Goal: Task Accomplishment & Management: Manage account settings

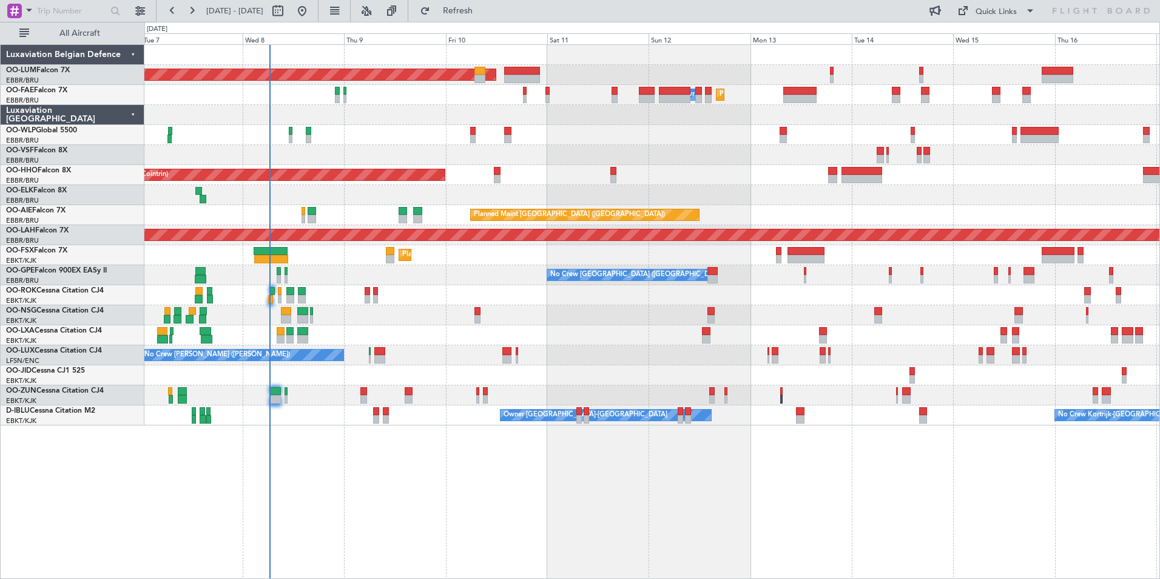
click at [217, 495] on div "Planned Maint [GEOGRAPHIC_DATA] ([GEOGRAPHIC_DATA] National) AOG Maint [GEOGRAP…" at bounding box center [651, 311] width 1015 height 534
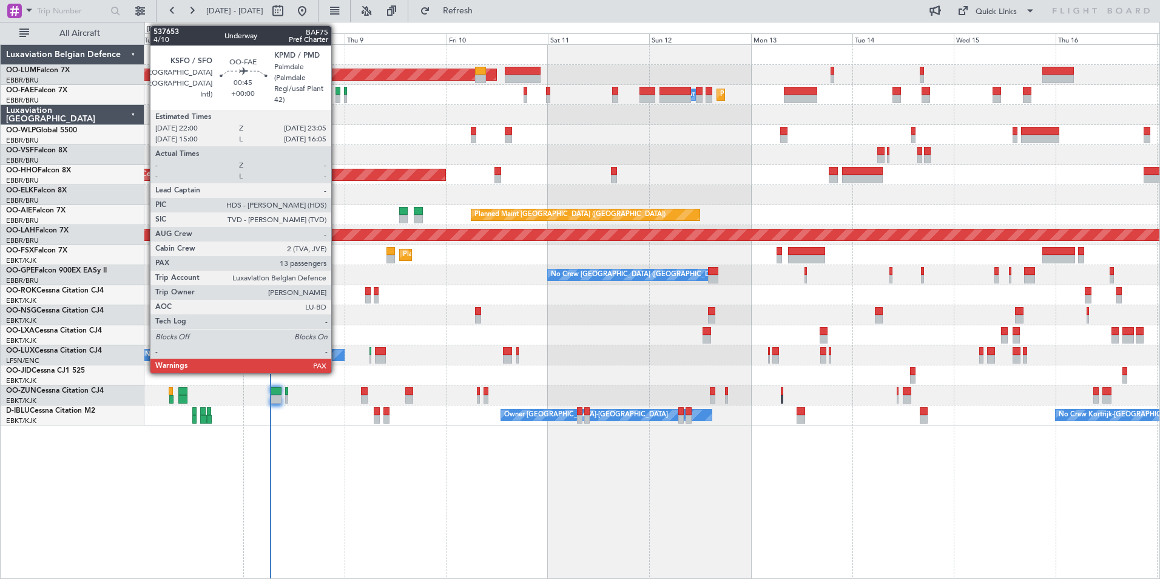
click at [337, 93] on div at bounding box center [337, 91] width 5 height 8
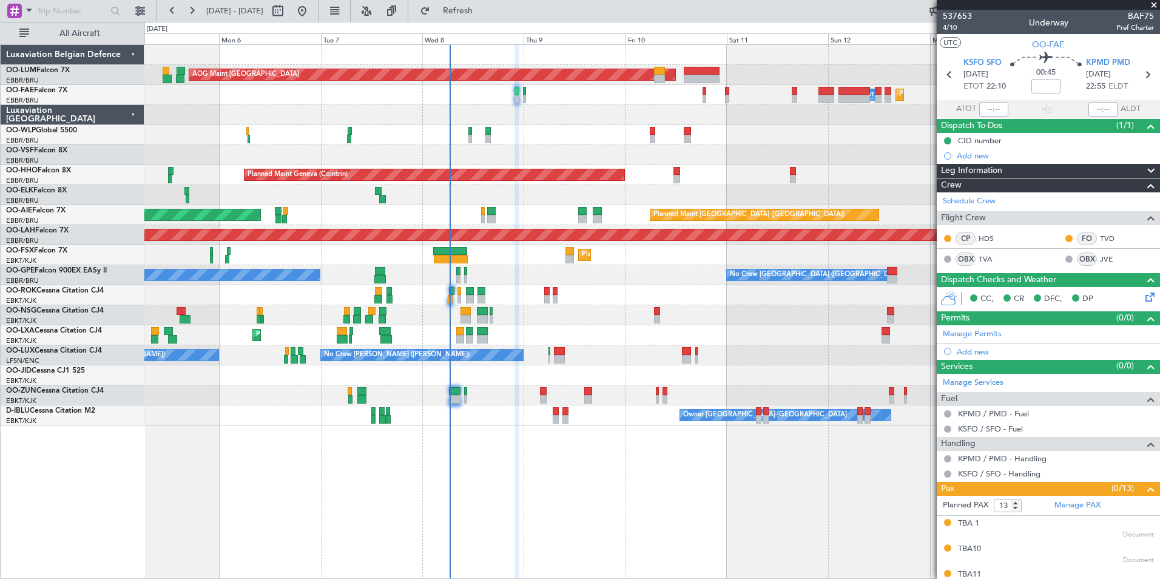
click at [587, 463] on div "Planned Maint Brussels (Brussels National) AOG Maint Sibiu Planned Maint Brusse…" at bounding box center [651, 311] width 1015 height 534
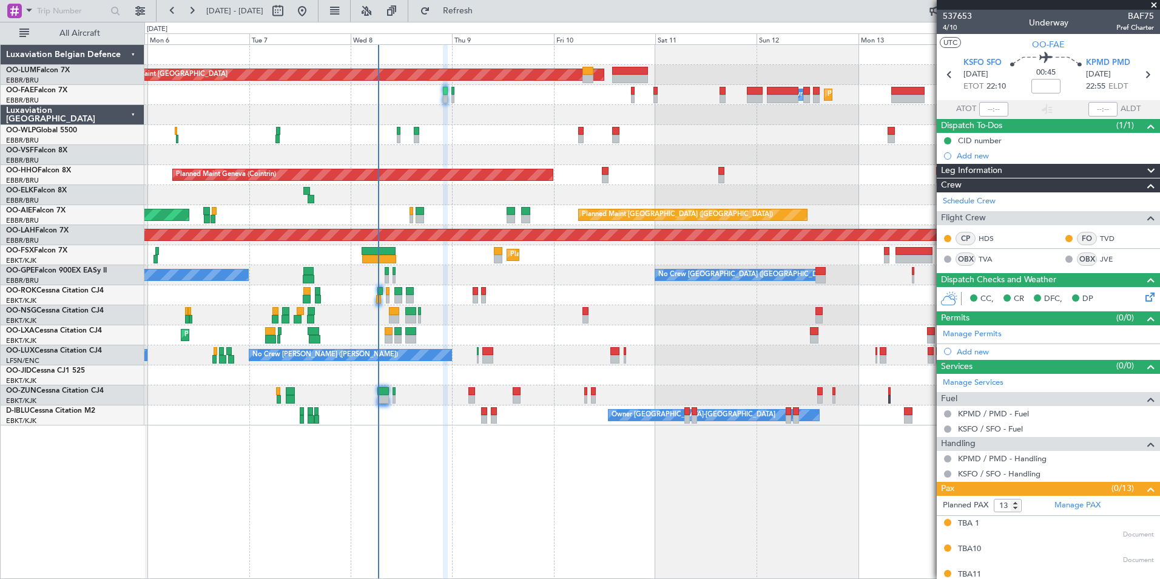
click at [557, 468] on div "Planned Maint Brussels (Brussels National) AOG Maint Sibiu Planned Maint Brusse…" at bounding box center [651, 311] width 1015 height 534
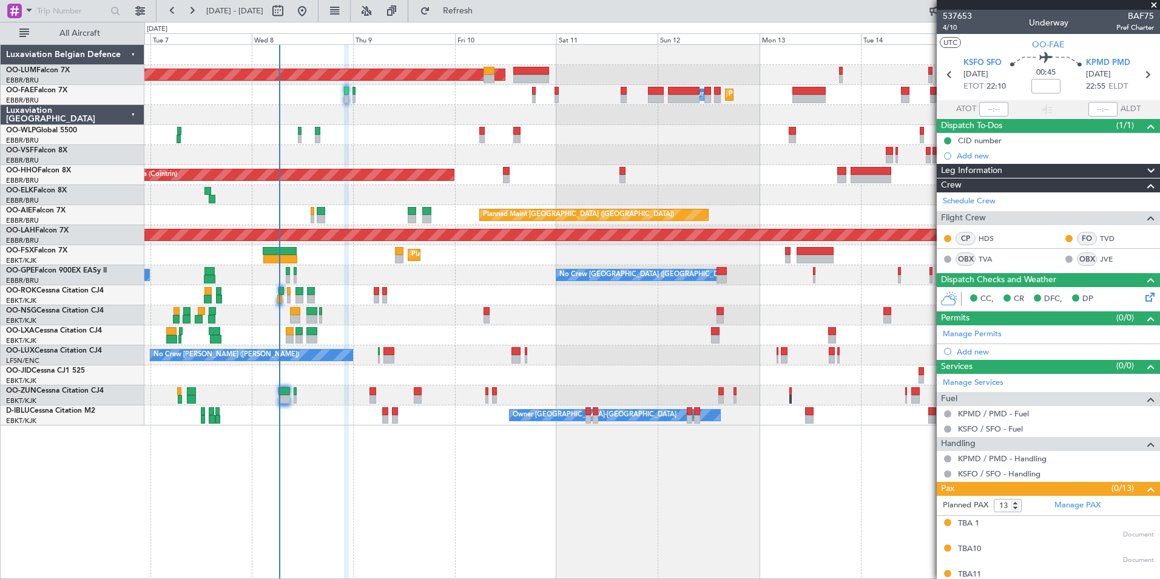
click at [593, 469] on div "Planned Maint Brussels (Brussels National) AOG Maint Sibiu Planned Maint Brusse…" at bounding box center [651, 311] width 1015 height 534
click at [985, 65] on span "KSFO SFO" at bounding box center [982, 63] width 38 height 12
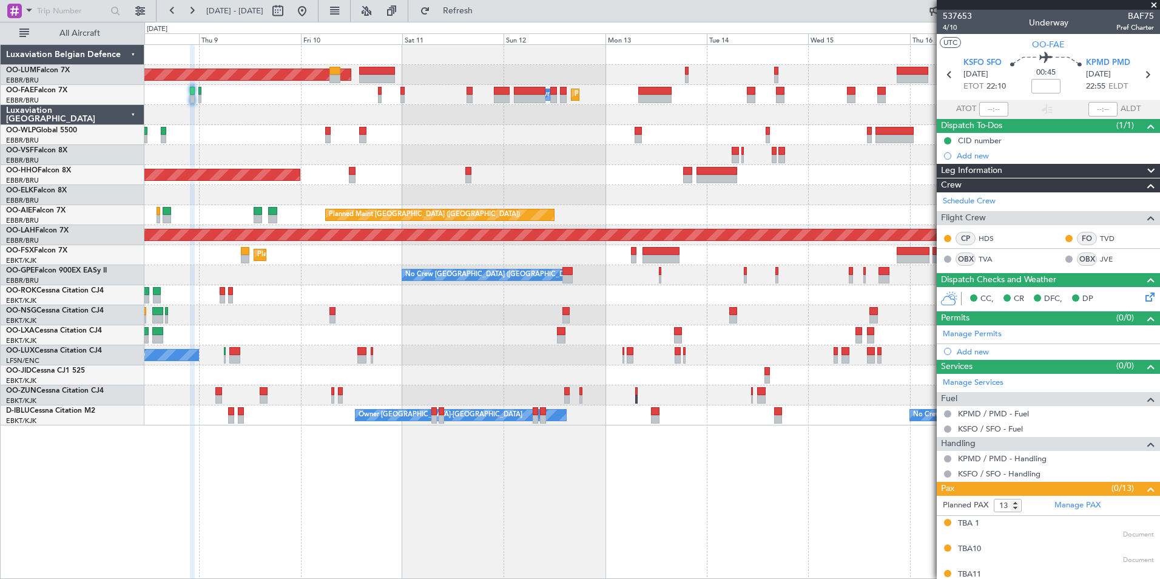
click at [619, 483] on div "Planned Maint Brussels (Brussels National) AOG Maint Sibiu Planned Maint Melsbr…" at bounding box center [651, 311] width 1015 height 534
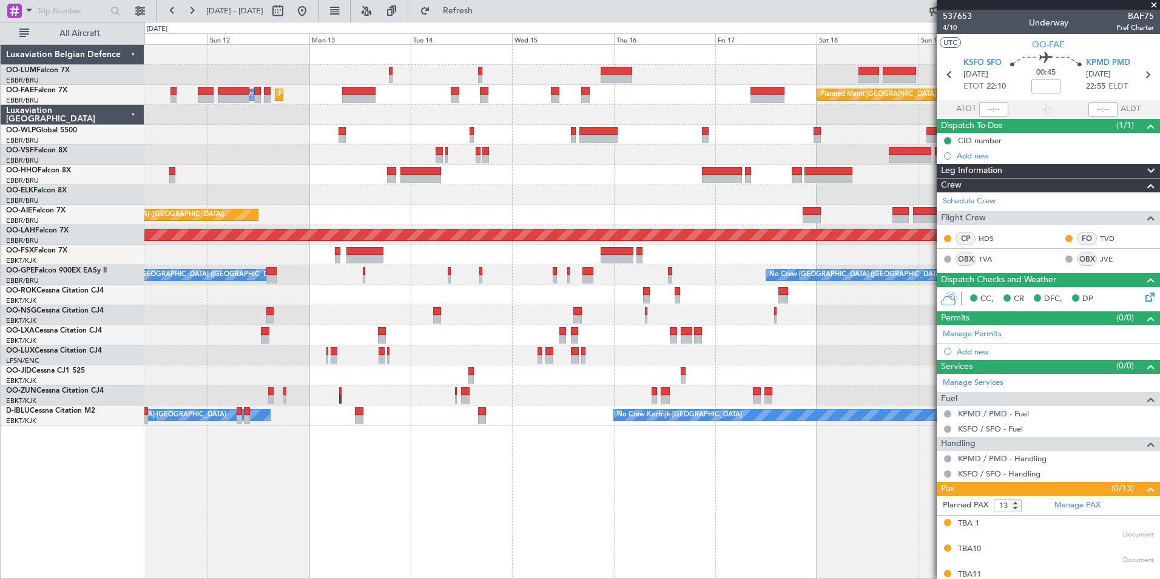
click at [296, 448] on div "Planned Maint Brussels (Brussels National) AOG Maint Sibiu Planned Maint Melsbr…" at bounding box center [651, 311] width 1015 height 534
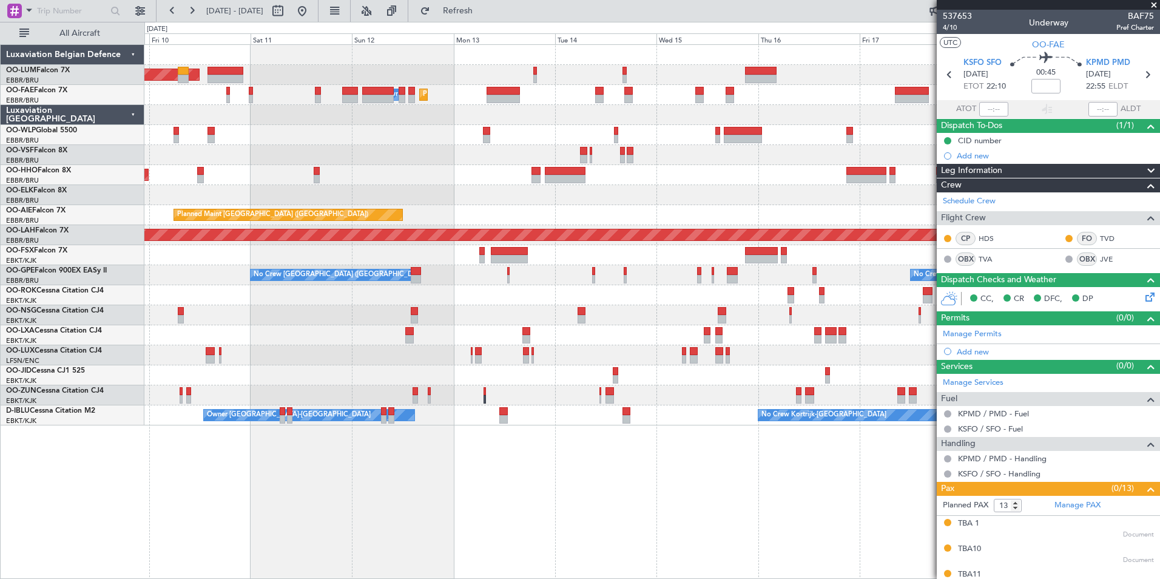
click at [850, 528] on div "Planned Maint Brussels (Brussels National) AOG Maint Sibiu Planned Maint Brusse…" at bounding box center [651, 311] width 1015 height 534
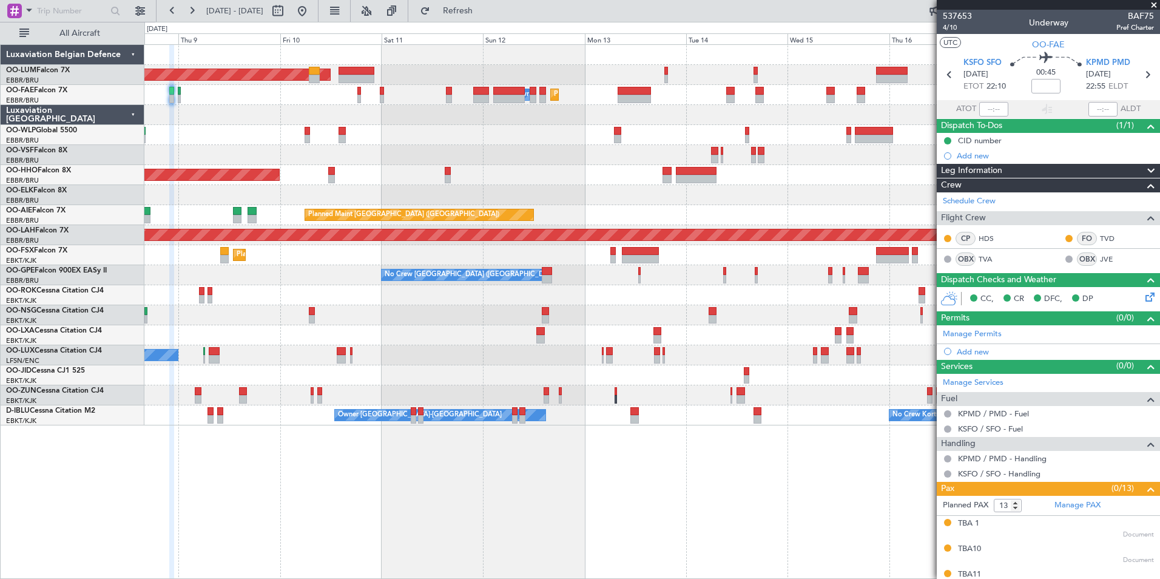
click at [776, 507] on div "Planned Maint Brussels (Brussels National) AOG Maint Sibiu Planned Maint Brusse…" at bounding box center [651, 311] width 1015 height 534
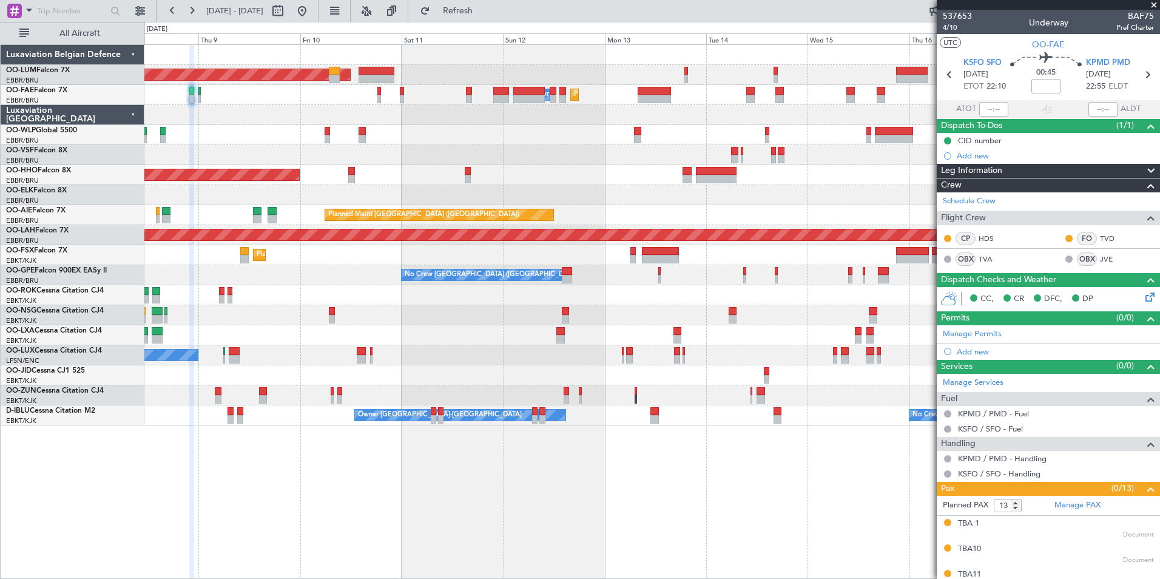
click at [790, 507] on div "Planned Maint Brussels (Brussels National) AOG Maint Sibiu Planned Maint Brusse…" at bounding box center [651, 311] width 1015 height 534
click at [317, 474] on div "Planned Maint Brussels (Brussels National) AOG Maint Sibiu Planned Maint Melsbr…" at bounding box center [651, 311] width 1015 height 534
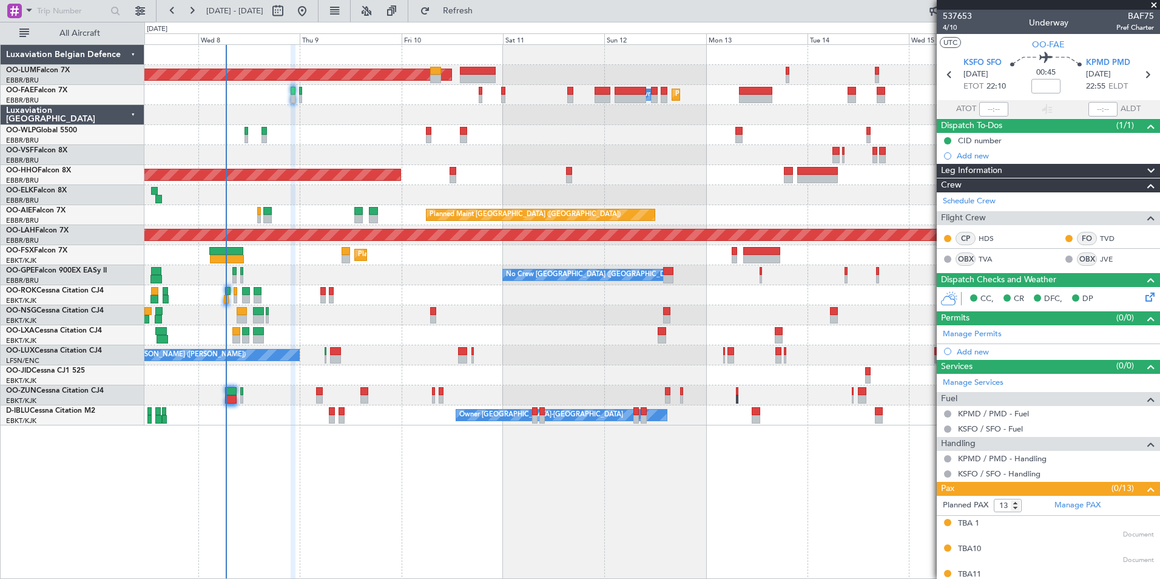
click at [421, 492] on div "Planned Maint Brussels (Brussels National) AOG Maint Sibiu Planned Maint Melsbr…" at bounding box center [651, 311] width 1015 height 534
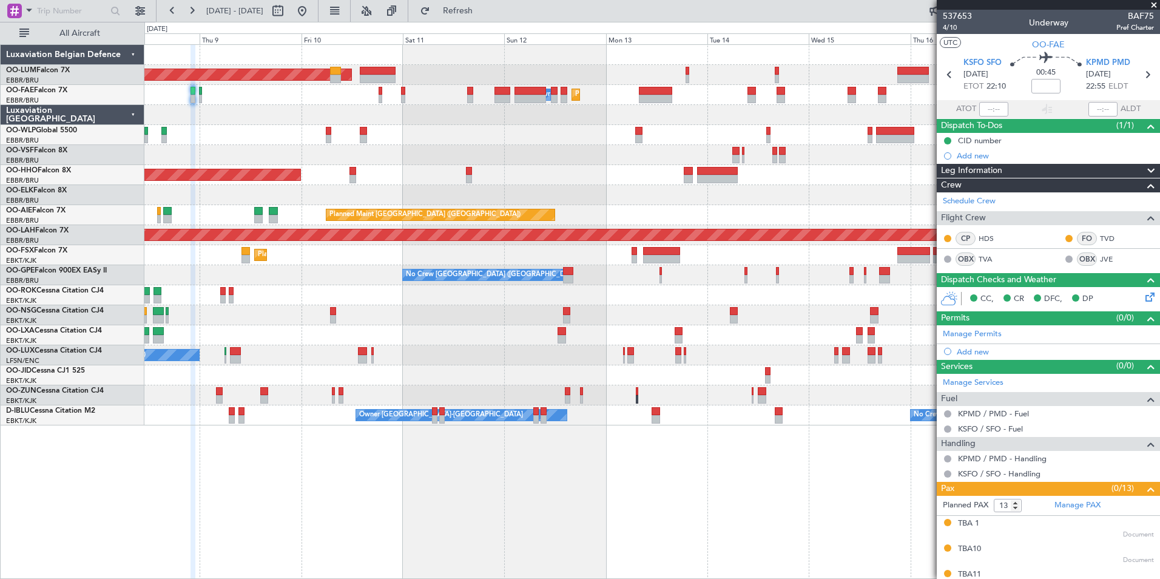
click at [326, 496] on div "Planned Maint Brussels (Brussels National) AOG Maint Sibiu Planned Maint Melsbr…" at bounding box center [651, 311] width 1015 height 534
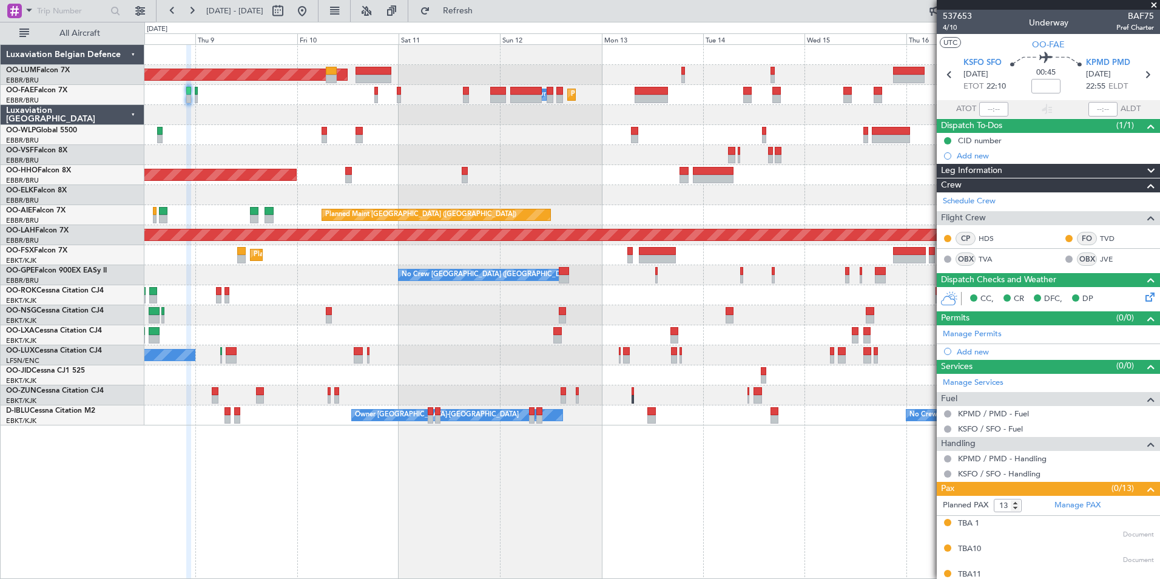
click at [333, 520] on div "Planned Maint Brussels (Brussels National) AOG Maint Sibiu Planned Maint Melsbr…" at bounding box center [651, 311] width 1015 height 534
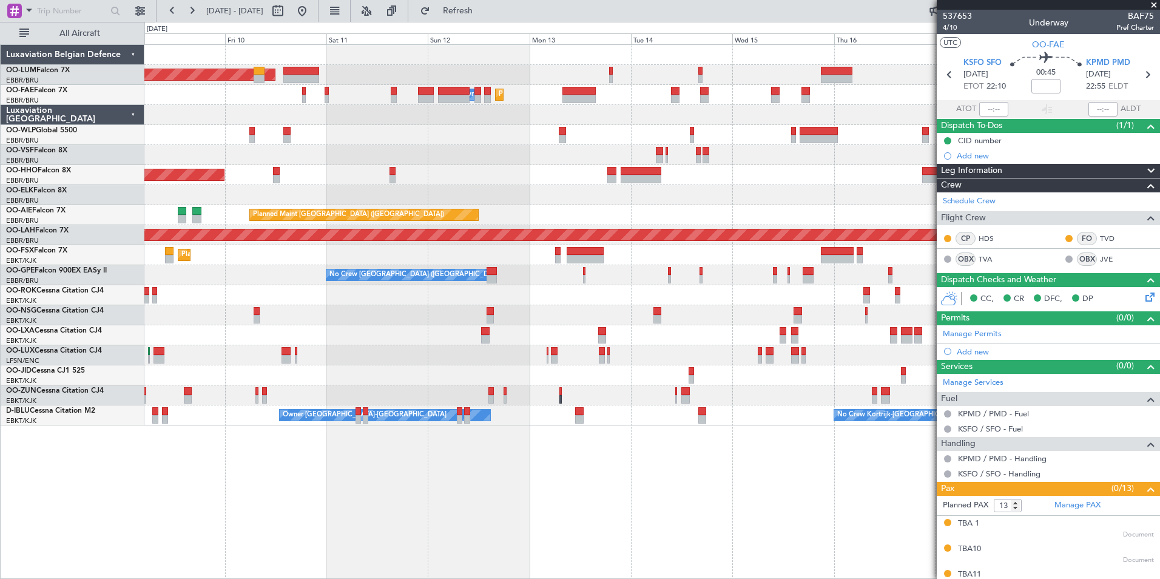
click at [355, 523] on div "Planned Maint Brussels (Brussels National) AOG Maint Sibiu Planned Maint Melsbr…" at bounding box center [651, 311] width 1015 height 534
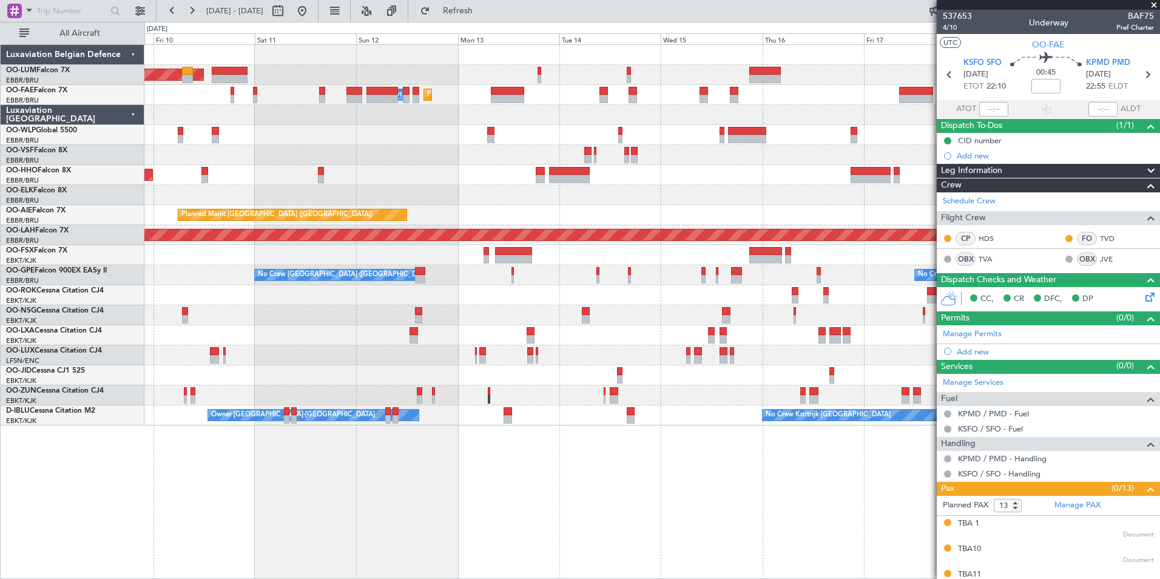
click at [478, 551] on div "Planned Maint Brussels (Brussels National) AOG Maint Sibiu Planned Maint Melsbr…" at bounding box center [651, 311] width 1015 height 534
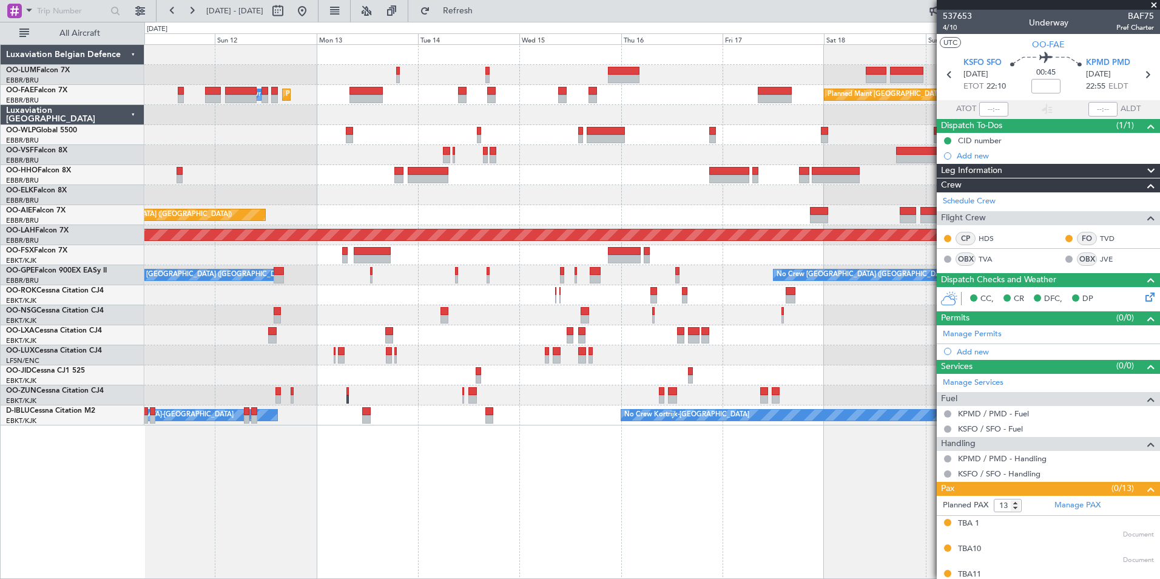
click at [582, 455] on div "Planned Maint Brussels (Brussels National) AOG Maint Sibiu Planned Maint Brusse…" at bounding box center [651, 311] width 1015 height 534
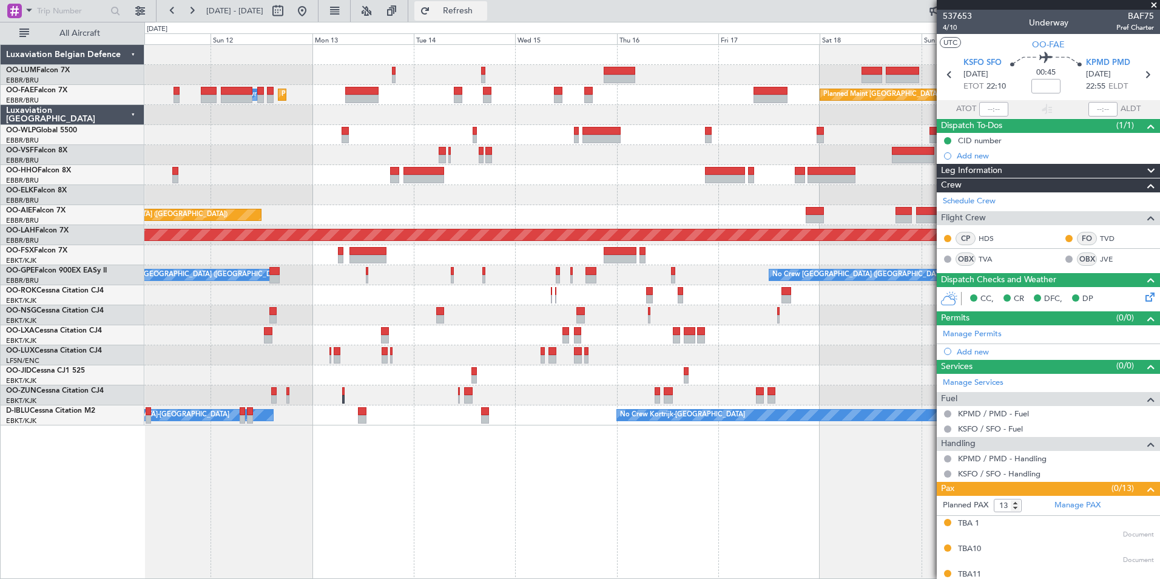
click at [486, 20] on button "Refresh" at bounding box center [450, 10] width 73 height 19
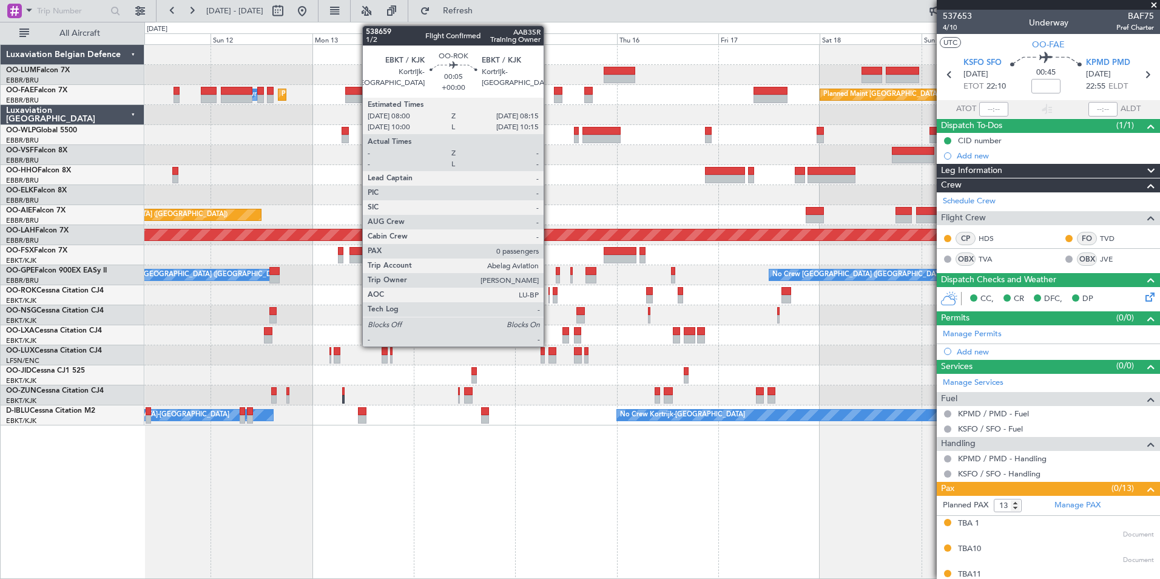
click at [549, 290] on div at bounding box center [548, 291] width 1 height 8
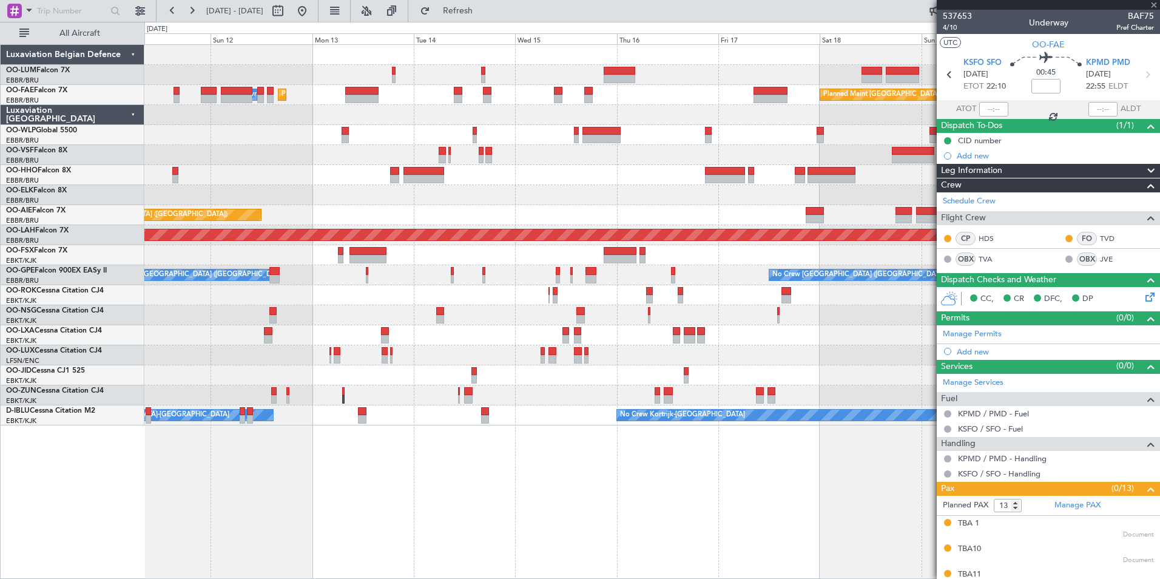
type input "0"
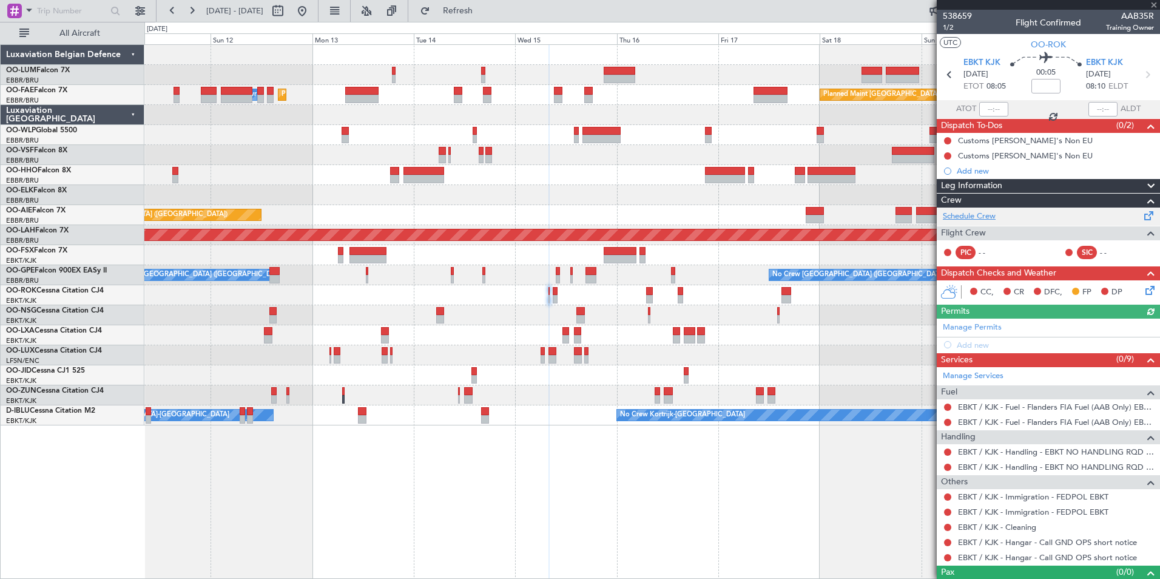
click at [993, 216] on link "Schedule Crew" at bounding box center [968, 216] width 53 height 12
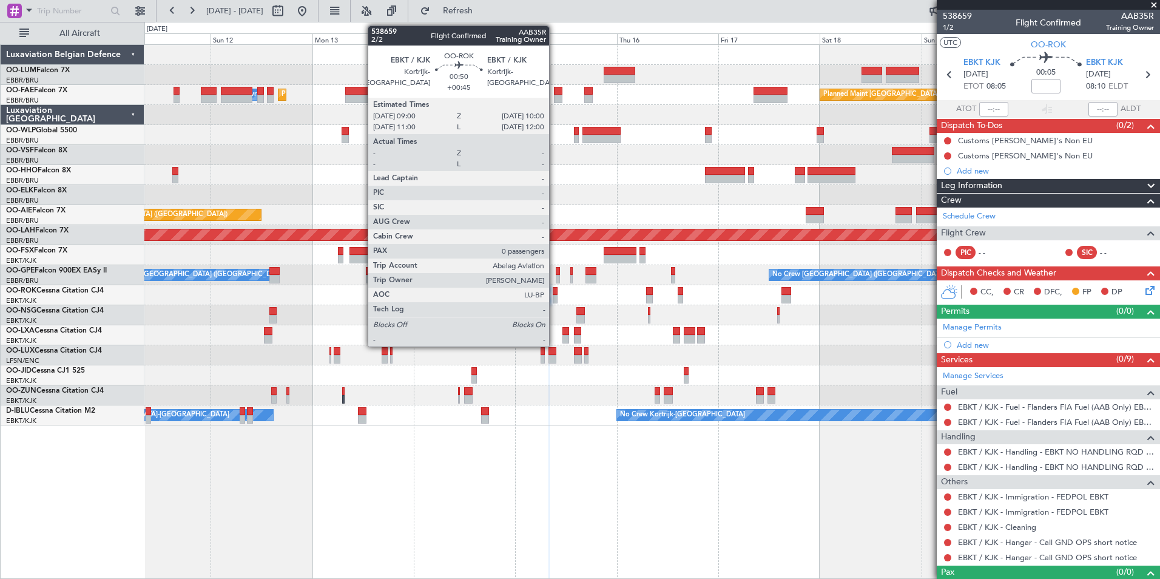
click at [554, 289] on div at bounding box center [554, 291] width 4 height 8
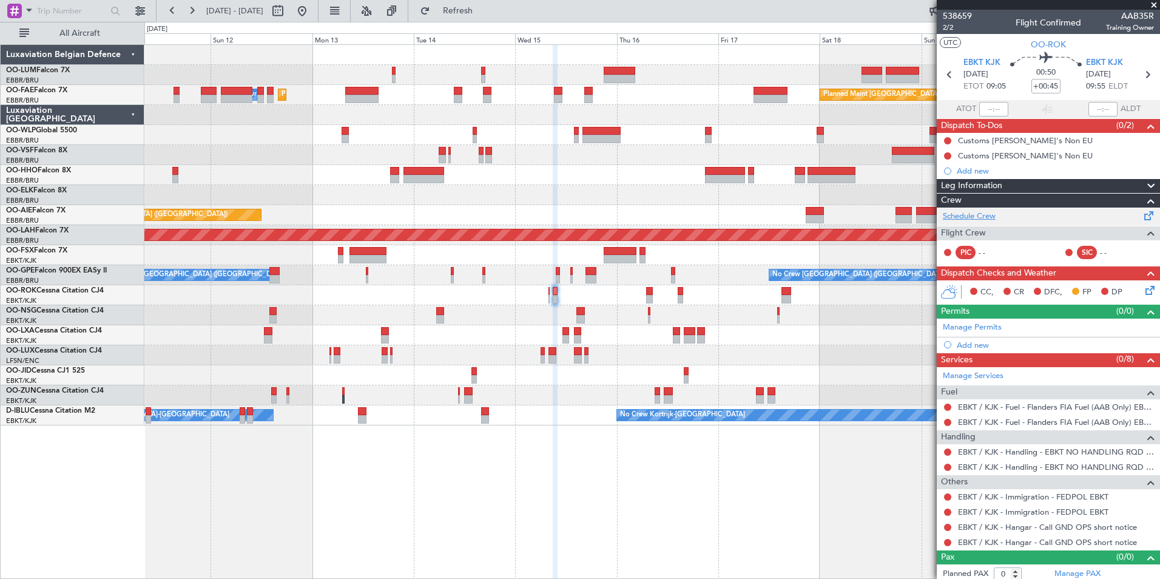
click at [976, 210] on link "Schedule Crew" at bounding box center [968, 216] width 53 height 12
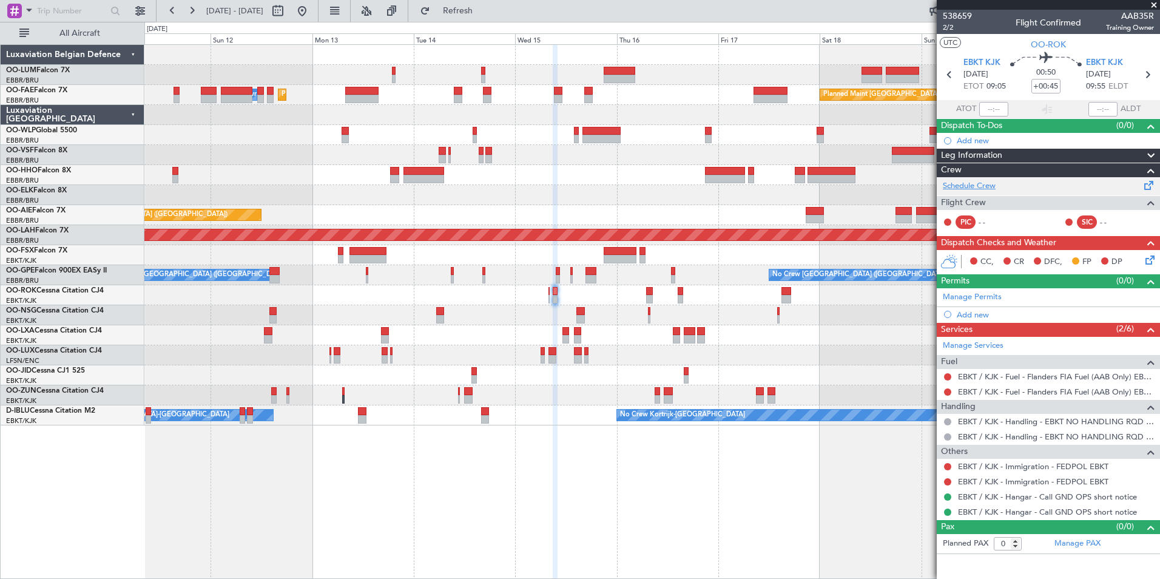
type input "+00:40"
click at [502, 512] on div "Planned Maint [GEOGRAPHIC_DATA] ([GEOGRAPHIC_DATA] National) AOG Maint [GEOGRAP…" at bounding box center [651, 311] width 1015 height 534
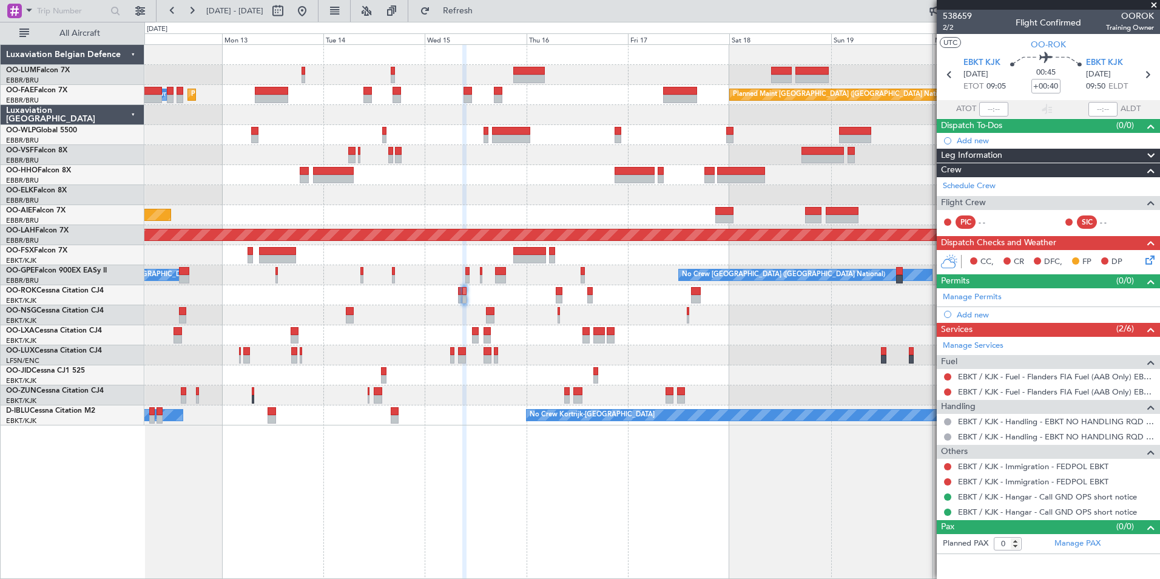
click at [516, 491] on div "Planned Maint Brussels (Brussels National) AOG Maint Sibiu Planned Maint Brusse…" at bounding box center [651, 311] width 1015 height 534
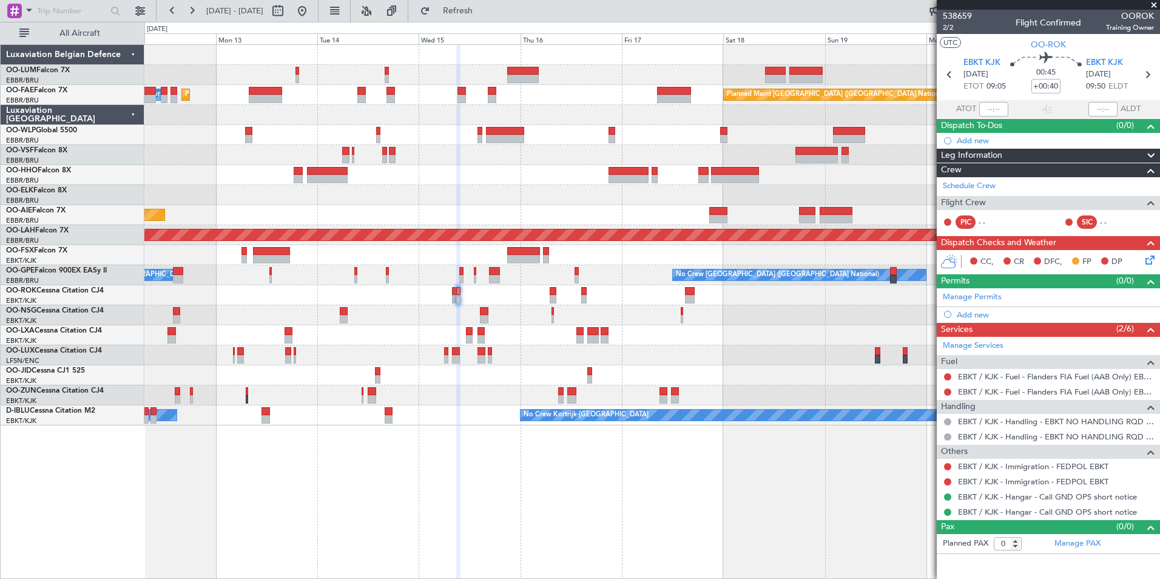
click at [479, 22] on div "0 0 Sun 12 Mon 13 Tue 14 Wed 15 Thu 16 Fri 17 Sat 18 Oct 2025 Sun 19 Mon 20 Tue…" at bounding box center [652, 33] width 1014 height 22
click at [483, 13] on span "Refresh" at bounding box center [457, 11] width 51 height 8
click at [527, 472] on div "Planned Maint Brussels (Brussels National) AOG Maint Sibiu Planned Maint Melsbr…" at bounding box center [651, 311] width 1015 height 534
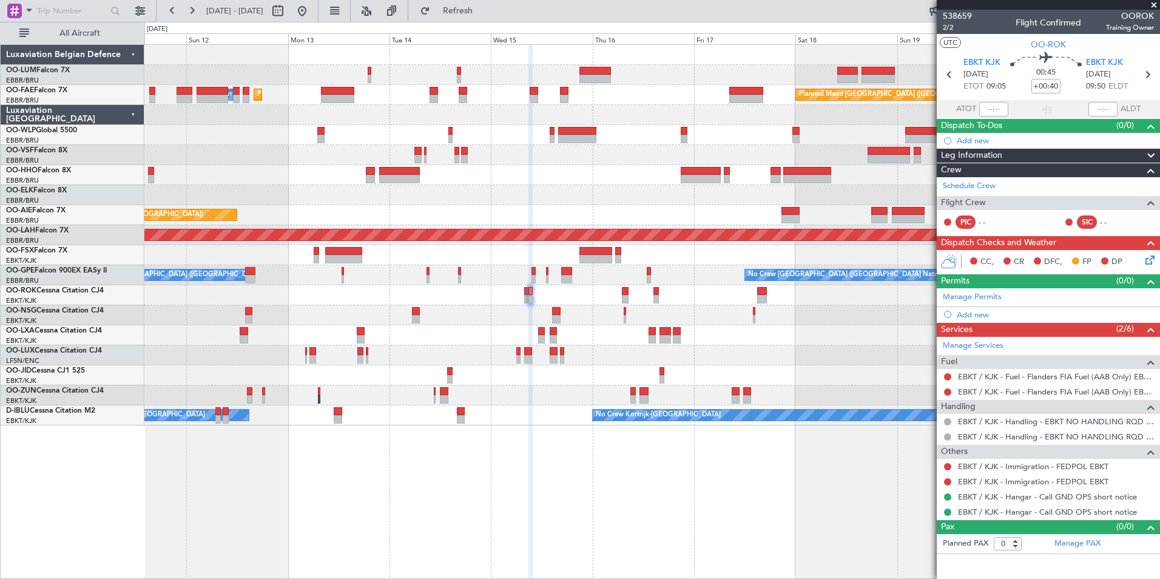
click at [557, 486] on div "Planned Maint Brussels (Brussels National) AOG Maint Sibiu Planned Maint Melsbr…" at bounding box center [651, 311] width 1015 height 534
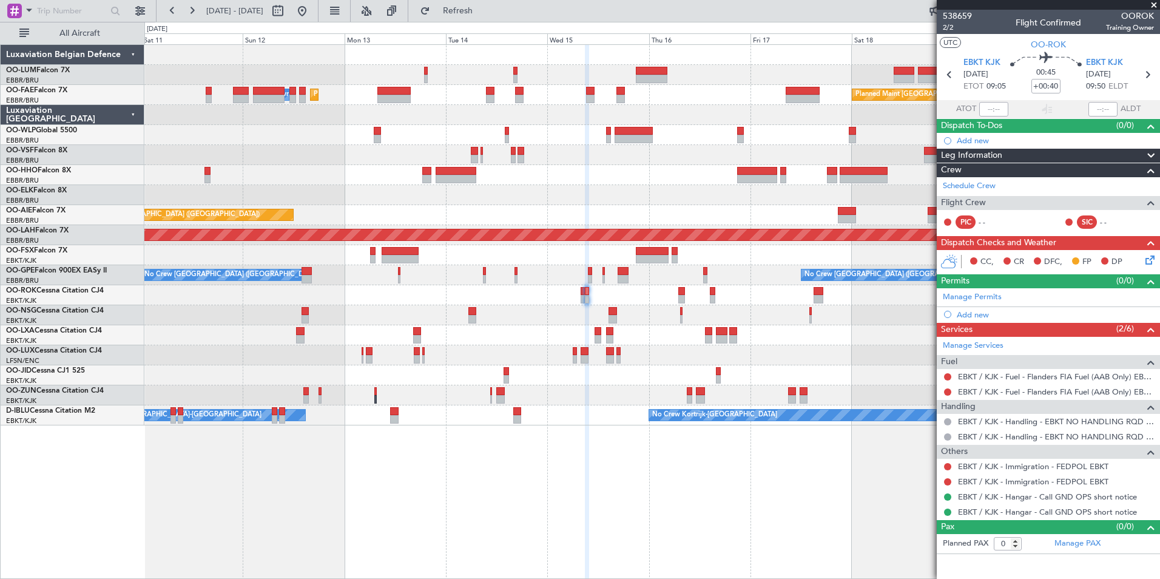
click at [620, 499] on div "Planned Maint Brussels (Brussels National) AOG Maint Sibiu Planned Maint Melsbr…" at bounding box center [651, 311] width 1015 height 534
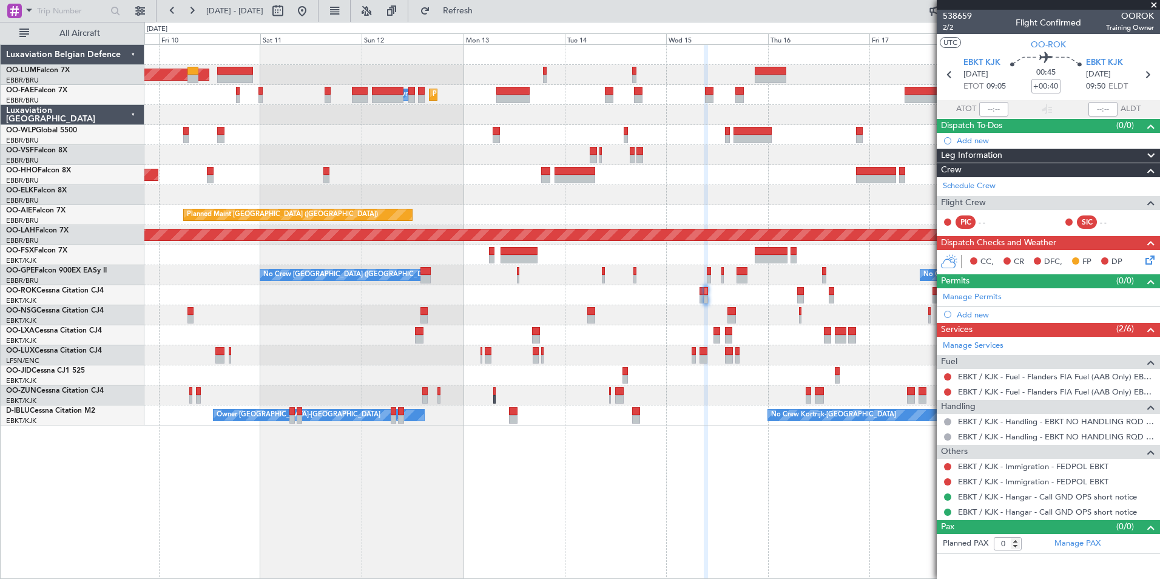
click at [659, 505] on div "Planned Maint [GEOGRAPHIC_DATA] ([GEOGRAPHIC_DATA] National) AOG Maint [GEOGRAP…" at bounding box center [651, 311] width 1015 height 534
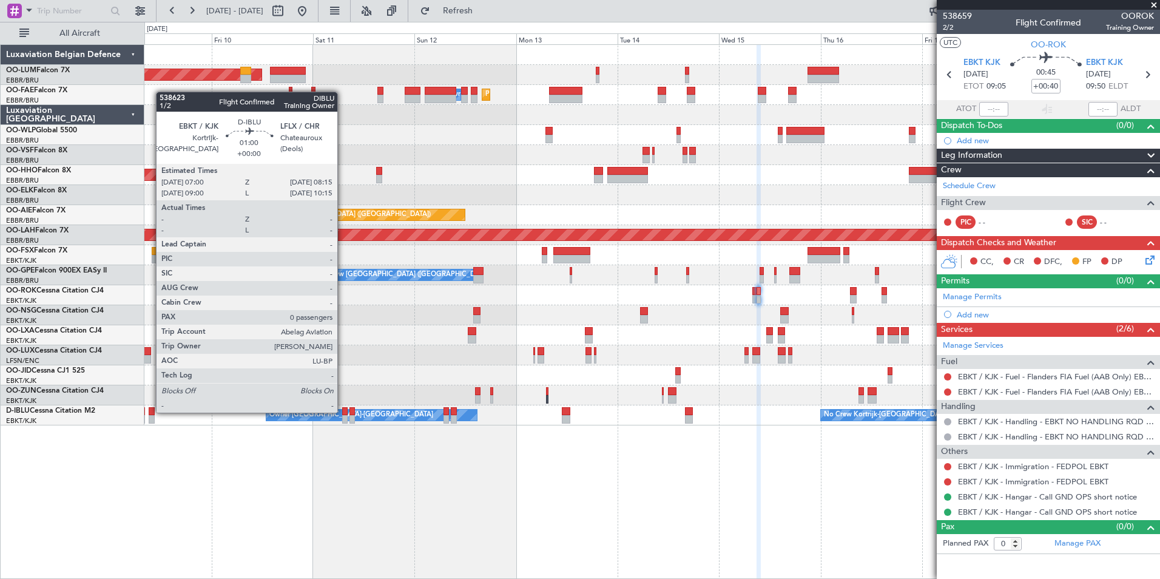
click at [343, 411] on div at bounding box center [344, 411] width 5 height 8
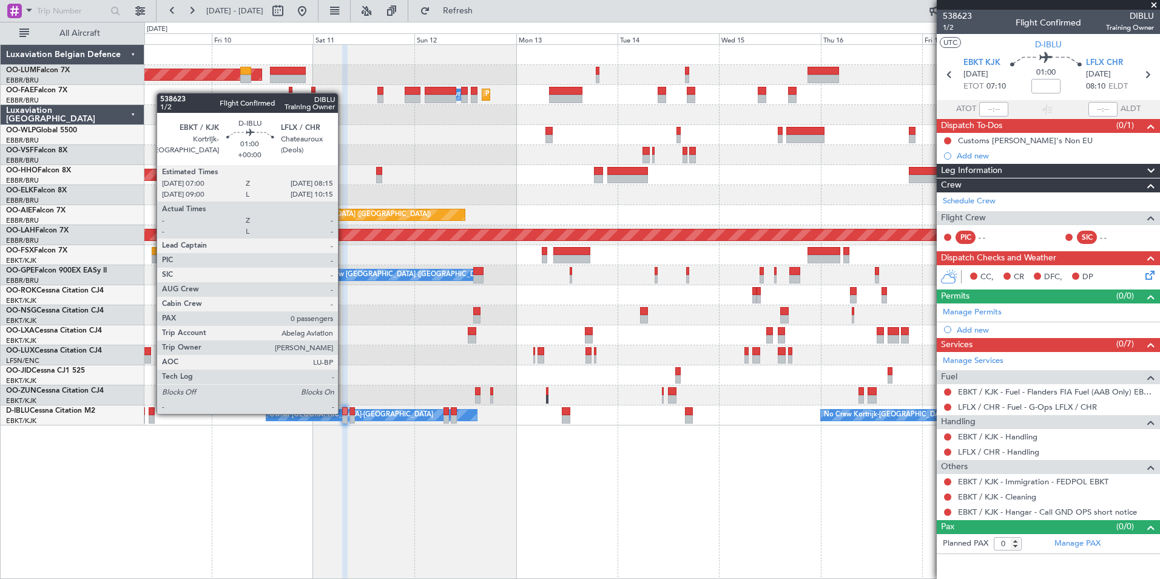
click at [343, 412] on div at bounding box center [344, 411] width 5 height 8
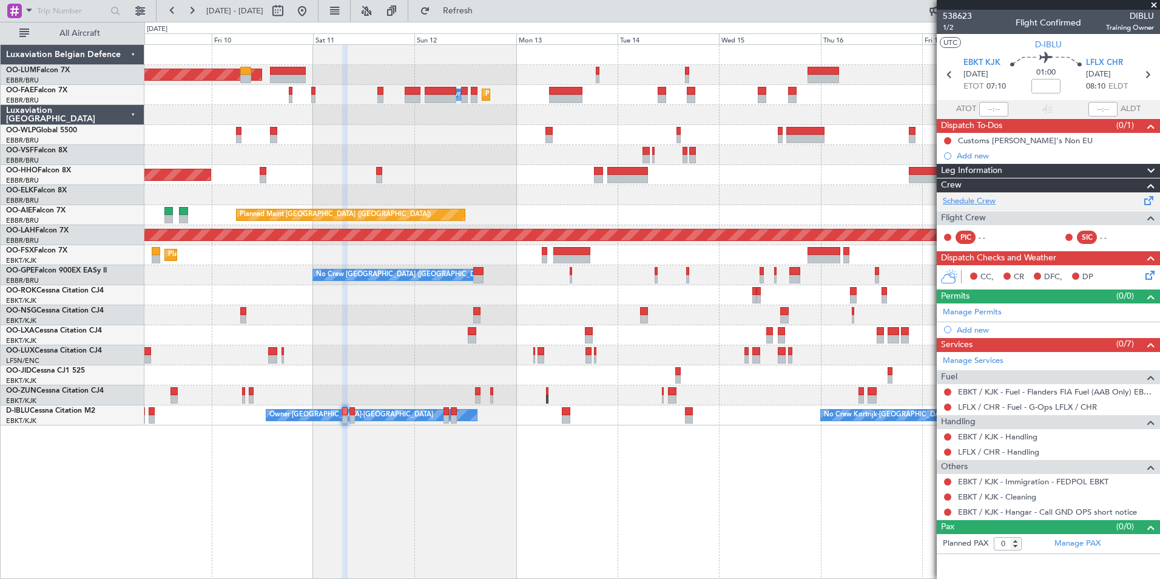
click at [973, 203] on link "Schedule Crew" at bounding box center [968, 201] width 53 height 12
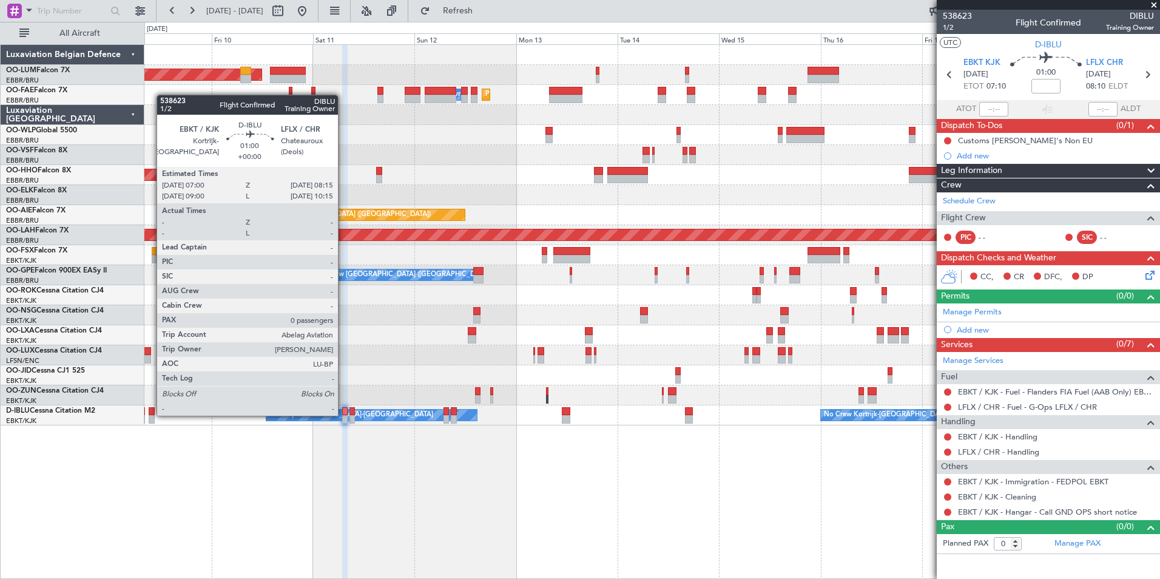
click at [343, 414] on div at bounding box center [344, 411] width 5 height 8
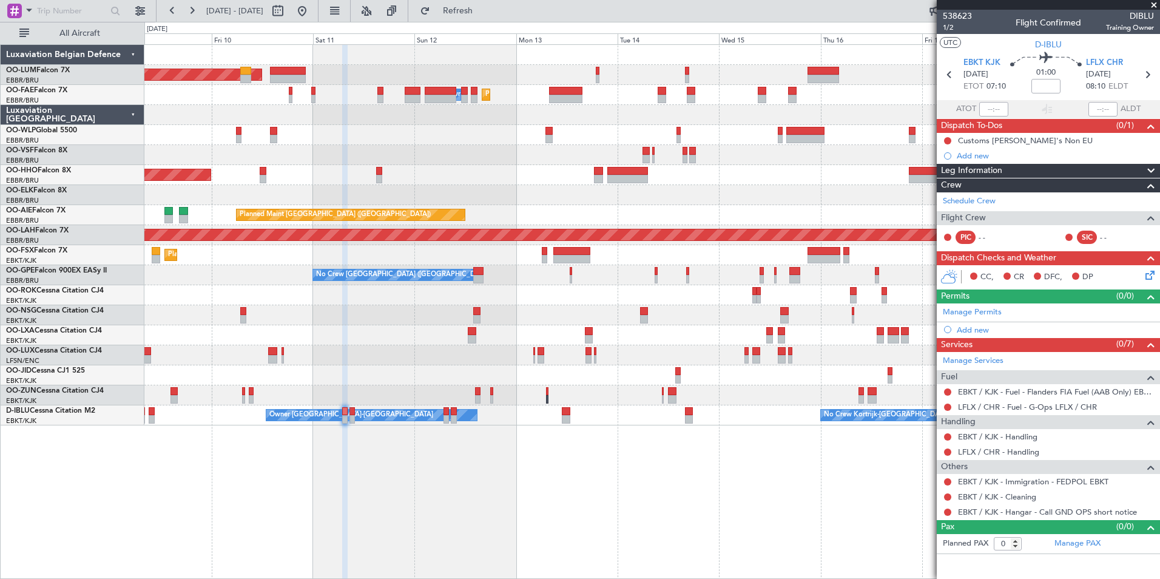
click at [343, 414] on div at bounding box center [344, 411] width 5 height 8
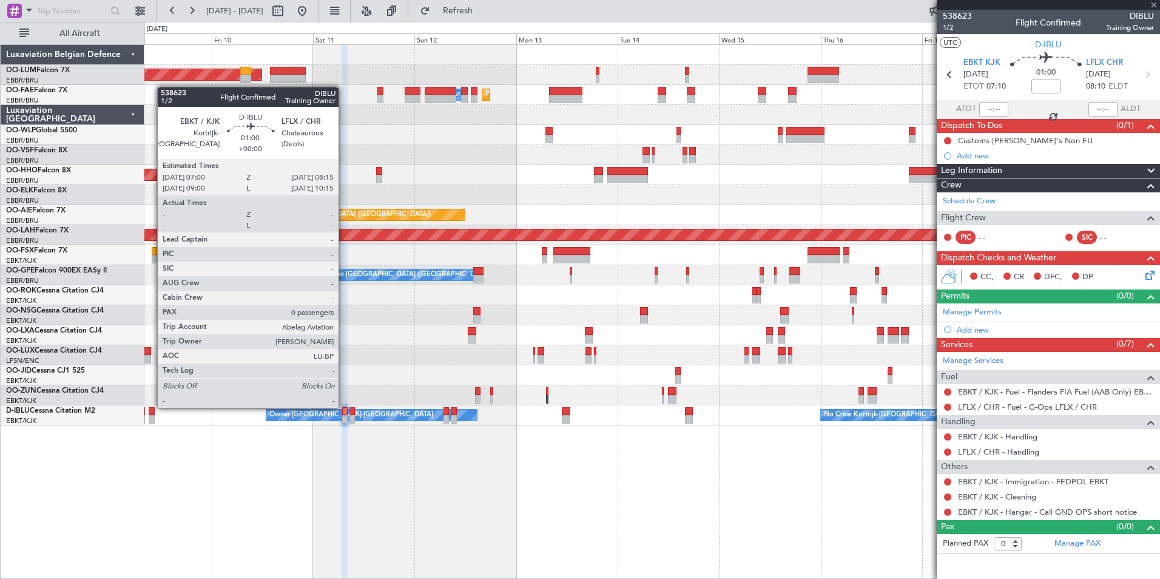
click at [344, 407] on div at bounding box center [344, 411] width 5 height 8
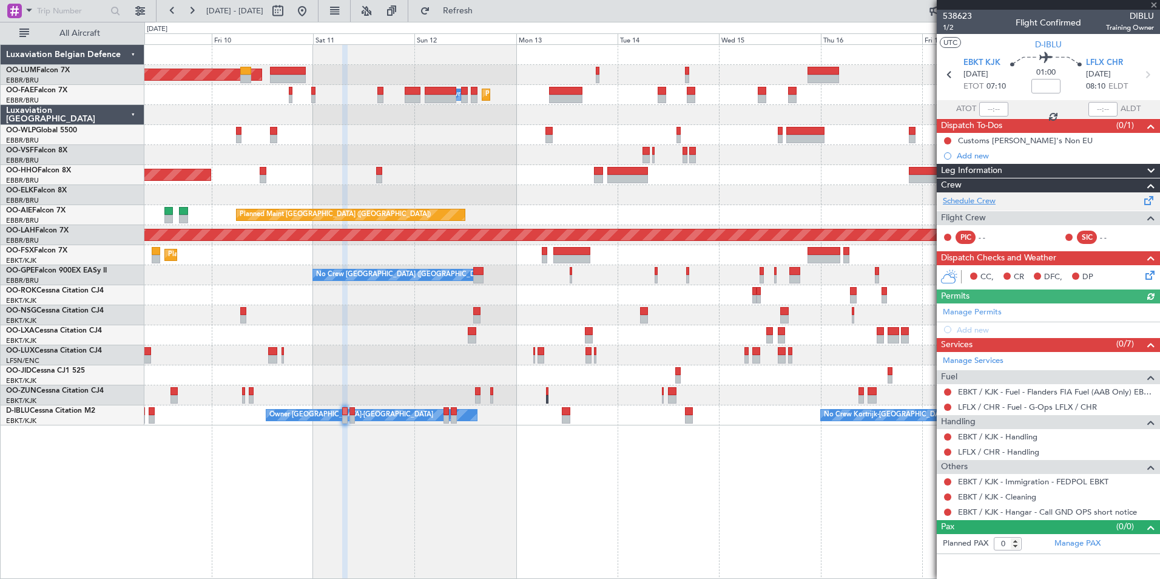
click at [979, 198] on link "Schedule Crew" at bounding box center [968, 201] width 53 height 12
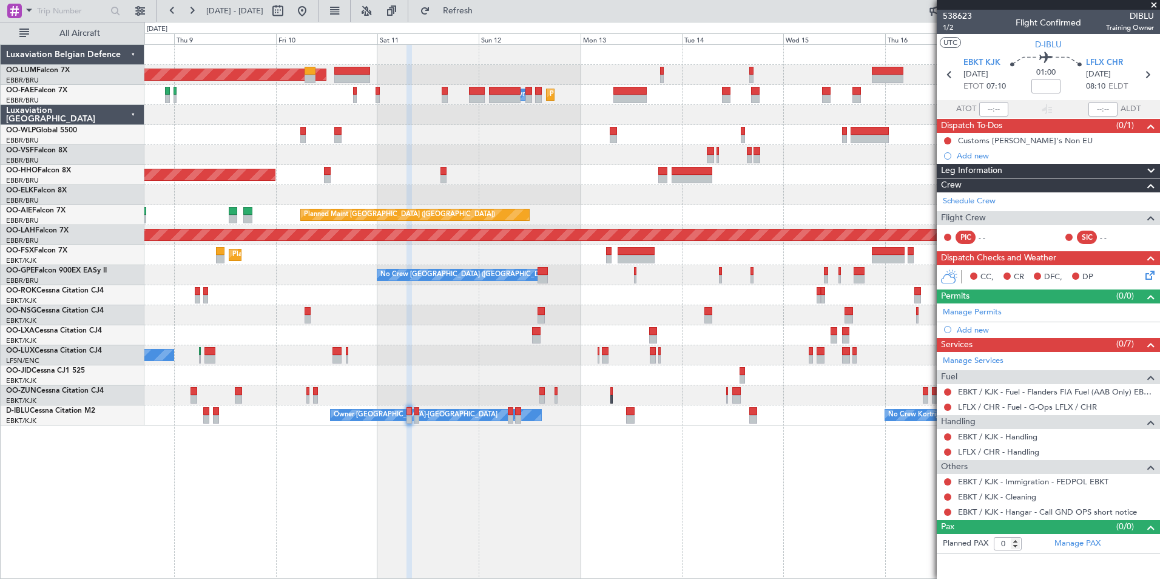
click at [334, 462] on div "Planned Maint [GEOGRAPHIC_DATA] ([GEOGRAPHIC_DATA] National) AOG Maint [GEOGRAP…" at bounding box center [651, 311] width 1015 height 534
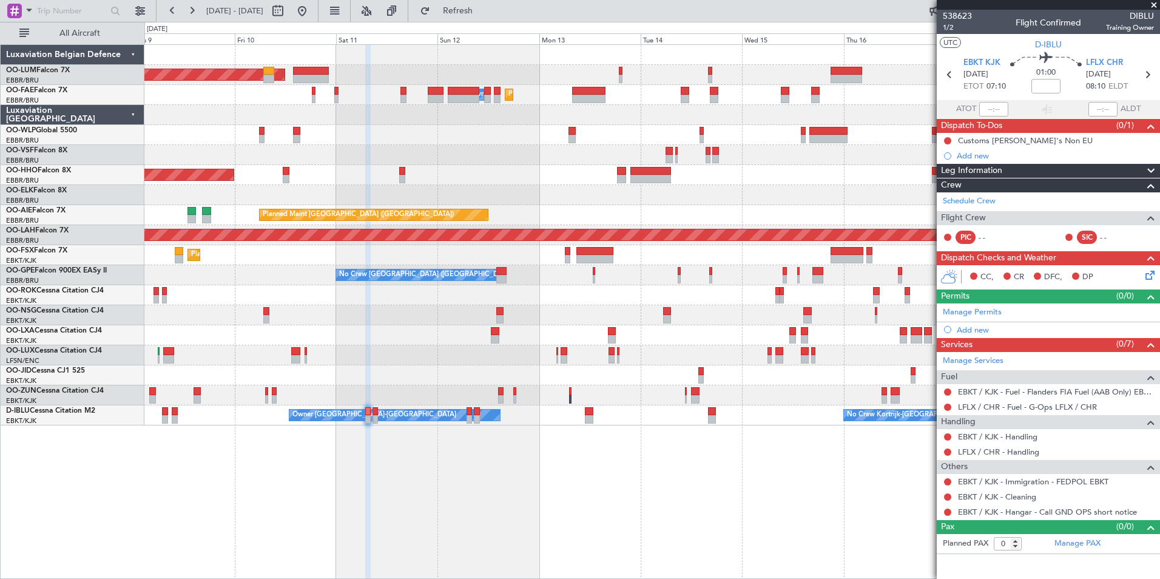
click at [287, 503] on div "Planned Maint [GEOGRAPHIC_DATA] ([GEOGRAPHIC_DATA] National) AOG Maint [GEOGRAP…" at bounding box center [651, 311] width 1015 height 534
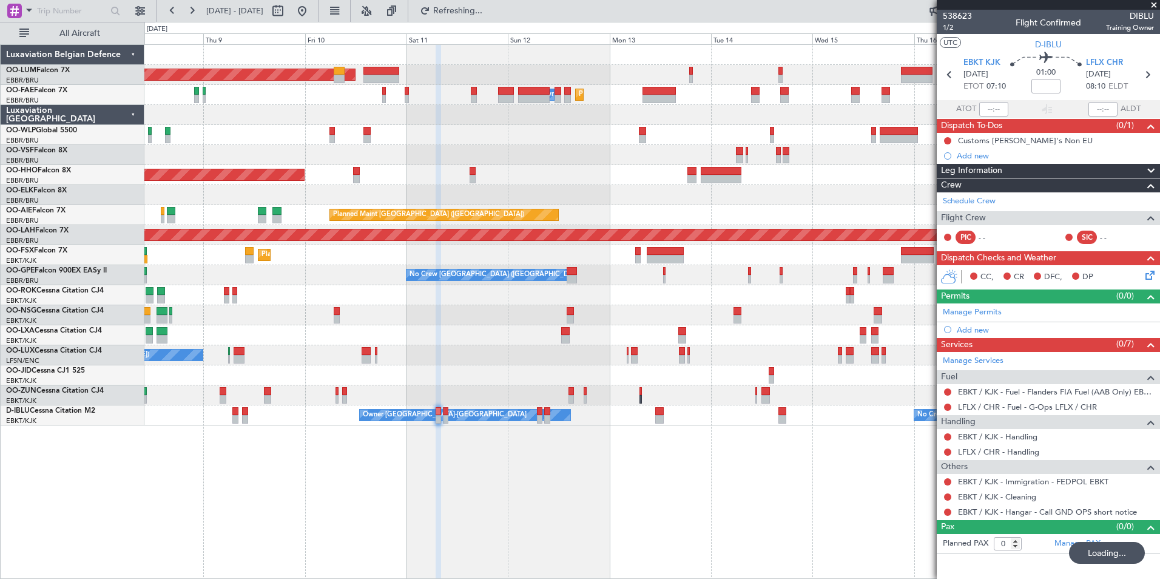
click at [484, 465] on div "Planned Maint Brussels (Brussels National) AOG Maint Sibiu Planned Maint Melsbr…" at bounding box center [651, 311] width 1015 height 534
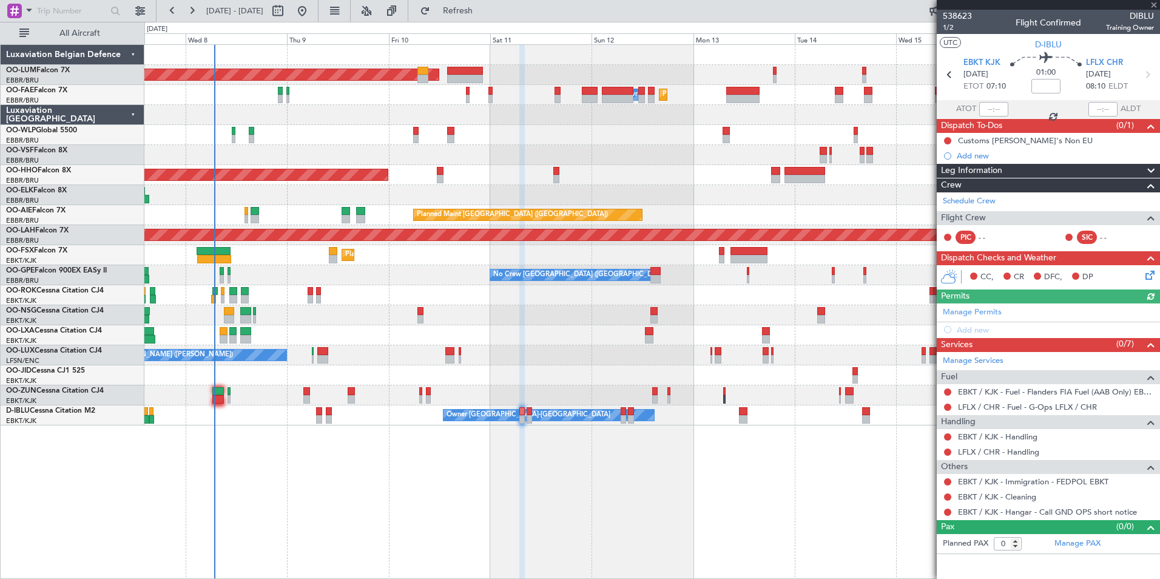
click at [381, 432] on div "Planned Maint Brussels (Brussels National) AOG Maint Sibiu Planned Maint Melsbr…" at bounding box center [651, 311] width 1015 height 534
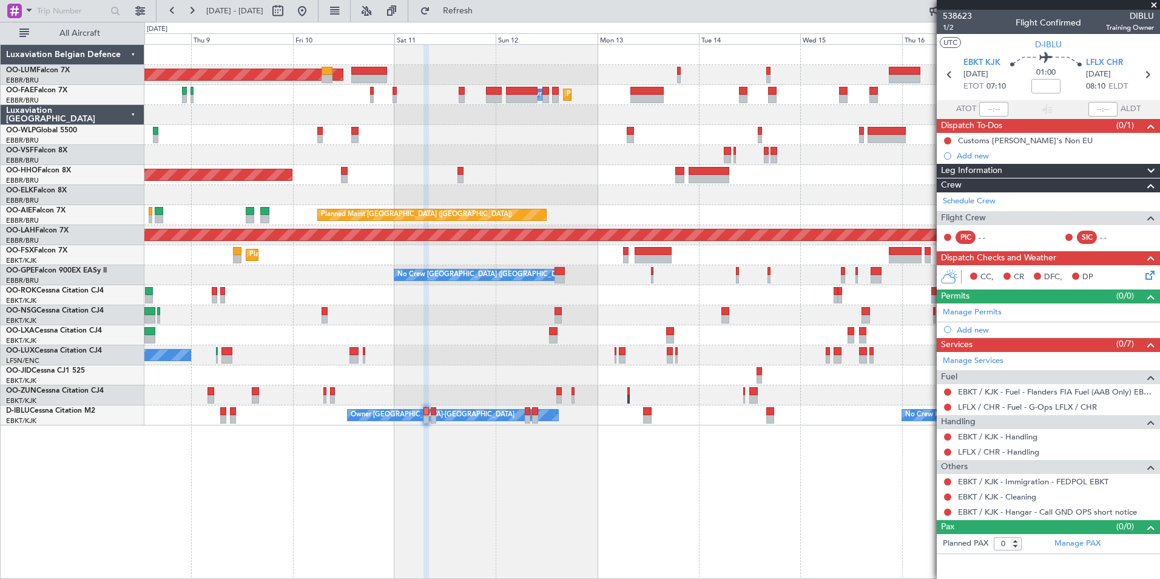
click at [303, 491] on div "Planned Maint [GEOGRAPHIC_DATA] ([GEOGRAPHIC_DATA] National) AOG Maint [GEOGRAP…" at bounding box center [651, 311] width 1015 height 534
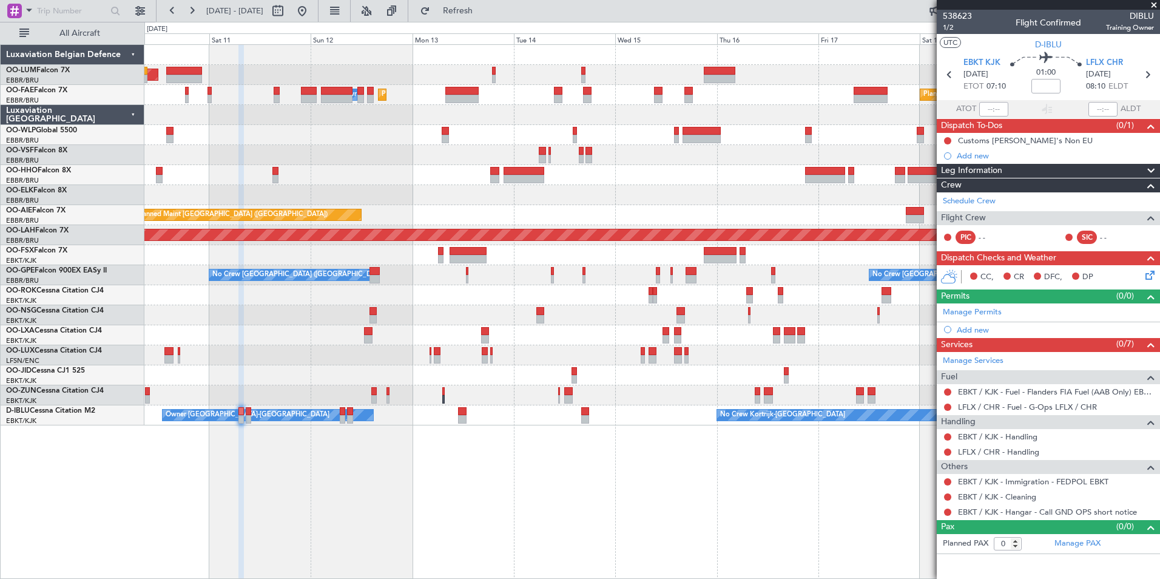
click at [349, 521] on div "Planned Maint Brussels (Brussels National) AOG Maint Sibiu Planned Maint Melsbr…" at bounding box center [651, 311] width 1015 height 534
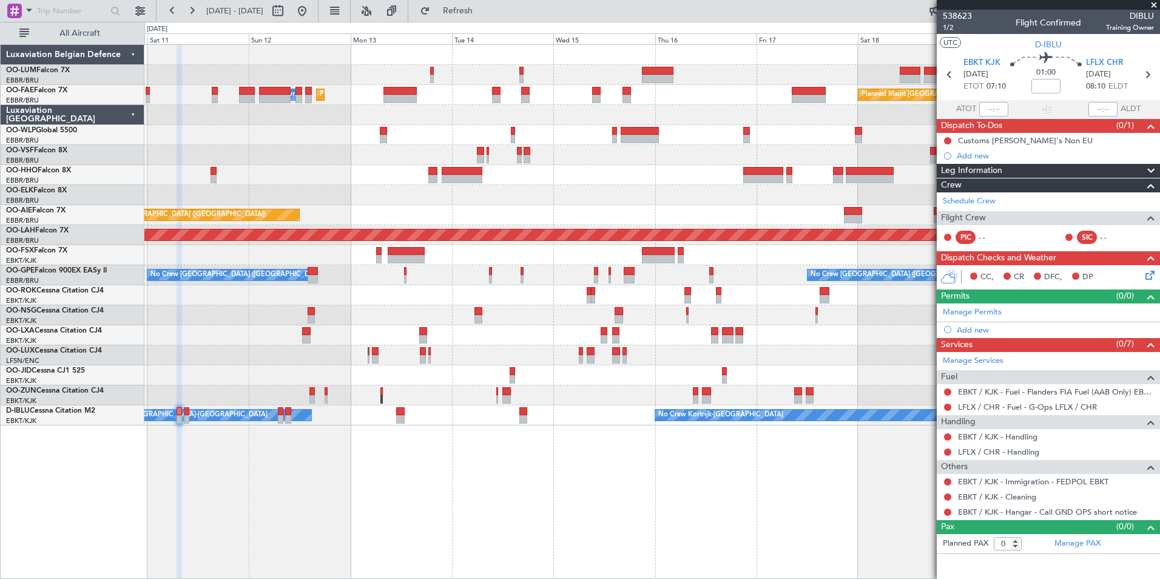
click at [348, 521] on div "Planned Maint Brussels (Brussels National) AOG Maint Sibiu Planned Maint Melsbr…" at bounding box center [651, 311] width 1015 height 534
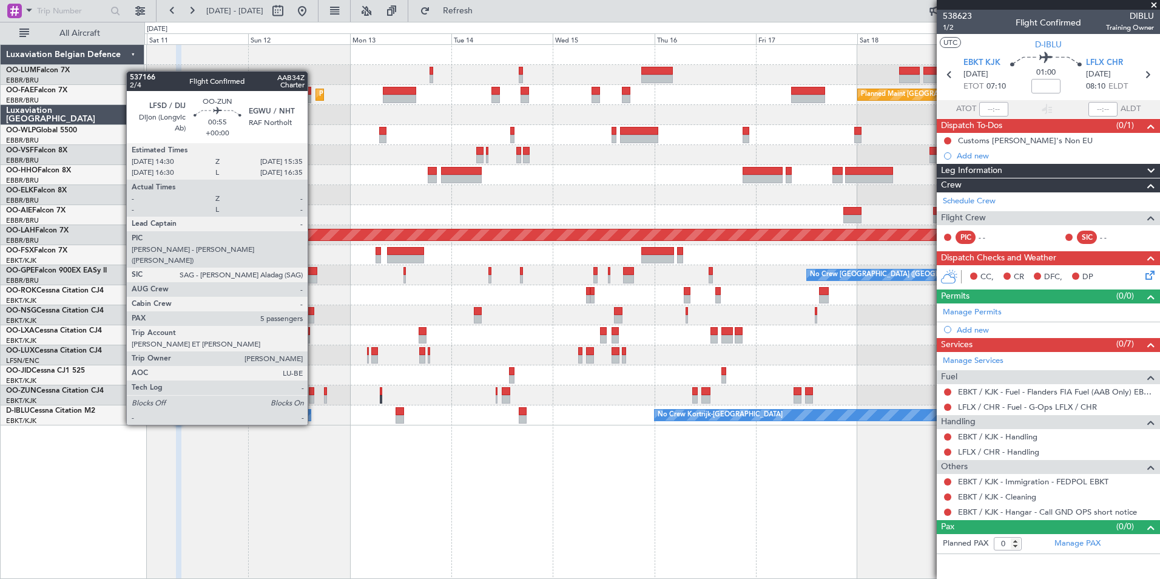
click at [313, 391] on div at bounding box center [311, 391] width 5 height 8
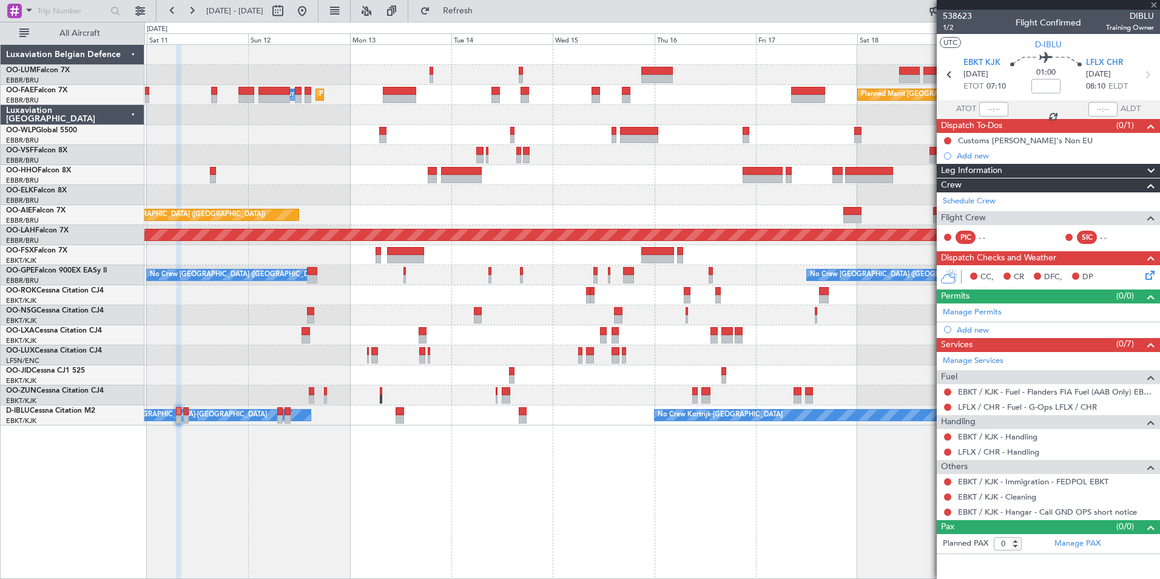
type input "5"
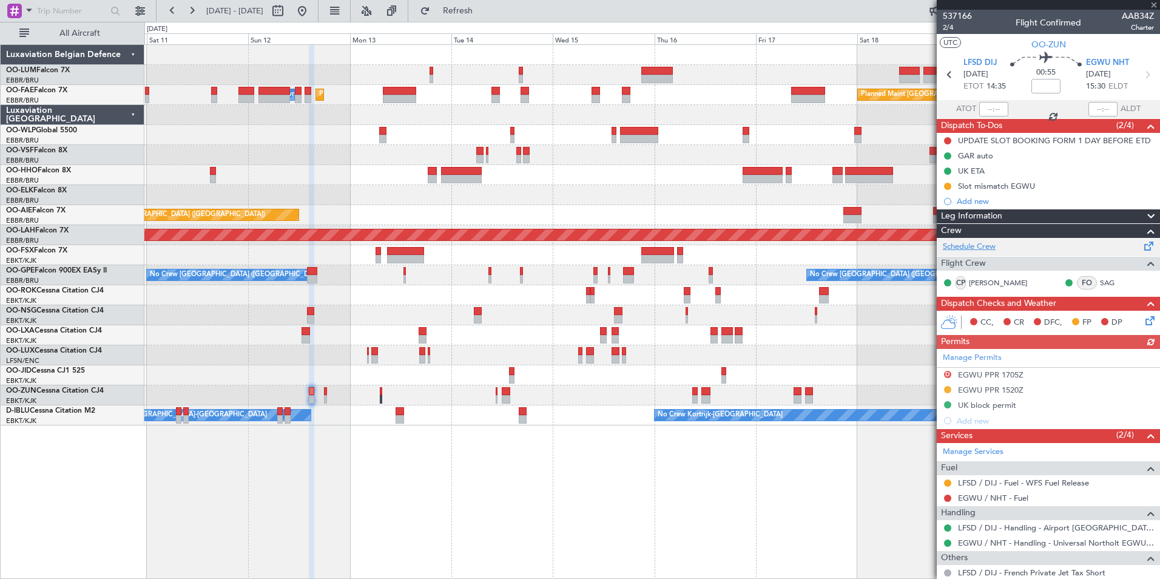
click at [981, 248] on link "Schedule Crew" at bounding box center [968, 247] width 53 height 12
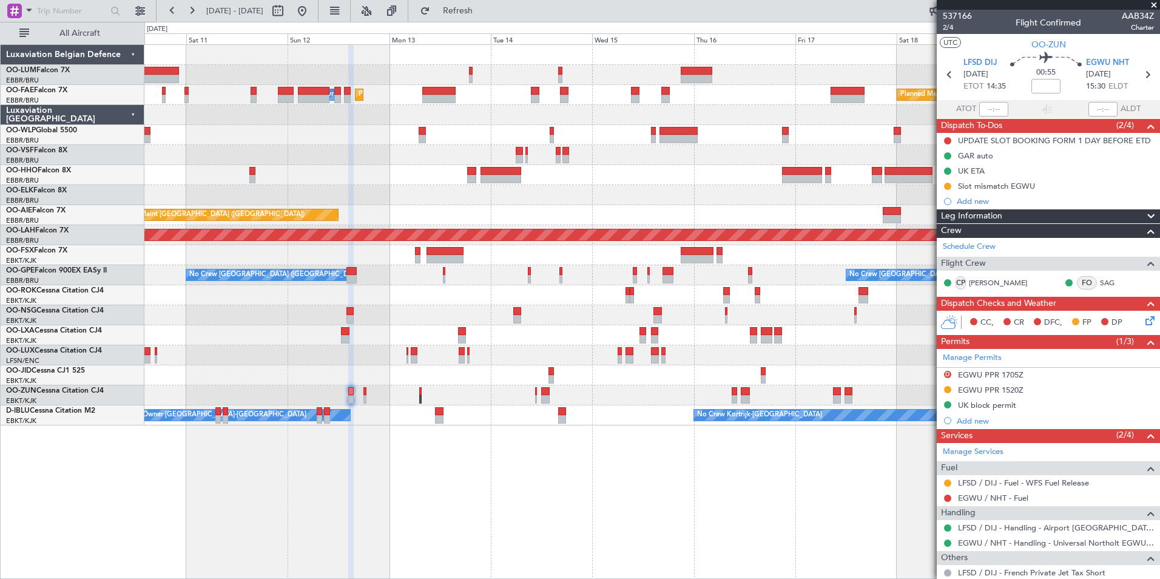
click at [395, 524] on div "Planned Maint Brussels (Brussels National) AOG Maint Sibiu Planned Maint Melsbr…" at bounding box center [651, 311] width 1015 height 534
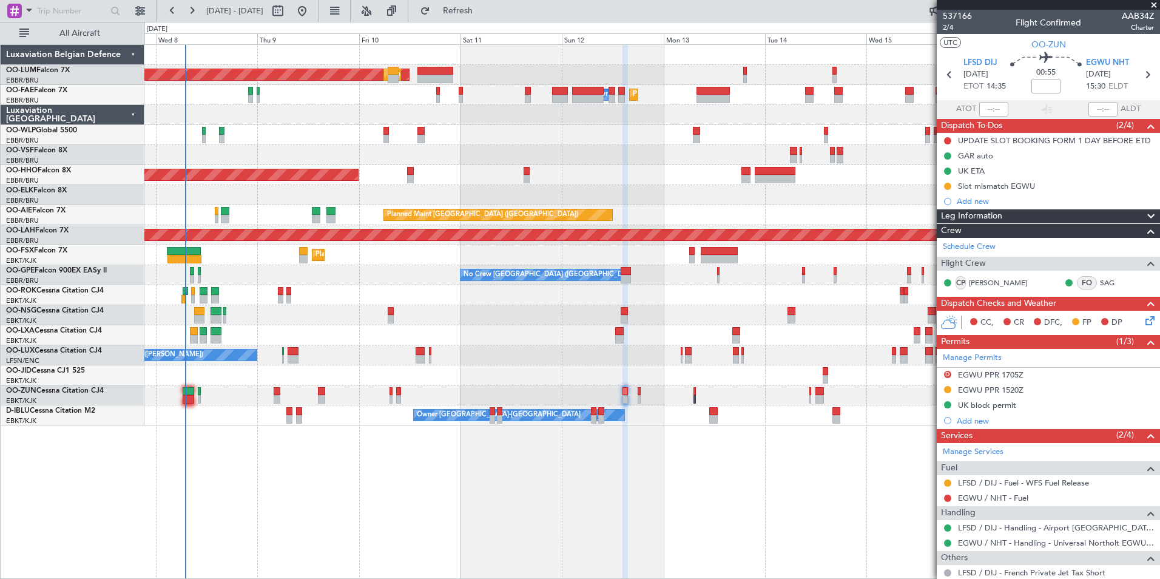
click at [859, 578] on html "05 Oct 2025 - 15 Oct 2025 Refresh Quick Links All Aircraft AOG Maint Sibiu Plan…" at bounding box center [580, 289] width 1160 height 579
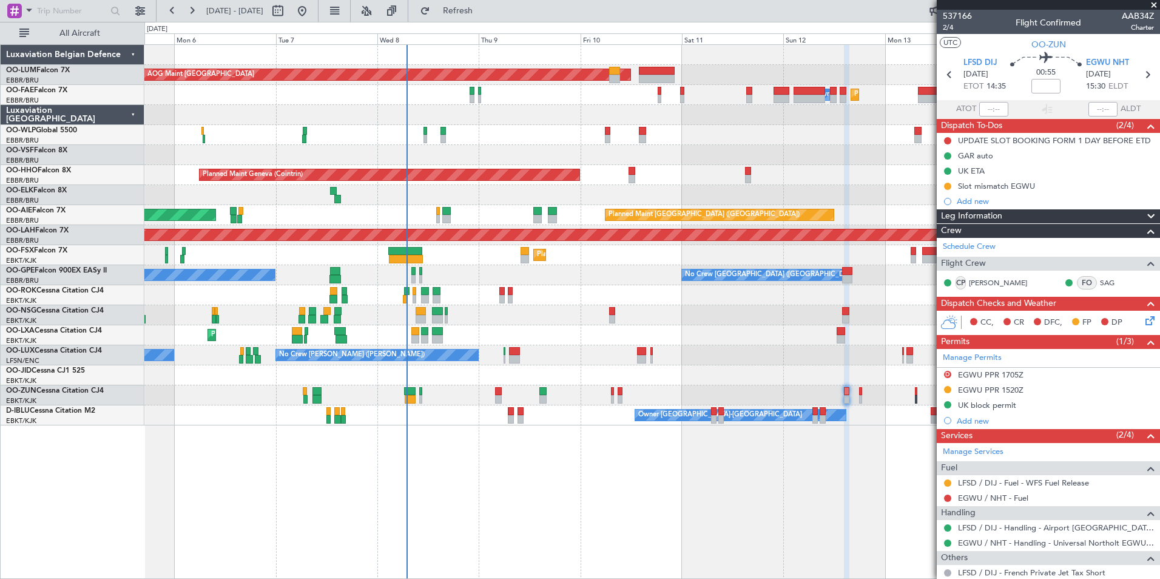
click at [567, 500] on div "Planned Maint Brussels (Brussels National) AOG Maint Sibiu Planned Maint Brusse…" at bounding box center [651, 311] width 1015 height 534
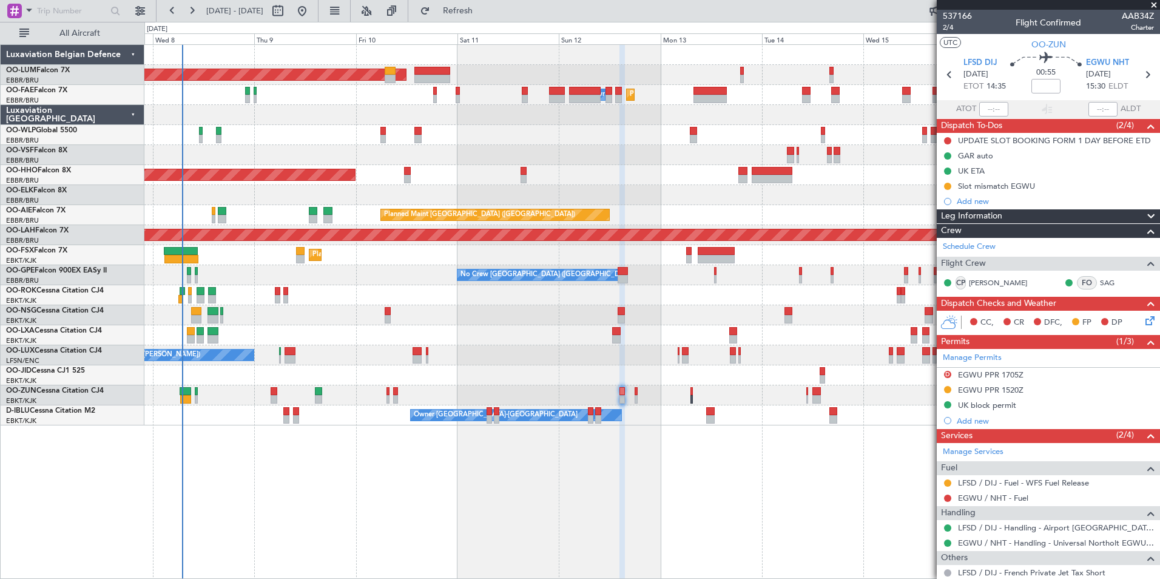
click at [276, 504] on div "Planned Maint Brussels (Brussels National) AOG Maint Sibiu Planned Maint Melsbr…" at bounding box center [651, 311] width 1015 height 534
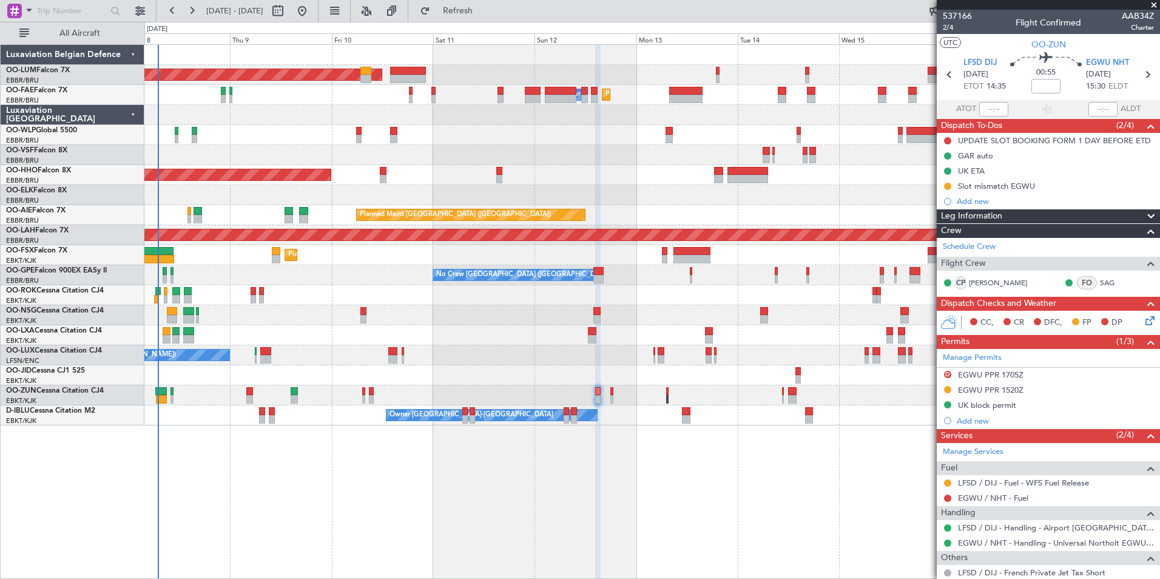
click at [995, 65] on div "LFSD DIJ 12/10/2025 ETOT 14:35" at bounding box center [984, 75] width 42 height 36
click at [985, 67] on span "LFSD DIJ" at bounding box center [980, 63] width 34 height 12
click at [458, 512] on div "Planned Maint Brussels (Brussels National) AOG Maint Sibiu Planned Maint Melsbr…" at bounding box center [651, 311] width 1015 height 534
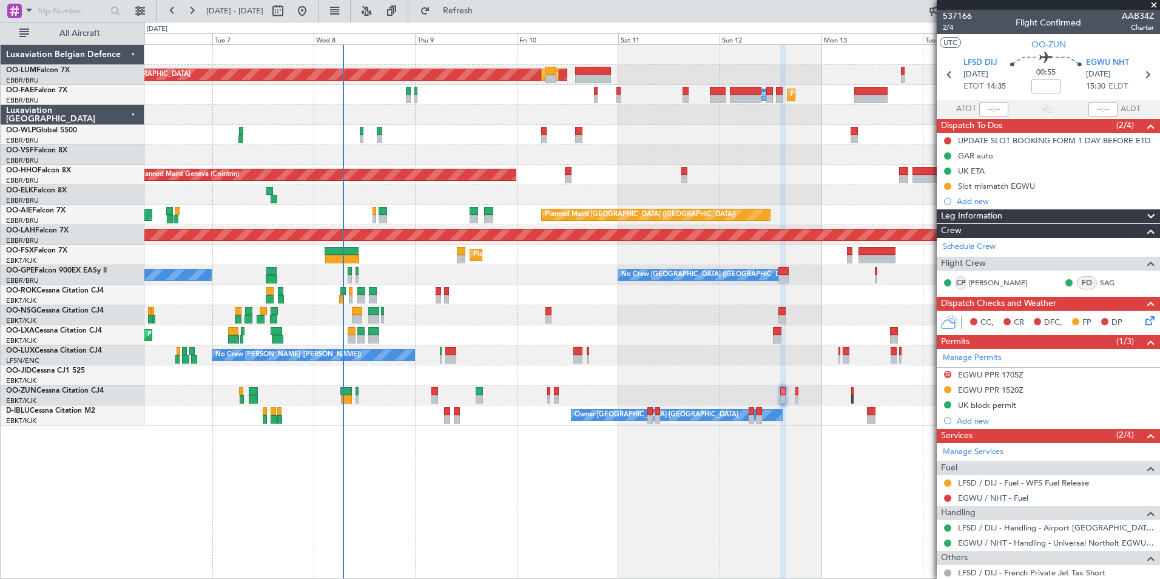
click at [305, 511] on div "AOG Maint Sibiu Planned Maint Brussels (Brussels National) Planned Maint Brusse…" at bounding box center [651, 311] width 1015 height 534
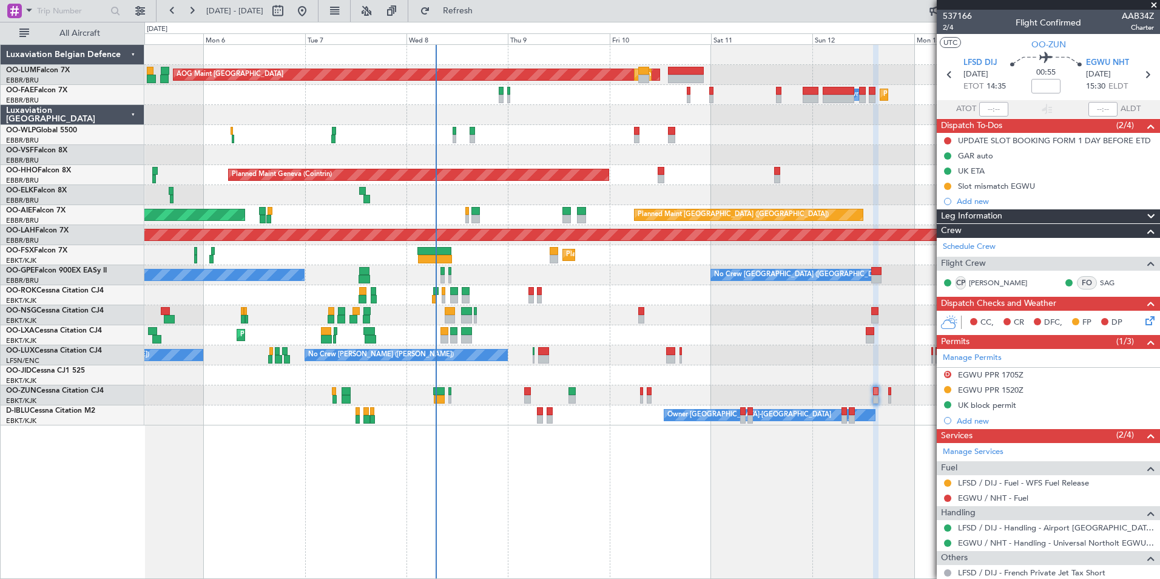
click at [391, 525] on div "AOG Maint Sibiu Planned Maint Brussels (Brussels National) Planned Maint Brusse…" at bounding box center [651, 311] width 1015 height 534
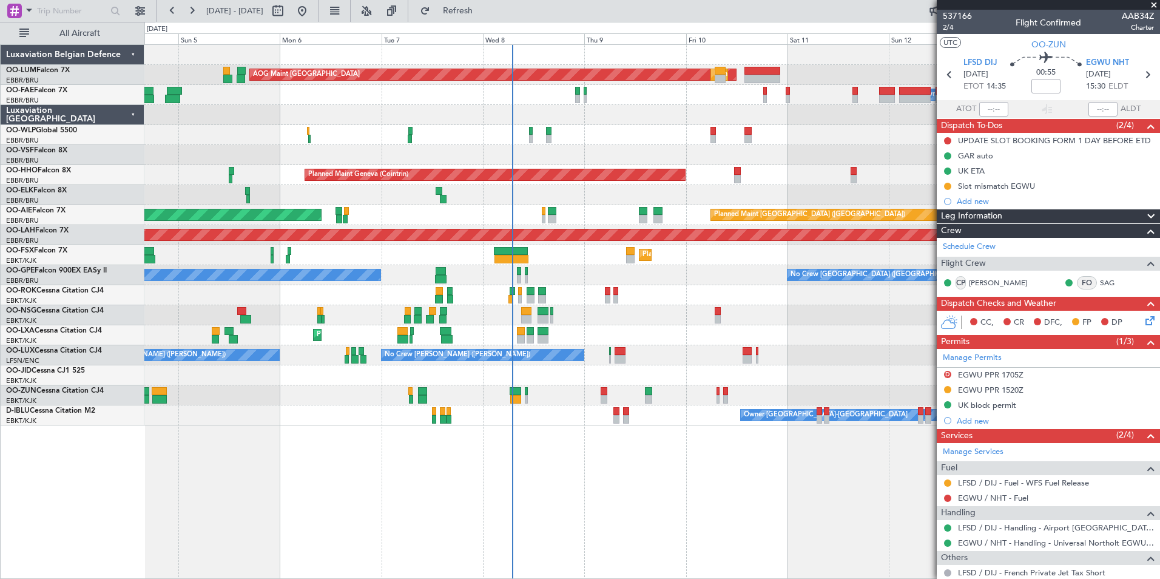
click at [441, 535] on div "AOG Maint Sibiu Planned Maint Brussels (Brussels National) Planned Maint Brusse…" at bounding box center [651, 311] width 1015 height 534
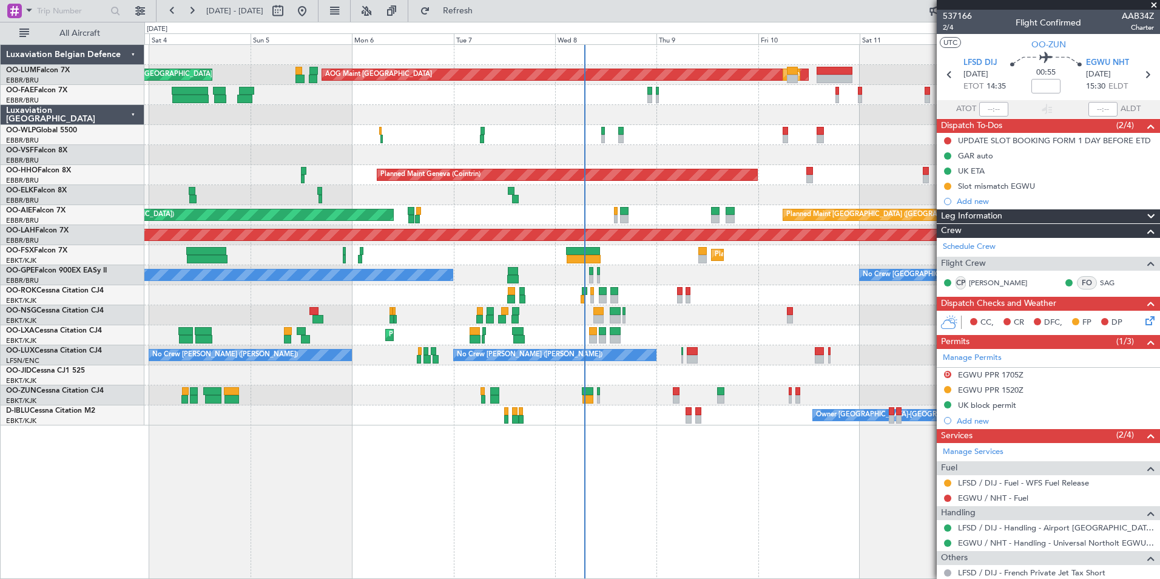
click at [480, 540] on div "AOG Maint Sibiu Planned Maint Brussels (Brussels National) Planned Maint Brusse…" at bounding box center [651, 311] width 1015 height 534
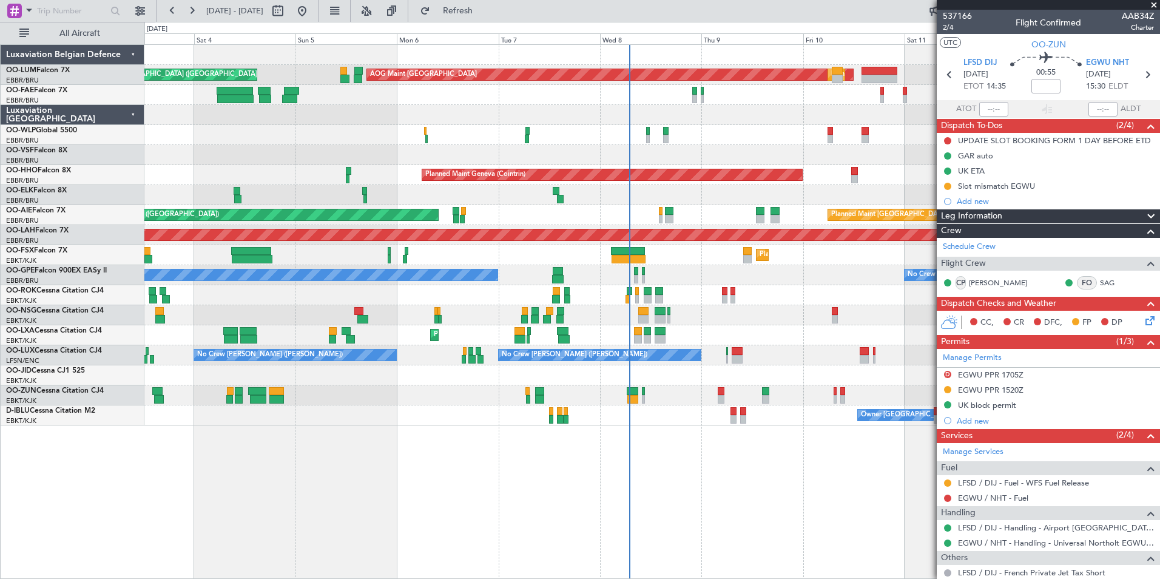
click at [516, 555] on div "AOG Maint Sibiu Planned Maint Brussels (Brussels National) Planned Maint Brusse…" at bounding box center [651, 311] width 1015 height 534
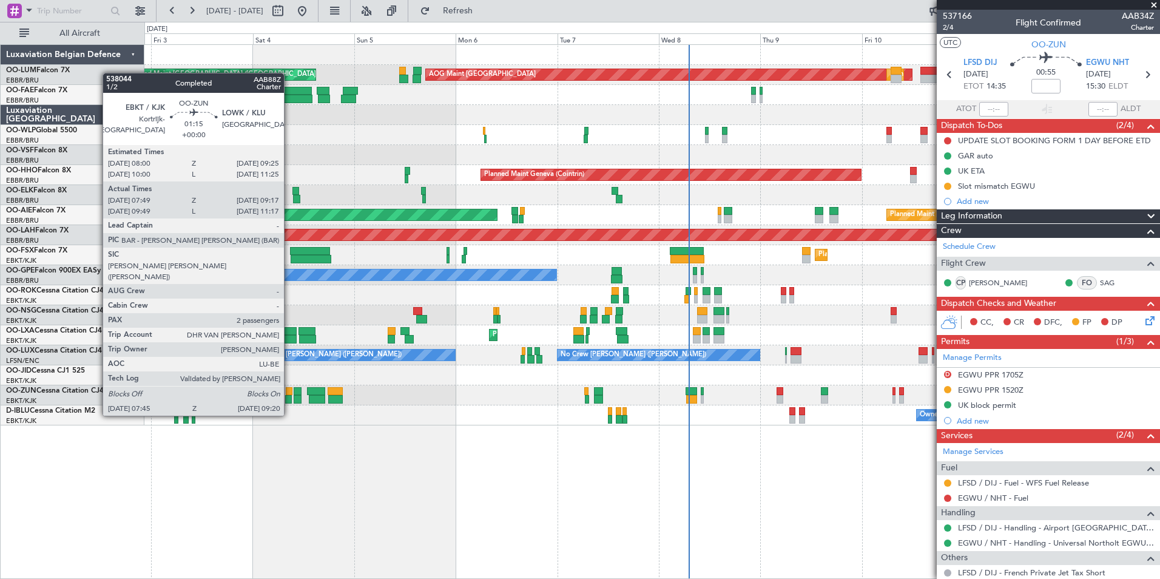
click at [289, 392] on div at bounding box center [289, 391] width 6 height 8
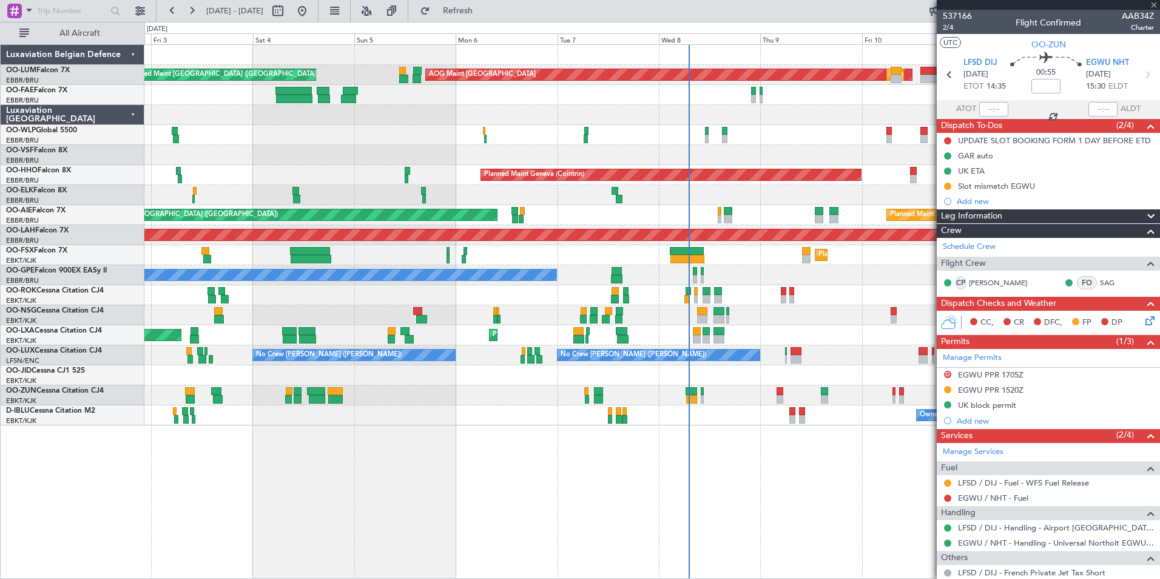
type input "07:54"
type input "09:12"
type input "2"
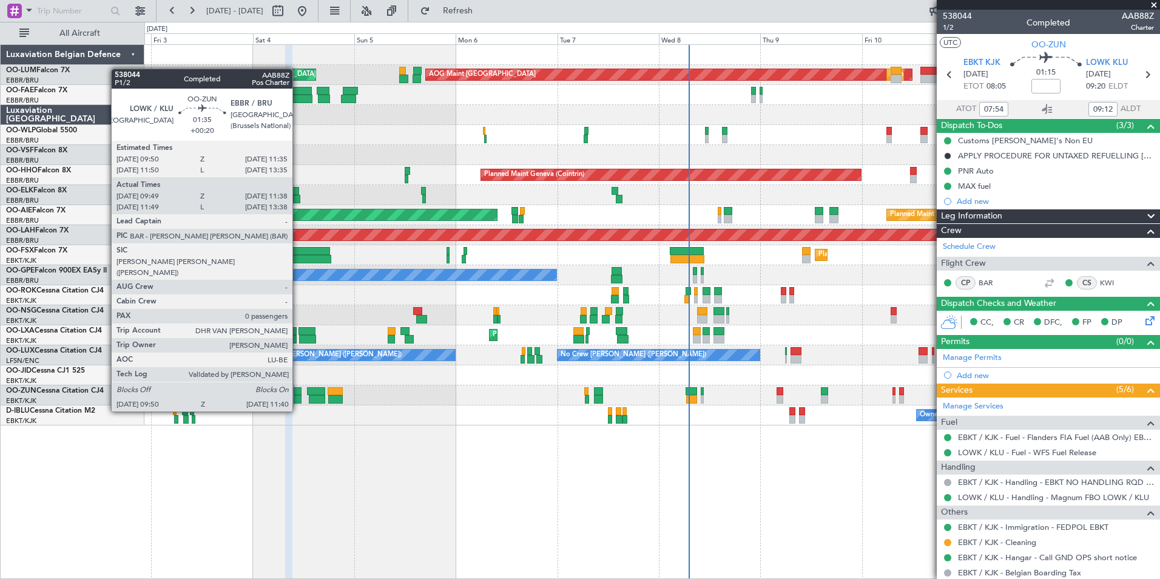
click at [298, 389] on div at bounding box center [298, 391] width 8 height 8
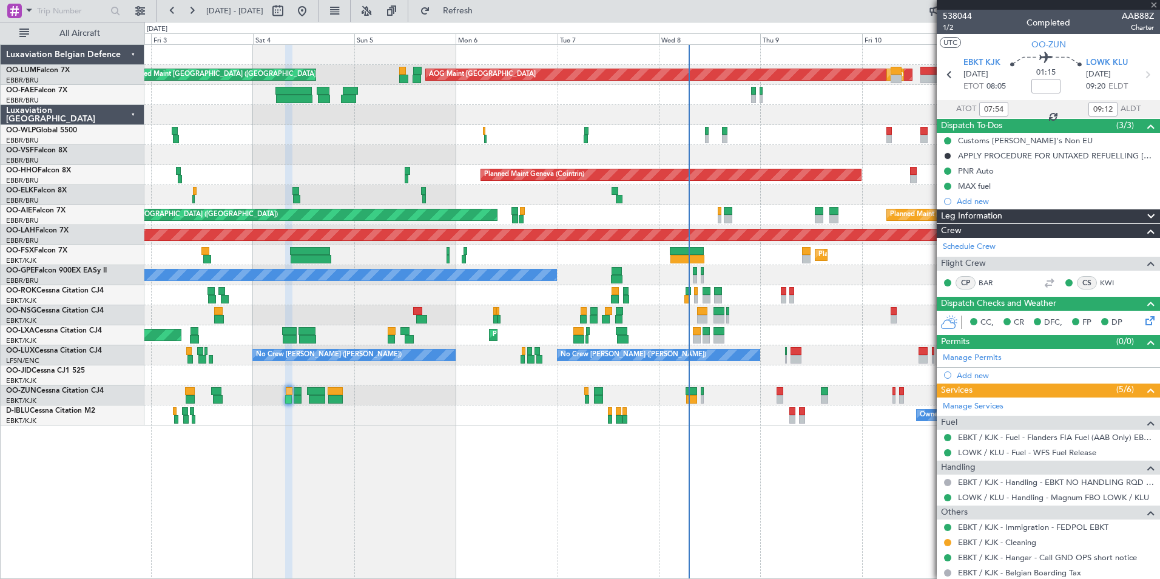
type input "+00:20"
type input "09:54"
type input "11:33"
type input "0"
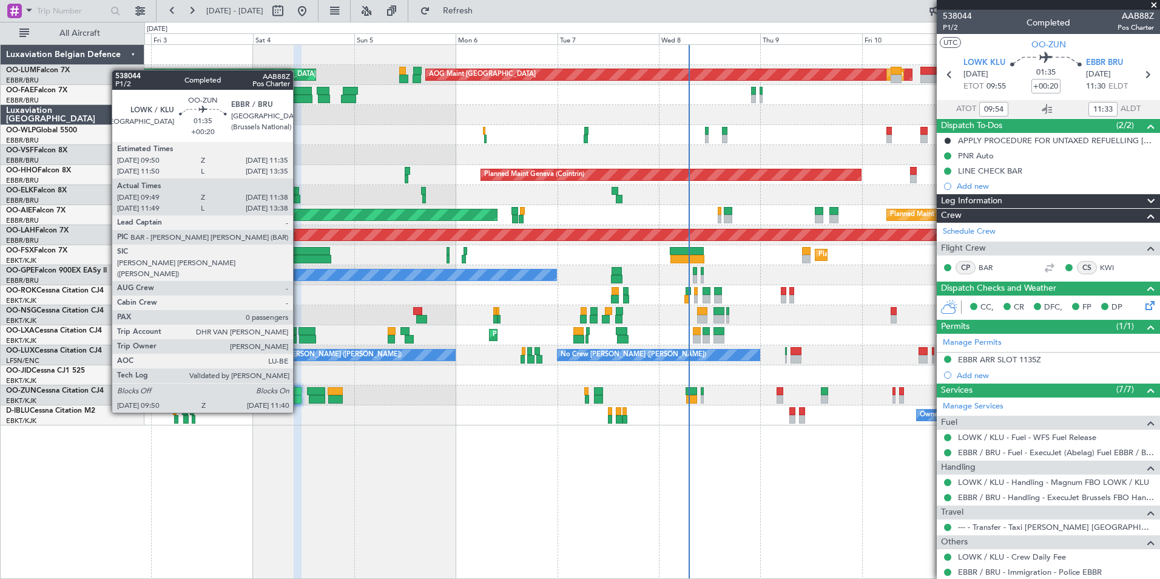
click at [298, 391] on div at bounding box center [298, 391] width 8 height 8
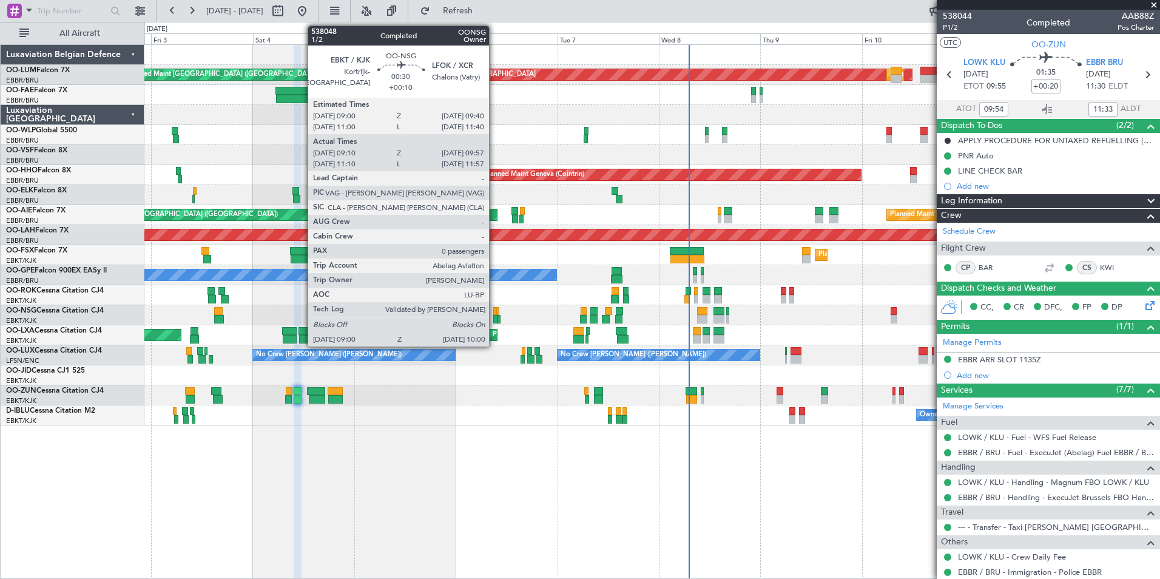
click at [494, 318] on div at bounding box center [495, 319] width 4 height 8
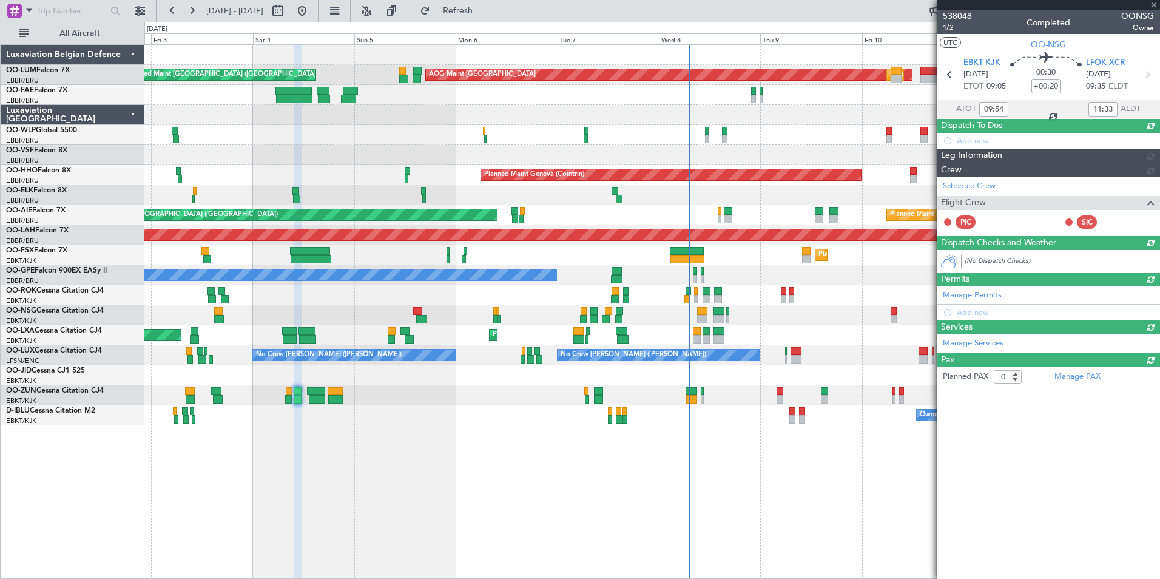
type input "+00:10"
type input "09:15"
type input "09:52"
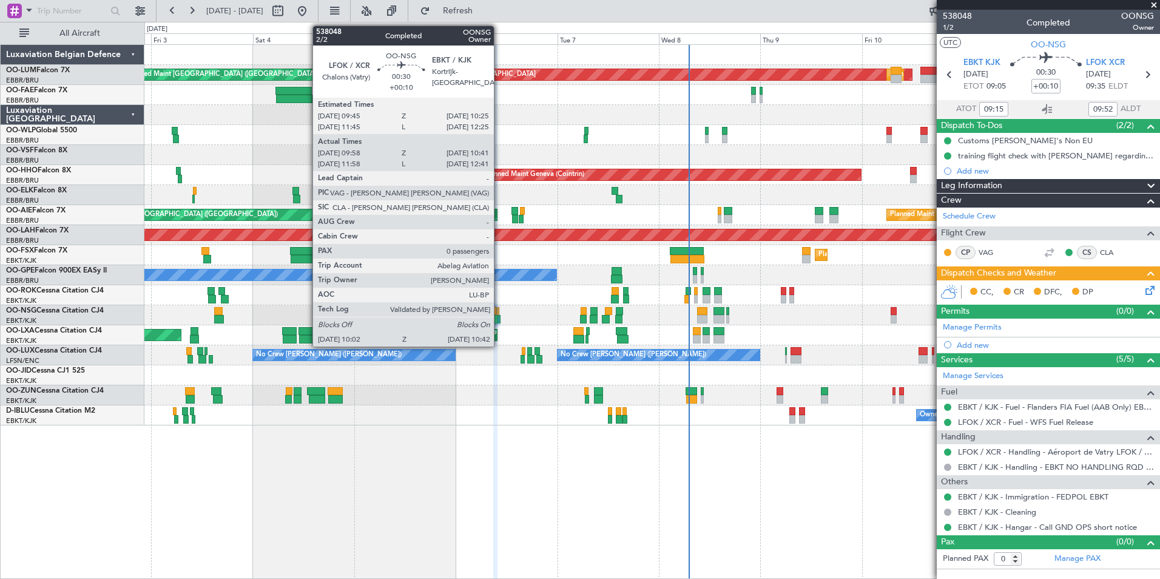
click at [499, 318] on div at bounding box center [498, 319] width 3 height 8
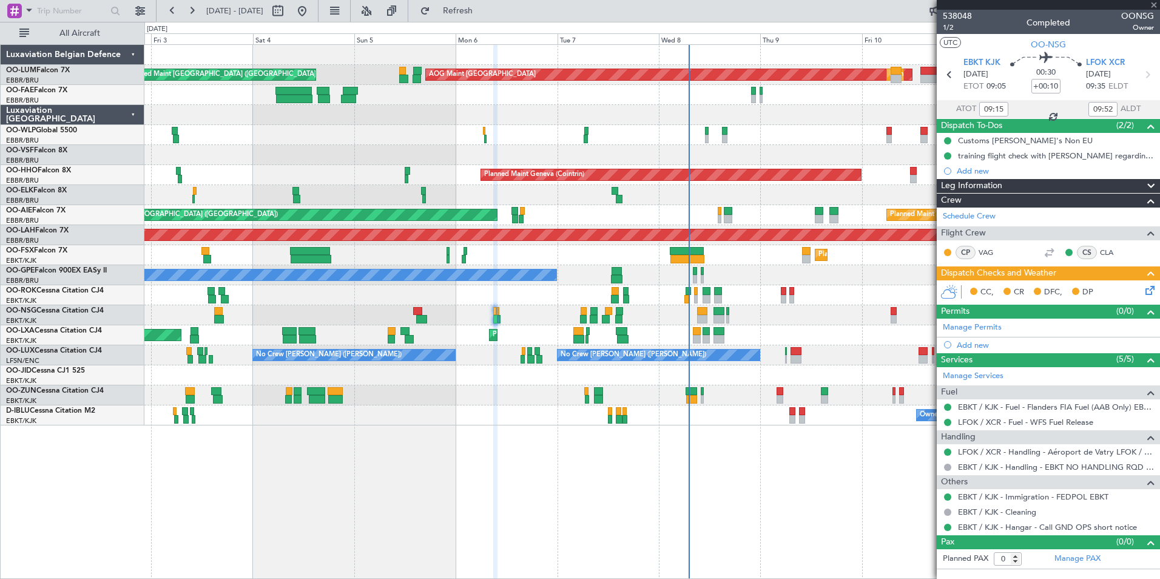
type input "10:03"
type input "10:36"
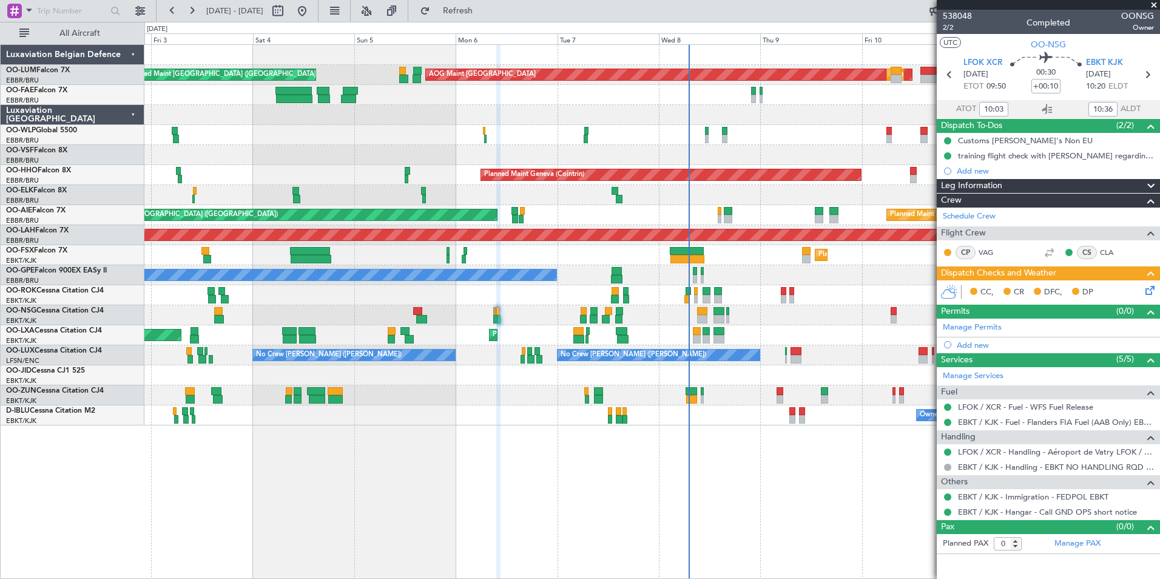
click at [360, 551] on div "AOG Maint Sibiu Planned Maint Brussels (Brussels National) Planned Maint Brusse…" at bounding box center [651, 311] width 1015 height 534
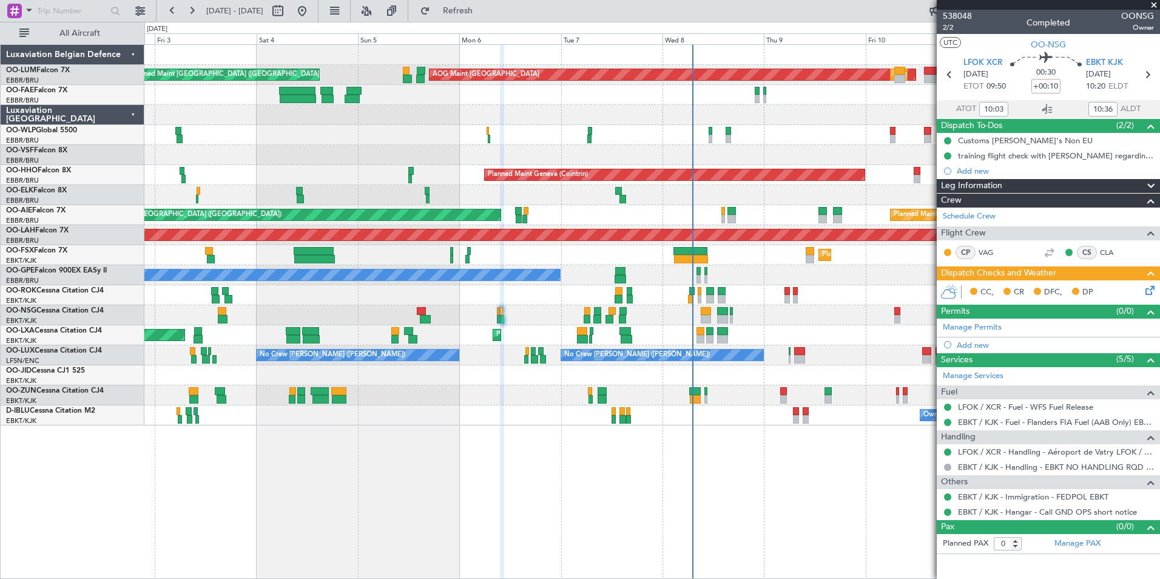
click at [378, 566] on div "AOG Maint Sibiu Planned Maint Brussels (Brussels National) Planned Maint Brusse…" at bounding box center [651, 311] width 1015 height 534
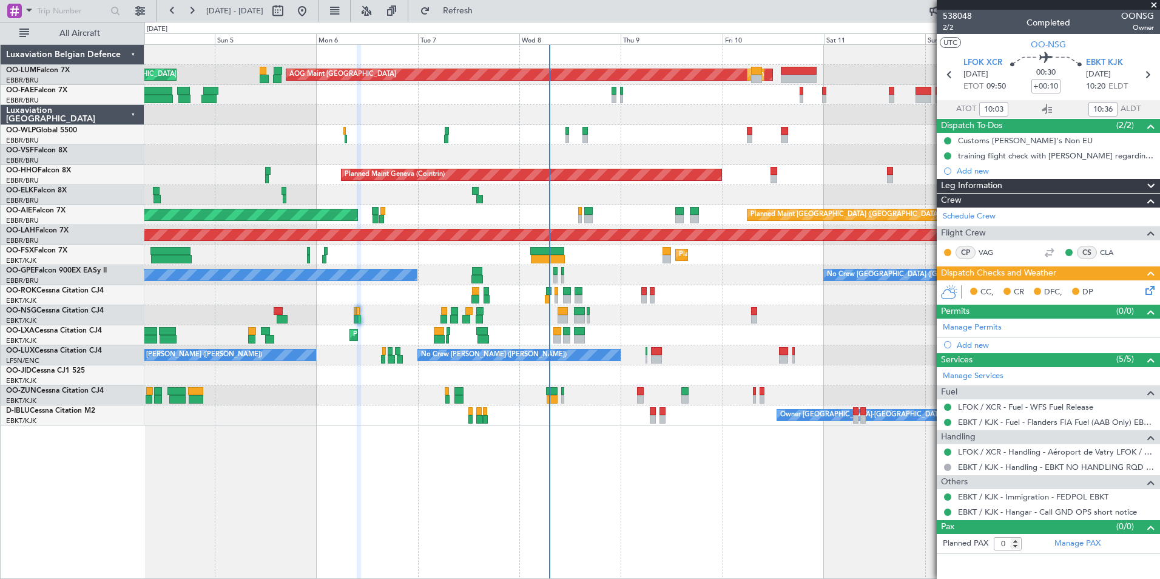
click at [281, 571] on div "AOG Maint Sibiu Planned Maint Brussels (Brussels National) Planned Maint Brusse…" at bounding box center [651, 311] width 1015 height 534
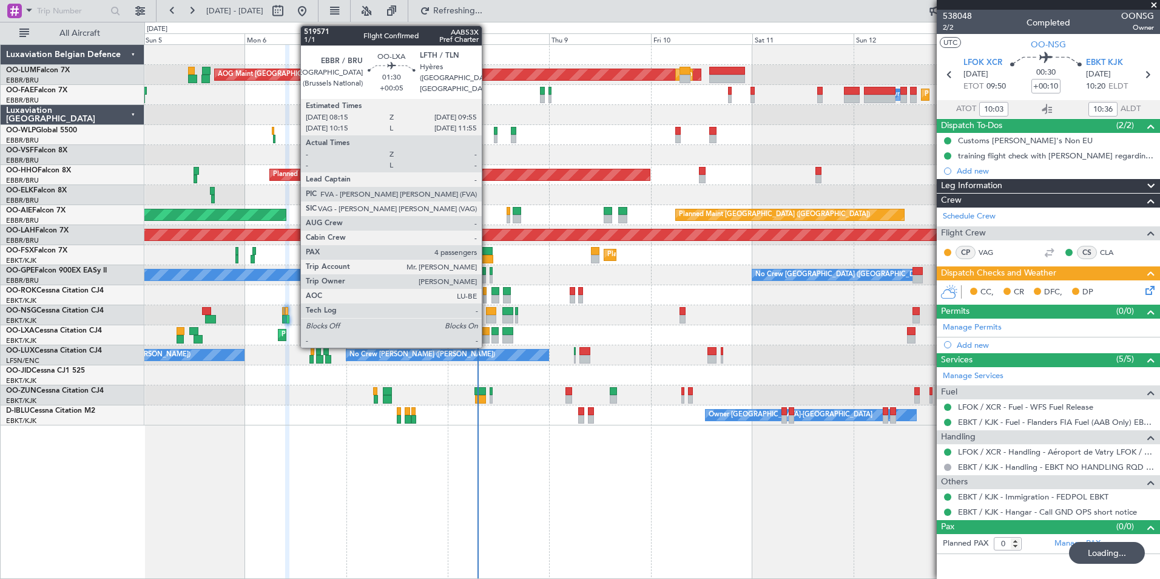
click at [487, 332] on div at bounding box center [485, 331] width 7 height 8
type input "+00:05"
type input "4"
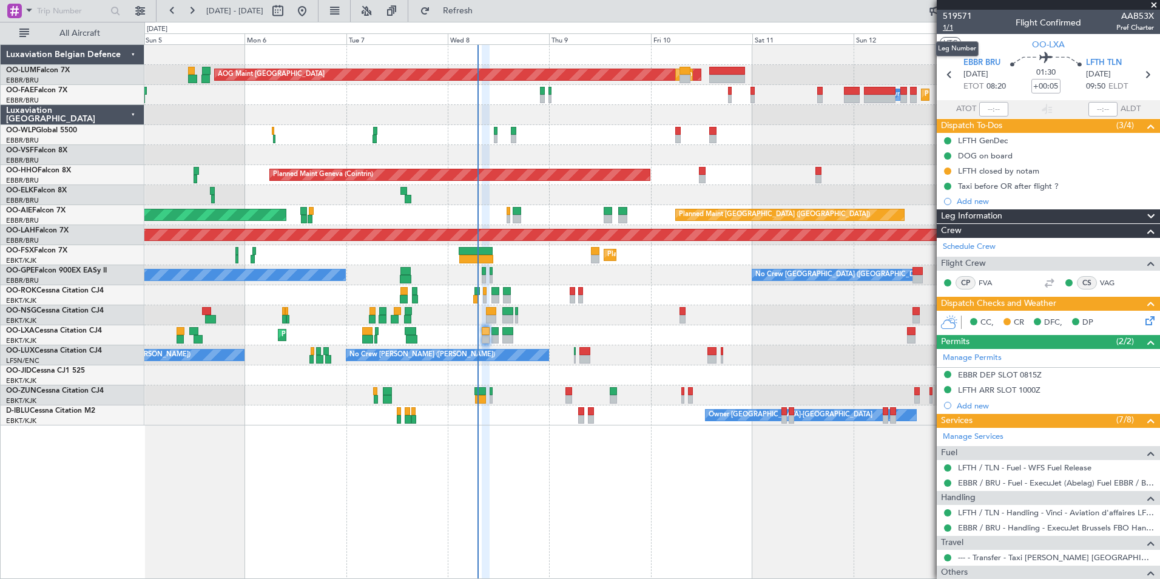
click at [945, 30] on span "1/1" at bounding box center [956, 27] width 29 height 10
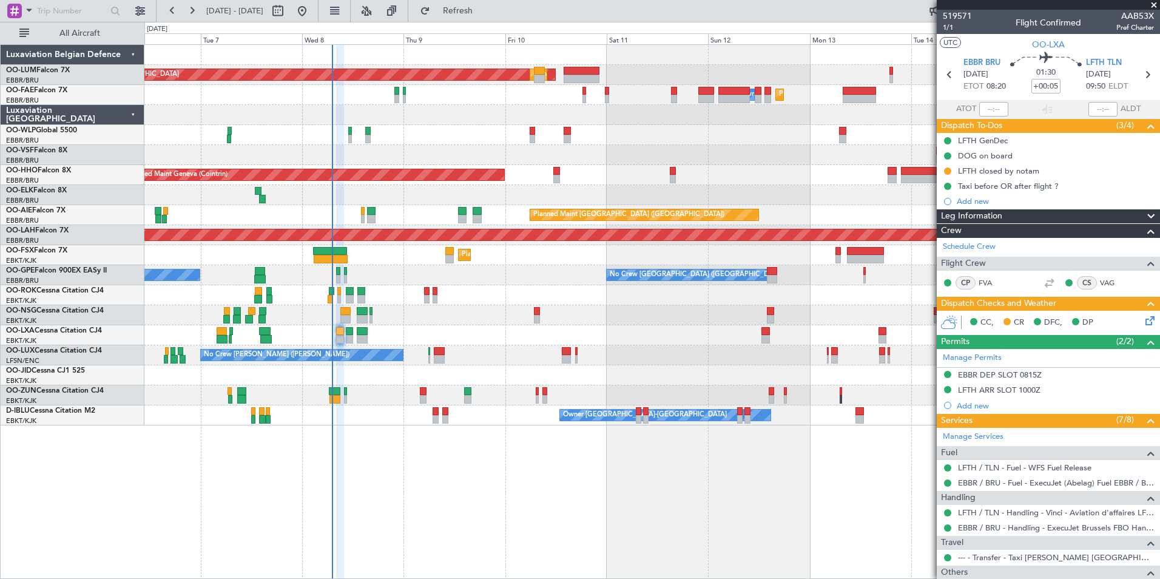
click at [220, 505] on div "AOG Maint Sibiu Planned Maint Brussels (Brussels National) Planned Maint Brusse…" at bounding box center [651, 311] width 1015 height 534
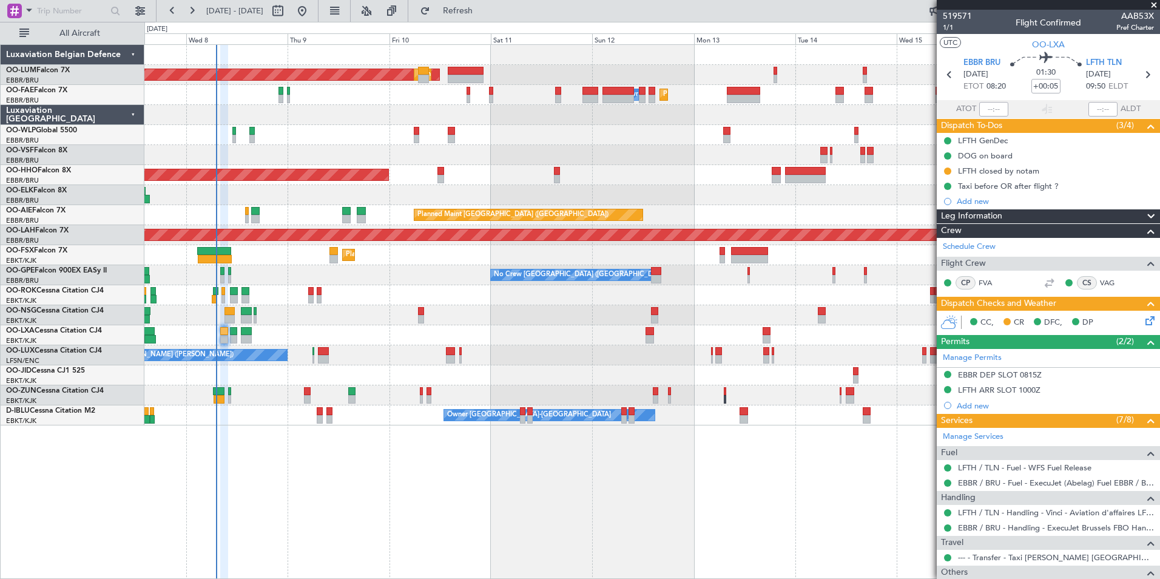
click at [484, 494] on div "AOG Maint Sibiu Planned Maint Brussels (Brussels National) Planned Maint Melsbr…" at bounding box center [651, 311] width 1015 height 534
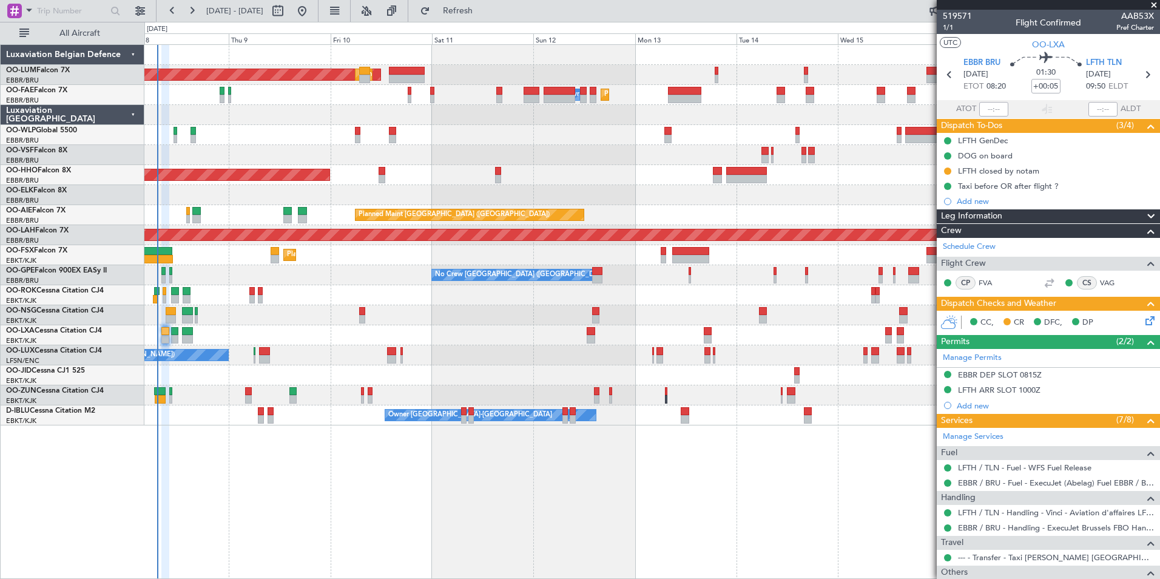
click at [410, 531] on div "AOG Maint Sibiu Planned Maint Brussels (Brussels National) Planned Maint Melsbr…" at bounding box center [651, 311] width 1015 height 534
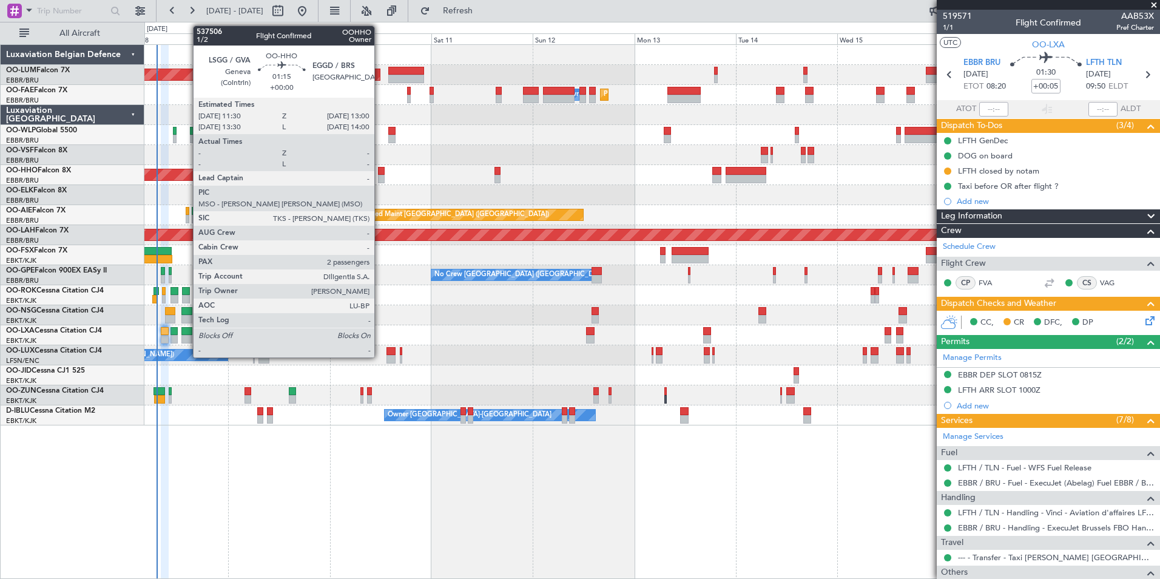
click at [380, 168] on div at bounding box center [381, 171] width 7 height 8
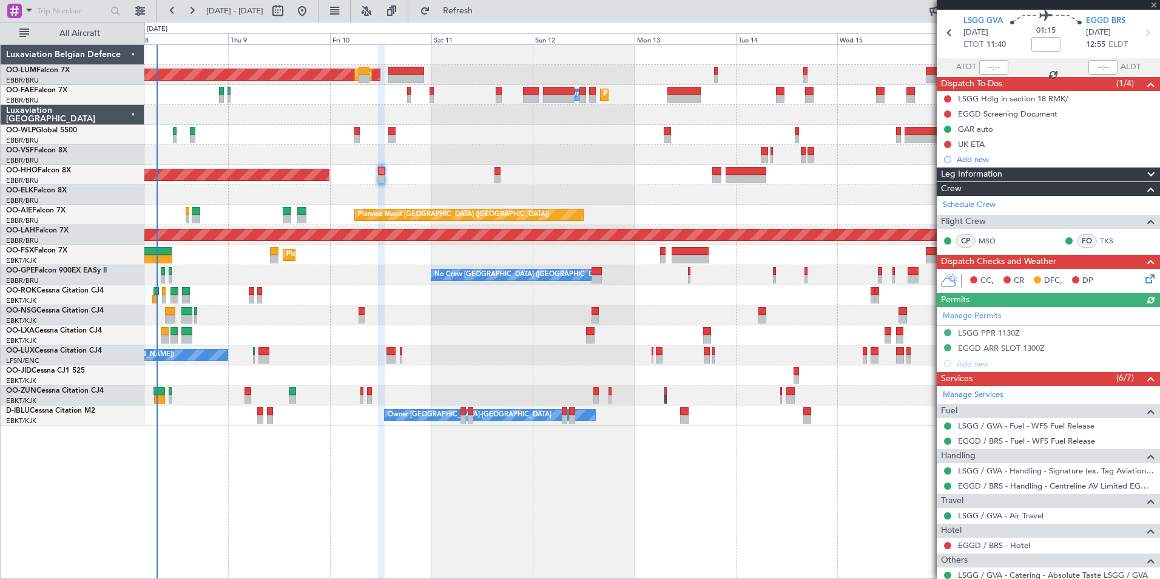
scroll to position [134, 0]
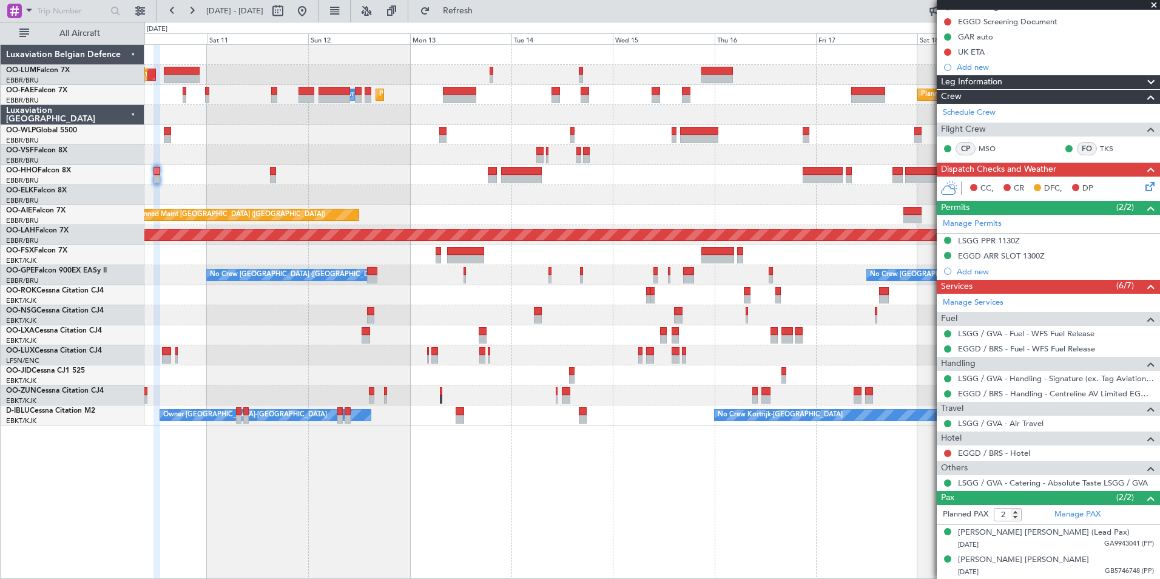
click at [401, 211] on div "AOG Maint Sibiu Planned Maint Brussels (Brussels National) Planned Maint Brusse…" at bounding box center [651, 235] width 1015 height 380
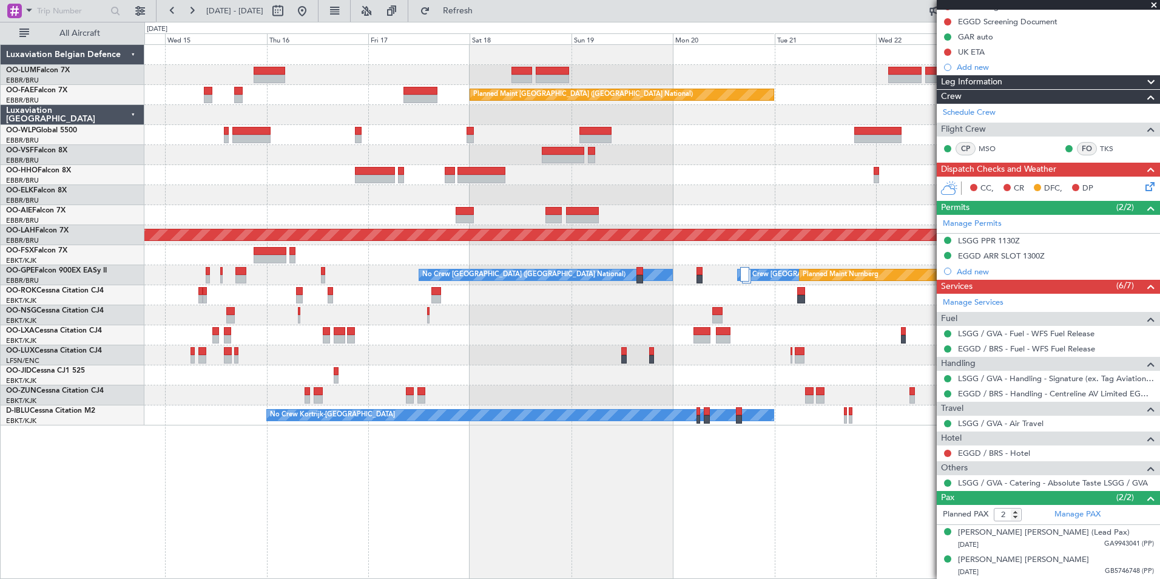
click at [161, 184] on div "Owner Melsbroek Air Base Owner Melsbroek Air Base Planned Maint Kortrijk-Wevelg…" at bounding box center [651, 235] width 1015 height 380
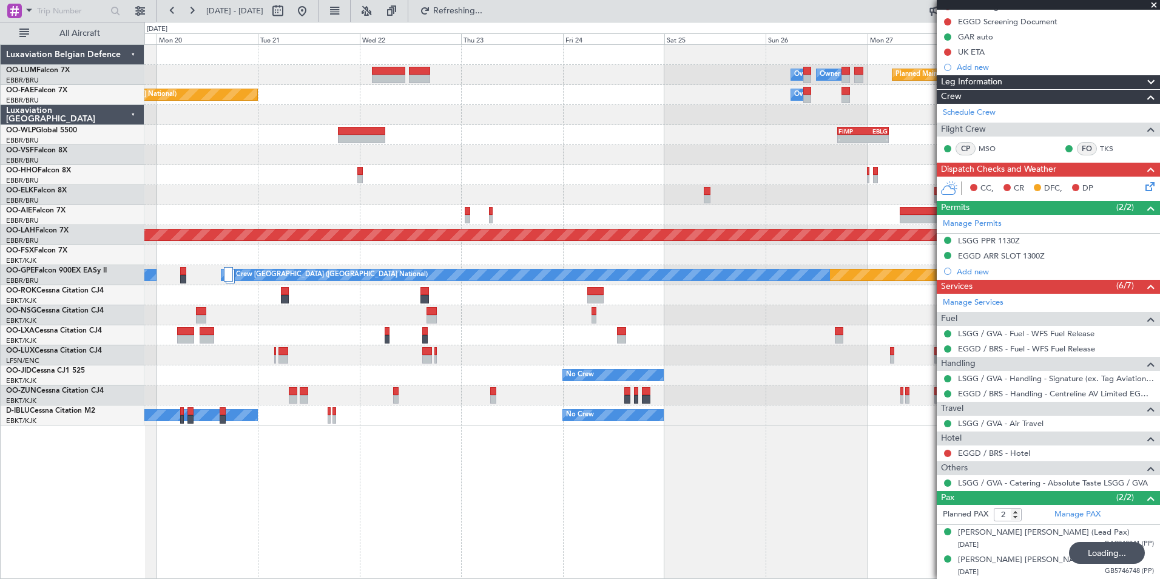
click at [134, 184] on div "Planned Maint Kortrijk-Wevelgem Owner Melsbroek Air Base Owner Melsbroek Air Ba…" at bounding box center [580, 300] width 1160 height 557
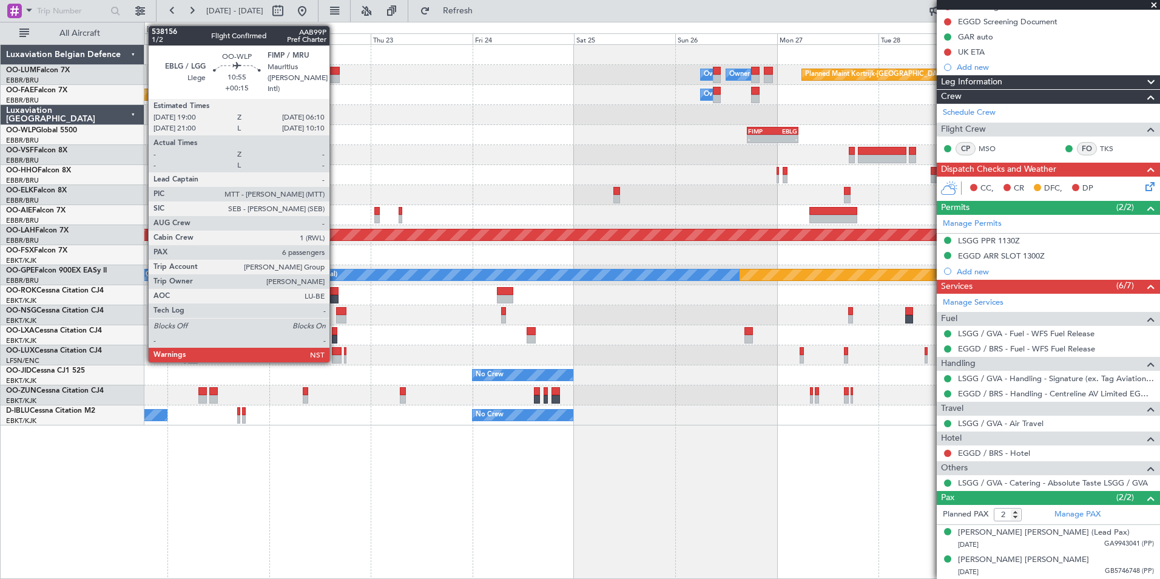
click at [218, 198] on div "Planned Maint Kortrijk-Wevelgem Owner Melsbroek Air Base Owner Melsbroek Air Ba…" at bounding box center [651, 235] width 1015 height 380
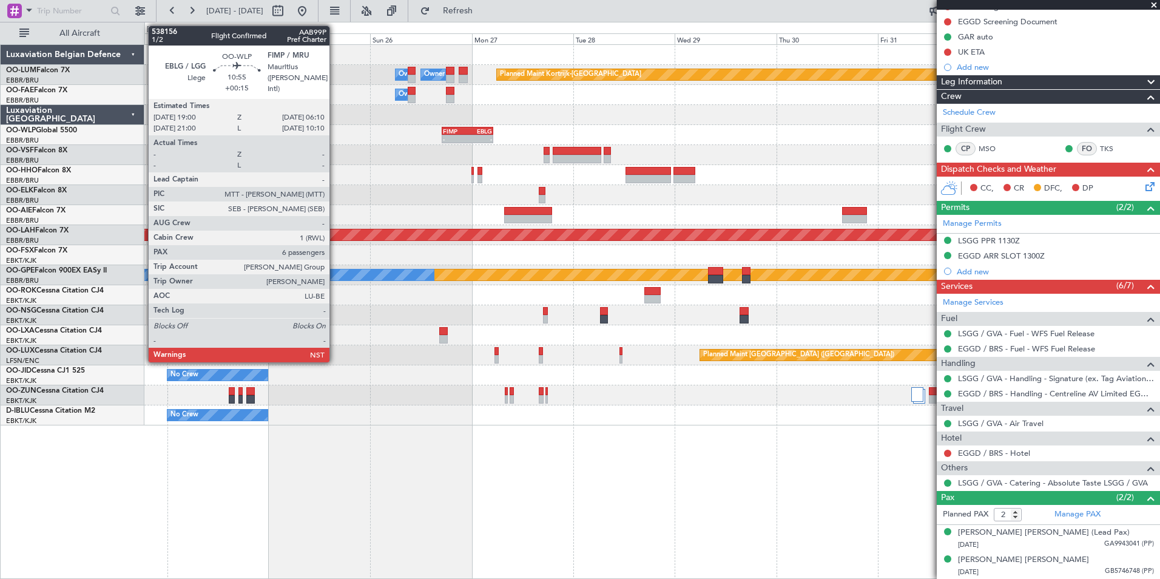
click at [486, 207] on div at bounding box center [651, 215] width 1015 height 20
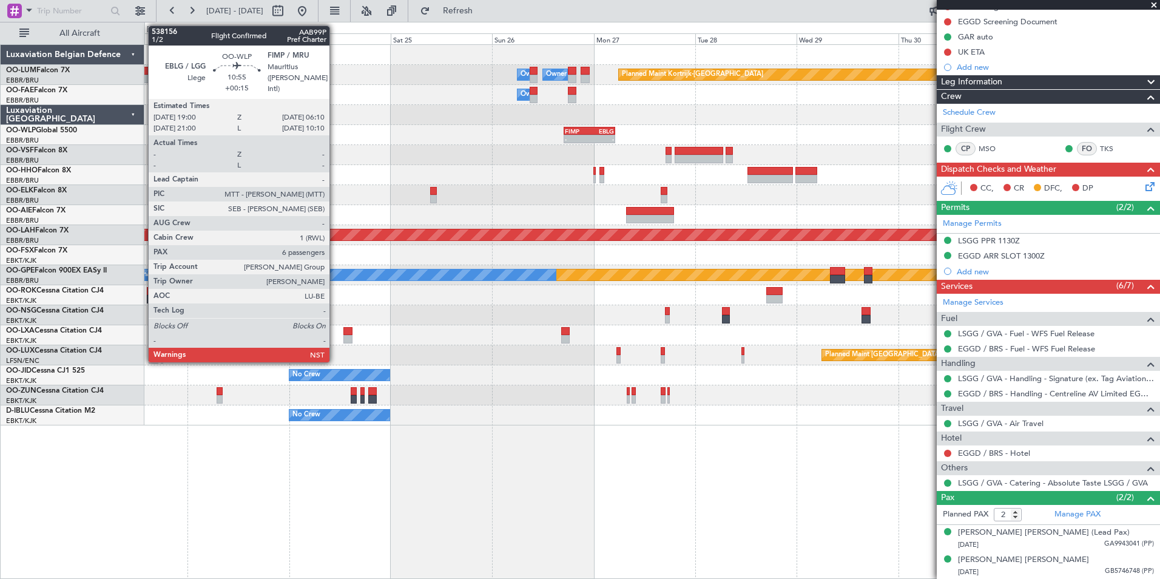
click at [594, 200] on div at bounding box center [651, 195] width 1015 height 20
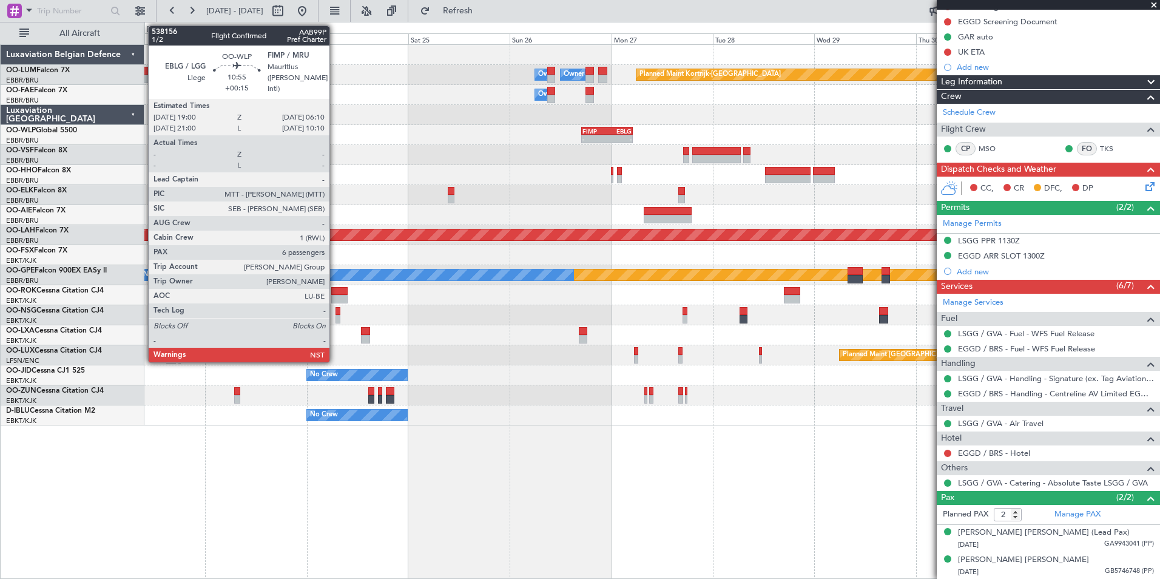
click at [548, 203] on div "Planned Maint Kortrijk-Wevelgem Owner Melsbroek Air Base Owner Melsbroek Air Ba…" at bounding box center [651, 235] width 1015 height 380
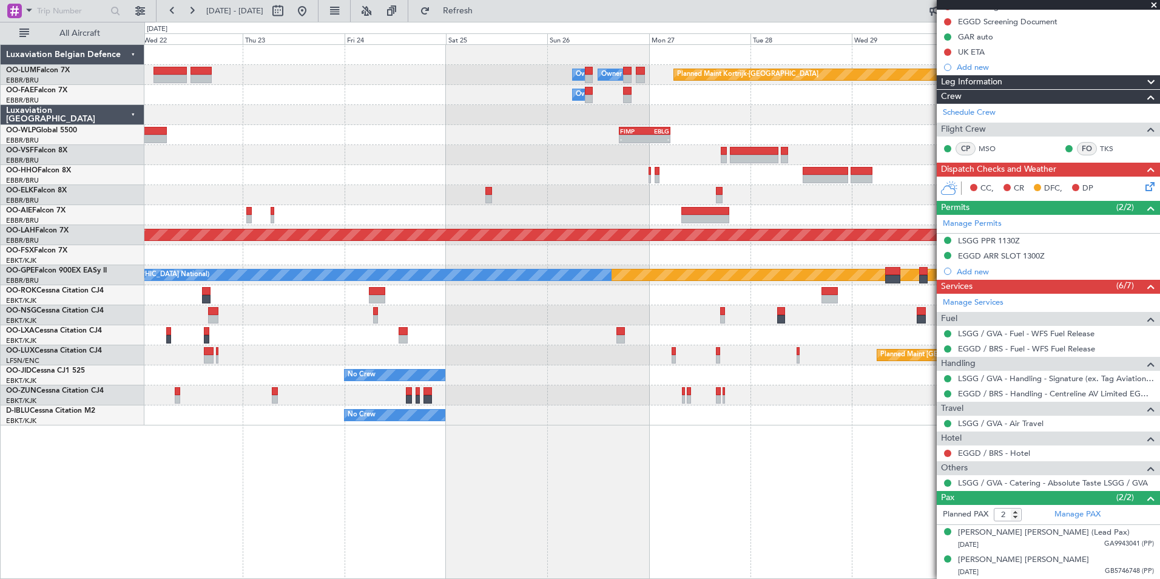
click at [355, 172] on div at bounding box center [651, 175] width 1015 height 20
click at [477, 14] on span "Refresh" at bounding box center [457, 11] width 51 height 8
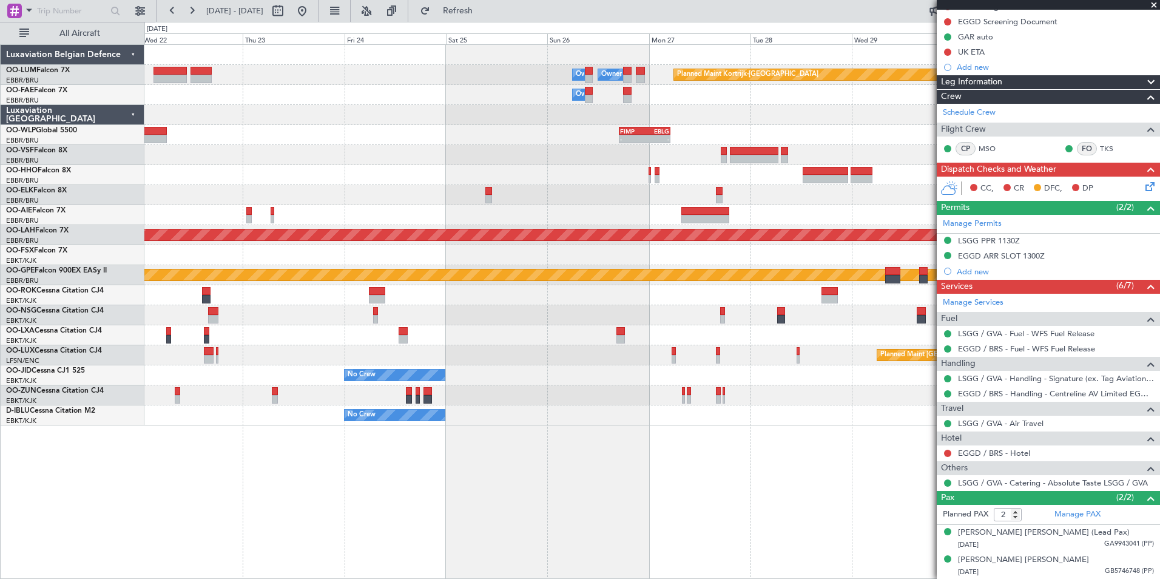
click at [626, 153] on div "Planned Maint Kortrijk-Wevelgem Owner Melsbroek Air Base Owner Melsbroek Air Ba…" at bounding box center [651, 235] width 1015 height 380
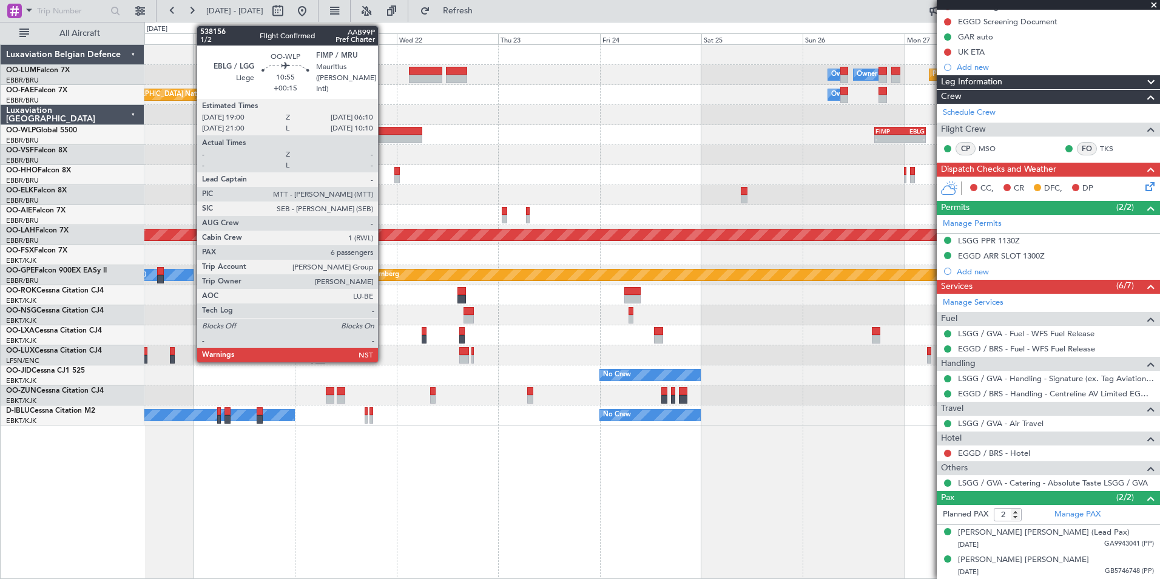
click at [678, 160] on div "Planned Maint Kortrijk-Wevelgem Owner Melsbroek Air Base Owner Melsbroek Air Ba…" at bounding box center [651, 235] width 1015 height 380
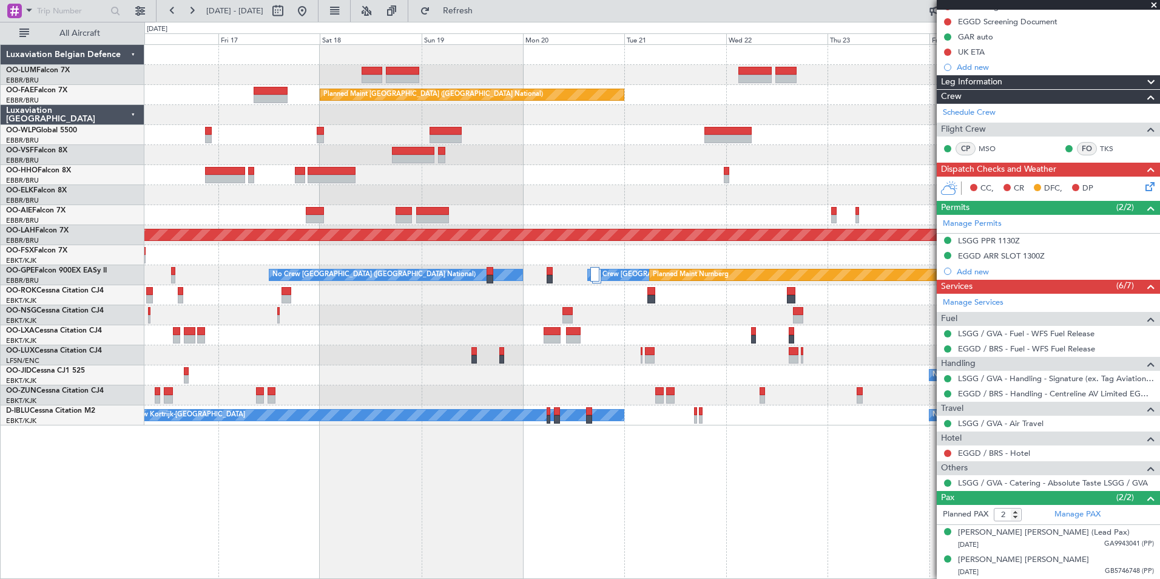
click at [606, 184] on div "Owner Melsbroek Air Base Owner Melsbroek Air Base Planned Maint Kortrijk-Wevelg…" at bounding box center [651, 235] width 1015 height 380
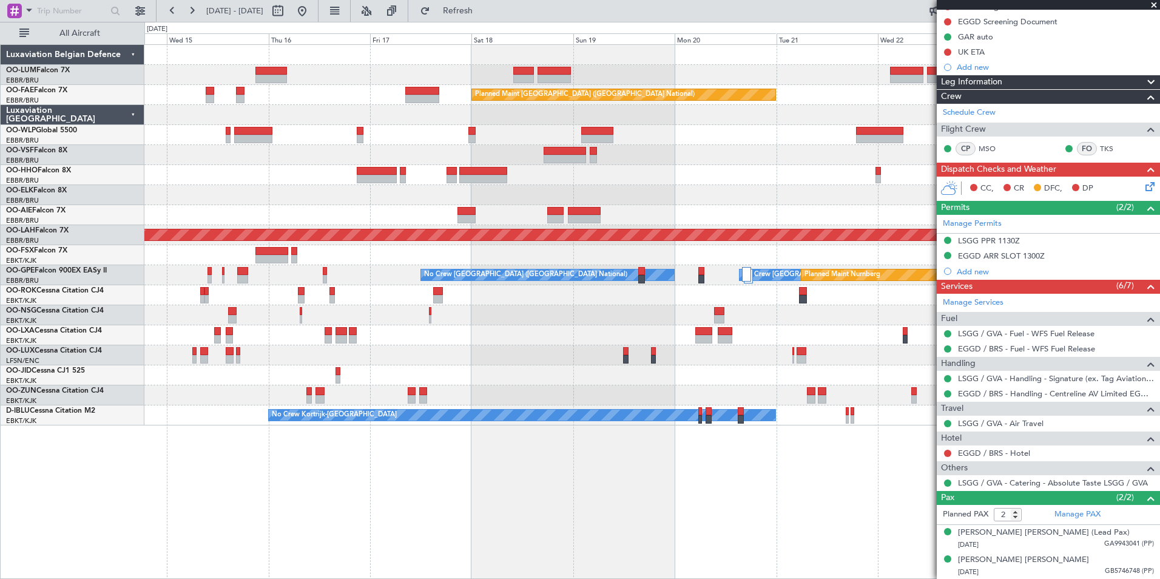
click at [525, 233] on div "Owner Melsbroek Air Base Owner Melsbroek Air Base Planned Maint Kortrijk-Wevelg…" at bounding box center [651, 235] width 1015 height 380
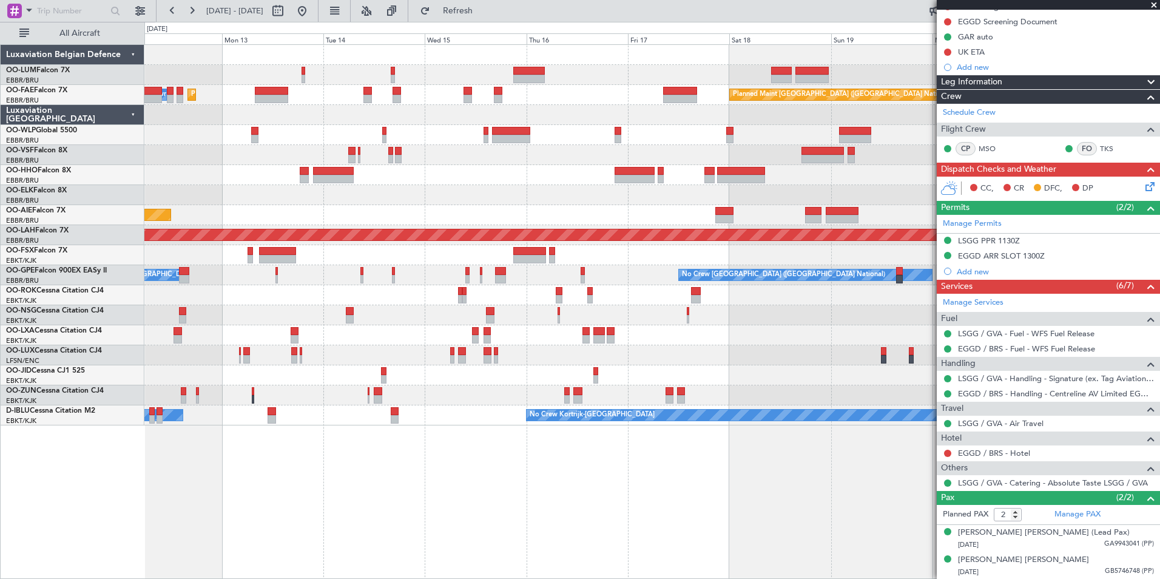
click at [376, 149] on div "Planned Maint Brussels (Brussels National) AOG Maint Sibiu Planned Maint Brusse…" at bounding box center [651, 235] width 1015 height 380
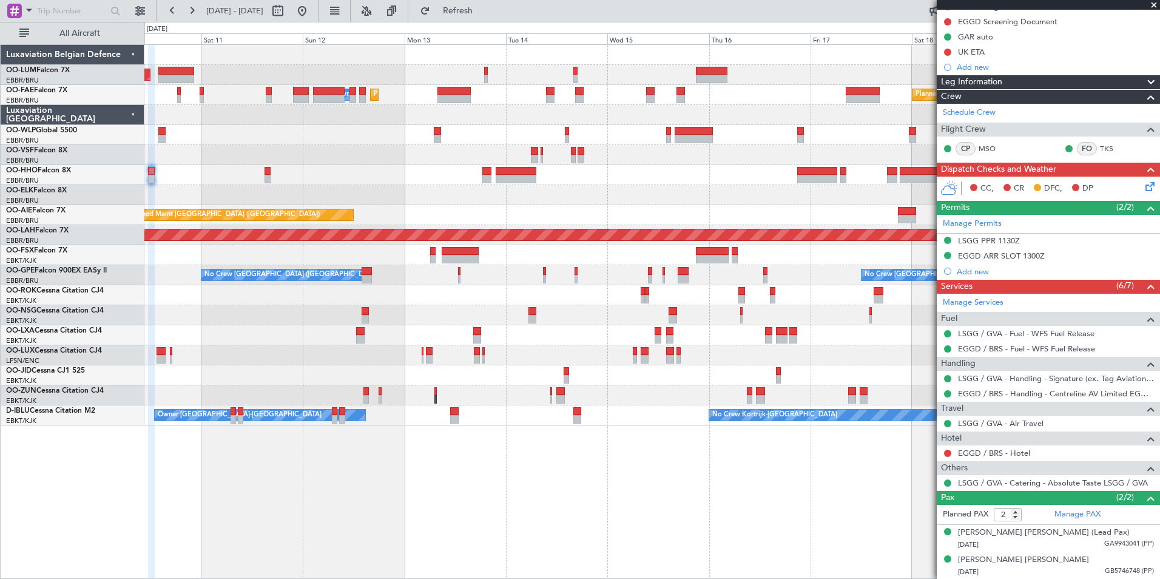
click at [298, 149] on div at bounding box center [651, 155] width 1015 height 20
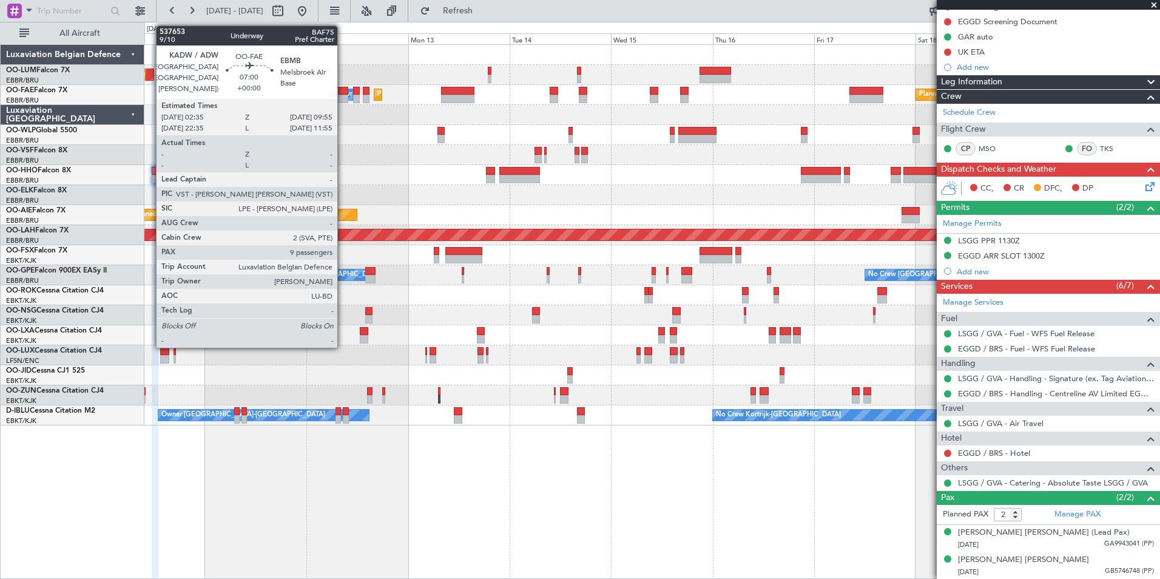
click at [343, 90] on div at bounding box center [333, 91] width 32 height 8
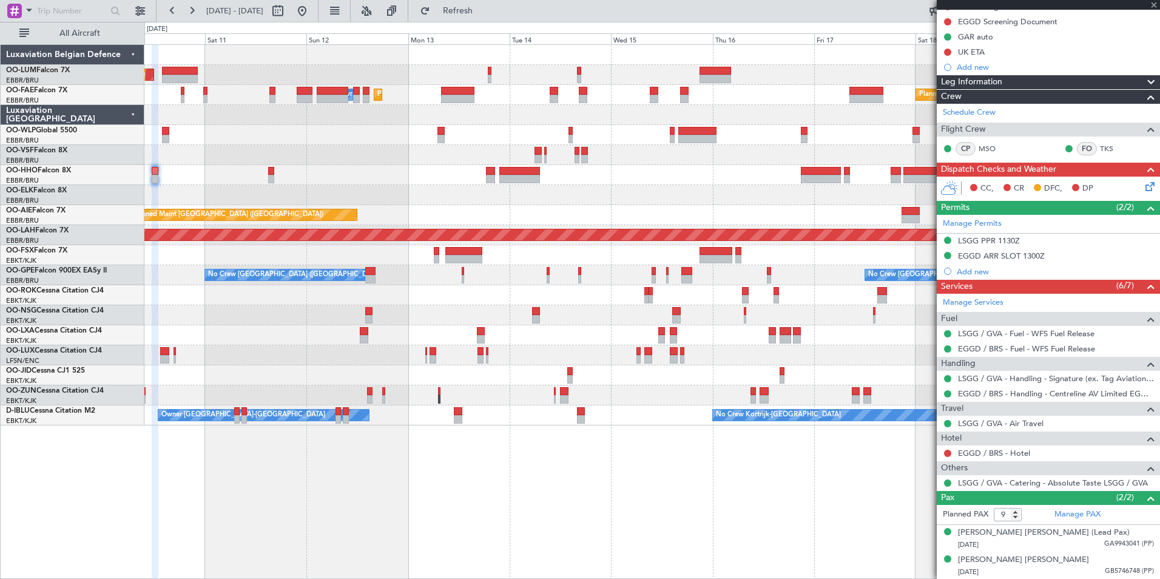
scroll to position [0, 0]
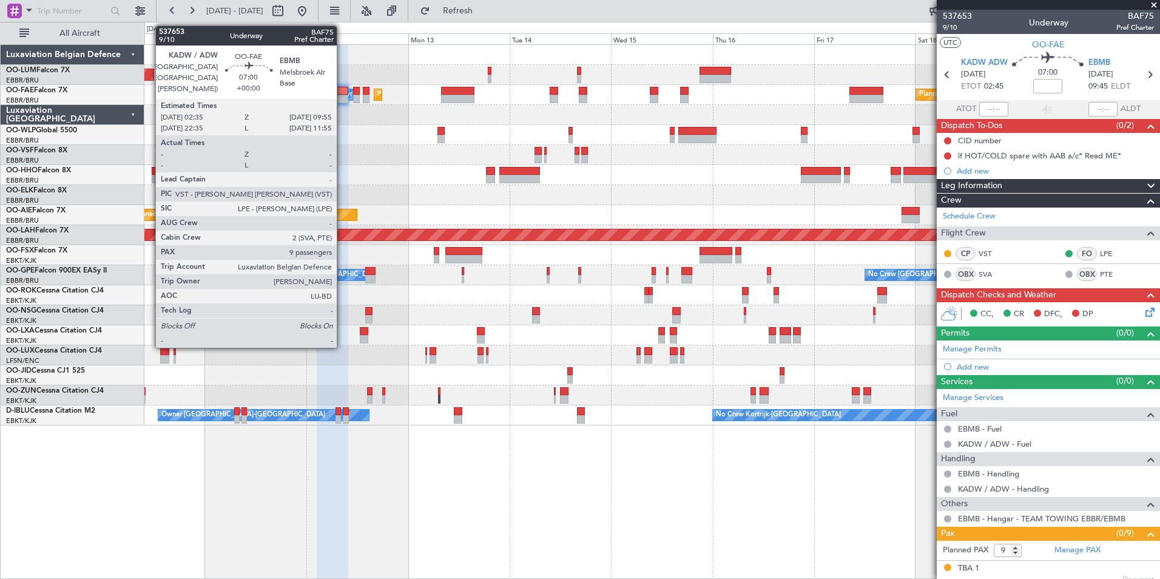
click at [342, 92] on div at bounding box center [333, 91] width 32 height 8
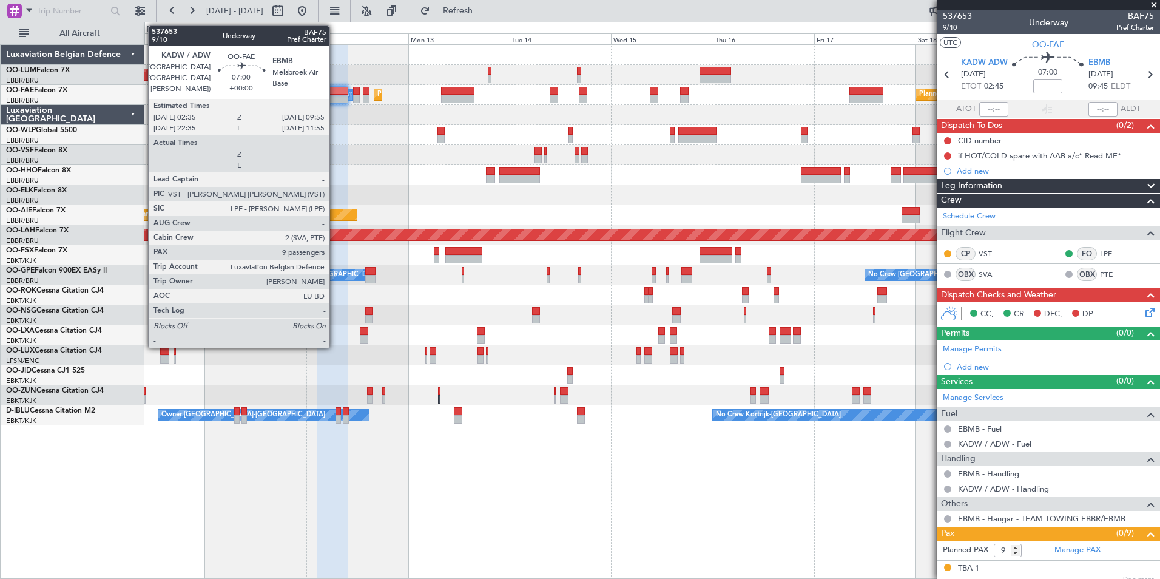
click at [335, 92] on div at bounding box center [333, 91] width 32 height 8
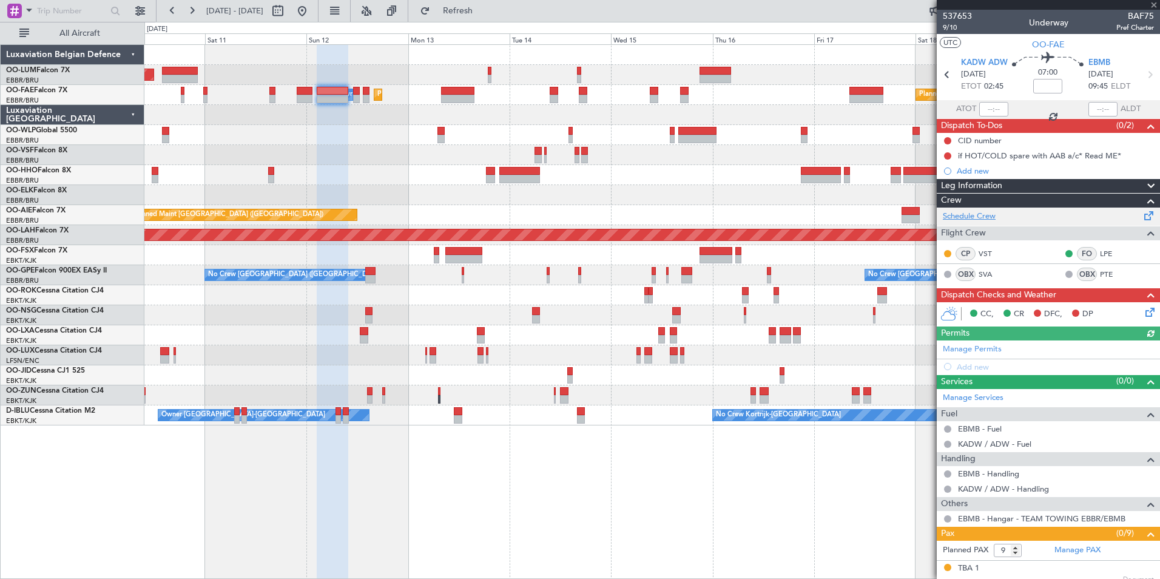
click at [978, 219] on link "Schedule Crew" at bounding box center [968, 216] width 53 height 12
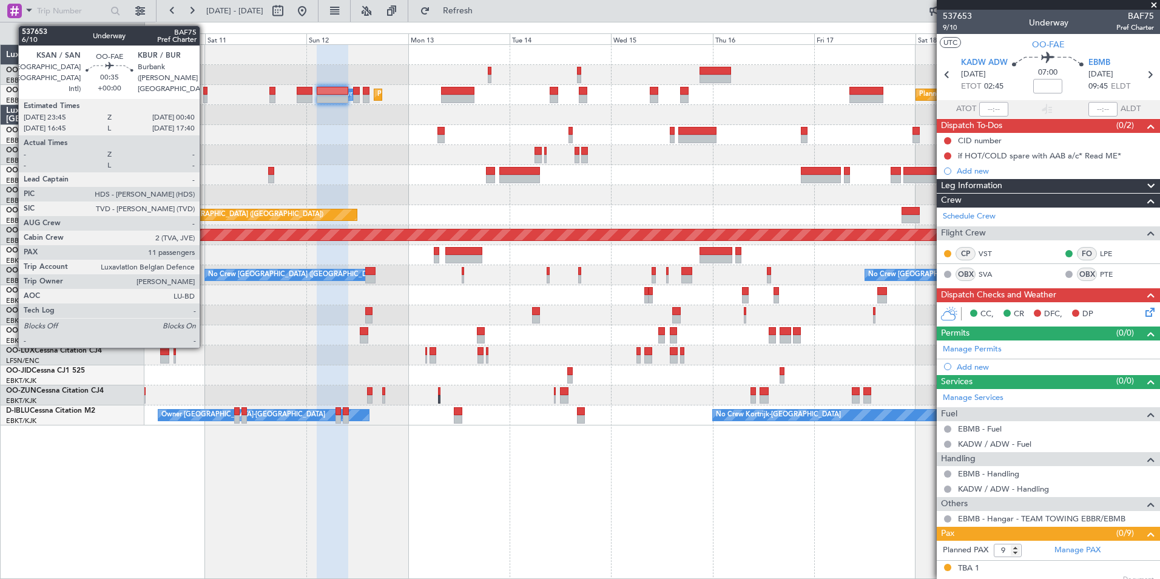
click at [205, 93] on div at bounding box center [205, 91] width 4 height 8
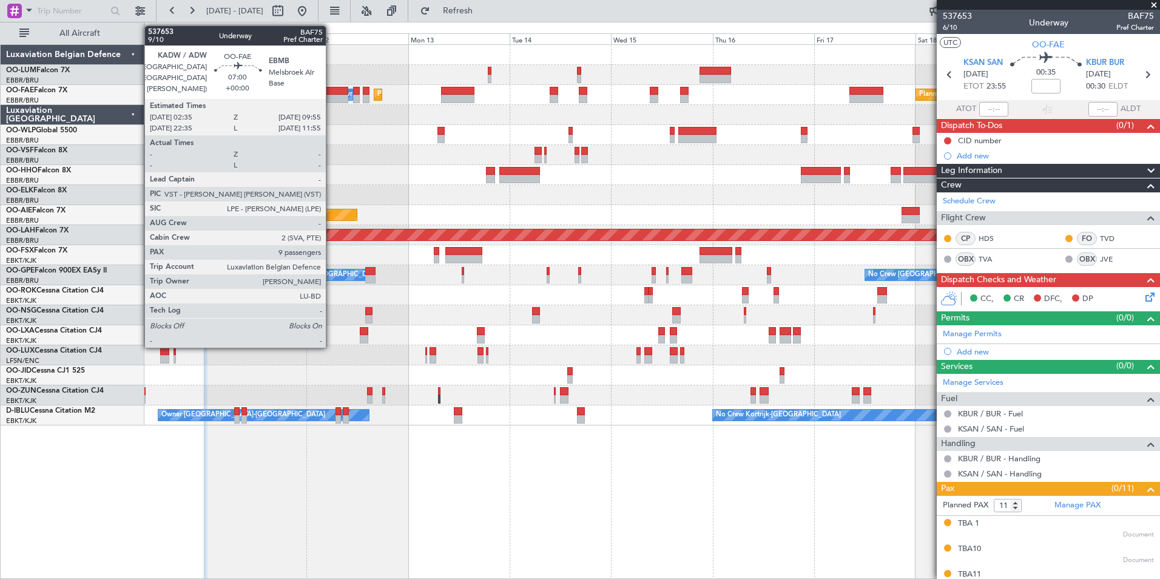
click at [331, 97] on div at bounding box center [333, 99] width 32 height 8
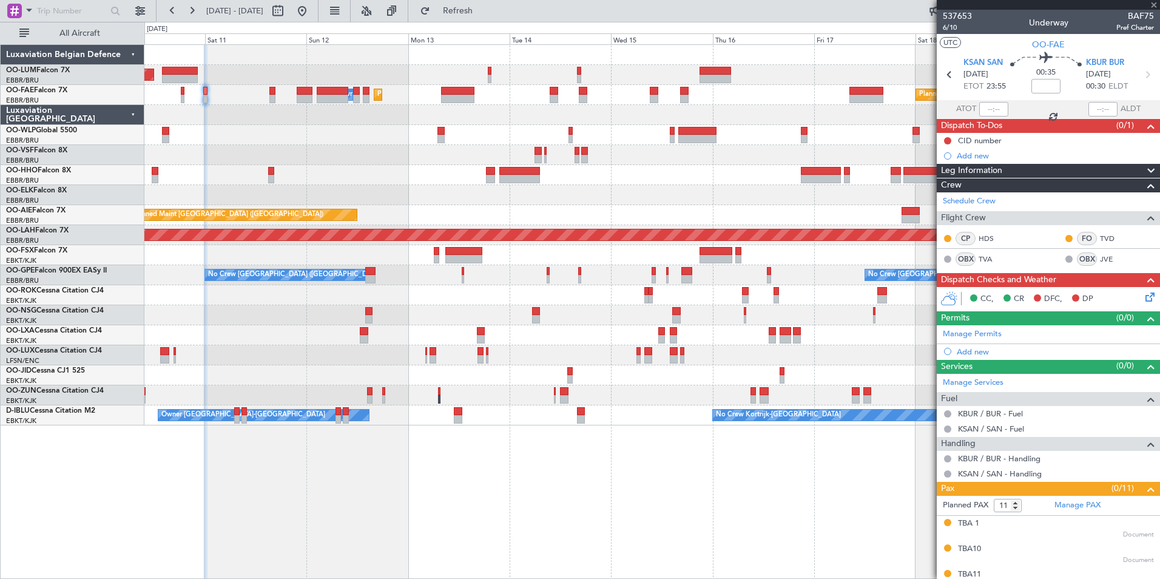
type input "9"
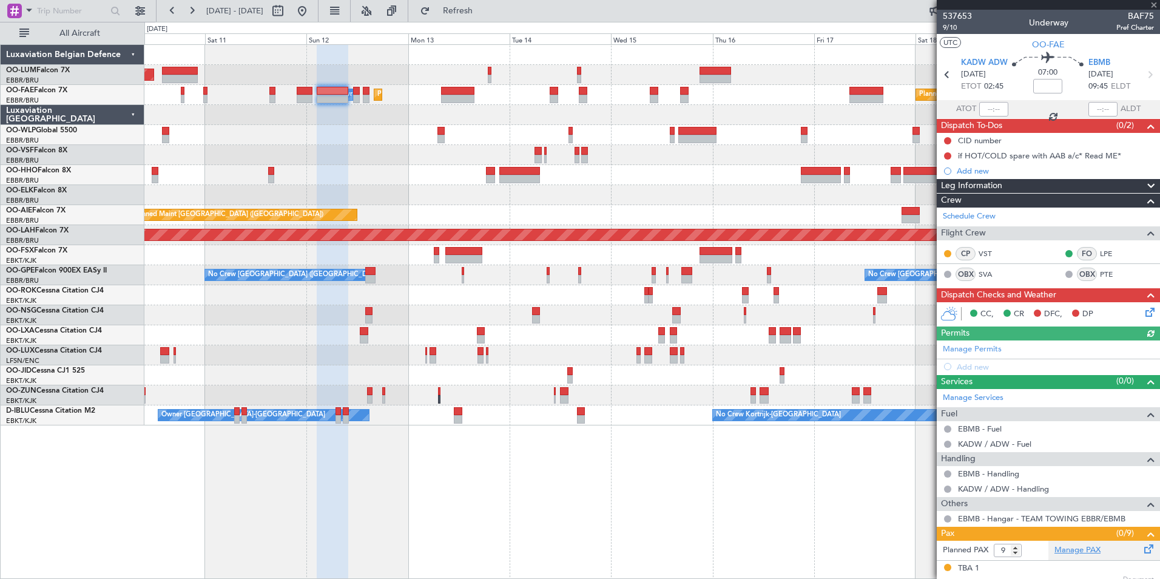
click at [1072, 549] on link "Manage PAX" at bounding box center [1077, 550] width 46 height 12
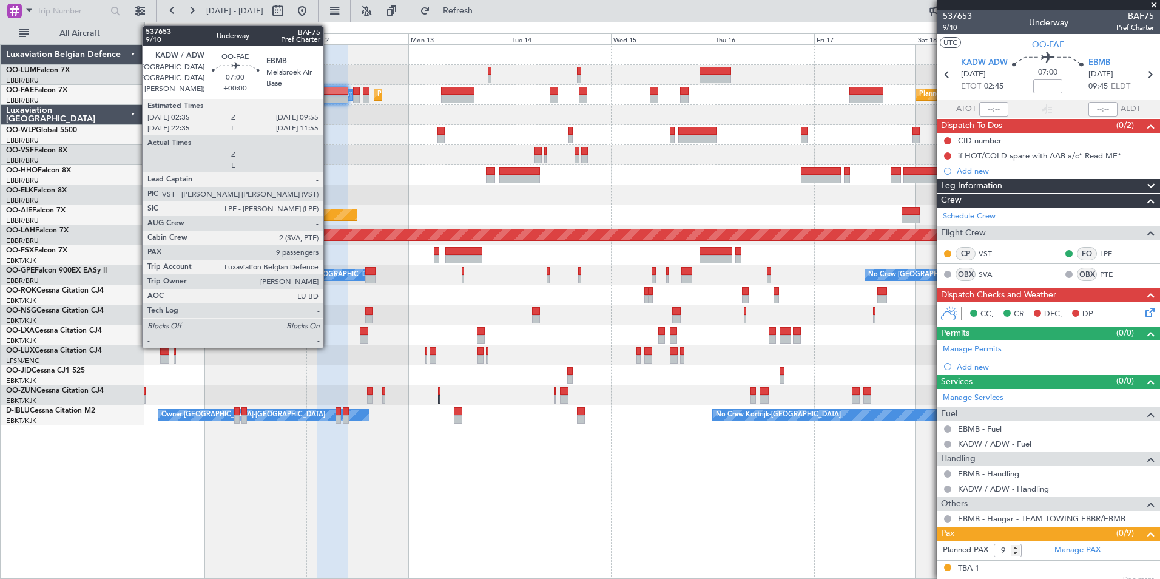
click at [329, 95] on div at bounding box center [333, 99] width 32 height 8
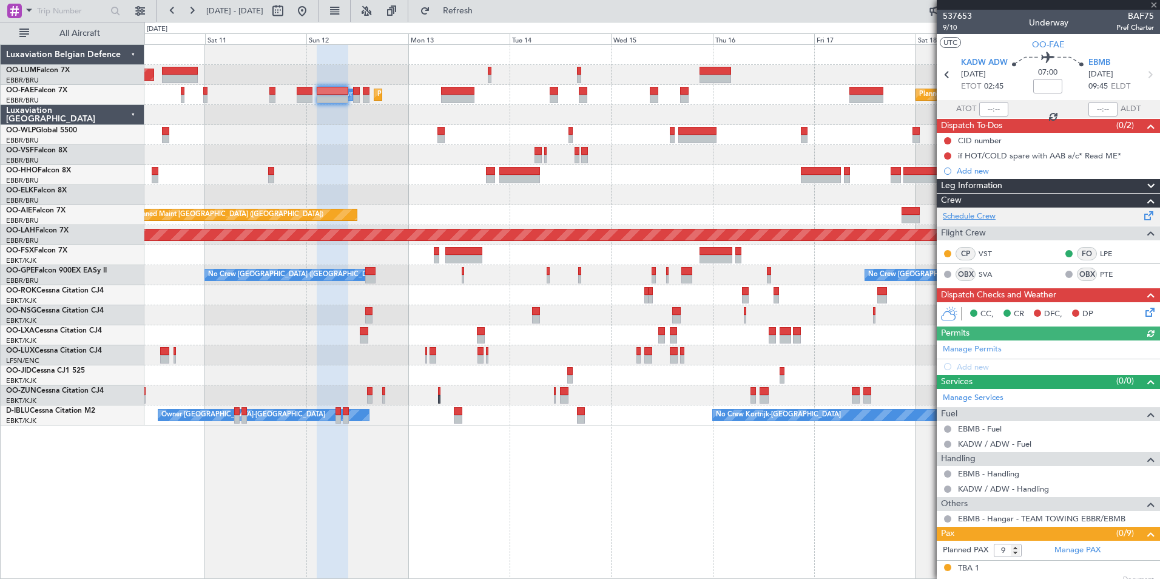
click at [977, 213] on link "Schedule Crew" at bounding box center [968, 216] width 53 height 12
click at [503, 24] on div "0 0 Fri 10 Sat 11 Sun 12 Mon 13 Tue 14 Wed 15 Thu 16 Oct 2025 Fri 17 Sat 18 Sun…" at bounding box center [652, 33] width 1014 height 22
click at [478, 15] on span "Refresh" at bounding box center [457, 11] width 51 height 8
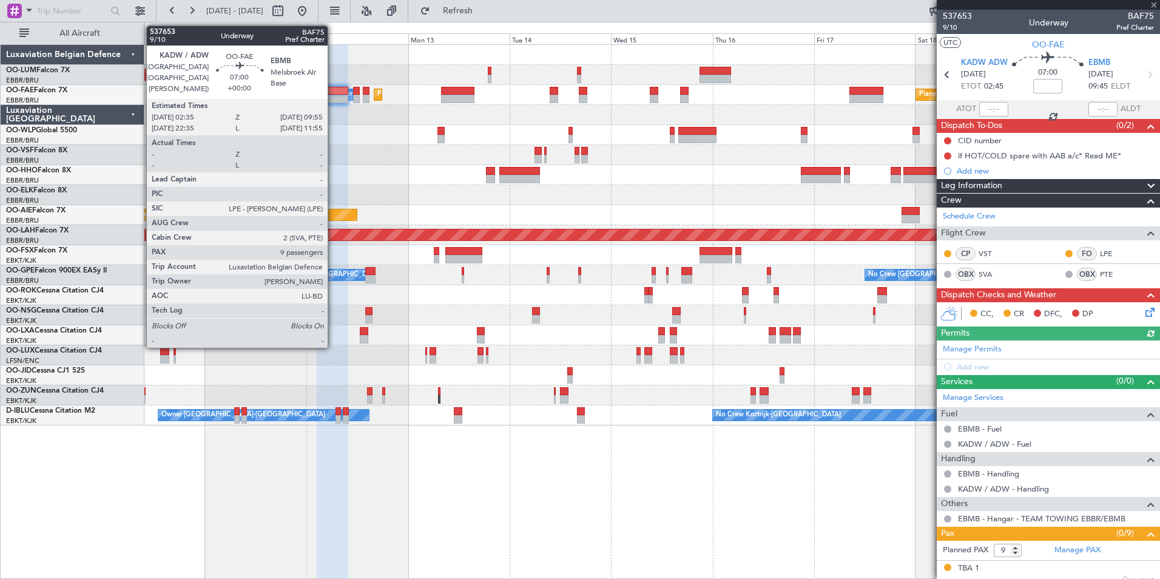
click at [333, 90] on div at bounding box center [333, 91] width 32 height 8
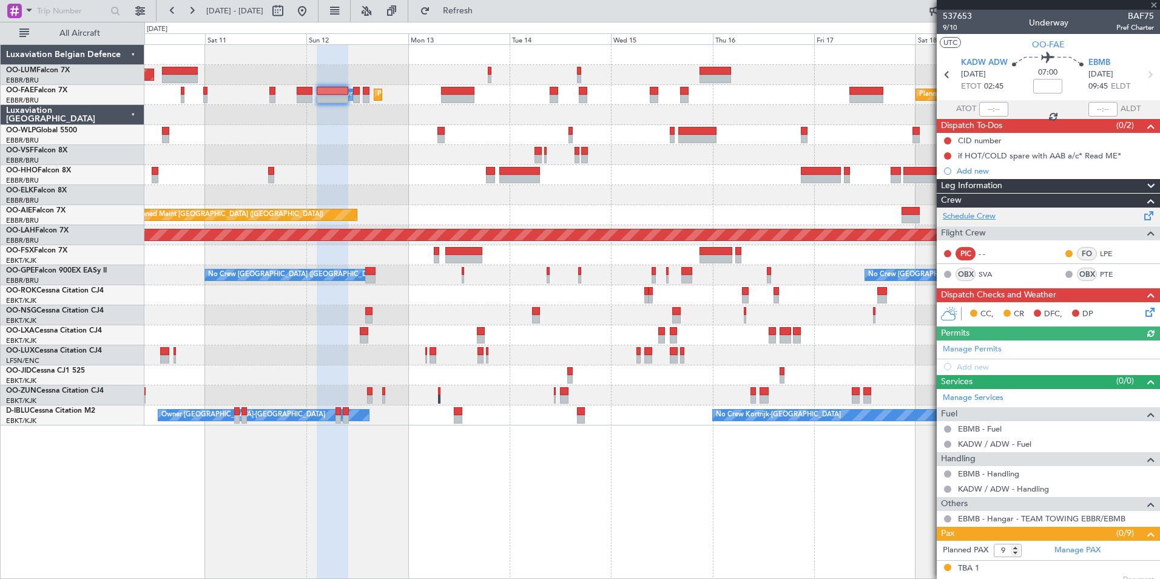
click at [952, 214] on link "Schedule Crew" at bounding box center [968, 216] width 53 height 12
click at [472, 15] on span "Refresh" at bounding box center [457, 11] width 51 height 8
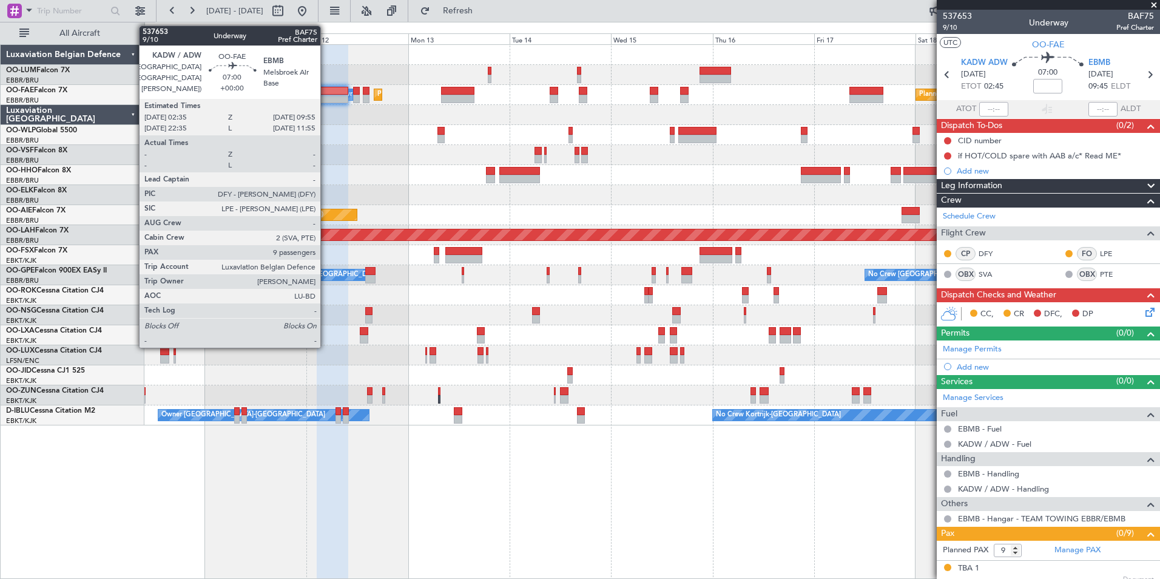
click at [326, 90] on div at bounding box center [333, 91] width 32 height 8
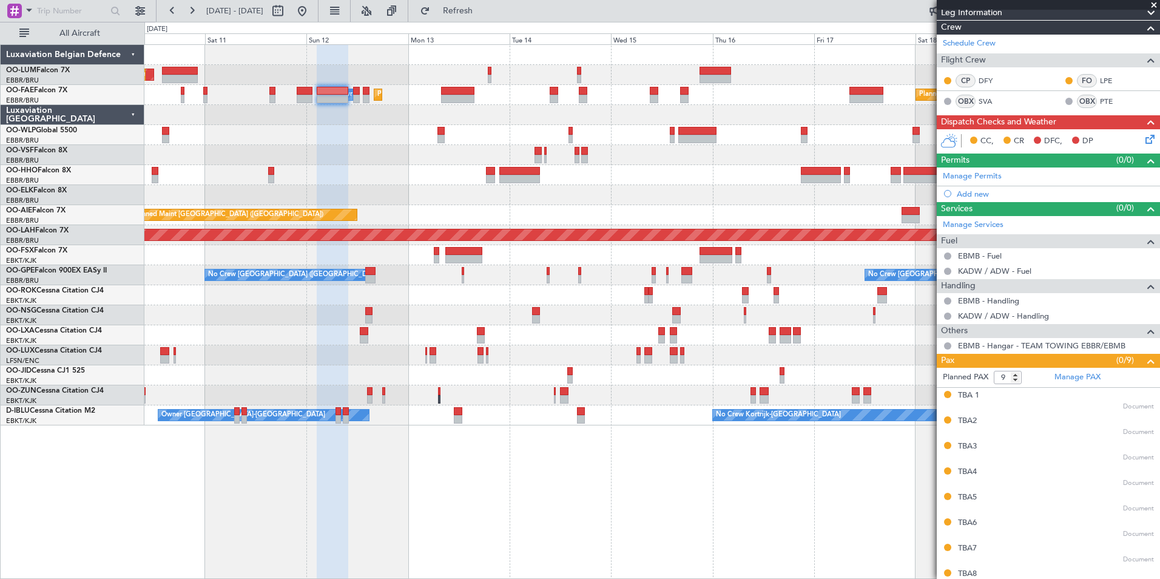
scroll to position [210, 0]
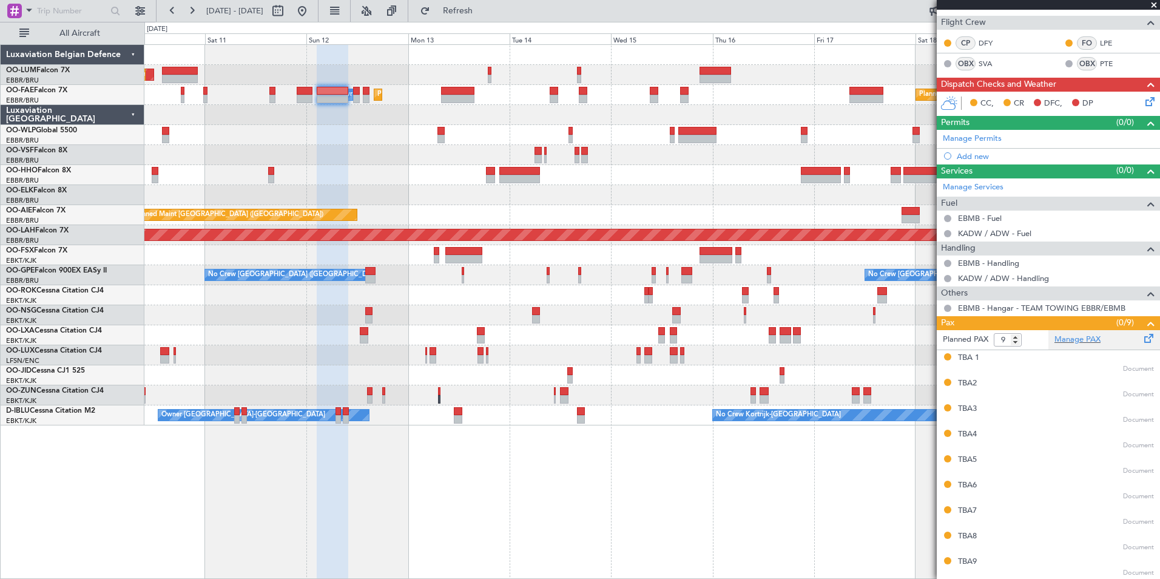
click at [1077, 346] on div "Manage PAX" at bounding box center [1104, 339] width 112 height 19
click at [483, 11] on span "Refresh" at bounding box center [457, 11] width 51 height 8
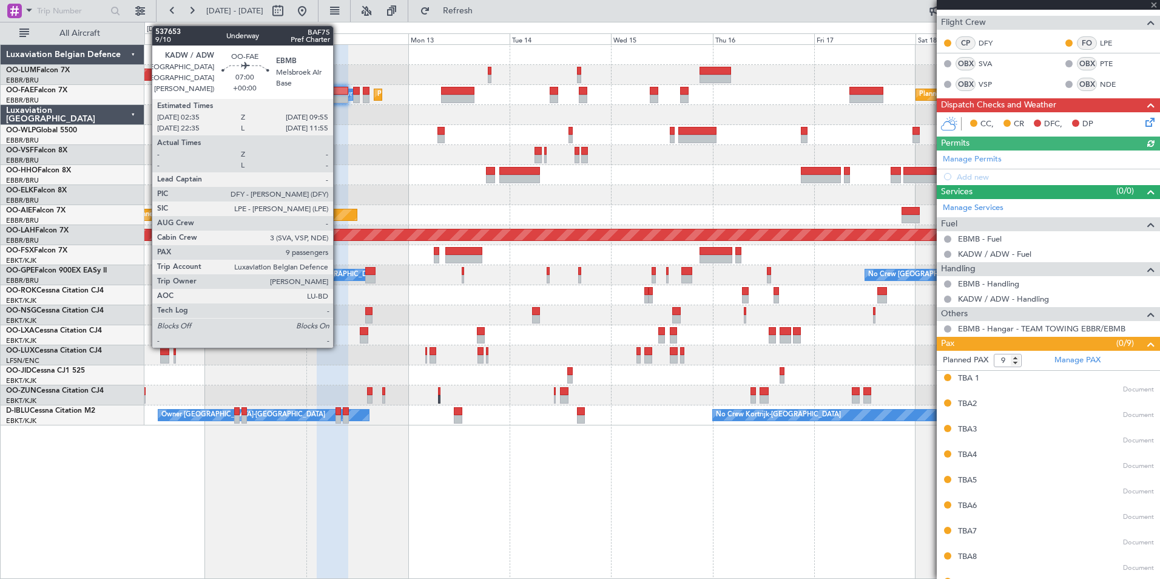
click at [338, 91] on div at bounding box center [333, 91] width 32 height 8
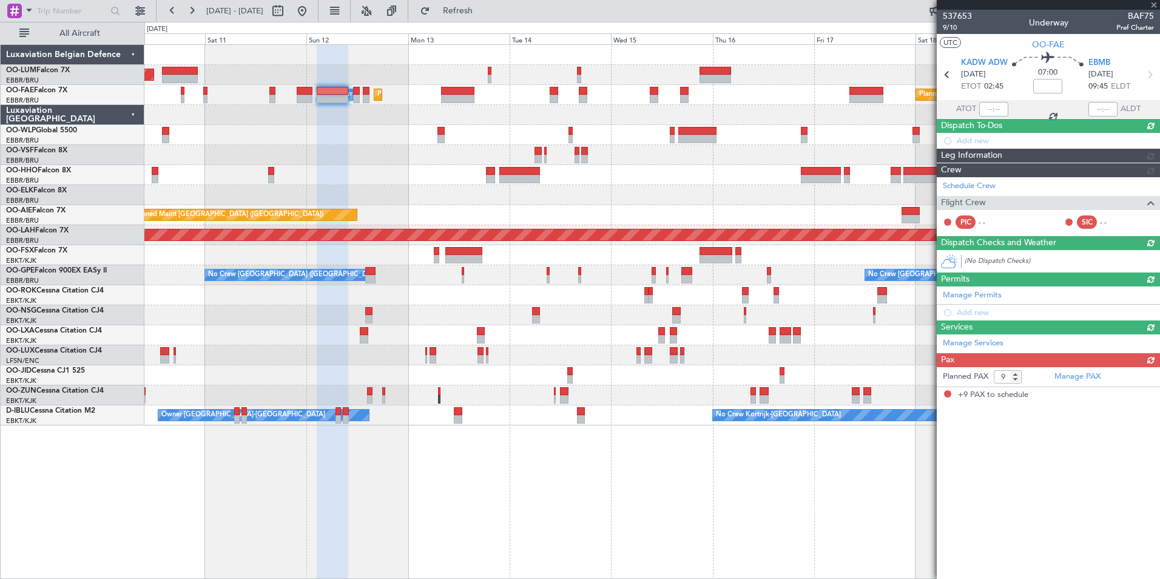
scroll to position [0, 0]
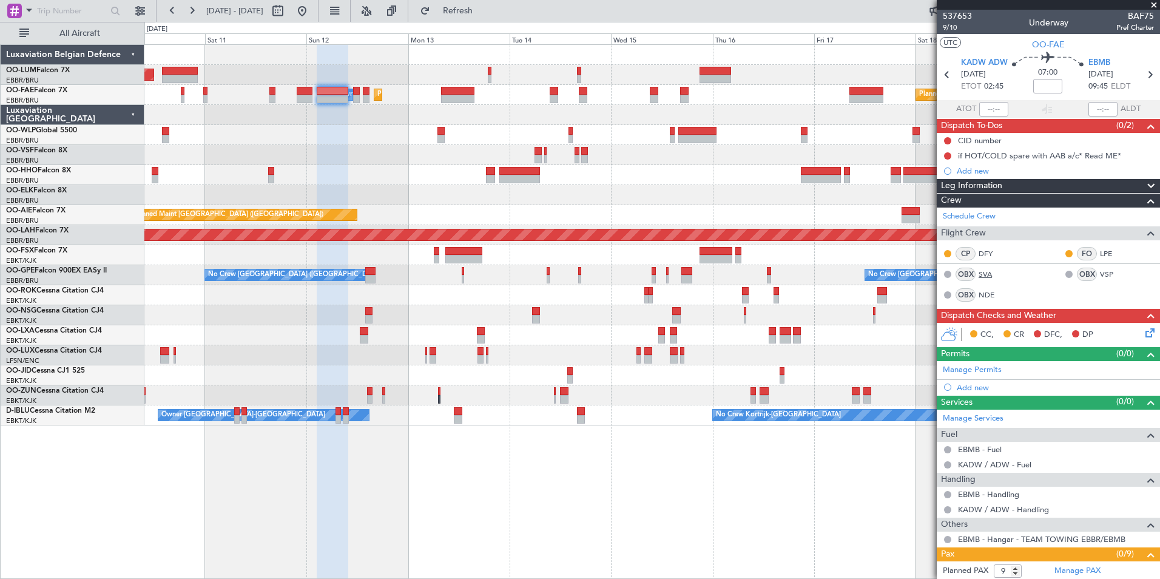
click at [982, 275] on link "SVA" at bounding box center [991, 274] width 27 height 11
click at [463, 2] on button "Refresh" at bounding box center [450, 10] width 73 height 19
click at [477, 7] on span "Refresh" at bounding box center [457, 11] width 51 height 8
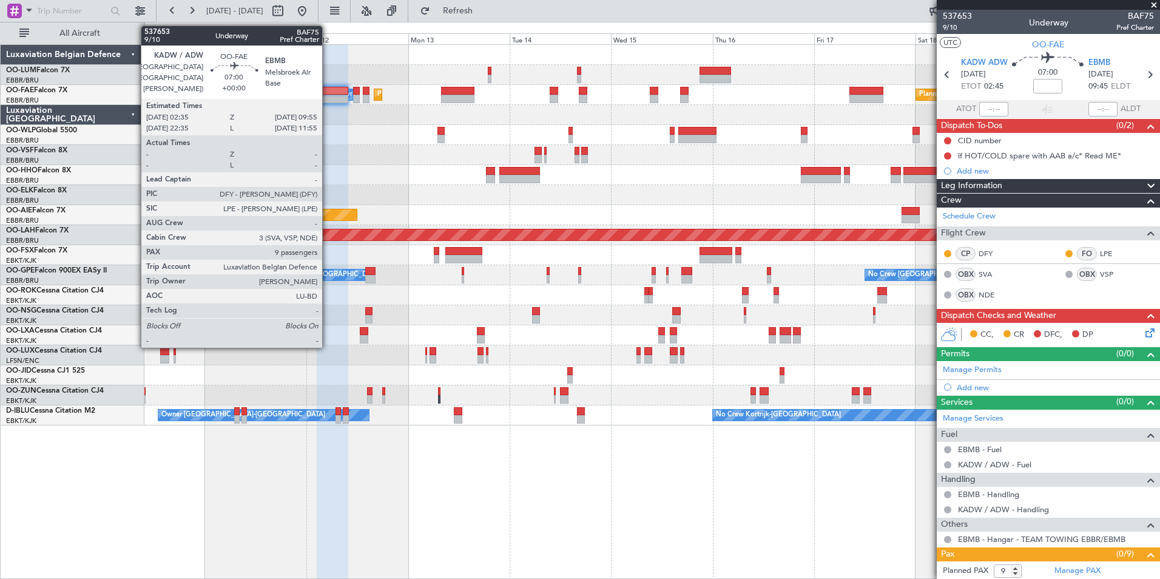
click at [327, 92] on div at bounding box center [333, 91] width 32 height 8
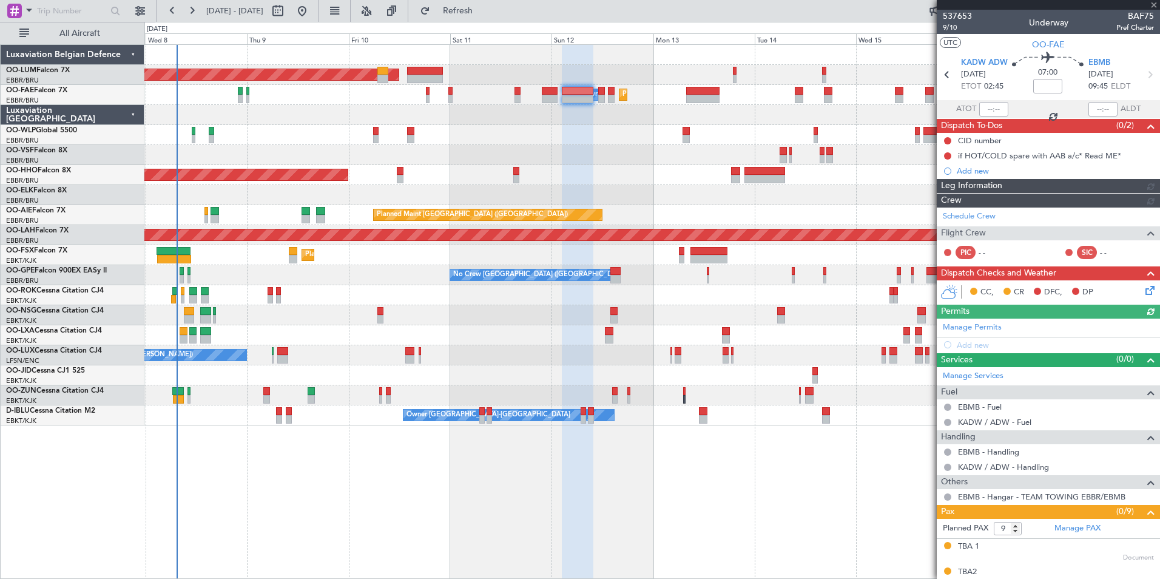
click at [482, 141] on div "Planned Maint Brussels (Brussels National) AOG Maint Sibiu Planned Maint Melsbr…" at bounding box center [651, 235] width 1015 height 380
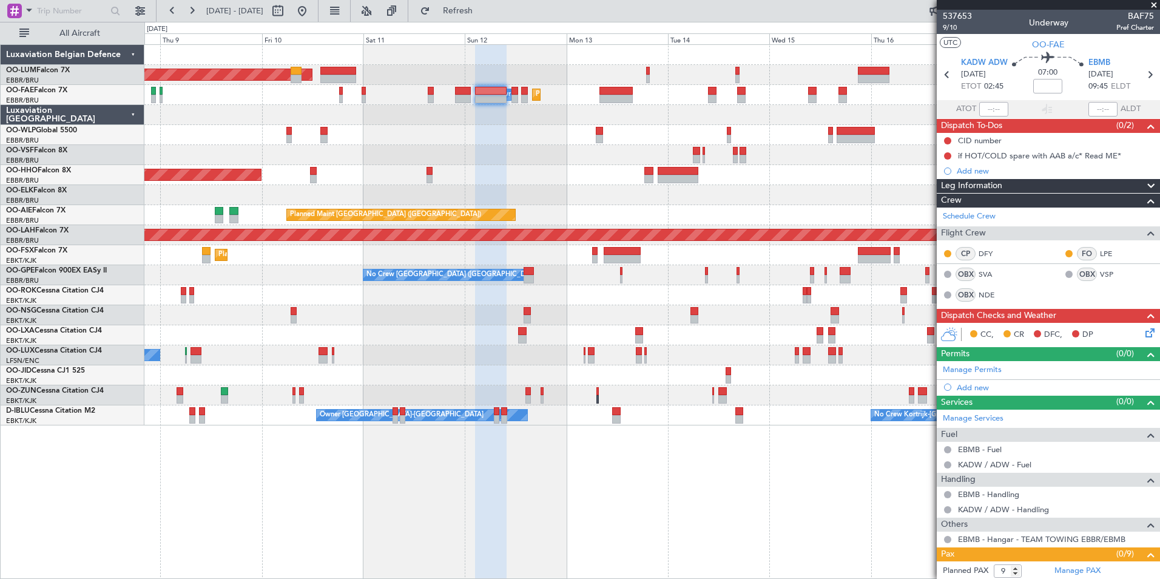
click at [318, 125] on div "Planned Maint Brussels (Brussels National) AOG Maint Sibiu Planned Maint Melsbr…" at bounding box center [651, 235] width 1015 height 380
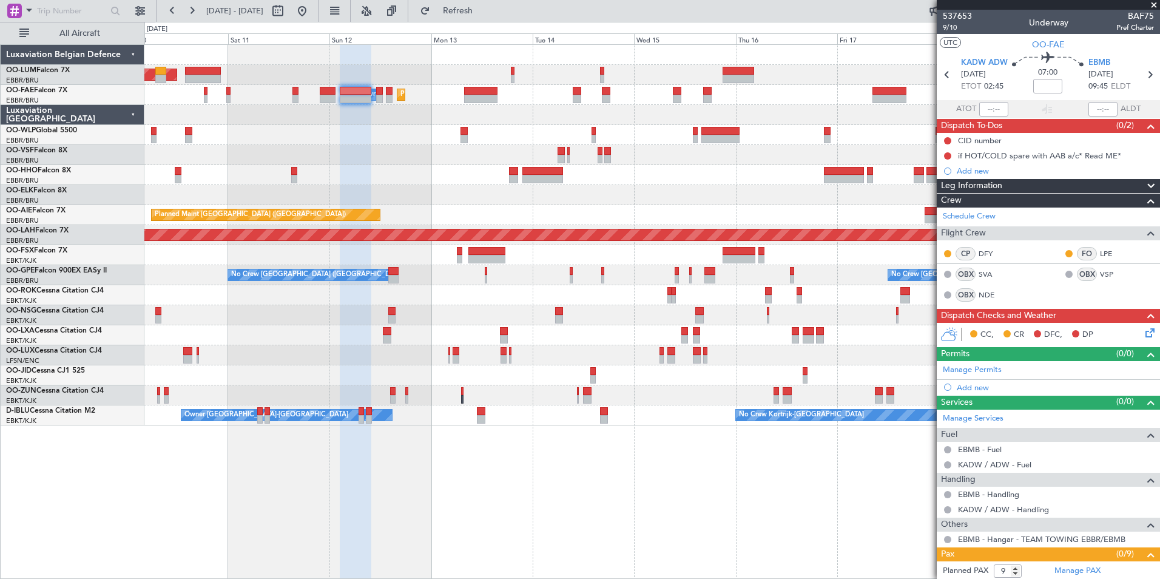
click at [634, 498] on div "Planned Maint Brussels (Brussels National) AOG Maint Sibiu Planned Maint Melsbr…" at bounding box center [651, 311] width 1015 height 534
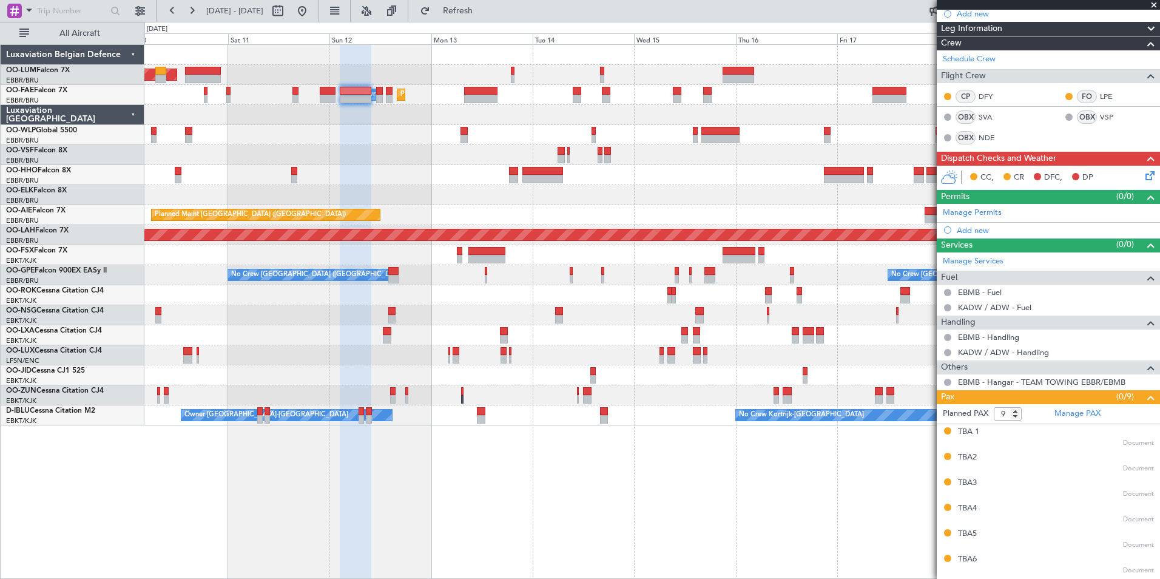
scroll to position [231, 0]
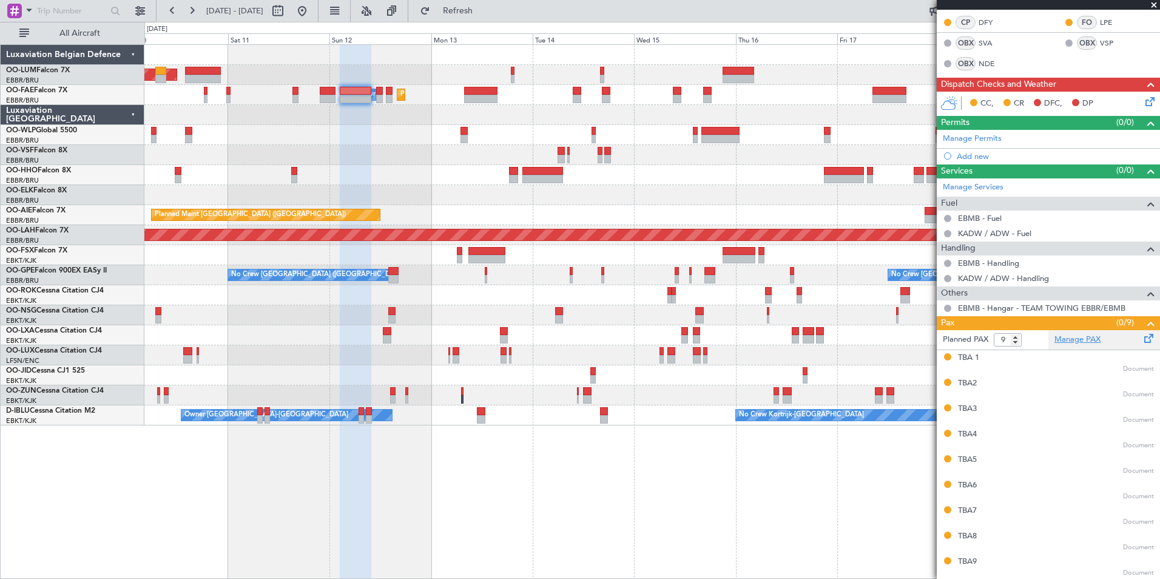
click at [1092, 338] on link "Manage PAX" at bounding box center [1077, 340] width 46 height 12
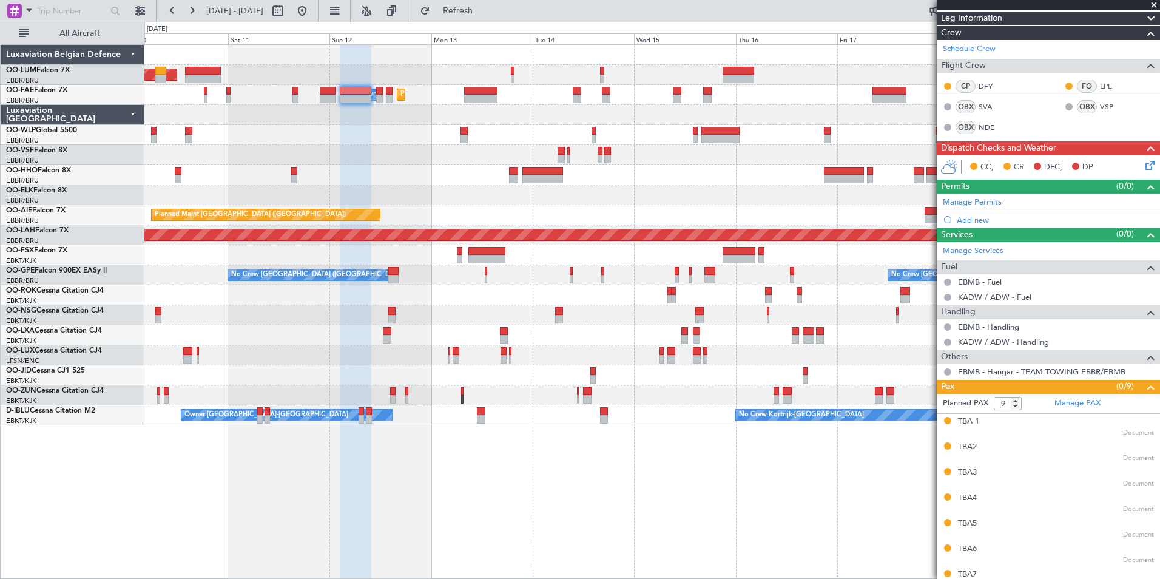
scroll to position [49, 0]
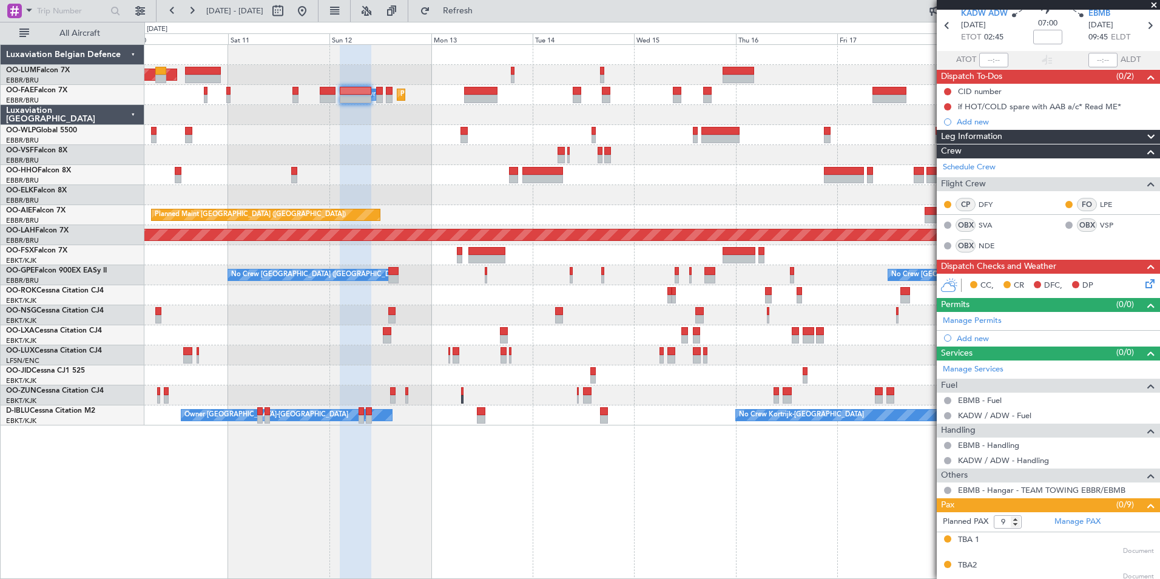
click at [361, 96] on div at bounding box center [356, 99] width 32 height 8
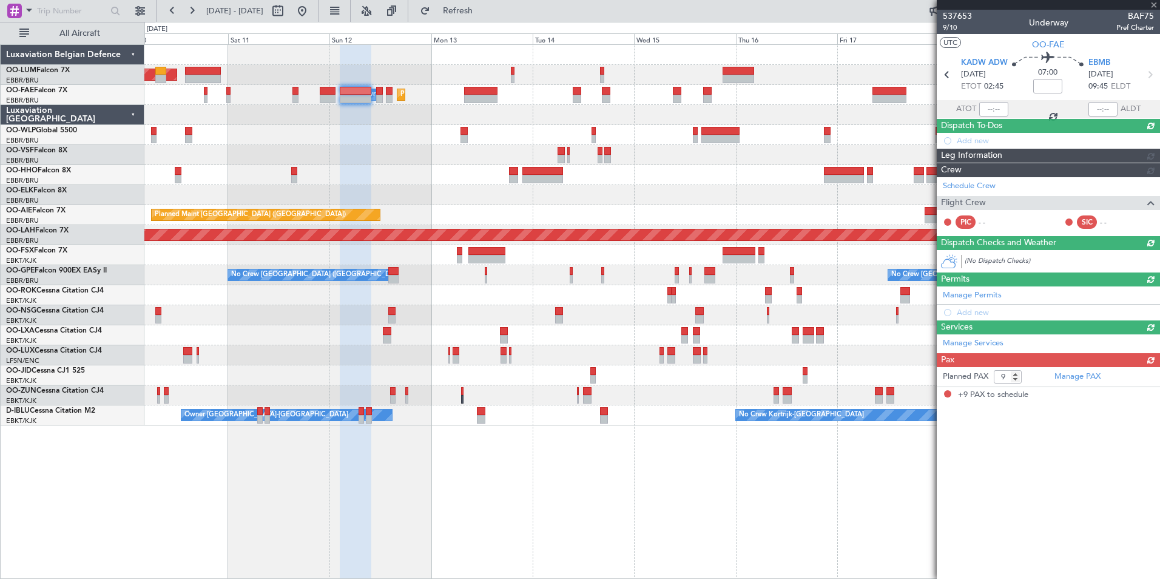
scroll to position [0, 0]
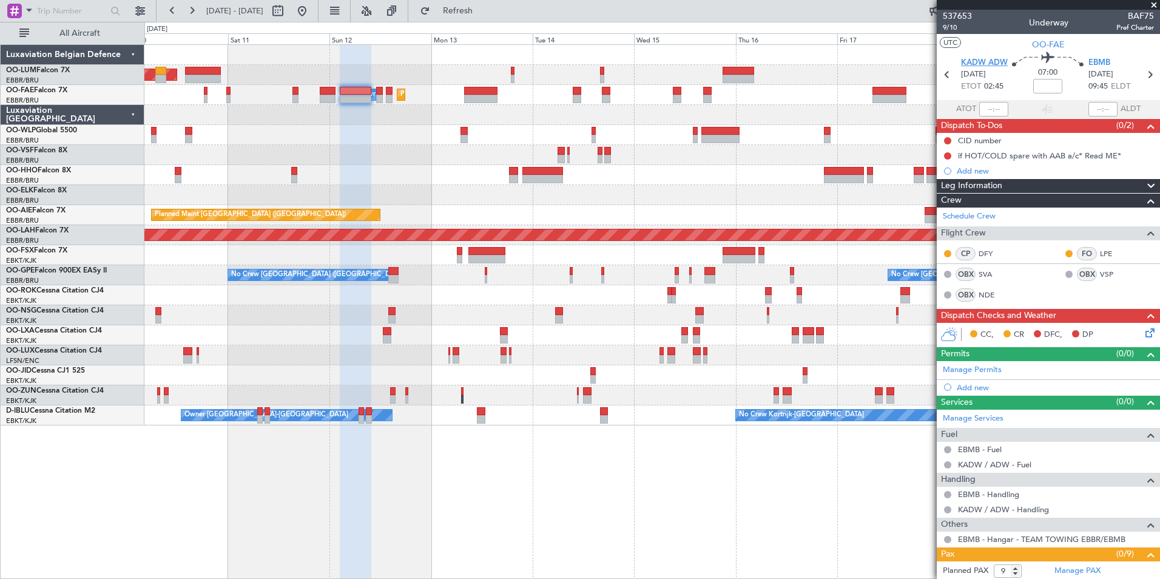
click at [969, 60] on span "KADW ADW" at bounding box center [984, 63] width 47 height 12
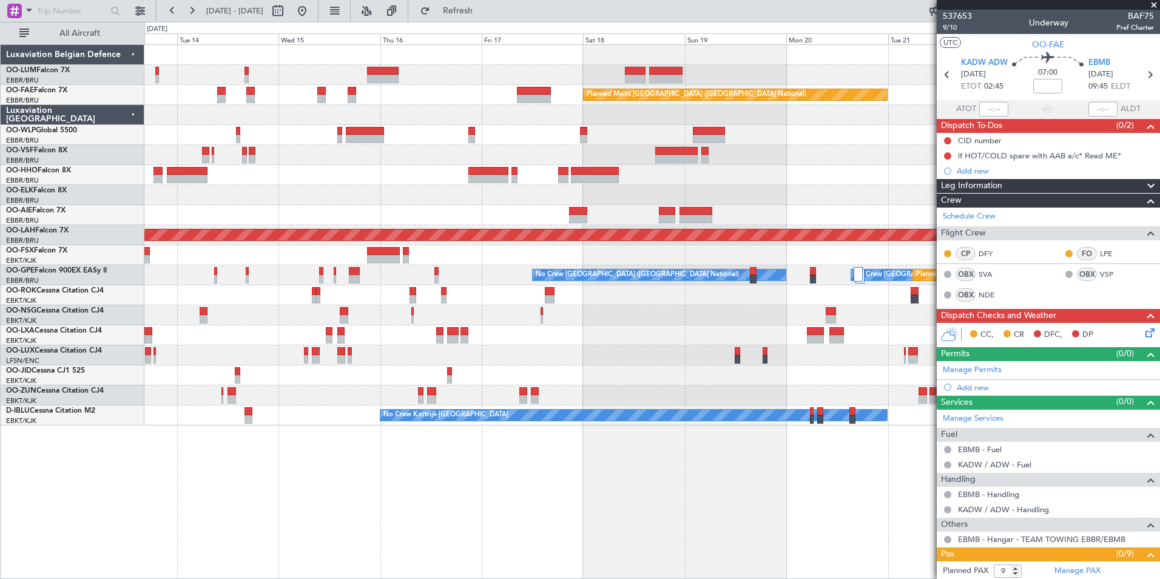
click at [357, 181] on div "Planned Maint Brussels (Brussels National) Owner Melsbroek Air Base Planned Mai…" at bounding box center [651, 235] width 1015 height 380
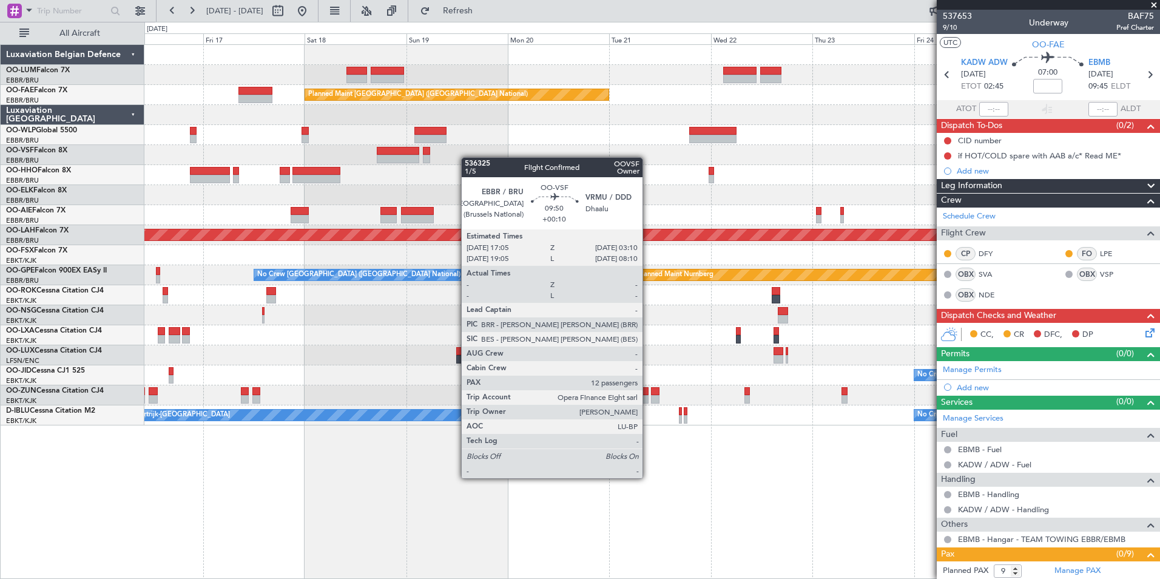
click at [388, 158] on div "Owner Melsbroek Air Base Owner Melsbroek Air Base Planned Maint Kortrijk-Wevelg…" at bounding box center [651, 235] width 1015 height 380
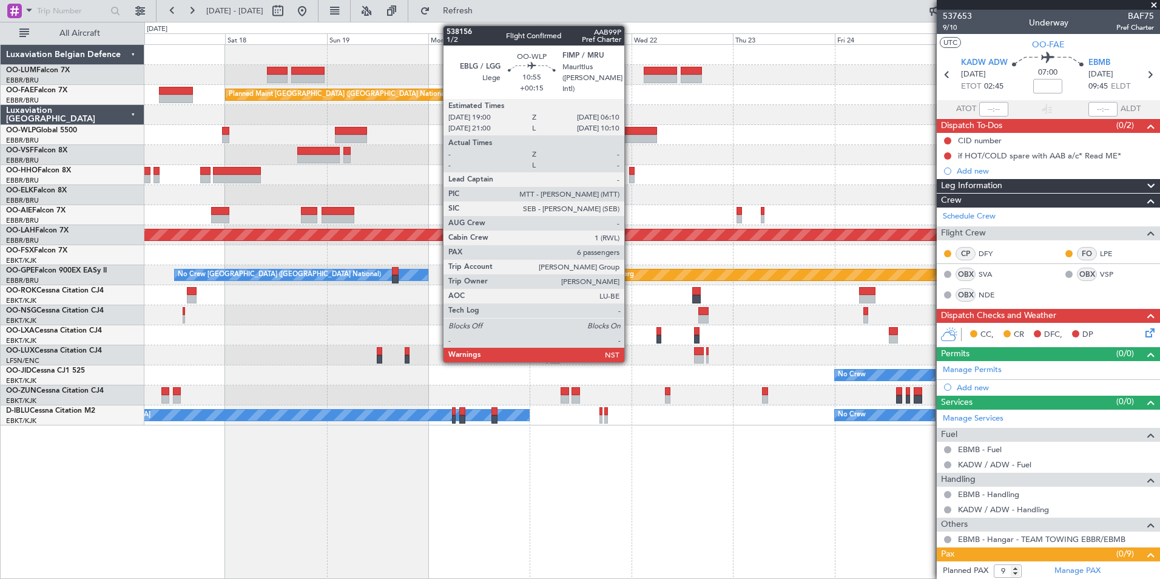
click at [629, 137] on div at bounding box center [632, 139] width 47 height 8
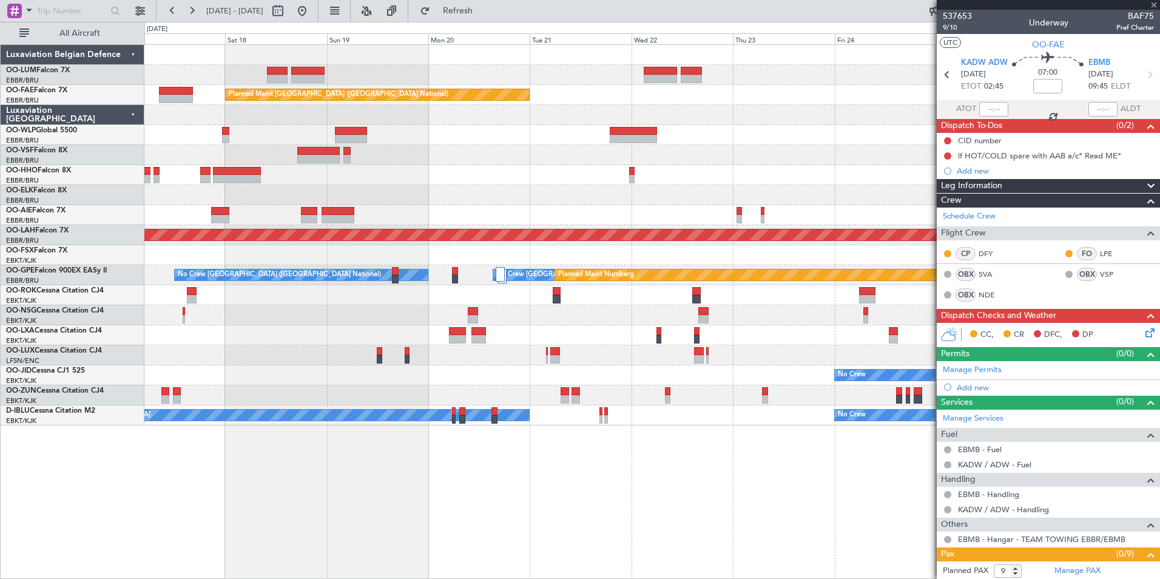
type input "+00:15"
type input "6"
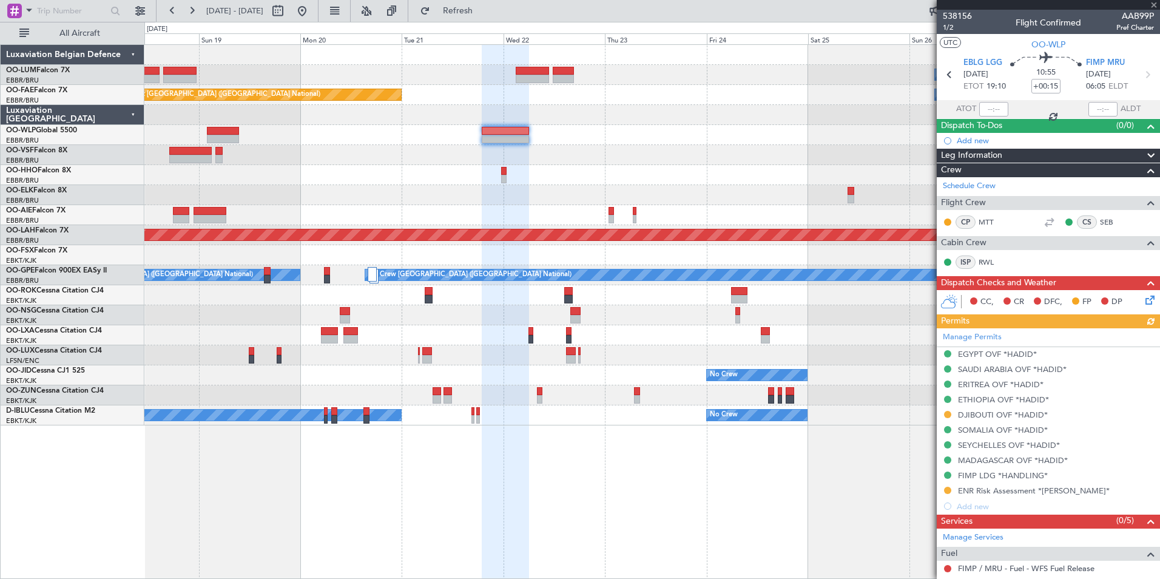
click at [469, 164] on div at bounding box center [651, 155] width 1015 height 20
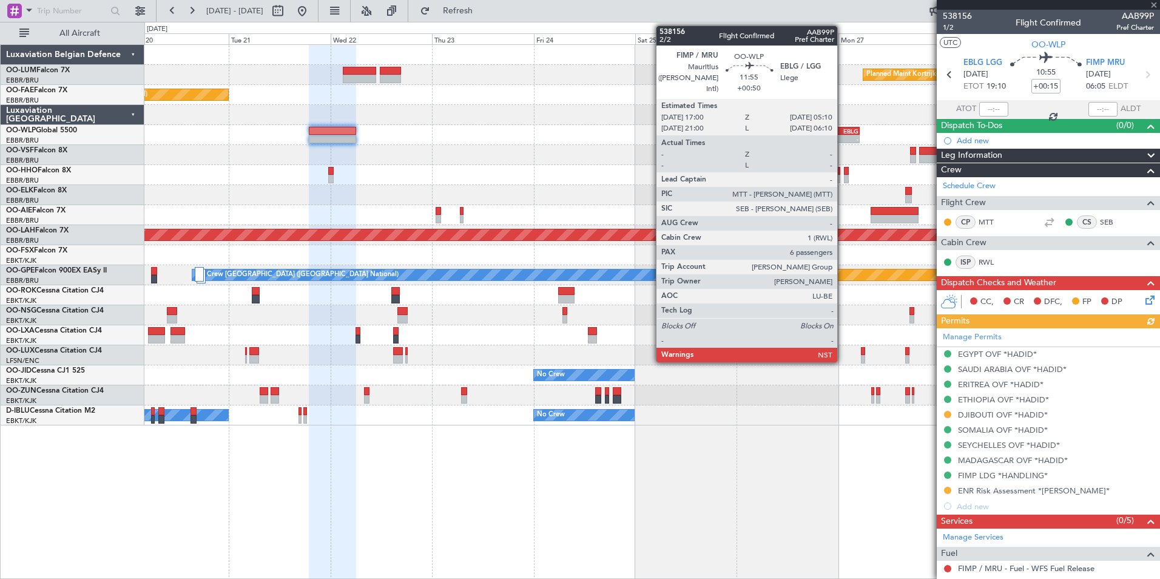
click at [842, 127] on div "EBLG" at bounding box center [845, 130] width 25 height 7
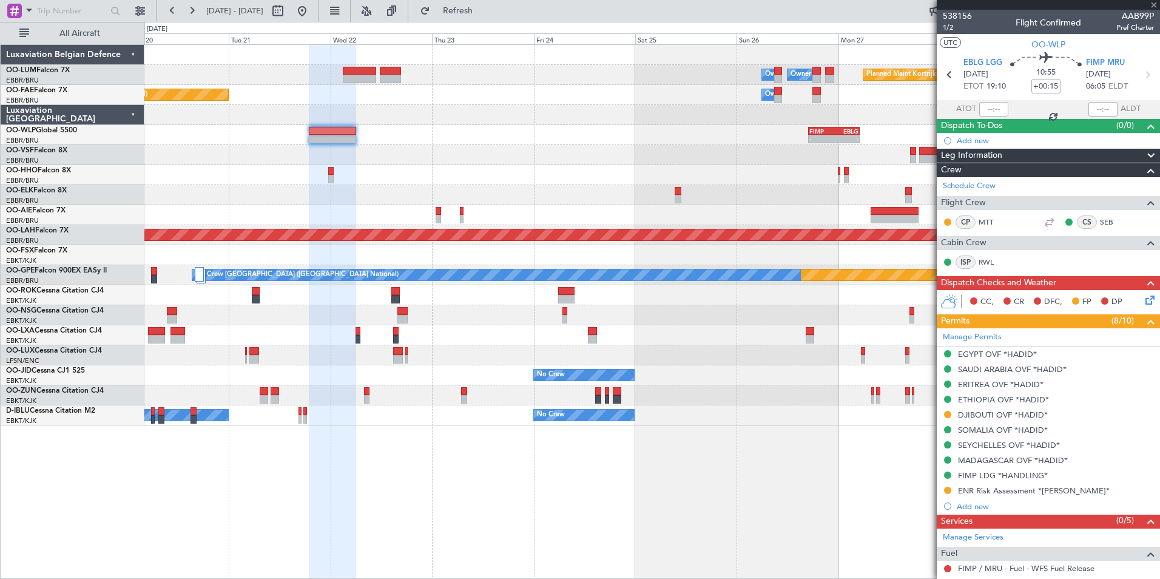
type input "+00:50"
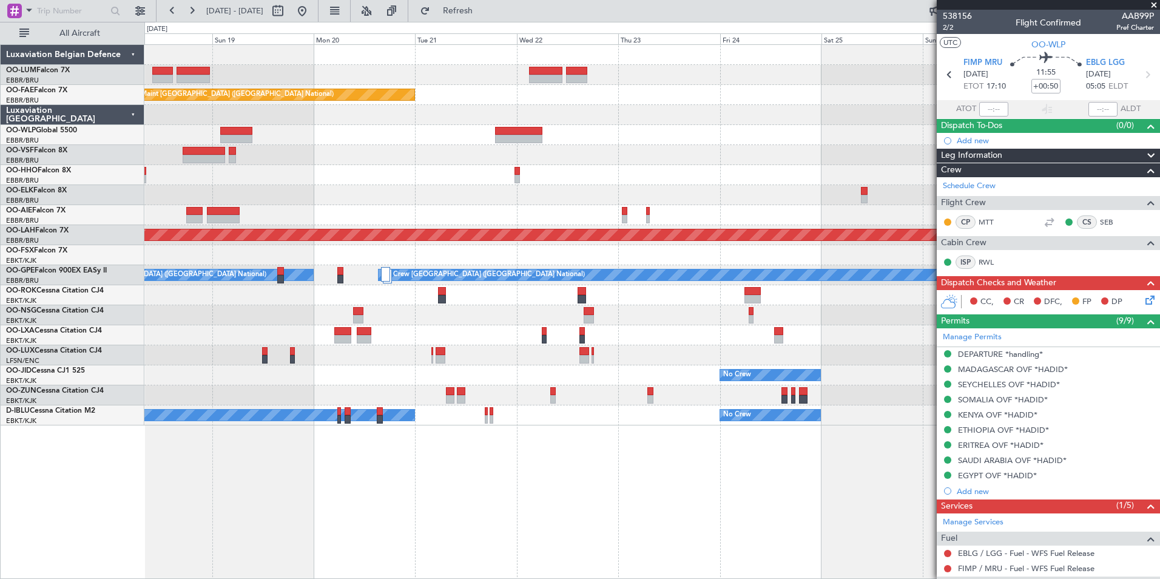
click at [602, 543] on div "Planned Maint Kortrijk-Wevelgem Owner Melsbroek Air Base Owner Melsbroek Air Ba…" at bounding box center [651, 311] width 1015 height 534
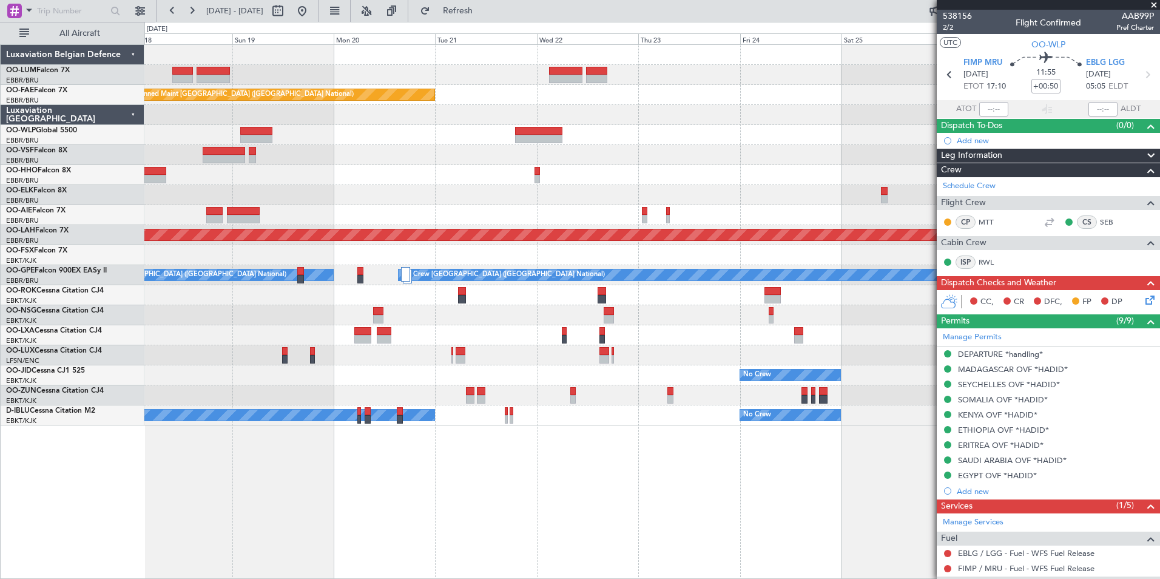
click at [688, 531] on div "Planned Maint Kortrijk-Wevelgem Owner Melsbroek Air Base Owner Melsbroek Air Ba…" at bounding box center [651, 311] width 1015 height 534
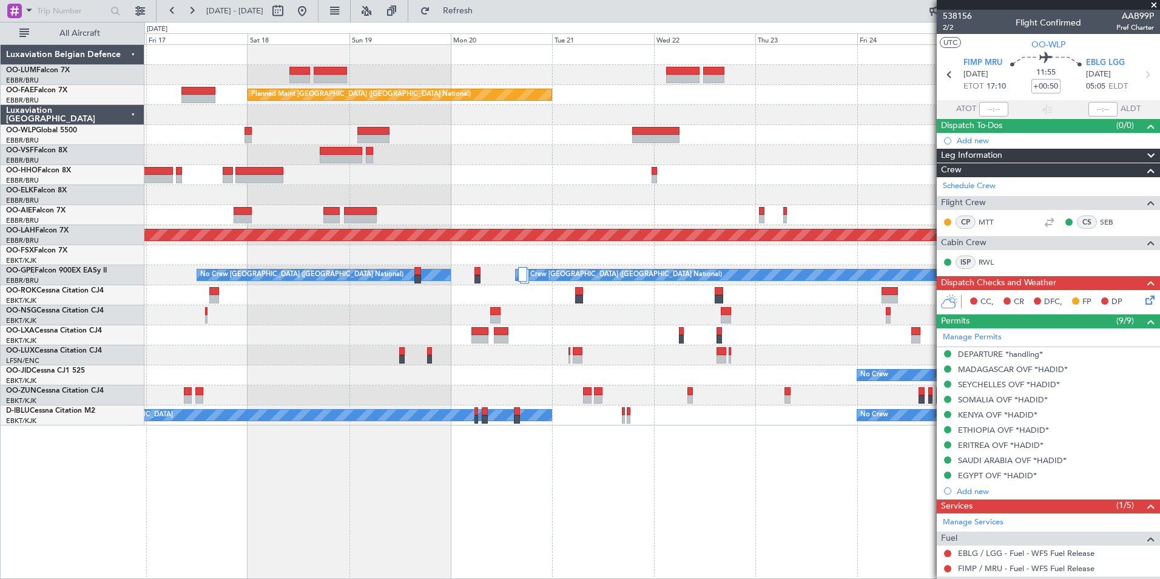
click at [664, 489] on div "Owner Melsbroek Air Base Owner Melsbroek Air Base Planned Maint Kortrijk-Wevelg…" at bounding box center [651, 311] width 1015 height 534
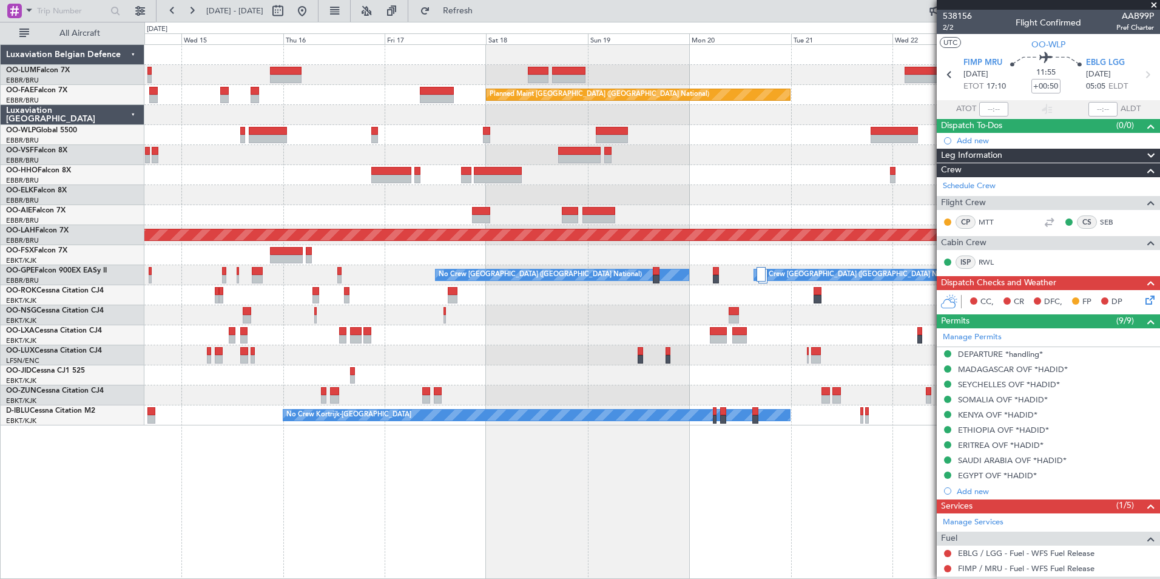
click at [697, 493] on div "Owner Melsbroek Air Base Owner Melsbroek Air Base Planned Maint Brussels (Bruss…" at bounding box center [651, 311] width 1015 height 534
click at [716, 486] on div "Owner Melsbroek Air Base Owner Melsbroek Air Base Planned Maint Brussels (Bruss…" at bounding box center [651, 311] width 1015 height 534
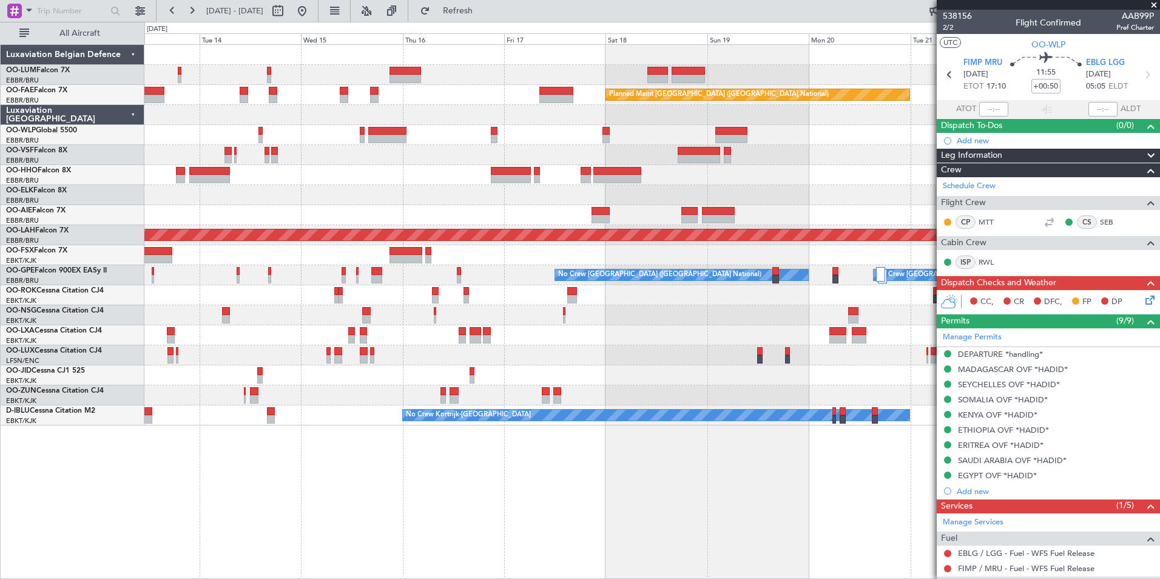
click at [751, 498] on div "Planned Maint Brussels (Brussels National) Owner Melsbroek Air Base Planned Mai…" at bounding box center [651, 311] width 1015 height 534
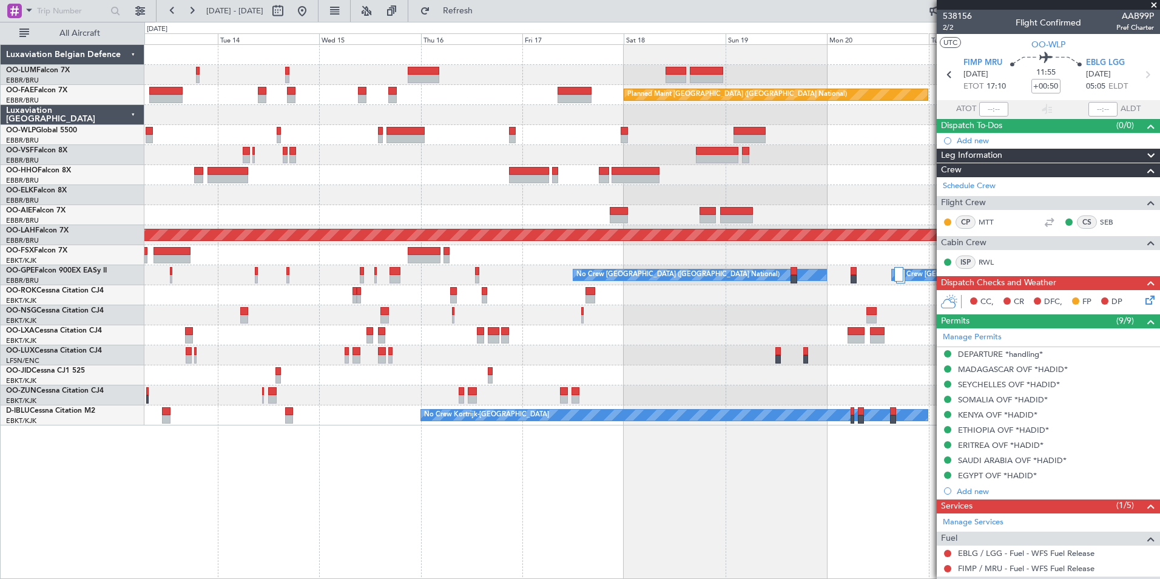
click at [688, 493] on div "Planned Maint Brussels (Brussels National) Owner Melsbroek Air Base Planned Mai…" at bounding box center [651, 311] width 1015 height 534
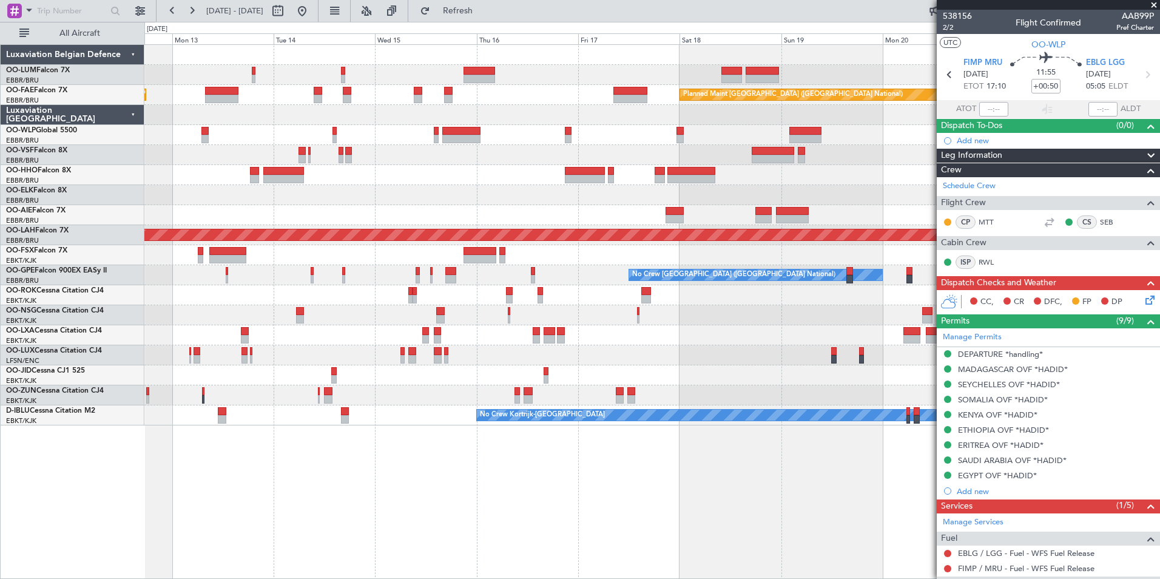
click at [688, 494] on div "Planned Maint Brussels (Brussels National) AOG Maint Sibiu Planned Maint Brusse…" at bounding box center [651, 311] width 1015 height 534
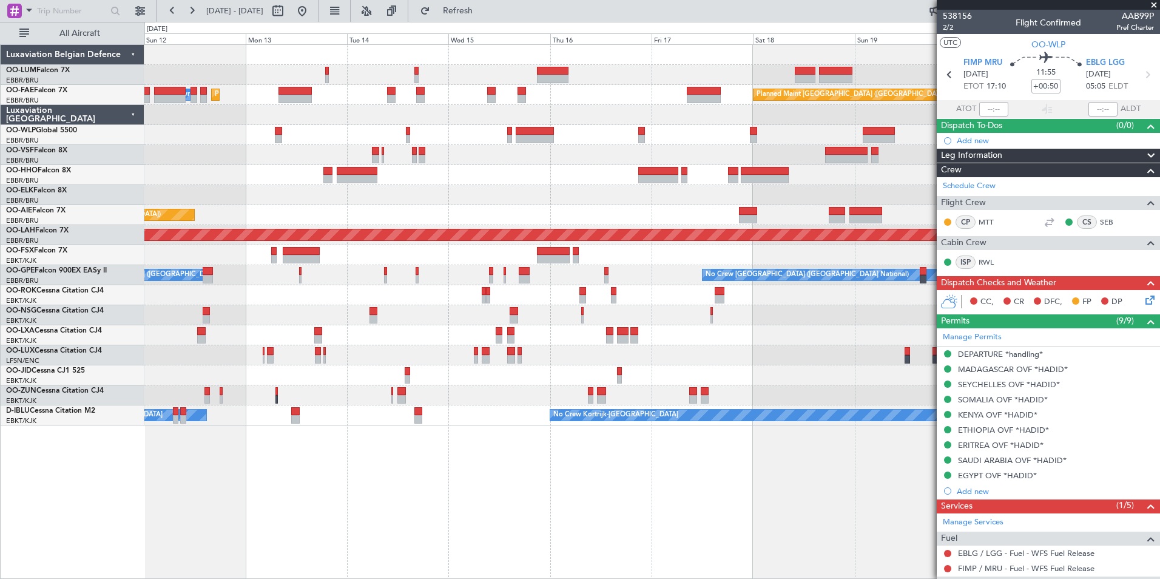
click at [692, 493] on div "Planned Maint Brussels (Brussels National) AOG Maint Sibiu Planned Maint Brusse…" at bounding box center [651, 311] width 1015 height 534
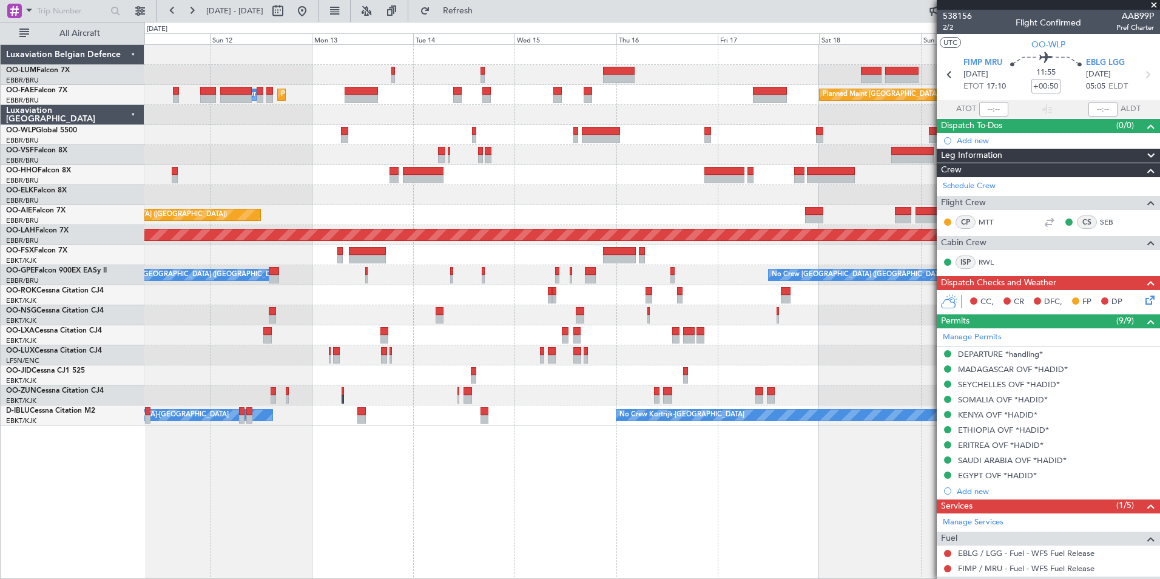
click at [697, 482] on div "Planned Maint Brussels (Brussels National) AOG Maint Sibiu Planned Maint Brusse…" at bounding box center [651, 311] width 1015 height 534
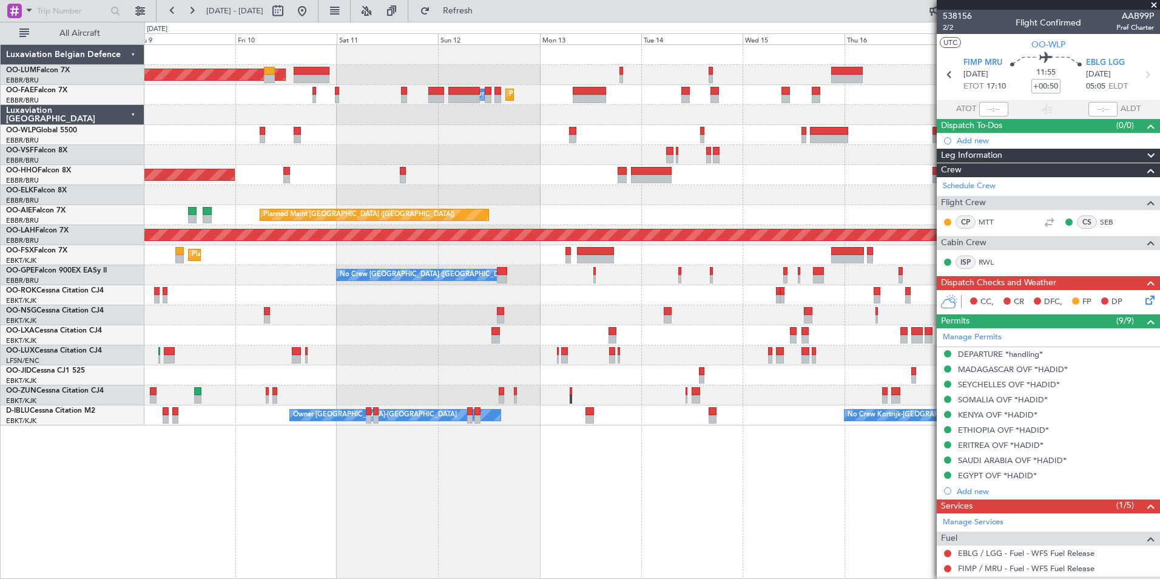
click at [668, 484] on div "Planned Maint Brussels (Brussels National) AOG Maint Sibiu Planned Maint Brusse…" at bounding box center [651, 311] width 1015 height 534
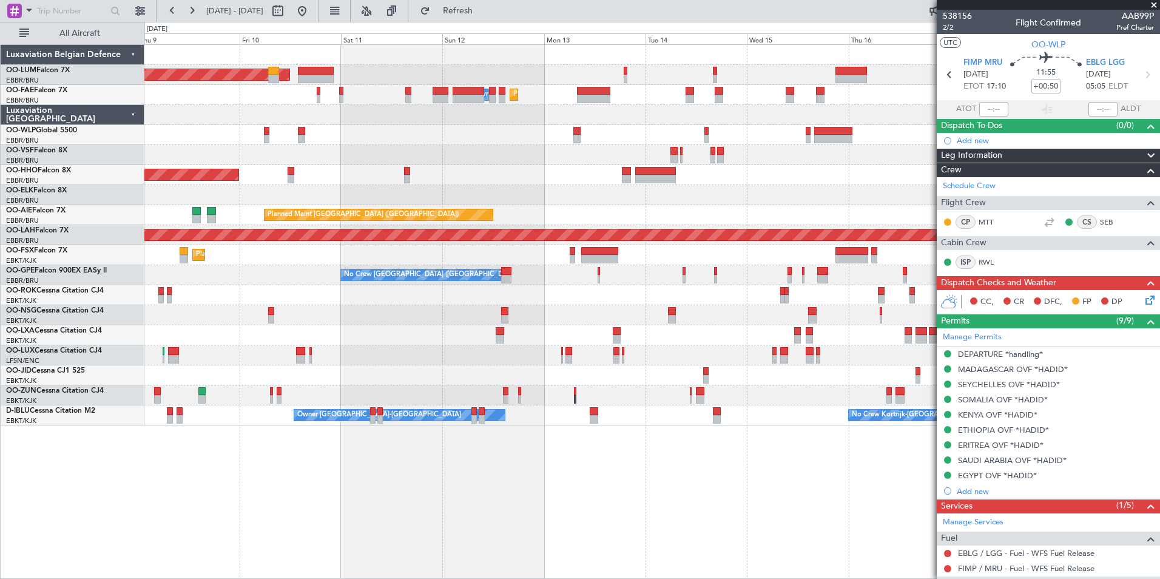
click at [713, 491] on div "Planned Maint Brussels (Brussels National) AOG Maint Sibiu Planned Maint Brusse…" at bounding box center [651, 311] width 1015 height 534
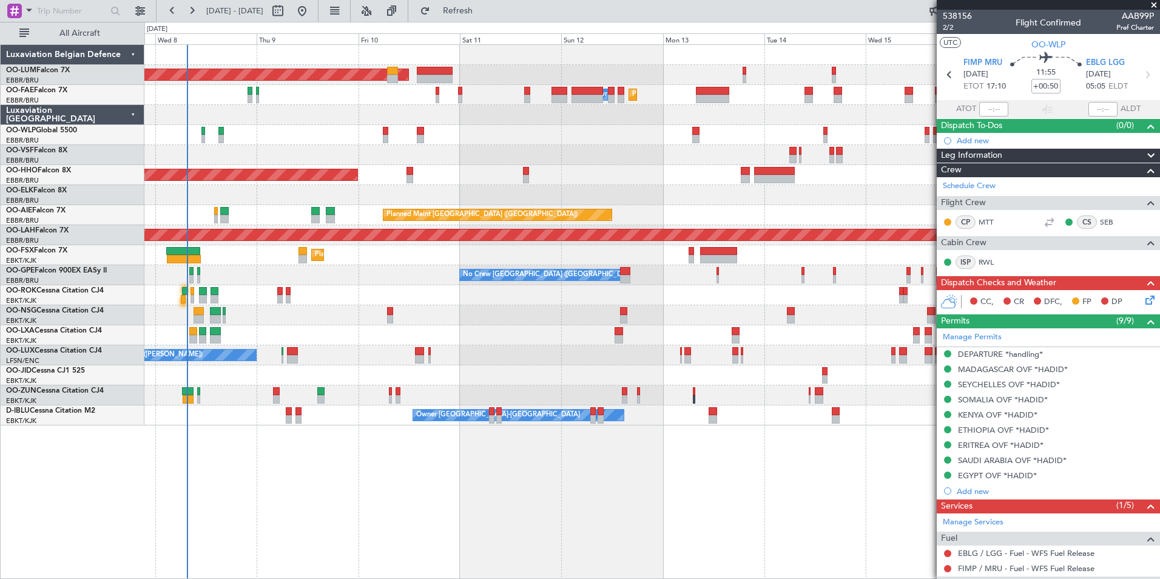
click at [704, 490] on div "Planned Maint Brussels (Brussels National) AOG Maint Sibiu Planned Maint Melsbr…" at bounding box center [651, 311] width 1015 height 534
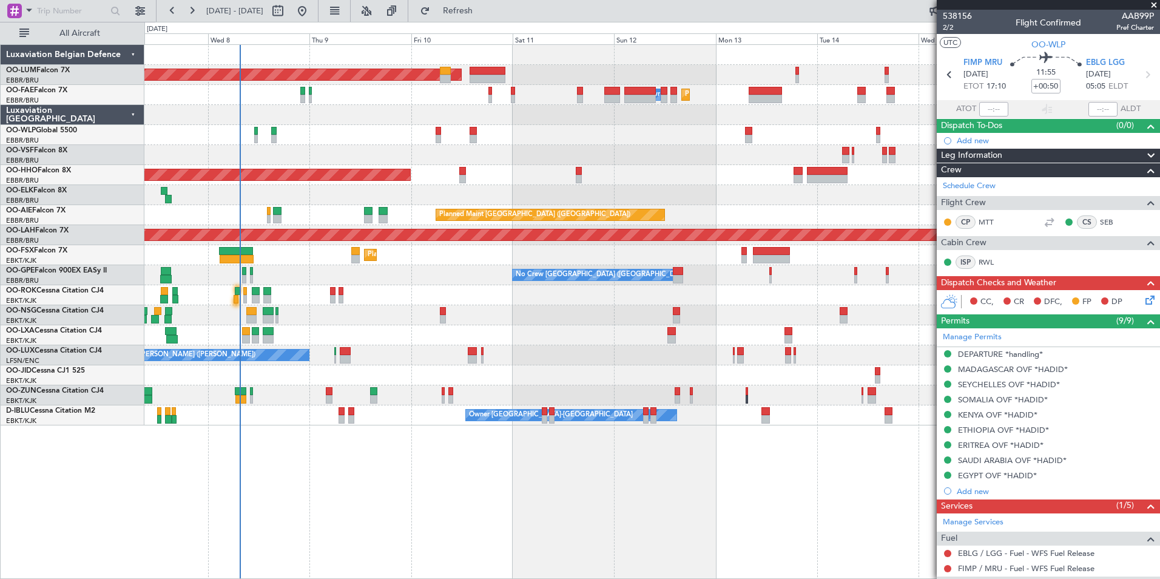
click at [646, 495] on div "Planned Maint Brussels (Brussels National) AOG Maint Sibiu Planned Maint Melsbr…" at bounding box center [651, 311] width 1015 height 534
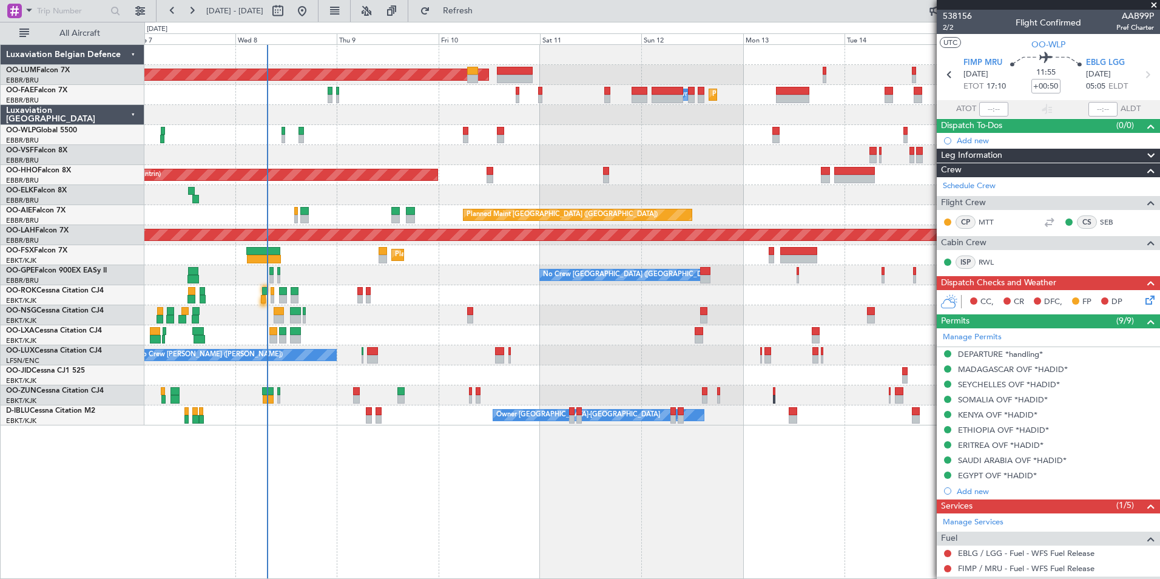
click at [779, 502] on div "Planned Maint Brussels (Brussels National) AOG Maint Sibiu Planned Maint Brusse…" at bounding box center [651, 311] width 1015 height 534
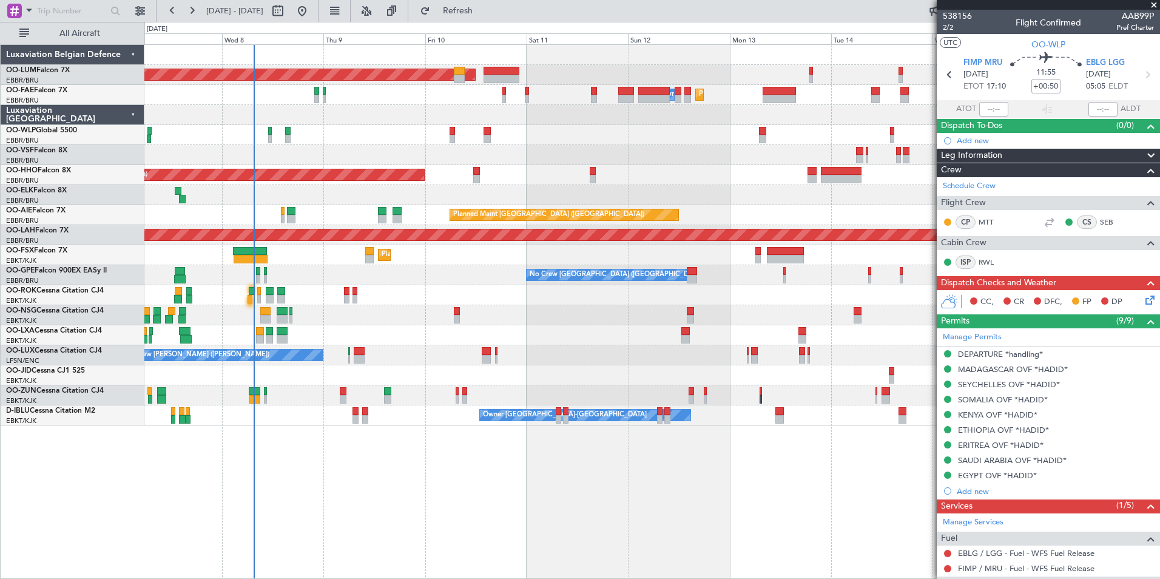
click at [605, 497] on div "Planned Maint Brussels (Brussels National) AOG Maint Sibiu Planned Maint Melsbr…" at bounding box center [651, 311] width 1015 height 534
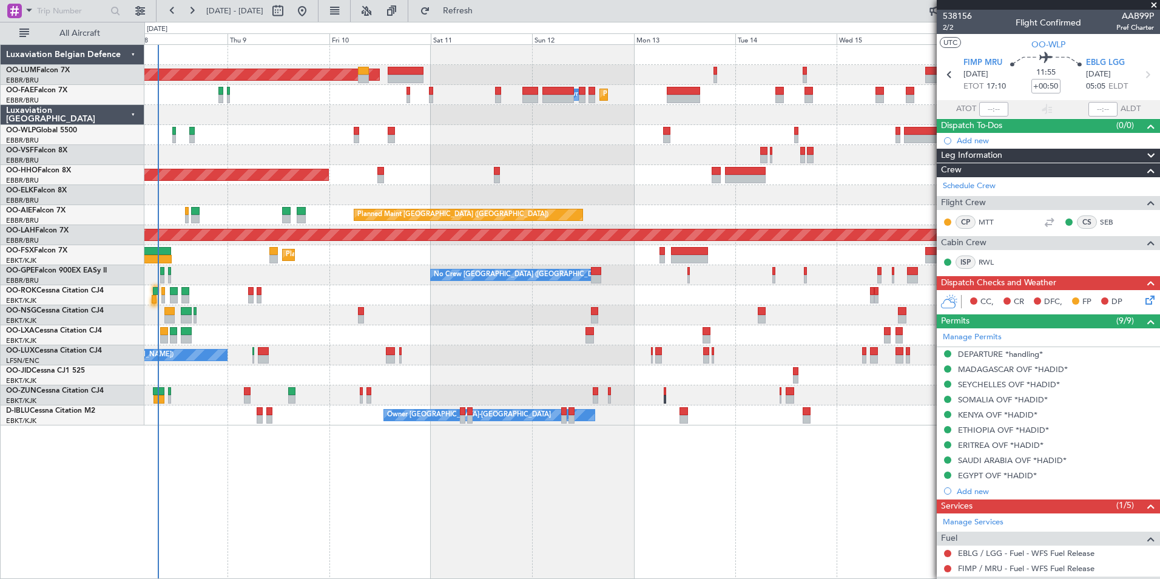
click at [656, 508] on div "Planned Maint Brussels (Brussels National) AOG Maint Sibiu Planned Maint Melsbr…" at bounding box center [651, 311] width 1015 height 534
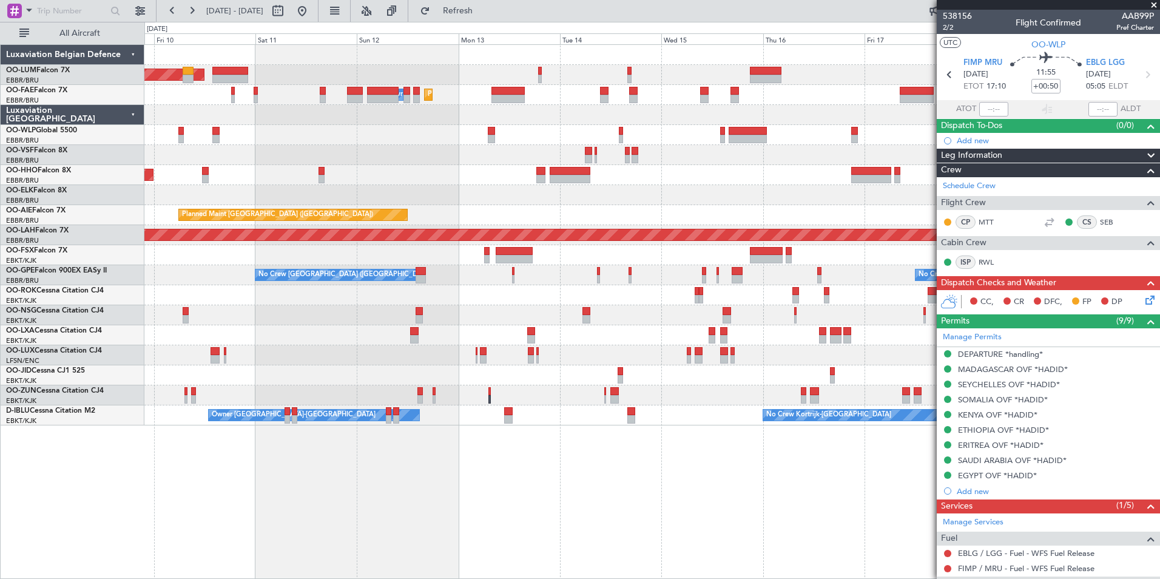
click at [668, 514] on div "Planned Maint Brussels (Brussels National) AOG Maint Sibiu Planned Maint Melsbr…" at bounding box center [651, 311] width 1015 height 534
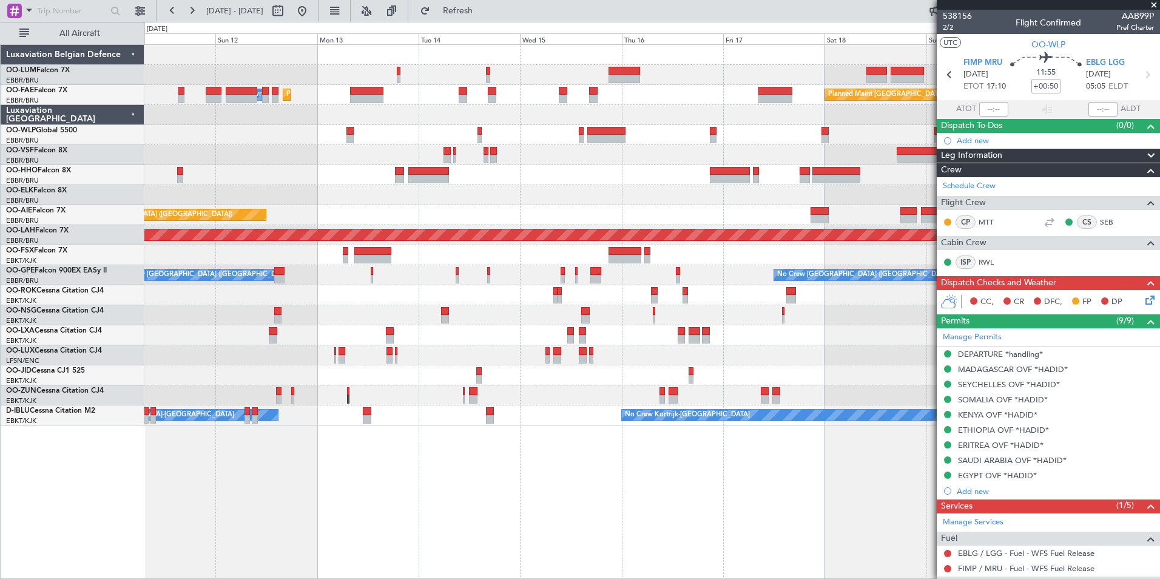
click at [662, 510] on div "Planned Maint Brussels (Brussels National) AOG Maint Sibiu Planned Maint Melsbr…" at bounding box center [651, 311] width 1015 height 534
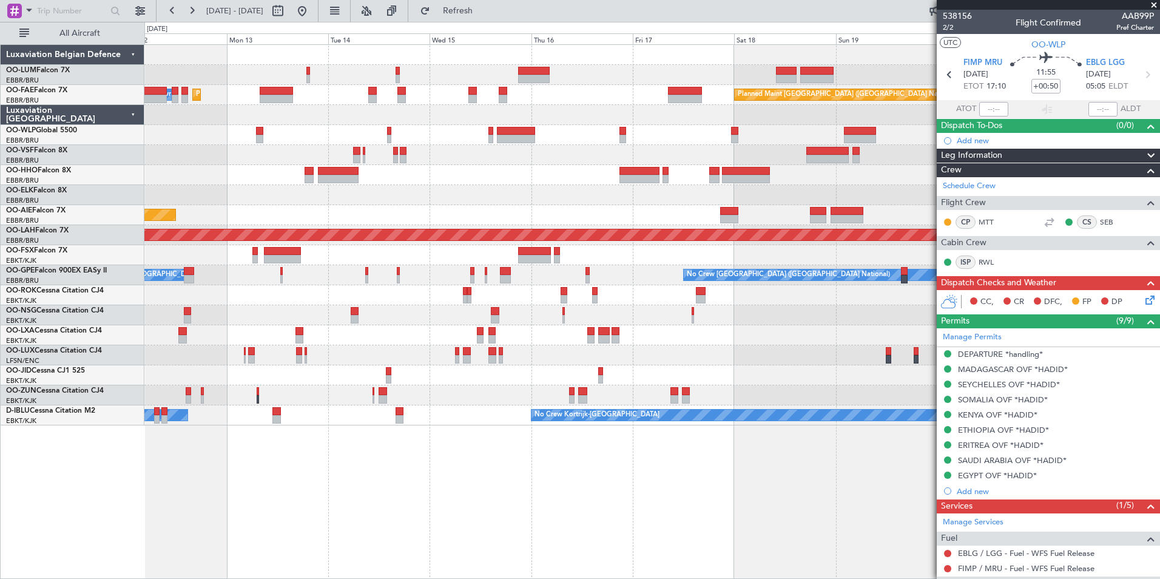
click at [605, 506] on div "Planned Maint Brussels (Brussels National) AOG Maint Sibiu Planned Maint Melsbr…" at bounding box center [651, 311] width 1015 height 534
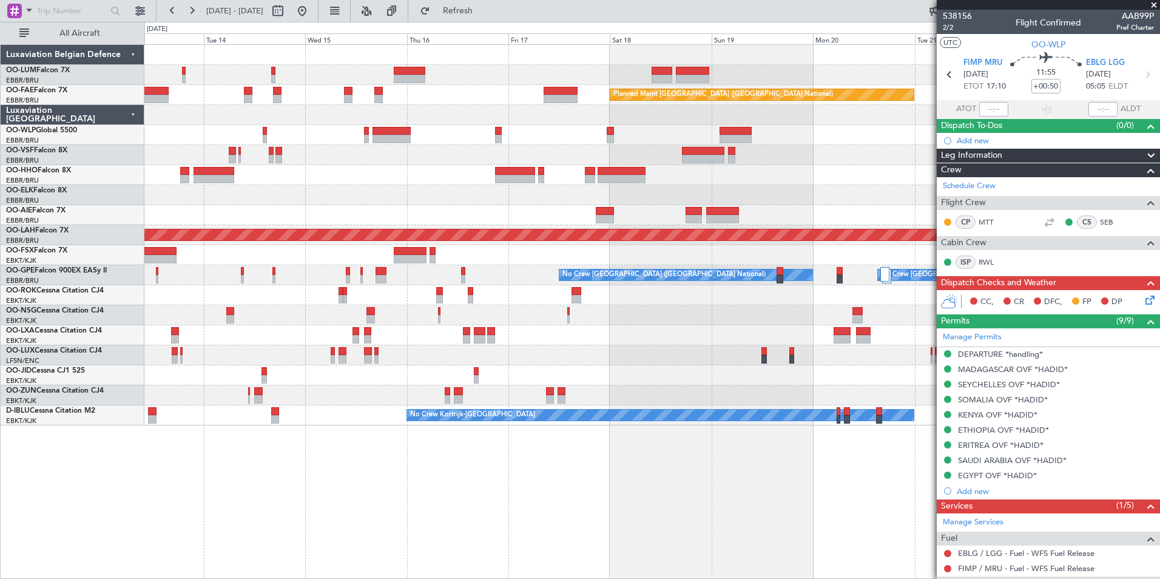
click at [679, 511] on div "Planned Maint Brussels (Brussels National) Owner Melsbroek Air Base Planned Mai…" at bounding box center [651, 311] width 1015 height 534
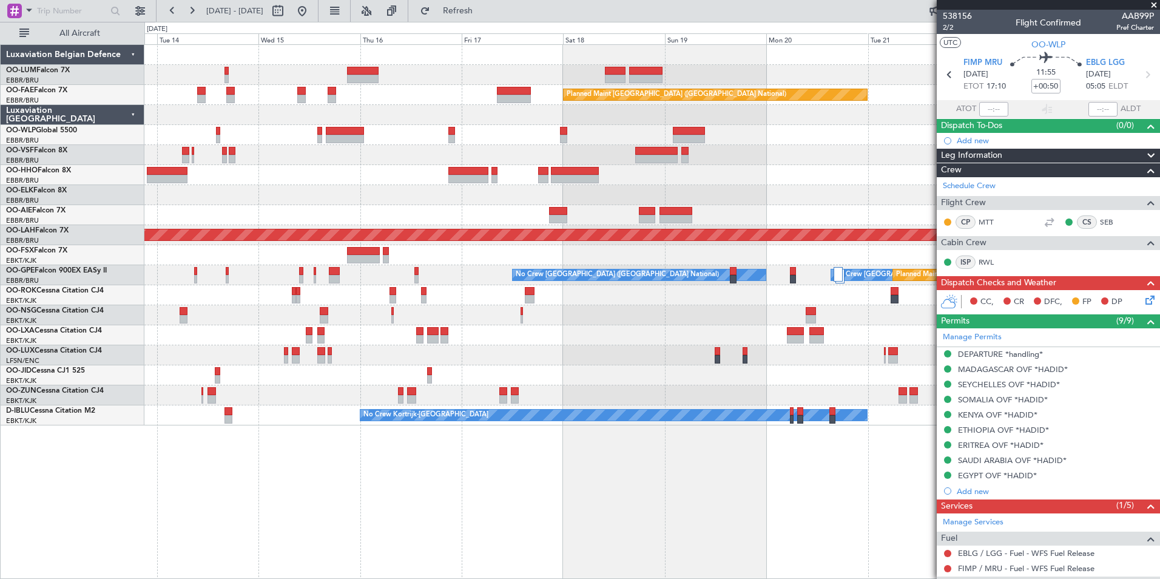
click at [650, 504] on div "Owner Melsbroek Air Base Planned Maint Brussels (Brussels National) Owner Melsb…" at bounding box center [651, 311] width 1015 height 534
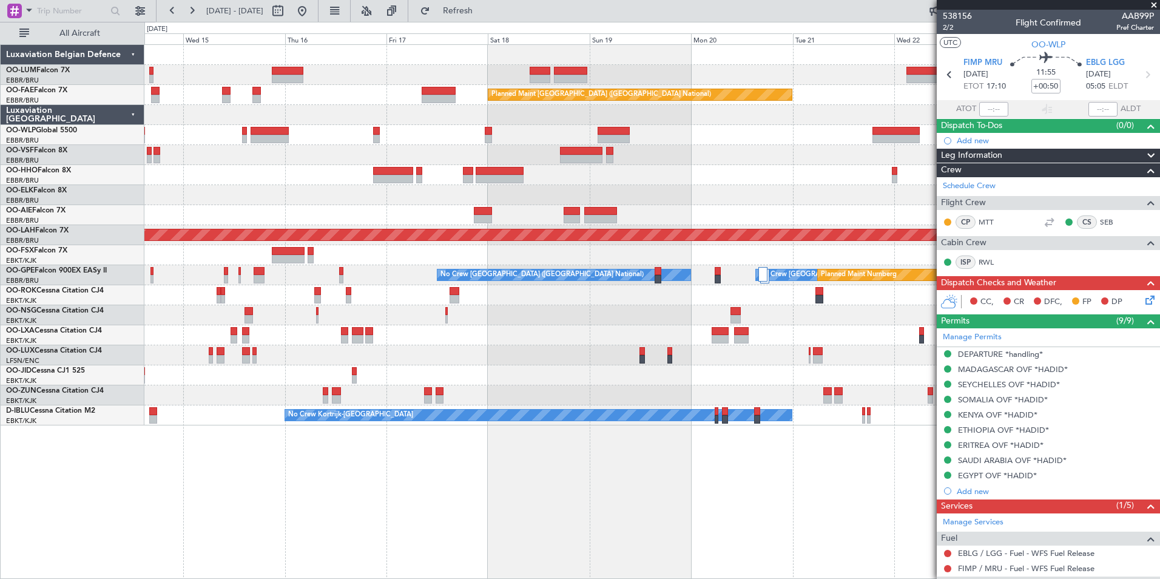
click at [602, 508] on div "Owner Melsbroek Air Base Owner Melsbroek Air Base Planned Maint Brussels (Bruss…" at bounding box center [651, 311] width 1015 height 534
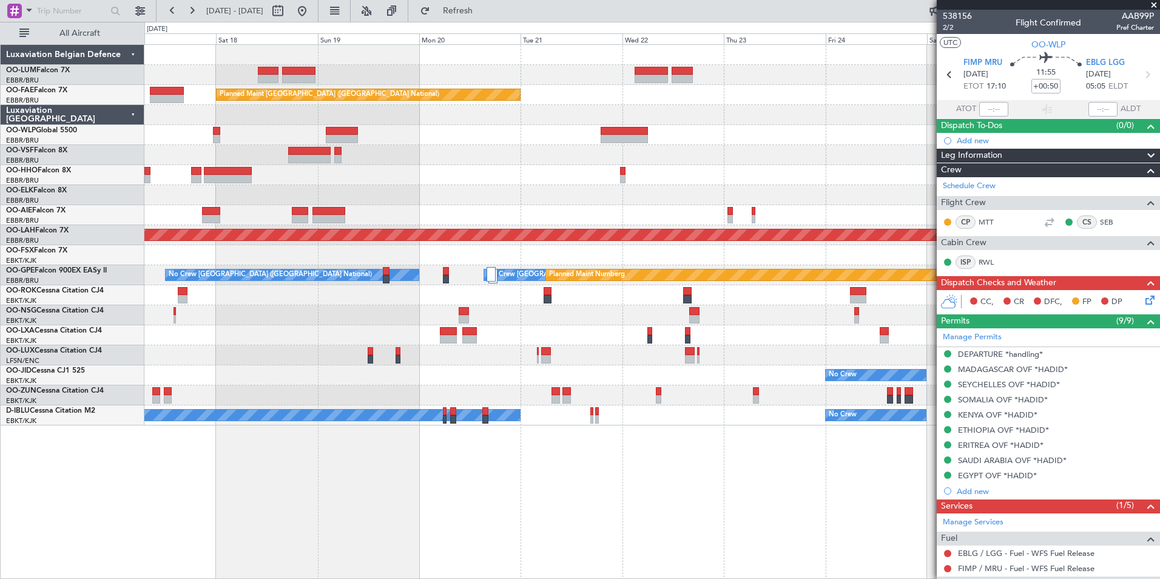
click at [711, 534] on div "Owner Melsbroek Air Base Owner Melsbroek Air Base Planned Maint Kortrijk-Wevelg…" at bounding box center [651, 311] width 1015 height 534
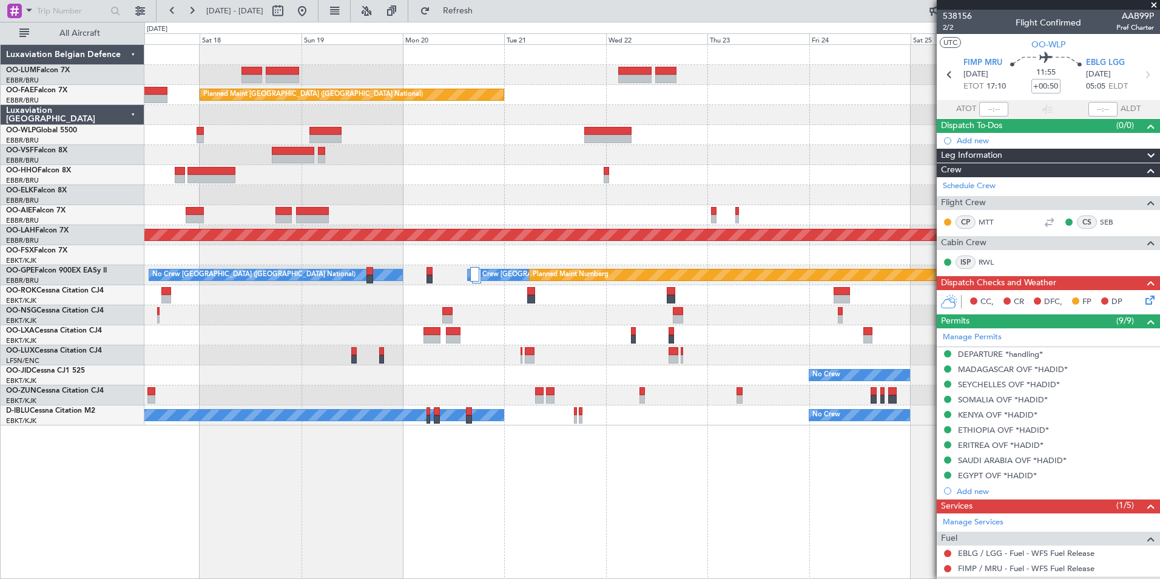
click at [609, 522] on div "Owner Melsbroek Air Base Owner Melsbroek Air Base Planned Maint Kortrijk-Wevelg…" at bounding box center [651, 311] width 1015 height 534
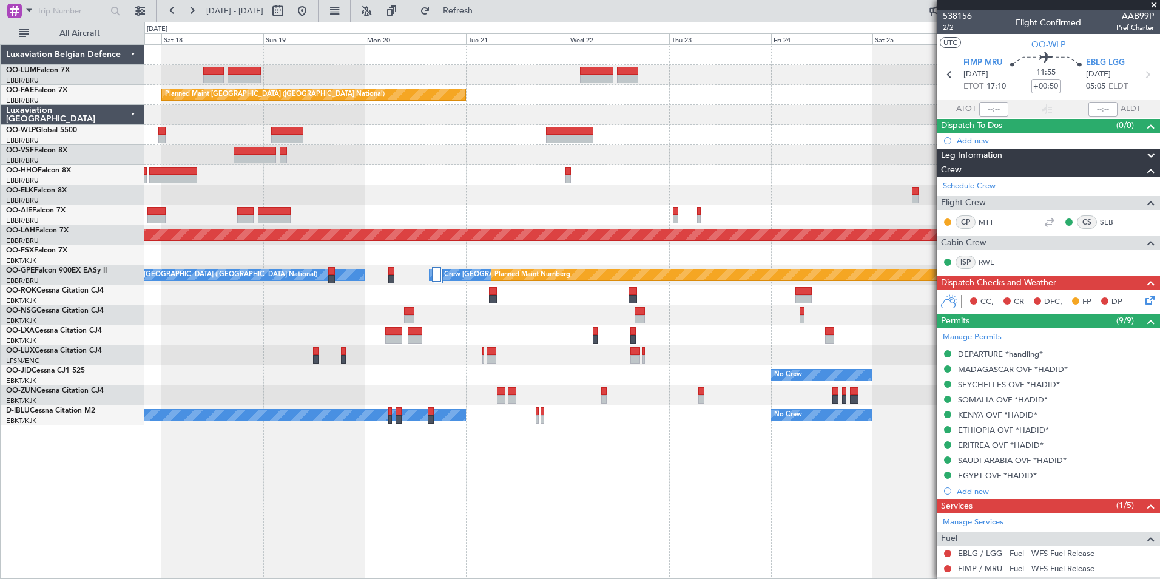
click at [662, 522] on div "Owner Melsbroek Air Base Owner Melsbroek Air Base Planned Maint Kortrijk-Wevelg…" at bounding box center [651, 311] width 1015 height 534
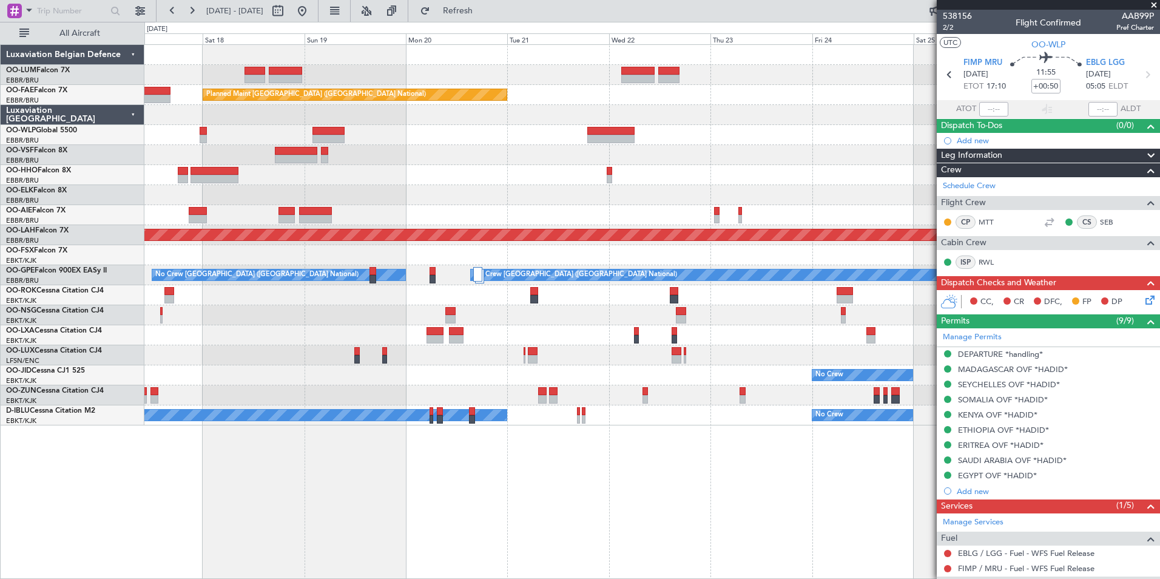
click at [434, 447] on div "Planned Maint Kortrijk-Wevelgem Owner Melsbroek Air Base Owner Melsbroek Air Ba…" at bounding box center [651, 311] width 1015 height 534
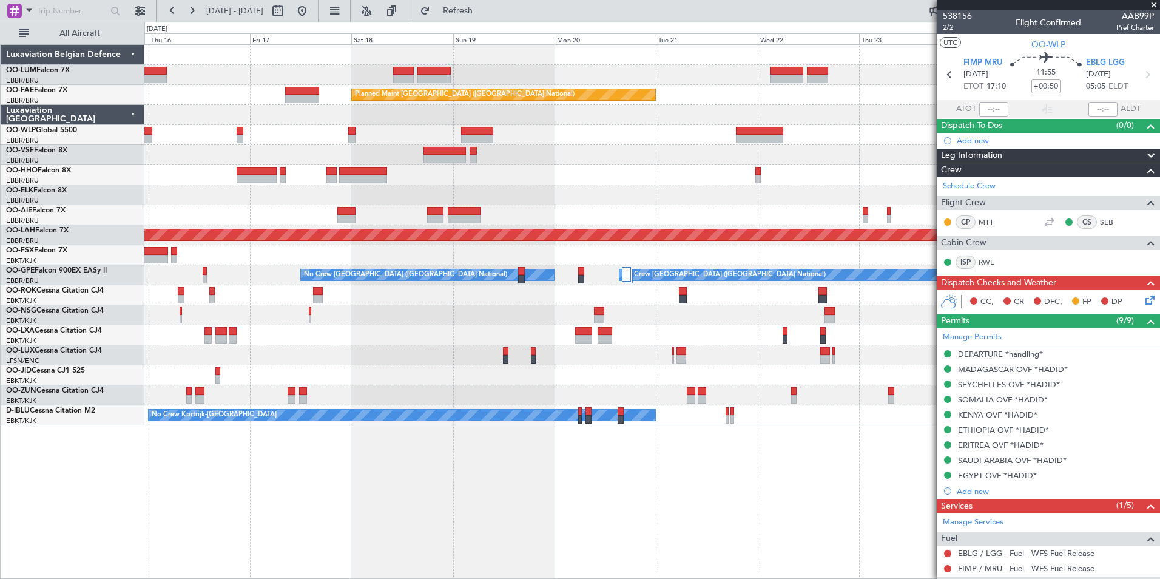
click at [561, 459] on div "Owner Melsbroek Air Base Owner Melsbroek Air Base Planned Maint Kortrijk-Wevelg…" at bounding box center [651, 311] width 1015 height 534
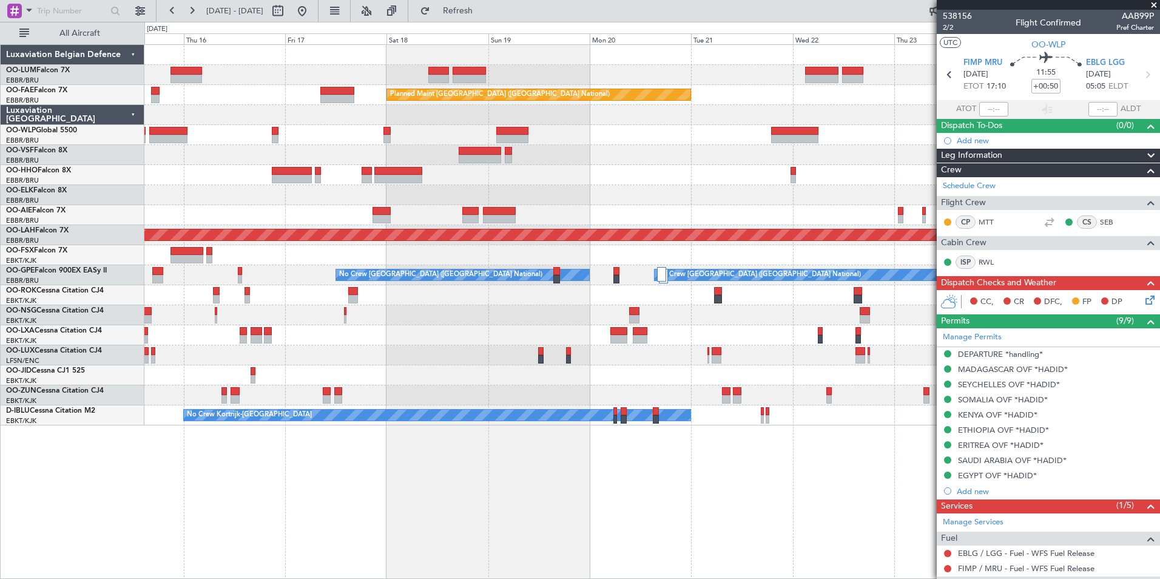
click at [562, 463] on div "Owner Melsbroek Air Base Owner Melsbroek Air Base Planned Maint Kortrijk-Wevelg…" at bounding box center [651, 311] width 1015 height 534
click at [513, 512] on div "Owner Melsbroek Air Base Owner Melsbroek Air Base Planned Maint Kortrijk-Wevelg…" at bounding box center [651, 311] width 1015 height 534
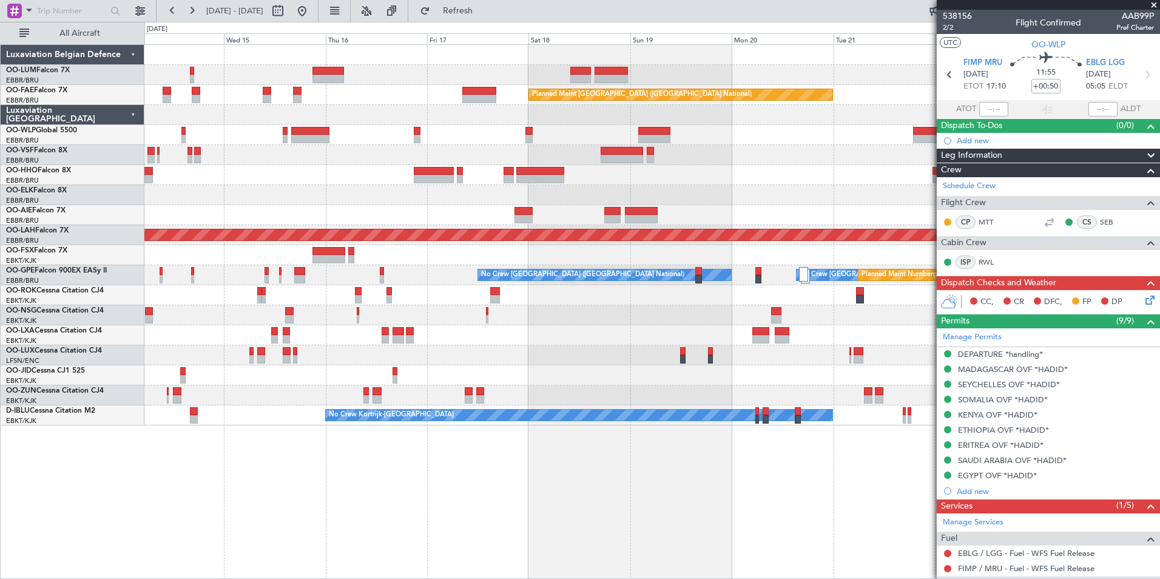
click at [446, 478] on div "Owner Melsbroek Air Base Owner [GEOGRAPHIC_DATA] Planned Maint [GEOGRAPHIC_DATA…" at bounding box center [651, 311] width 1015 height 534
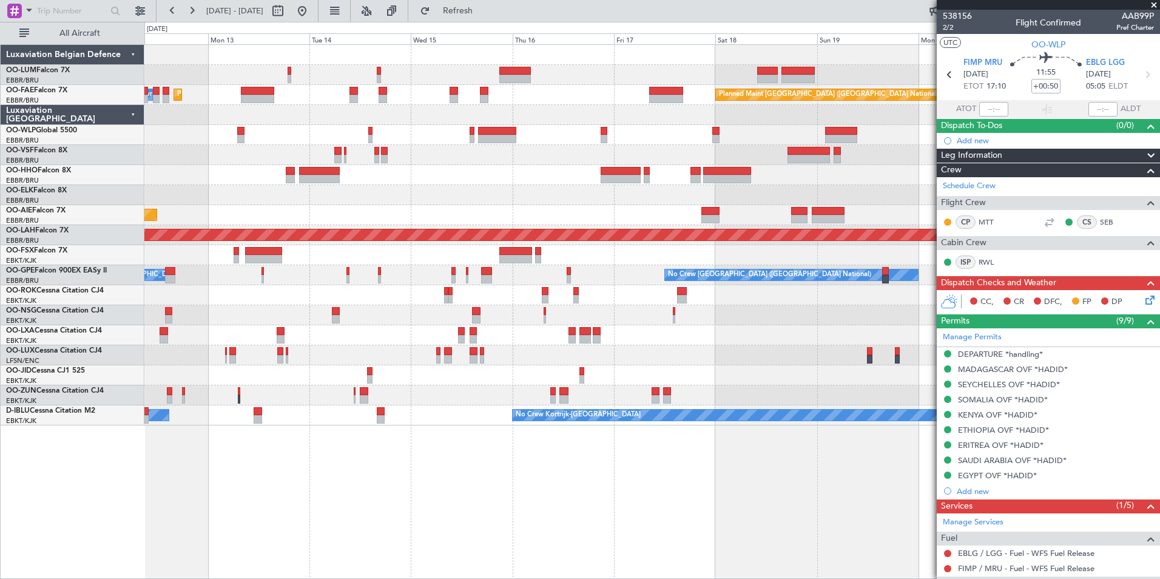
click at [598, 491] on div "Planned Maint [GEOGRAPHIC_DATA] ([GEOGRAPHIC_DATA] National) AOG Maint [GEOGRAP…" at bounding box center [651, 311] width 1015 height 534
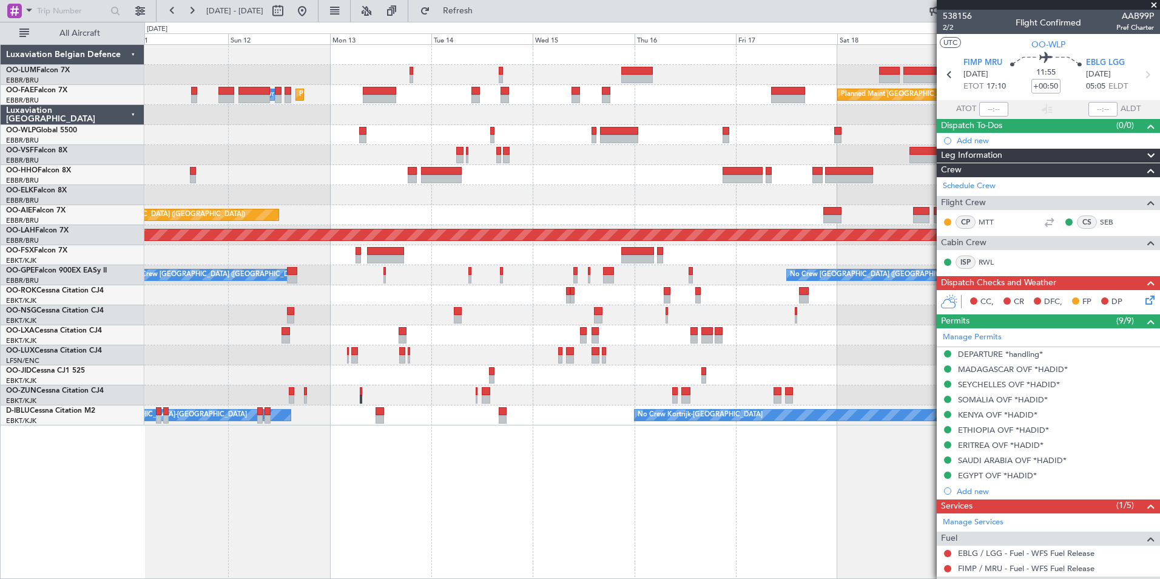
click at [568, 505] on div "Planned Maint Brussels (Brussels National) AOG Maint Sibiu Planned Maint Brusse…" at bounding box center [651, 311] width 1015 height 534
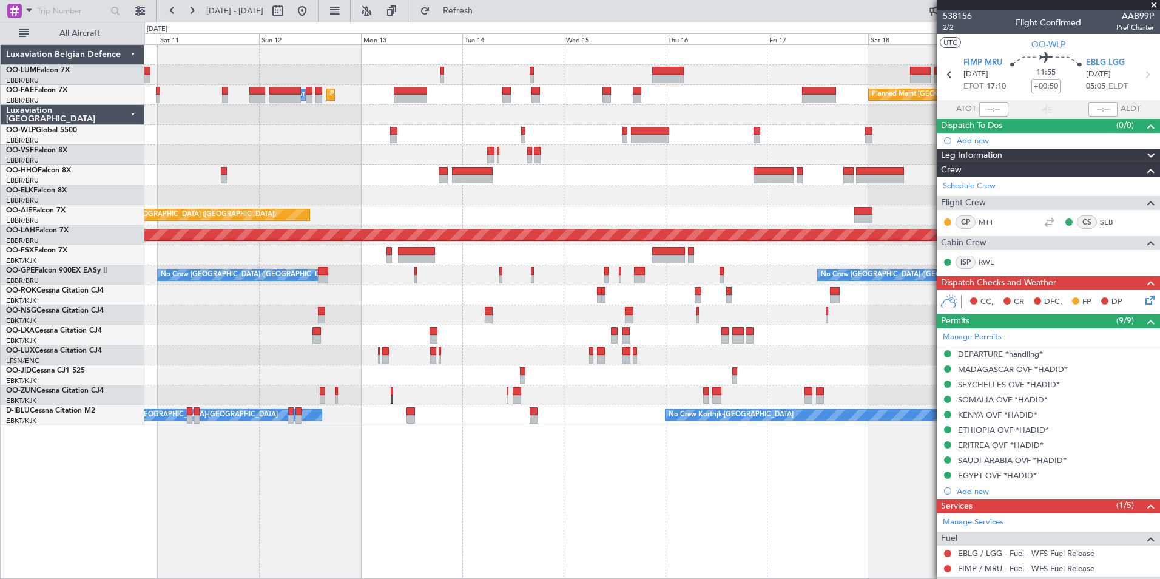
click at [585, 500] on div "Planned Maint Brussels (Brussels National) AOG Maint Sibiu Planned Maint Brusse…" at bounding box center [651, 311] width 1015 height 534
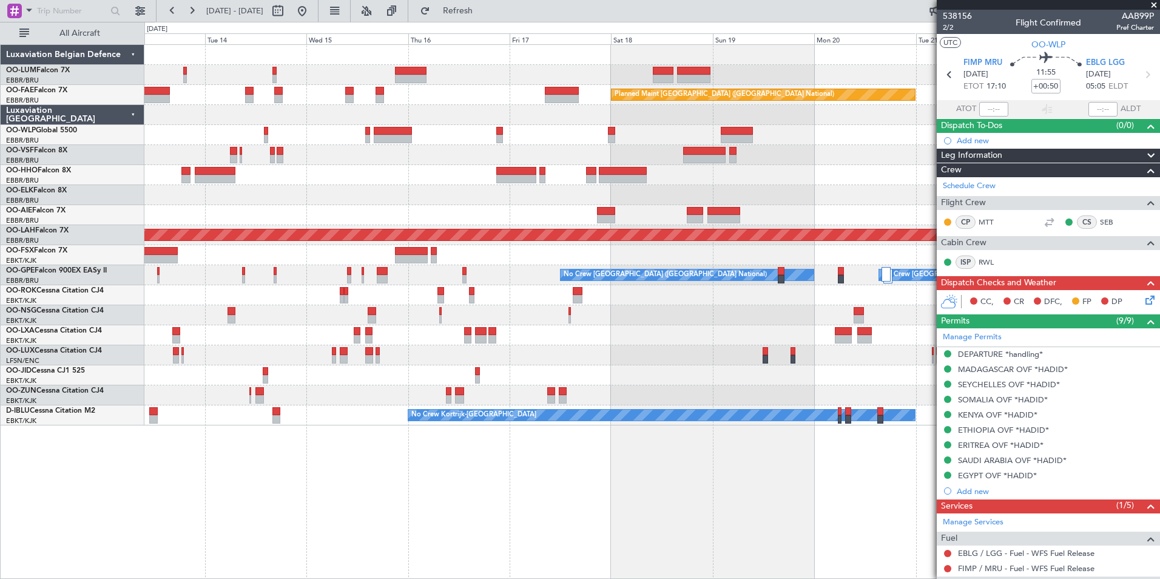
click at [374, 540] on div "Planned Maint Brussels (Brussels National) Owner Melsbroek Air Base Planned Mai…" at bounding box center [651, 311] width 1015 height 534
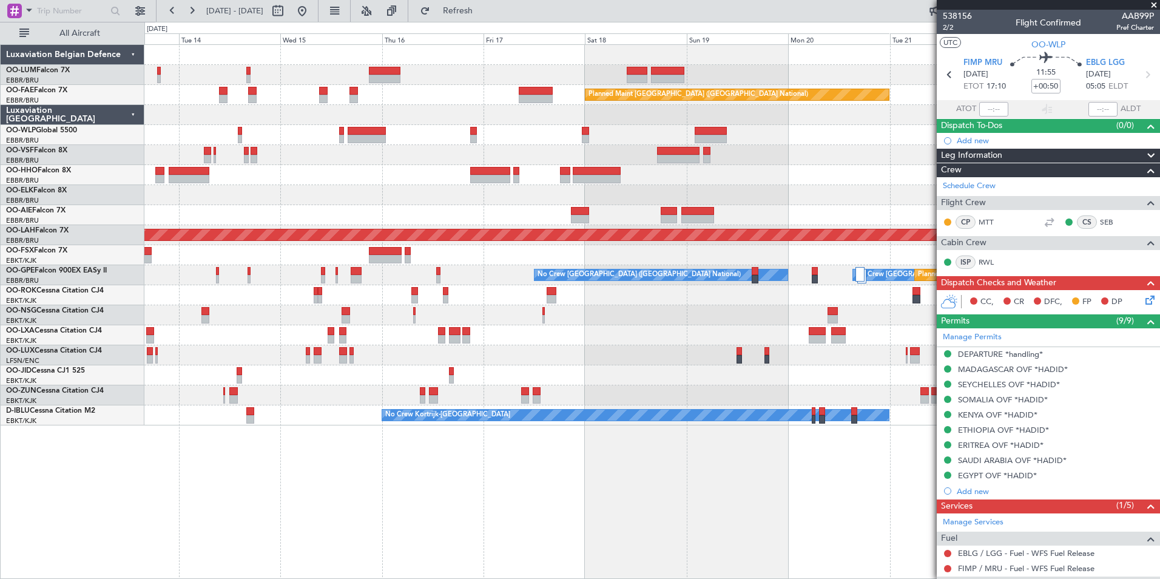
click at [513, 491] on div "Planned Maint Brussels (Brussels National) Owner Melsbroek Air Base Planned Mai…" at bounding box center [651, 311] width 1015 height 534
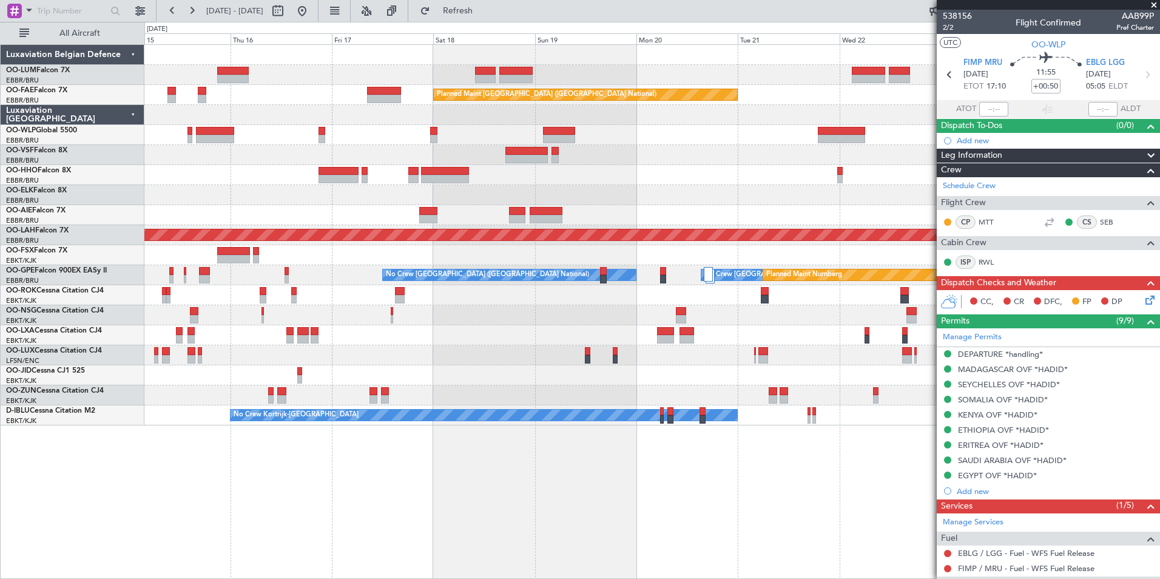
click at [414, 425] on div "Owner Melsbroek Air Base Owner Melsbroek Air Base Planned Maint Kortrijk-Wevelg…" at bounding box center [651, 311] width 1015 height 534
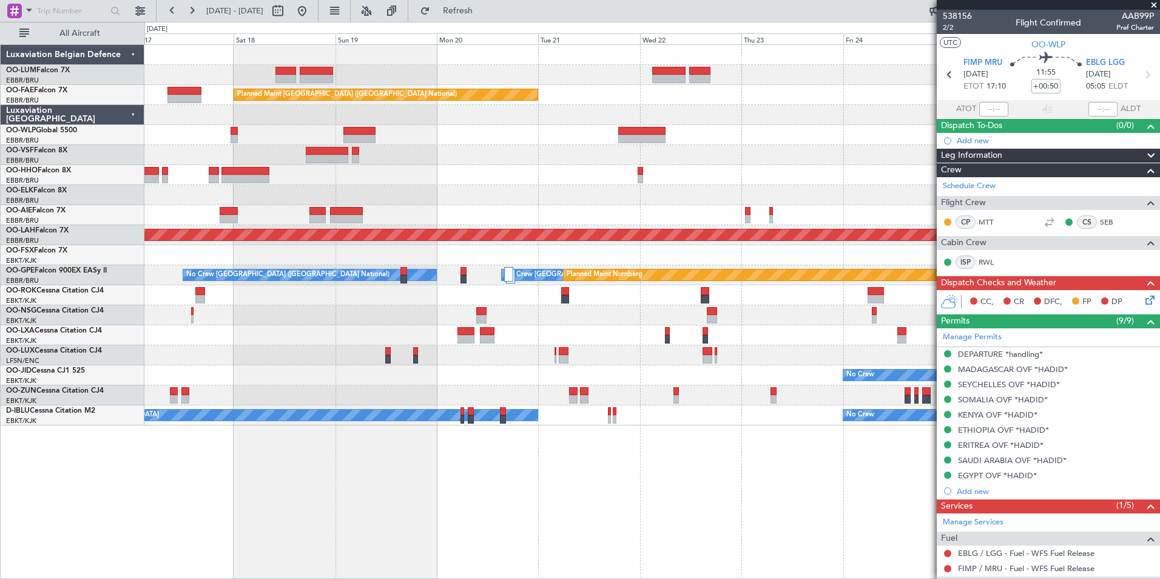
click at [645, 522] on div "Owner Melsbroek Air Base Owner Melsbroek Air Base Planned Maint Kortrijk-Wevelg…" at bounding box center [651, 311] width 1015 height 534
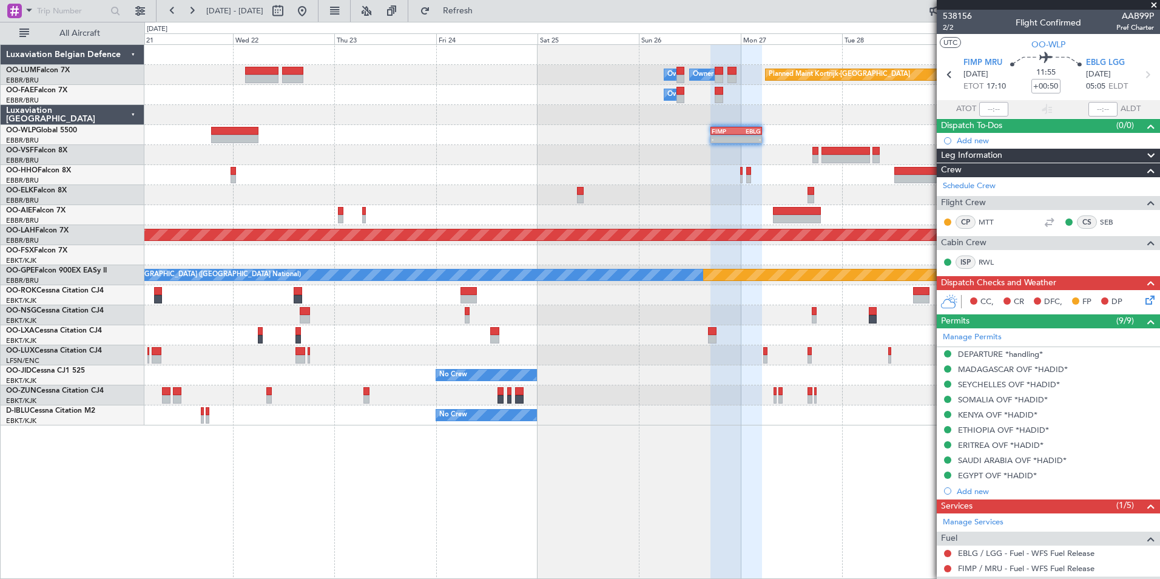
click at [0, 182] on html "17 Oct 2025 - 27 Oct 2025 Refresh Quick Links All Aircraft Owner Melsbroek Air …" at bounding box center [580, 289] width 1160 height 579
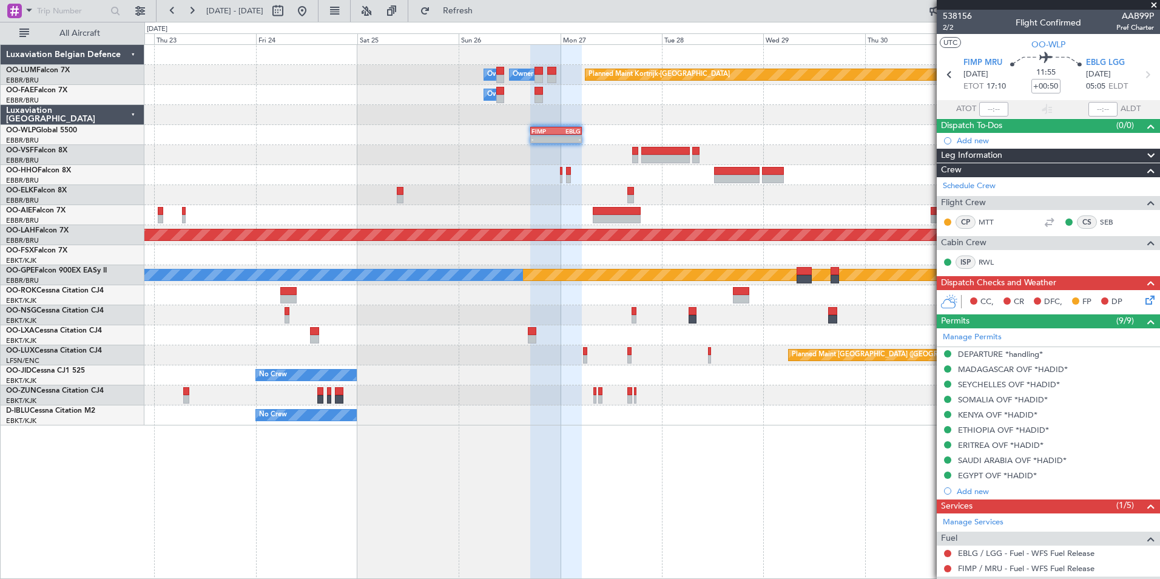
click at [633, 501] on div "Planned Maint Kortrijk-Wevelgem Owner Melsbroek Air Base Owner Melsbroek Air Ba…" at bounding box center [651, 311] width 1015 height 534
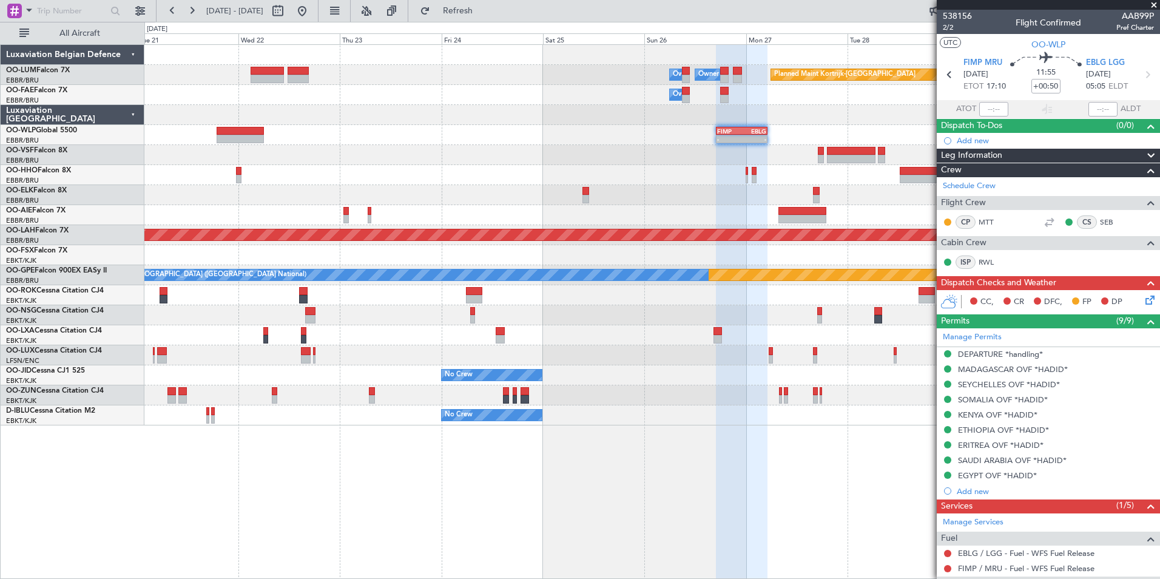
click at [650, 506] on div "Planned Maint Kortrijk-Wevelgem Owner Melsbroek Air Base Owner Melsbroek Air Ba…" at bounding box center [651, 311] width 1015 height 534
click at [690, 503] on div "Planned Maint Kortrijk-Wevelgem Owner Melsbroek Air Base Owner Melsbroek Air Ba…" at bounding box center [651, 311] width 1015 height 534
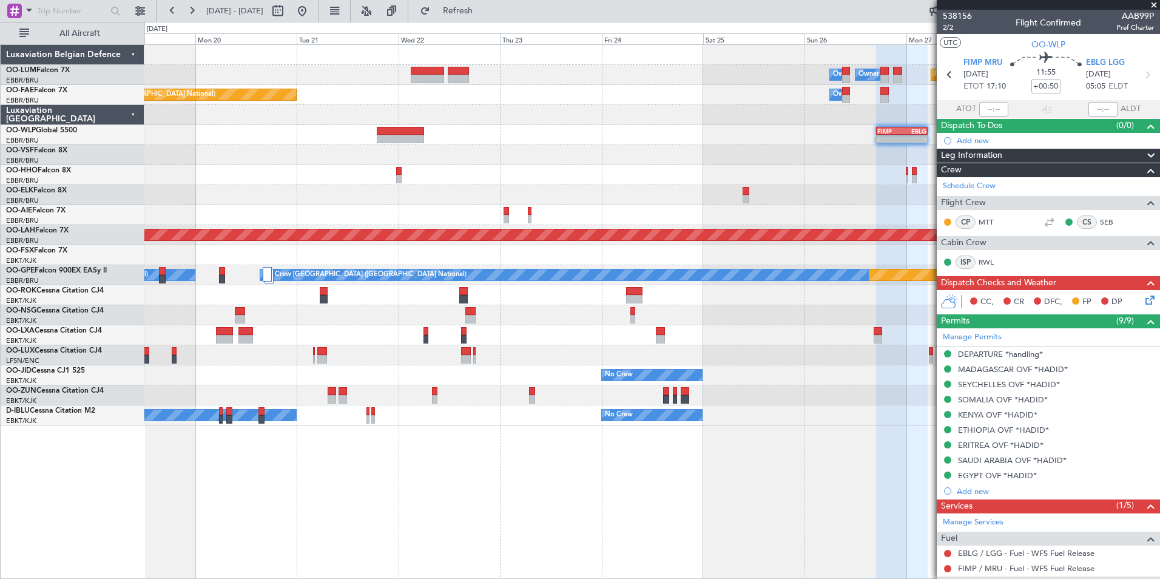
click at [719, 500] on div "Planned Maint Kortrijk-Wevelgem Owner Melsbroek Air Base Owner Melsbroek Air Ba…" at bounding box center [651, 311] width 1015 height 534
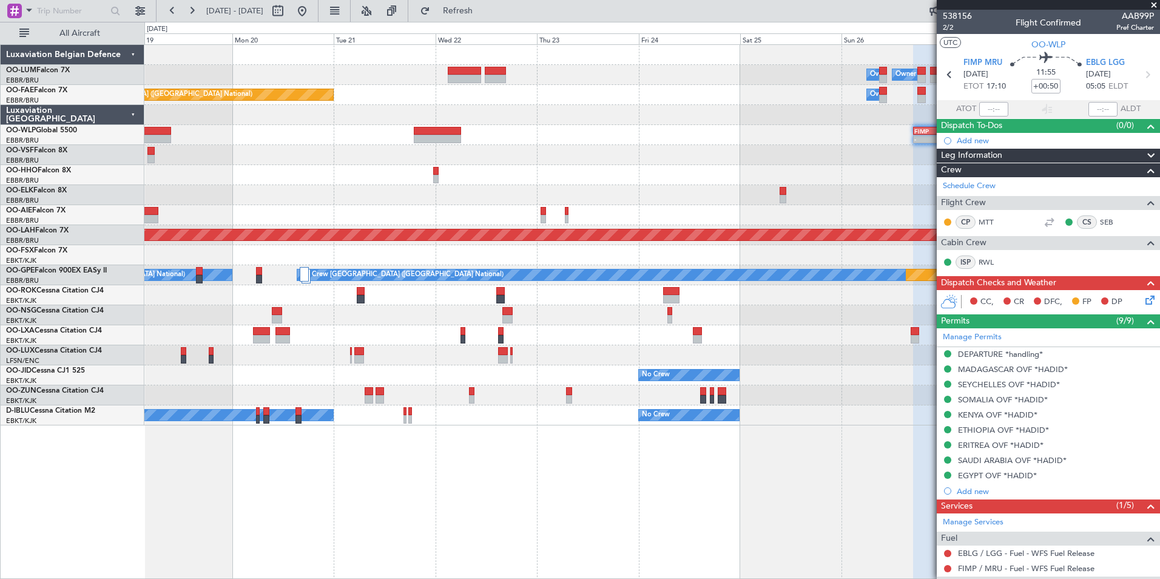
click at [659, 513] on div "Planned Maint Kortrijk-Wevelgem Owner Melsbroek Air Base Owner Melsbroek Air Ba…" at bounding box center [651, 311] width 1015 height 534
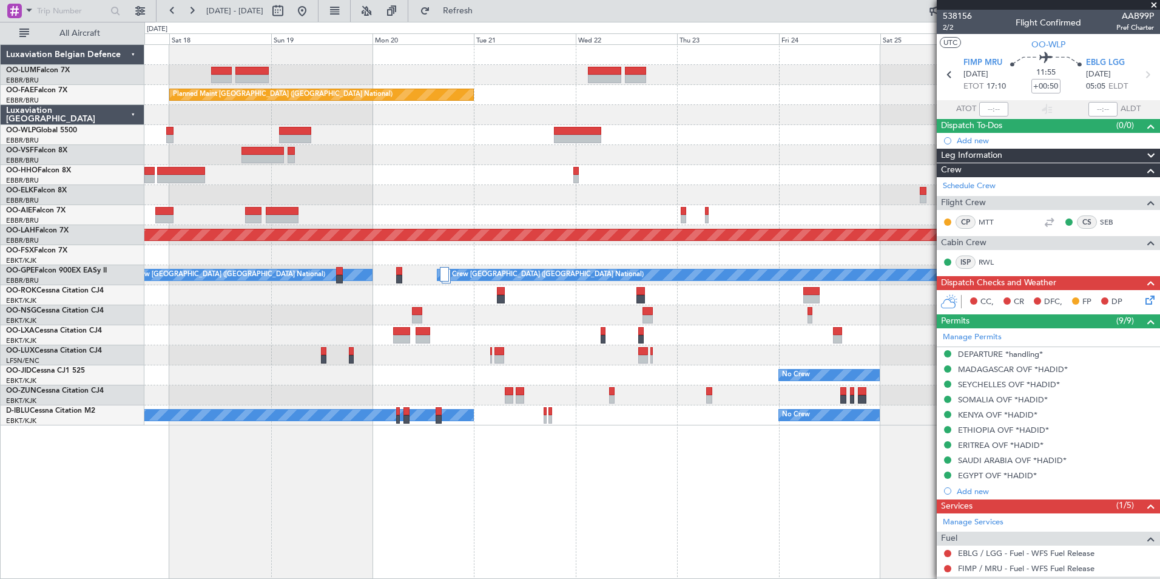
click at [572, 504] on div "Planned Maint Kortrijk-Wevelgem Owner Melsbroek Air Base Owner Melsbroek Air Ba…" at bounding box center [651, 311] width 1015 height 534
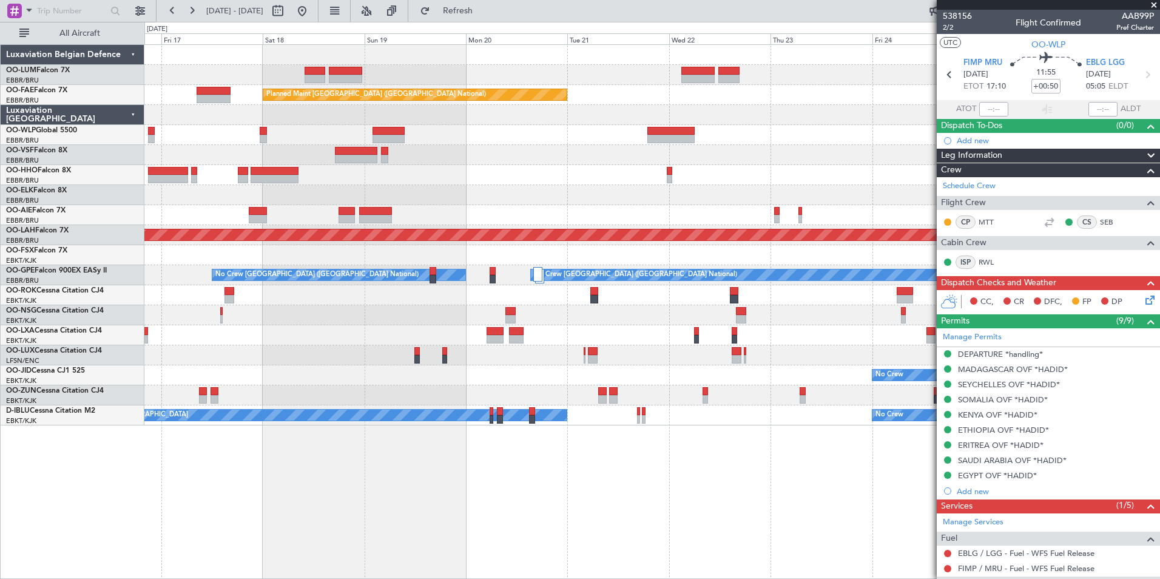
click at [598, 511] on div "Owner Melsbroek Air Base Owner Melsbroek Air Base Planned Maint Kortrijk-Wevelg…" at bounding box center [651, 311] width 1015 height 534
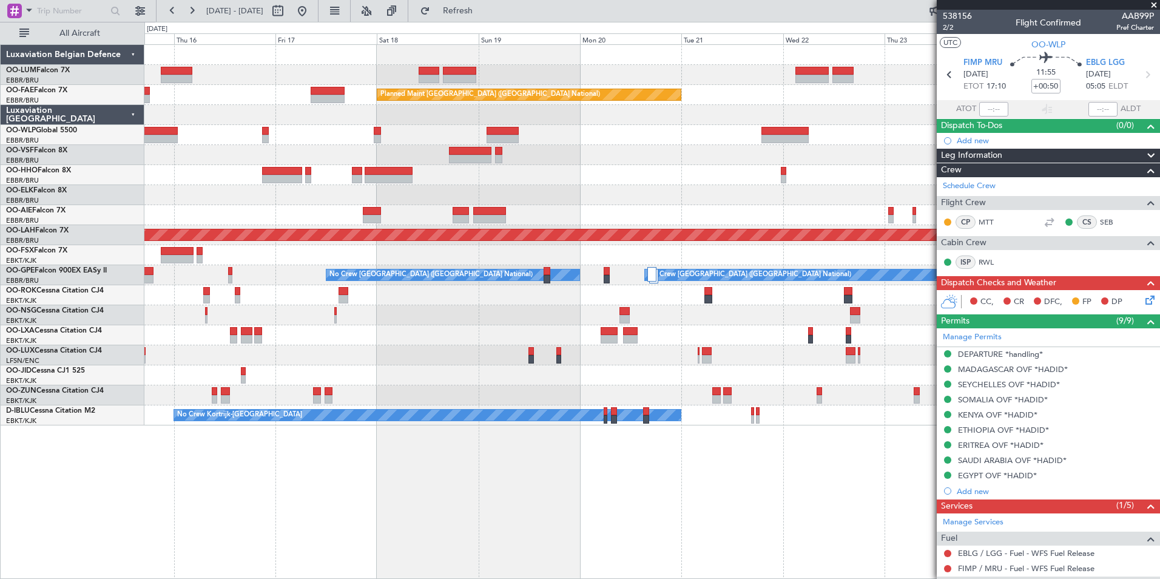
click at [648, 449] on div "Owner Melsbroek Air Base Owner Melsbroek Air Base Planned Maint Kortrijk-Wevelg…" at bounding box center [651, 311] width 1015 height 534
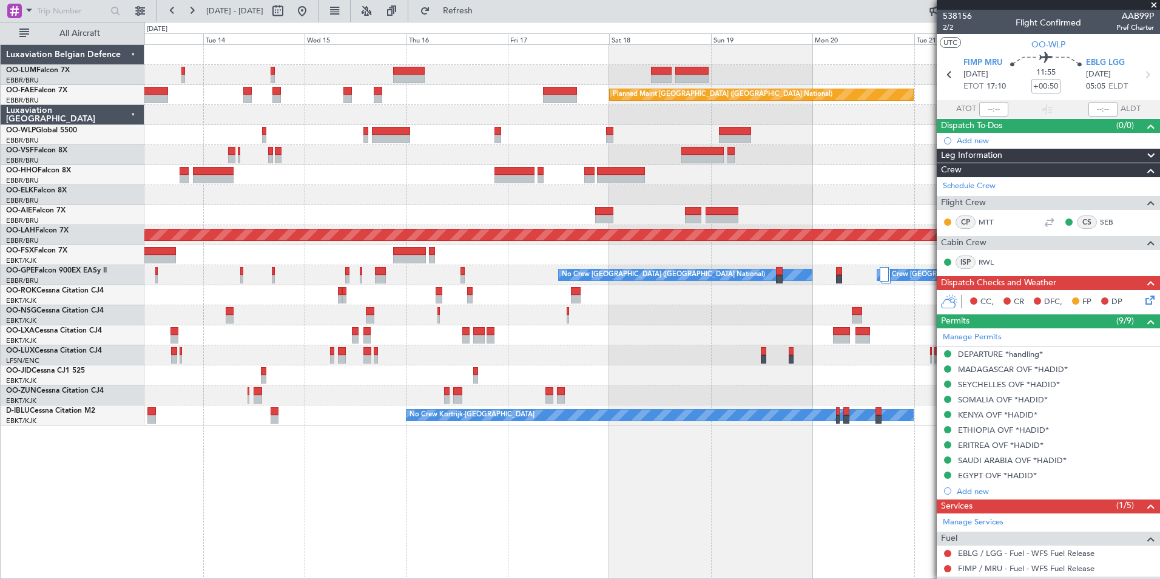
click at [613, 481] on div "Planned Maint Brussels (Brussels National) Owner Melsbroek Air Base Planned Mai…" at bounding box center [651, 311] width 1015 height 534
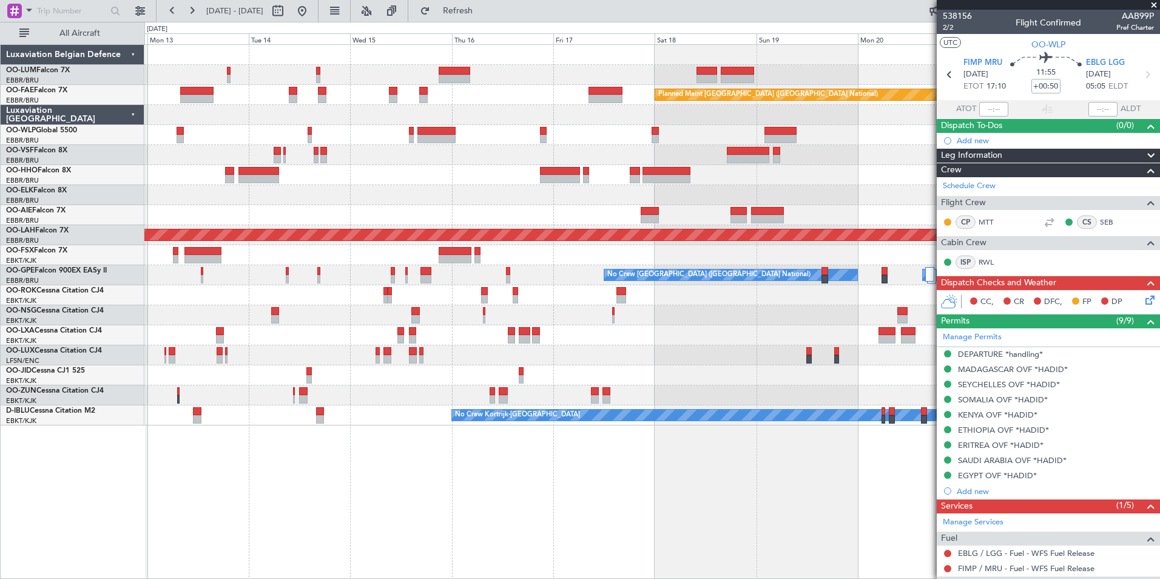
click at [446, 494] on div "AOG Maint Sibiu Planned Maint Brussels (Brussels National) Owner Melsbroek Air …" at bounding box center [651, 311] width 1015 height 534
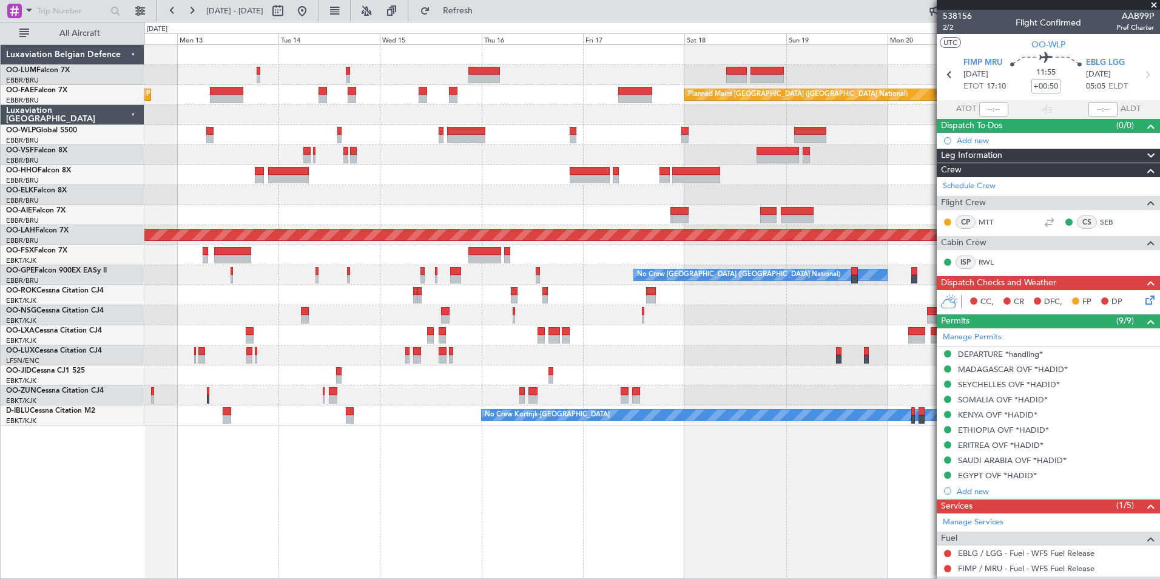
click at [477, 487] on div "Planned Maint Brussels (Brussels National) AOG Maint Sibiu Planned Maint Brusse…" at bounding box center [651, 311] width 1015 height 534
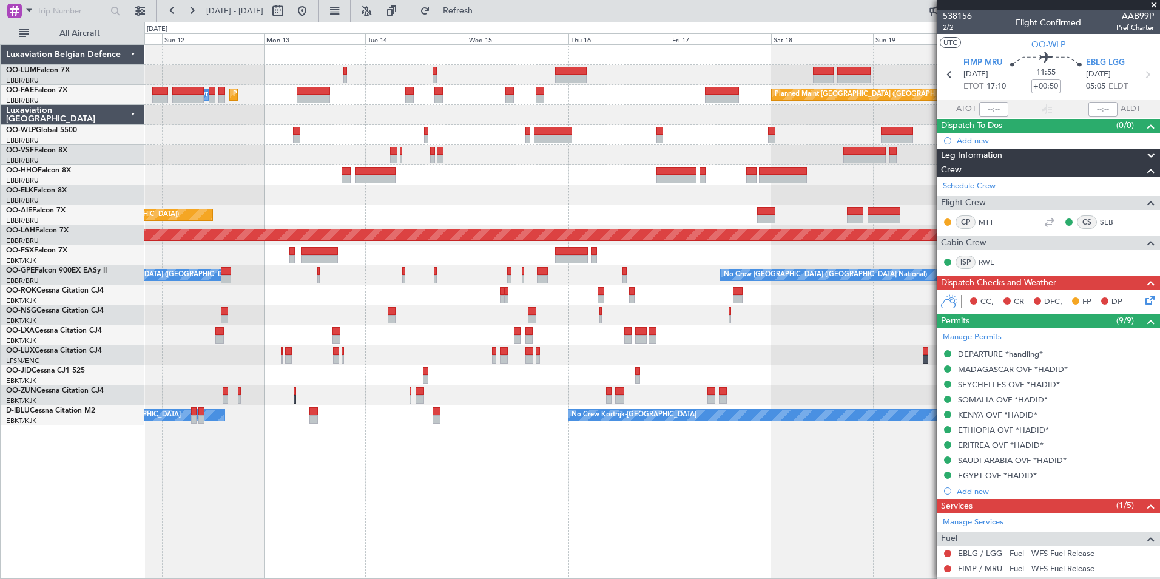
click at [549, 495] on div "Planned Maint Brussels (Brussels National) AOG Maint Sibiu Planned Maint Brusse…" at bounding box center [651, 311] width 1015 height 534
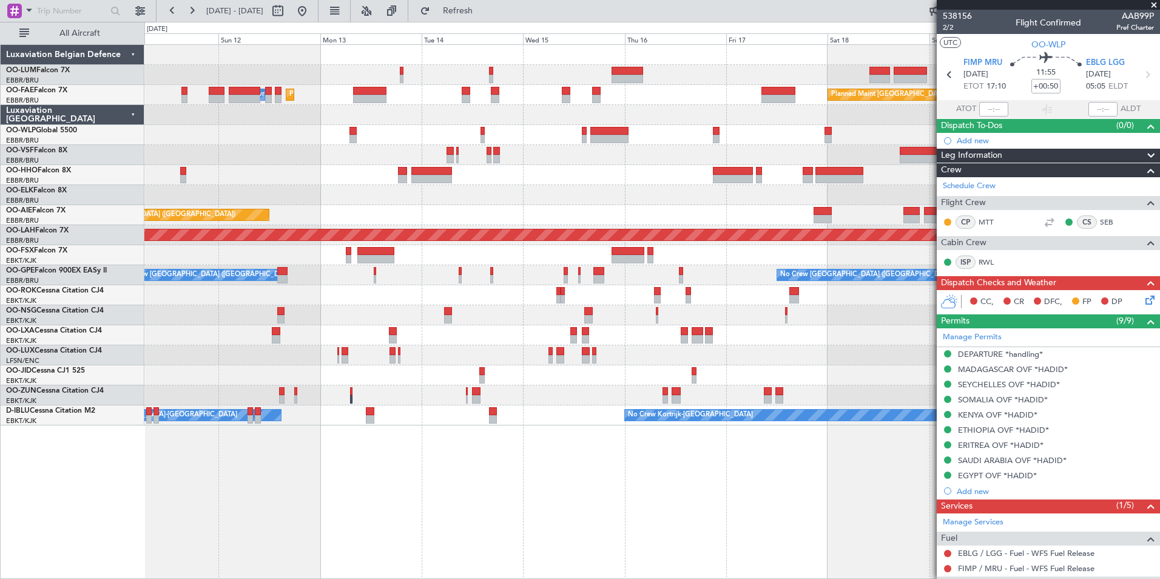
click at [441, 482] on div "Planned Maint Brussels (Brussels National) AOG Maint Sibiu Planned Maint Brusse…" at bounding box center [651, 311] width 1015 height 534
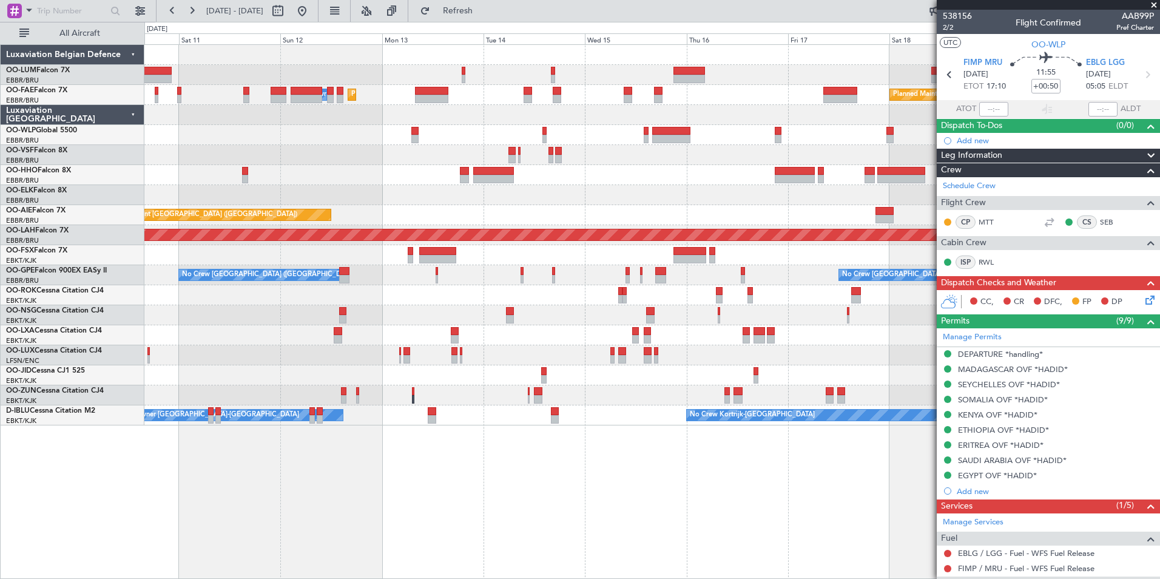
click at [303, 486] on div "Planned Maint Brussels (Brussels National) AOG Maint Sibiu Planned Maint Brusse…" at bounding box center [651, 311] width 1015 height 534
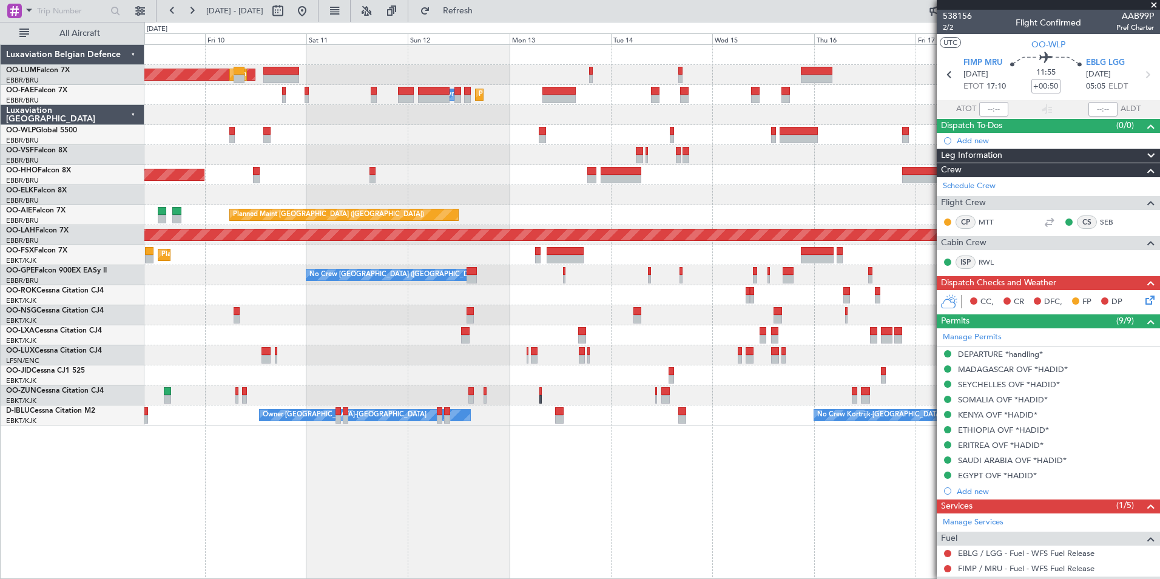
click at [388, 444] on div "AOG Maint Sibiu Planned Maint Brussels (Brussels National) Planned Maint Brusse…" at bounding box center [651, 311] width 1015 height 534
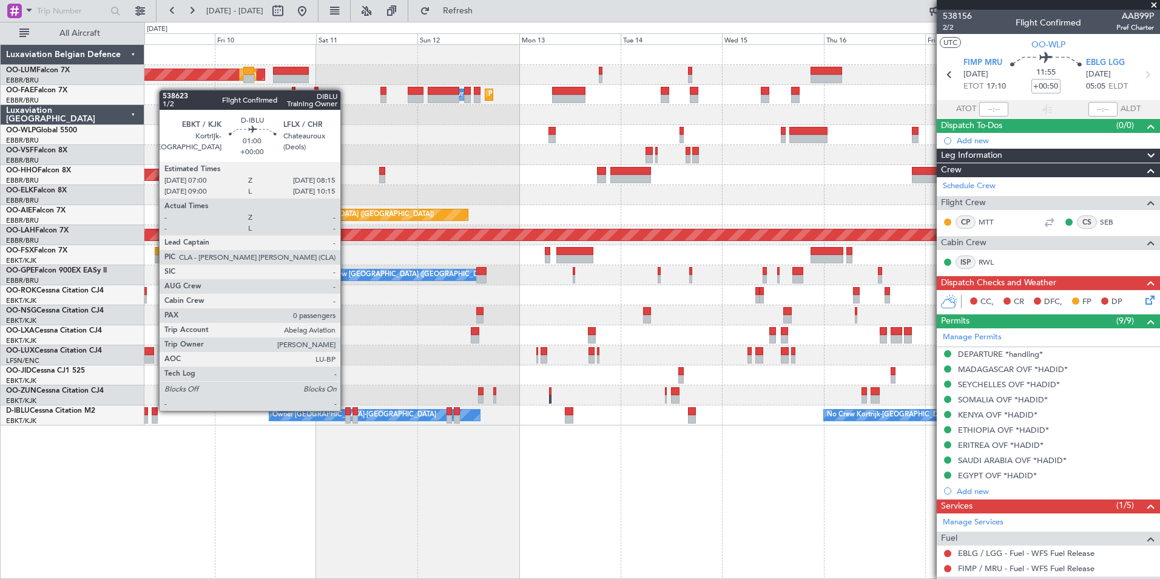
click at [346, 409] on div at bounding box center [347, 411] width 5 height 8
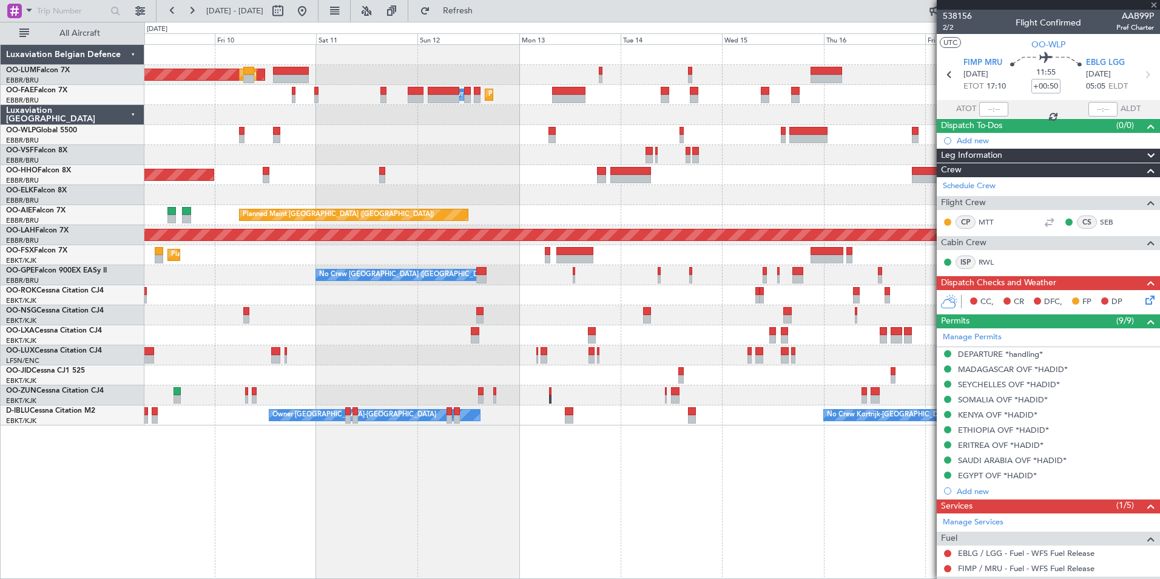
type input "0"
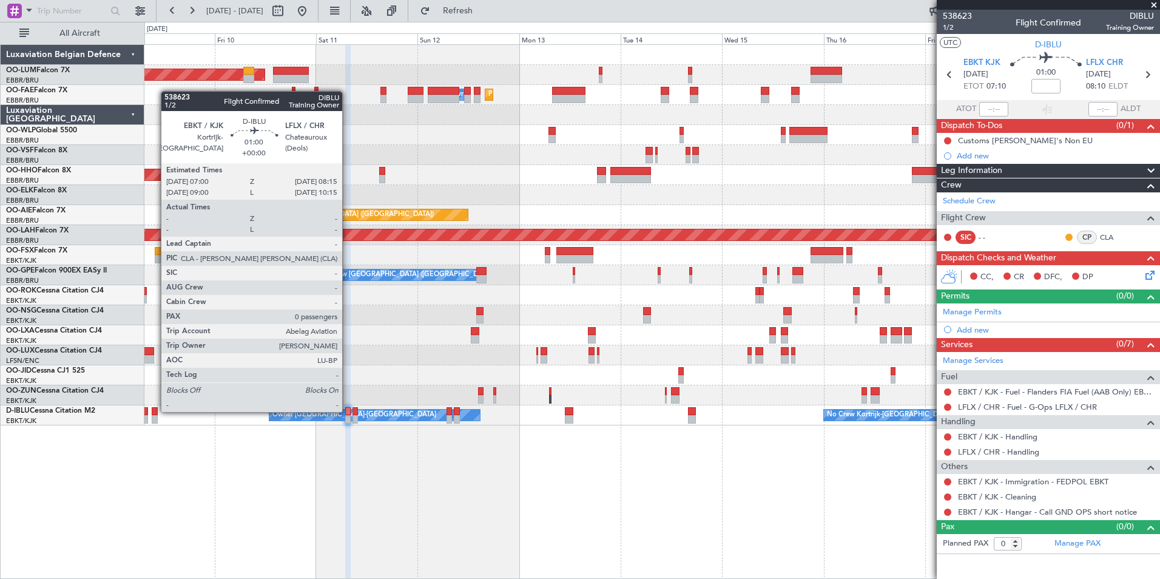
click at [347, 411] on div at bounding box center [347, 411] width 5 height 8
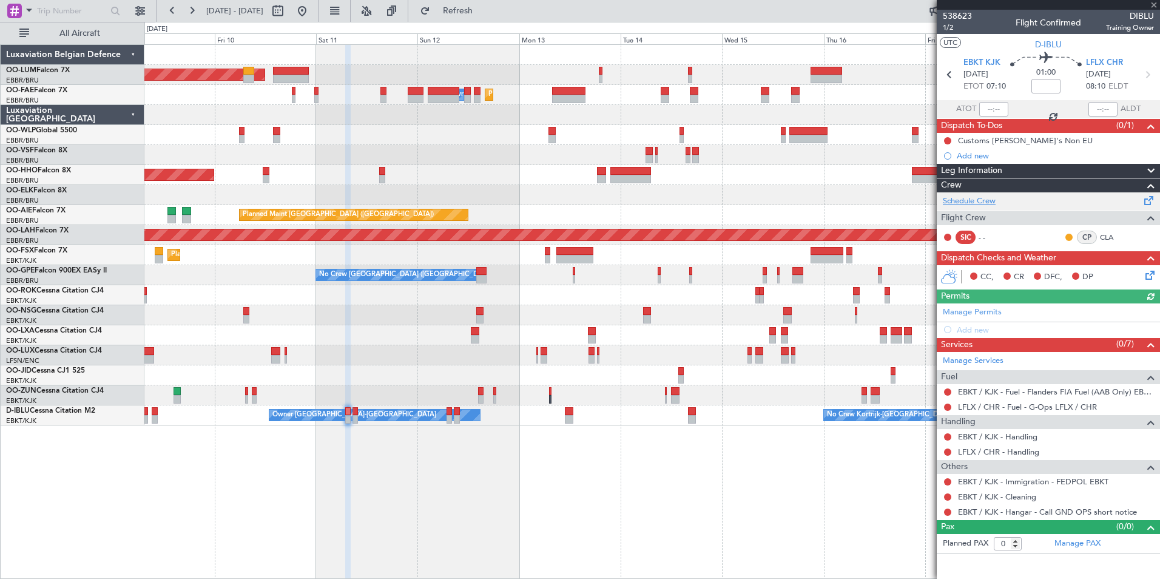
click at [976, 206] on link "Schedule Crew" at bounding box center [968, 201] width 53 height 12
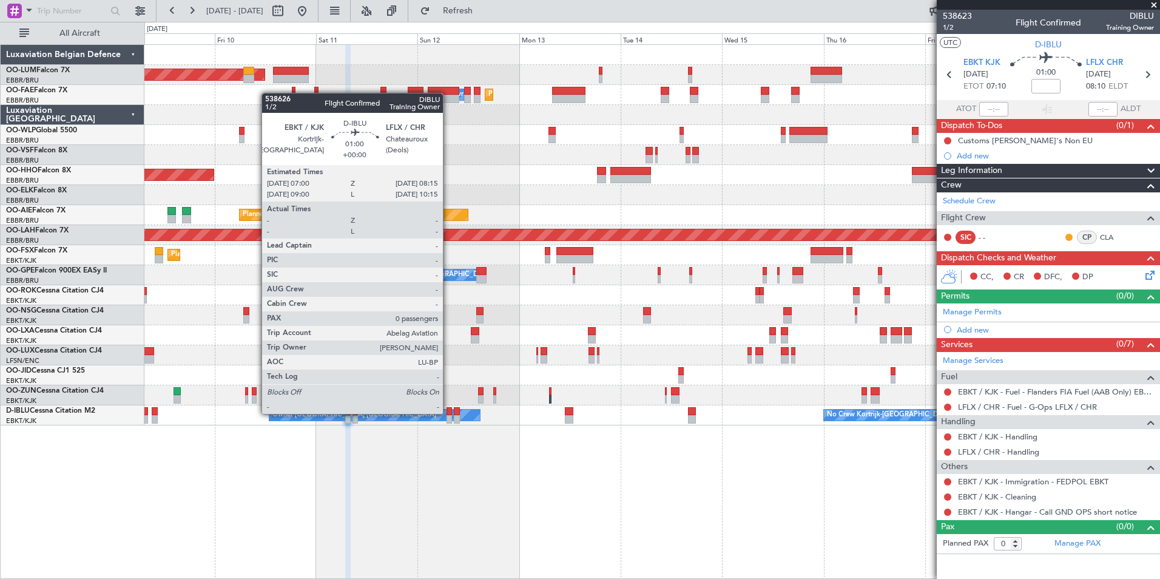
click at [448, 412] on div at bounding box center [448, 411] width 5 height 8
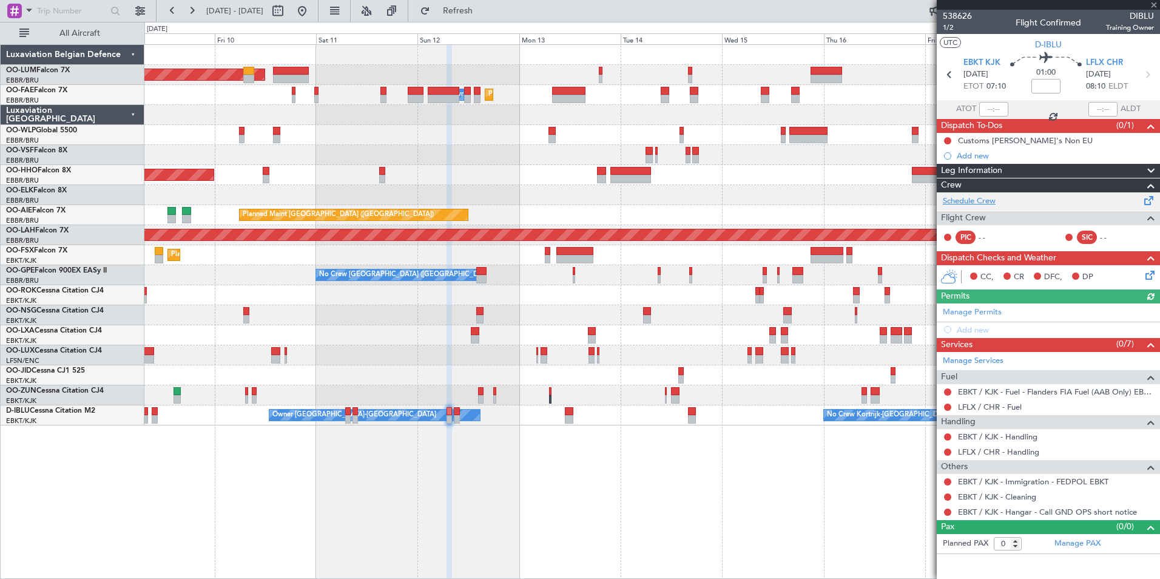
click at [985, 203] on link "Schedule Crew" at bounding box center [968, 201] width 53 height 12
click at [483, 13] on span "Refresh" at bounding box center [457, 11] width 51 height 8
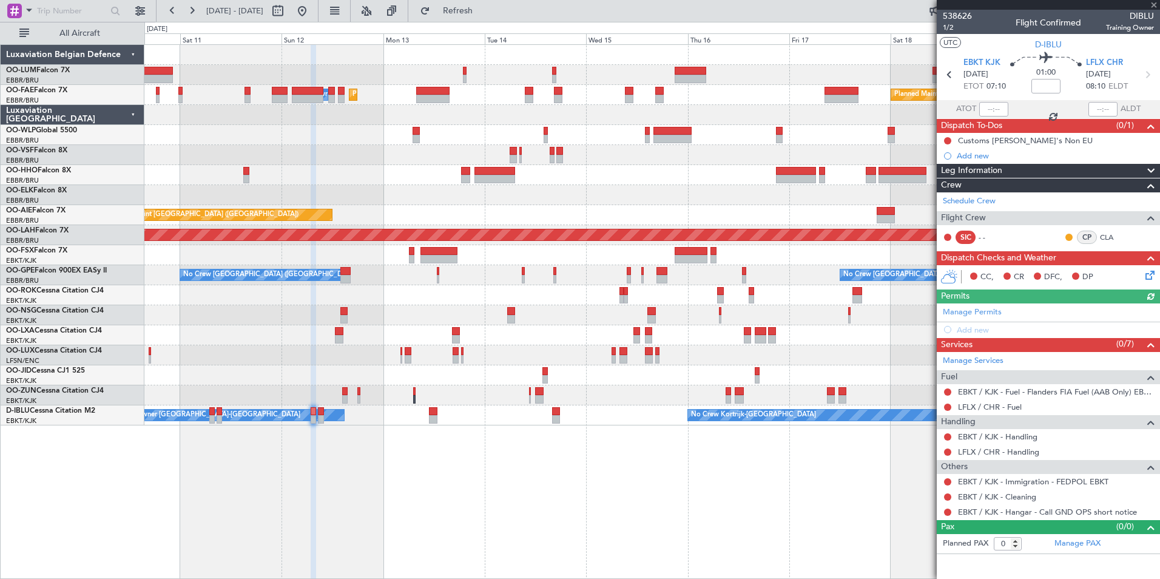
click at [457, 469] on div "Planned Maint Brussels (Brussels National) AOG Maint Sibiu Planned Maint Brusse…" at bounding box center [651, 311] width 1015 height 534
click at [526, 480] on div "Planned Maint Brussels (Brussels National) AOG Maint Sibiu Planned Maint Brusse…" at bounding box center [651, 311] width 1015 height 534
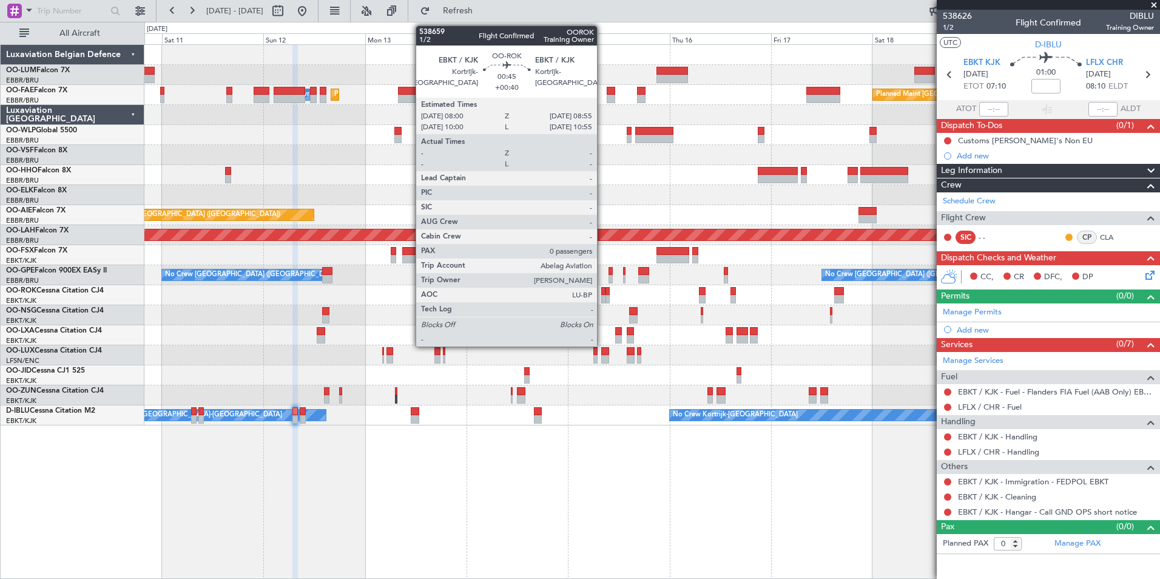
click at [602, 294] on div at bounding box center [603, 291] width 4 height 8
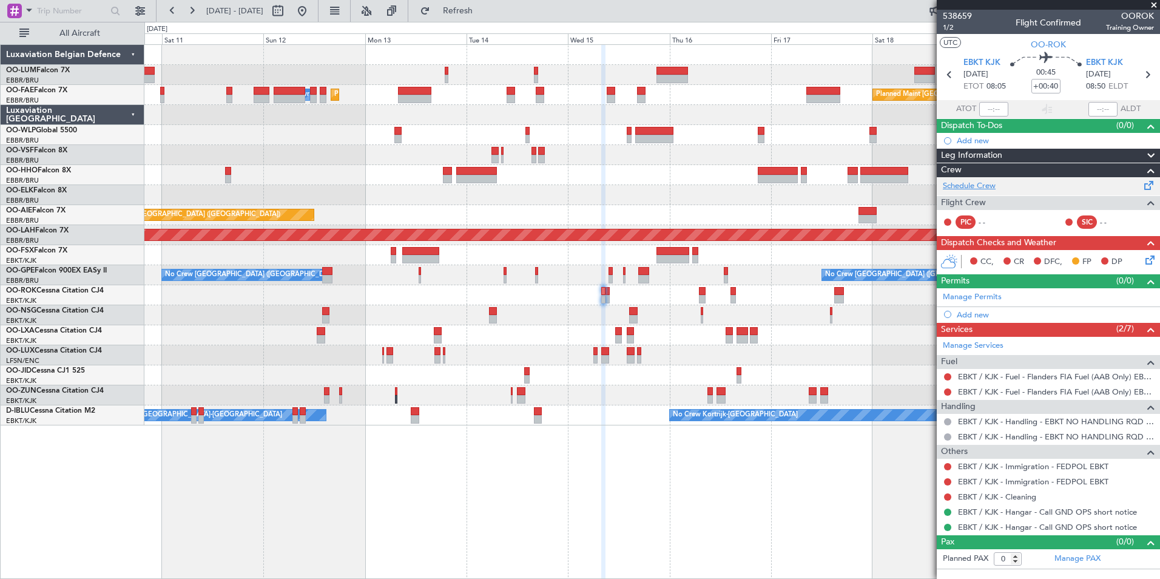
click at [965, 186] on link "Schedule Crew" at bounding box center [968, 186] width 53 height 12
click at [483, 14] on span "Refresh" at bounding box center [457, 11] width 51 height 8
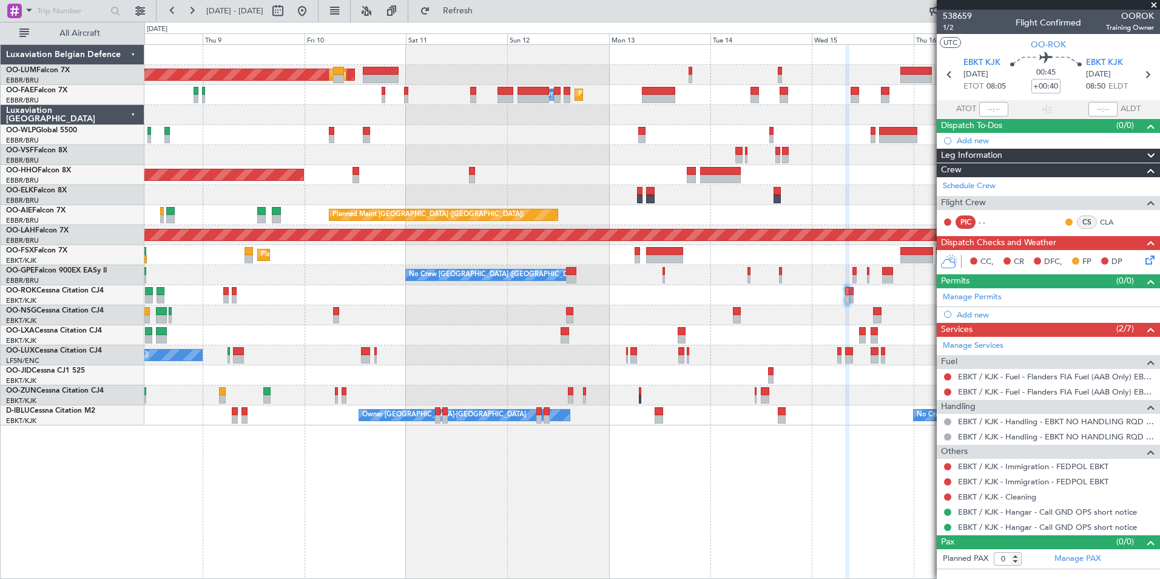
click at [788, 515] on div "AOG Maint Sibiu Planned Maint Brussels (Brussels National) Planned Maint Brusse…" at bounding box center [651, 311] width 1015 height 534
click at [639, 472] on div "AOG Maint Sibiu Planned Maint Brussels (Brussels National) Planned Maint Brusse…" at bounding box center [651, 311] width 1015 height 534
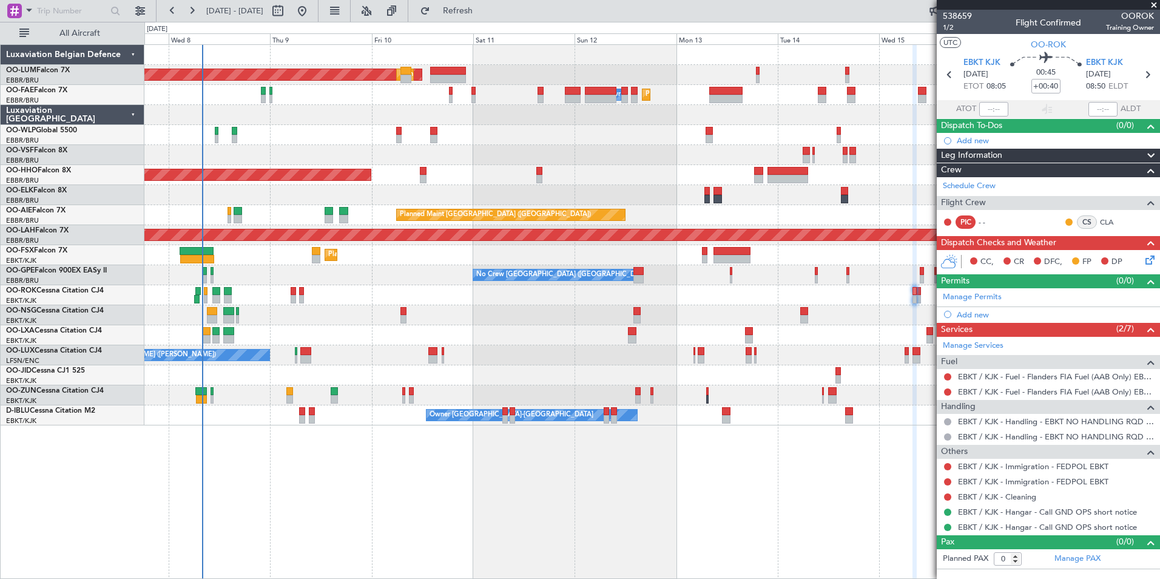
click at [663, 466] on div "AOG Maint Sibiu Planned Maint Brussels (Brussels National) Planned Maint Melsbr…" at bounding box center [651, 311] width 1015 height 534
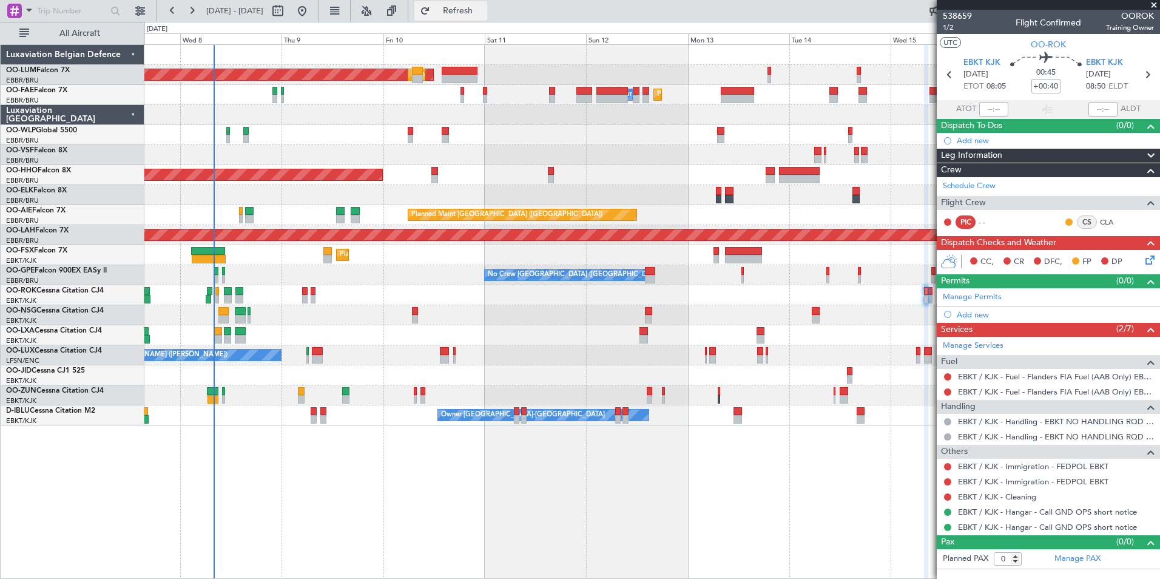
click at [483, 13] on span "Refresh" at bounding box center [457, 11] width 51 height 8
click at [603, 475] on div "Planned Maint Brussels (Brussels National) AOG Maint Sibiu Planned Maint Melsbr…" at bounding box center [651, 311] width 1015 height 534
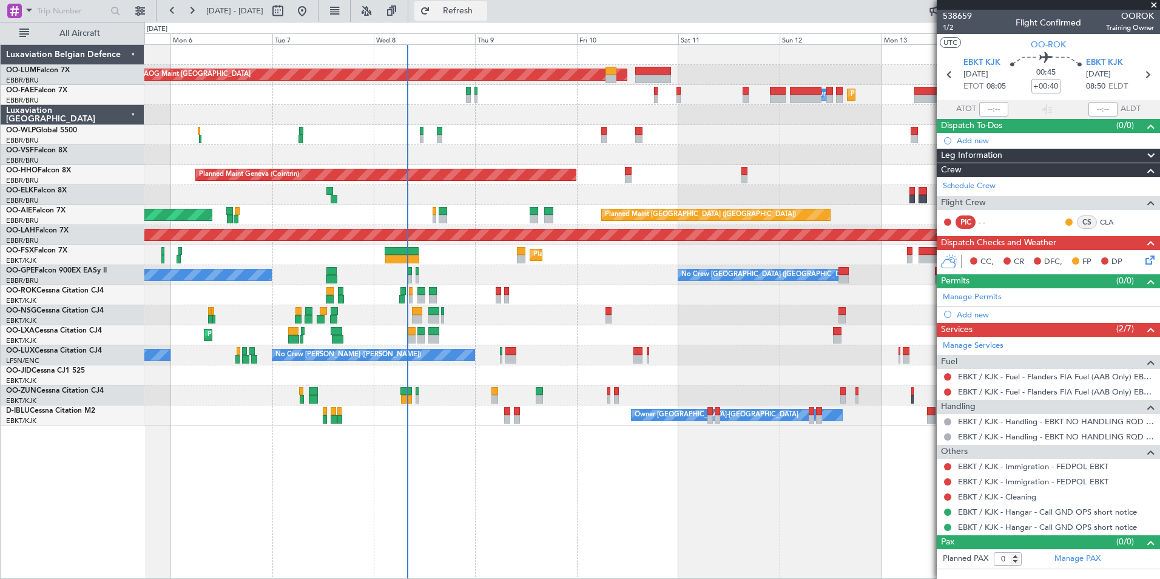
click at [483, 13] on span "Refresh" at bounding box center [457, 11] width 51 height 8
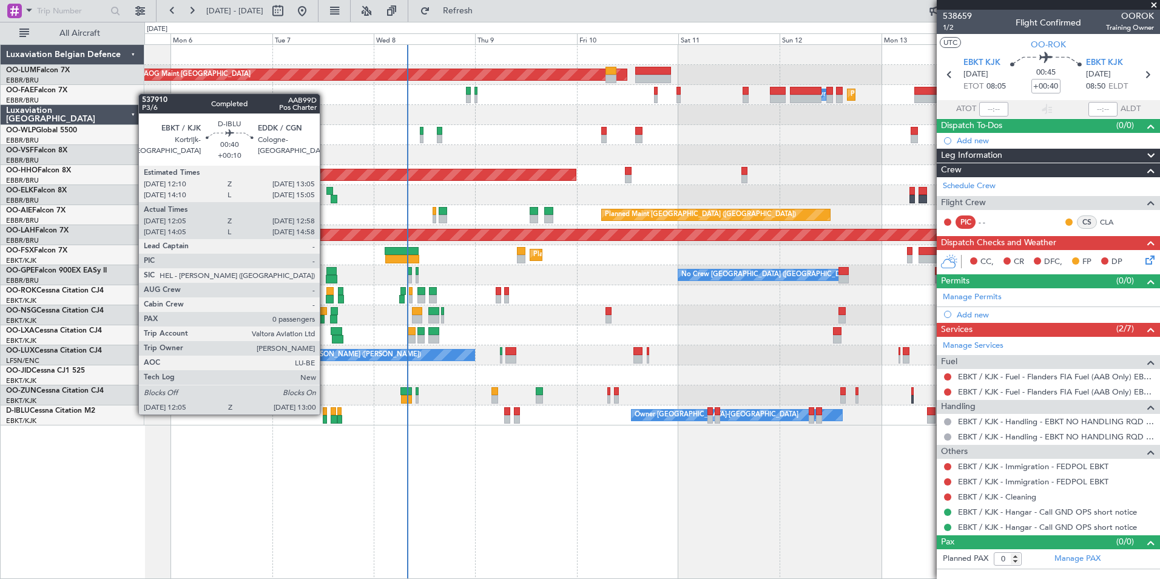
click at [325, 413] on div at bounding box center [325, 411] width 4 height 8
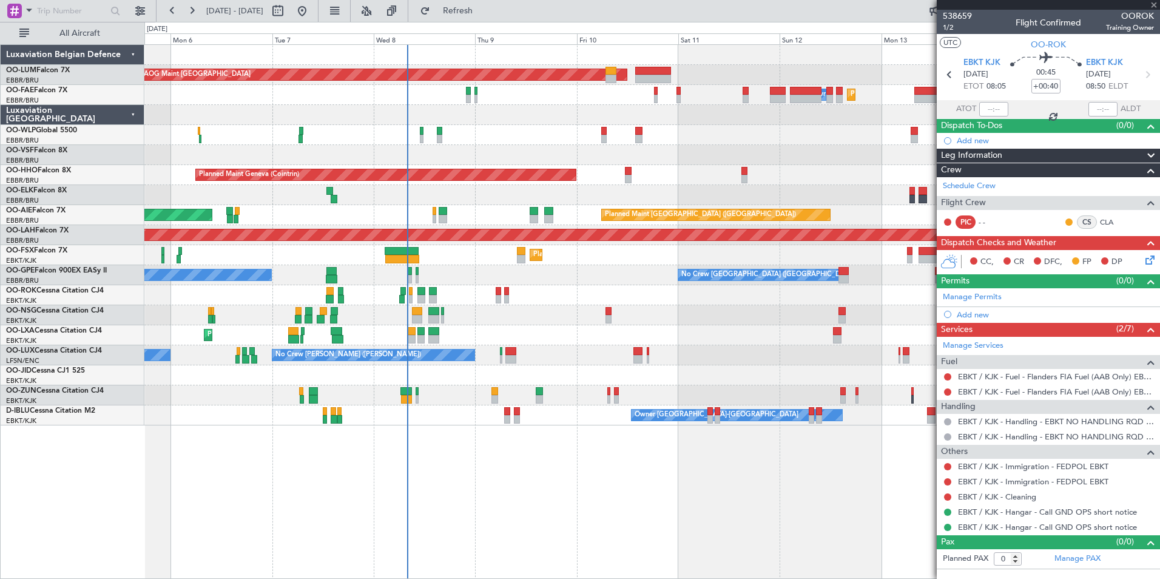
type input "+00:10"
type input "12:15"
type input "12:53"
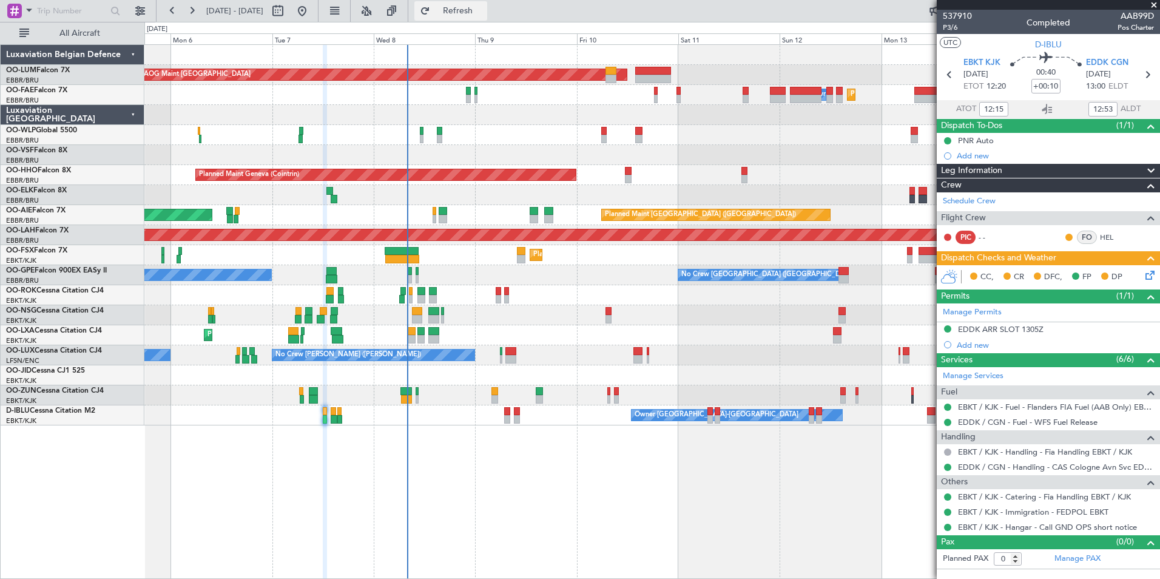
click at [465, 1] on button "Refresh" at bounding box center [450, 10] width 73 height 19
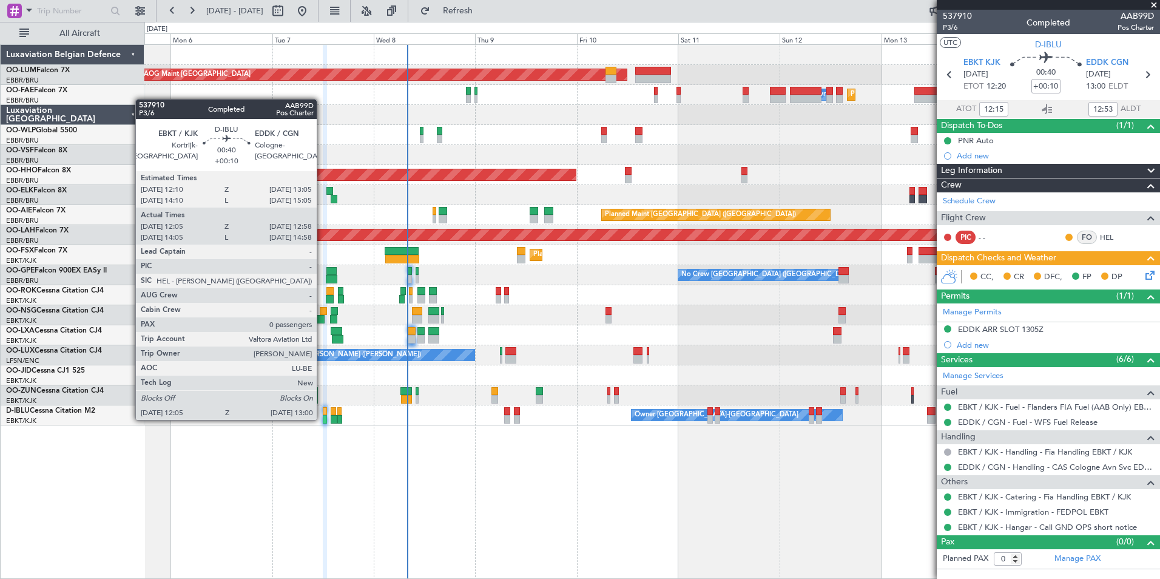
click at [323, 418] on div at bounding box center [325, 419] width 4 height 8
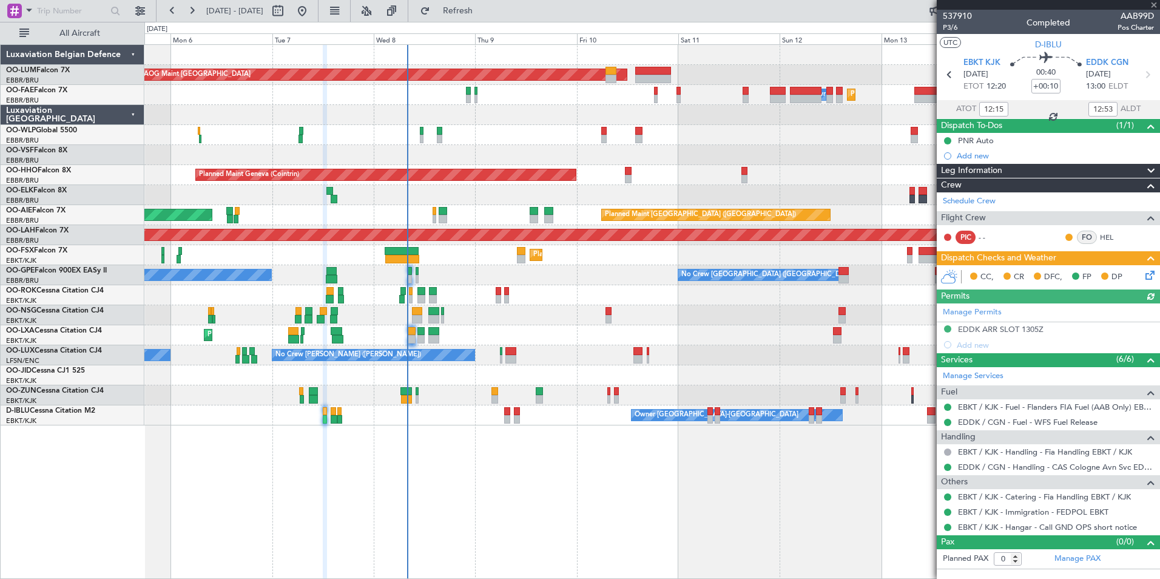
click at [974, 201] on link "Schedule Crew" at bounding box center [968, 201] width 53 height 12
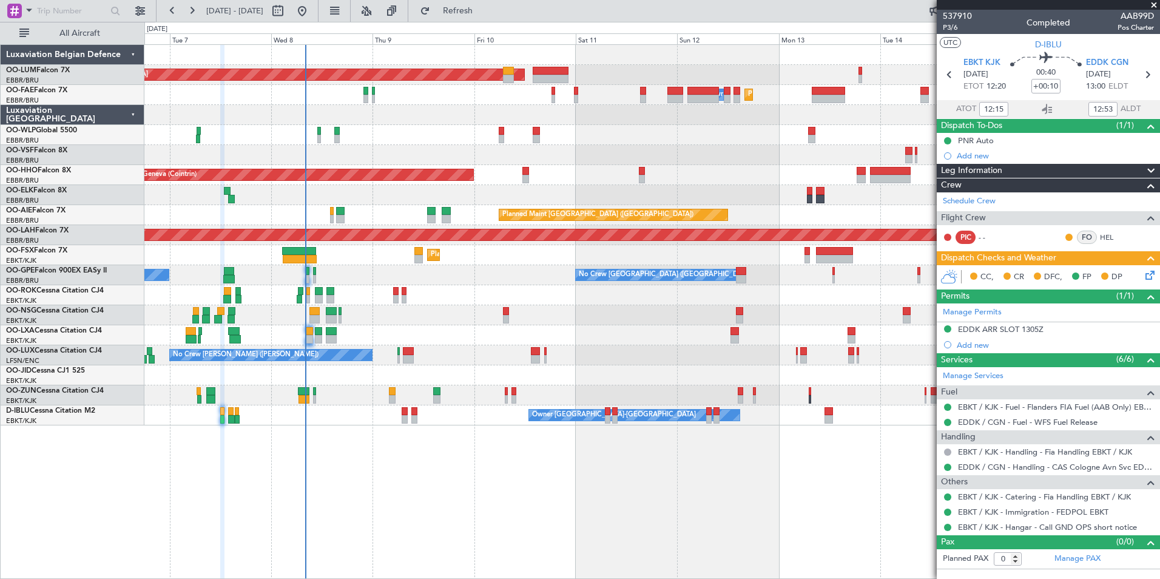
click at [421, 474] on div "Planned Maint Brussels (Brussels National) AOG Maint Sibiu Planned Maint Brusse…" at bounding box center [651, 311] width 1015 height 534
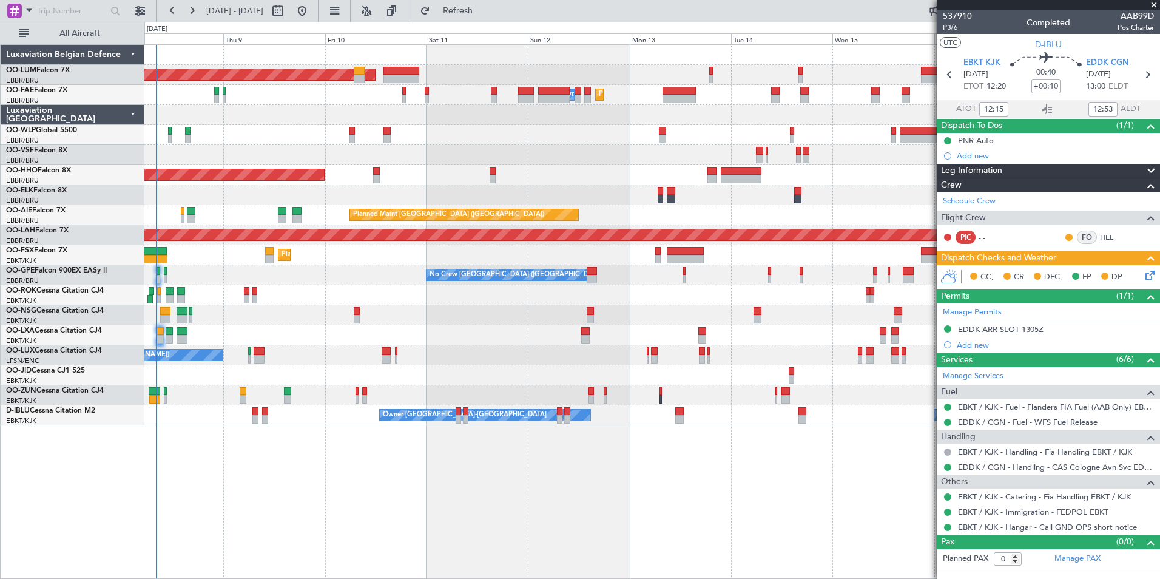
click at [443, 499] on div "Planned Maint Brussels (Brussels National) AOG Maint Sibiu Planned Maint Melsbr…" at bounding box center [651, 311] width 1015 height 534
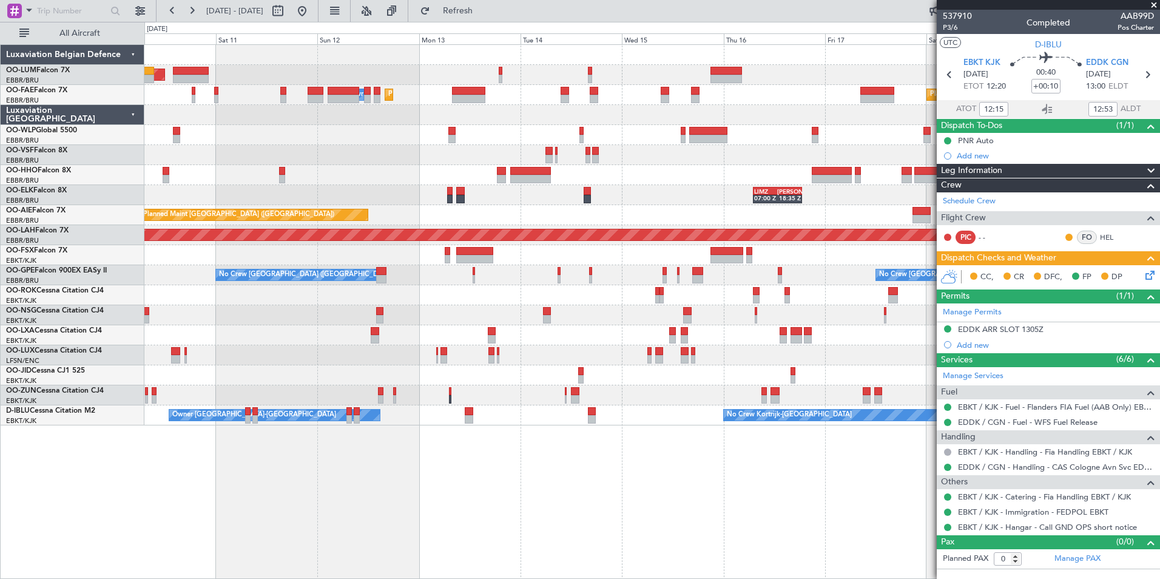
click at [408, 508] on div "Planned Maint Brussels (Brussels National) AOG Maint Sibiu Planned Maint Melsbr…" at bounding box center [651, 311] width 1015 height 534
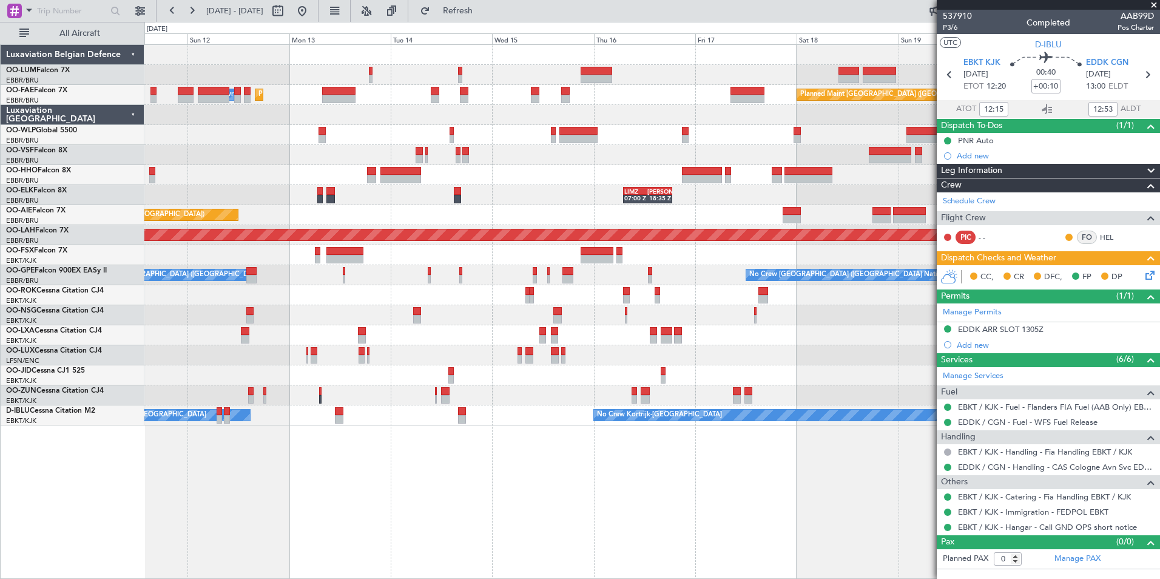
click at [124, 463] on div "Planned Maint Brussels (Brussels National) AOG Maint Sibiu Planned Maint Melsbr…" at bounding box center [580, 300] width 1160 height 557
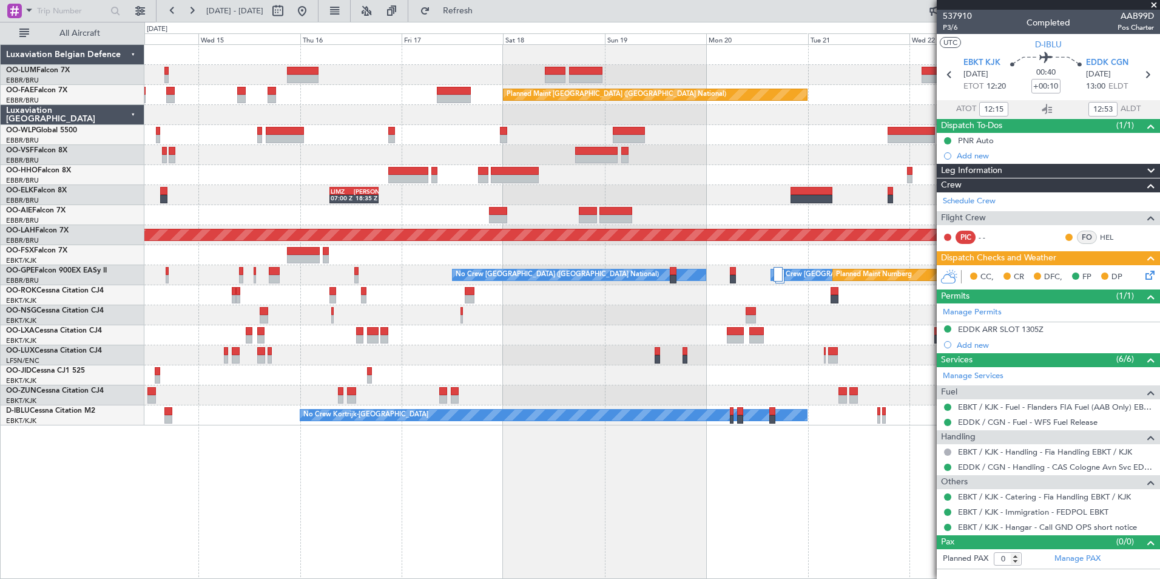
click at [230, 485] on div "Owner Melsbroek Air Base Owner Melsbroek Air Base Planned Maint Brussels (Bruss…" at bounding box center [651, 311] width 1015 height 534
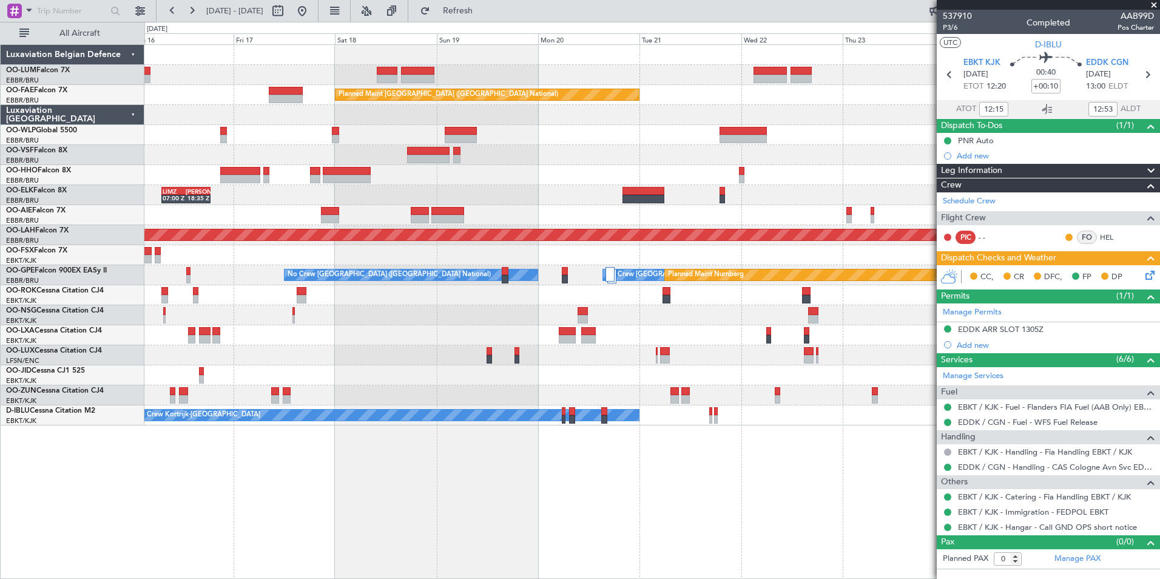
click at [377, 486] on div "Owner Melsbroek Air Base Owner Melsbroek Air Base Planned Maint Kortrijk-Wevelg…" at bounding box center [651, 311] width 1015 height 534
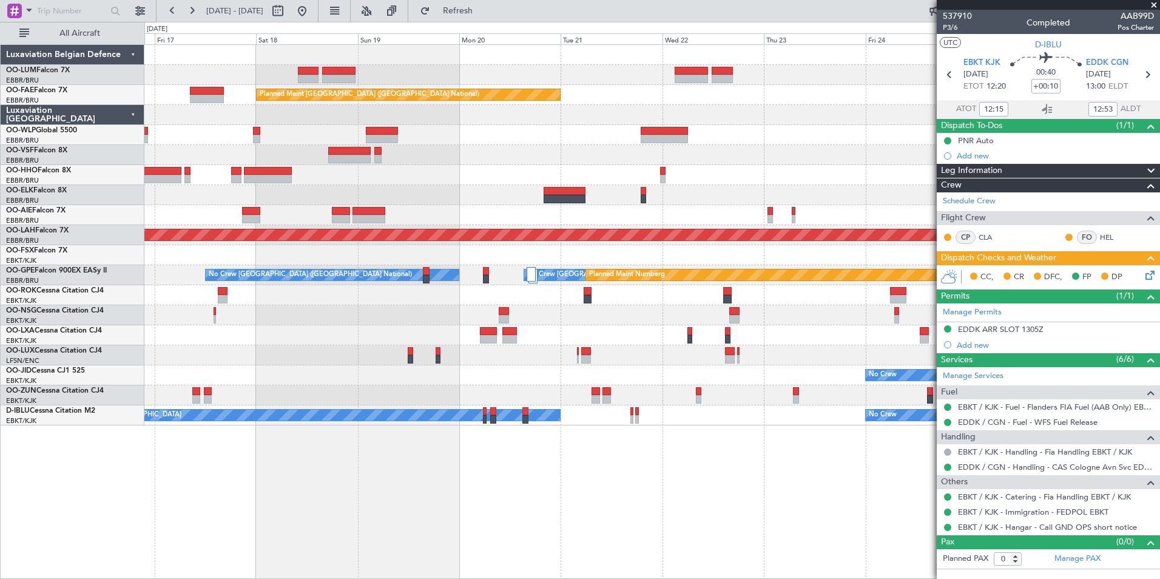
click at [568, 482] on div "Owner Melsbroek Air Base Owner Melsbroek Air Base Planned Maint Kortrijk-Wevelg…" at bounding box center [651, 311] width 1015 height 534
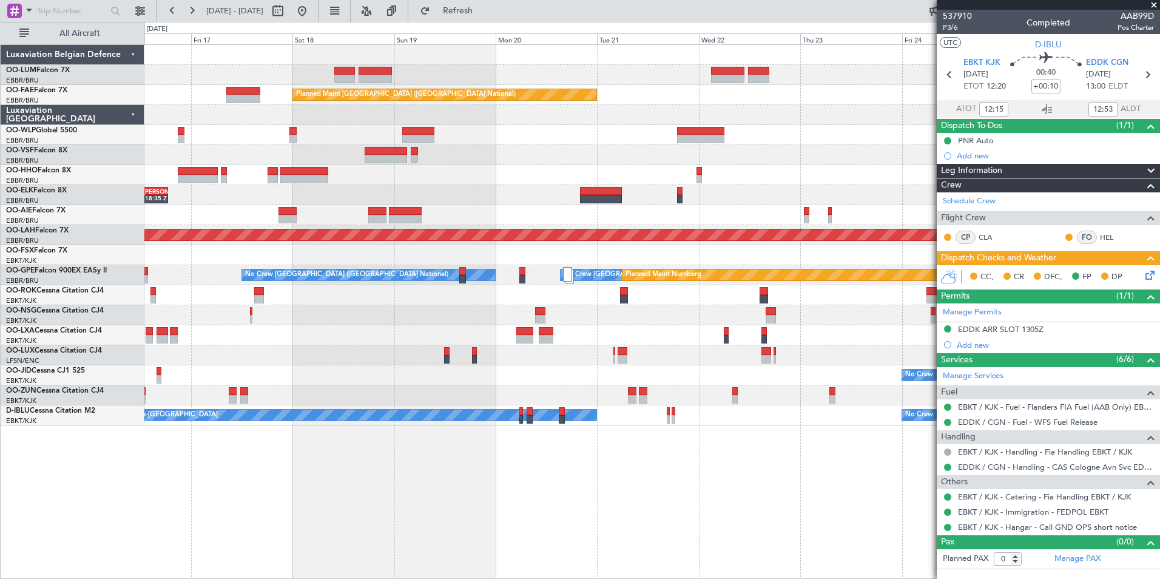
click at [647, 475] on div "Owner Melsbroek Air Base Owner Melsbroek Air Base Planned Maint Kortrijk-Wevelg…" at bounding box center [651, 311] width 1015 height 534
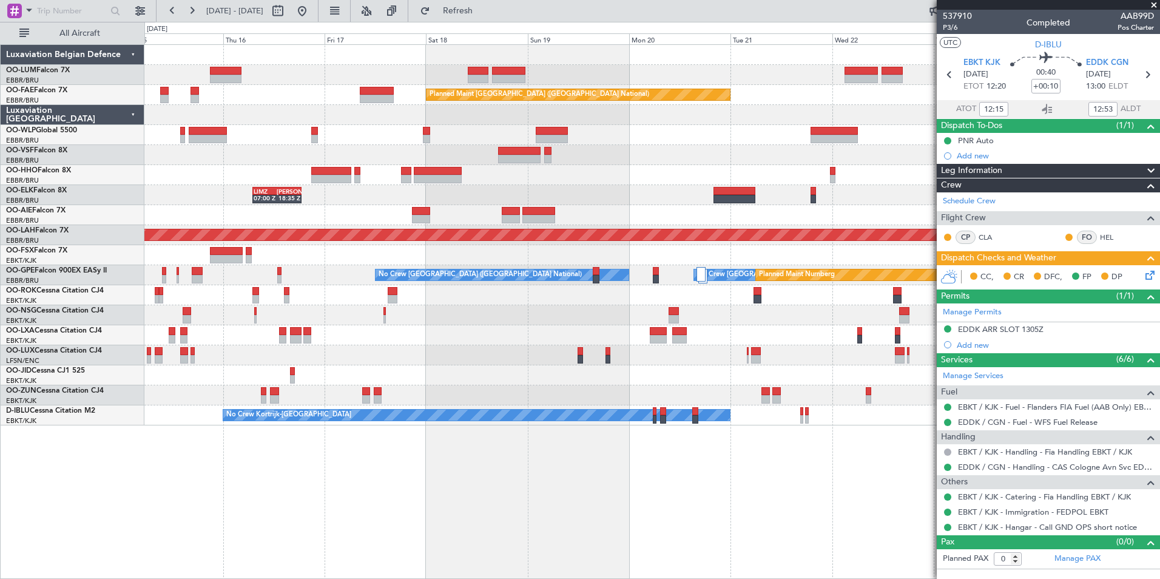
click at [711, 462] on div "Owner Melsbroek Air Base Owner Melsbroek Air Base Planned Maint Kortrijk-Wevelg…" at bounding box center [651, 311] width 1015 height 534
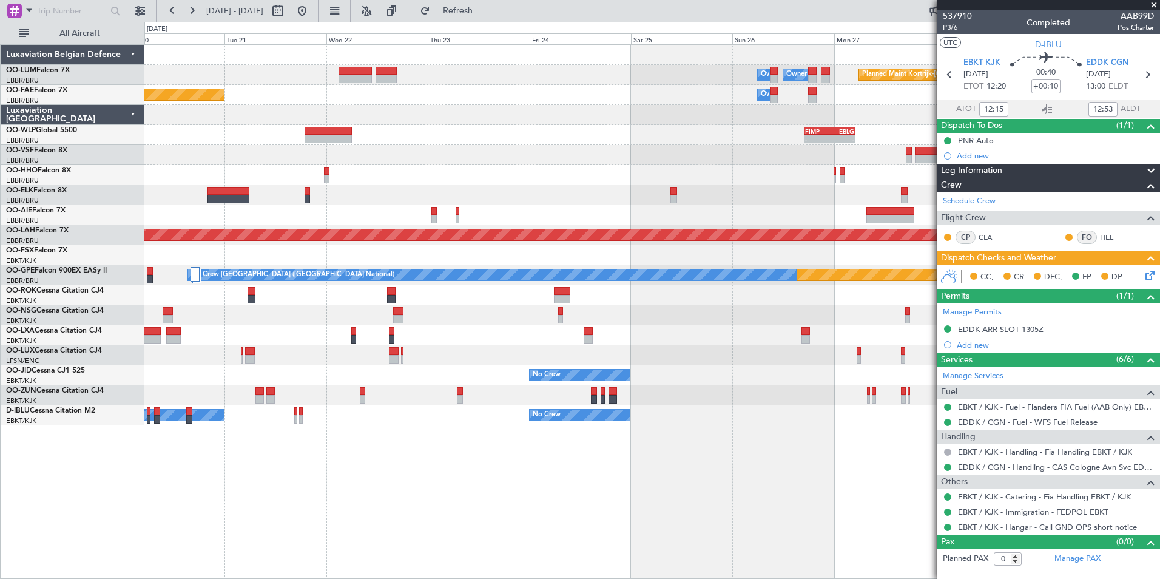
click at [151, 508] on div "Owner Melsbroek Air Base Owner Melsbroek Air Base Planned Maint Kortrijk-Wevelg…" at bounding box center [651, 311] width 1015 height 534
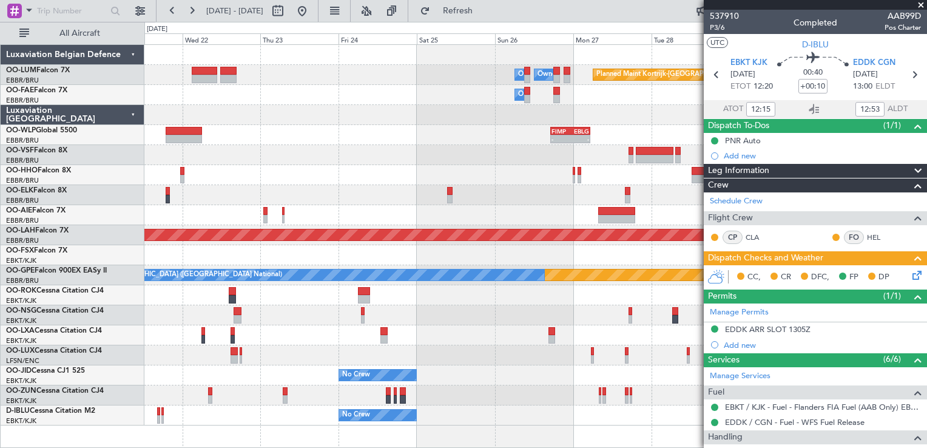
click at [480, 156] on div at bounding box center [535, 155] width 782 height 20
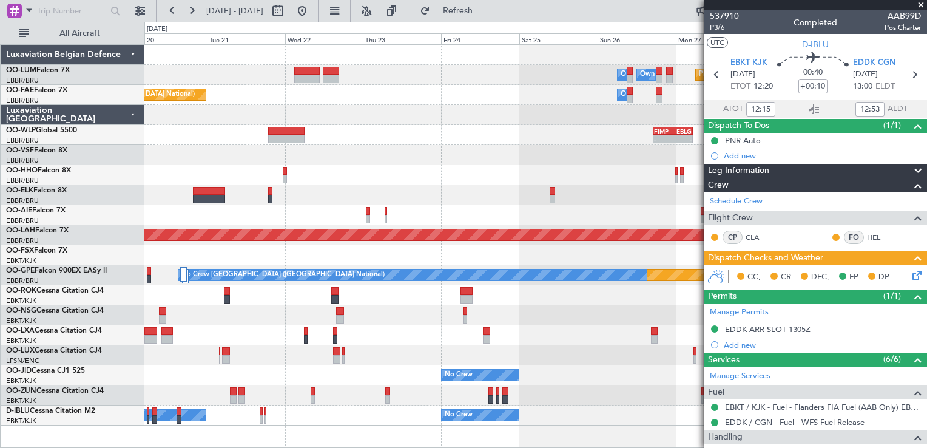
click at [458, 156] on div at bounding box center [535, 155] width 782 height 20
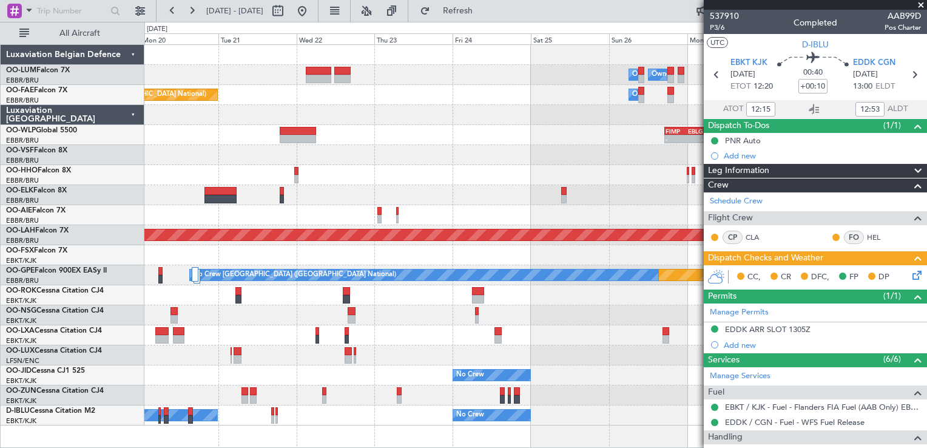
click at [563, 166] on div "Owner Melsbroek Air Base Owner Melsbroek Air Base Planned Maint Kortrijk-Wevelg…" at bounding box center [535, 235] width 782 height 380
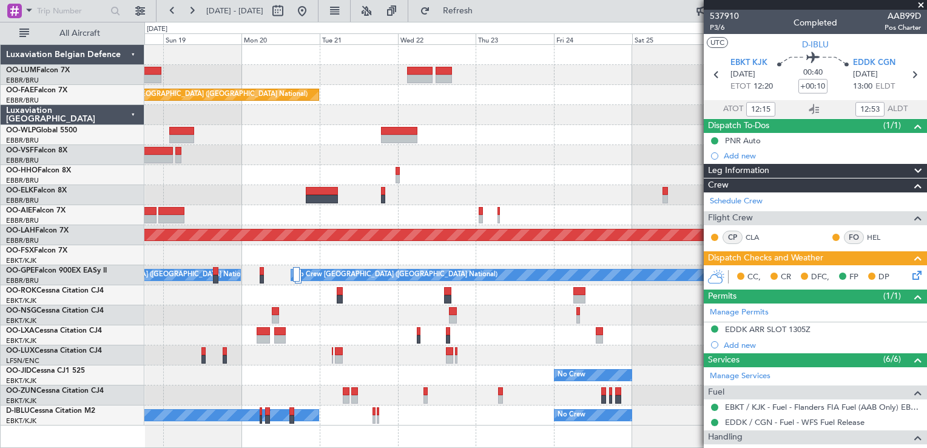
click at [924, 1] on span at bounding box center [921, 5] width 12 height 11
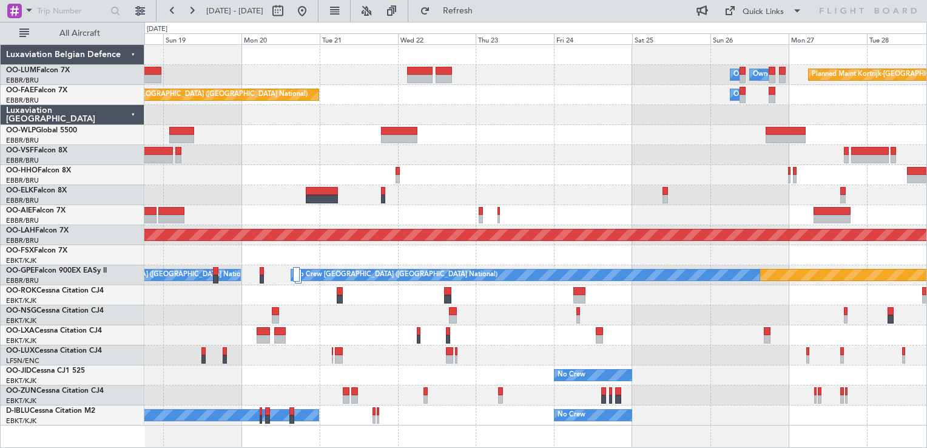
click at [572, 134] on div "Planned Maint Kortrijk-Wevelgem Owner Melsbroek Air Base Owner Melsbroek Air Ba…" at bounding box center [535, 235] width 782 height 380
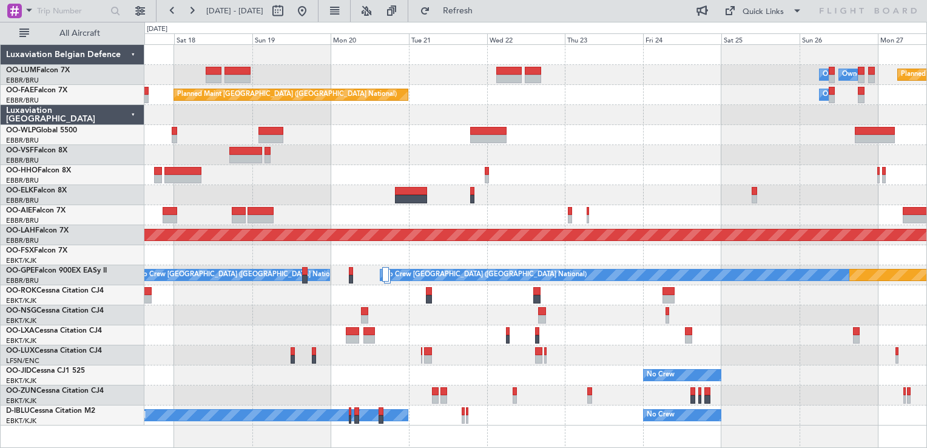
click at [490, 153] on div "Planned Maint Kortrijk-Wevelgem Owner Melsbroek Air Base Owner Melsbroek Air Ba…" at bounding box center [535, 235] width 782 height 380
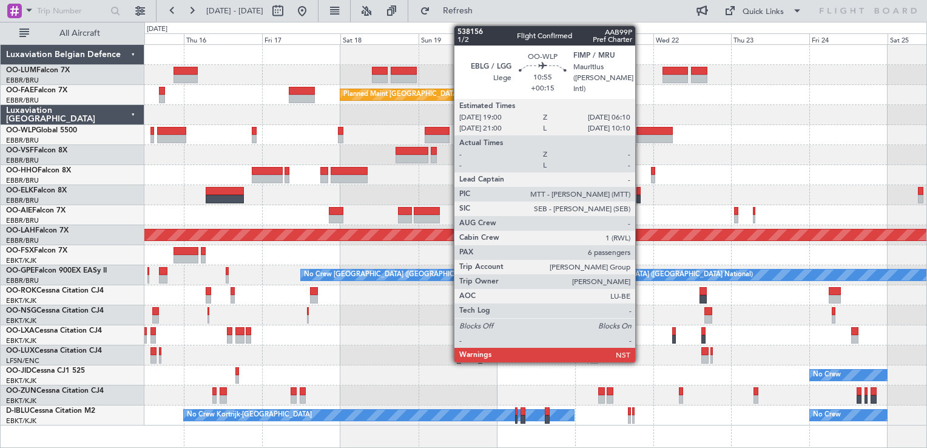
click at [640, 132] on div at bounding box center [654, 131] width 36 height 8
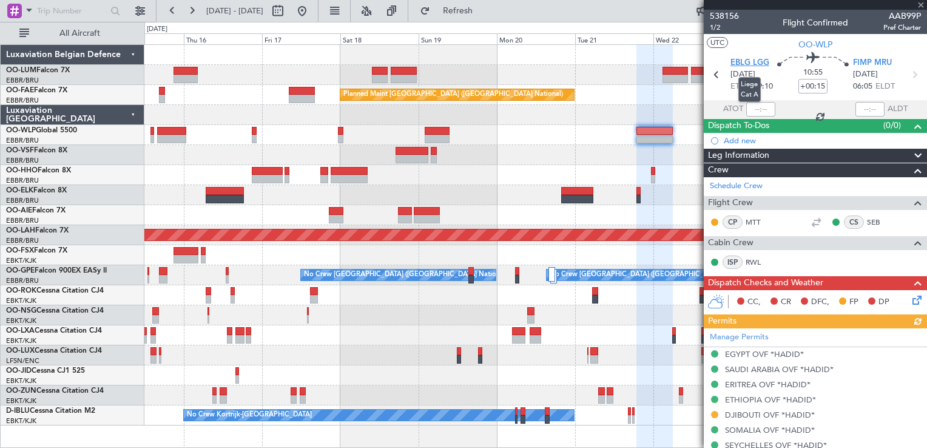
click at [735, 58] on span "EBLG LGG" at bounding box center [749, 63] width 39 height 12
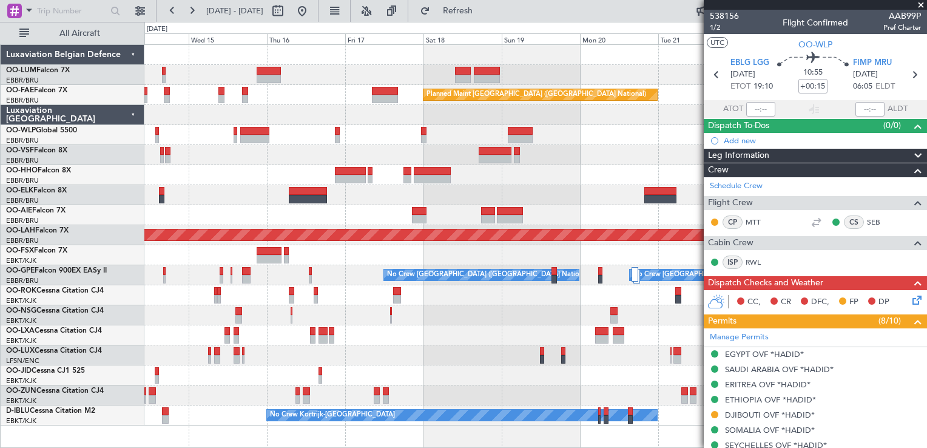
click at [490, 381] on div "Owner Melsbroek Air Base Owner Melsbroek Air Base Planned Maint Brussels (Bruss…" at bounding box center [535, 235] width 782 height 380
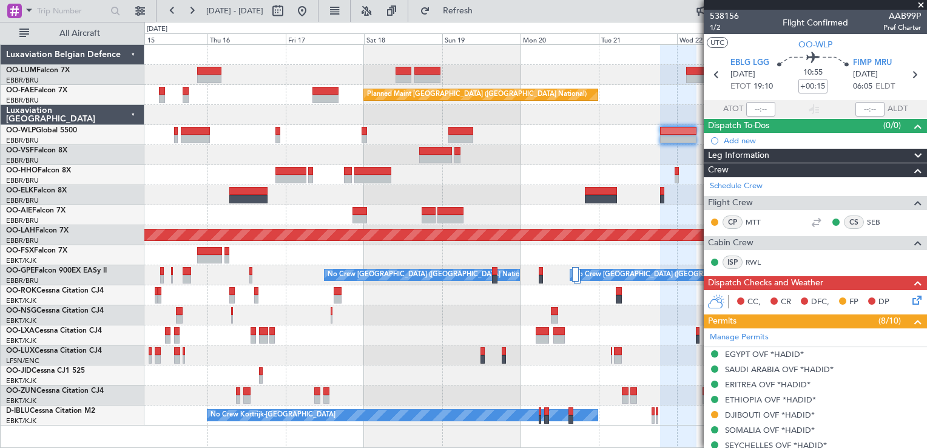
click at [410, 324] on div "Owner Melsbroek Air Base Owner Melsbroek Air Base Planned Maint Kortrijk-Wevelg…" at bounding box center [535, 235] width 782 height 380
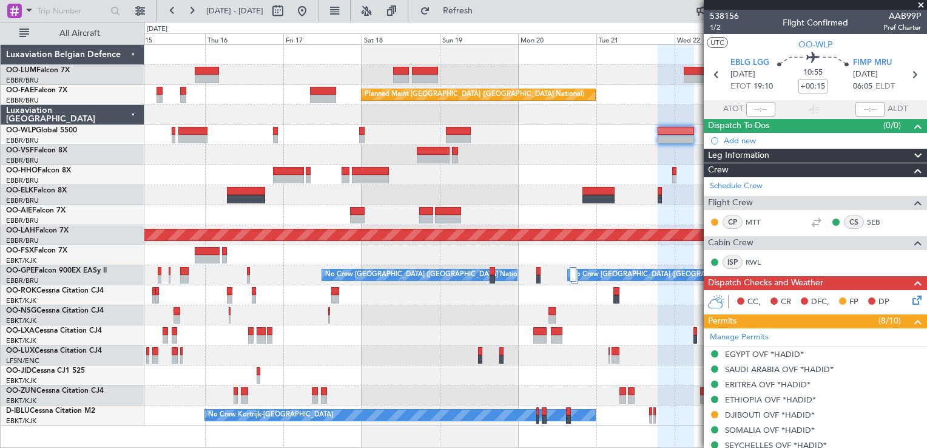
click at [298, 190] on div at bounding box center [535, 195] width 782 height 20
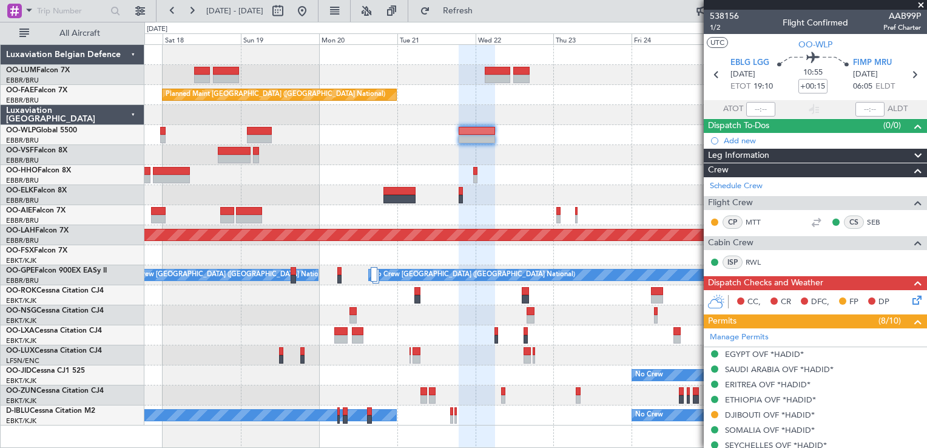
click at [437, 219] on div at bounding box center [535, 215] width 782 height 20
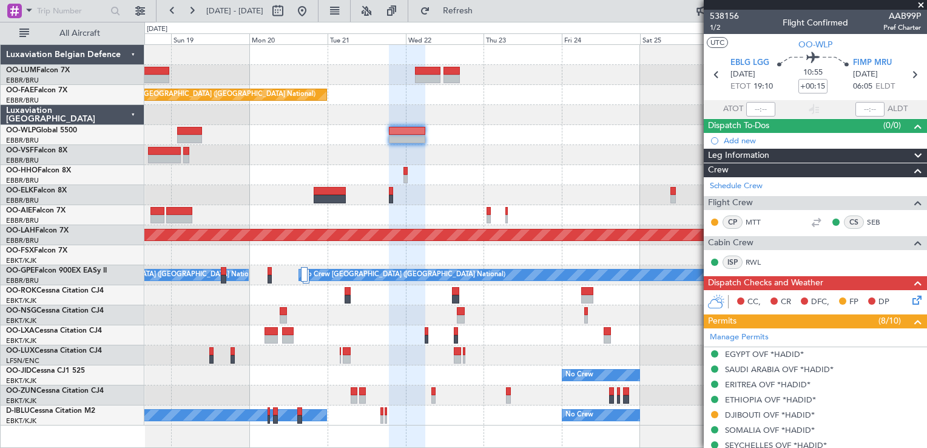
click at [426, 235] on div "Planned Maint [PERSON_NAME]-[GEOGRAPHIC_DATA][PERSON_NAME] ([GEOGRAPHIC_DATA][P…" at bounding box center [535, 234] width 2345 height 11
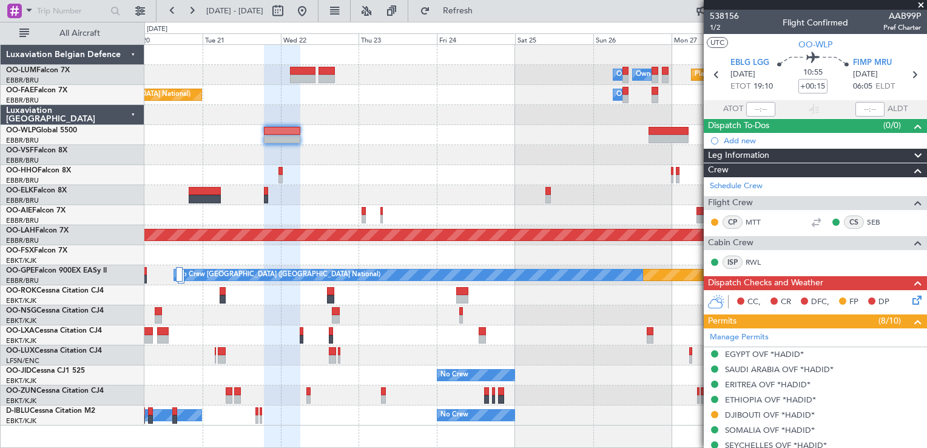
click at [405, 247] on div at bounding box center [535, 255] width 782 height 20
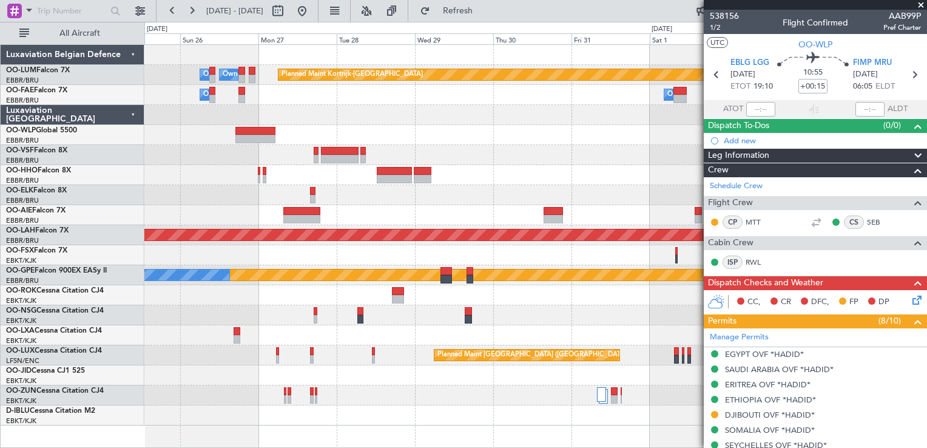
click at [67, 231] on div "Owner Melsbroek Air Base Owner Melsbroek Air Base Planned Maint Kortrijk-Wevelg…" at bounding box center [463, 235] width 927 height 426
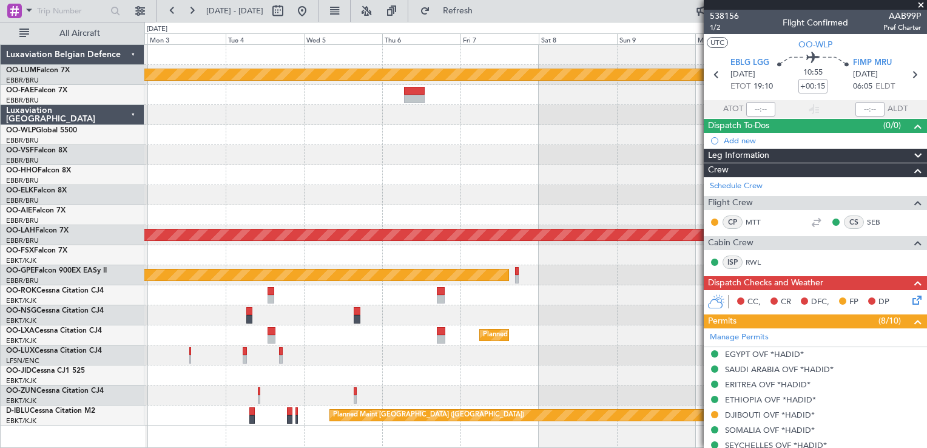
click at [48, 161] on div "Planned Maint Kortrijk-Wevelgem Owner Melsbroek Air Base Planned Maint Alton-st…" at bounding box center [463, 235] width 927 height 426
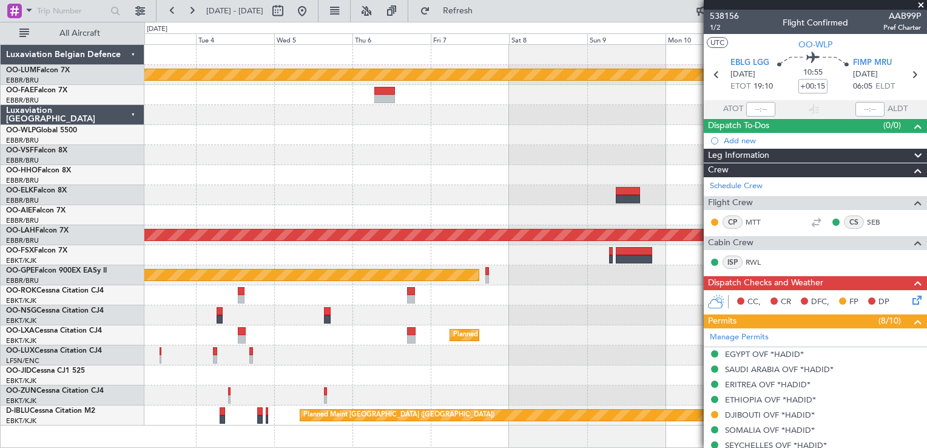
click at [146, 151] on div "Planned Maint Kortrijk-Wevelgem Owner Melsbroek Air Base Planned Maint Alton-st…" at bounding box center [535, 235] width 782 height 380
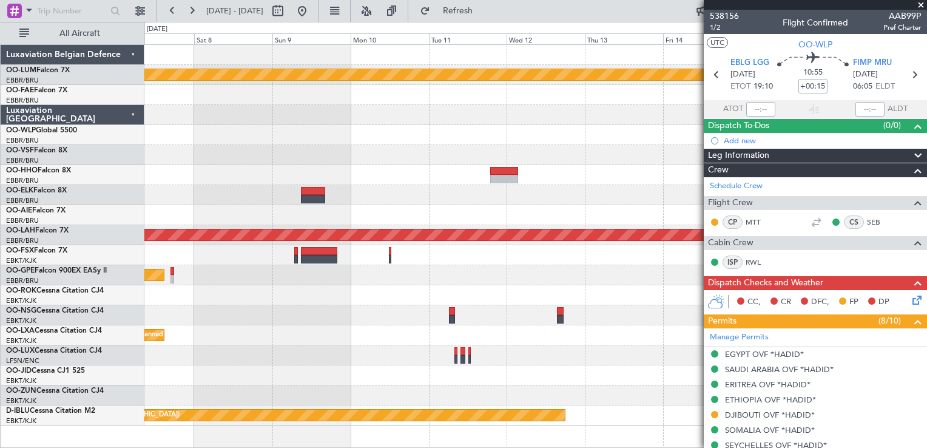
click at [296, 210] on div at bounding box center [535, 215] width 782 height 20
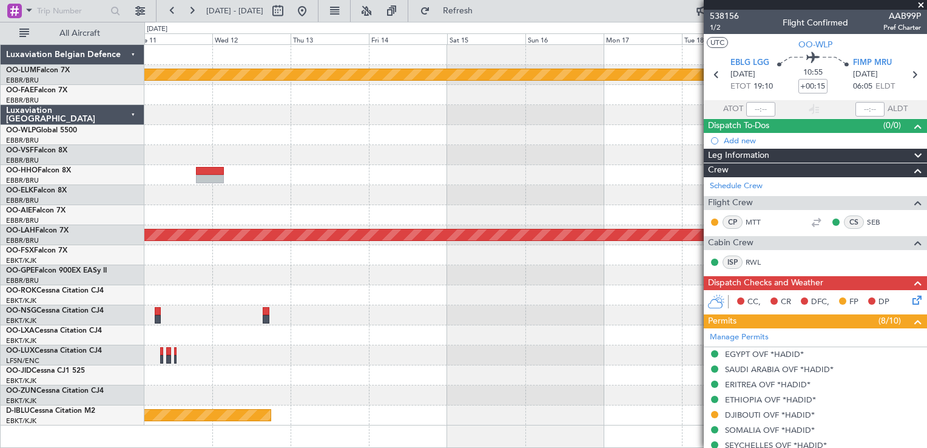
click at [382, 246] on div at bounding box center [535, 255] width 782 height 20
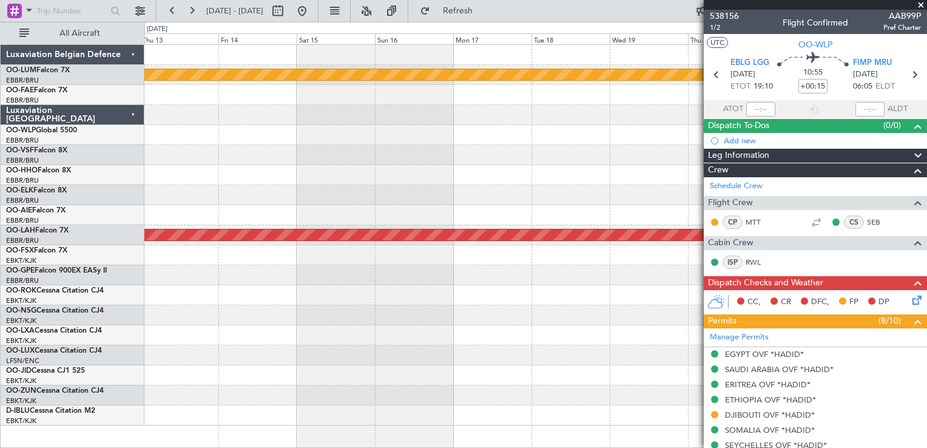
click at [376, 238] on div "Planned Maint Kortrijk-Wevelgem Planned Maint Alton-st Louis (St Louis Regl) Pl…" at bounding box center [535, 235] width 782 height 380
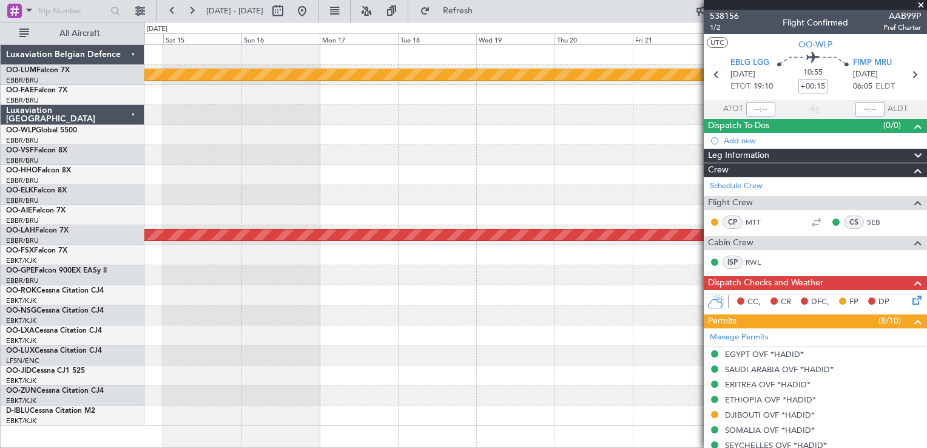
click at [381, 223] on div "Planned Maint Kortrijk-Wevelgem Planned Maint Alton-st Louis (St Louis Regl) Pl…" at bounding box center [535, 235] width 782 height 380
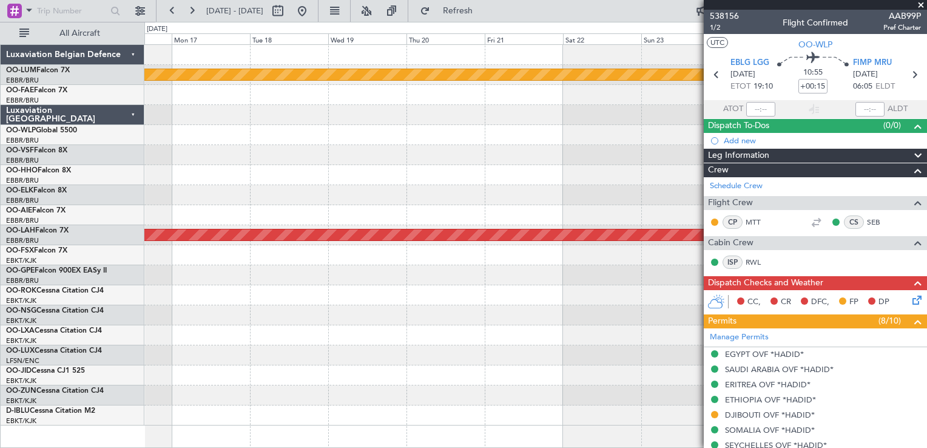
click at [471, 250] on div at bounding box center [535, 255] width 782 height 20
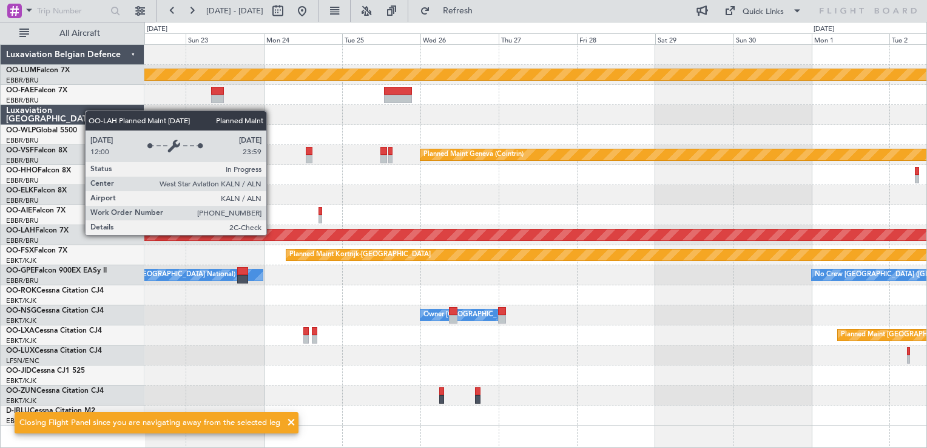
click at [272, 234] on div "Planned Maint Kortrijk-Wevelgem Planned Maint Geneva (Cointrin) Planned Maint A…" at bounding box center [535, 235] width 782 height 380
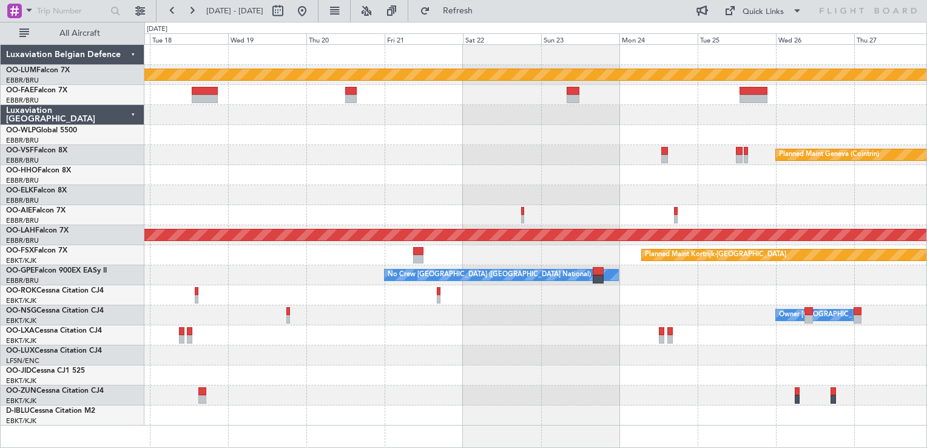
click at [685, 324] on div "Planned Maint Kortrijk-Wevelgem Planned Maint Geneva (Cointrin) Planned Maint A…" at bounding box center [535, 235] width 782 height 380
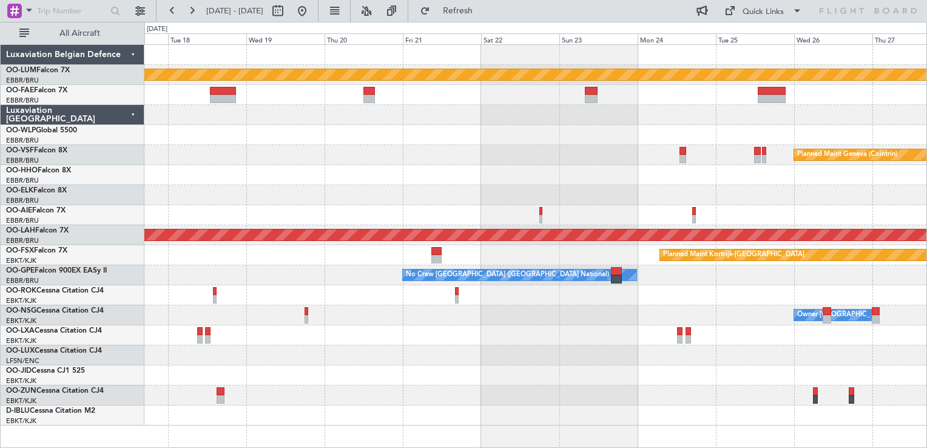
click at [347, 255] on div "Planned Maint Kortrijk-[GEOGRAPHIC_DATA]" at bounding box center [535, 255] width 782 height 20
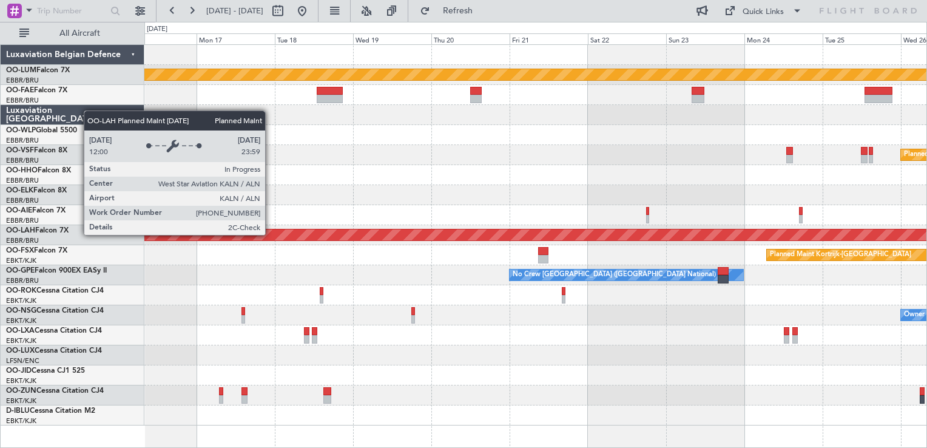
click at [489, 249] on div "Planned Maint Kortrijk-Wevelgem Planned Maint Geneva (Cointrin) Planned Maint A…" at bounding box center [535, 235] width 782 height 380
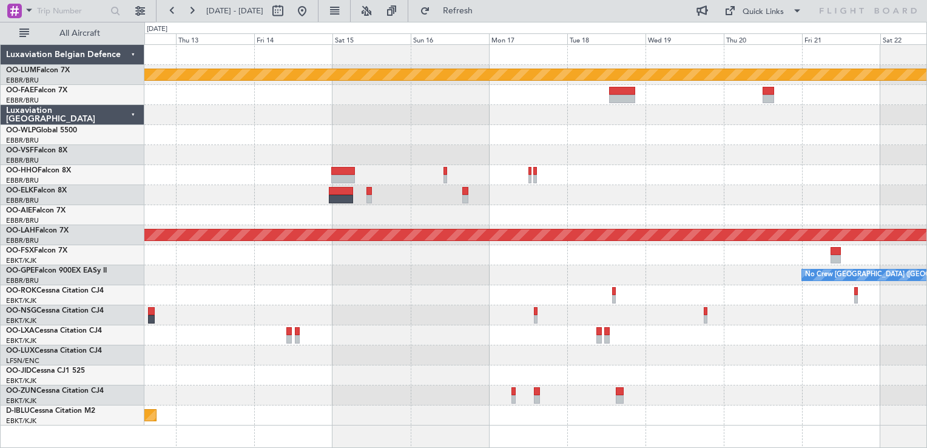
click at [419, 189] on div "Planned Maint Kortrijk-Wevelgem Planned Maint Alton-st Louis (St Louis Regl) Pl…" at bounding box center [535, 235] width 782 height 380
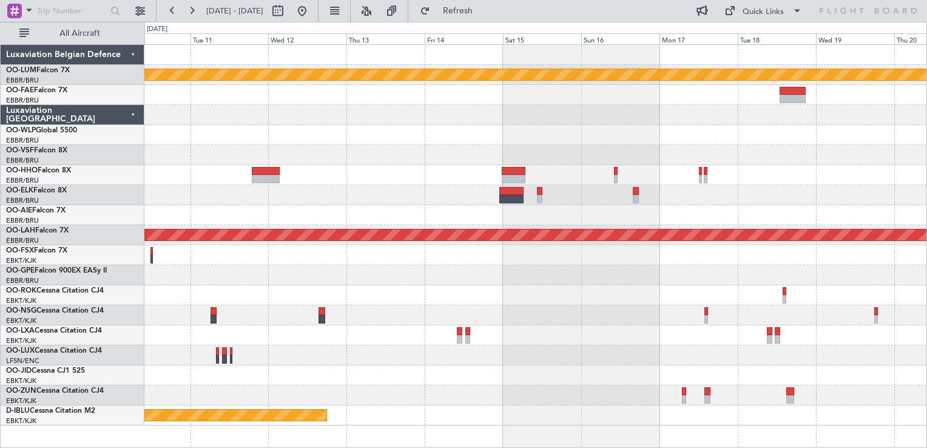
click at [412, 176] on div at bounding box center [535, 175] width 782 height 20
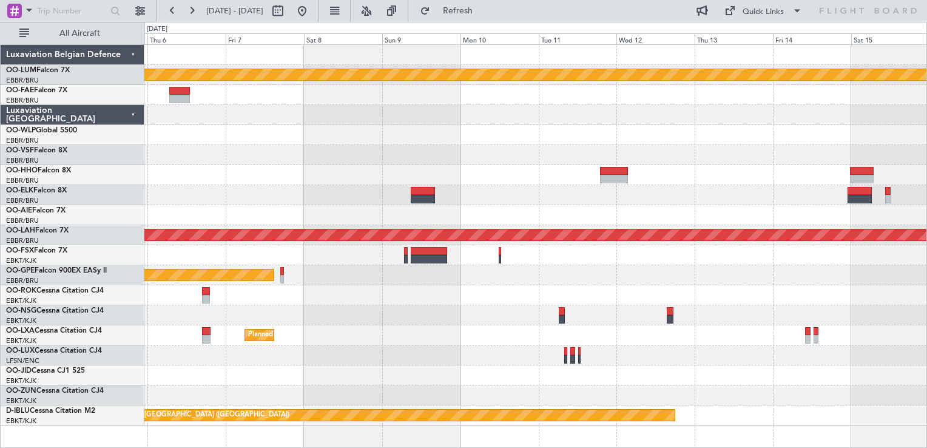
click at [473, 186] on div "Planned Maint Kortrijk-Wevelgem Planned Maint Alton-st Louis (St Louis Regl) Pl…" at bounding box center [535, 235] width 782 height 380
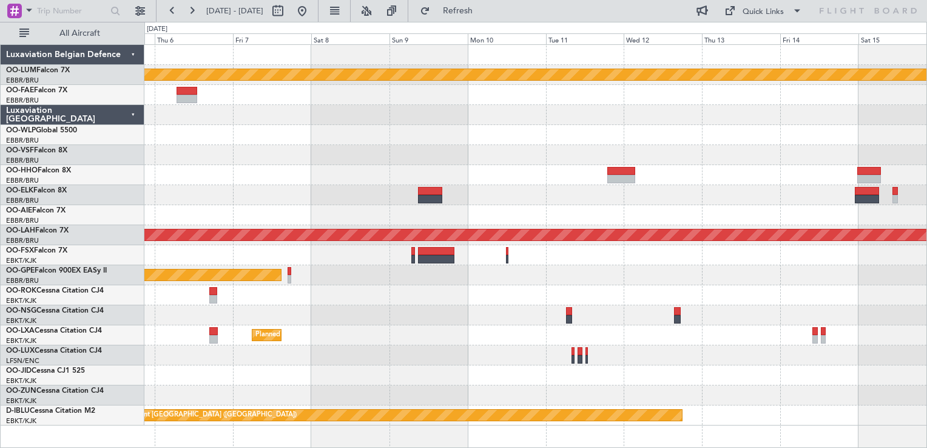
click at [499, 184] on div "Planned Maint Kortrijk-Wevelgem Planned Maint Alton-st Louis (St Louis Regl) Pl…" at bounding box center [535, 235] width 782 height 380
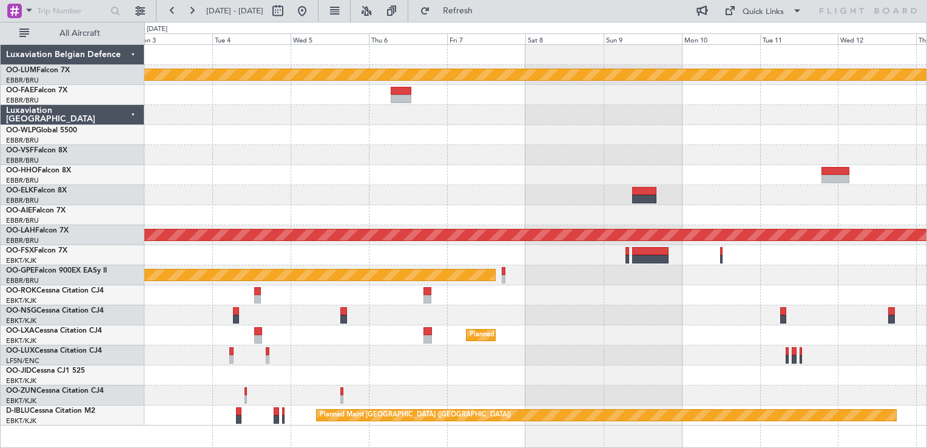
click at [583, 164] on div at bounding box center [535, 155] width 782 height 20
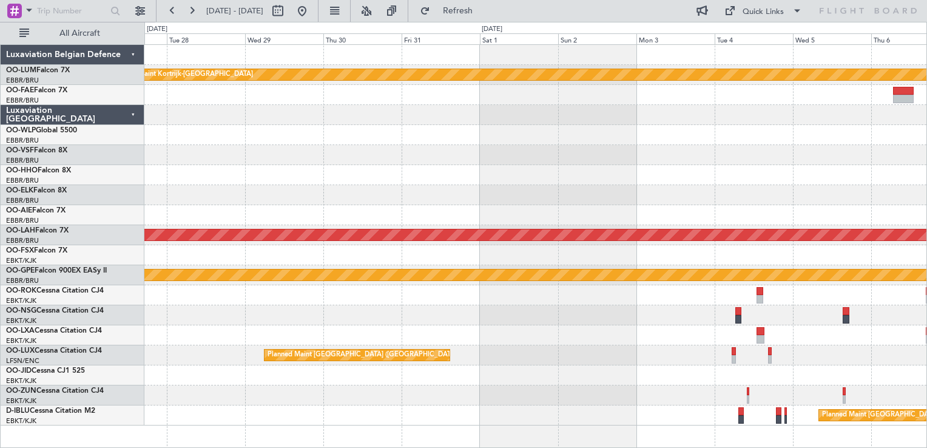
click at [633, 130] on div at bounding box center [535, 135] width 782 height 20
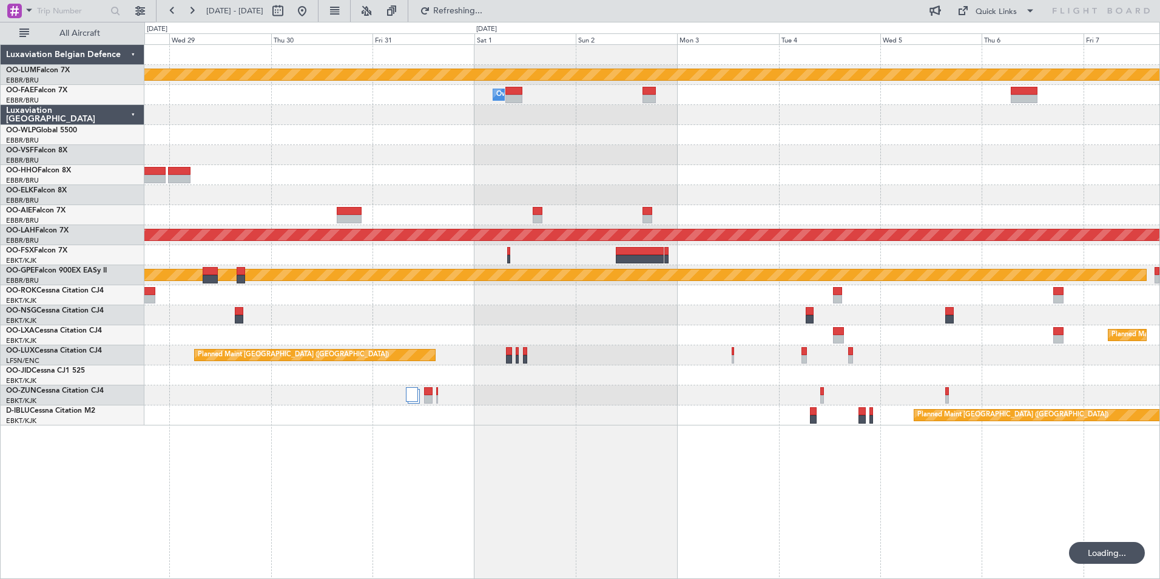
click at [816, 428] on div "Planned Maint Kortrijk-Wevelgem Owner Melsbroek Air Base Owner Melsbroek Air Ba…" at bounding box center [651, 311] width 1015 height 534
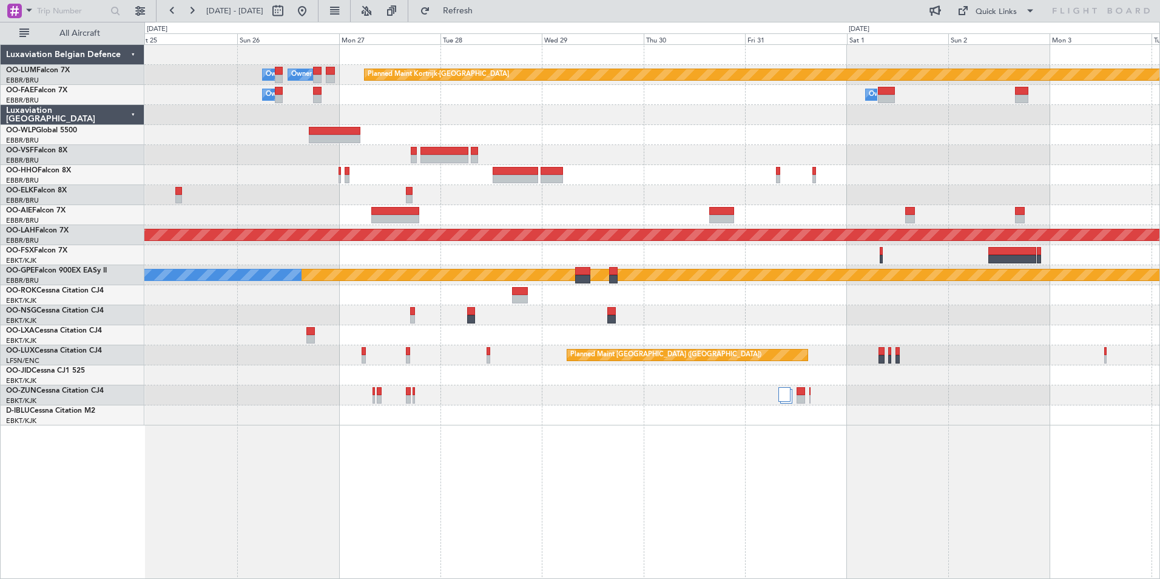
click at [538, 404] on div at bounding box center [651, 395] width 1015 height 20
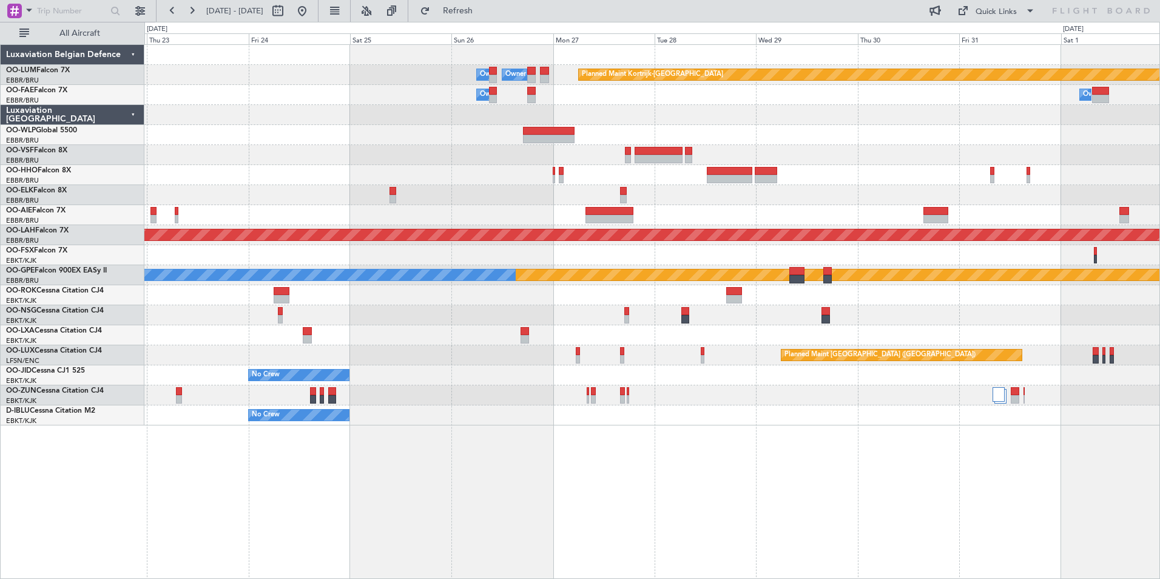
click at [639, 431] on div "Planned Maint Kortrijk-Wevelgem Owner Melsbroek Air Base Owner Melsbroek Air Ba…" at bounding box center [651, 311] width 1015 height 534
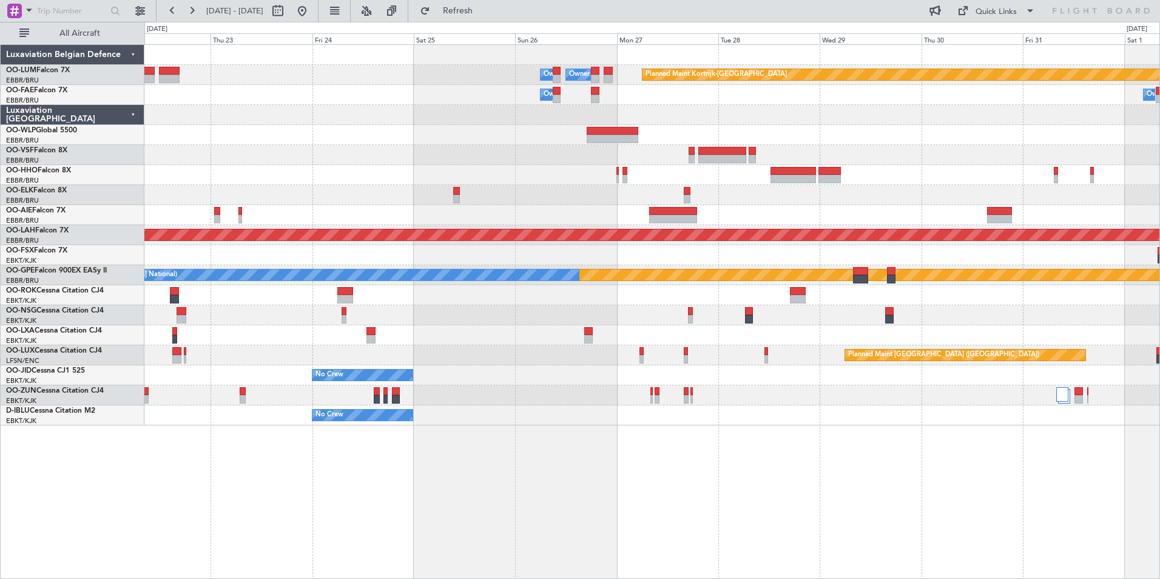
click at [467, 444] on div "Planned Maint Kortrijk-[GEOGRAPHIC_DATA] Owner [GEOGRAPHIC_DATA] Owner [GEOGRAP…" at bounding box center [651, 311] width 1015 height 534
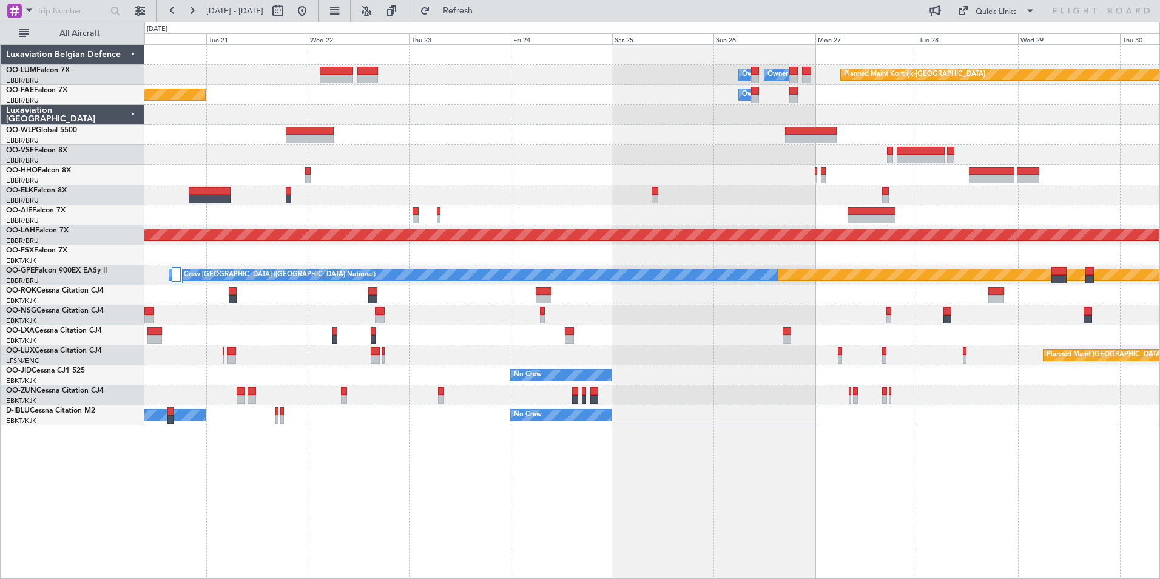
click at [599, 476] on div "Planned Maint Kortrijk-[GEOGRAPHIC_DATA] Owner [GEOGRAPHIC_DATA] Owner [GEOGRAP…" at bounding box center [651, 311] width 1015 height 534
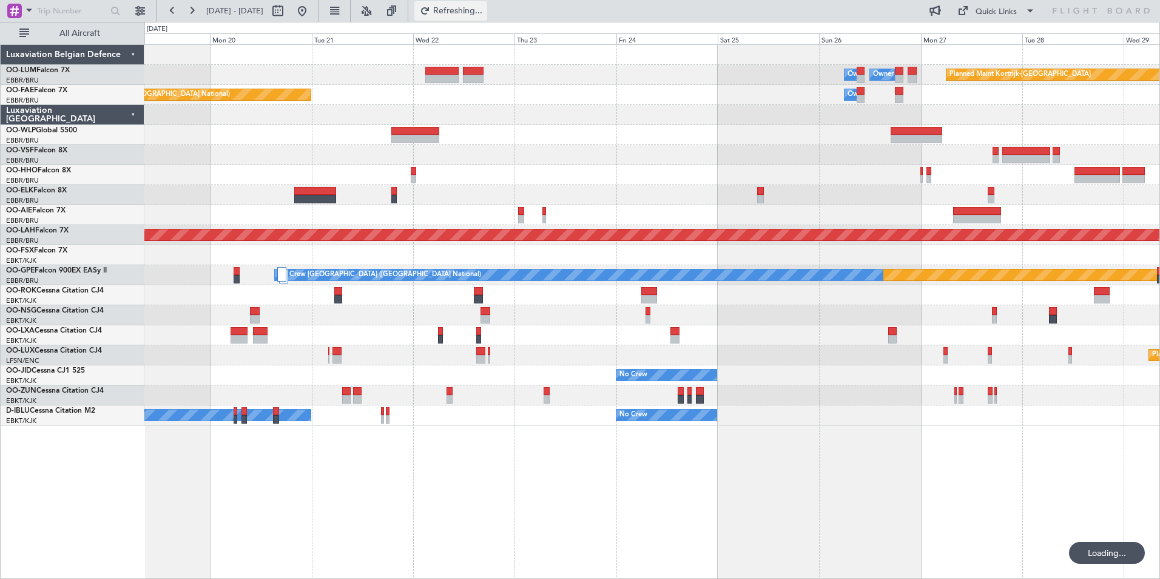
click at [479, 7] on span "Refreshing..." at bounding box center [457, 11] width 51 height 8
click at [550, 503] on div "Planned Maint Kortrijk-[GEOGRAPHIC_DATA] Owner [GEOGRAPHIC_DATA] Owner [GEOGRAP…" at bounding box center [651, 311] width 1015 height 534
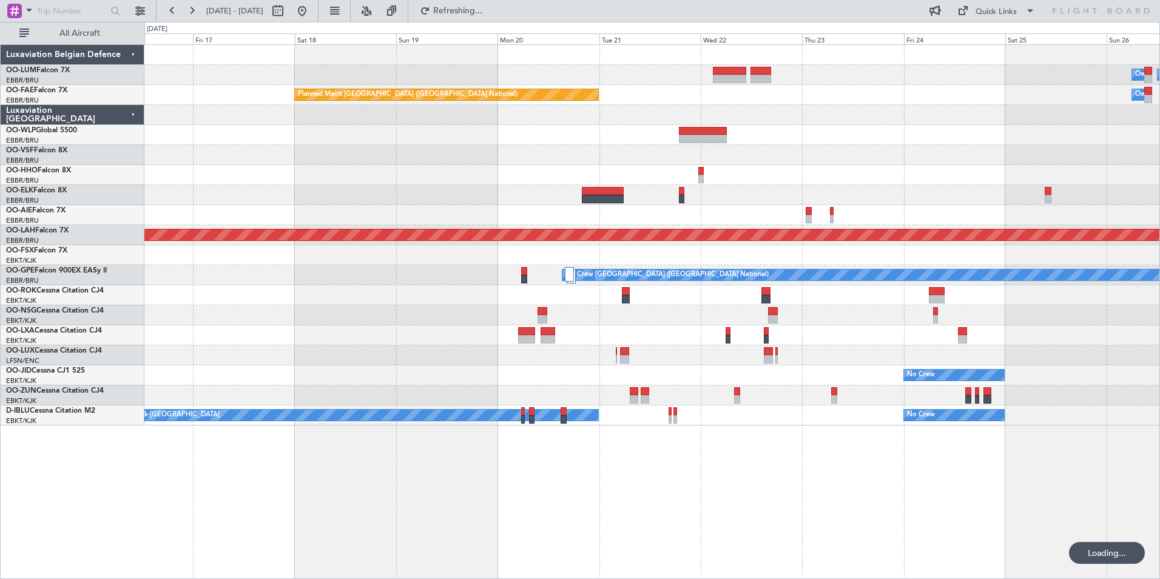
click at [434, 492] on div "Owner Melsbroek Air Base Owner [GEOGRAPHIC_DATA] Planned Maint [GEOGRAPHIC_DATA…" at bounding box center [651, 311] width 1015 height 534
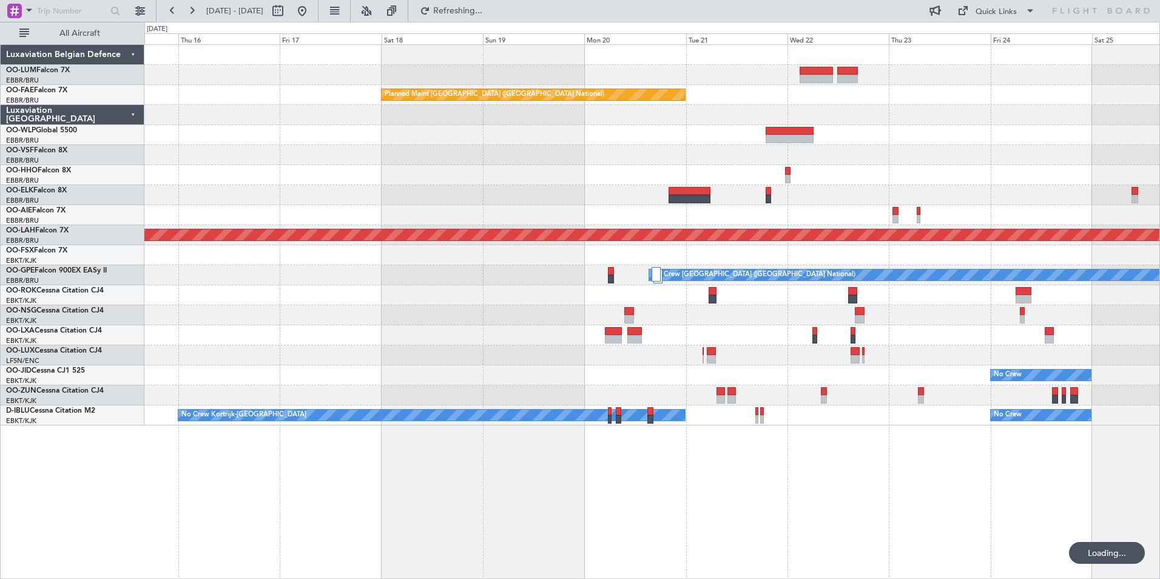
click at [324, 476] on div "Owner Melsbroek Air Base Owner [GEOGRAPHIC_DATA] Planned Maint [GEOGRAPHIC_DATA…" at bounding box center [651, 311] width 1015 height 534
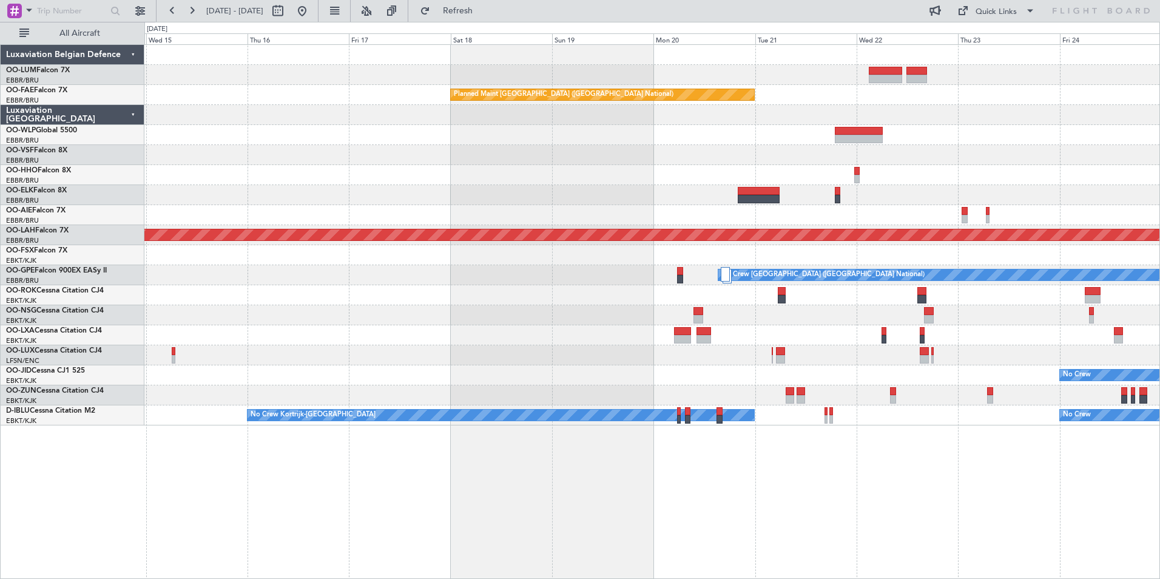
click at [258, 460] on div "Owner Melsbroek Air Base Owner [GEOGRAPHIC_DATA] Planned Maint [GEOGRAPHIC_DATA…" at bounding box center [651, 311] width 1015 height 534
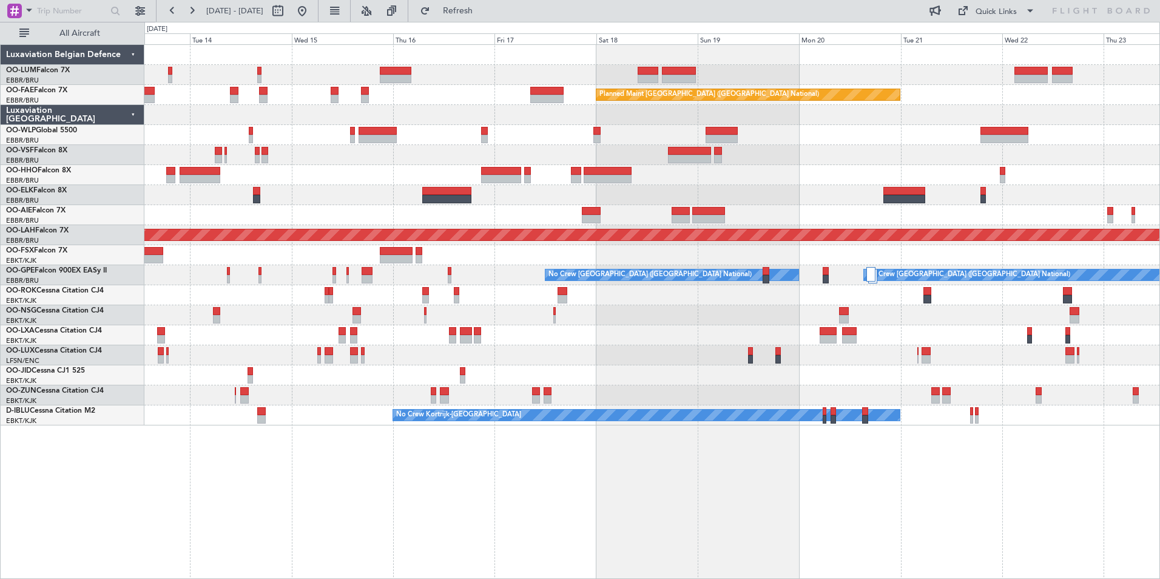
click at [653, 489] on div "Planned Maint [GEOGRAPHIC_DATA] ([GEOGRAPHIC_DATA] National) Planned Maint [GEO…" at bounding box center [651, 311] width 1015 height 534
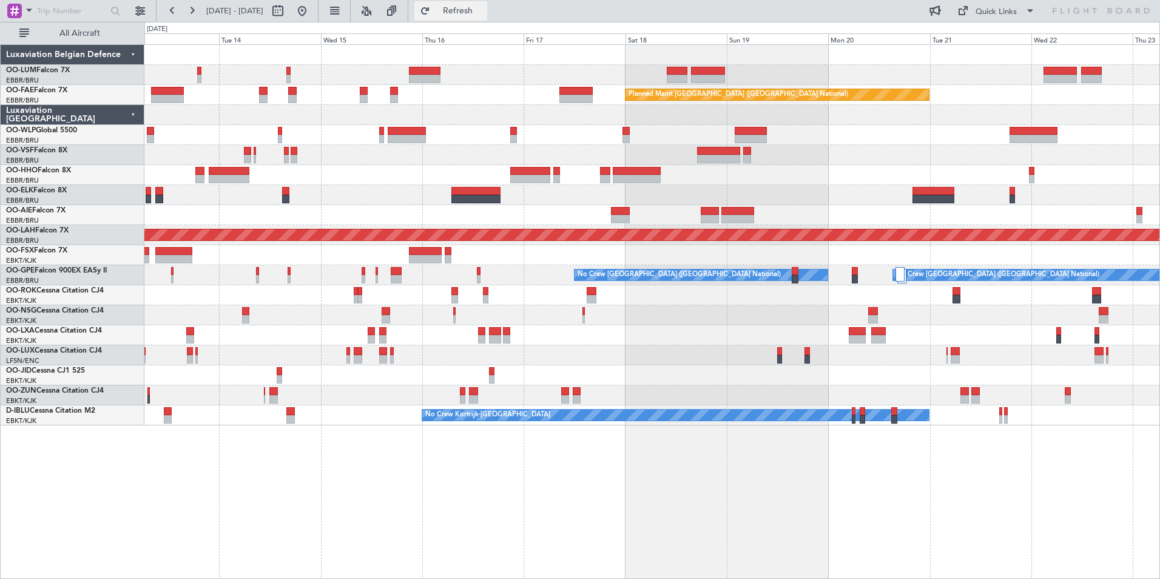
click at [478, 7] on span "Refresh" at bounding box center [457, 11] width 51 height 8
click at [483, 490] on div "Planned Maint [GEOGRAPHIC_DATA] ([GEOGRAPHIC_DATA] National) Planned Maint [GEO…" at bounding box center [651, 311] width 1015 height 534
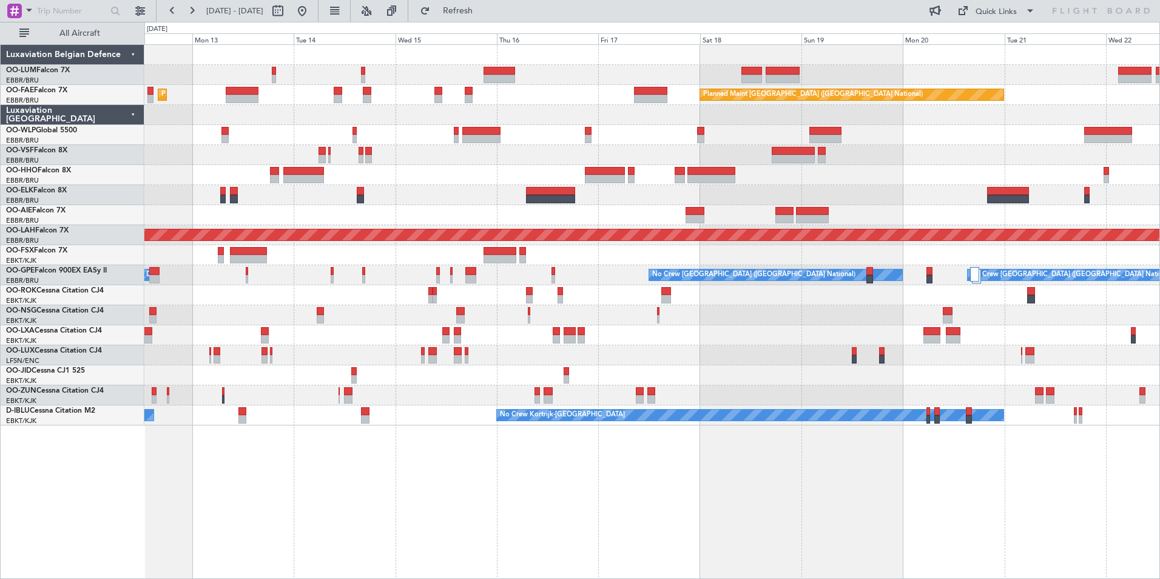
click at [358, 480] on div "Planned Maint [GEOGRAPHIC_DATA] ([GEOGRAPHIC_DATA] National) AOG Maint [GEOGRAP…" at bounding box center [651, 311] width 1015 height 534
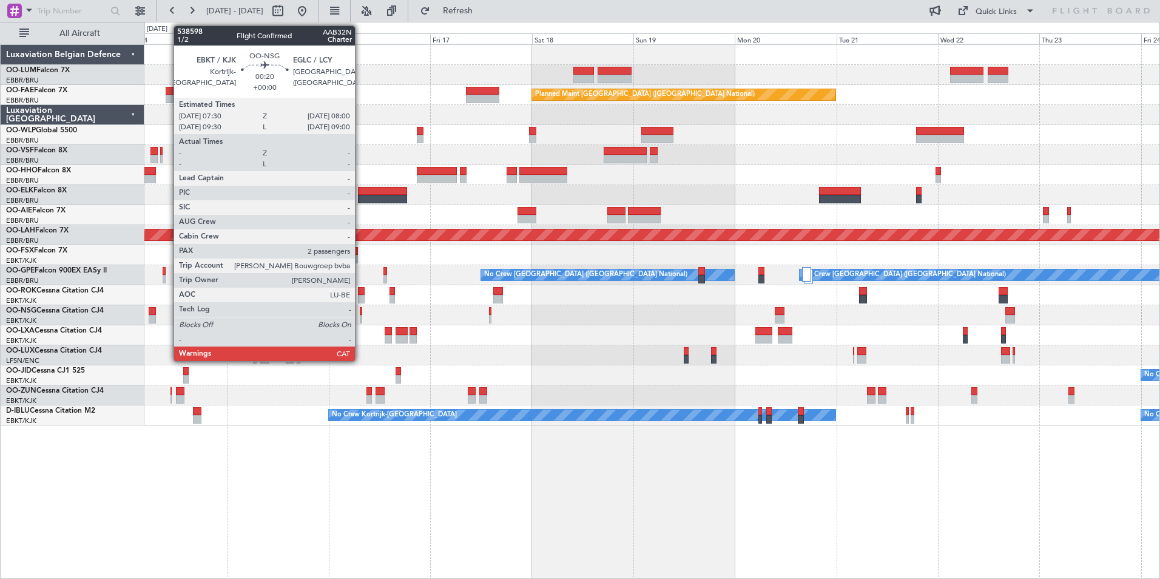
click at [360, 312] on div at bounding box center [361, 311] width 2 height 8
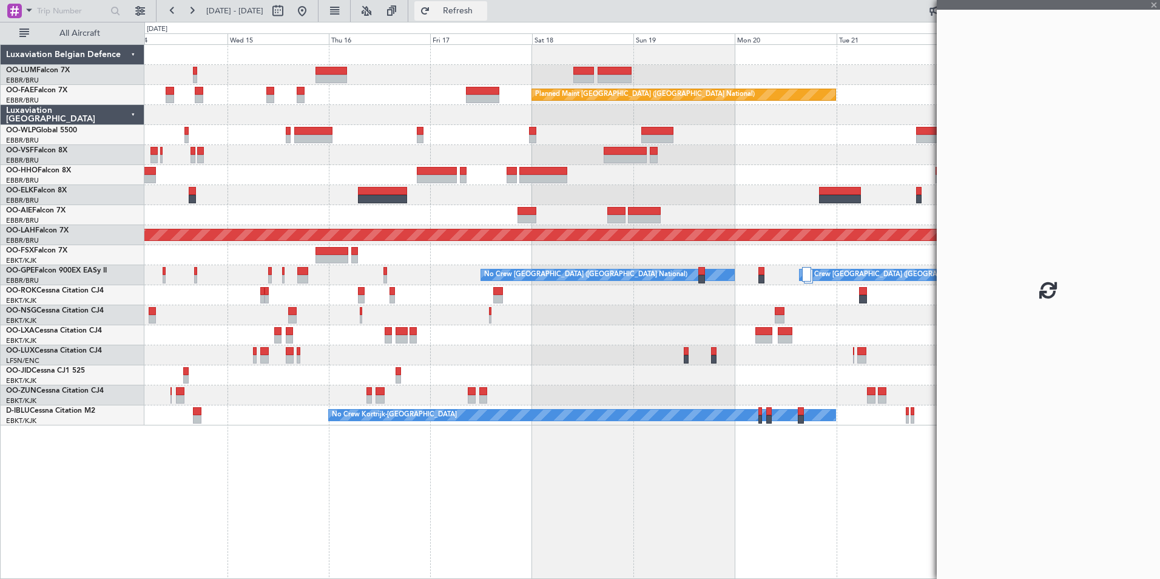
click at [487, 4] on button "Refresh" at bounding box center [450, 10] width 73 height 19
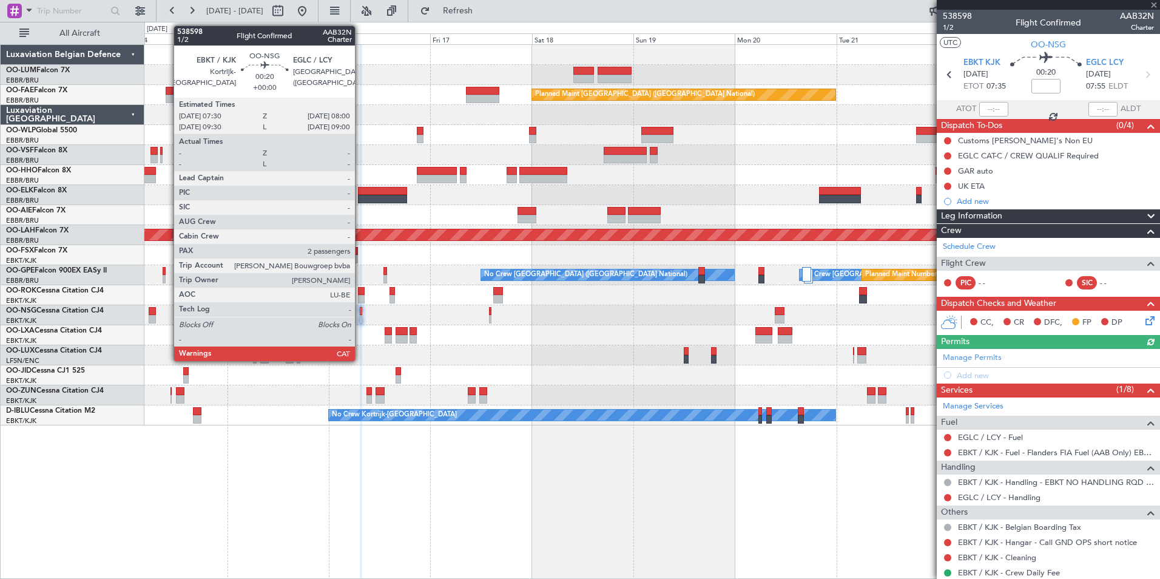
click at [360, 312] on div at bounding box center [361, 311] width 2 height 8
click at [361, 311] on div at bounding box center [361, 311] width 2 height 8
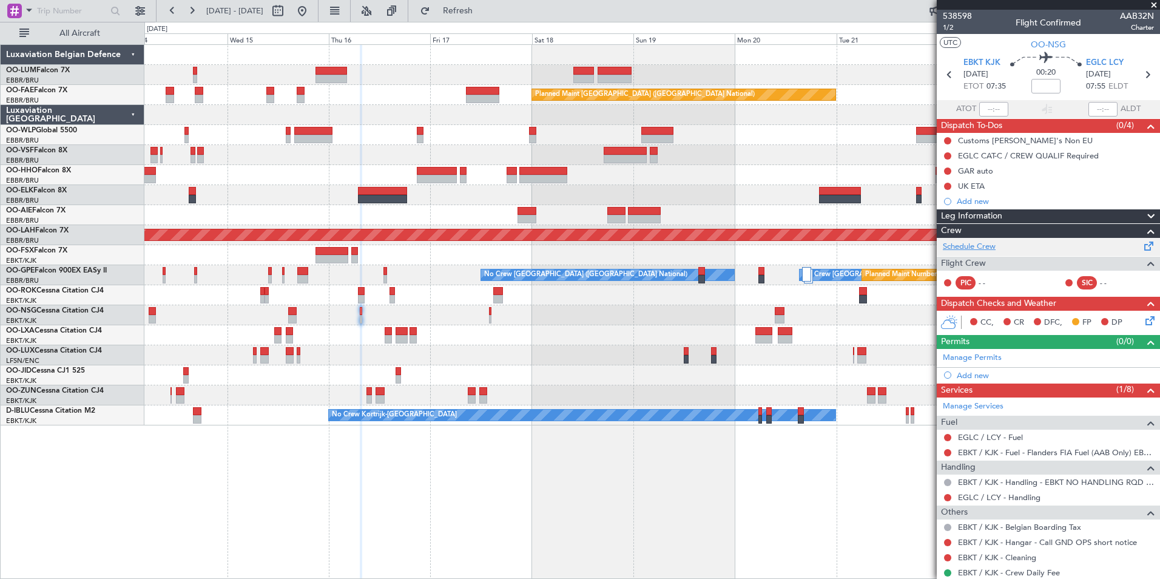
click at [980, 251] on link "Schedule Crew" at bounding box center [968, 247] width 53 height 12
click at [483, 9] on span "Refresh" at bounding box center [457, 11] width 51 height 8
click at [397, 314] on div at bounding box center [651, 315] width 1015 height 20
click at [395, 352] on div at bounding box center [651, 355] width 1015 height 20
click at [483, 8] on span "Refresh" at bounding box center [457, 11] width 51 height 8
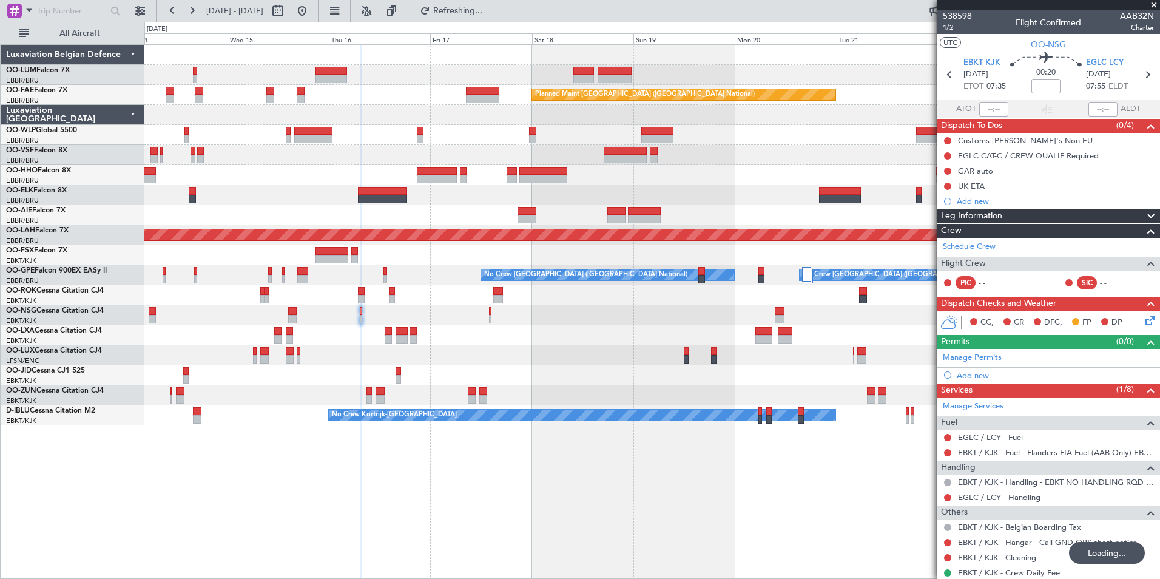
click at [543, 486] on div "Owner Melsbroek Air Base Owner [GEOGRAPHIC_DATA] Planned Maint [GEOGRAPHIC_DATA…" at bounding box center [651, 311] width 1015 height 534
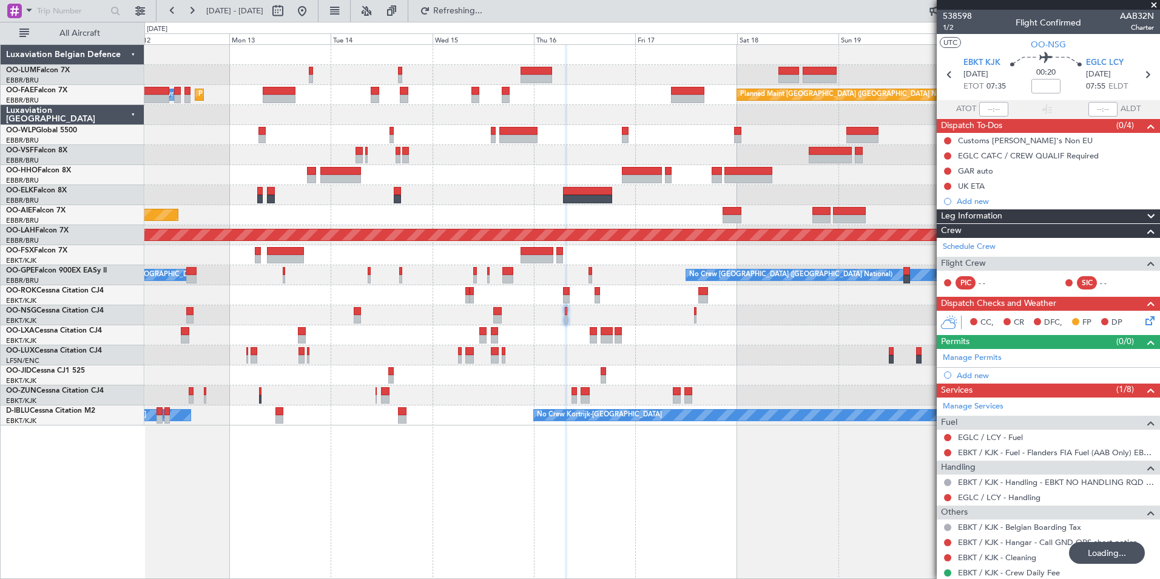
click at [510, 477] on div "Planned Maint [GEOGRAPHIC_DATA] ([GEOGRAPHIC_DATA] National) AOG Maint [GEOGRAP…" at bounding box center [651, 311] width 1015 height 534
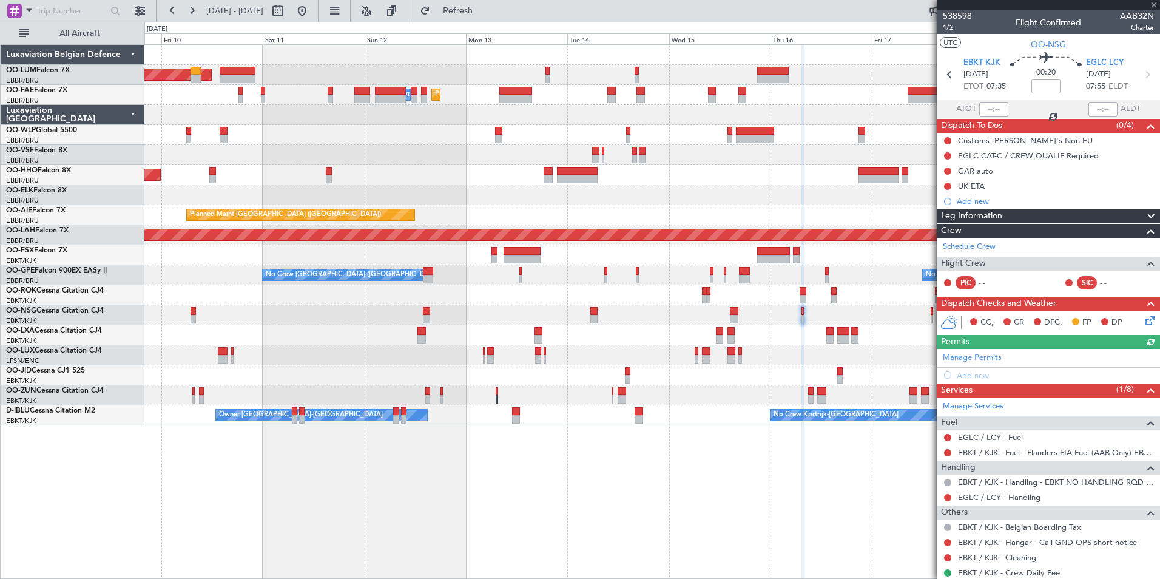
click at [388, 463] on div "Planned Maint [GEOGRAPHIC_DATA] ([GEOGRAPHIC_DATA] National) AOG Maint [GEOGRAP…" at bounding box center [651, 311] width 1015 height 534
click at [505, 468] on div "Planned Maint [GEOGRAPHIC_DATA] ([GEOGRAPHIC_DATA] National) AOG Maint [GEOGRAP…" at bounding box center [651, 311] width 1015 height 534
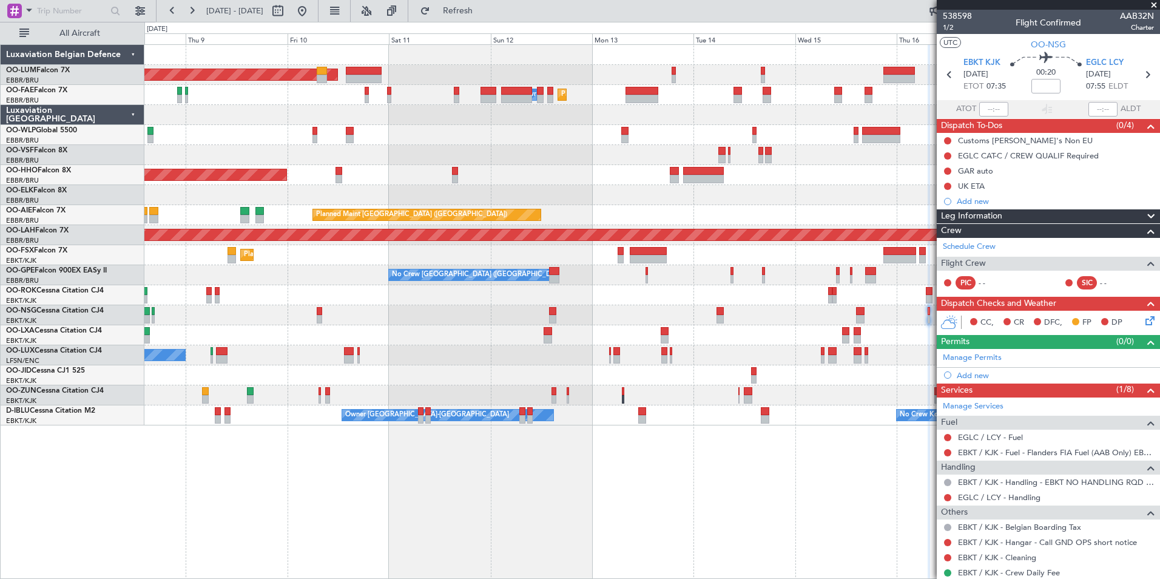
click at [515, 472] on div "Planned Maint [GEOGRAPHIC_DATA] ([GEOGRAPHIC_DATA] National) AOG Maint [GEOGRAP…" at bounding box center [651, 311] width 1015 height 534
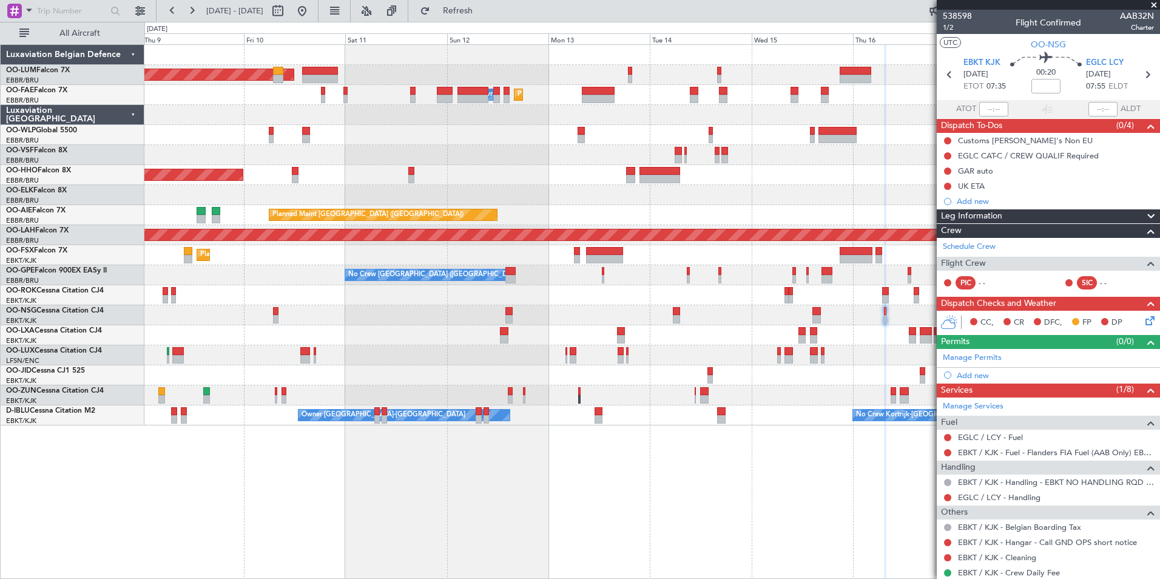
click at [263, 462] on div "Planned Maint [GEOGRAPHIC_DATA] ([GEOGRAPHIC_DATA] National) AOG Maint [GEOGRAP…" at bounding box center [651, 311] width 1015 height 534
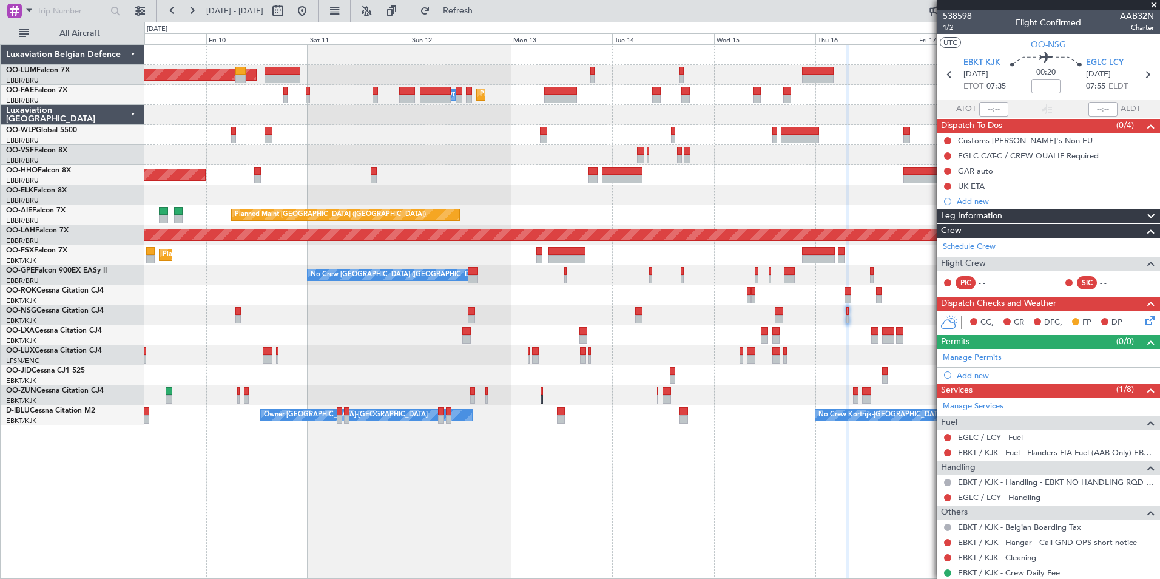
click at [337, 486] on div "Planned Maint Brussels (Brussels National) AOG Maint Sibiu Planned Maint Melsbr…" at bounding box center [651, 311] width 1015 height 534
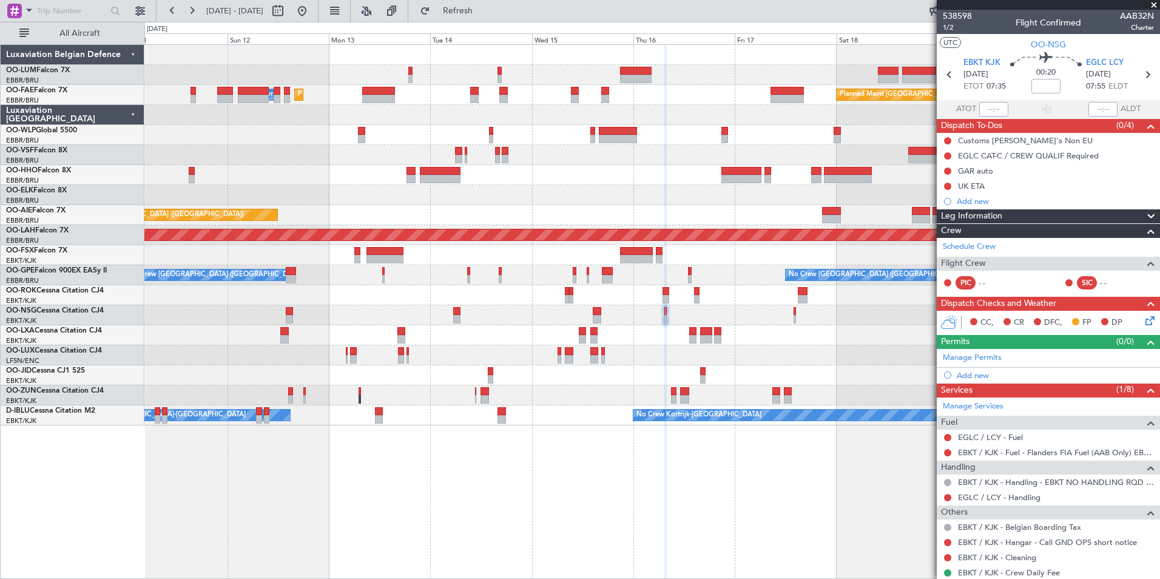
click at [130, 481] on div "Planned Maint Brussels (Brussels National) AOG Maint Sibiu Planned Maint Melsbr…" at bounding box center [580, 300] width 1160 height 557
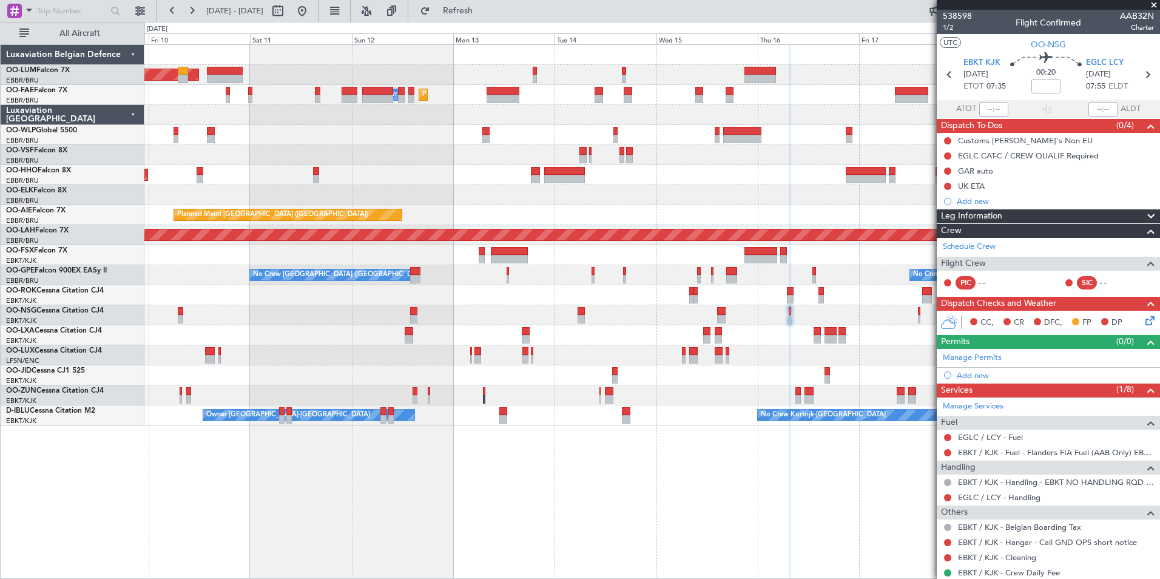
click at [745, 487] on div "Planned Maint Brussels (Brussels National) AOG Maint Sibiu Planned Maint Melsbr…" at bounding box center [651, 311] width 1015 height 534
click at [650, 506] on div "Planned Maint Brussels (Brussels National) AOG Maint Sibiu Planned Maint Melsbr…" at bounding box center [651, 311] width 1015 height 534
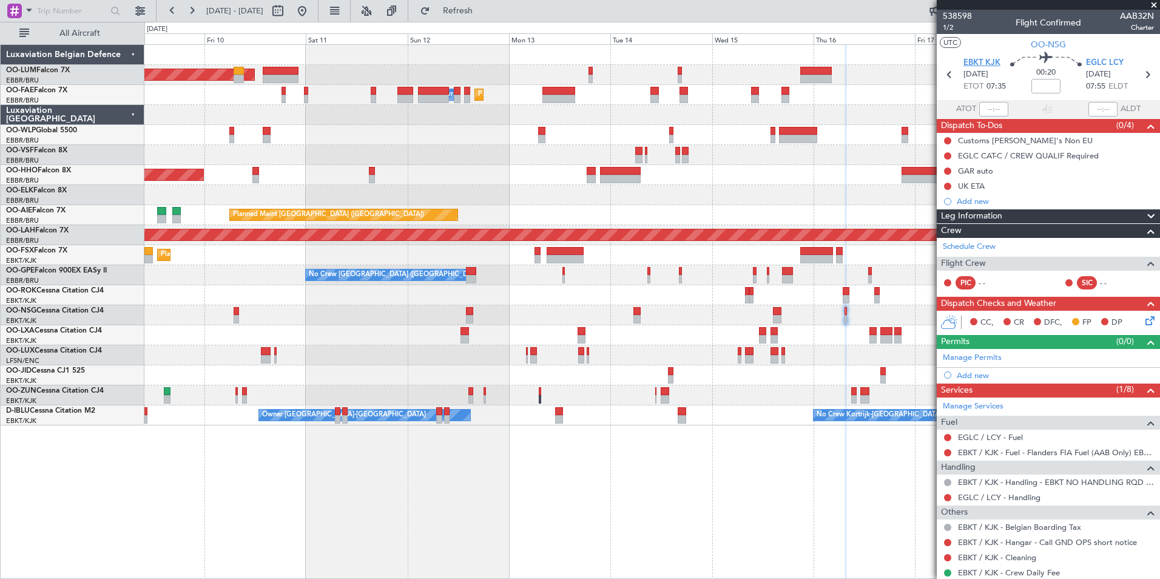
click at [985, 60] on span "EBKT KJK" at bounding box center [981, 63] width 37 height 12
click at [474, 19] on button "Refresh" at bounding box center [450, 10] width 73 height 19
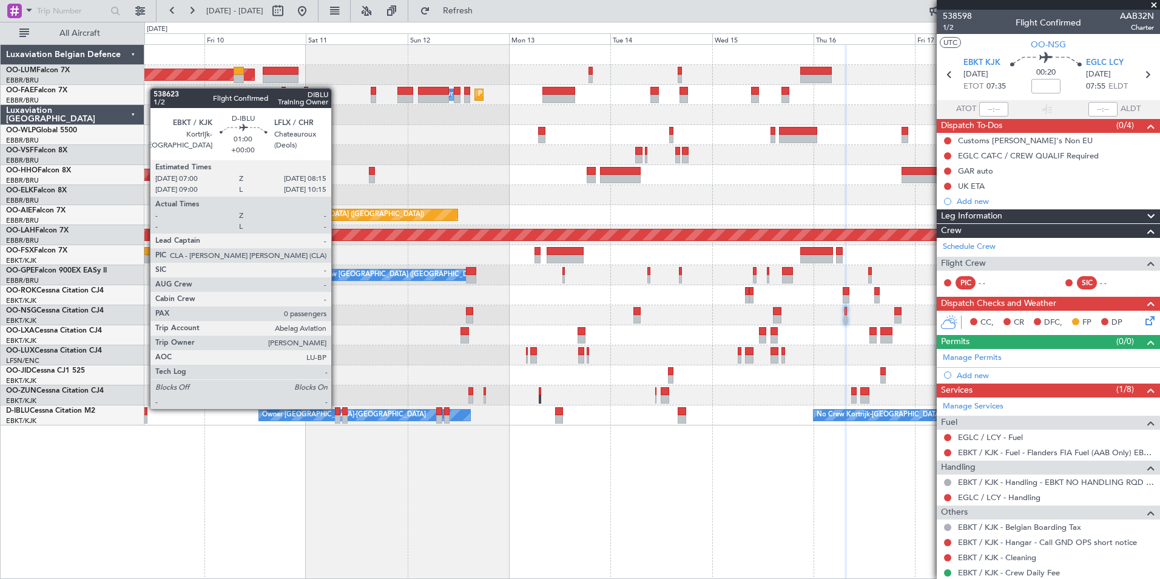
click at [337, 408] on div at bounding box center [337, 411] width 5 height 8
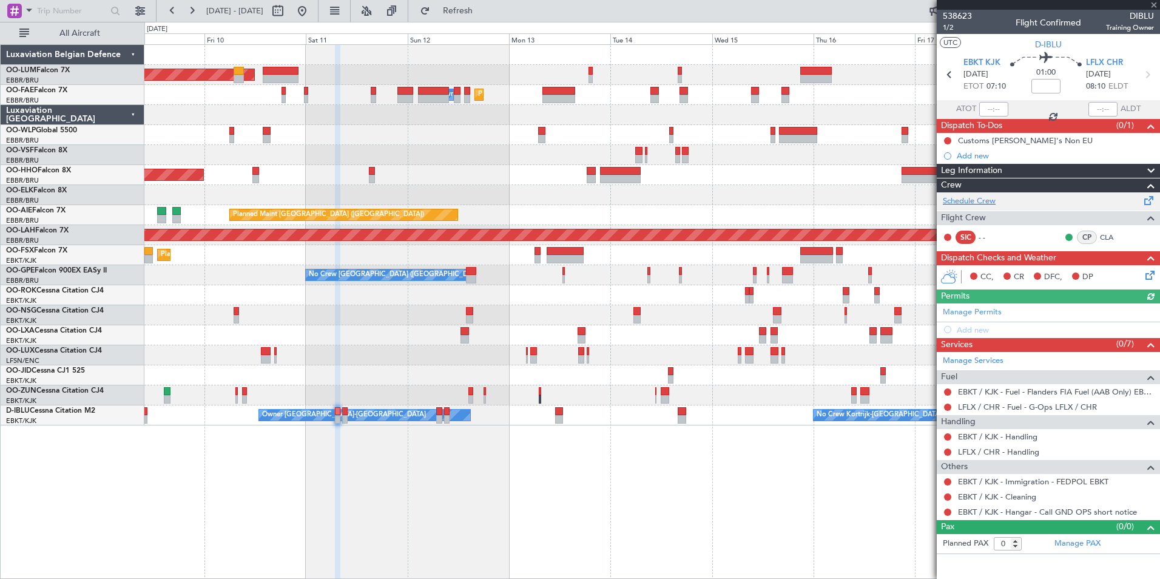
click at [963, 193] on div "Schedule Crew" at bounding box center [1047, 201] width 223 height 18
click at [483, 9] on span "Refresh" at bounding box center [457, 11] width 51 height 8
click at [388, 542] on div "Planned Maint Brussels (Brussels National) AOG Maint Sibiu Planned Maint Brusse…" at bounding box center [651, 311] width 1015 height 534
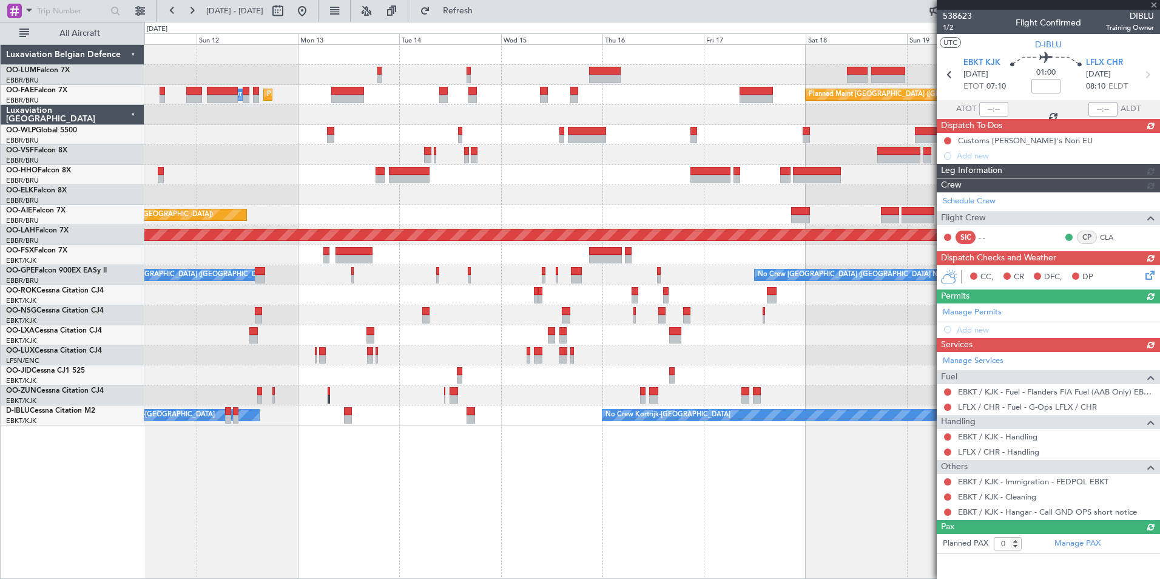
click at [350, 535] on div "Planned Maint Brussels (Brussels National) AOG Maint Sibiu Planned Maint Brusse…" at bounding box center [651, 311] width 1015 height 534
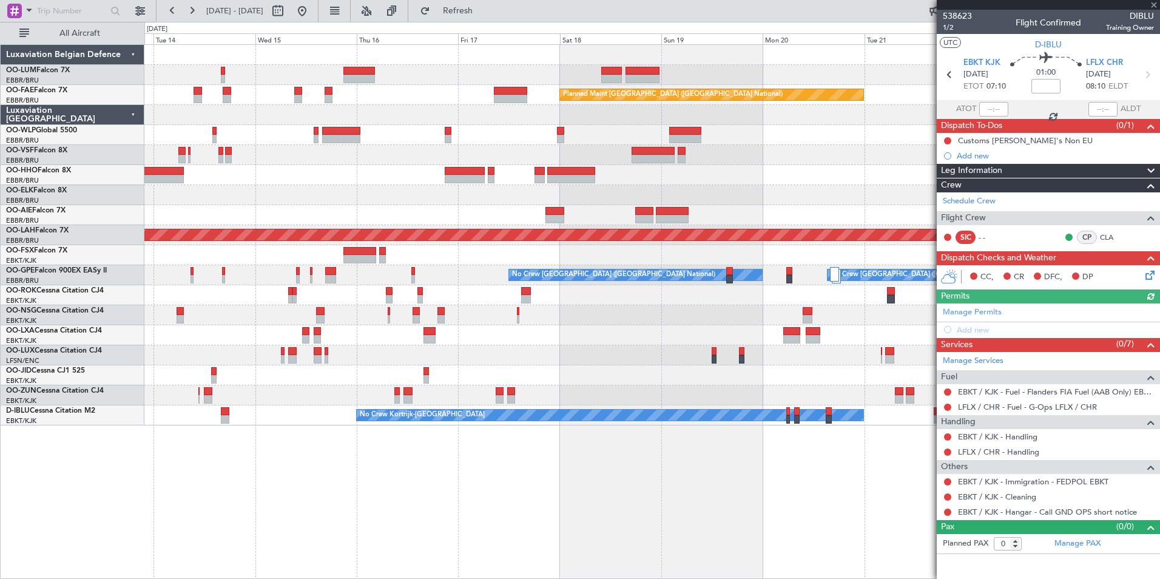
click at [291, 568] on div "Owner Melsbroek Air Base Planned Maint Brussels (Brussels National) Owner Melsb…" at bounding box center [651, 311] width 1015 height 534
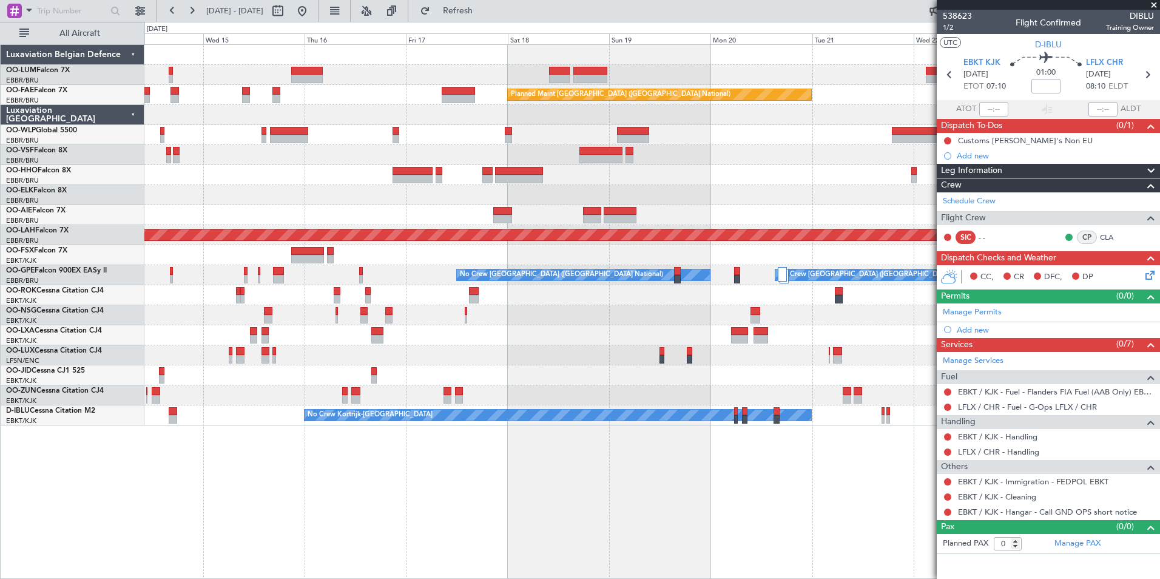
click at [481, 482] on div "Owner Melsbroek Air Base Owner Melsbroek Air Base Planned Maint Brussels (Bruss…" at bounding box center [651, 311] width 1015 height 534
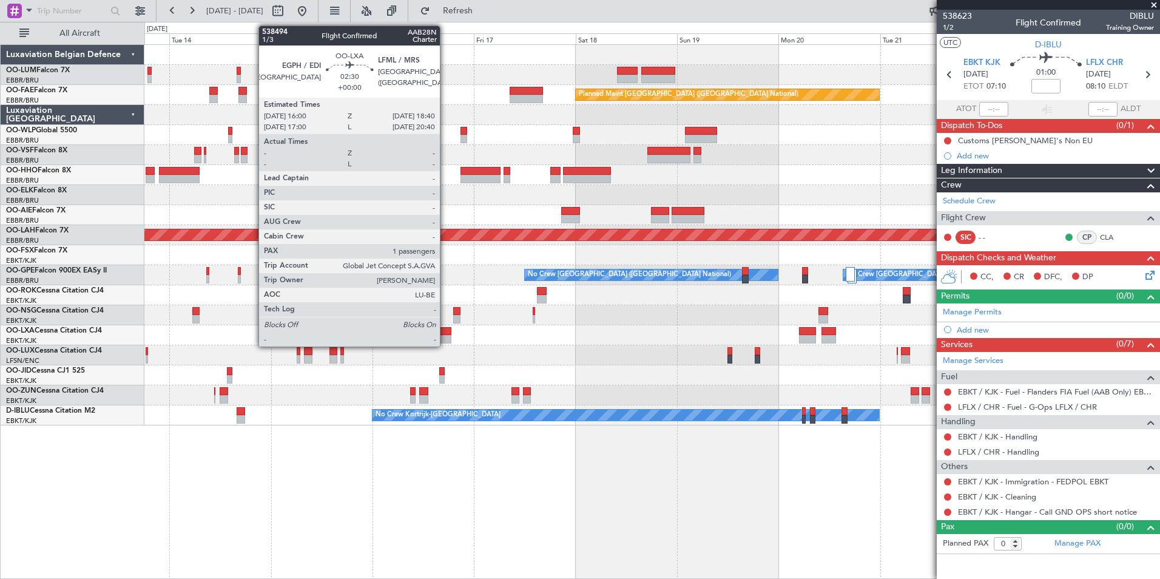
click at [446, 332] on div at bounding box center [445, 331] width 12 height 8
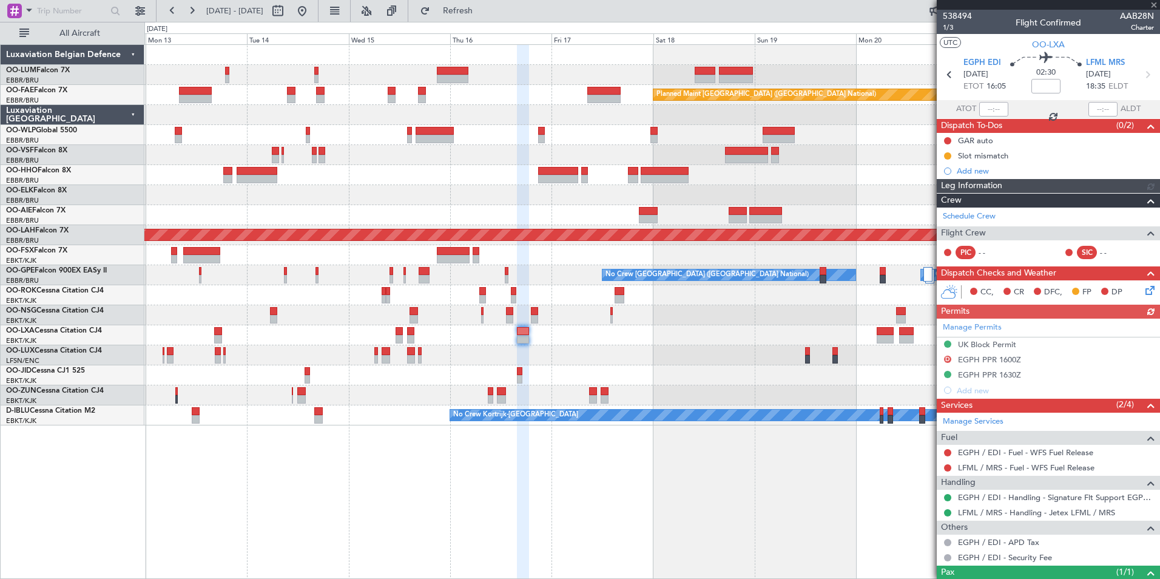
click at [548, 471] on div "AOG Maint Sibiu Planned Maint Brussels (Brussels National) Owner Melsbroek Air …" at bounding box center [651, 311] width 1015 height 534
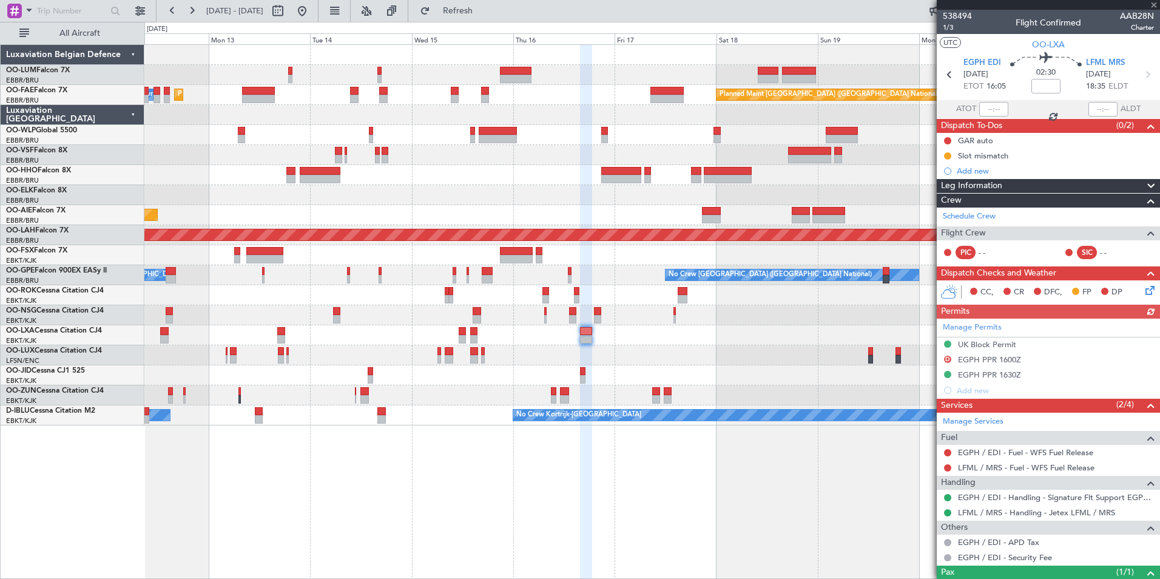
click at [585, 480] on div "Planned Maint Brussels (Brussels National) AOG Maint Sibiu Planned Maint Brusse…" at bounding box center [651, 311] width 1015 height 534
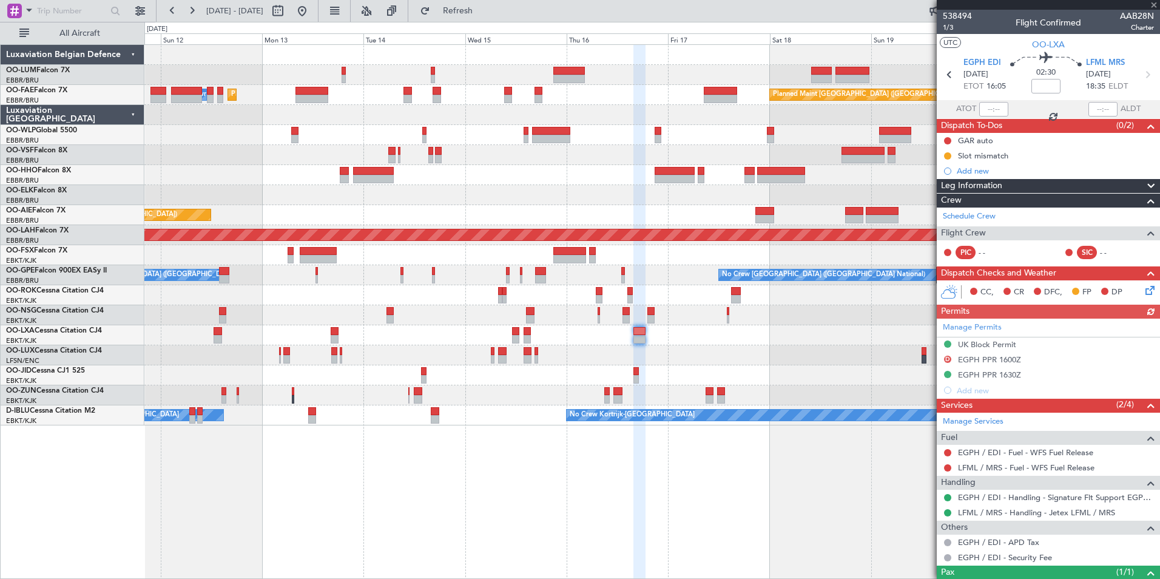
click at [465, 502] on div "Planned Maint Brussels (Brussels National) AOG Maint Sibiu Planned Maint Brusse…" at bounding box center [651, 311] width 1015 height 534
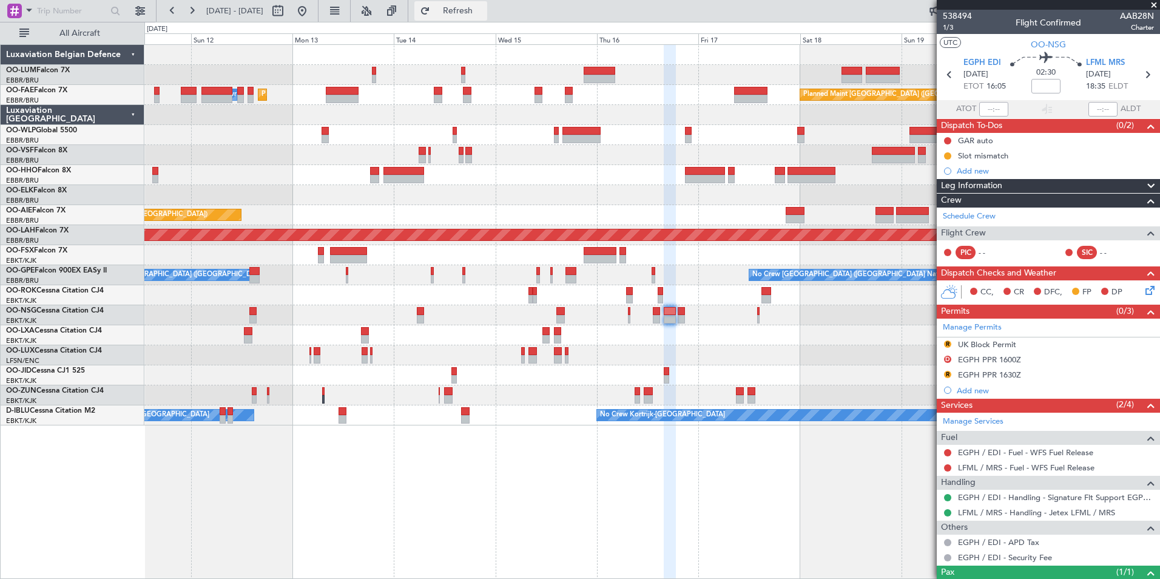
click at [477, 12] on span "Refresh" at bounding box center [457, 11] width 51 height 8
click at [462, 15] on button "Refresh" at bounding box center [450, 10] width 73 height 19
click at [465, 8] on button "Refresh" at bounding box center [450, 10] width 73 height 19
click at [477, 12] on span "Refresh" at bounding box center [457, 11] width 51 height 8
click at [454, 14] on button "Refresh" at bounding box center [450, 10] width 73 height 19
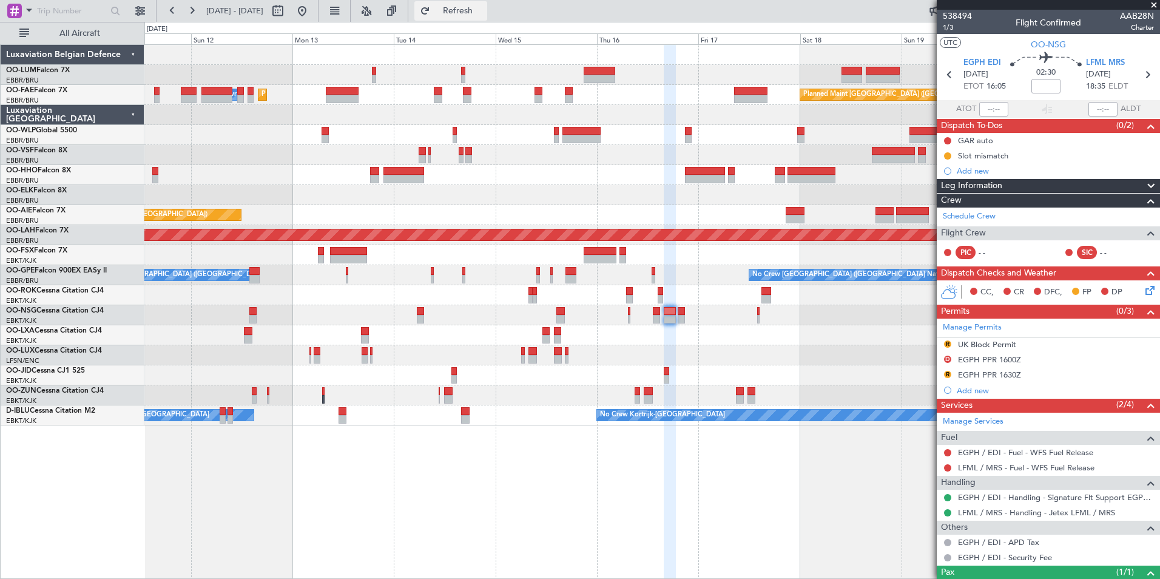
click at [487, 18] on button "Refresh" at bounding box center [450, 10] width 73 height 19
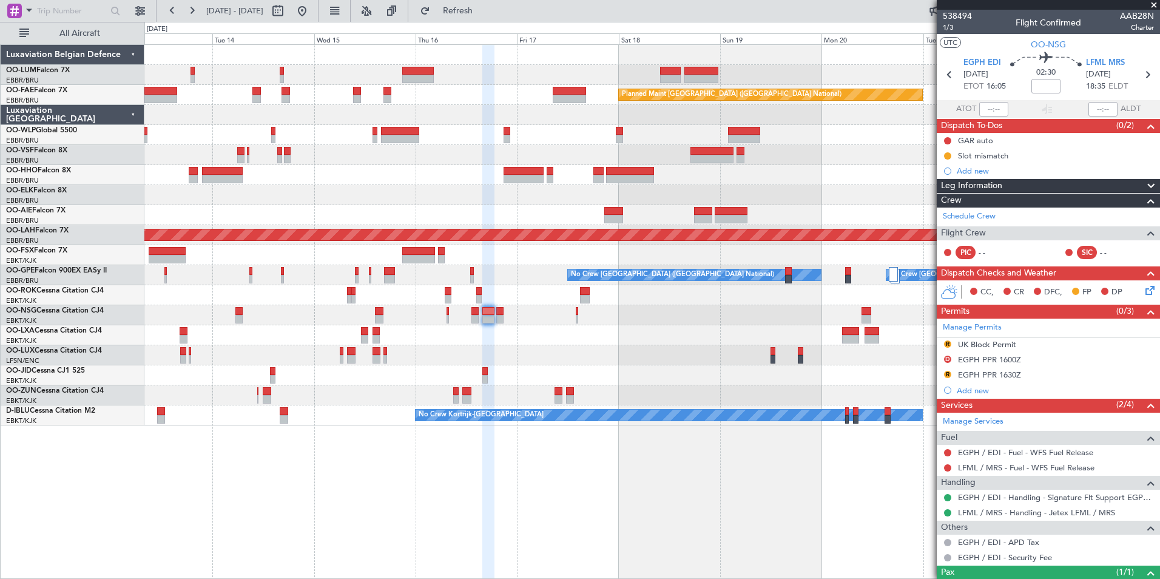
click at [294, 472] on div "Planned Maint Brussels (Brussels National) Owner Melsbroek Air Base Planned Mai…" at bounding box center [651, 311] width 1015 height 534
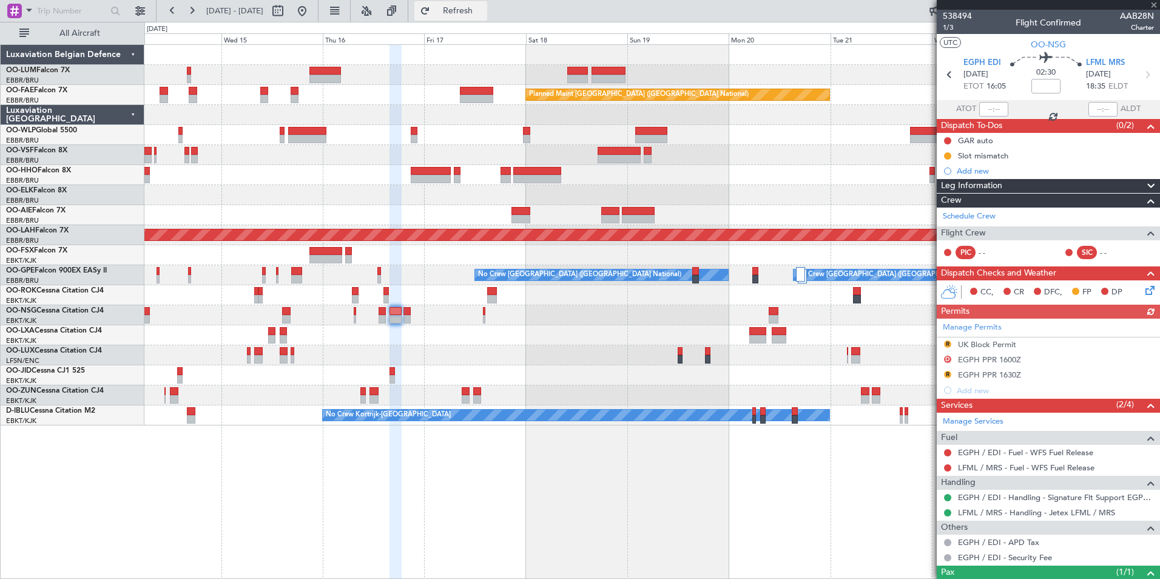
click at [477, 13] on span "Refresh" at bounding box center [457, 11] width 51 height 8
click at [401, 471] on div at bounding box center [395, 312] width 12 height 534
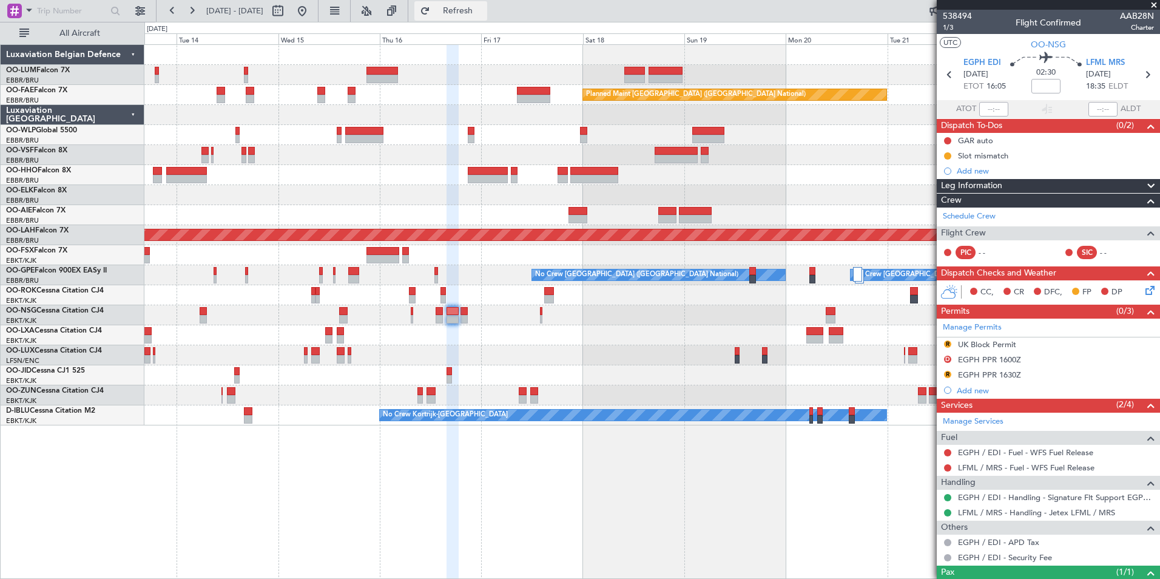
click at [483, 15] on span "Refresh" at bounding box center [457, 11] width 51 height 8
click at [482, 19] on button "Refresh" at bounding box center [450, 10] width 73 height 19
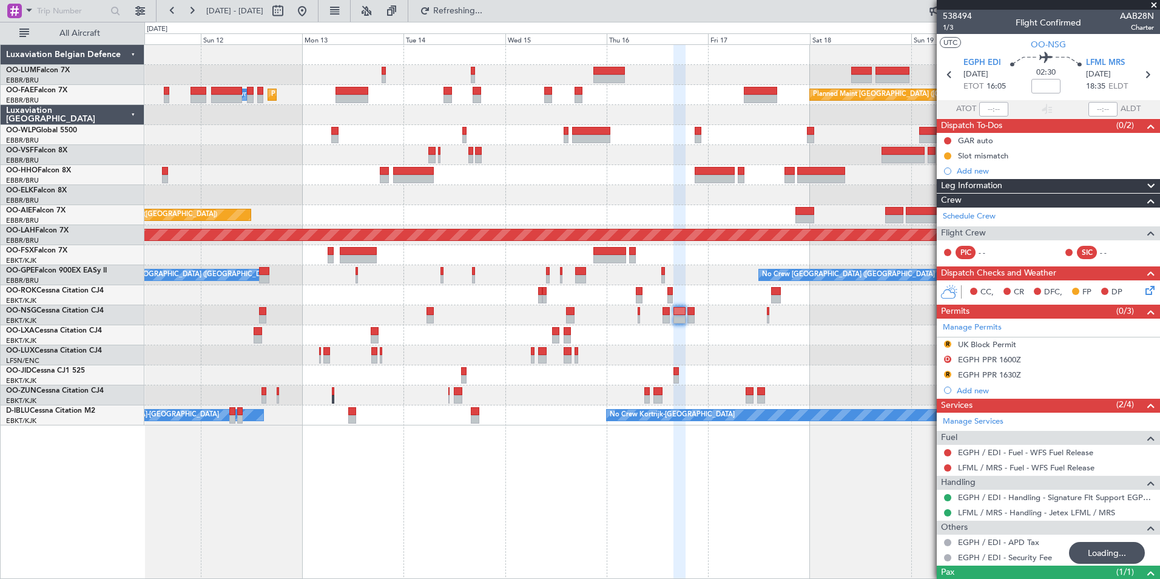
click at [599, 510] on div "Planned Maint Brussels (Brussels National) AOG Maint Sibiu Planned Maint Brusse…" at bounding box center [651, 311] width 1015 height 534
click at [636, 455] on div "Planned Maint Brussels (Brussels National) AOG Maint Sibiu Planned Maint Brusse…" at bounding box center [651, 311] width 1015 height 534
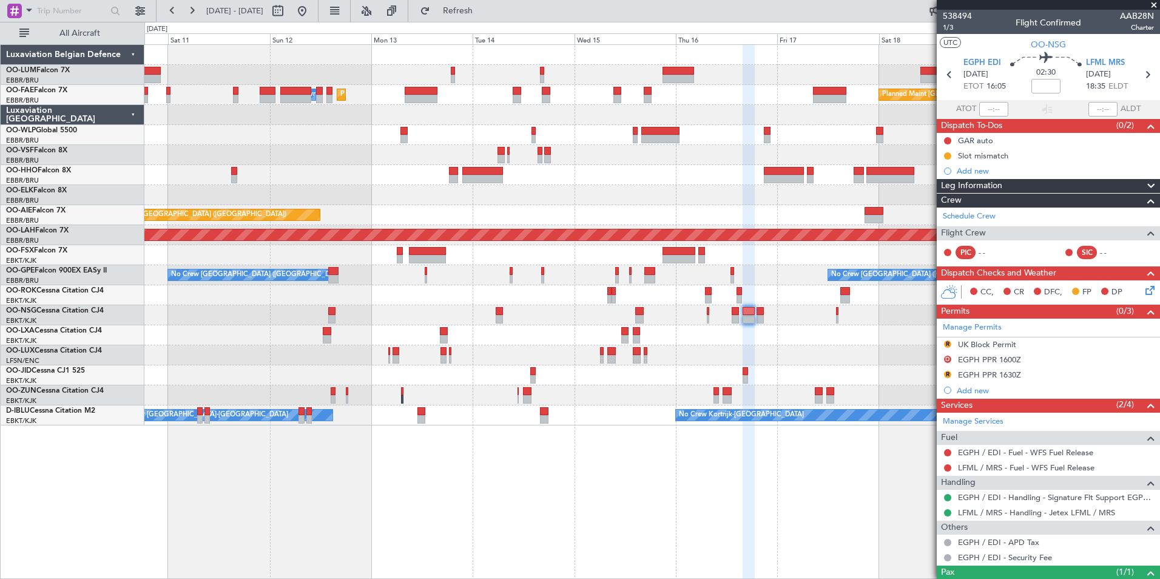
click at [497, 467] on div "Planned Maint Brussels (Brussels National) AOG Maint Sibiu Planned Maint Brusse…" at bounding box center [651, 311] width 1015 height 534
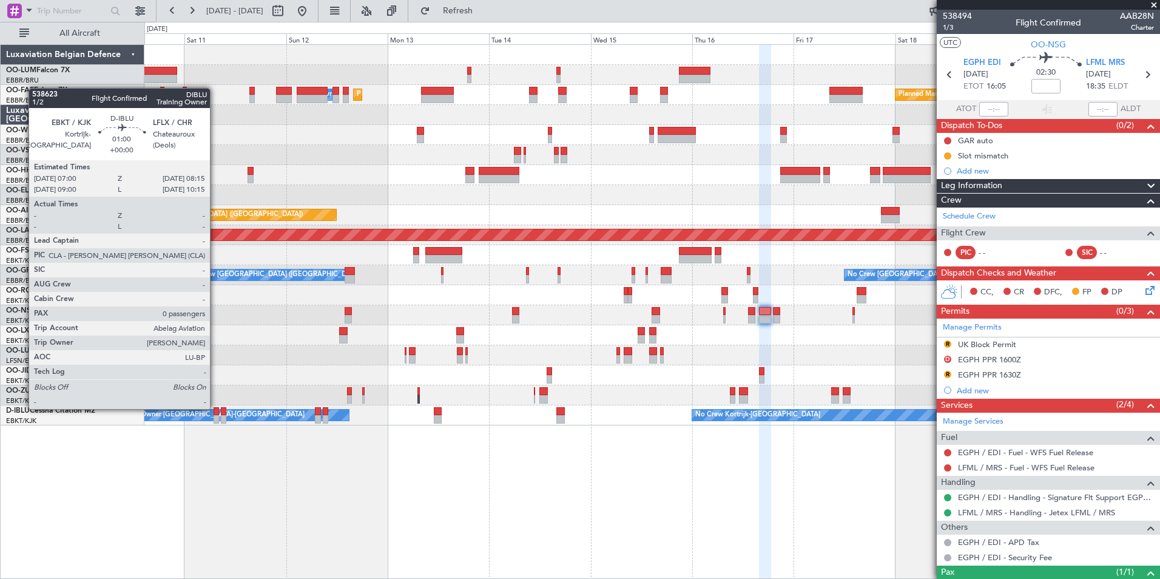
click at [215, 408] on div at bounding box center [215, 411] width 5 height 8
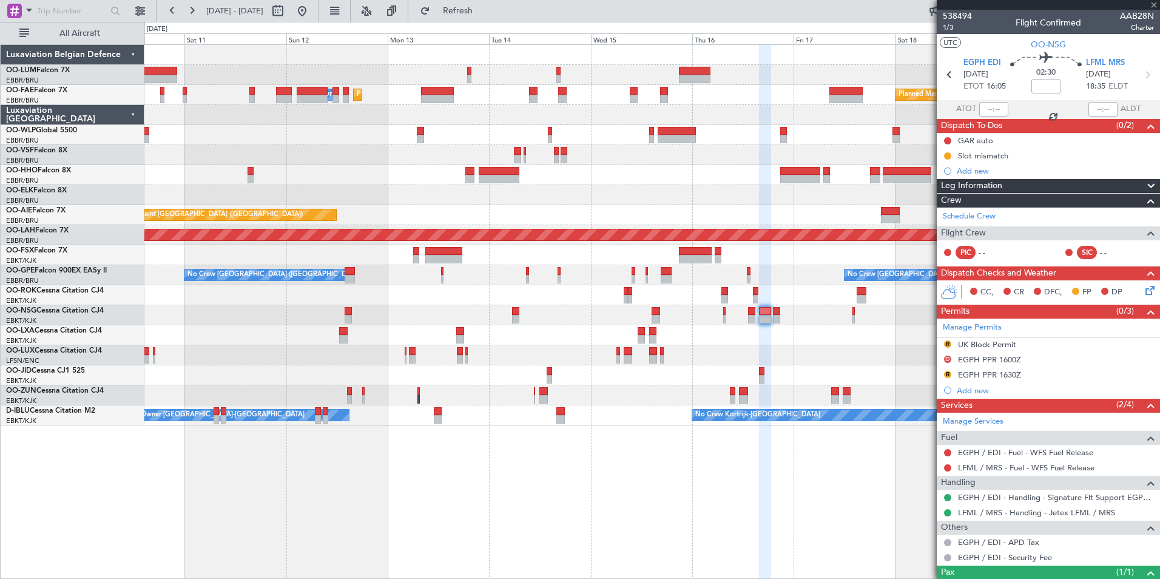
type input "0"
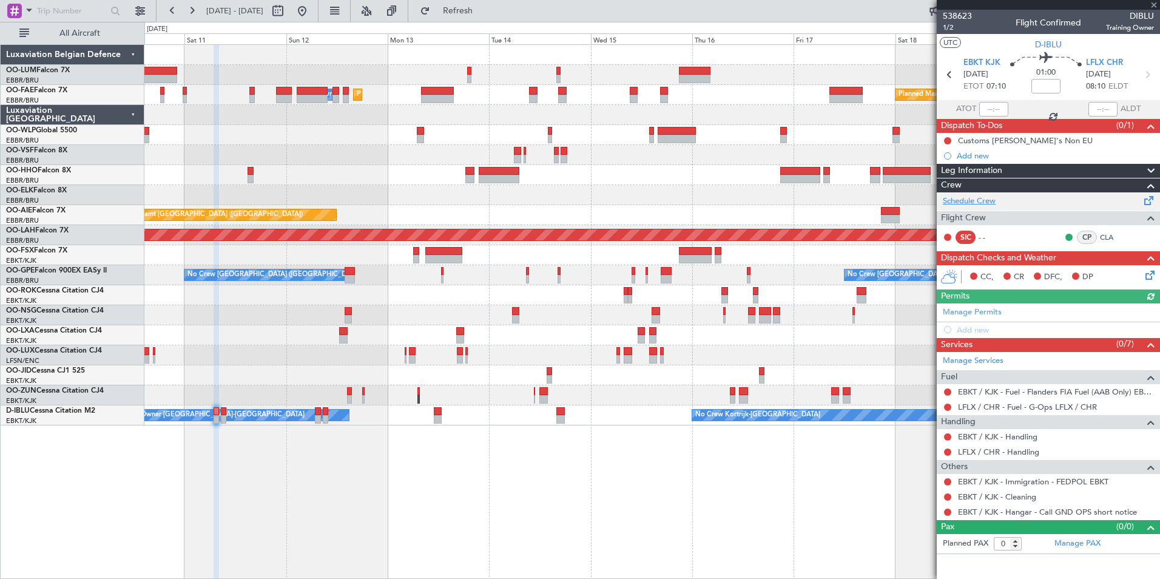
click at [979, 198] on link "Schedule Crew" at bounding box center [968, 201] width 53 height 12
click at [616, 475] on div "Planned Maint Brussels (Brussels National) AOG Maint Sibiu Planned Maint Brusse…" at bounding box center [651, 311] width 1015 height 534
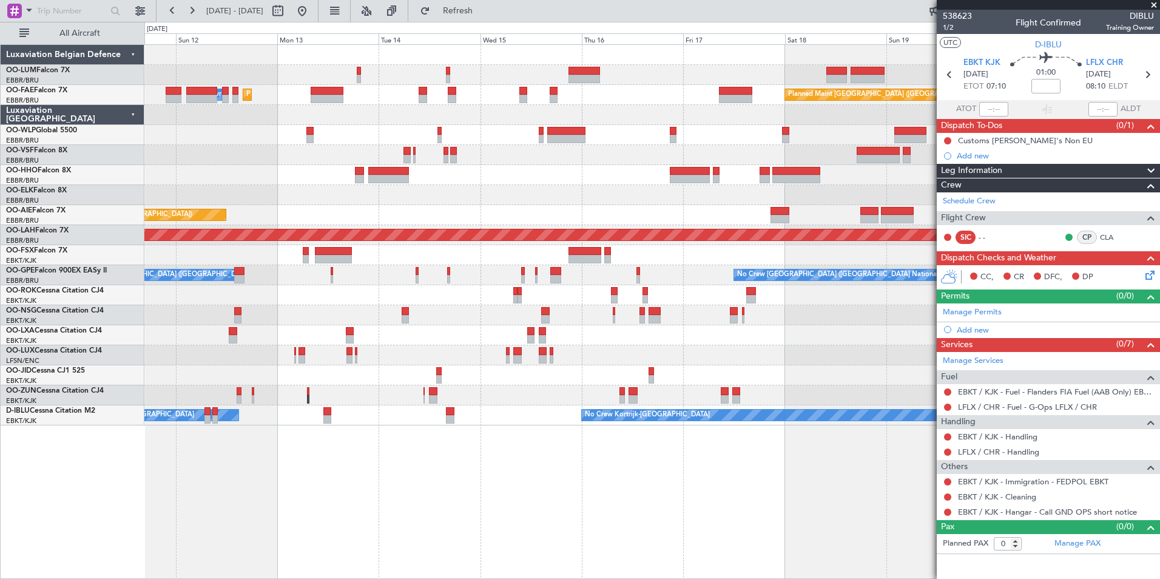
click at [557, 502] on div "Planned Maint Brussels (Brussels National) AOG Maint Sibiu Planned Maint Brusse…" at bounding box center [651, 311] width 1015 height 534
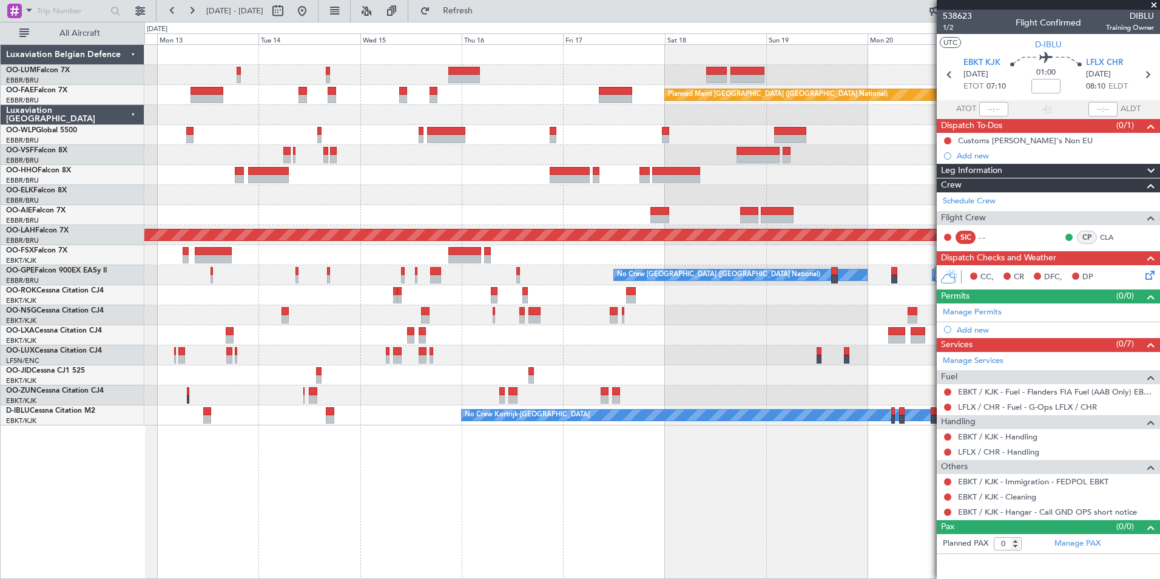
click at [501, 509] on div "Planned Maint Brussels (Brussels National) AOG Maint Sibiu Planned Maint Brusse…" at bounding box center [651, 311] width 1015 height 534
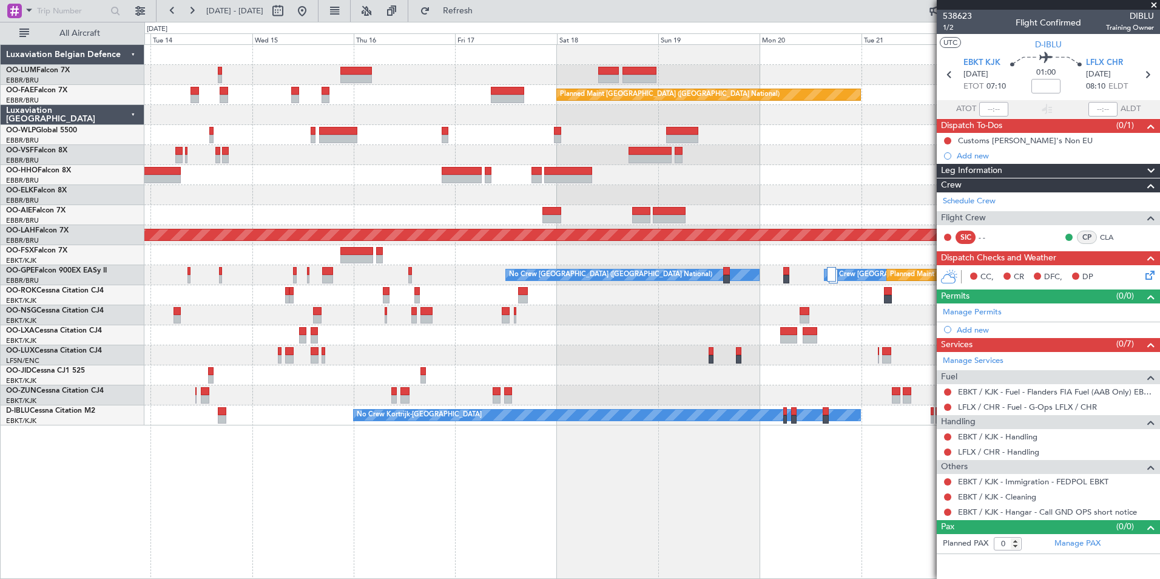
click at [485, 528] on div "Owner Melsbroek Air Base Planned Maint Brussels (Brussels National) Owner Melsb…" at bounding box center [651, 311] width 1015 height 534
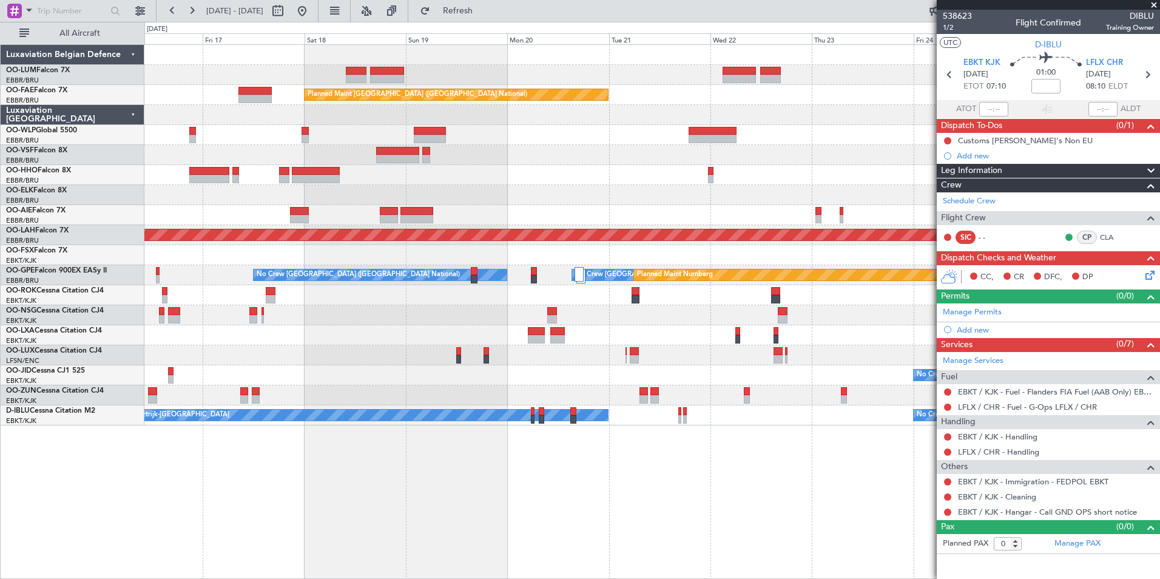
click at [399, 545] on div "Owner Melsbroek Air Base Owner Melsbroek Air Base Planned Maint Kortrijk-Wevelg…" at bounding box center [651, 311] width 1015 height 534
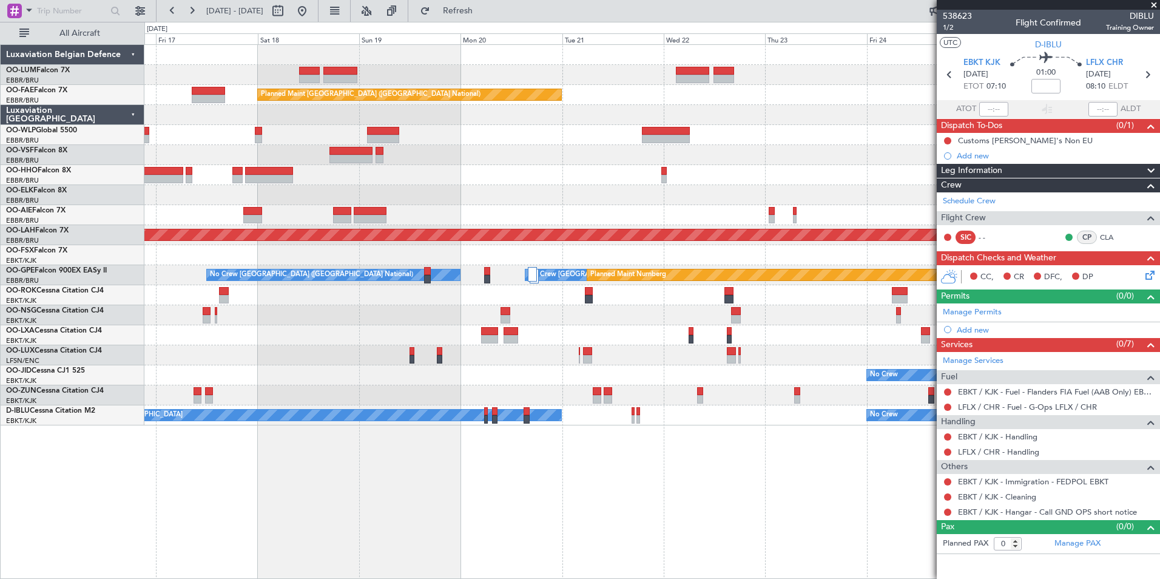
click at [460, 574] on div "Owner Melsbroek Air Base Owner Melsbroek Air Base Planned Maint Kortrijk-Wevelg…" at bounding box center [651, 311] width 1015 height 534
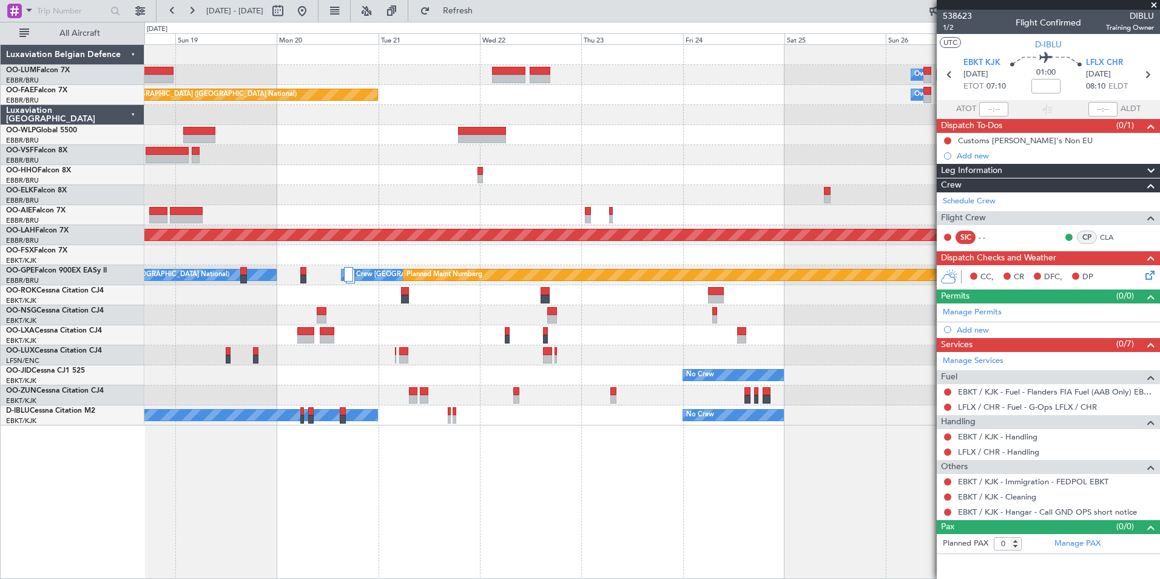
click at [591, 524] on div "Owner Melsbroek Air Base Owner Melsbroek Air Base Planned Maint Kortrijk-Wevelg…" at bounding box center [651, 311] width 1015 height 534
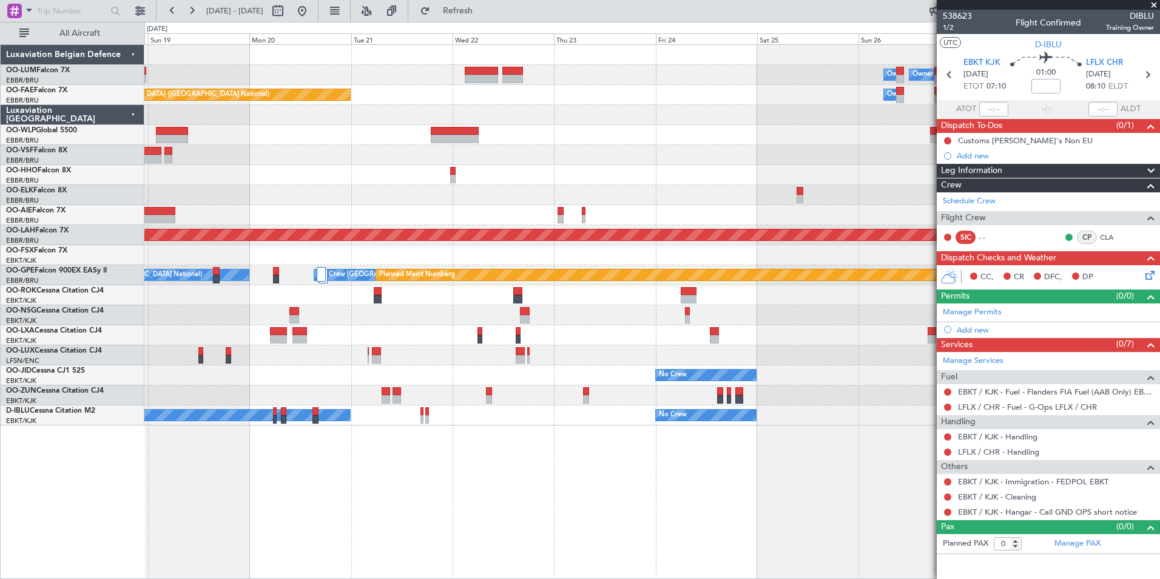
click at [731, 543] on div "Owner Melsbroek Air Base Owner Melsbroek Air Base Planned Maint Kortrijk-Wevelg…" at bounding box center [651, 311] width 1015 height 534
click at [483, 8] on span "Refresh" at bounding box center [457, 11] width 51 height 8
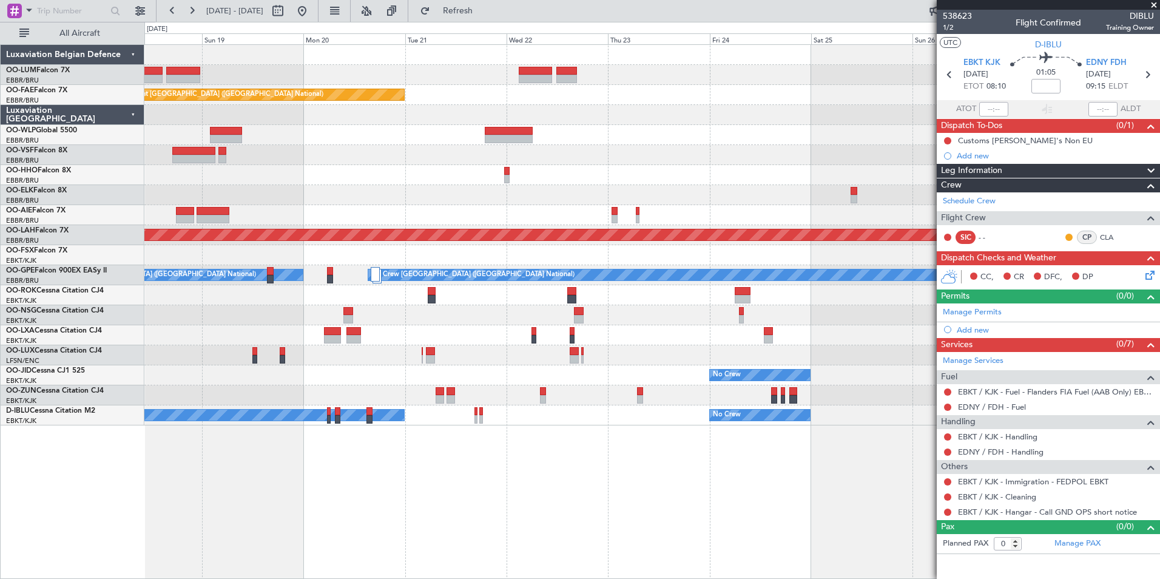
click at [499, 510] on div "Planned Maint Kortrijk-Wevelgem Owner Melsbroek Air Base Owner Melsbroek Air Ba…" at bounding box center [651, 311] width 1015 height 534
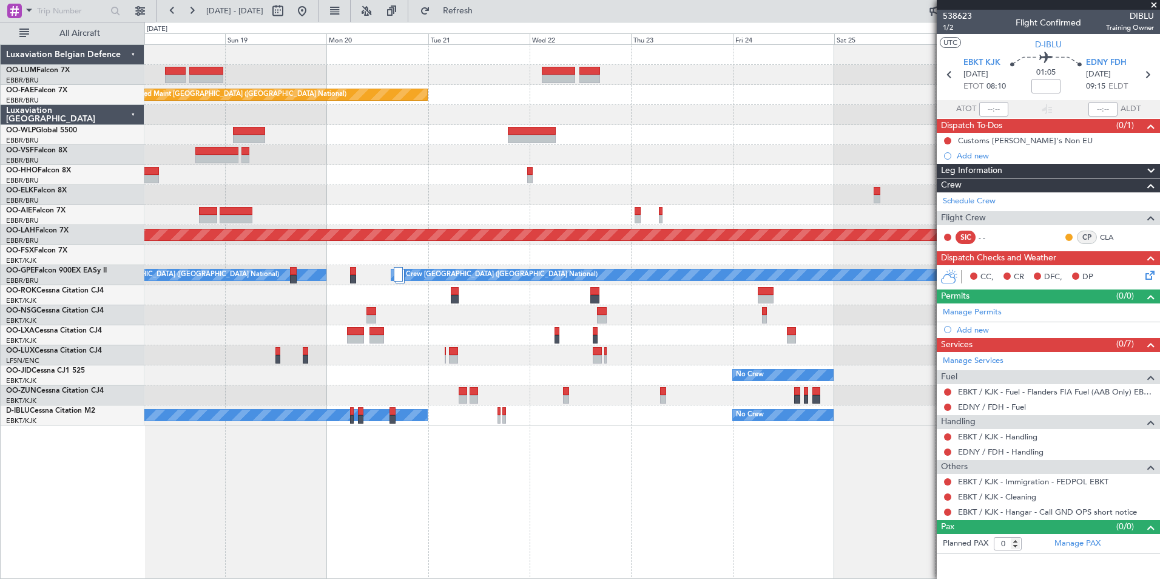
click at [557, 501] on div "Planned Maint Kortrijk-Wevelgem Owner Melsbroek Air Base Owner Melsbroek Air Ba…" at bounding box center [651, 311] width 1015 height 534
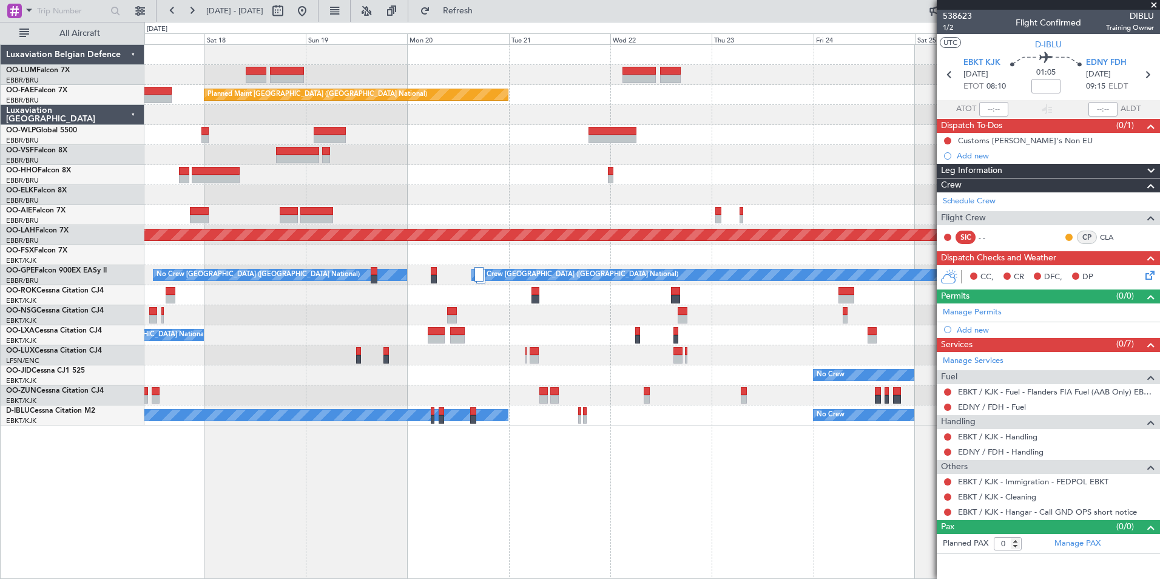
click at [525, 502] on div "Planned Maint Kortrijk-Wevelgem Owner Melsbroek Air Base Owner Melsbroek Air Ba…" at bounding box center [651, 311] width 1015 height 534
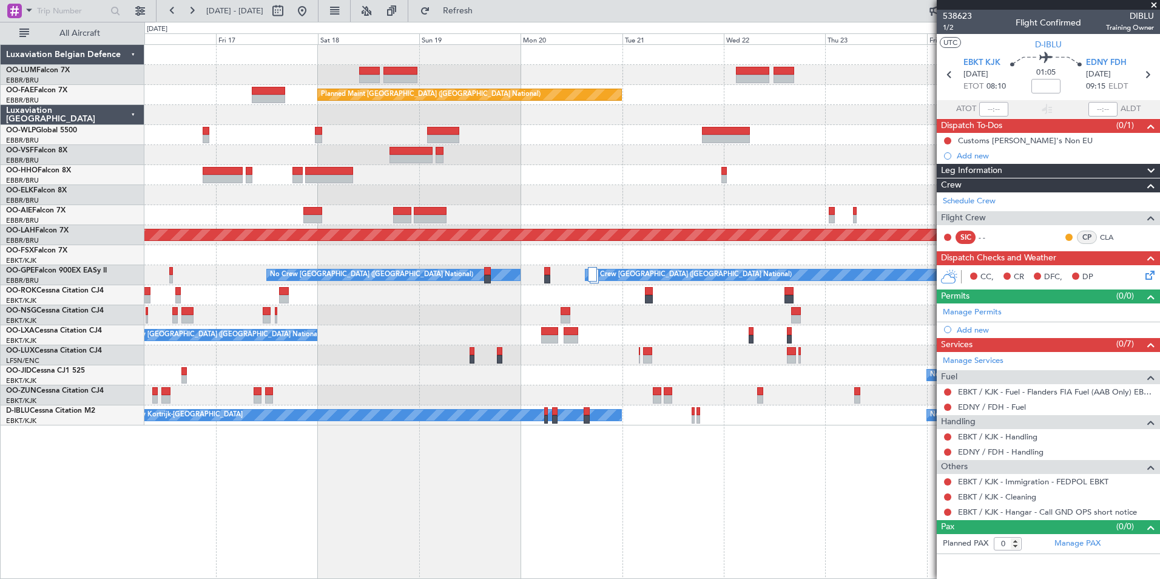
click at [586, 488] on div "Owner Melsbroek Air Base Owner [GEOGRAPHIC_DATA] Planned Maint [GEOGRAPHIC_DATA…" at bounding box center [651, 311] width 1015 height 534
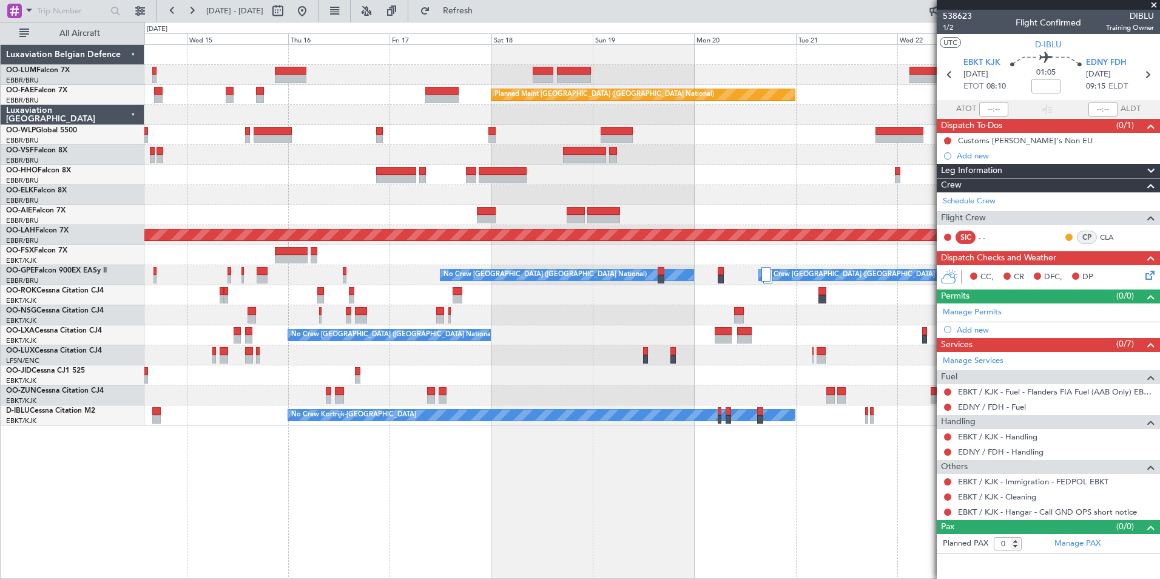
click at [485, 468] on div "Owner Melsbroek Air Base Owner Melsbroek Air Base Planned Maint Brussels (Bruss…" at bounding box center [651, 311] width 1015 height 534
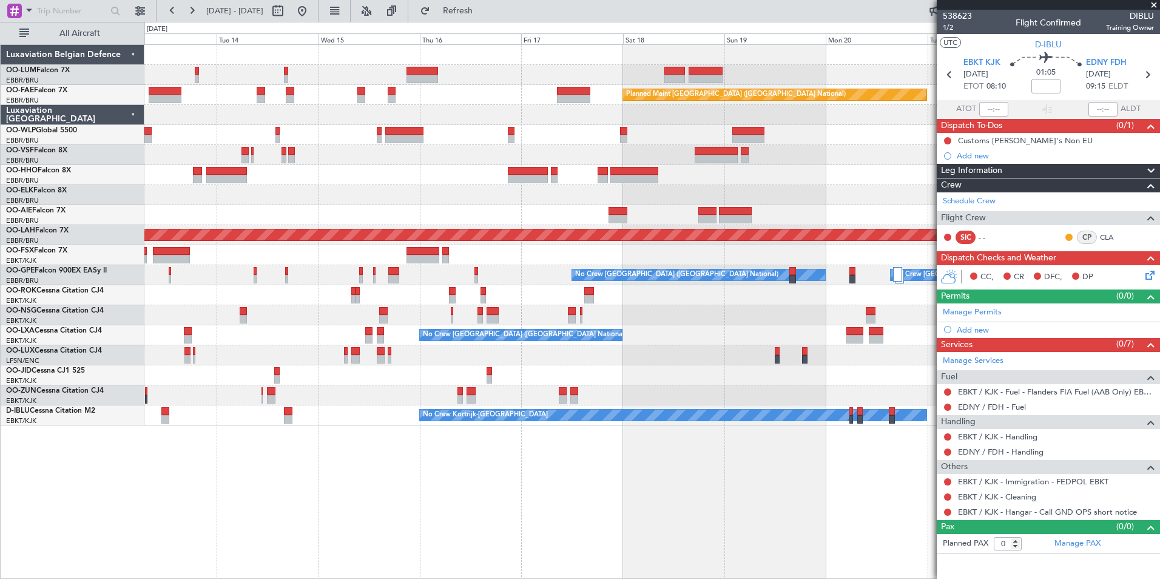
click at [418, 463] on div "Planned Maint Brussels (Brussels National) Owner Melsbroek Air Base Planned Mai…" at bounding box center [651, 311] width 1015 height 534
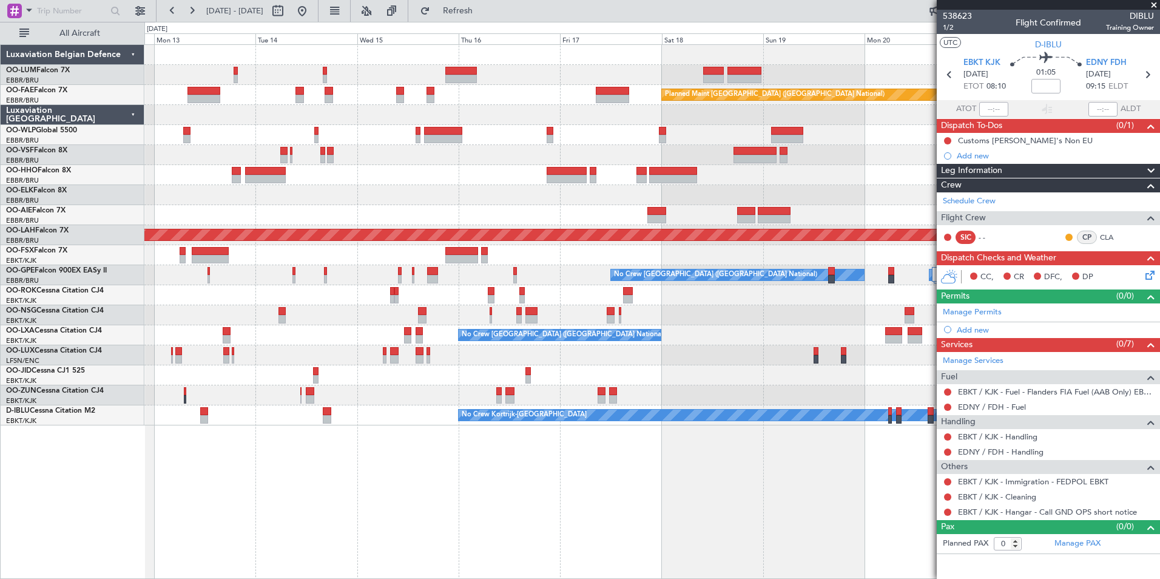
click at [522, 487] on div "Planned Maint Brussels (Brussels National) AOG Maint Sibiu Planned Maint Brusse…" at bounding box center [651, 311] width 1015 height 534
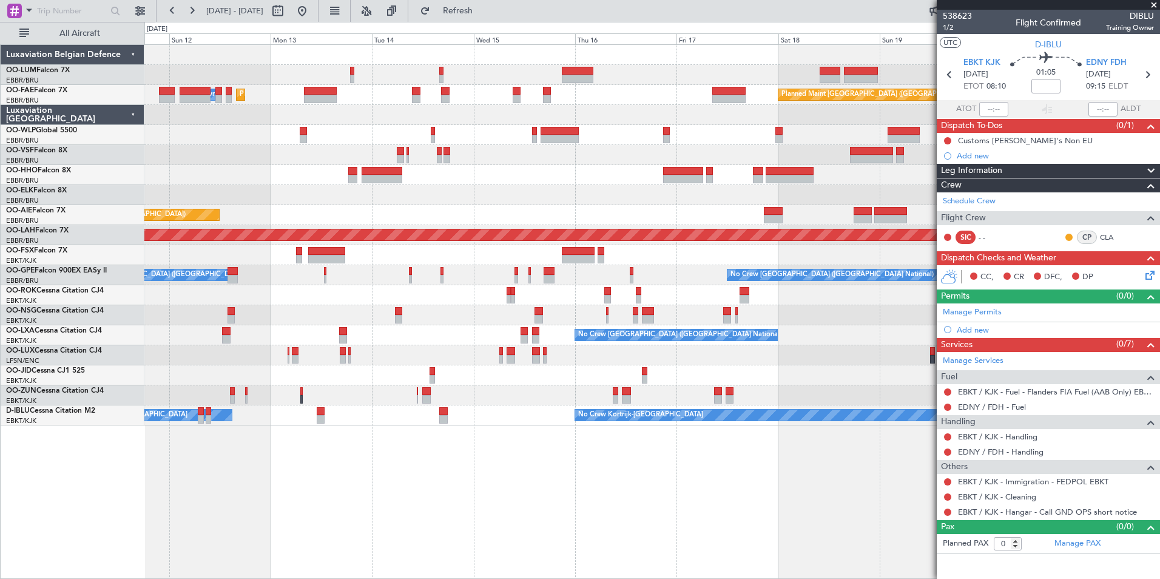
click at [535, 492] on div "Planned Maint Brussels (Brussels National) AOG Maint Sibiu Planned Maint Brusse…" at bounding box center [651, 311] width 1015 height 534
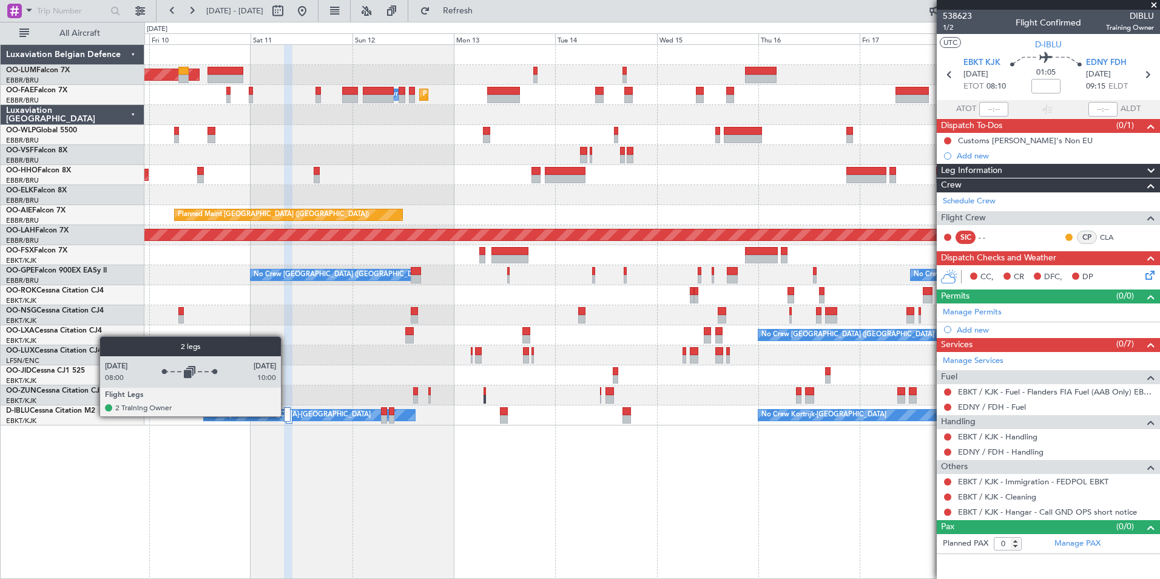
click at [286, 415] on div at bounding box center [287, 414] width 7 height 15
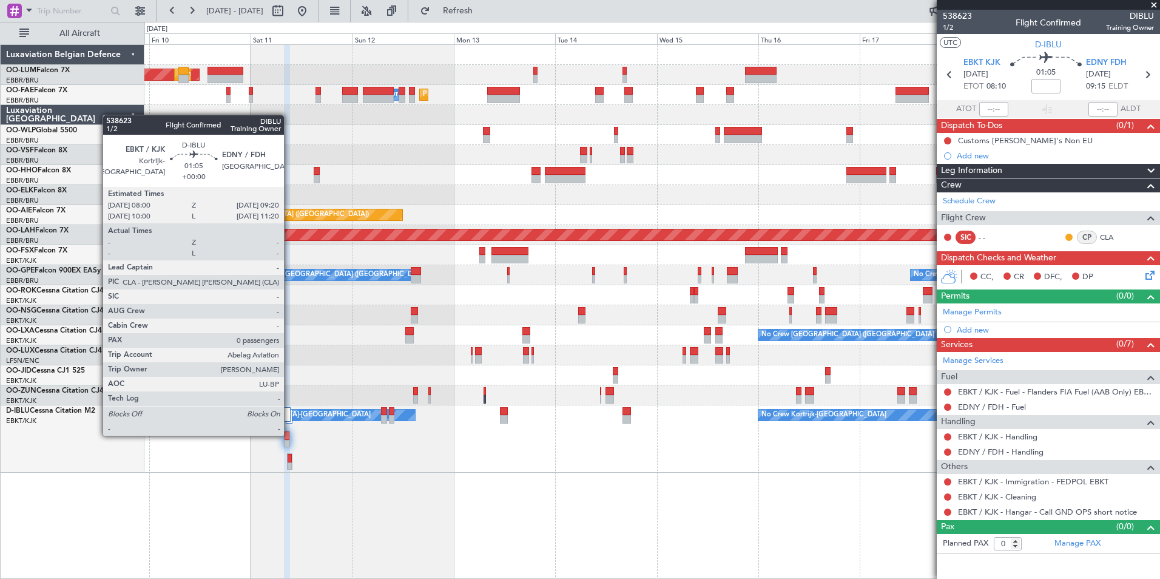
click at [289, 435] on div at bounding box center [286, 435] width 5 height 8
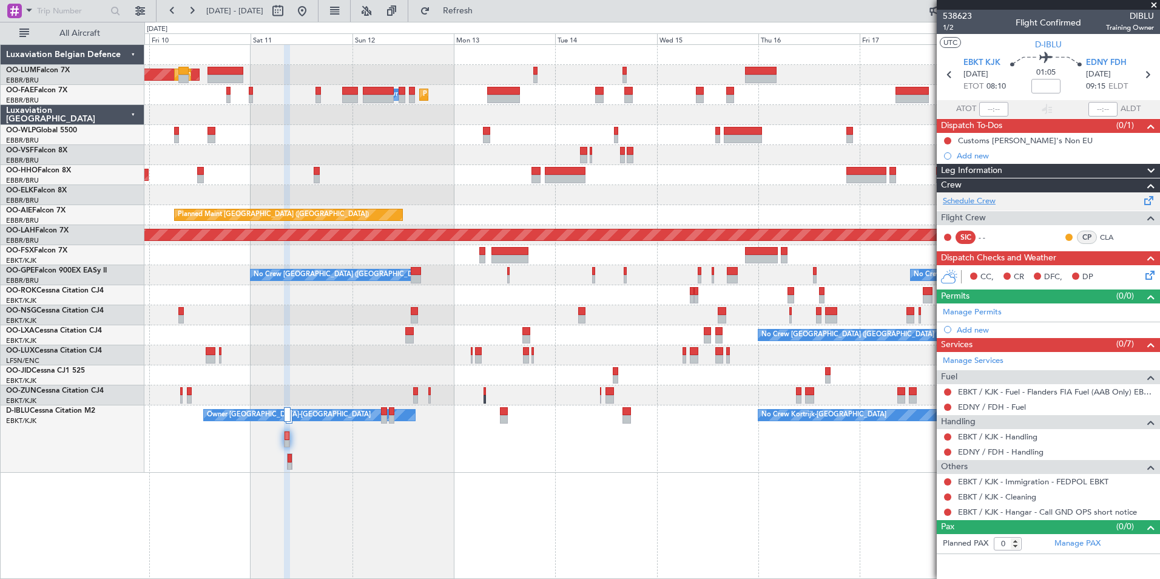
click at [970, 205] on link "Schedule Crew" at bounding box center [968, 201] width 53 height 12
click at [483, 10] on span "Refresh" at bounding box center [457, 11] width 51 height 8
click at [426, 509] on div "AOG Maint [GEOGRAPHIC_DATA] Planned Maint [GEOGRAPHIC_DATA] ([GEOGRAPHIC_DATA])…" at bounding box center [651, 311] width 1015 height 534
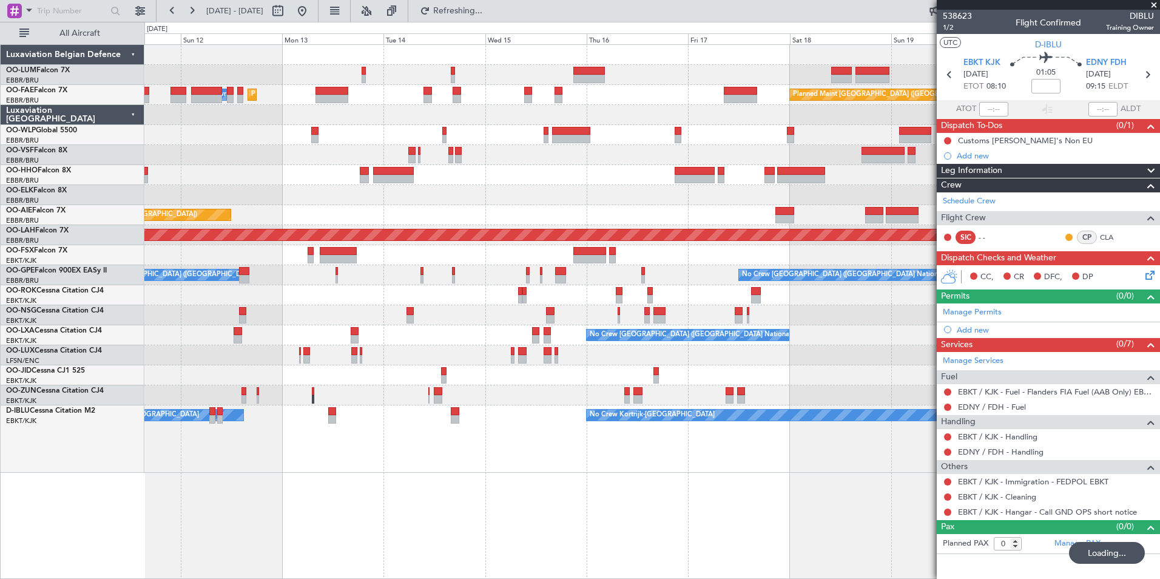
click at [583, 548] on div "Planned Maint [GEOGRAPHIC_DATA] ([GEOGRAPHIC_DATA] National) AOG Maint [GEOGRAP…" at bounding box center [651, 311] width 1015 height 534
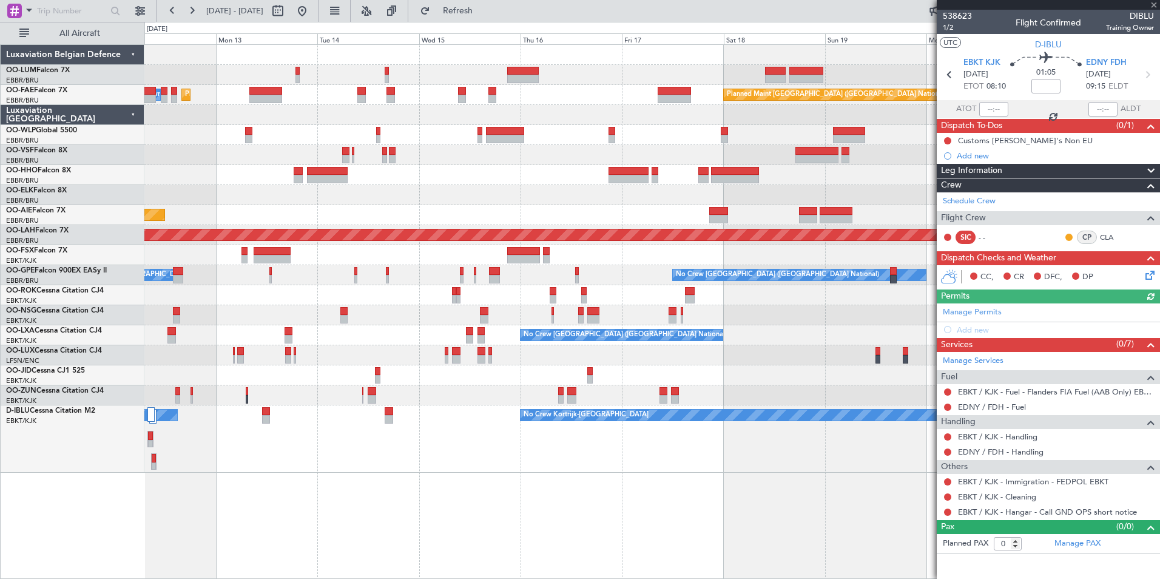
drag, startPoint x: 496, startPoint y: 7, endPoint x: 493, endPoint y: 27, distance: 19.6
click at [483, 7] on span "Refresh" at bounding box center [457, 11] width 51 height 8
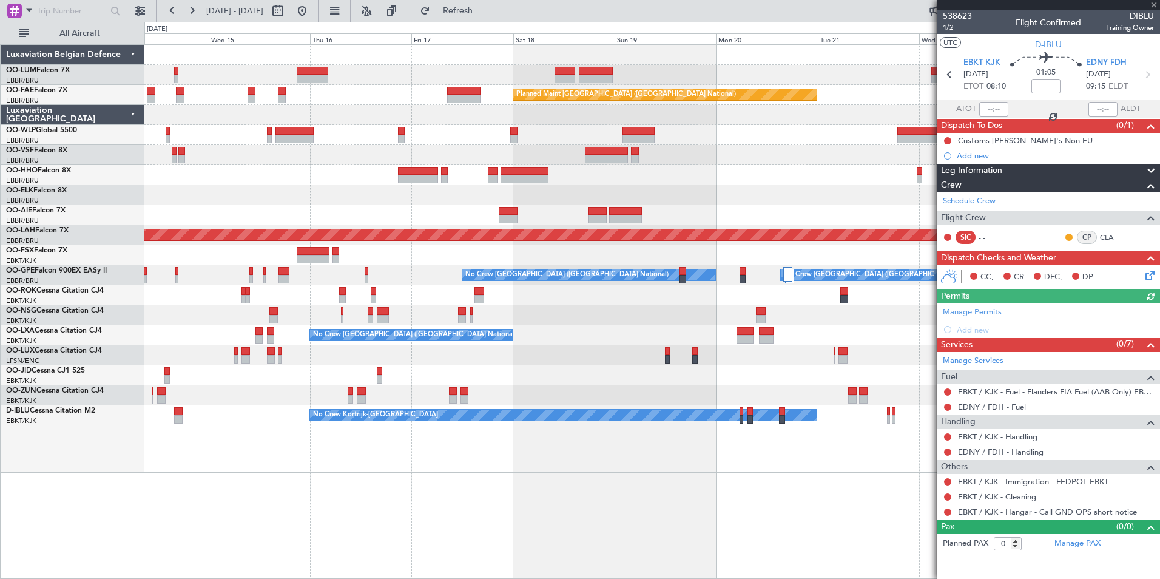
click at [309, 531] on div "Owner Melsbroek Air Base Owner [GEOGRAPHIC_DATA] Planned Maint [GEOGRAPHIC_DATA…" at bounding box center [651, 311] width 1015 height 534
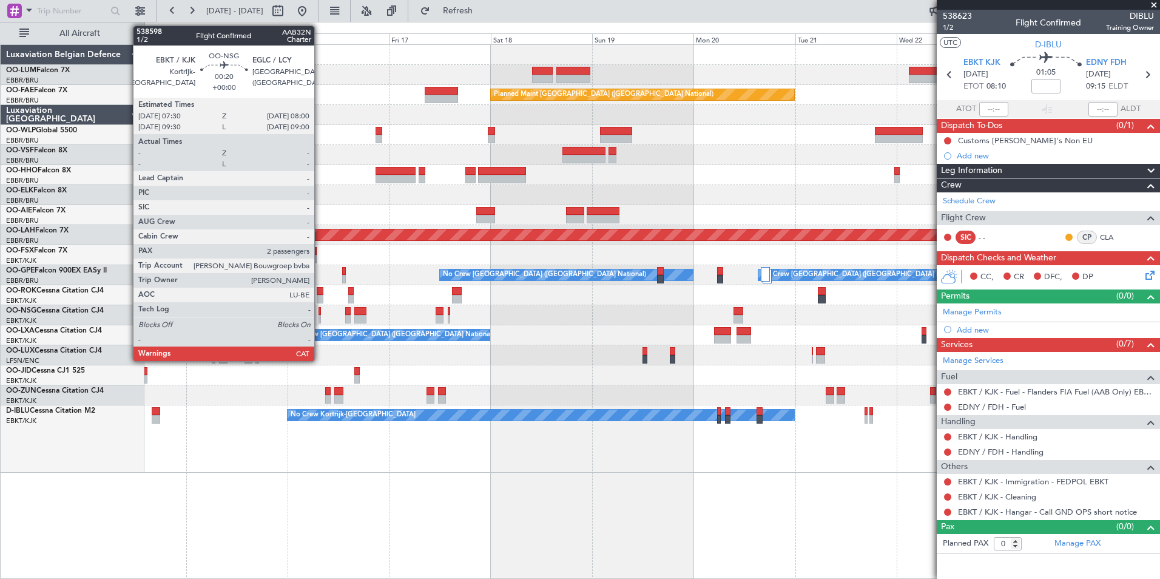
click at [320, 311] on div at bounding box center [319, 311] width 2 height 8
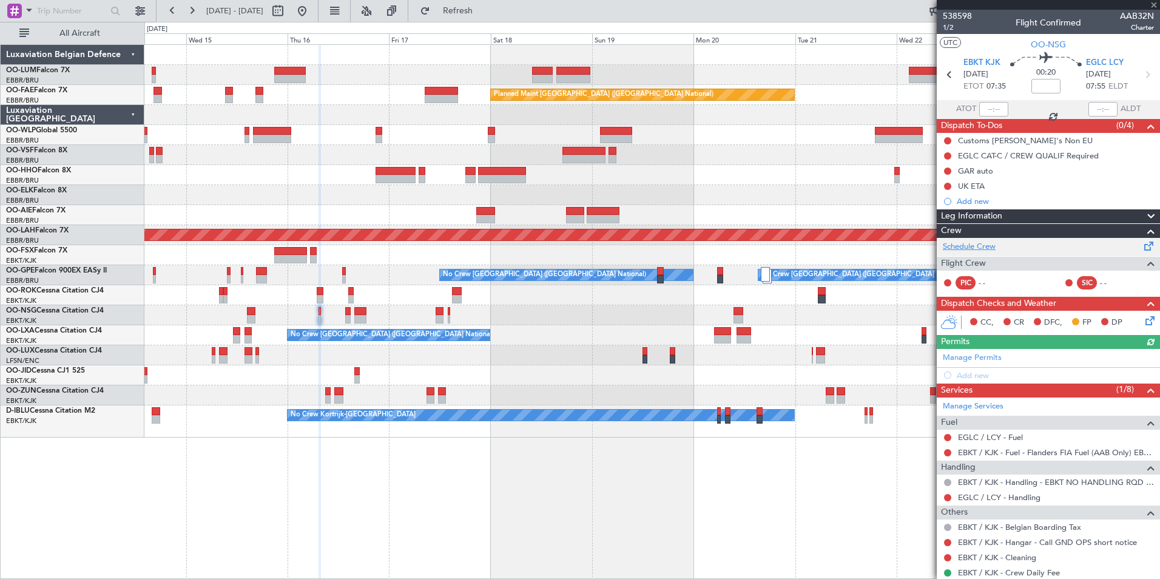
click at [977, 243] on link "Schedule Crew" at bounding box center [968, 247] width 53 height 12
click at [470, 9] on button "Refresh" at bounding box center [450, 10] width 73 height 19
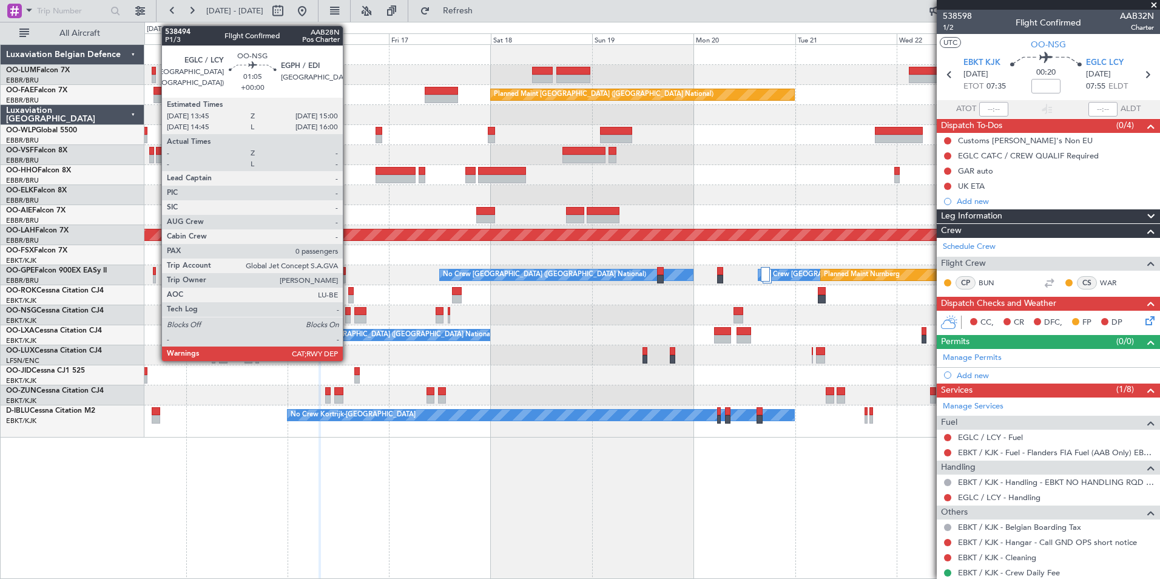
click at [348, 312] on div at bounding box center [347, 311] width 5 height 8
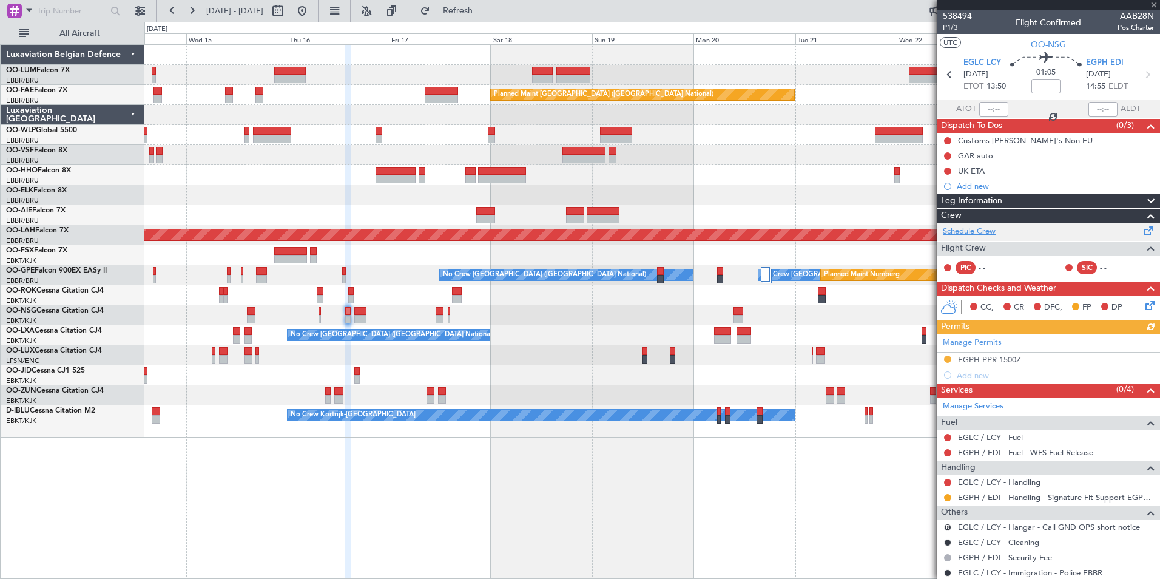
click at [982, 233] on link "Schedule Crew" at bounding box center [968, 232] width 53 height 12
click at [483, 7] on span "Refresh" at bounding box center [457, 11] width 51 height 8
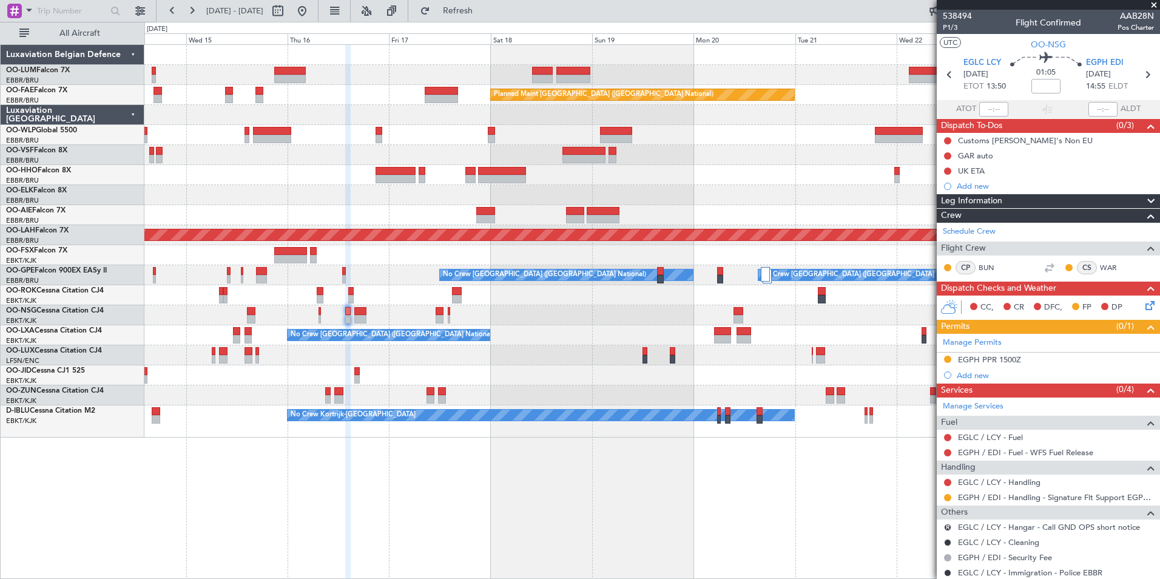
click at [327, 500] on div "Owner Melsbroek Air Base Owner [GEOGRAPHIC_DATA] Planned Maint [GEOGRAPHIC_DATA…" at bounding box center [651, 311] width 1015 height 534
click at [483, 7] on span "Refresh" at bounding box center [457, 11] width 51 height 8
click at [420, 549] on div "Owner Melsbroek Air Base Owner Melsbroek Air Base Planned Maint Brussels (Bruss…" at bounding box center [651, 311] width 1015 height 534
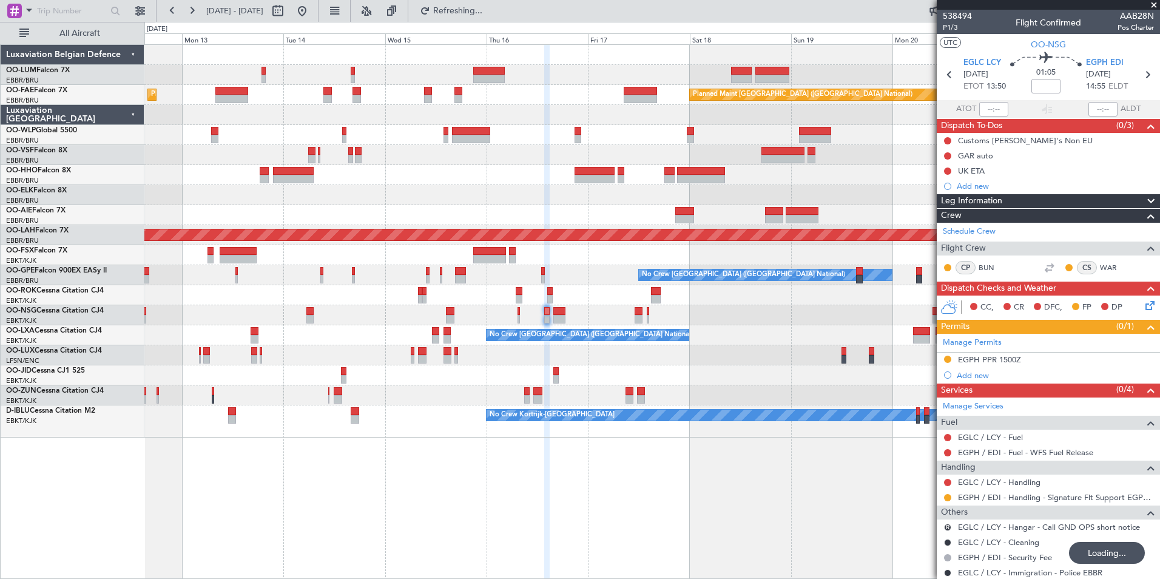
click at [390, 534] on div "Planned Maint Brussels (Brussels National) AOG Maint Sibiu Planned Maint Brusse…" at bounding box center [651, 311] width 1015 height 534
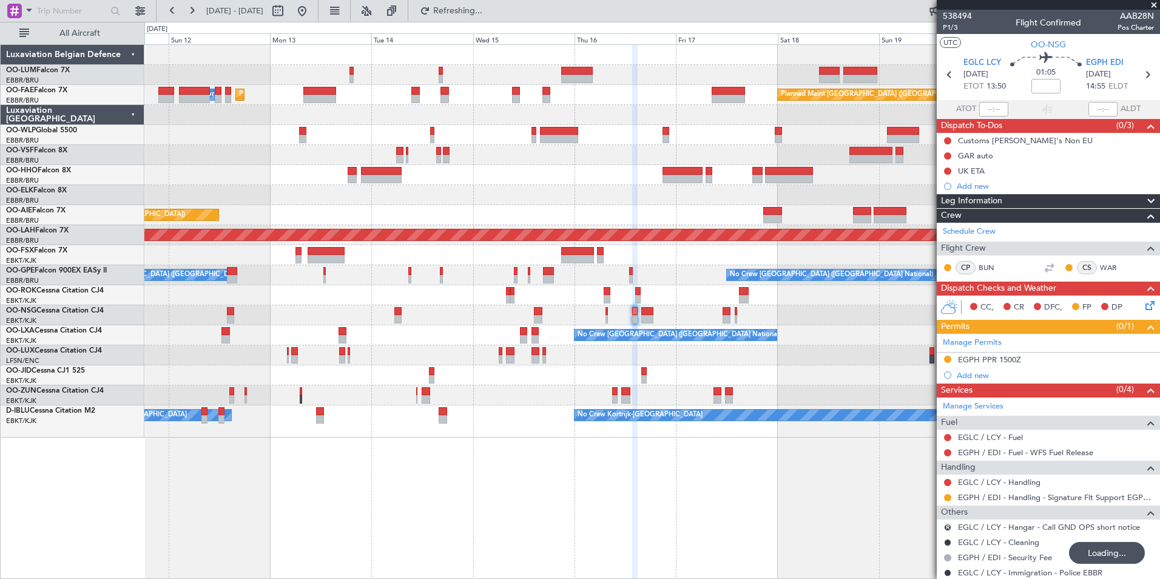
click at [357, 528] on div "Planned Maint Brussels (Brussels National) AOG Maint Sibiu Planned Maint Brusse…" at bounding box center [651, 311] width 1015 height 534
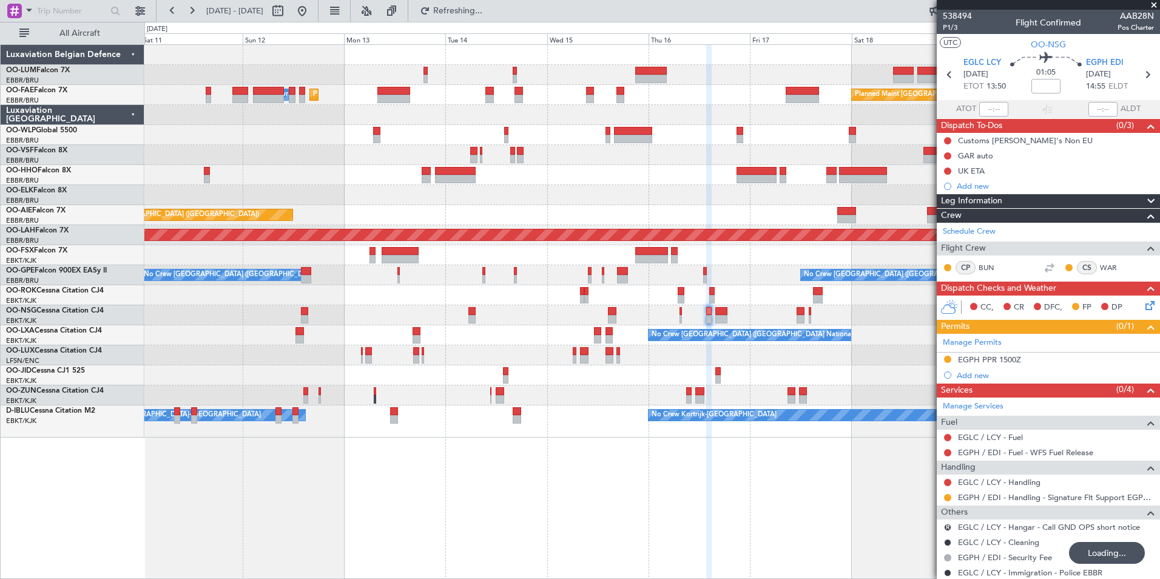
click at [360, 521] on div "Planned Maint Brussels (Brussels National) AOG Maint Sibiu Planned Maint Brusse…" at bounding box center [651, 311] width 1015 height 534
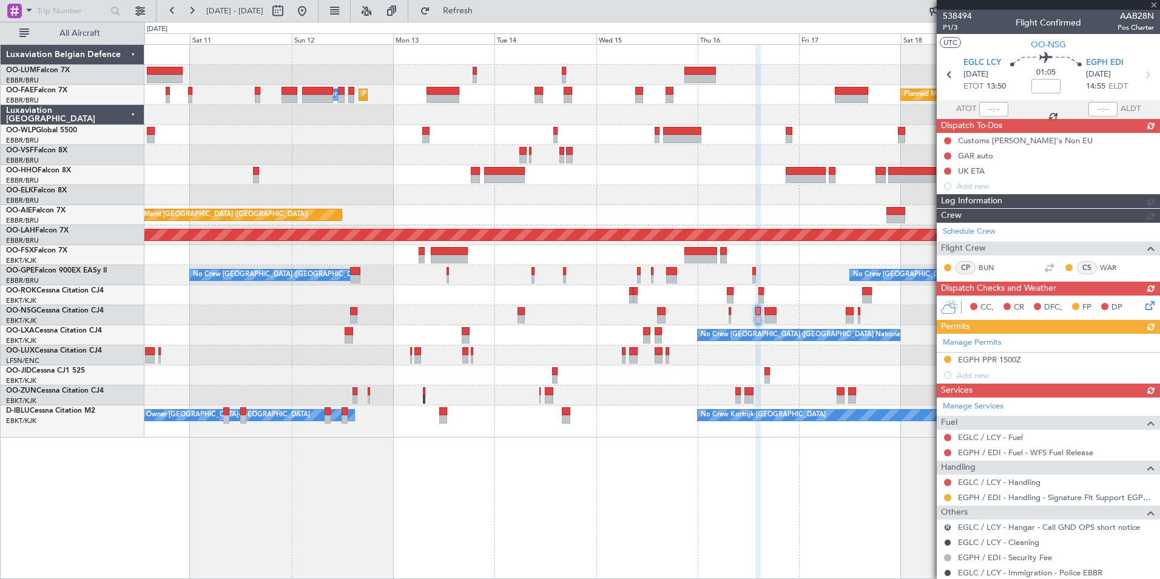
click at [408, 514] on div "Planned Maint Brussels (Brussels National) AOG Maint Sibiu Planned Maint Brusse…" at bounding box center [651, 311] width 1015 height 534
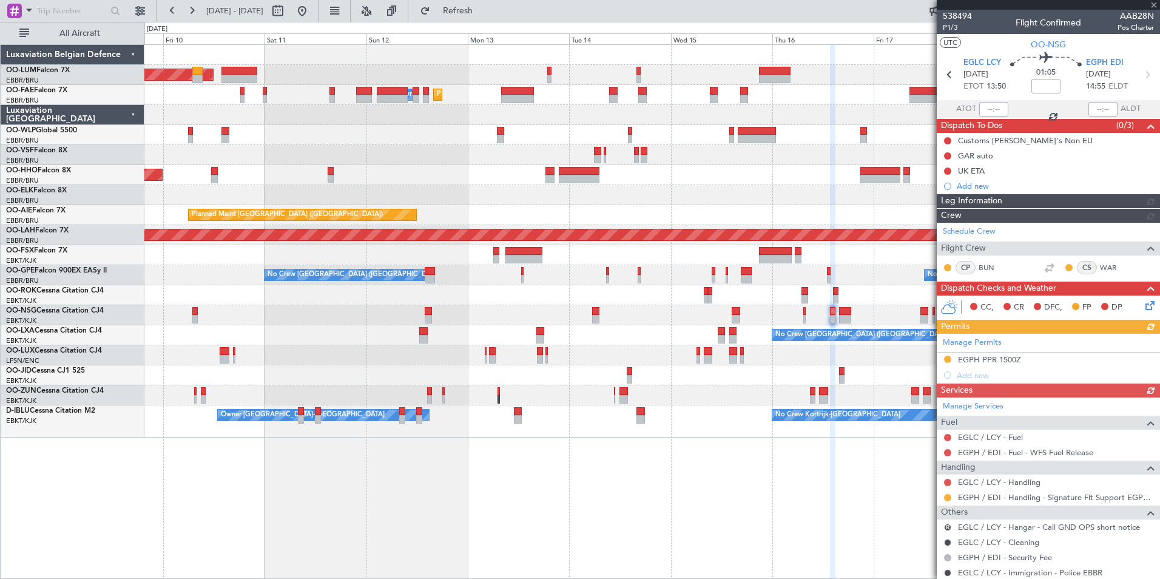
click at [337, 495] on div "Planned Maint Brussels (Brussels National) AOG Maint Sibiu Planned Maint Brusse…" at bounding box center [651, 311] width 1015 height 534
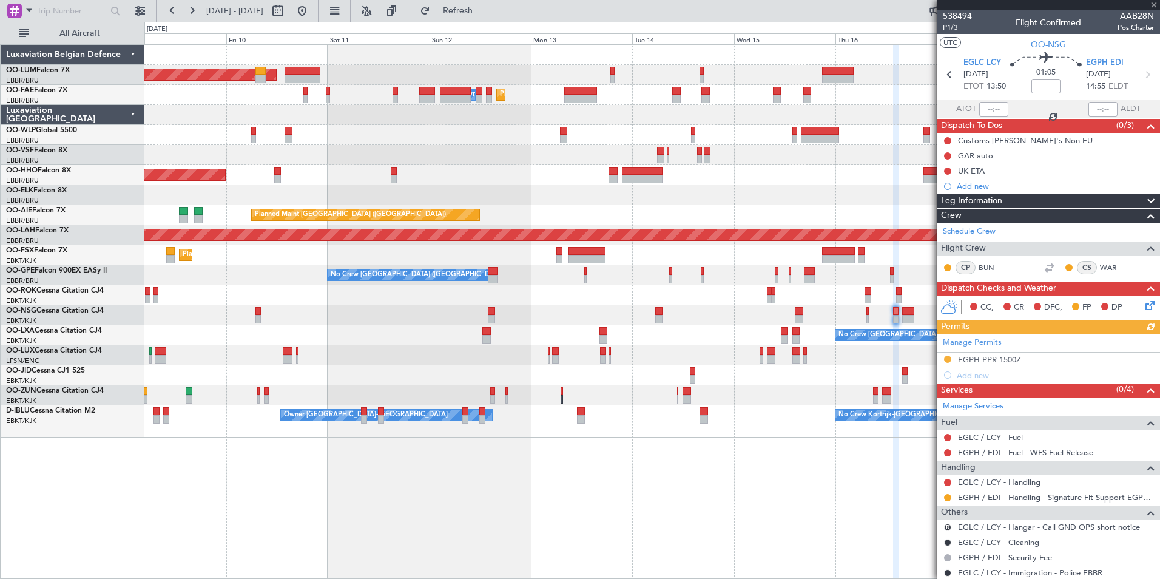
click at [343, 488] on div "Planned Maint Brussels (Brussels National) AOG Maint Sibiu Planned Maint Melsbr…" at bounding box center [651, 311] width 1015 height 534
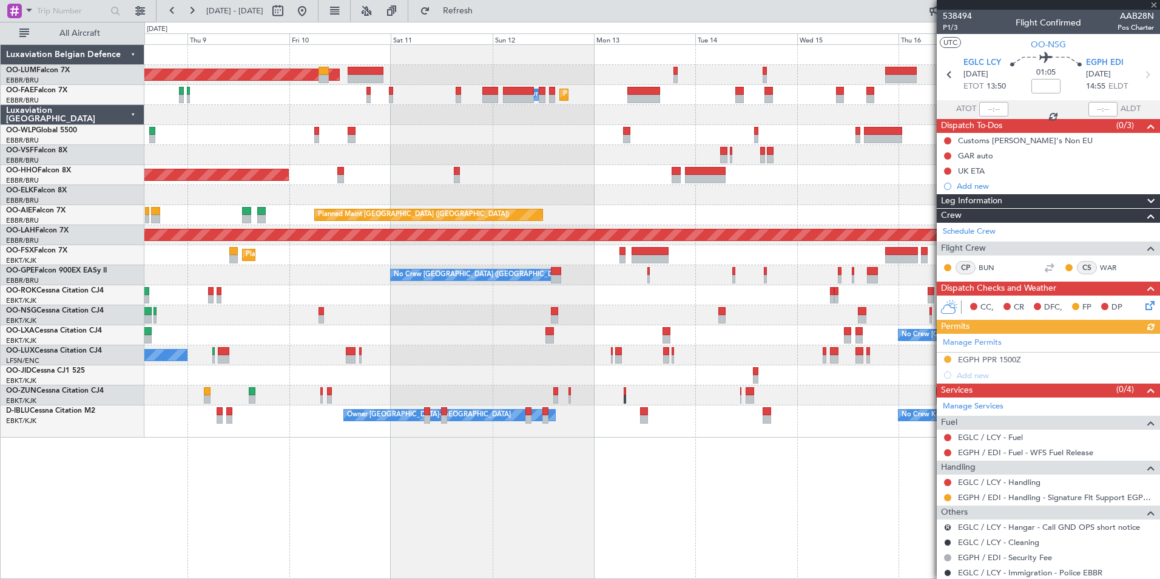
click at [332, 484] on div "Planned Maint Brussels (Brussels National) AOG Maint Sibiu Planned Maint Melsbr…" at bounding box center [651, 311] width 1015 height 534
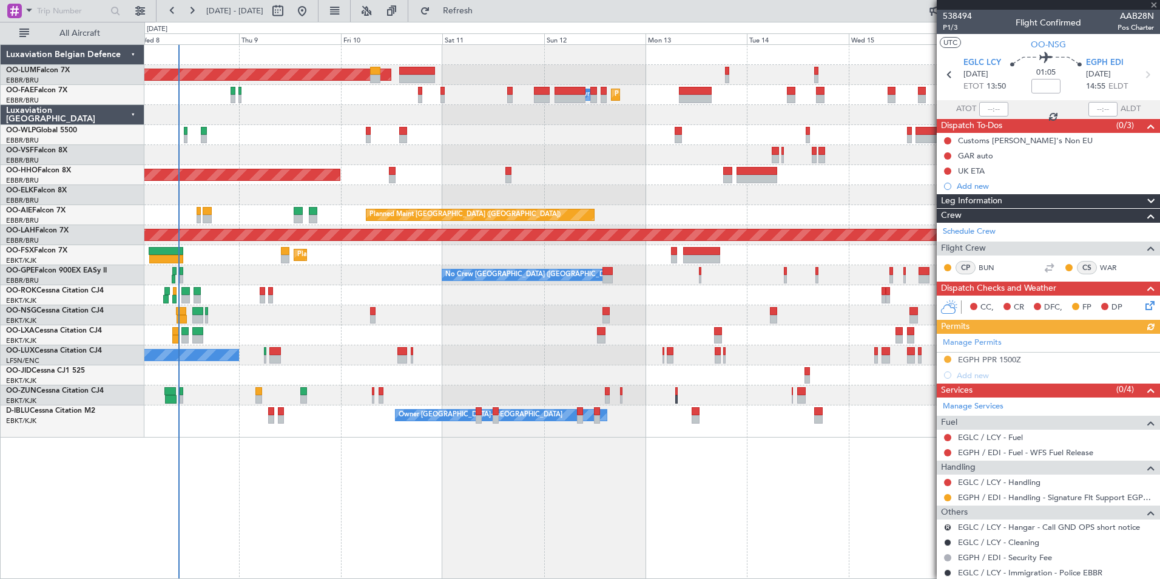
click at [322, 486] on div "Planned Maint Brussels (Brussels National) AOG Maint Sibiu Planned Maint Melsbr…" at bounding box center [651, 311] width 1015 height 534
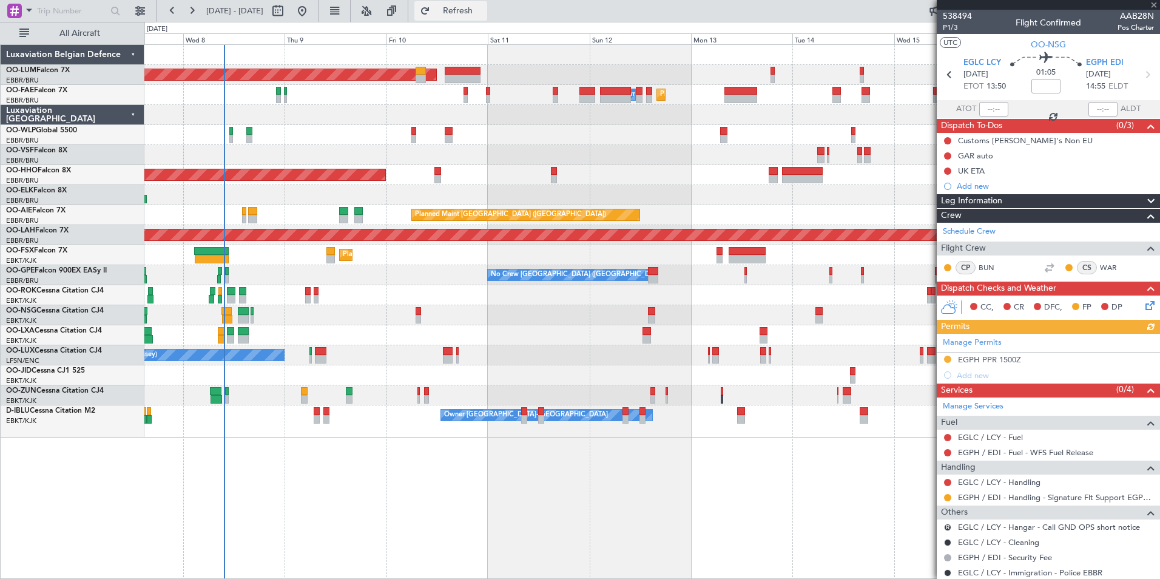
click at [473, 3] on button "Refresh" at bounding box center [450, 10] width 73 height 19
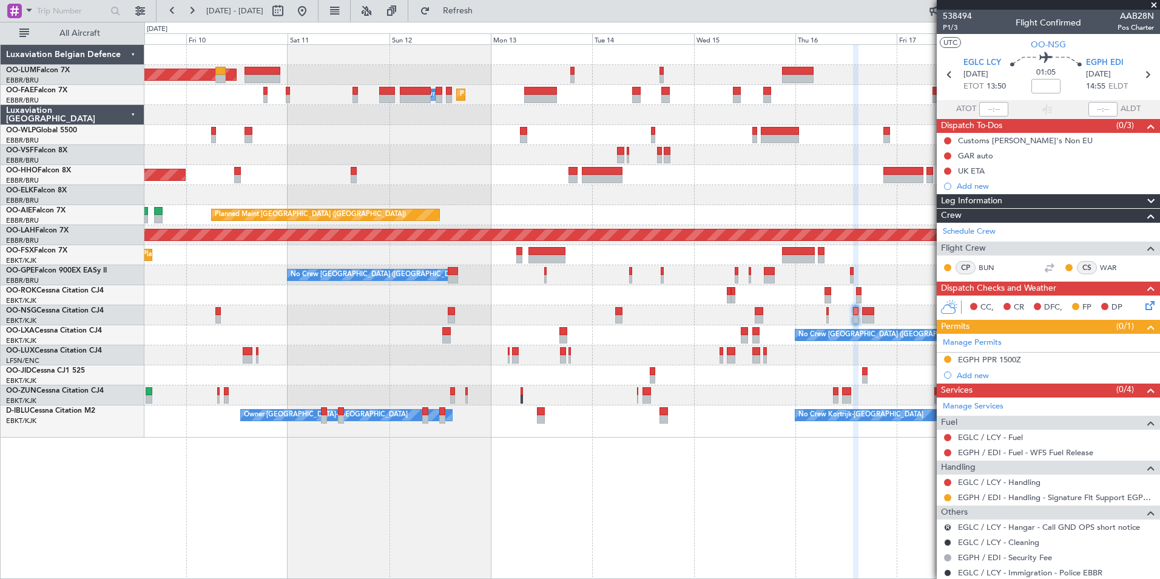
click at [523, 496] on div "Planned Maint Brussels (Brussels National) AOG Maint Sibiu Planned Maint Melsbr…" at bounding box center [651, 311] width 1015 height 534
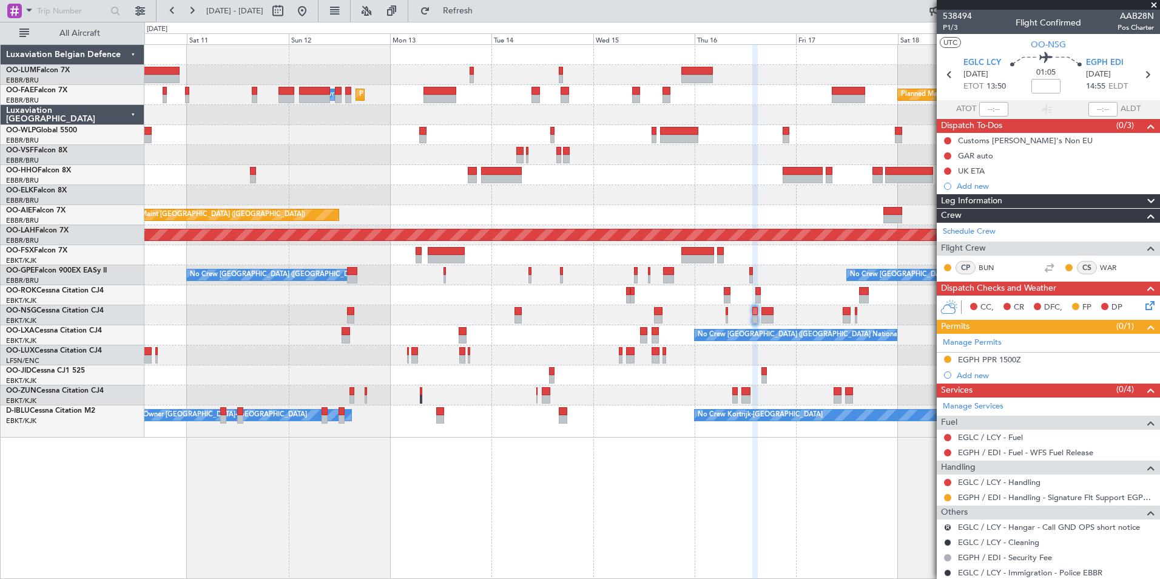
click at [357, 553] on div "Planned Maint Brussels (Brussels National) AOG Maint Sibiu Planned Maint Melsbr…" at bounding box center [651, 311] width 1015 height 534
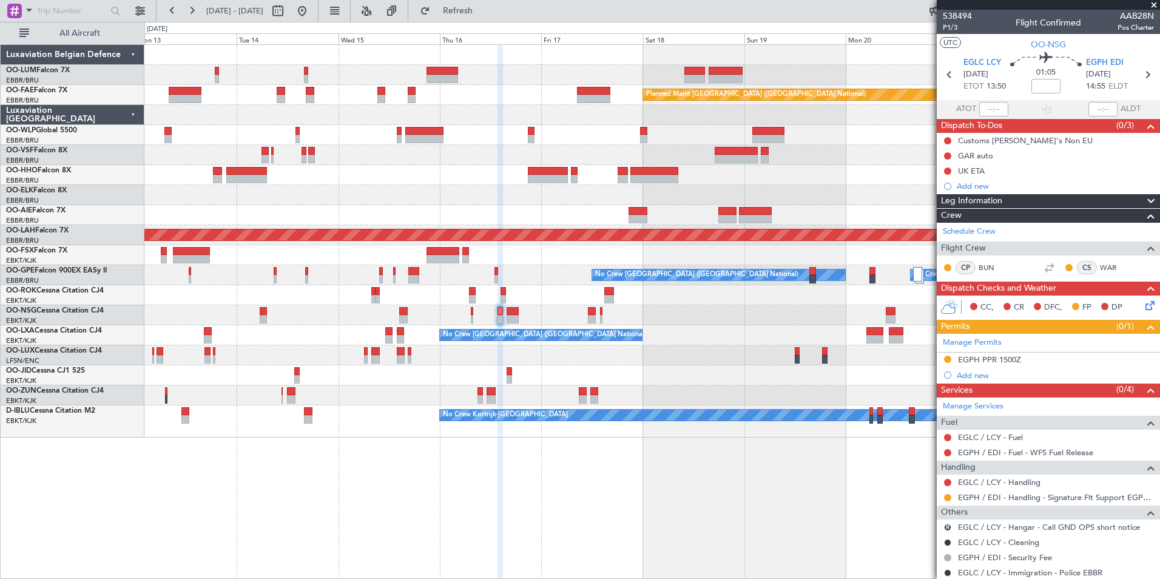
click at [401, 574] on div "Planned Maint [GEOGRAPHIC_DATA] ([GEOGRAPHIC_DATA] National) Owner [GEOGRAPHIC_…" at bounding box center [651, 311] width 1015 height 534
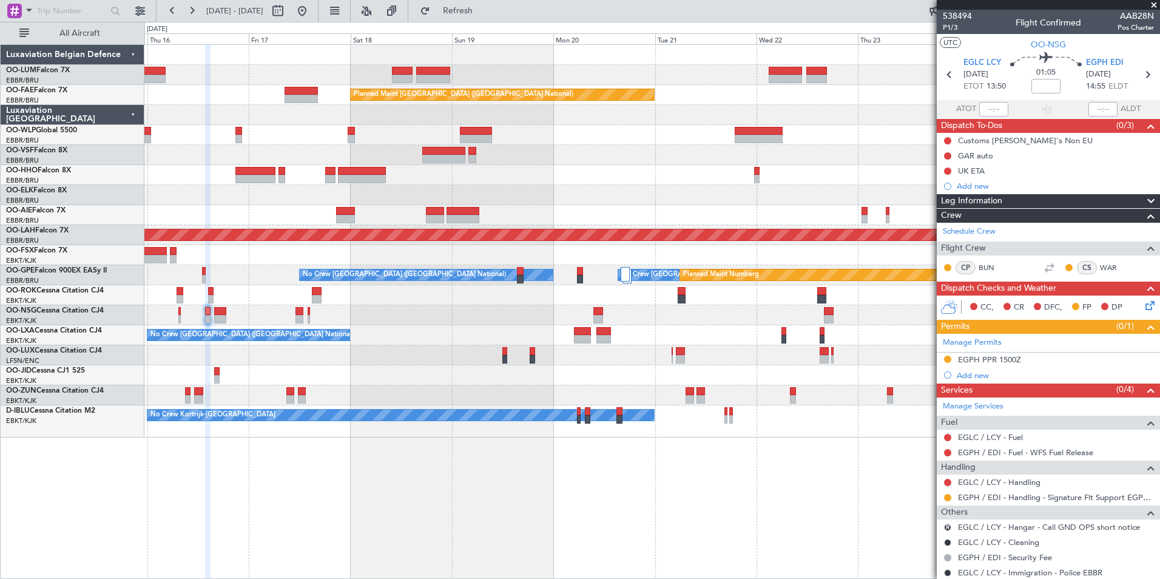
click at [376, 578] on html "07 Oct 2025 - 17 Oct 2025 Refresh Quick Links All Aircraft Owner Melsbroek Air …" at bounding box center [580, 289] width 1160 height 579
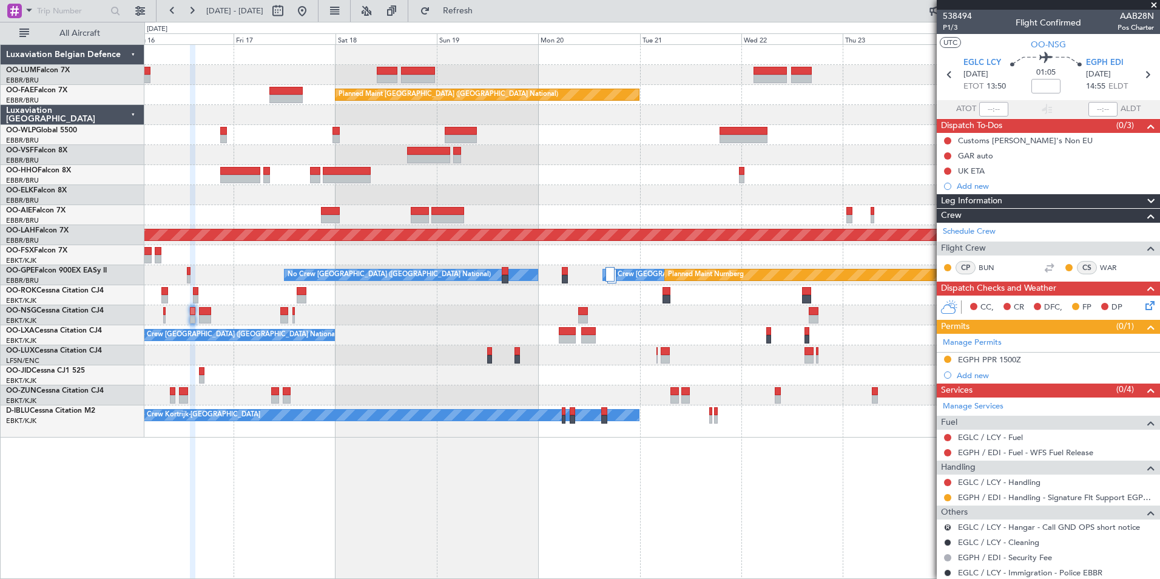
click at [462, 552] on div "Owner Melsbroek Air Base Owner Melsbroek Air Base Planned Maint Kortrijk-Wevelg…" at bounding box center [651, 311] width 1015 height 534
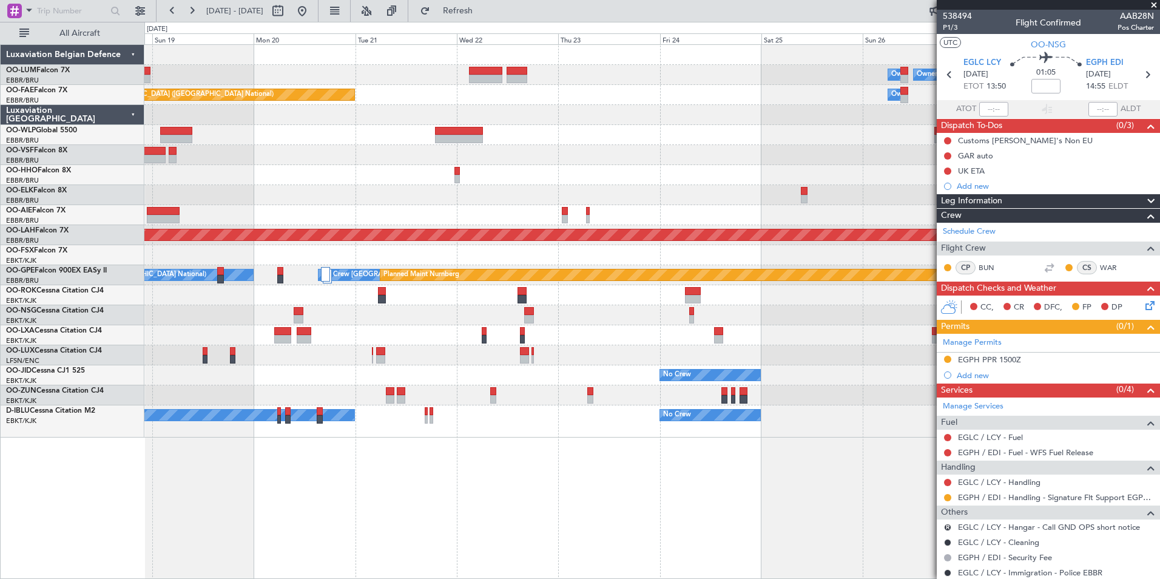
click at [620, 499] on div "Owner Melsbroek Air Base Owner Melsbroek Air Base Planned Maint Kortrijk-Wevelg…" at bounding box center [651, 311] width 1015 height 534
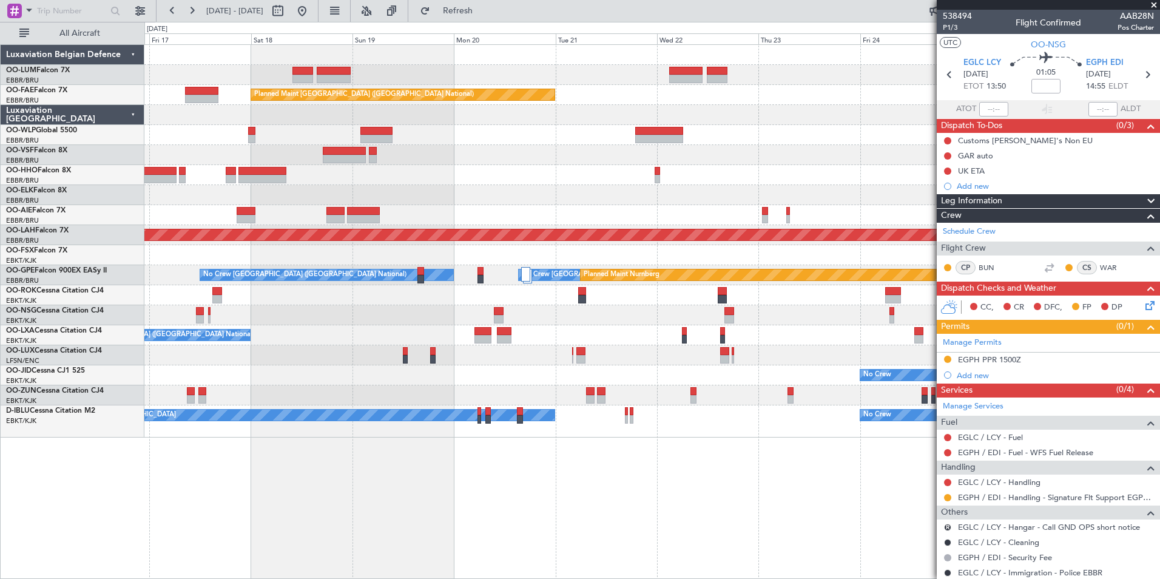
click at [560, 537] on div "Owner Melsbroek Air Base Owner Melsbroek Air Base Planned Maint Kortrijk-Wevelg…" at bounding box center [651, 311] width 1015 height 534
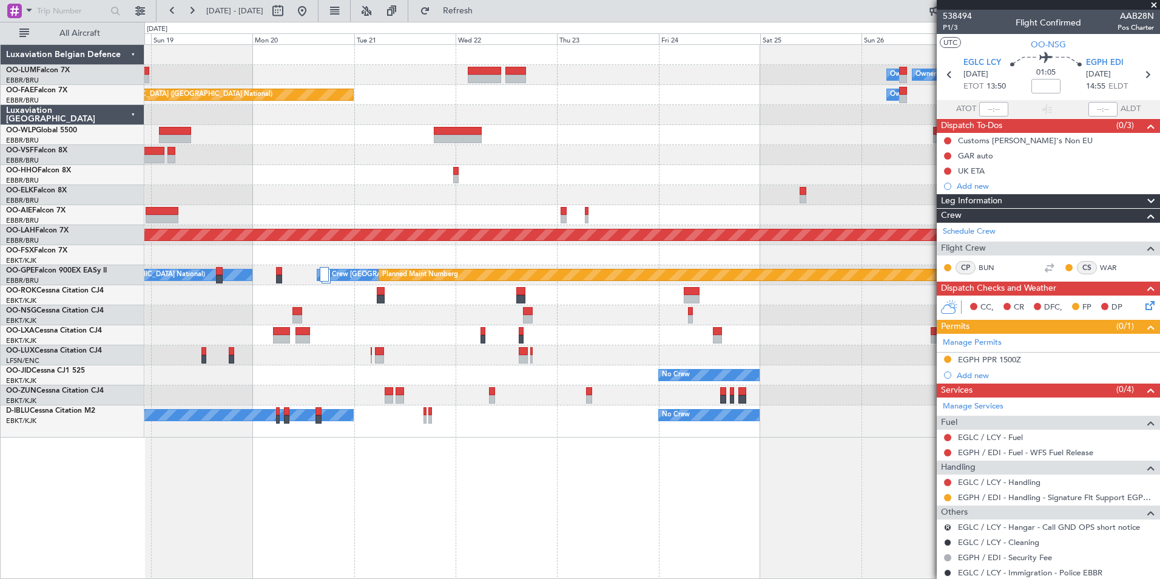
click at [349, 548] on div "Owner Melsbroek Air Base Owner Melsbroek Air Base Planned Maint Kortrijk-Wevelg…" at bounding box center [651, 311] width 1015 height 534
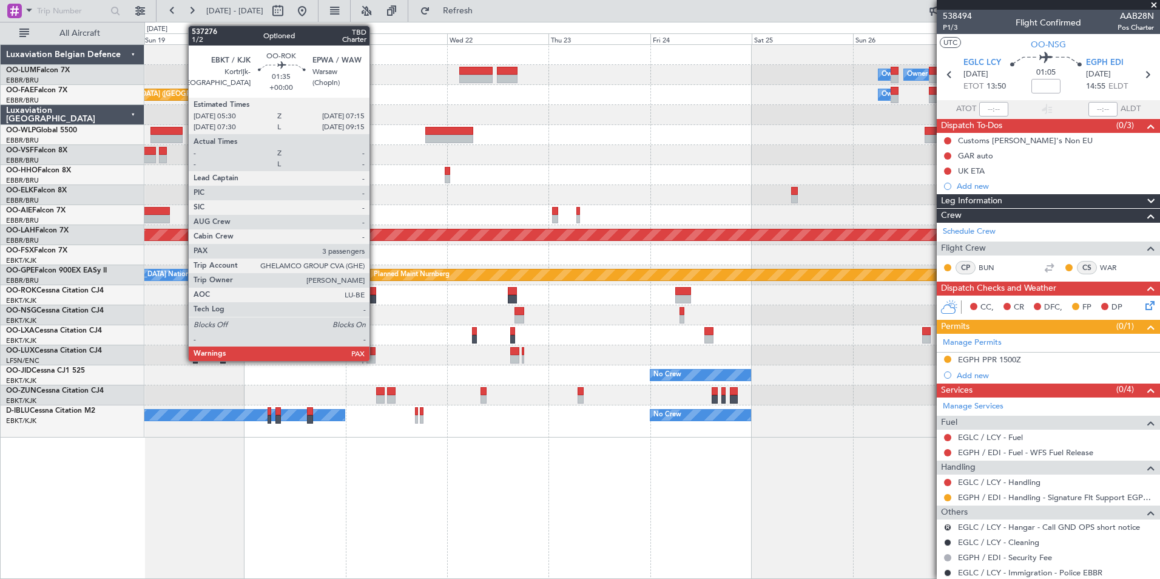
click at [375, 296] on div at bounding box center [372, 299] width 8 height 8
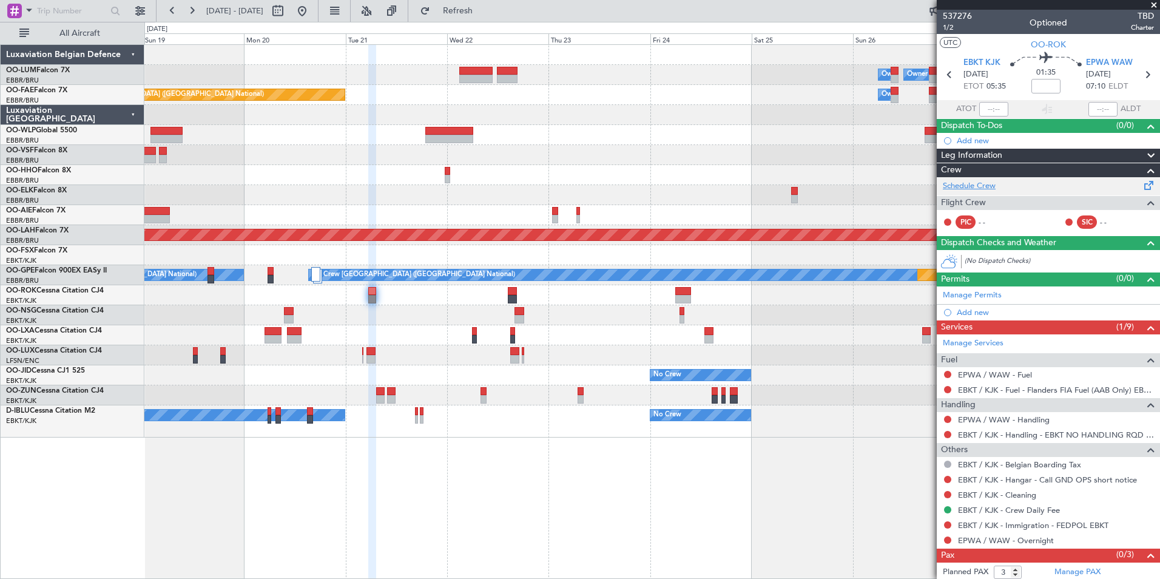
click at [959, 184] on link "Schedule Crew" at bounding box center [968, 186] width 53 height 12
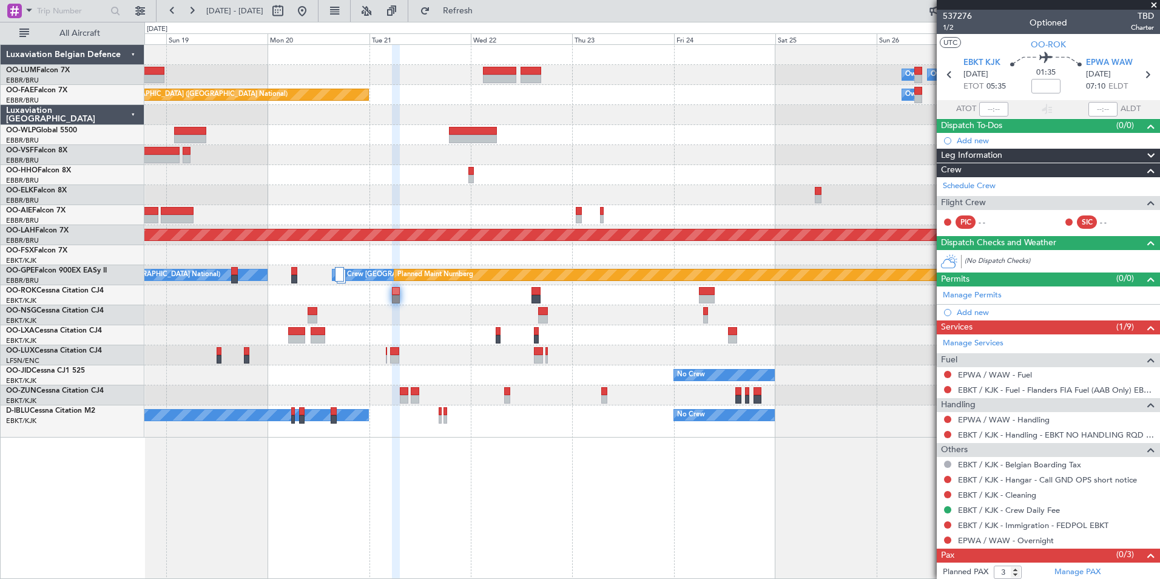
click at [504, 544] on div "Planned Maint Kortrijk-Wevelgem Owner Melsbroek Air Base Owner Melsbroek Air Ba…" at bounding box center [651, 311] width 1015 height 534
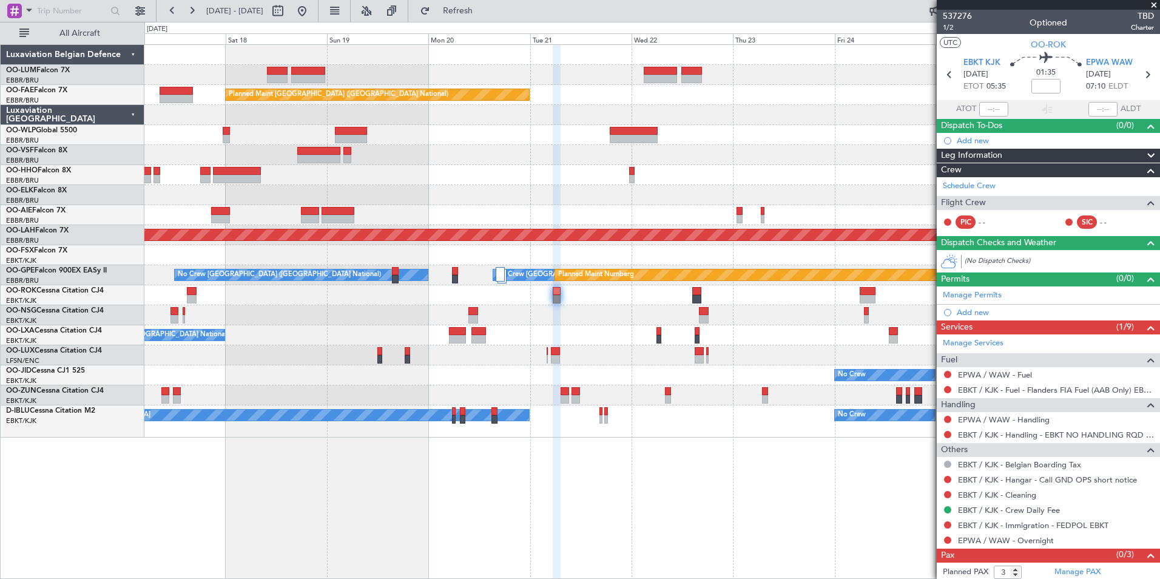
click at [579, 526] on div "Owner Melsbroek Air Base Owner [GEOGRAPHIC_DATA] Planned Maint [GEOGRAPHIC_DATA…" at bounding box center [651, 311] width 1015 height 534
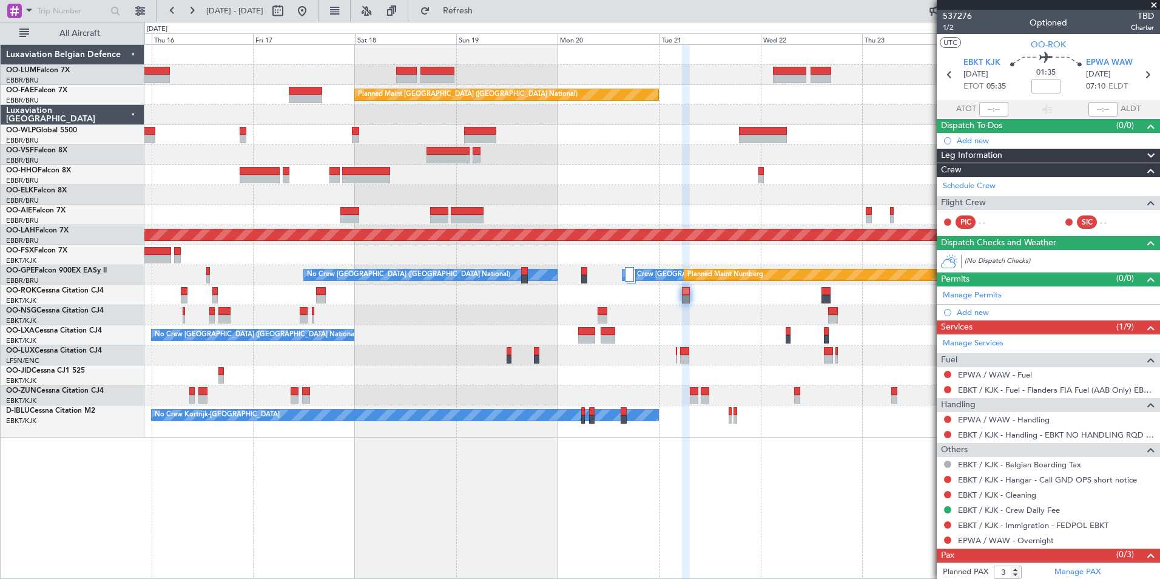
click at [577, 536] on div "Owner Melsbroek Air Base Owner Melsbroek Air Base Planned Maint Kortrijk-Wevelg…" at bounding box center [651, 311] width 1015 height 534
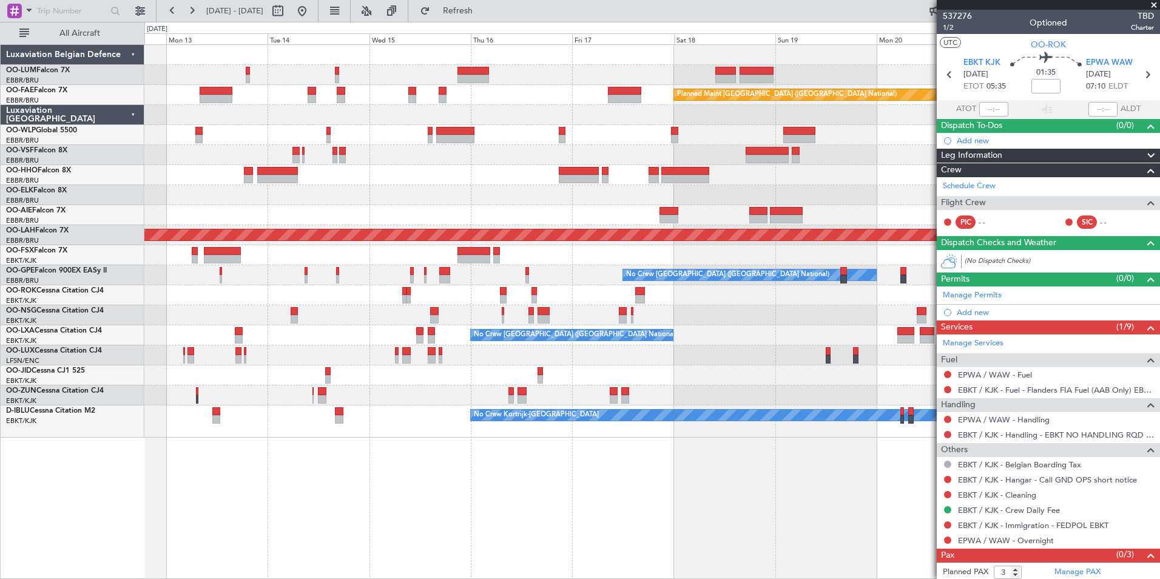
click at [704, 551] on div "Planned Maint Brussels (Brussels National) AOG Maint Sibiu Planned Maint Brusse…" at bounding box center [651, 311] width 1015 height 534
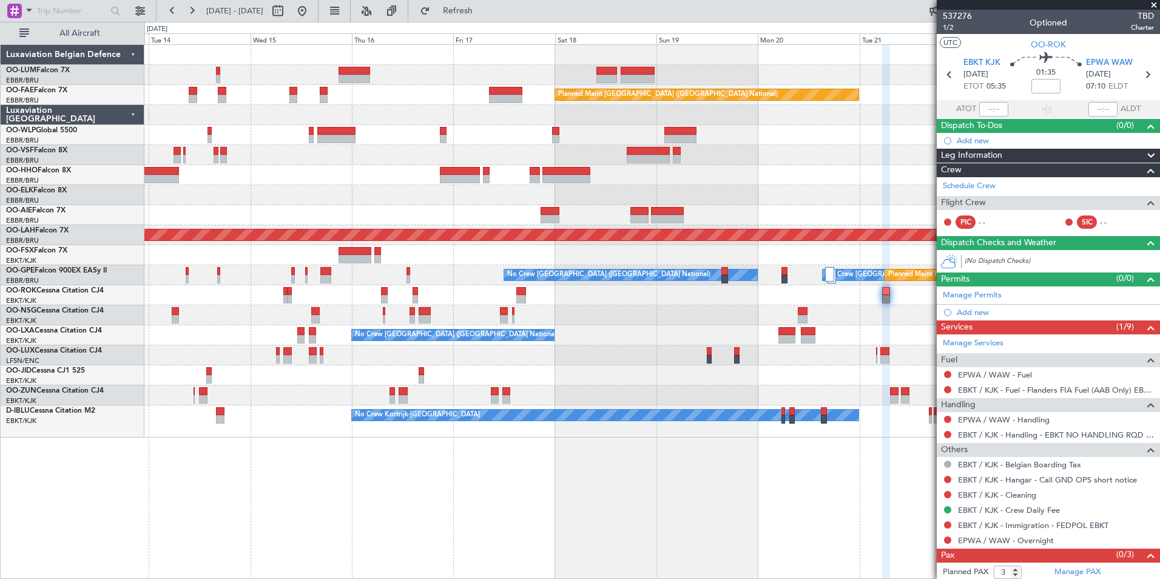
click at [694, 525] on div "Owner Melsbroek Air Base Planned Maint Brussels (Brussels National) Owner Melsb…" at bounding box center [651, 311] width 1015 height 534
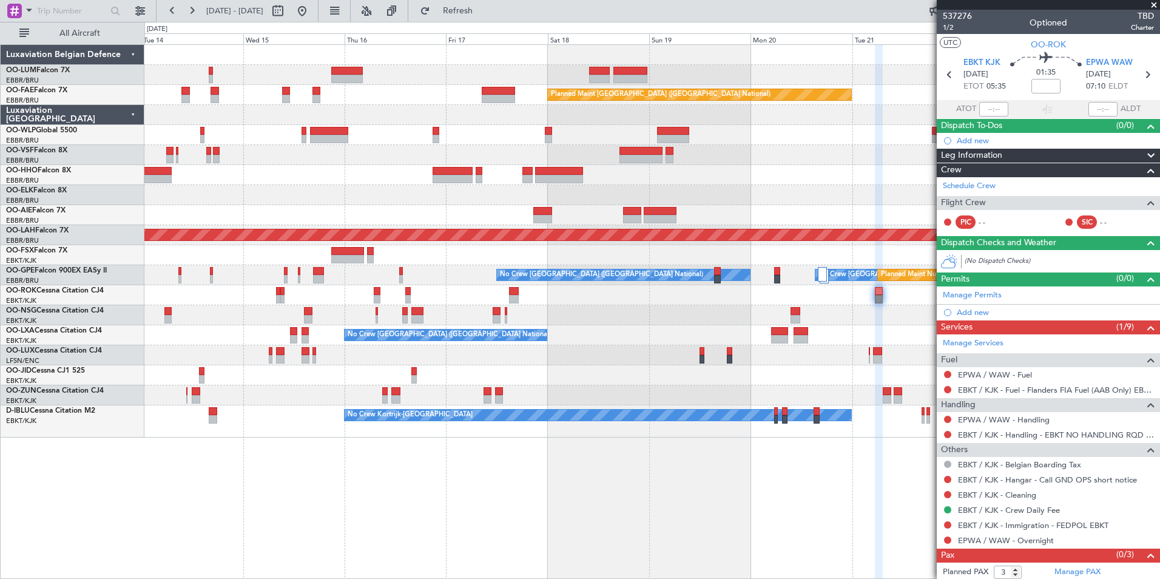
click at [628, 577] on div "Owner Melsbroek Air Base Owner Melsbroek Air Base Planned Maint Brussels (Bruss…" at bounding box center [651, 311] width 1015 height 534
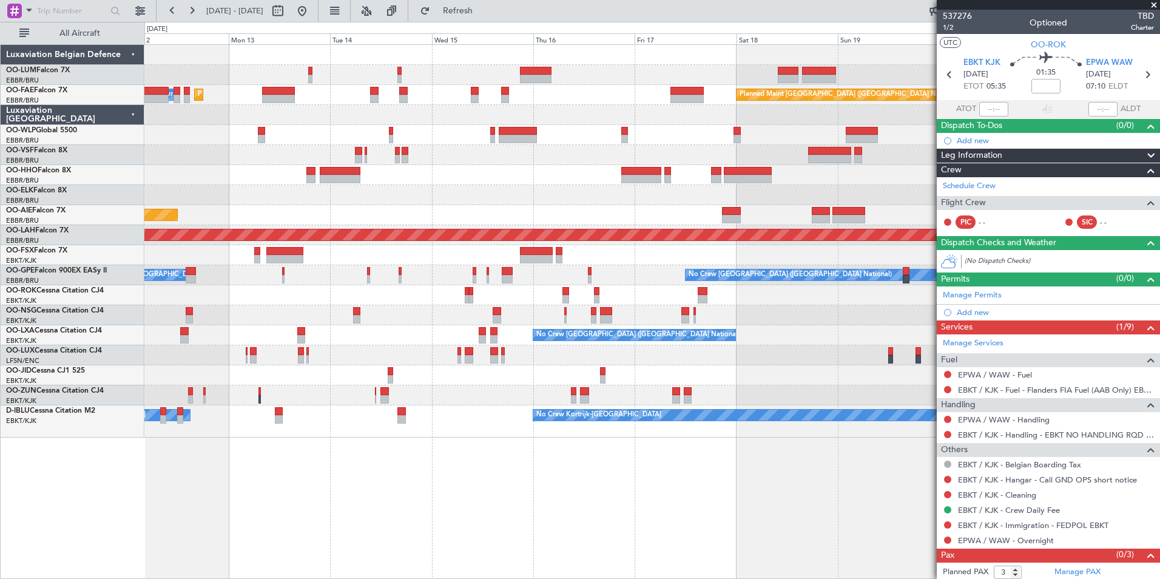
click at [602, 553] on div "Planned Maint Brussels (Brussels National) AOG Maint Sibiu Planned Maint Brusse…" at bounding box center [651, 311] width 1015 height 534
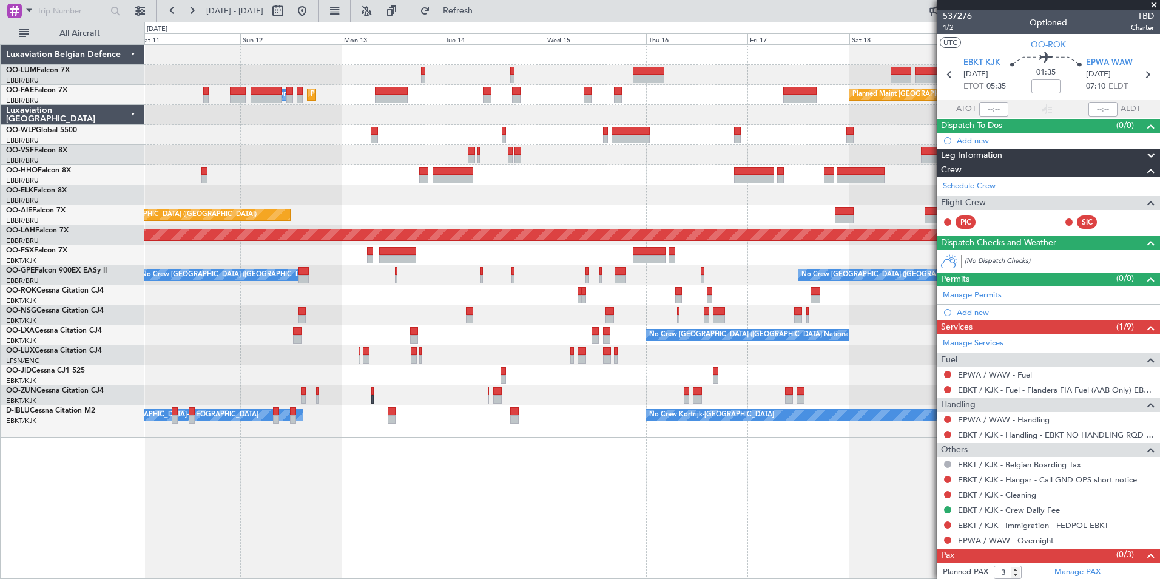
click at [602, 563] on div "Planned Maint Brussels (Brussels National) AOG Maint Sibiu Planned Maint Brusse…" at bounding box center [651, 311] width 1015 height 534
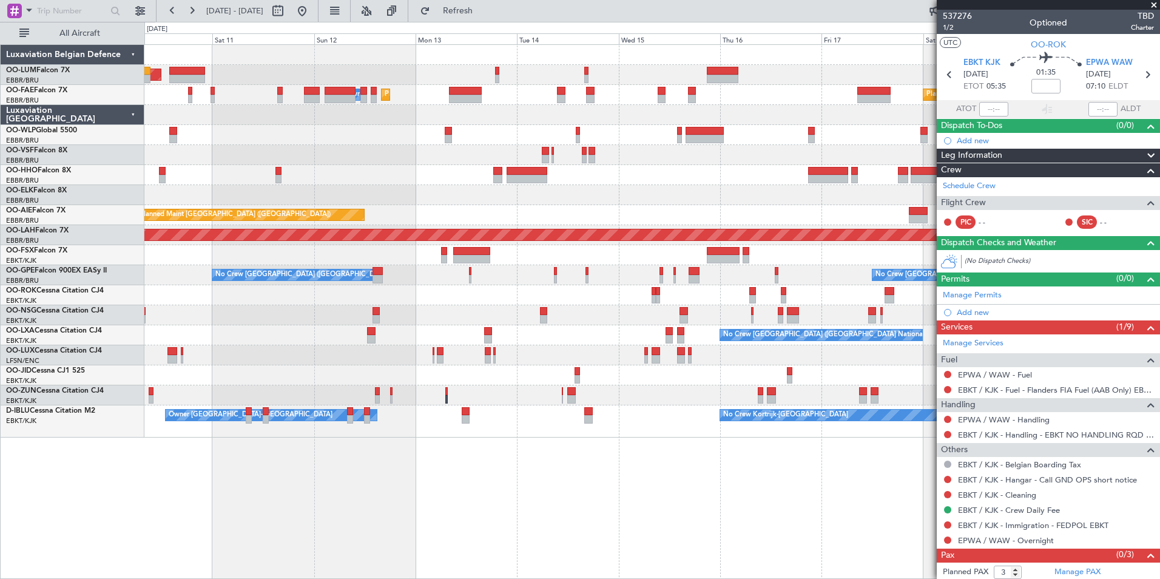
click at [770, 563] on div "Planned Maint Brussels (Brussels National) AOG Maint Sibiu Planned Maint Brusse…" at bounding box center [651, 311] width 1015 height 534
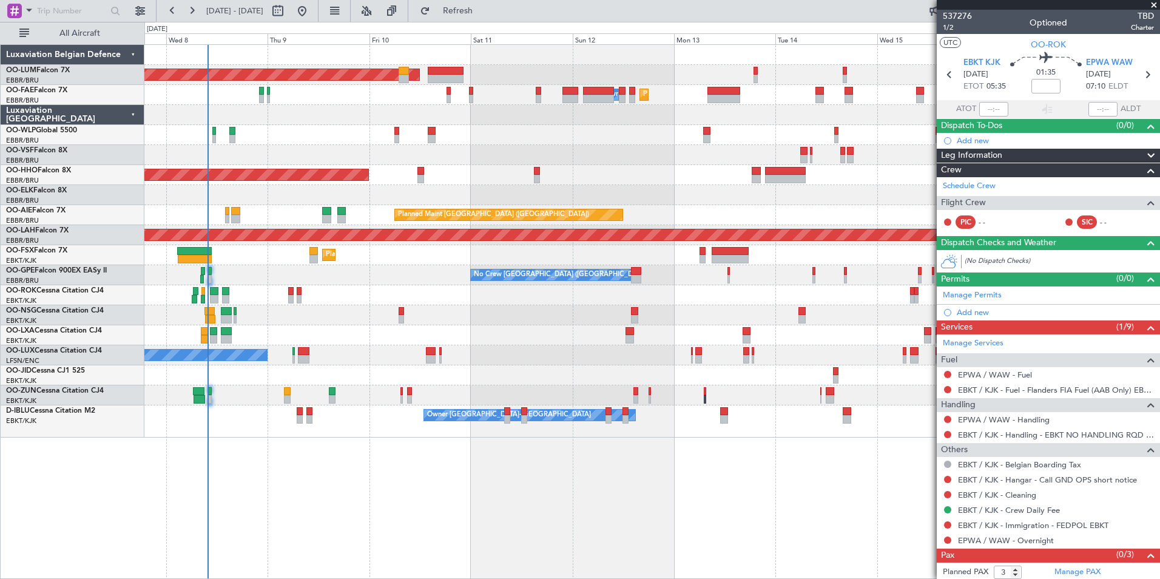
click at [563, 559] on div "Planned Maint Brussels (Brussels National) AOG Maint Sibiu Planned Maint Melsbr…" at bounding box center [651, 311] width 1015 height 534
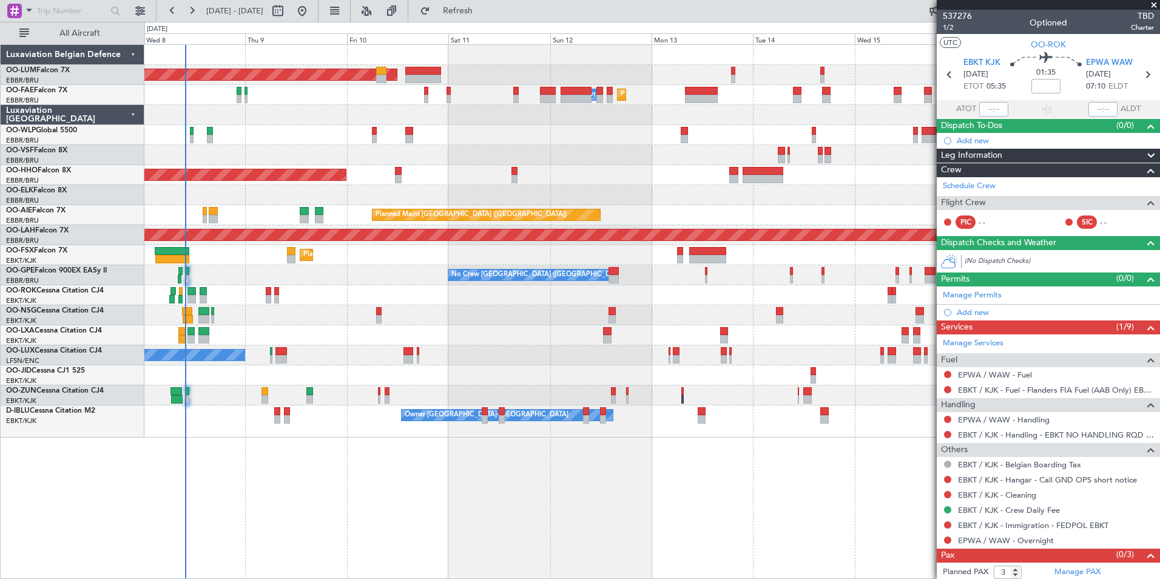
click at [243, 473] on div "Planned Maint Brussels (Brussels National) AOG Maint Sibiu Planned Maint Melsbr…" at bounding box center [651, 311] width 1015 height 534
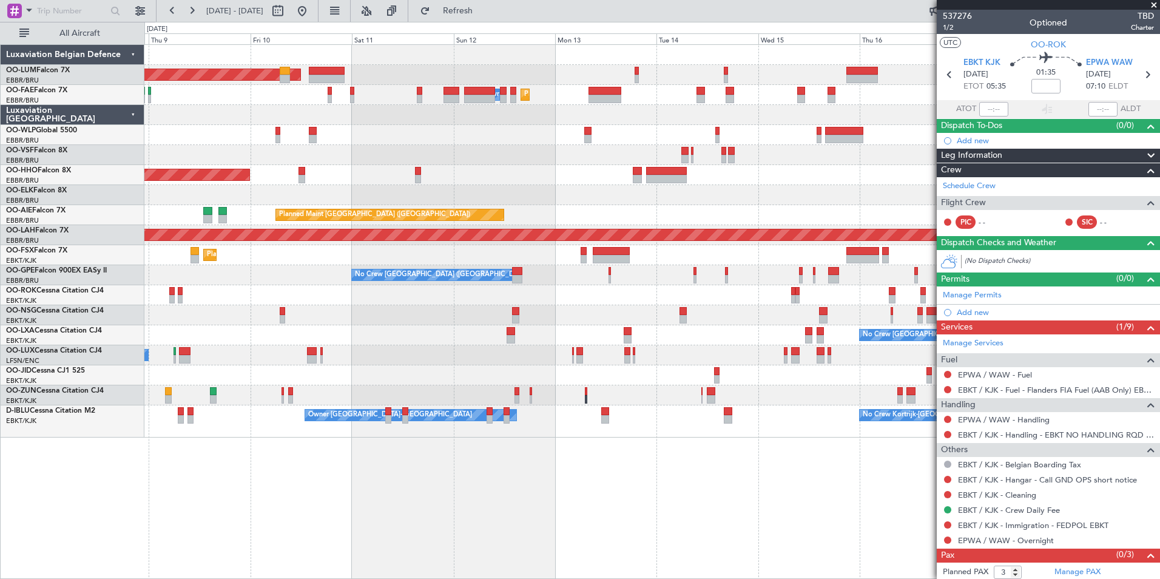
click at [334, 495] on div "Planned Maint Brussels (Brussels National) AOG Maint Sibiu Planned Maint Melsbr…" at bounding box center [651, 311] width 1015 height 534
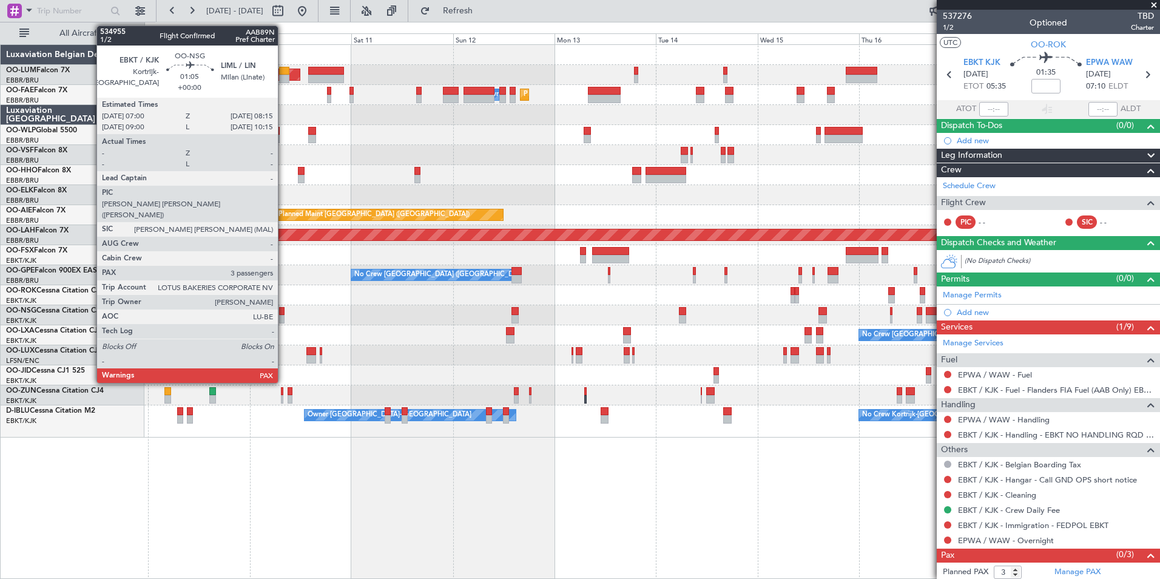
click at [282, 314] on div at bounding box center [281, 311] width 5 height 8
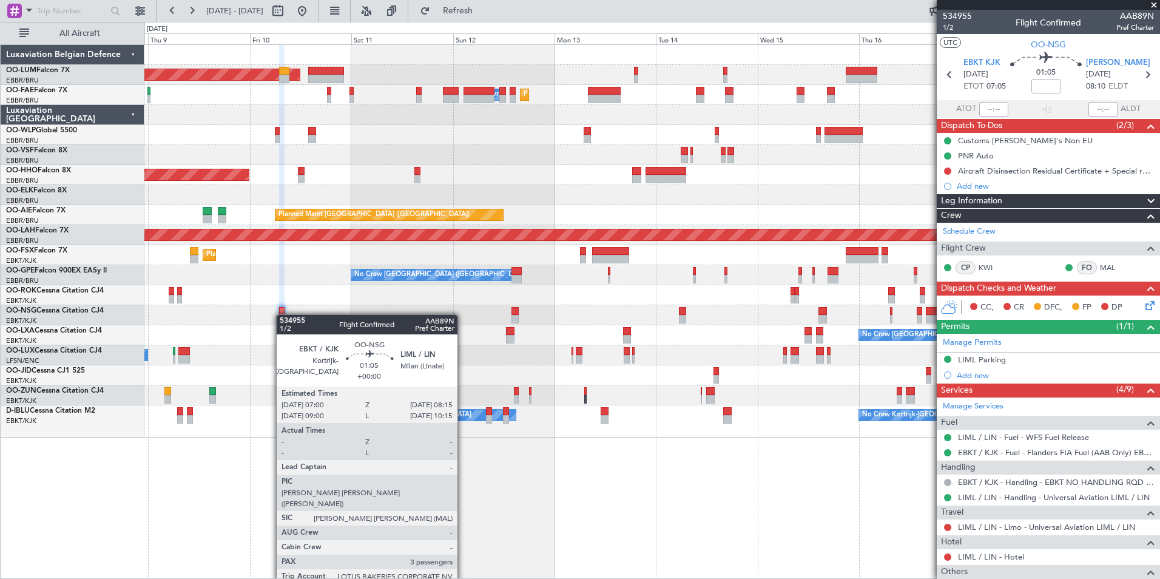
click at [282, 314] on div at bounding box center [281, 311] width 5 height 8
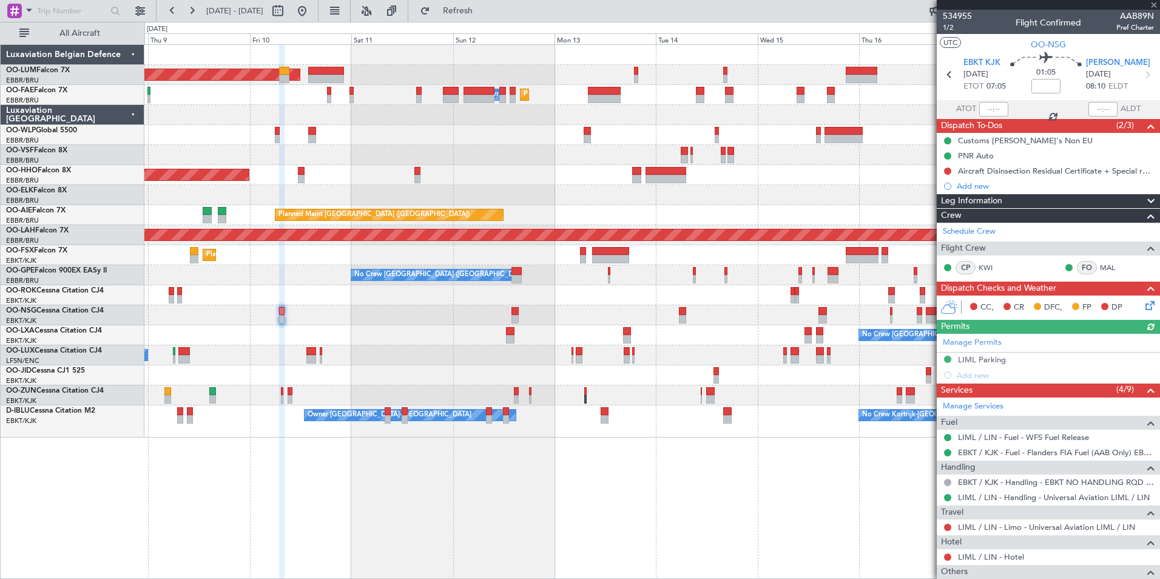
click at [996, 559] on link "LIML / LIN - Hotel" at bounding box center [991, 556] width 66 height 10
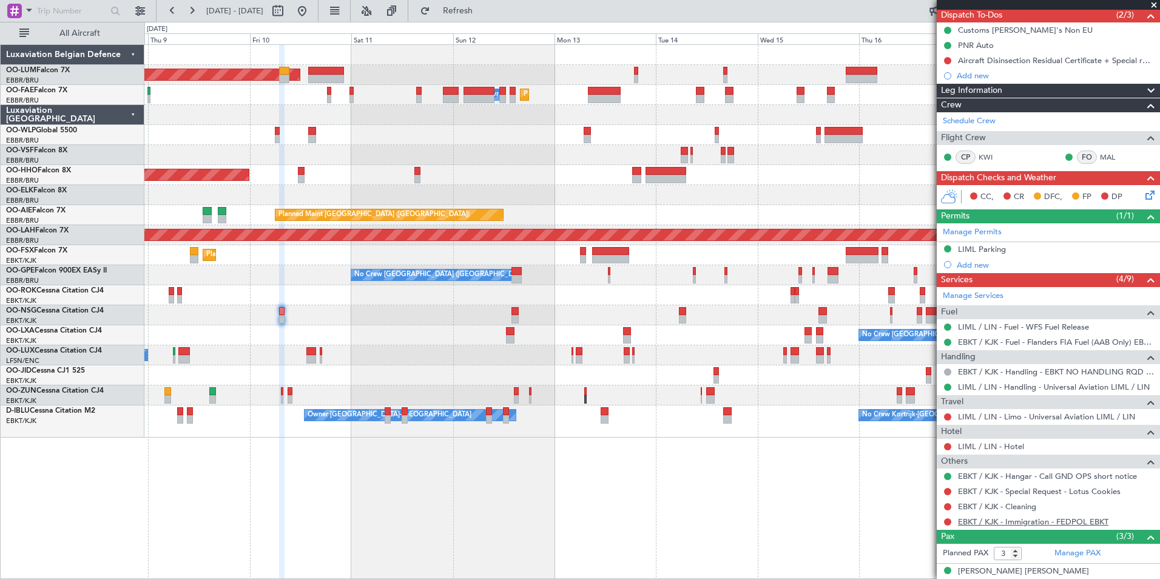
scroll to position [176, 0]
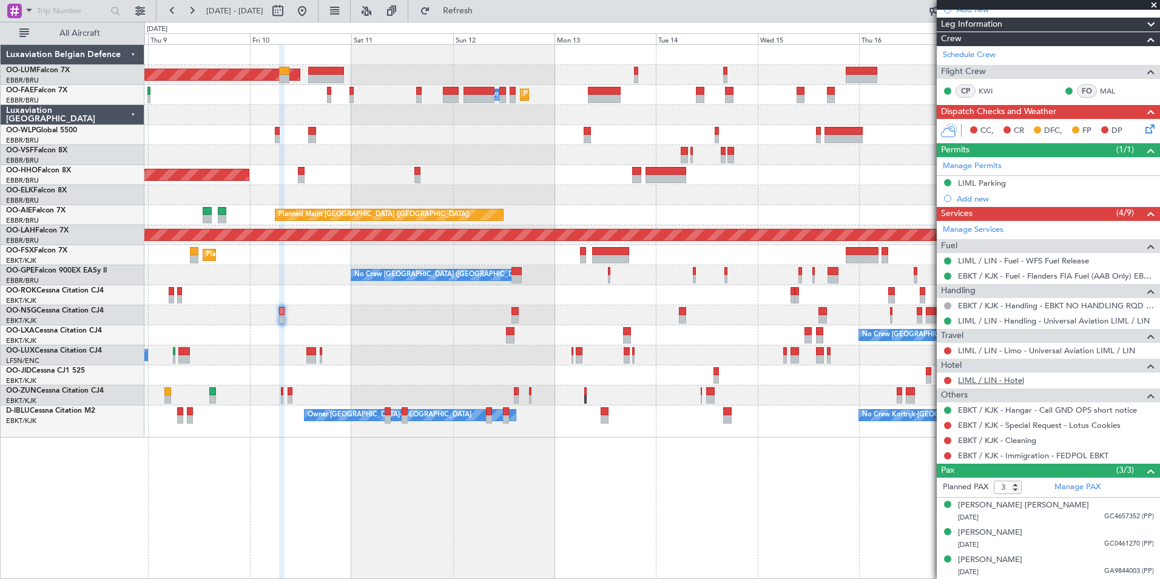
click at [998, 378] on link "LIML / LIN - Hotel" at bounding box center [991, 380] width 66 height 10
click at [483, 12] on span "Refresh" at bounding box center [457, 11] width 51 height 8
click at [292, 395] on div at bounding box center [651, 395] width 1015 height 20
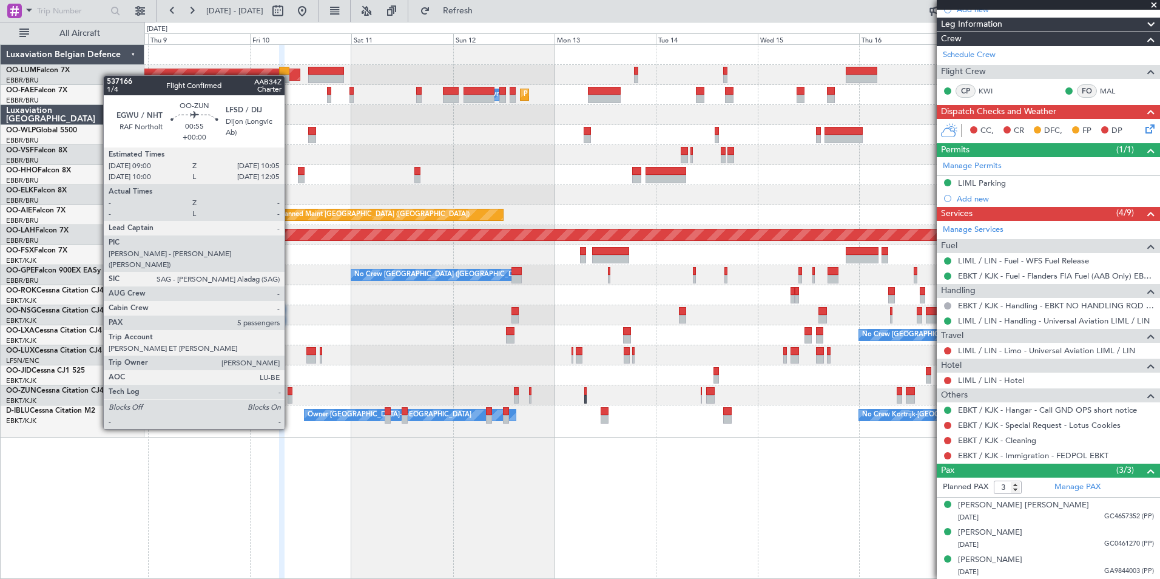
click at [290, 395] on div at bounding box center [289, 399] width 5 height 8
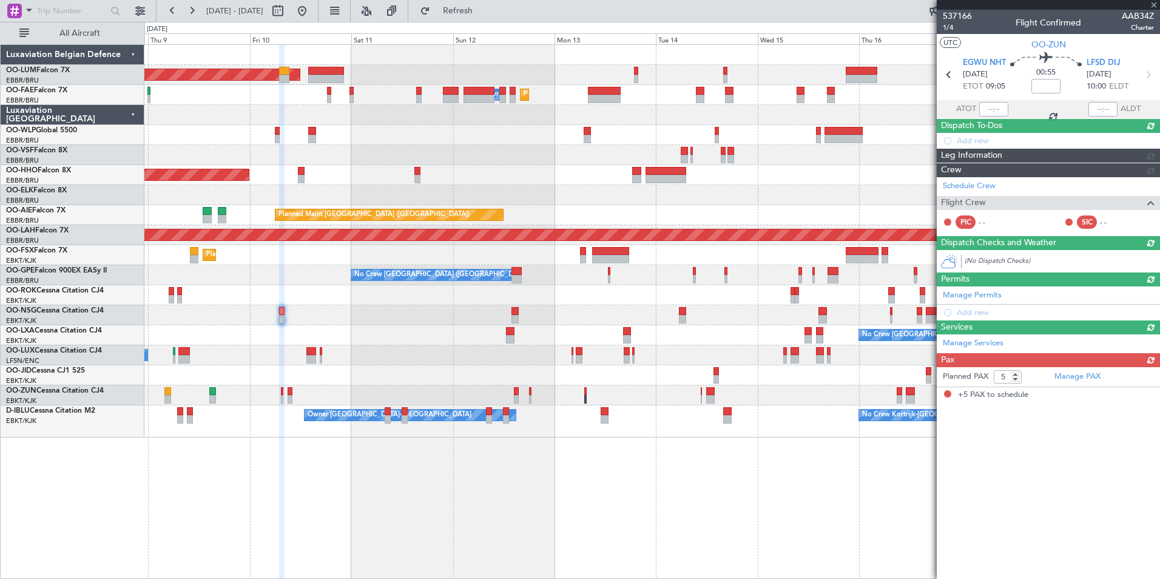
scroll to position [0, 0]
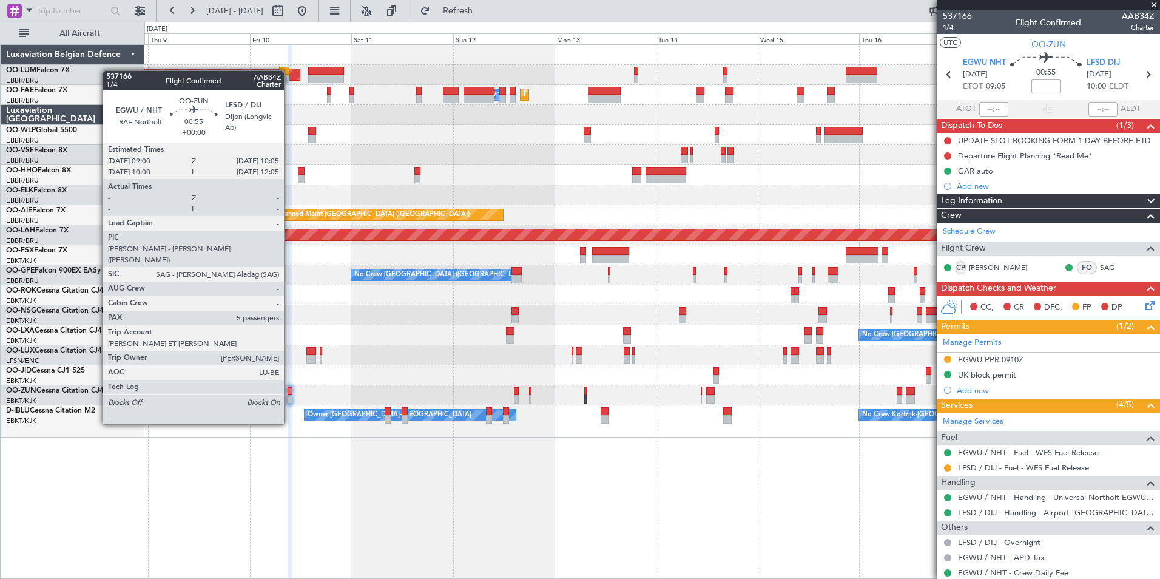
click at [289, 390] on div at bounding box center [289, 391] width 5 height 8
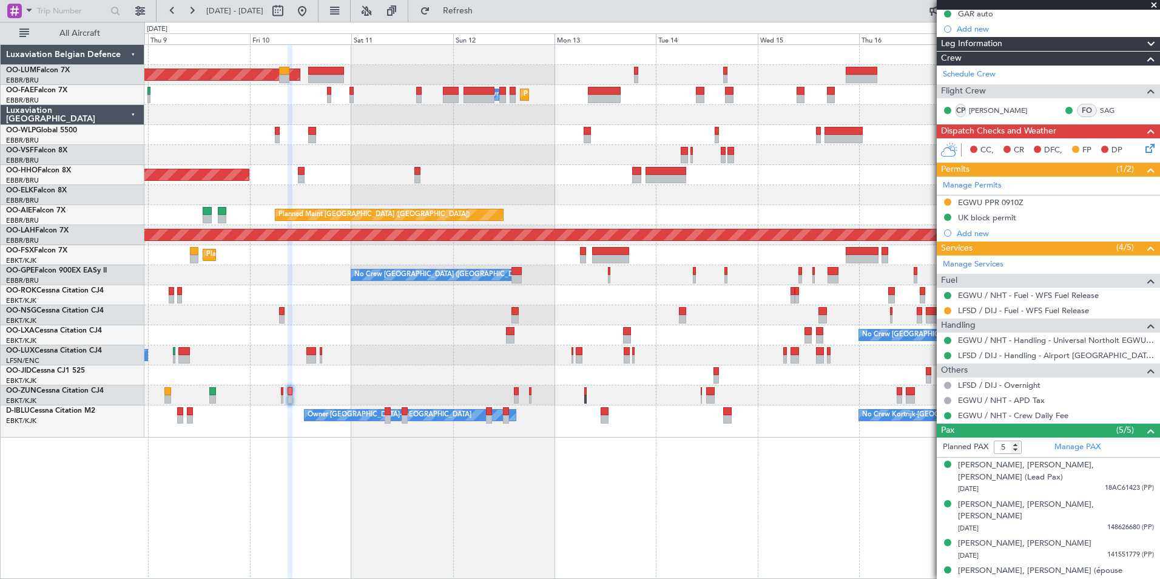
scroll to position [172, 0]
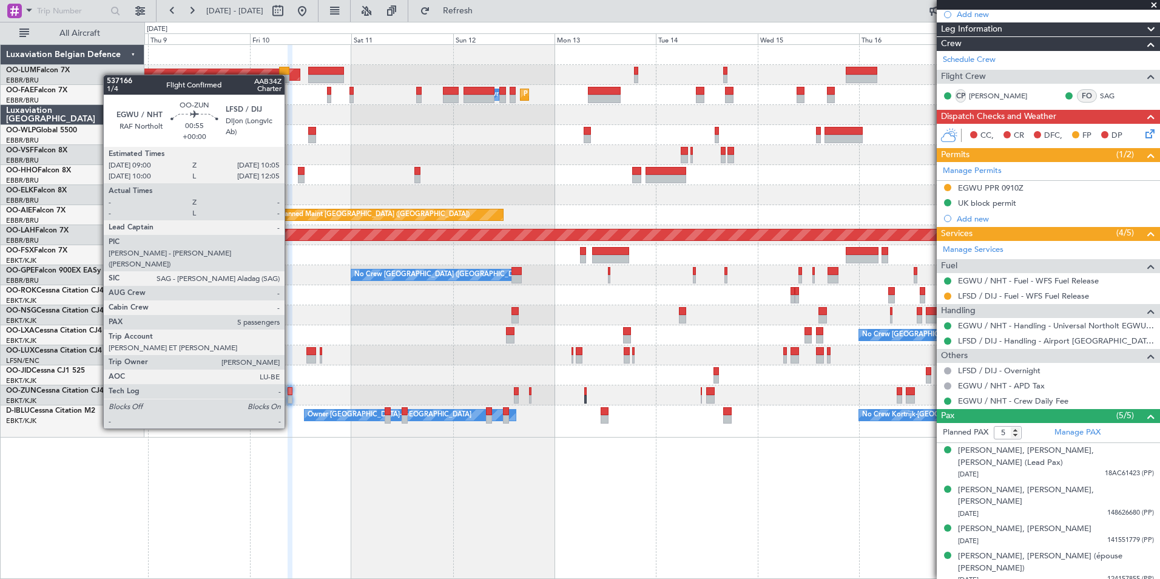
click at [290, 394] on div at bounding box center [289, 391] width 5 height 8
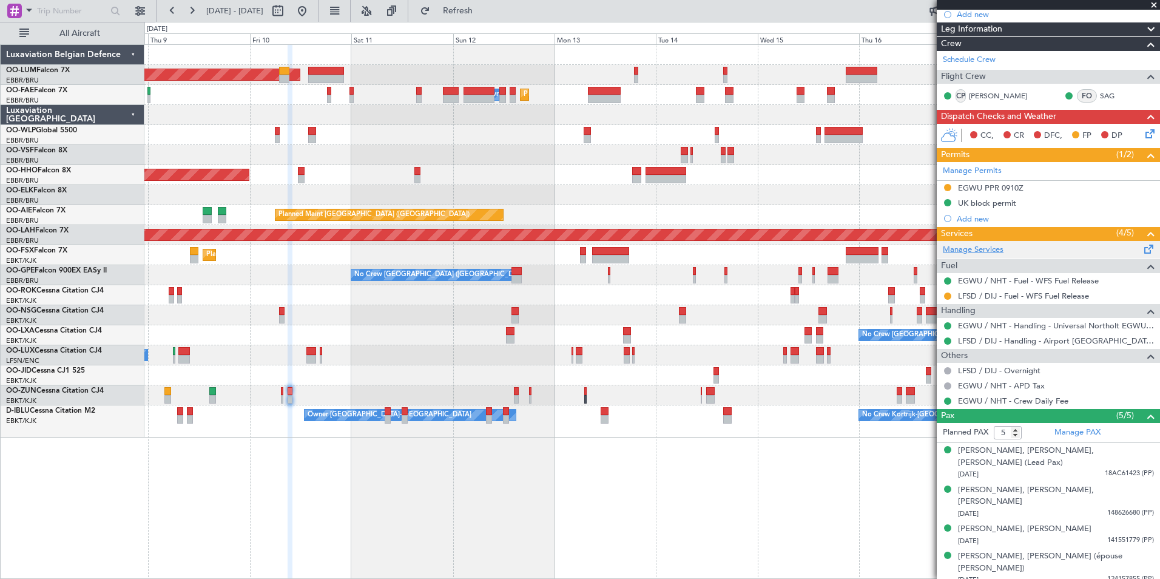
click at [970, 252] on link "Manage Services" at bounding box center [972, 250] width 61 height 12
click at [469, 7] on button "Refresh" at bounding box center [450, 10] width 73 height 19
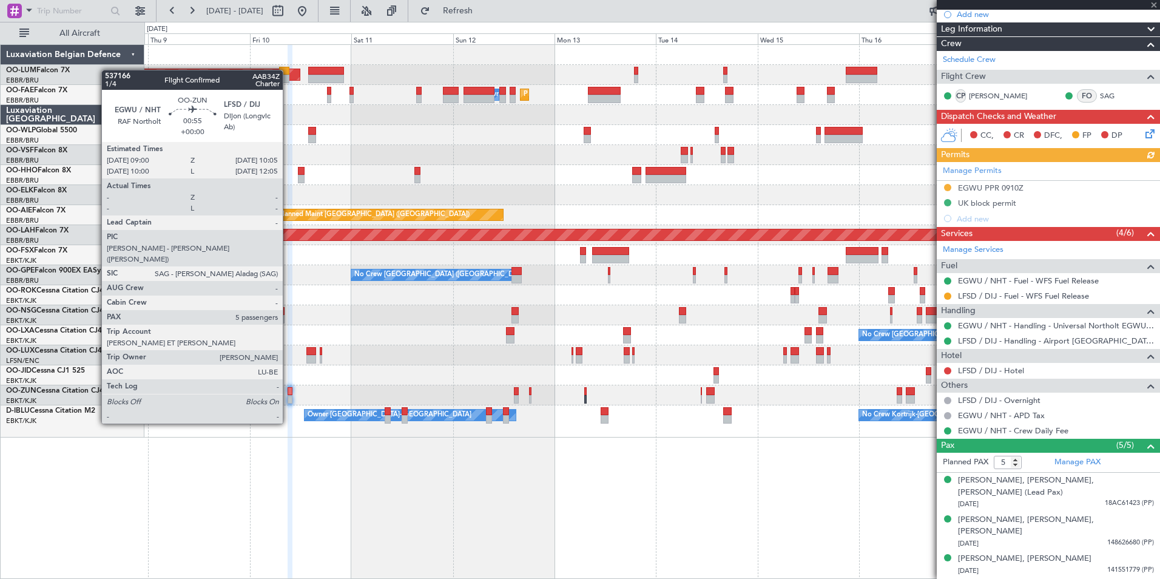
click at [288, 389] on div at bounding box center [289, 391] width 5 height 8
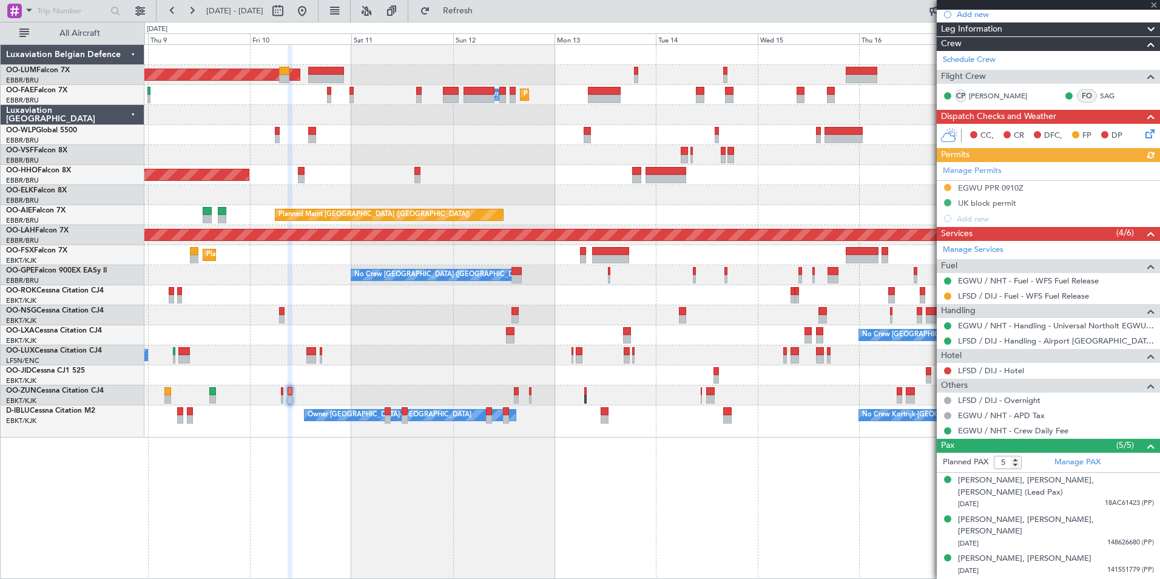
scroll to position [0, 0]
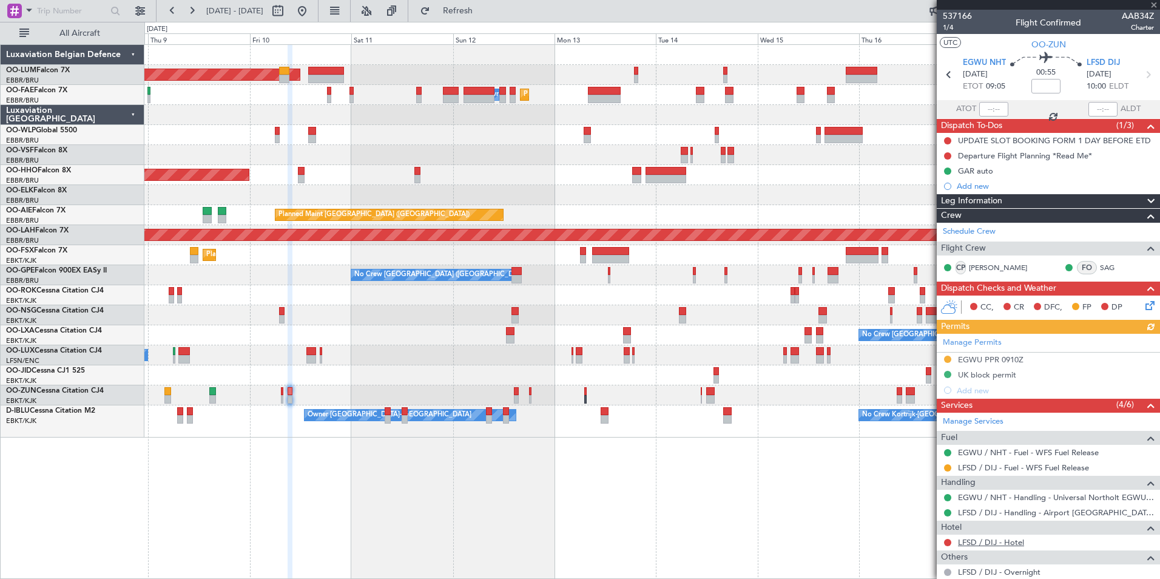
click at [995, 543] on link "LFSD / DIJ - Hotel" at bounding box center [991, 542] width 66 height 10
click at [487, 3] on button "Refresh" at bounding box center [450, 10] width 73 height 19
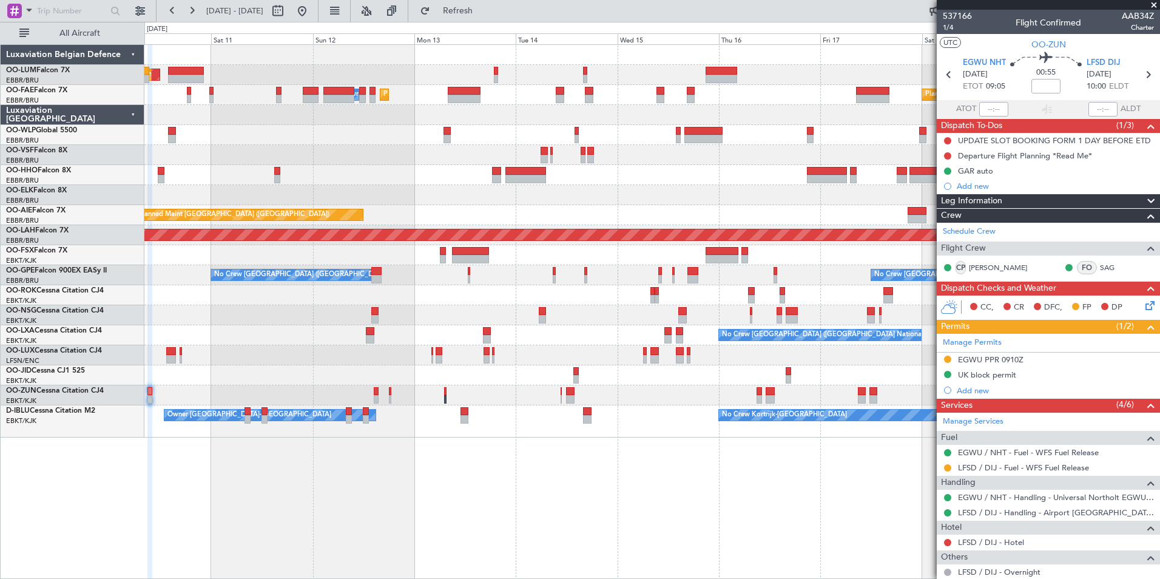
click at [269, 514] on div "AOG Maint Sibiu Planned Maint Brussels (Brussels National) Planned Maint Brusse…" at bounding box center [651, 311] width 1015 height 534
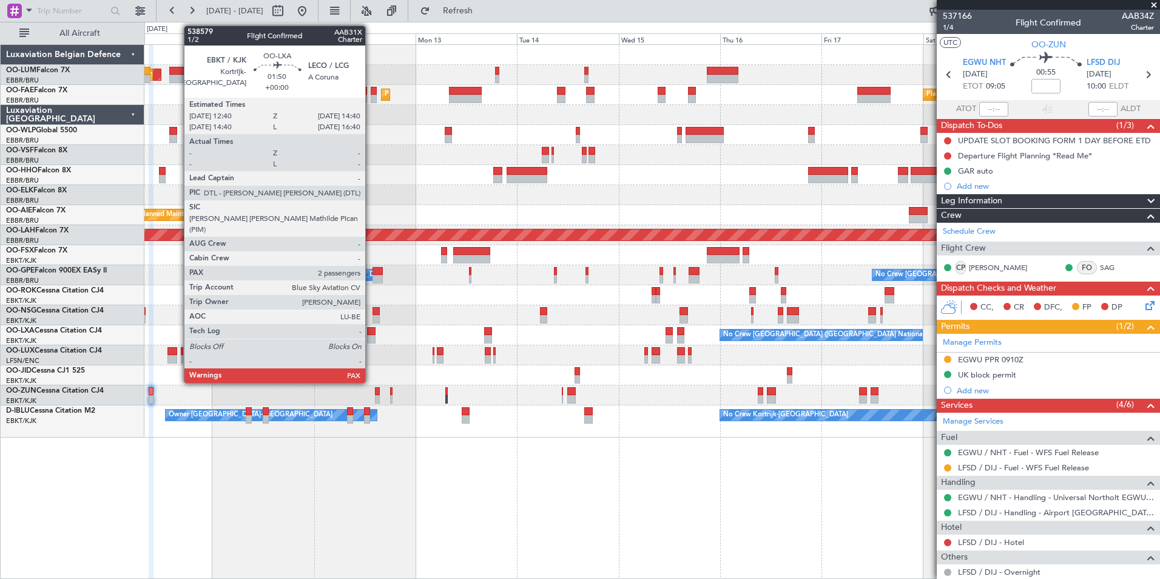
click at [371, 330] on div at bounding box center [371, 331] width 8 height 8
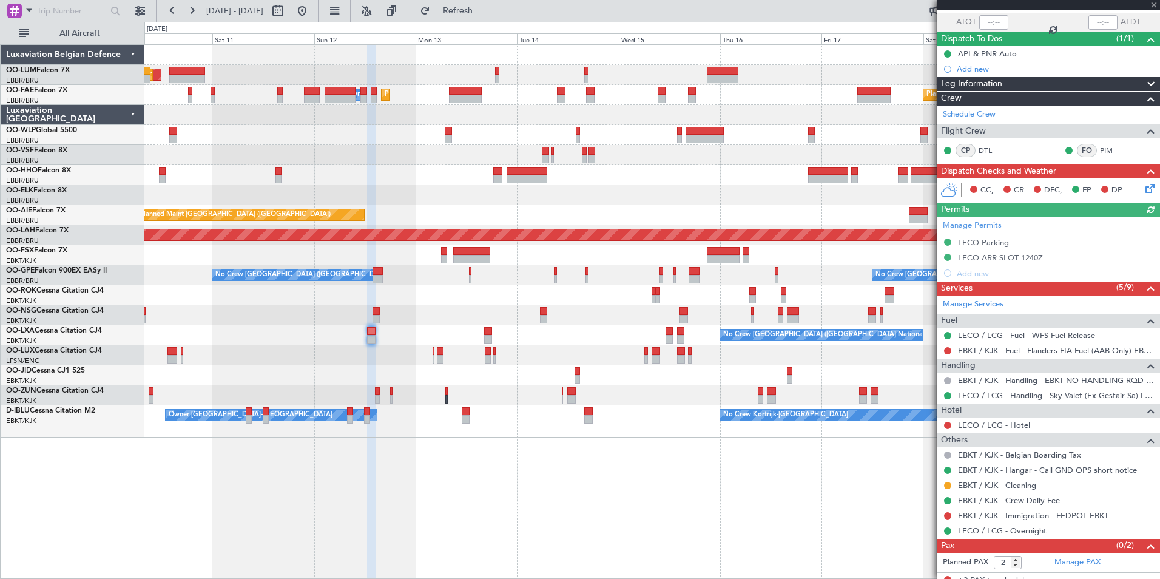
scroll to position [96, 0]
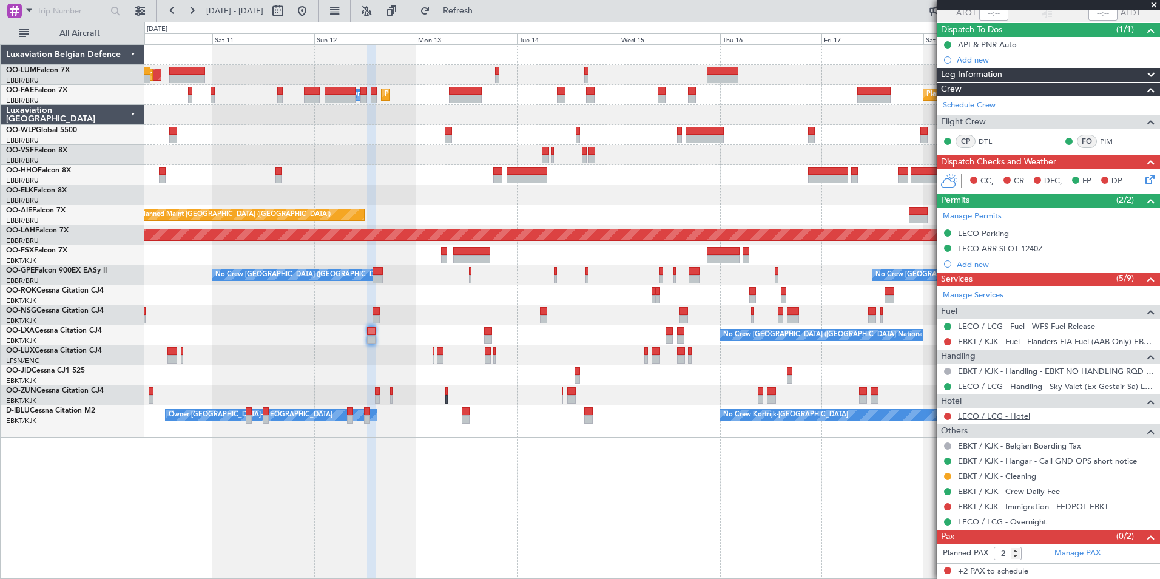
click at [994, 418] on link "LECO / LCG - Hotel" at bounding box center [994, 416] width 72 height 10
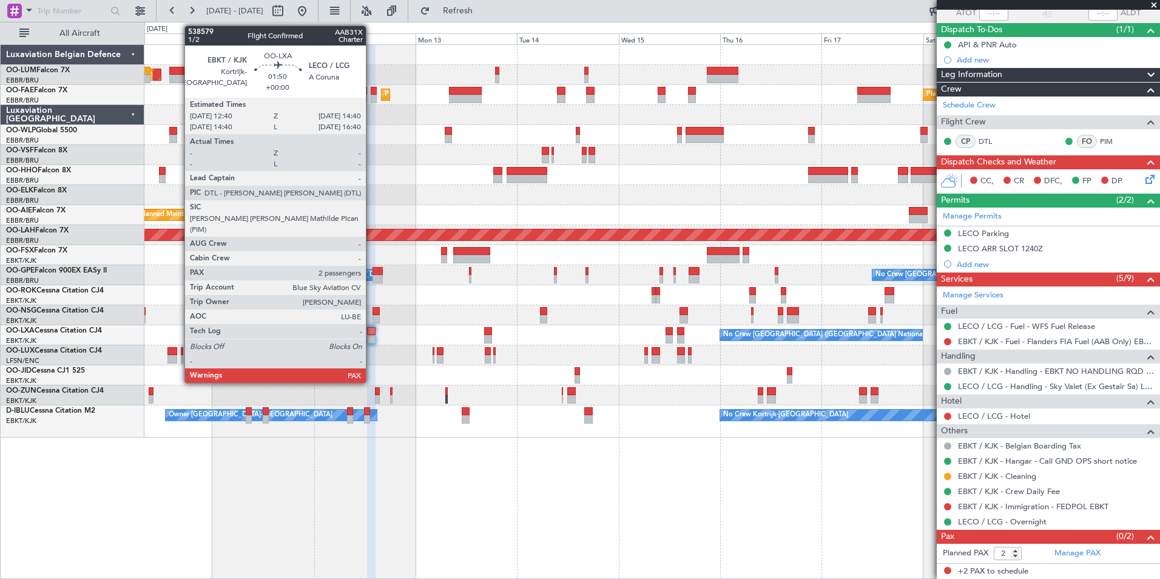
click at [371, 335] on div at bounding box center [371, 339] width 8 height 8
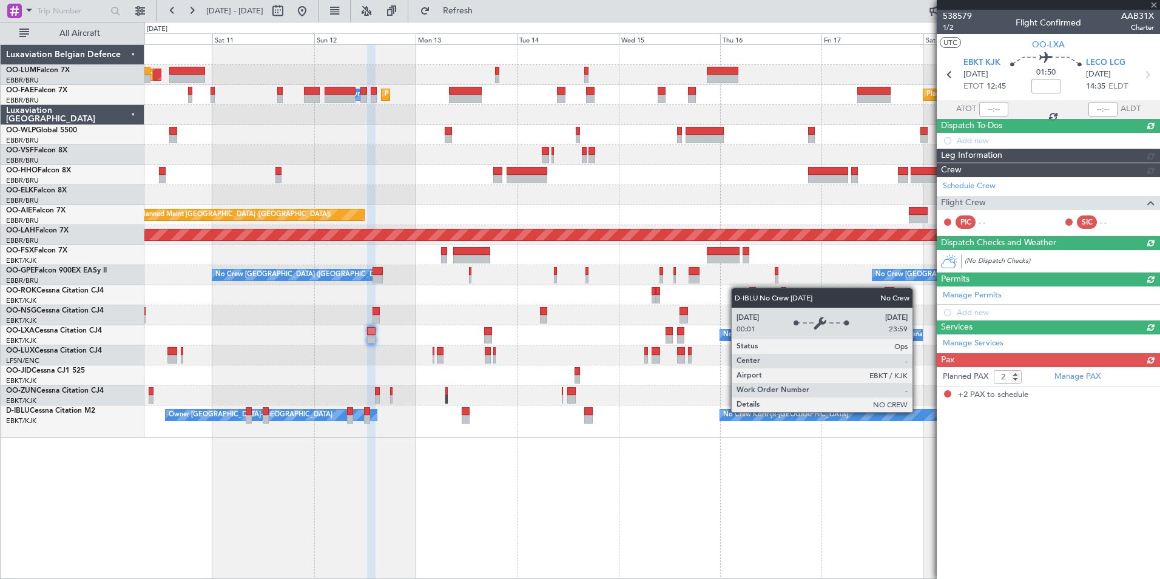
scroll to position [0, 0]
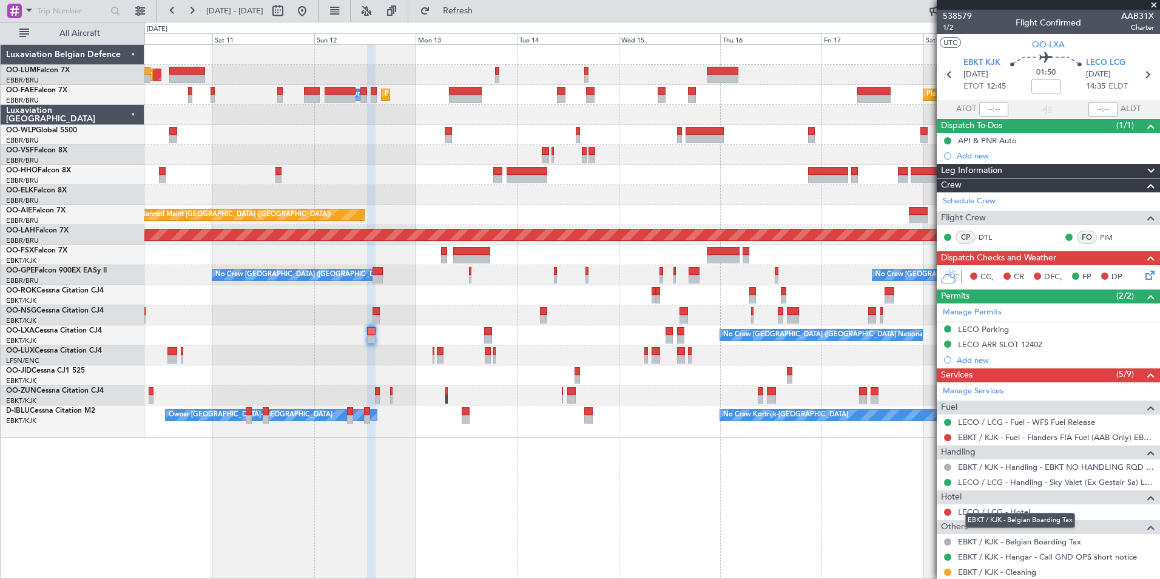
click at [1002, 511] on mat-tooltip-component "EBKT / KJK - Belgian Boarding Tax" at bounding box center [1019, 520] width 127 height 32
click at [1007, 506] on link "LECO / LCG - Hotel" at bounding box center [994, 511] width 72 height 10
click at [463, 8] on button "Refresh" at bounding box center [450, 10] width 73 height 19
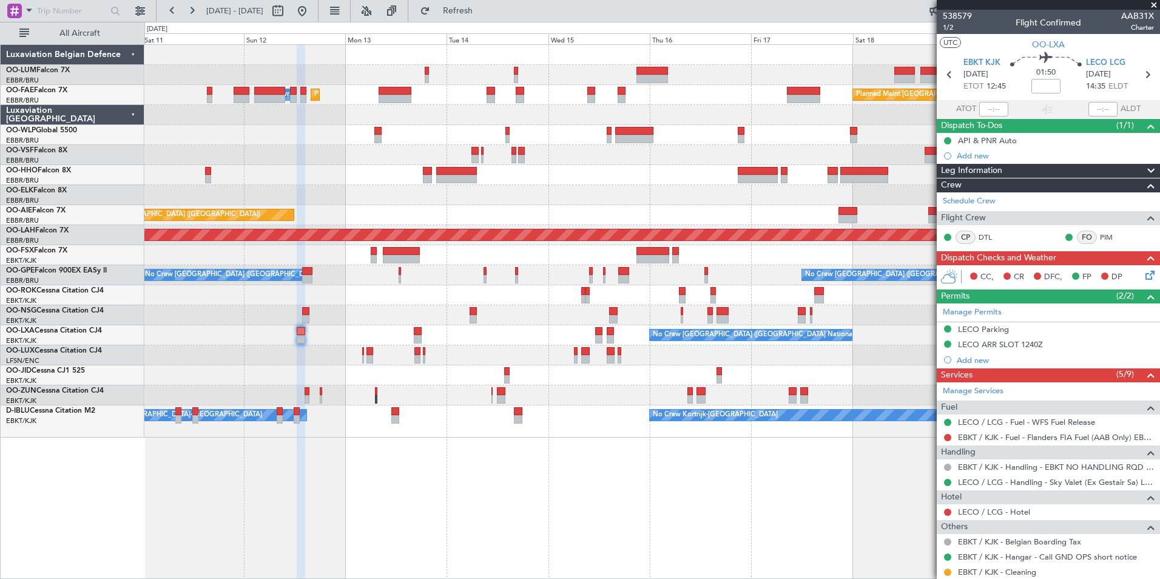
click at [432, 486] on div "Planned Maint Brussels (Brussels National) AOG Maint Sibiu Planned Maint Brusse…" at bounding box center [651, 311] width 1015 height 534
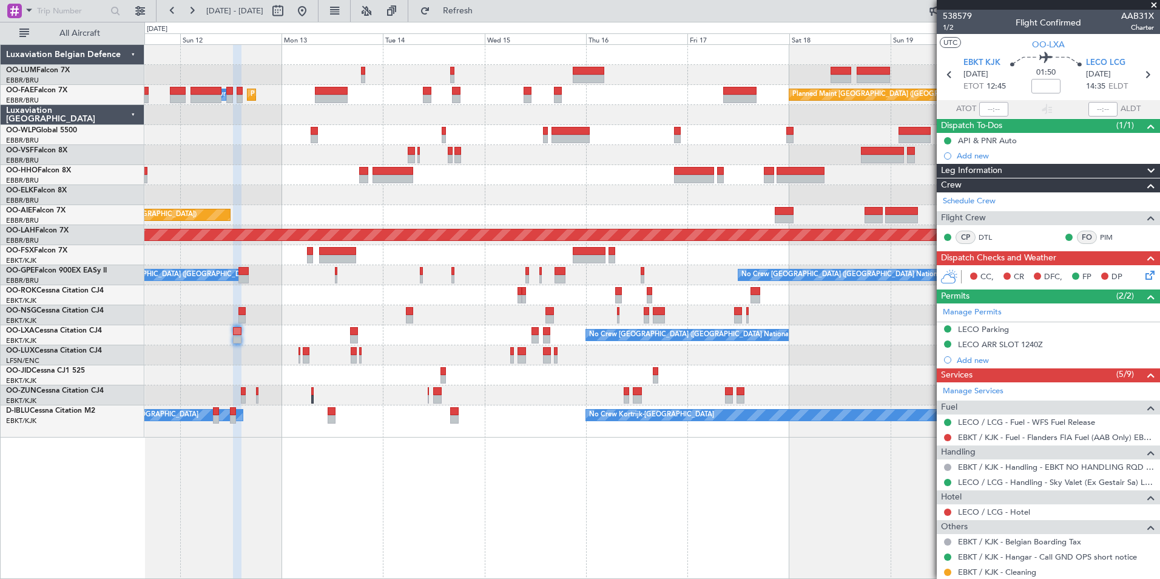
click at [317, 489] on div "Planned Maint Brussels (Brussels National) AOG Maint Sibiu Planned Maint Brusse…" at bounding box center [651, 311] width 1015 height 534
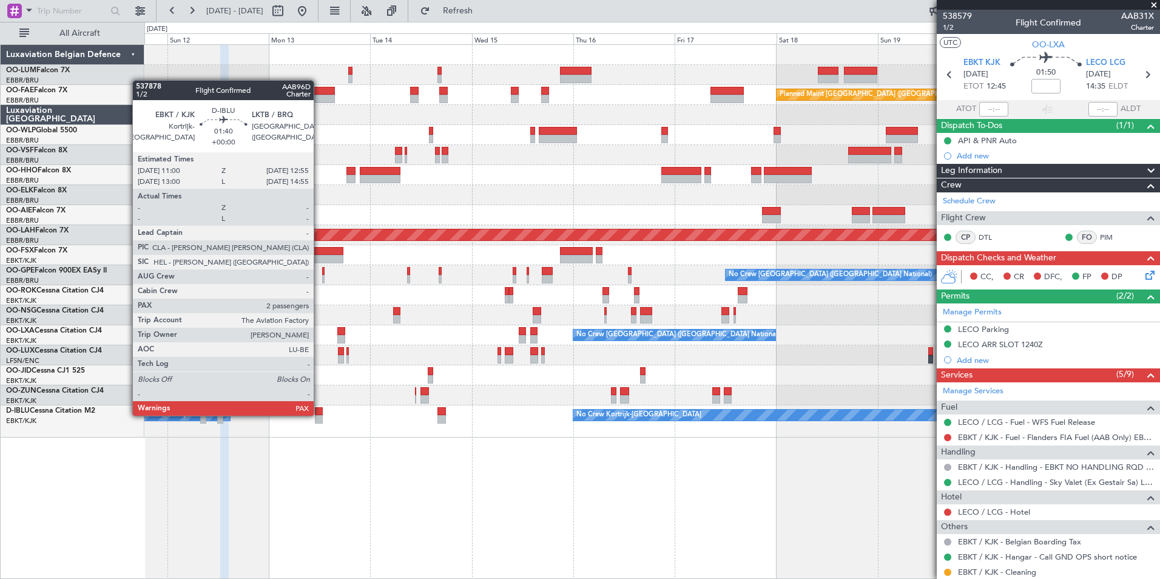
click at [319, 414] on div at bounding box center [319, 411] width 8 height 8
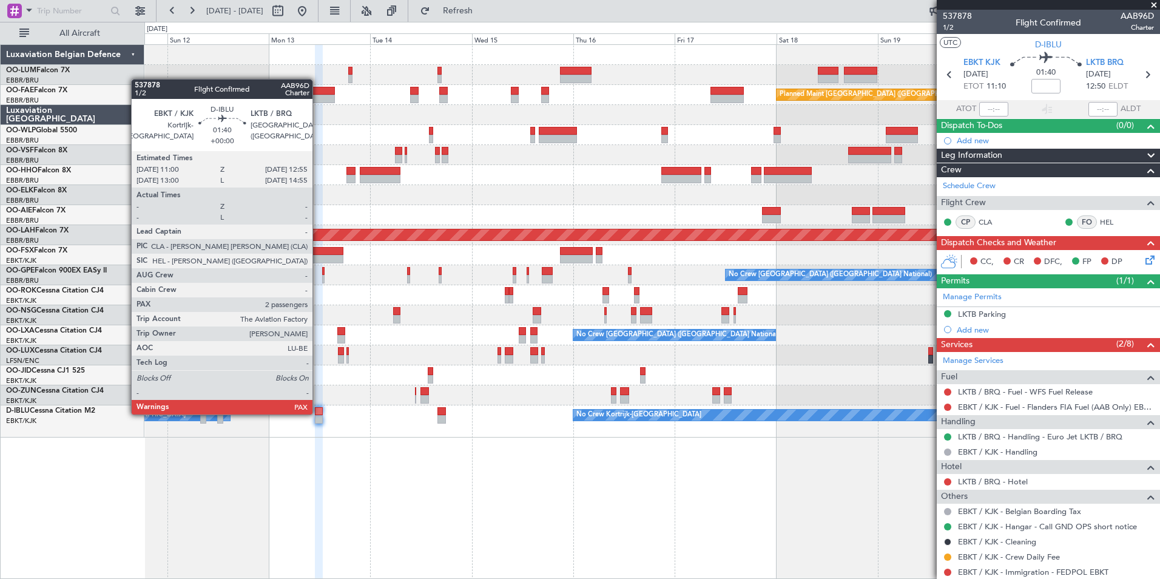
click at [318, 413] on div at bounding box center [319, 411] width 8 height 8
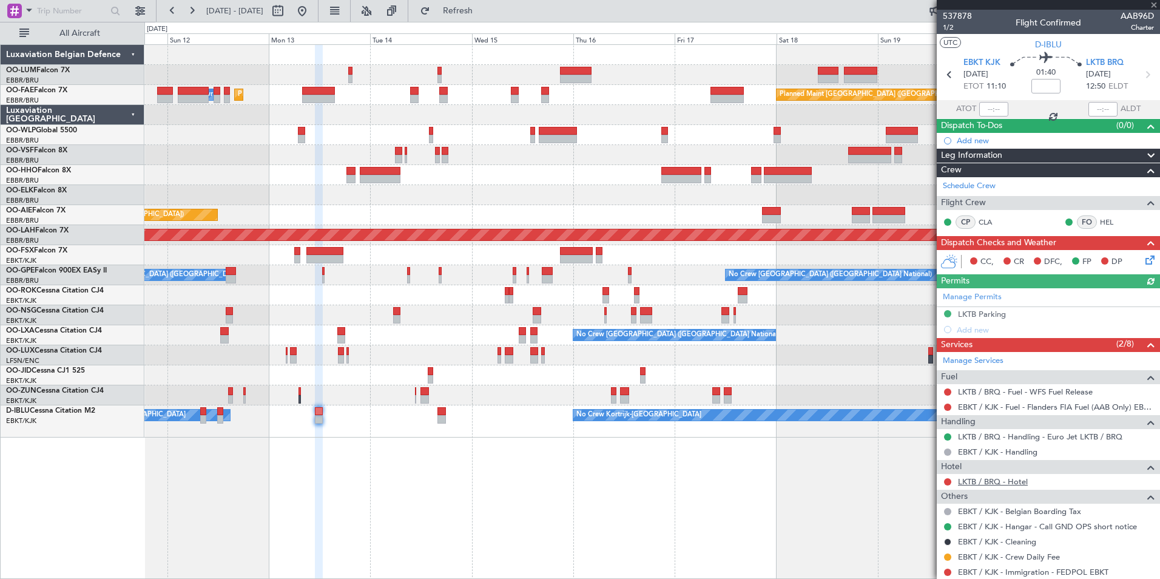
click at [1013, 482] on link "LKTB / BRQ - Hotel" at bounding box center [993, 481] width 70 height 10
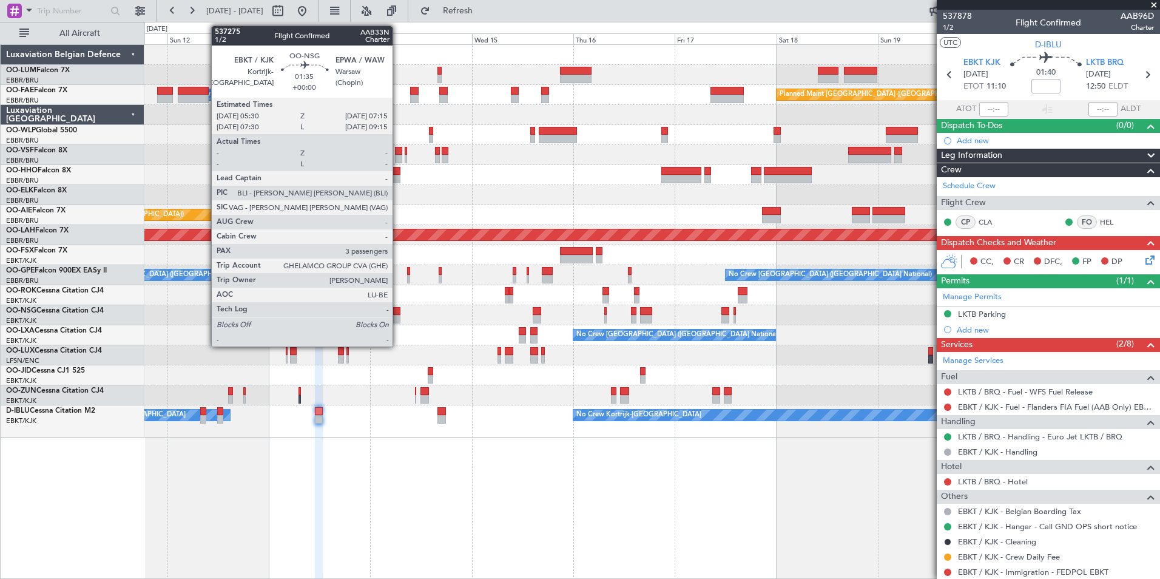
click at [398, 308] on div at bounding box center [397, 311] width 8 height 8
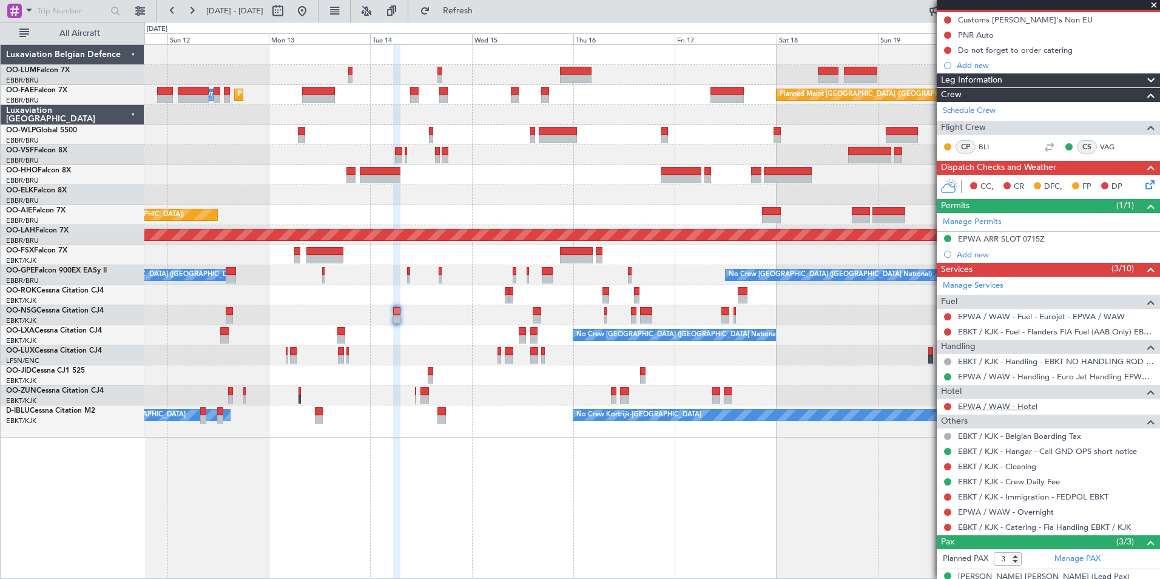
scroll to position [121, 0]
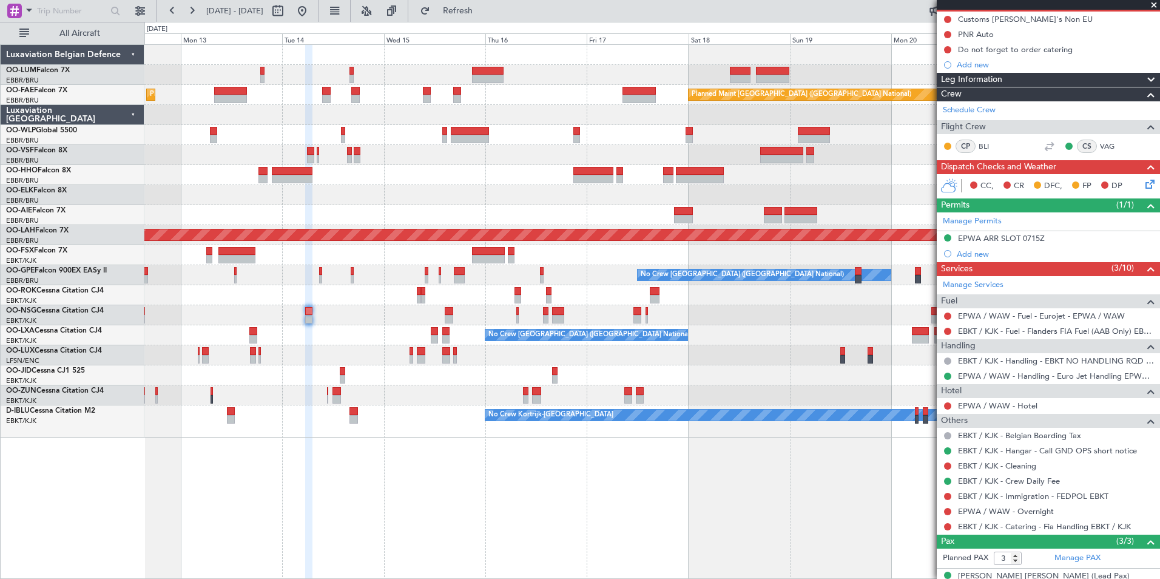
click at [285, 498] on div "Planned Maint Brussels (Brussels National) AOG Maint Sibiu Planned Maint Brusse…" at bounding box center [651, 311] width 1015 height 534
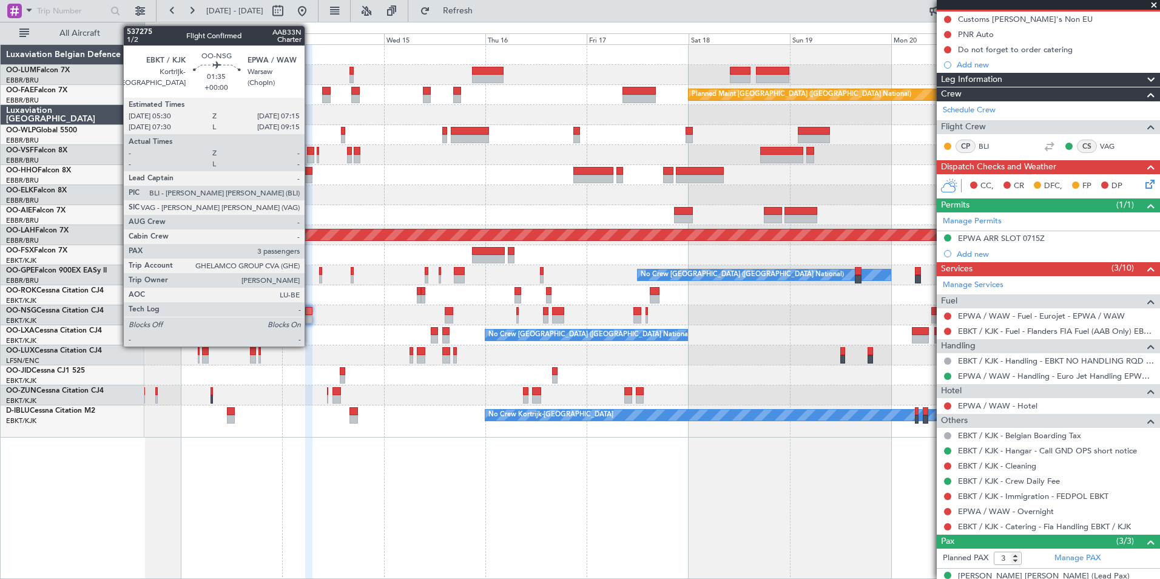
click at [310, 311] on div at bounding box center [309, 311] width 8 height 8
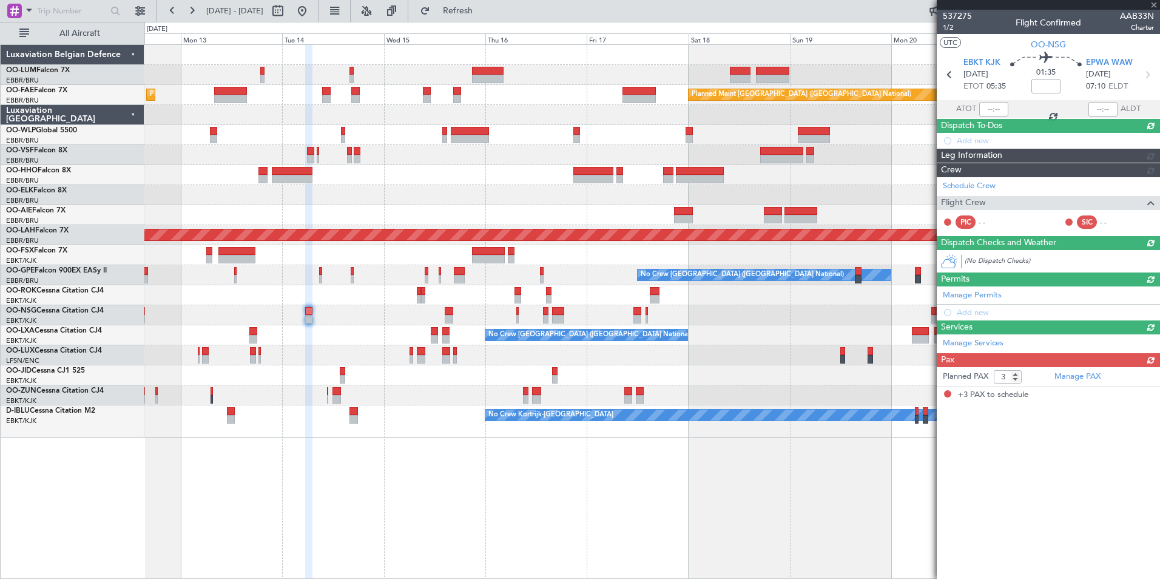
scroll to position [0, 0]
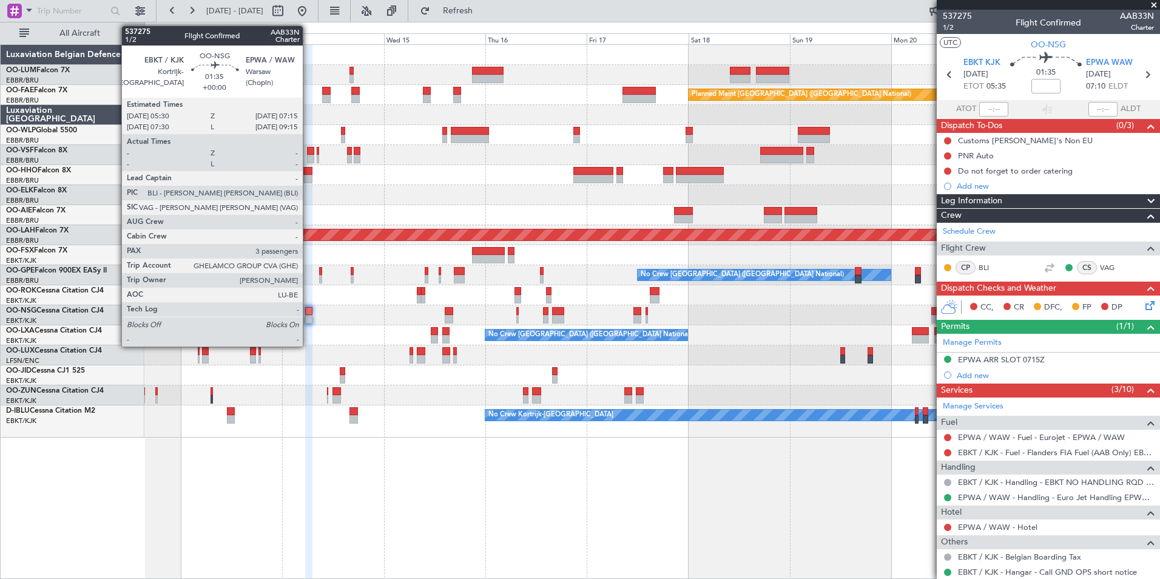
click at [308, 311] on div at bounding box center [309, 311] width 8 height 8
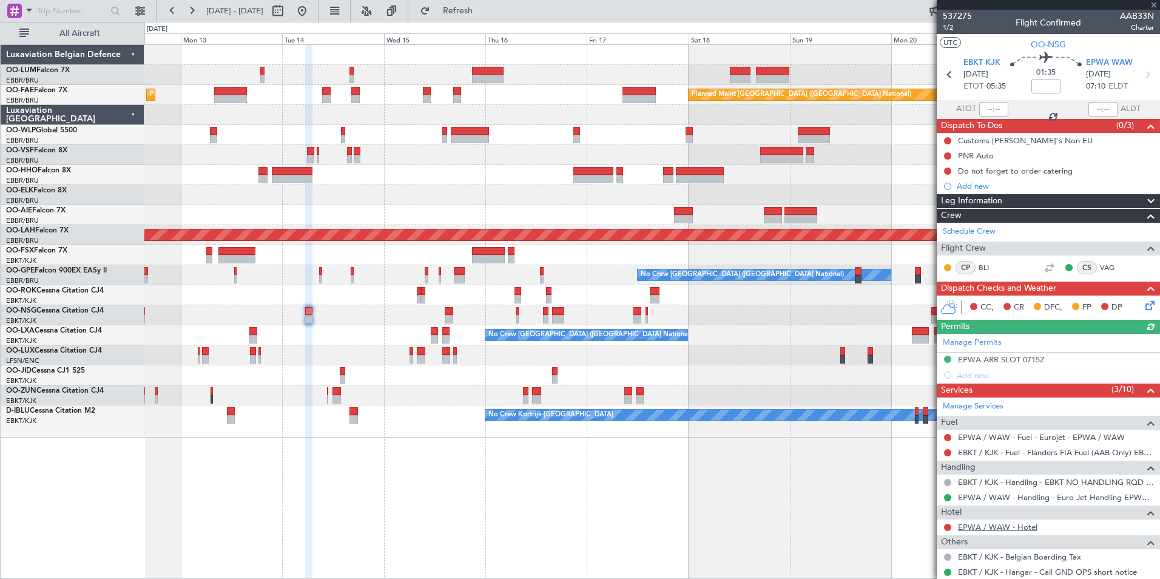
click at [1010, 527] on link "EPWA / WAW - Hotel" at bounding box center [997, 527] width 79 height 10
click at [487, 17] on button "Refresh" at bounding box center [450, 10] width 73 height 19
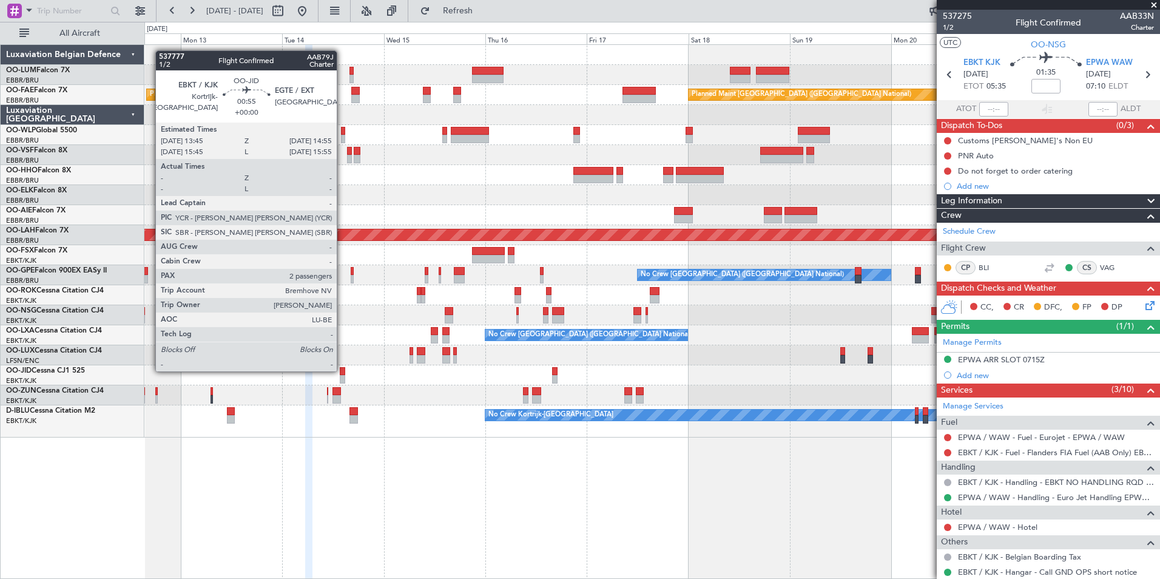
click at [342, 370] on div at bounding box center [342, 371] width 5 height 8
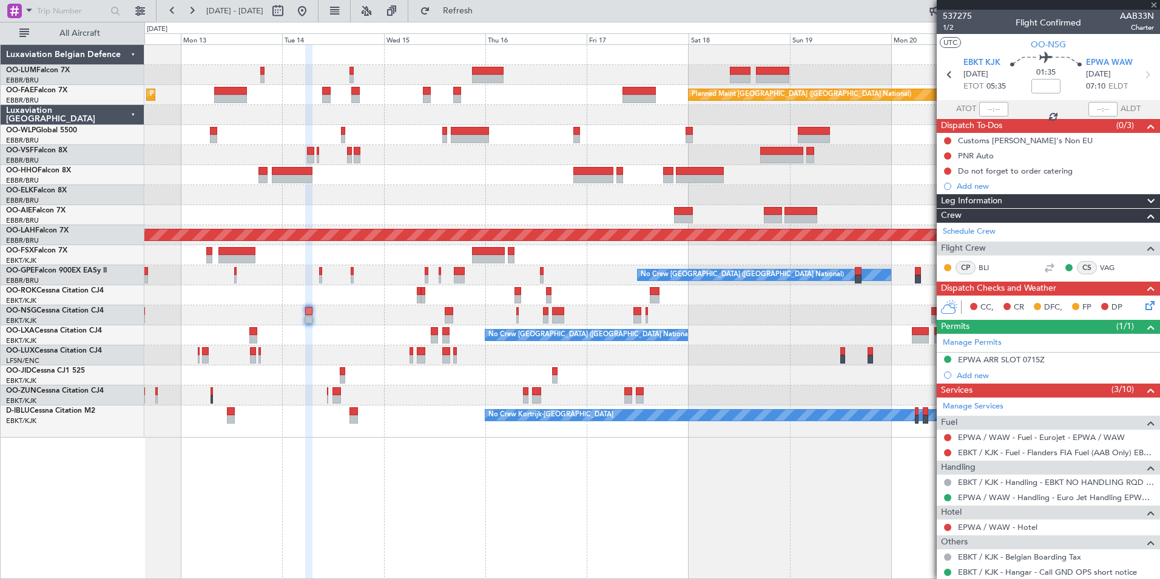
type input "2"
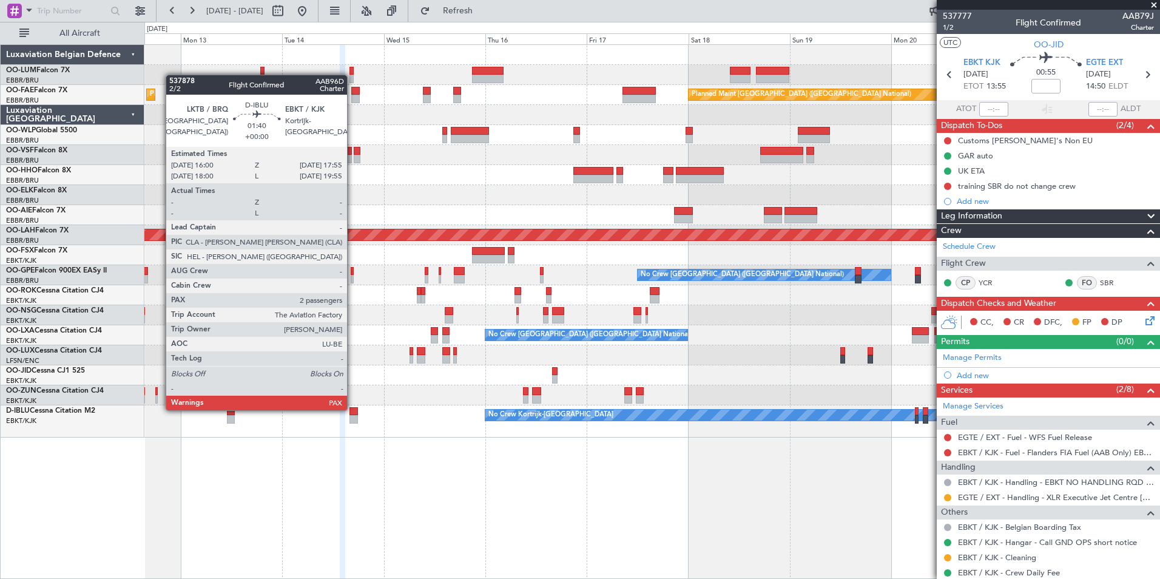
click at [352, 409] on div at bounding box center [353, 411] width 8 height 8
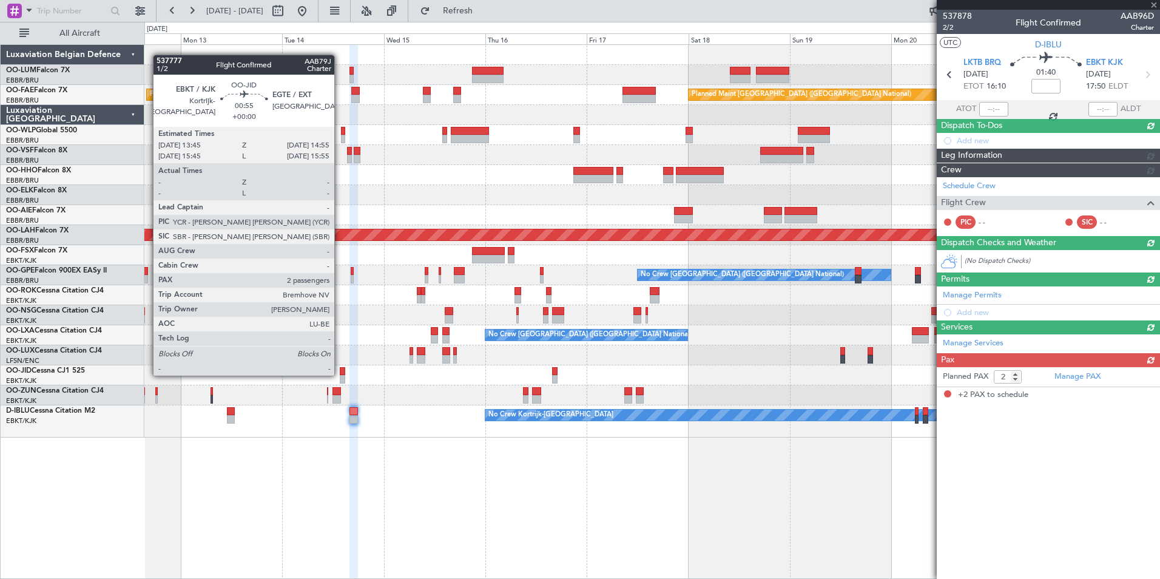
click at [340, 374] on div at bounding box center [342, 371] width 5 height 8
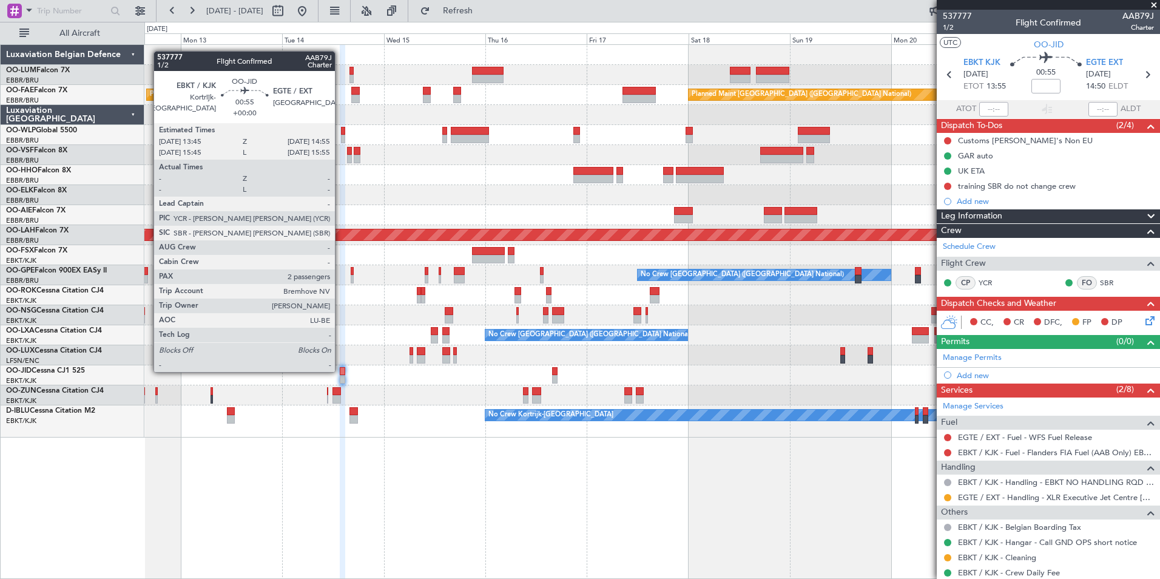
click at [340, 371] on div at bounding box center [342, 371] width 5 height 8
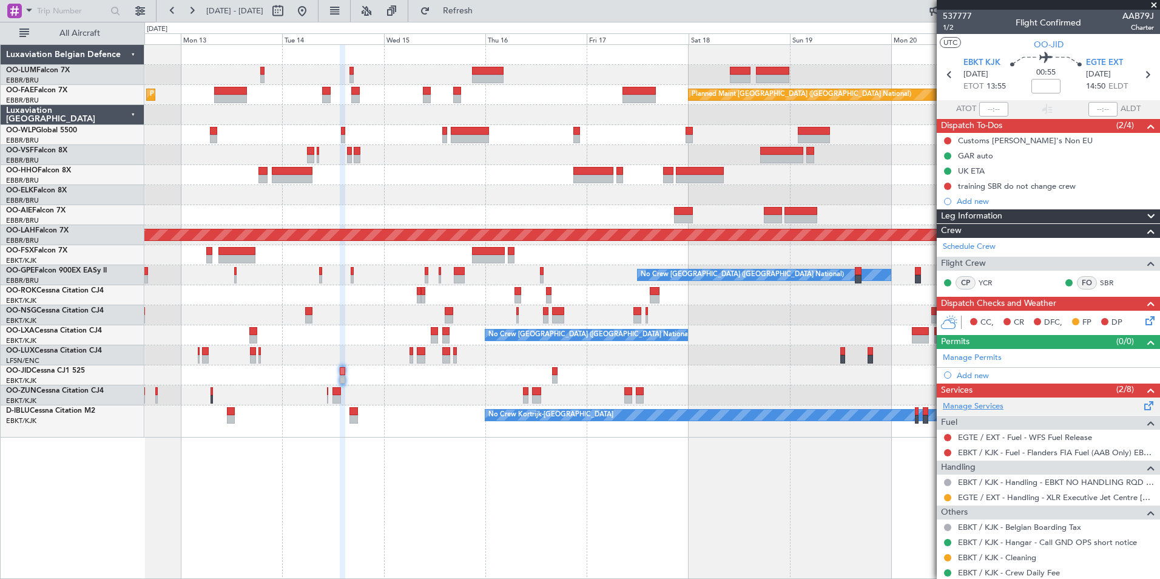
click at [973, 405] on link "Manage Services" at bounding box center [972, 406] width 61 height 12
click at [486, 19] on button "Refresh" at bounding box center [450, 10] width 73 height 19
click at [1015, 526] on link "EGTE / EXT - Hotel" at bounding box center [992, 527] width 69 height 10
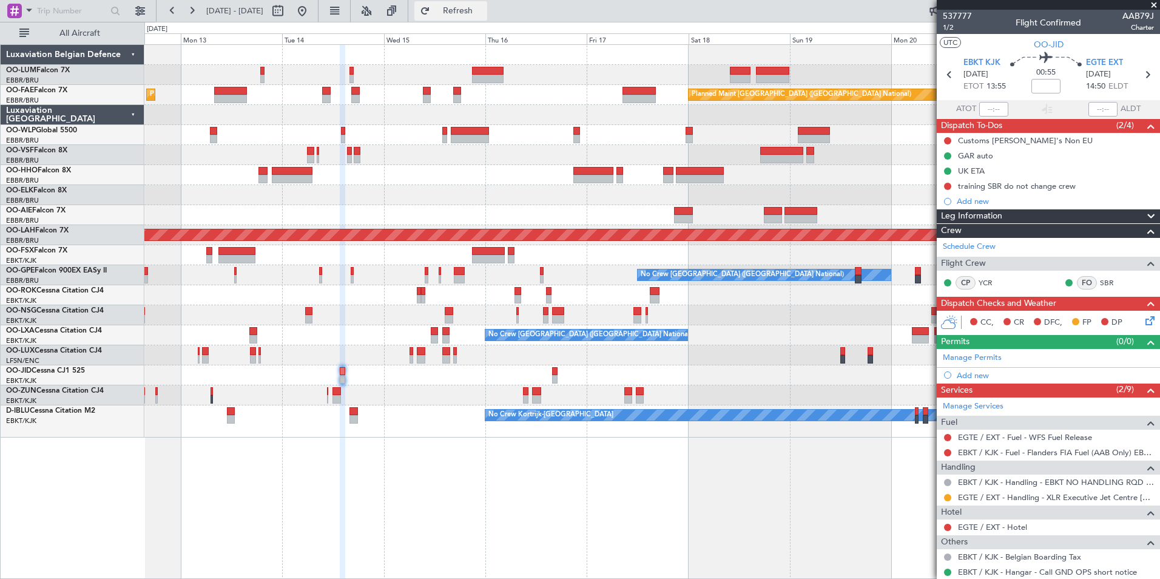
click at [473, 8] on span "Refresh" at bounding box center [457, 11] width 51 height 8
click at [487, 16] on button "Refresh" at bounding box center [450, 10] width 73 height 19
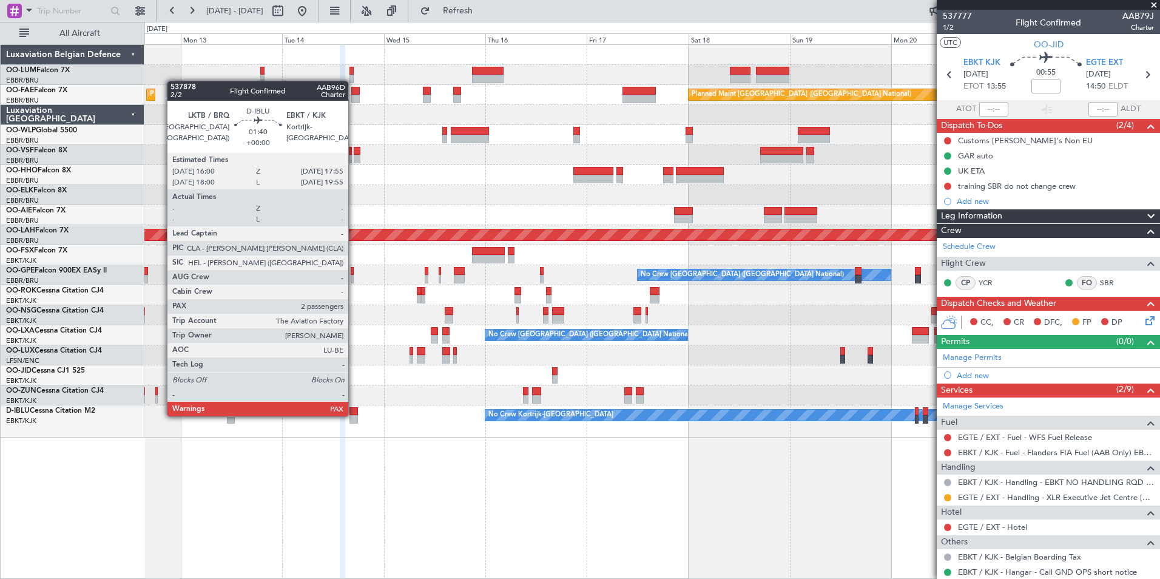
click at [354, 415] on div at bounding box center [353, 419] width 8 height 8
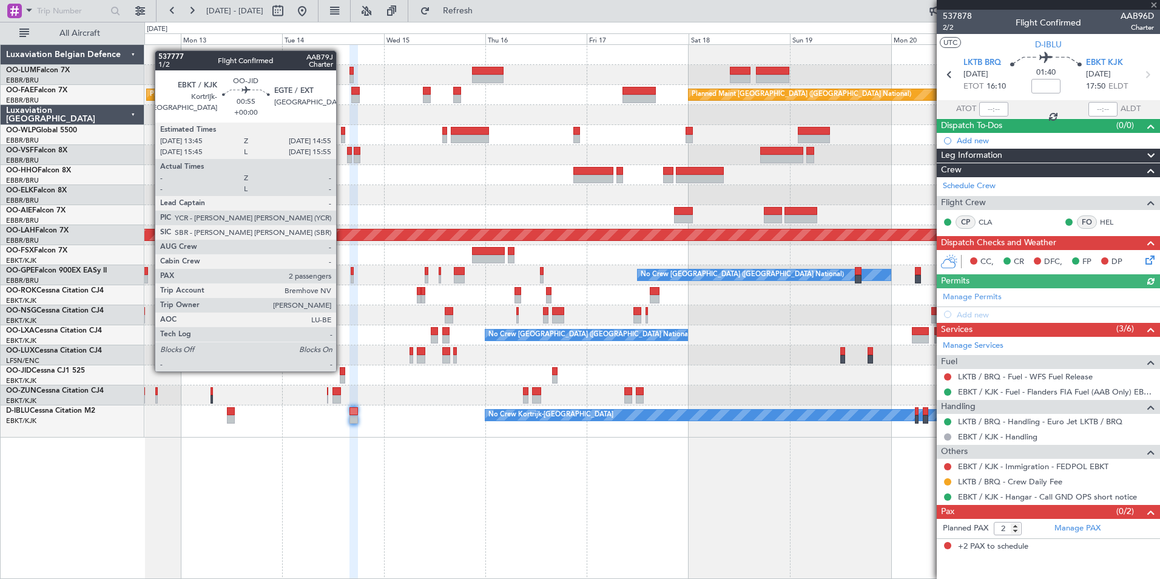
click at [341, 370] on div at bounding box center [342, 371] width 5 height 8
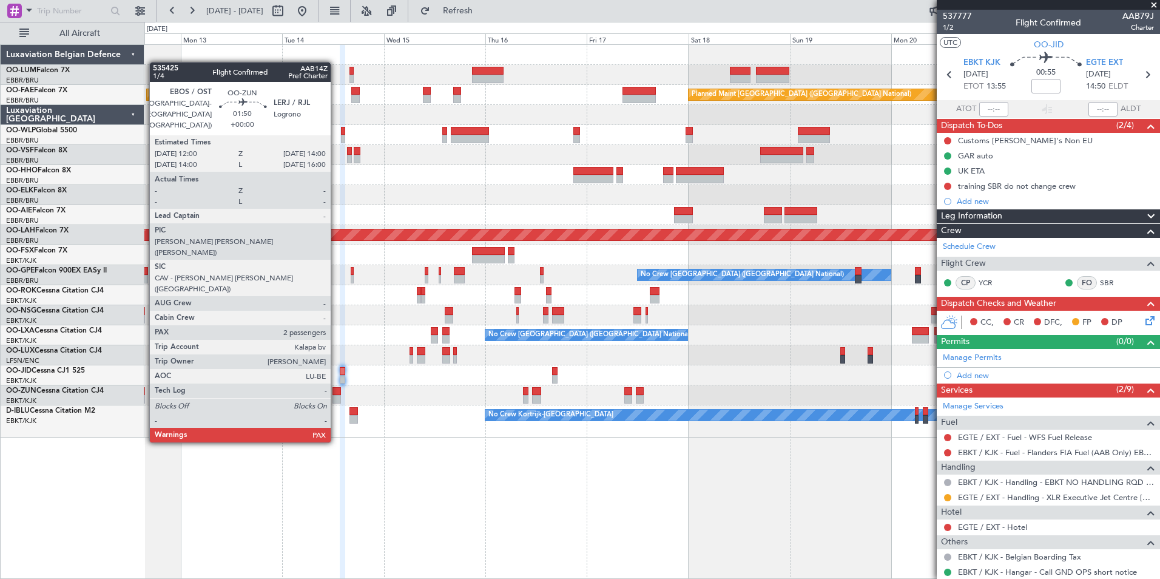
click at [336, 396] on div at bounding box center [336, 399] width 8 height 8
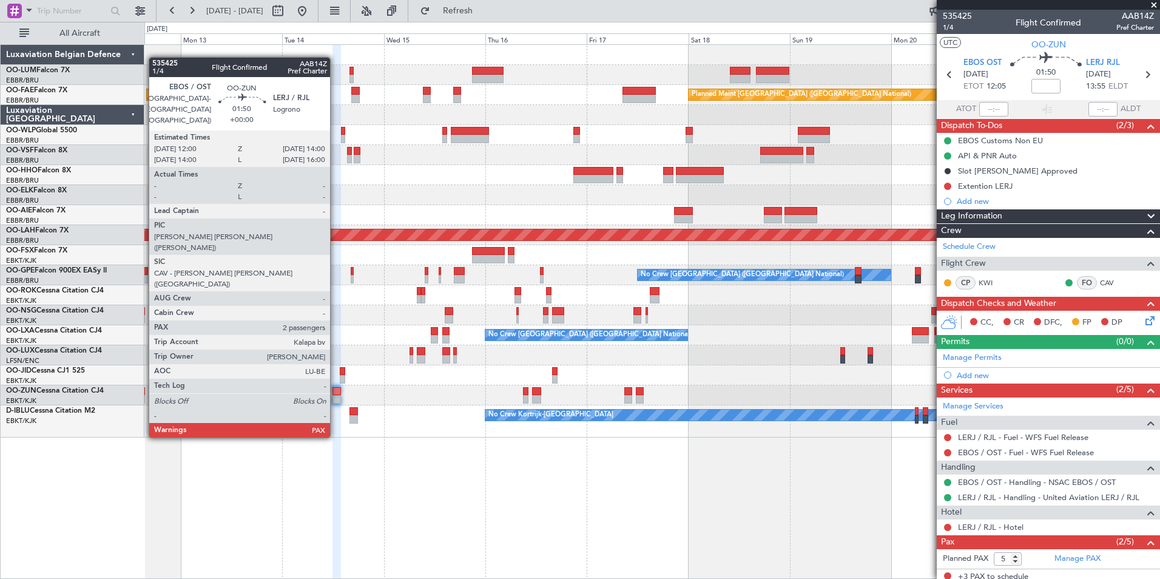
click at [335, 391] on div at bounding box center [336, 391] width 8 height 8
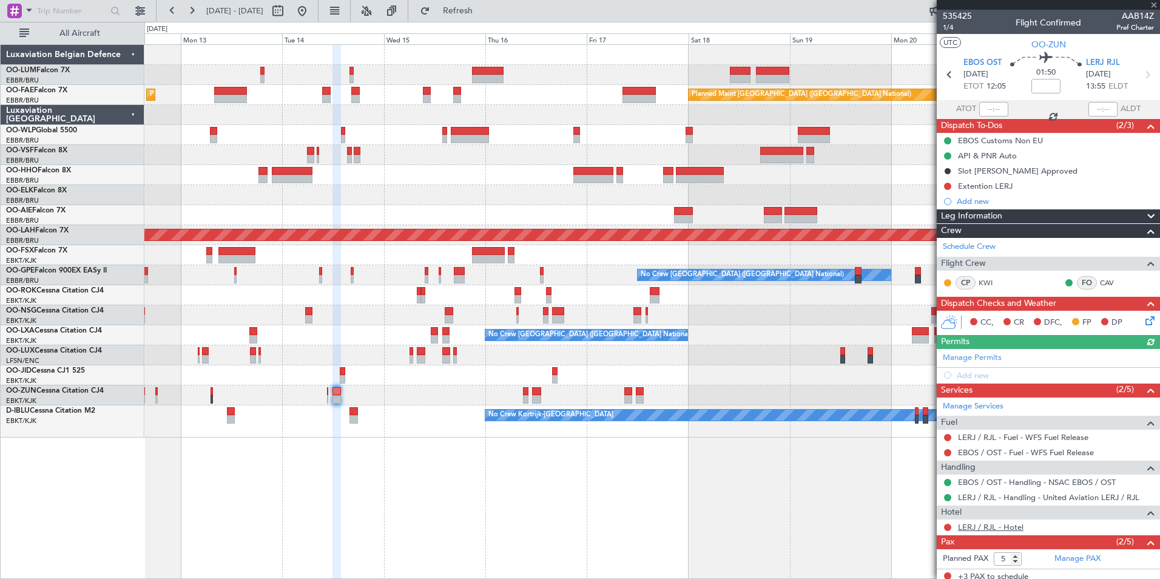
click at [1015, 525] on link "LERJ / RJL - Hotel" at bounding box center [990, 527] width 65 height 10
click at [493, 21] on fb-refresh-button "Refresh" at bounding box center [450, 11] width 85 height 22
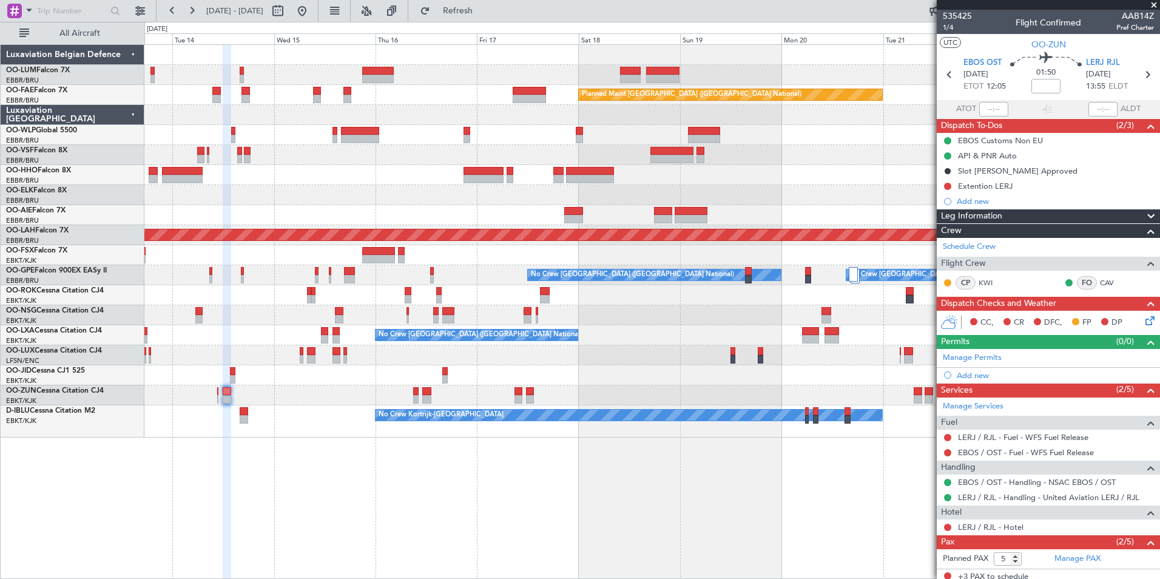
click at [308, 476] on div "Planned Maint [GEOGRAPHIC_DATA] ([GEOGRAPHIC_DATA] National) Owner [GEOGRAPHIC_…" at bounding box center [651, 311] width 1015 height 534
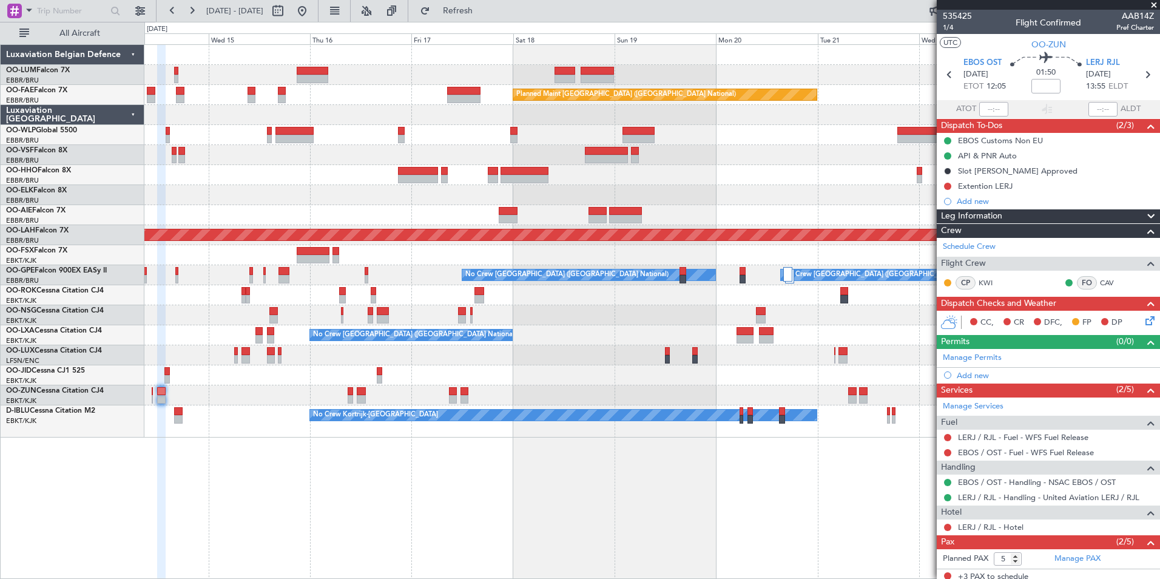
click at [332, 519] on div "Owner Melsbroek Air Base Owner [GEOGRAPHIC_DATA] Planned Maint [GEOGRAPHIC_DATA…" at bounding box center [651, 311] width 1015 height 534
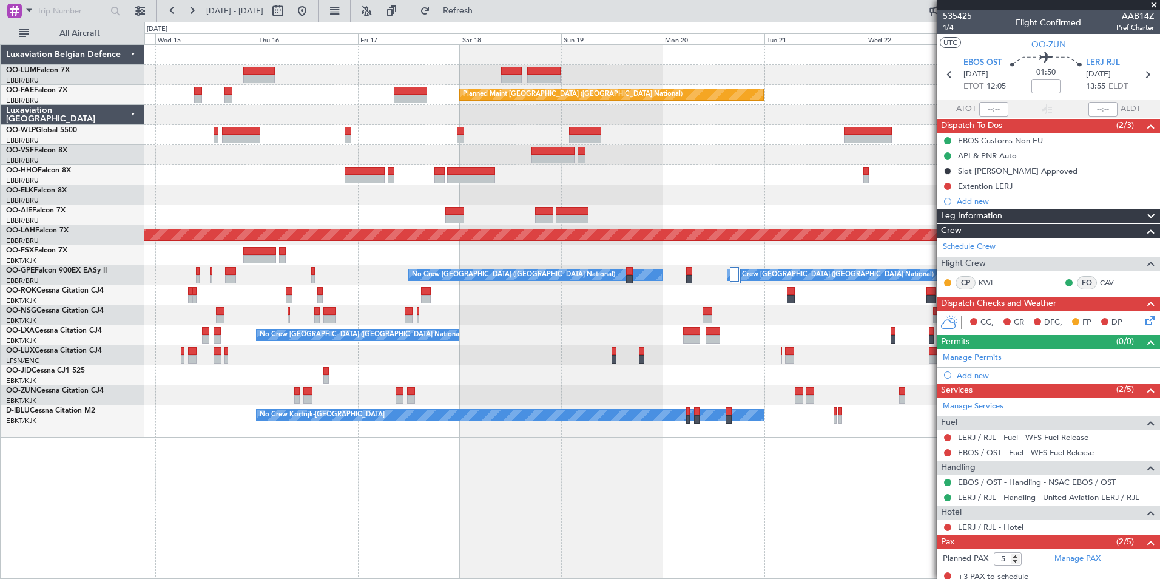
click at [314, 477] on div "Owner Melsbroek Air Base Owner [GEOGRAPHIC_DATA] Planned Maint [GEOGRAPHIC_DATA…" at bounding box center [651, 311] width 1015 height 534
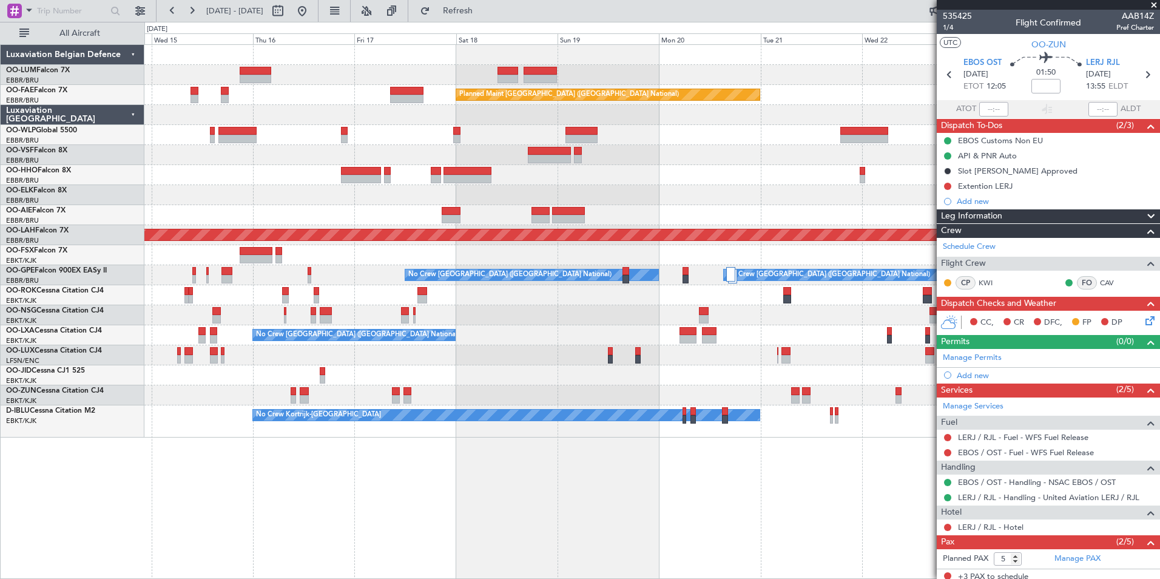
click at [516, 483] on div "Owner Melsbroek Air Base Owner [GEOGRAPHIC_DATA] Planned Maint [GEOGRAPHIC_DATA…" at bounding box center [651, 311] width 1015 height 534
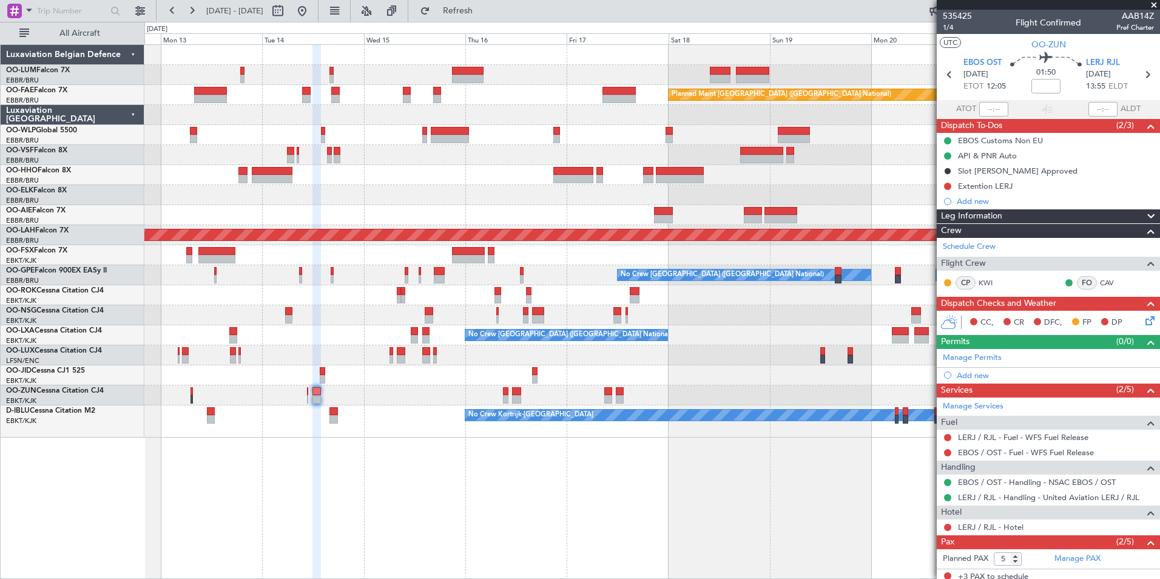
click at [597, 515] on div "Planned Maint [GEOGRAPHIC_DATA] ([GEOGRAPHIC_DATA] National) AOG Maint [GEOGRAP…" at bounding box center [651, 311] width 1015 height 534
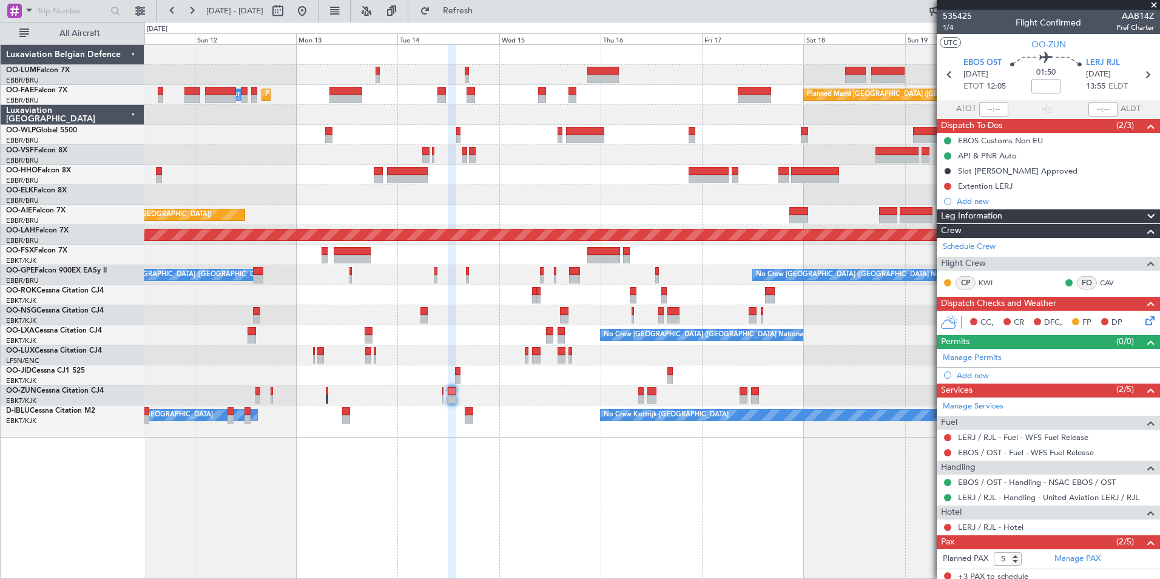
click at [648, 536] on div "Planned Maint [GEOGRAPHIC_DATA] ([GEOGRAPHIC_DATA] National) AOG Maint [GEOGRAP…" at bounding box center [651, 311] width 1015 height 534
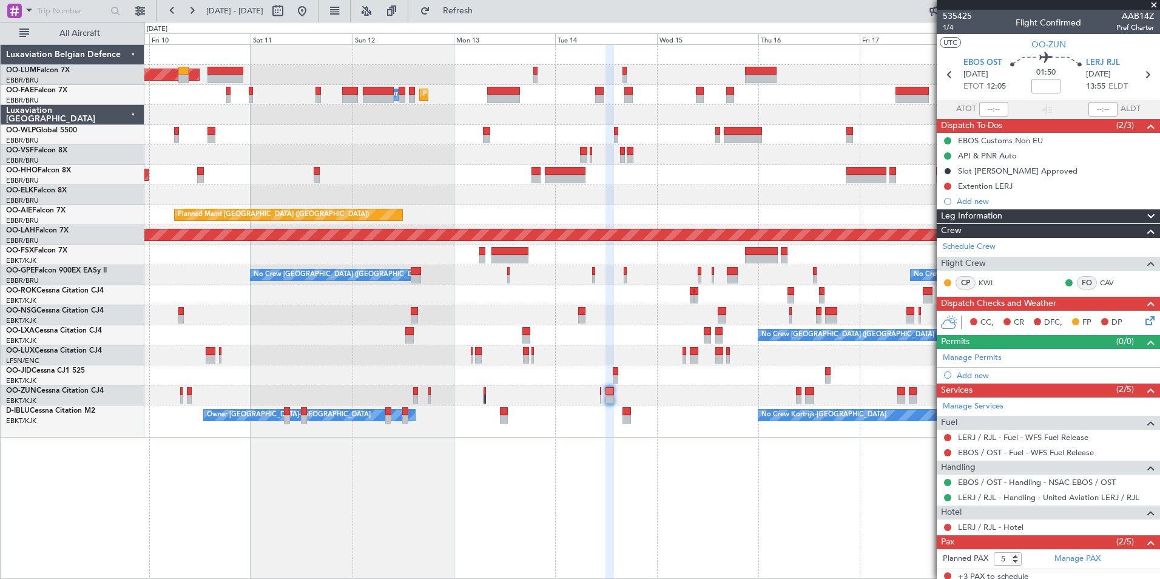
click at [693, 543] on div "Planned Maint [GEOGRAPHIC_DATA] ([GEOGRAPHIC_DATA] National) AOG Maint [GEOGRAP…" at bounding box center [651, 311] width 1015 height 534
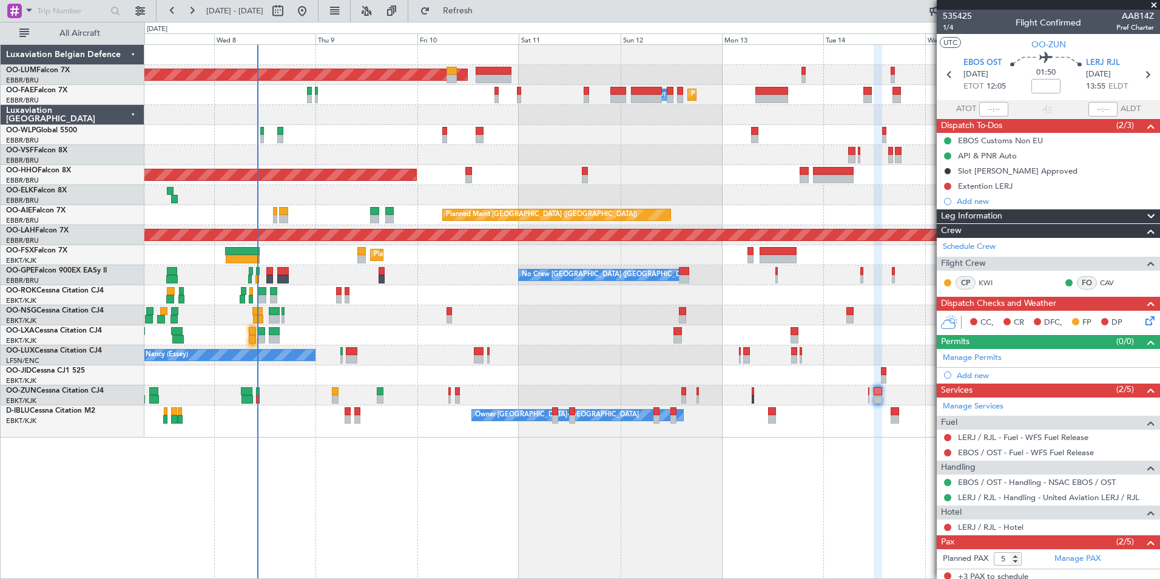
click at [485, 523] on div "Planned Maint [GEOGRAPHIC_DATA] ([GEOGRAPHIC_DATA] National) AOG Maint [GEOGRAP…" at bounding box center [651, 311] width 1015 height 534
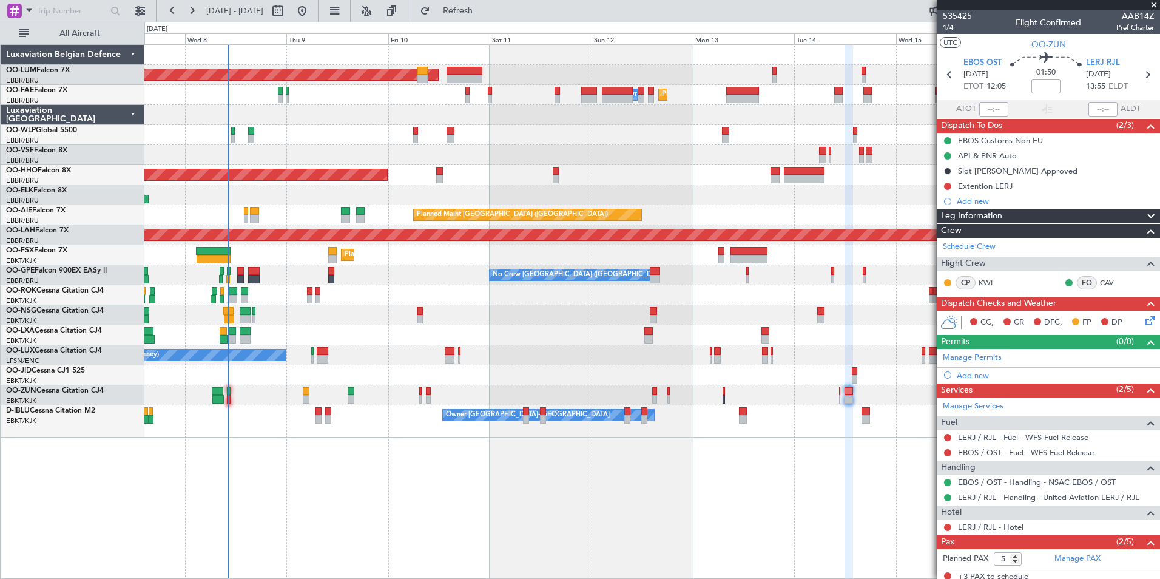
click at [413, 474] on div "Planned Maint [GEOGRAPHIC_DATA] ([GEOGRAPHIC_DATA] National) AOG Maint [GEOGRAP…" at bounding box center [651, 311] width 1015 height 534
click at [452, 485] on div "Planned Maint [GEOGRAPHIC_DATA] ([GEOGRAPHIC_DATA] National) AOG Maint [GEOGRAP…" at bounding box center [651, 311] width 1015 height 534
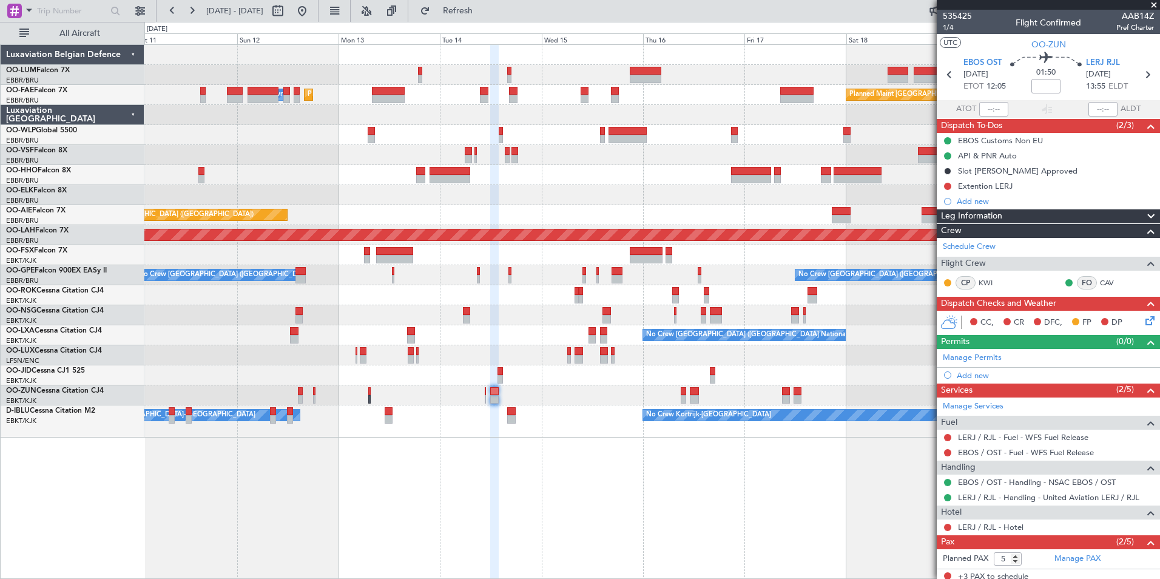
click at [544, 475] on div "Planned Maint [GEOGRAPHIC_DATA] ([GEOGRAPHIC_DATA] National) AOG Maint [GEOGRAP…" at bounding box center [651, 311] width 1015 height 534
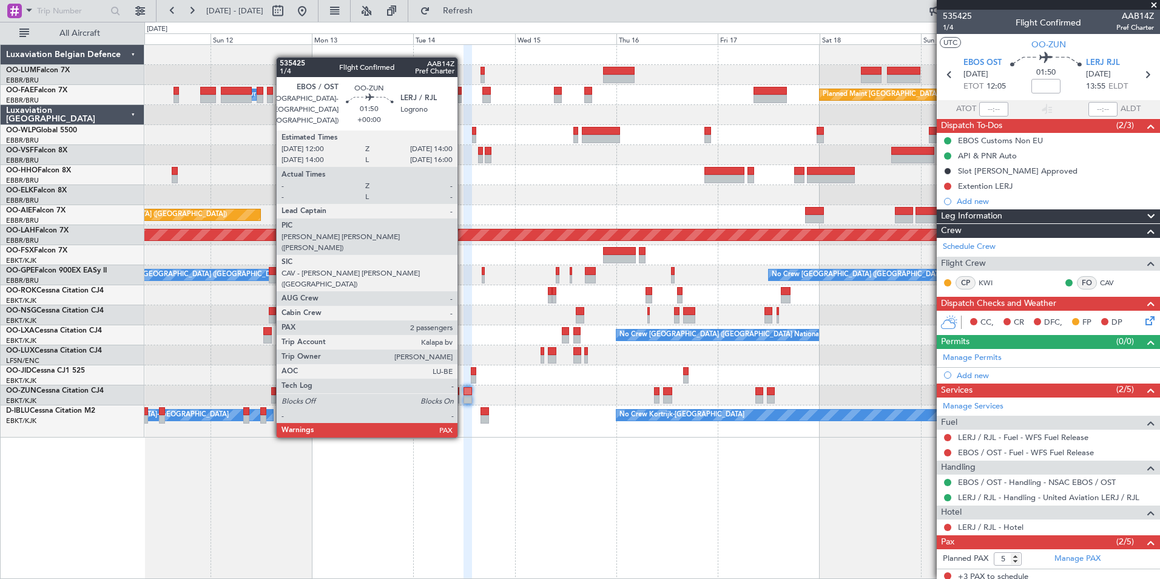
click at [463, 391] on div at bounding box center [467, 391] width 8 height 8
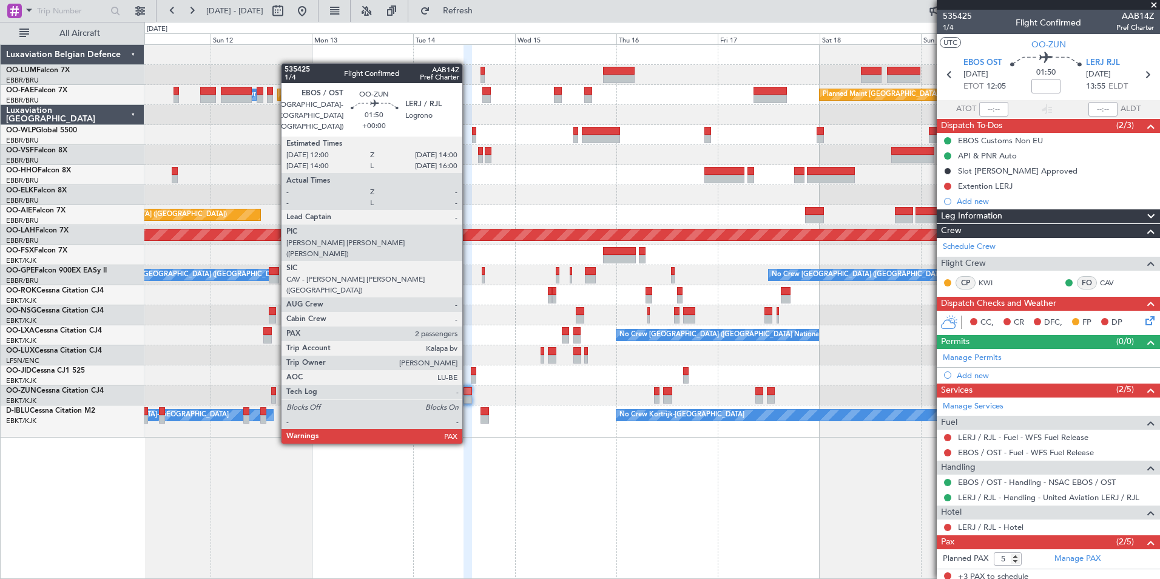
click at [468, 397] on div at bounding box center [467, 399] width 8 height 8
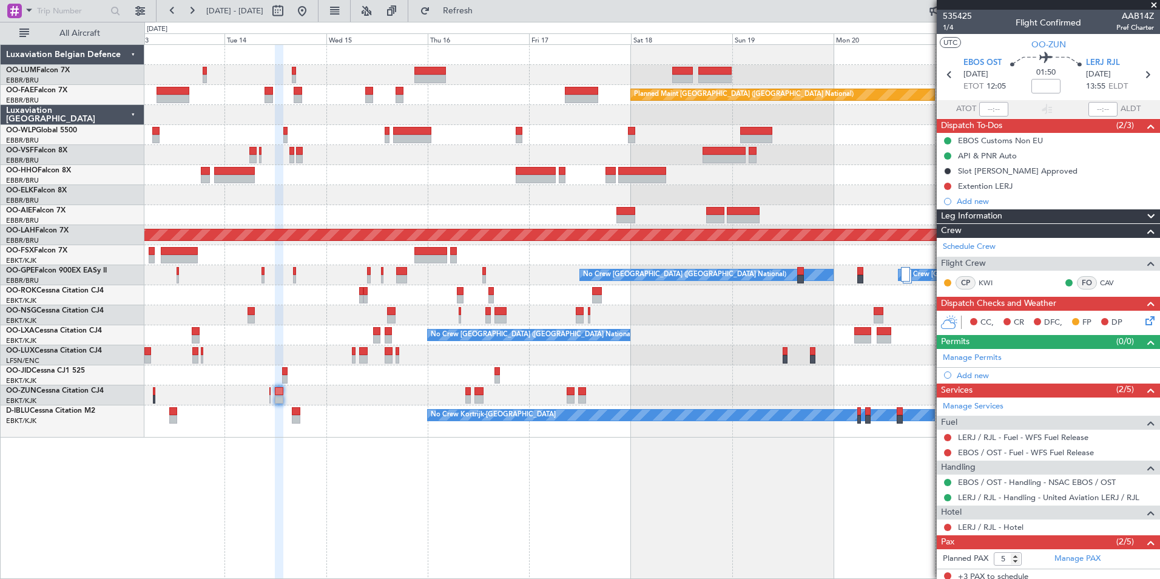
click at [347, 457] on div "Planned Maint [GEOGRAPHIC_DATA] ([GEOGRAPHIC_DATA] National) Owner [GEOGRAPHIC_…" at bounding box center [651, 311] width 1015 height 534
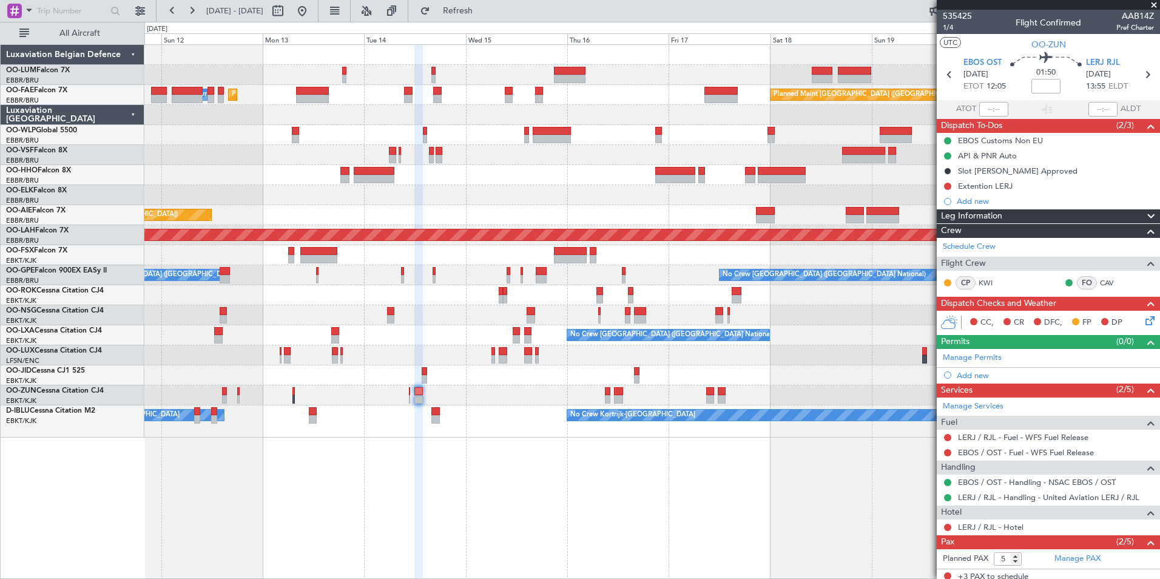
click at [576, 544] on div "Planned Maint [GEOGRAPHIC_DATA] ([GEOGRAPHIC_DATA] National) AOG Maint [GEOGRAP…" at bounding box center [651, 311] width 1015 height 534
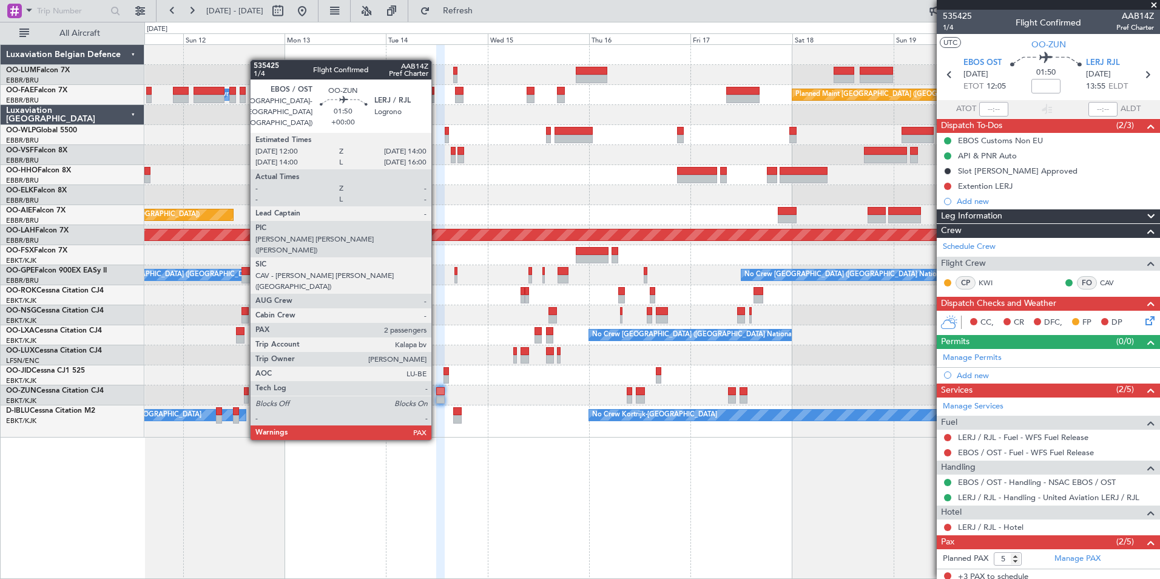
click at [437, 394] on div at bounding box center [440, 391] width 8 height 8
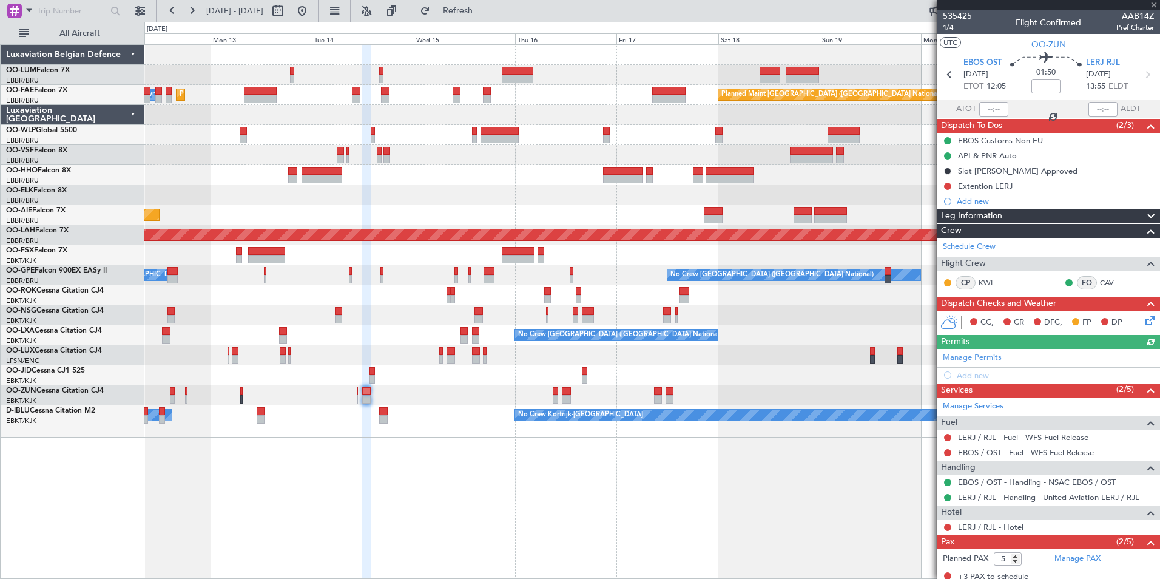
click at [462, 497] on div "Planned Maint [GEOGRAPHIC_DATA] ([GEOGRAPHIC_DATA] National) AOG Maint [GEOGRAP…" at bounding box center [651, 311] width 1015 height 534
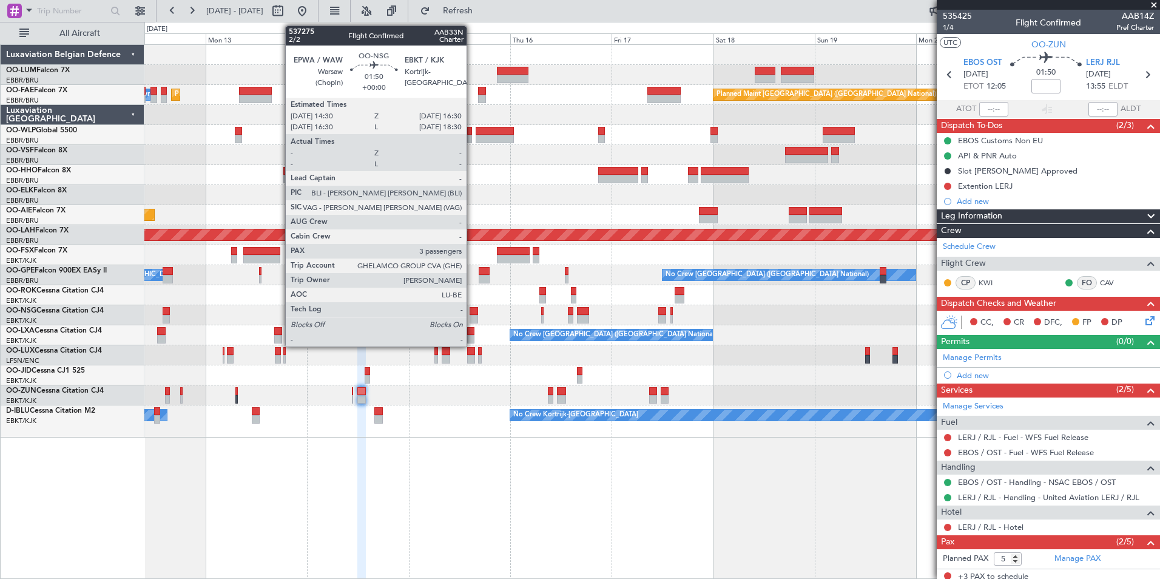
click at [472, 313] on div at bounding box center [473, 311] width 8 height 8
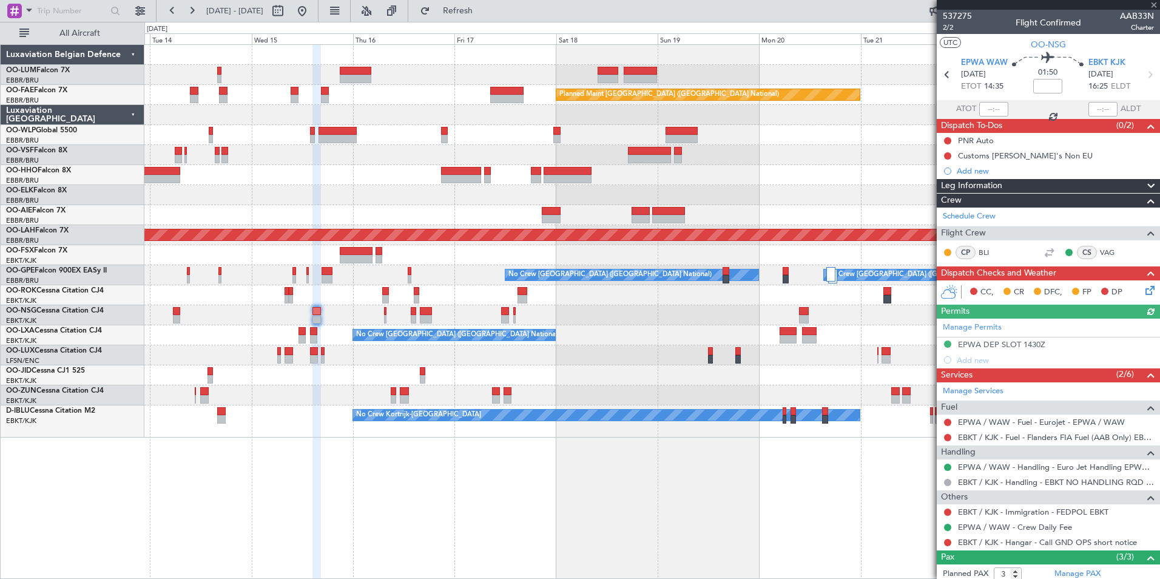
click at [483, 534] on div "Owner Melsbroek Air Base Planned Maint [GEOGRAPHIC_DATA] ([GEOGRAPHIC_DATA]) Ow…" at bounding box center [651, 311] width 1015 height 534
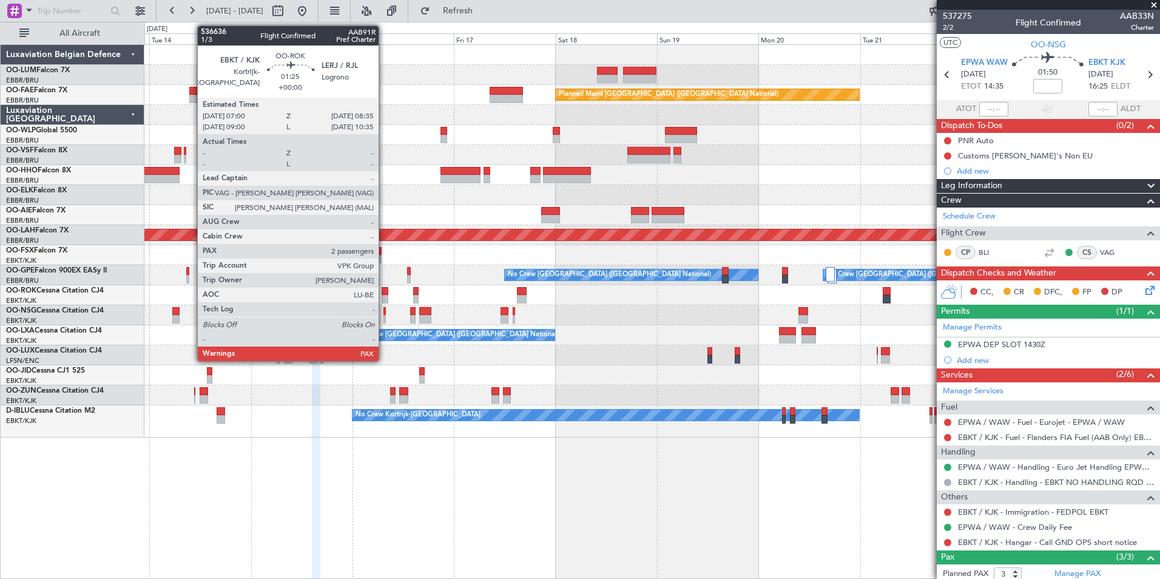
click at [384, 294] on div at bounding box center [384, 291] width 7 height 8
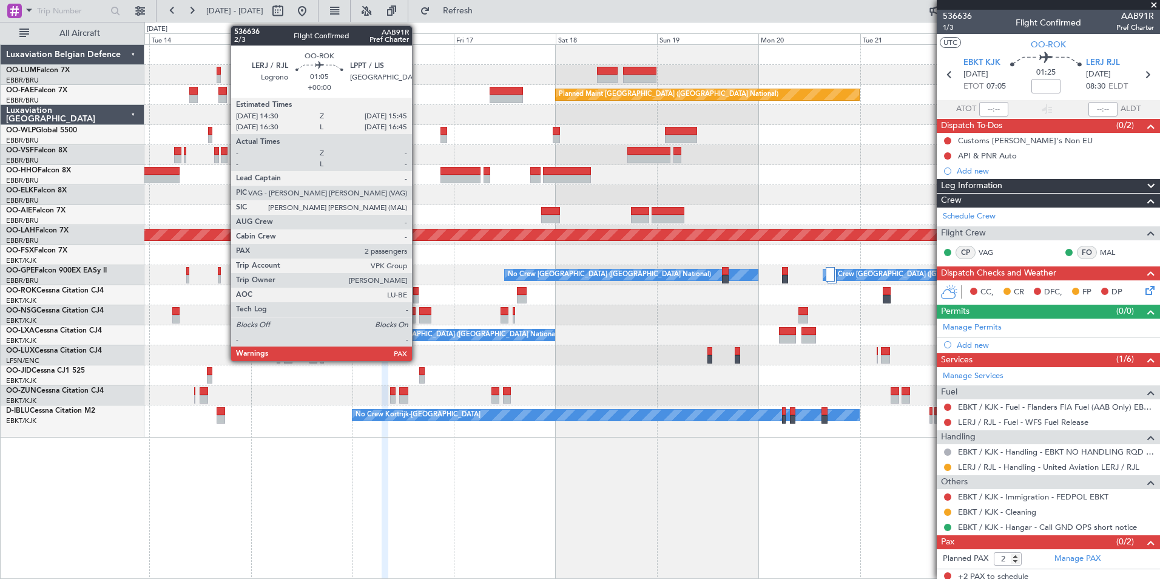
click at [417, 293] on div at bounding box center [415, 291] width 5 height 8
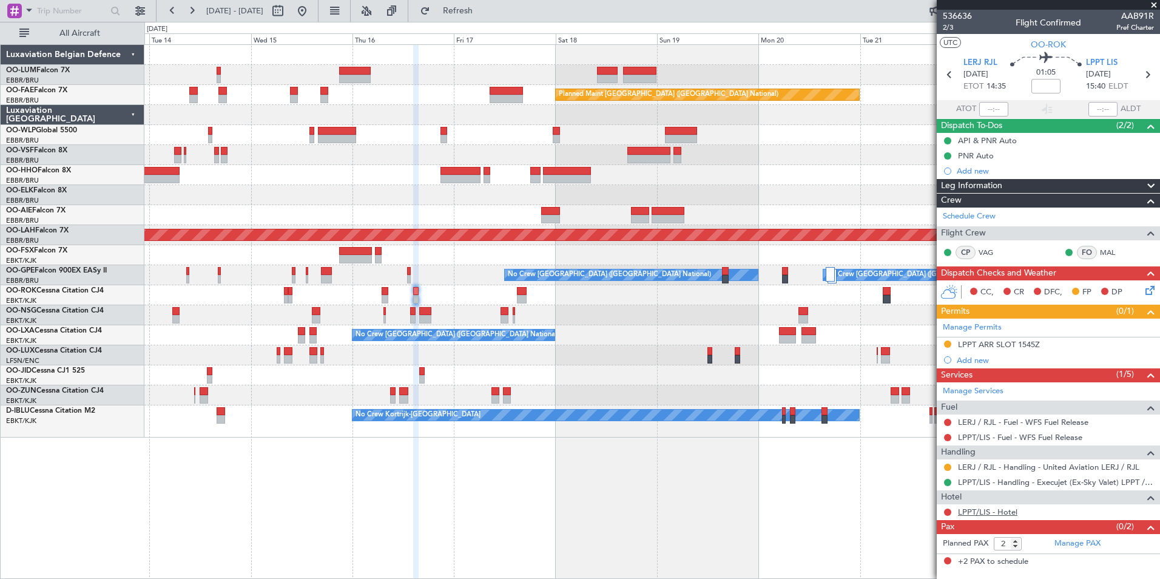
click at [1003, 509] on link "LPPT/LIS - Hotel" at bounding box center [987, 511] width 59 height 10
click at [477, 13] on span "Refresh" at bounding box center [457, 11] width 51 height 8
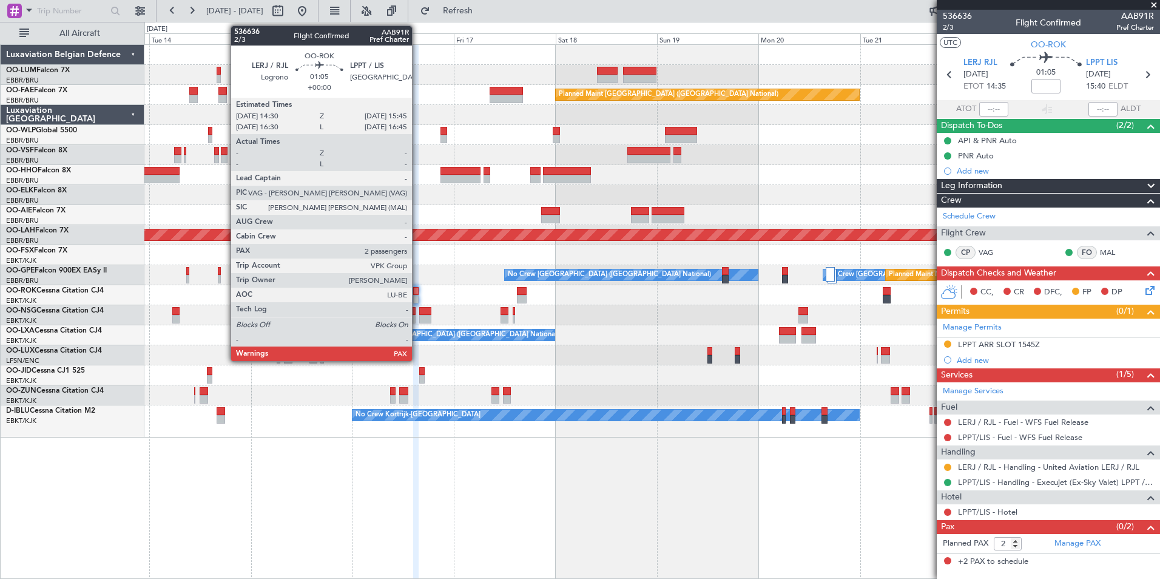
click at [417, 294] on div at bounding box center [415, 291] width 5 height 8
click at [415, 295] on div at bounding box center [415, 299] width 5 height 8
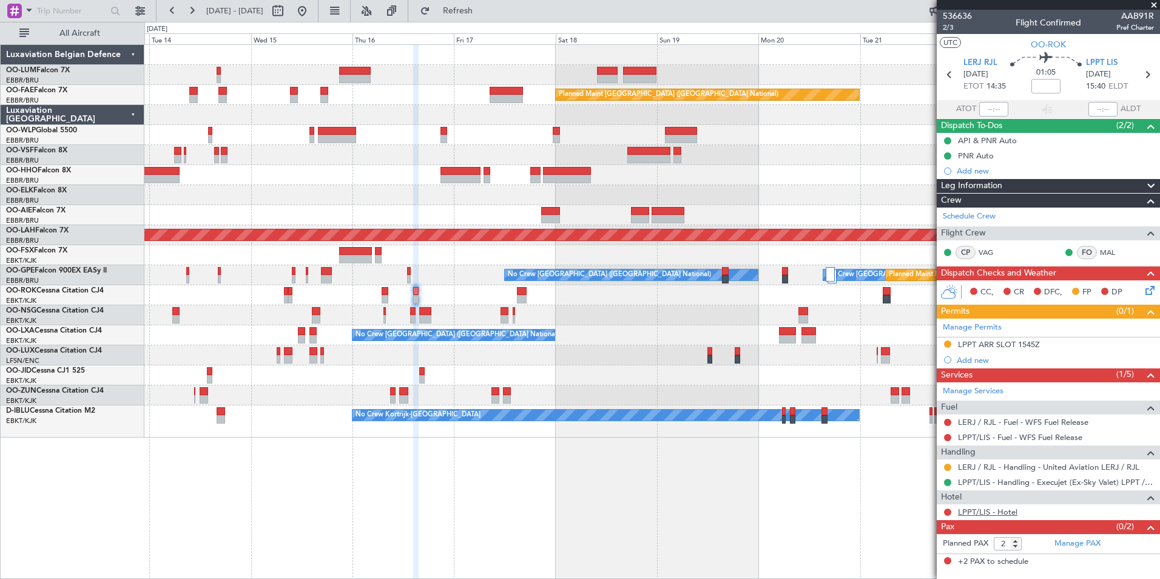
click at [982, 508] on link "LPPT/LIS - Hotel" at bounding box center [987, 511] width 59 height 10
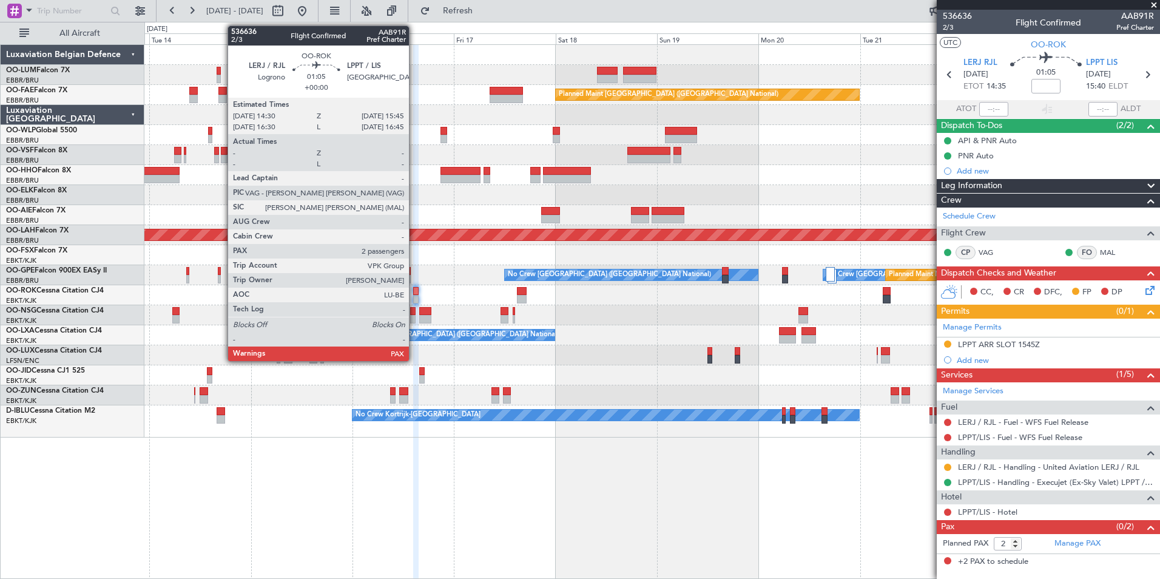
click at [414, 292] on div at bounding box center [415, 291] width 5 height 8
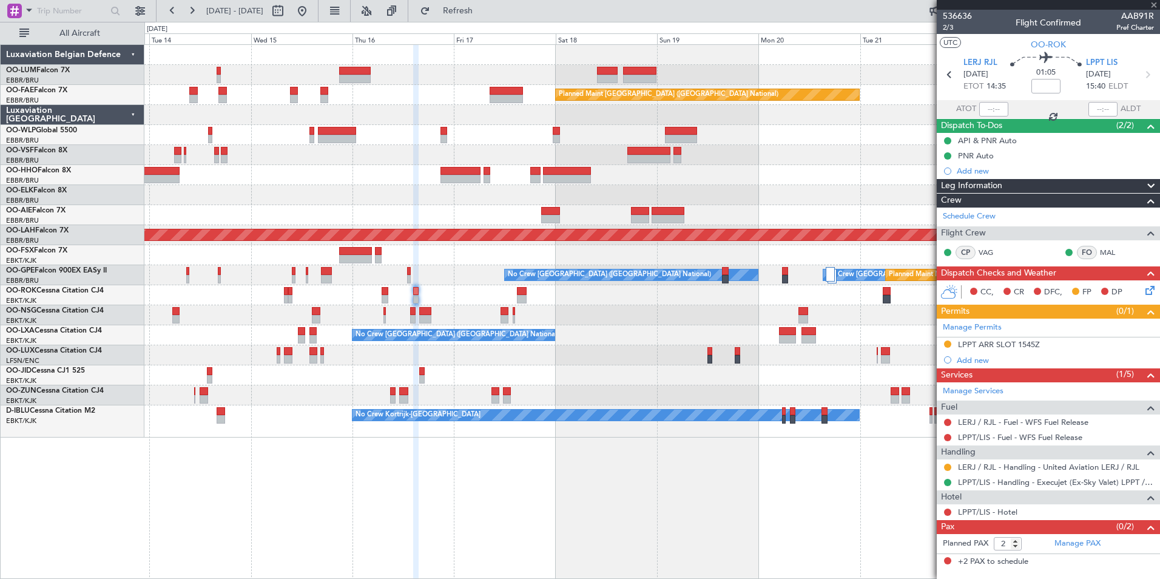
click at [417, 292] on div at bounding box center [415, 291] width 5 height 8
click at [965, 510] on link "LPPT/LIS - Hotel" at bounding box center [987, 511] width 59 height 10
click at [483, 15] on span "Refresh" at bounding box center [457, 11] width 51 height 8
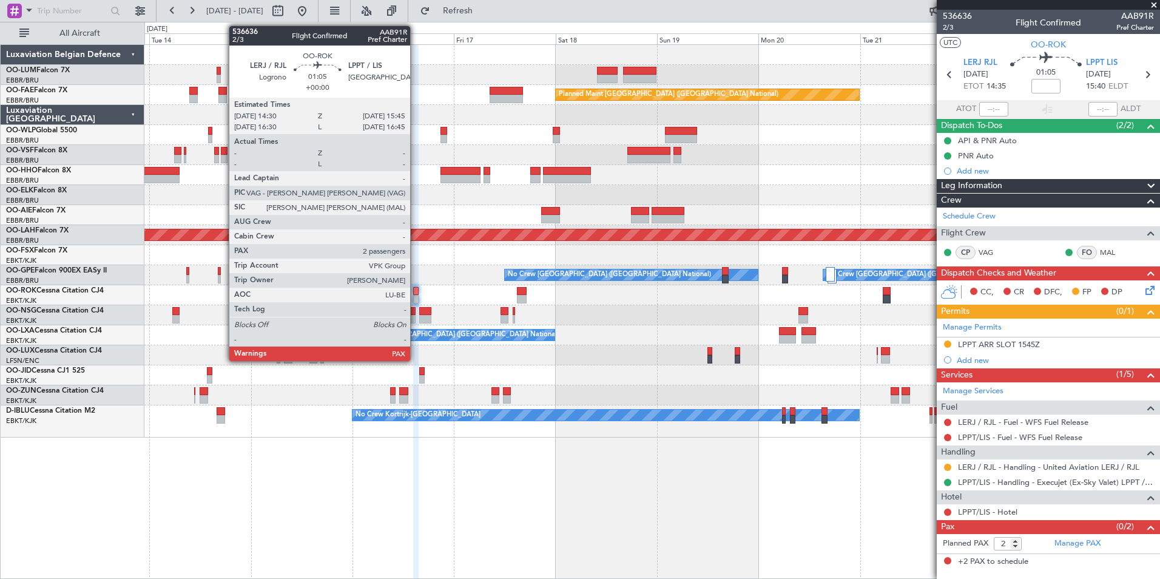
click at [415, 292] on div at bounding box center [415, 291] width 5 height 8
click at [417, 295] on div at bounding box center [415, 299] width 5 height 8
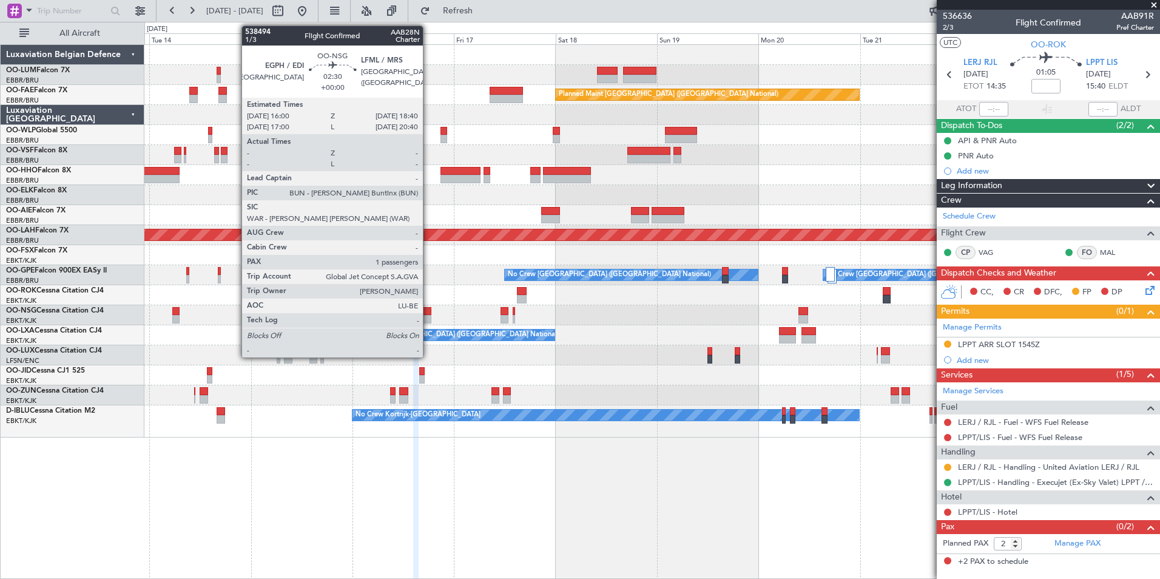
click at [428, 315] on div at bounding box center [425, 319] width 12 height 8
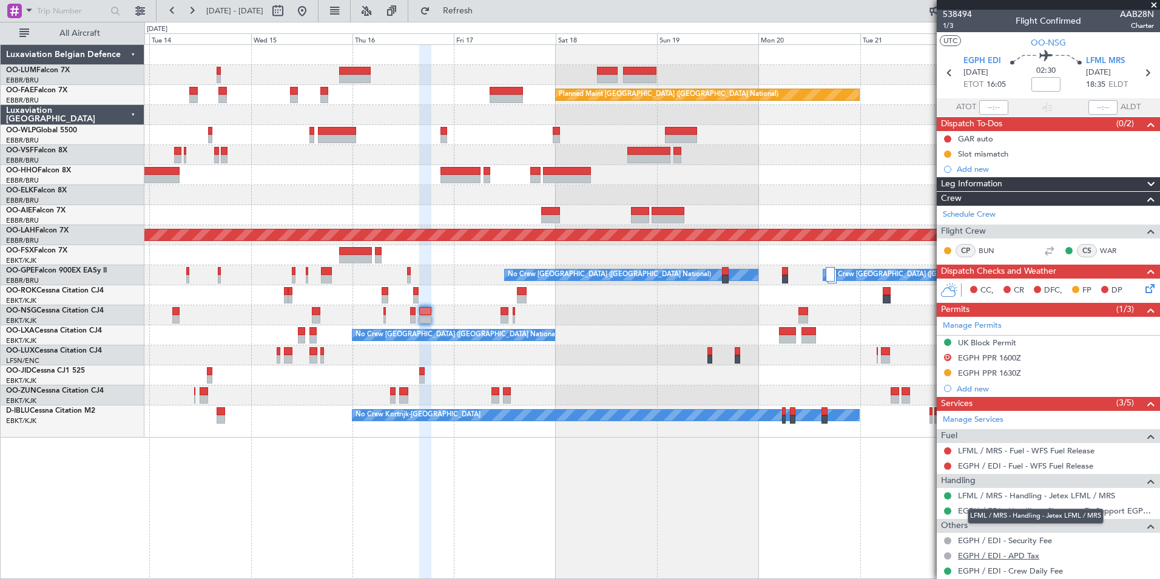
scroll to position [62, 0]
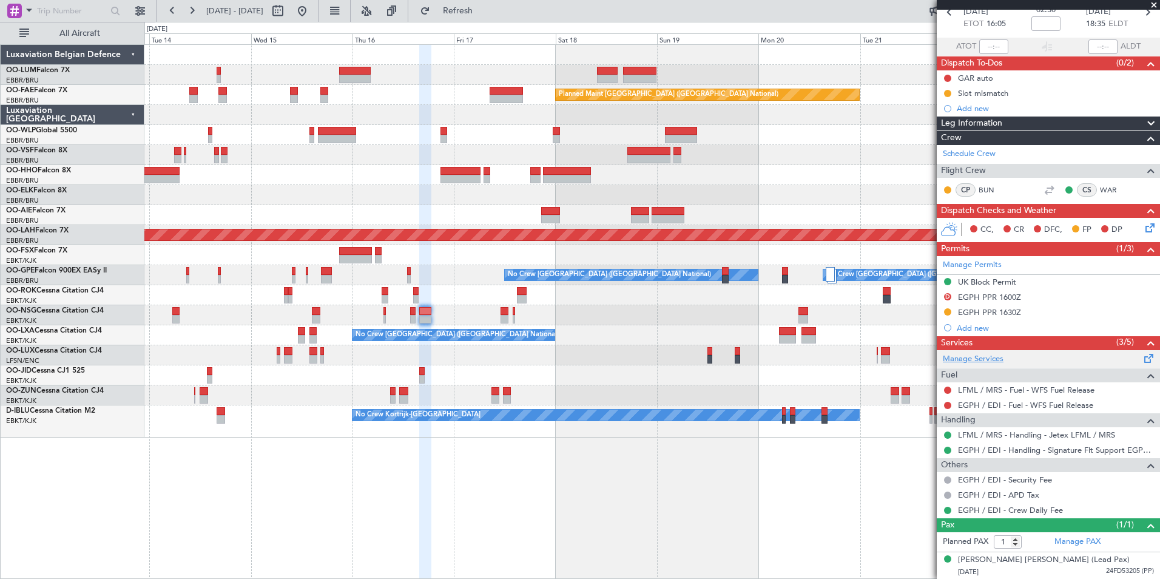
click at [965, 361] on link "Manage Services" at bounding box center [972, 359] width 61 height 12
click at [485, 19] on button "Refresh" at bounding box center [450, 10] width 73 height 19
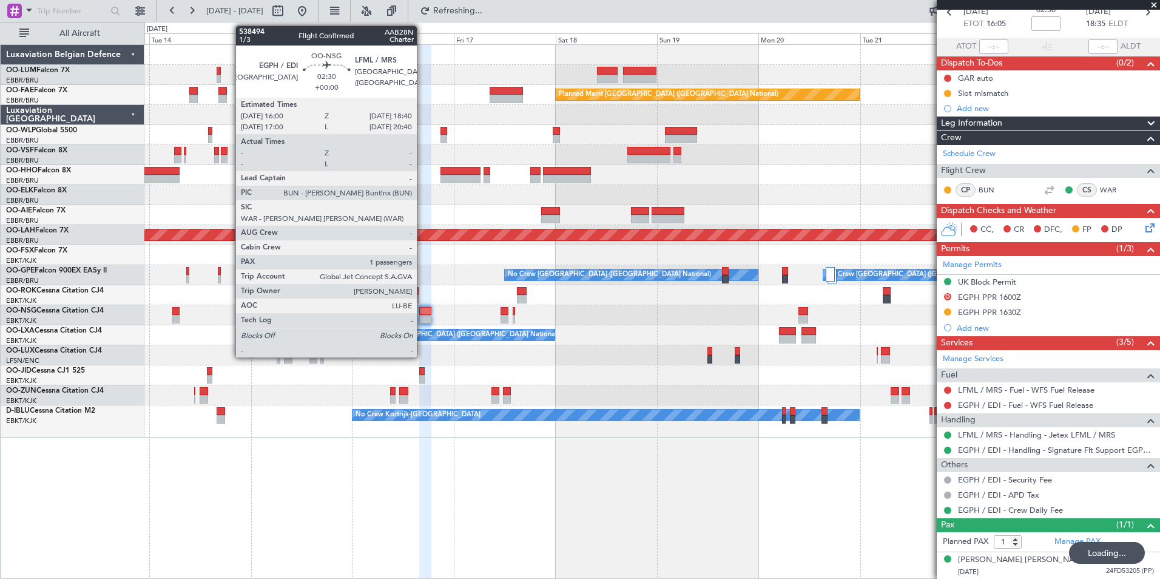
click at [422, 316] on div at bounding box center [425, 319] width 12 height 8
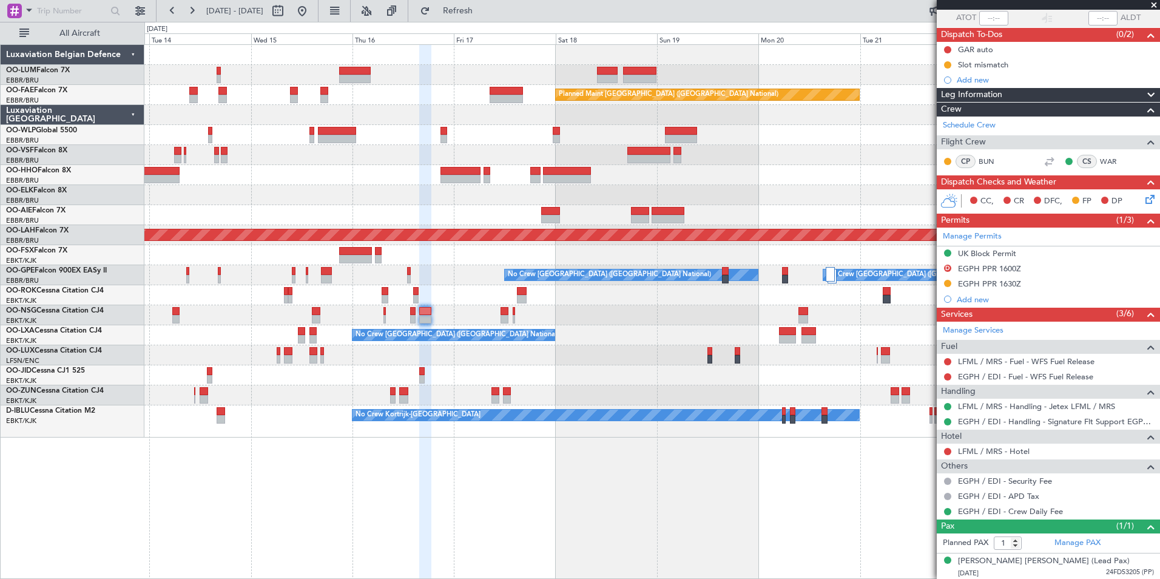
scroll to position [92, 0]
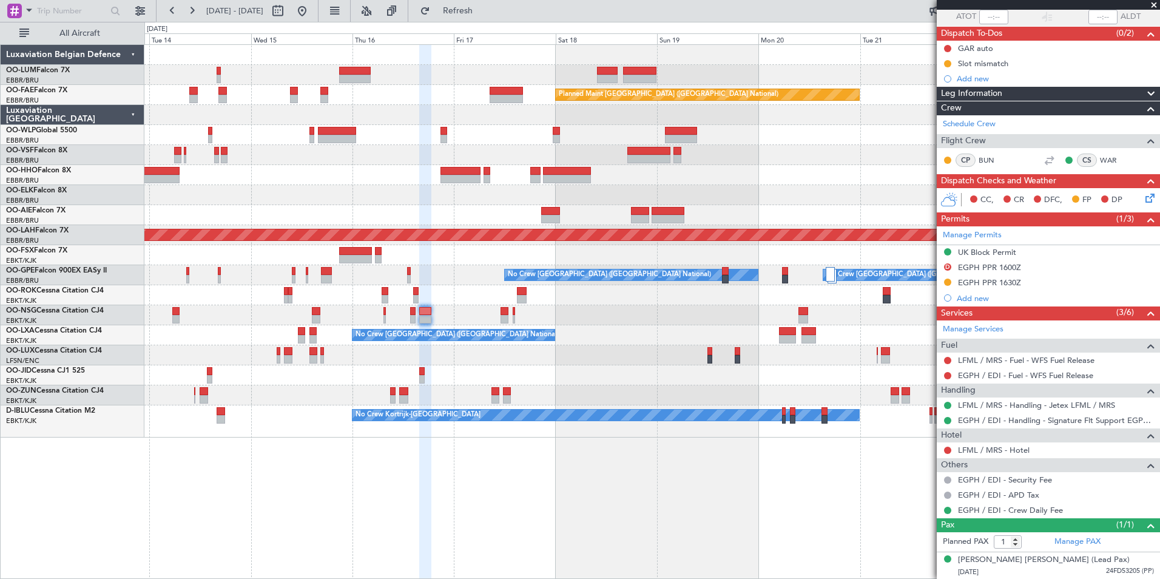
click at [1013, 455] on div "LFML / MRS - Hotel" at bounding box center [1047, 449] width 223 height 15
click at [1013, 451] on link "LFML / MRS - Hotel" at bounding box center [994, 450] width 72 height 10
click at [454, 3] on button "Refresh" at bounding box center [450, 10] width 73 height 19
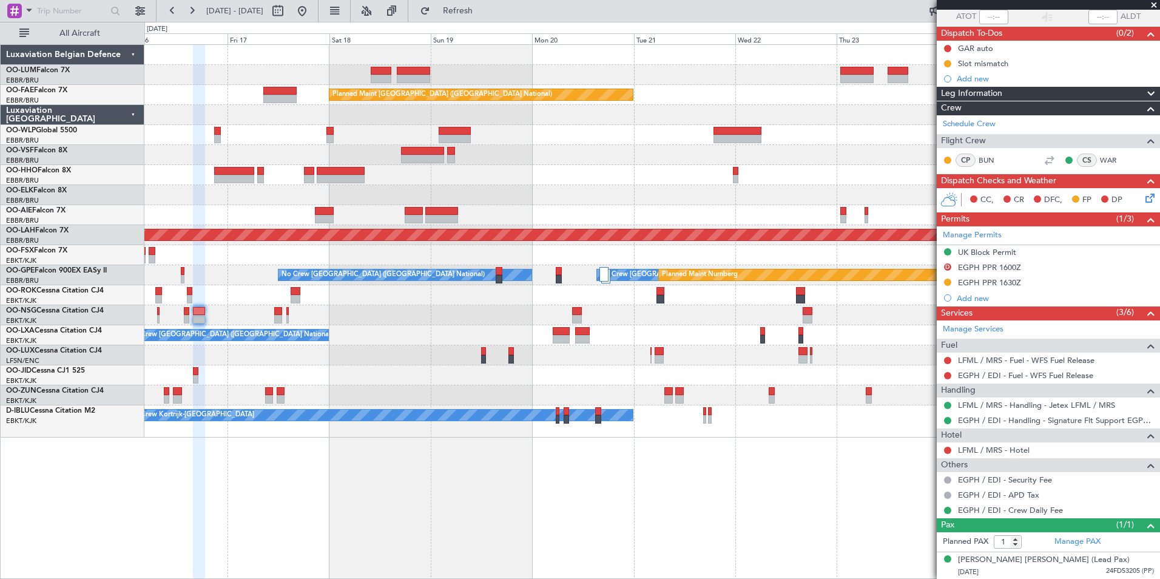
click at [240, 492] on div "Owner Melsbroek Air Base Owner [GEOGRAPHIC_DATA] Planned Maint [GEOGRAPHIC_DATA…" at bounding box center [651, 311] width 1015 height 534
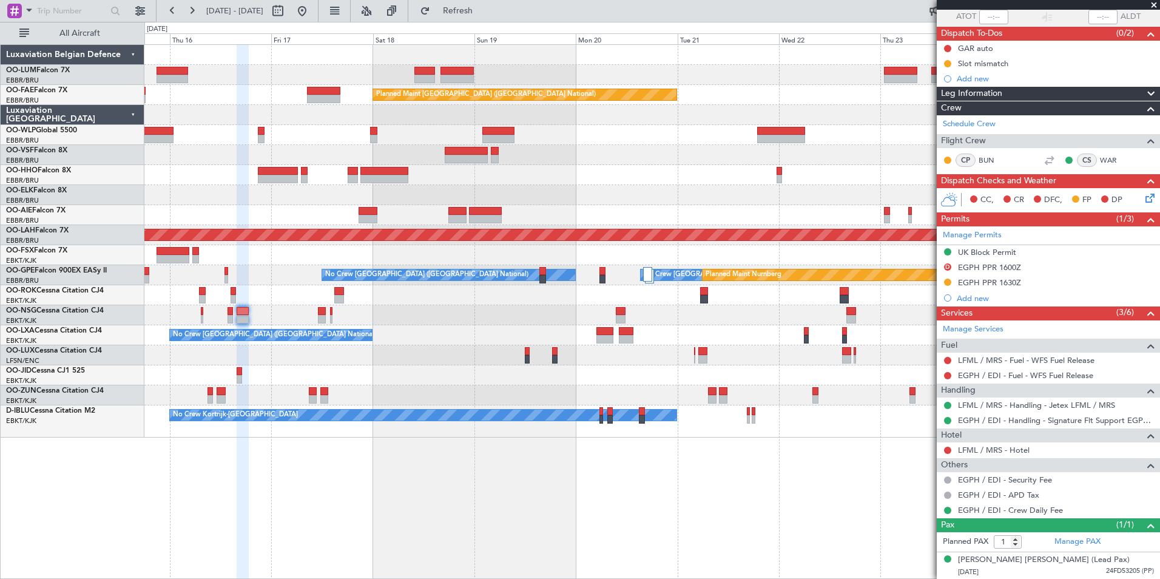
click at [221, 345] on div "Owner Melsbroek Air Base Owner [GEOGRAPHIC_DATA] Planned Maint [GEOGRAPHIC_DATA…" at bounding box center [651, 241] width 1015 height 392
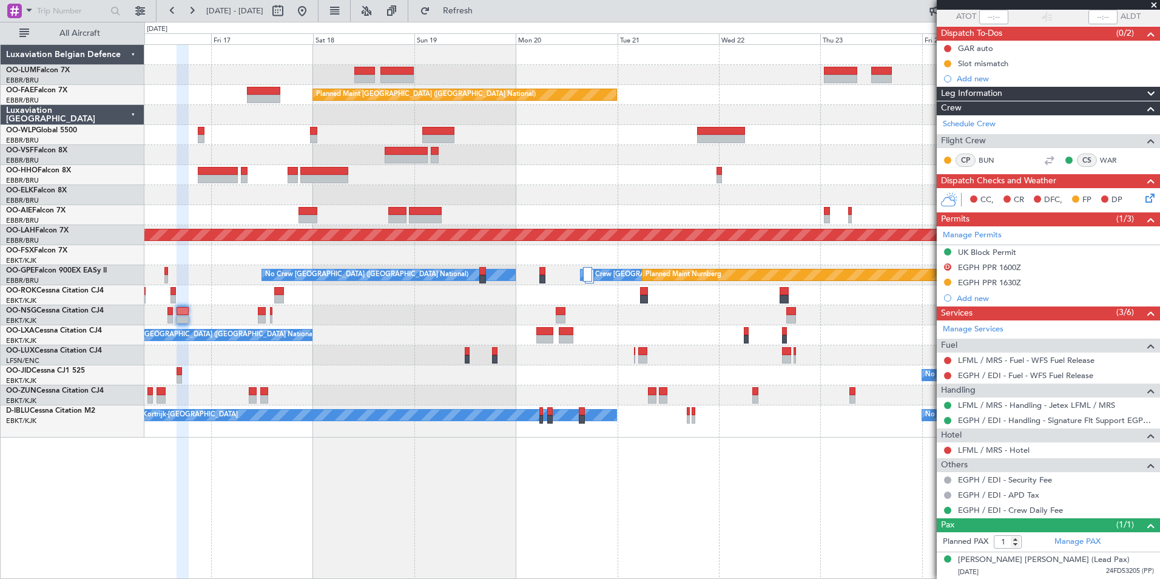
click at [309, 570] on div "Owner Melsbroek Air Base Owner [GEOGRAPHIC_DATA] Planned Maint [GEOGRAPHIC_DATA…" at bounding box center [651, 311] width 1015 height 534
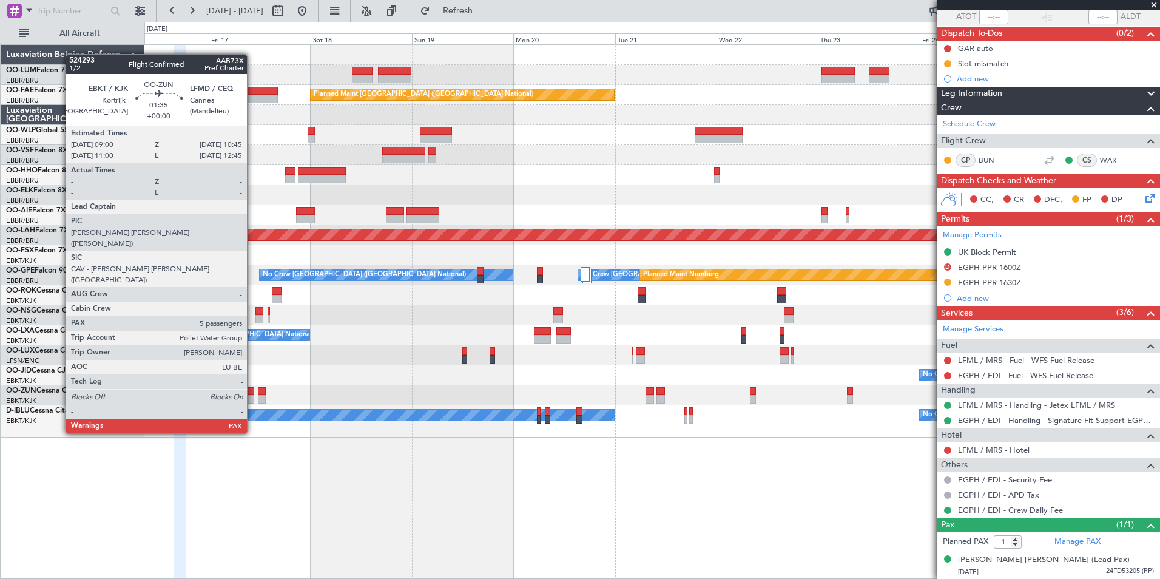
click at [252, 388] on div at bounding box center [250, 391] width 8 height 8
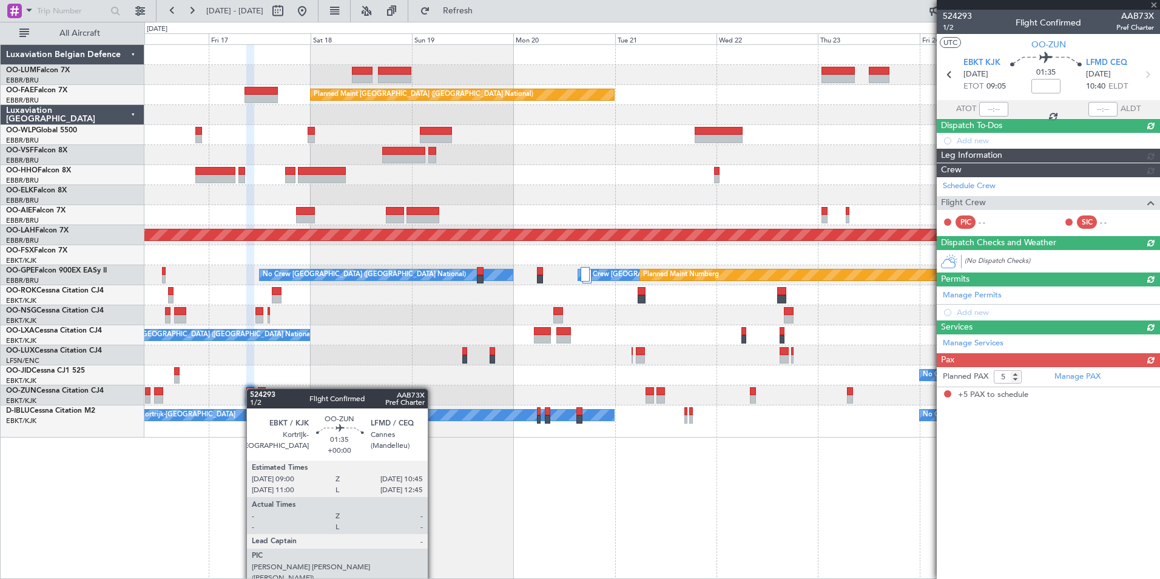
scroll to position [0, 0]
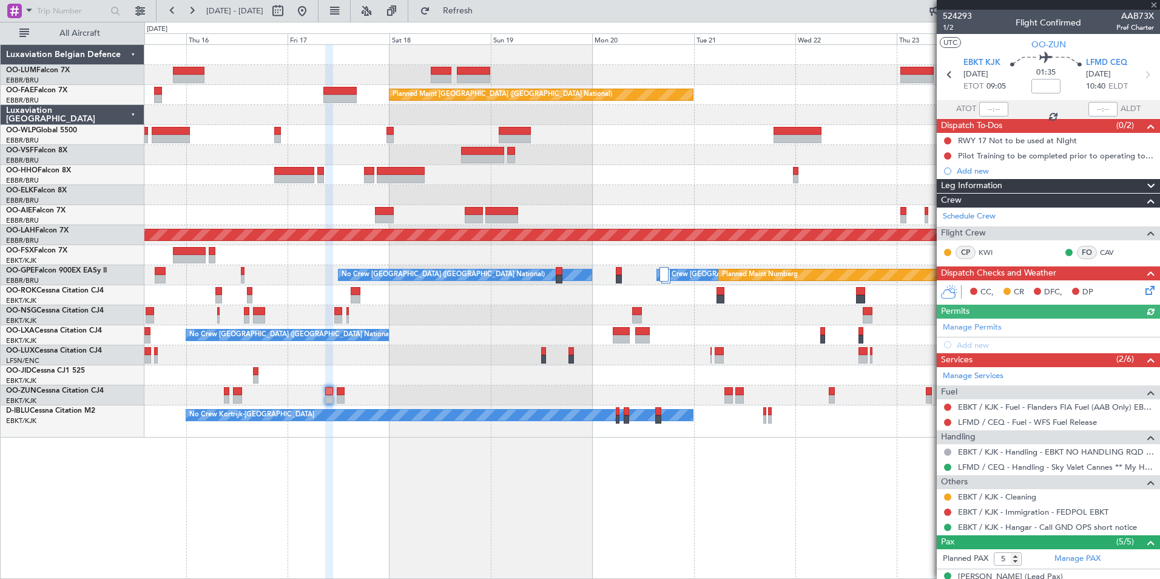
click at [392, 471] on div "Owner Melsbroek Air Base Owner [GEOGRAPHIC_DATA] Planned Maint [GEOGRAPHIC_DATA…" at bounding box center [651, 311] width 1015 height 534
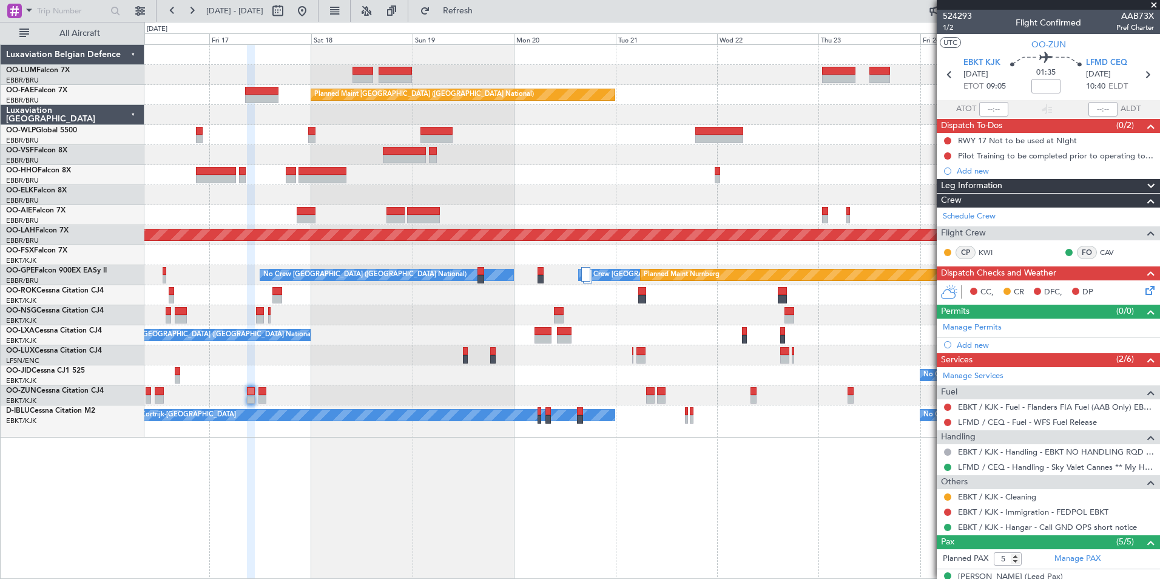
click at [209, 474] on div "Owner Melsbroek Air Base Owner [GEOGRAPHIC_DATA] Planned Maint [GEOGRAPHIC_DATA…" at bounding box center [651, 311] width 1015 height 534
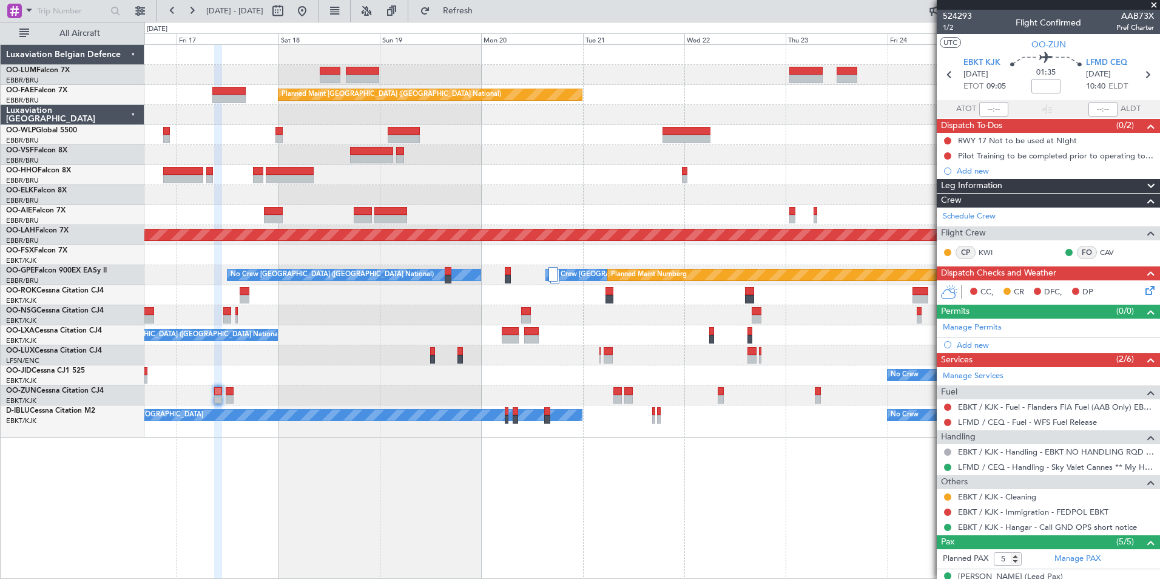
click at [349, 445] on div "Owner Melsbroek Air Base Owner [GEOGRAPHIC_DATA] Planned Maint [GEOGRAPHIC_DATA…" at bounding box center [651, 311] width 1015 height 534
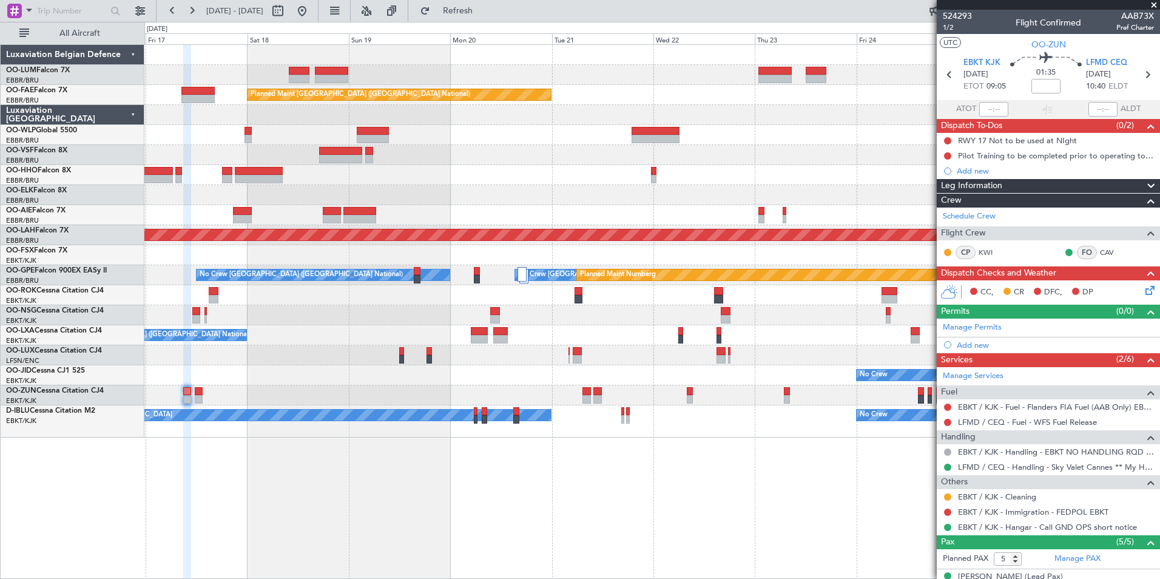
click at [294, 491] on div "Owner Melsbroek Air Base Owner [GEOGRAPHIC_DATA] Planned Maint [GEOGRAPHIC_DATA…" at bounding box center [651, 311] width 1015 height 534
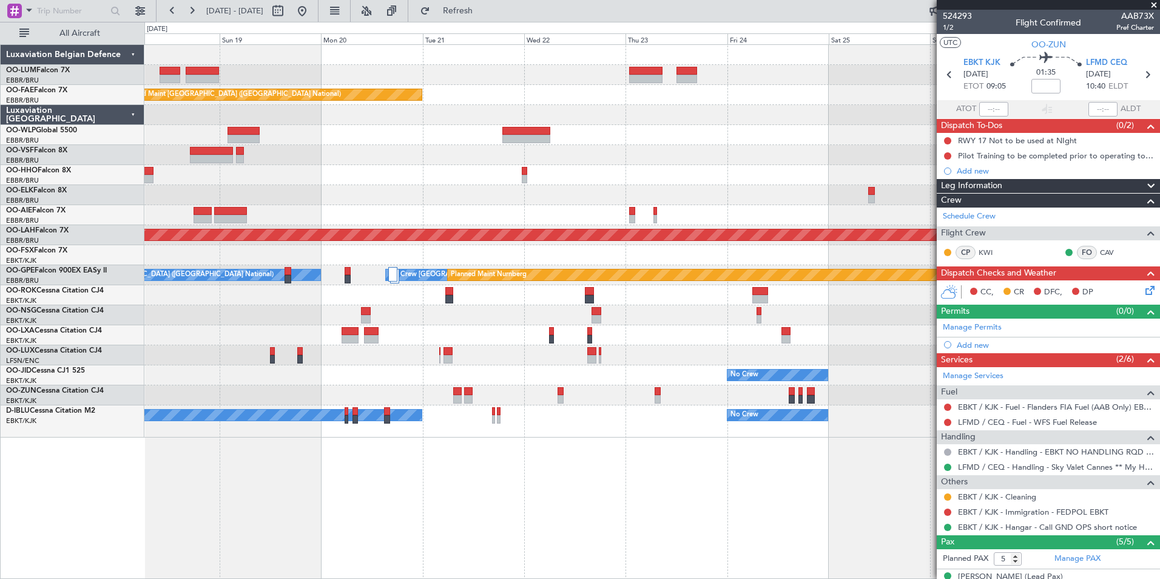
click at [183, 500] on div "Owner Melsbroek Air Base Owner [GEOGRAPHIC_DATA] Planned Maint [GEOGRAPHIC_DATA…" at bounding box center [651, 311] width 1015 height 534
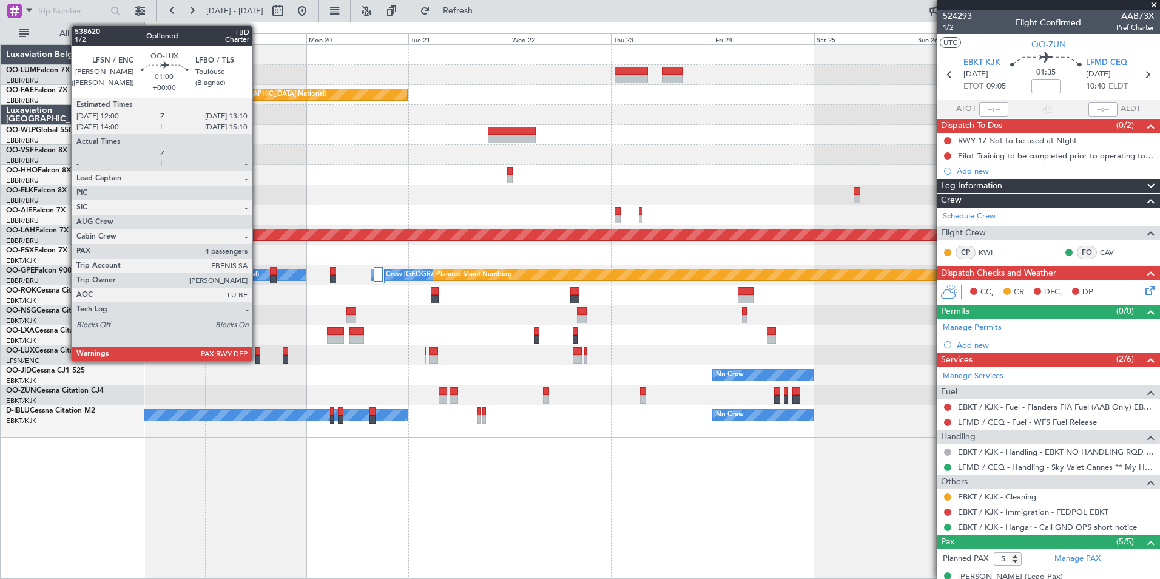
click at [258, 358] on div at bounding box center [257, 359] width 5 height 8
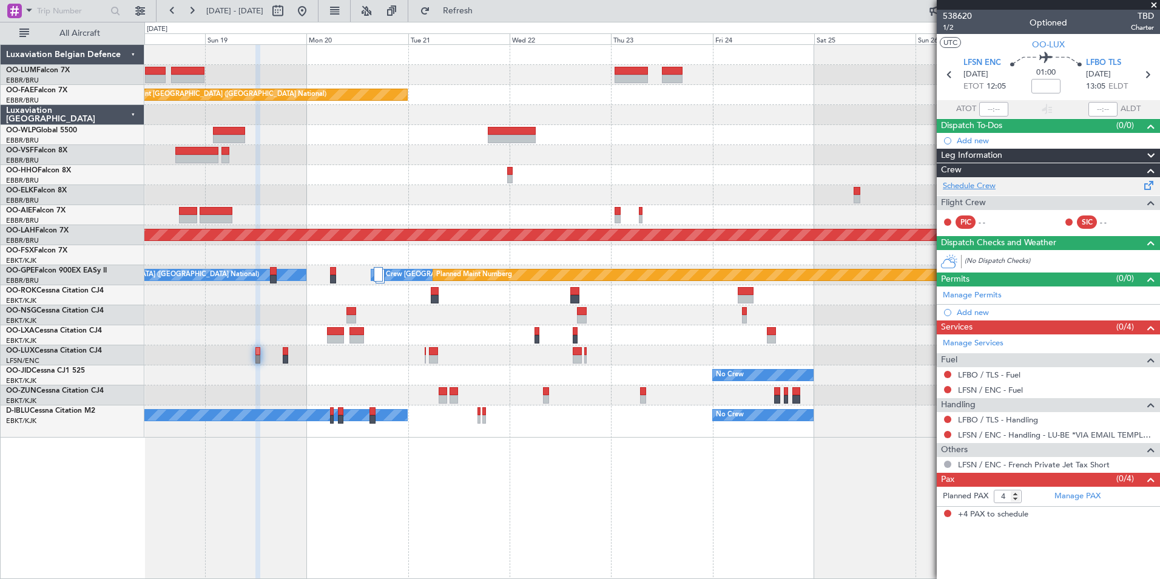
click at [959, 186] on link "Schedule Crew" at bounding box center [968, 186] width 53 height 12
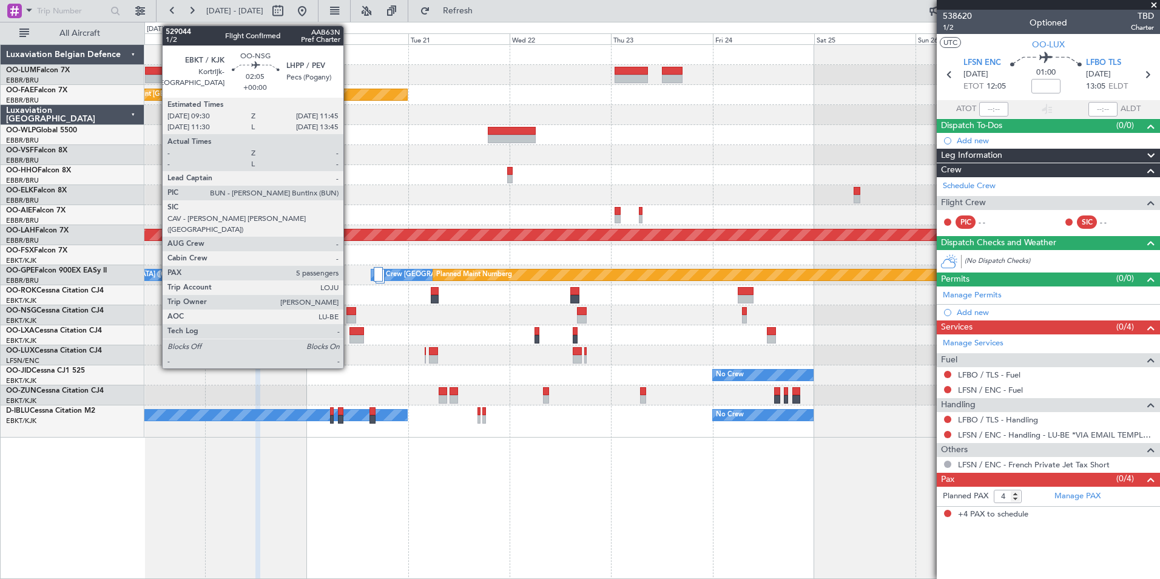
click at [349, 318] on div at bounding box center [351, 319] width 10 height 8
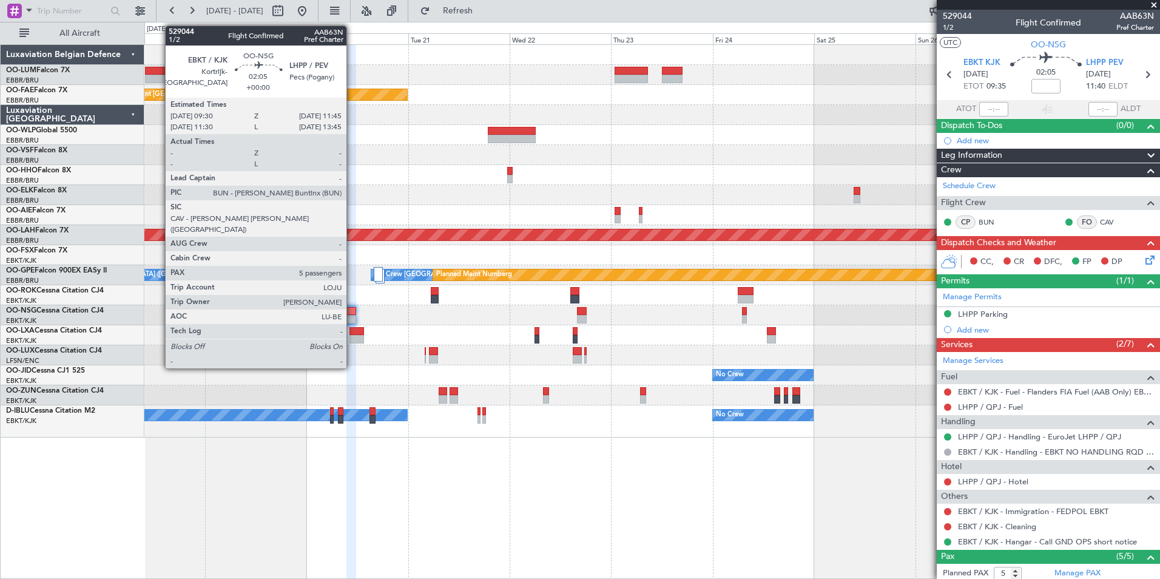
click at [352, 312] on div at bounding box center [351, 311] width 10 height 8
click at [351, 310] on div at bounding box center [351, 311] width 10 height 8
click at [352, 315] on div at bounding box center [351, 319] width 10 height 8
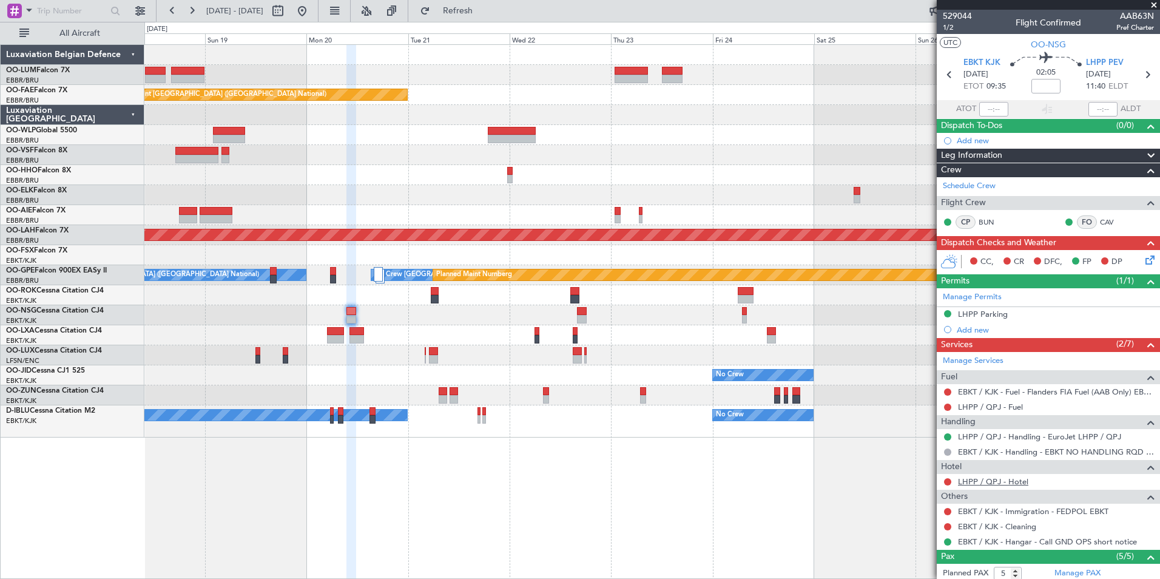
click at [1006, 478] on link "LHPP / QPJ - Hotel" at bounding box center [993, 481] width 70 height 10
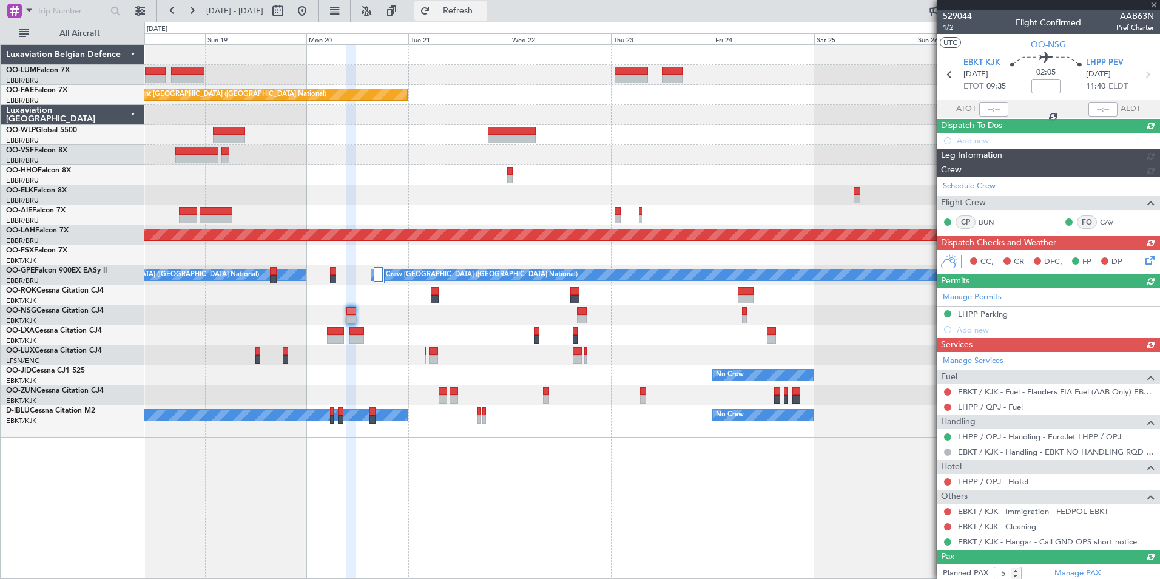
click at [483, 15] on span "Refresh" at bounding box center [457, 11] width 51 height 8
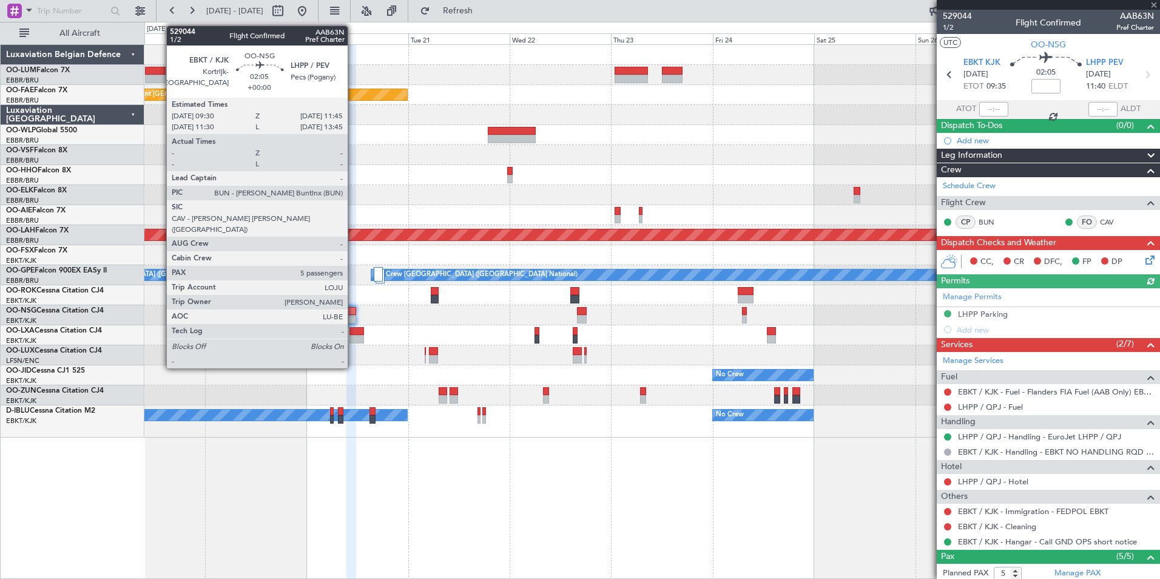
click at [353, 318] on div at bounding box center [351, 319] width 10 height 8
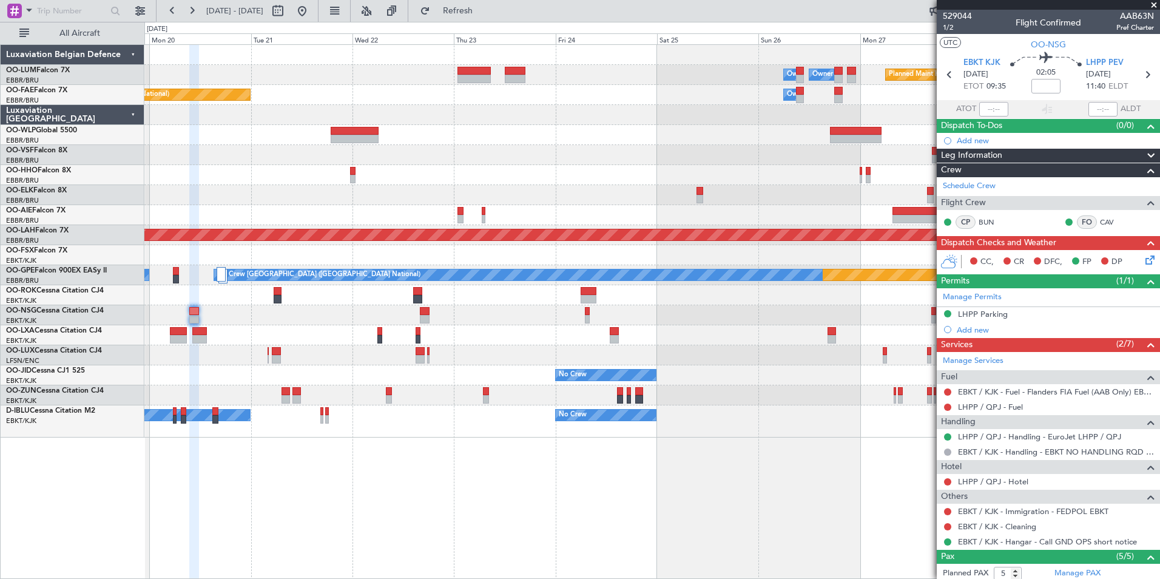
click at [254, 495] on div "Owner Melsbroek Air Base Owner Melsbroek Air Base Planned Maint Kortrijk-Wevelg…" at bounding box center [651, 311] width 1015 height 534
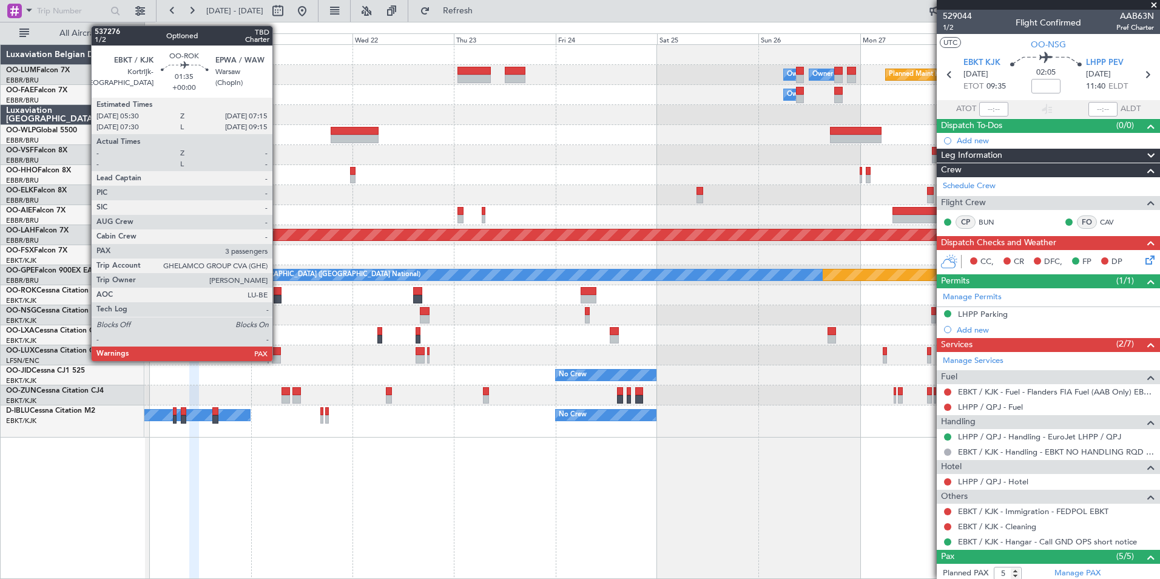
click at [278, 298] on div at bounding box center [278, 299] width 8 height 8
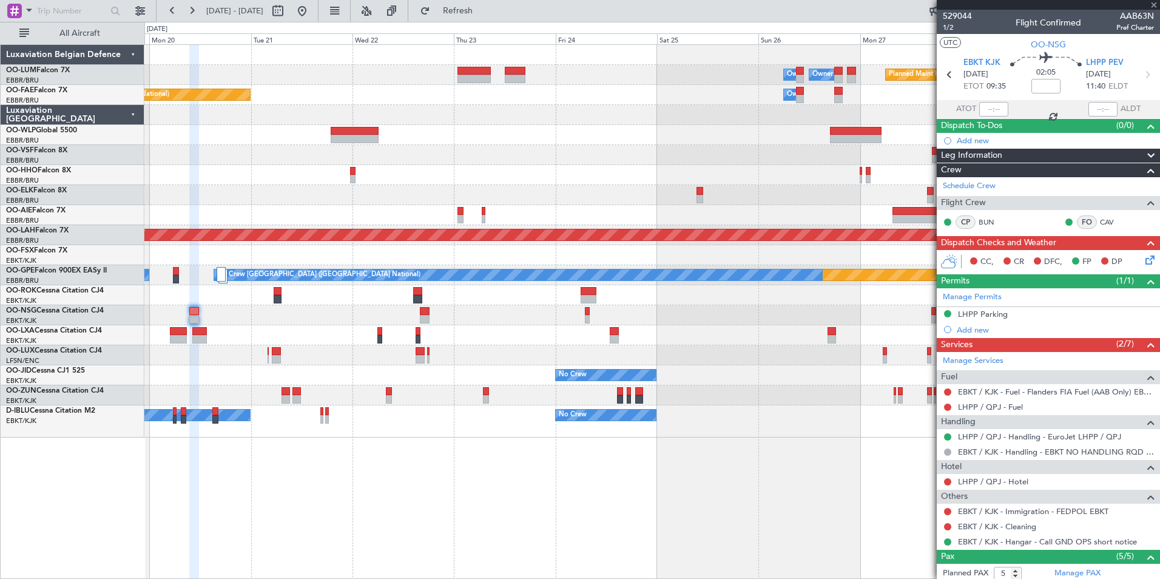
type input "3"
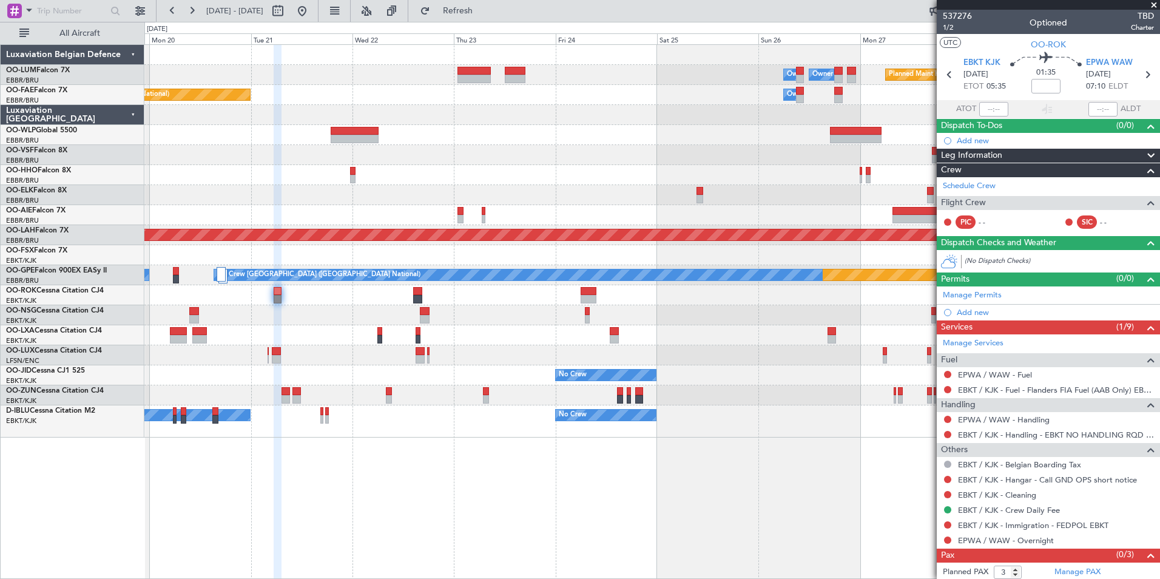
click at [505, 526] on div "Planned Maint Kortrijk-Wevelgem Owner Melsbroek Air Base Owner Melsbroek Air Ba…" at bounding box center [651, 311] width 1015 height 534
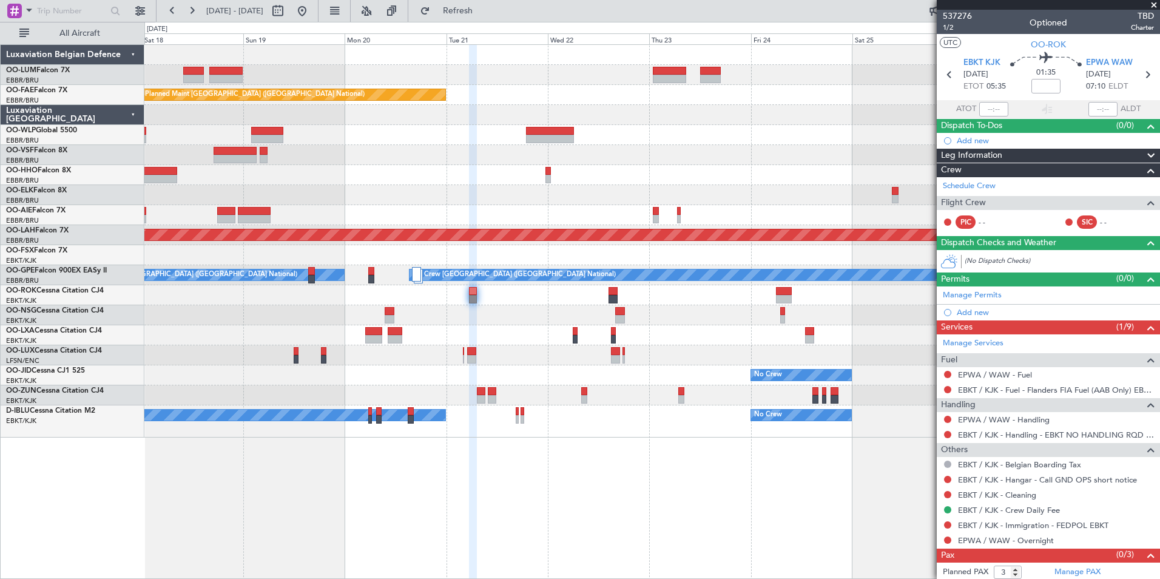
click at [392, 517] on div "Planned Maint Kortrijk-Wevelgem Owner Melsbroek Air Base Owner Melsbroek Air Ba…" at bounding box center [651, 311] width 1015 height 534
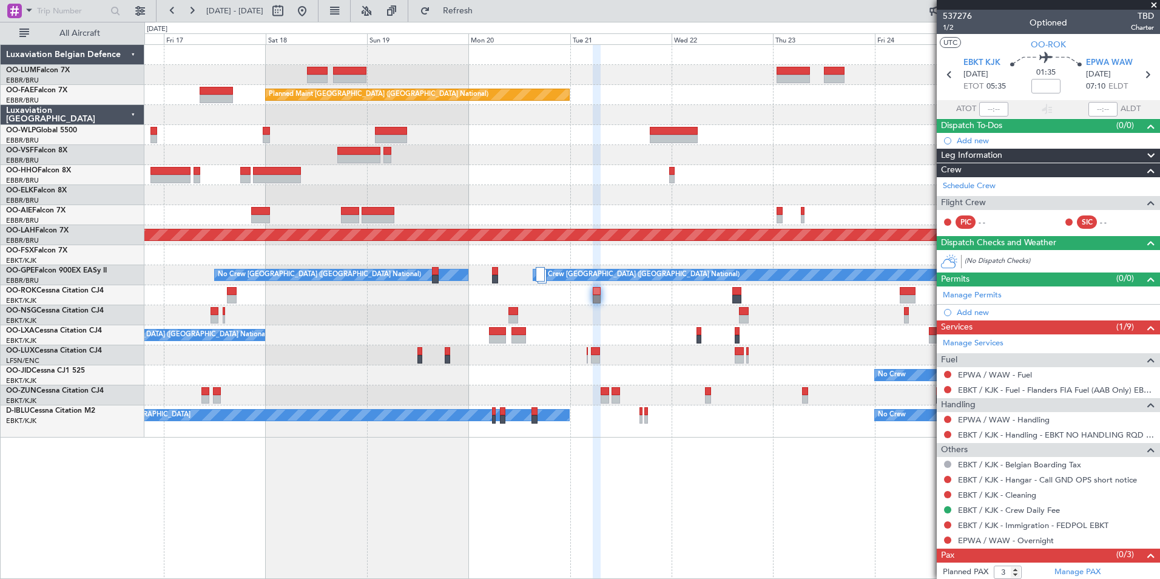
click at [320, 499] on div "Owner Melsbroek Air Base Owner Melsbroek Air Base Planned Maint Kortrijk-Wevelg…" at bounding box center [651, 311] width 1015 height 534
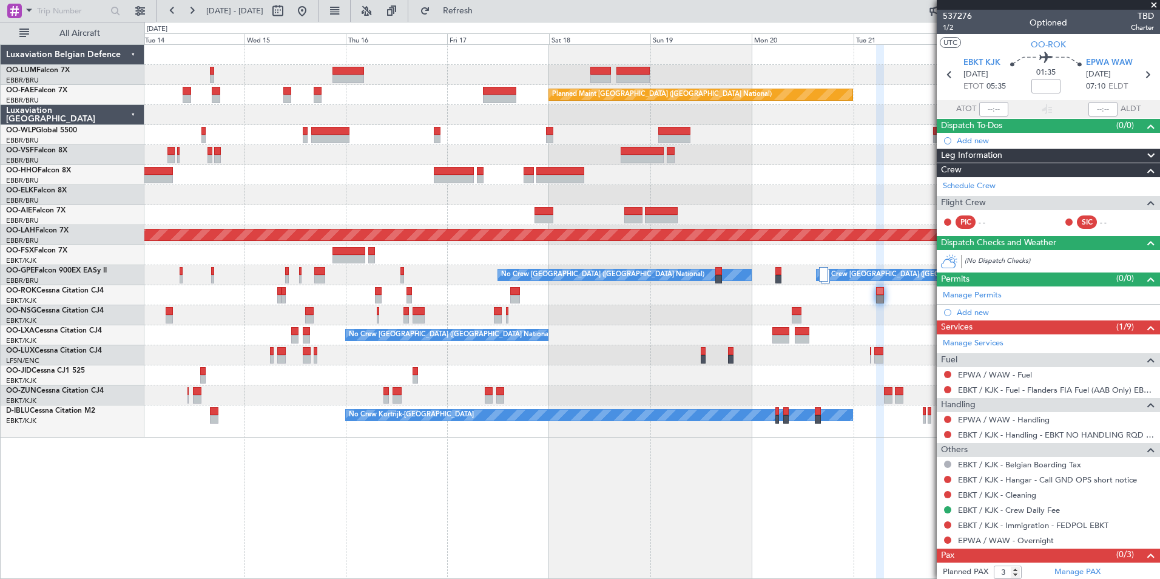
click at [372, 506] on div "Owner Melsbroek Air Base Owner Melsbroek Air Base Planned Maint Brussels (Bruss…" at bounding box center [651, 311] width 1015 height 534
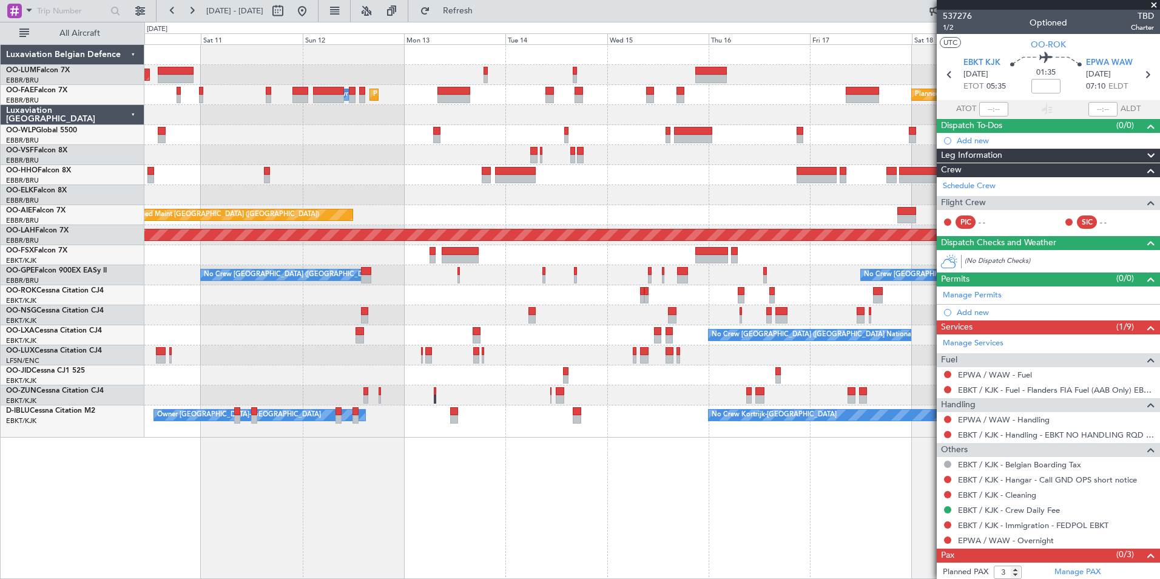
click at [374, 494] on div "AOG Maint Sibiu Planned Maint Brussels (Brussels National) Planned Maint Brusse…" at bounding box center [580, 300] width 1160 height 557
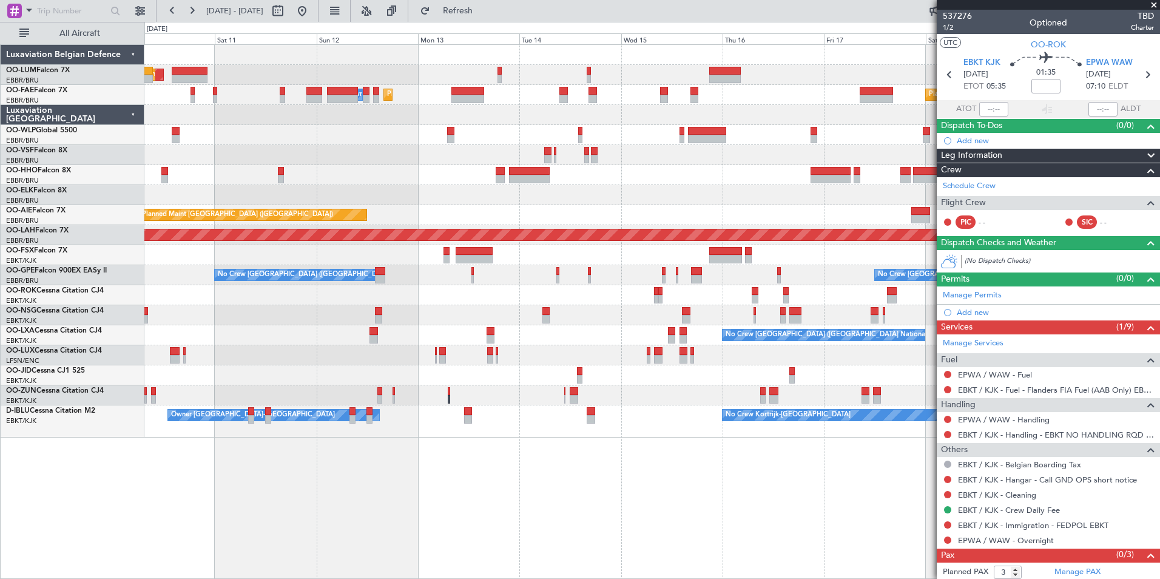
click at [446, 509] on div "AOG Maint Sibiu Planned Maint Brussels (Brussels National) Planned Maint Brusse…" at bounding box center [651, 311] width 1015 height 534
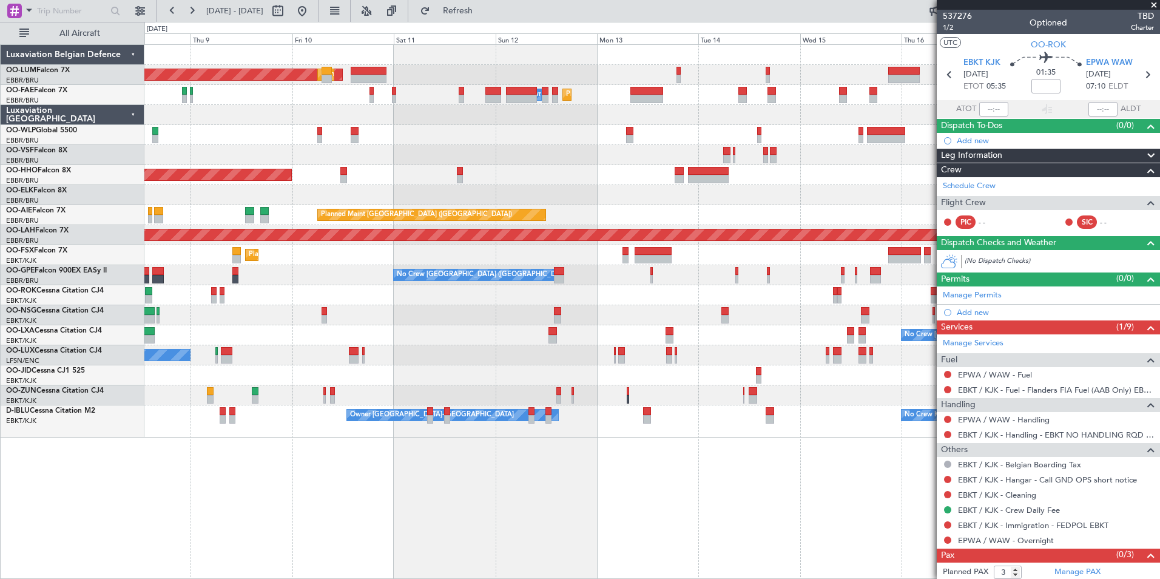
click at [501, 494] on div "AOG Maint Sibiu Planned Maint Brussels (Brussels National) Planned Maint Brusse…" at bounding box center [651, 311] width 1015 height 534
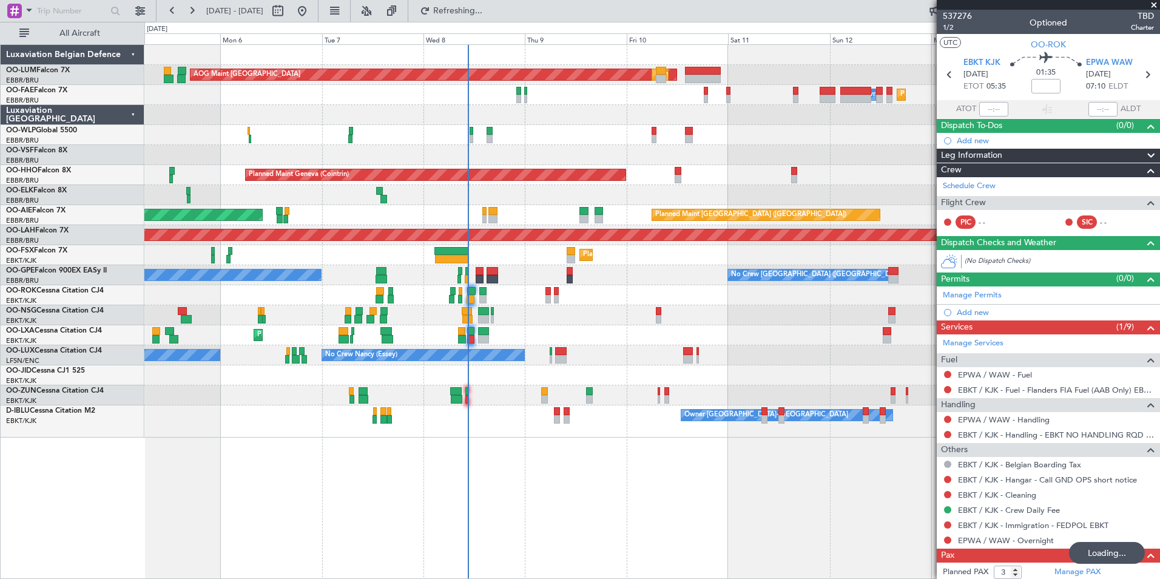
click at [594, 510] on div "AOG Maint Sibiu Planned Maint Brussels (Brussels National) Planned Maint Brusse…" at bounding box center [651, 311] width 1015 height 534
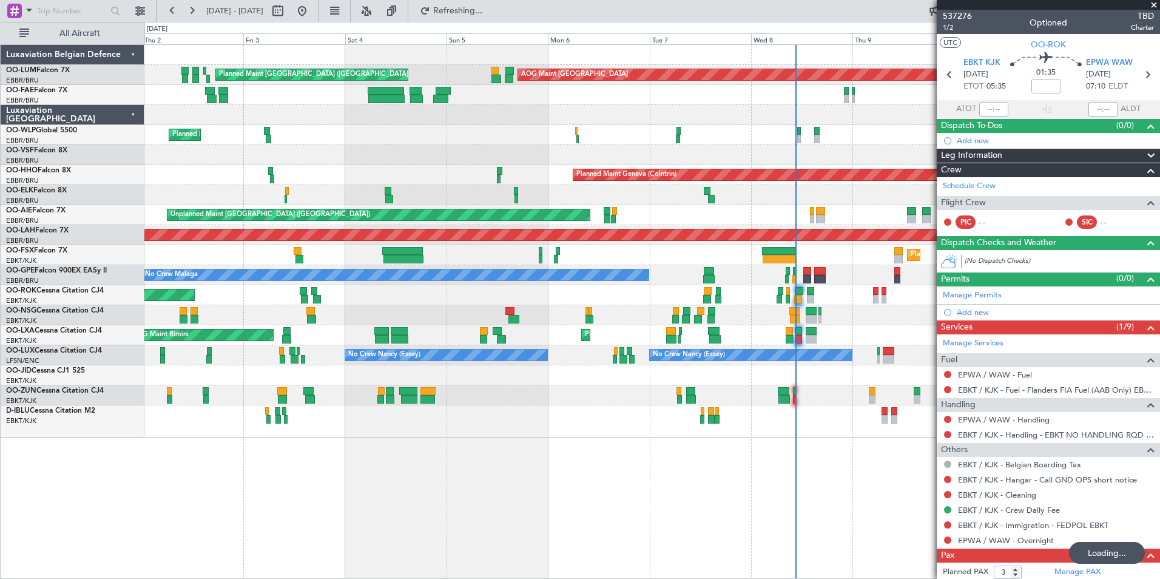
click at [573, 528] on div "AOG Maint Sibiu Planned Maint Brussels (Brussels National) Planned Maint Brusse…" at bounding box center [651, 311] width 1015 height 534
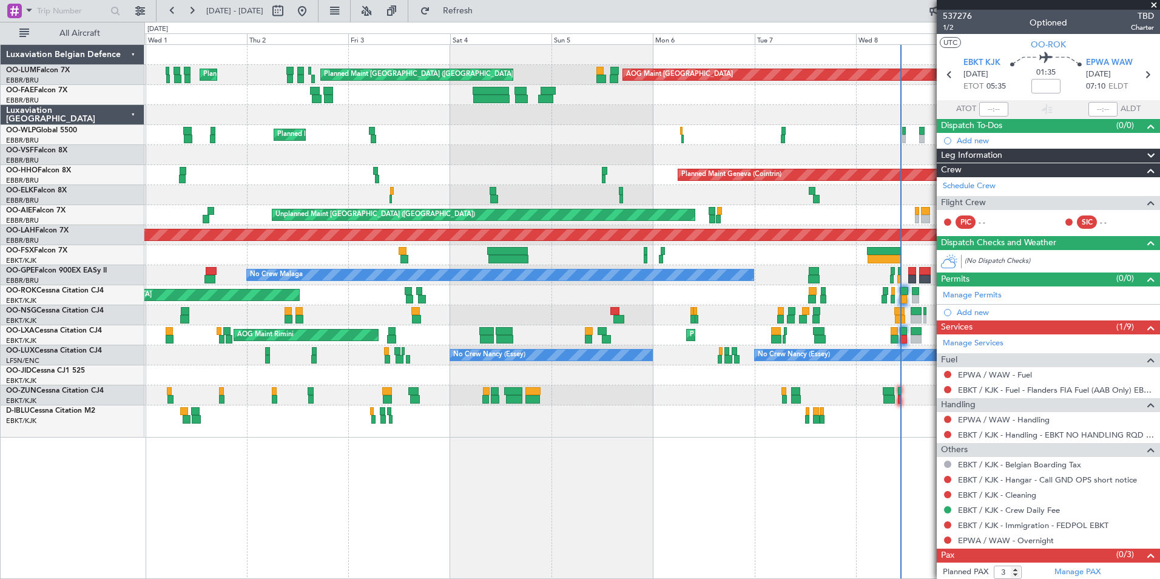
click at [599, 566] on div "Planned Maint Brussels (Brussels National) AOG Maint Sibiu Planned Maint Brusse…" at bounding box center [651, 311] width 1015 height 534
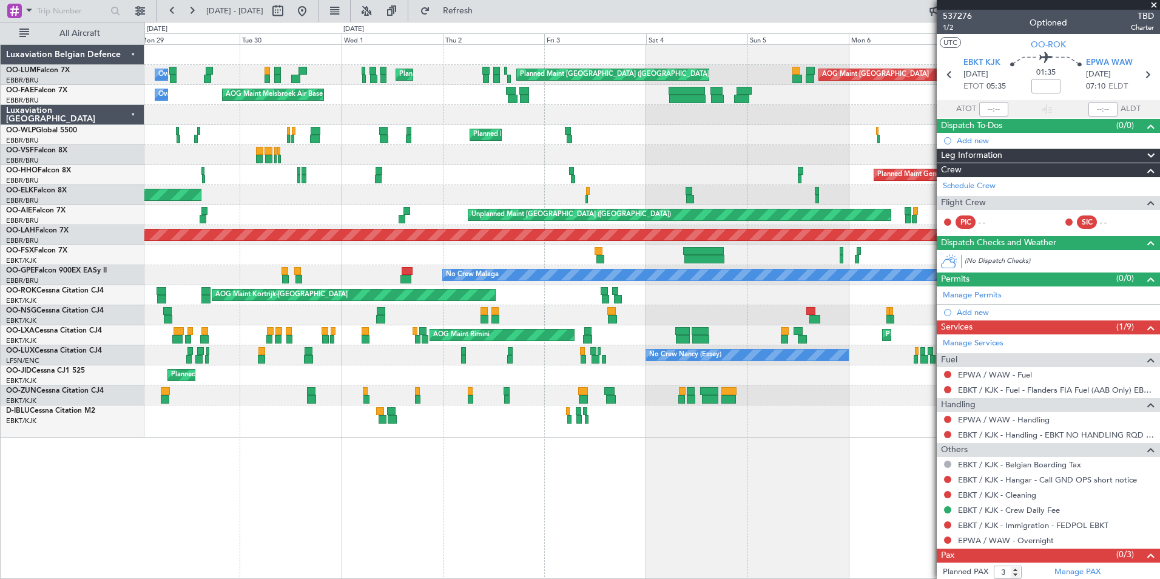
click at [497, 569] on div "AOG Maint Sibiu Planned Maint Brussels (Brussels National) Planned Maint Brusse…" at bounding box center [651, 311] width 1015 height 534
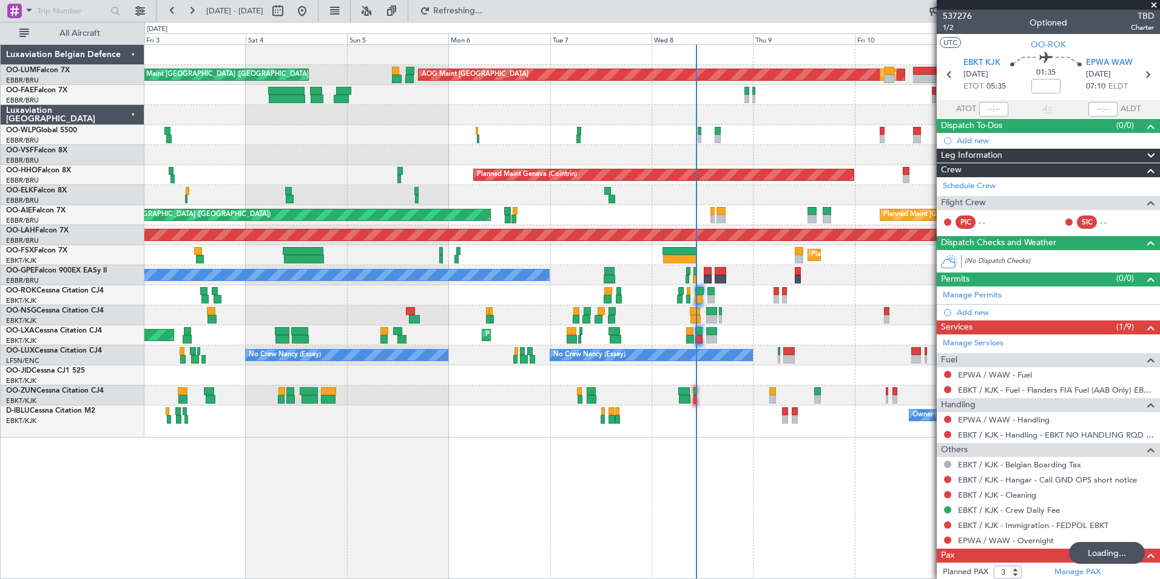
click at [141, 546] on div "AOG Maint Sibiu Planned Maint Brussels (Brussels National) Planned Maint Brusse…" at bounding box center [580, 300] width 1160 height 557
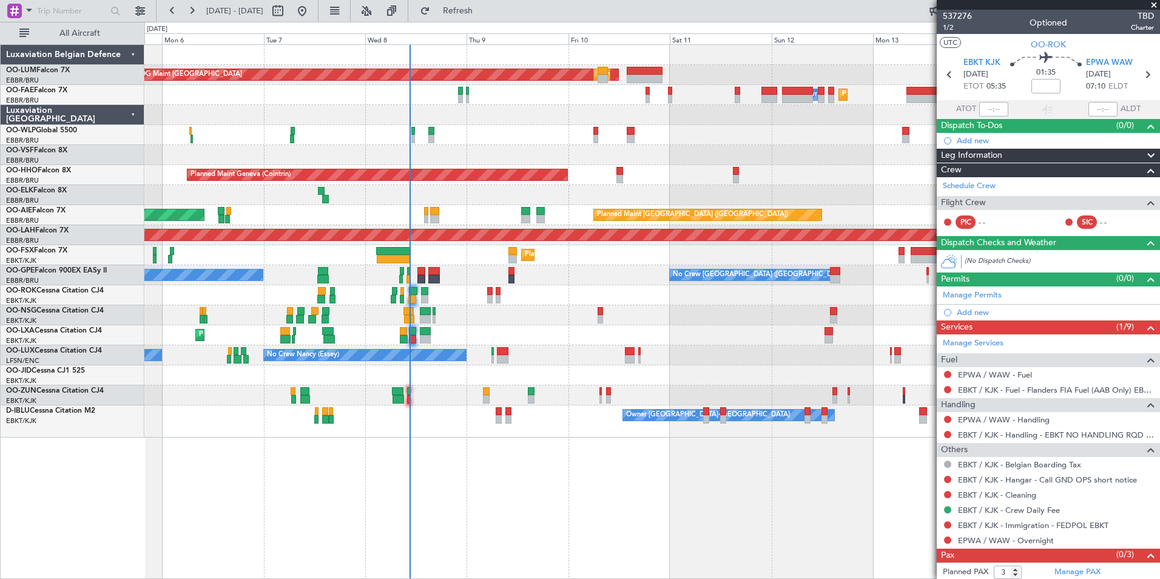
click at [253, 576] on div "AOG Maint Sibiu Planned Maint Brussels (Brussels National) Planned Maint Brusse…" at bounding box center [651, 311] width 1015 height 534
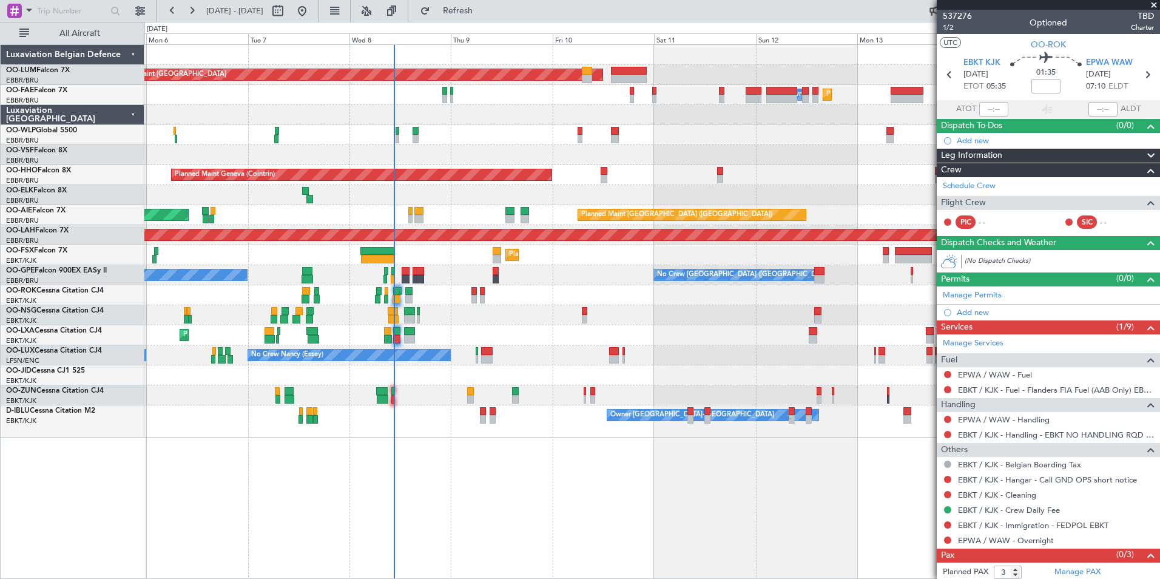
click at [154, 552] on div "Planned Maint Brussels (Brussels National) AOG Maint Sibiu Planned Maint Brusse…" at bounding box center [651, 311] width 1015 height 534
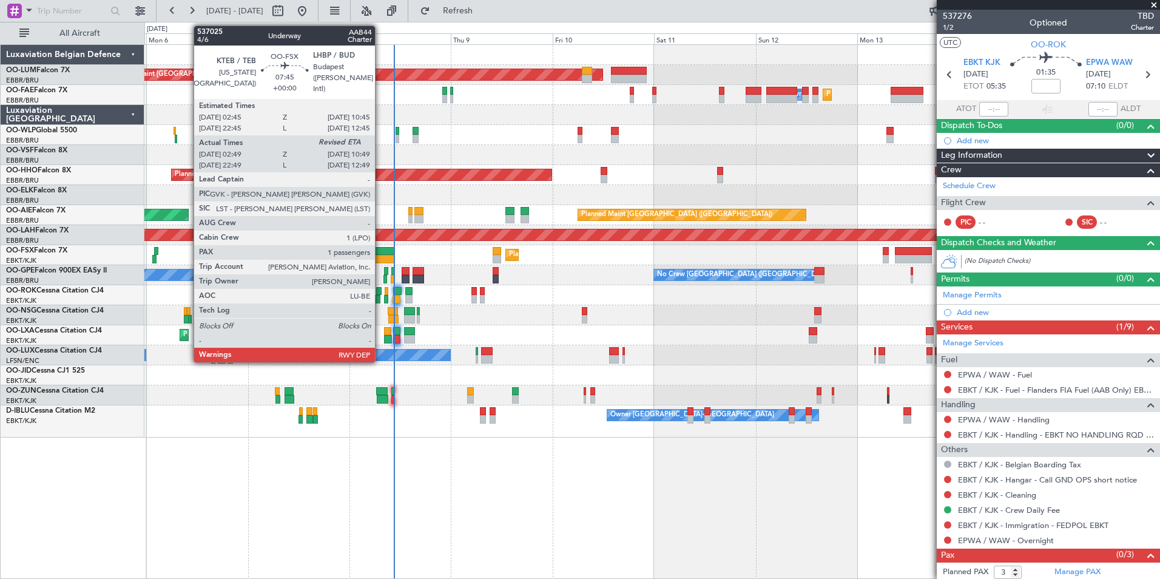
click at [380, 252] on div at bounding box center [377, 251] width 34 height 8
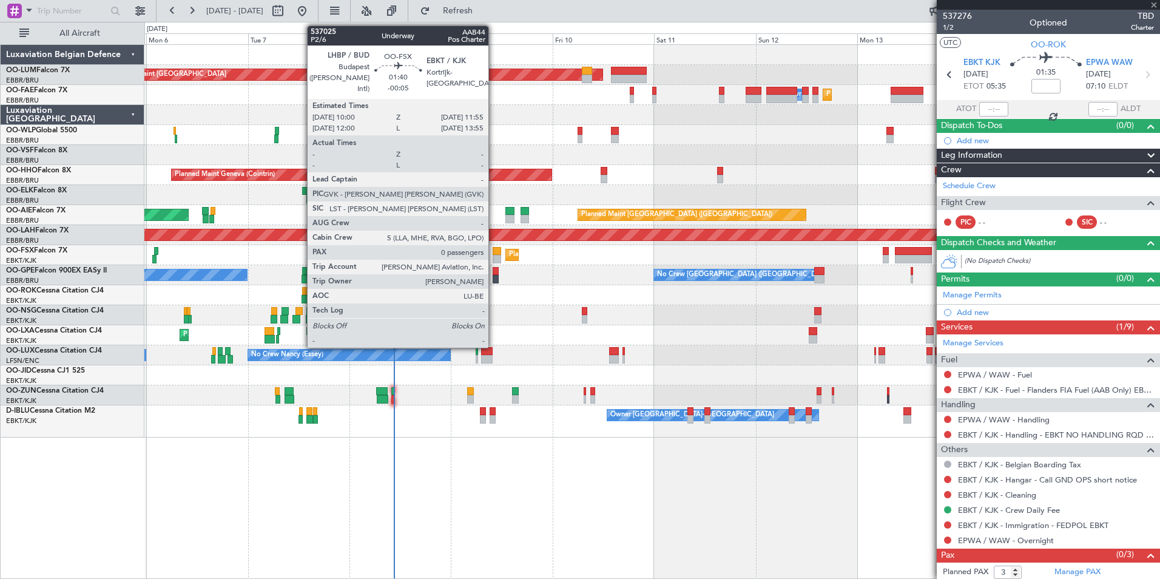
type input "02:59"
type input "1"
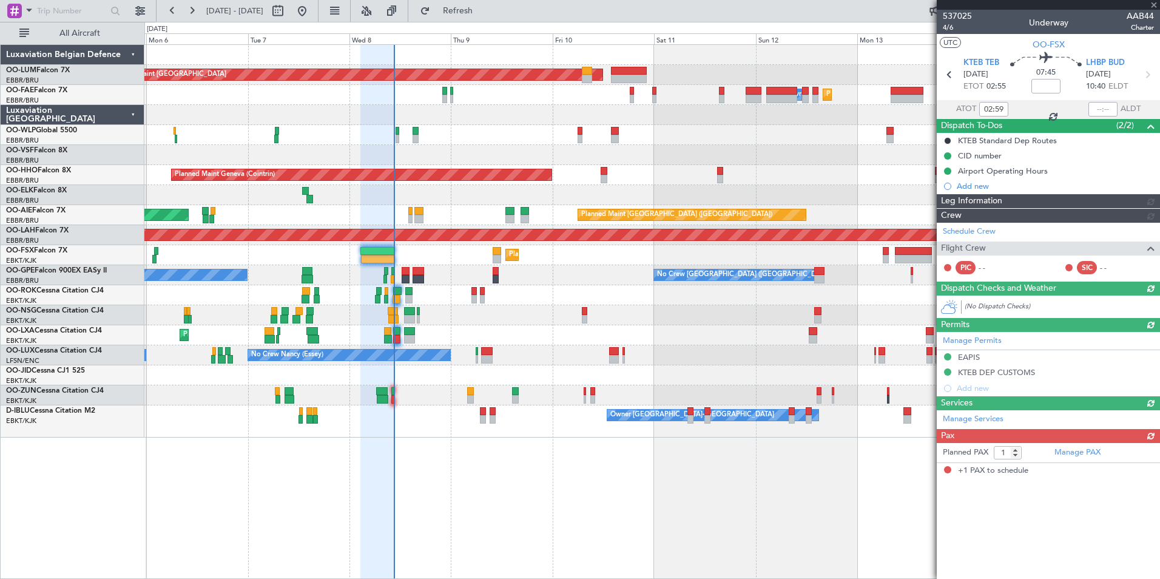
click at [434, 486] on div "Planned Maint Brussels (Brussels National) AOG Maint Sibiu Planned Maint Brusse…" at bounding box center [651, 311] width 1015 height 534
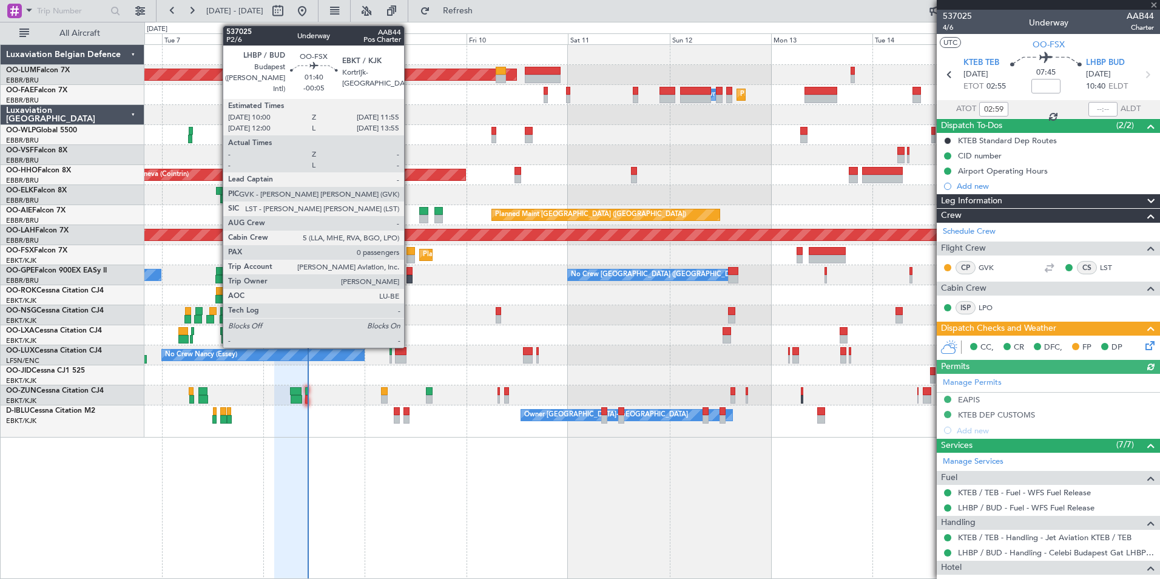
click at [409, 254] on div at bounding box center [410, 251] width 8 height 8
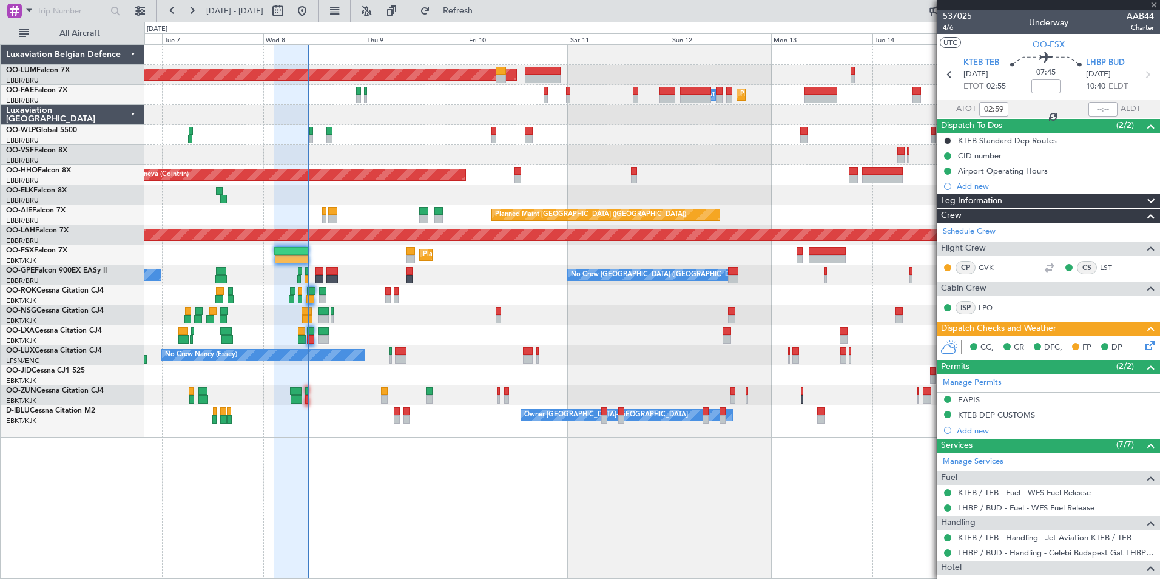
type input "-00:05"
type input "0"
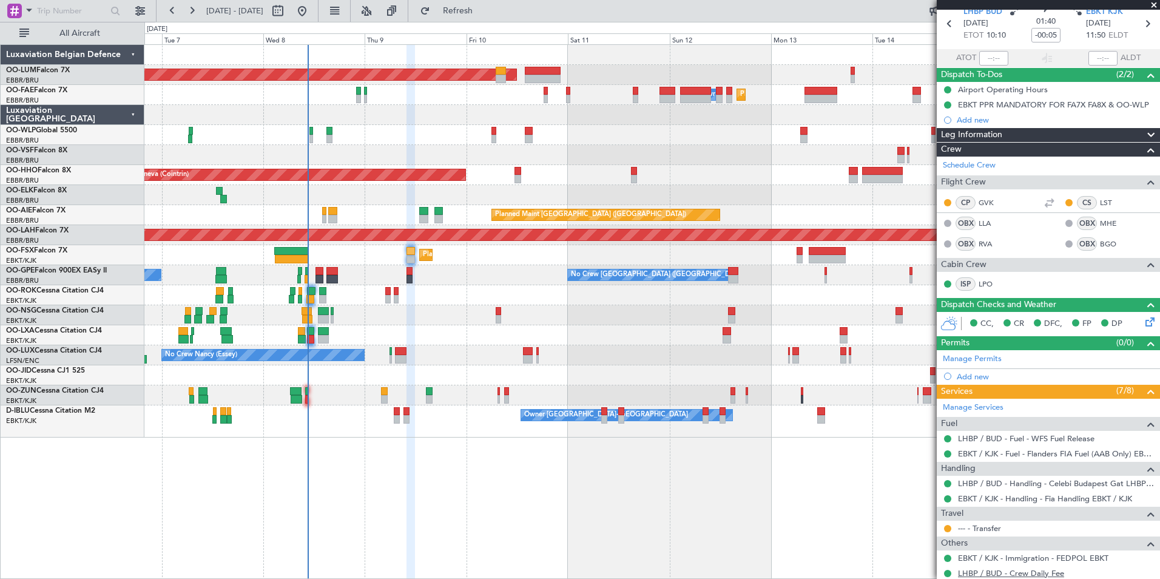
scroll to position [102, 0]
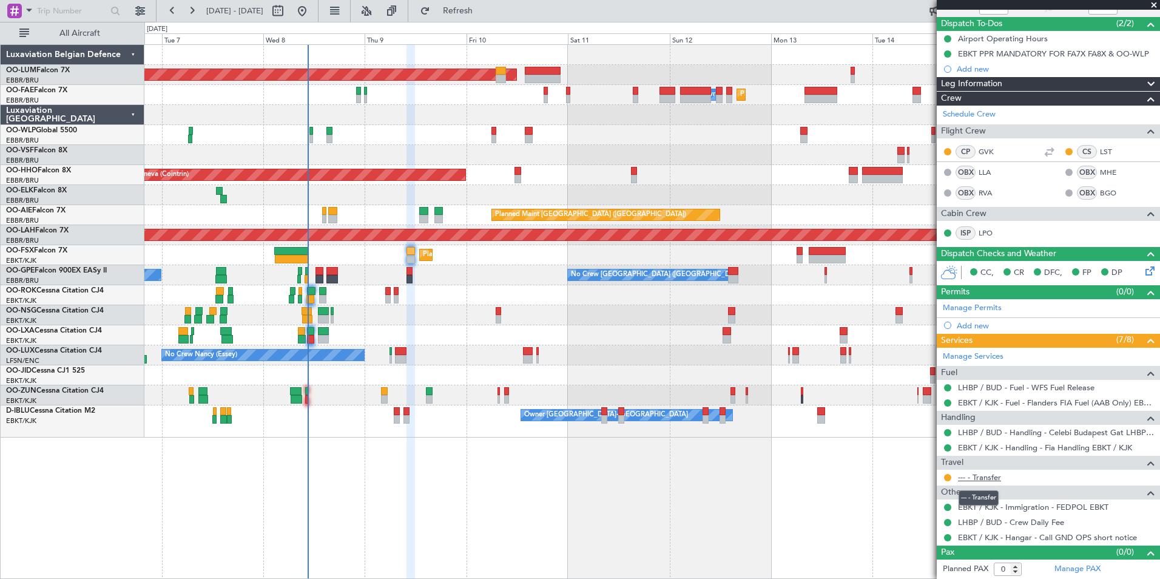
click at [997, 478] on link "--- - Transfer" at bounding box center [979, 477] width 43 height 10
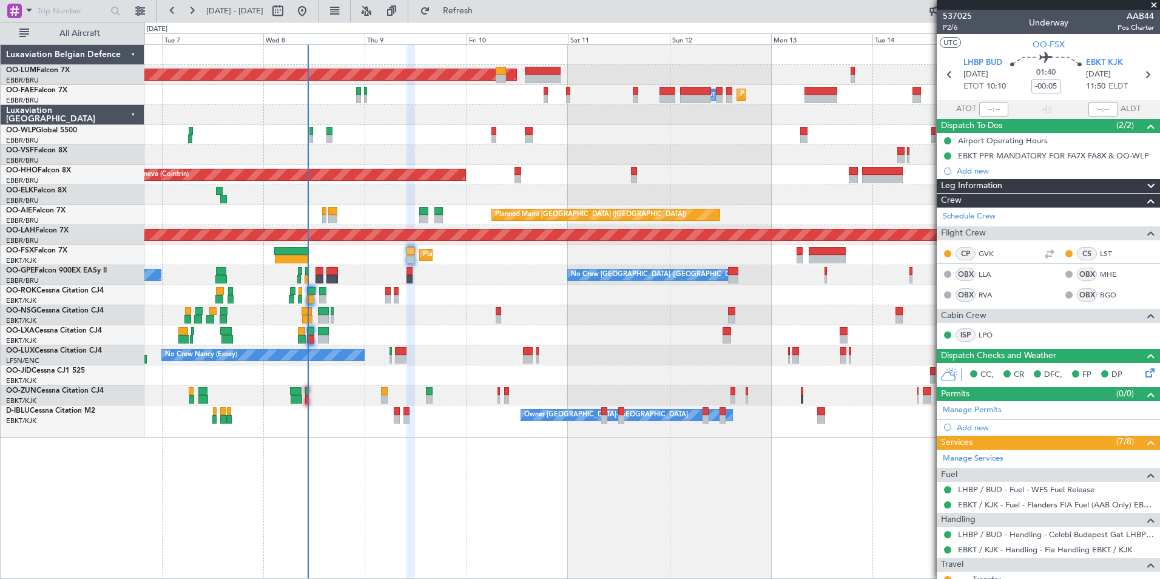
scroll to position [102, 0]
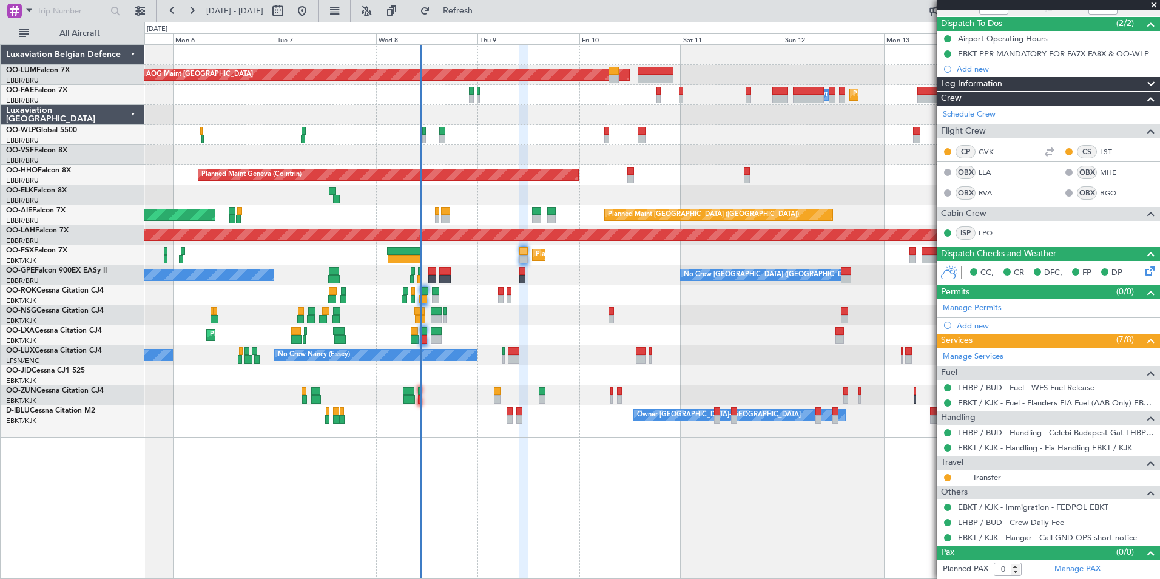
click at [441, 526] on div "Planned Maint [GEOGRAPHIC_DATA] ([GEOGRAPHIC_DATA] National) AOG Maint [GEOGRAP…" at bounding box center [651, 311] width 1015 height 534
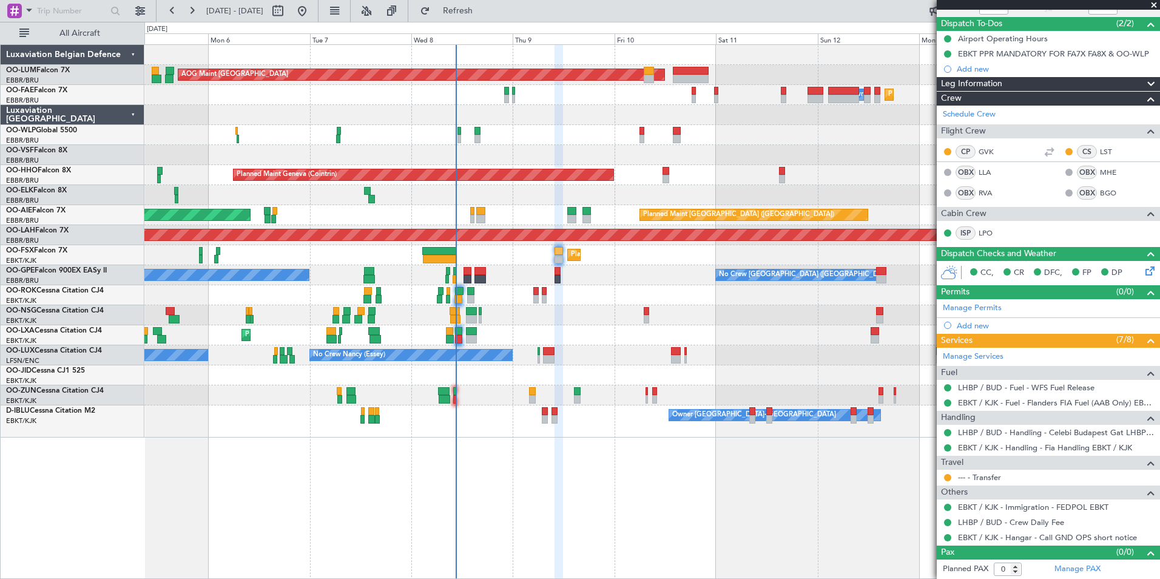
click at [458, 528] on div "Planned Maint [GEOGRAPHIC_DATA] ([GEOGRAPHIC_DATA] National) AOG Maint [GEOGRAP…" at bounding box center [651, 311] width 1015 height 534
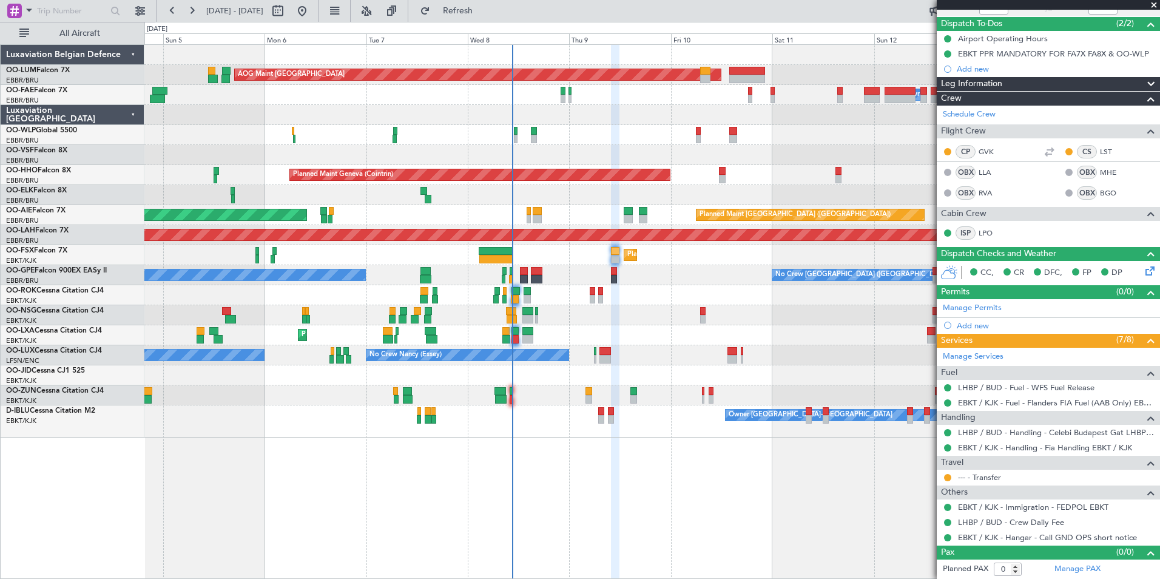
click at [567, 546] on div "Planned Maint [GEOGRAPHIC_DATA] ([GEOGRAPHIC_DATA] National) AOG Maint [GEOGRAP…" at bounding box center [651, 311] width 1015 height 534
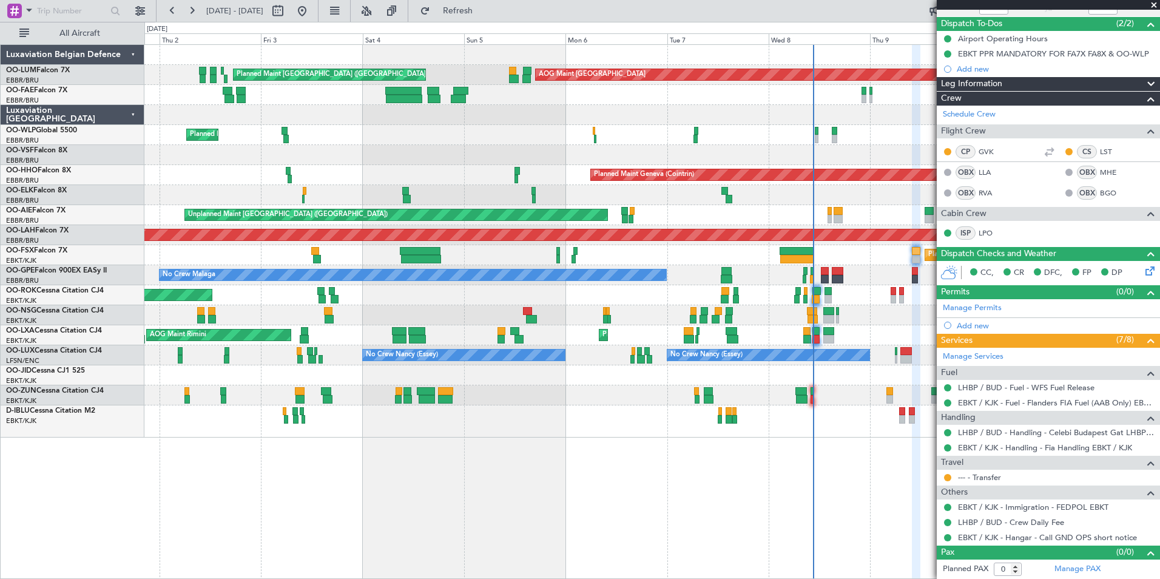
click at [440, 476] on div "Planned Maint [GEOGRAPHIC_DATA] ([GEOGRAPHIC_DATA] National) AOG Maint [GEOGRAP…" at bounding box center [651, 311] width 1015 height 534
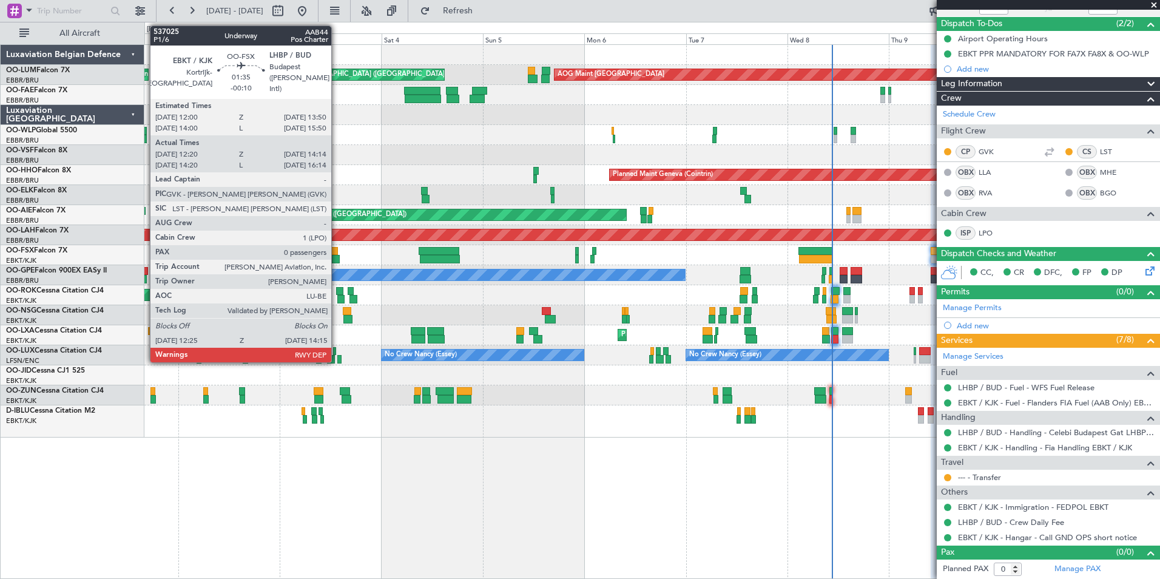
click at [337, 255] on div at bounding box center [336, 259] width 8 height 8
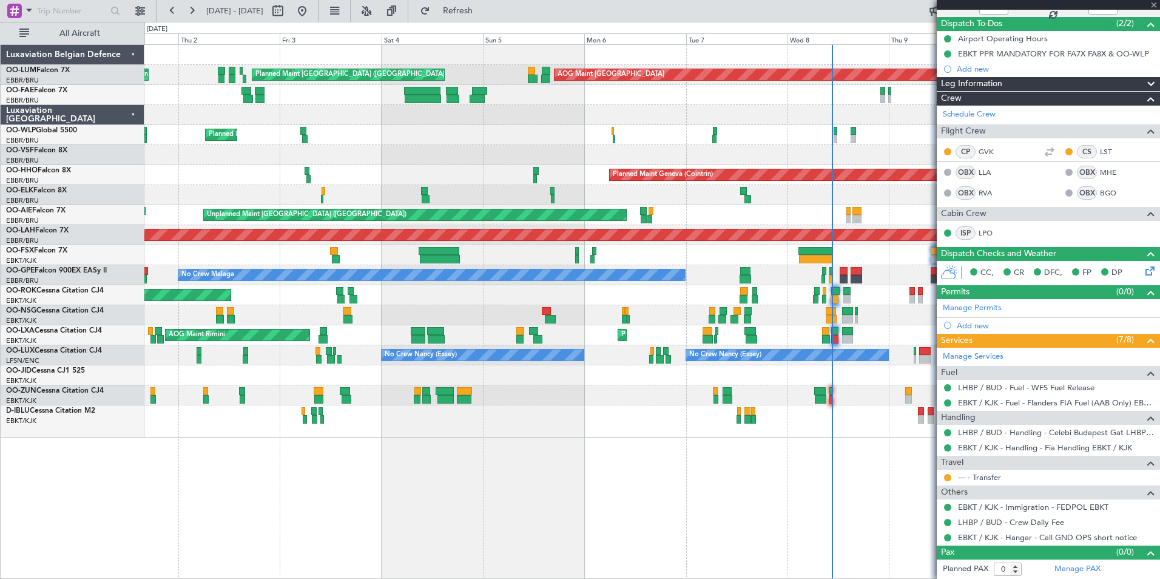
type input "-00:10"
type input "12:30"
type input "14:09"
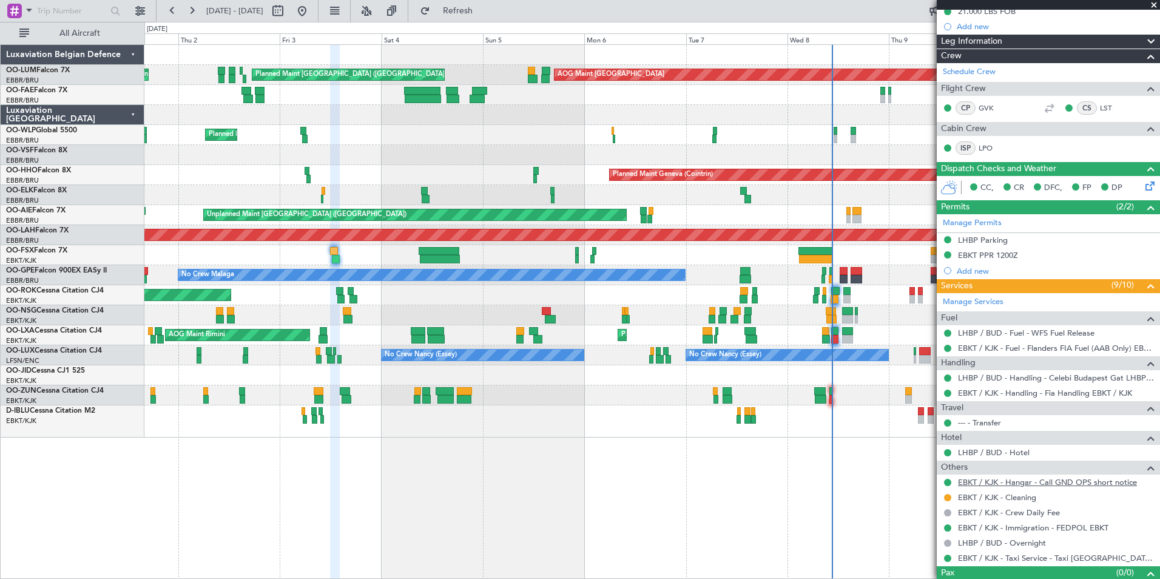
scroll to position [180, 0]
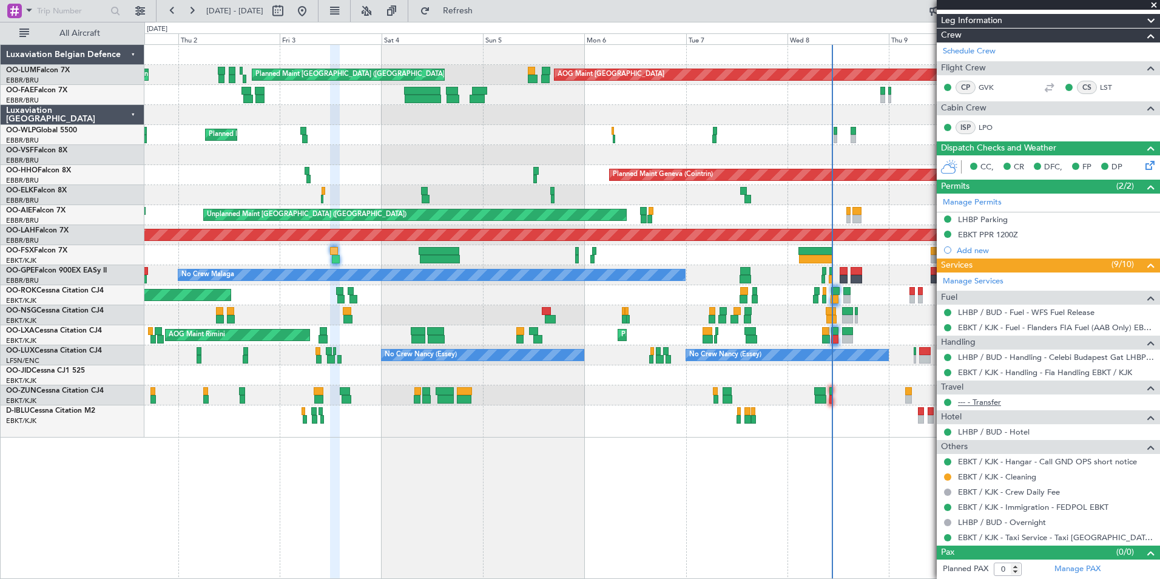
click at [1000, 403] on link "--- - Transfer" at bounding box center [979, 402] width 43 height 10
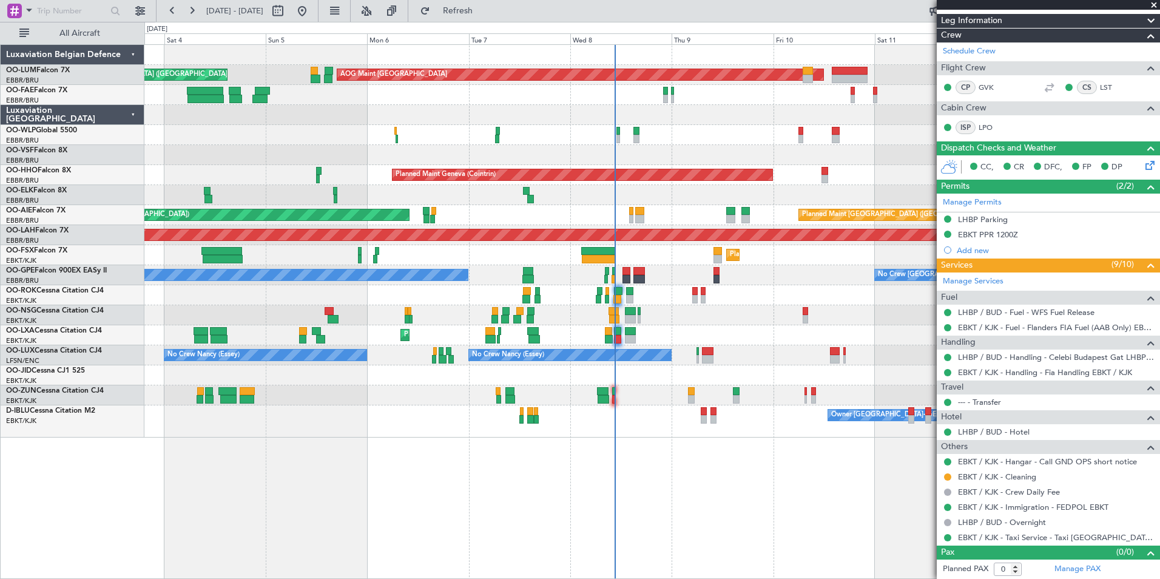
click at [462, 521] on div "Planned Maint [GEOGRAPHIC_DATA] ([GEOGRAPHIC_DATA] National) AOG Maint [GEOGRAP…" at bounding box center [651, 311] width 1015 height 534
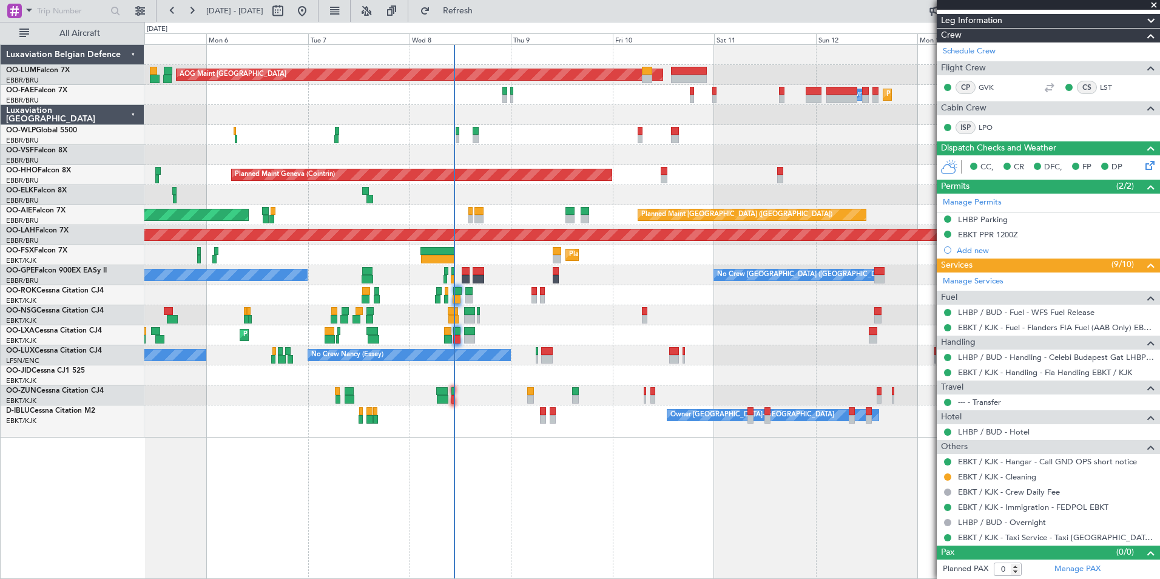
click at [542, 549] on div "Planned Maint [GEOGRAPHIC_DATA] ([GEOGRAPHIC_DATA] National) AOG Maint [GEOGRAP…" at bounding box center [651, 311] width 1015 height 534
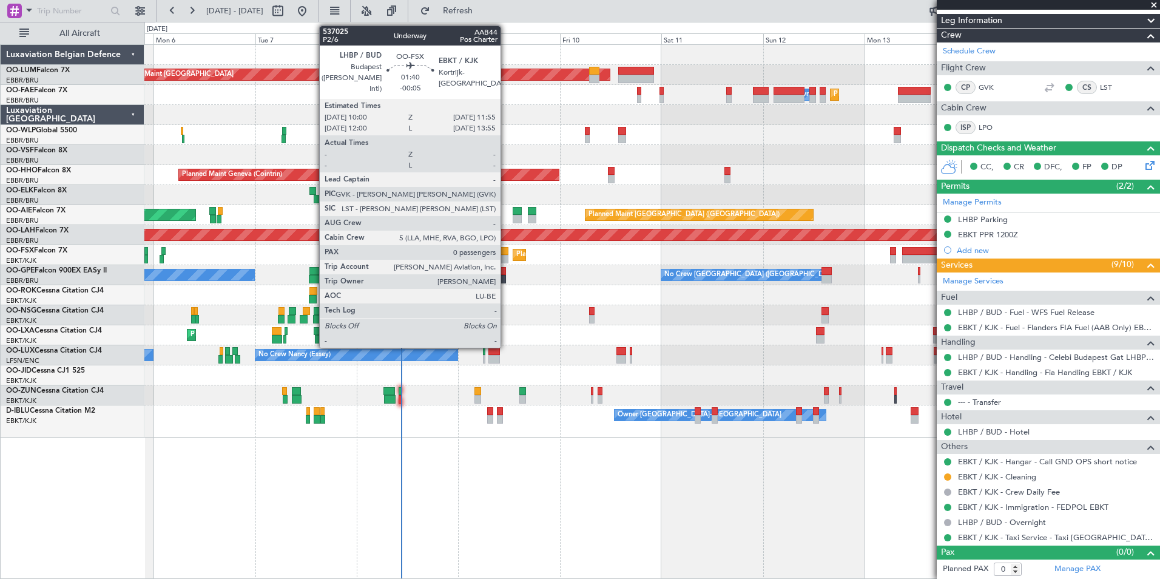
click at [506, 255] on div at bounding box center [504, 259] width 8 height 8
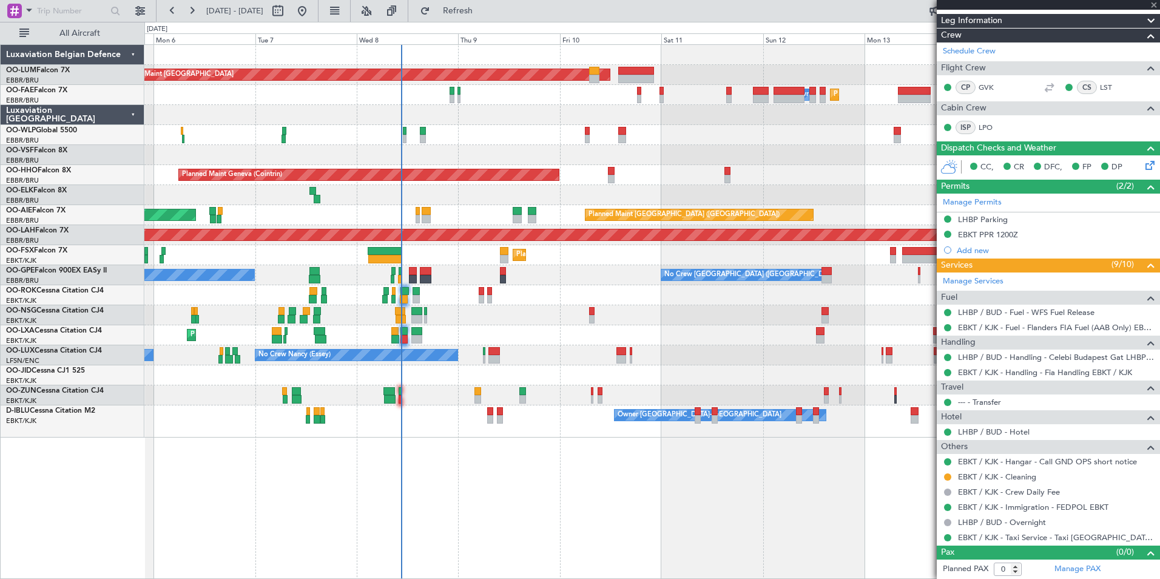
type input "-00:05"
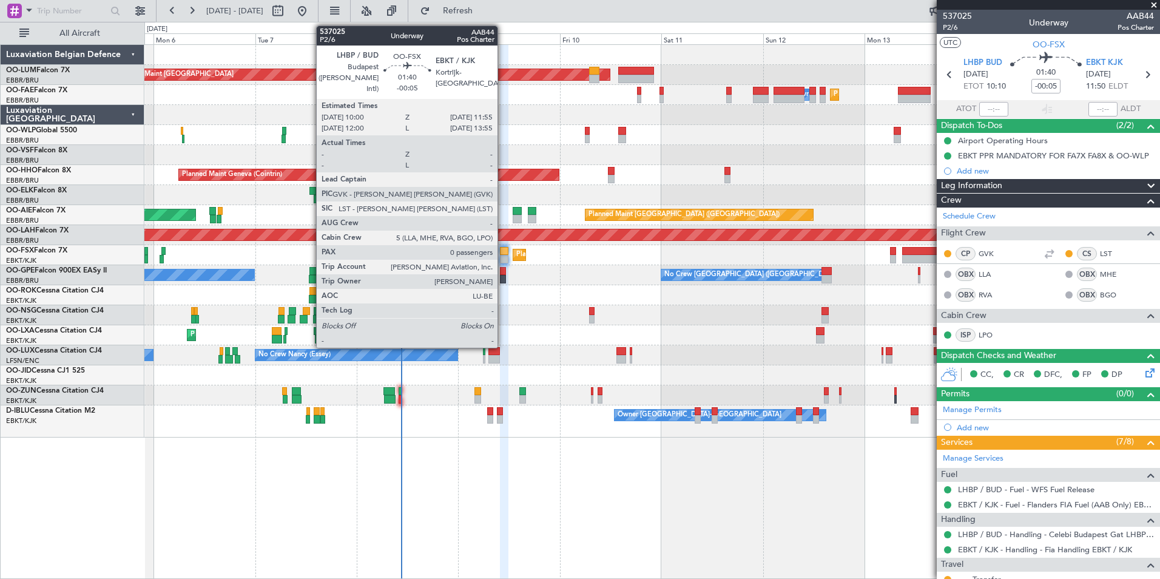
click at [503, 253] on div at bounding box center [504, 251] width 8 height 8
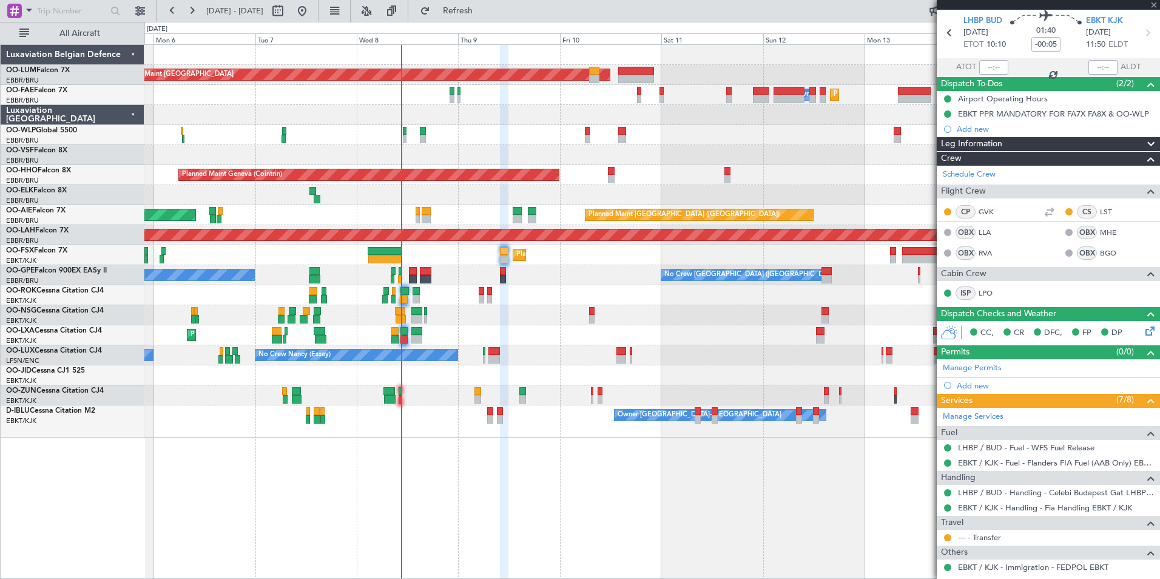
scroll to position [61, 0]
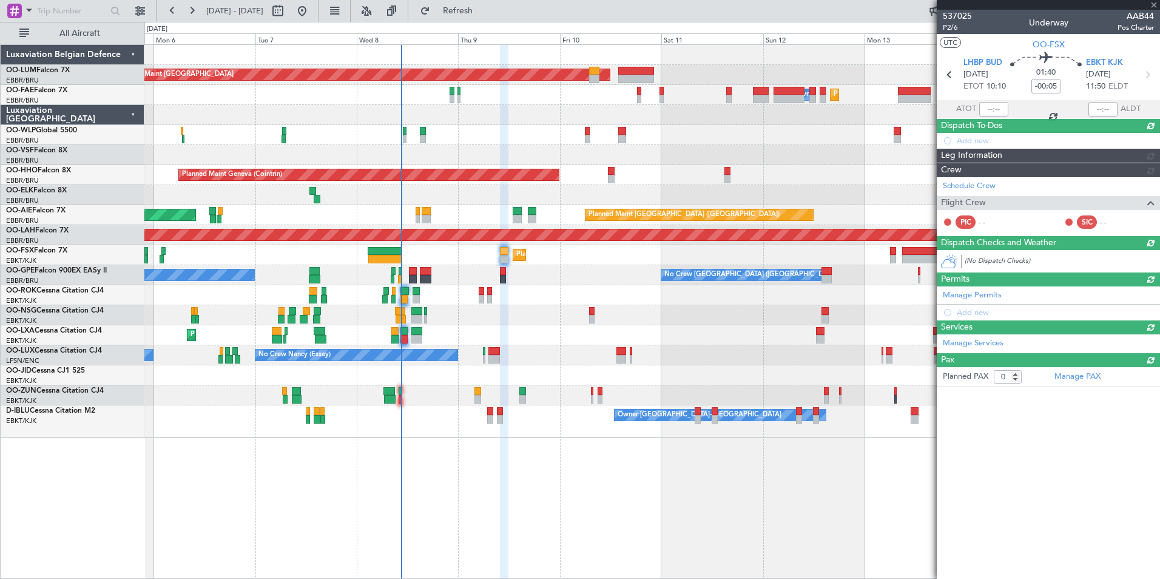
click at [987, 520] on article "537025 P2/6 Underway AAB44 Pos Charter UTC OO-FSX LHBP BUD 09/10/2025 ETOT 10:1…" at bounding box center [1047, 294] width 223 height 569
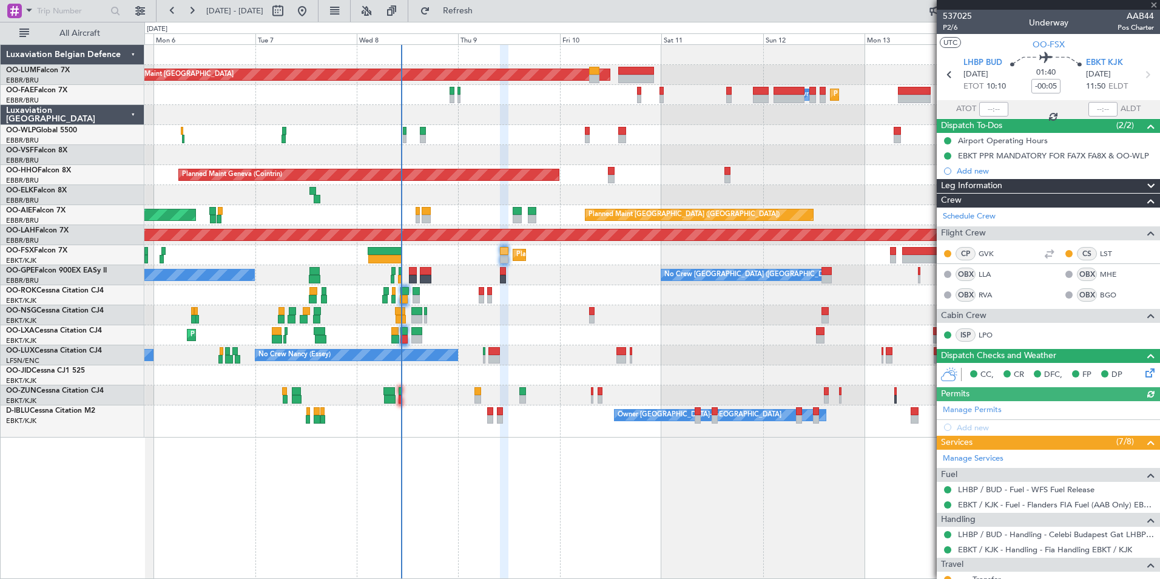
scroll to position [102, 0]
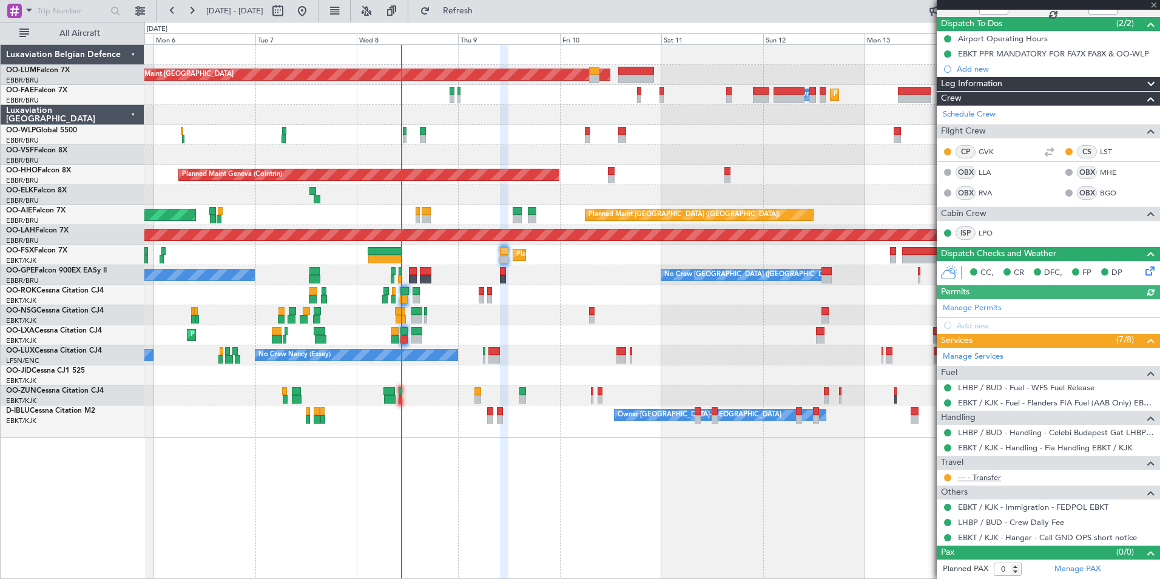
click at [972, 476] on link "--- - Transfer" at bounding box center [979, 477] width 43 height 10
click at [483, 14] on span "Refresh" at bounding box center [457, 11] width 51 height 8
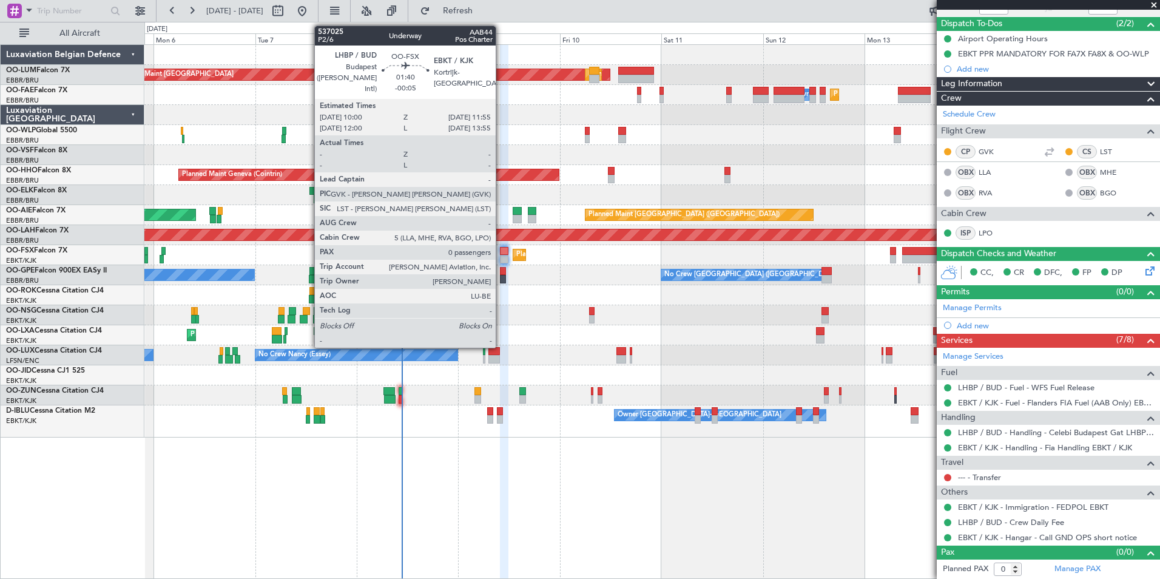
click at [502, 253] on div at bounding box center [504, 251] width 8 height 8
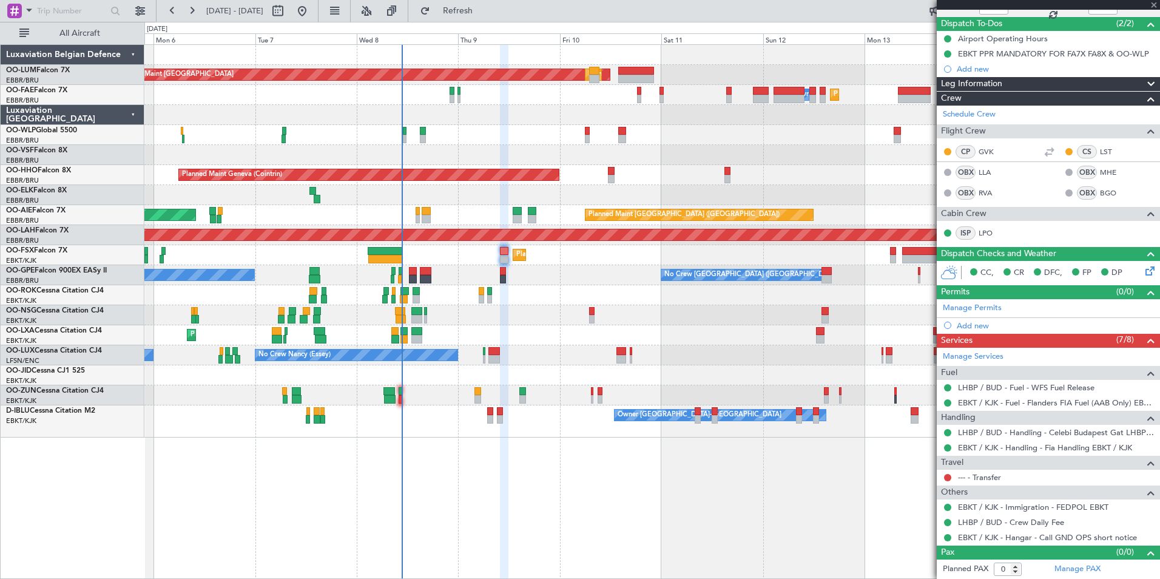
scroll to position [0, 0]
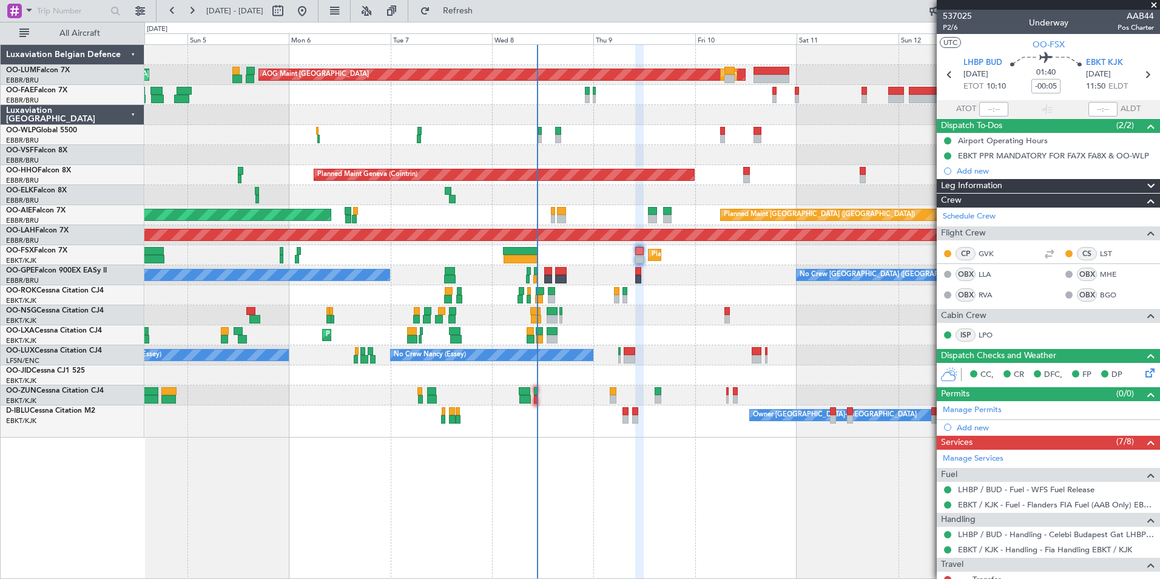
click at [513, 475] on div "AOG Maint Sibiu Planned Maint Brussels (Brussels National) Planned Maint Brusse…" at bounding box center [651, 311] width 1015 height 534
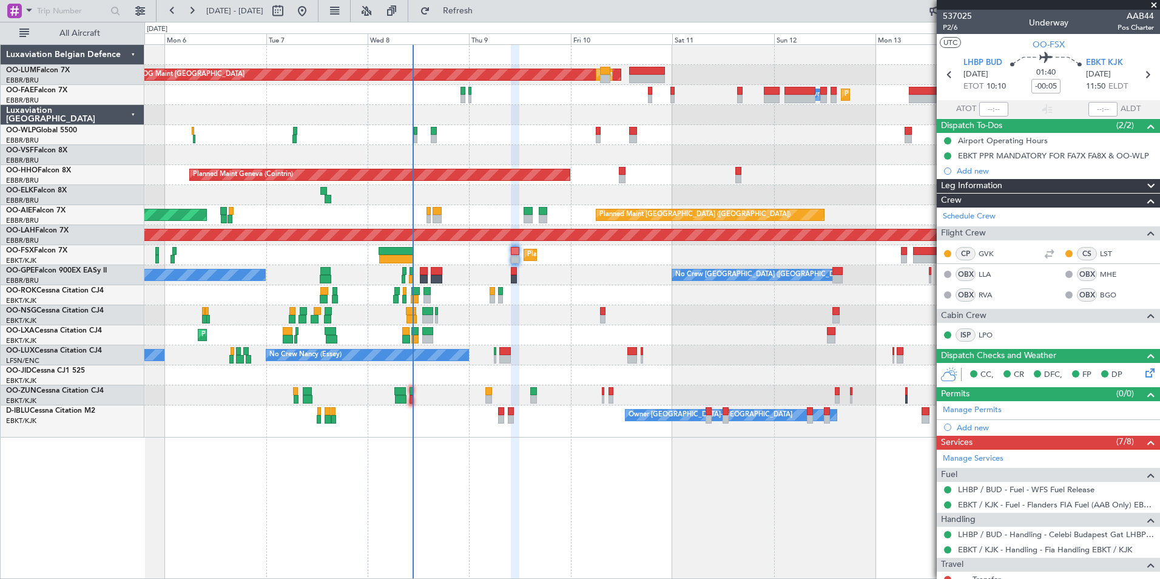
click at [239, 473] on div "AOG Maint Sibiu Planned Maint Brussels (Brussels National) Planned Maint Brusse…" at bounding box center [651, 311] width 1015 height 534
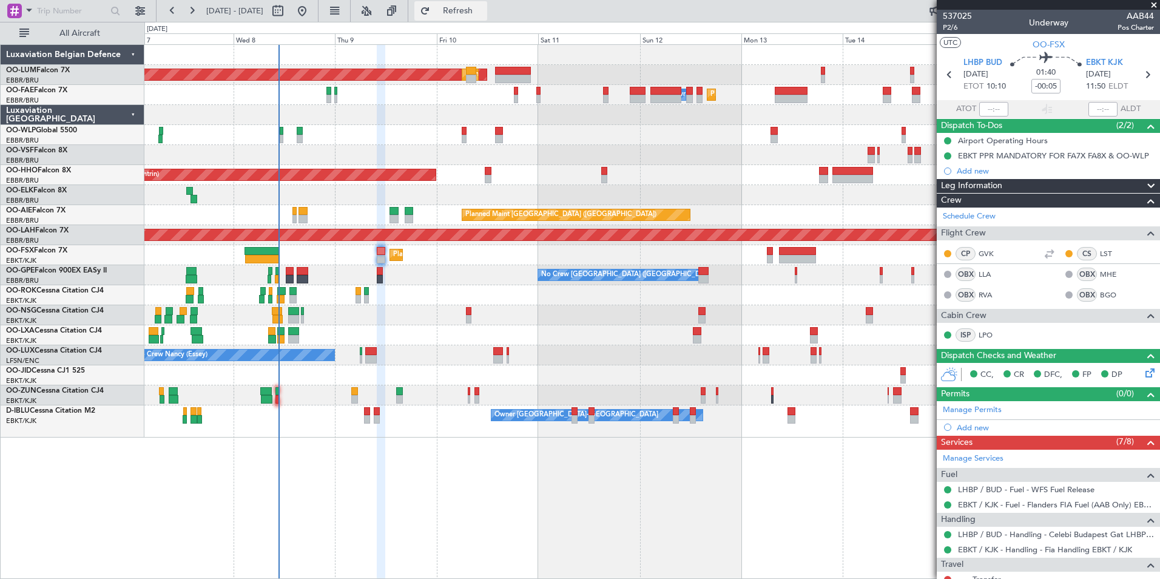
click at [483, 7] on span "Refresh" at bounding box center [457, 11] width 51 height 8
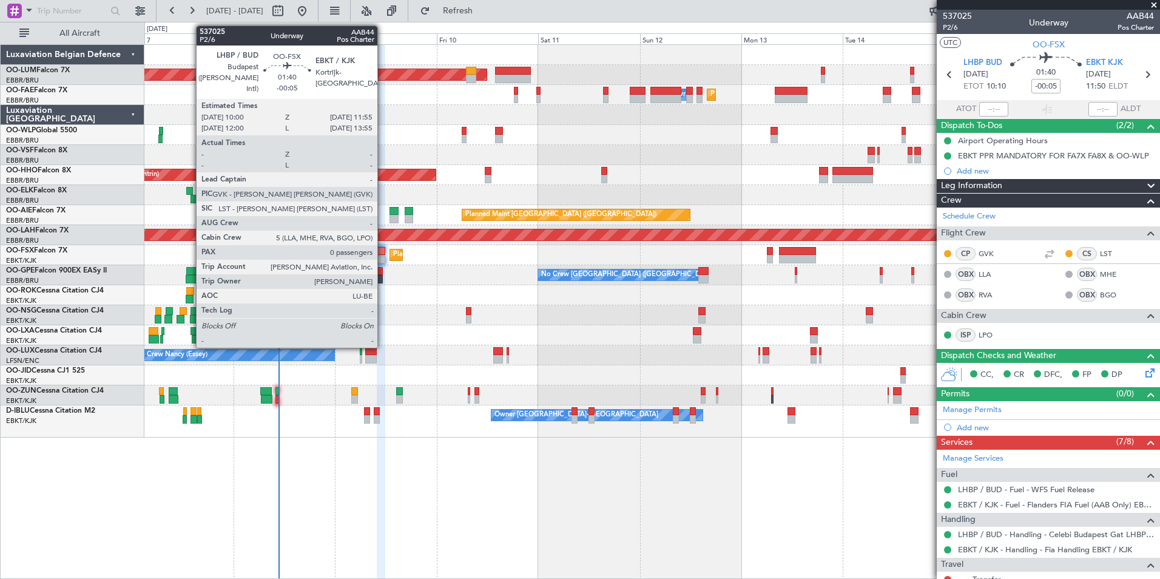
click at [383, 257] on div at bounding box center [381, 259] width 8 height 8
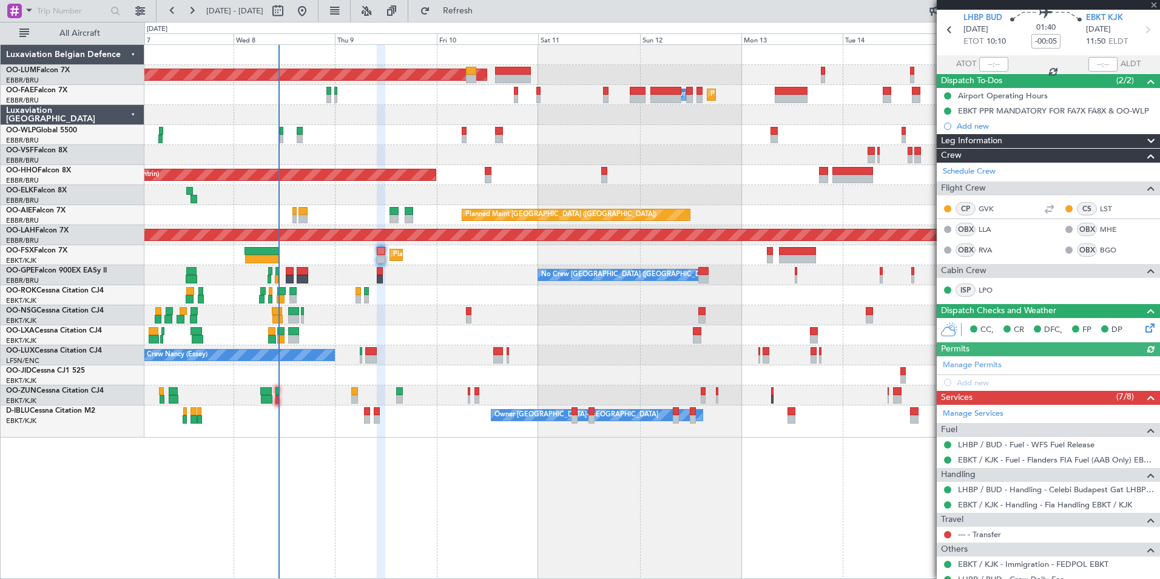
scroll to position [102, 0]
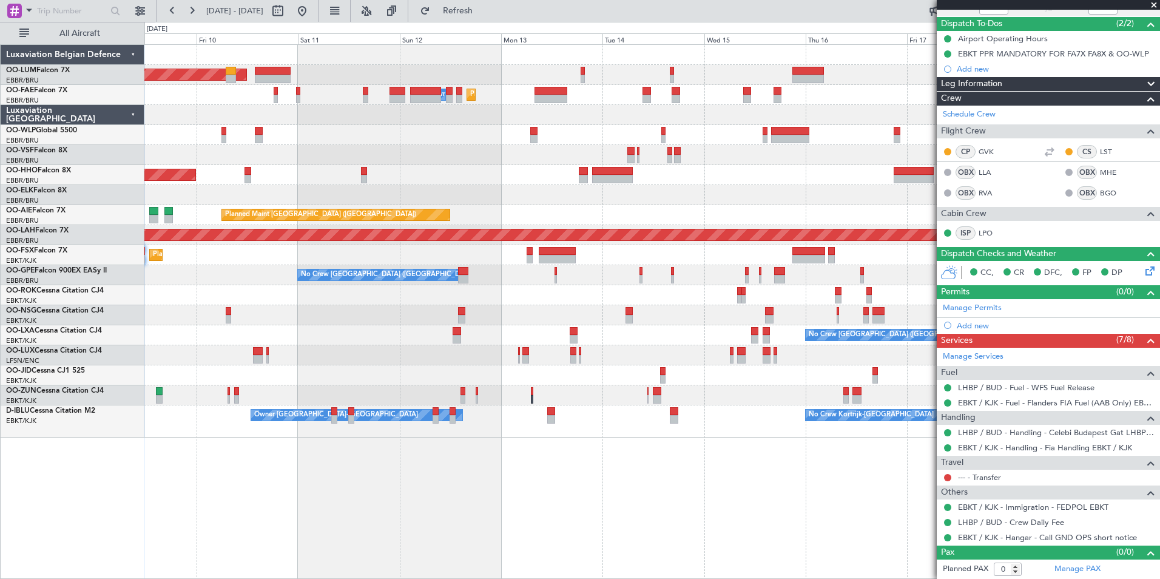
click at [337, 468] on div "Planned Maint Brussels (Brussels National) AOG Maint Sibiu Planned Maint Melsbr…" at bounding box center [651, 311] width 1015 height 534
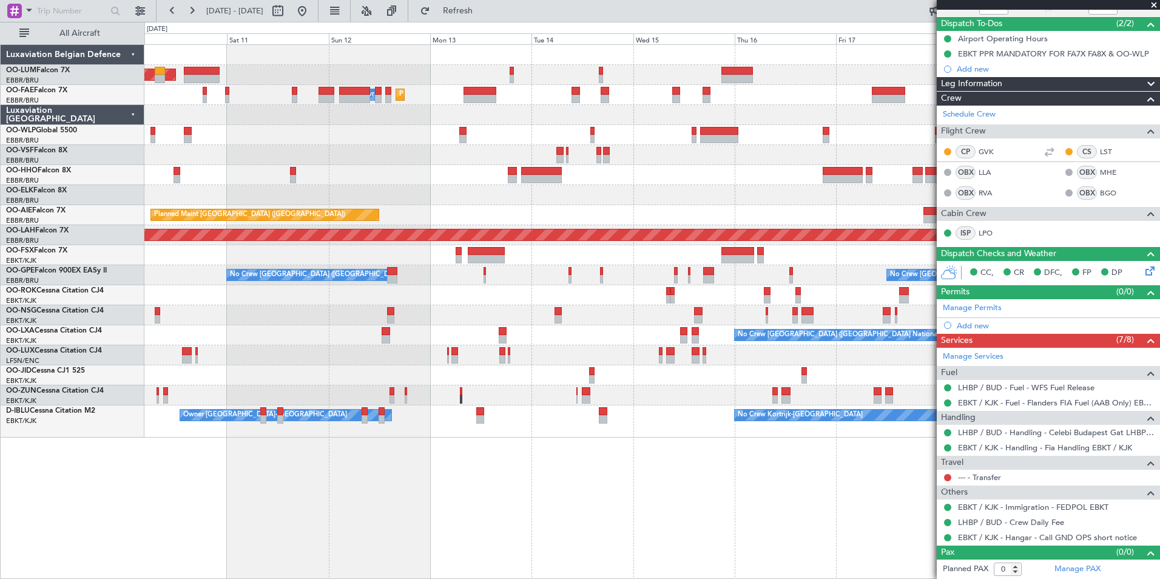
click at [139, 375] on div "Planned Maint Brussels (Brussels National) AOG Maint Sibiu Planned Maint Melsbr…" at bounding box center [580, 300] width 1160 height 557
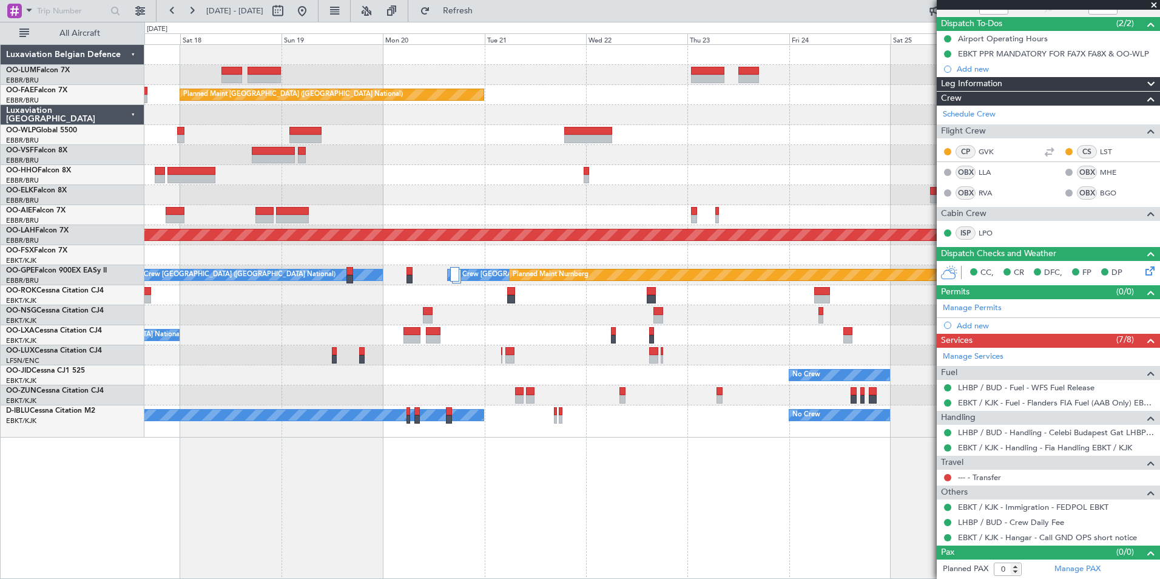
click at [539, 474] on div "Owner Melsbroek Air Base Owner Melsbroek Air Base Planned Maint Kortrijk-Wevelg…" at bounding box center [651, 311] width 1015 height 534
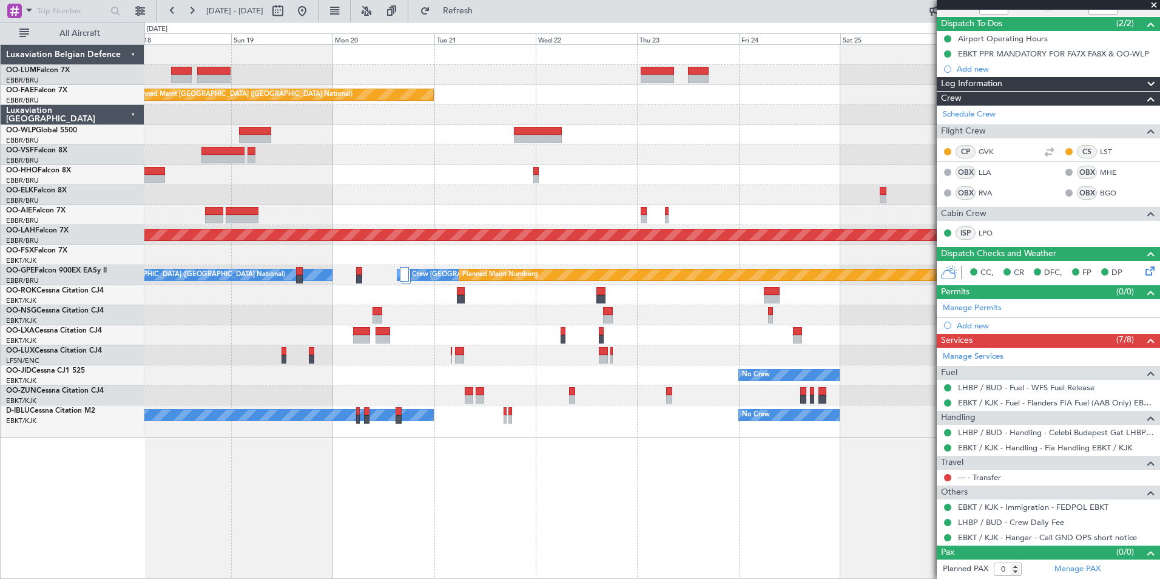
click at [448, 483] on div "Owner Melsbroek Air Base Owner Melsbroek Air Base Planned Maint Kortrijk-Wevelg…" at bounding box center [651, 311] width 1015 height 534
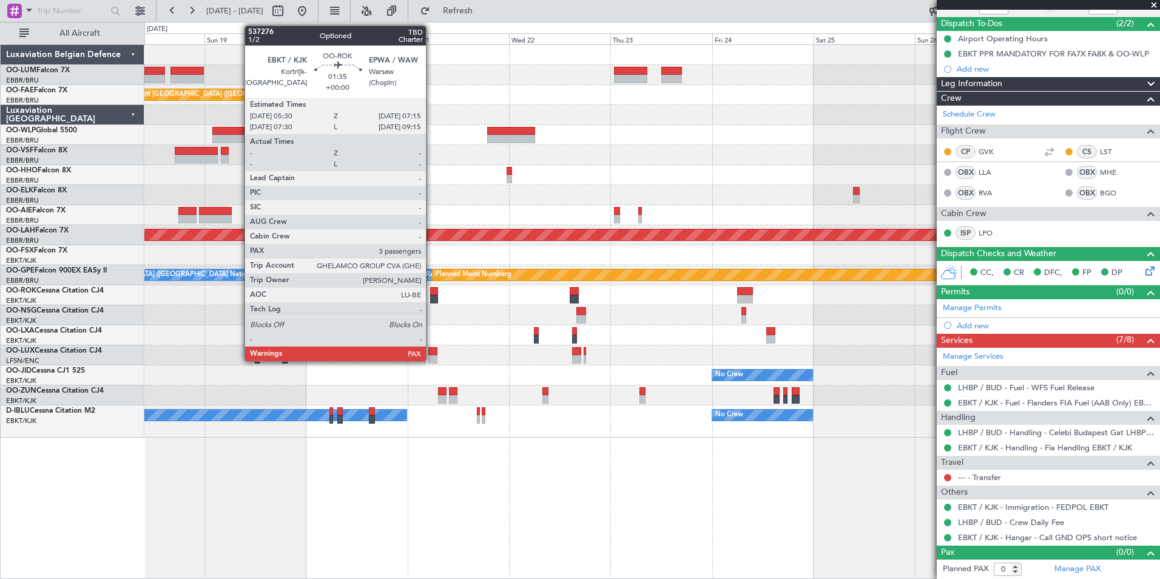
click at [431, 299] on div at bounding box center [434, 299] width 8 height 8
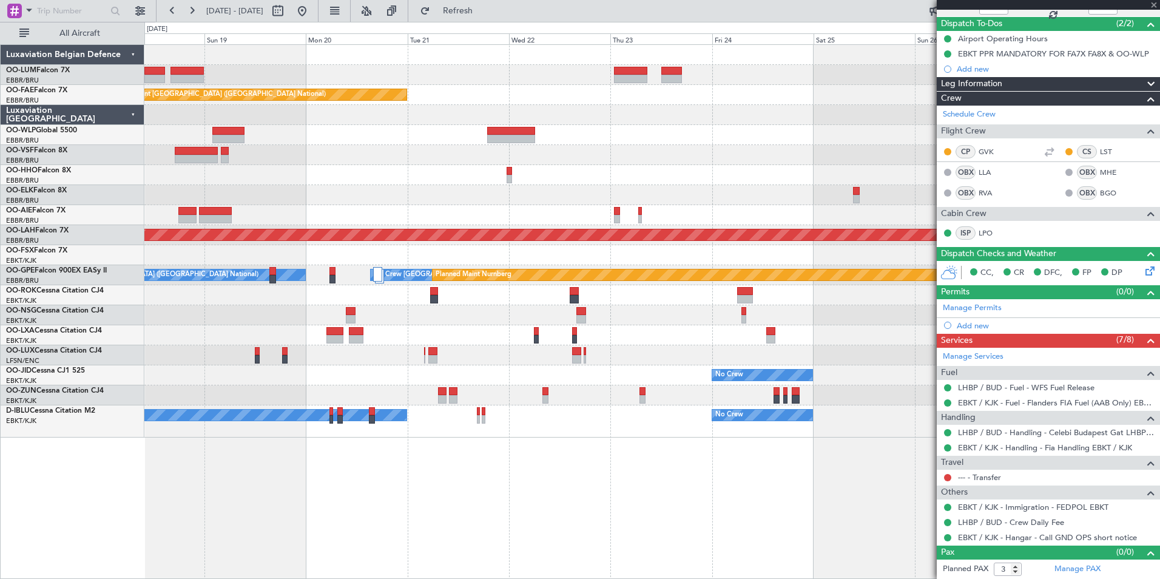
scroll to position [0, 0]
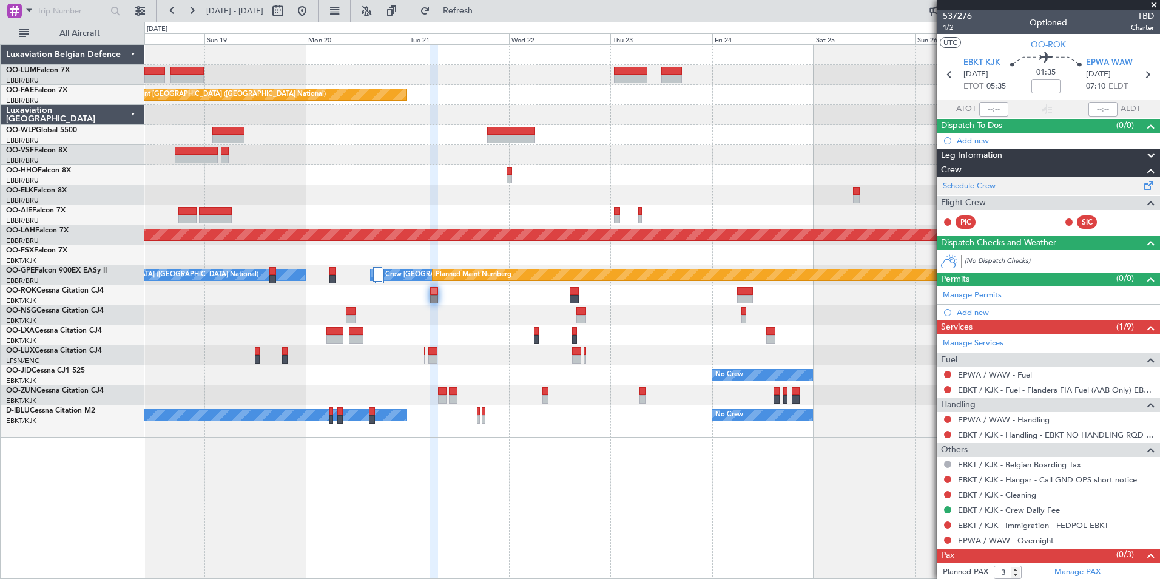
click at [984, 183] on link "Schedule Crew" at bounding box center [968, 186] width 53 height 12
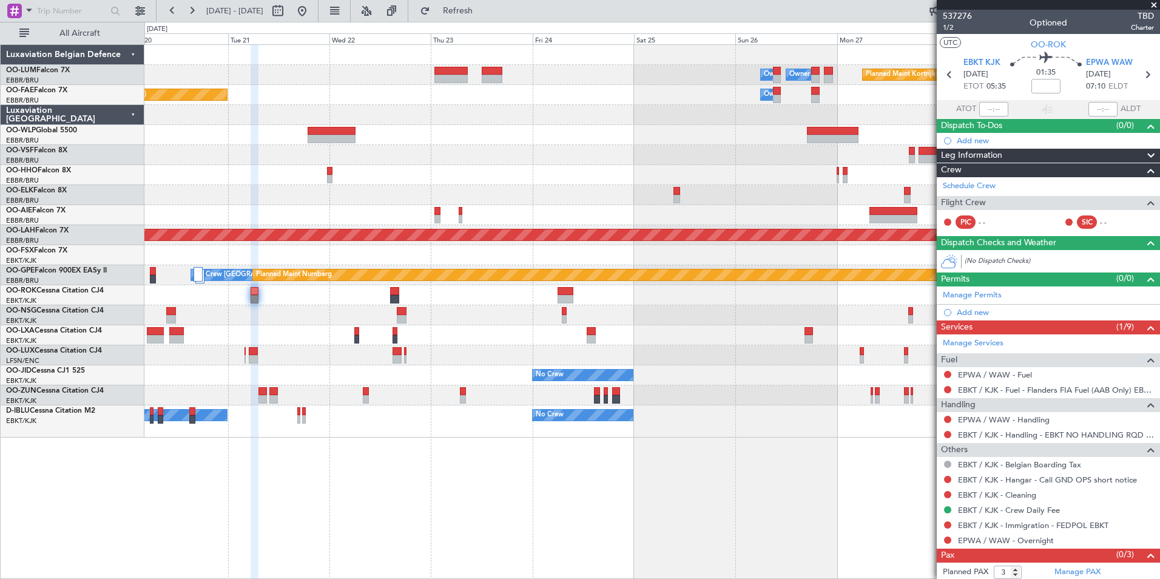
click at [370, 508] on div "Planned Maint Kortrijk-Wevelgem Owner Melsbroek Air Base Owner Melsbroek Air Ba…" at bounding box center [651, 311] width 1015 height 534
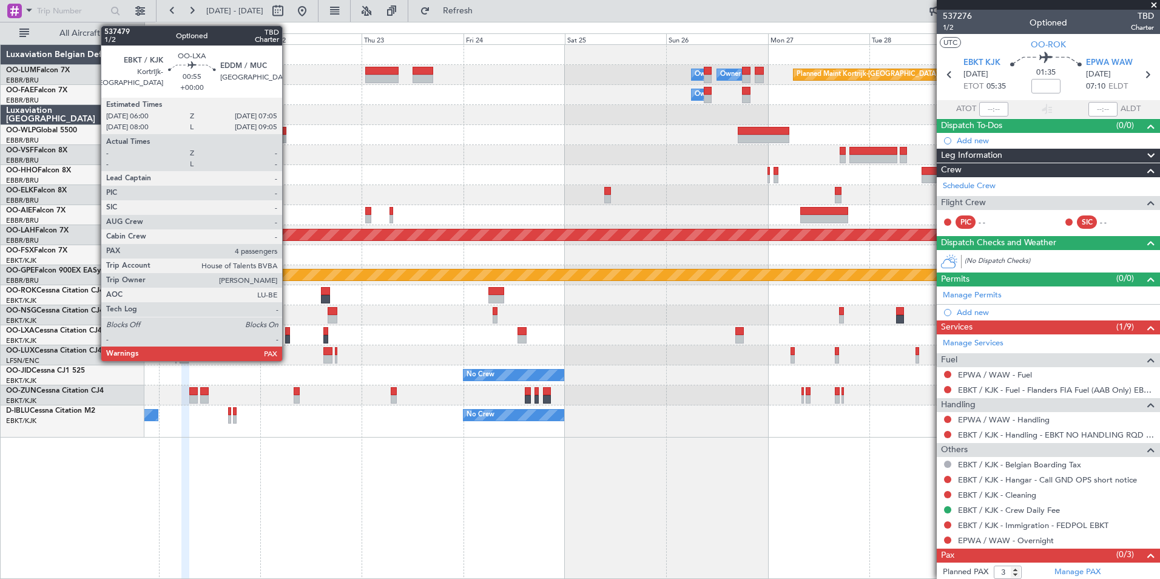
click at [288, 335] on div at bounding box center [287, 339] width 5 height 8
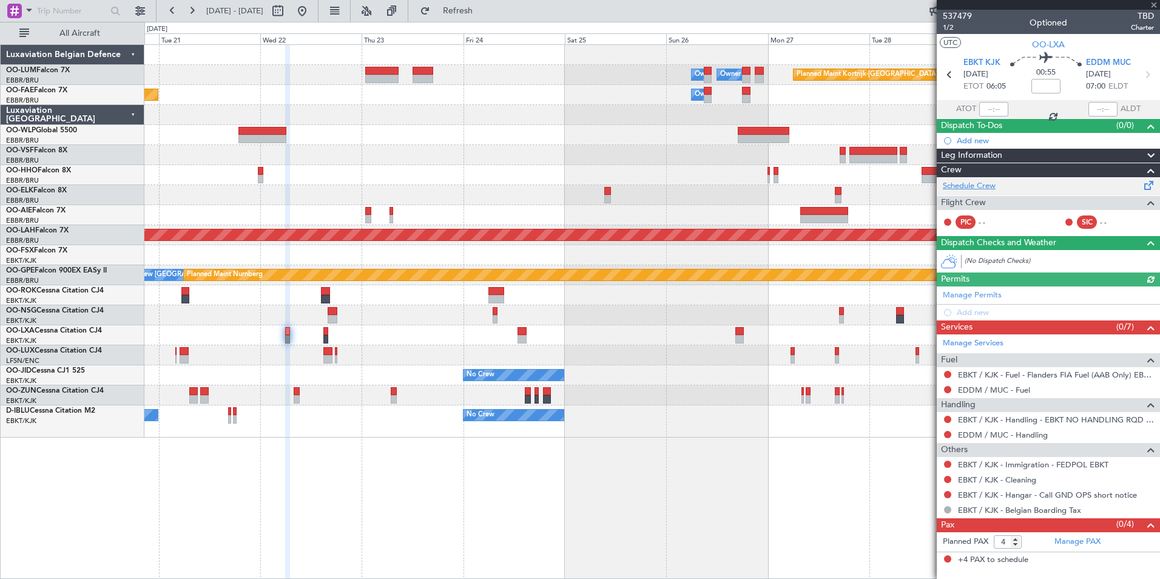
click at [989, 184] on link "Schedule Crew" at bounding box center [968, 186] width 53 height 12
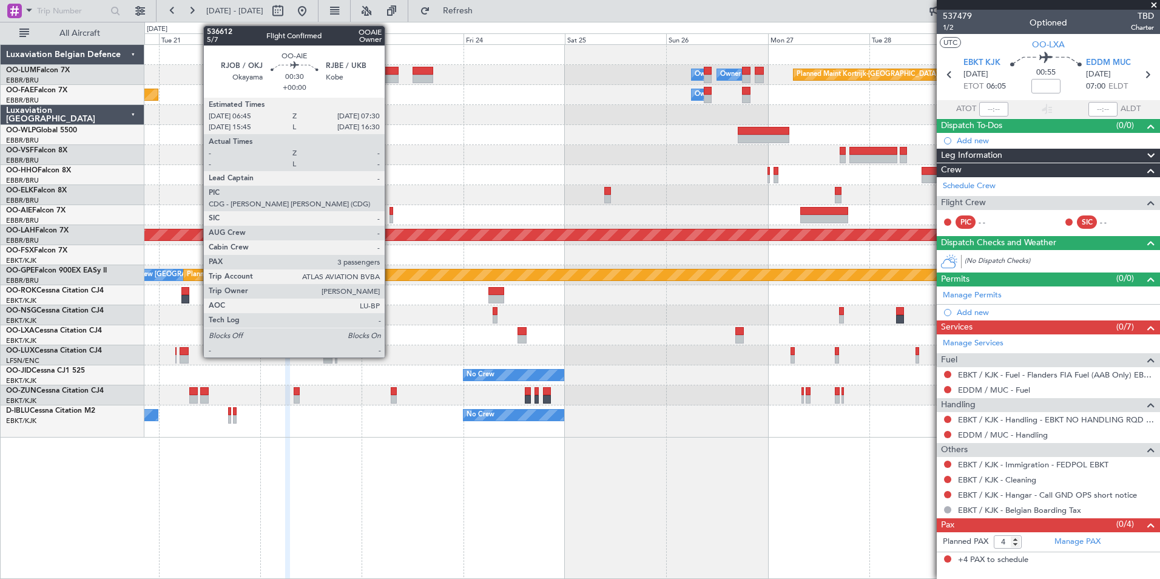
click at [390, 210] on div at bounding box center [391, 211] width 4 height 8
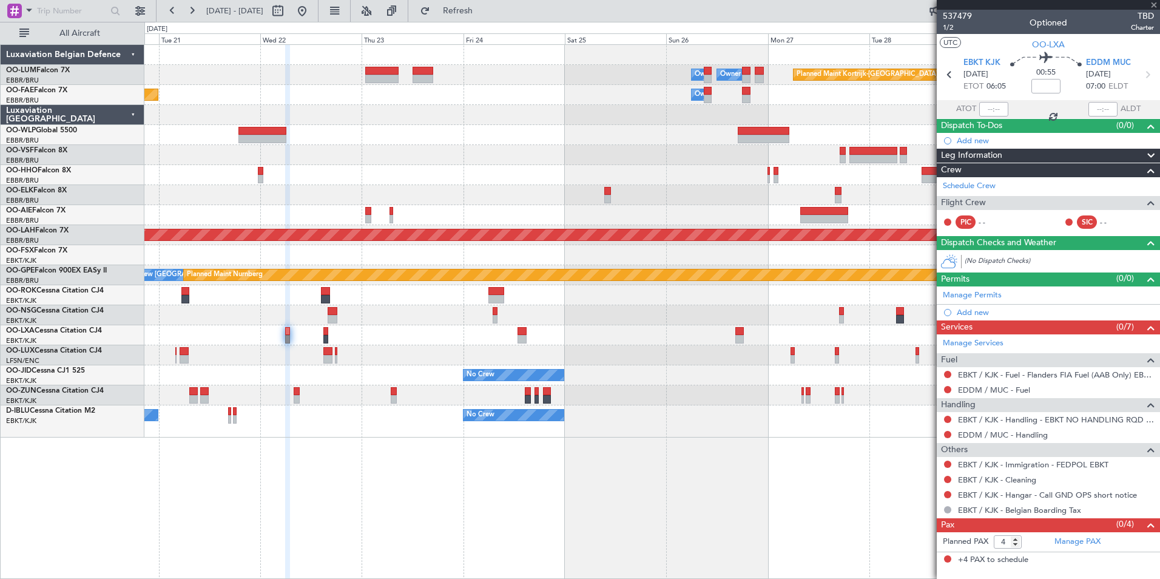
type input "3"
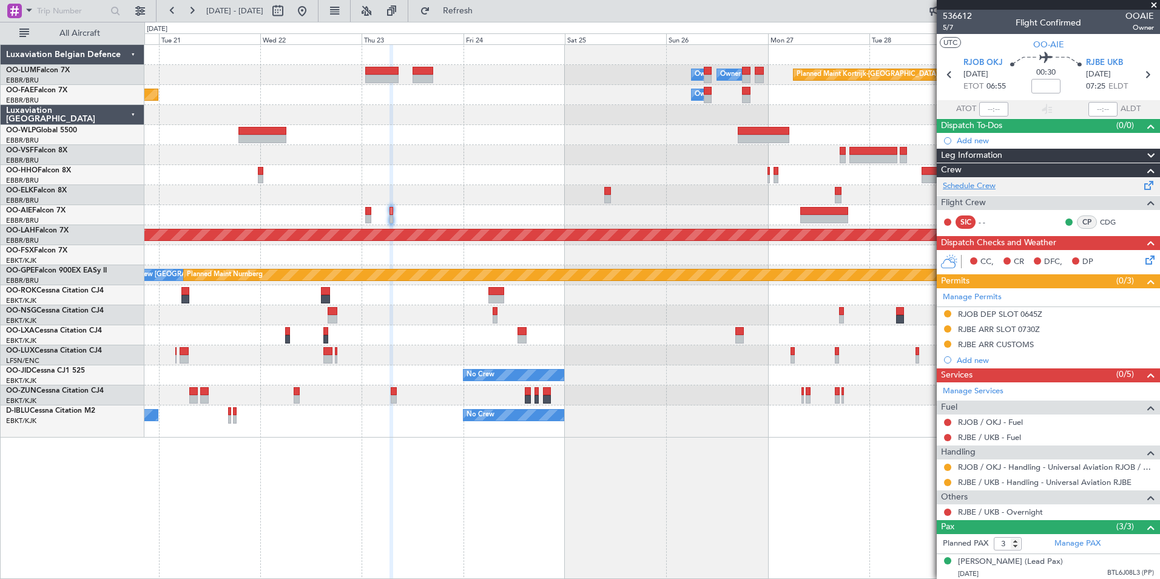
click at [978, 190] on link "Schedule Crew" at bounding box center [968, 186] width 53 height 12
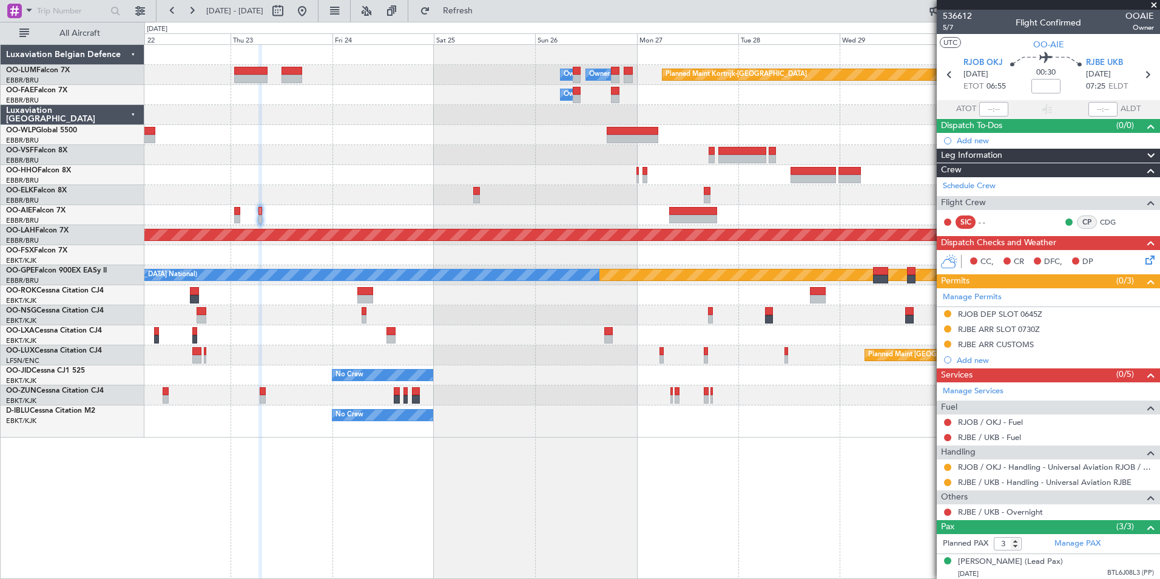
click at [334, 570] on div "Planned Maint Kortrijk-Wevelgem Owner Melsbroek Air Base Owner Melsbroek Air Ba…" at bounding box center [651, 311] width 1015 height 534
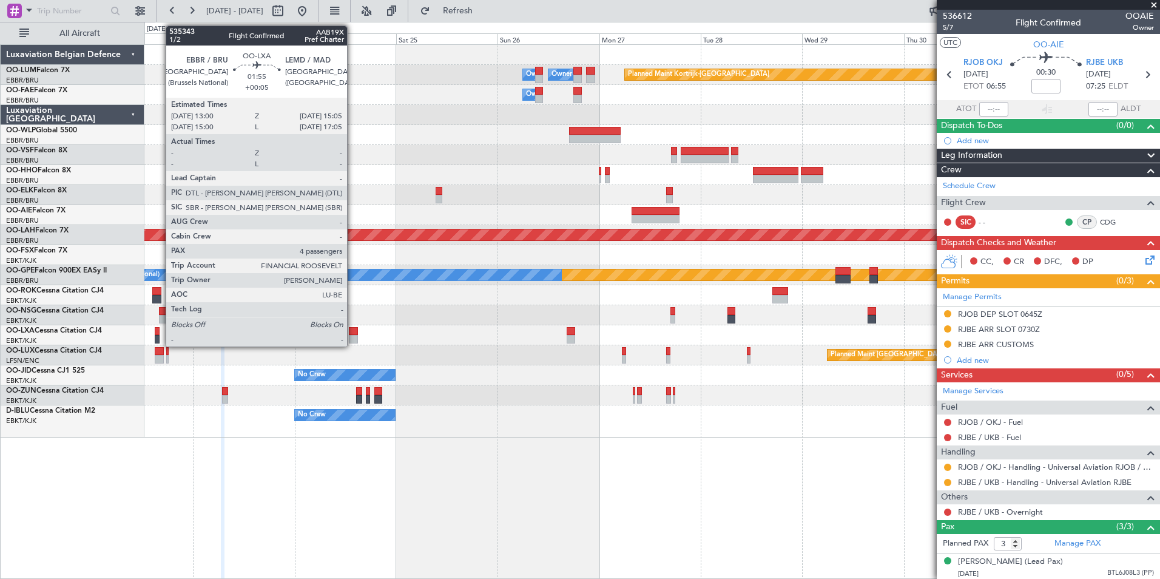
click at [352, 333] on div at bounding box center [353, 331] width 9 height 8
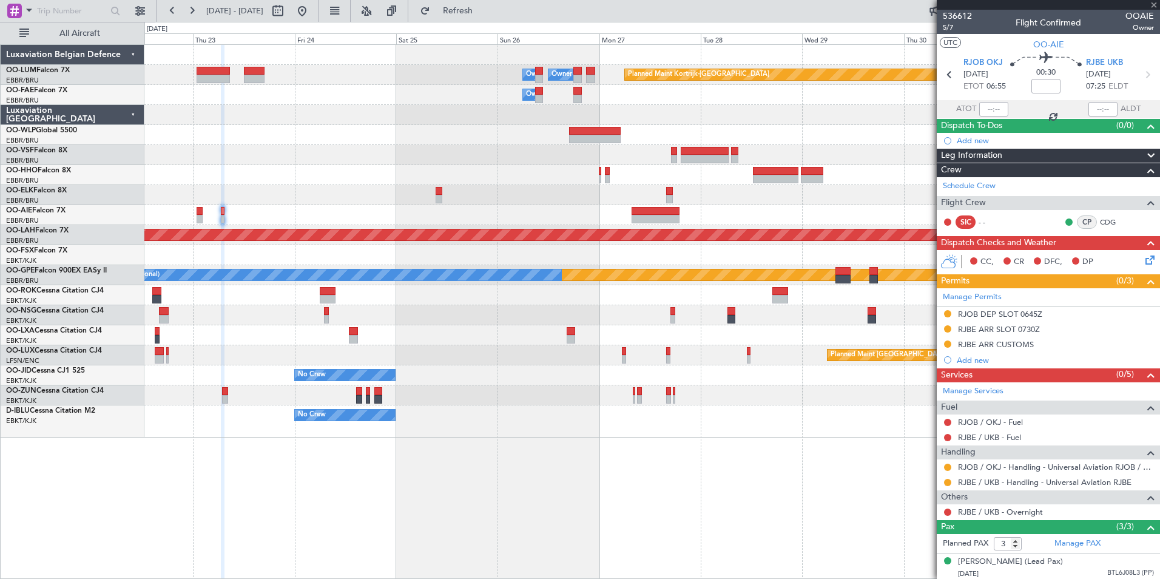
type input "+00:05"
type input "4"
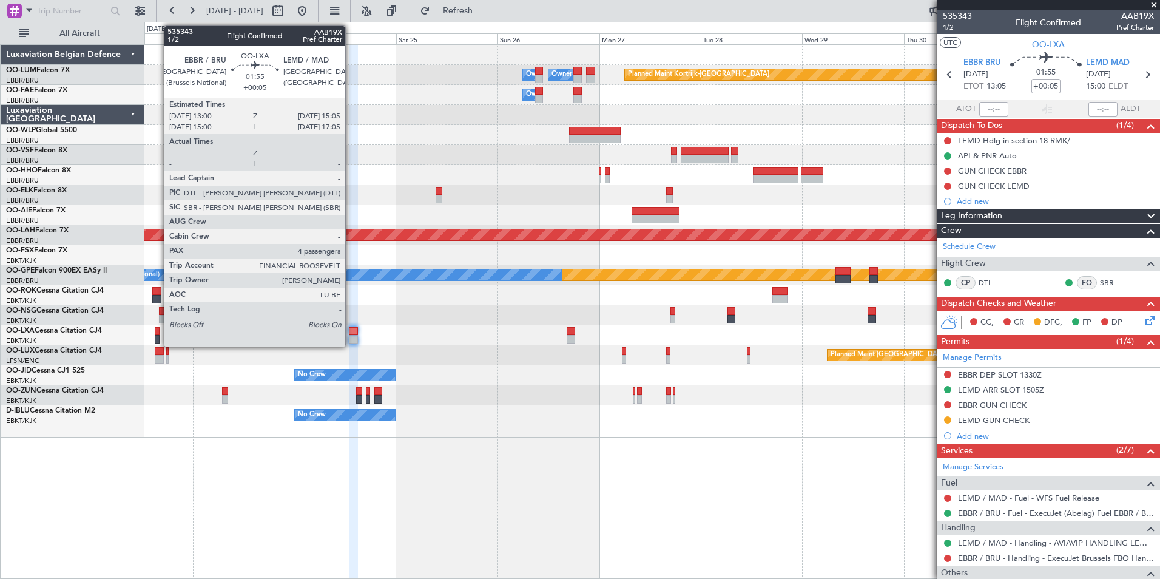
click at [351, 337] on div at bounding box center [353, 339] width 9 height 8
click at [354, 329] on div at bounding box center [353, 331] width 9 height 8
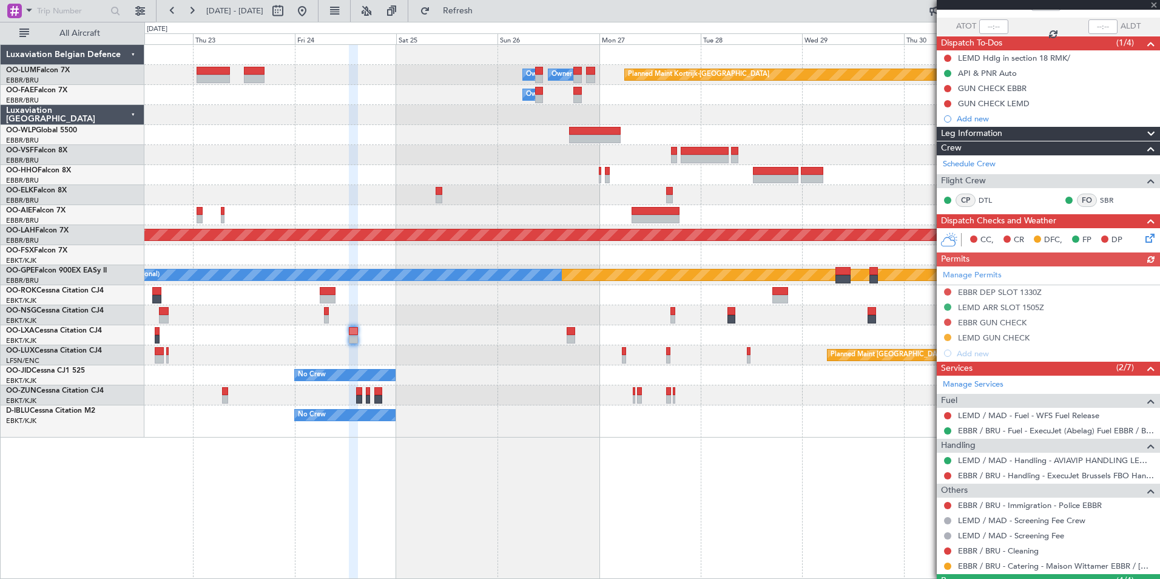
scroll to position [182, 0]
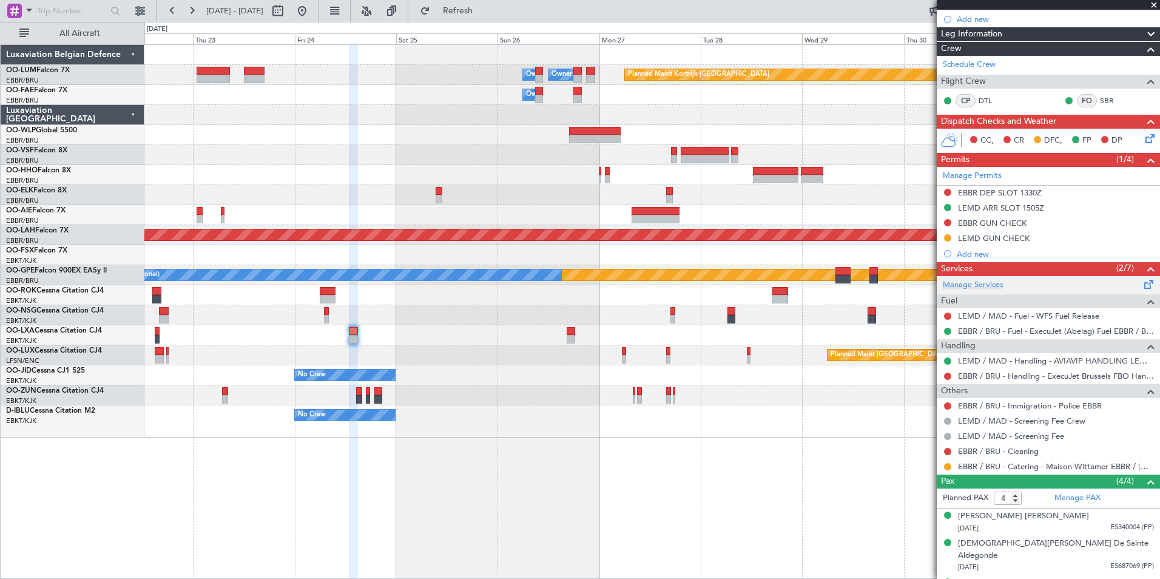
click at [981, 281] on link "Manage Services" at bounding box center [972, 285] width 61 height 12
click at [483, 13] on span "Refresh" at bounding box center [457, 11] width 51 height 8
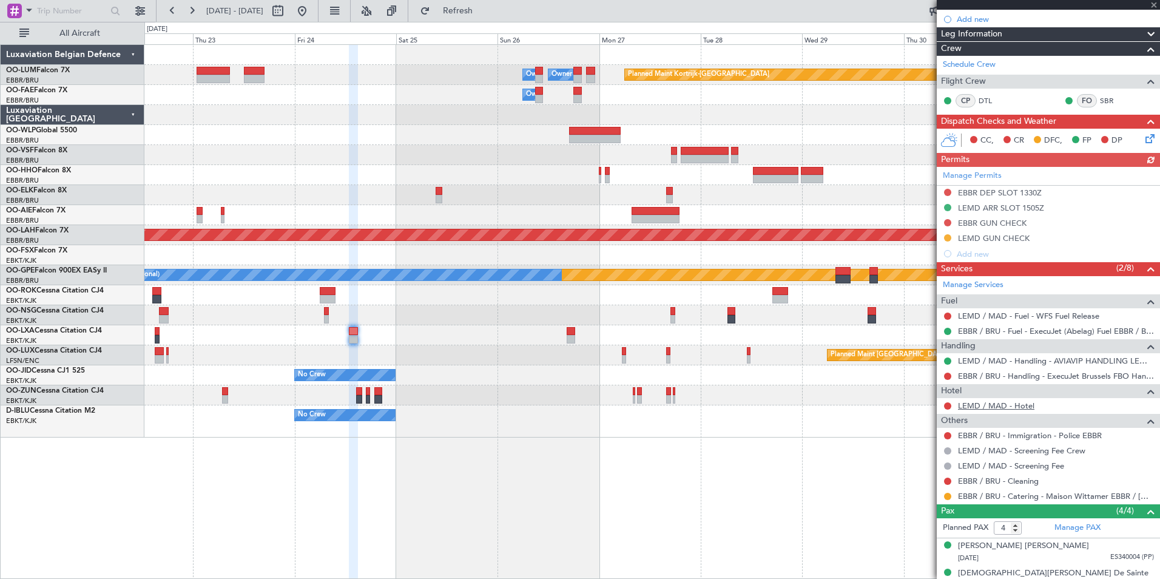
click at [1025, 405] on link "LEMD / MAD - Hotel" at bounding box center [996, 405] width 76 height 10
click at [482, 8] on span "Refresh" at bounding box center [457, 11] width 51 height 8
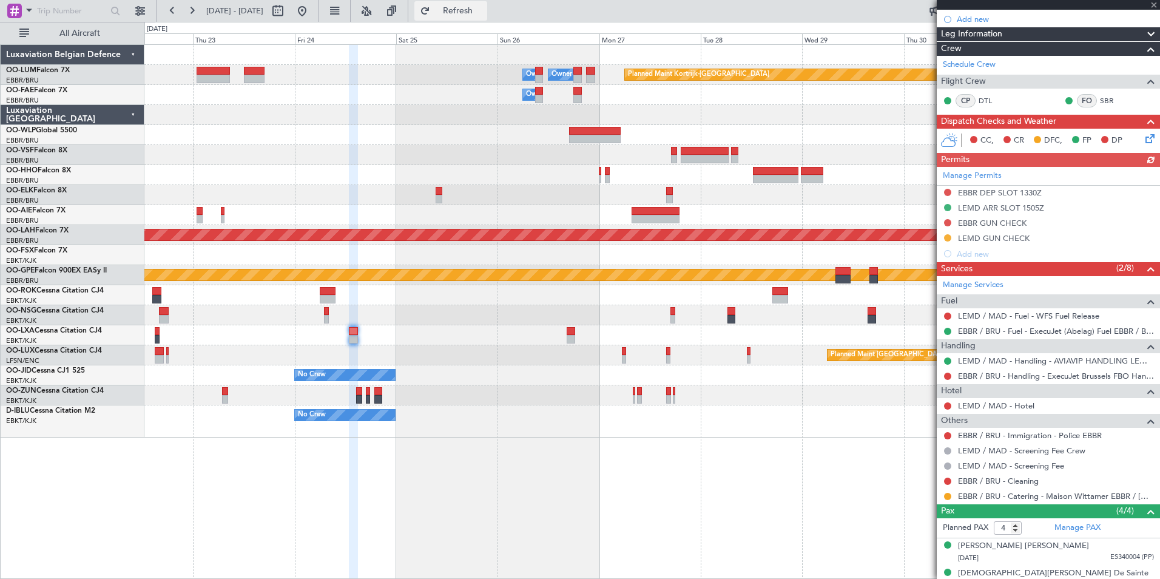
click at [483, 14] on span "Refresh" at bounding box center [457, 11] width 51 height 8
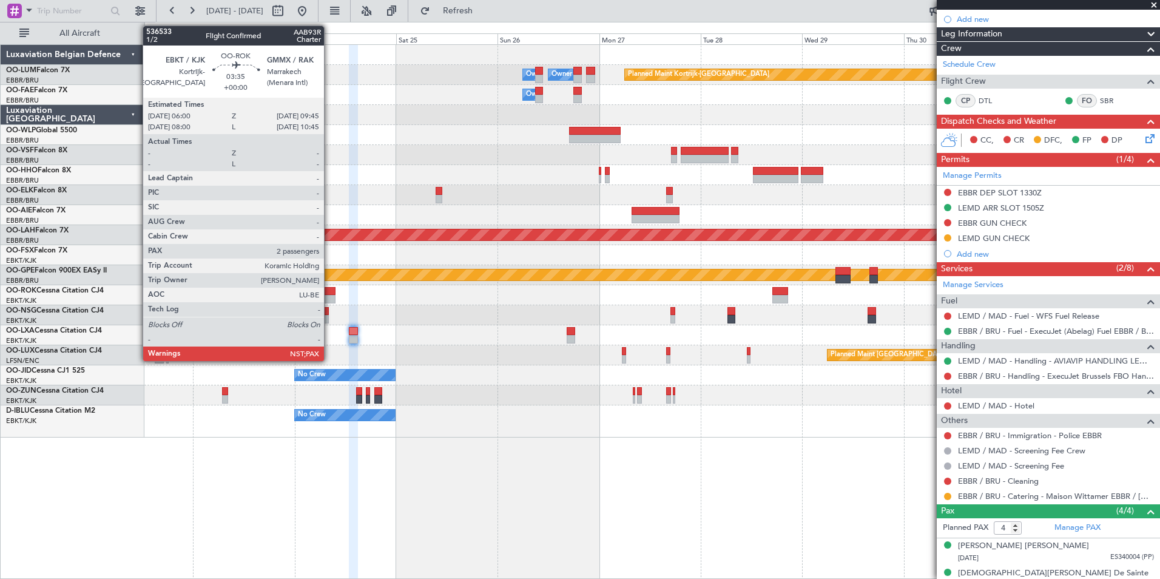
click at [329, 294] on div at bounding box center [328, 291] width 16 height 8
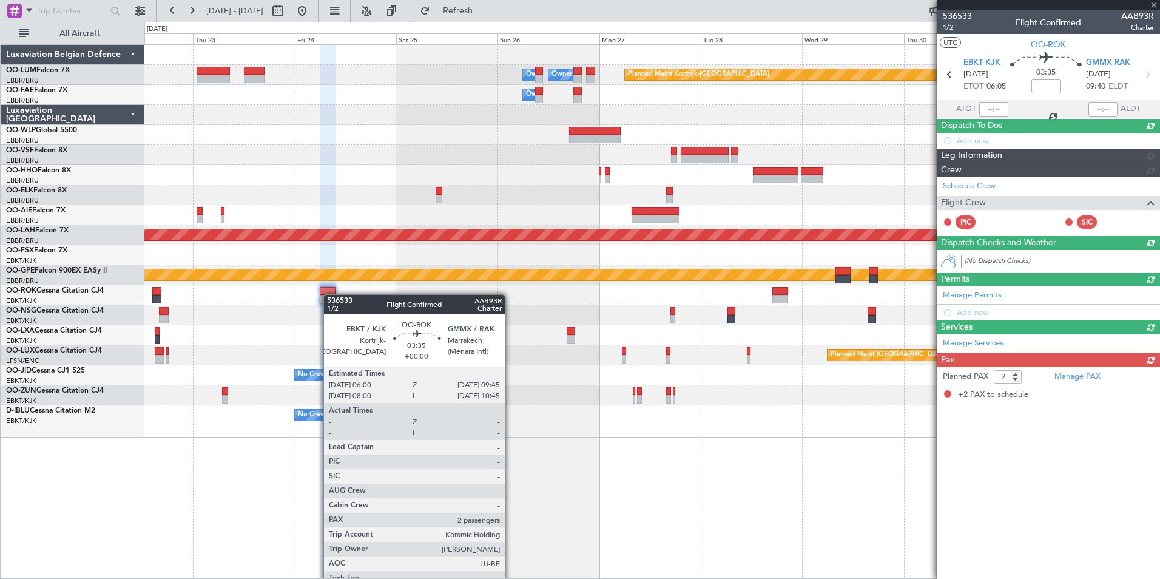
scroll to position [0, 0]
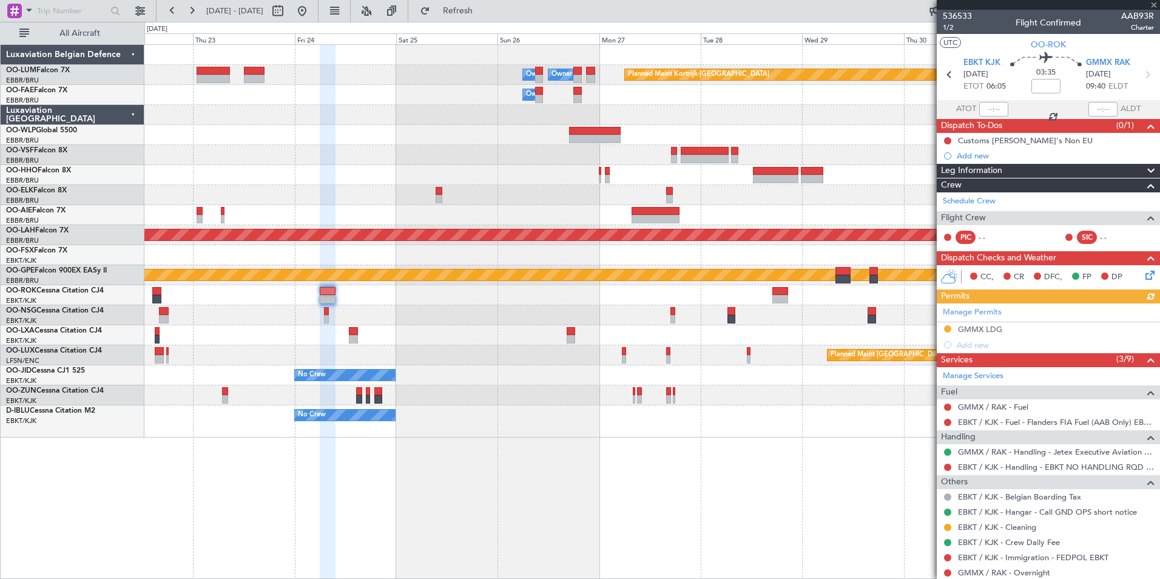
click at [329, 310] on div at bounding box center [651, 315] width 1015 height 20
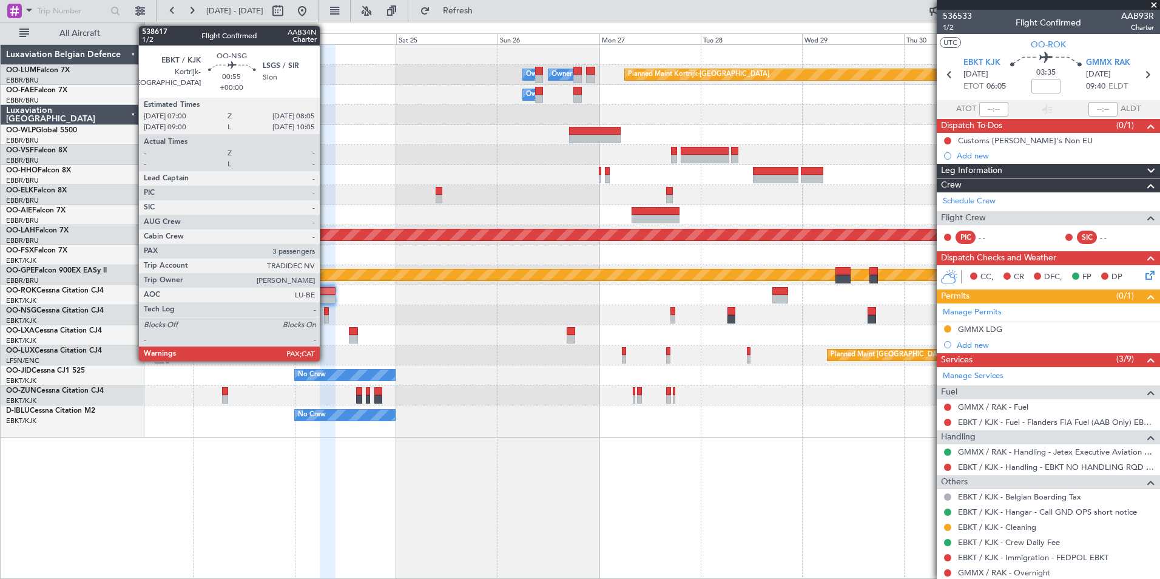
click at [326, 312] on div at bounding box center [326, 311] width 5 height 8
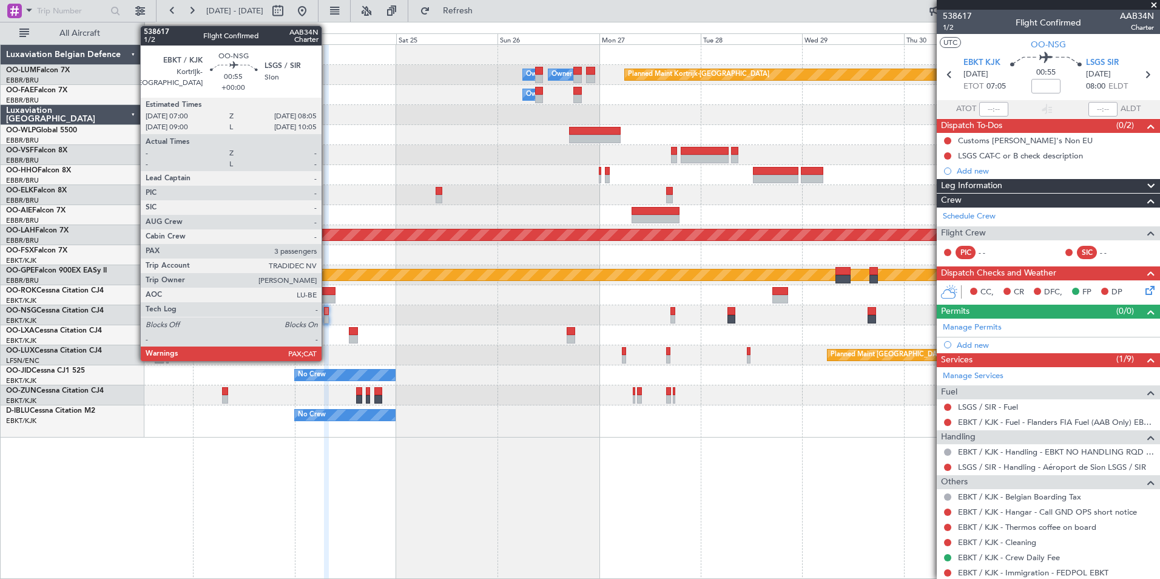
click at [327, 311] on div at bounding box center [326, 311] width 5 height 8
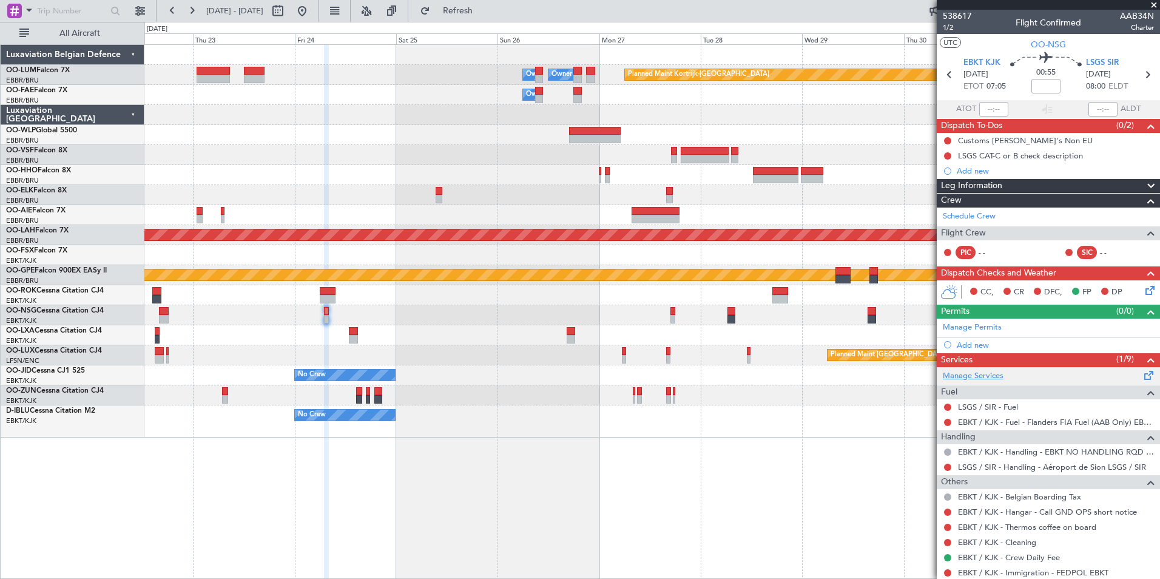
click at [995, 374] on link "Manage Services" at bounding box center [972, 376] width 61 height 12
click at [483, 12] on span "Refresh" at bounding box center [457, 11] width 51 height 8
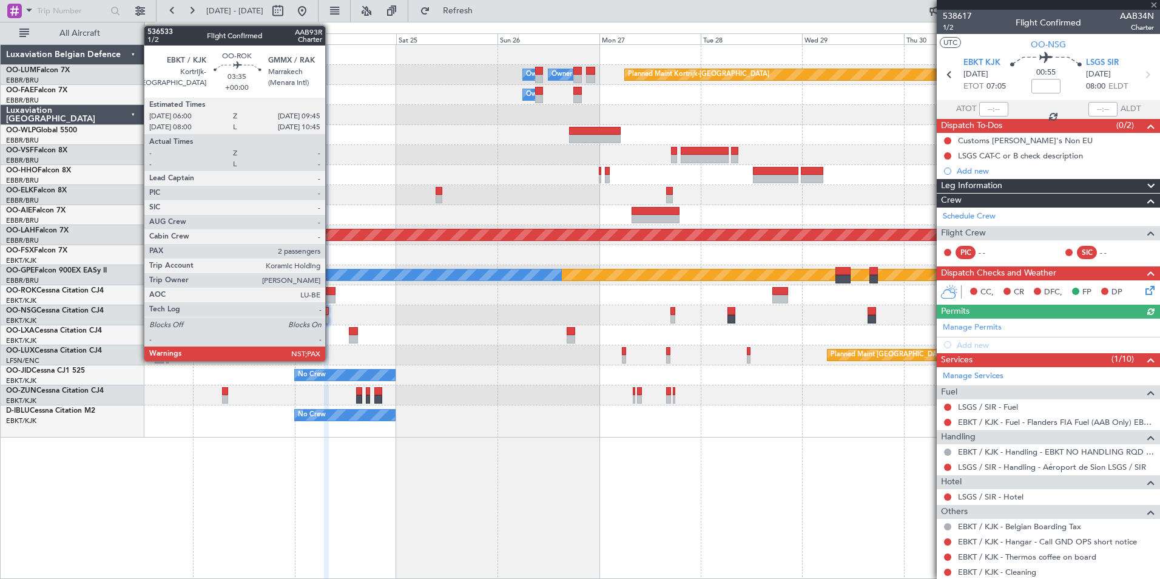
click at [331, 297] on div at bounding box center [328, 299] width 16 height 8
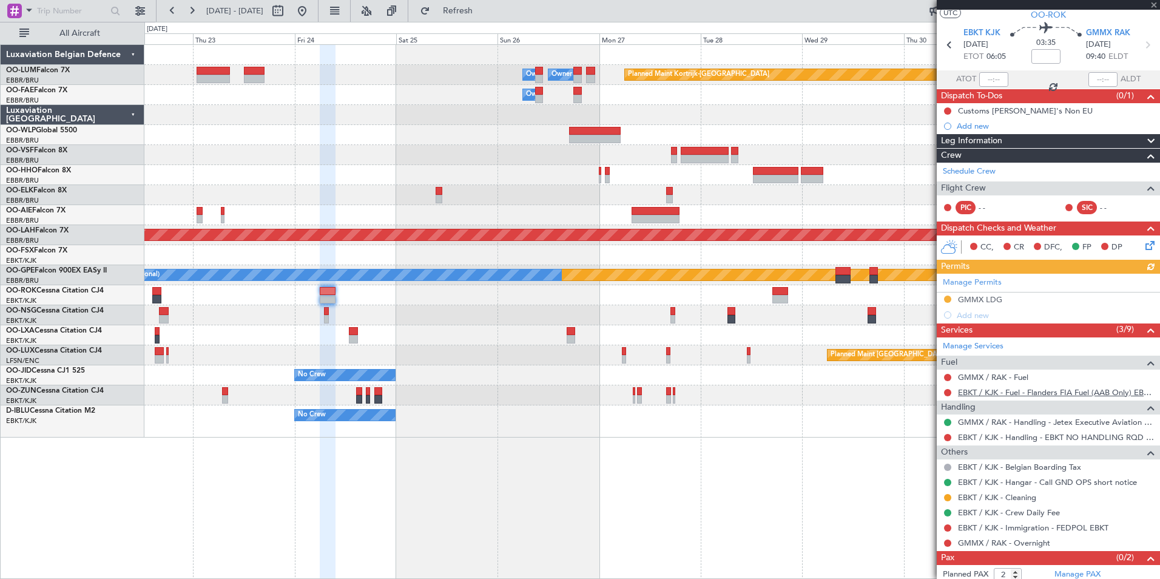
scroll to position [51, 0]
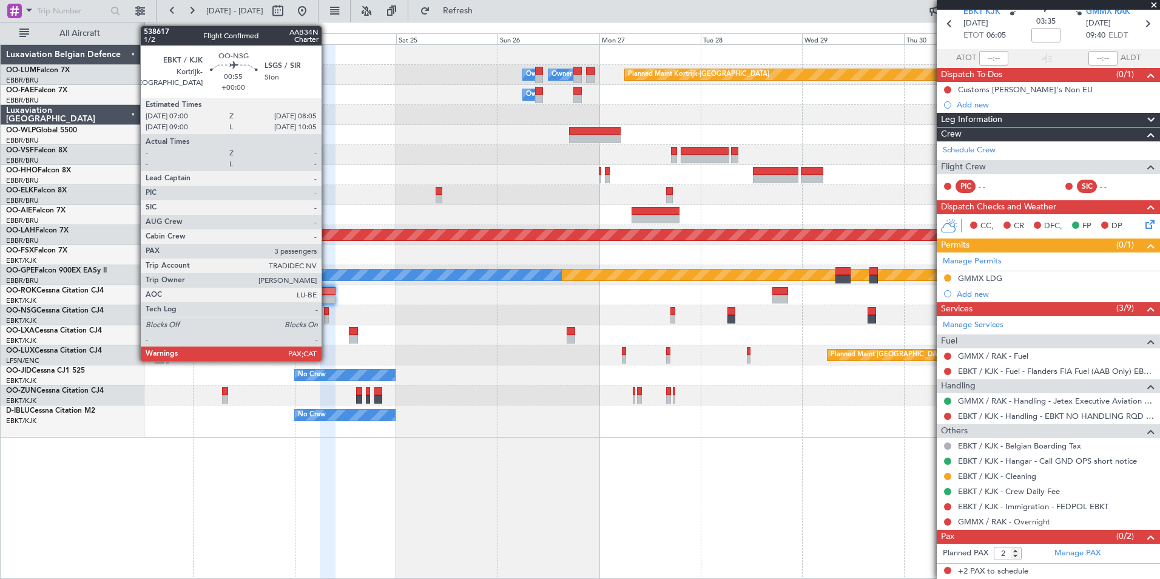
click at [327, 311] on div at bounding box center [326, 311] width 5 height 8
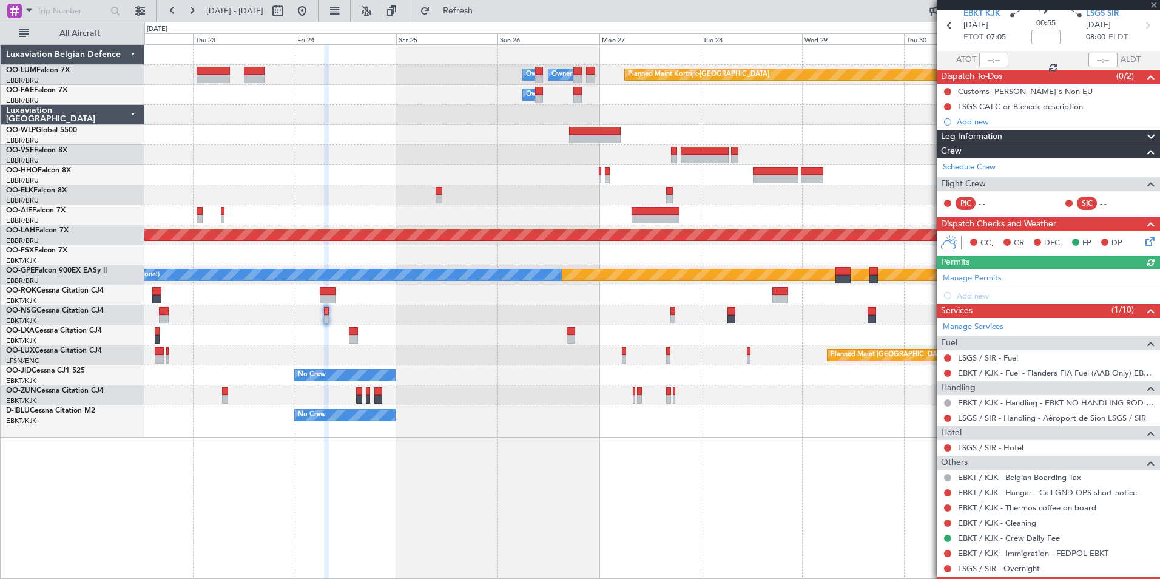
scroll to position [96, 0]
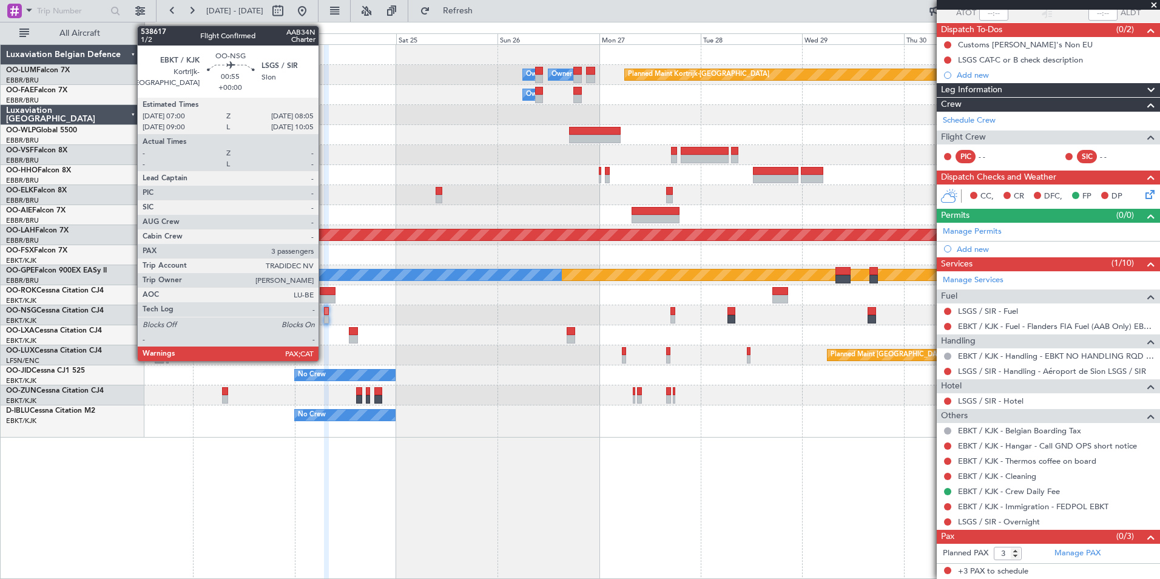
click at [324, 311] on div at bounding box center [326, 311] width 5 height 8
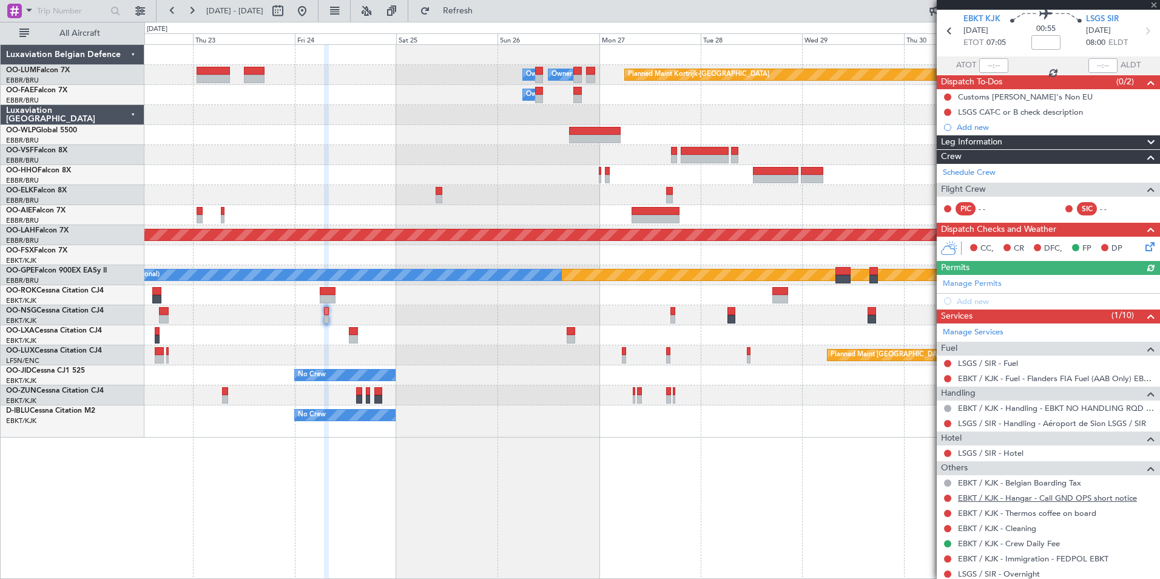
scroll to position [61, 0]
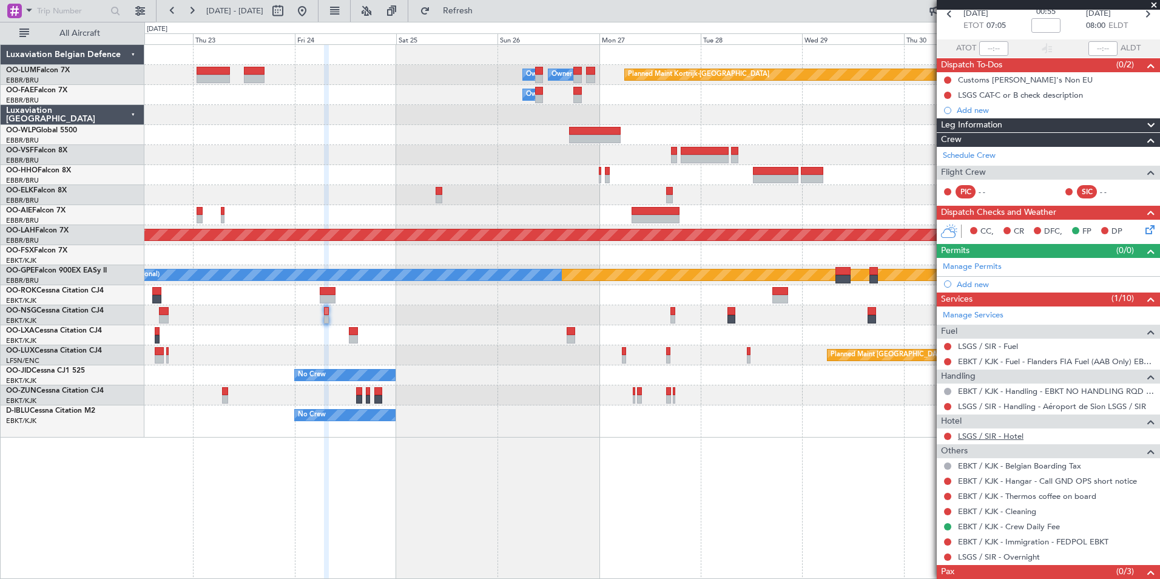
click at [993, 432] on link "LSGS / SIR - Hotel" at bounding box center [990, 436] width 65 height 10
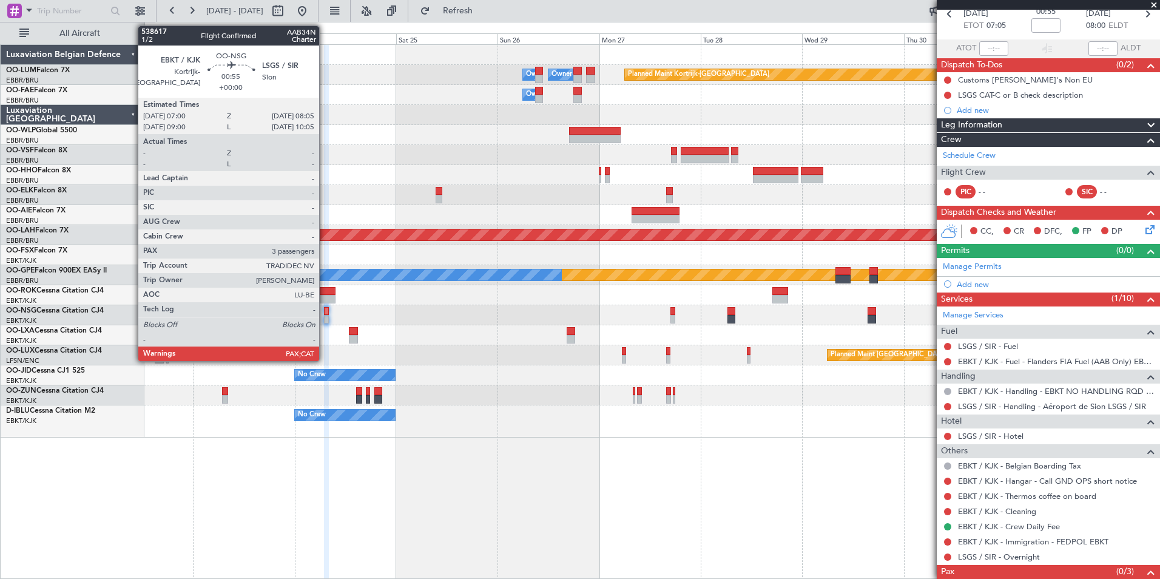
click at [324, 312] on div at bounding box center [326, 311] width 5 height 8
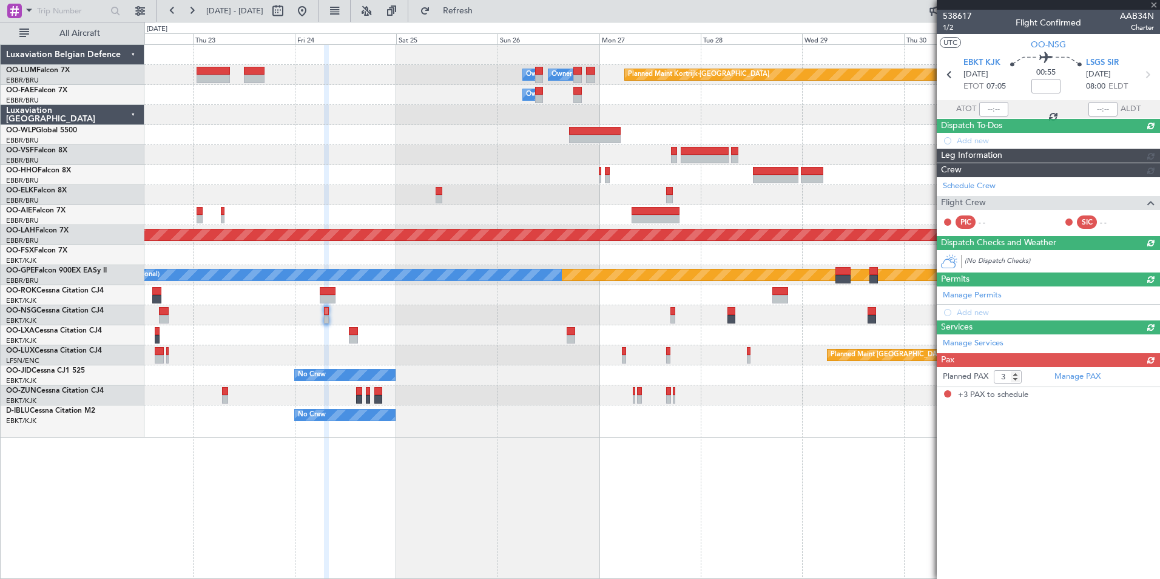
scroll to position [0, 0]
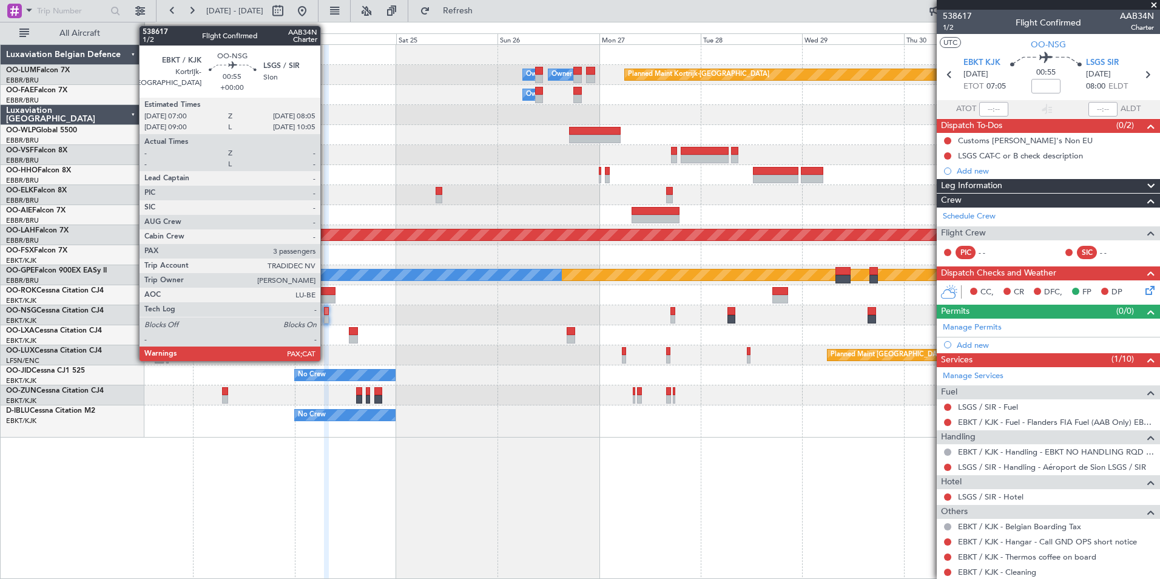
click at [326, 318] on div at bounding box center [326, 319] width 5 height 8
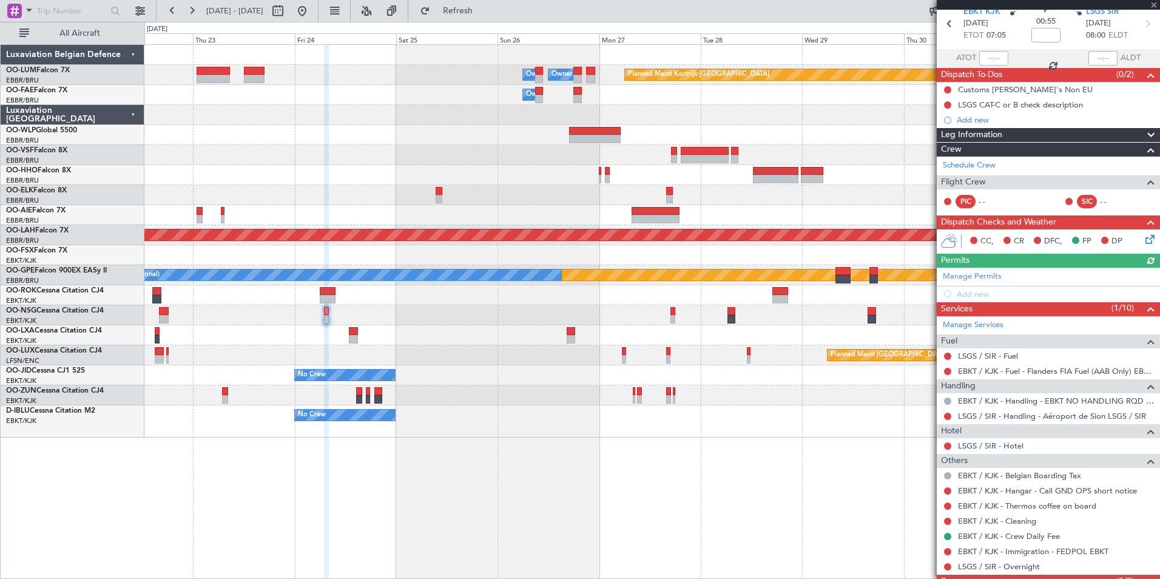
scroll to position [61, 0]
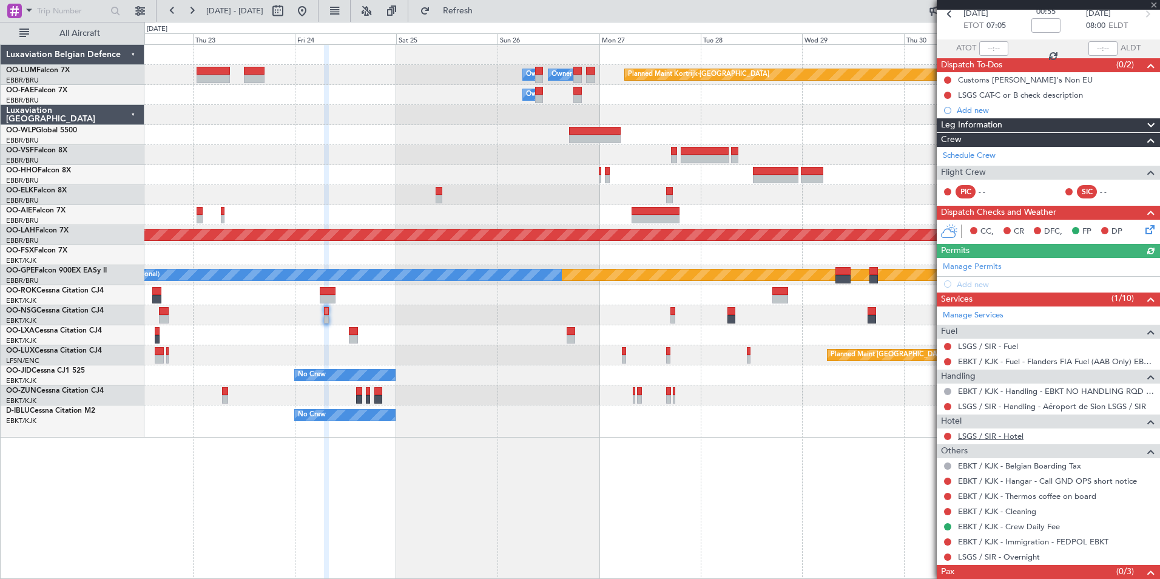
click at [1012, 437] on link "LSGS / SIR - Hotel" at bounding box center [990, 436] width 65 height 10
click at [329, 314] on div at bounding box center [651, 315] width 1015 height 20
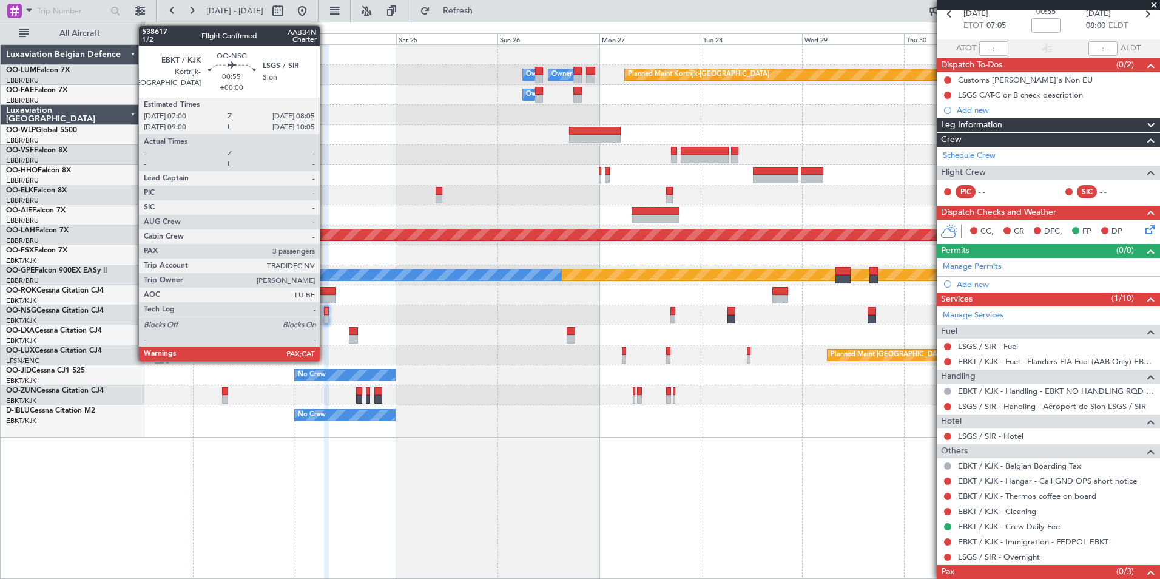
click at [326, 312] on div at bounding box center [326, 311] width 5 height 8
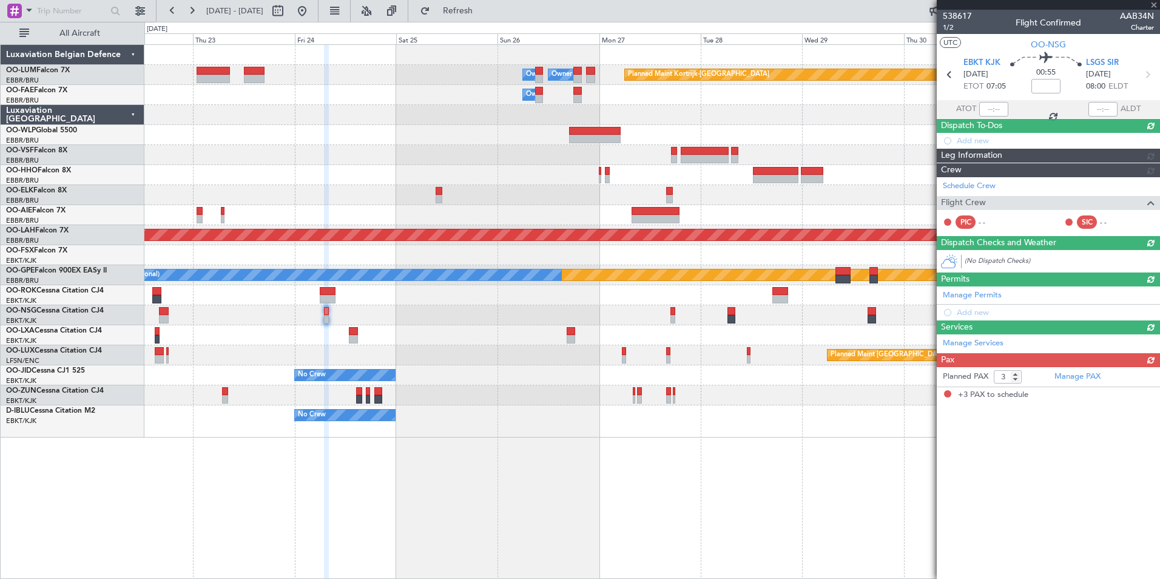
scroll to position [0, 0]
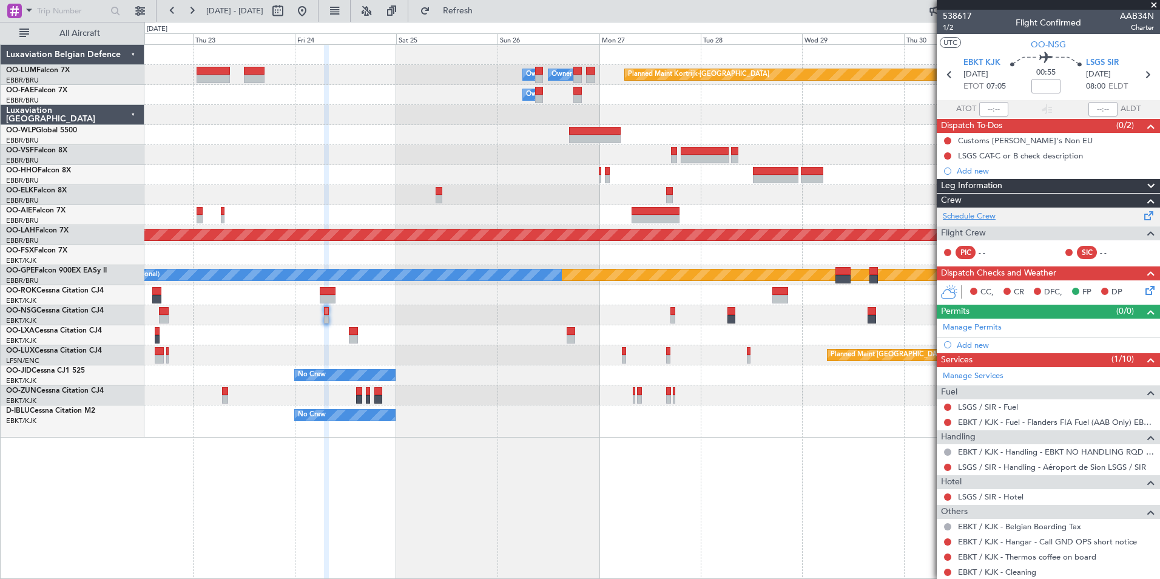
click at [978, 213] on link "Schedule Crew" at bounding box center [968, 216] width 53 height 12
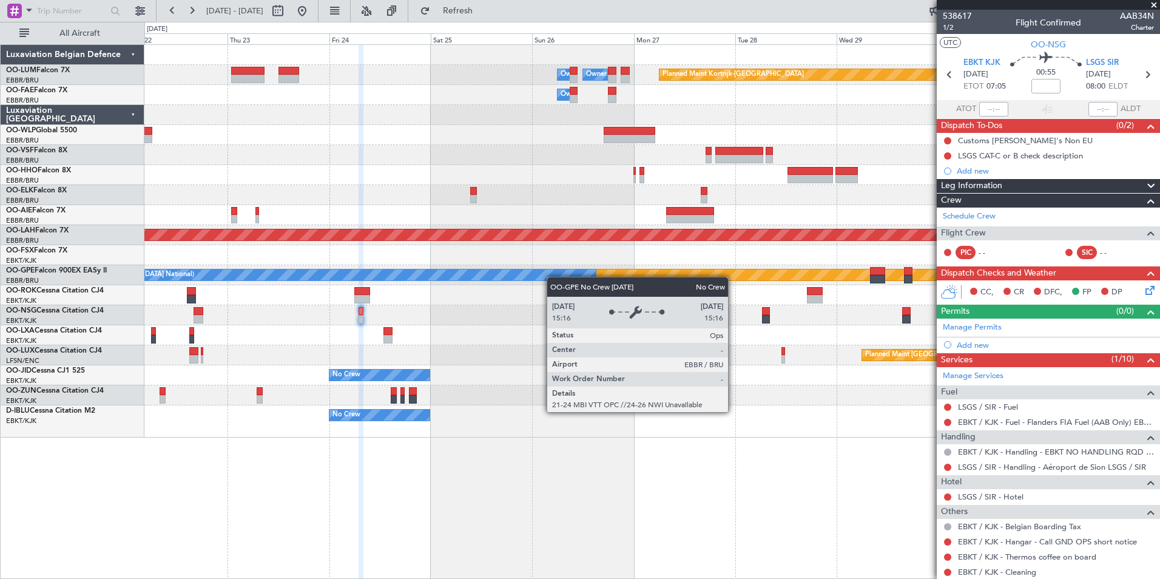
click at [428, 269] on div "Planned Maint Kortrijk-Wevelgem Owner Melsbroek Air Base Owner Melsbroek Air Ba…" at bounding box center [651, 241] width 1015 height 392
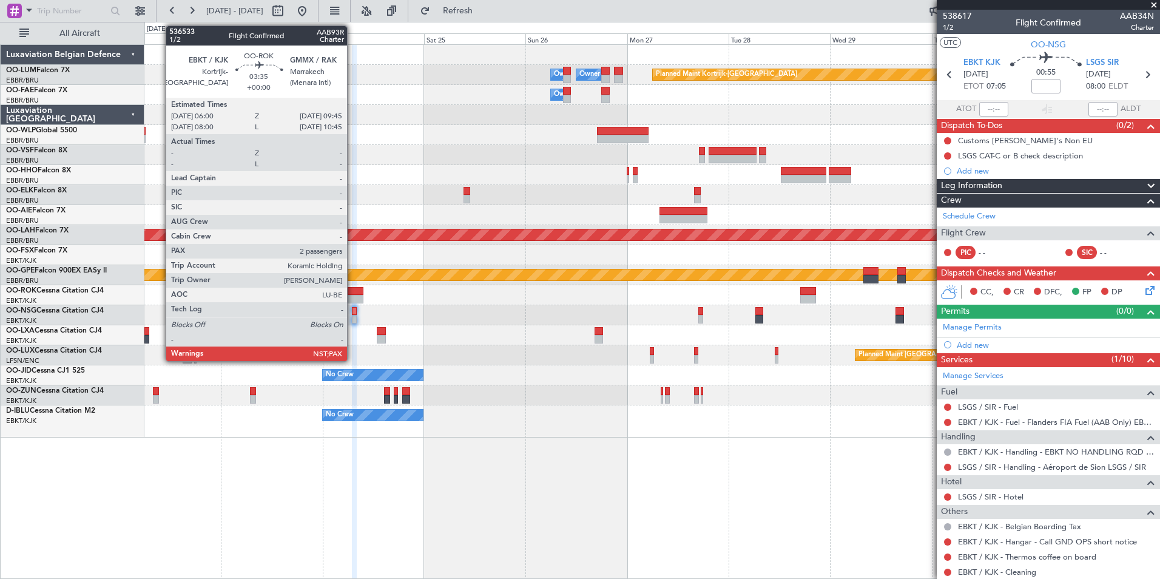
click at [354, 292] on div at bounding box center [355, 291] width 16 height 8
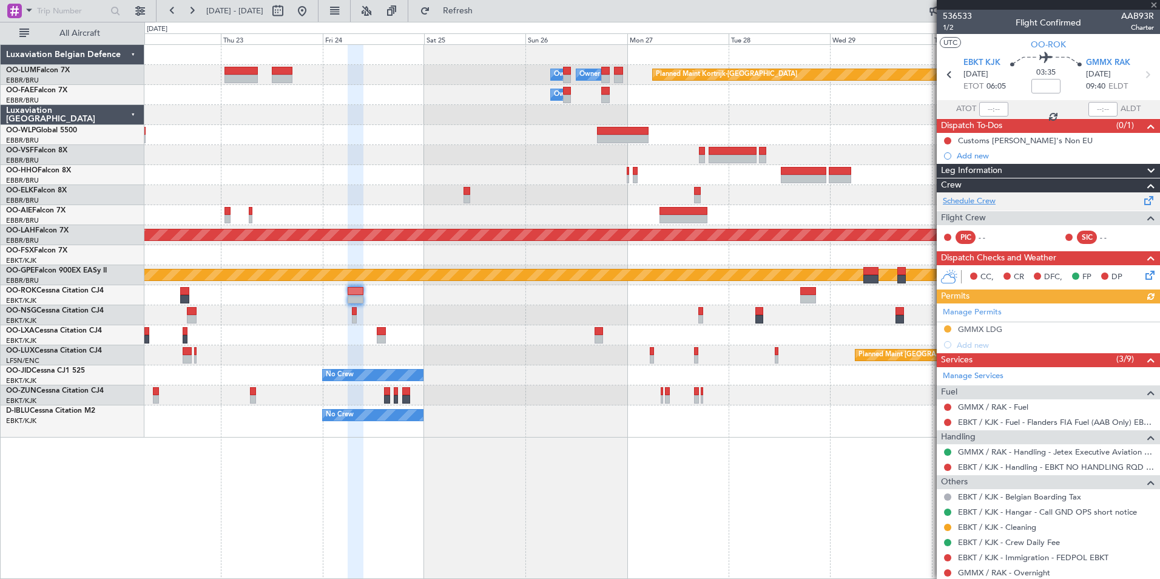
click at [959, 203] on link "Schedule Crew" at bounding box center [968, 201] width 53 height 12
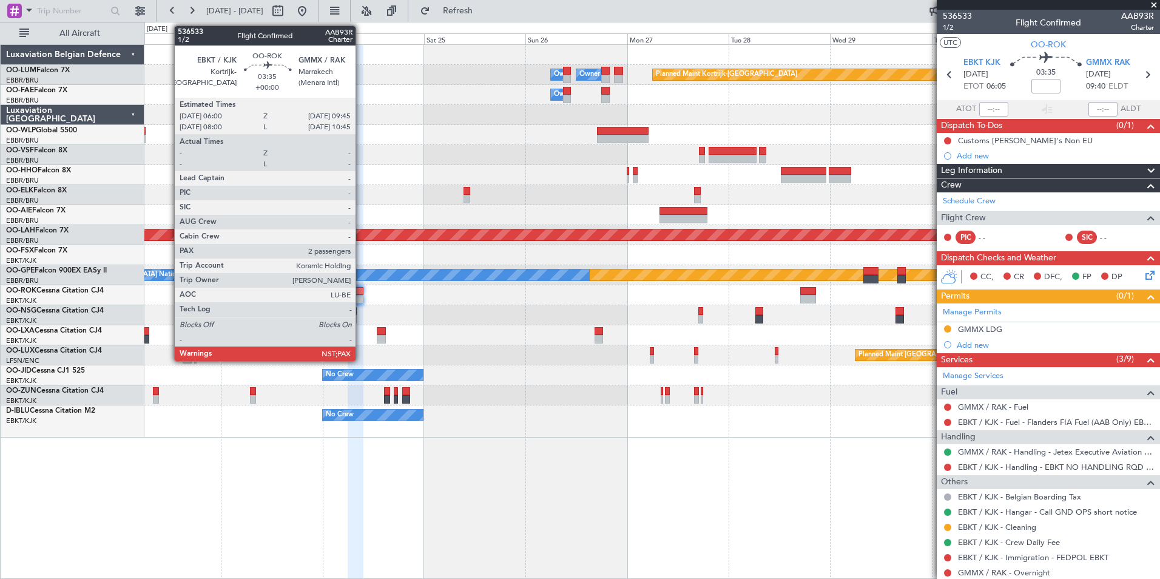
click at [361, 295] on div at bounding box center [355, 299] width 16 height 8
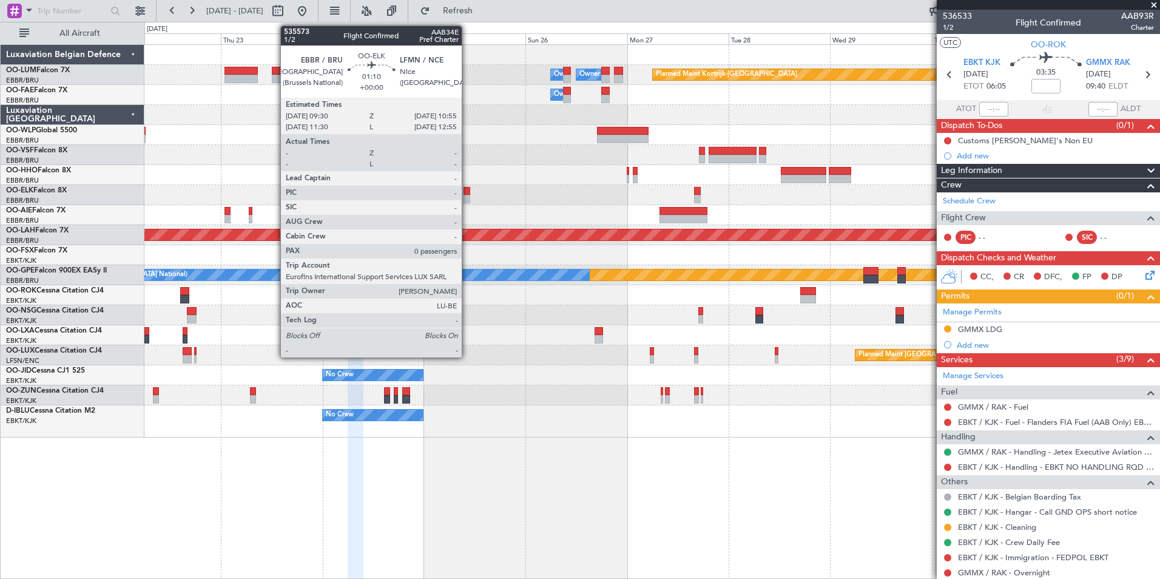
click at [467, 189] on div at bounding box center [466, 191] width 6 height 8
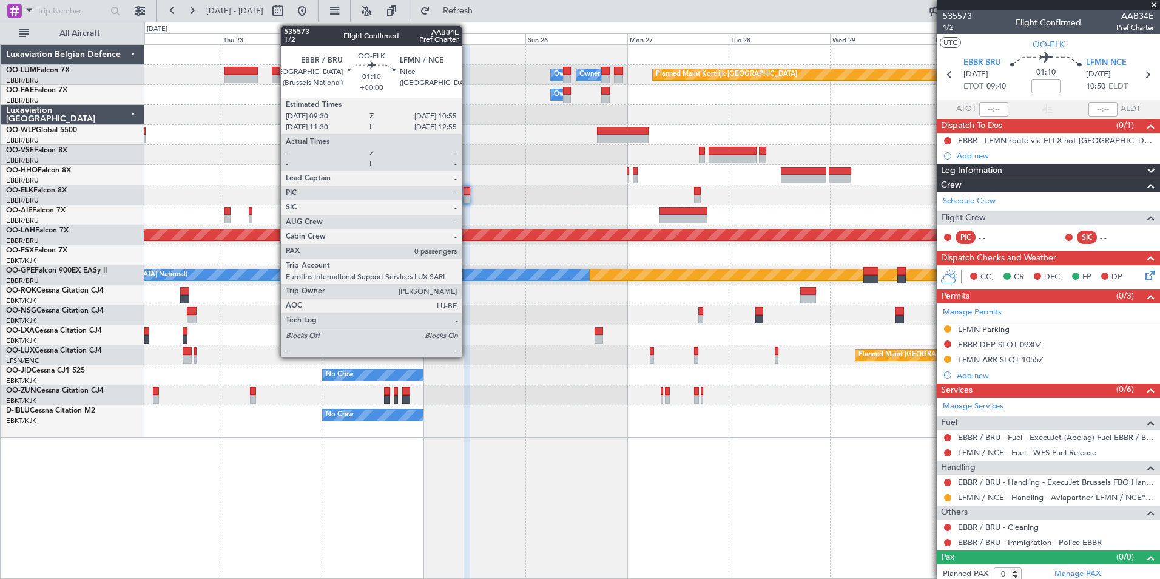
click at [462, 192] on div at bounding box center [651, 195] width 1015 height 20
click at [464, 192] on div at bounding box center [466, 191] width 6 height 8
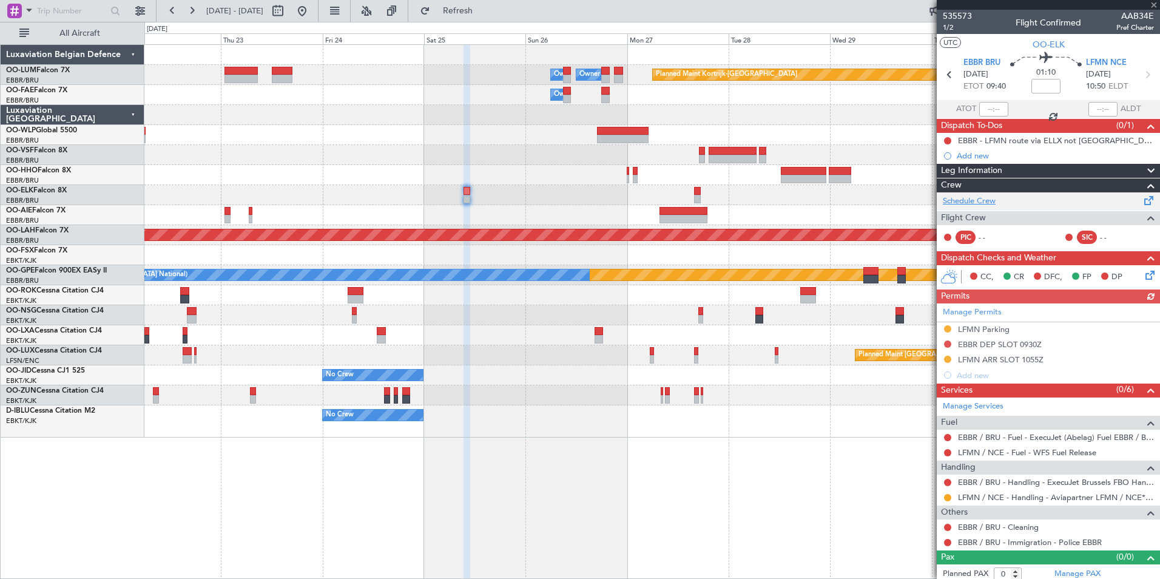
click at [981, 201] on link "Schedule Crew" at bounding box center [968, 201] width 53 height 12
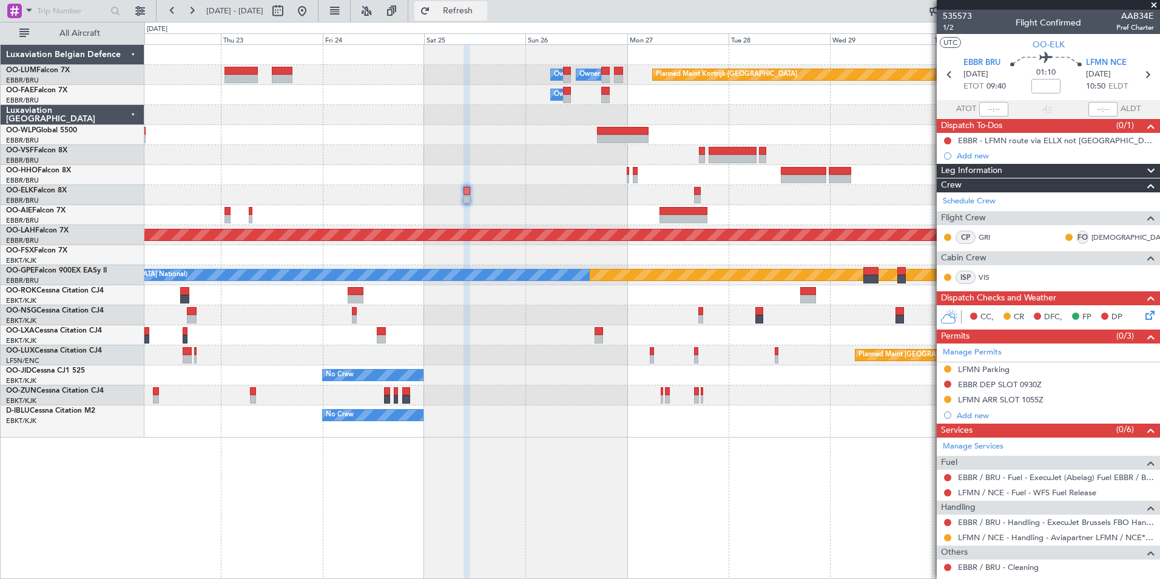
click at [483, 13] on span "Refresh" at bounding box center [457, 11] width 51 height 8
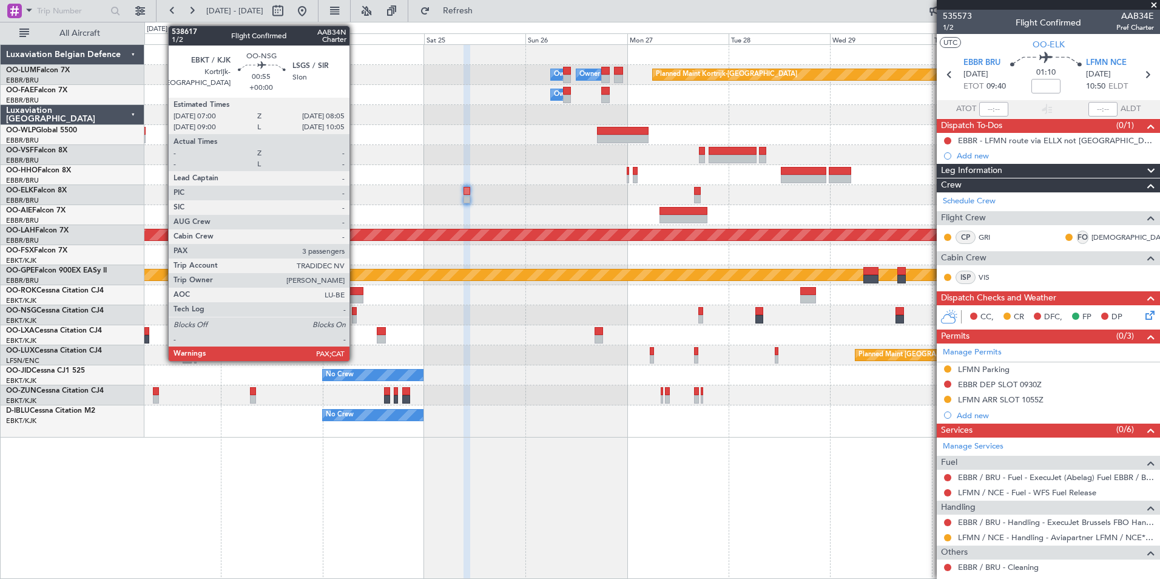
click at [354, 312] on div at bounding box center [354, 311] width 5 height 8
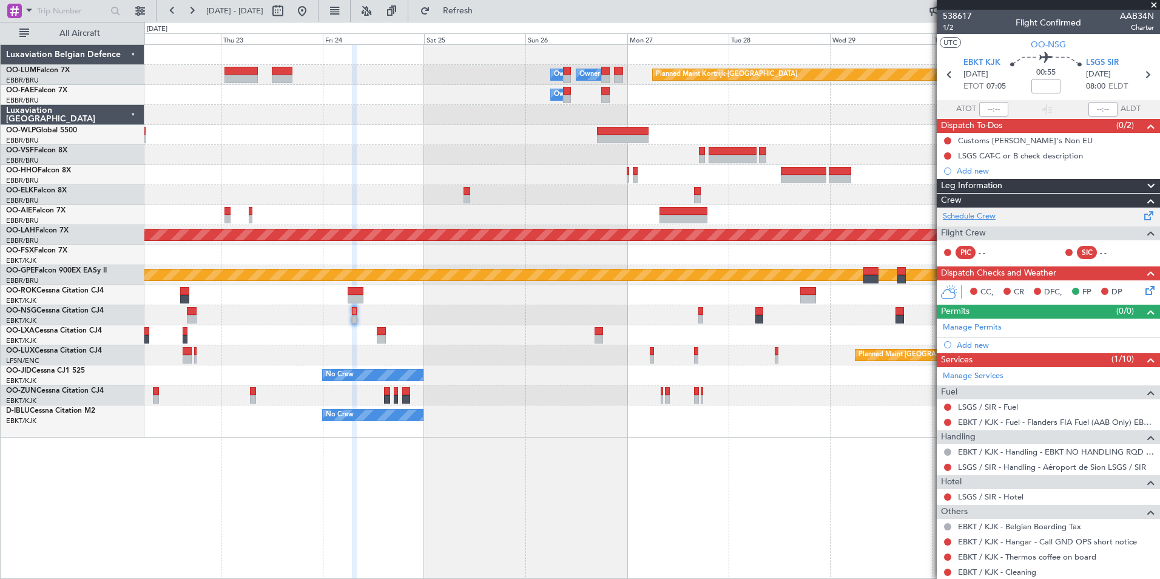
click at [971, 217] on link "Schedule Crew" at bounding box center [968, 216] width 53 height 12
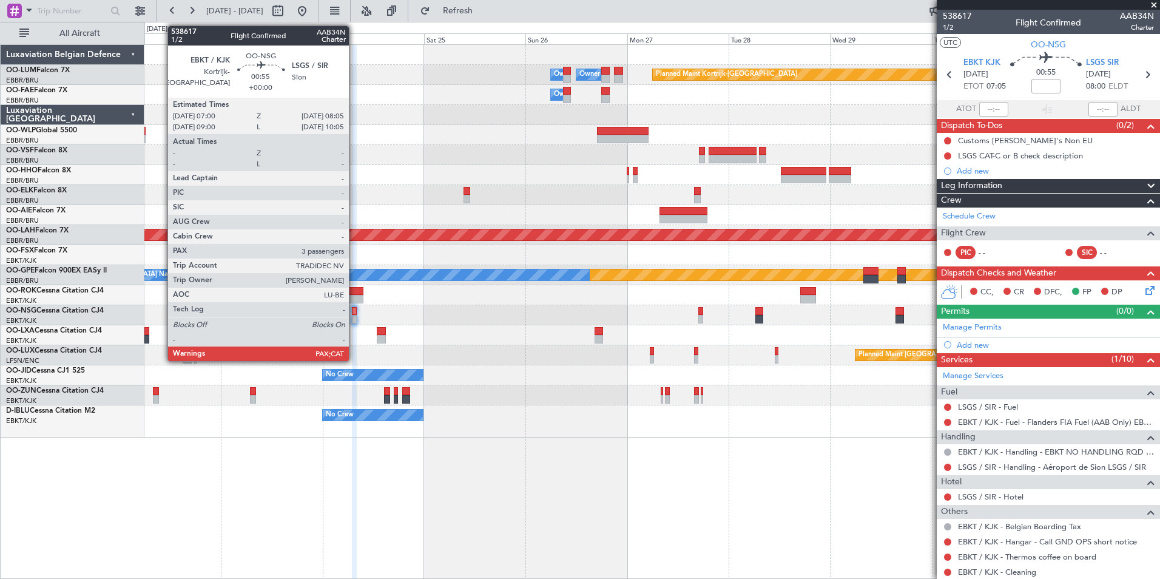
click at [354, 314] on div at bounding box center [354, 311] width 5 height 8
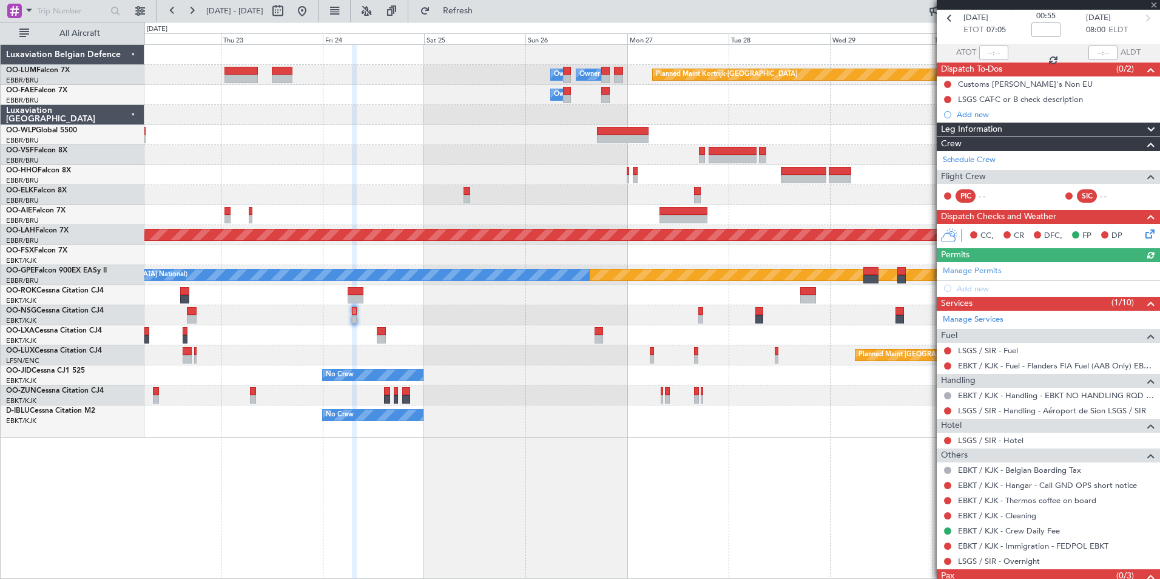
scroll to position [96, 0]
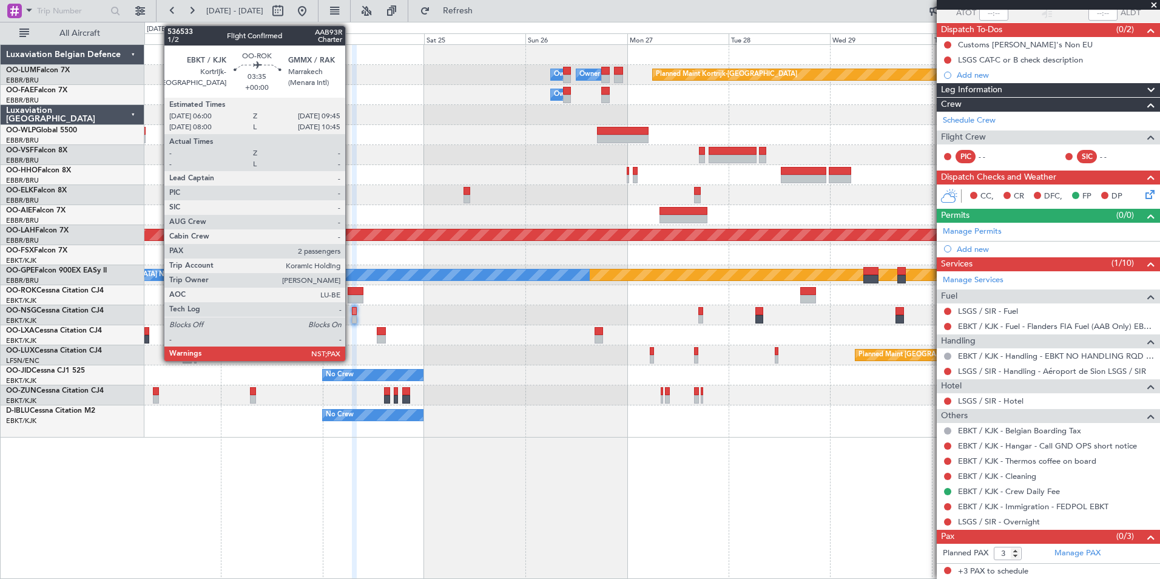
click at [351, 294] on div at bounding box center [355, 291] width 16 height 8
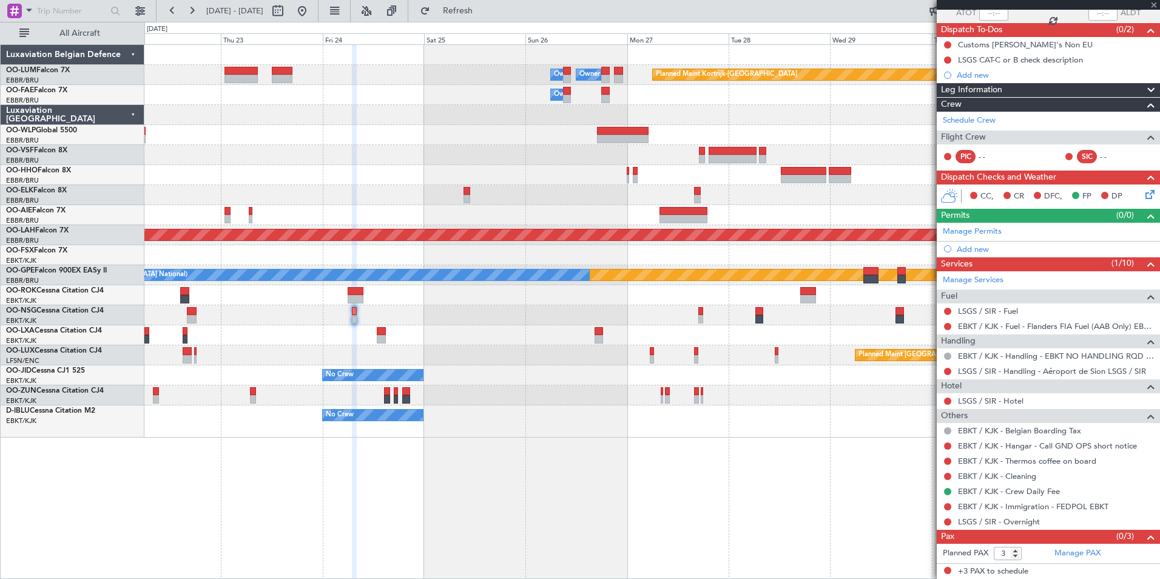
type input "2"
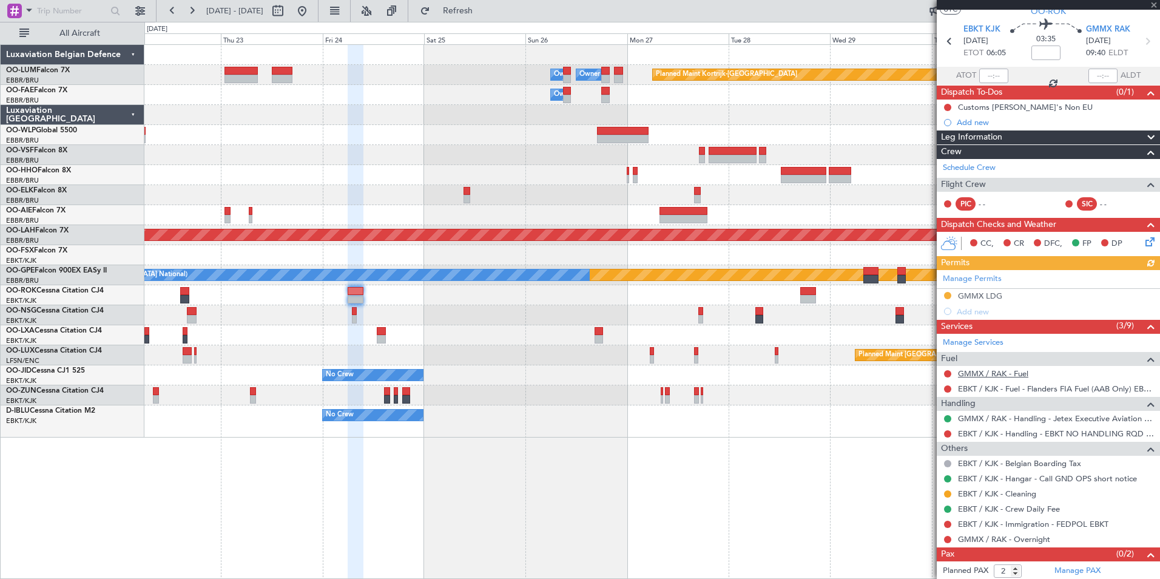
scroll to position [51, 0]
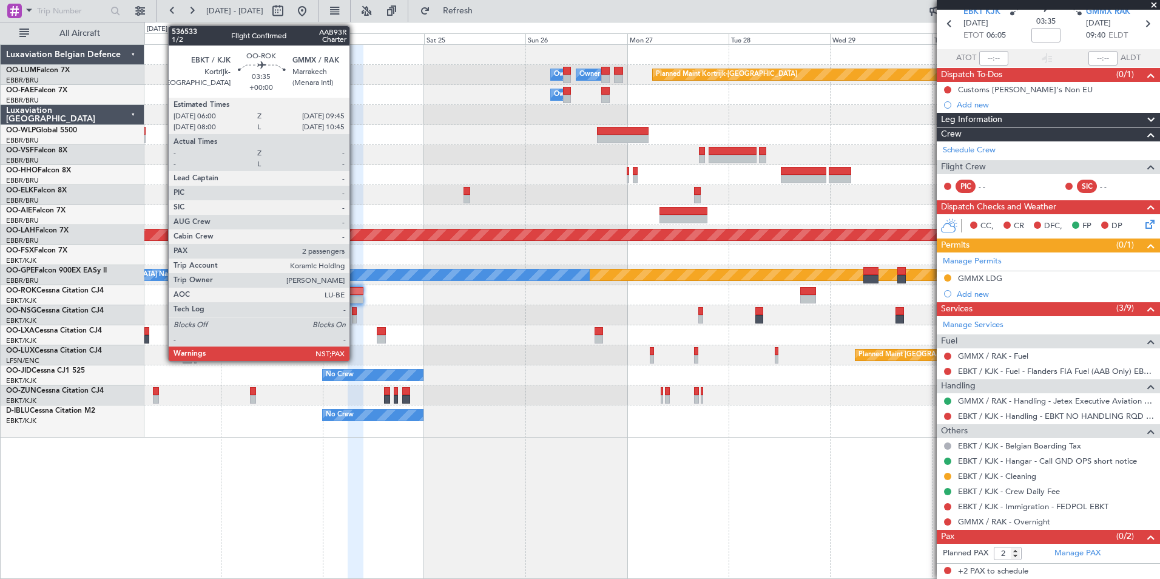
click at [355, 295] on div at bounding box center [355, 299] width 16 height 8
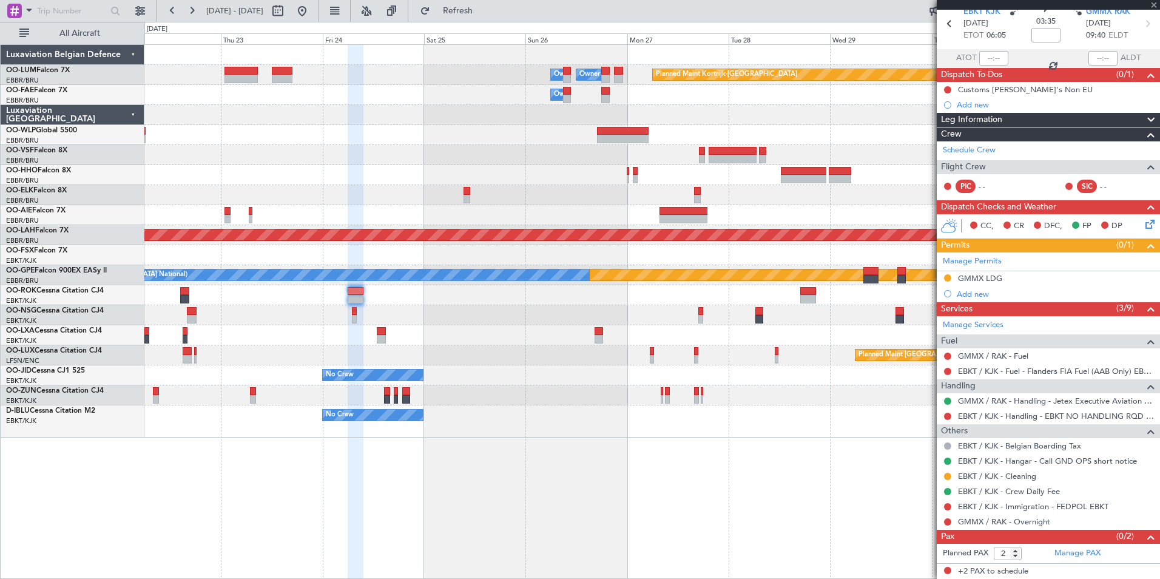
scroll to position [0, 0]
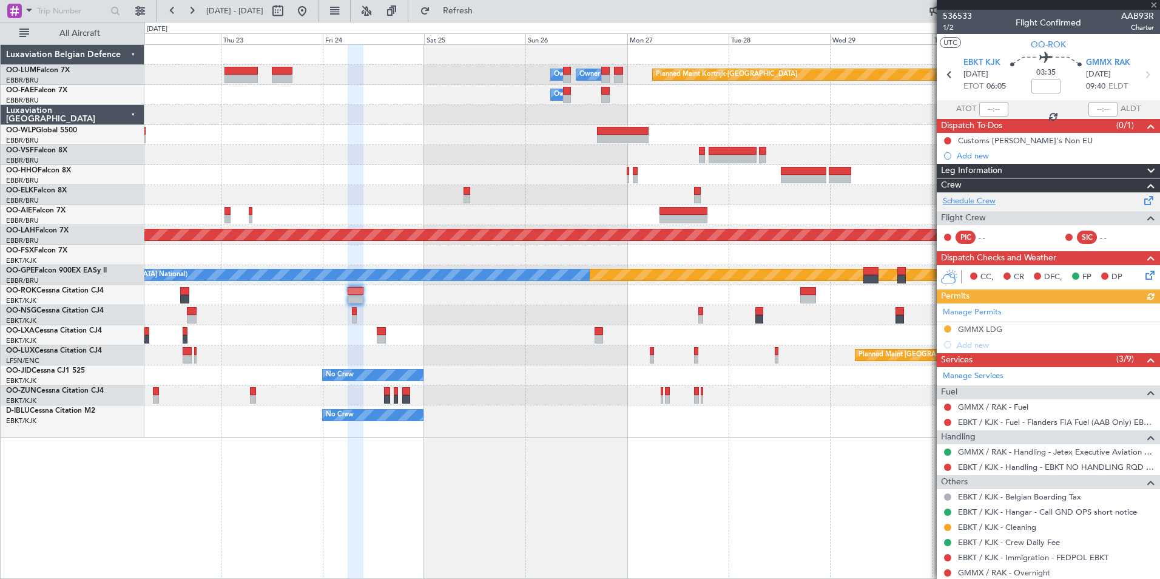
click at [967, 203] on link "Schedule Crew" at bounding box center [968, 201] width 53 height 12
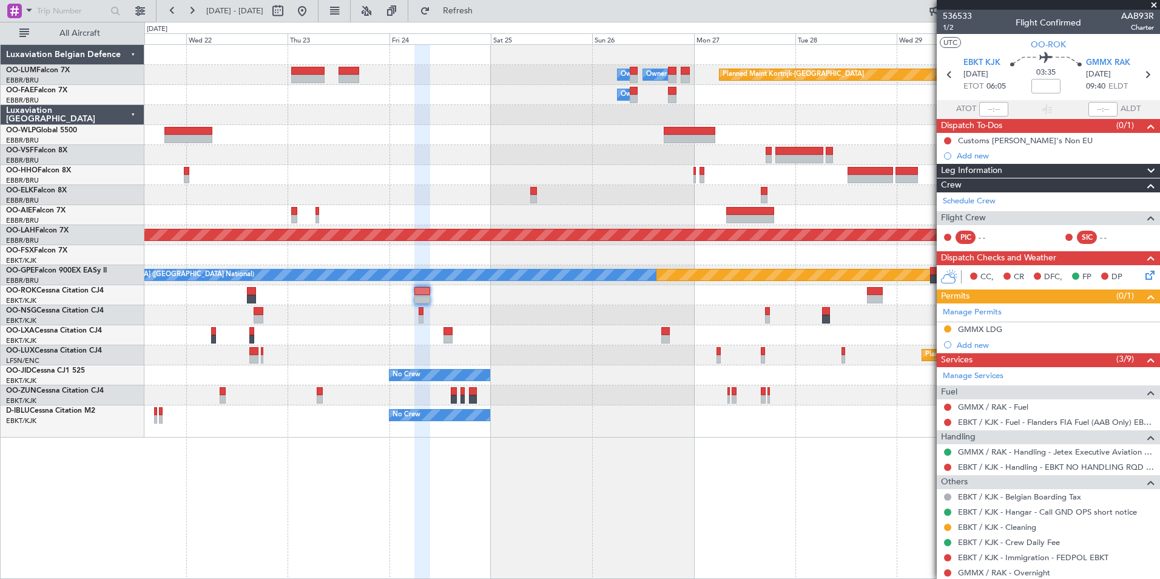
click at [576, 507] on div "Planned Maint Kortrijk-Wevelgem Owner Melsbroek Air Base Owner Melsbroek Air Ba…" at bounding box center [651, 311] width 1015 height 534
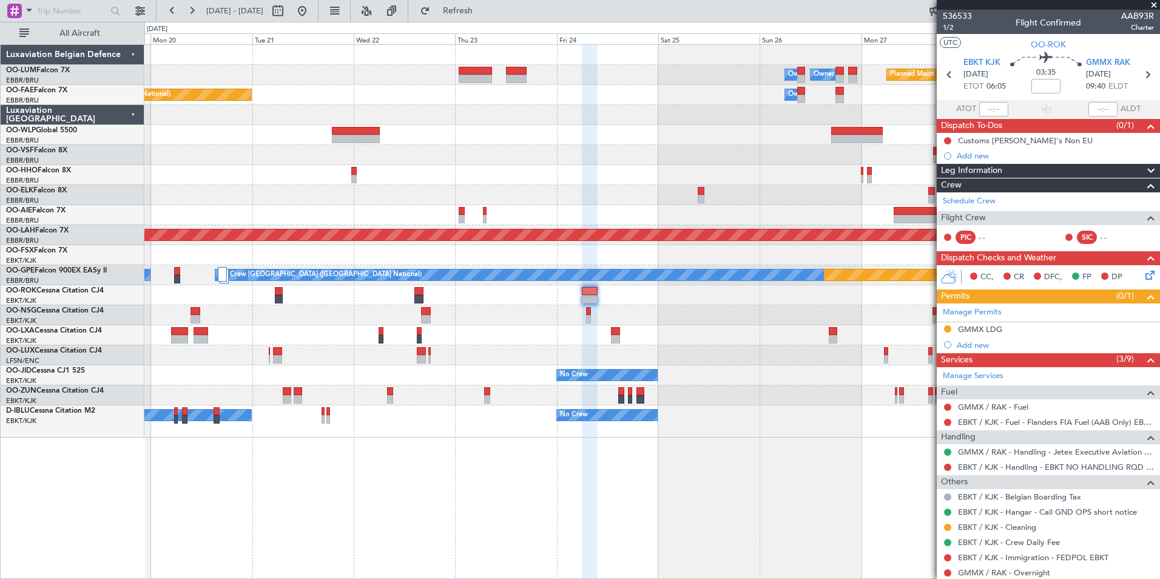
click at [713, 506] on div "Planned Maint Kortrijk-Wevelgem Owner Melsbroek Air Base Owner Melsbroek Air Ba…" at bounding box center [651, 311] width 1015 height 534
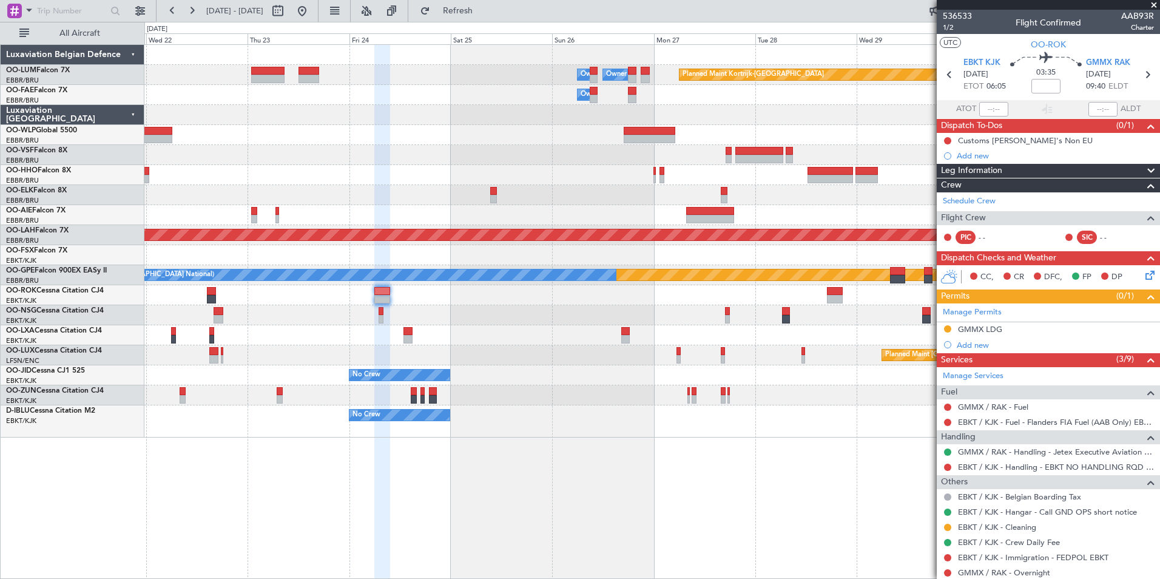
click at [432, 171] on div "Planned Maint Kortrijk-Wevelgem Owner Melsbroek Air Base Owner Melsbroek Air Ba…" at bounding box center [651, 241] width 1015 height 392
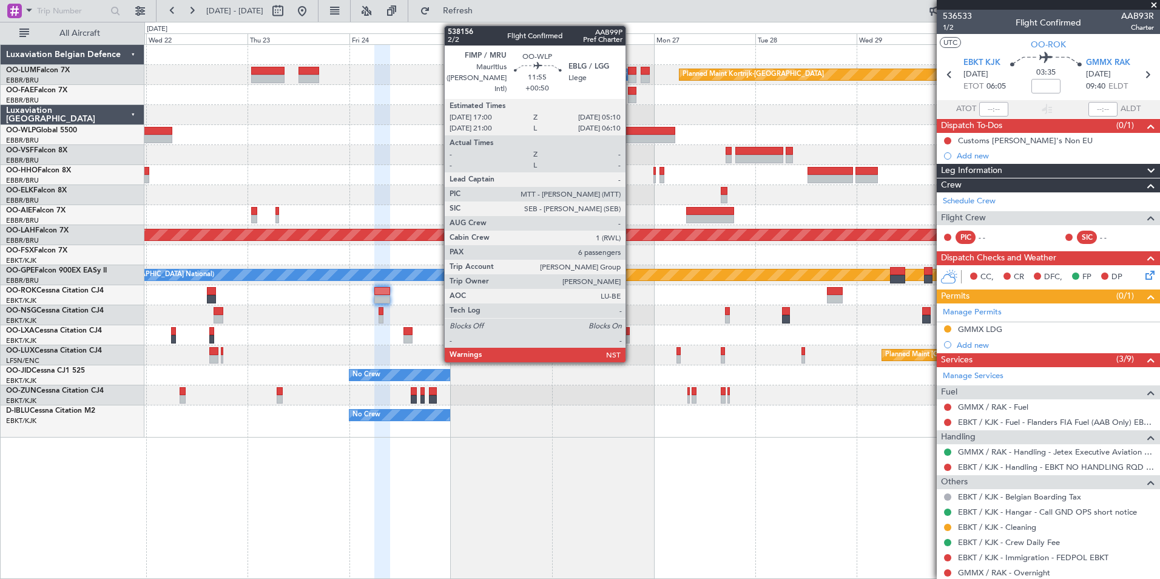
click at [631, 131] on div at bounding box center [649, 131] width 52 height 8
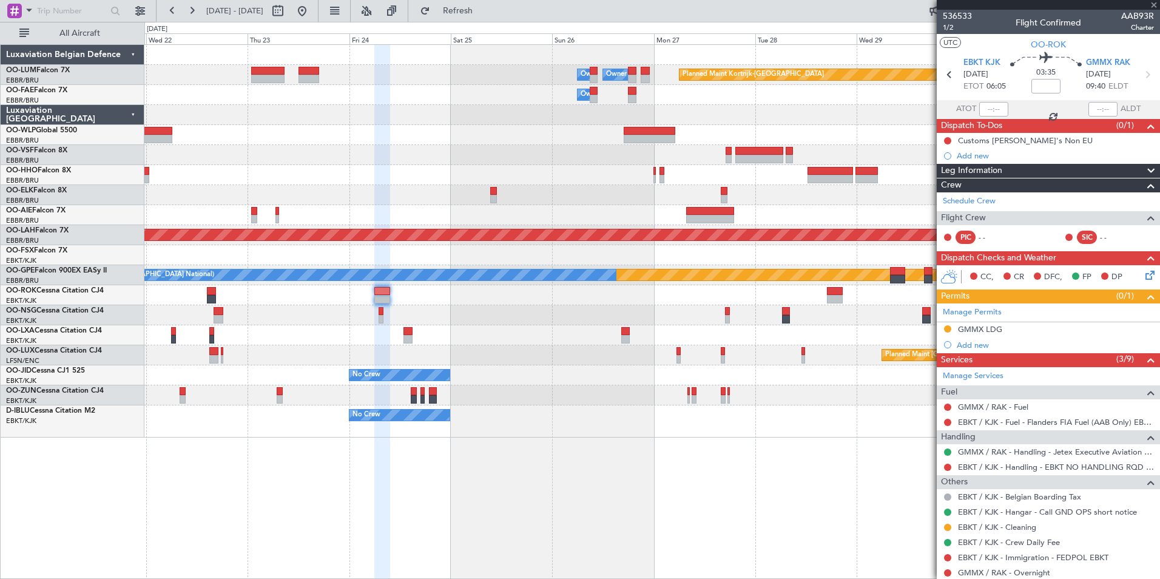
click at [480, 142] on div at bounding box center [651, 135] width 1015 height 20
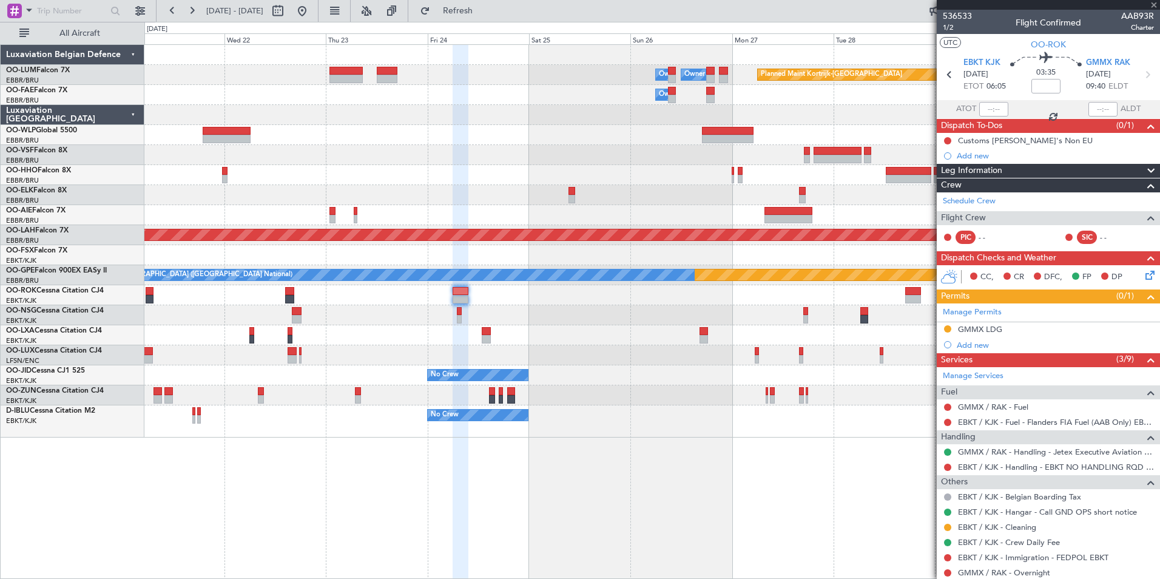
type input "+00:50"
type input "6"
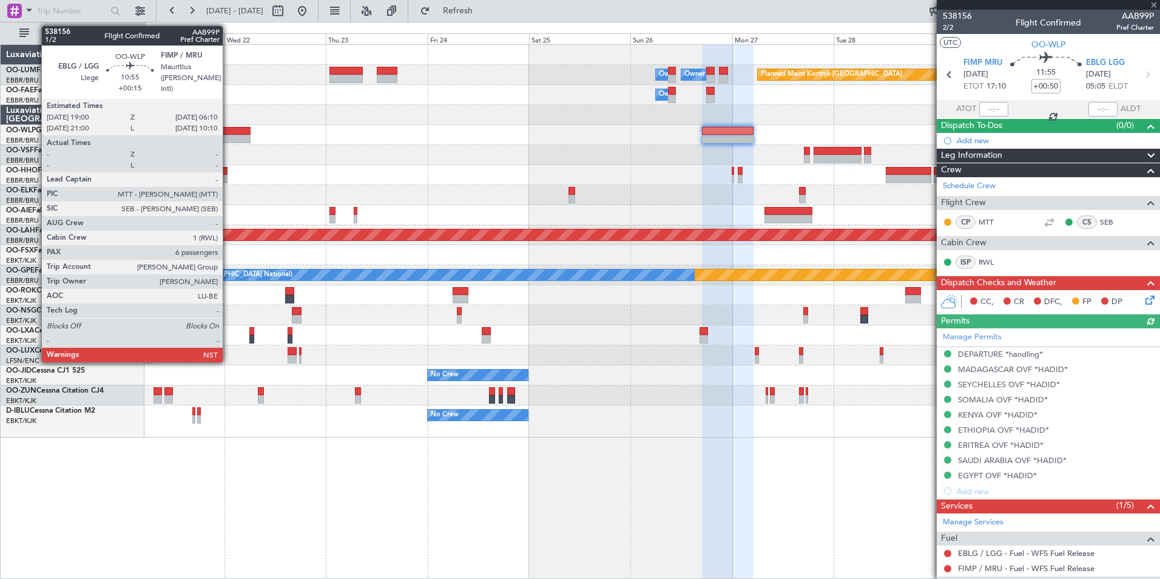
click at [230, 131] on div at bounding box center [226, 131] width 47 height 8
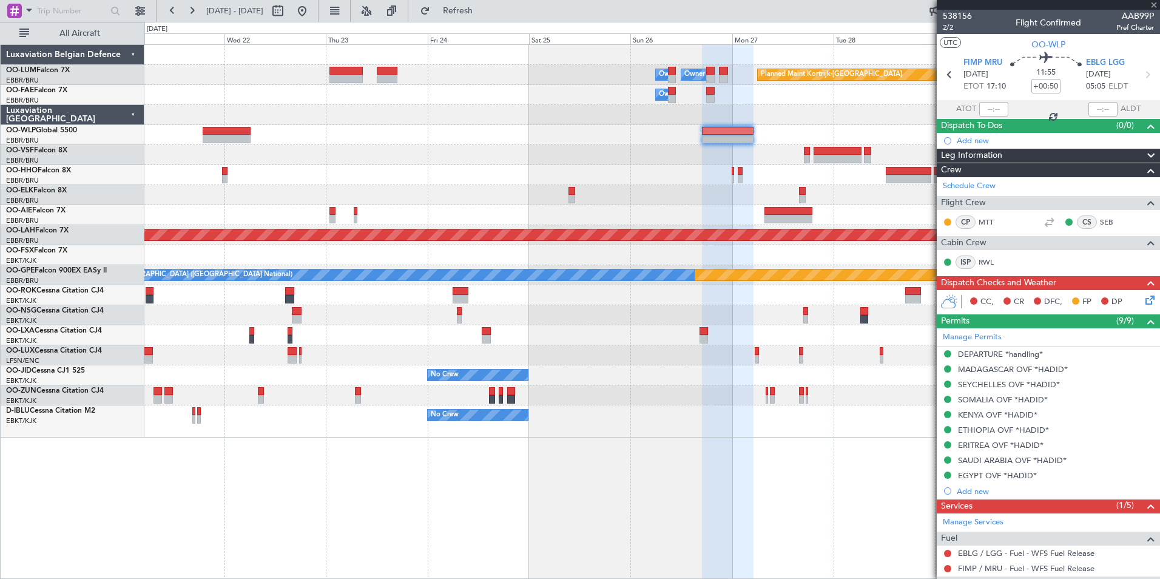
type input "+00:15"
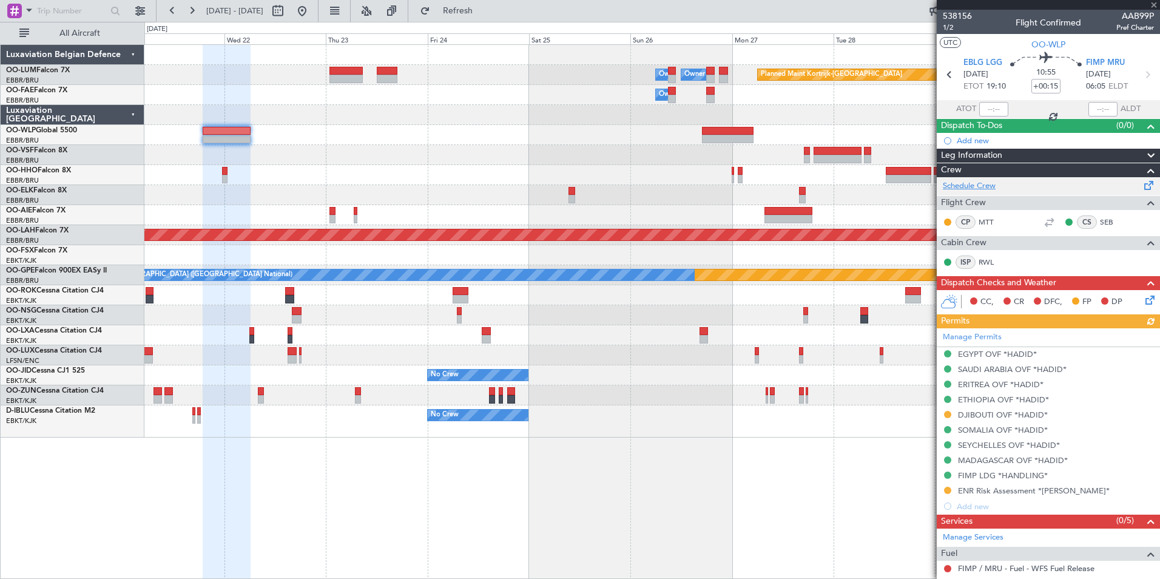
click at [985, 187] on link "Schedule Crew" at bounding box center [968, 186] width 53 height 12
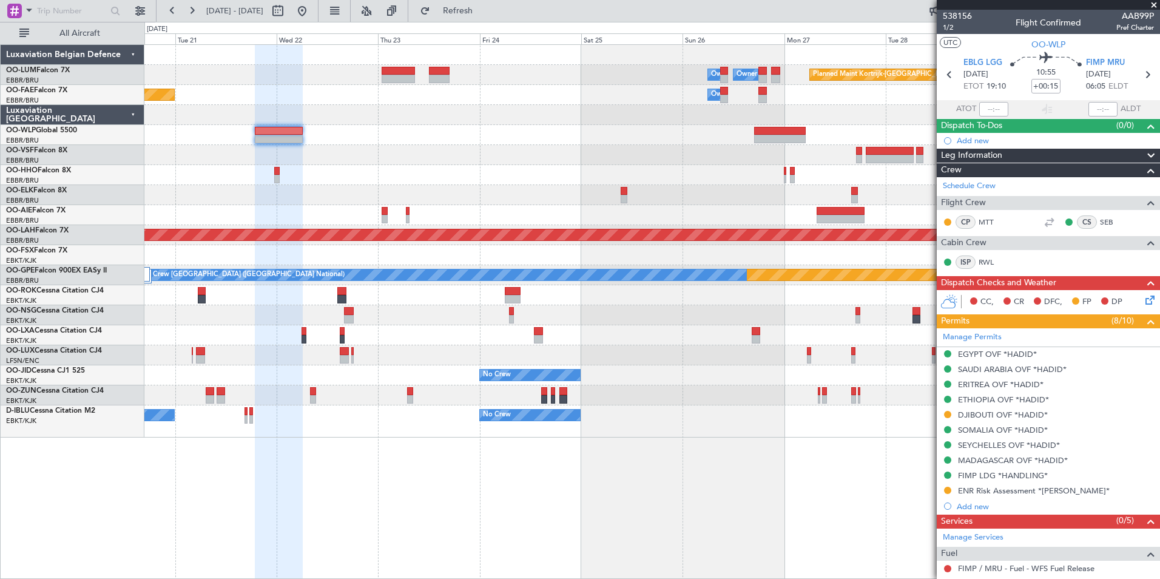
click at [87, 438] on div "Planned Maint Kortrijk-Wevelgem Owner Melsbroek Air Base Owner Melsbroek Air Ba…" at bounding box center [580, 300] width 1160 height 557
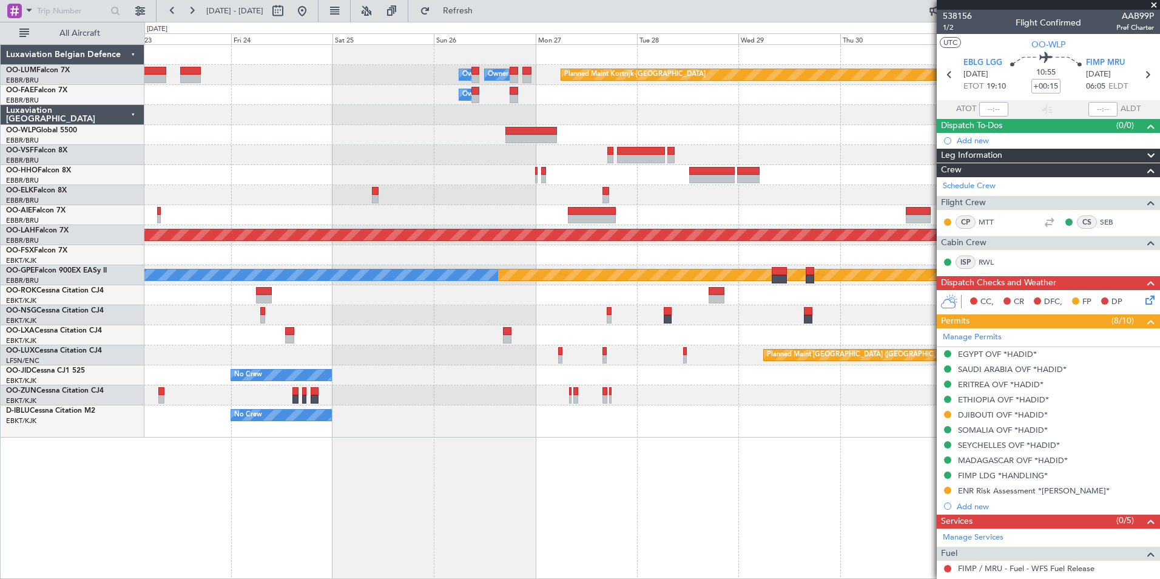
click at [680, 526] on div "Planned Maint Kortrijk-Wevelgem Owner Melsbroek Air Base Owner Melsbroek Air Ba…" at bounding box center [651, 311] width 1015 height 534
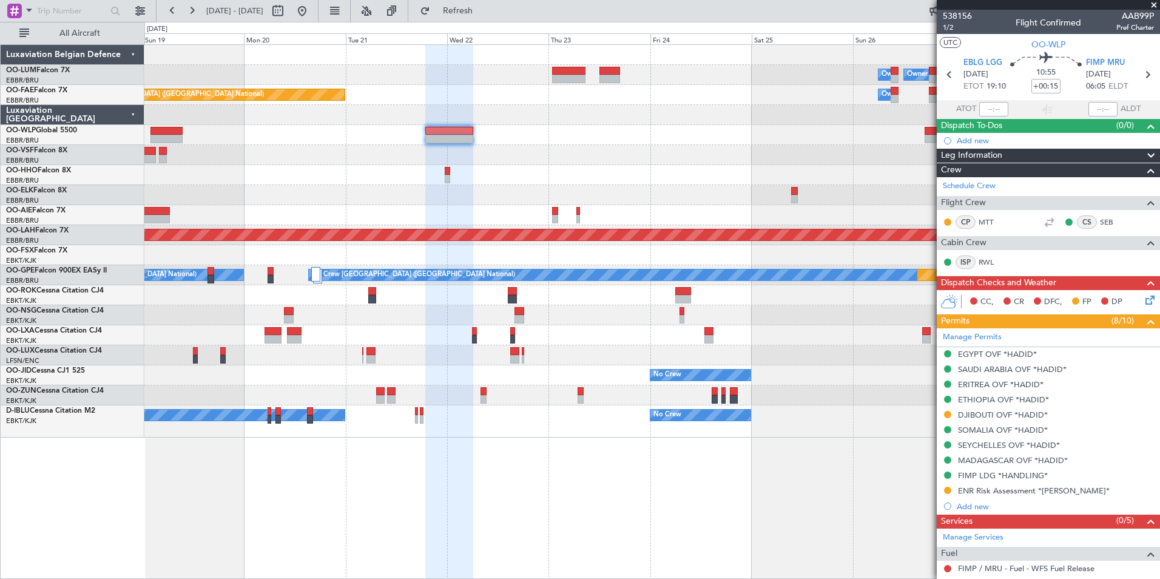
click at [530, 460] on div "Planned Maint Kortrijk-Wevelgem Owner Melsbroek Air Base Owner Melsbroek Air Ba…" at bounding box center [651, 311] width 1015 height 534
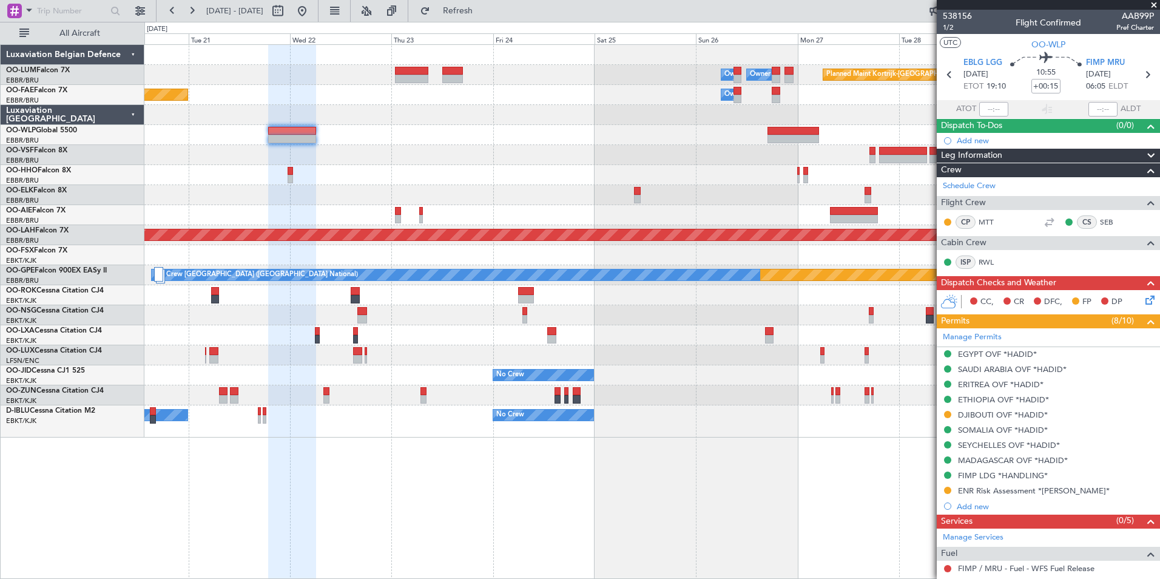
click at [526, 474] on div "Planned Maint Kortrijk-Wevelgem Owner Melsbroek Air Base Owner Melsbroek Air Ba…" at bounding box center [651, 311] width 1015 height 534
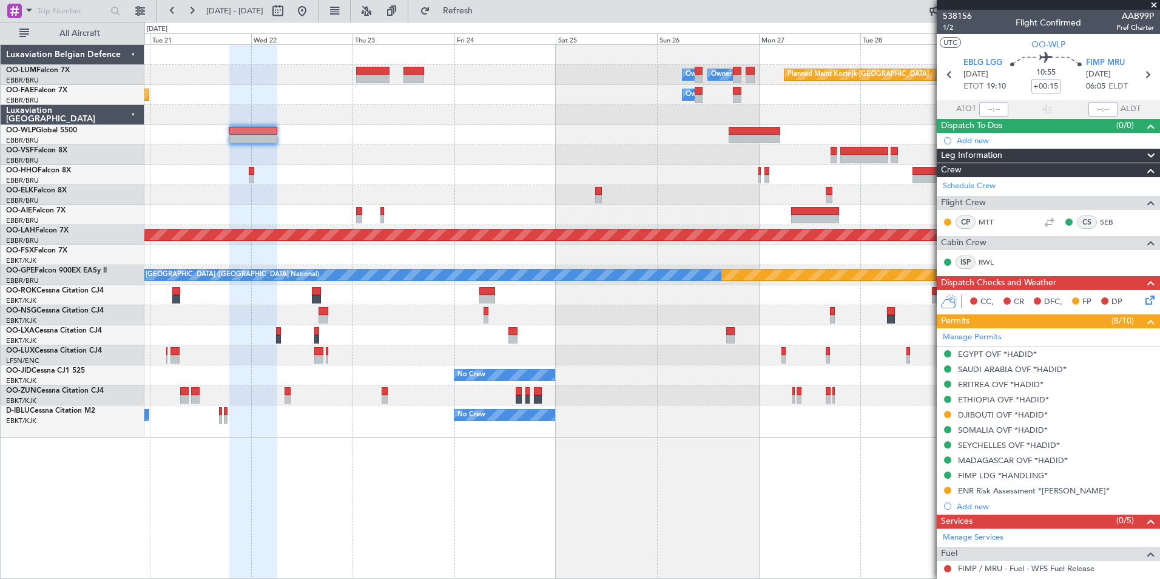
click at [535, 500] on div "Planned Maint Kortrijk-Wevelgem Owner Melsbroek Air Base Owner Melsbroek Air Ba…" at bounding box center [651, 311] width 1015 height 534
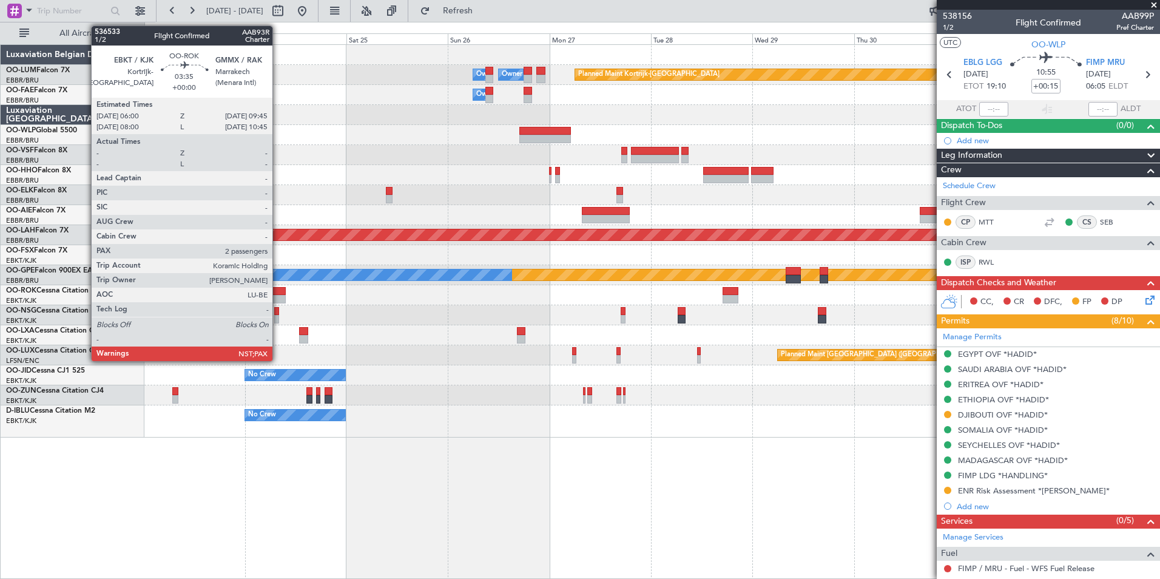
click at [278, 294] on div at bounding box center [278, 291] width 16 height 8
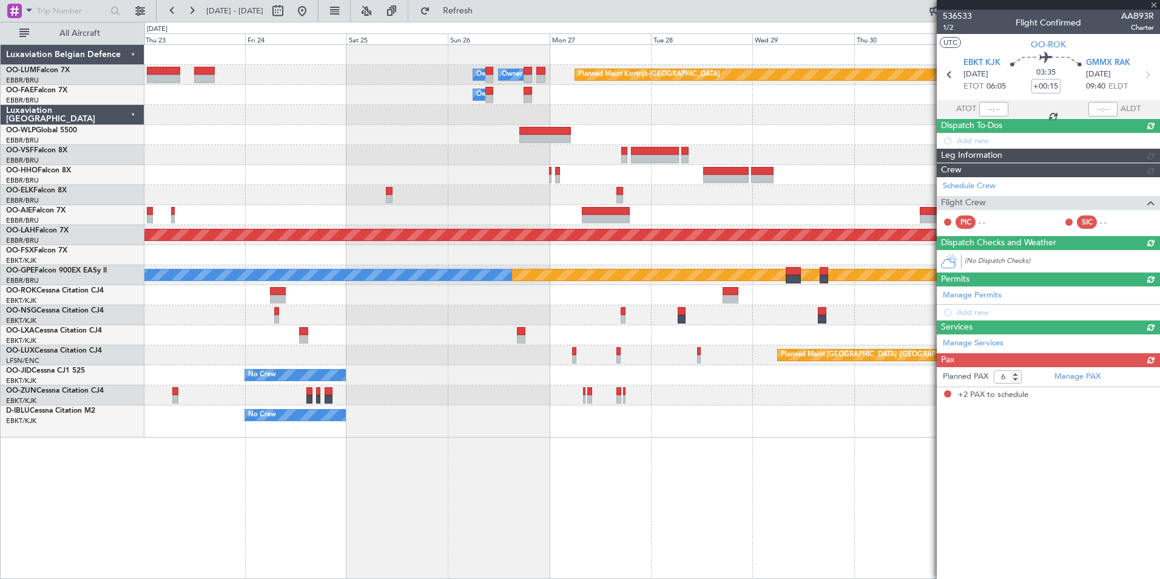
type input "2"
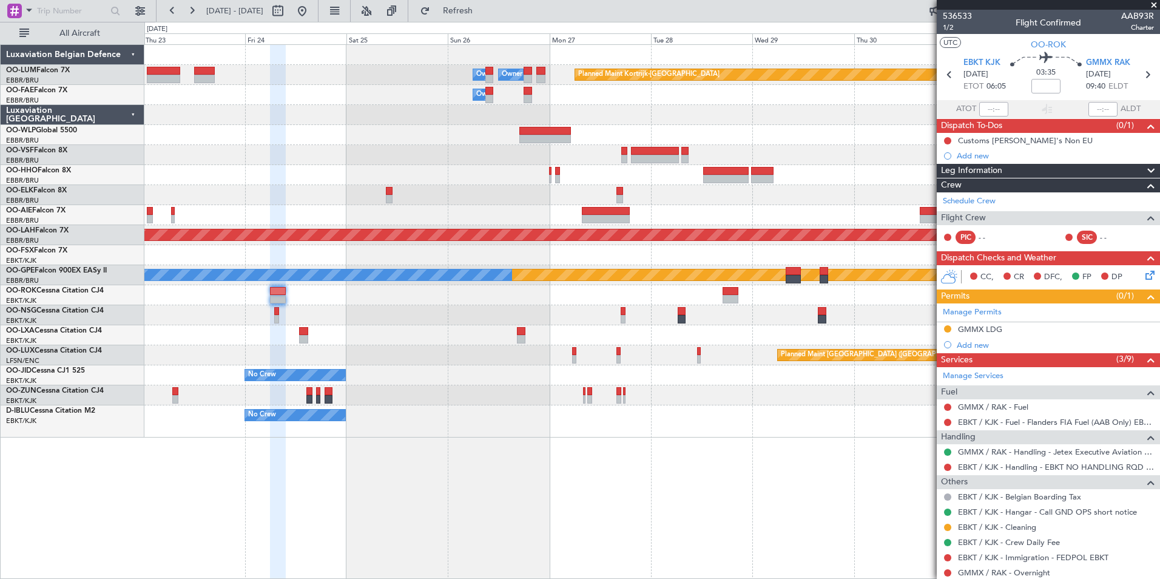
click at [760, 479] on div "Planned Maint Kortrijk-Wevelgem Owner Melsbroek Air Base Owner Melsbroek Air Ba…" at bounding box center [651, 311] width 1015 height 534
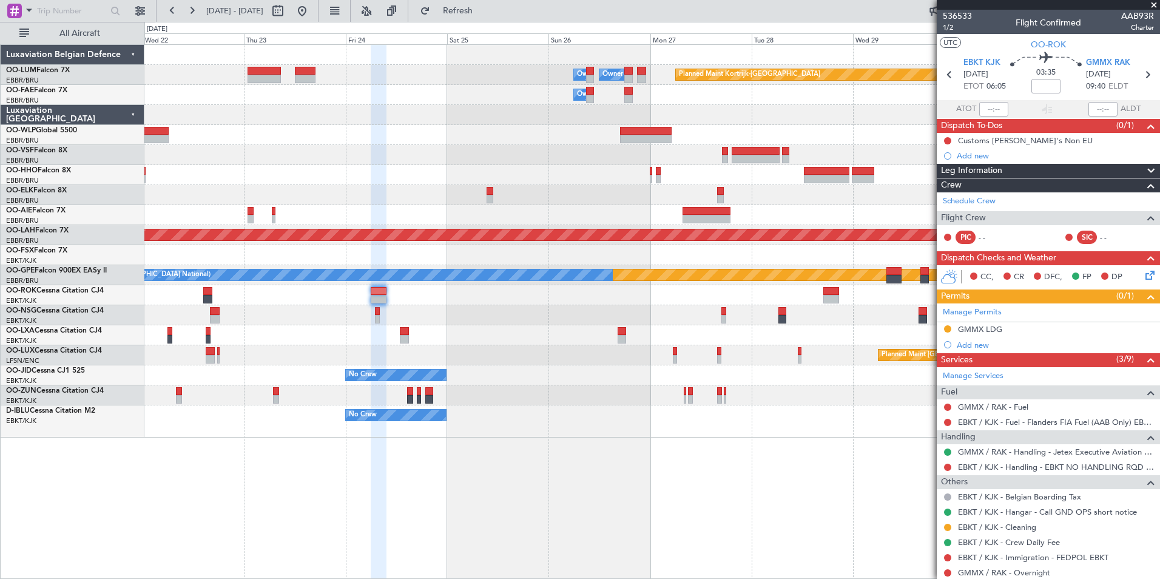
click at [383, 467] on div "Planned Maint Kortrijk-Wevelgem Owner Melsbroek Air Base Owner Melsbroek Air Ba…" at bounding box center [651, 311] width 1015 height 534
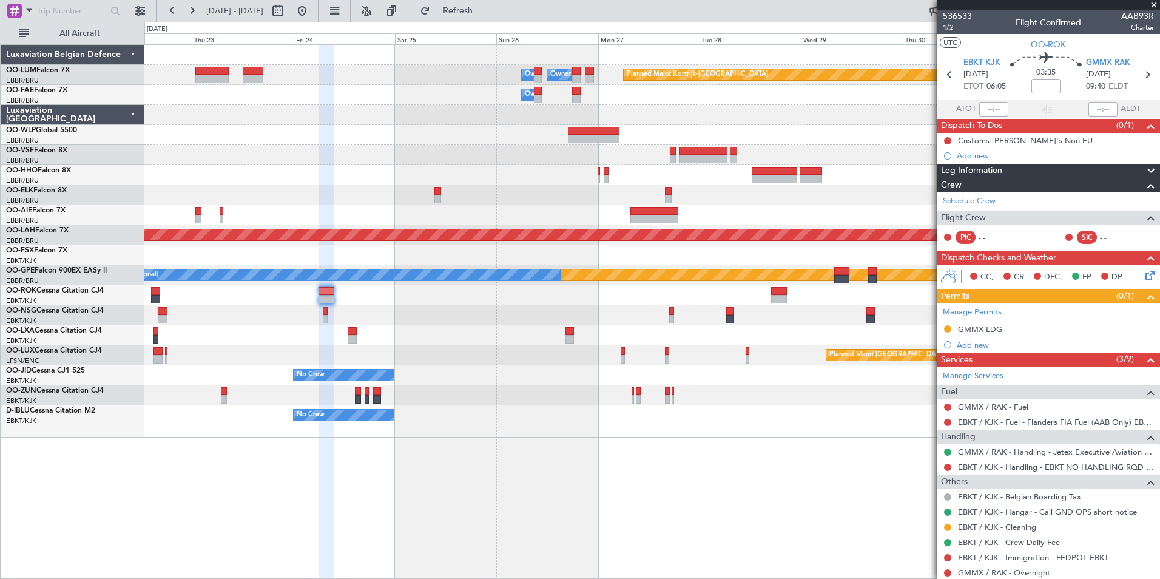
click at [670, 463] on div "Planned Maint Kortrijk-[GEOGRAPHIC_DATA] Owner [GEOGRAPHIC_DATA] Owner [GEOGRAP…" at bounding box center [651, 311] width 1015 height 534
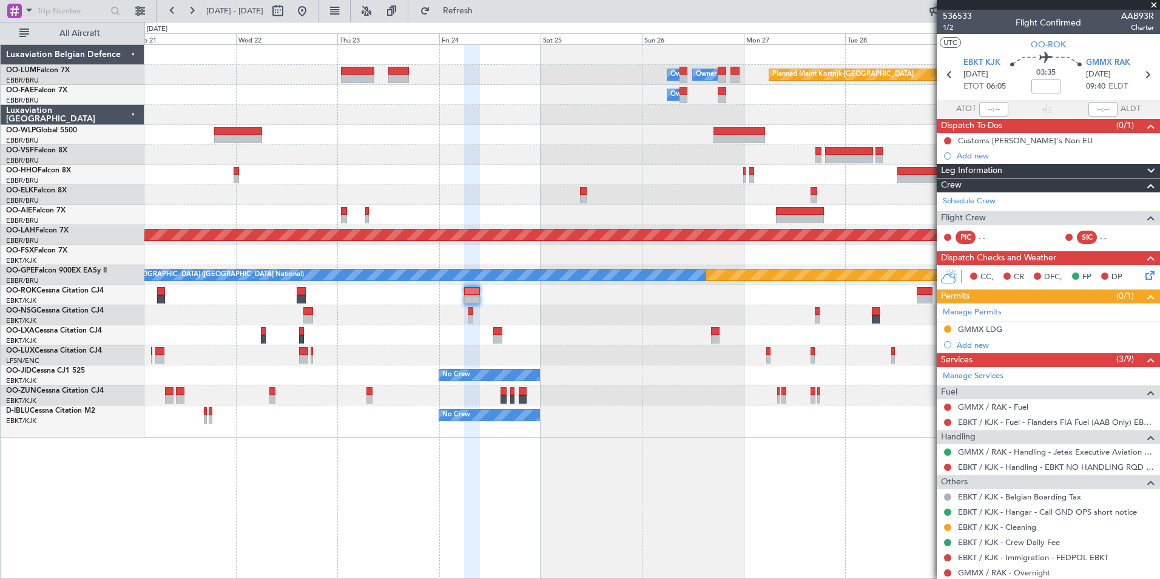
click at [692, 476] on div "Planned Maint Kortrijk-[GEOGRAPHIC_DATA] Owner [GEOGRAPHIC_DATA] Owner [GEOGRAP…" at bounding box center [651, 311] width 1015 height 534
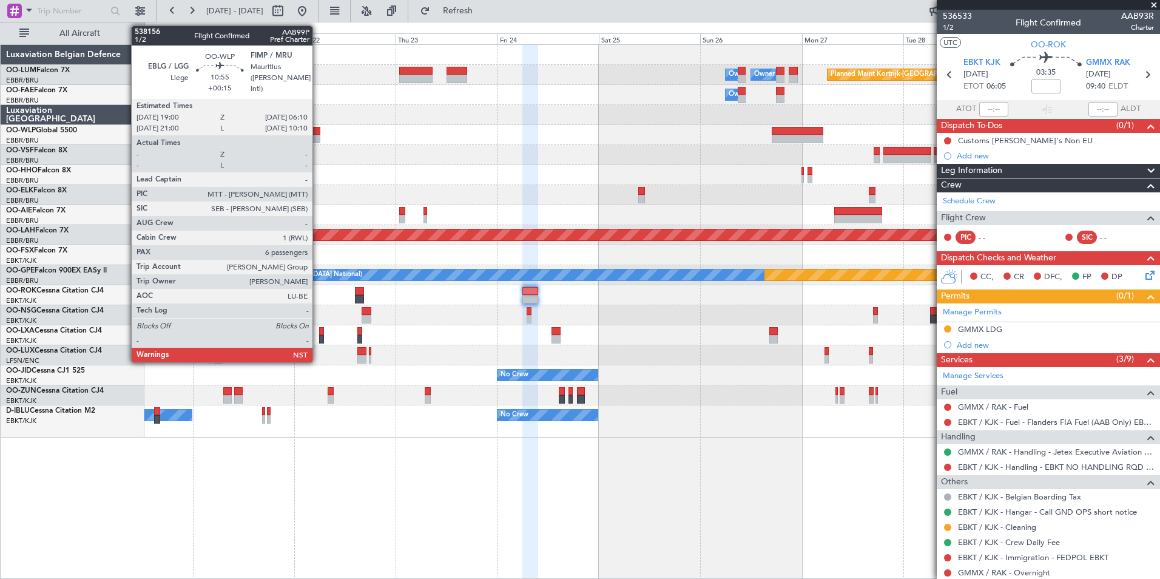
click at [318, 132] on div at bounding box center [295, 131] width 47 height 8
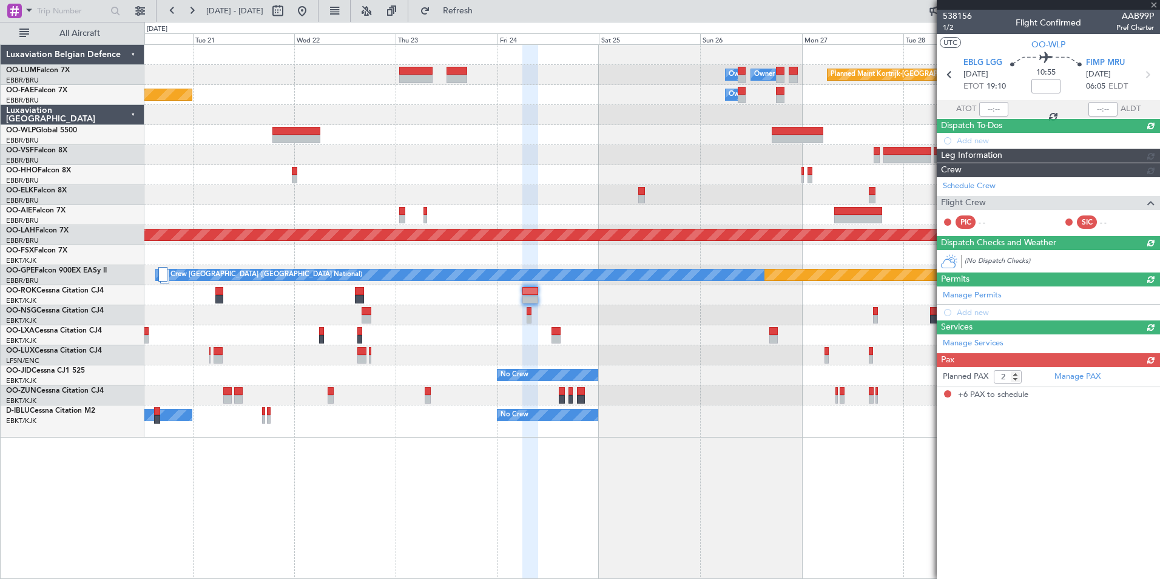
type input "+00:15"
type input "6"
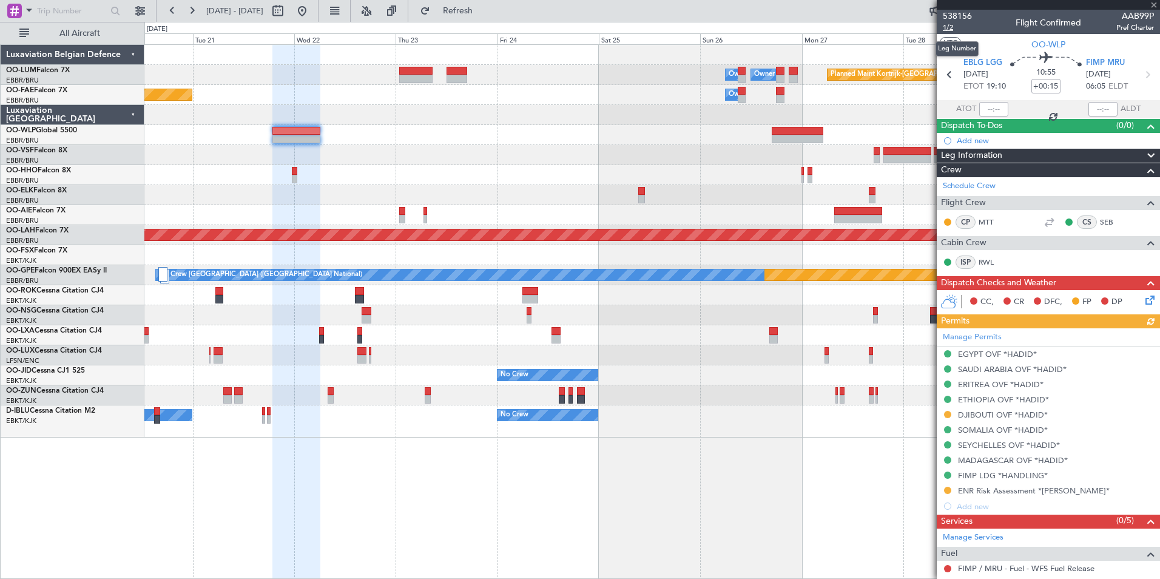
click at [948, 24] on span "1/2" at bounding box center [956, 27] width 29 height 10
click at [483, 13] on span "Refresh" at bounding box center [457, 11] width 51 height 8
click at [658, 540] on div "Planned Maint Kortrijk-[GEOGRAPHIC_DATA] Owner [GEOGRAPHIC_DATA] Owner [GEOGRAP…" at bounding box center [651, 311] width 1015 height 534
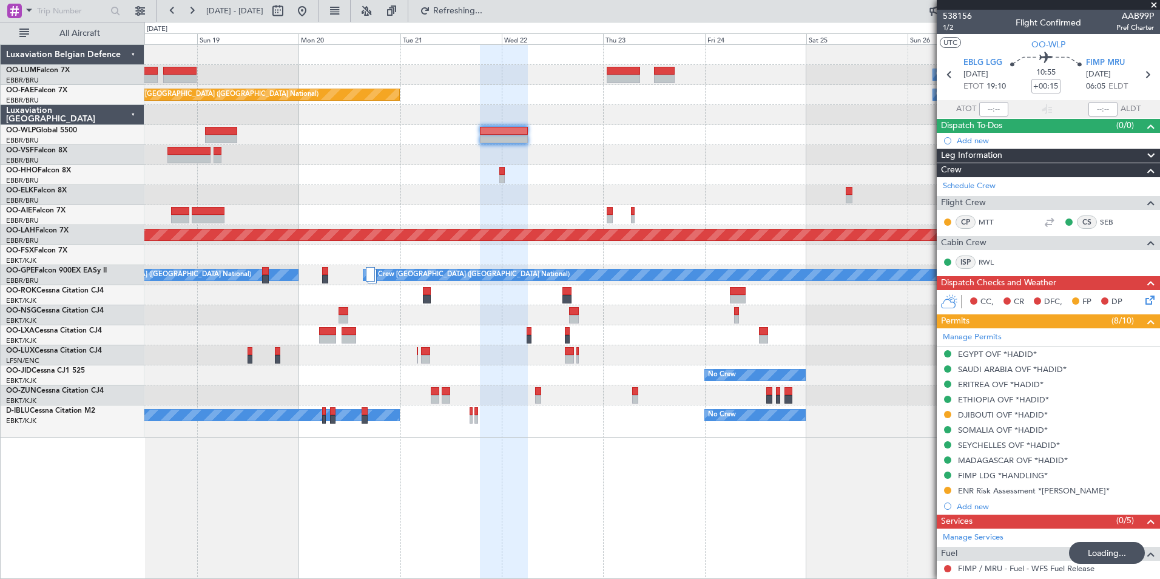
click at [527, 525] on div at bounding box center [503, 312] width 47 height 534
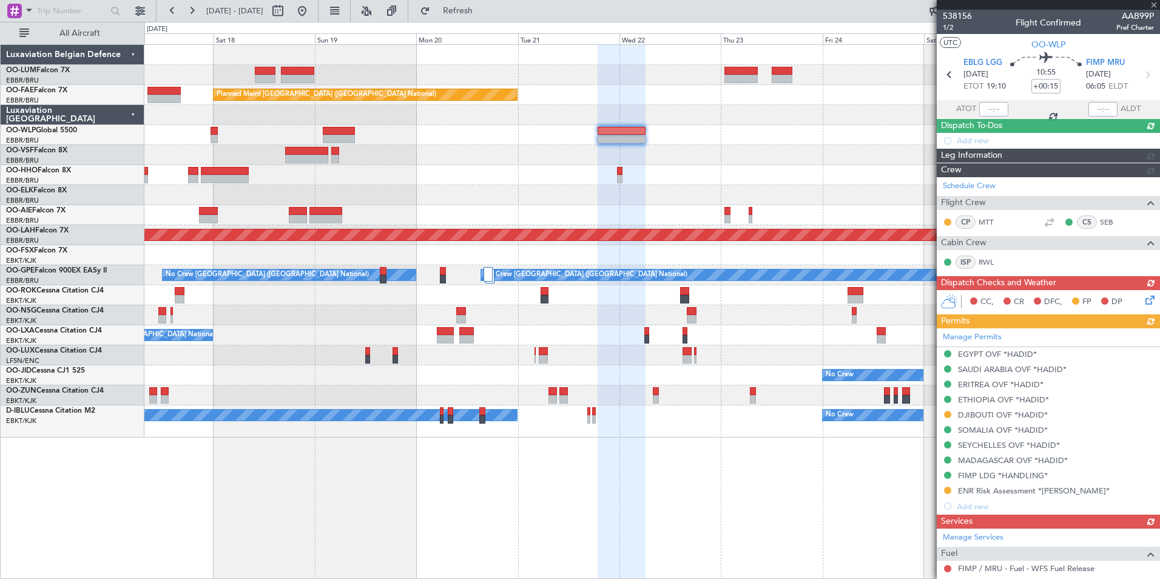
click at [484, 522] on div "Planned Maint Kortrijk-[GEOGRAPHIC_DATA] Owner [GEOGRAPHIC_DATA] Owner [GEOGRAP…" at bounding box center [651, 311] width 1015 height 534
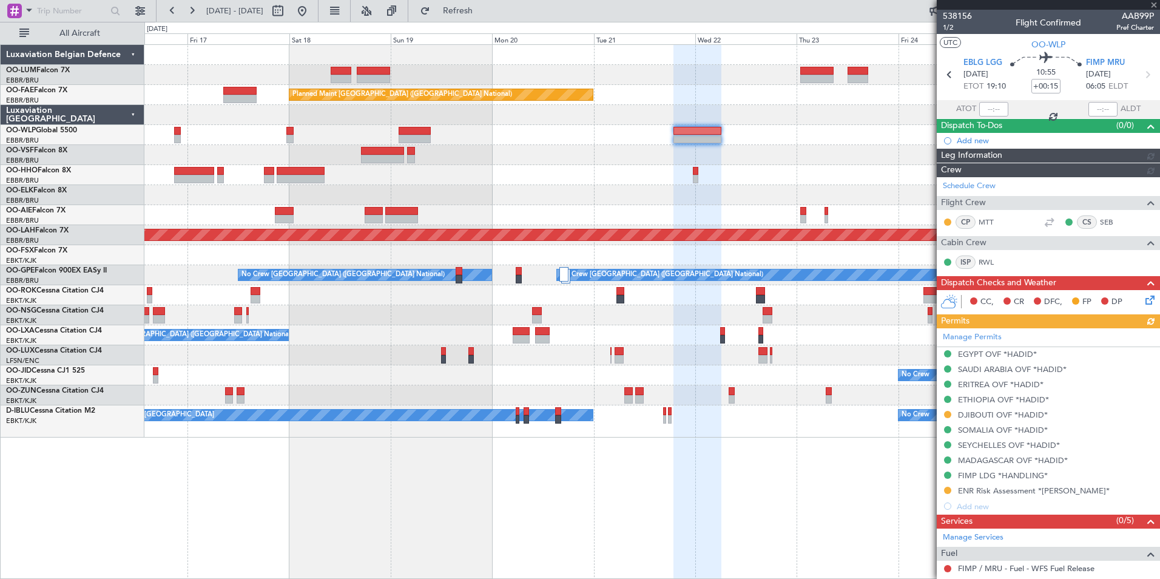
click at [502, 532] on div "Owner Melsbroek Air Base Owner [GEOGRAPHIC_DATA] Planned Maint [GEOGRAPHIC_DATA…" at bounding box center [651, 311] width 1015 height 534
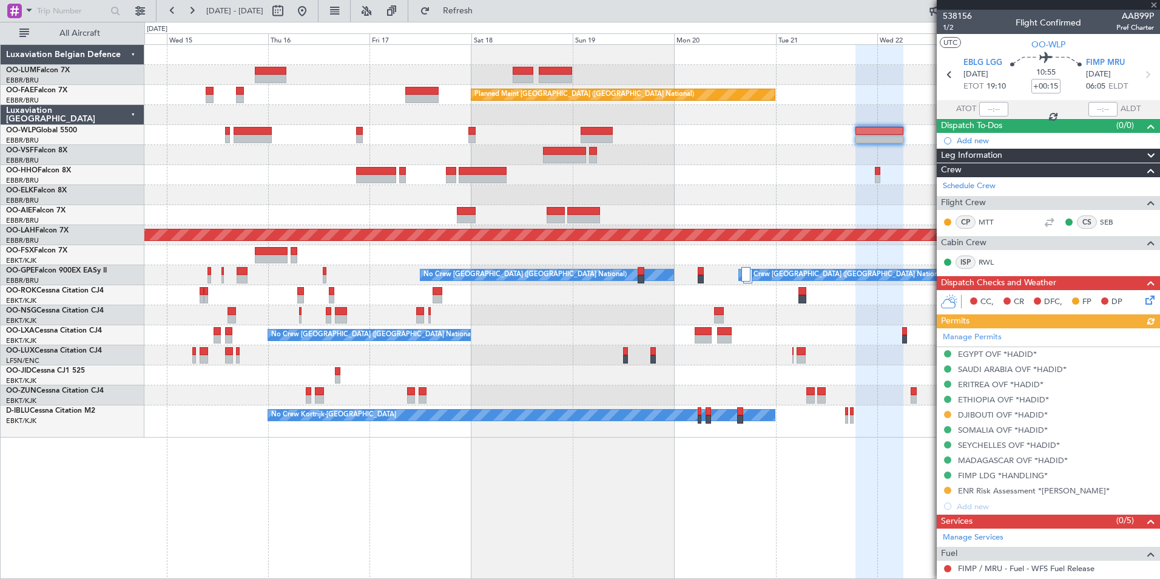
click at [485, 529] on div "Owner Melsbroek Air Base Owner [GEOGRAPHIC_DATA] Planned Maint [GEOGRAPHIC_DATA…" at bounding box center [651, 311] width 1015 height 534
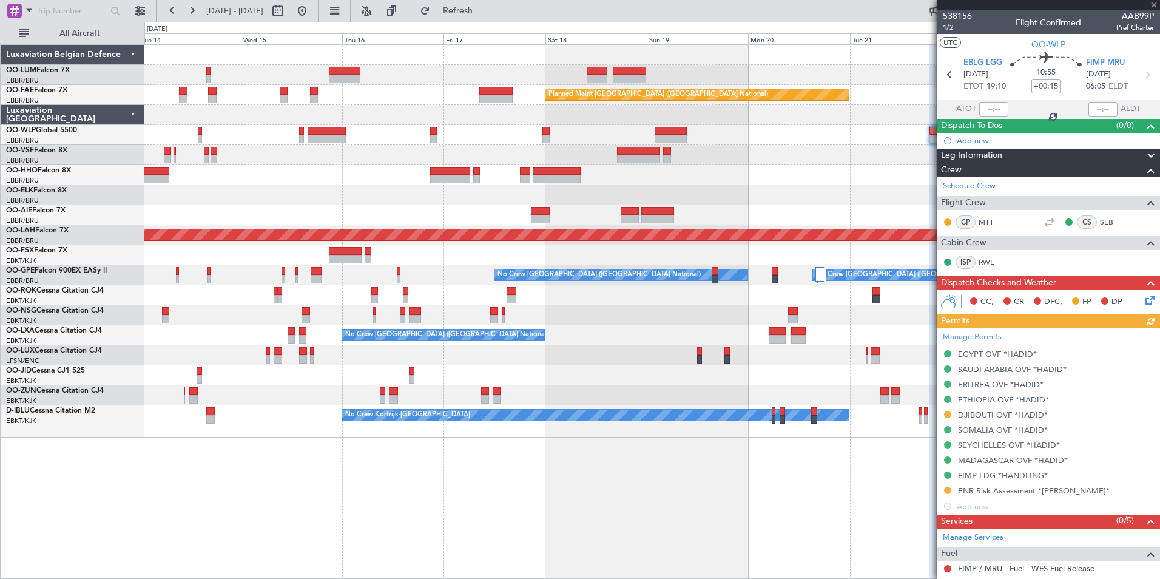
click at [452, 509] on div "Owner Melsbroek Air Base Owner [GEOGRAPHIC_DATA] Planned Maint [GEOGRAPHIC_DATA…" at bounding box center [651, 311] width 1015 height 534
click at [409, 512] on div "Owner Melsbroek Air Base Owner [GEOGRAPHIC_DATA] Planned Maint [GEOGRAPHIC_DATA…" at bounding box center [651, 311] width 1015 height 534
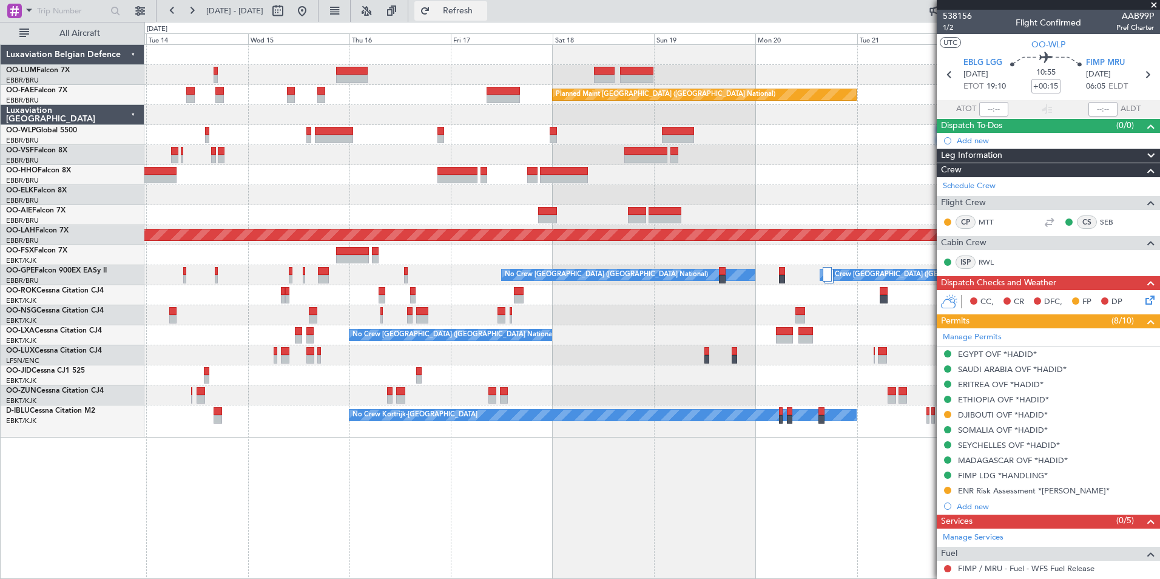
click at [483, 11] on span "Refresh" at bounding box center [457, 11] width 51 height 8
click at [494, 466] on div "Owner Melsbroek Air Base Planned Maint [GEOGRAPHIC_DATA] ([GEOGRAPHIC_DATA]) Ow…" at bounding box center [651, 311] width 1015 height 534
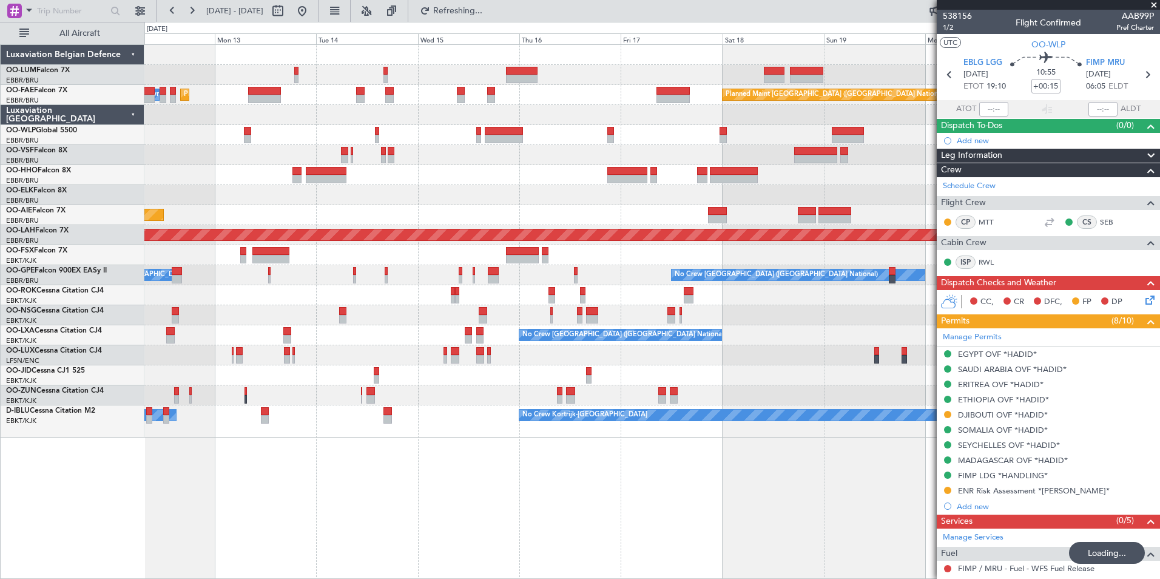
click at [512, 474] on div "Planned Maint [GEOGRAPHIC_DATA] ([GEOGRAPHIC_DATA] National) AOG Maint [GEOGRAP…" at bounding box center [651, 311] width 1015 height 534
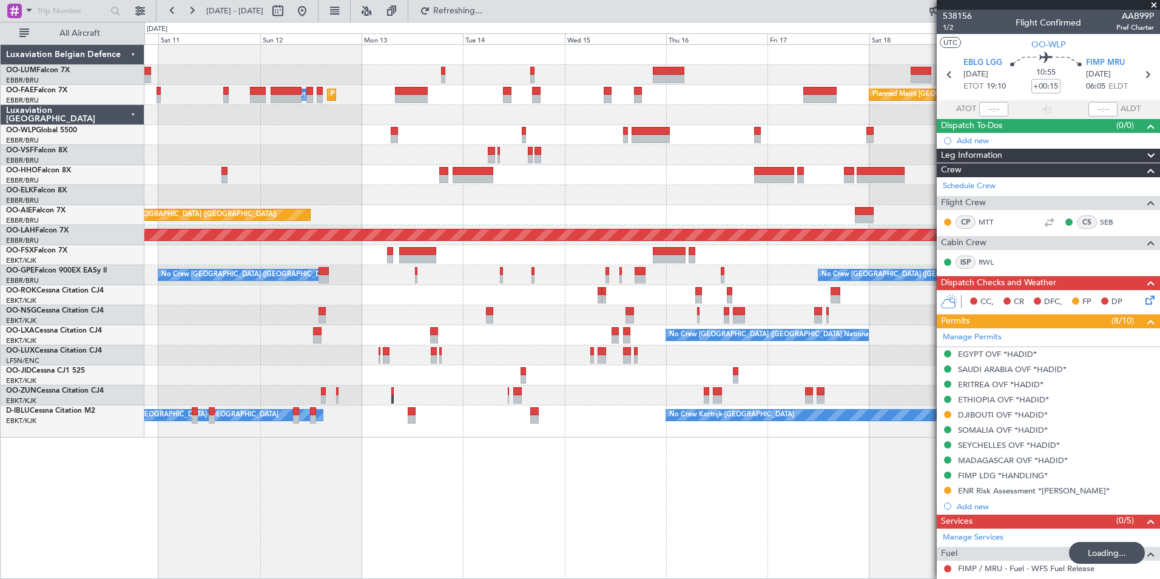
click at [524, 492] on div "Planned Maint [GEOGRAPHIC_DATA] ([GEOGRAPHIC_DATA] National) AOG Maint [GEOGRAP…" at bounding box center [651, 311] width 1015 height 534
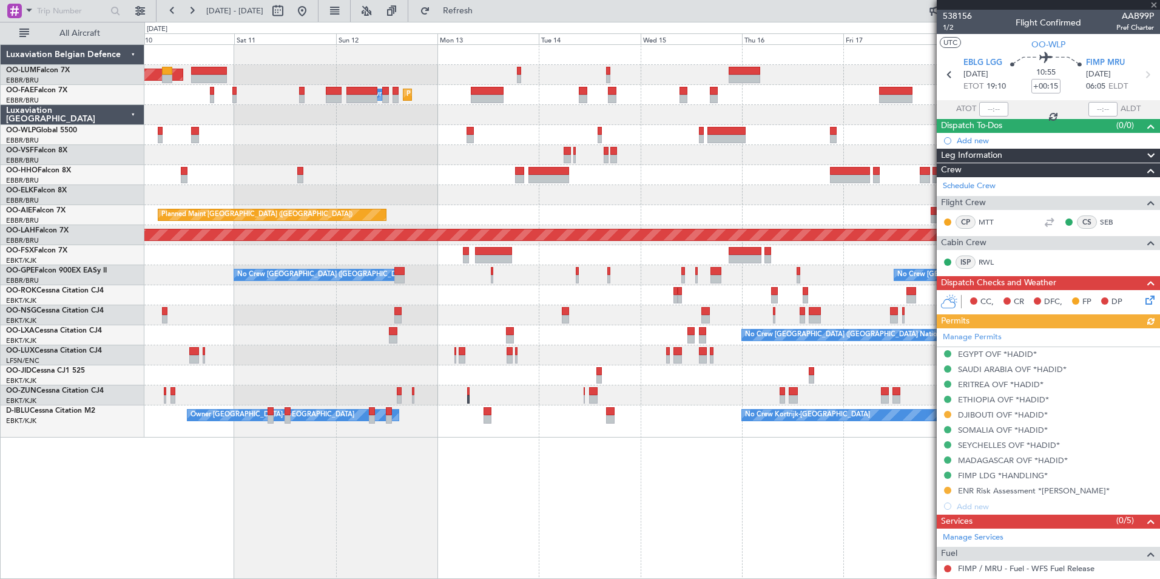
click at [426, 540] on div "Planned Maint [GEOGRAPHIC_DATA] ([GEOGRAPHIC_DATA] National) AOG Maint [GEOGRAP…" at bounding box center [651, 311] width 1015 height 534
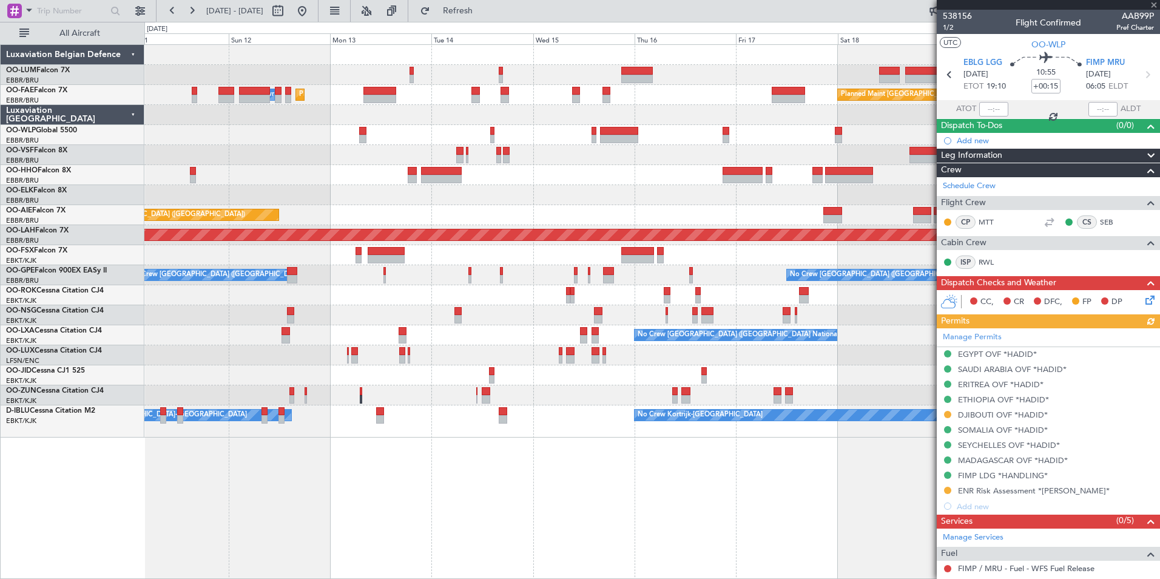
click at [520, 543] on div "Planned Maint [GEOGRAPHIC_DATA] ([GEOGRAPHIC_DATA] National) AOG Maint [GEOGRAP…" at bounding box center [651, 311] width 1015 height 534
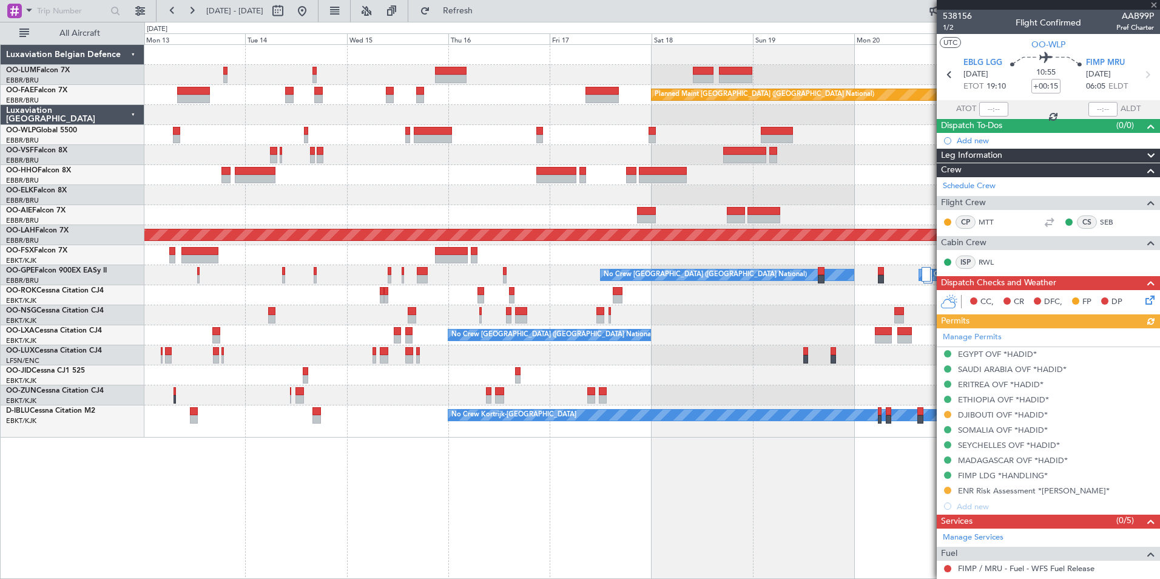
click at [568, 556] on div "Planned Maint [GEOGRAPHIC_DATA] ([GEOGRAPHIC_DATA] National) Owner [GEOGRAPHIC_…" at bounding box center [651, 311] width 1015 height 534
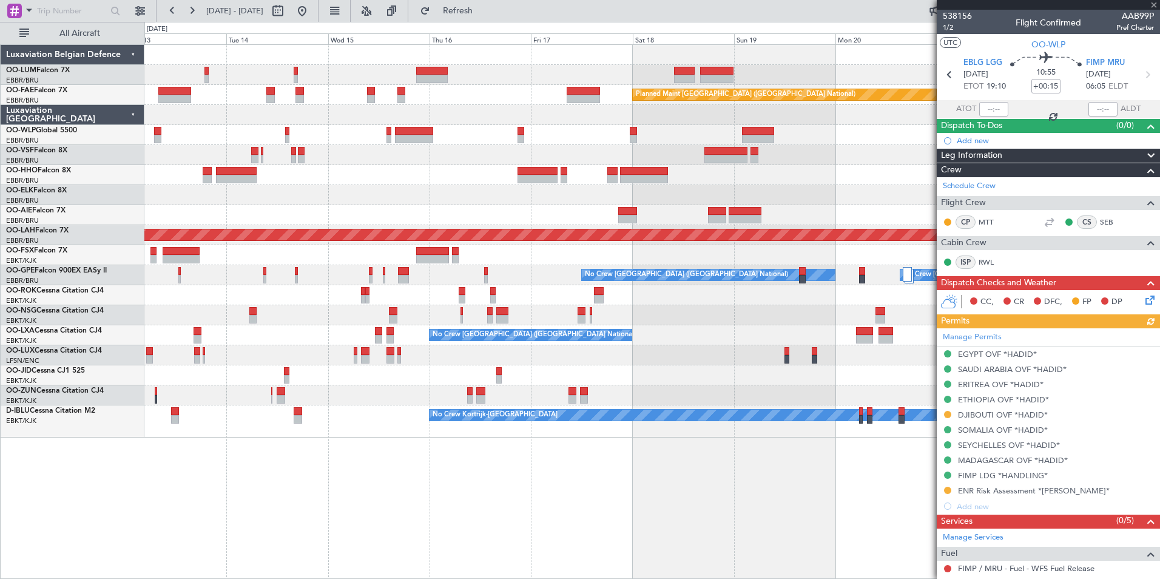
click at [657, 551] on div "Planned Maint [GEOGRAPHIC_DATA] ([GEOGRAPHIC_DATA] National) Owner [GEOGRAPHIC_…" at bounding box center [651, 311] width 1015 height 534
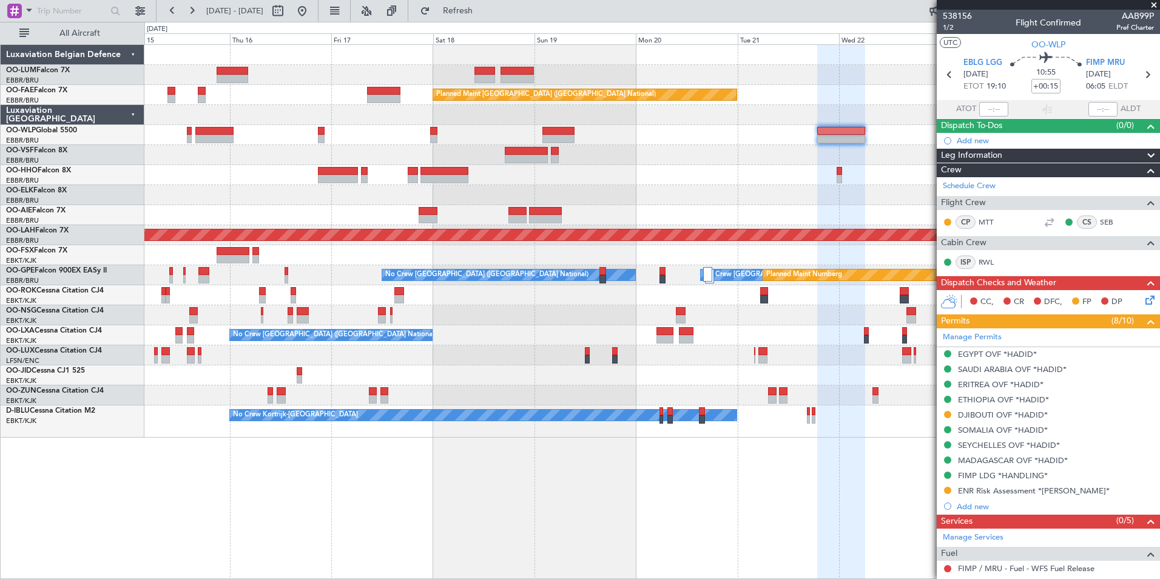
click at [617, 550] on div "Owner Melsbroek Air Base Owner [GEOGRAPHIC_DATA] Planned Maint [GEOGRAPHIC_DATA…" at bounding box center [651, 311] width 1015 height 534
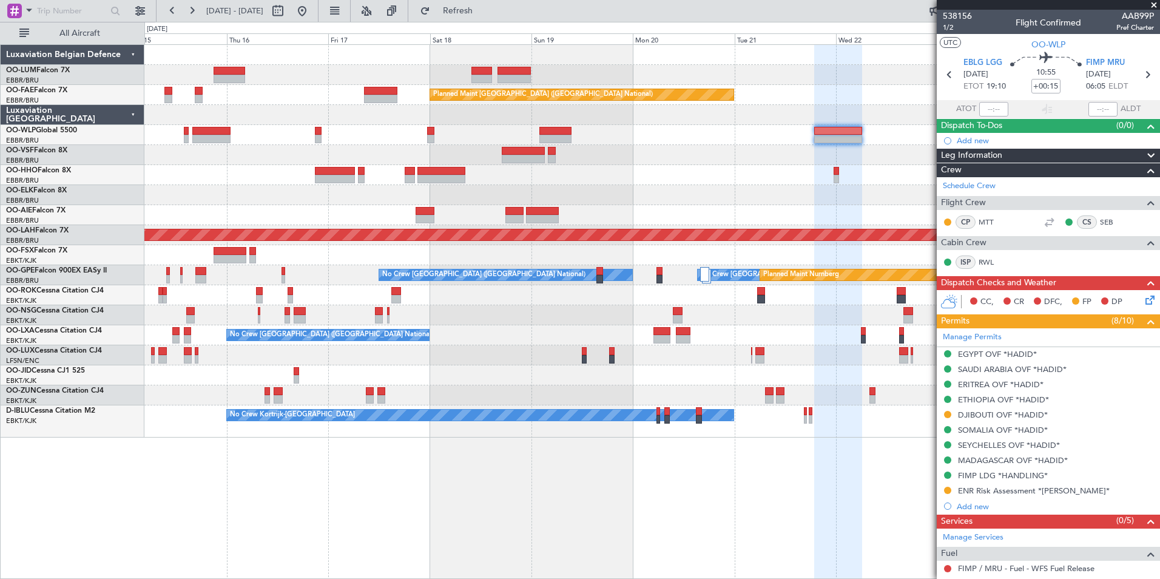
click at [480, 567] on div "Owner Melsbroek Air Base Owner [GEOGRAPHIC_DATA] Planned Maint [GEOGRAPHIC_DATA…" at bounding box center [651, 311] width 1015 height 534
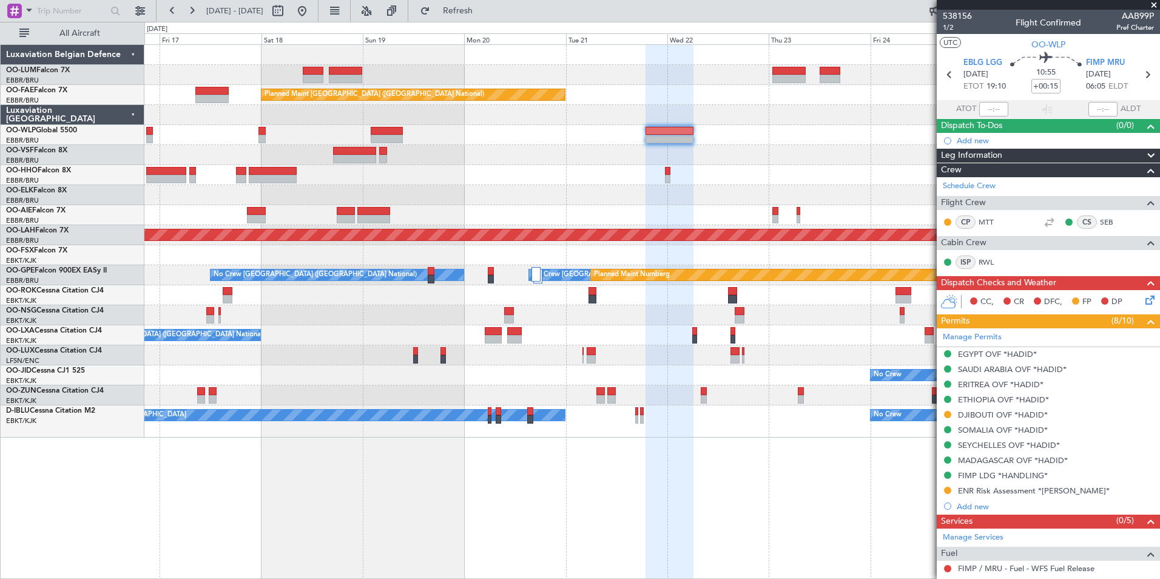
click at [645, 571] on div at bounding box center [668, 312] width 47 height 534
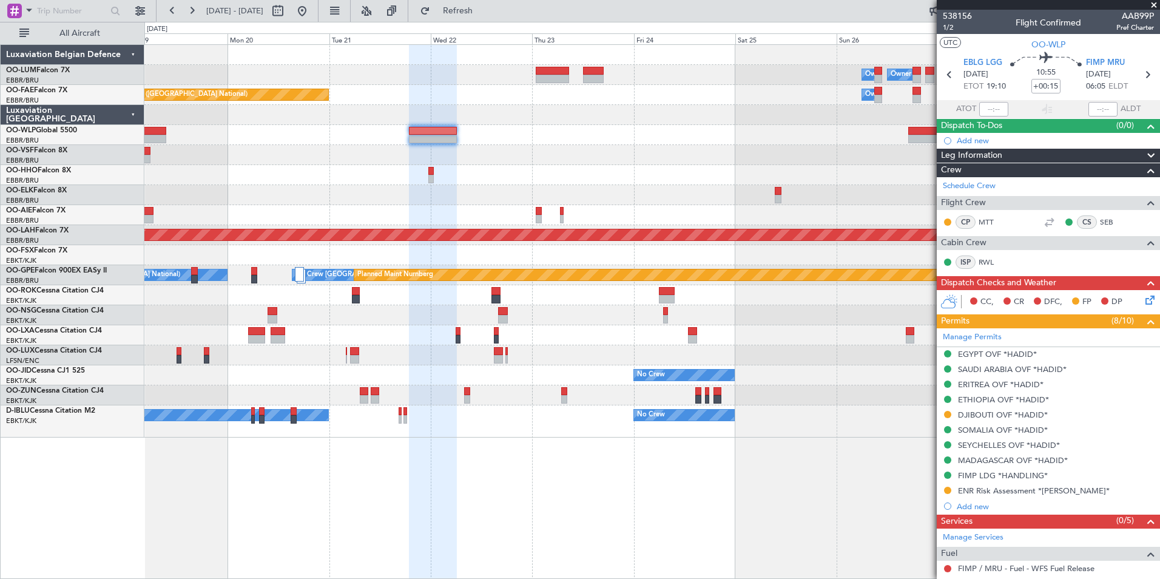
click at [562, 578] on html "[DATE] - [DATE] Refresh Quick Links All Aircraft Owner [GEOGRAPHIC_DATA] Owner …" at bounding box center [580, 289] width 1160 height 579
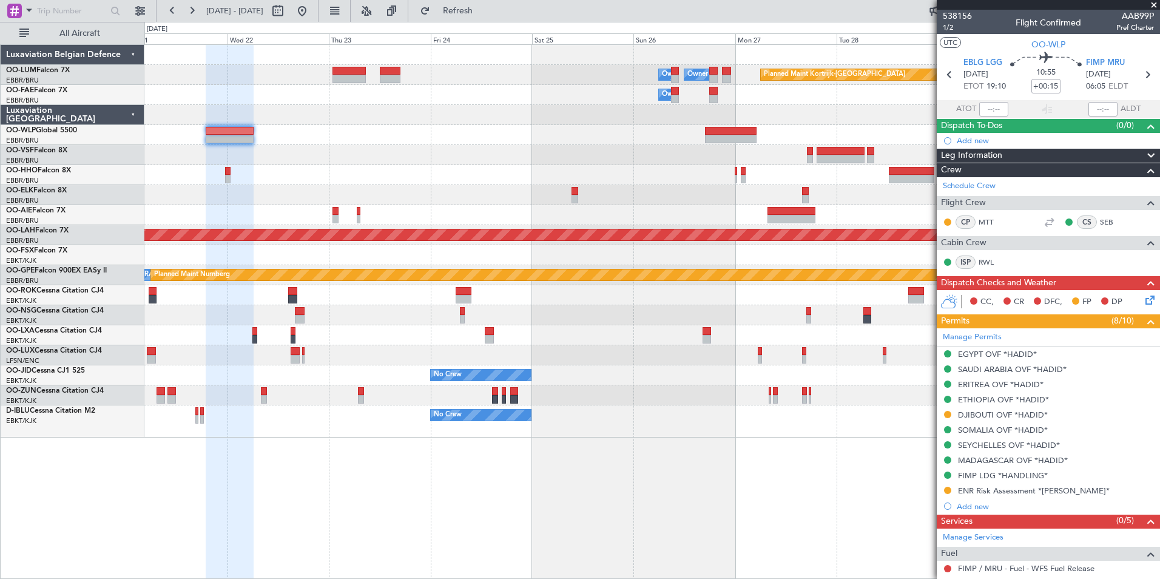
click at [512, 578] on html "[DATE] - [DATE] Refresh Quick Links All Aircraft Owner [GEOGRAPHIC_DATA] Owner …" at bounding box center [580, 289] width 1160 height 579
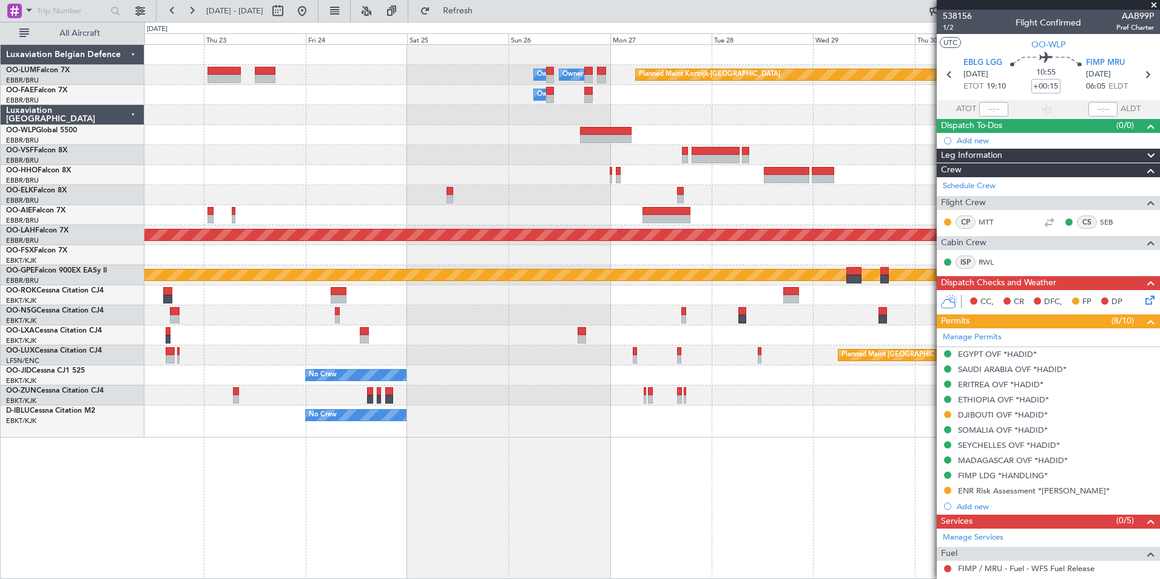
click at [433, 552] on div "Owner Melsbroek Air Base Owner [GEOGRAPHIC_DATA] Planned Maint [GEOGRAPHIC_DATA…" at bounding box center [651, 311] width 1015 height 534
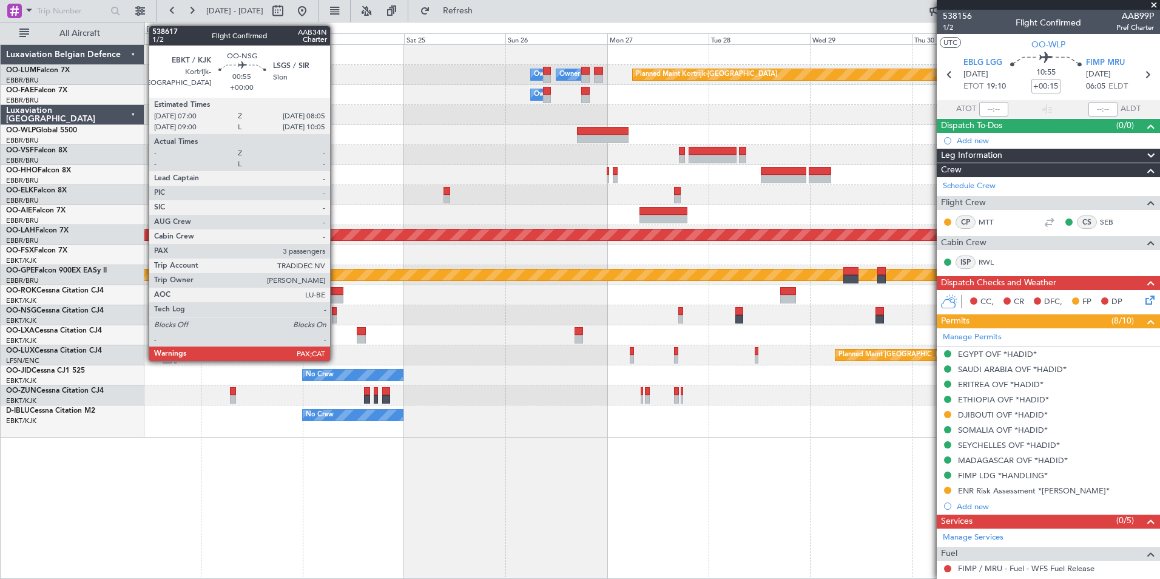
click at [335, 311] on div at bounding box center [334, 311] width 5 height 8
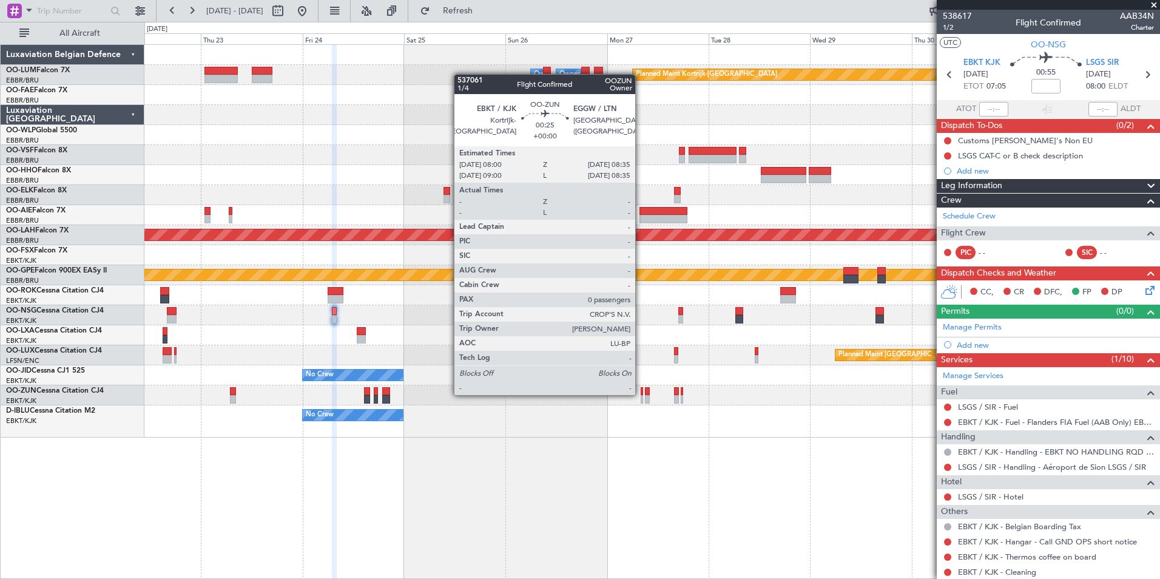
click at [640, 394] on div at bounding box center [641, 391] width 3 height 8
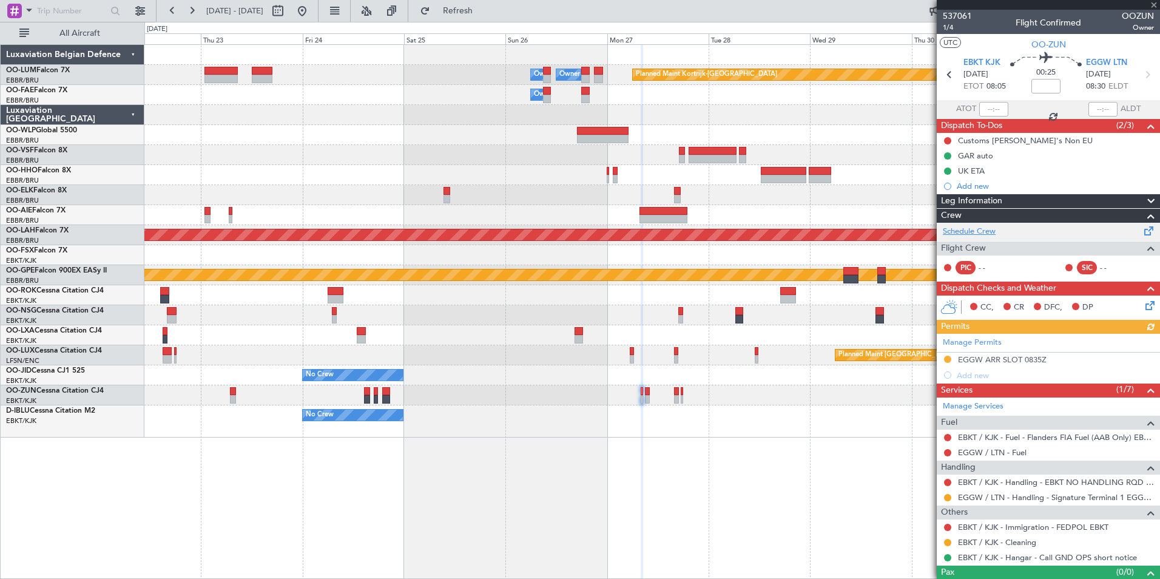
click at [979, 231] on link "Schedule Crew" at bounding box center [968, 232] width 53 height 12
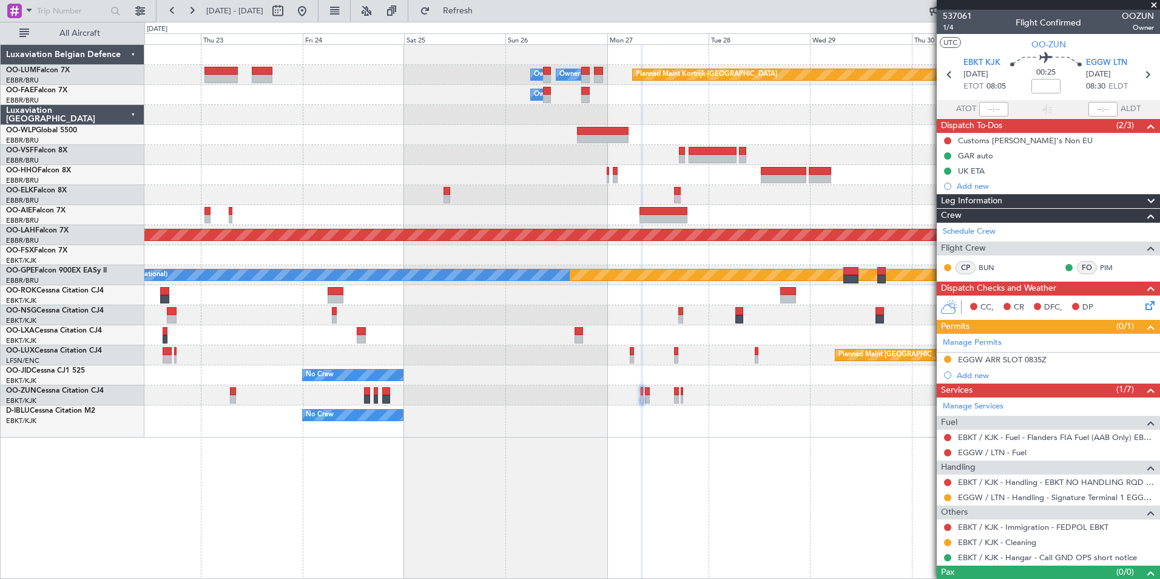
click at [614, 492] on div "Planned Maint Kortrijk-Wevelgem Owner Melsbroek Air Base Owner Melsbroek Air Ba…" at bounding box center [651, 311] width 1015 height 534
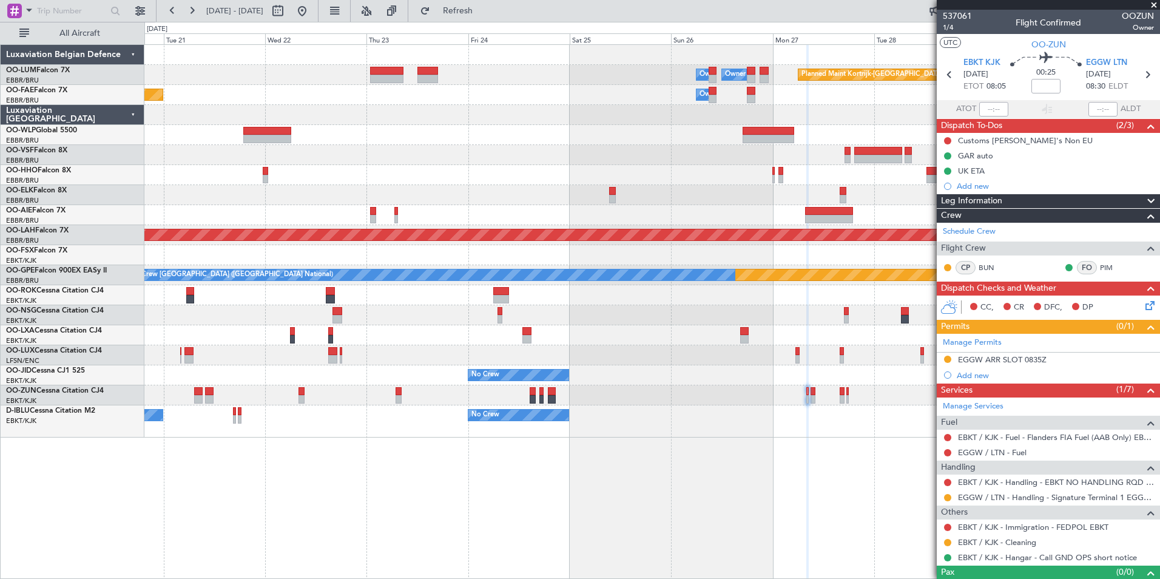
click at [576, 501] on div "Planned Maint Kortrijk-Wevelgem Owner Melsbroek Air Base Owner Melsbroek Air Ba…" at bounding box center [651, 311] width 1015 height 534
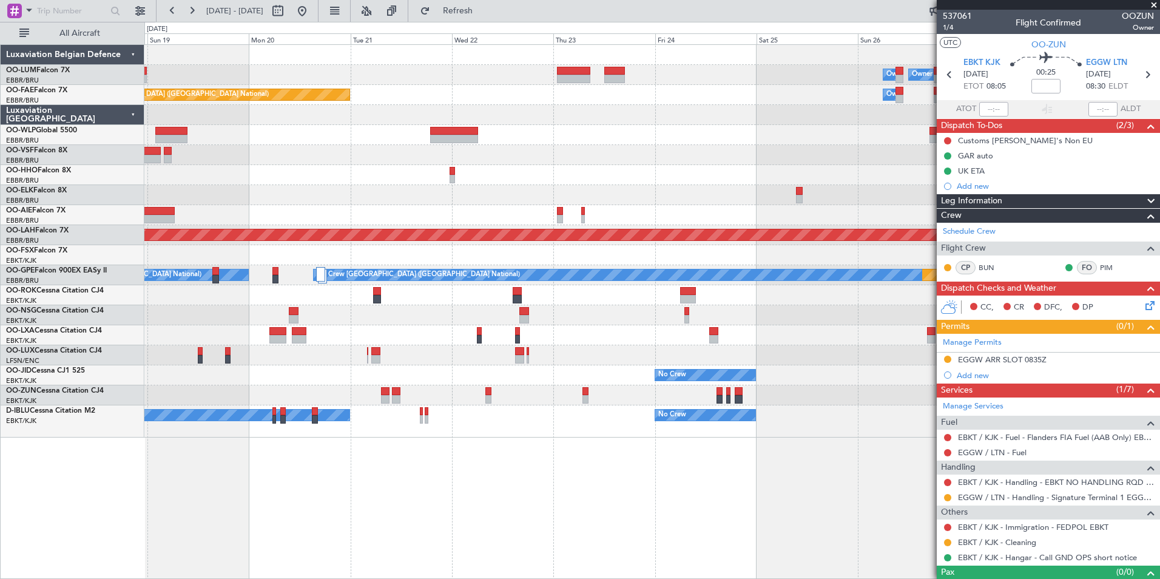
click at [724, 563] on div "Planned Maint Kortrijk-Wevelgem Owner Melsbroek Air Base Owner Melsbroek Air Ba…" at bounding box center [651, 311] width 1015 height 534
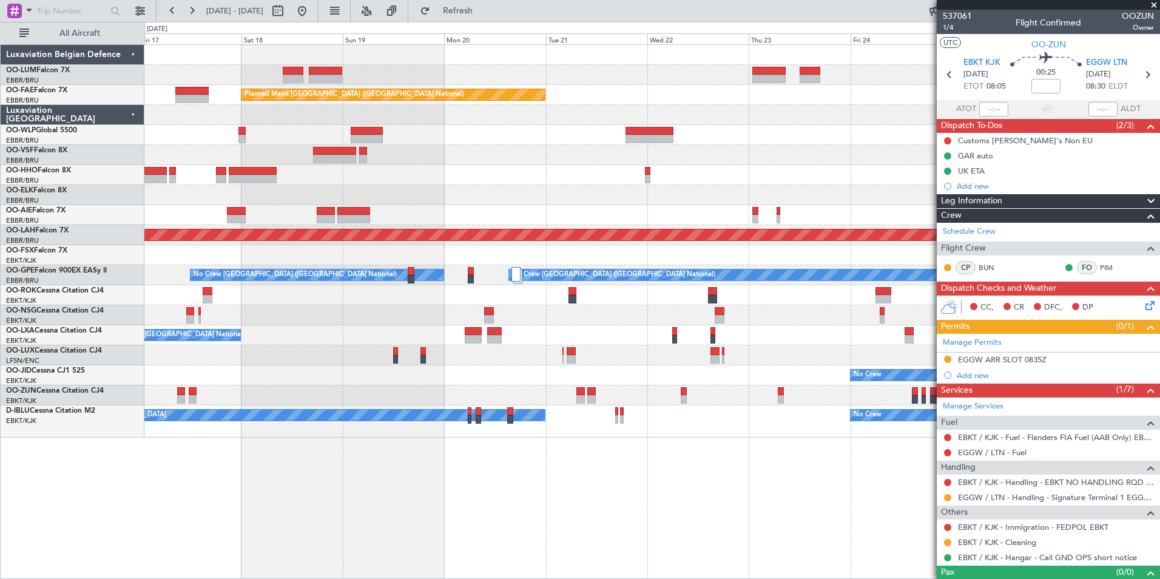
click at [690, 522] on div "Owner Melsbroek Air Base Owner Melsbroek Air Base Planned Maint Kortrijk-Wevelg…" at bounding box center [651, 311] width 1015 height 534
click at [413, 515] on div "Owner Melsbroek Air Base Owner Melsbroek Air Base Planned Maint Kortrijk-Wevelg…" at bounding box center [651, 311] width 1015 height 534
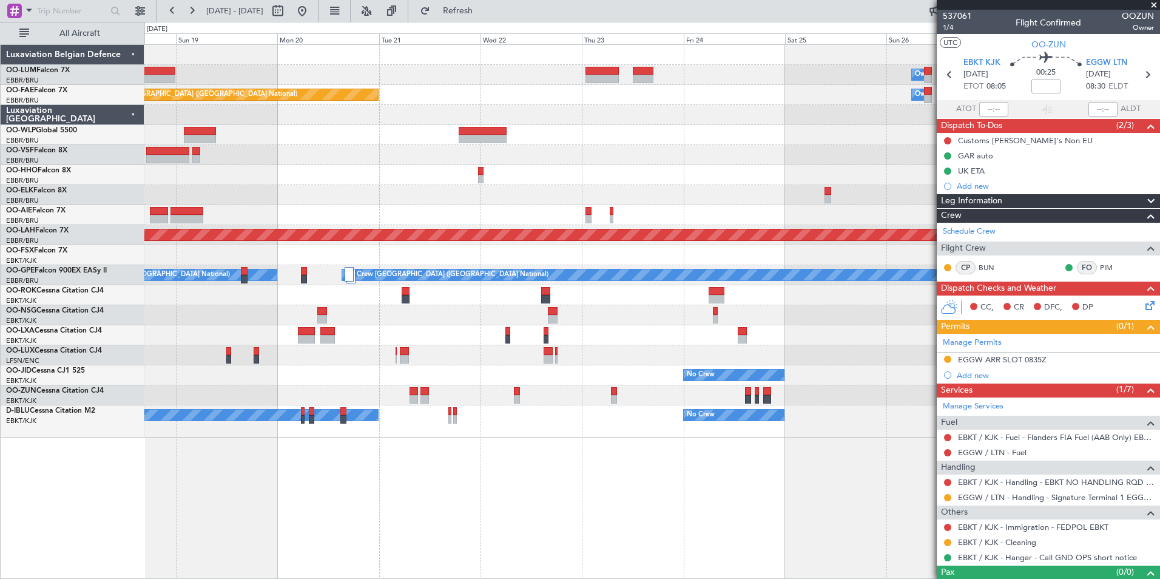
click at [491, 522] on div "Owner Melsbroek Air Base Owner Melsbroek Air Base Planned Maint Kortrijk-Wevelg…" at bounding box center [651, 311] width 1015 height 534
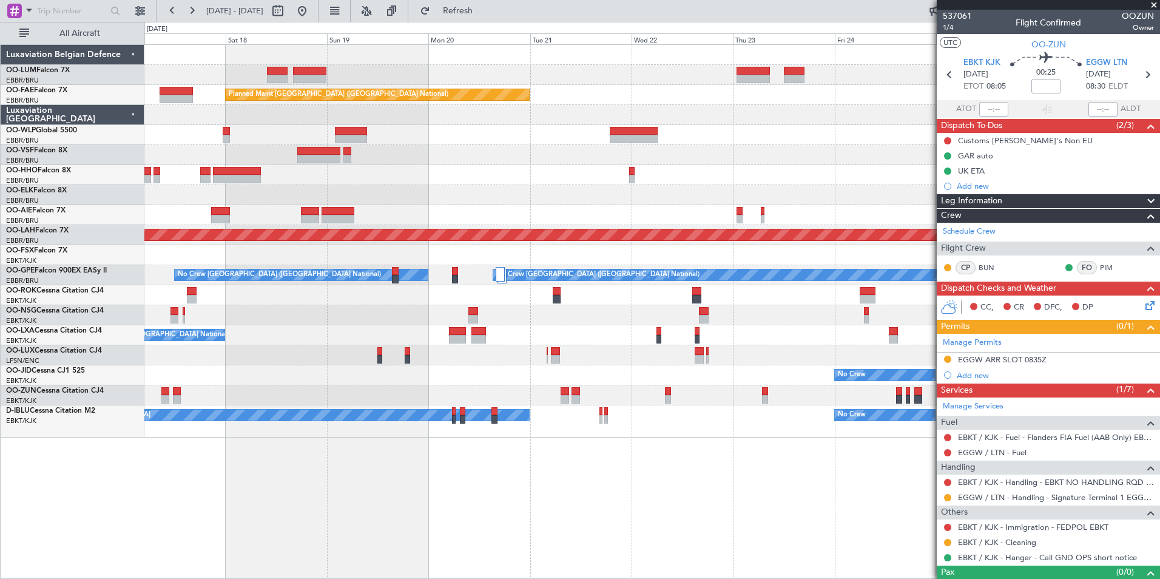
click at [471, 471] on div "Owner Melsbroek Air Base Owner Melsbroek Air Base Planned Maint Kortrijk-Wevelg…" at bounding box center [651, 311] width 1015 height 534
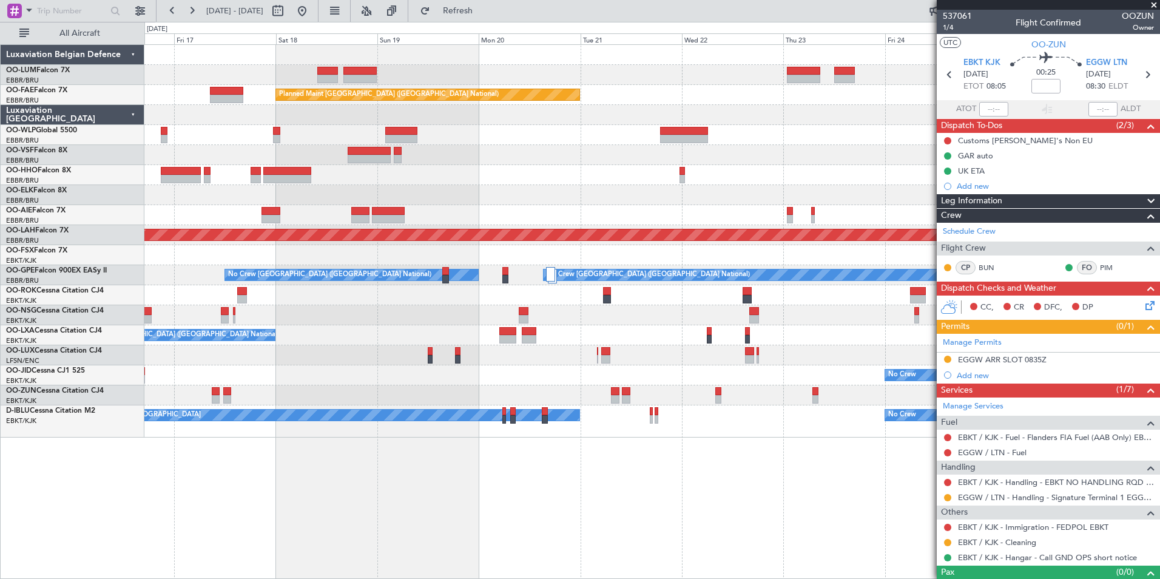
click at [469, 530] on div "Owner Melsbroek Air Base Owner Melsbroek Air Base Planned Maint Kortrijk-Wevelg…" at bounding box center [651, 311] width 1015 height 534
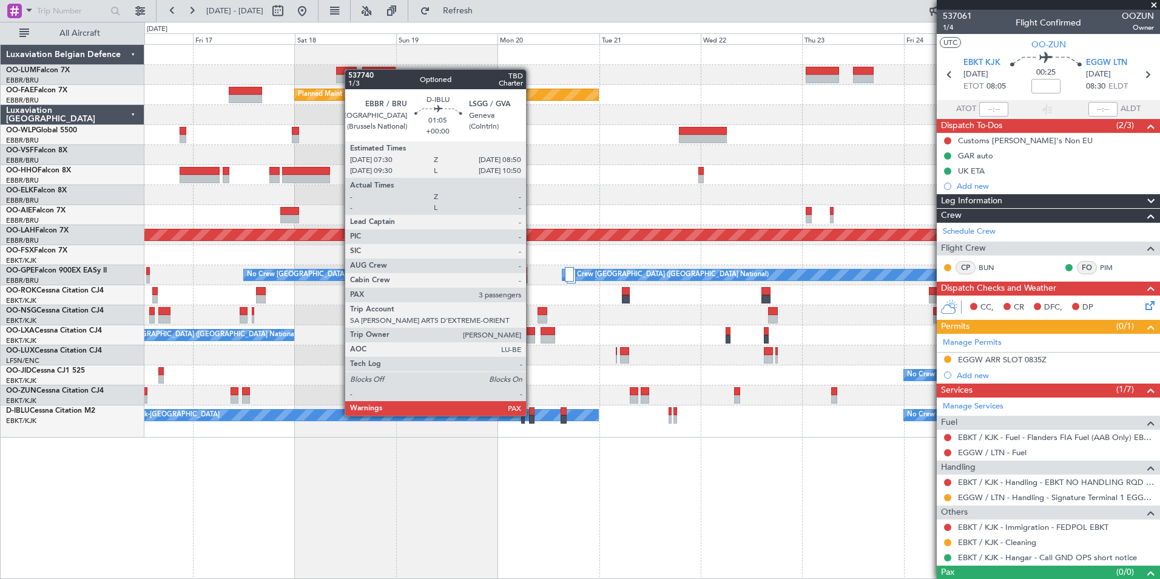
click at [531, 415] on div at bounding box center [532, 419] width 6 height 8
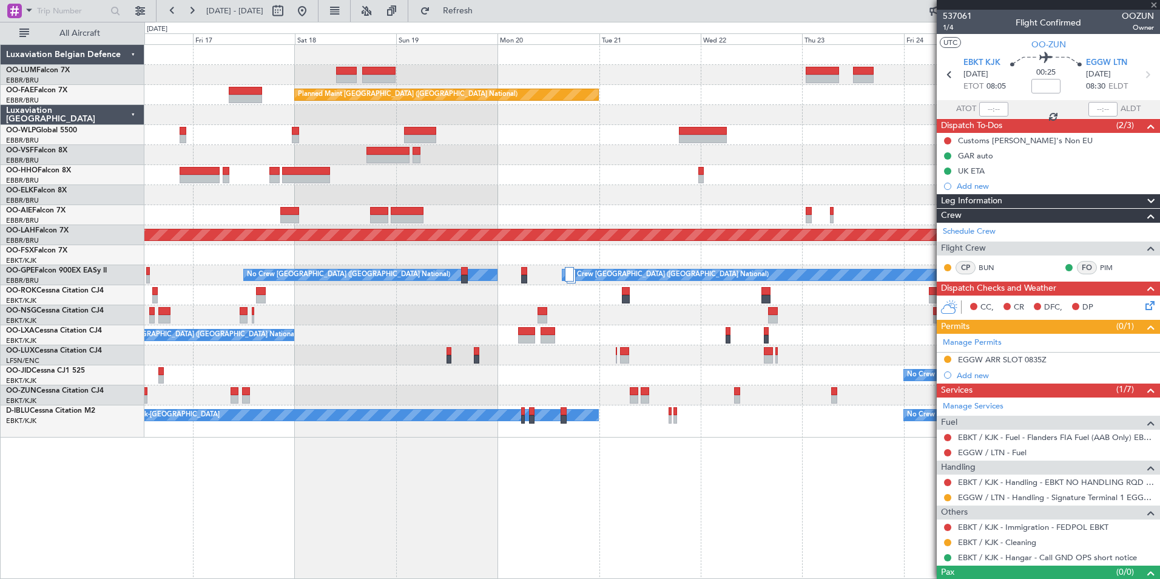
type input "3"
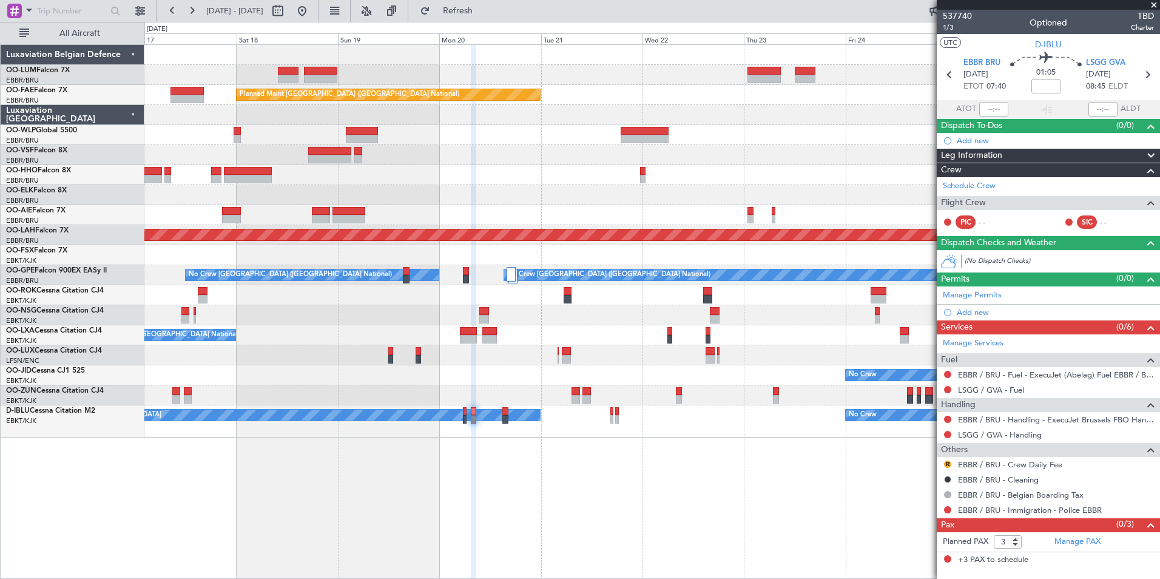
click at [446, 490] on div "Owner Melsbroek Air Base Owner Melsbroek Air Base Planned Maint Kortrijk-Wevelg…" at bounding box center [651, 311] width 1015 height 534
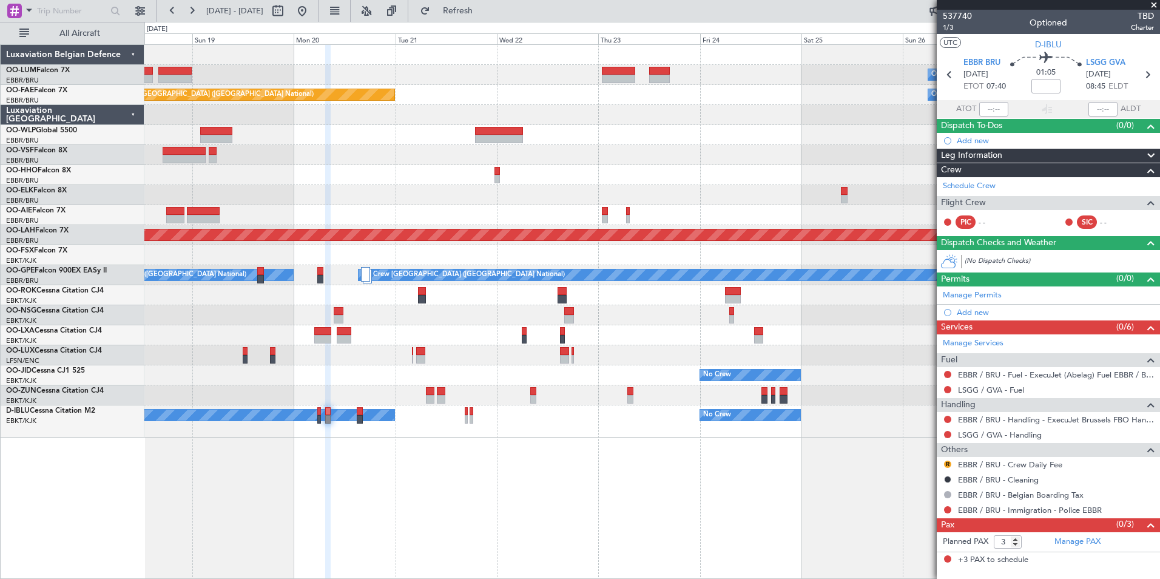
click at [490, 497] on div "Owner Melsbroek Air Base Owner Melsbroek Air Base Planned Maint Kortrijk-Wevelg…" at bounding box center [651, 311] width 1015 height 534
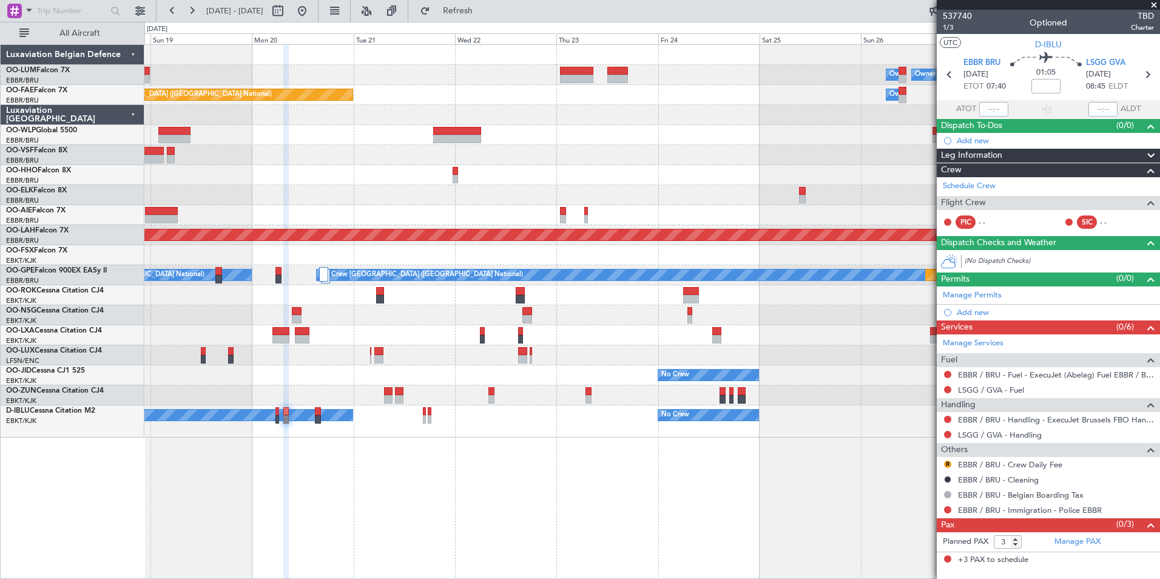
click at [645, 545] on div "Planned Maint Kortrijk-Wevelgem Owner Melsbroek Air Base Owner Melsbroek Air Ba…" at bounding box center [651, 311] width 1015 height 534
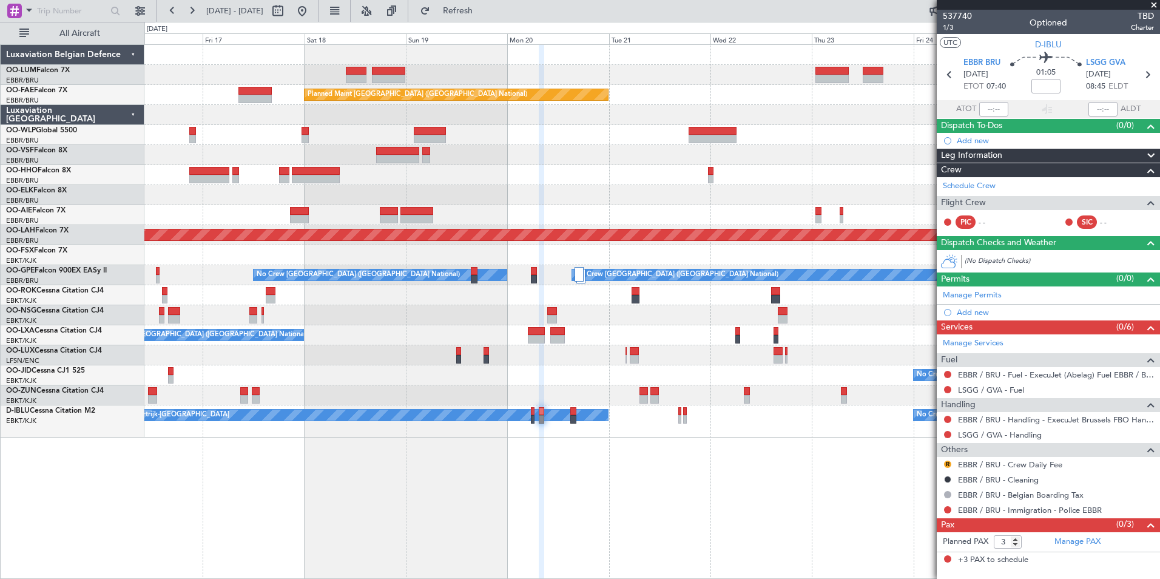
click at [633, 530] on div "Owner Melsbroek Air Base Owner Melsbroek Air Base Planned Maint Kortrijk-Wevelg…" at bounding box center [651, 311] width 1015 height 534
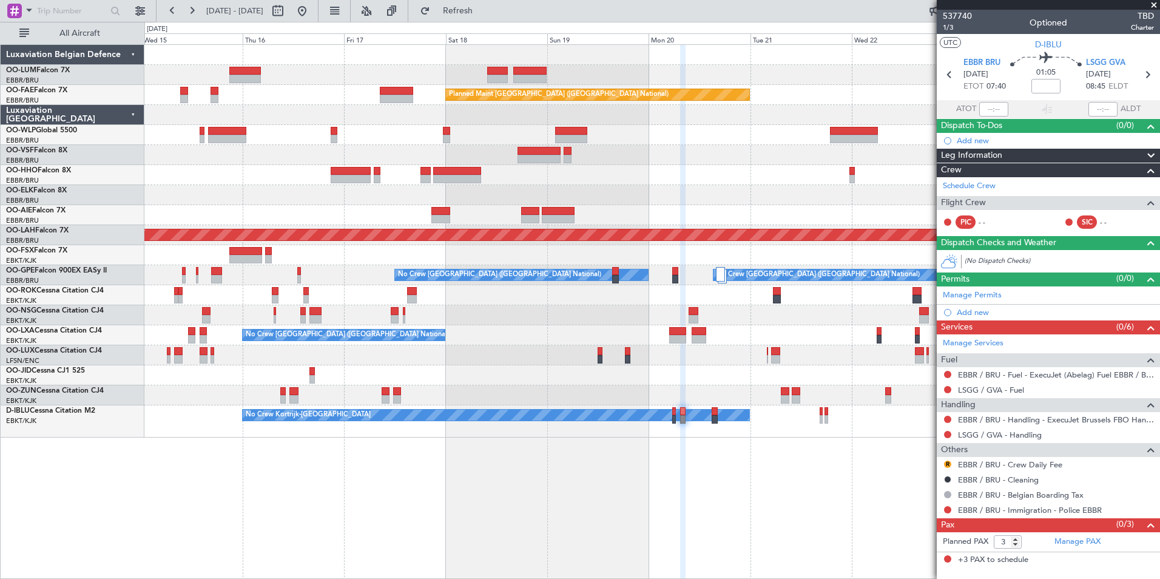
click at [525, 514] on div "Owner Melsbroek Air Base Owner Melsbroek Air Base Planned Maint Kortrijk-Wevelg…" at bounding box center [651, 311] width 1015 height 534
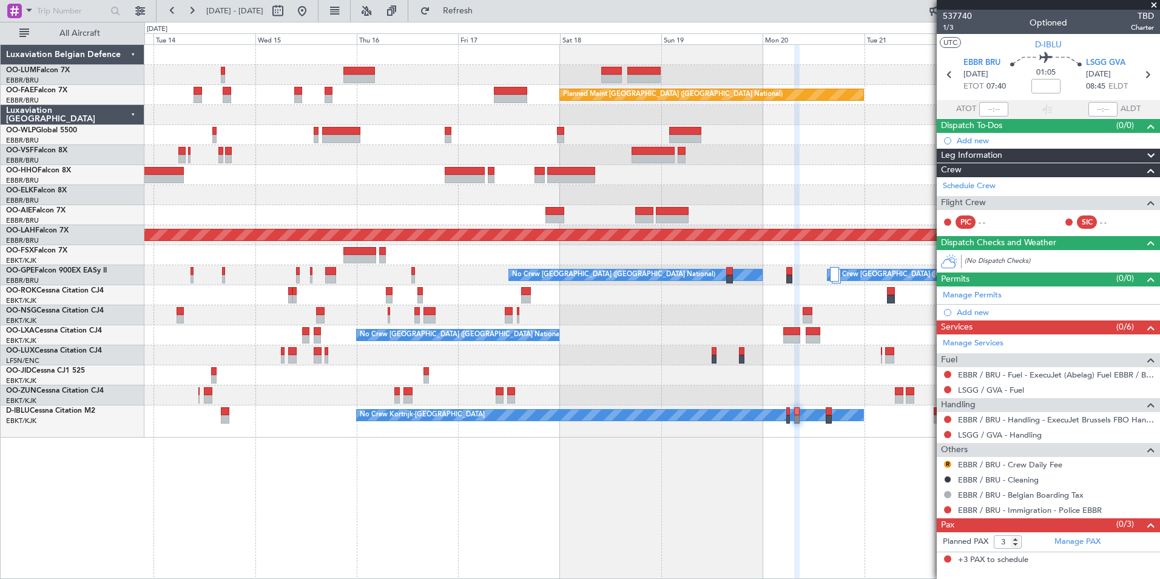
click at [525, 512] on div "Owner Melsbroek Air Base Planned Maint Brussels (Brussels National) Owner Melsb…" at bounding box center [651, 311] width 1015 height 534
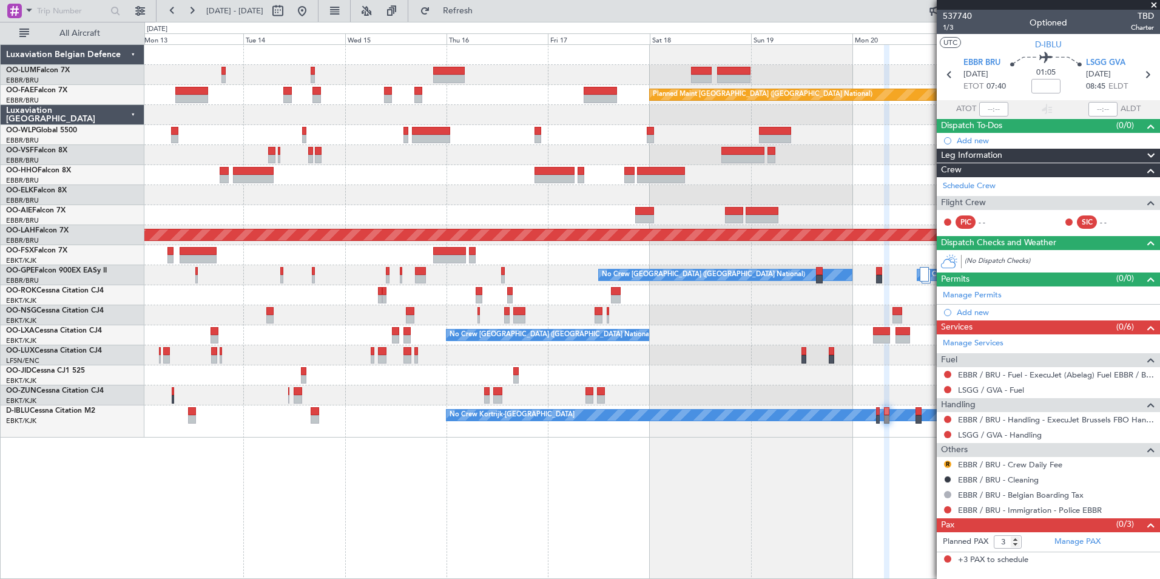
click at [696, 552] on div "Planned Maint Brussels (Brussels National) Owner Melsbroek Air Base Planned Mai…" at bounding box center [651, 311] width 1015 height 534
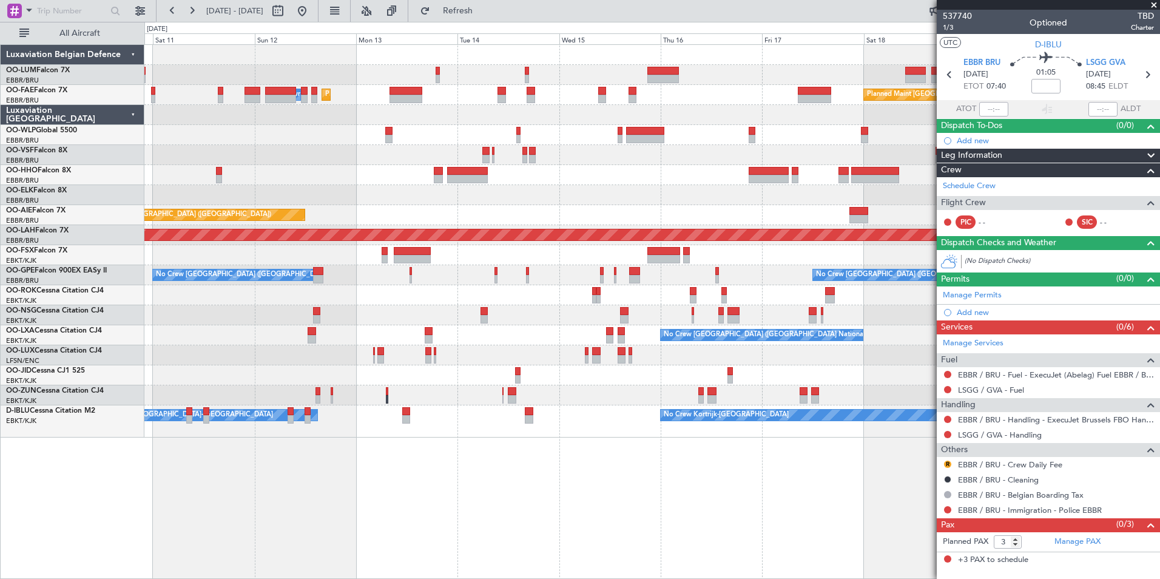
click at [520, 515] on div "Planned Maint Brussels (Brussels National) AOG Maint Sibiu Planned Maint Brusse…" at bounding box center [651, 311] width 1015 height 534
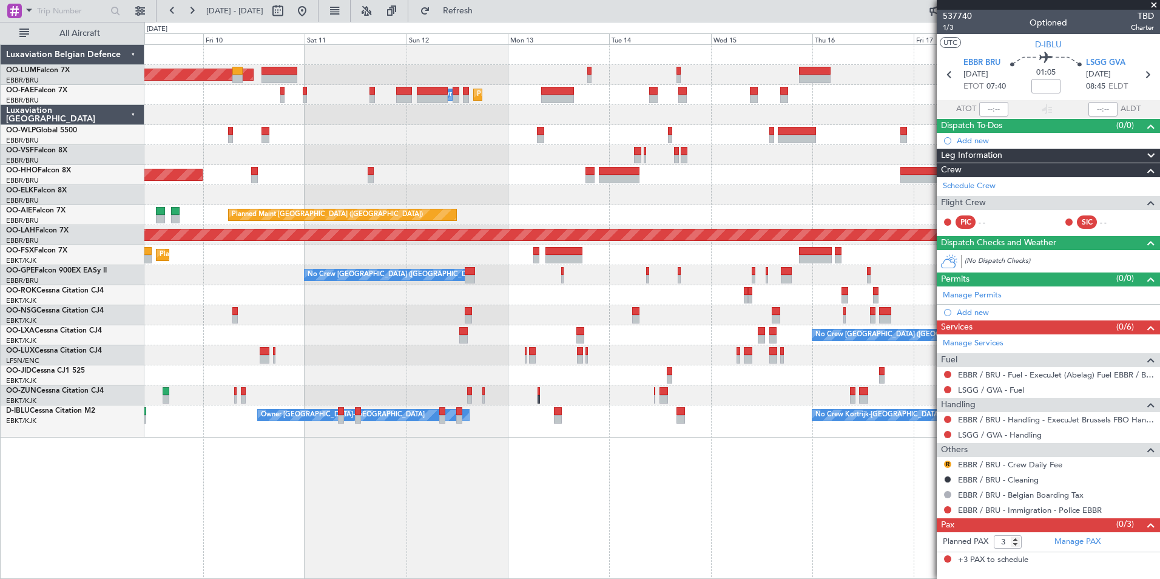
click at [560, 512] on div "Planned Maint Brussels (Brussels National) AOG Maint Sibiu Planned Maint Brusse…" at bounding box center [651, 311] width 1015 height 534
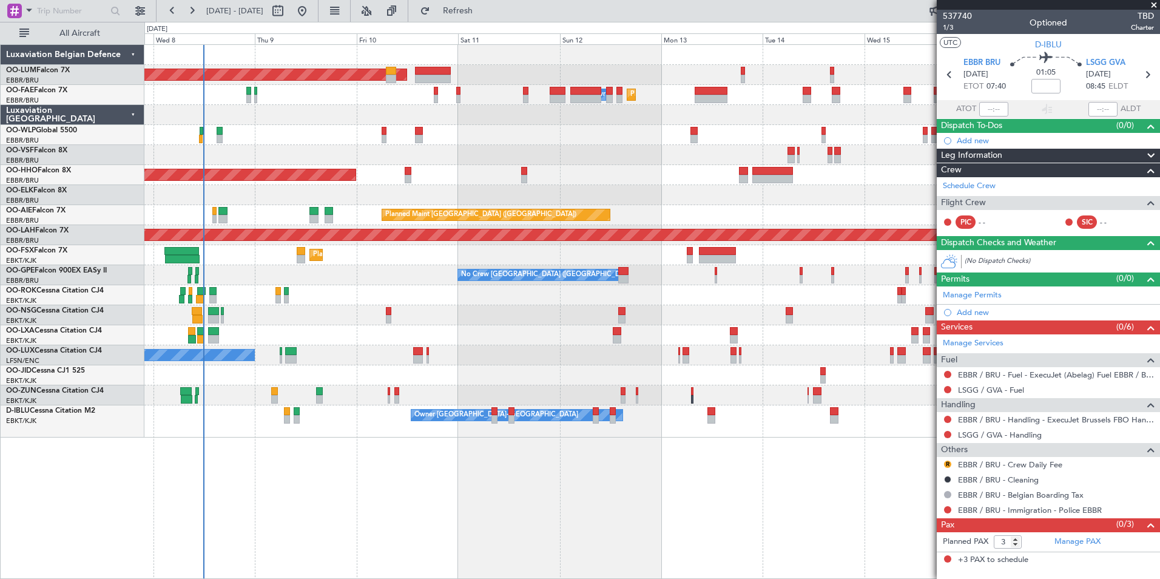
click at [504, 509] on div "Planned Maint Brussels (Brussels National) AOG Maint Sibiu Owner Melsbroek Air …" at bounding box center [651, 311] width 1015 height 534
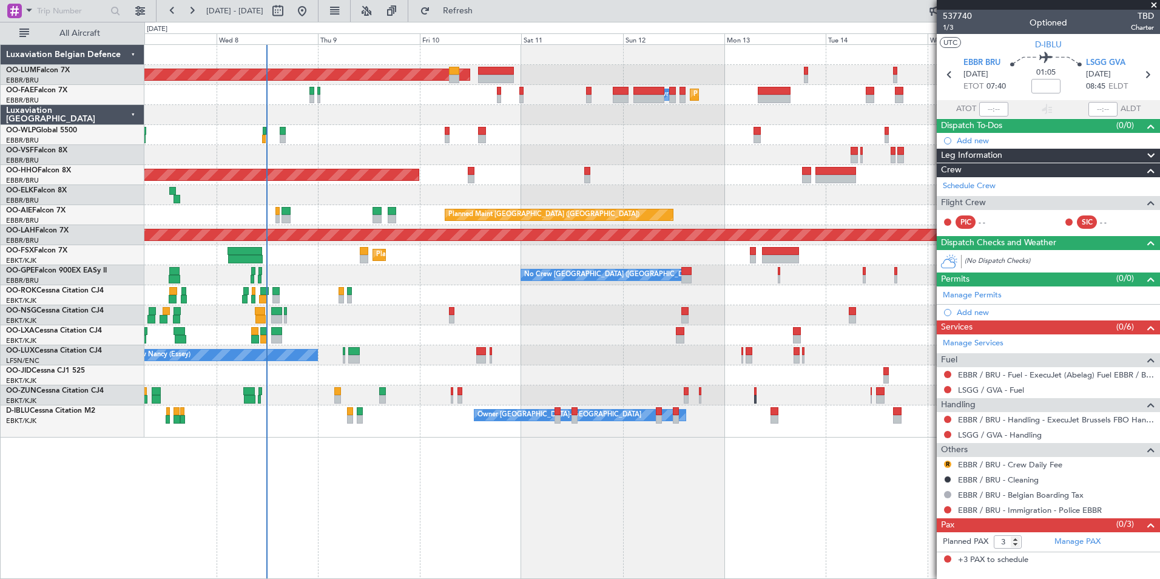
click at [172, 483] on div "Planned Maint Brussels (Brussels National) AOG Maint Sibiu Owner Melsbroek Air …" at bounding box center [651, 311] width 1015 height 534
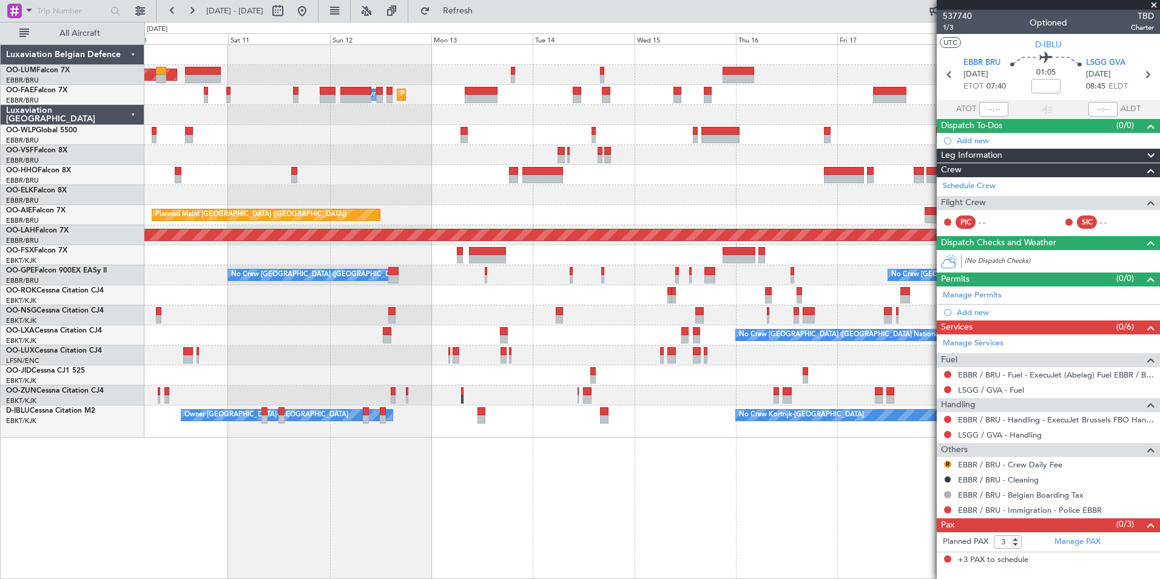
click at [430, 493] on div "Planned Maint Brussels (Brussels National) AOG Maint Sibiu Owner Melsbroek Air …" at bounding box center [651, 311] width 1015 height 534
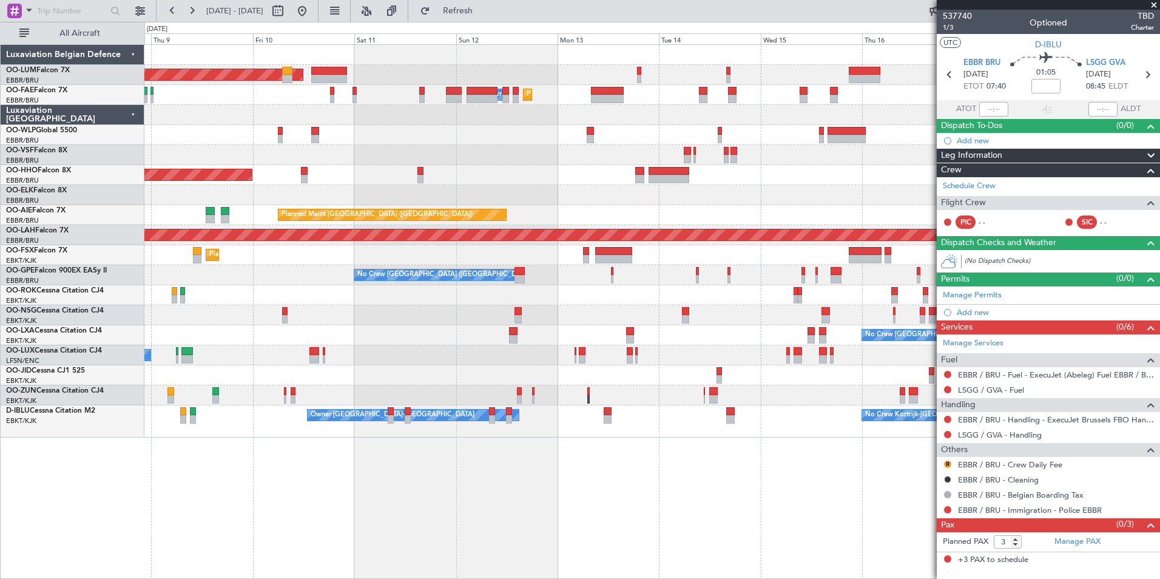
click at [354, 480] on div "Planned Maint Brussels (Brussels National) AOG Maint Sibiu Owner Melsbroek Air …" at bounding box center [651, 311] width 1015 height 534
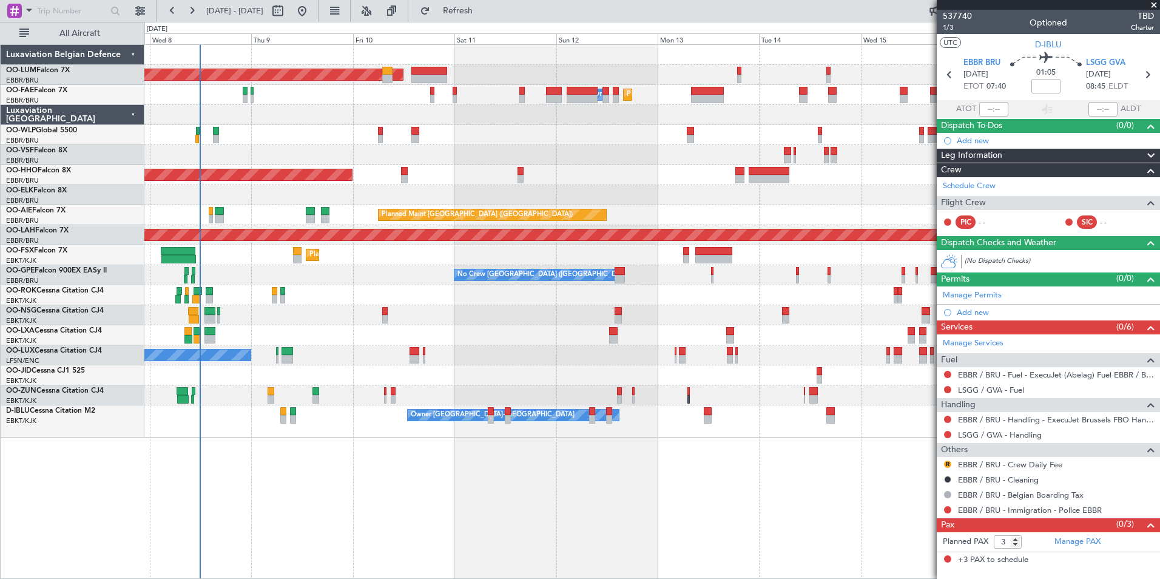
click at [395, 485] on div "Planned Maint Brussels (Brussels National) AOG Maint Sibiu Owner Melsbroek Air …" at bounding box center [651, 311] width 1015 height 534
click at [488, 494] on div "Planned Maint Brussels (Brussels National) AOG Maint Sibiu Owner Melsbroek Air …" at bounding box center [651, 311] width 1015 height 534
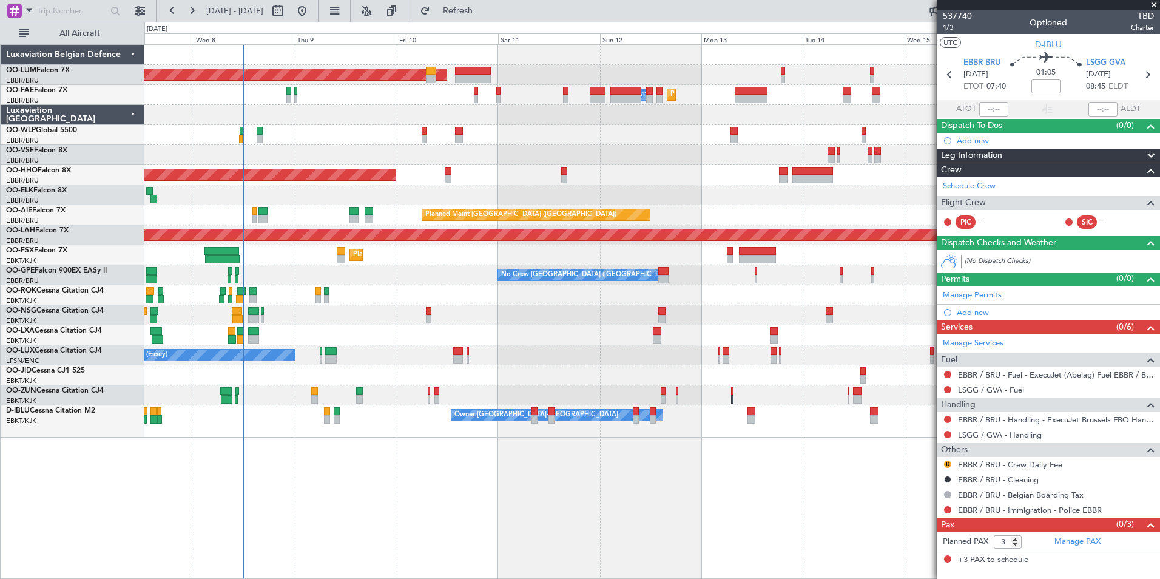
click at [512, 499] on div "Planned Maint Brussels (Brussels National) AOG Maint Sibiu Owner Melsbroek Air …" at bounding box center [651, 311] width 1015 height 534
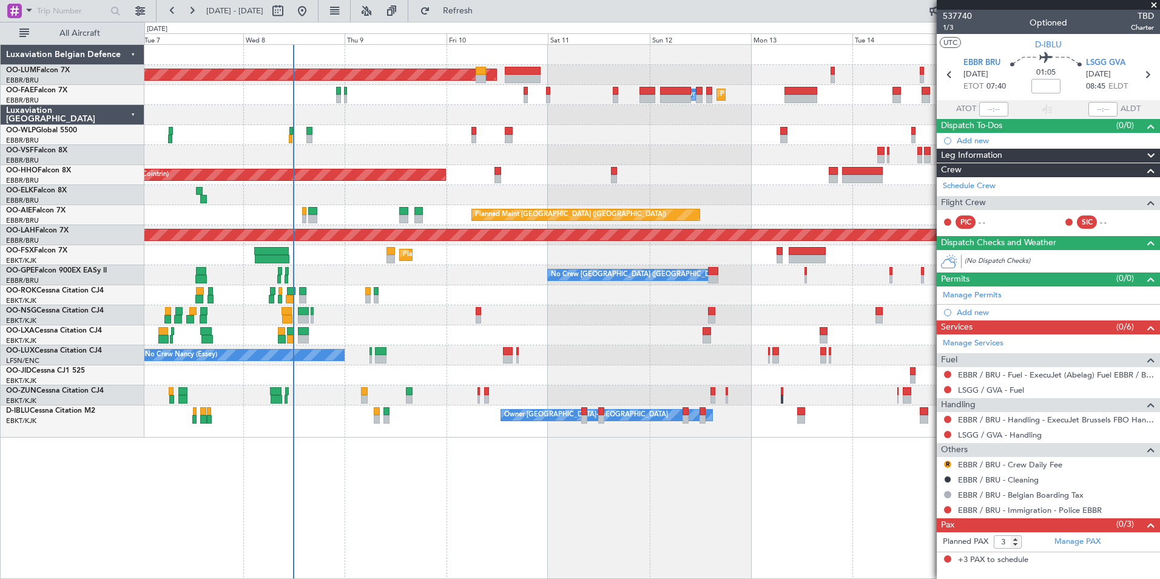
click at [517, 509] on div "Planned Maint Brussels (Brussels National) AOG Maint Sibiu Planned Maint Brusse…" at bounding box center [651, 311] width 1015 height 534
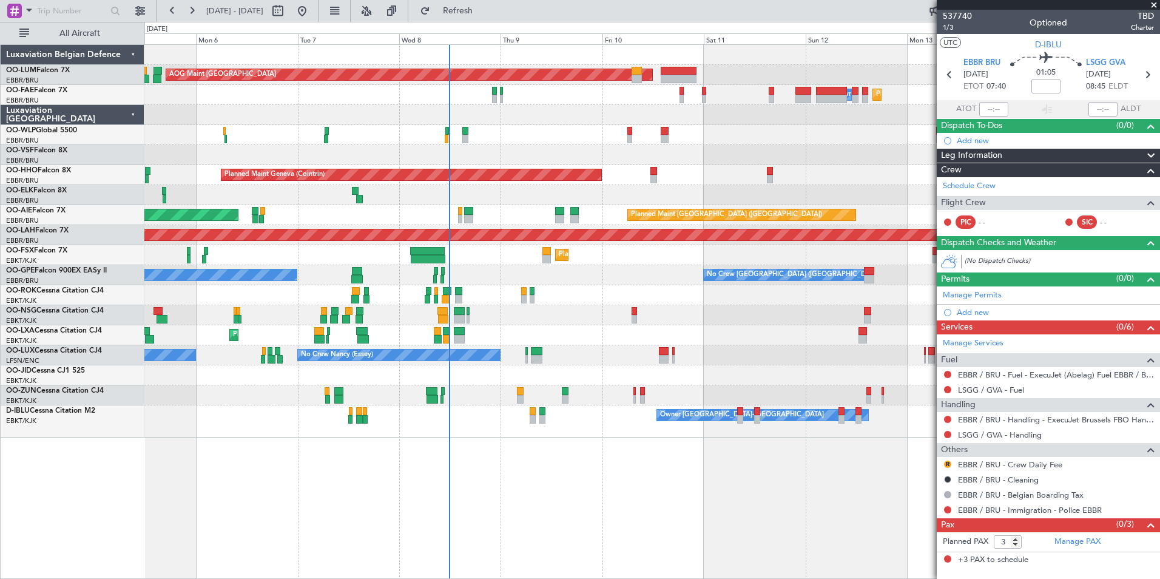
click at [403, 496] on div "Planned Maint Brussels (Brussels National) AOG Maint Sibiu Planned Maint Brusse…" at bounding box center [651, 311] width 1015 height 534
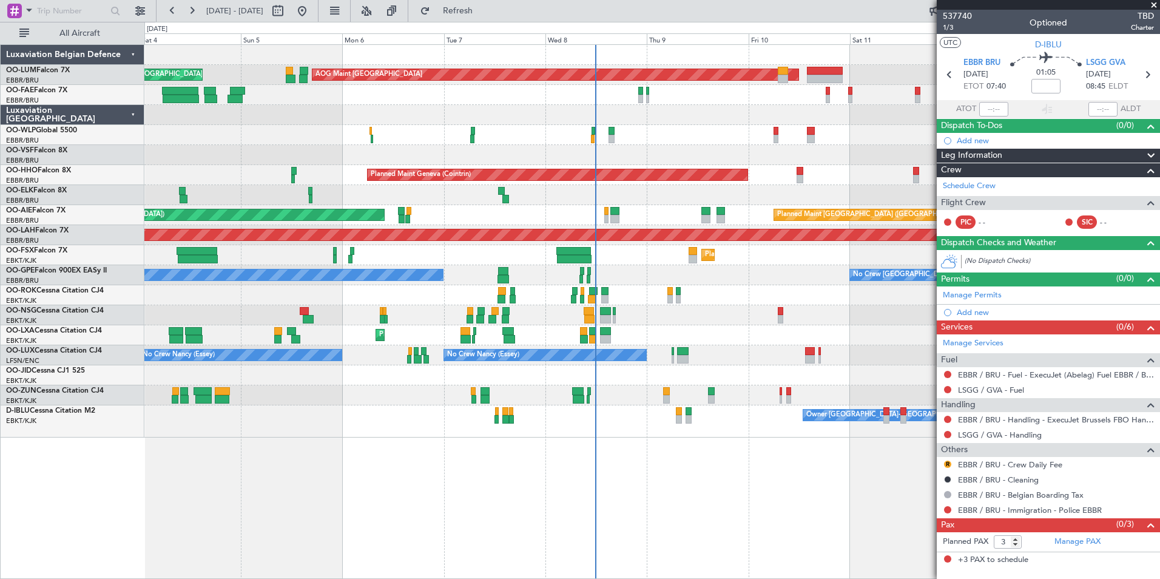
click at [495, 503] on div "Planned Maint Brussels (Brussels National) AOG Maint Sibiu Planned Maint Brusse…" at bounding box center [651, 311] width 1015 height 534
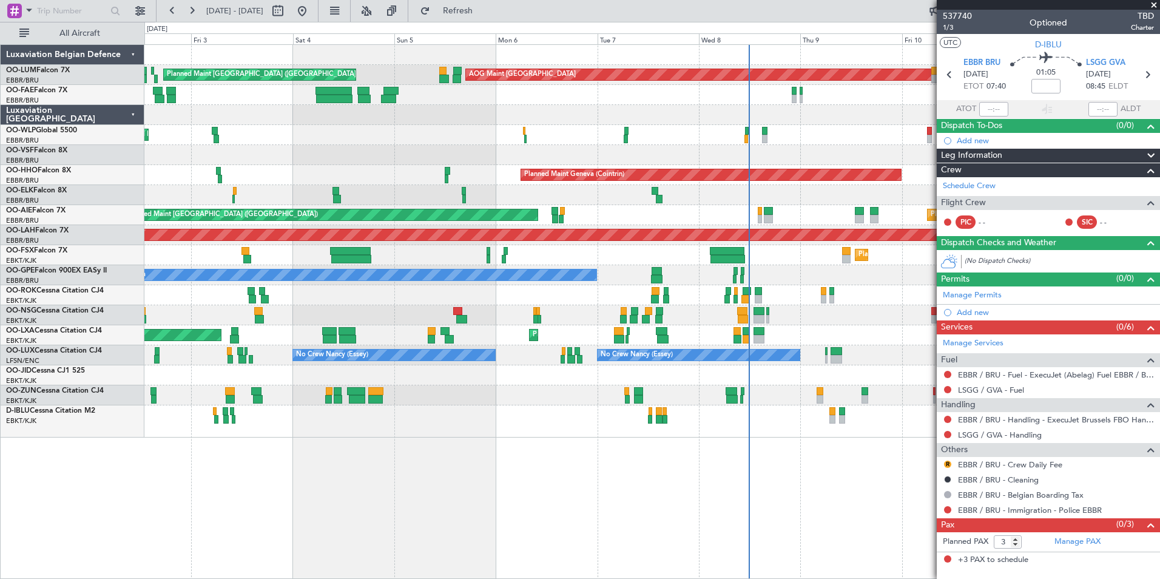
click at [691, 500] on div "Planned Maint Brussels (Brussels National) AOG Maint Sibiu Planned Maint Brusse…" at bounding box center [651, 311] width 1015 height 534
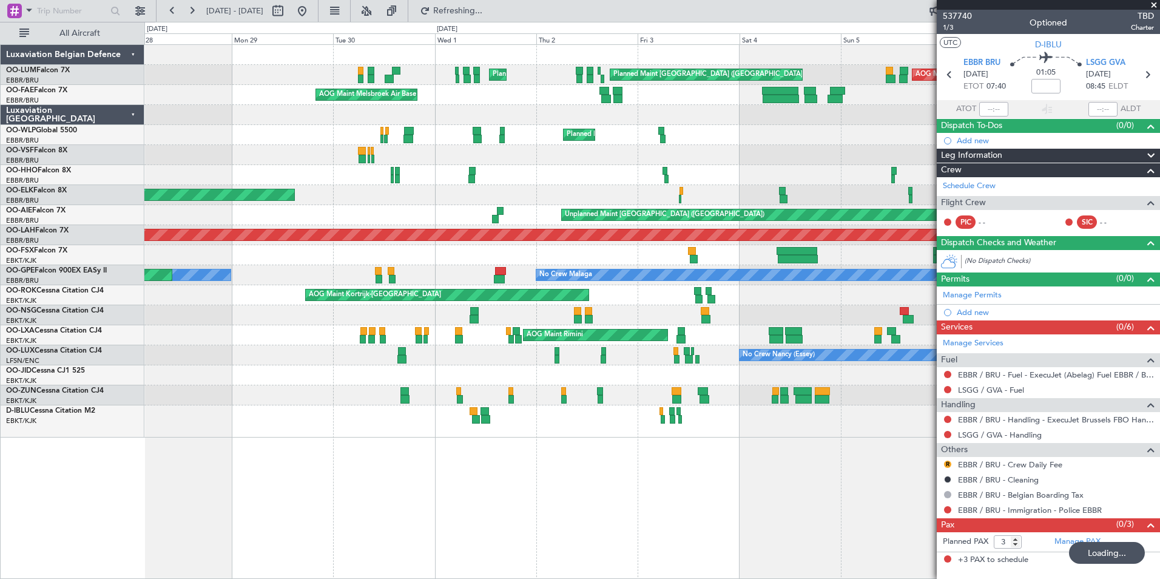
click at [495, 508] on div "AOG Maint Sibiu Planned Maint Brussels (Brussels National) Planned Maint Brusse…" at bounding box center [651, 311] width 1015 height 534
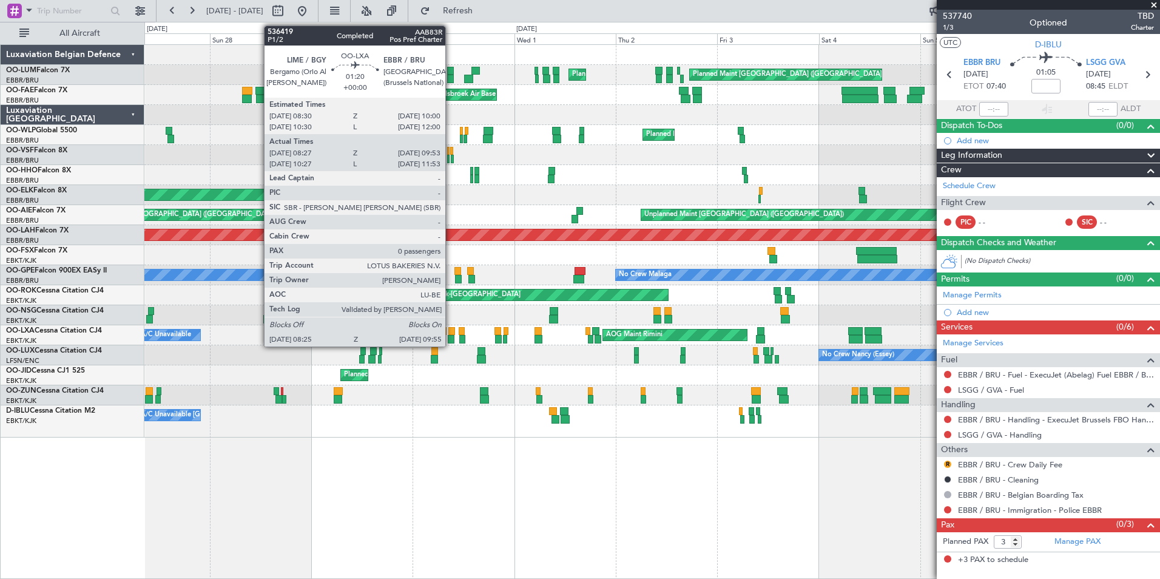
click at [451, 338] on div at bounding box center [451, 339] width 7 height 8
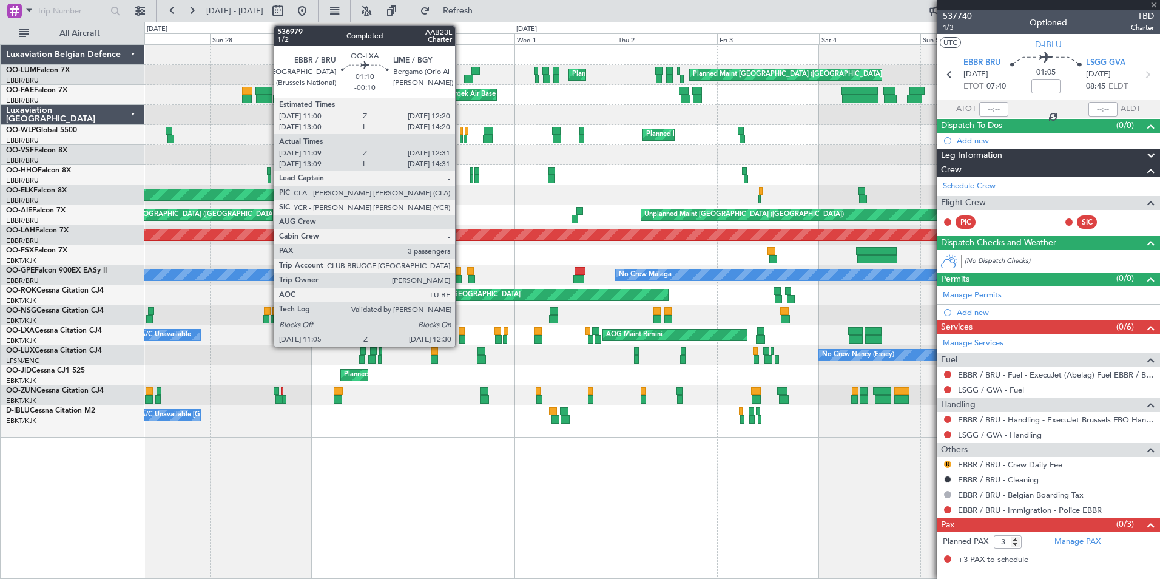
type input "08:32"
type input "09:48"
type input "0"
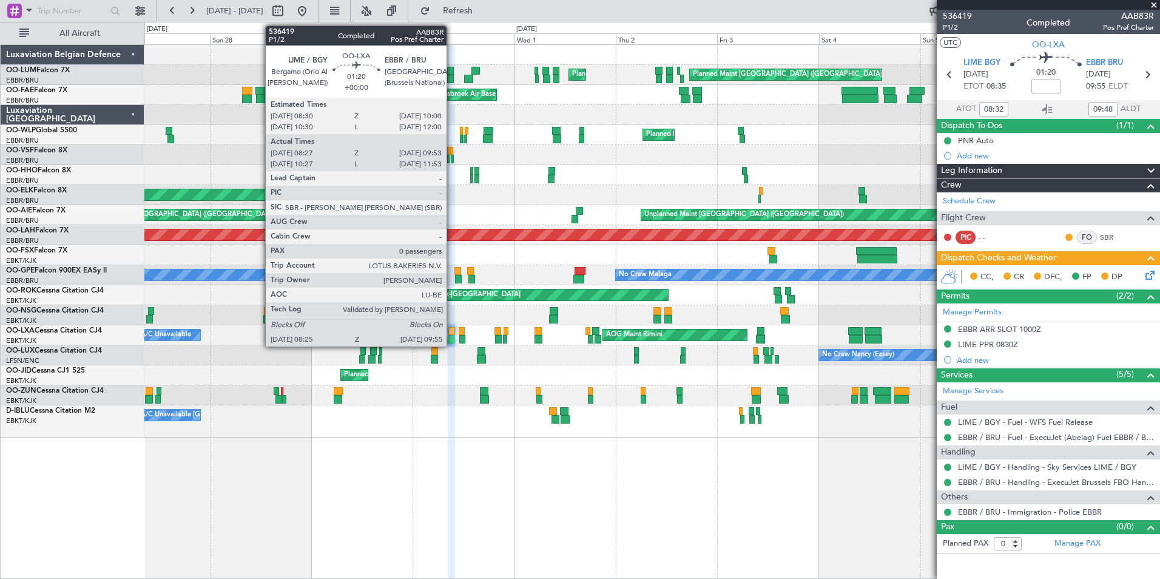
click at [452, 335] on div at bounding box center [451, 339] width 7 height 8
click at [448, 332] on div at bounding box center [451, 331] width 7 height 8
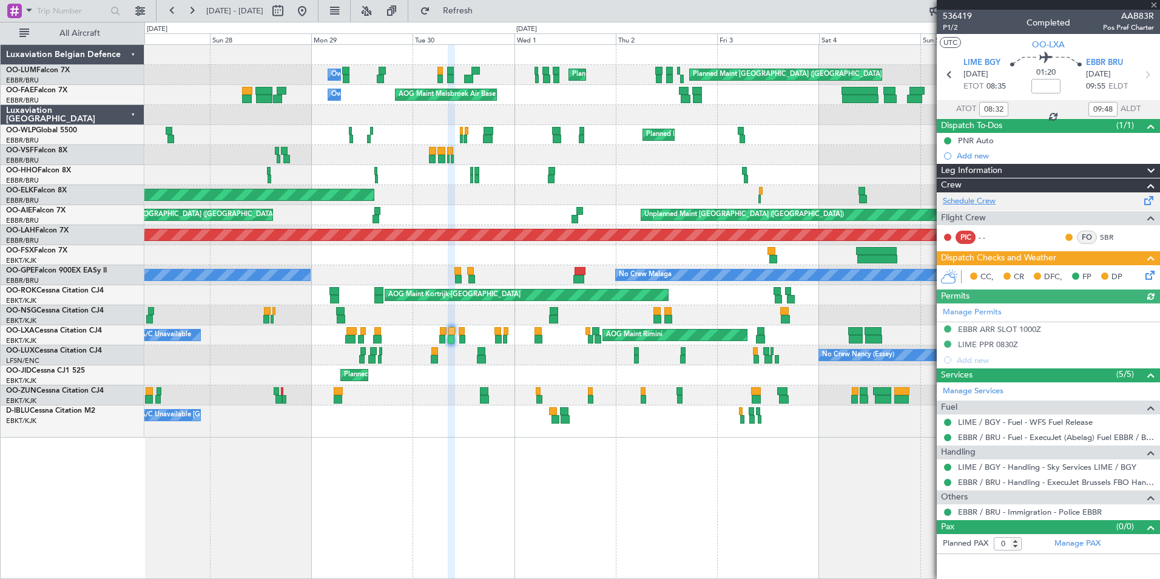
click at [967, 199] on link "Schedule Crew" at bounding box center [968, 201] width 53 height 12
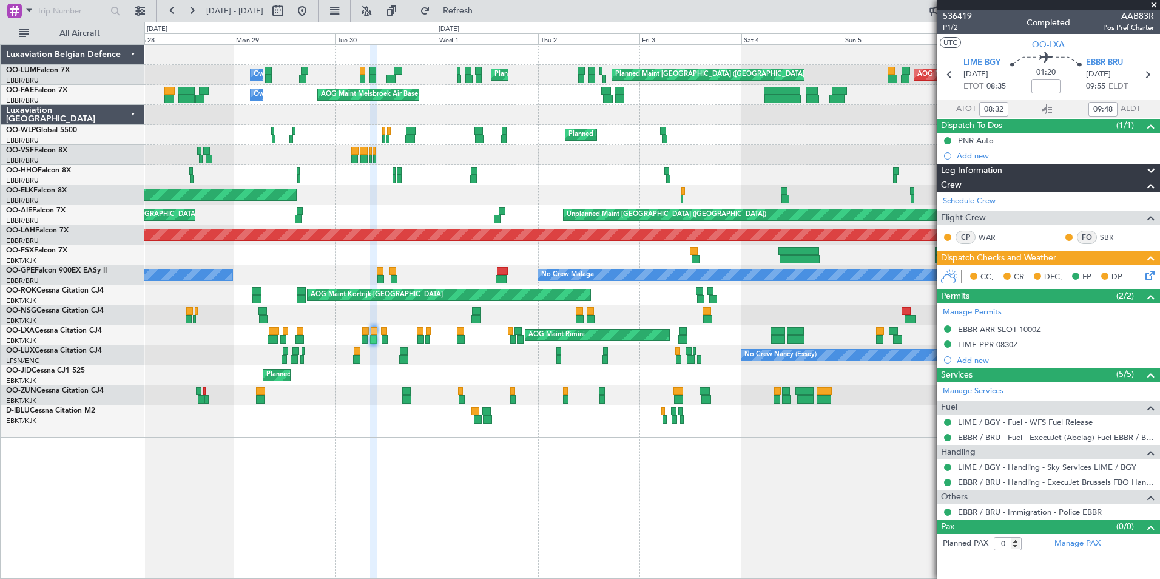
click at [555, 497] on div "Owner Melsbroek Air Base AOG Maint Sibiu Planned Maint Brussels (Brussels Natio…" at bounding box center [651, 311] width 1015 height 534
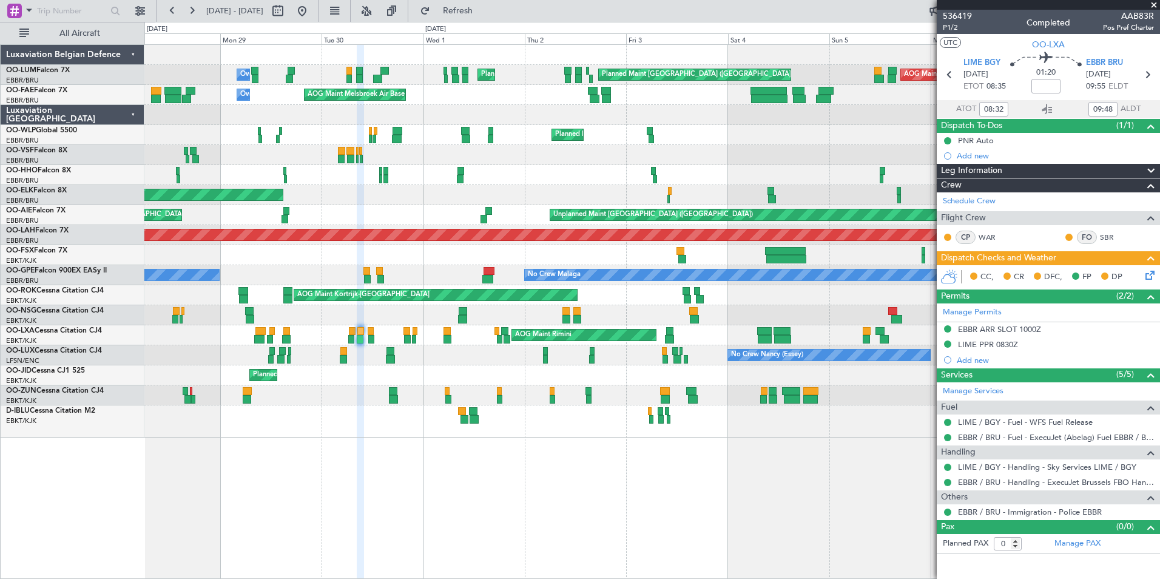
click at [617, 525] on div "Owner Melsbroek Air Base AOG Maint Sibiu Planned Maint Brussels (Brussels Natio…" at bounding box center [651, 311] width 1015 height 534
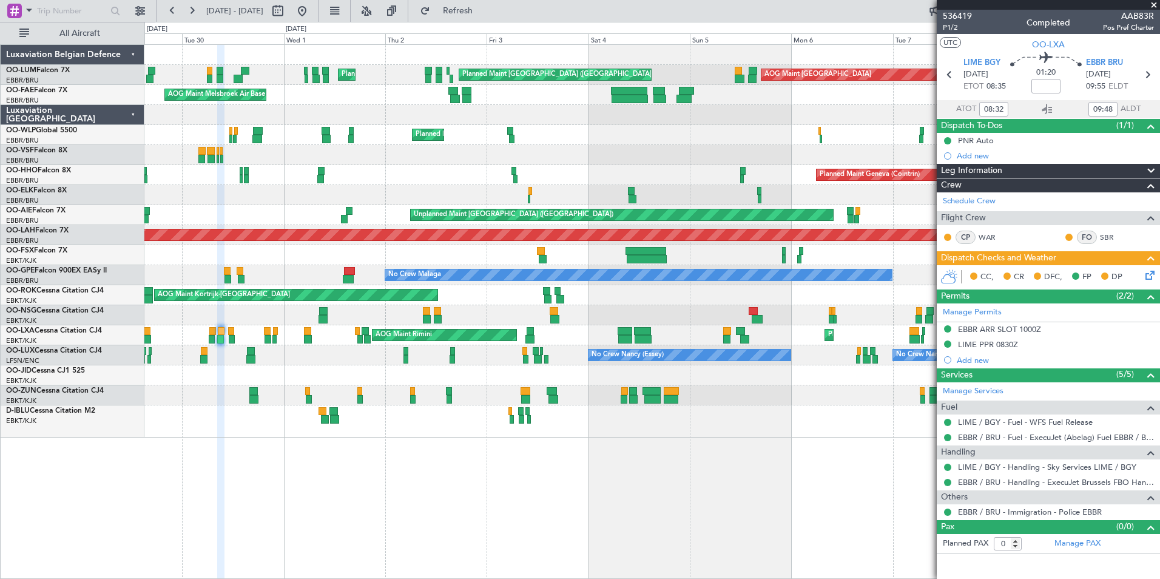
click at [596, 532] on div "AOG Maint Sibiu Planned Maint Brussels (Brussels National) Planned Maint Brusse…" at bounding box center [651, 311] width 1015 height 534
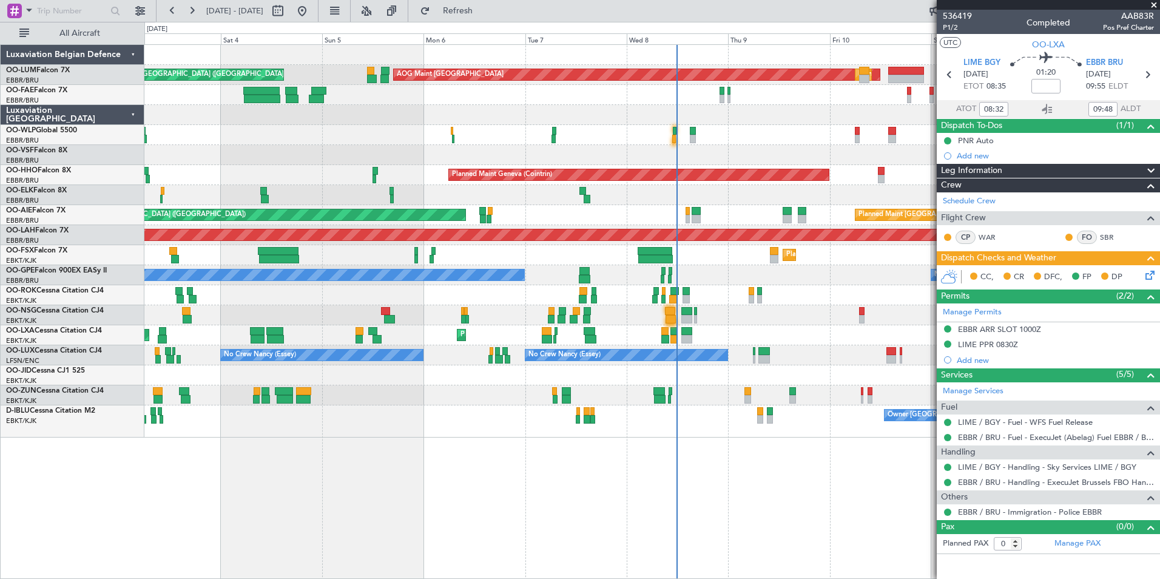
click at [616, 548] on div "AOG Maint Sibiu Planned Maint Brussels (Brussels National) Planned Maint Brusse…" at bounding box center [651, 311] width 1015 height 534
click at [522, 554] on div "AOG Maint Sibiu Planned Maint Brussels (Brussels National) Planned Maint Brusse…" at bounding box center [651, 311] width 1015 height 534
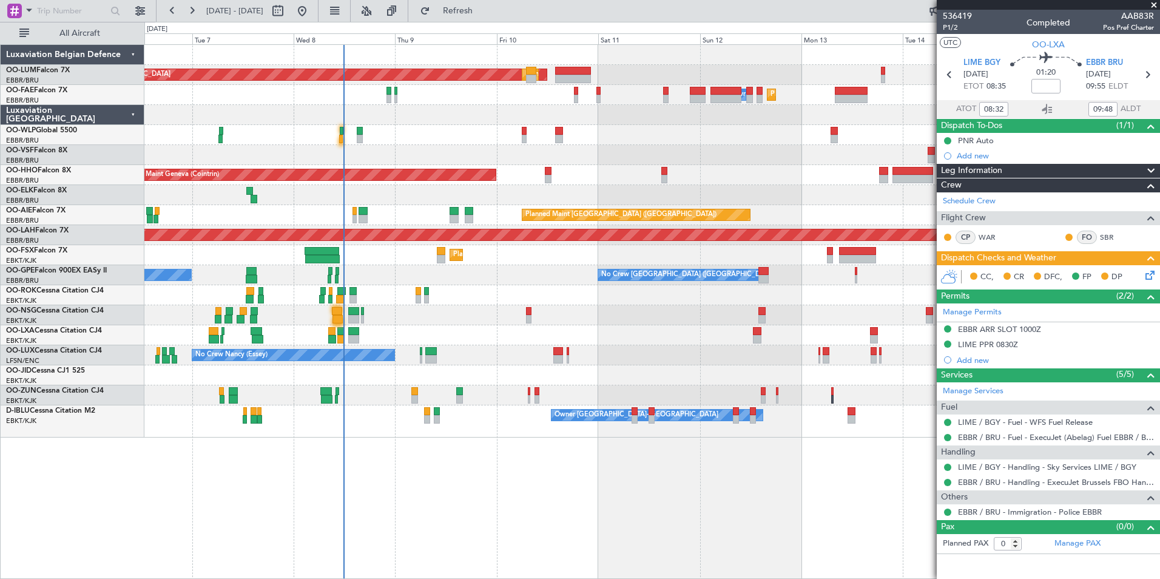
click at [287, 515] on div "AOG Maint Sibiu Planned Maint Brussels (Brussels National) Planned Maint Brusse…" at bounding box center [651, 311] width 1015 height 534
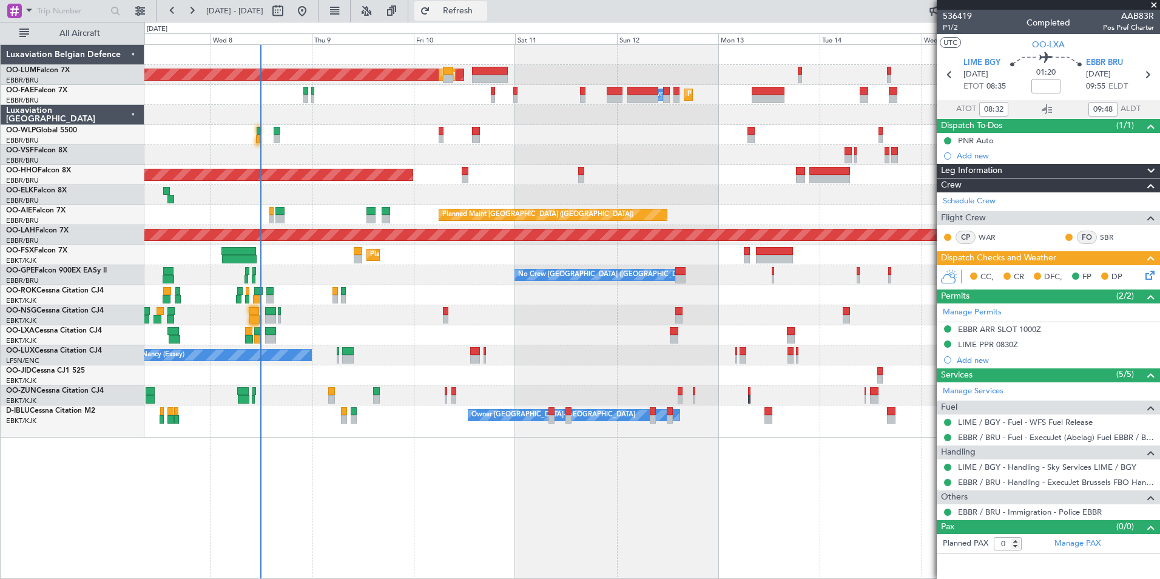
click at [483, 7] on span "Refresh" at bounding box center [457, 11] width 51 height 8
click at [326, 491] on div "Planned Maint Brussels (Brussels National) AOG Maint Sibiu Planned Maint Melsbr…" at bounding box center [651, 311] width 1015 height 534
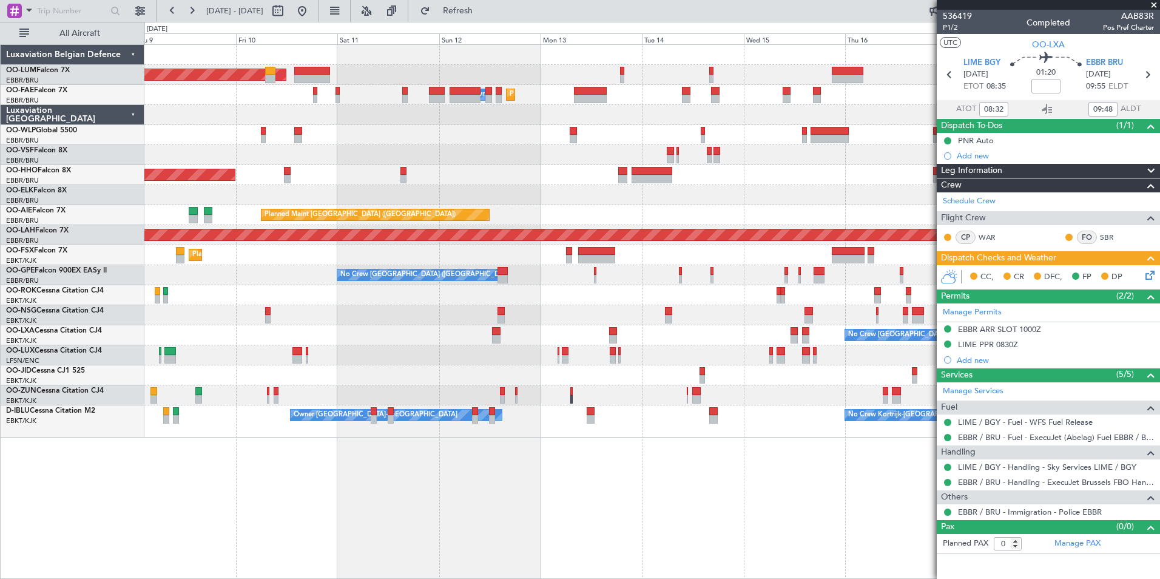
click at [652, 493] on div "Planned Maint Brussels (Brussels National) AOG Maint Sibiu Planned Maint Melsbr…" at bounding box center [651, 311] width 1015 height 534
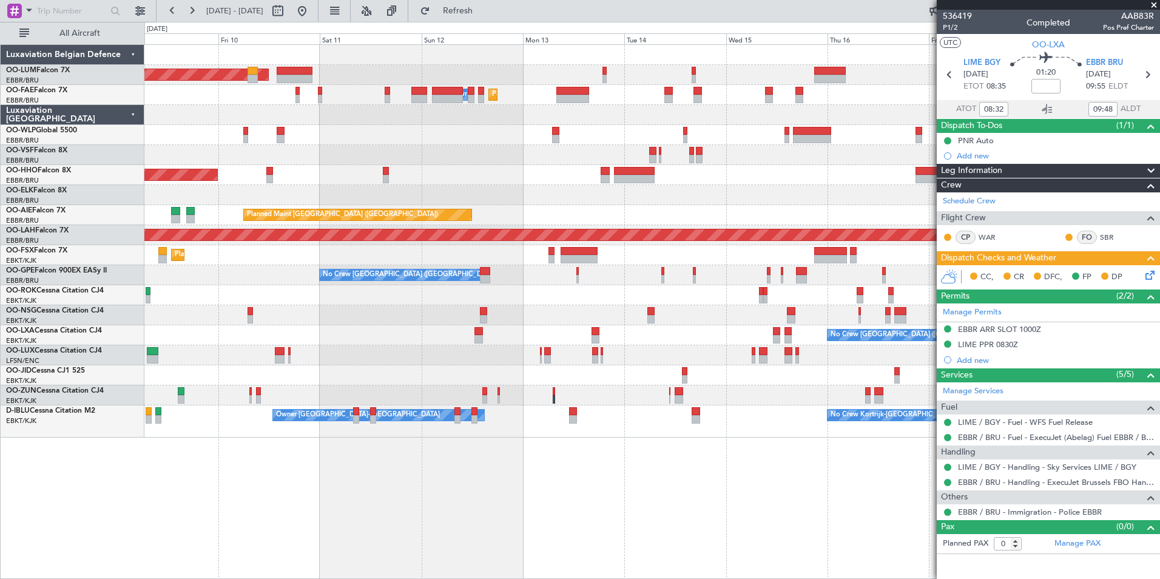
click at [647, 549] on div "Planned Maint Brussels (Brussels National) AOG Maint Sibiu Planned Maint Melsbr…" at bounding box center [651, 311] width 1015 height 534
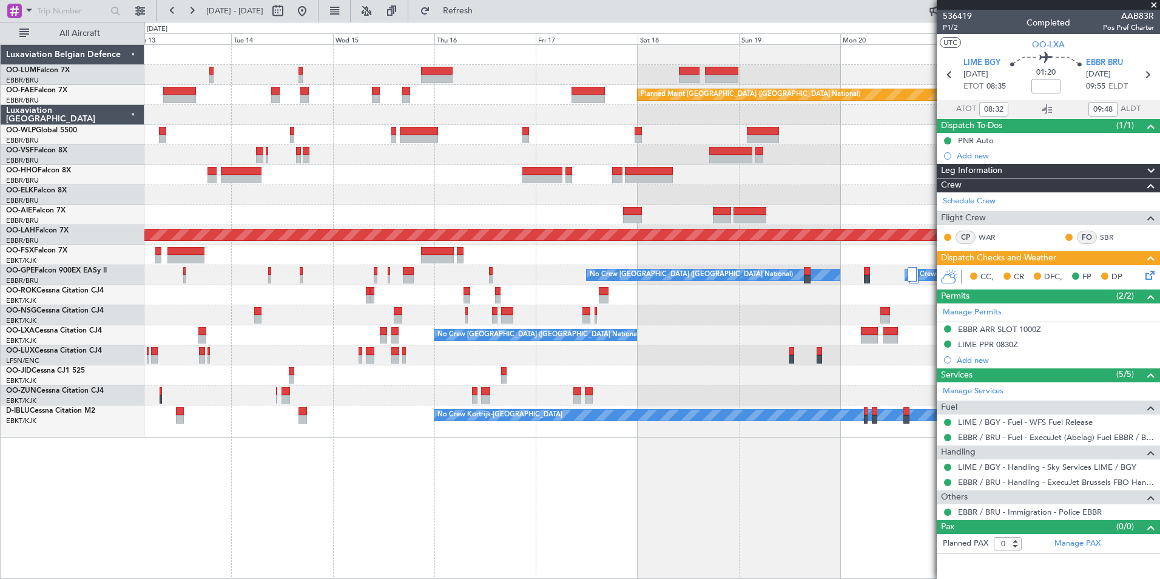
click at [421, 546] on div "Planned Maint Brussels (Brussels National) Owner Melsbroek Air Base Planned Mai…" at bounding box center [651, 311] width 1015 height 534
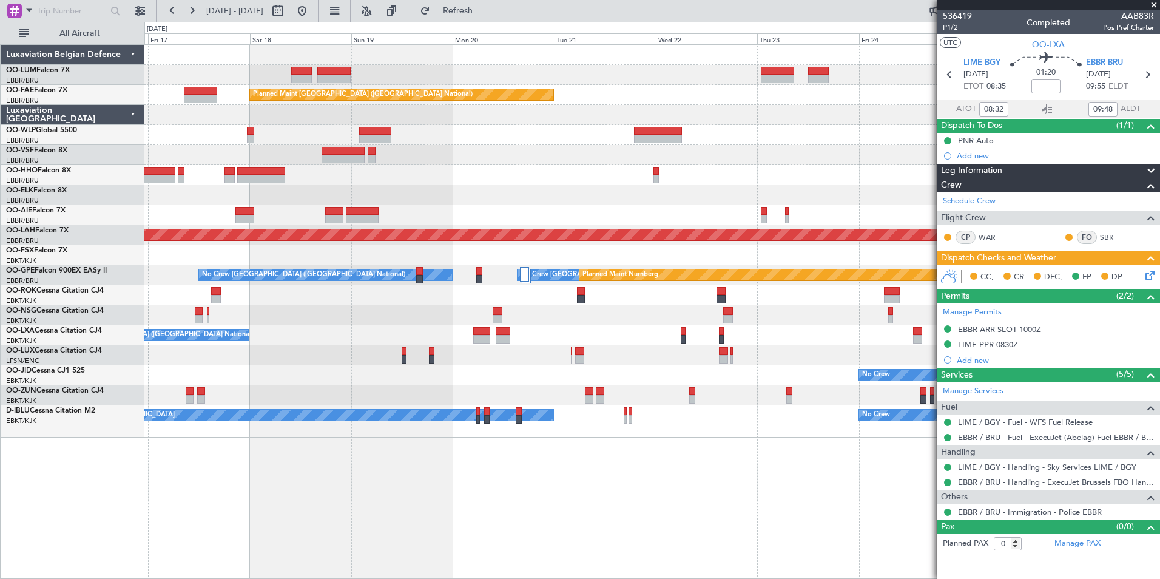
click at [175, 532] on div "Planned Maint Kortrijk-Wevelgem Planned Maint Brussels (Brussels National) Plan…" at bounding box center [651, 311] width 1015 height 534
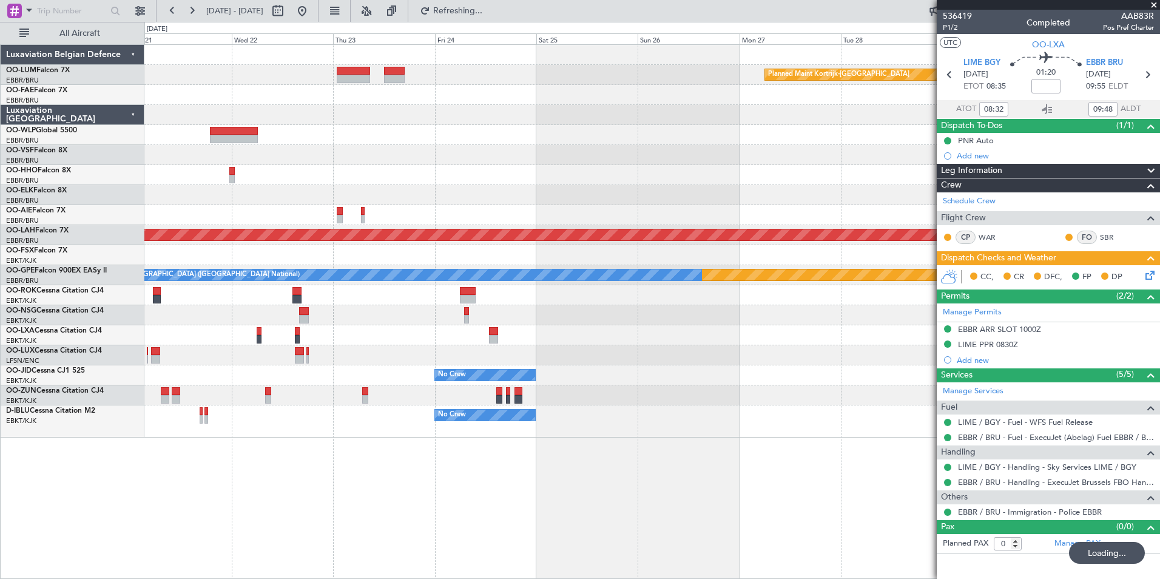
click at [215, 541] on div "Planned Maint Kortrijk-Wevelgem Planned Maint Brussels (Brussels National) Plan…" at bounding box center [651, 311] width 1015 height 534
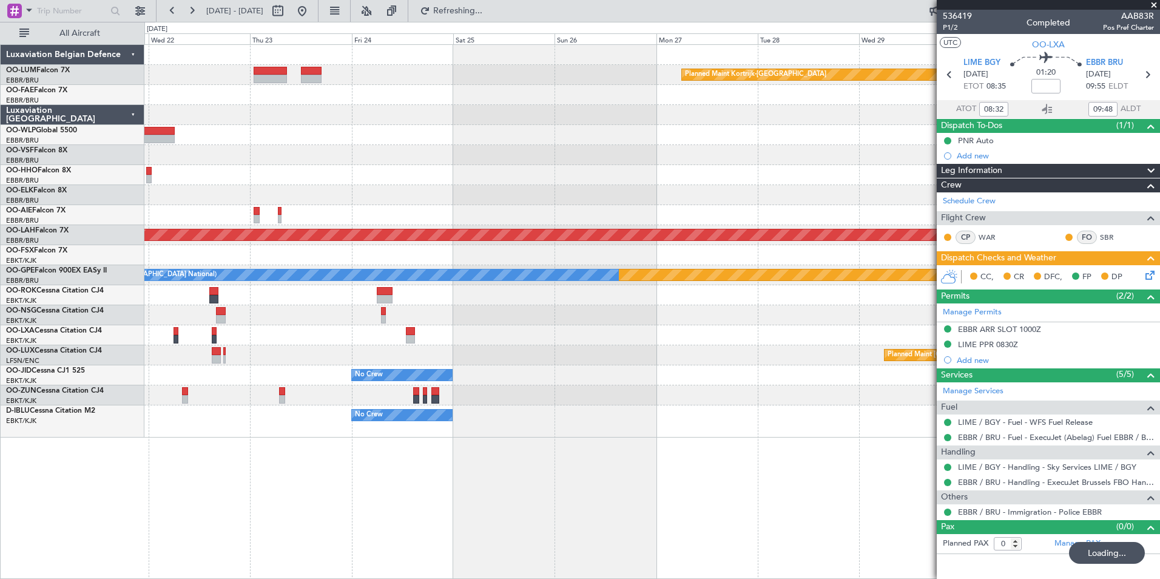
click at [462, 565] on div "Planned Maint Kortrijk-Wevelgem Planned Maint Brussels (Brussels National) Plan…" at bounding box center [651, 311] width 1015 height 534
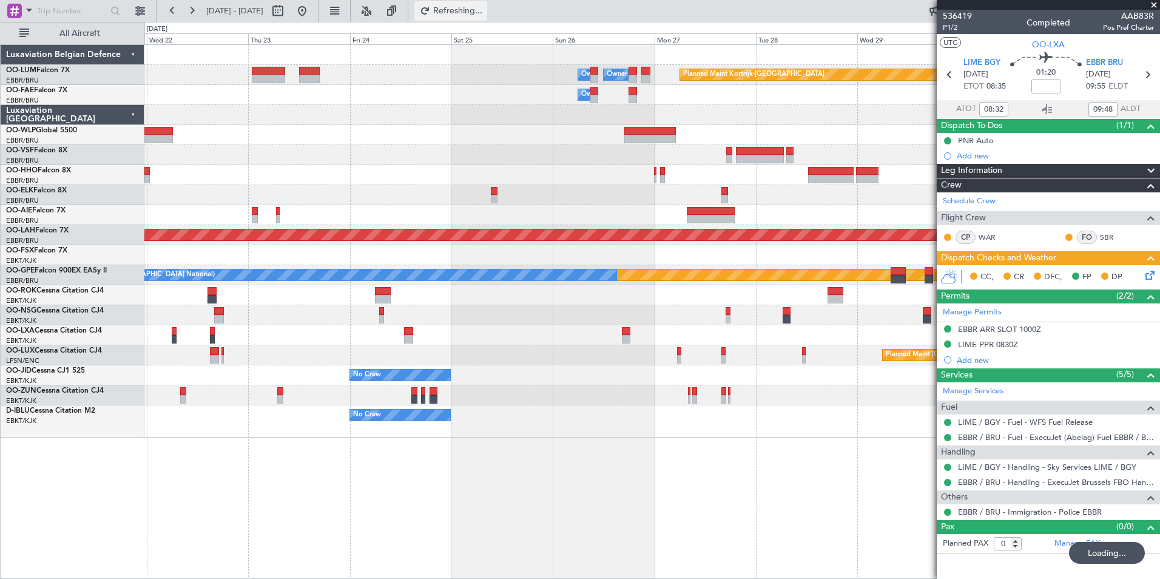
click at [487, 1] on button "Refreshing..." at bounding box center [450, 10] width 73 height 19
click at [487, 15] on button "Refresh" at bounding box center [450, 10] width 73 height 19
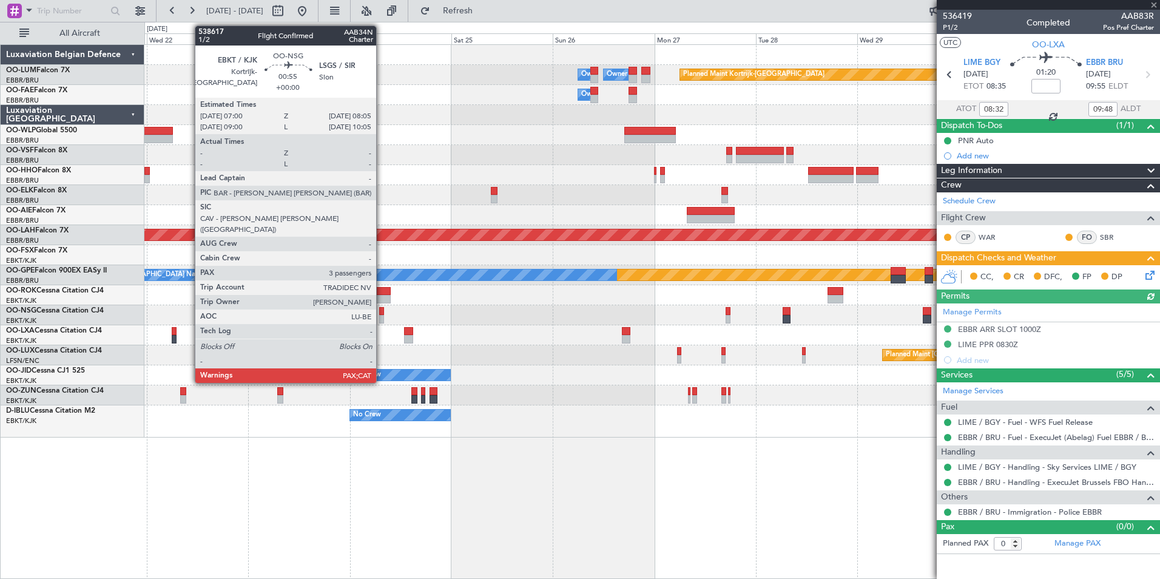
click at [382, 312] on div at bounding box center [381, 311] width 5 height 8
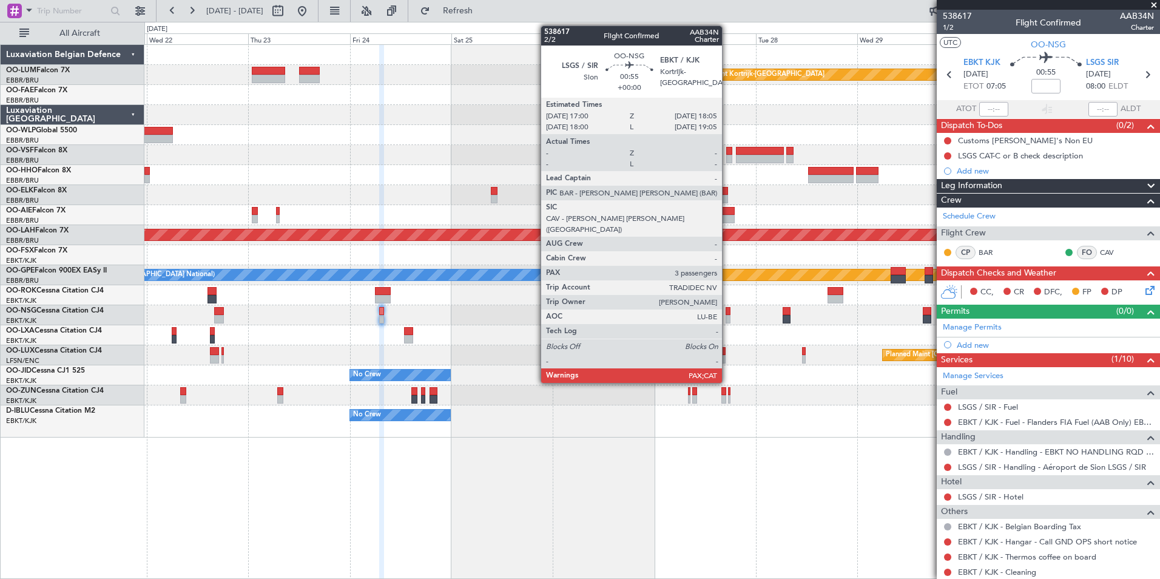
click at [727, 309] on div at bounding box center [727, 311] width 5 height 8
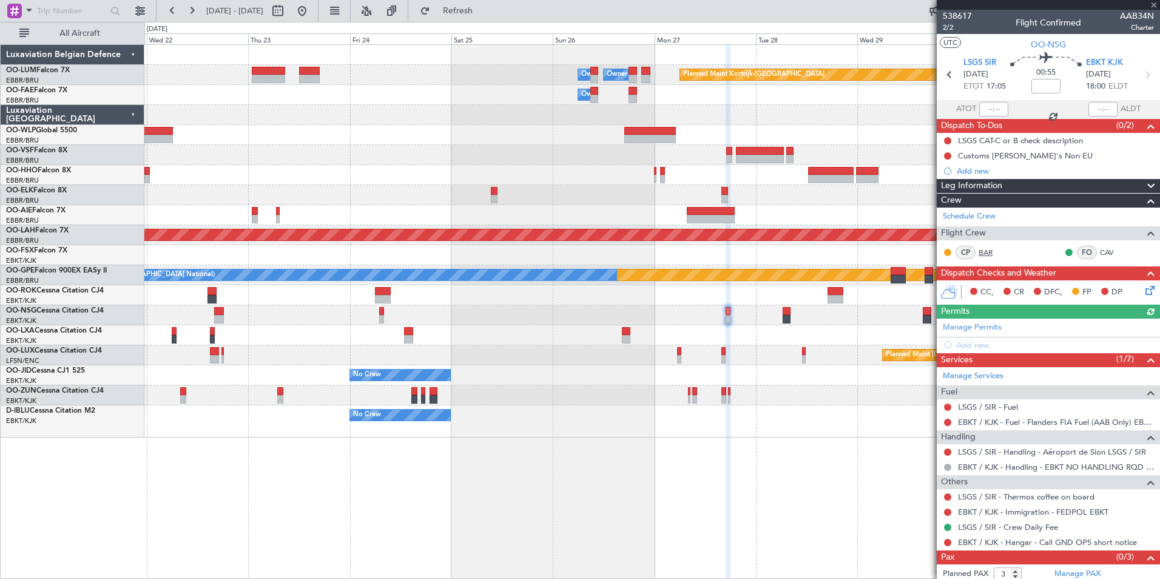
click at [987, 254] on link "BAR" at bounding box center [991, 252] width 27 height 11
click at [685, 576] on div "Planned Maint Kortrijk-Wevelgem Owner Melsbroek Air Base Owner Melsbroek Air Ba…" at bounding box center [651, 311] width 1015 height 534
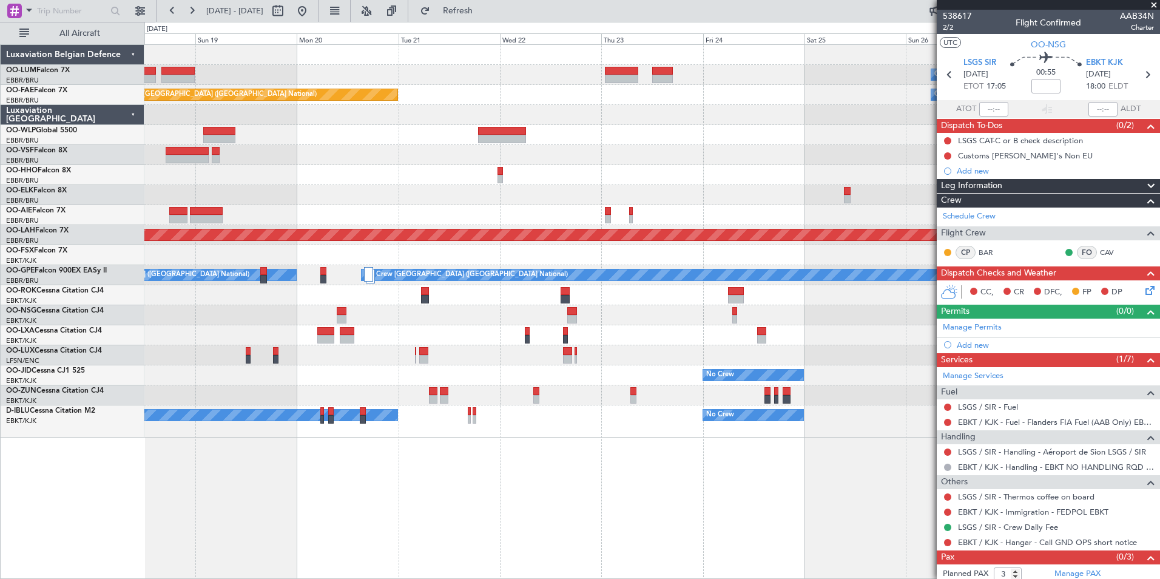
click at [586, 537] on div "Planned Maint Kortrijk-Wevelgem Owner Melsbroek Air Base Owner Melsbroek Air Ba…" at bounding box center [651, 311] width 1015 height 534
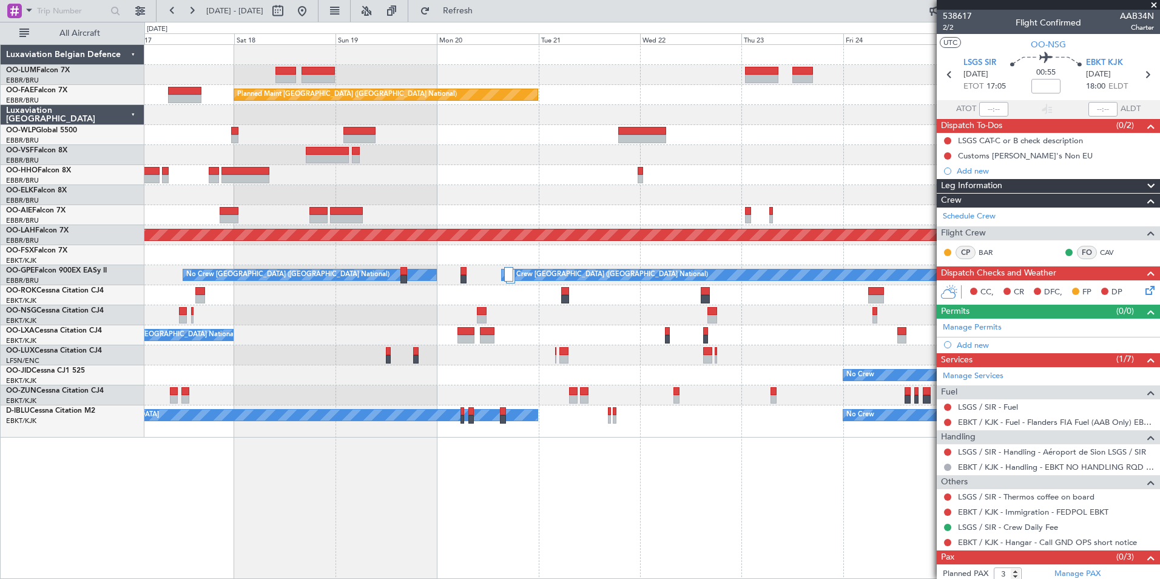
click at [478, 511] on div "Owner Melsbroek Air Base Owner Melsbroek Air Base Planned Maint Kortrijk-Wevelg…" at bounding box center [651, 311] width 1015 height 534
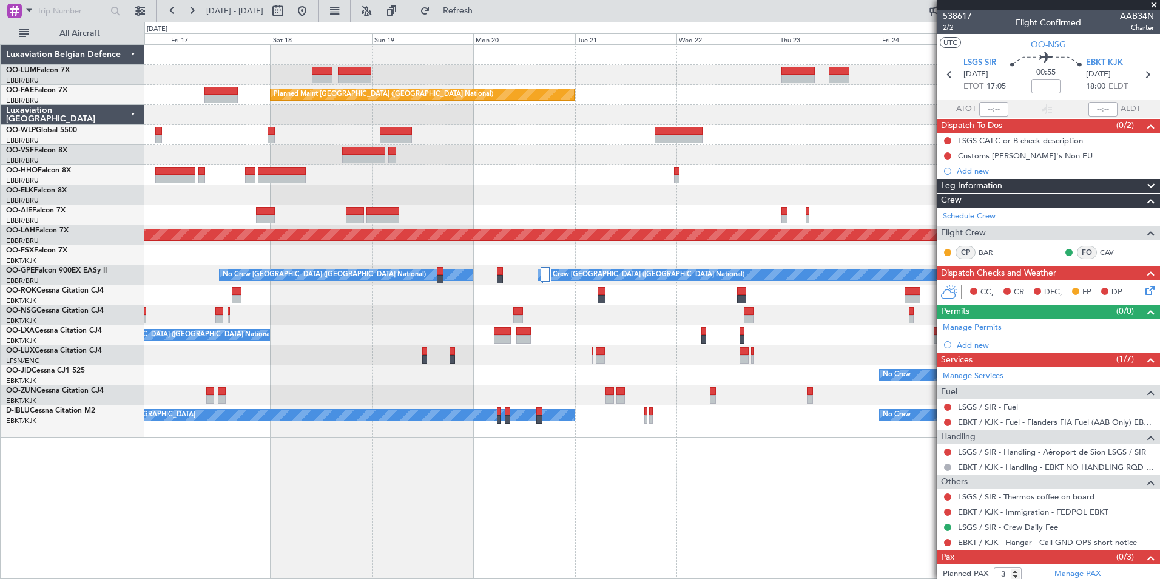
click at [533, 519] on div "Owner Melsbroek Air Base Owner Melsbroek Air Base Planned Maint Kortrijk-Wevelg…" at bounding box center [651, 311] width 1015 height 534
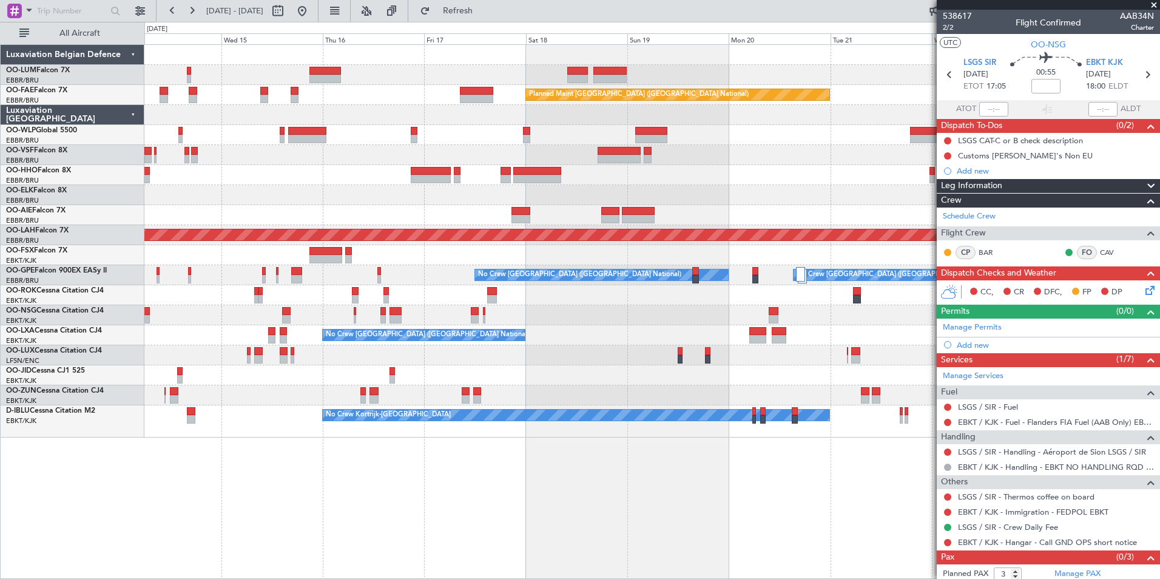
click at [429, 508] on div "Owner Melsbroek Air Base Owner Melsbroek Air Base Planned Maint Brussels (Bruss…" at bounding box center [651, 311] width 1015 height 534
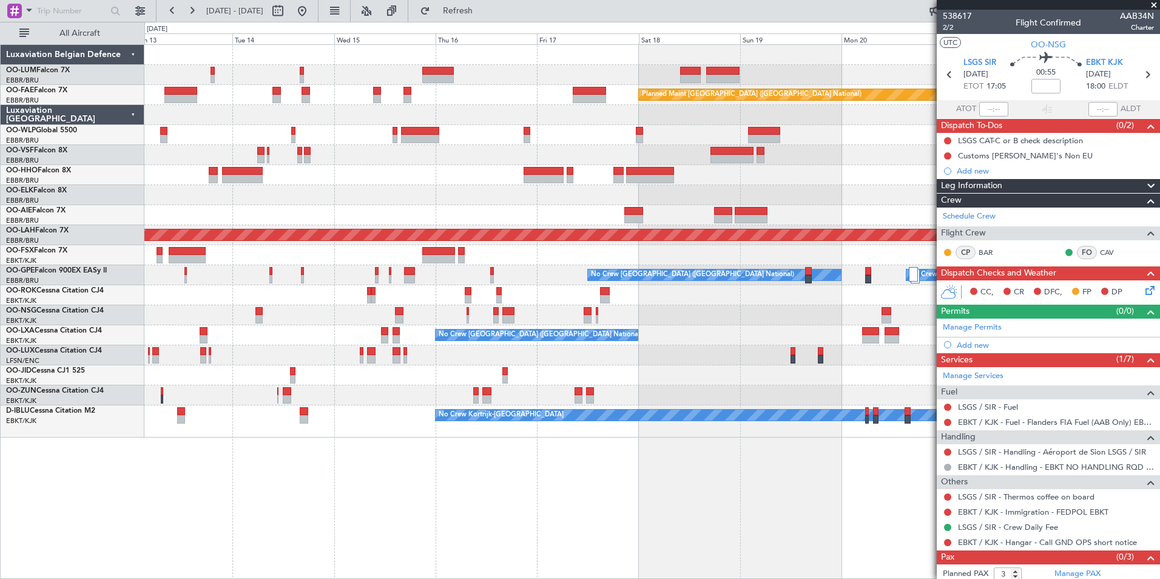
click at [287, 485] on div "Planned Maint Brussels (Brussels National) Owner Melsbroek Air Base Planned Mai…" at bounding box center [651, 311] width 1015 height 534
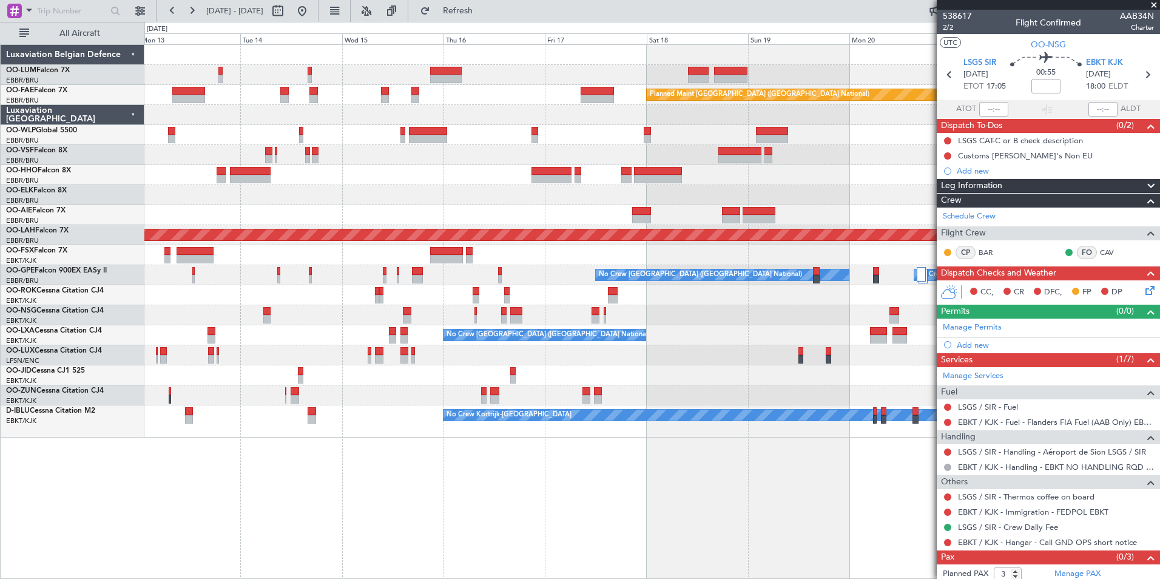
click at [332, 509] on div "Planned Maint Brussels (Brussels National) Owner Melsbroek Air Base Planned Mai…" at bounding box center [651, 311] width 1015 height 534
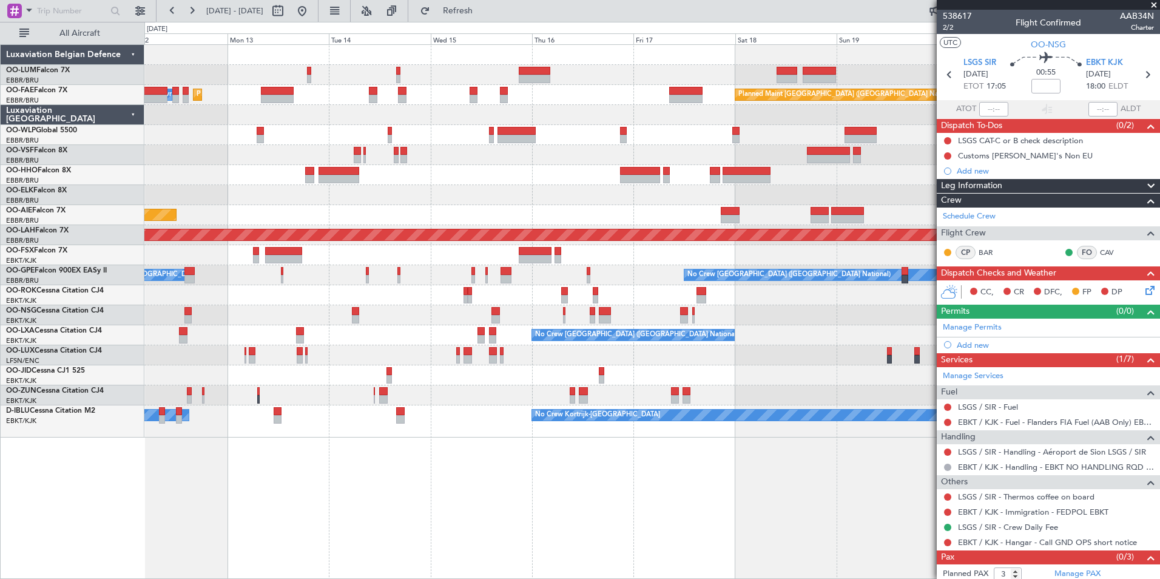
click at [289, 514] on div "Planned Maint Brussels (Brussels National) AOG Maint Sibiu Planned Maint Brusse…" at bounding box center [651, 311] width 1015 height 534
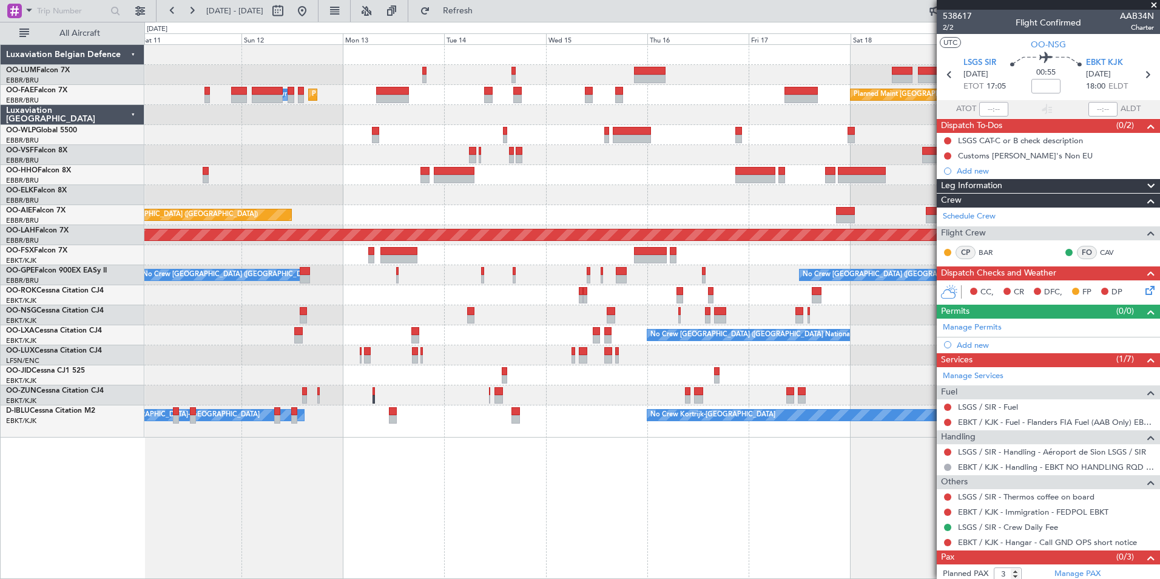
click at [321, 502] on div "Planned Maint Brussels (Brussels National) AOG Maint Sibiu Planned Maint Brusse…" at bounding box center [580, 300] width 1160 height 557
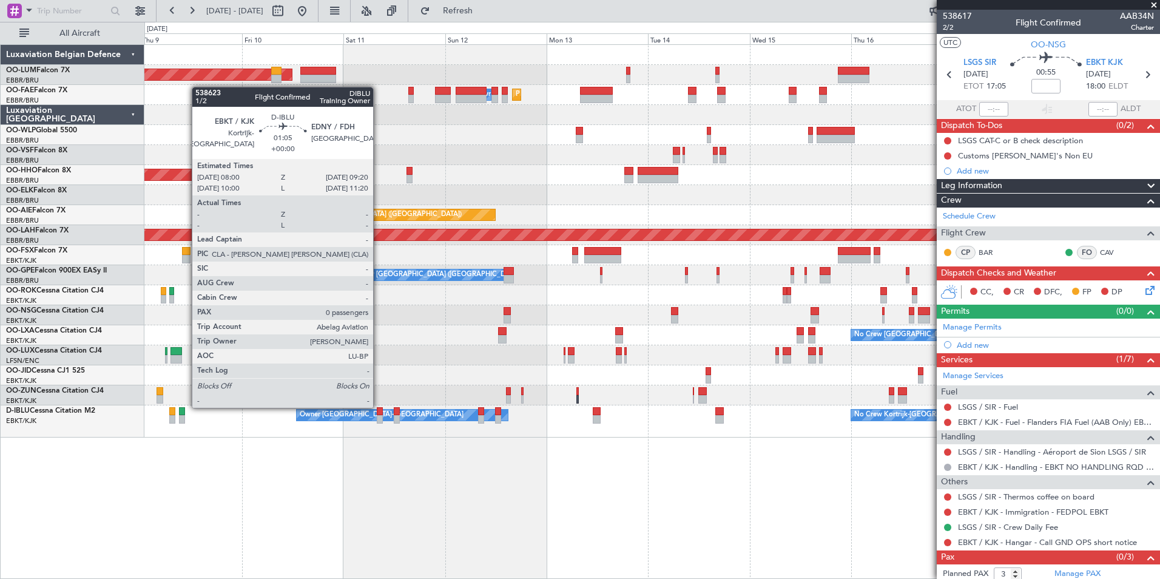
click at [378, 407] on div at bounding box center [380, 411] width 6 height 8
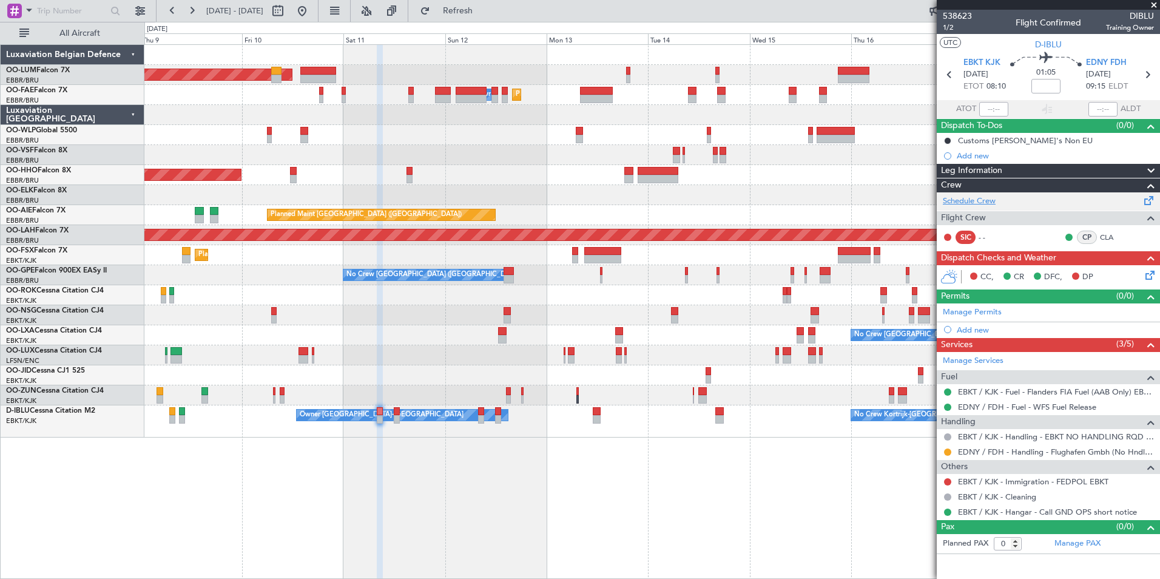
click at [980, 204] on link "Schedule Crew" at bounding box center [968, 201] width 53 height 12
click at [606, 559] on div "Planned Maint Brussels (Brussels National) AOG Maint Sibiu Planned Maint Brusse…" at bounding box center [651, 311] width 1015 height 534
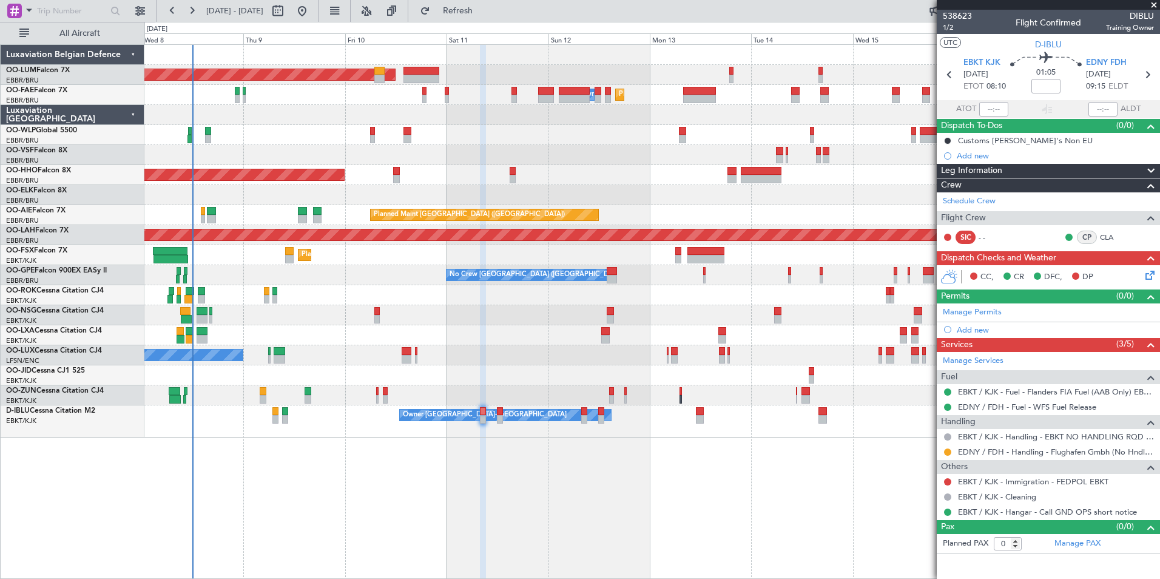
click at [422, 520] on div "Planned Maint Brussels (Brussels National) AOG Maint Sibiu Planned Maint Brusse…" at bounding box center [651, 311] width 1015 height 534
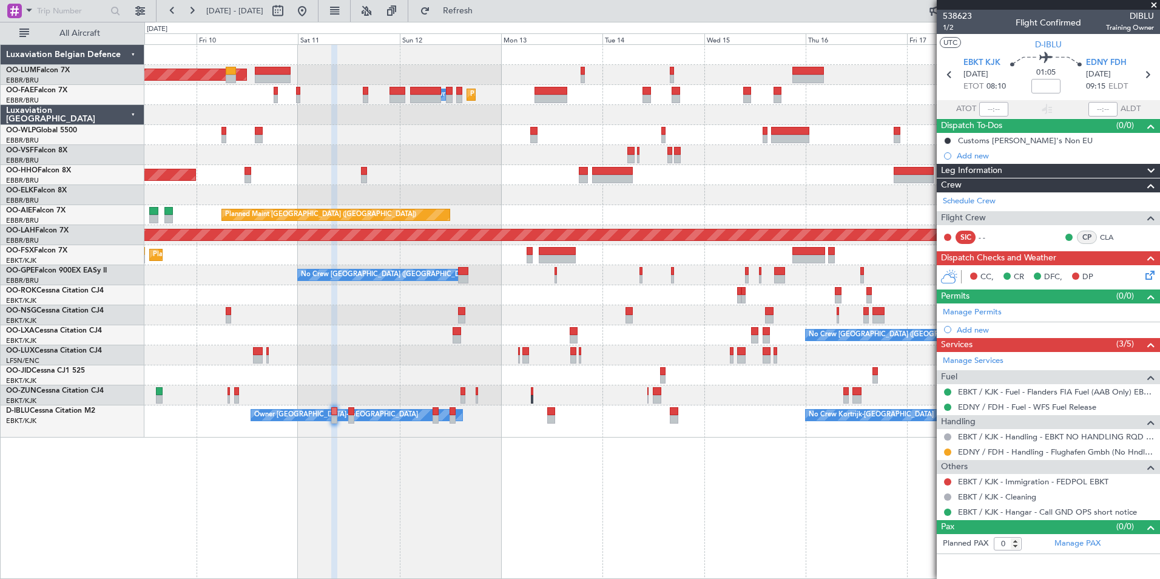
click at [605, 532] on div "Planned Maint Brussels (Brussels National) AOG Maint Sibiu Planned Maint Brusse…" at bounding box center [651, 311] width 1015 height 534
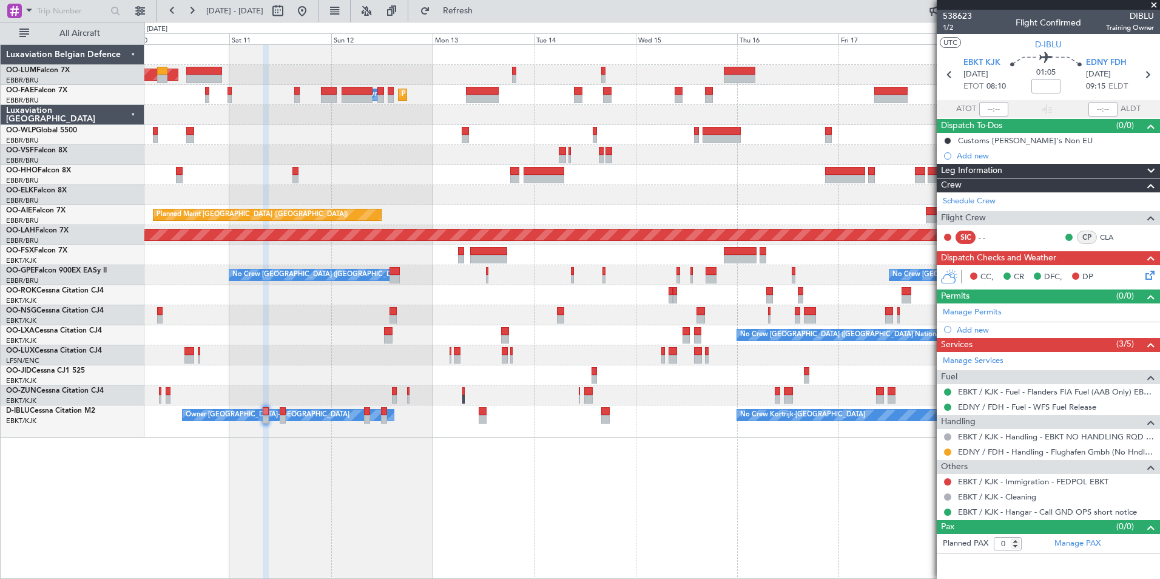
click at [539, 531] on div "Planned Maint Brussels (Brussels National) AOG Maint Sibiu Planned Maint Brusse…" at bounding box center [651, 311] width 1015 height 534
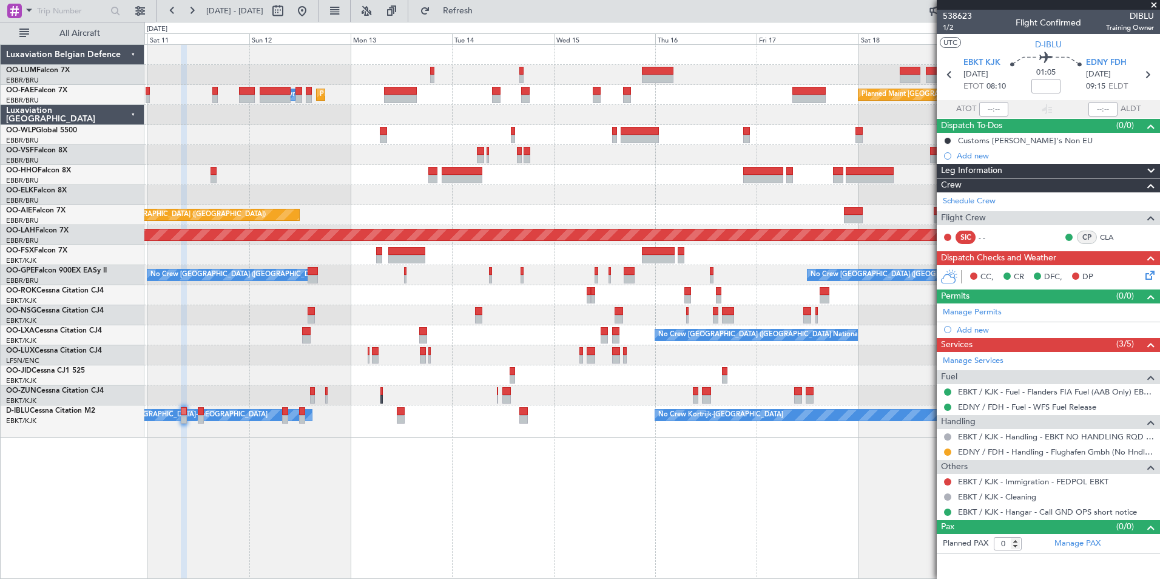
click at [406, 523] on div "Planned Maint Brussels (Brussels National) AOG Maint Sibiu Planned Maint Brusse…" at bounding box center [651, 311] width 1015 height 534
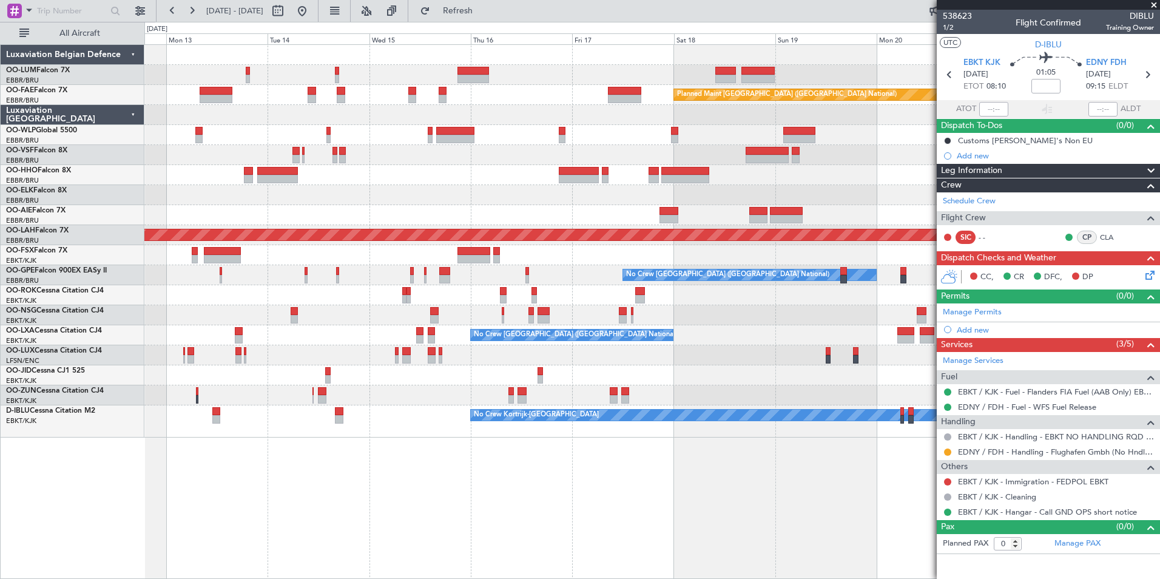
click at [439, 523] on div "Planned Maint Brussels (Brussels National) AOG Maint Sibiu Planned Maint Brusse…" at bounding box center [651, 311] width 1015 height 534
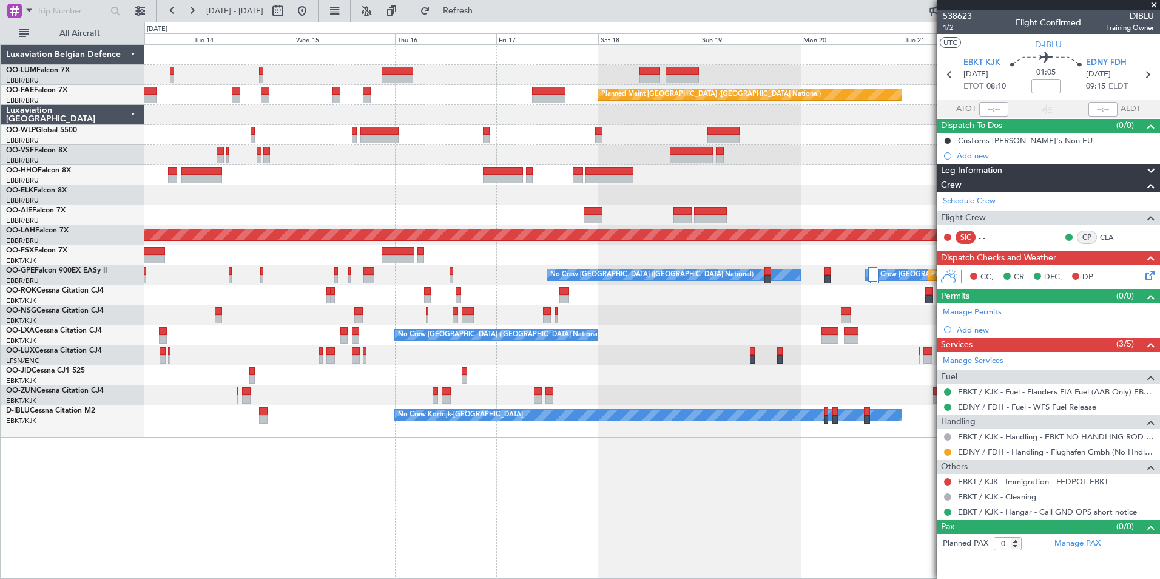
click at [419, 525] on div "Planned Maint Brussels (Brussels National) Owner Melsbroek Air Base Planned Mai…" at bounding box center [651, 311] width 1015 height 534
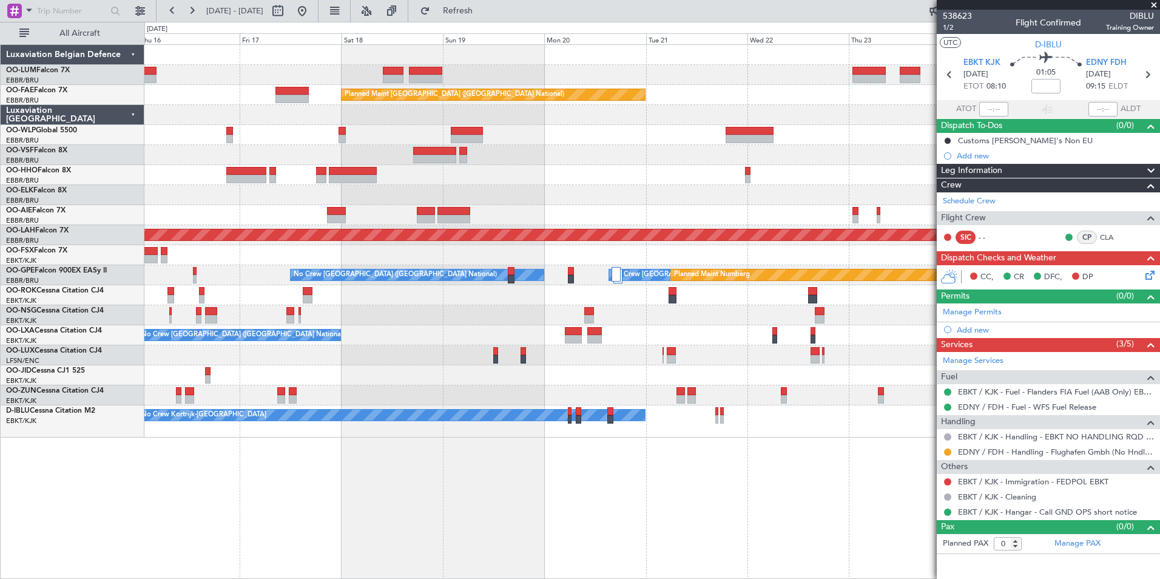
click at [366, 535] on div "Owner Melsbroek Air Base Owner Melsbroek Air Base Planned Maint Kortrijk-Wevelg…" at bounding box center [651, 311] width 1015 height 534
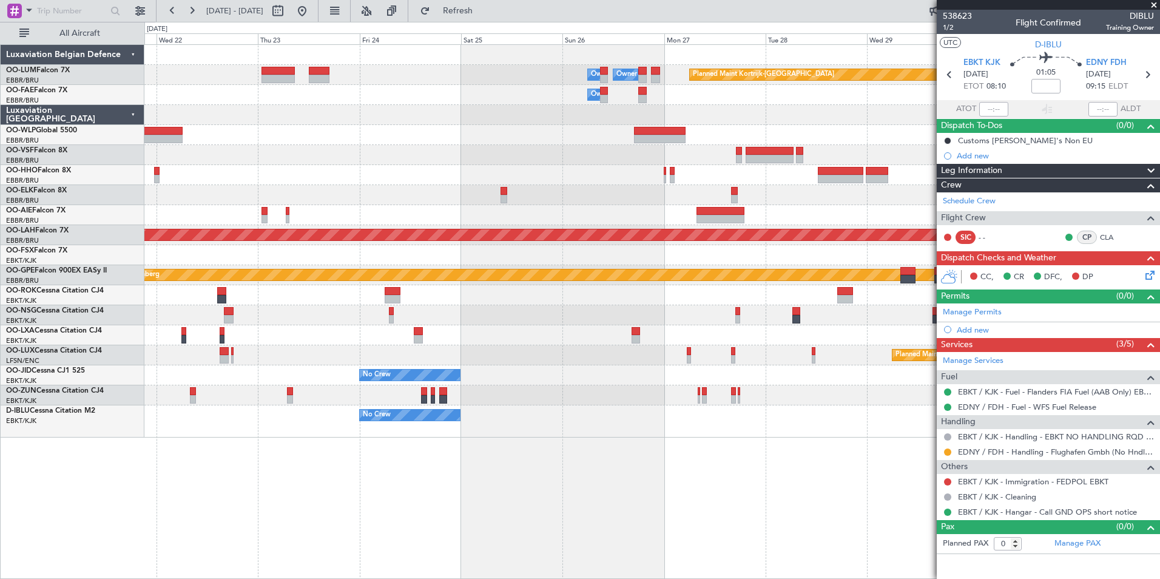
click at [178, 555] on div "Owner Melsbroek Air Base Owner Melsbroek Air Base Planned Maint Kortrijk-Wevelg…" at bounding box center [651, 311] width 1015 height 534
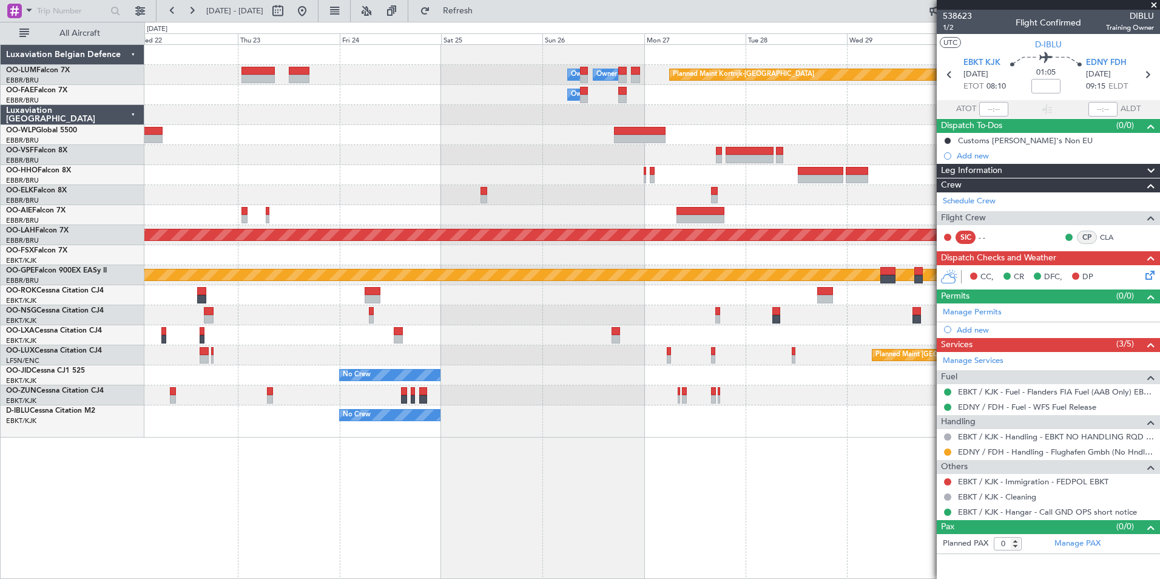
click at [405, 526] on div "Owner Melsbroek Air Base Owner Melsbroek Air Base Planned Maint Kortrijk-Wevelg…" at bounding box center [651, 311] width 1015 height 534
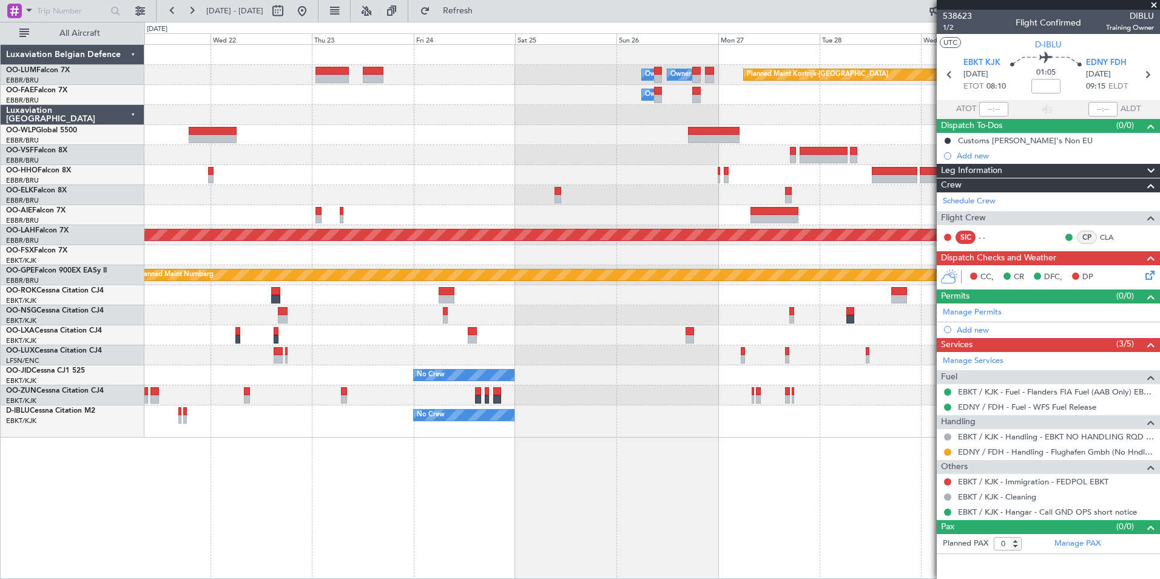
click at [257, 512] on div "Owner Melsbroek Air Base Owner Melsbroek Air Base Planned Maint Kortrijk-Wevelg…" at bounding box center [651, 311] width 1015 height 534
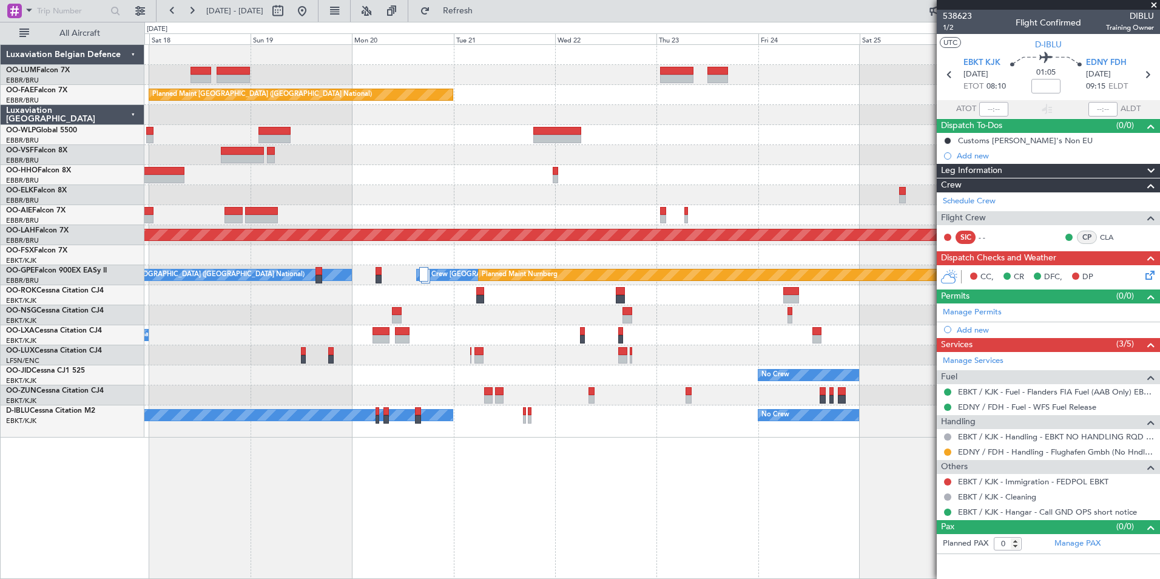
click at [778, 506] on div "Owner Melsbroek Air Base Owner Melsbroek Air Base Planned Maint Kortrijk-Wevelg…" at bounding box center [651, 311] width 1015 height 534
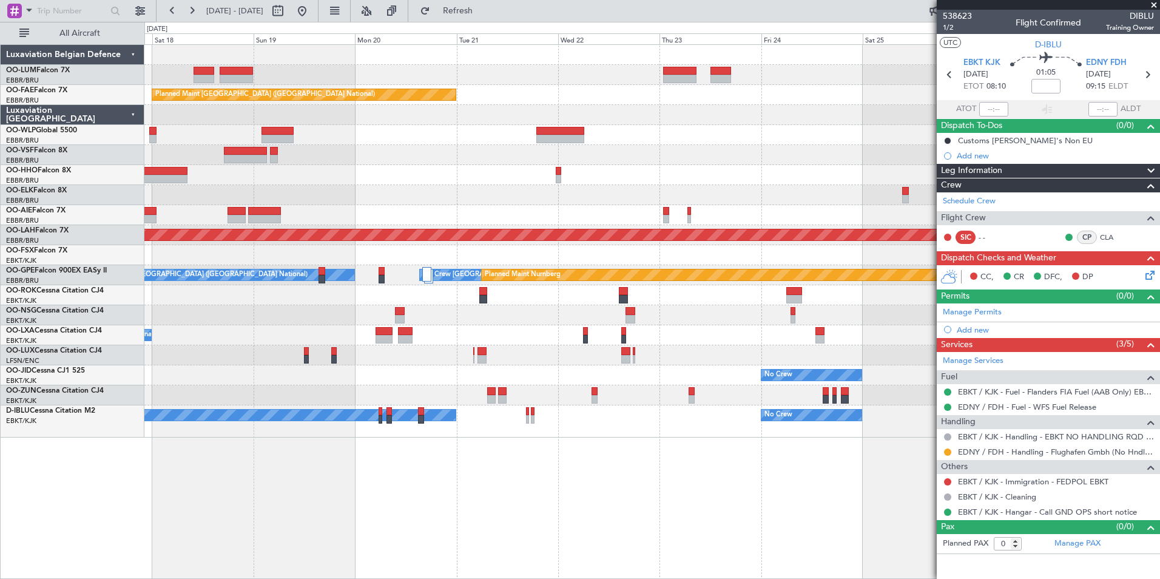
click at [473, 519] on div "Owner Melsbroek Air Base Owner Melsbroek Air Base Planned Maint Kortrijk-Wevelg…" at bounding box center [651, 311] width 1015 height 534
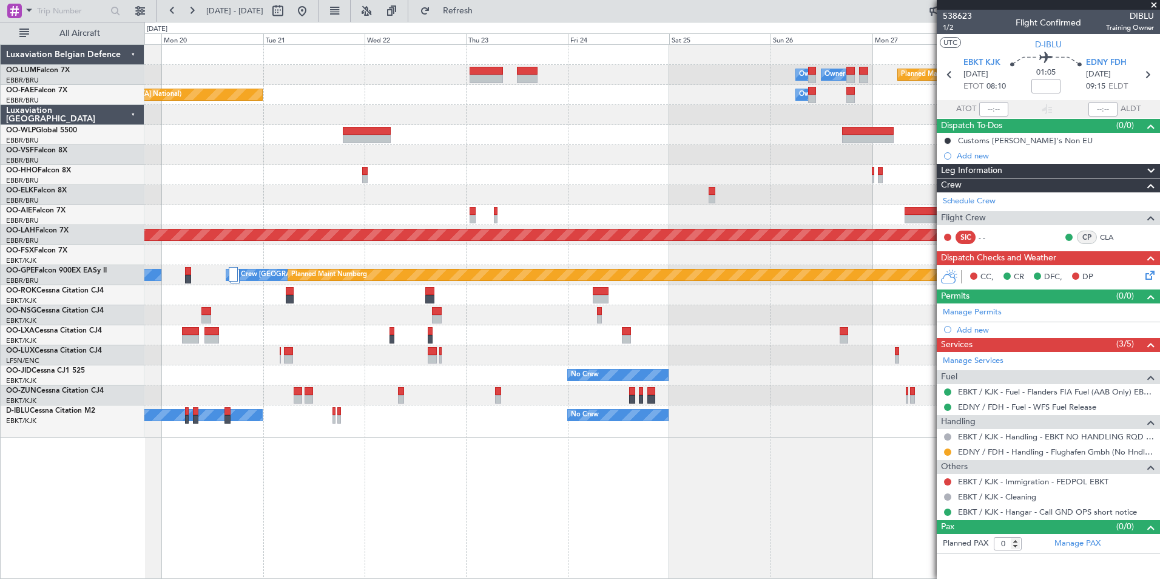
click at [472, 528] on div "Owner Melsbroek Air Base Owner Melsbroek Air Base Planned Maint Kortrijk-Wevelg…" at bounding box center [651, 311] width 1015 height 534
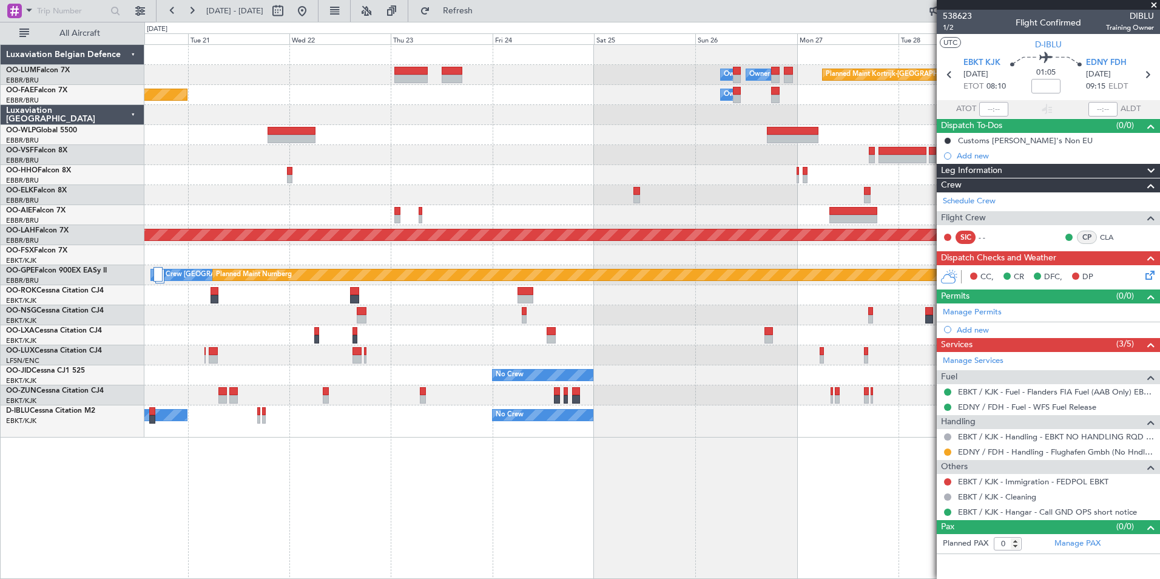
click at [380, 485] on div "Owner Melsbroek Air Base Owner Melsbroek Air Base Planned Maint Kortrijk-Wevelg…" at bounding box center [651, 311] width 1015 height 534
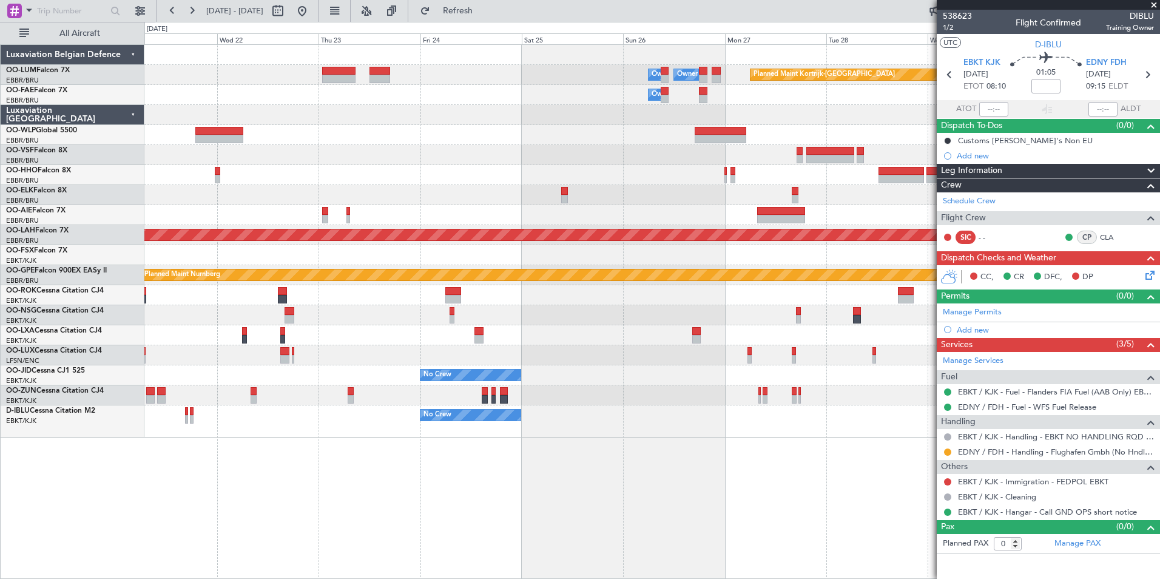
click at [361, 532] on div "Owner Melsbroek Air Base Owner Melsbroek Air Base Planned Maint Kortrijk-Wevelg…" at bounding box center [651, 311] width 1015 height 534
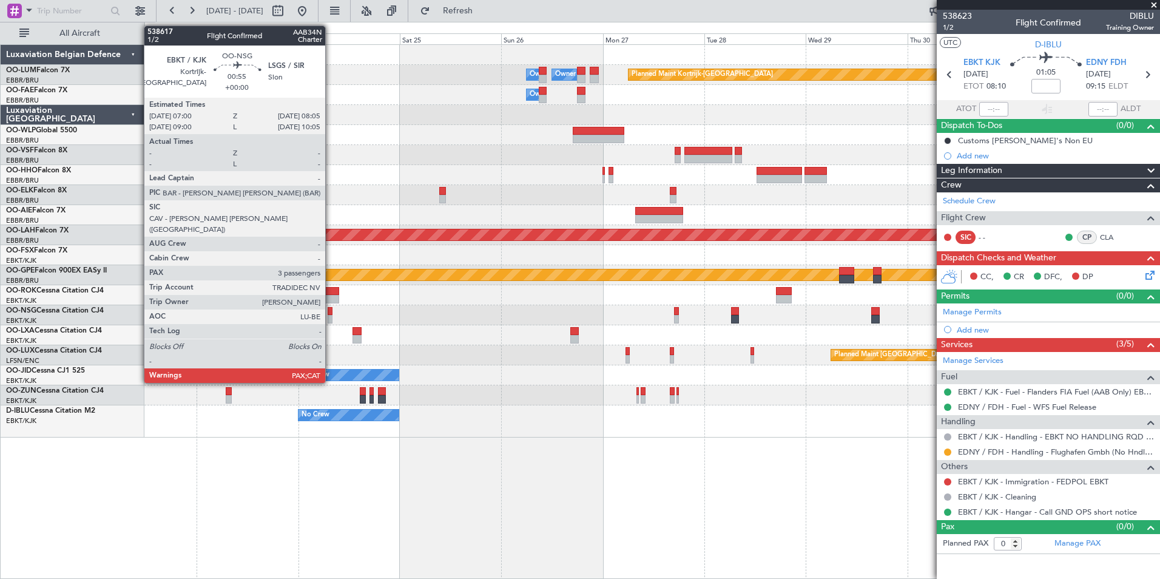
click at [331, 314] on div at bounding box center [329, 311] width 5 height 8
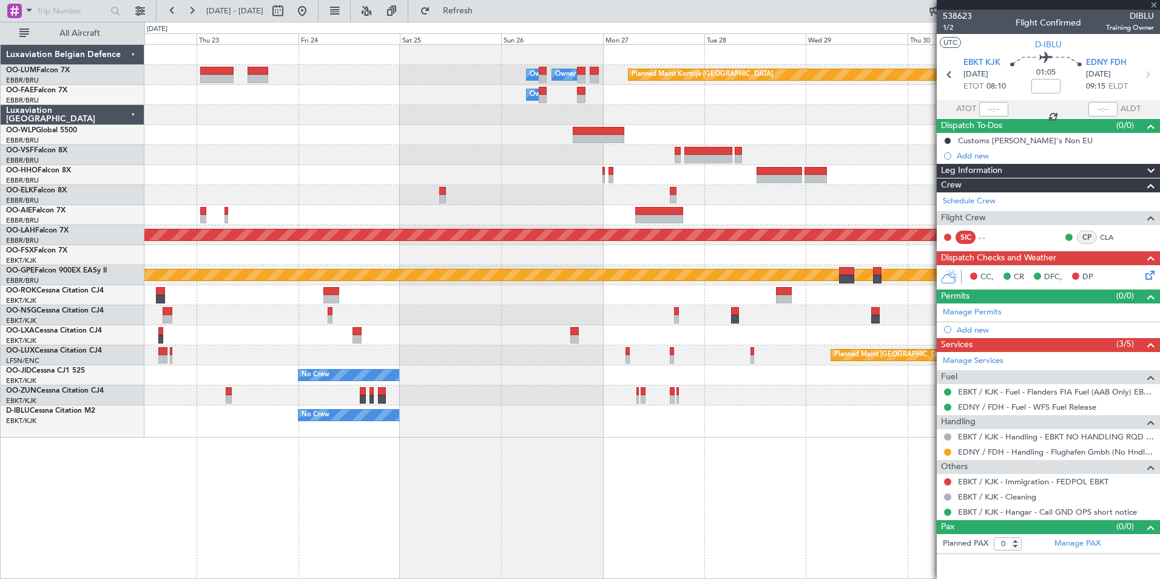
type input "3"
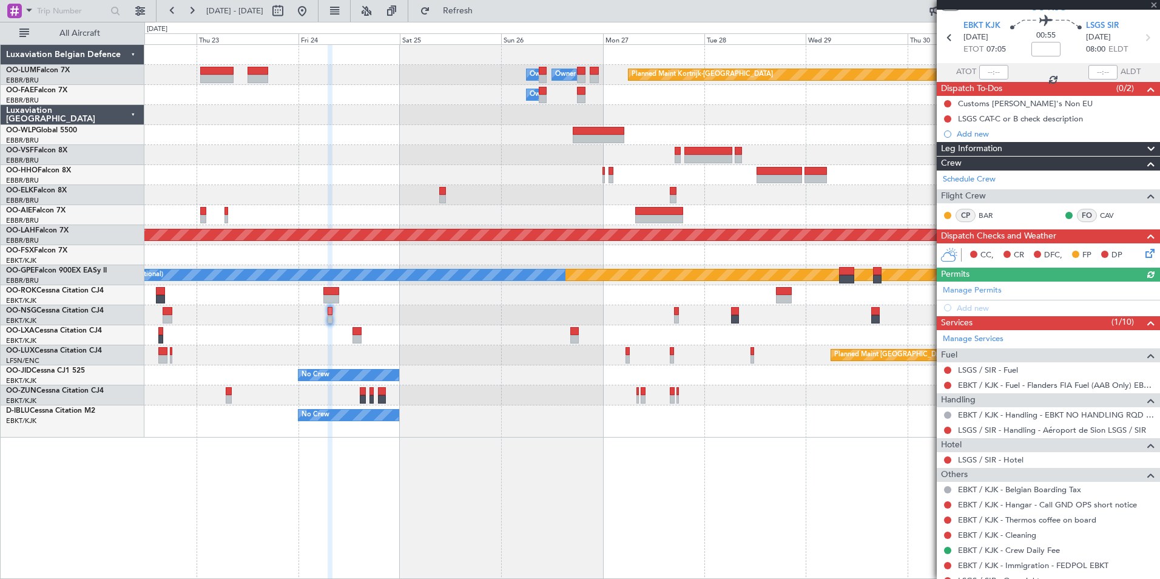
scroll to position [96, 0]
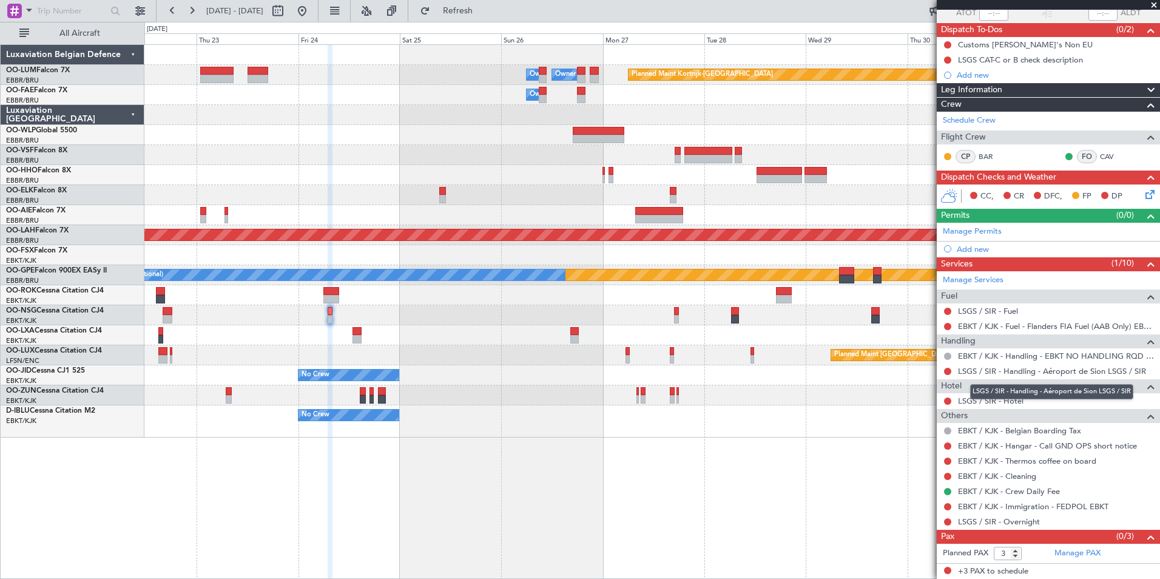
click at [986, 403] on mat-tooltip-component "LSGS / SIR - Handling - Aéroport de Sion LSGS / SIR" at bounding box center [1051, 391] width 180 height 32
click at [970, 402] on link "LSGS / SIR - Hotel" at bounding box center [990, 400] width 65 height 10
drag, startPoint x: 502, startPoint y: 15, endPoint x: 560, endPoint y: 77, distance: 85.4
click at [483, 15] on span "Refresh" at bounding box center [457, 11] width 51 height 8
click at [650, 519] on div "Planned Maint Kortrijk-Wevelgem Owner Melsbroek Air Base Owner Melsbroek Air Ba…" at bounding box center [651, 311] width 1015 height 534
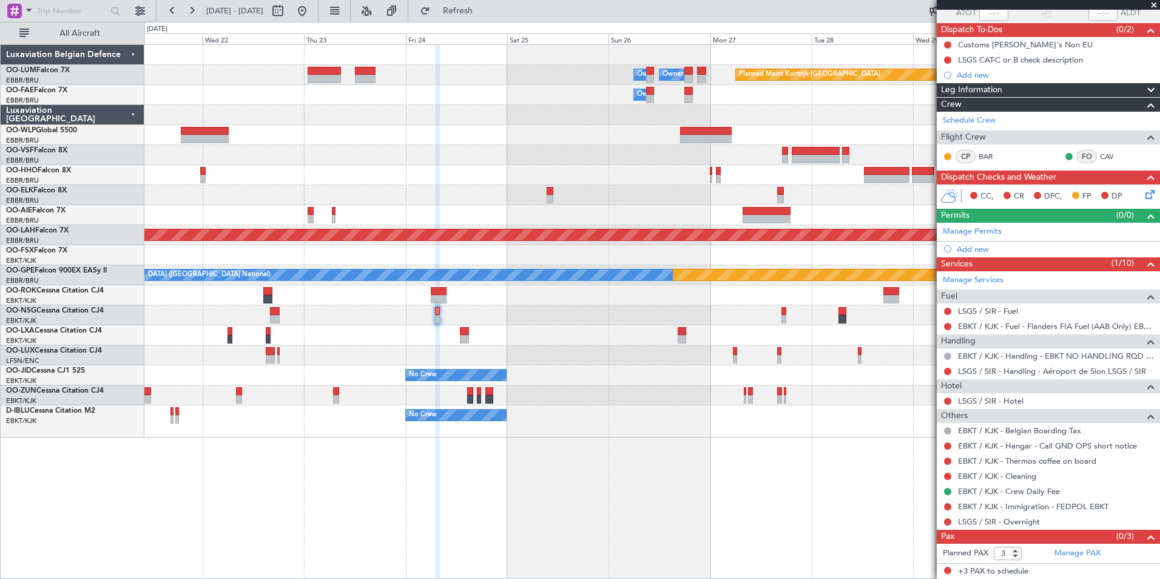
click at [556, 525] on div "Planned Maint Kortrijk-Wevelgem Owner Melsbroek Air Base Owner Melsbroek Air Ba…" at bounding box center [651, 311] width 1015 height 534
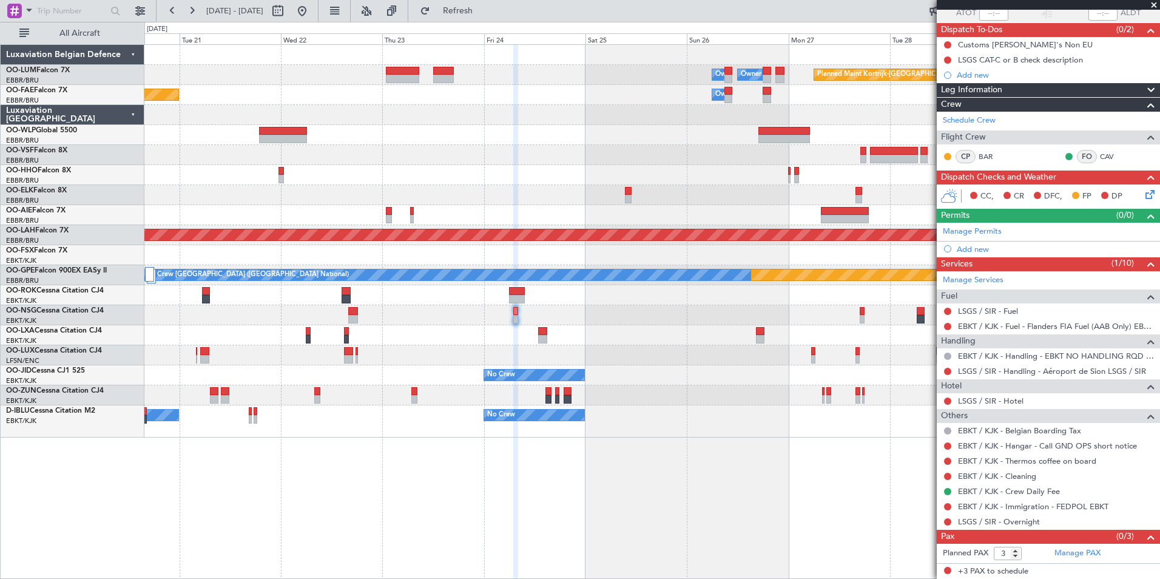
click at [567, 526] on div "Planned Maint Kortrijk-Wevelgem Owner Melsbroek Air Base Owner Melsbroek Air Ba…" at bounding box center [651, 311] width 1015 height 534
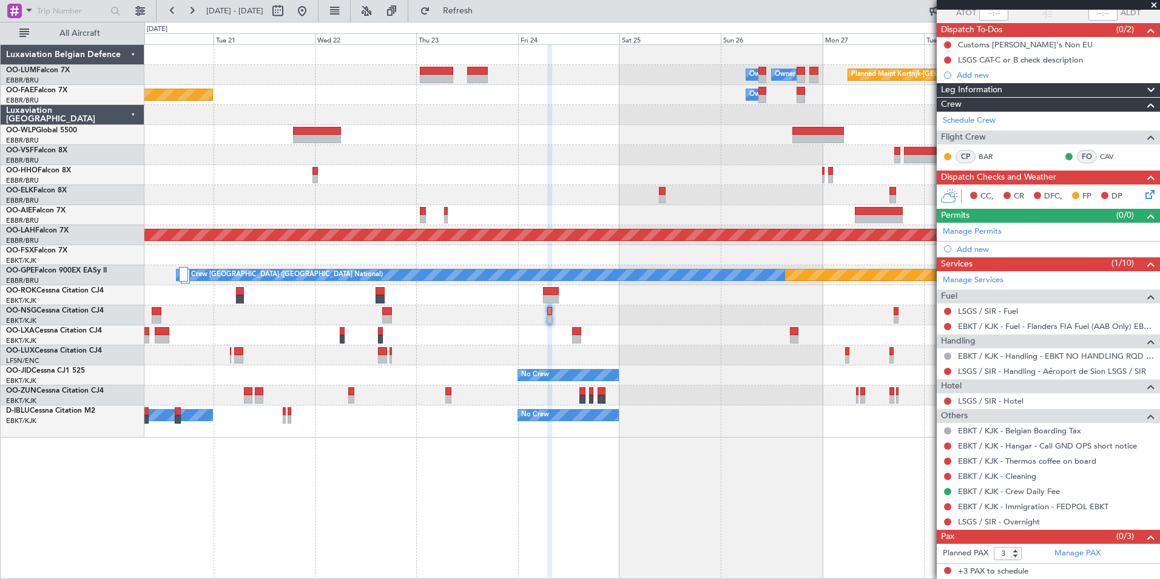
click at [421, 491] on div "Planned Maint Kortrijk-Wevelgem Owner Melsbroek Air Base Owner Melsbroek Air Ba…" at bounding box center [651, 311] width 1015 height 534
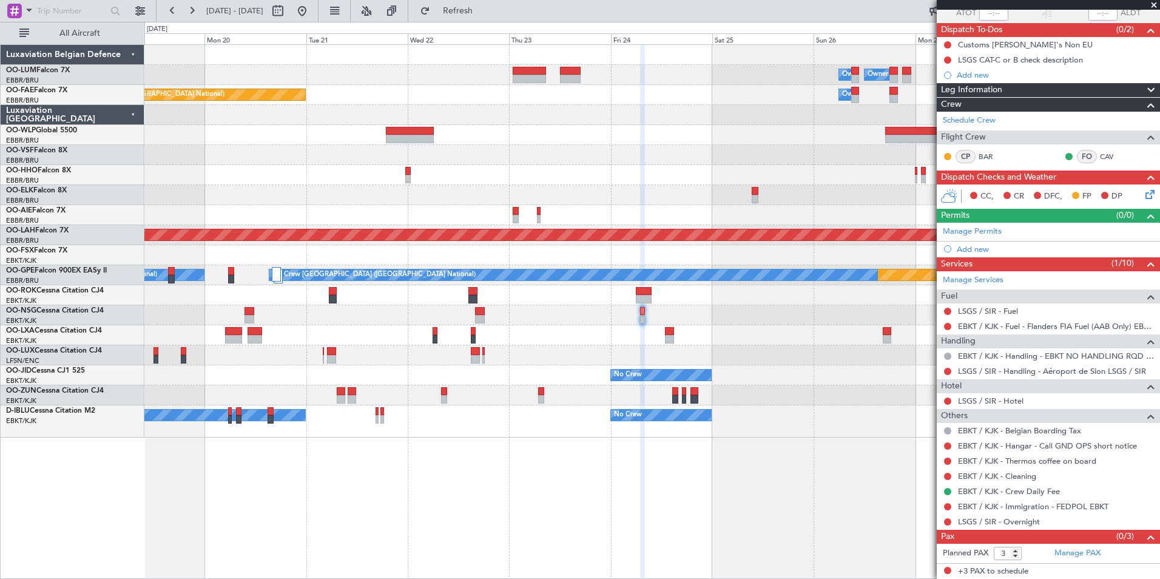
click at [449, 502] on div "Planned Maint Kortrijk-Wevelgem Owner Melsbroek Air Base Owner Melsbroek Air Ba…" at bounding box center [651, 311] width 1015 height 534
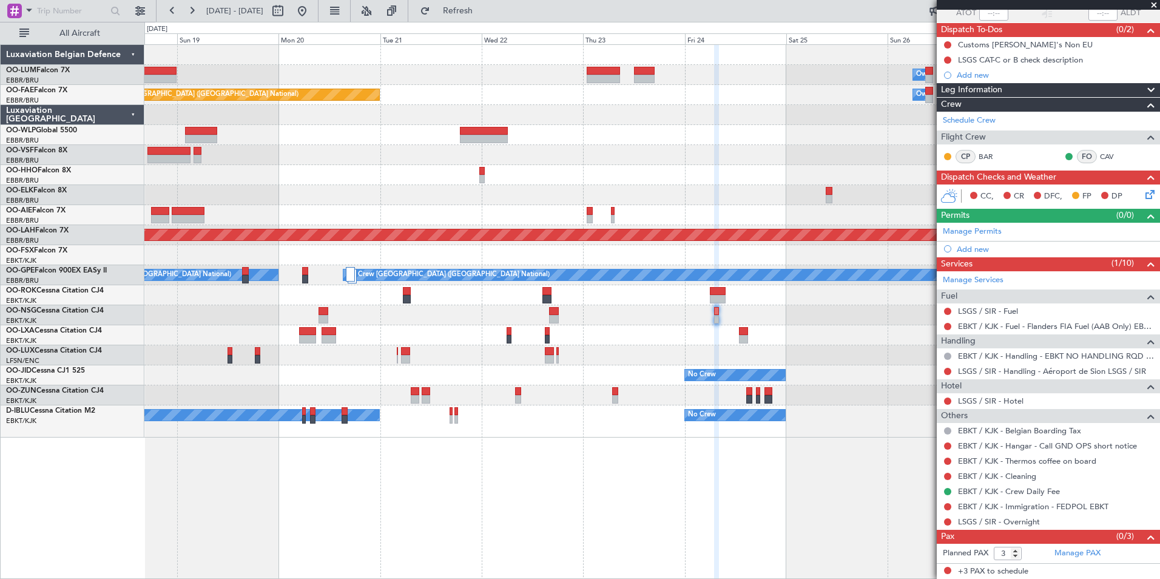
click at [485, 486] on div "Planned Maint Kortrijk-Wevelgem Owner Melsbroek Air Base Owner Melsbroek Air Ba…" at bounding box center [651, 311] width 1015 height 534
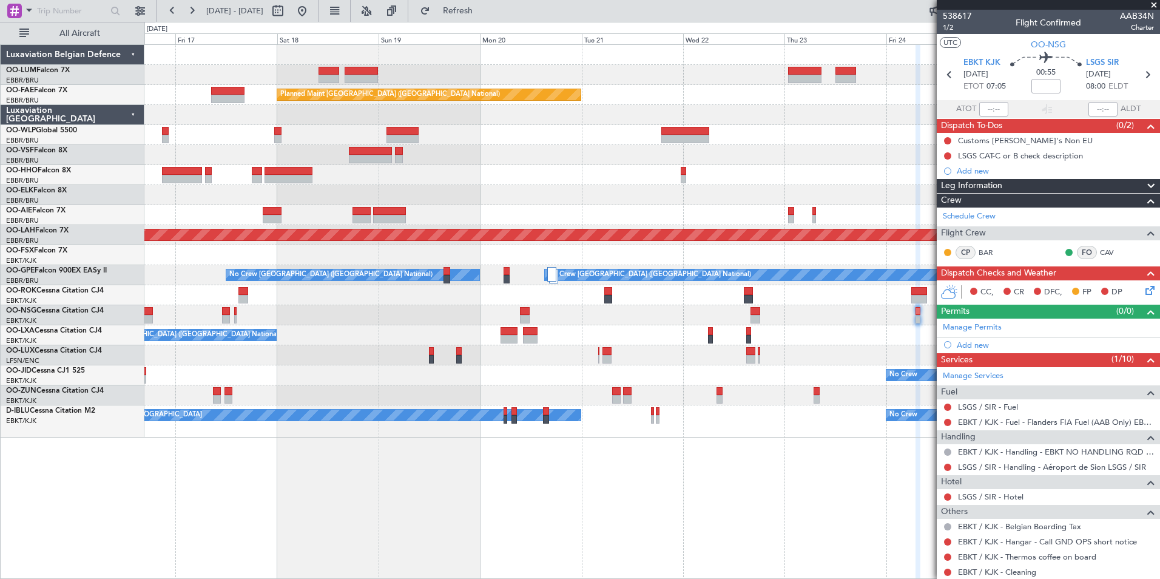
scroll to position [96, 0]
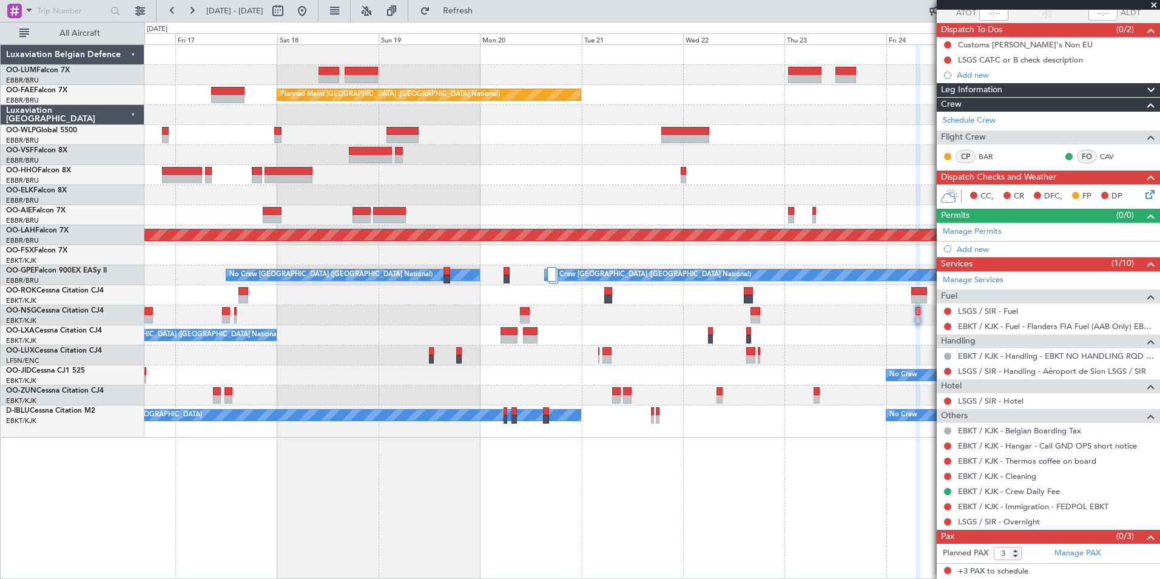
click at [454, 468] on div "Owner Melsbroek Air Base Owner [GEOGRAPHIC_DATA] Planned Maint [GEOGRAPHIC_DATA…" at bounding box center [651, 311] width 1015 height 534
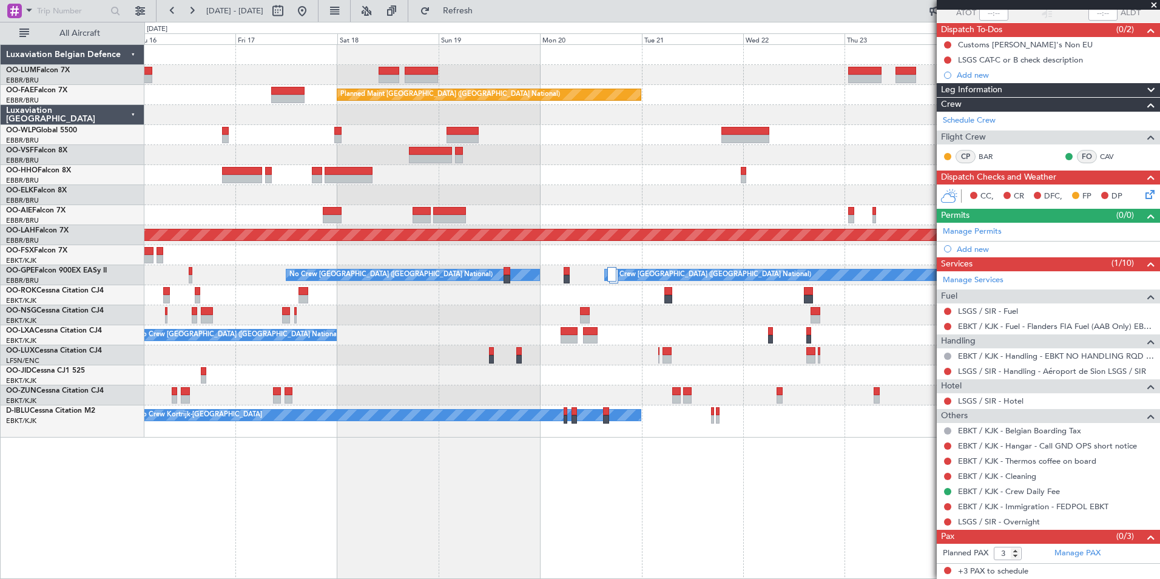
click at [411, 500] on div "Owner Melsbroek Air Base Owner [GEOGRAPHIC_DATA] Planned Maint [GEOGRAPHIC_DATA…" at bounding box center [651, 311] width 1015 height 534
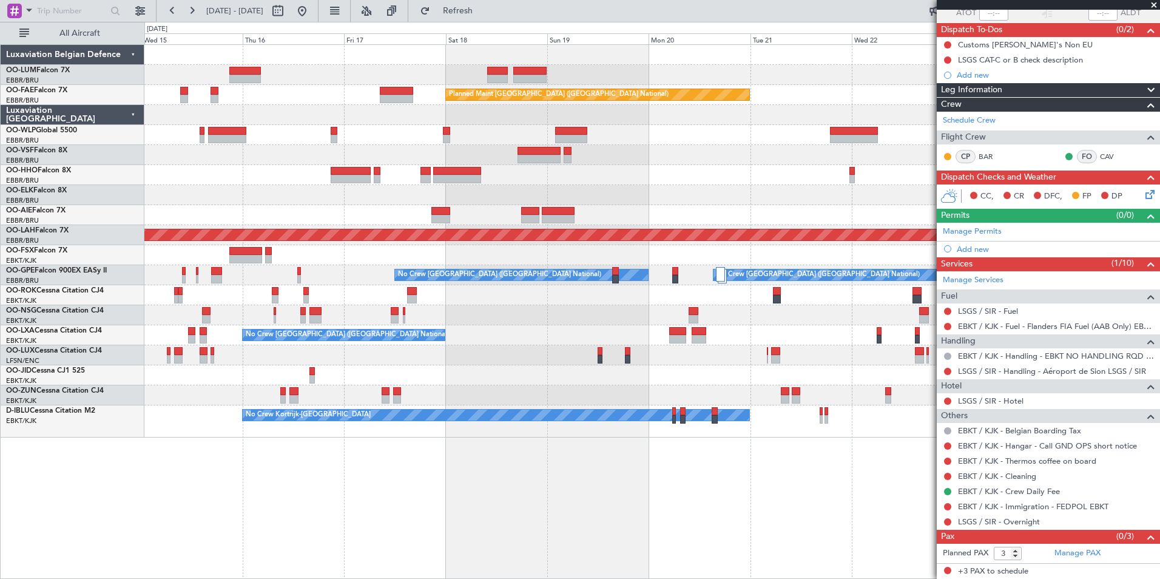
click at [437, 502] on div "Owner Melsbroek Air Base Owner [GEOGRAPHIC_DATA] Planned Maint [GEOGRAPHIC_DATA…" at bounding box center [651, 311] width 1015 height 534
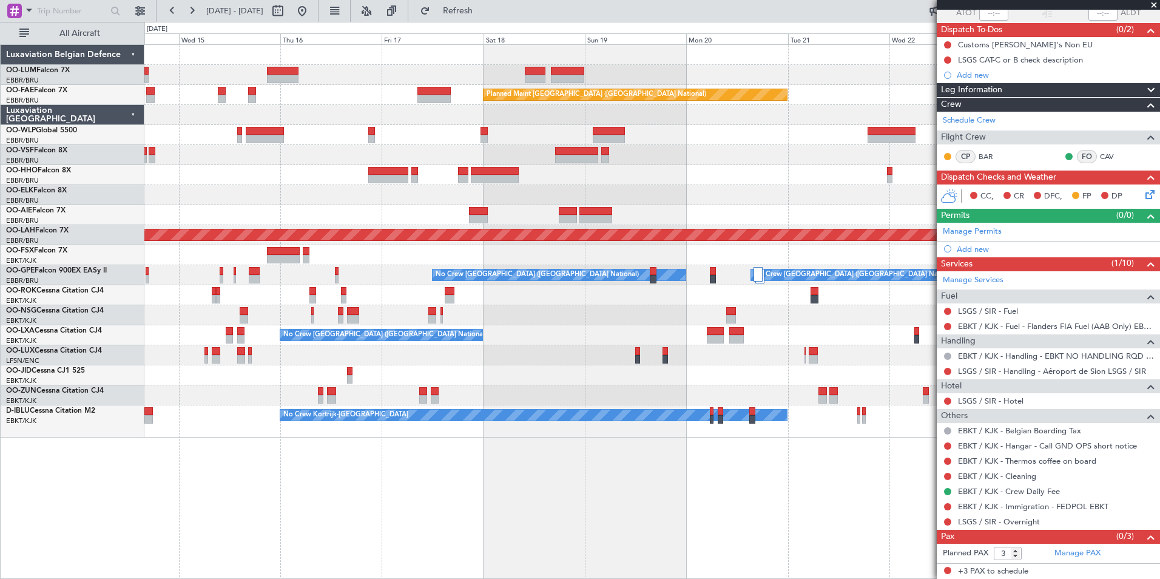
click at [492, 489] on div "Owner Melsbroek Air Base Owner [GEOGRAPHIC_DATA] Planned Maint [GEOGRAPHIC_DATA…" at bounding box center [651, 311] width 1015 height 534
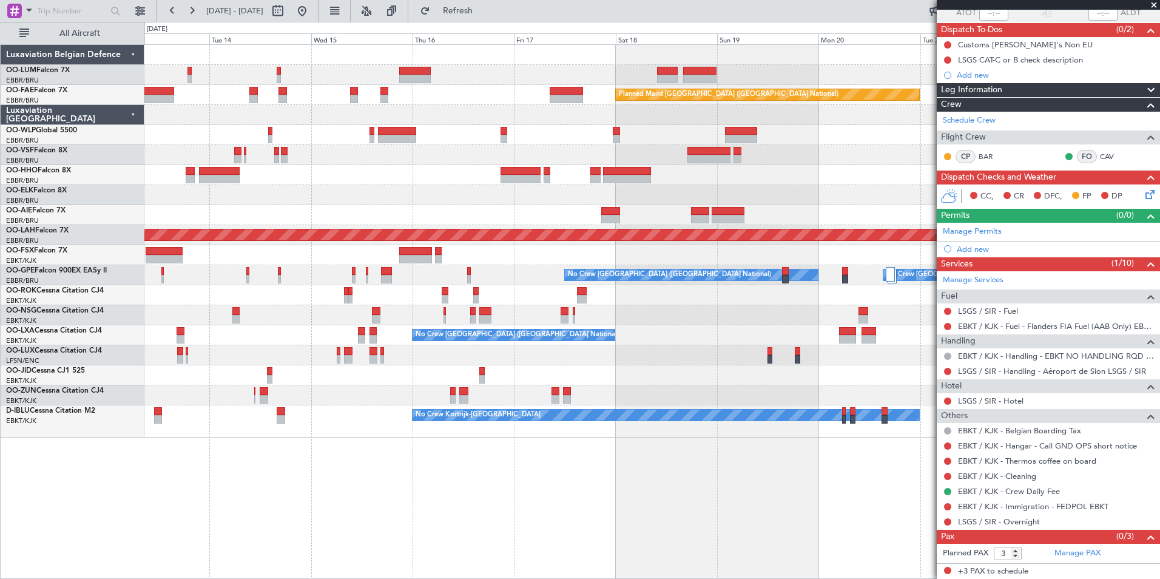
click at [629, 475] on div "Planned Maint [GEOGRAPHIC_DATA] ([GEOGRAPHIC_DATA] National) Owner [GEOGRAPHIC_…" at bounding box center [651, 311] width 1015 height 534
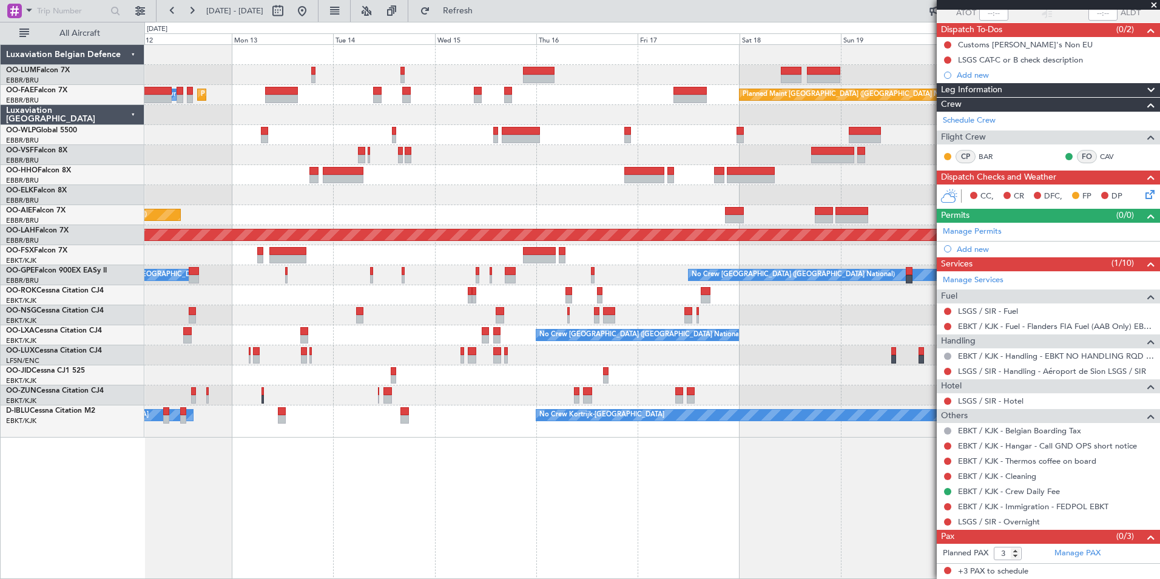
click at [471, 477] on div "Planned Maint [GEOGRAPHIC_DATA] ([GEOGRAPHIC_DATA] National) AOG Maint [GEOGRAP…" at bounding box center [651, 311] width 1015 height 534
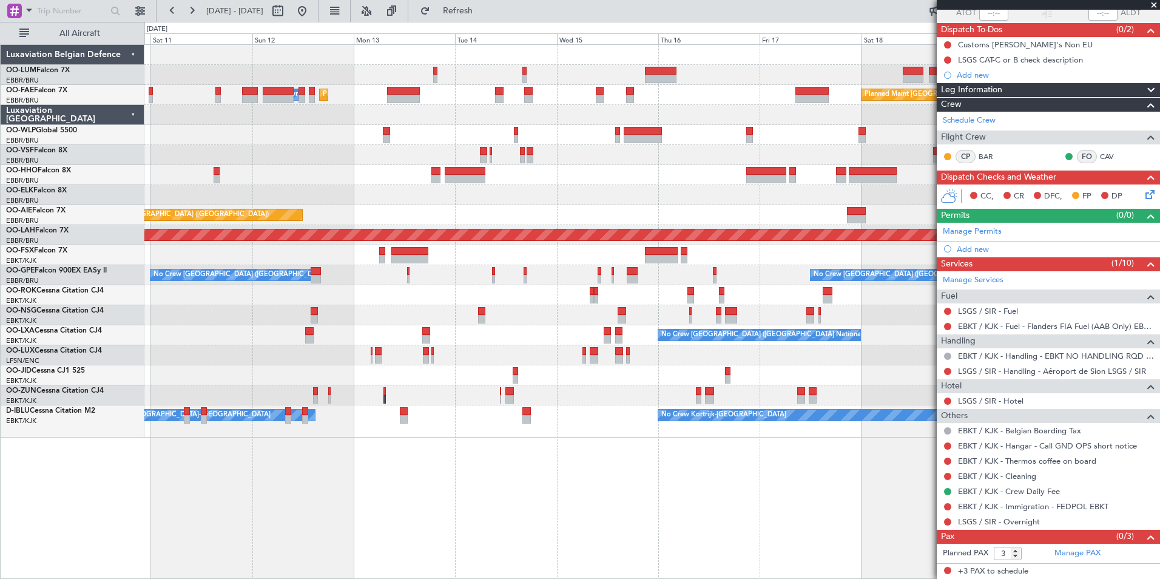
click at [545, 488] on div "Planned Maint [GEOGRAPHIC_DATA] ([GEOGRAPHIC_DATA] National) AOG Maint [GEOGRAP…" at bounding box center [651, 311] width 1015 height 534
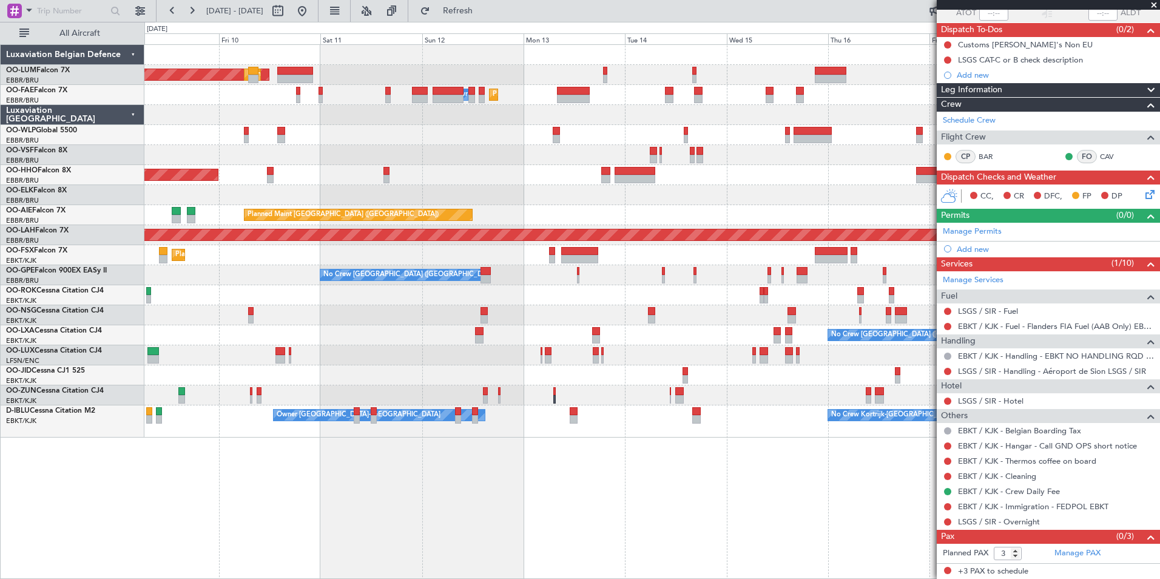
click at [410, 485] on div "AOG Maint [GEOGRAPHIC_DATA] Planned Maint [GEOGRAPHIC_DATA] ([GEOGRAPHIC_DATA])…" at bounding box center [651, 311] width 1015 height 534
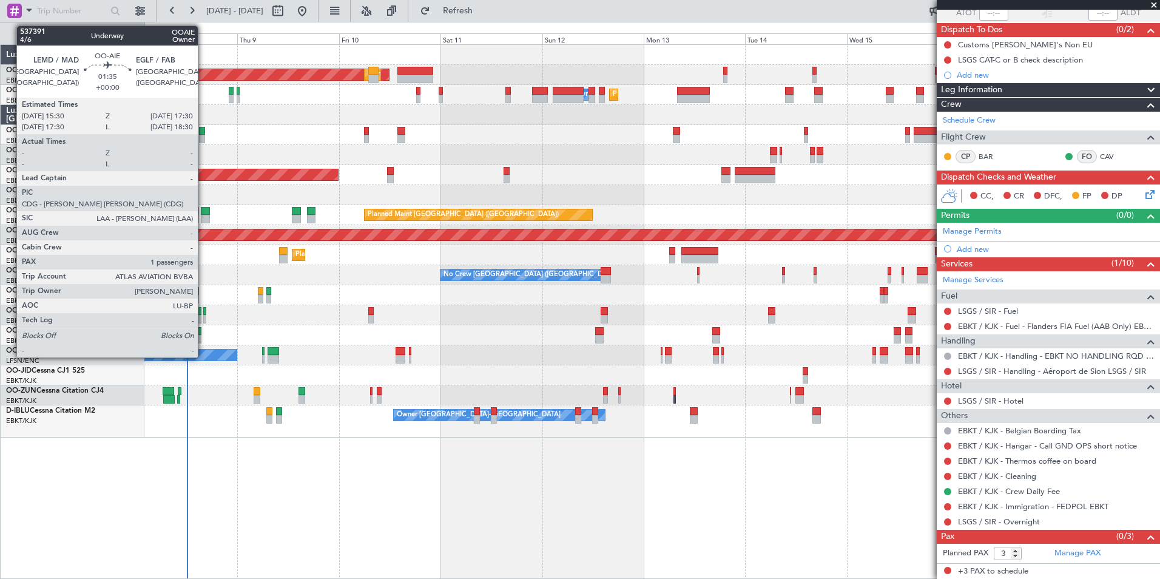
click at [203, 209] on div at bounding box center [205, 211] width 8 height 8
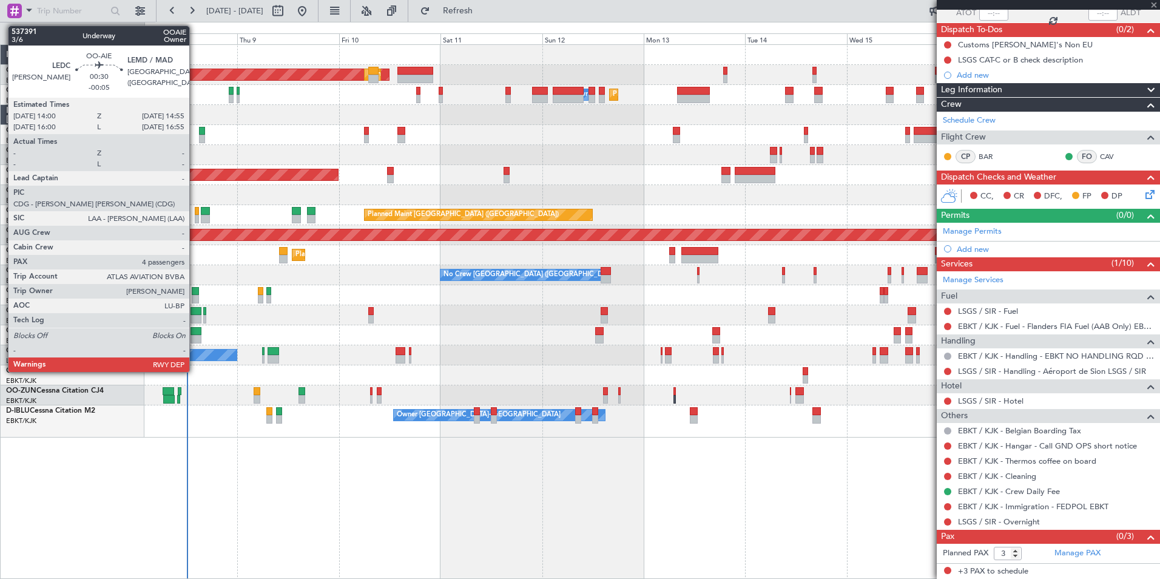
type input "1"
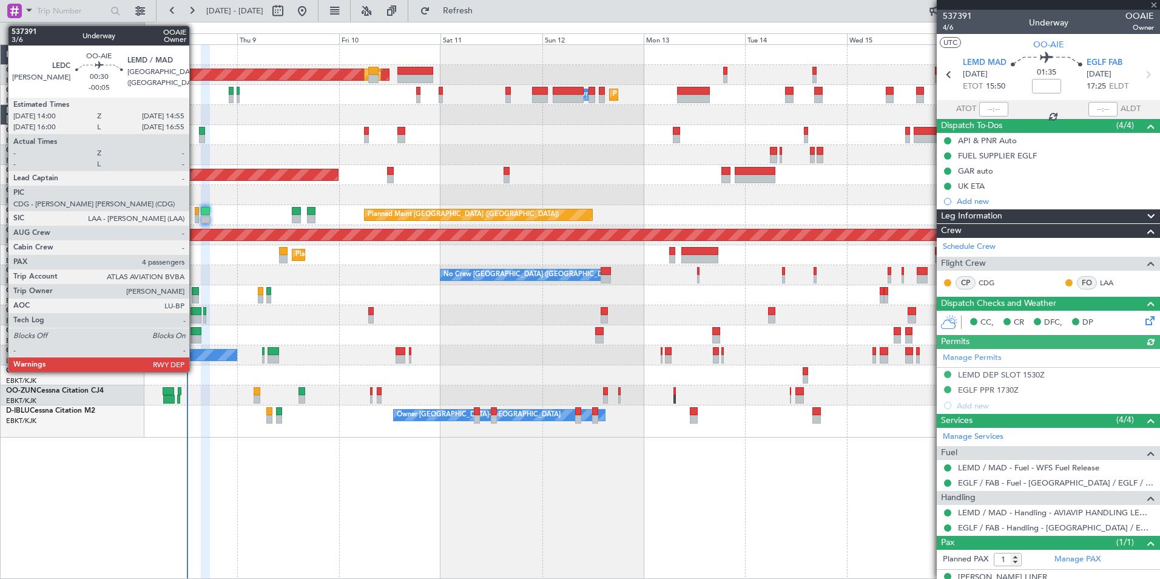
click at [195, 213] on div at bounding box center [197, 211] width 4 height 8
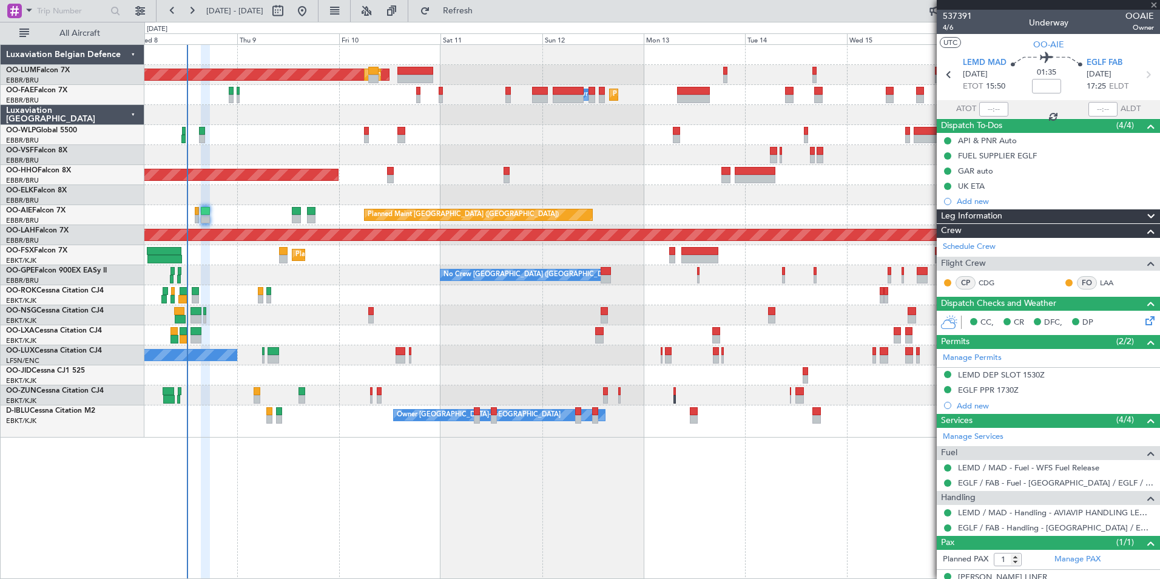
click at [197, 212] on div at bounding box center [197, 211] width 4 height 8
type input "-00:05"
type input "4"
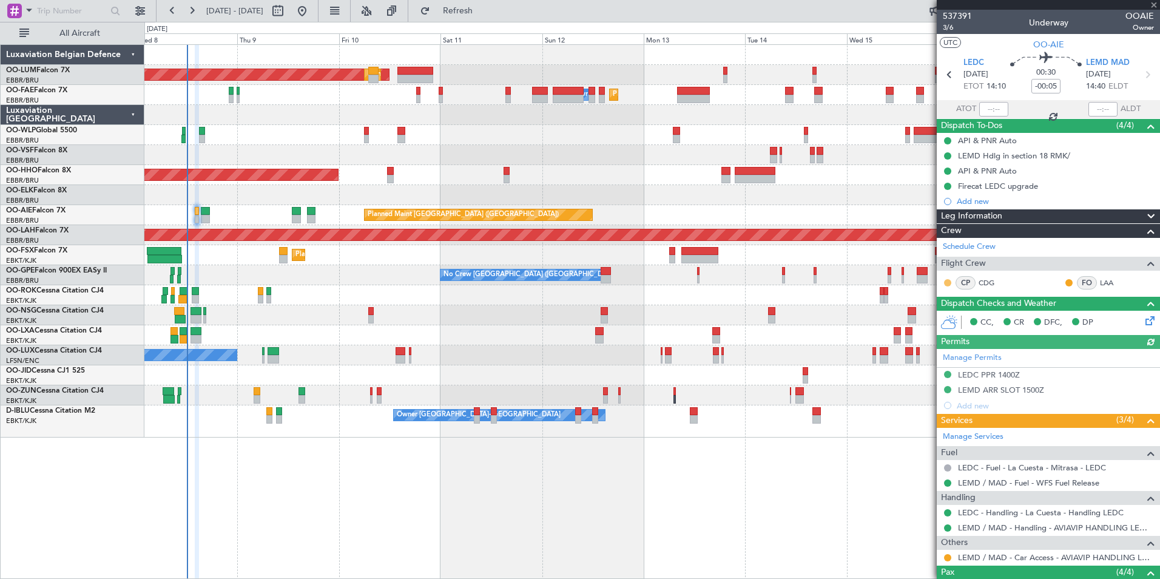
click at [948, 281] on button at bounding box center [947, 282] width 7 height 7
click at [962, 319] on span "Acknowledged" at bounding box center [950, 318] width 53 height 12
click at [1065, 280] on button at bounding box center [1068, 282] width 7 height 7
click at [1056, 320] on span "Acknowledged" at bounding box center [1062, 318] width 53 height 12
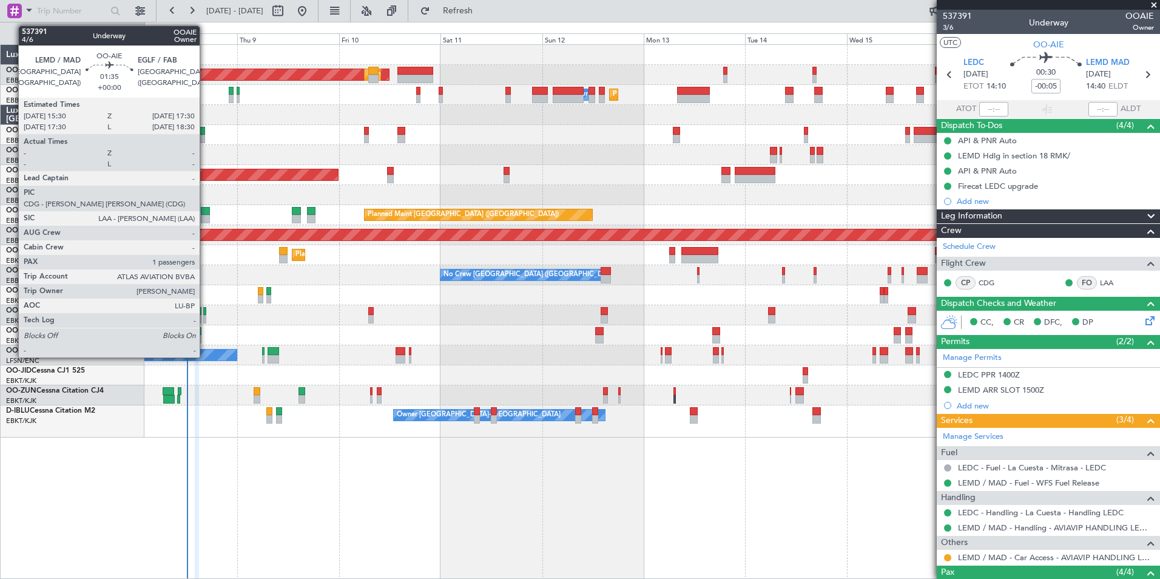
click at [205, 211] on div at bounding box center [205, 211] width 8 height 8
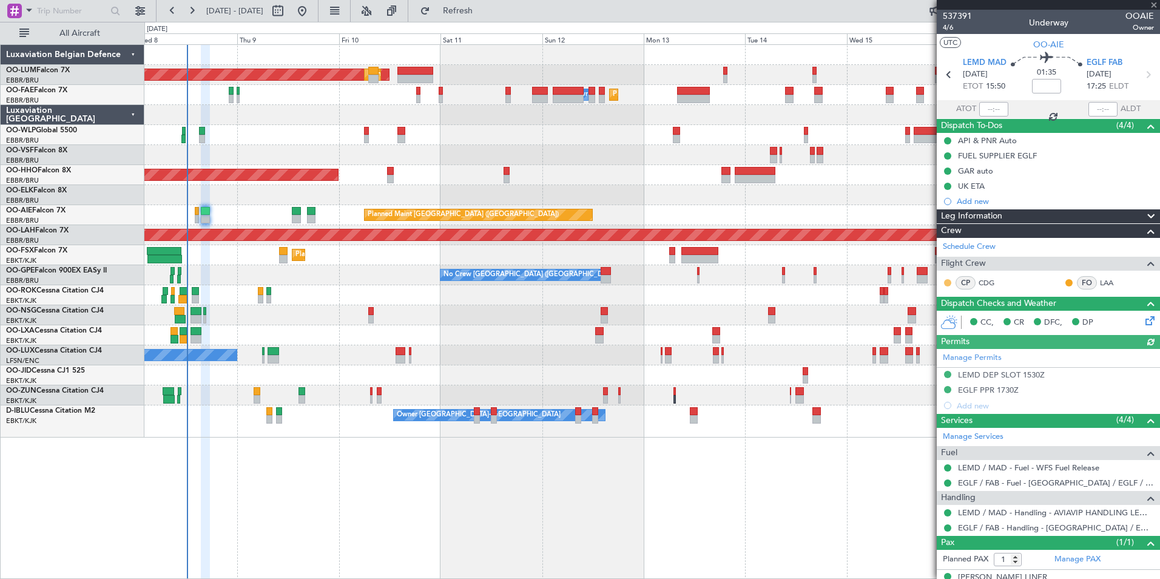
click at [947, 281] on button at bounding box center [947, 282] width 7 height 7
click at [938, 319] on span "Acknowledged" at bounding box center [950, 318] width 53 height 12
click at [1065, 280] on button at bounding box center [1068, 282] width 7 height 7
click at [1036, 314] on span "Acknowledged" at bounding box center [1062, 318] width 53 height 12
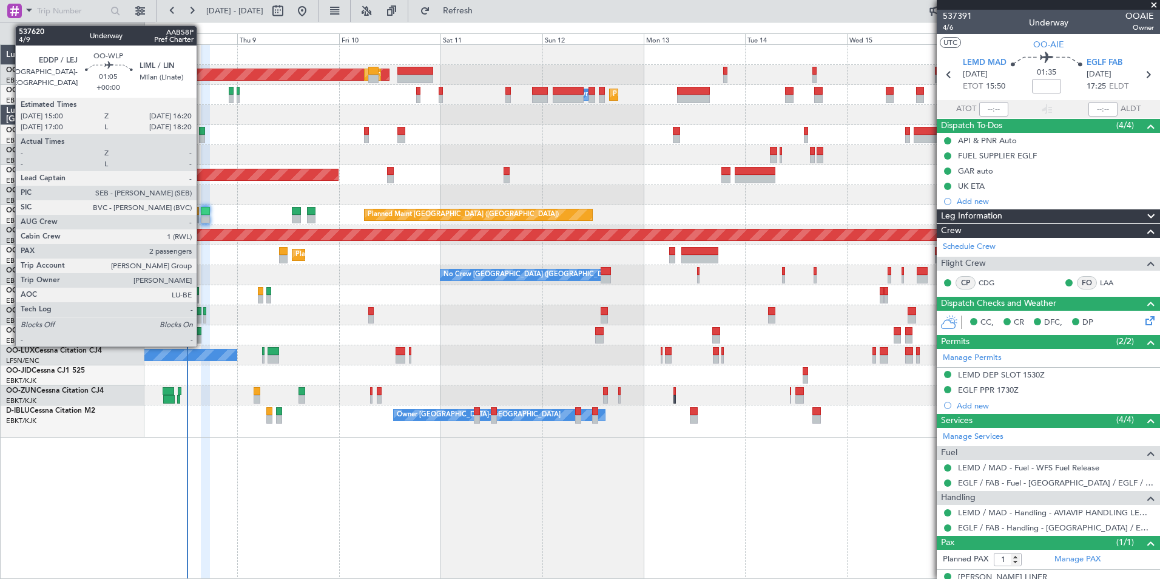
click at [202, 133] on div at bounding box center [202, 131] width 6 height 8
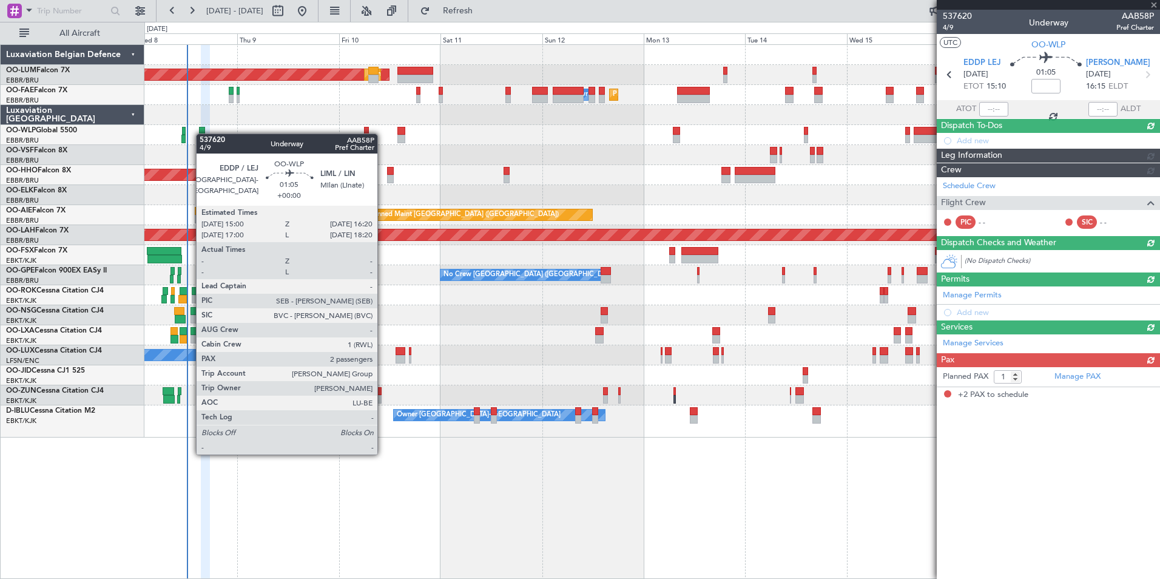
type input "2"
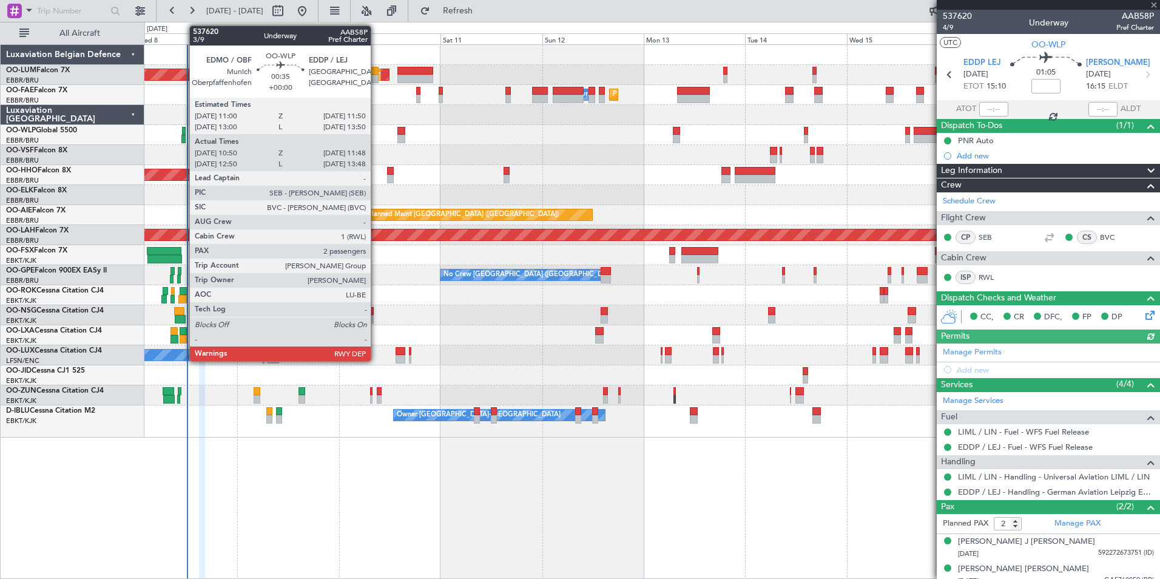
click at [183, 132] on div at bounding box center [184, 131] width 4 height 8
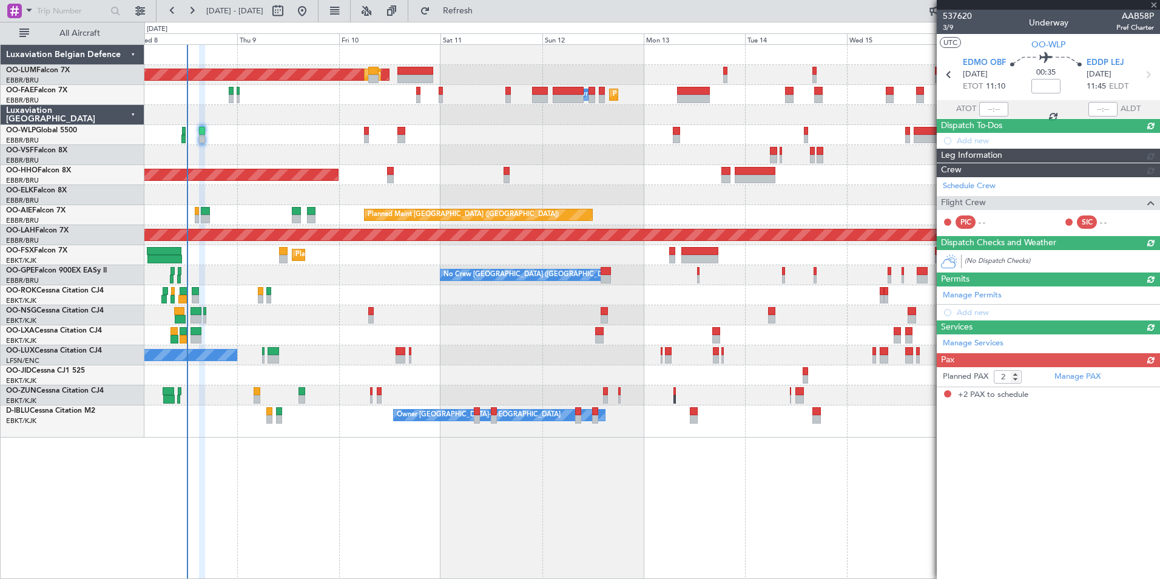
type input "11:00"
type input "11:43"
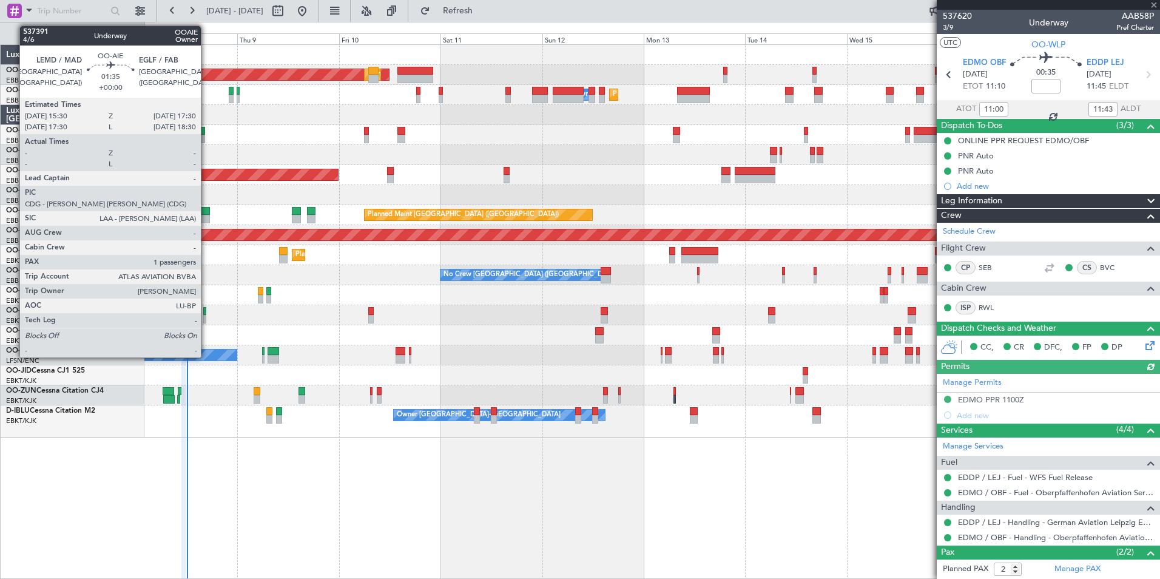
click at [206, 213] on div at bounding box center [205, 211] width 8 height 8
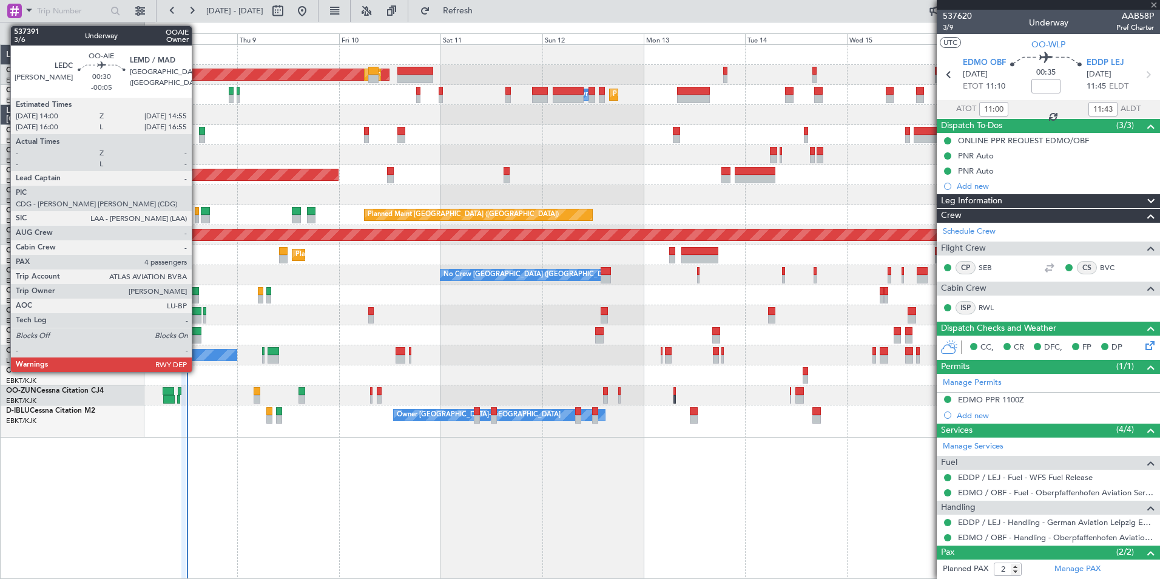
type input "1"
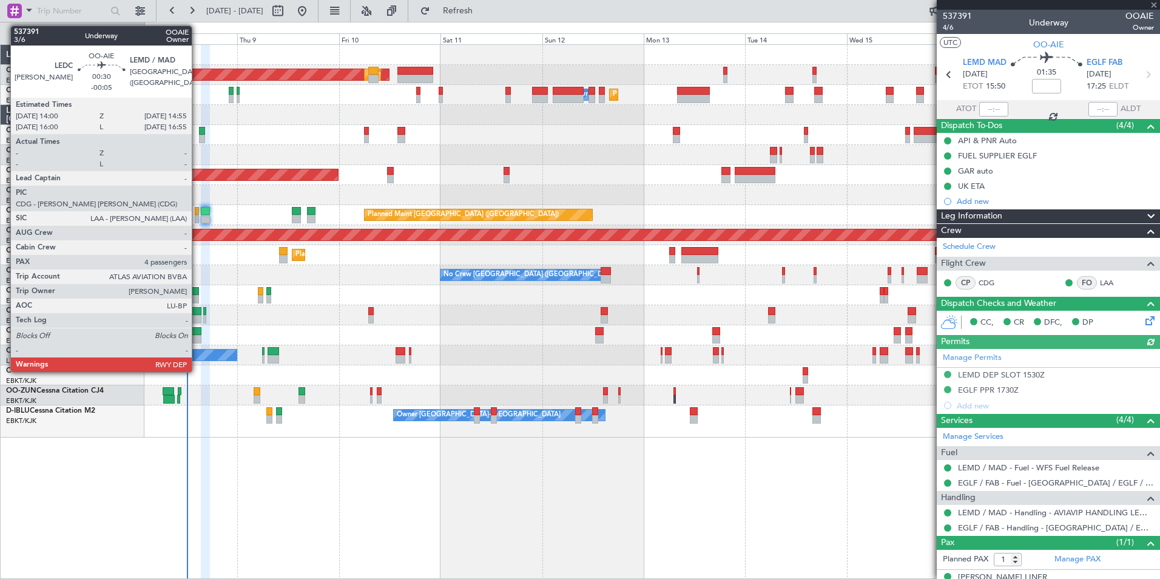
click at [197, 214] on div at bounding box center [197, 211] width 4 height 8
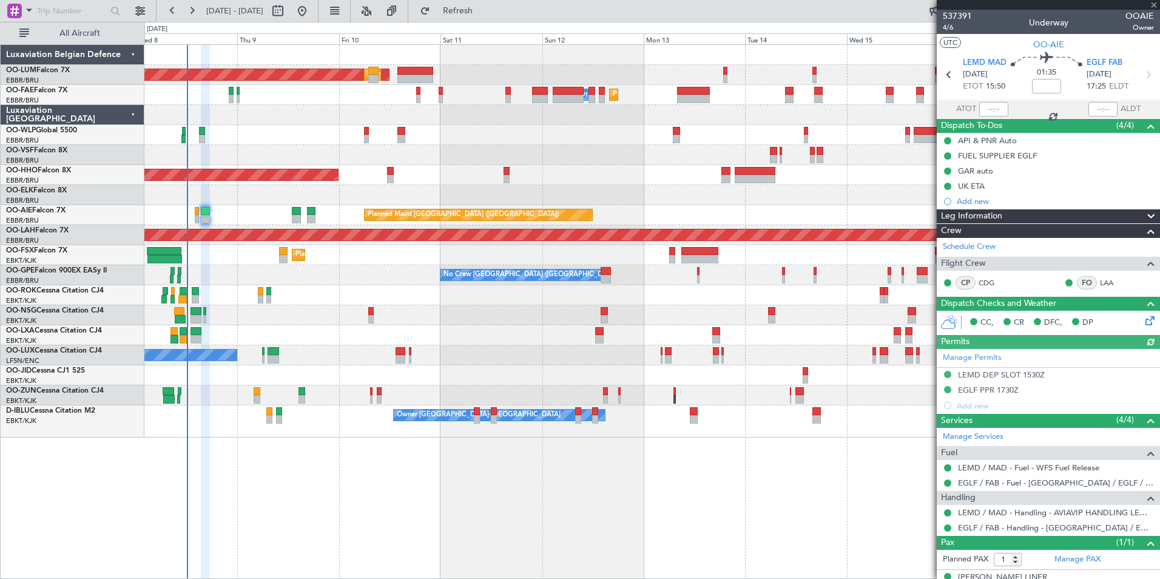
type input "-00:05"
type input "4"
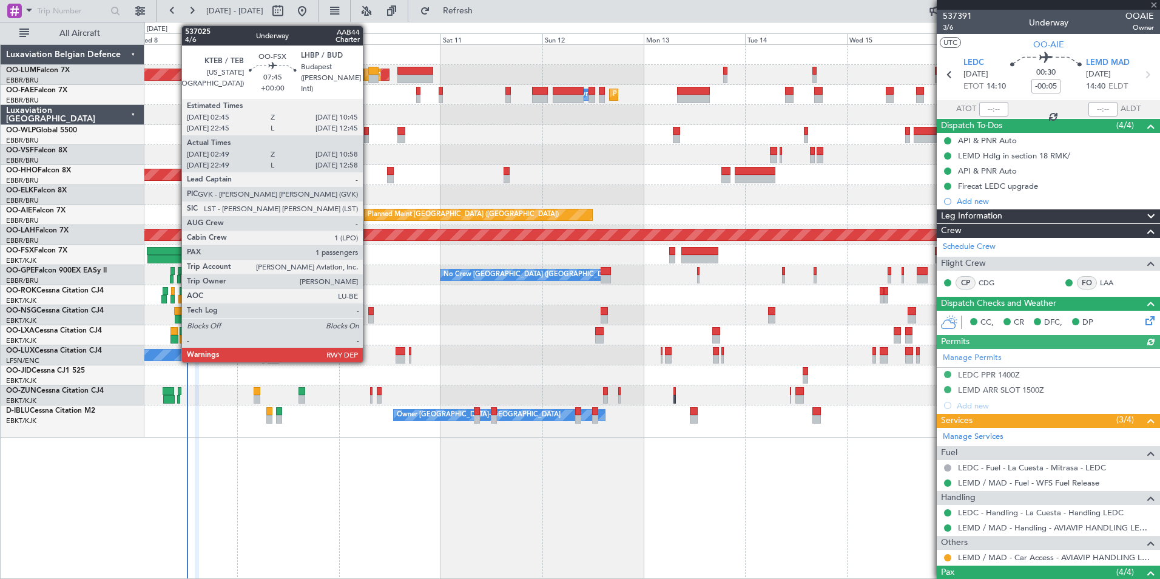
click at [175, 259] on div at bounding box center [164, 259] width 35 height 8
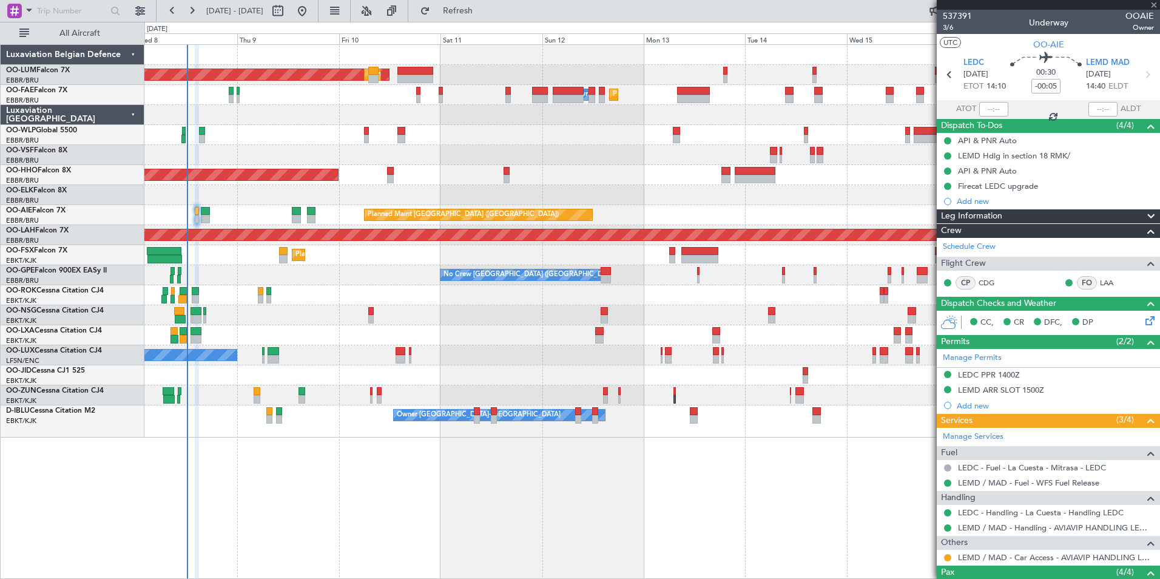
type input "02:59"
type input "10:53"
type input "1"
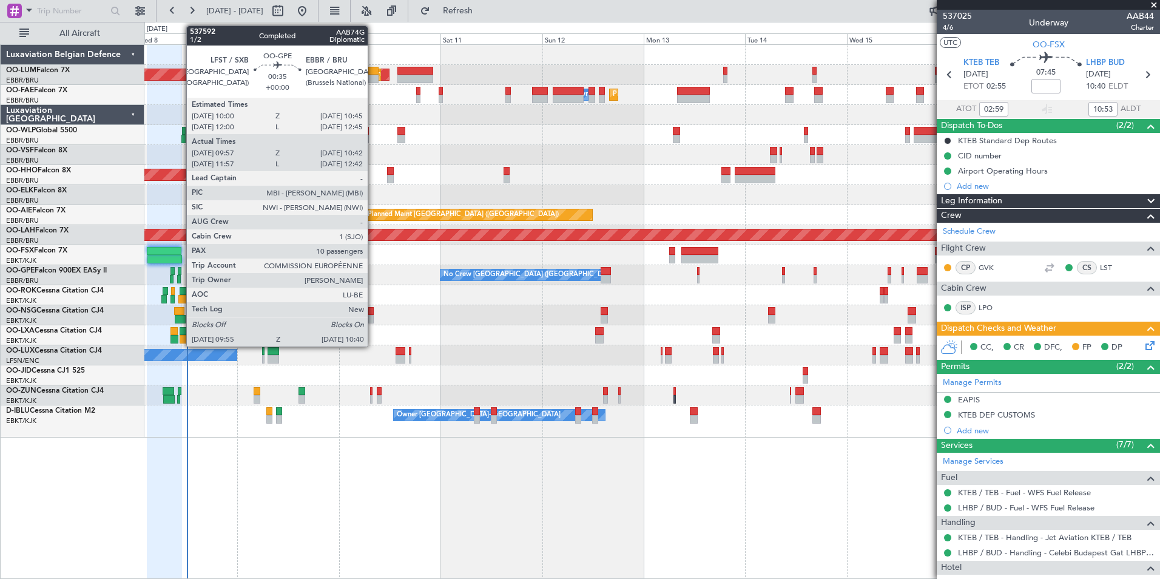
click at [180, 270] on div at bounding box center [180, 271] width 4 height 8
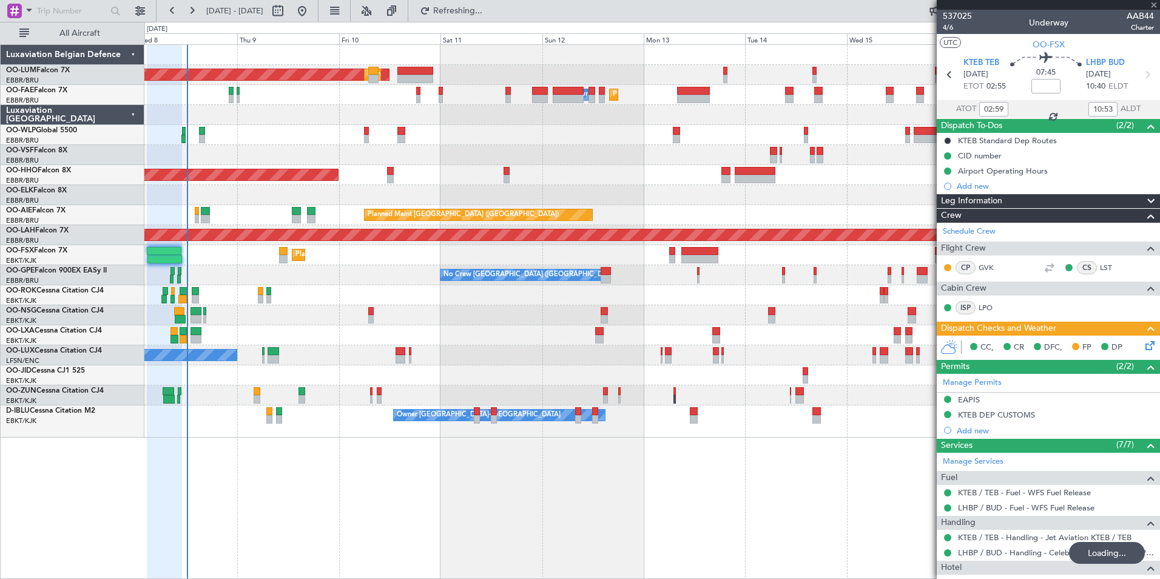
type input "10:02"
type input "10:37"
type input "10"
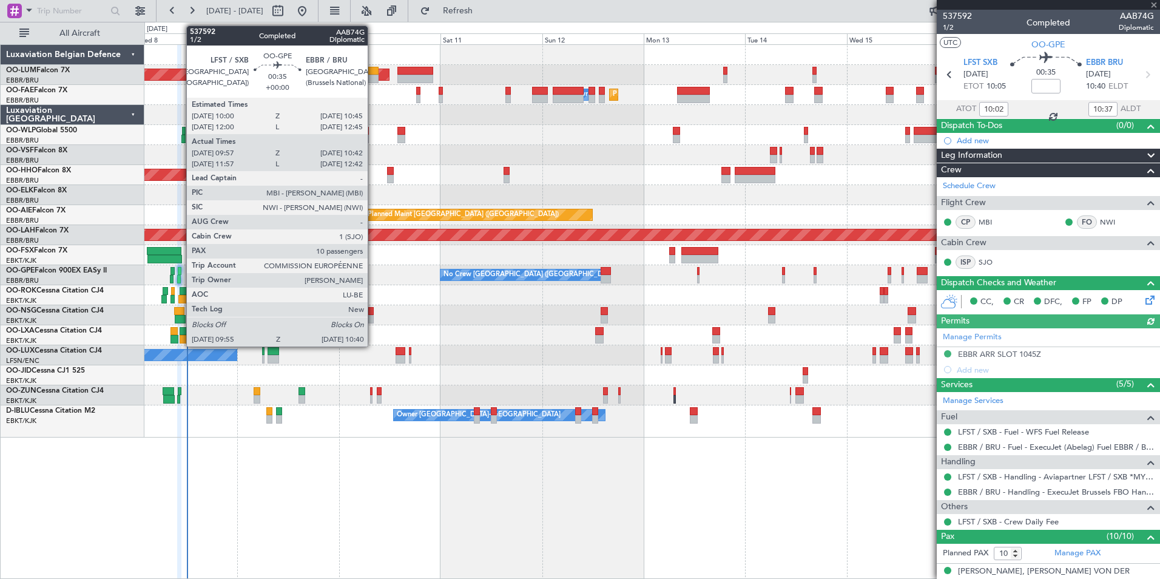
type input "02:59"
type input "10:53"
type input "1"
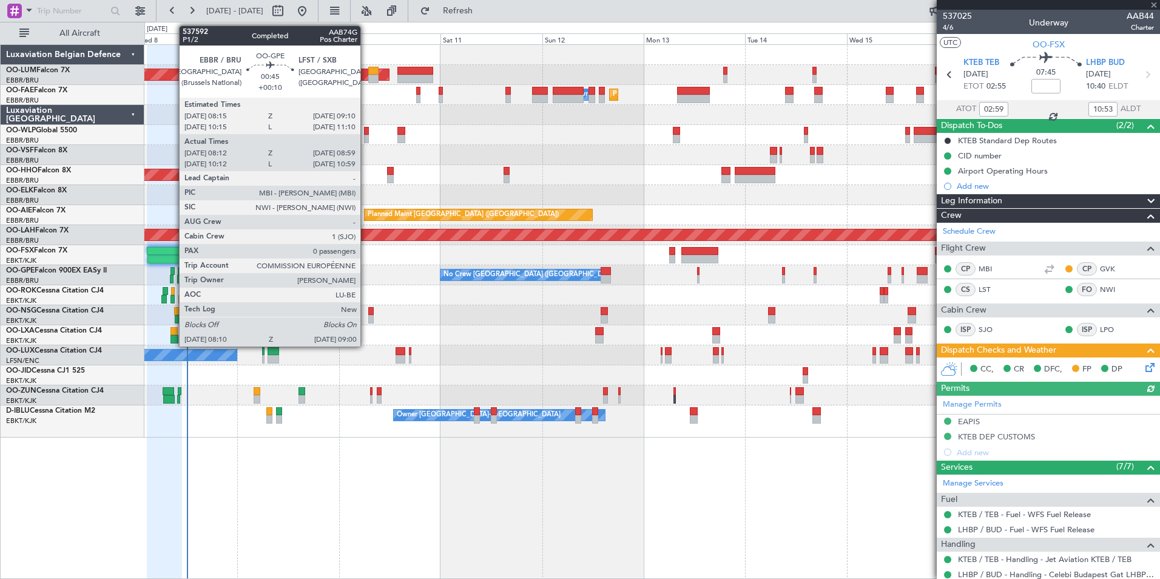
click at [173, 272] on div at bounding box center [172, 271] width 4 height 8
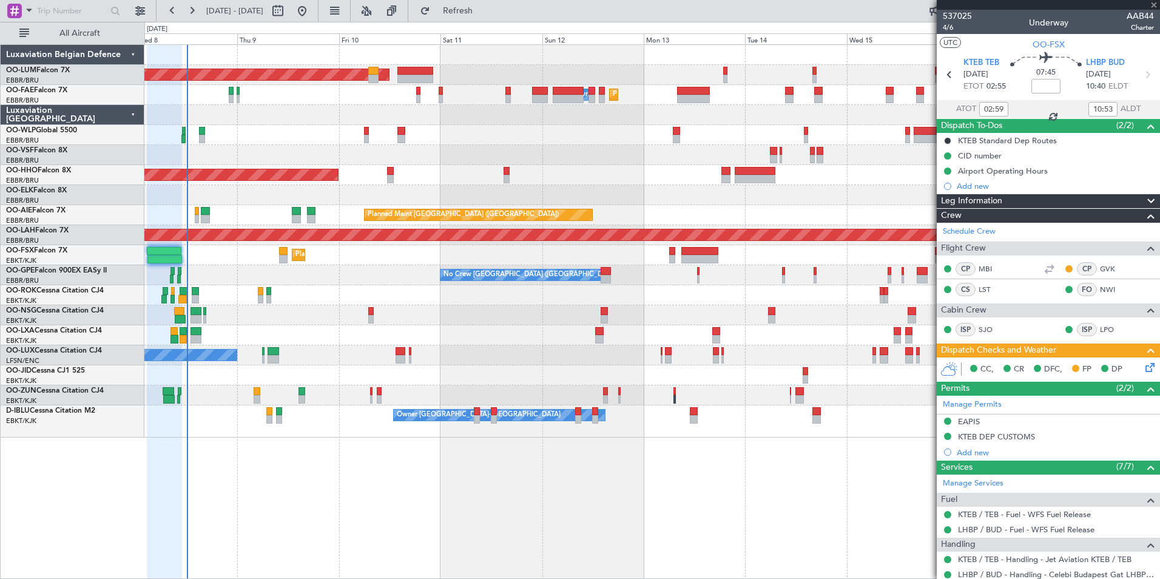
type input "+00:10"
type input "08:17"
type input "08:54"
type input "0"
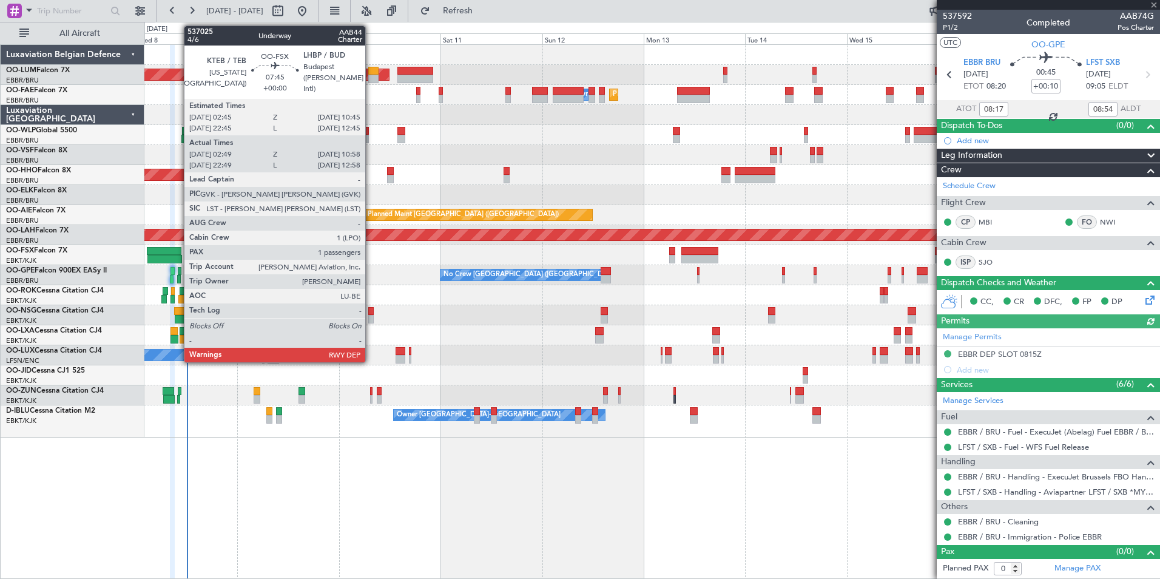
click at [178, 257] on div at bounding box center [164, 259] width 35 height 8
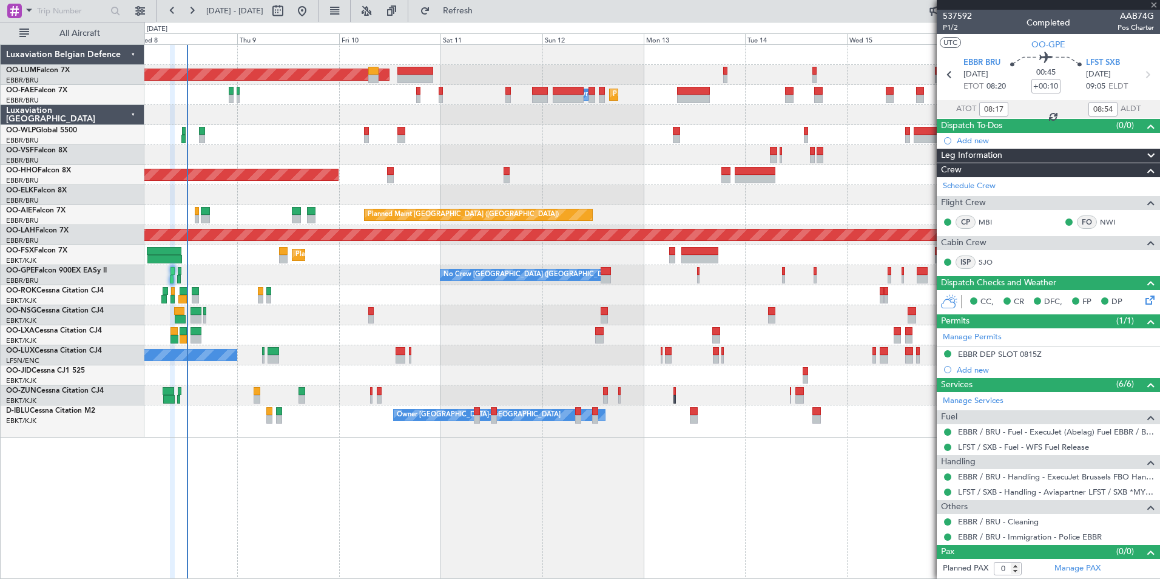
type input "02:59"
type input "10:53"
type input "1"
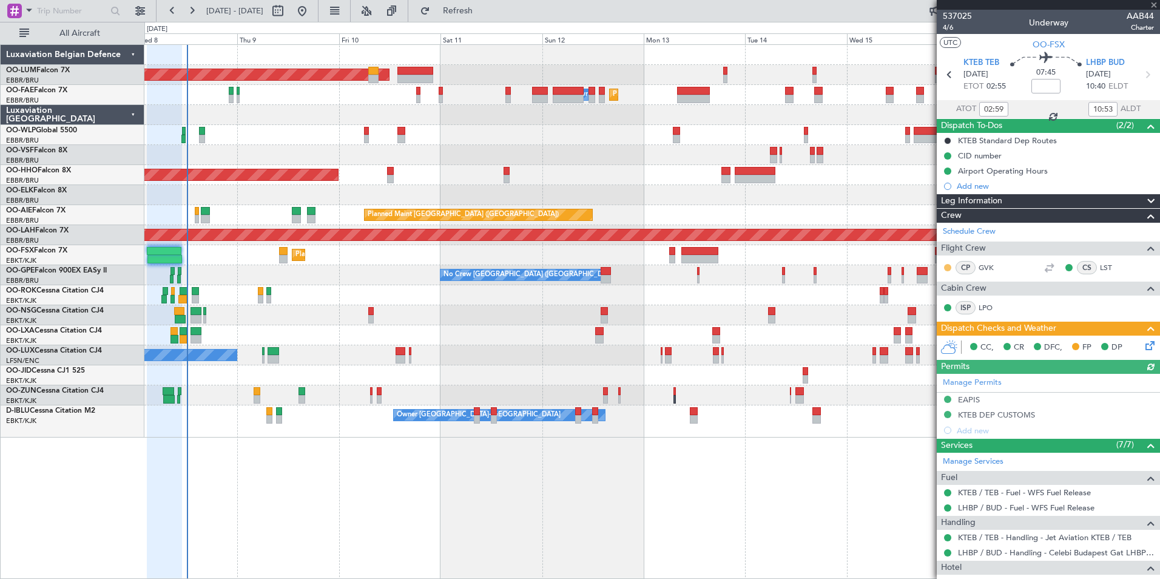
click at [945, 265] on button at bounding box center [947, 267] width 7 height 7
click at [936, 305] on span "Acknowledged" at bounding box center [950, 303] width 53 height 12
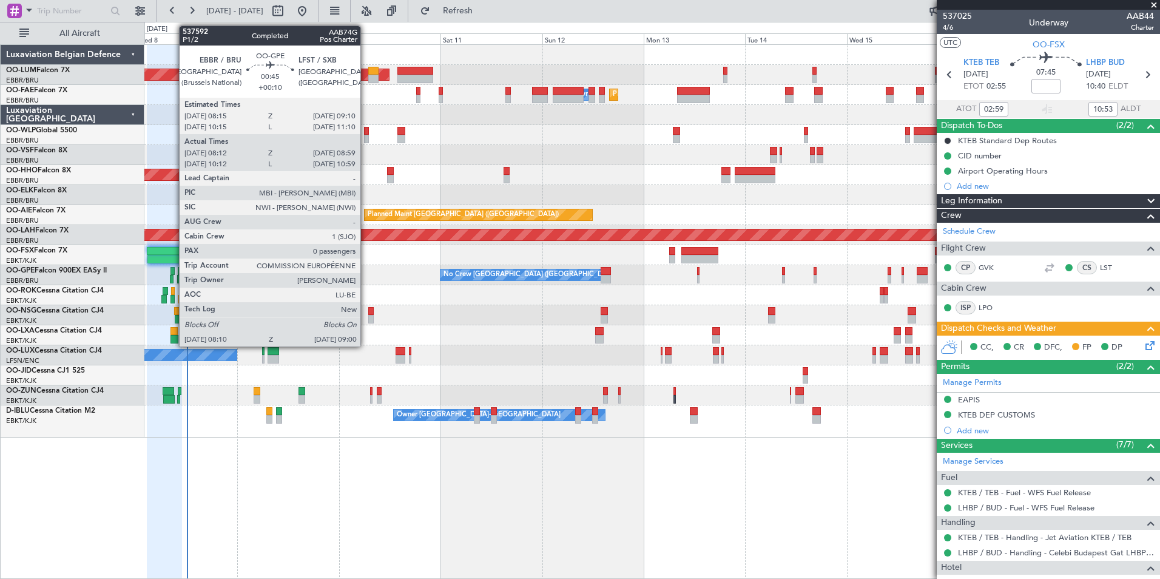
click at [173, 271] on div at bounding box center [172, 271] width 4 height 8
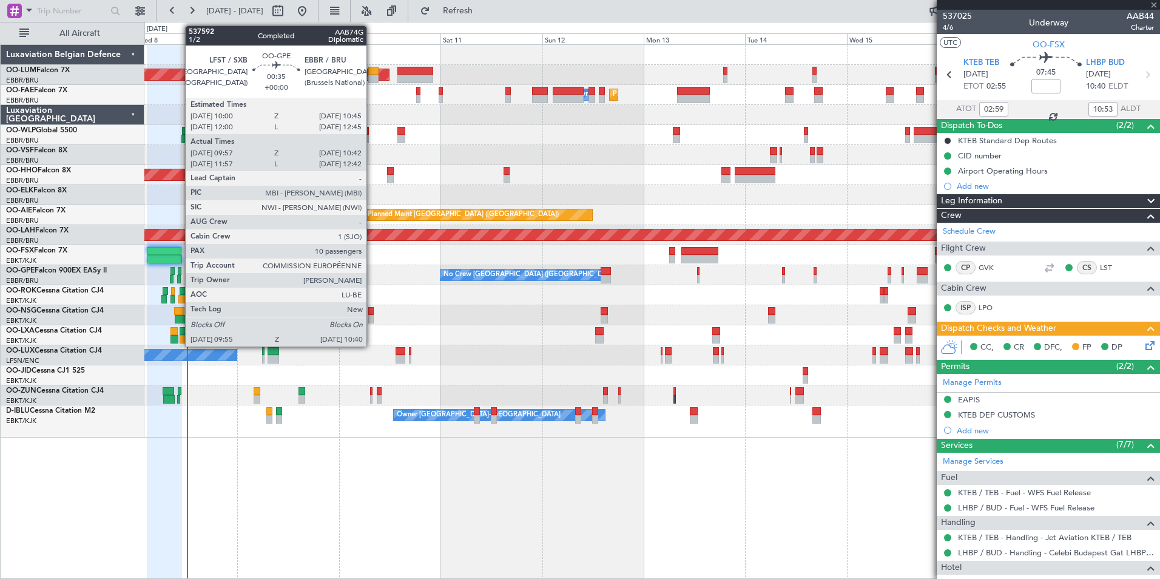
type input "+00:10"
type input "08:17"
type input "08:54"
type input "0"
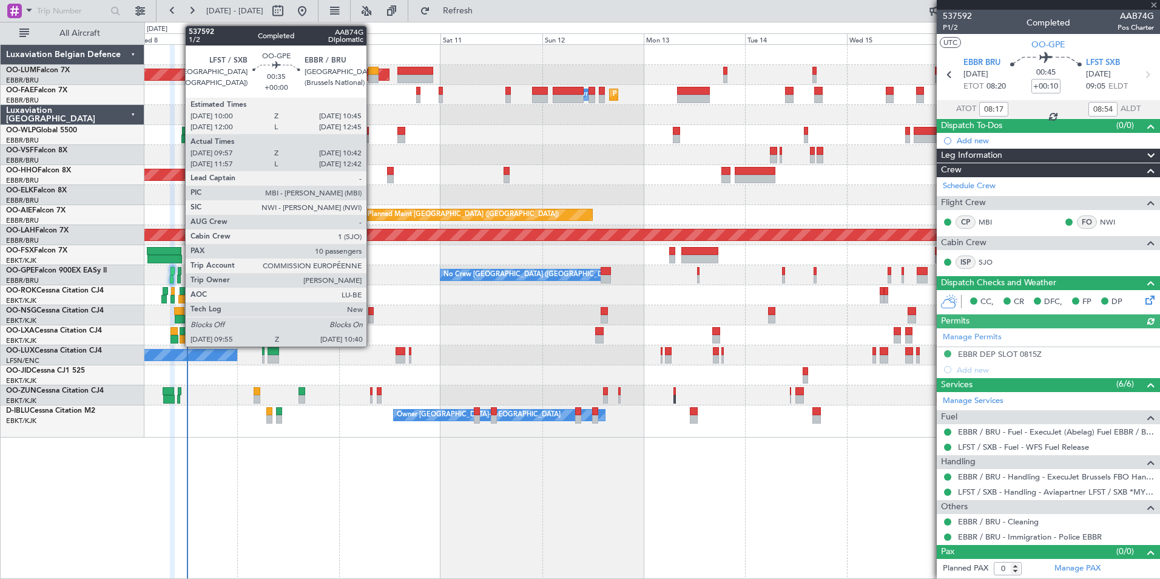
click at [179, 269] on div at bounding box center [180, 271] width 4 height 8
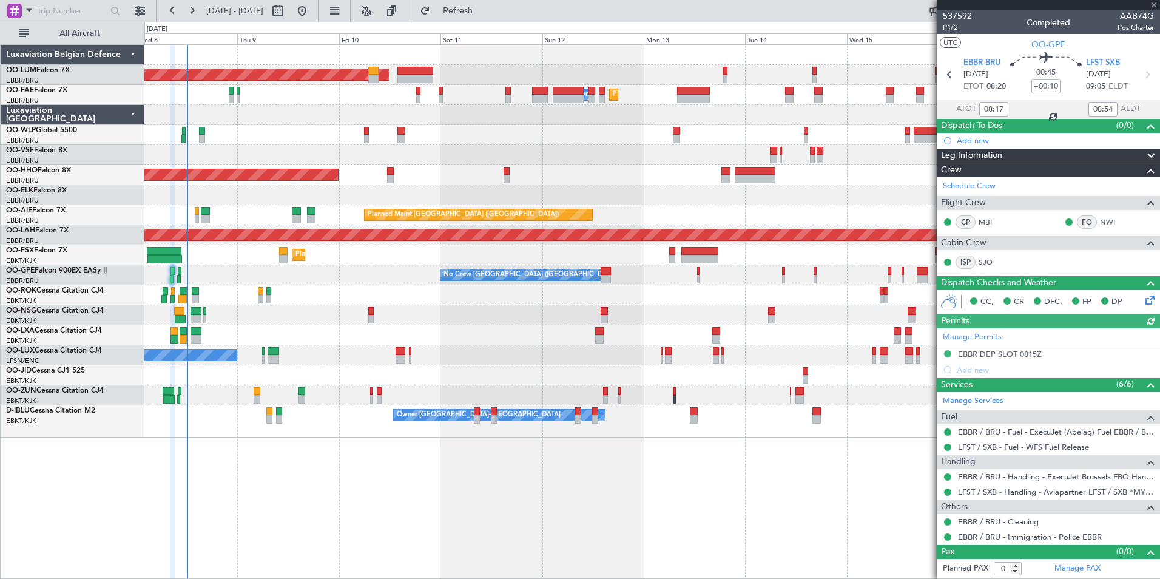
type input "10:02"
type input "10:37"
type input "10"
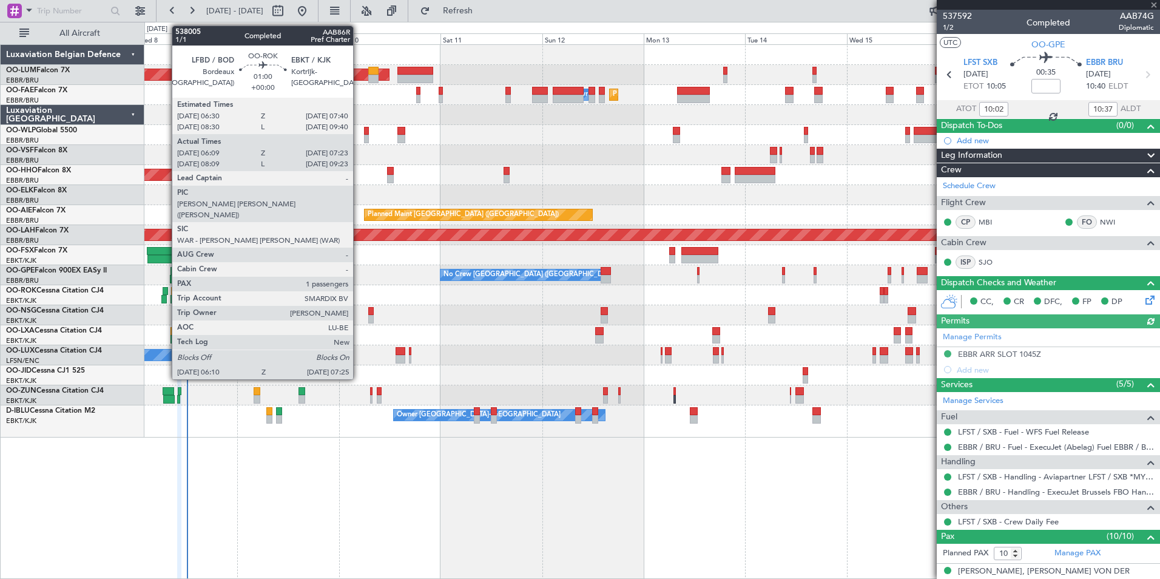
click at [165, 297] on div at bounding box center [163, 299] width 5 height 8
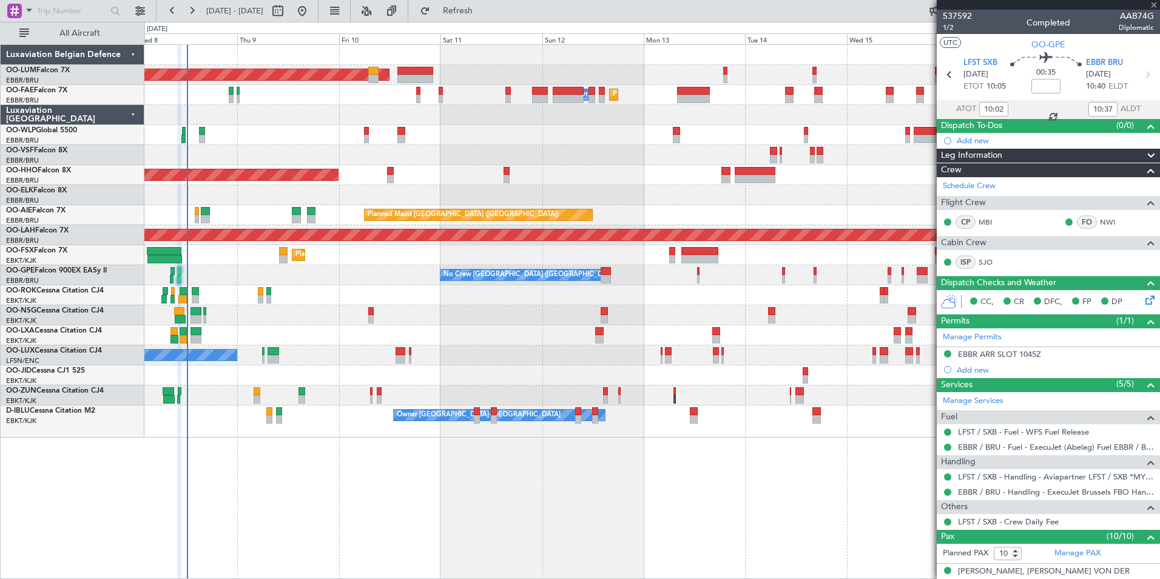
type input "06:14"
type input "07:18"
type input "1"
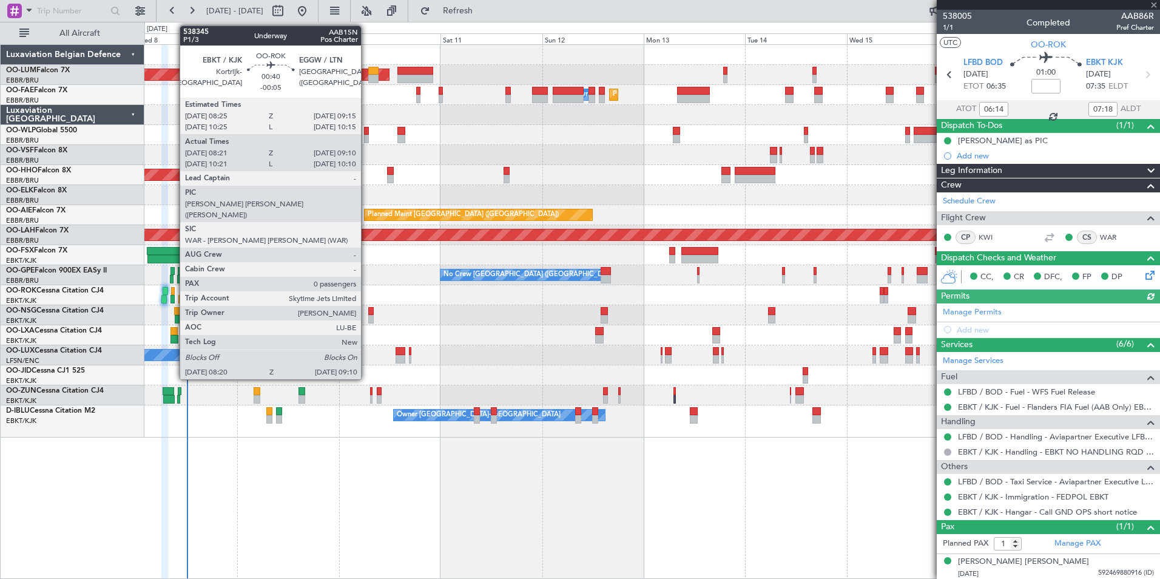
click at [173, 295] on div at bounding box center [172, 299] width 4 height 8
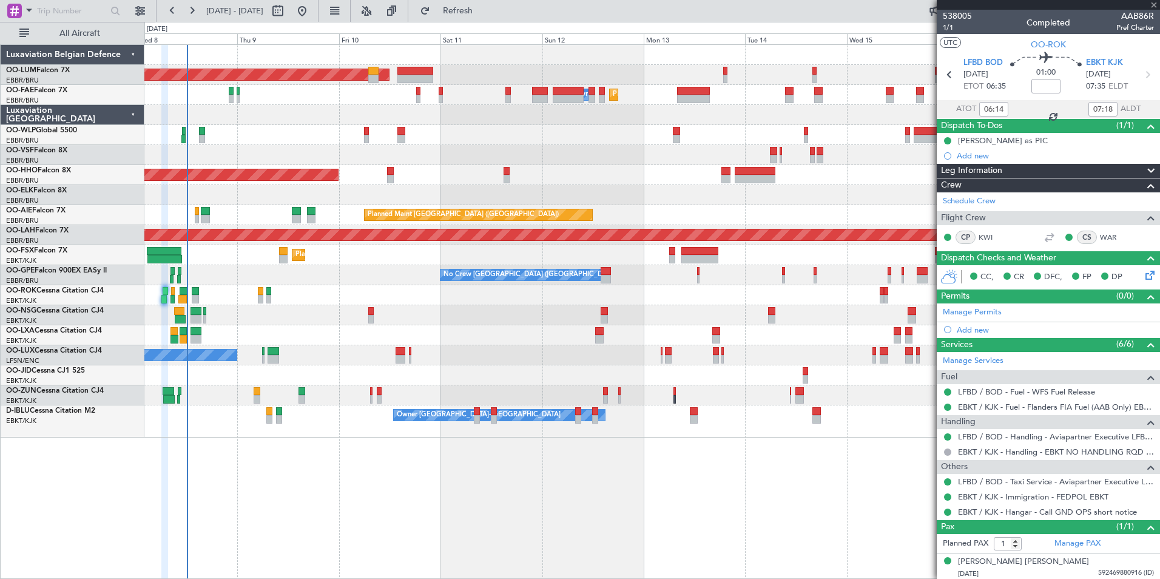
type input "-00:05"
type input "08:26"
type input "09:05"
type input "0"
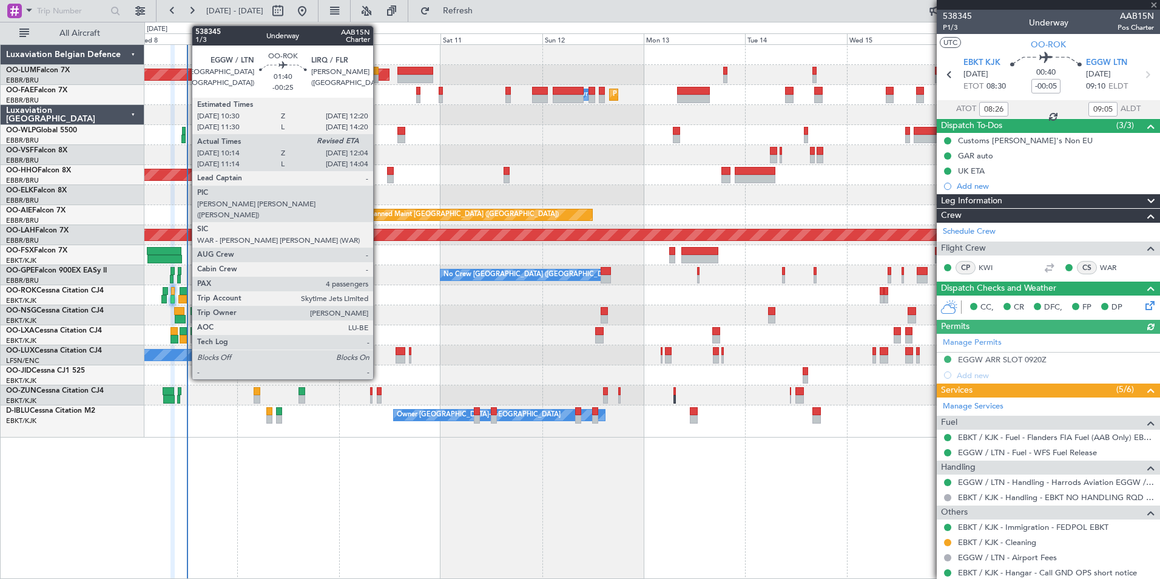
click at [186, 289] on div at bounding box center [184, 291] width 8 height 8
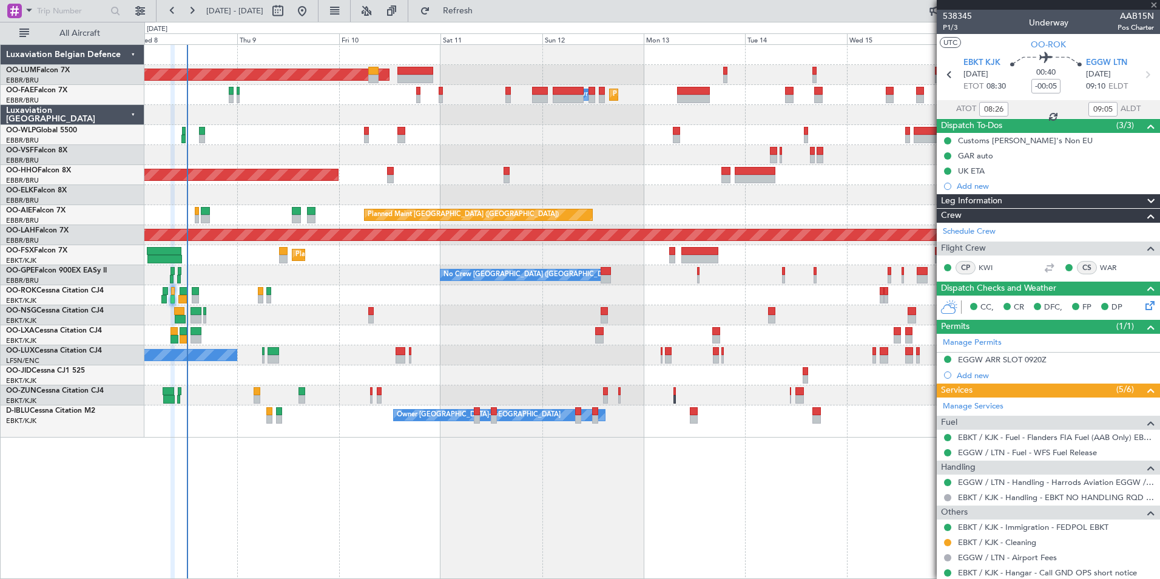
type input "-00:25"
type input "10:19"
type input "4"
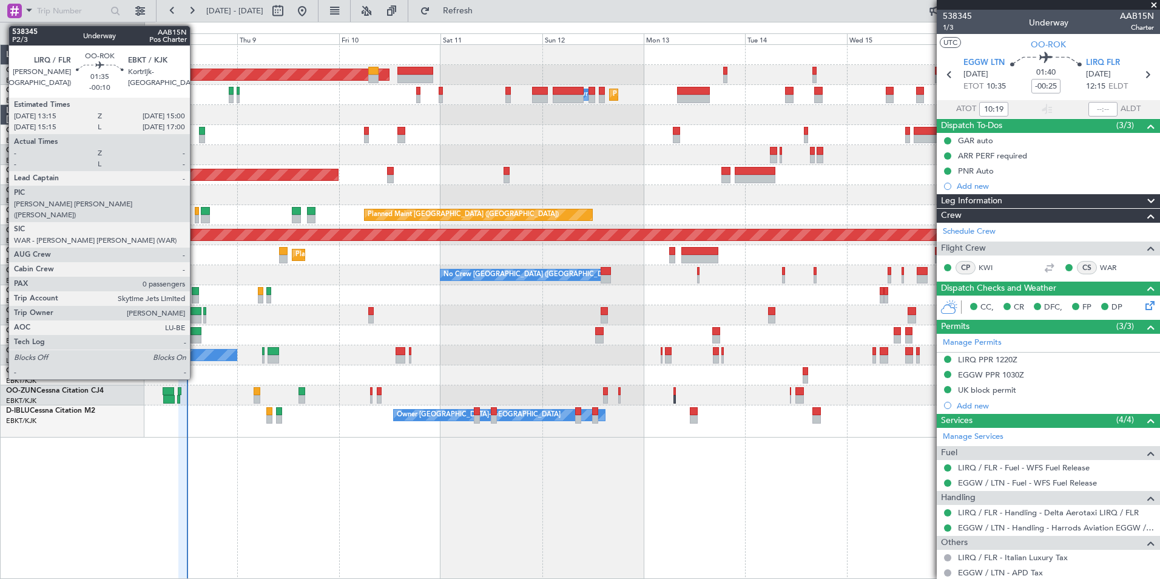
click at [195, 293] on div at bounding box center [196, 291] width 8 height 8
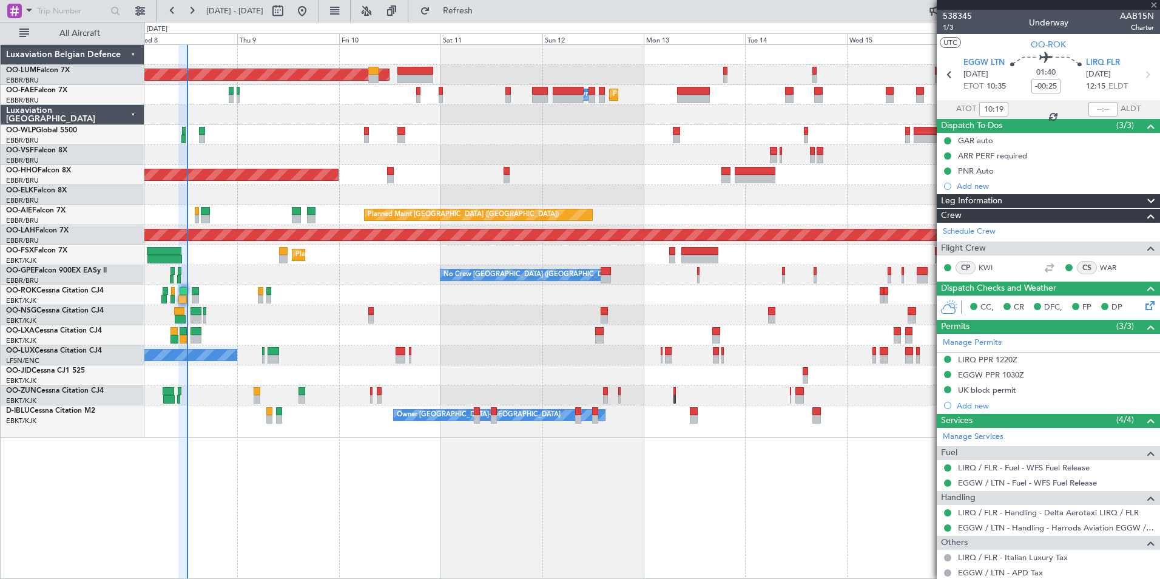
type input "-00:10"
type input "0"
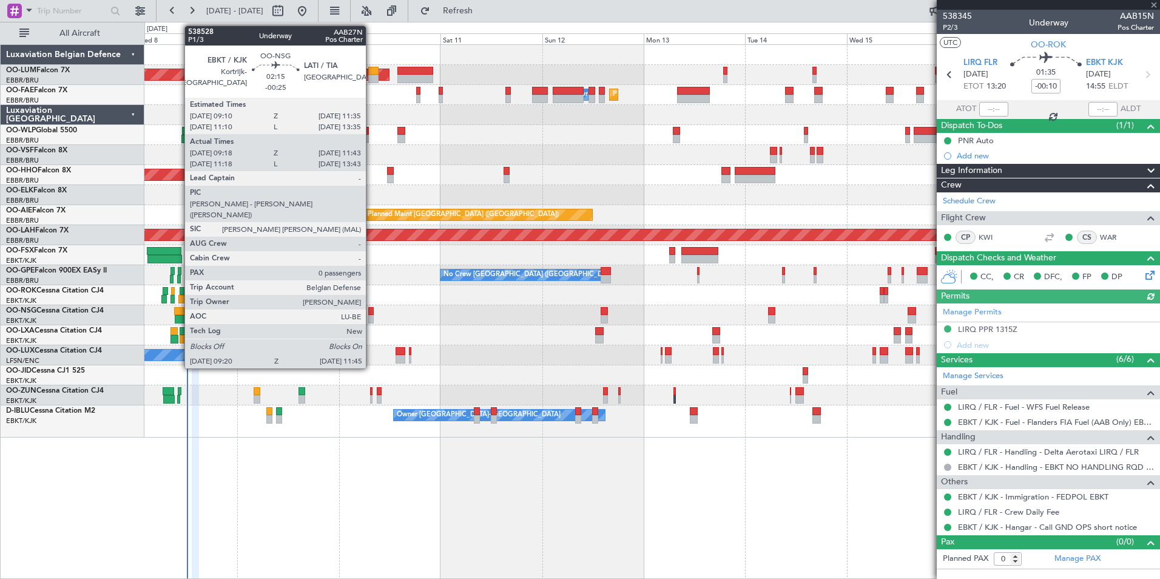
click at [178, 318] on div at bounding box center [180, 319] width 10 height 8
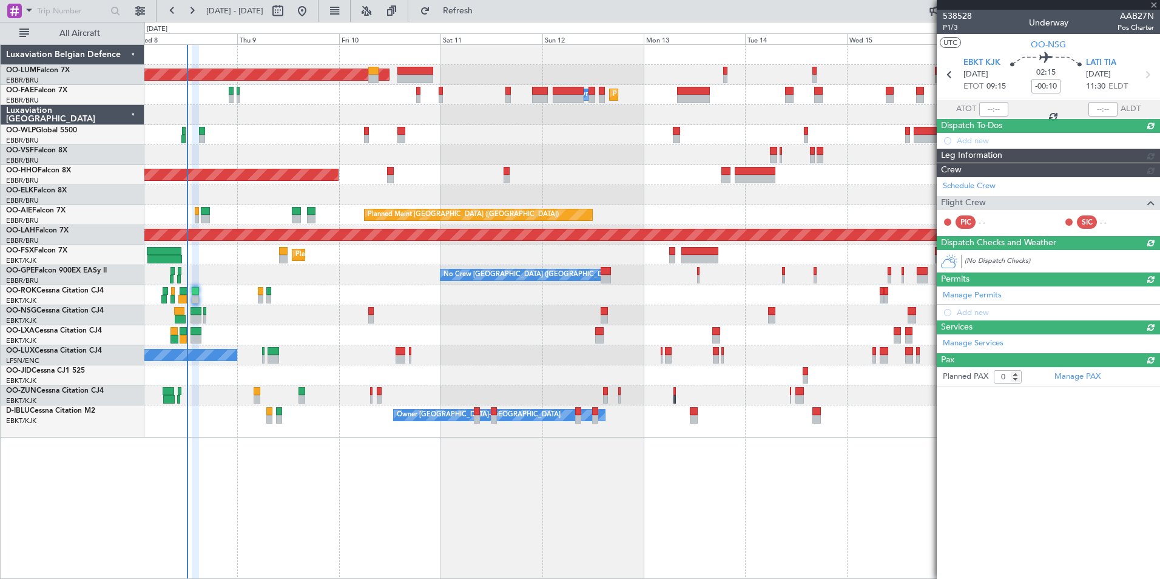
type input "-00:25"
type input "09:23"
type input "11:38"
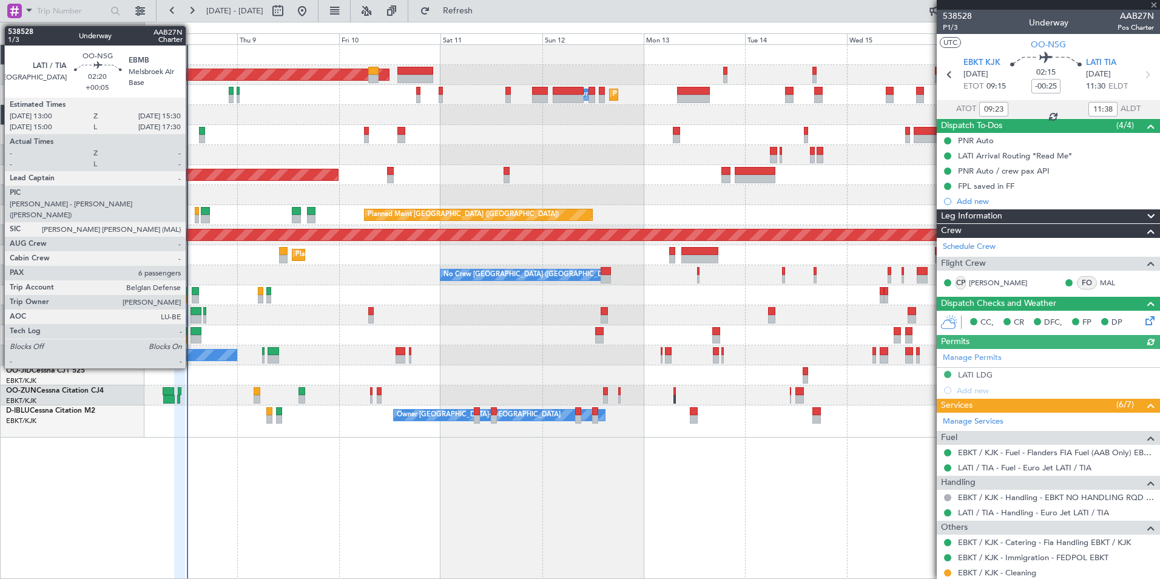
click at [191, 314] on div at bounding box center [195, 311] width 11 height 8
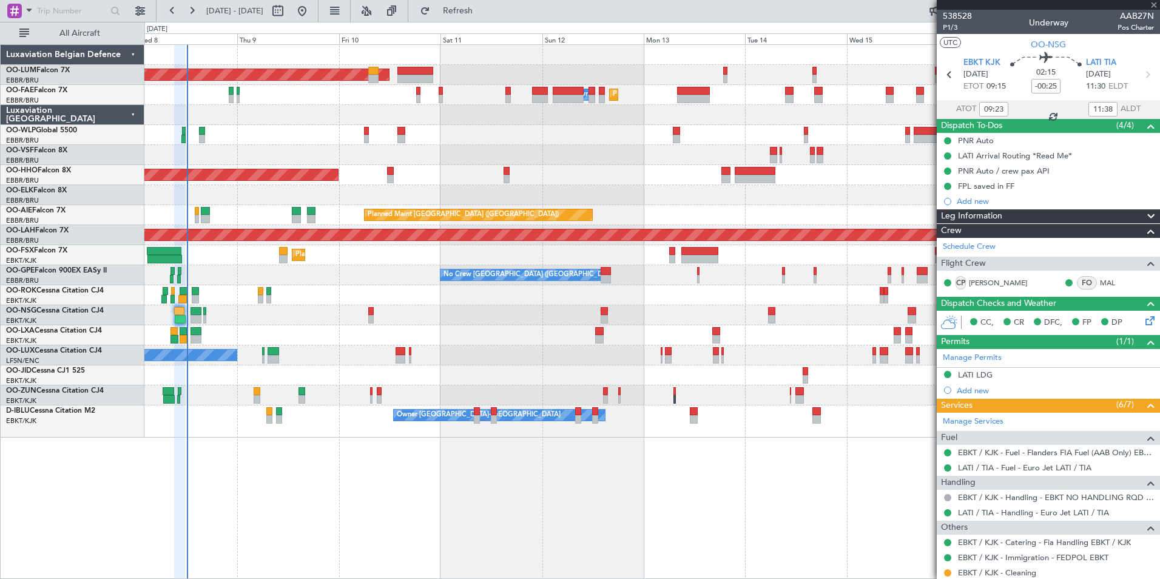
type input "+00:05"
type input "6"
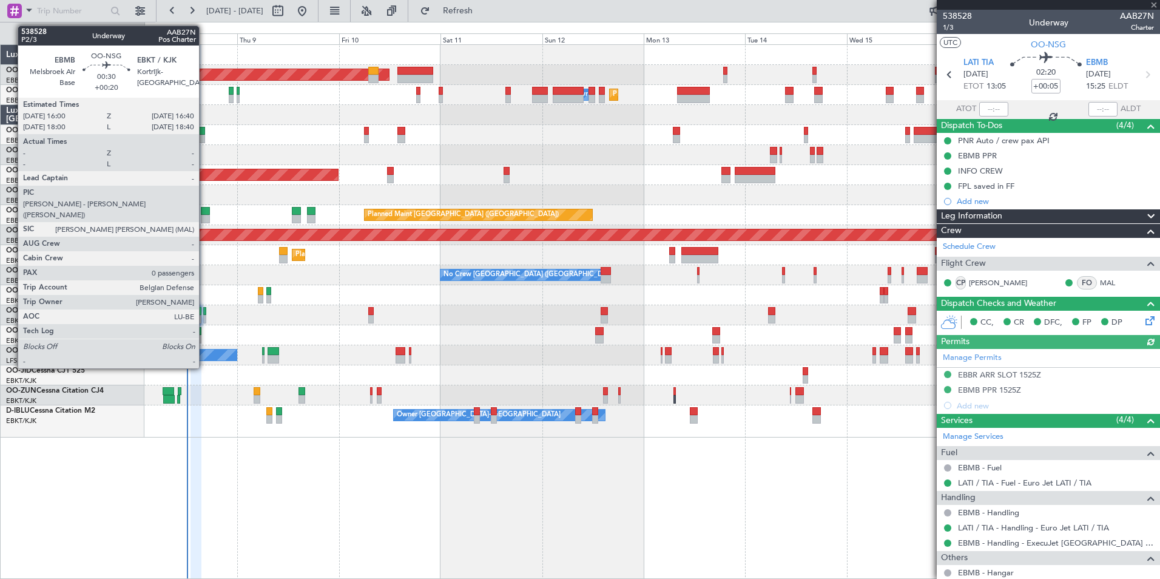
click at [206, 310] on div at bounding box center [651, 315] width 1015 height 20
click at [204, 311] on div at bounding box center [204, 311] width 3 height 8
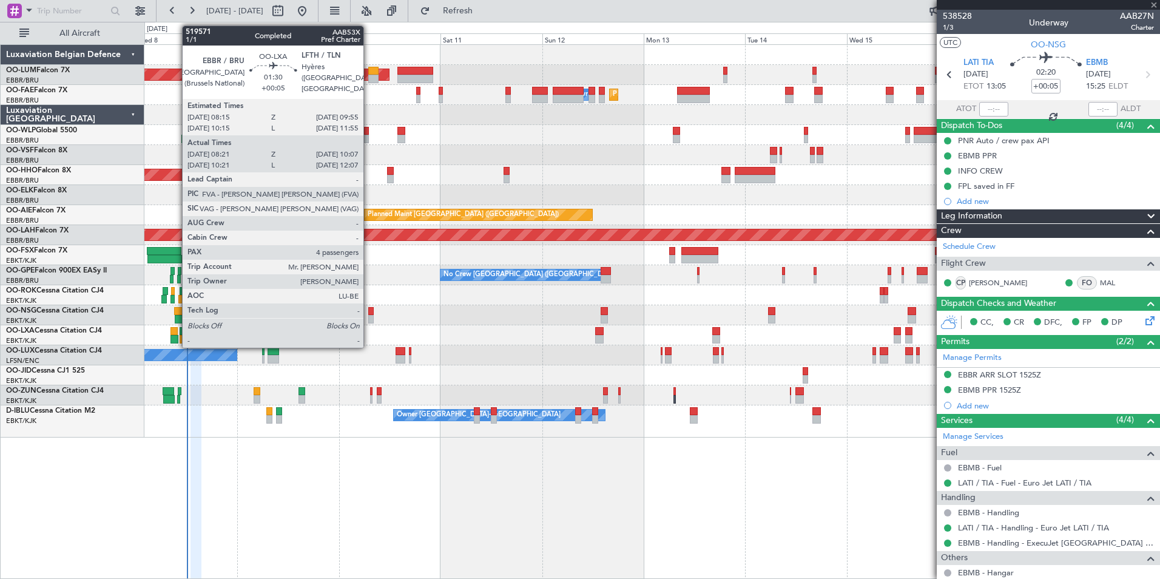
type input "+00:20"
type input "0"
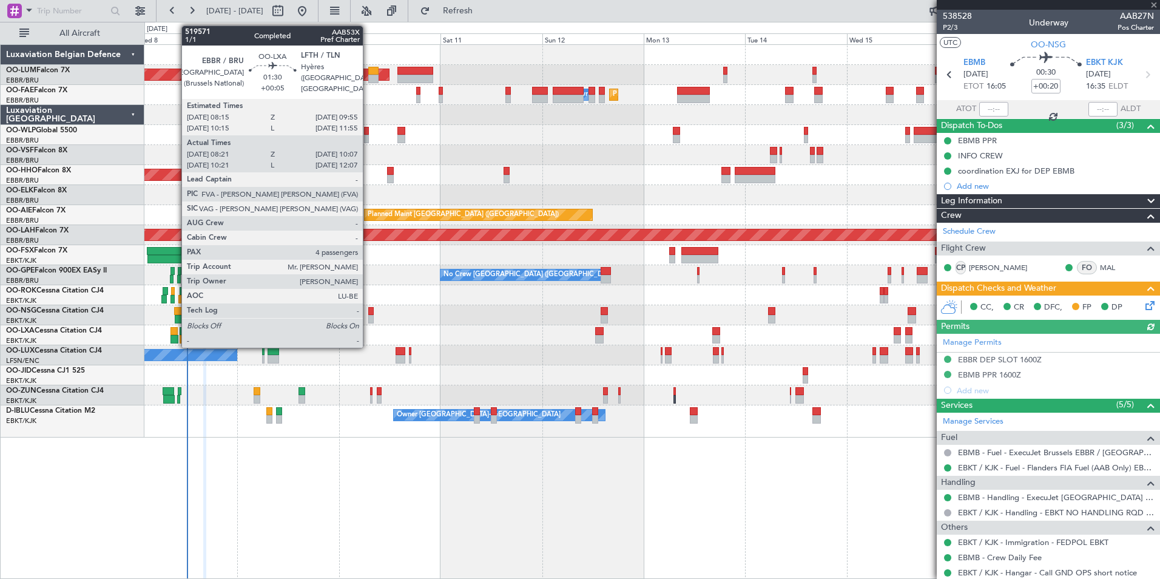
click at [175, 336] on div at bounding box center [174, 339] width 8 height 8
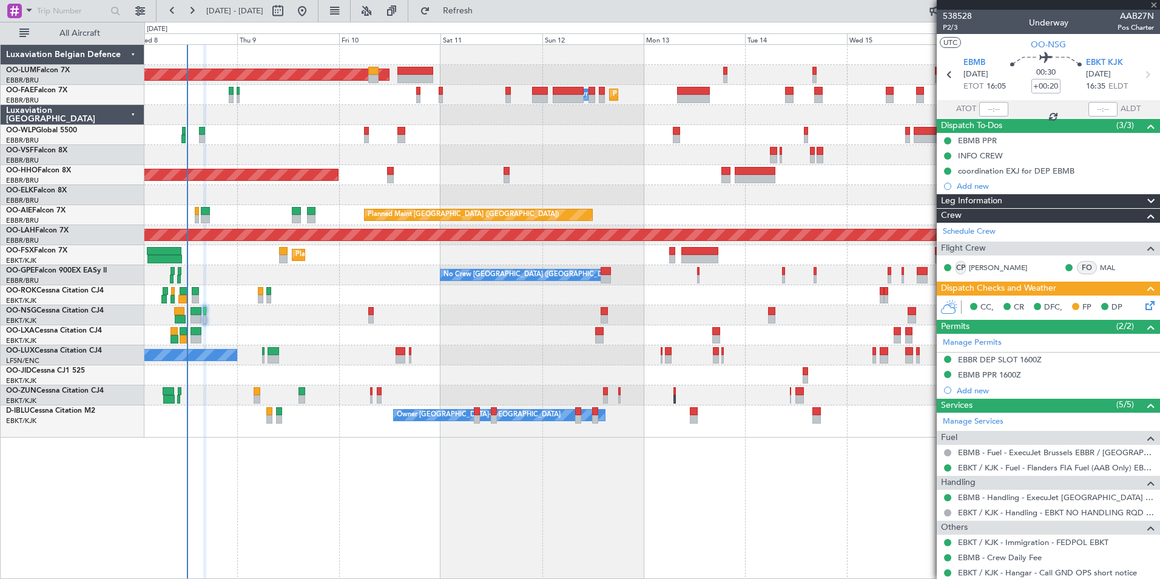
type input "+00:05"
type input "08:26"
type input "10:02"
type input "4"
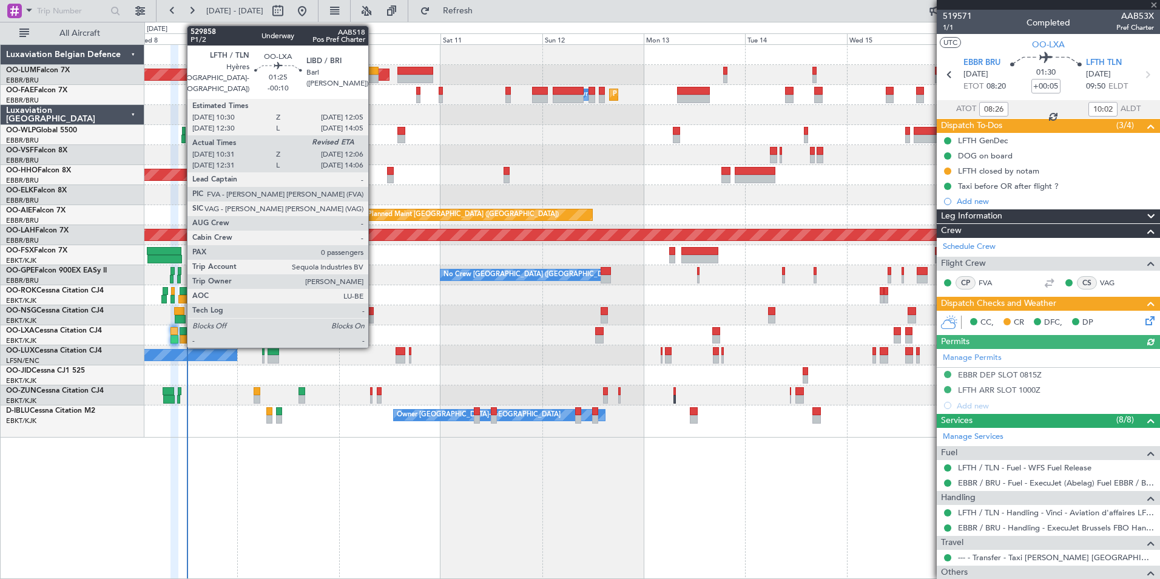
click at [181, 332] on div at bounding box center [183, 331] width 7 height 8
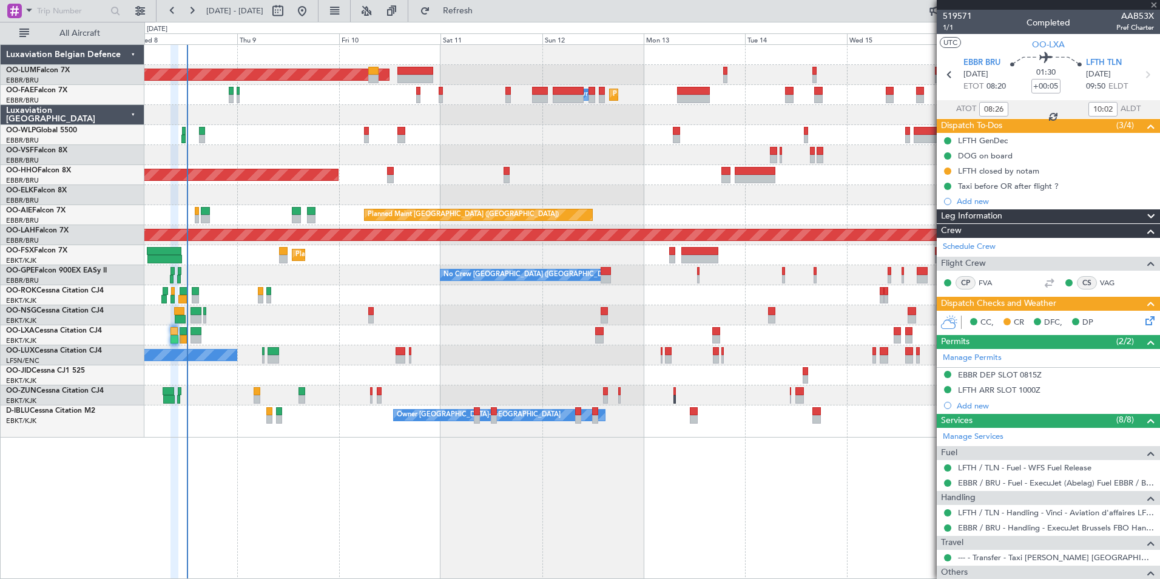
type input "-00:10"
type input "10:36"
type input "0"
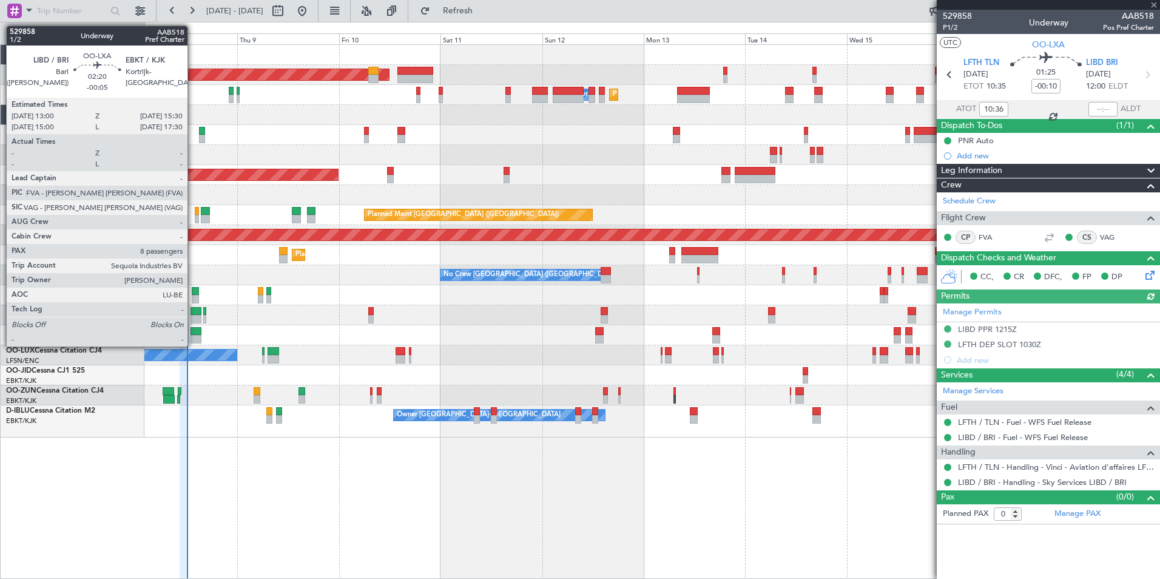
click at [193, 328] on div at bounding box center [195, 331] width 11 height 8
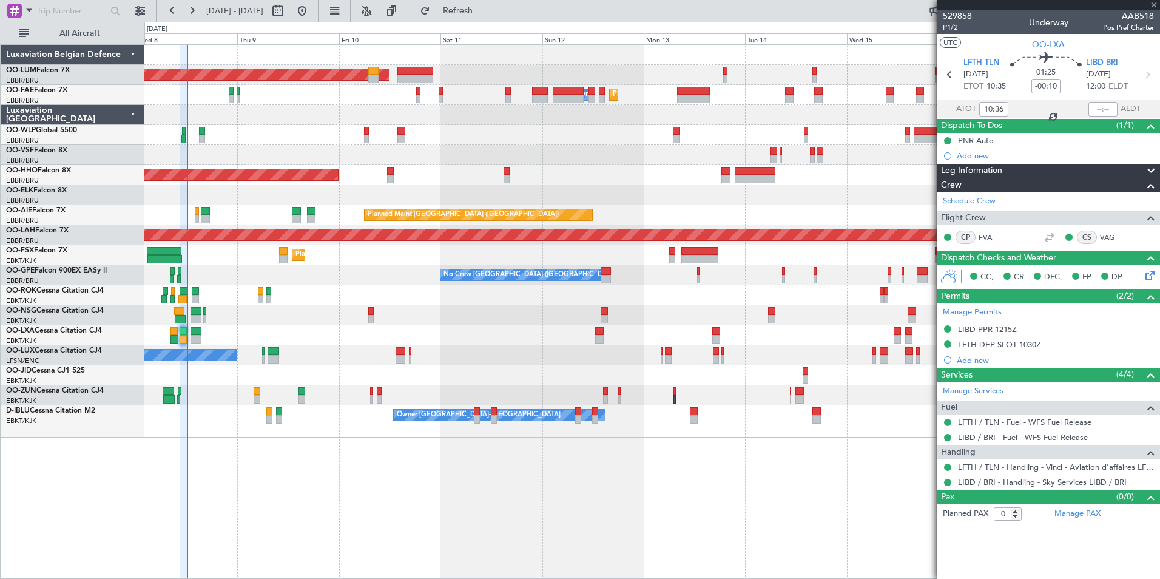
type input "-00:05"
type input "8"
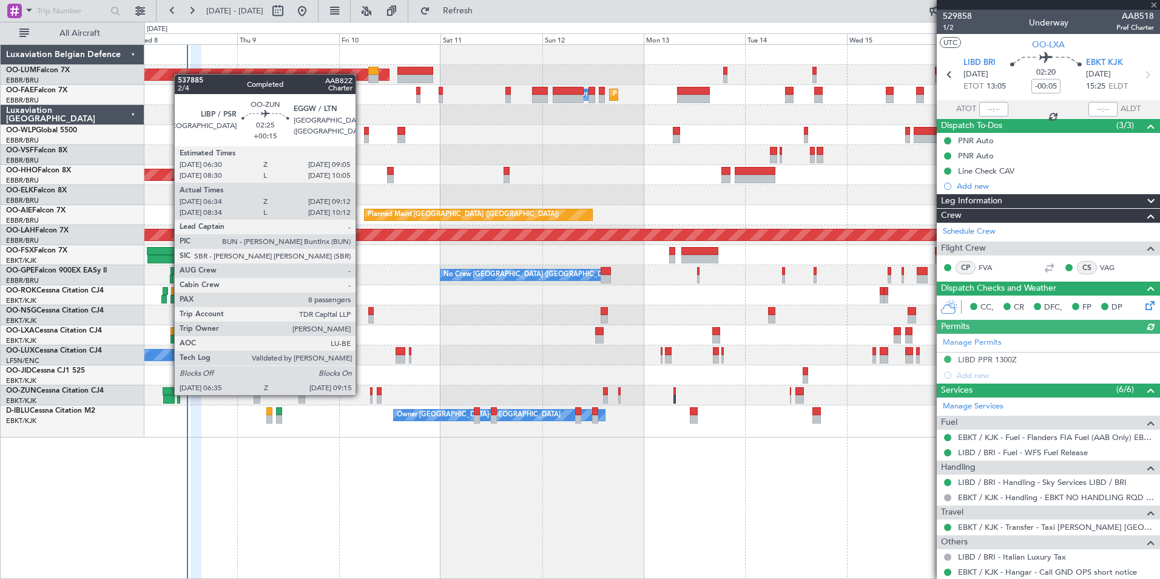
click at [168, 394] on div at bounding box center [169, 391] width 12 height 8
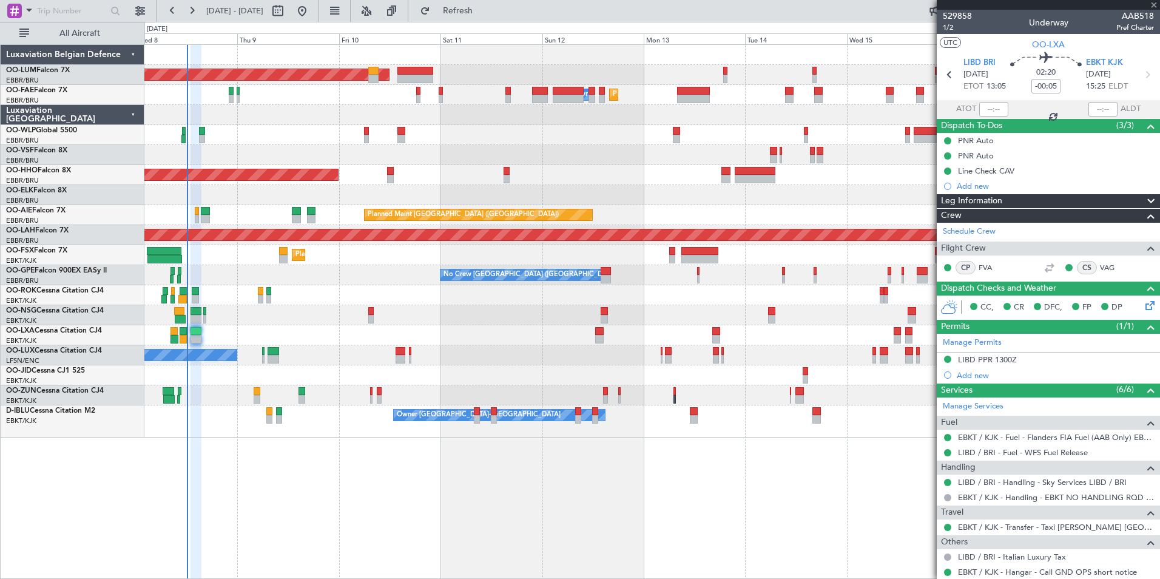
type input "+00:15"
type input "06:39"
type input "09:07"
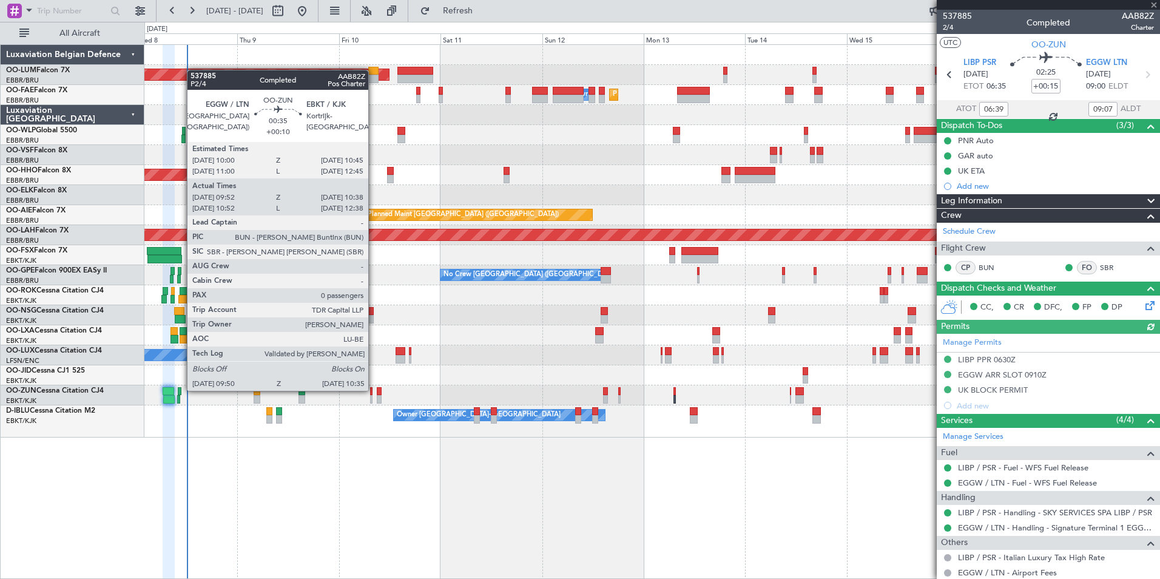
click at [181, 389] on div at bounding box center [180, 391] width 4 height 8
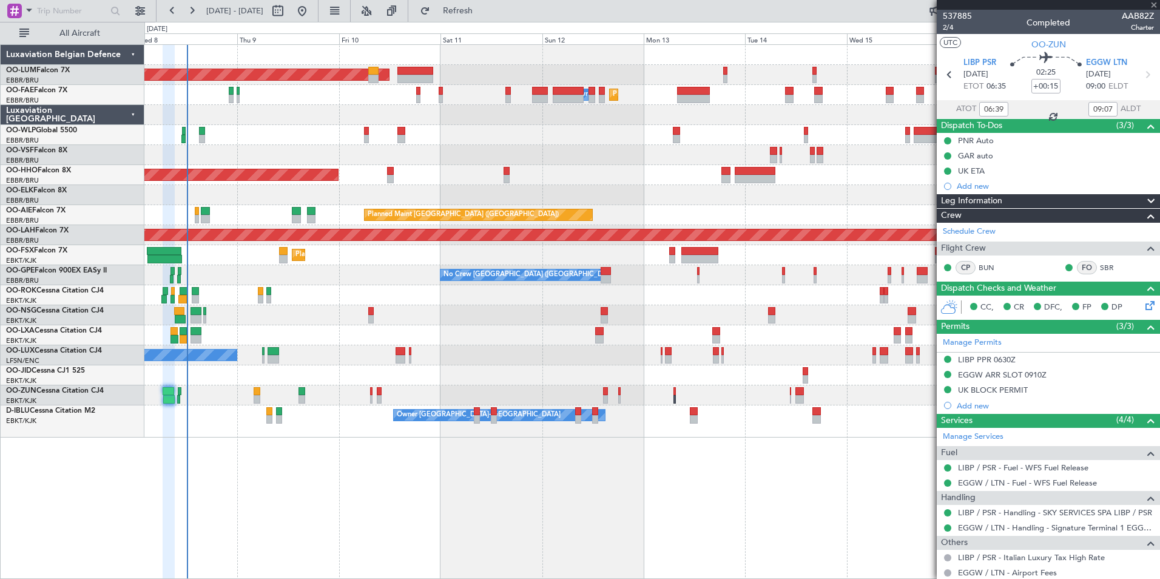
type input "+00:10"
type input "09:57"
type input "10:33"
type input "0"
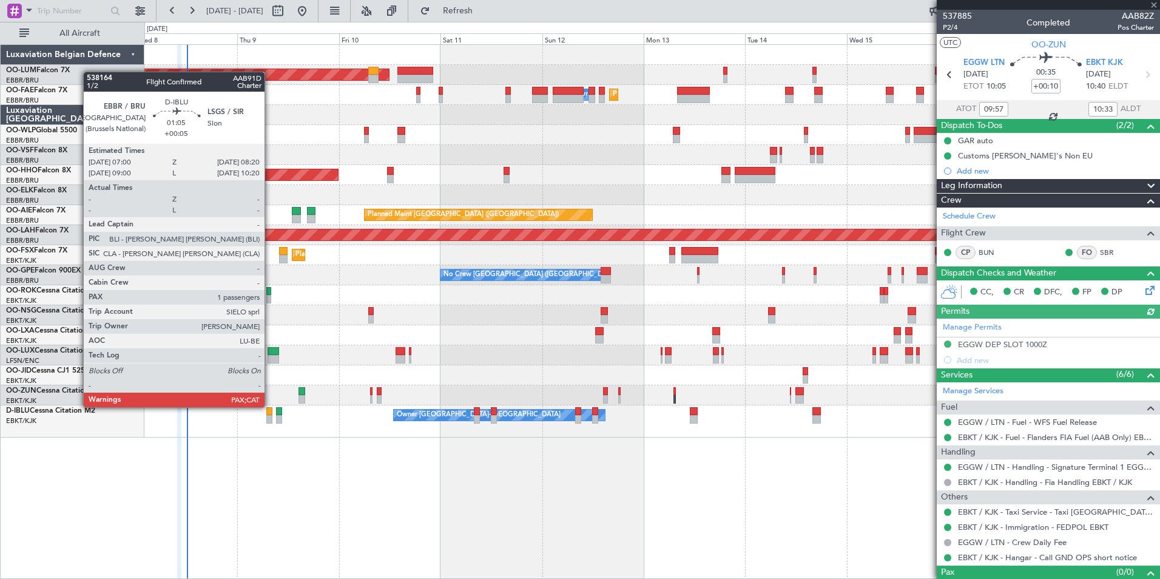
click at [270, 407] on div at bounding box center [269, 411] width 6 height 8
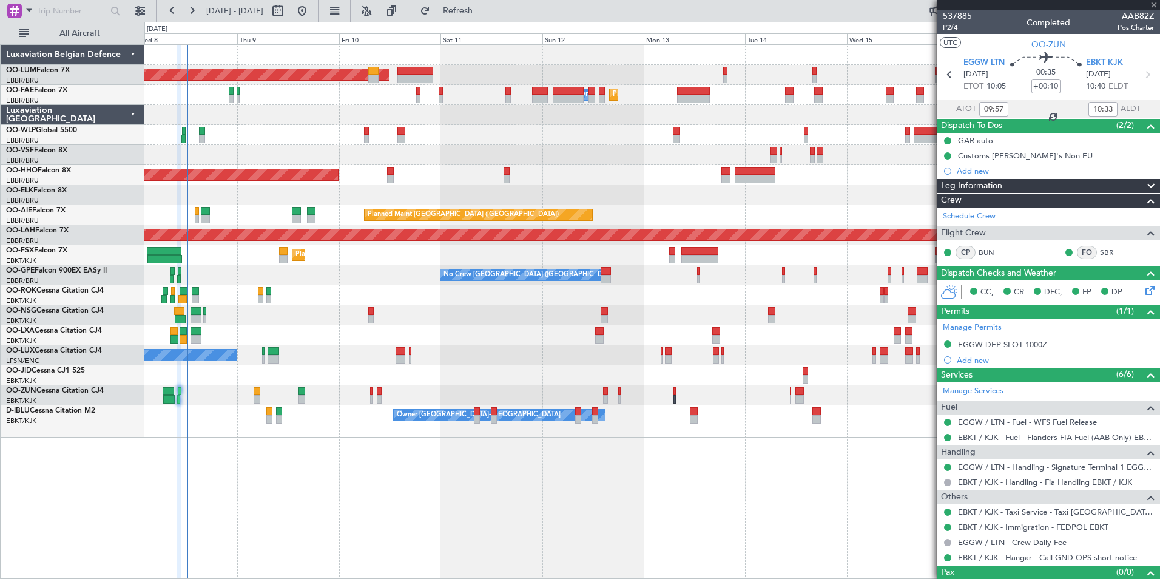
type input "+00:05"
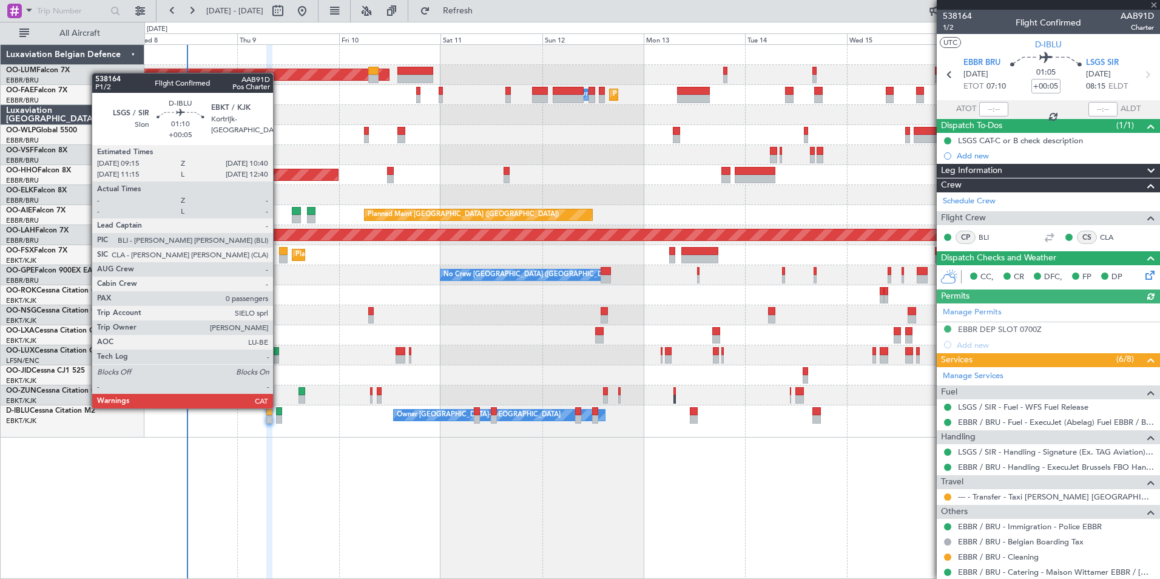
click at [278, 407] on div at bounding box center [279, 411] width 6 height 8
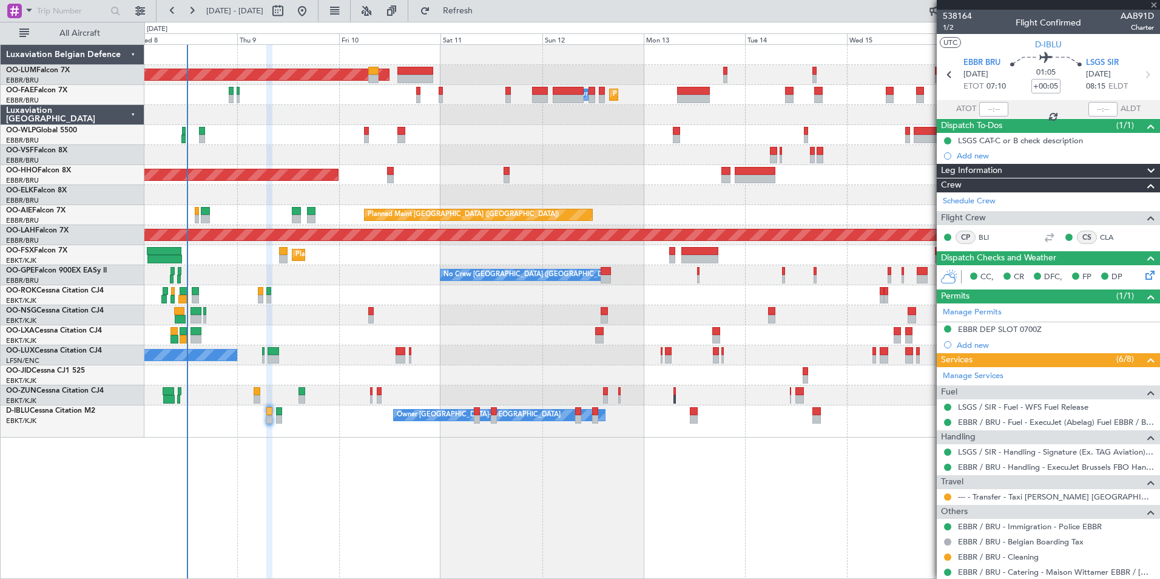
type input "0"
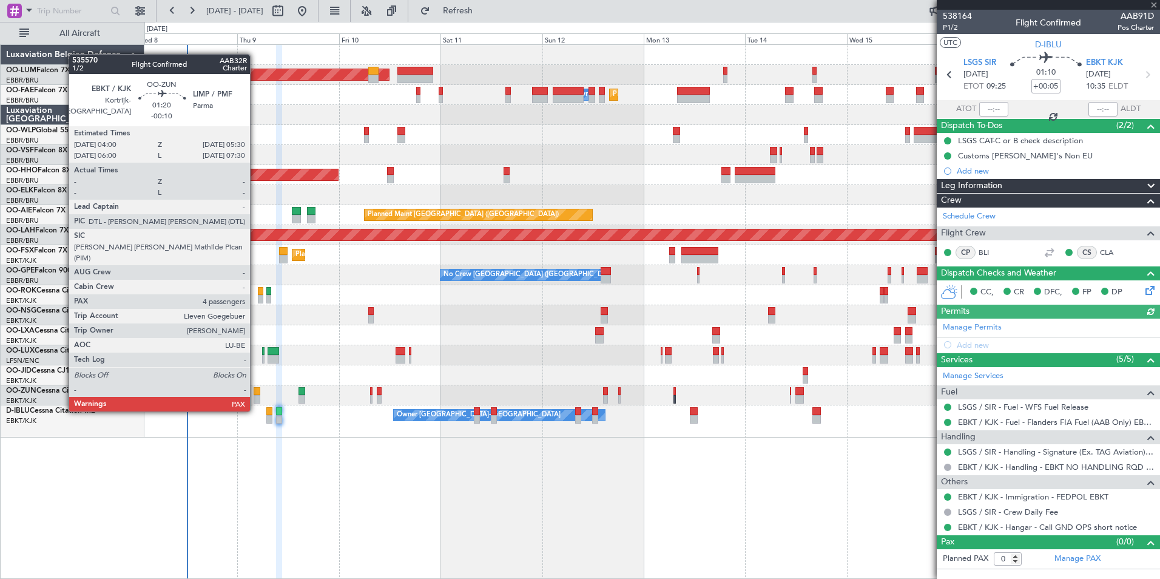
click at [255, 388] on div at bounding box center [256, 391] width 7 height 8
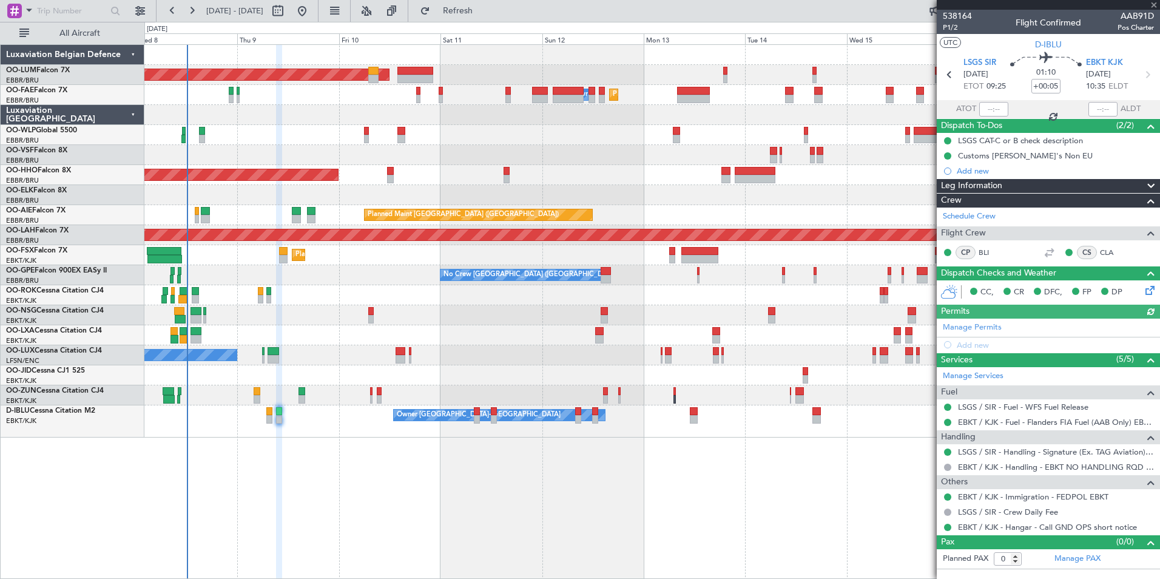
type input "-00:10"
type input "4"
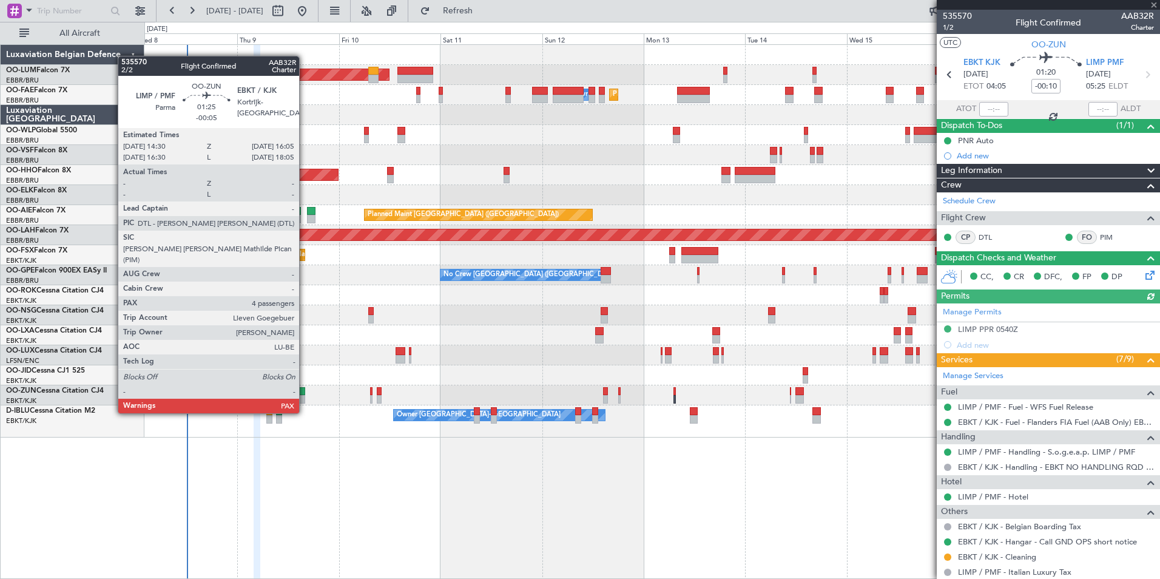
click at [304, 390] on div at bounding box center [301, 391] width 7 height 8
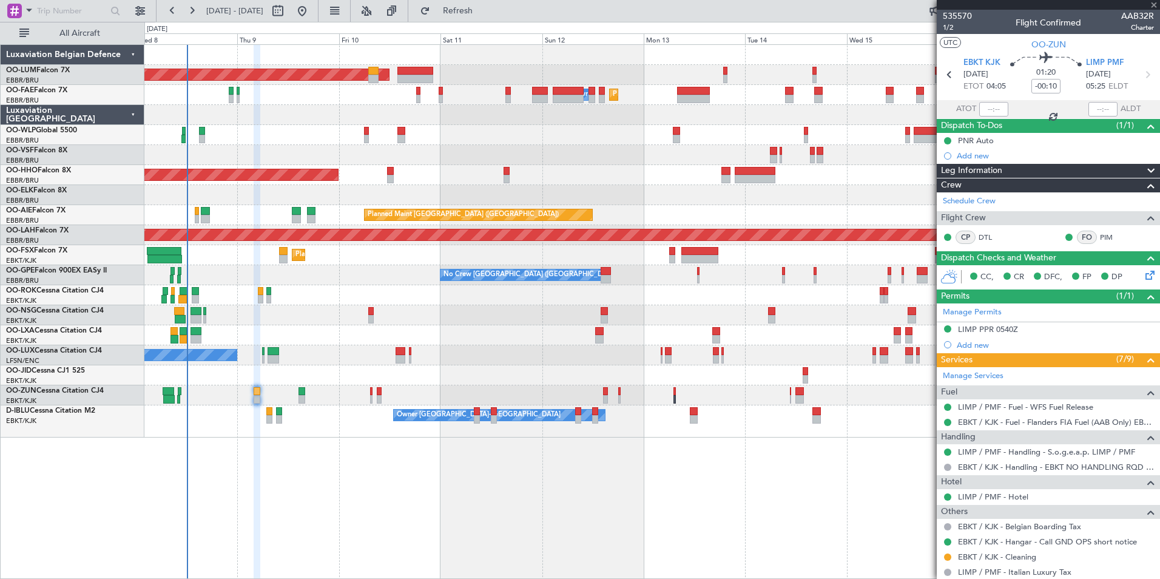
type input "-00:05"
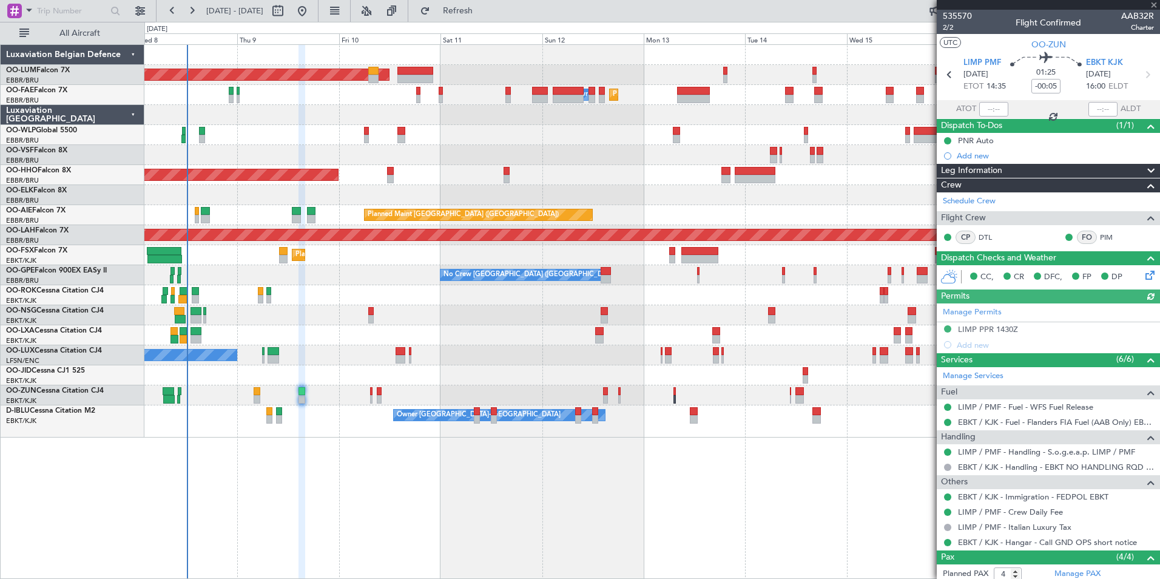
click at [261, 349] on div "No Crew Nancy (Essey) No Crew Nancy (Essey)" at bounding box center [651, 355] width 1015 height 20
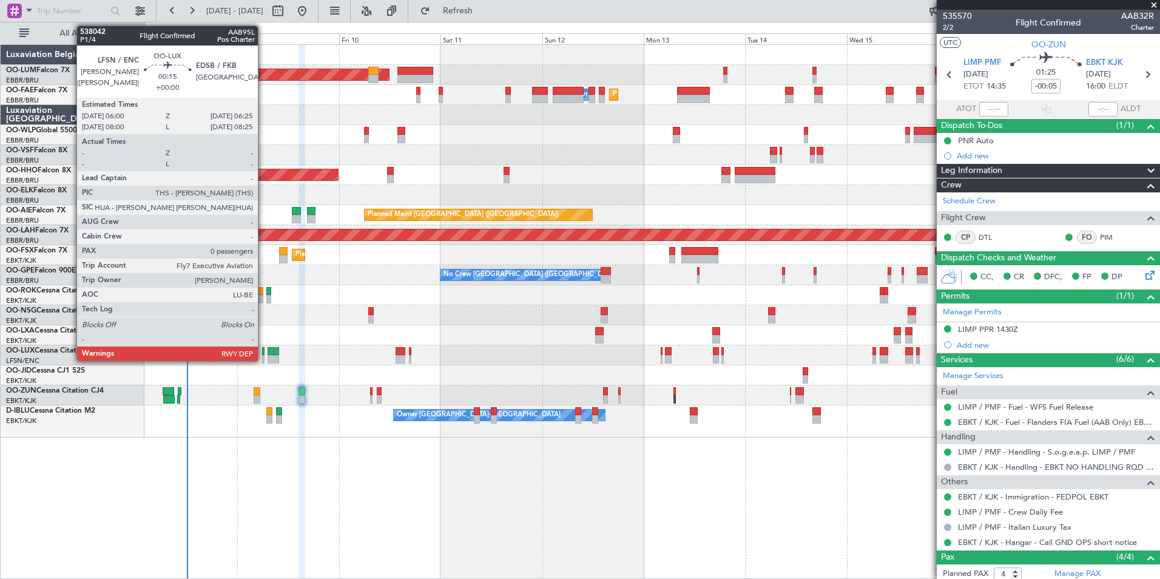
click at [263, 347] on div at bounding box center [263, 351] width 2 height 8
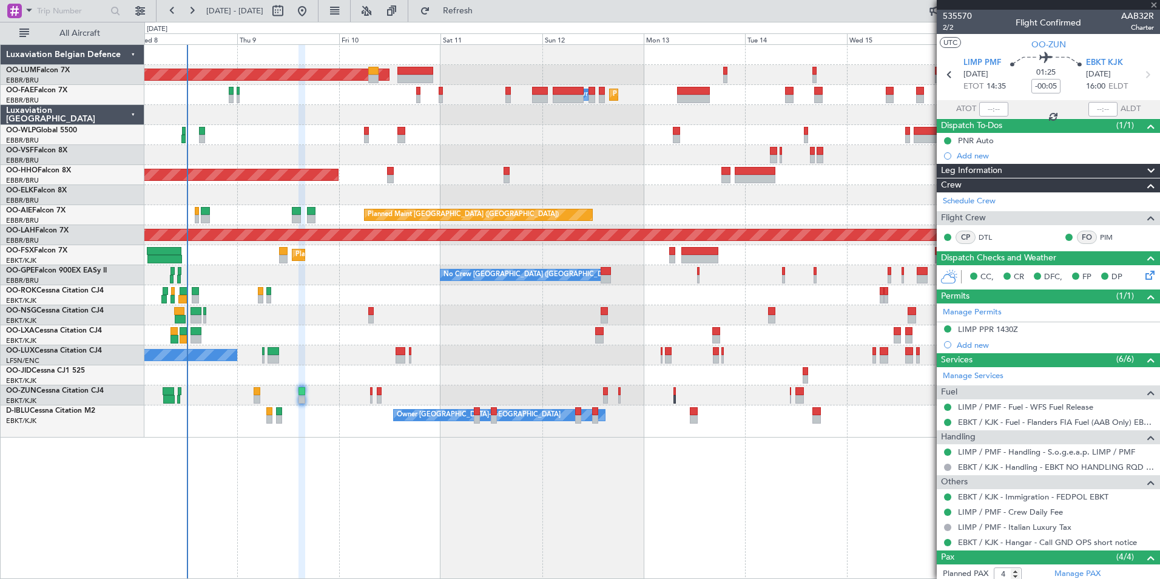
type input "0"
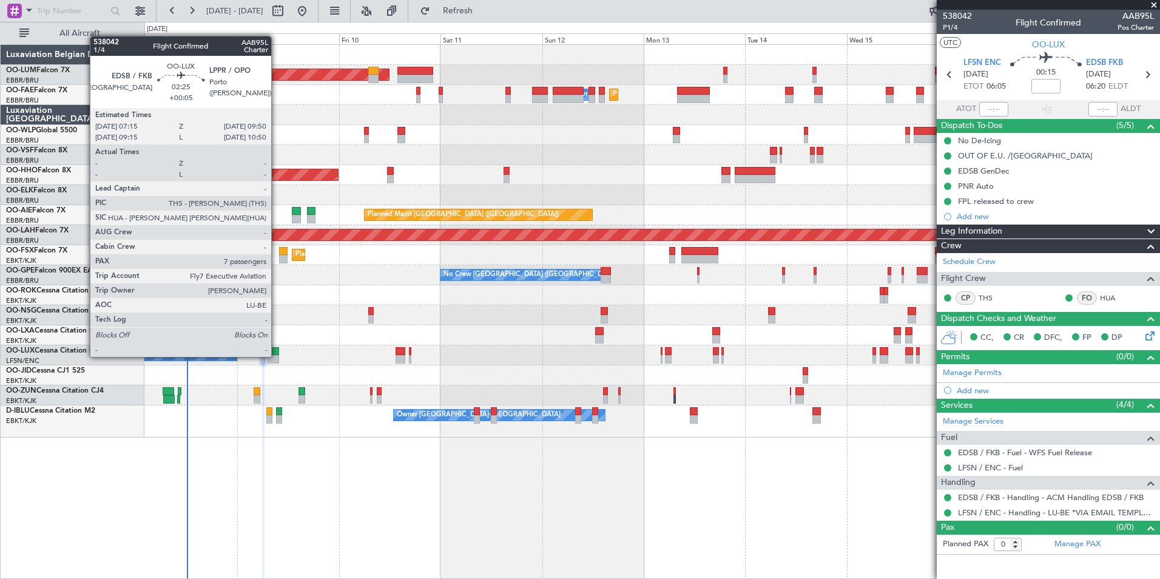
click at [277, 357] on div at bounding box center [273, 359] width 12 height 8
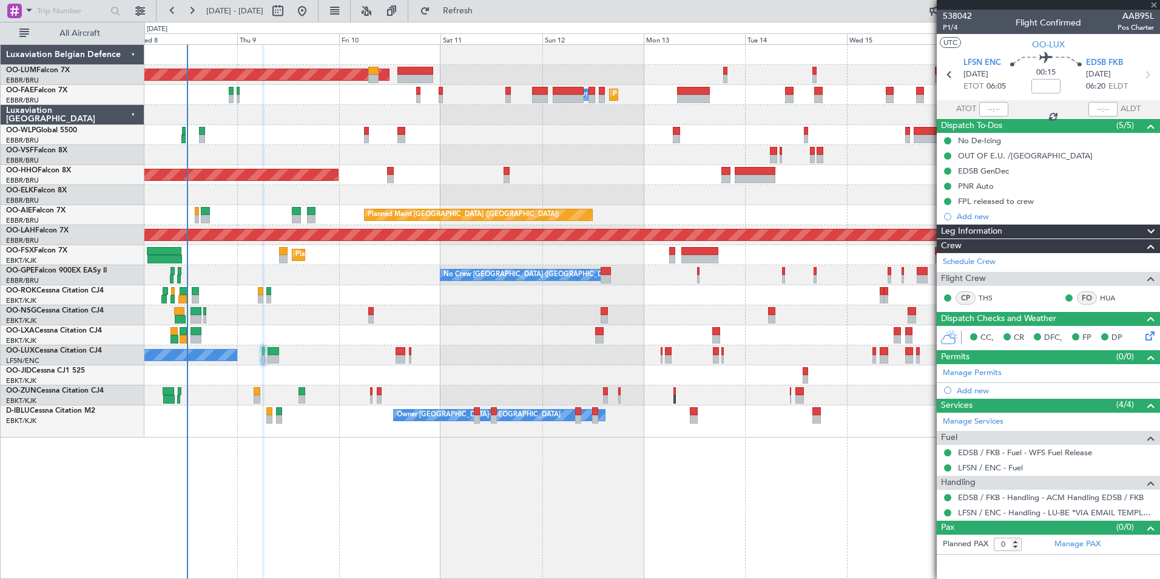
type input "+00:05"
type input "7"
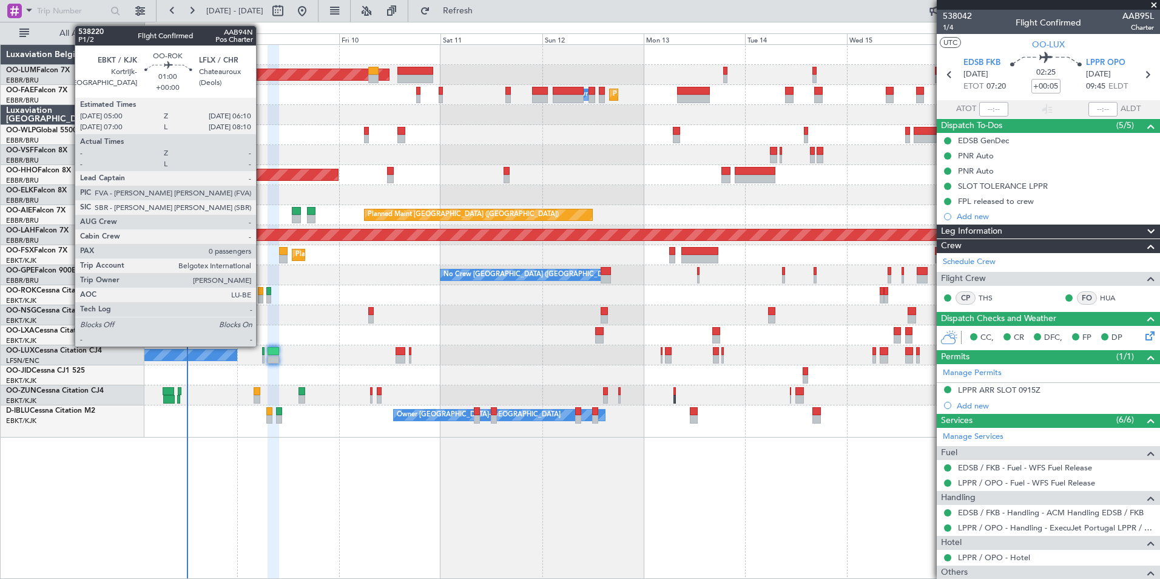
click at [263, 290] on div at bounding box center [260, 291] width 5 height 8
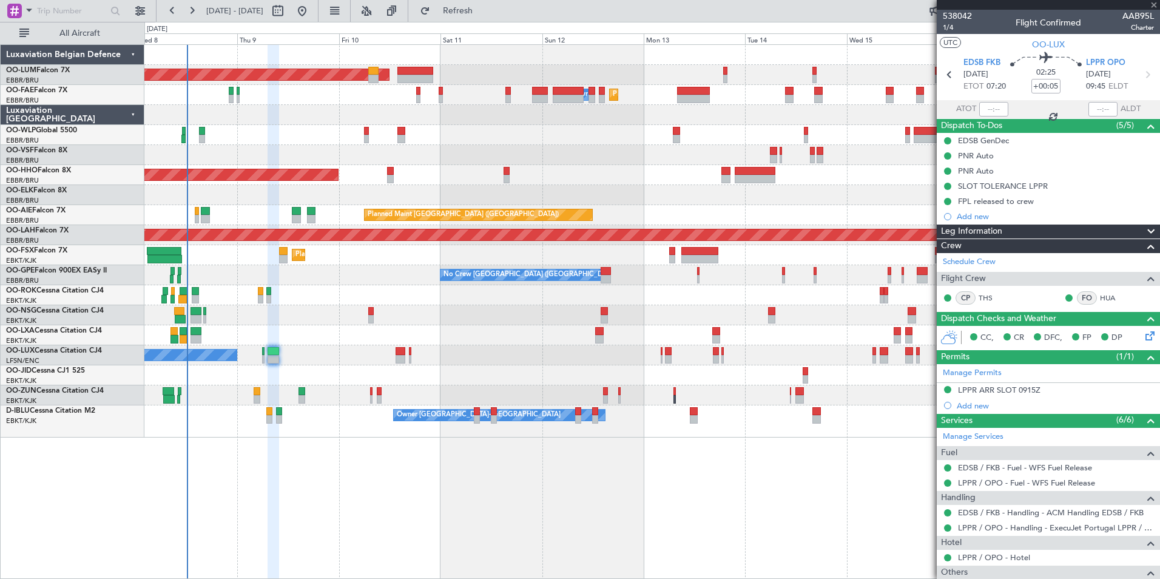
type input "0"
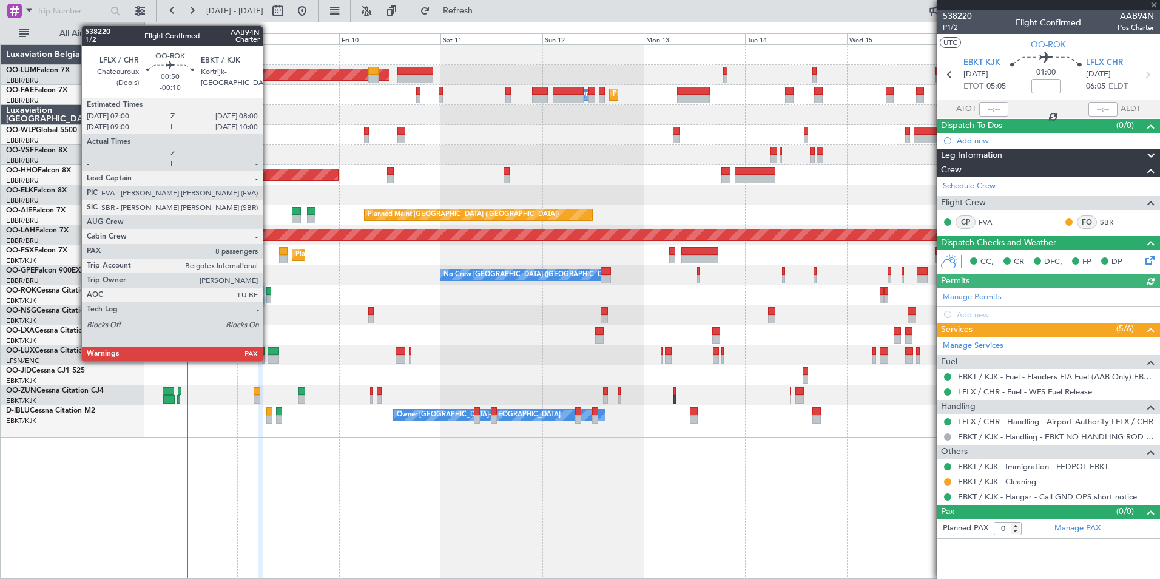
click at [268, 289] on div at bounding box center [268, 291] width 4 height 8
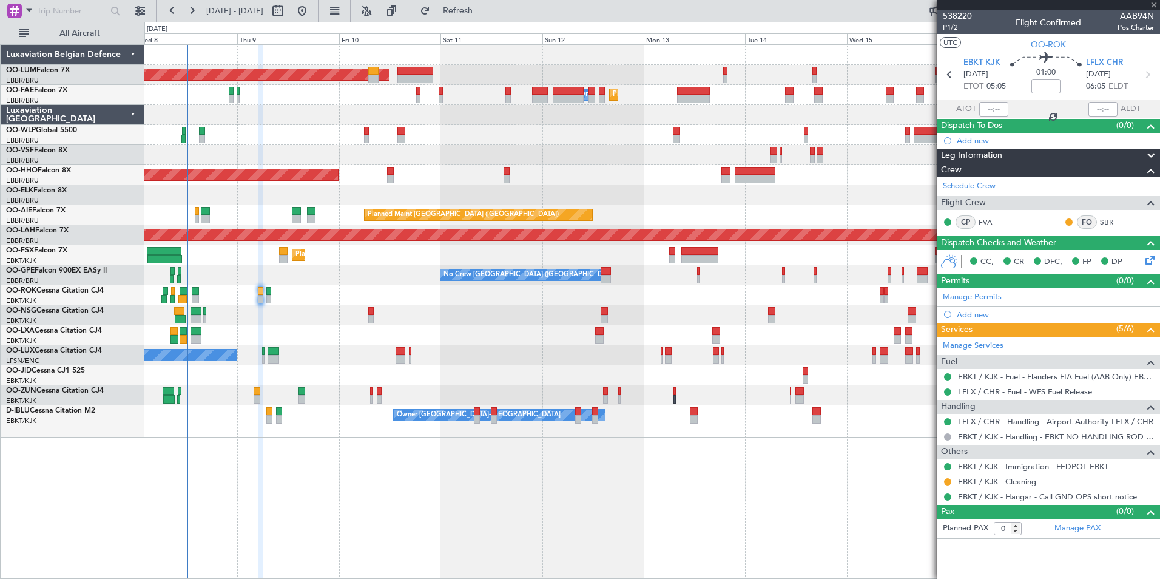
type input "-00:10"
type input "8"
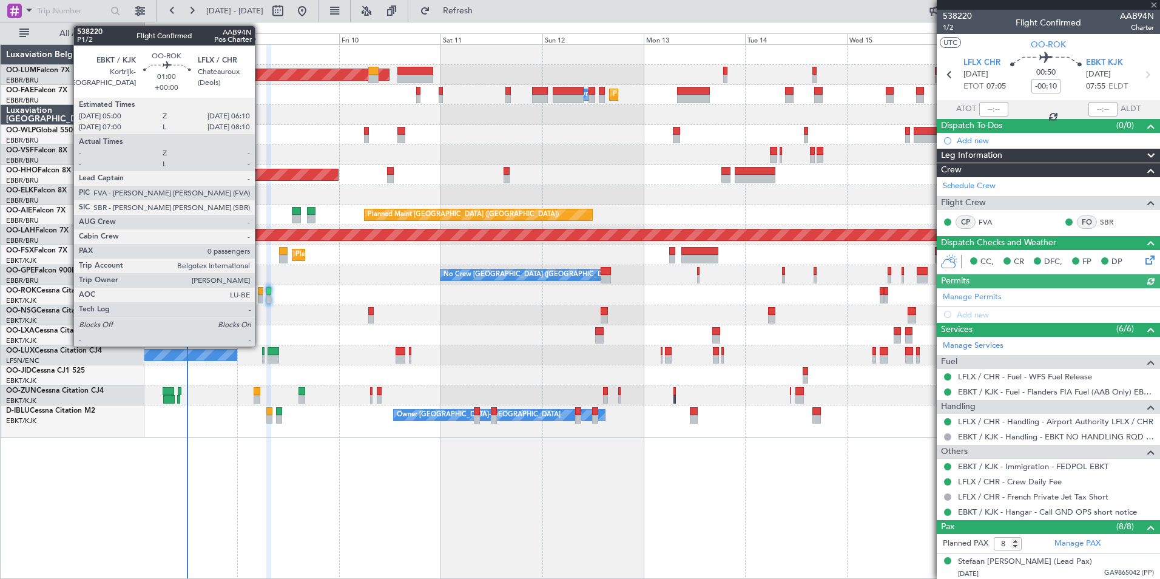
click at [260, 292] on div at bounding box center [260, 291] width 5 height 8
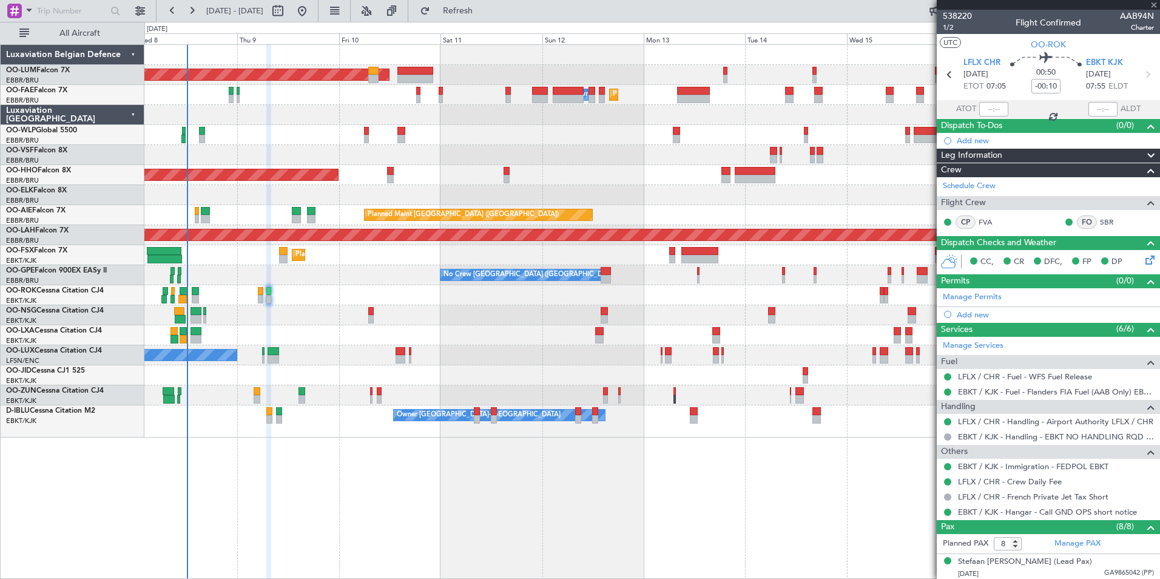
type input "0"
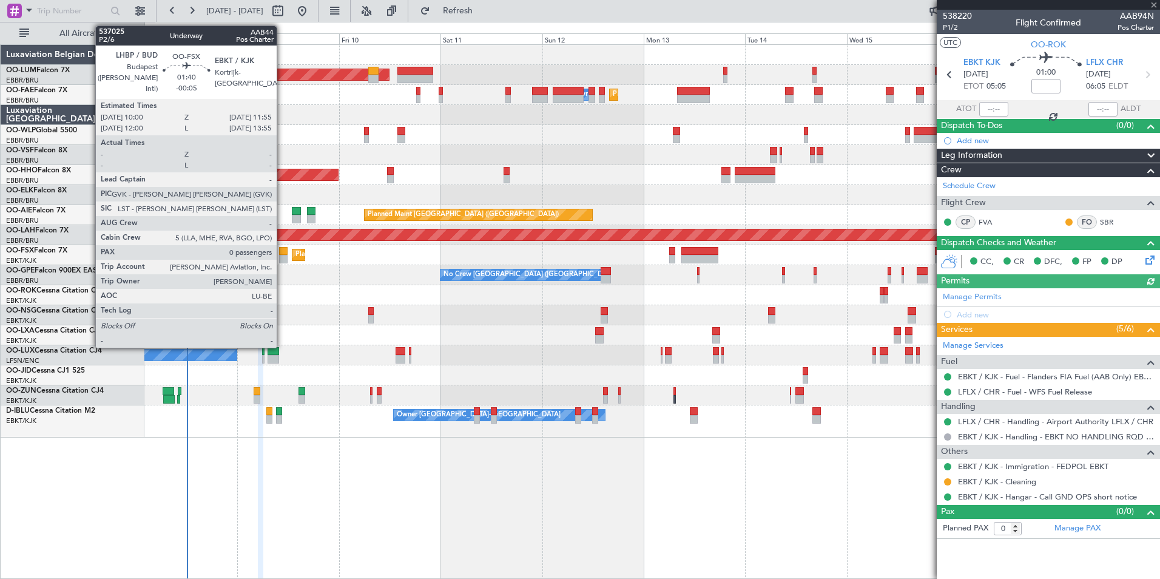
click at [283, 253] on div at bounding box center [283, 251] width 8 height 8
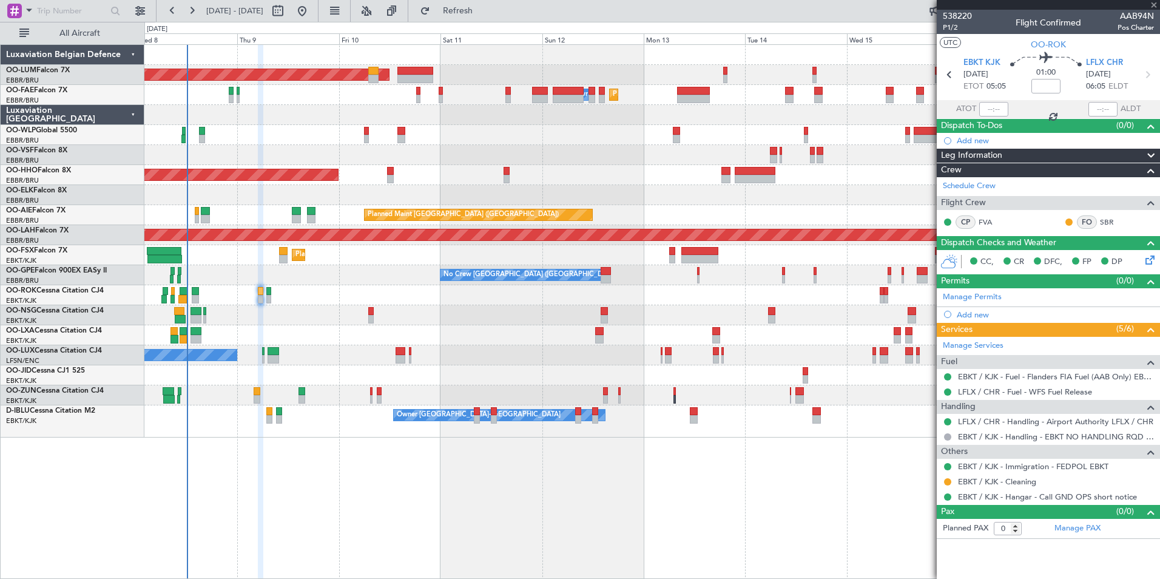
type input "-00:05"
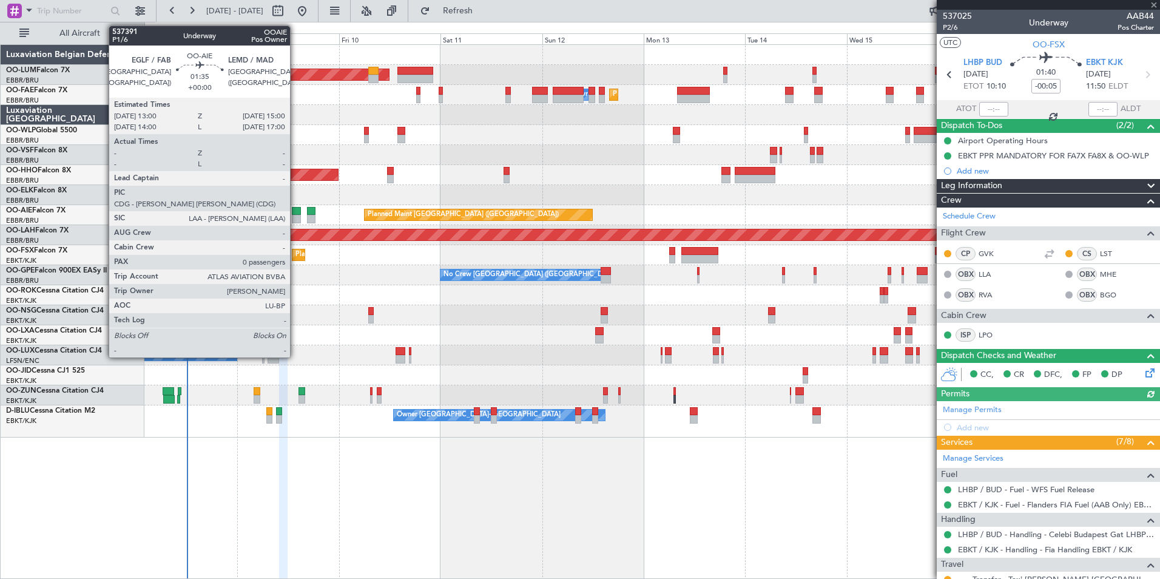
click at [297, 214] on div at bounding box center [296, 211] width 8 height 8
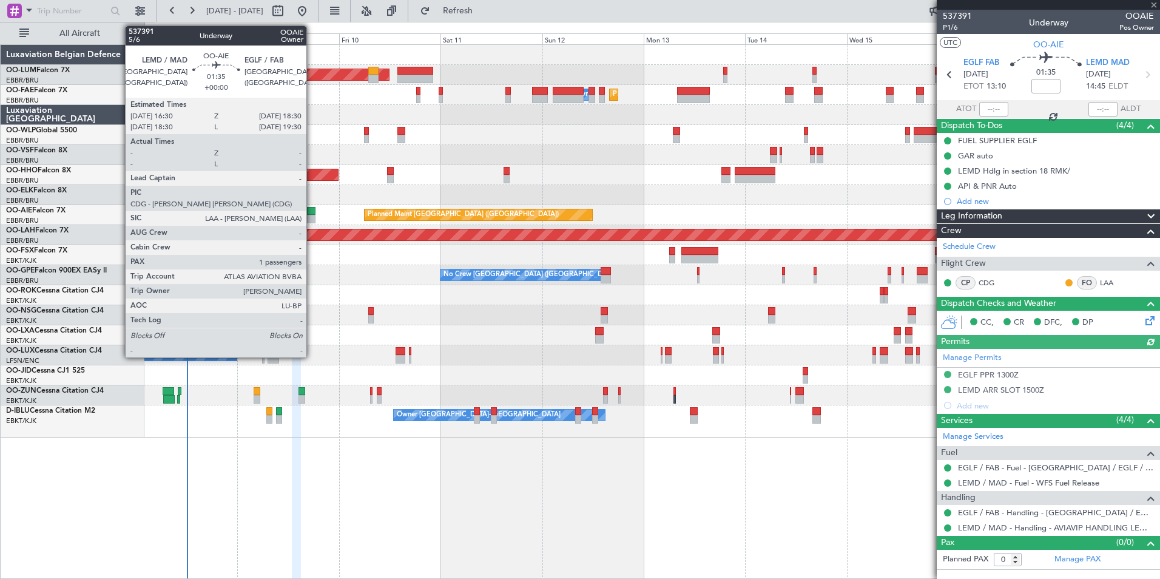
click at [313, 209] on div at bounding box center [311, 211] width 8 height 8
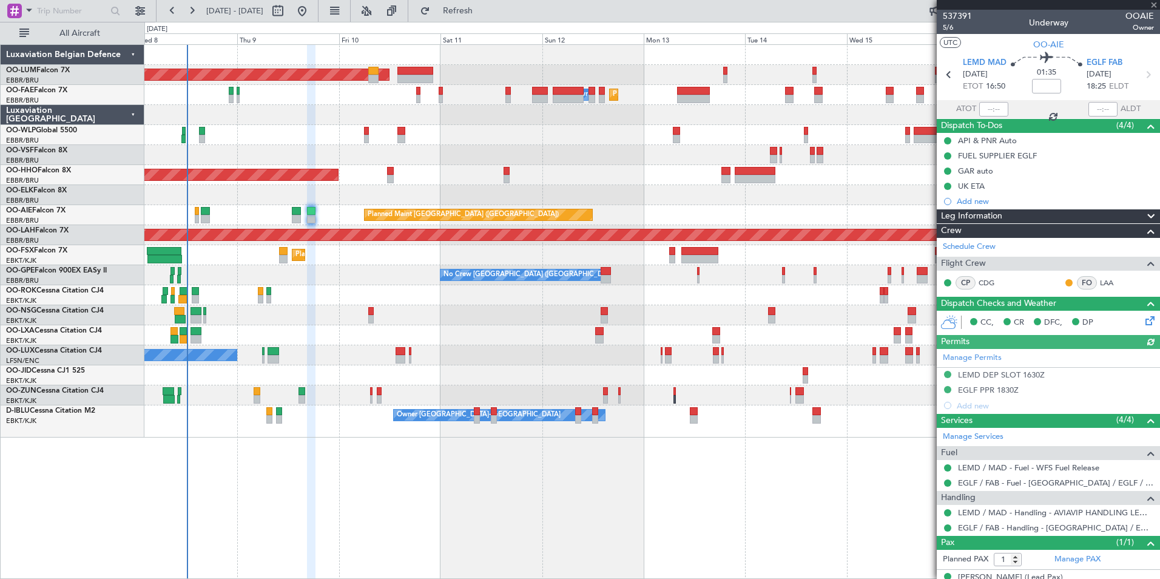
click at [1064, 286] on nimbus-traffic-light at bounding box center [1069, 283] width 10 height 10
click at [1065, 283] on button at bounding box center [1068, 282] width 7 height 7
drag, startPoint x: 1047, startPoint y: 320, endPoint x: 993, endPoint y: 317, distance: 54.1
click at [1044, 320] on span "Acknowledged" at bounding box center [1062, 318] width 53 height 12
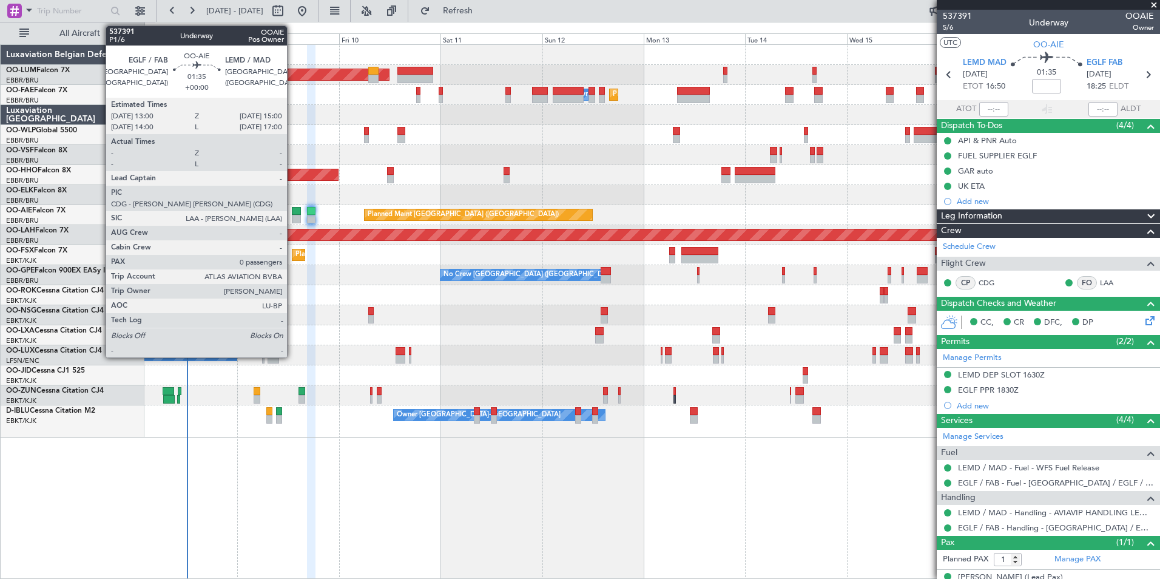
click at [295, 212] on div at bounding box center [296, 211] width 8 height 8
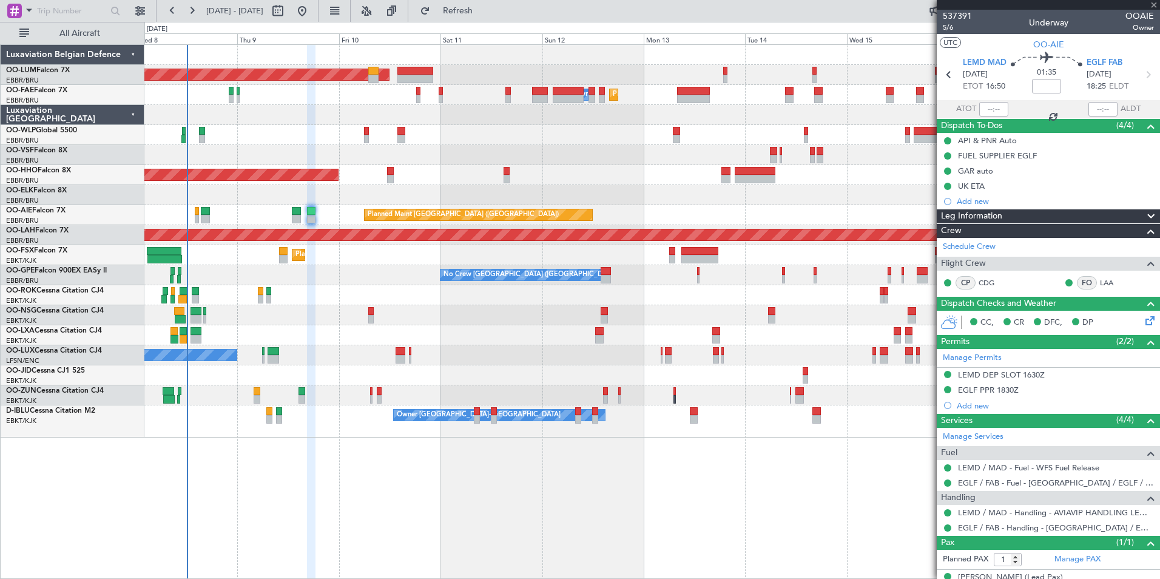
type input "0"
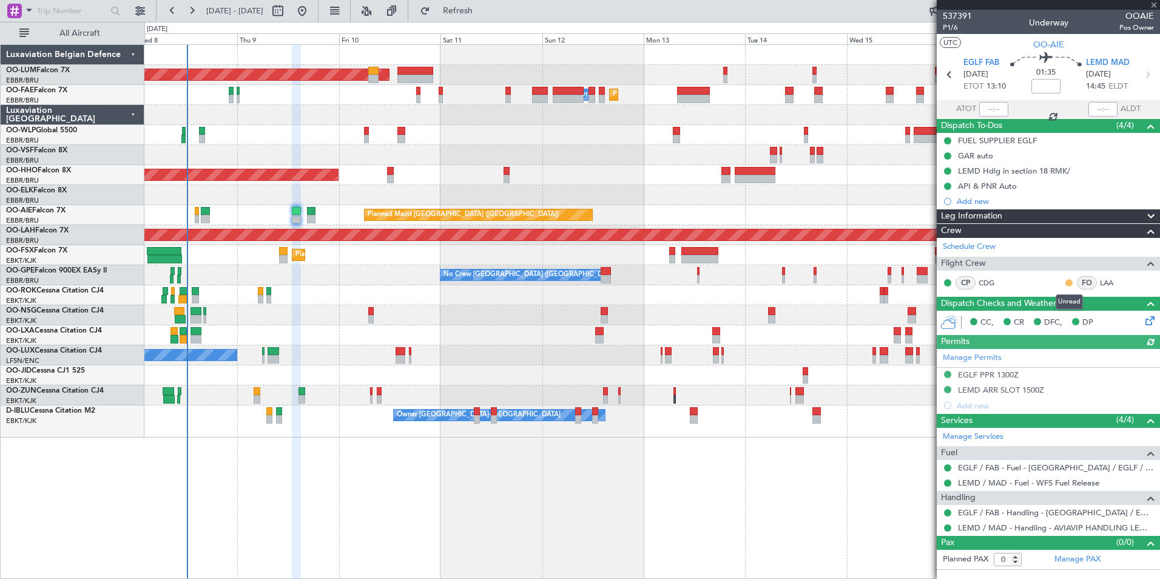
click at [1070, 283] on button at bounding box center [1068, 282] width 7 height 7
click at [1065, 317] on span "Acknowledged" at bounding box center [1071, 318] width 53 height 12
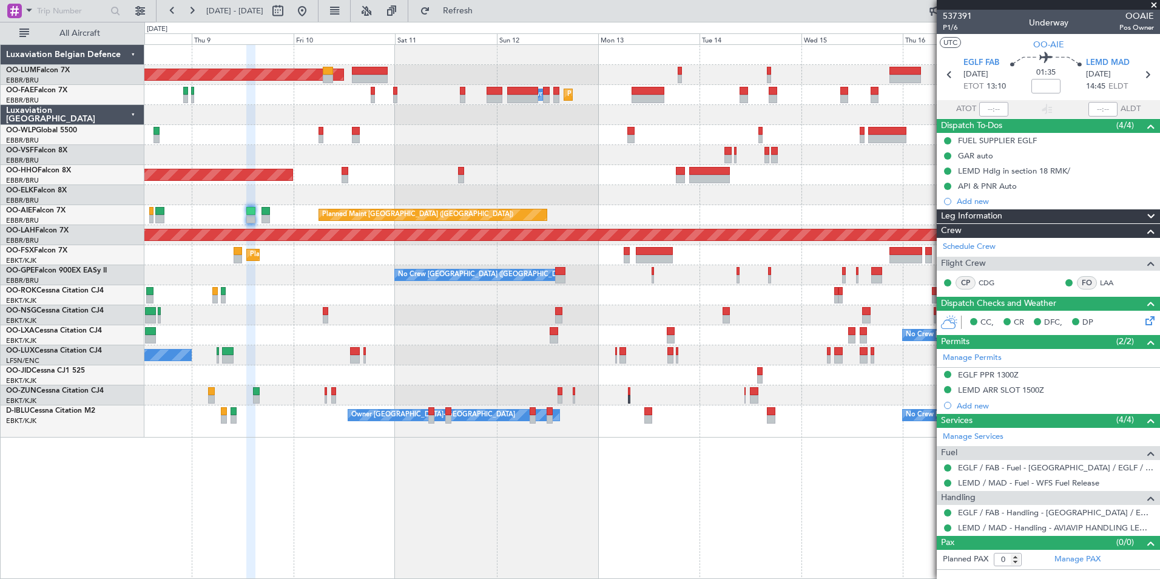
click at [373, 495] on div "Planned Maint Brussels (Brussels National) AOG Maint Sibiu Planned Maint Brusse…" at bounding box center [651, 311] width 1015 height 534
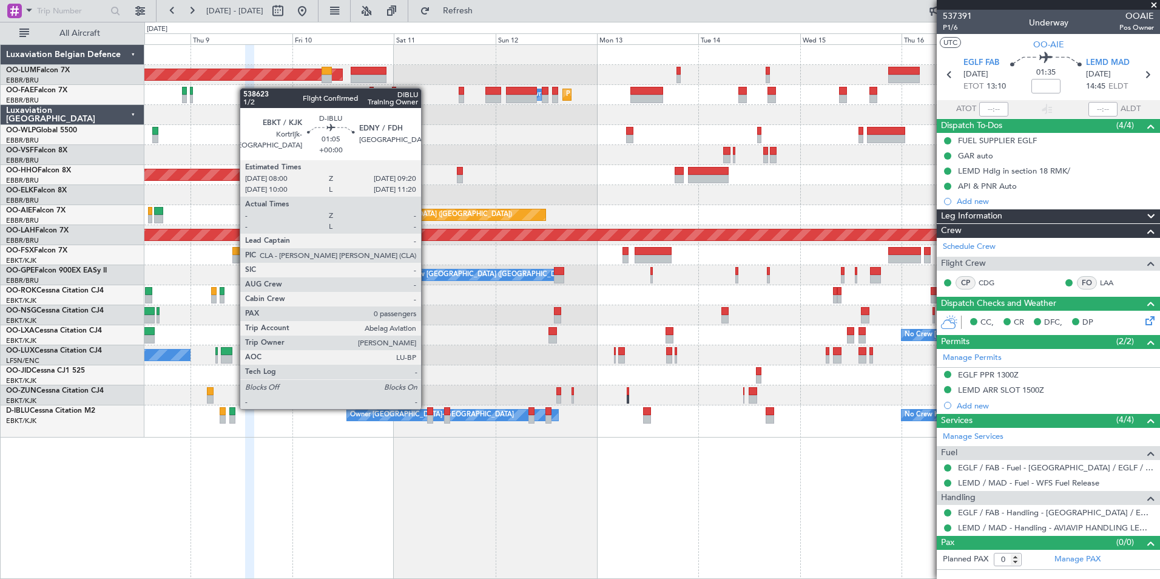
click at [428, 408] on div at bounding box center [430, 411] width 6 height 8
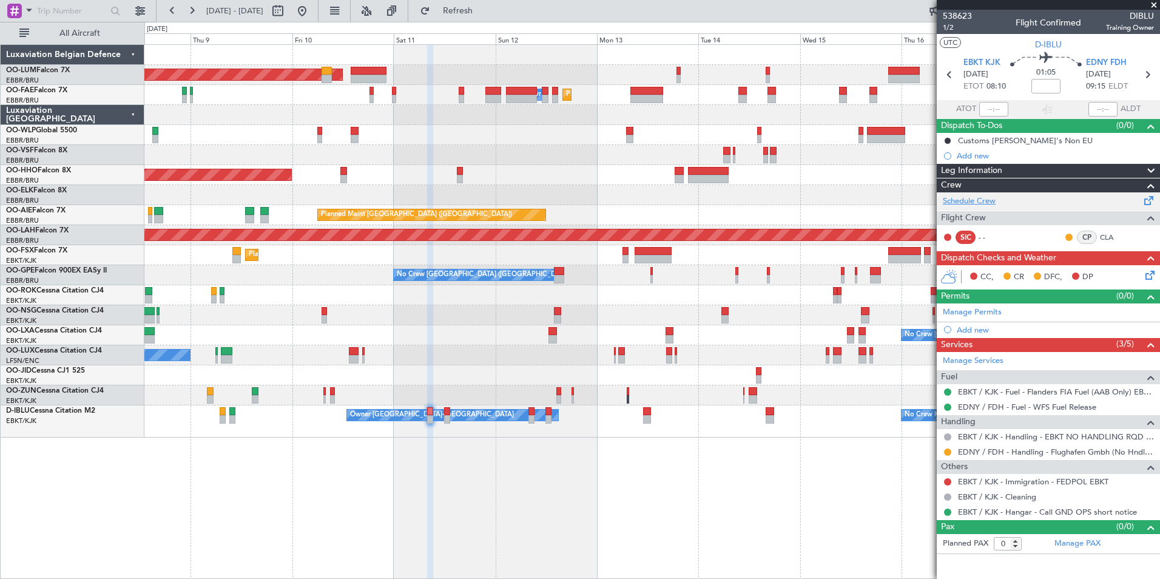
click at [968, 200] on link "Schedule Crew" at bounding box center [968, 201] width 53 height 12
click at [527, 493] on div "Planned Maint Brussels (Brussels National) AOG Maint Sibiu Planned Maint Brusse…" at bounding box center [651, 311] width 1015 height 534
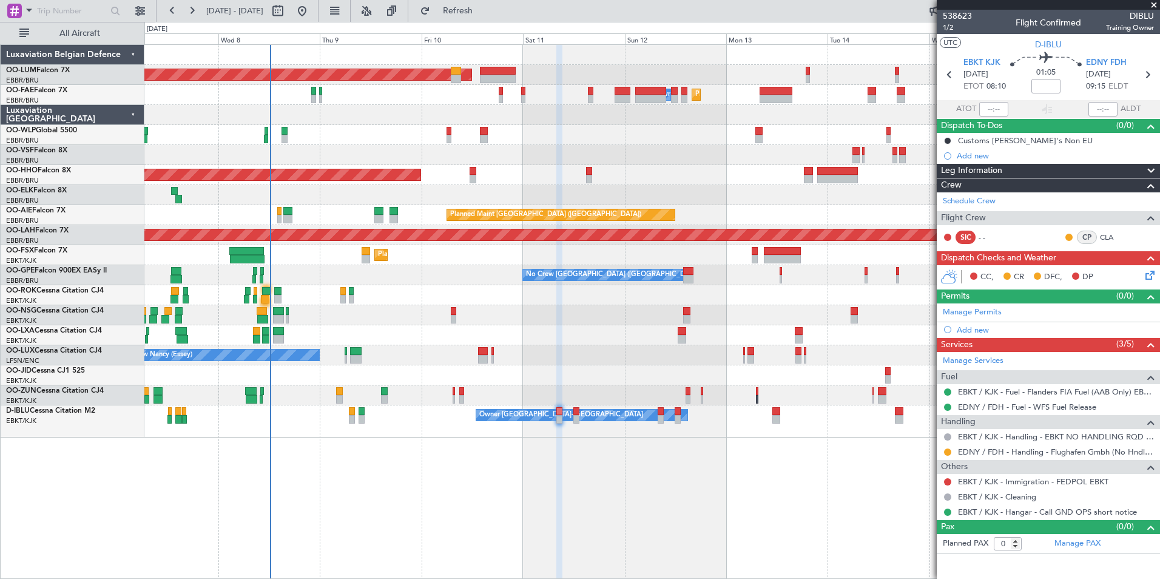
click at [427, 510] on div "Planned Maint Brussels (Brussels National) AOG Maint Sibiu Planned Maint Melsbr…" at bounding box center [651, 311] width 1015 height 534
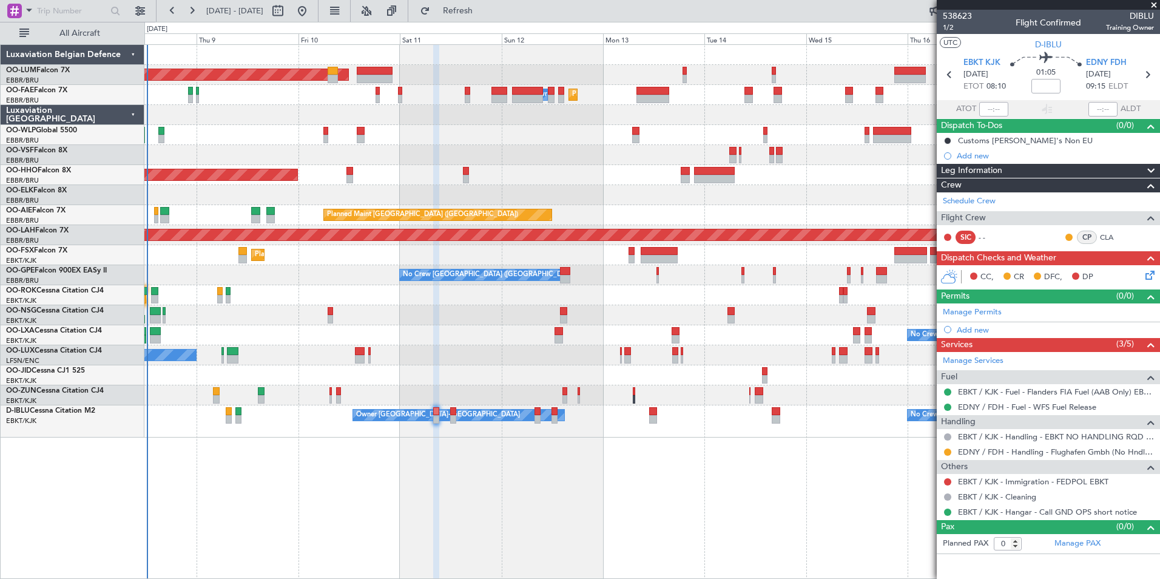
click at [385, 512] on div "Planned Maint [GEOGRAPHIC_DATA] ([GEOGRAPHIC_DATA] National) AOG Maint [GEOGRAP…" at bounding box center [651, 311] width 1015 height 534
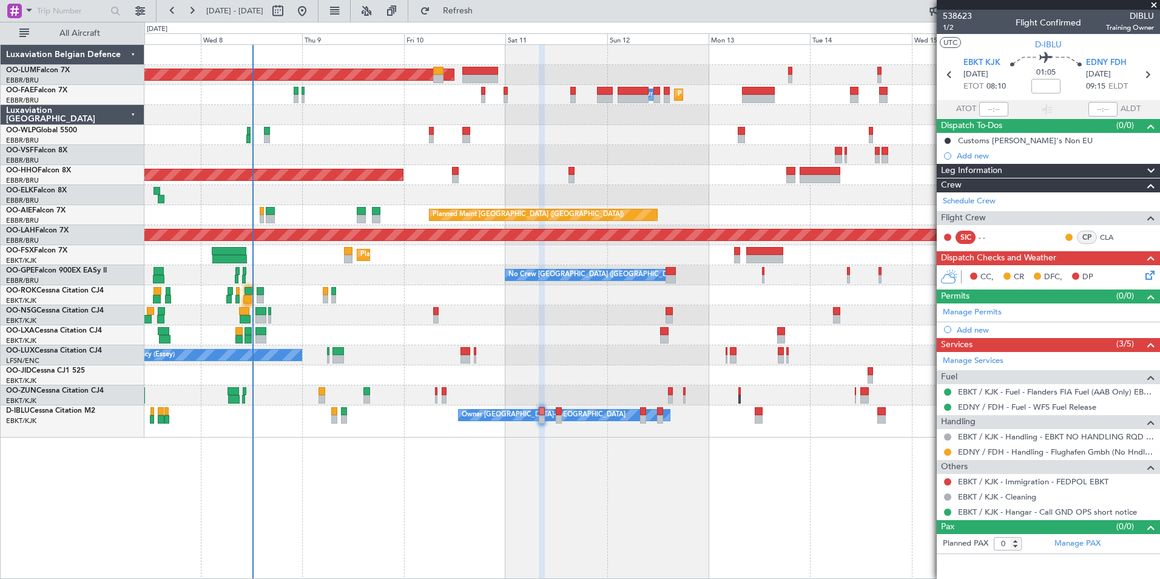
click at [264, 528] on div "Planned Maint Brussels (Brussels National) AOG Maint Sibiu Planned Maint Melsbr…" at bounding box center [651, 311] width 1015 height 534
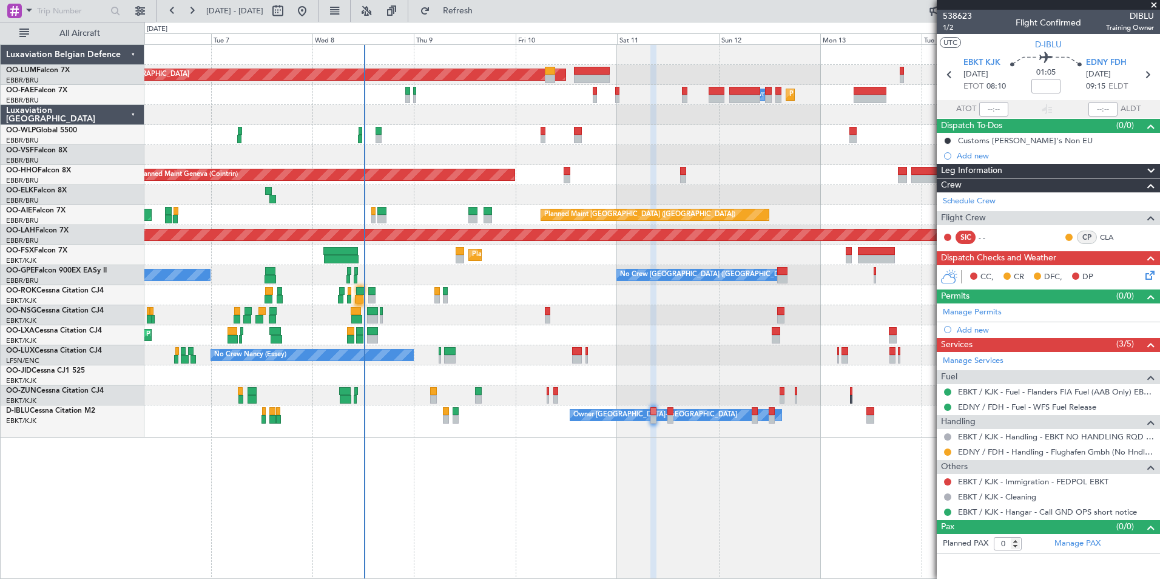
click at [412, 499] on div "Planned Maint [GEOGRAPHIC_DATA] ([GEOGRAPHIC_DATA] National) AOG Maint [GEOGRAP…" at bounding box center [651, 311] width 1015 height 534
click at [414, 460] on div "Planned Maint Brussels (Brussels National) AOG Maint Sibiu Planned Maint Brusse…" at bounding box center [651, 311] width 1015 height 534
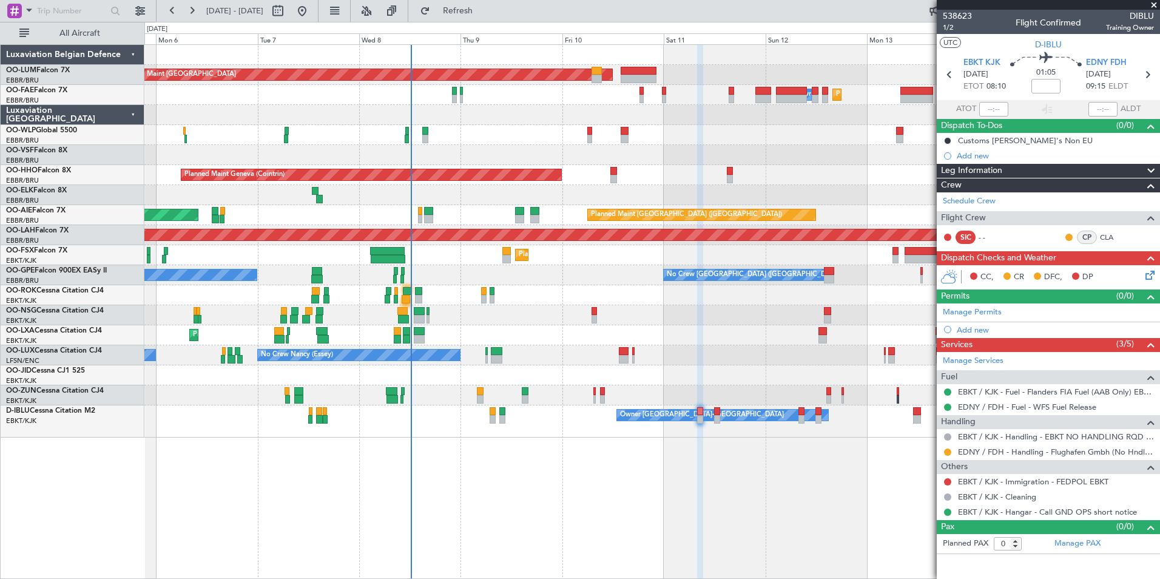
click at [453, 459] on div "Planned Maint Brussels (Brussels National) AOG Maint Sibiu Planned Maint Brusse…" at bounding box center [651, 311] width 1015 height 534
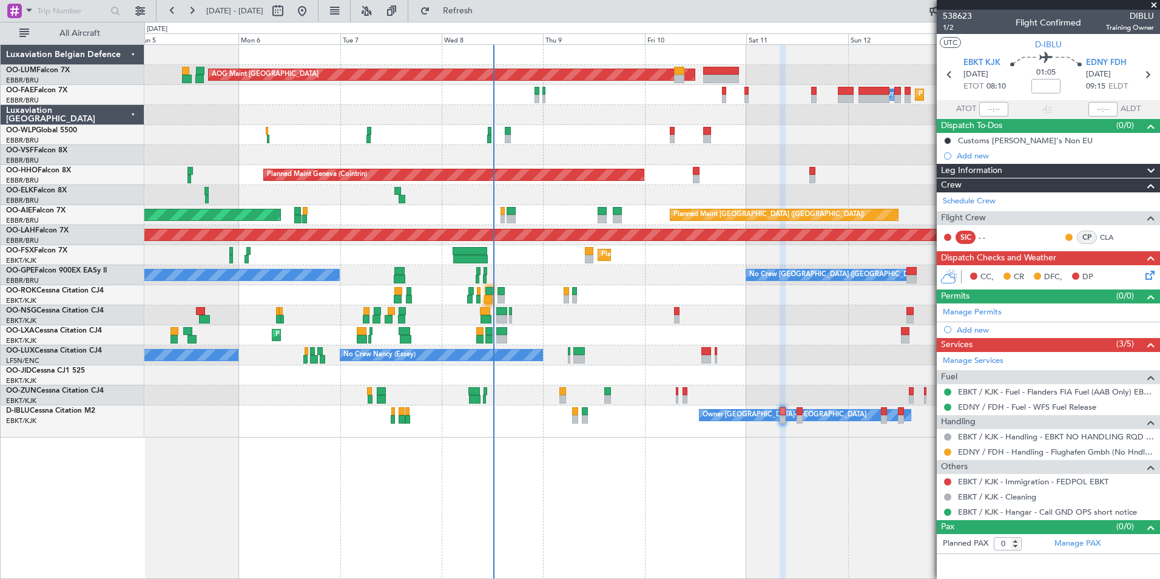
click at [459, 460] on div "Planned Maint Brussels (Brussels National) AOG Maint Sibiu Planned Maint Brusse…" at bounding box center [651, 311] width 1015 height 534
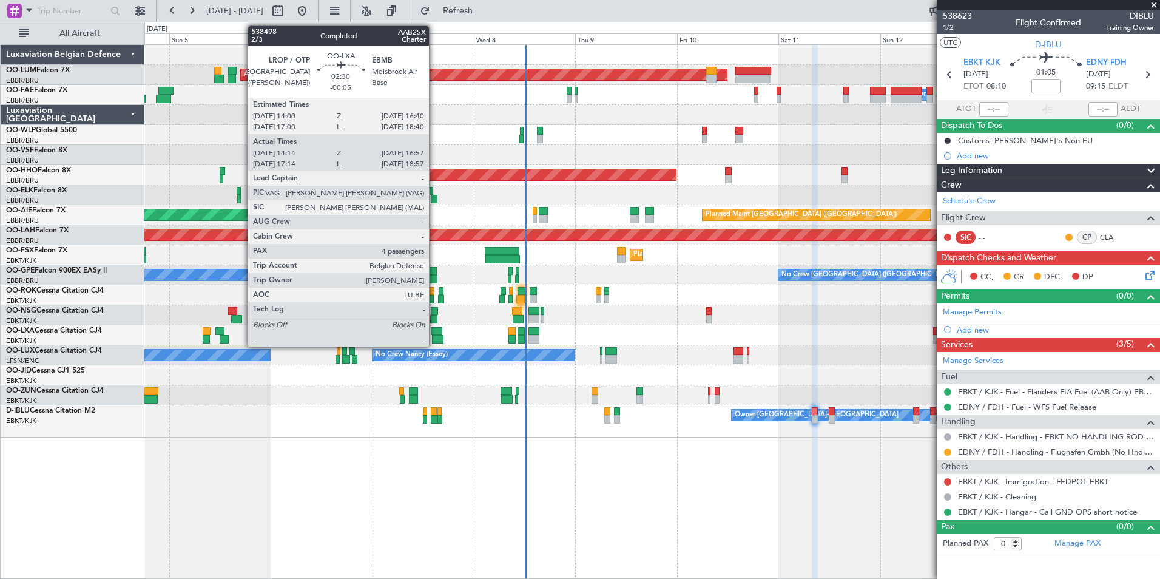
click at [434, 329] on div at bounding box center [437, 331] width 12 height 8
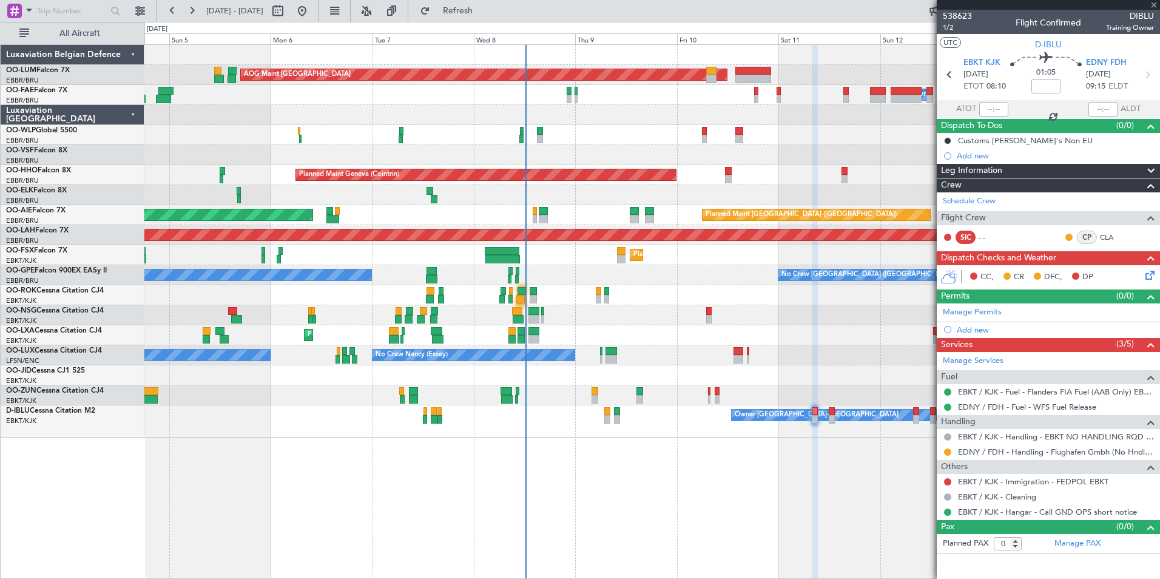
type input "-00:05"
type input "14:19"
type input "16:52"
type input "4"
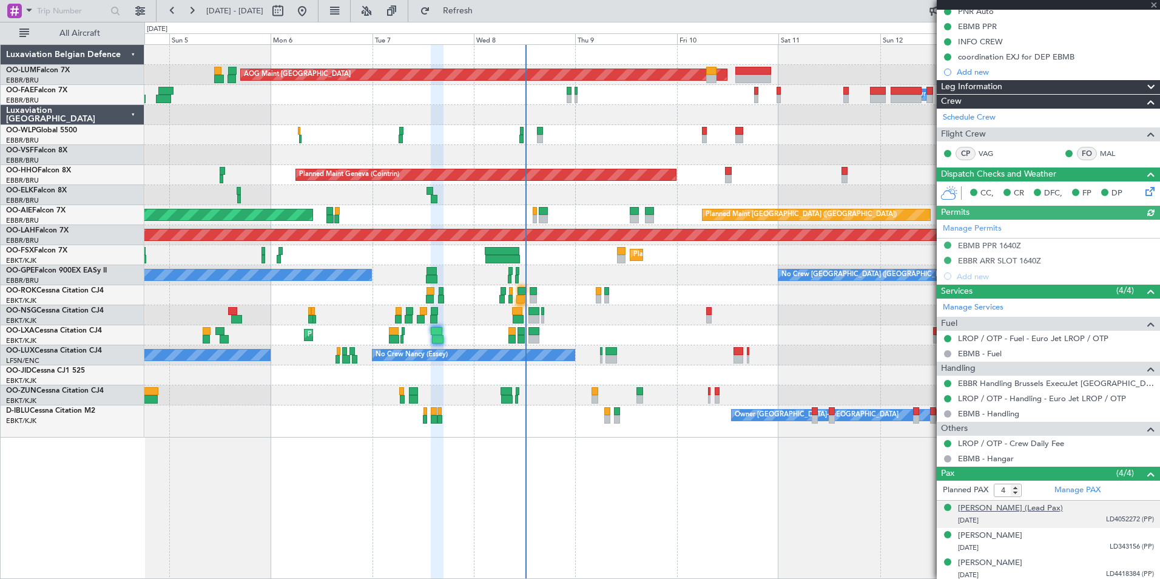
scroll to position [159, 0]
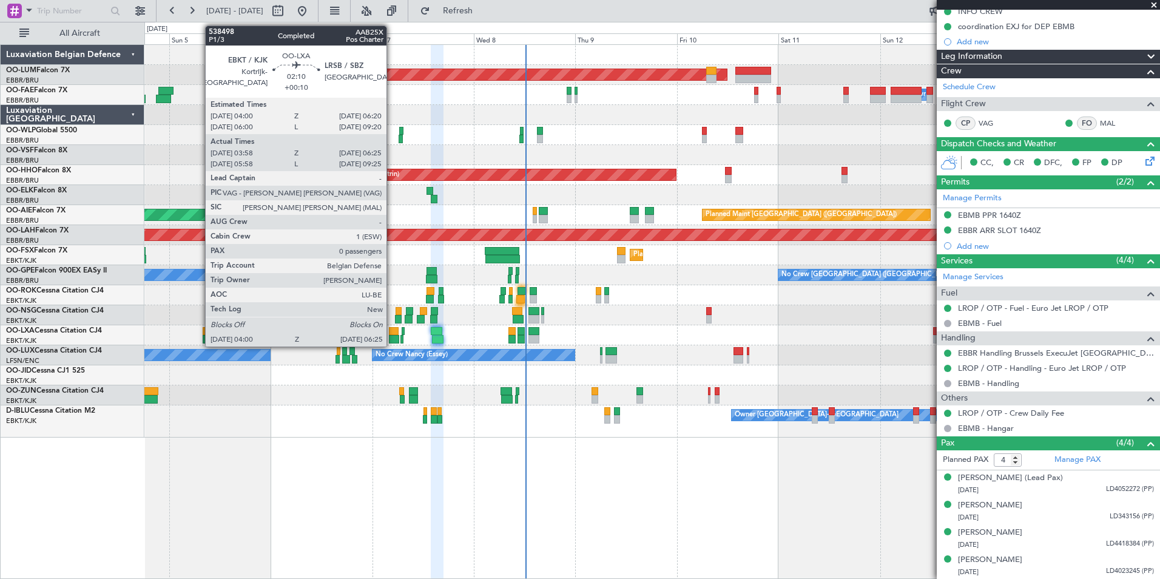
click at [394, 334] on div at bounding box center [394, 331] width 10 height 8
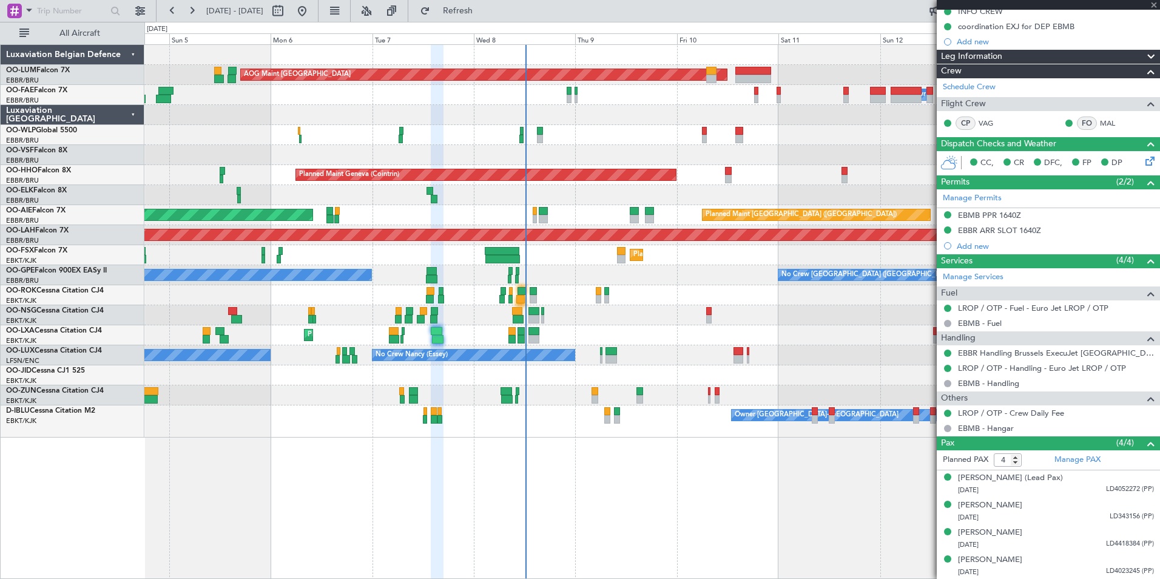
type input "+00:10"
type input "04:03"
type input "06:20"
type input "0"
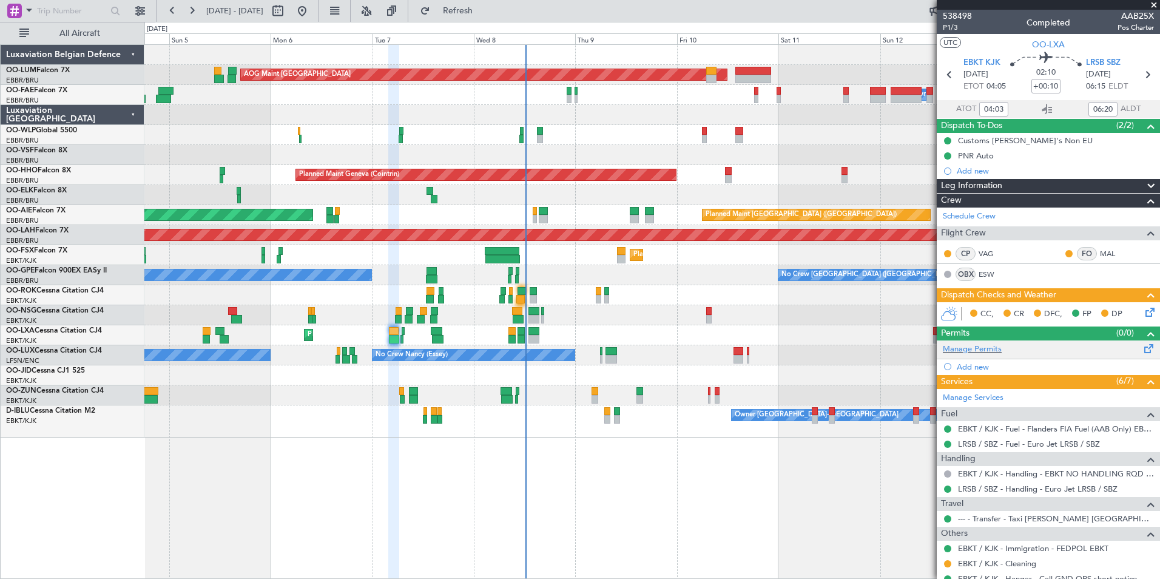
scroll to position [41, 0]
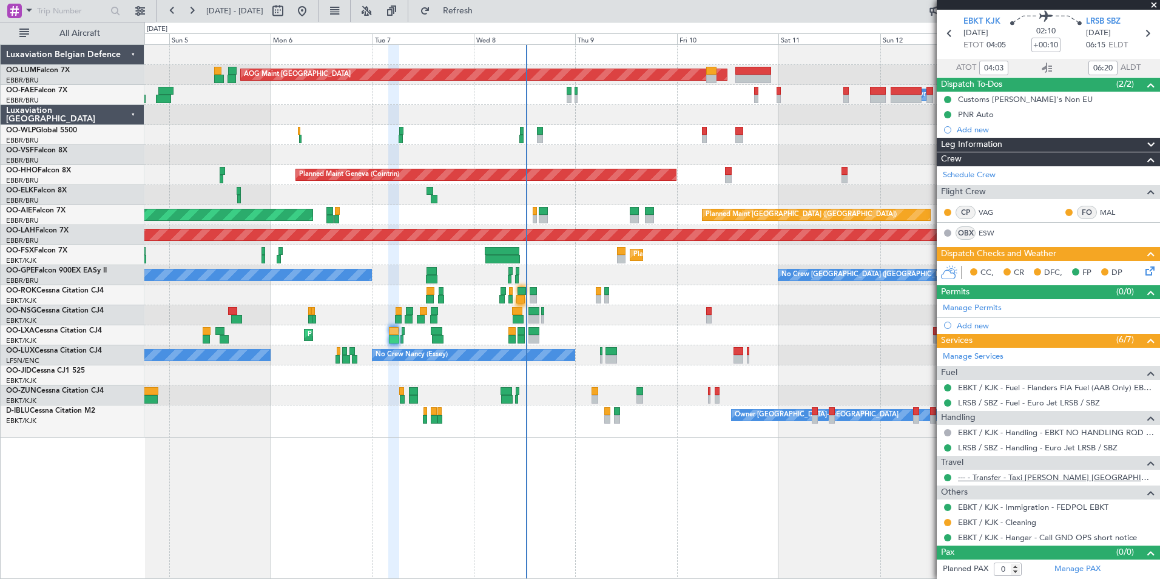
click at [1004, 478] on link "--- - Transfer - Taxi Sam Belgium" at bounding box center [1056, 477] width 196 height 10
click at [978, 167] on div "Schedule Crew" at bounding box center [1047, 175] width 223 height 18
click at [1007, 477] on link "--- - Transfer - Taxi Sam Belgium" at bounding box center [1056, 477] width 196 height 10
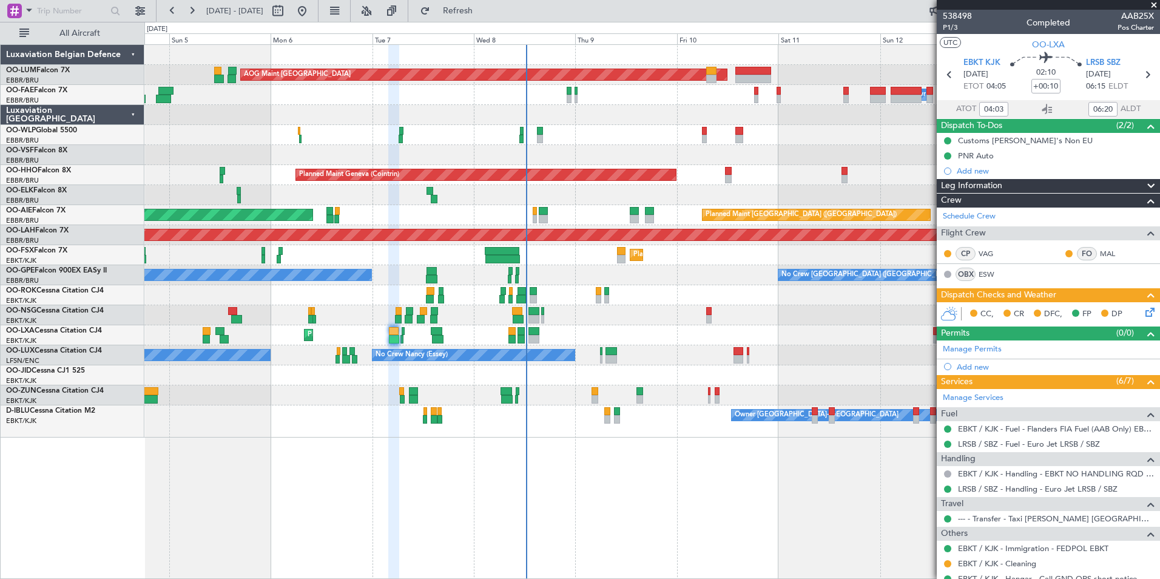
scroll to position [41, 0]
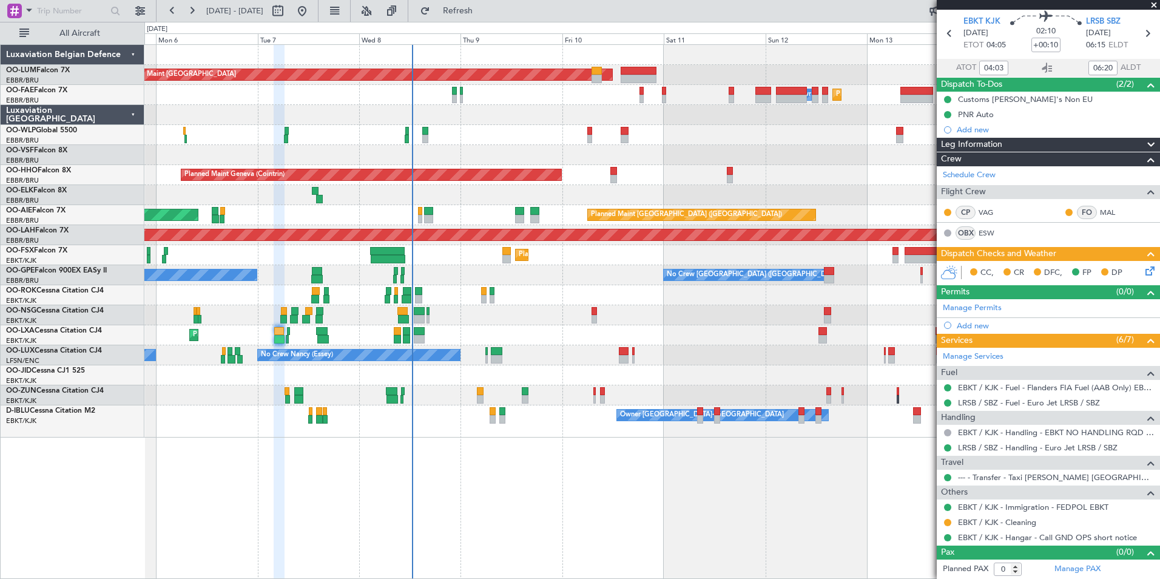
click at [412, 500] on div "Planned Maint [GEOGRAPHIC_DATA] ([GEOGRAPHIC_DATA] National) AOG Maint [GEOGRAP…" at bounding box center [651, 311] width 1015 height 534
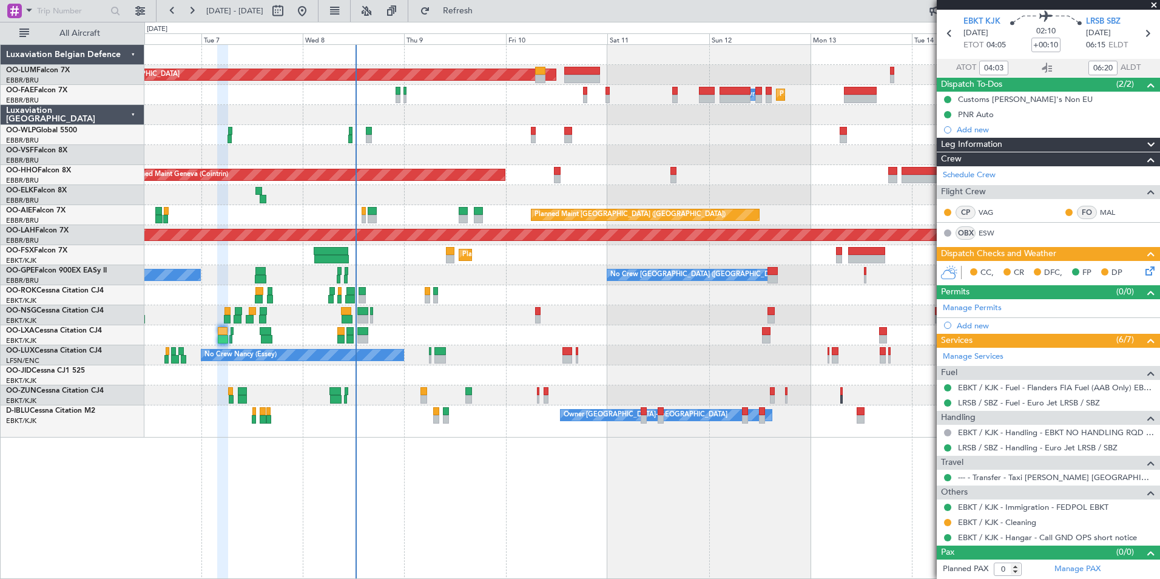
click at [435, 502] on div "Planned Maint [GEOGRAPHIC_DATA] ([GEOGRAPHIC_DATA] National) AOG Maint [GEOGRAP…" at bounding box center [651, 311] width 1015 height 534
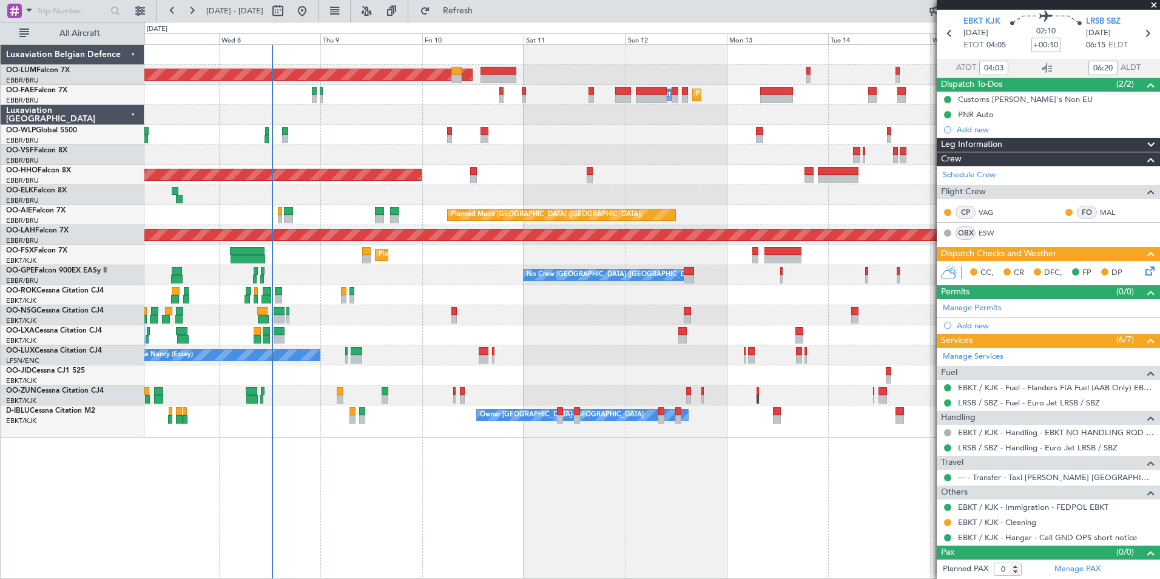
click at [497, 515] on div "Planned Maint [GEOGRAPHIC_DATA] ([GEOGRAPHIC_DATA] National) AOG Maint [GEOGRAP…" at bounding box center [651, 311] width 1015 height 534
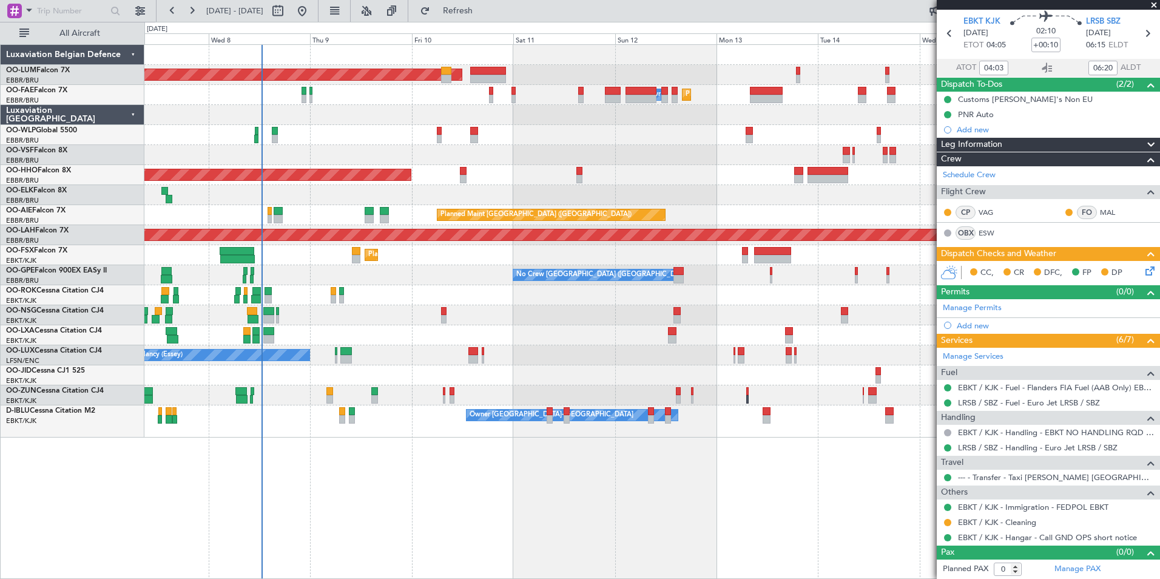
click at [488, 518] on div "Planned Maint [GEOGRAPHIC_DATA] ([GEOGRAPHIC_DATA] National) AOG Maint [GEOGRAP…" at bounding box center [651, 311] width 1015 height 534
click at [518, 519] on div "AOG Maint [GEOGRAPHIC_DATA] Planned Maint [GEOGRAPHIC_DATA] ([GEOGRAPHIC_DATA])…" at bounding box center [651, 311] width 1015 height 534
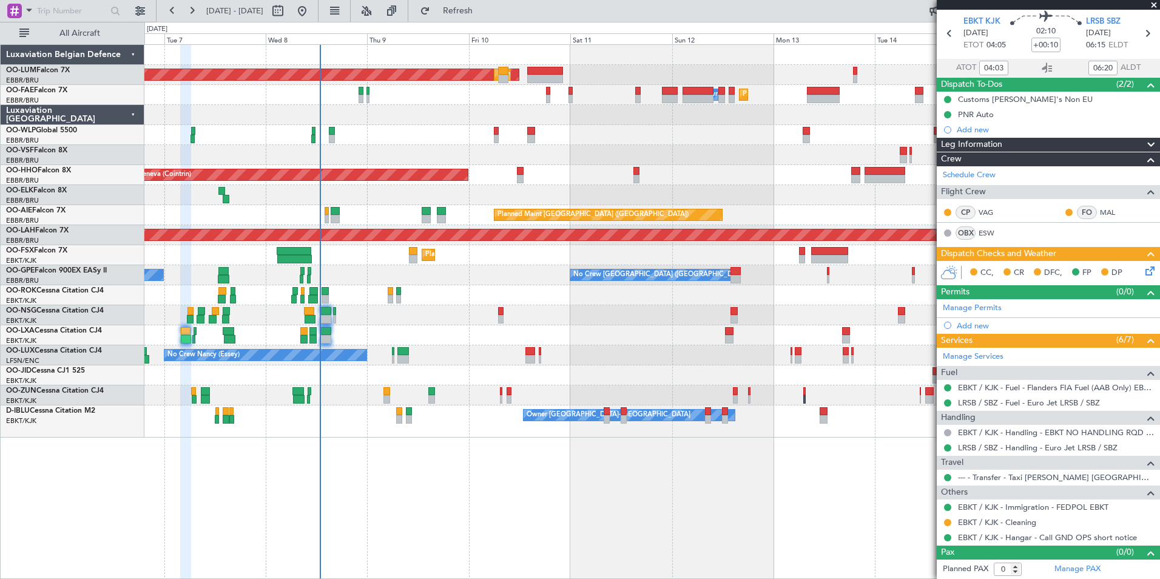
click at [530, 517] on div "AOG Maint [GEOGRAPHIC_DATA] Planned Maint [GEOGRAPHIC_DATA] ([GEOGRAPHIC_DATA])…" at bounding box center [651, 311] width 1015 height 534
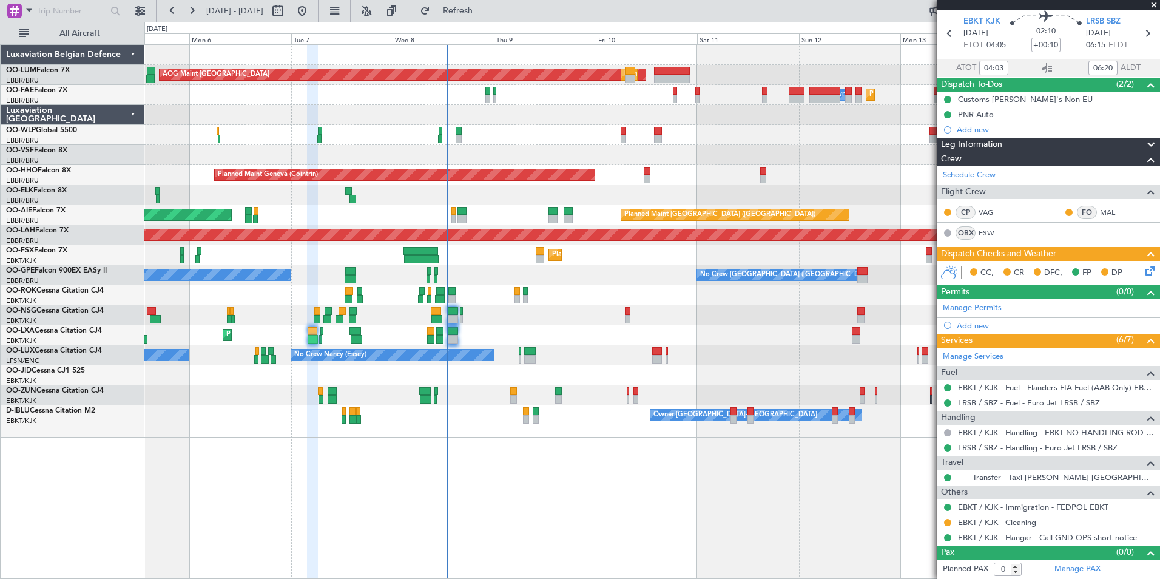
click at [485, 518] on div "AOG Maint [GEOGRAPHIC_DATA] Planned Maint [GEOGRAPHIC_DATA] ([GEOGRAPHIC_DATA])…" at bounding box center [651, 311] width 1015 height 534
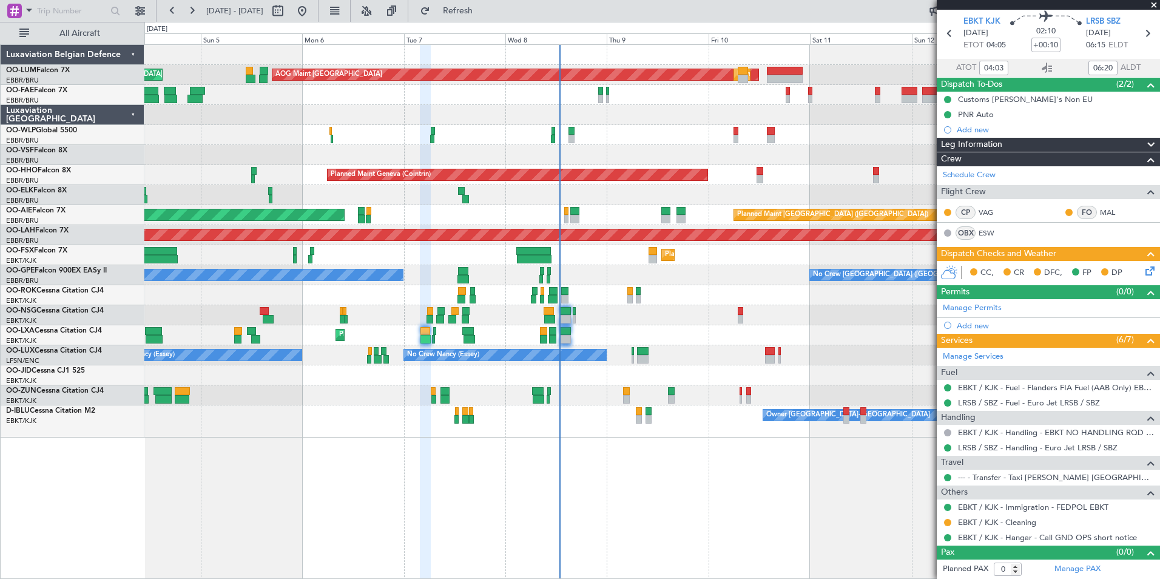
click at [349, 521] on div "AOG Maint [GEOGRAPHIC_DATA] Planned Maint [GEOGRAPHIC_DATA] ([GEOGRAPHIC_DATA])…" at bounding box center [651, 311] width 1015 height 534
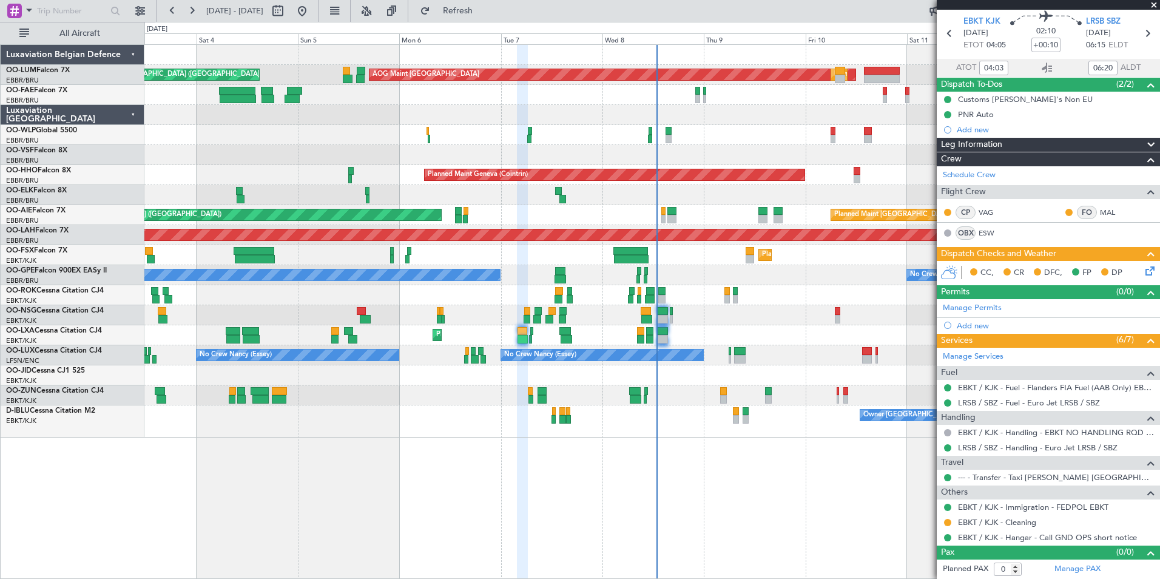
click at [410, 523] on div "AOG Maint [GEOGRAPHIC_DATA] Planned Maint [GEOGRAPHIC_DATA] ([GEOGRAPHIC_DATA])…" at bounding box center [651, 311] width 1015 height 534
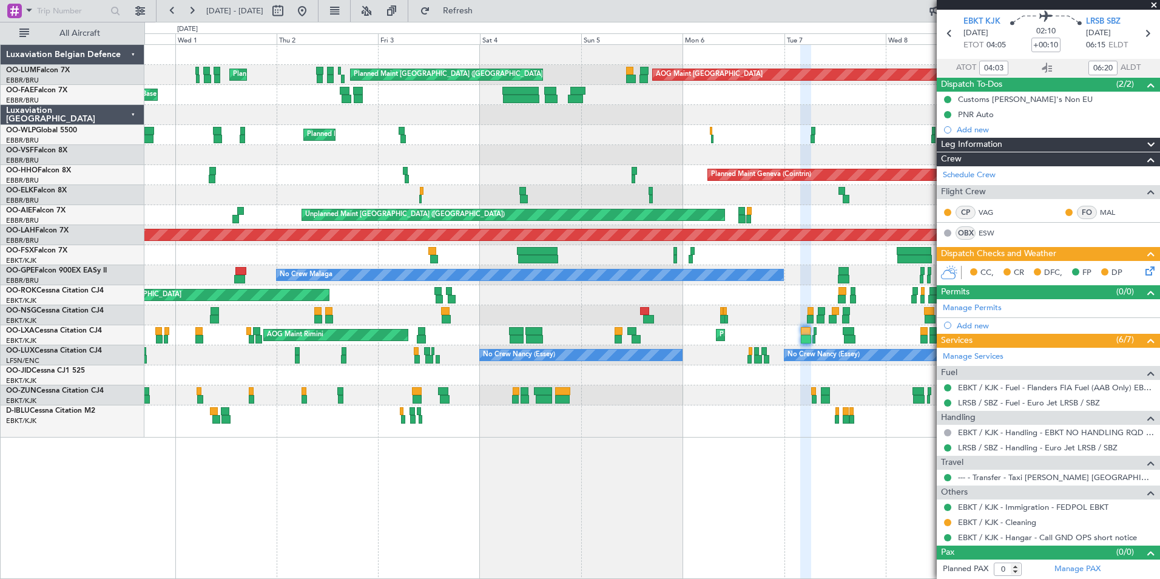
click at [486, 492] on div "AOG Maint [GEOGRAPHIC_DATA] Planned Maint [GEOGRAPHIC_DATA] ([GEOGRAPHIC_DATA])…" at bounding box center [651, 311] width 1015 height 534
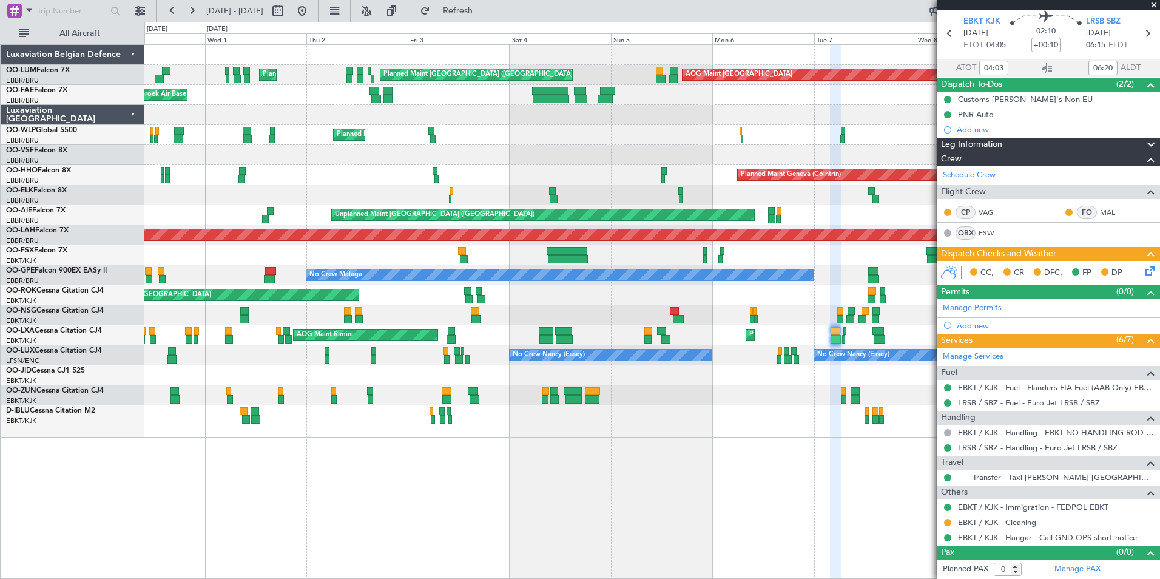
click at [498, 494] on div "AOG Maint [GEOGRAPHIC_DATA] Planned Maint [GEOGRAPHIC_DATA] ([GEOGRAPHIC_DATA])…" at bounding box center [651, 311] width 1015 height 534
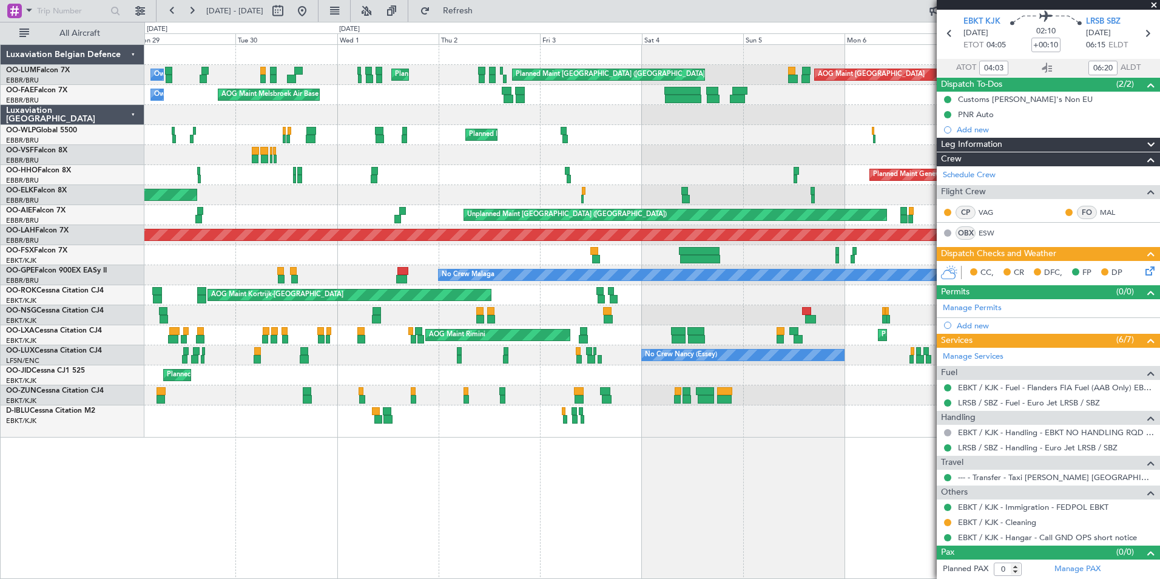
click at [603, 505] on div "AOG Maint [GEOGRAPHIC_DATA] Planned Maint [GEOGRAPHIC_DATA] ([GEOGRAPHIC_DATA])…" at bounding box center [651, 311] width 1015 height 534
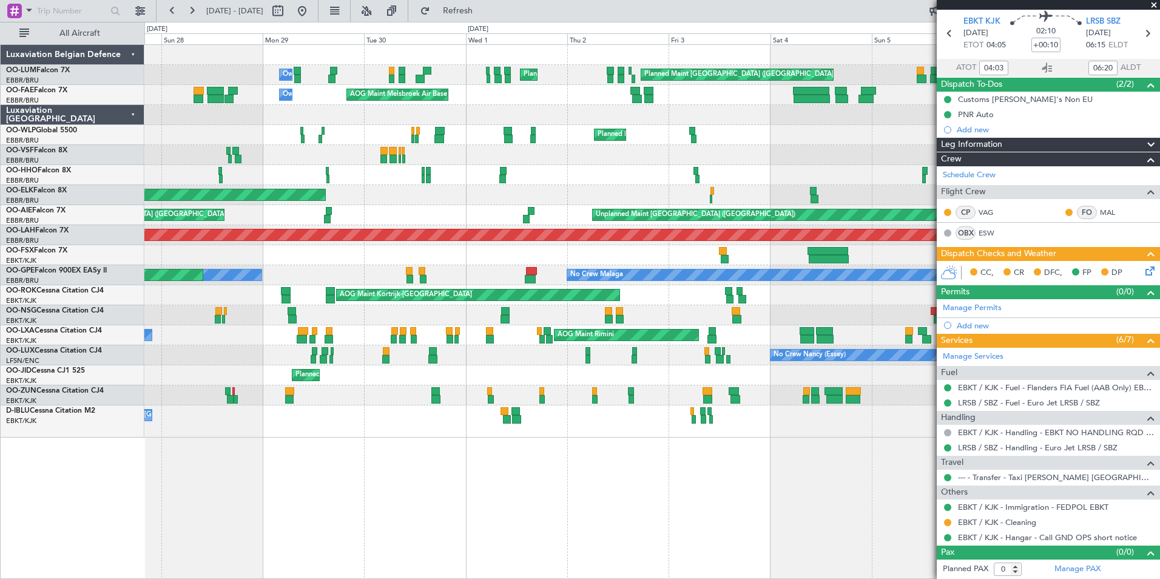
click at [555, 518] on div "AOG Maint [GEOGRAPHIC_DATA] Planned Maint [GEOGRAPHIC_DATA] ([GEOGRAPHIC_DATA])…" at bounding box center [651, 311] width 1015 height 534
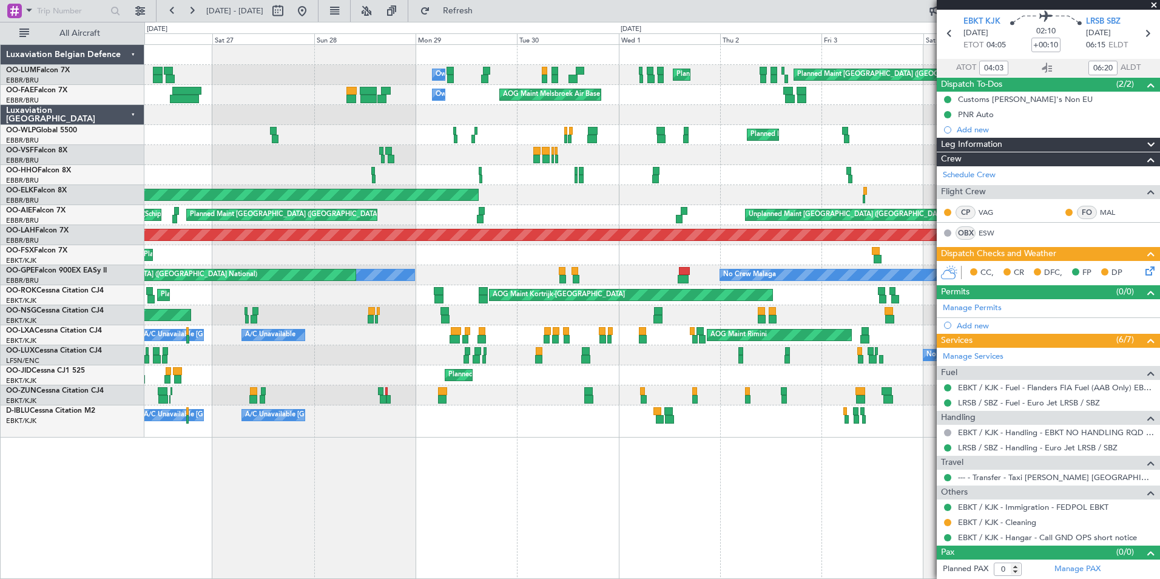
click at [491, 520] on div "AOG Maint [GEOGRAPHIC_DATA] Planned Maint [GEOGRAPHIC_DATA] ([GEOGRAPHIC_DATA])…" at bounding box center [651, 311] width 1015 height 534
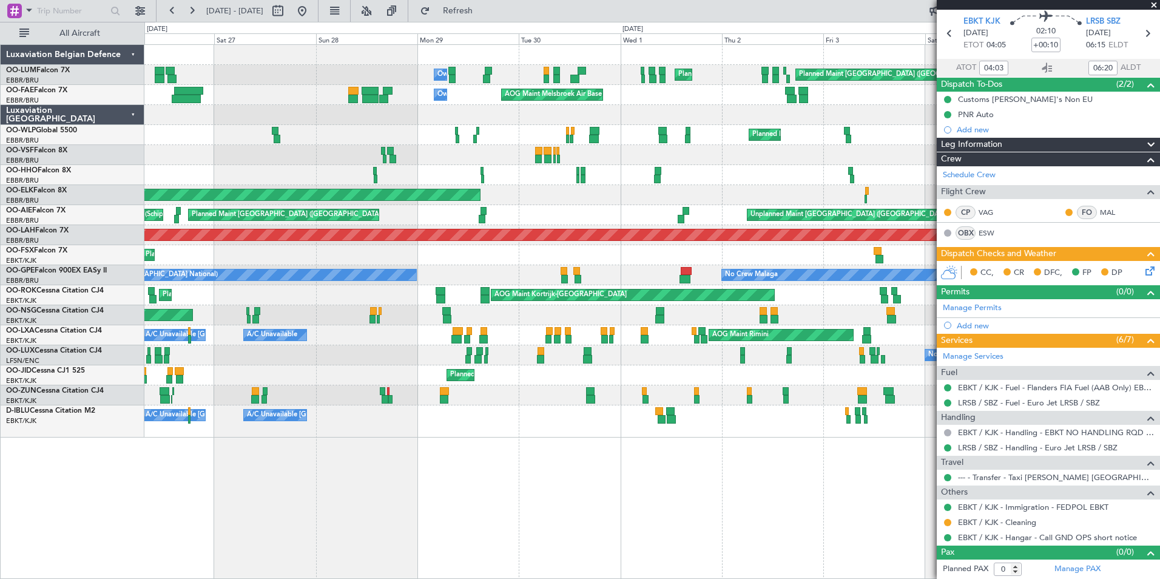
click at [508, 479] on div "Planned Maint [GEOGRAPHIC_DATA] ([GEOGRAPHIC_DATA] National) Planned Maint [GEO…" at bounding box center [651, 311] width 1015 height 534
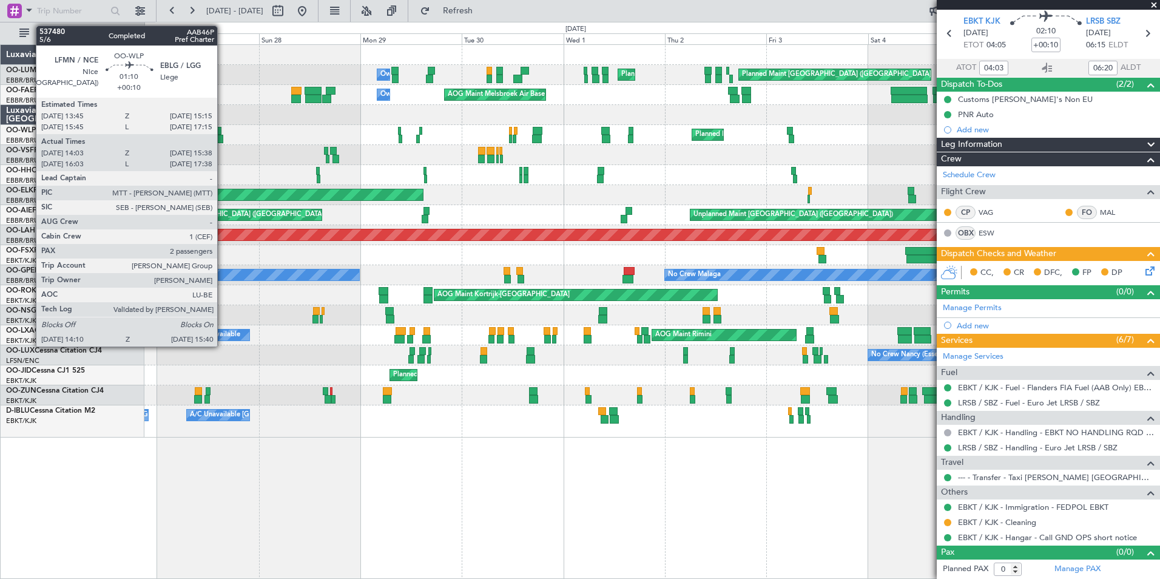
click at [223, 141] on div at bounding box center [220, 139] width 7 height 8
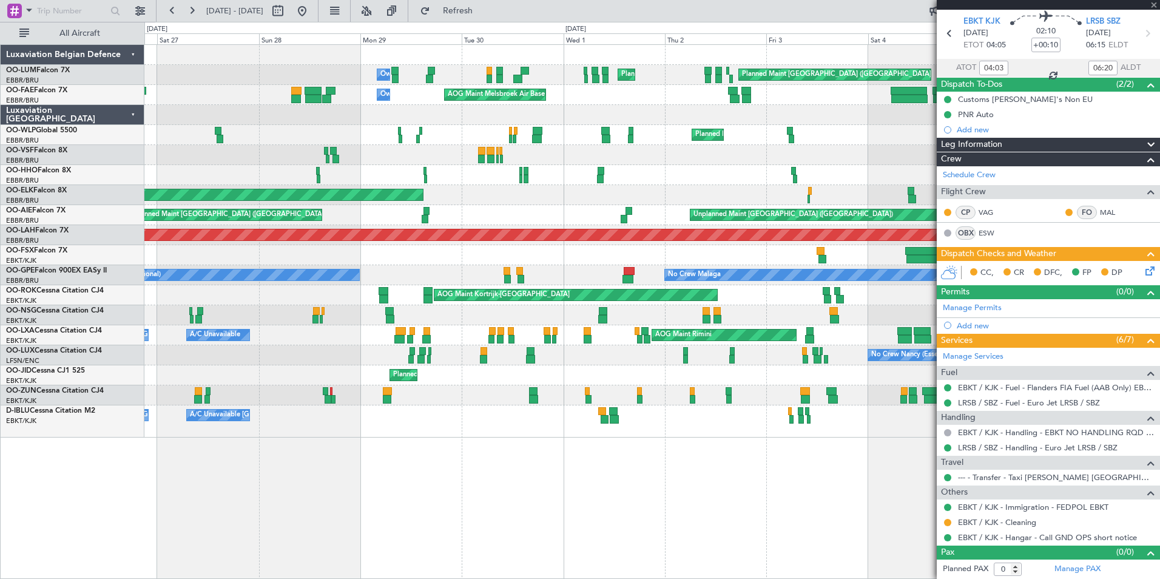
type input "14:18"
type input "15:33"
type input "2"
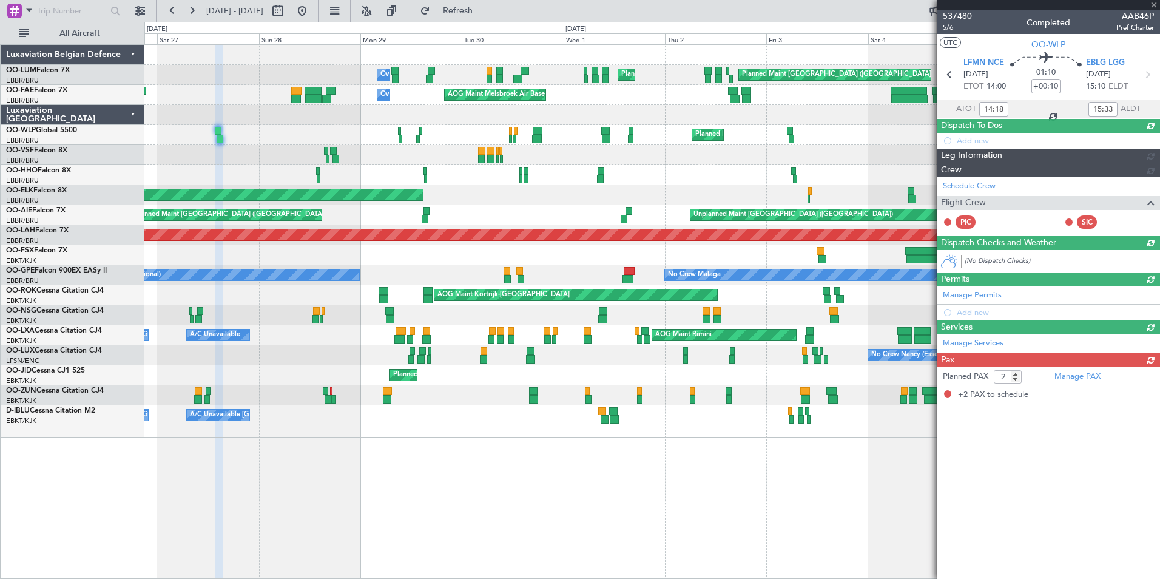
scroll to position [0, 0]
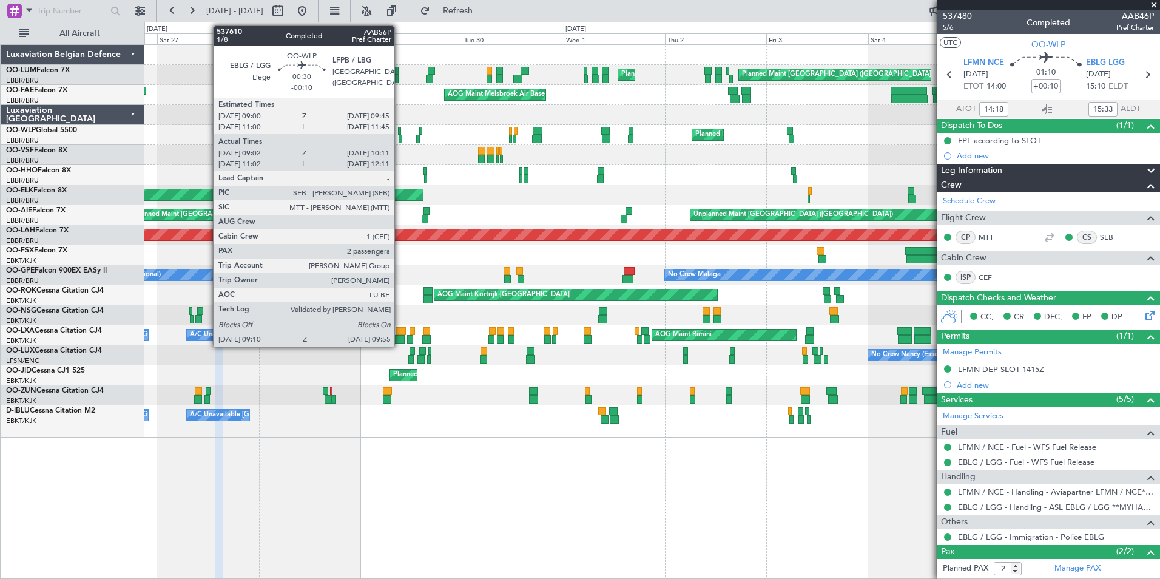
click at [400, 138] on div at bounding box center [400, 139] width 4 height 8
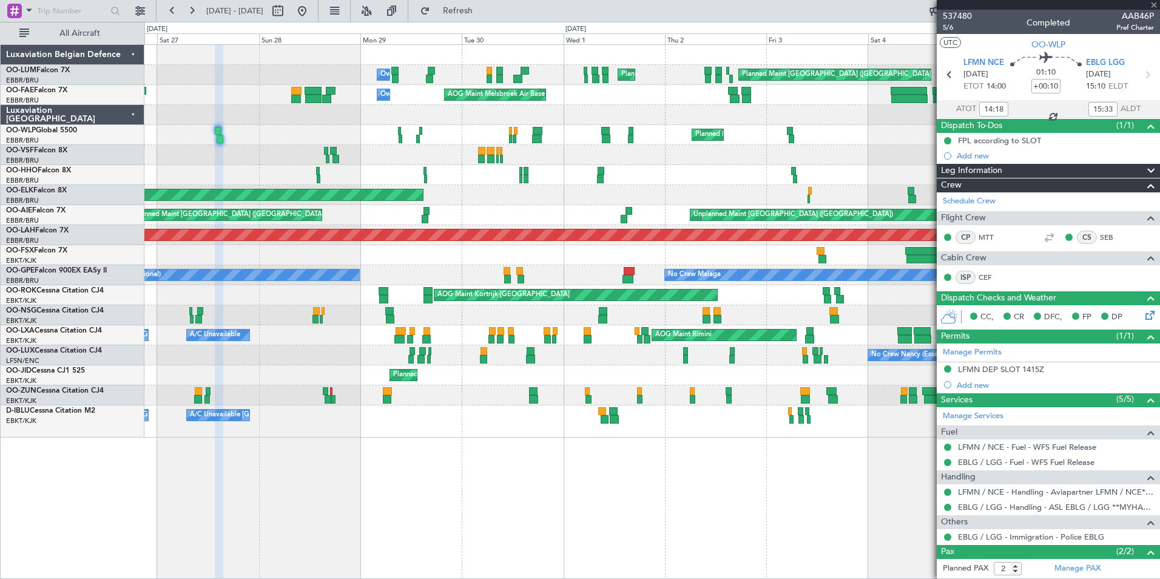
type input "-00:10"
type input "09:12"
type input "10:06"
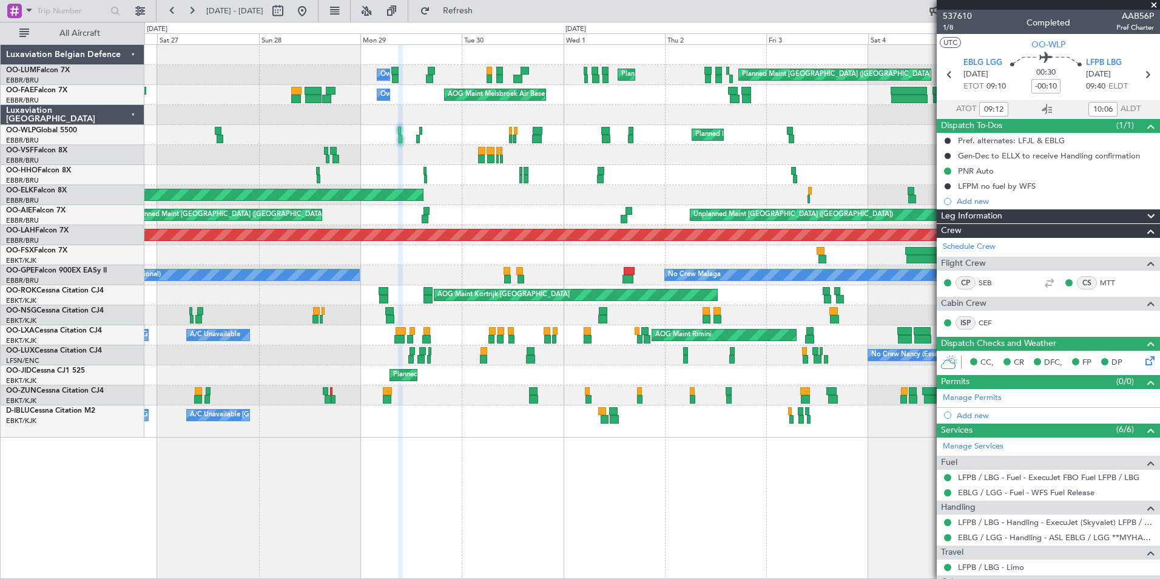
click at [226, 481] on div "AOG Maint [GEOGRAPHIC_DATA] Planned Maint [GEOGRAPHIC_DATA] ([GEOGRAPHIC_DATA])…" at bounding box center [651, 311] width 1015 height 534
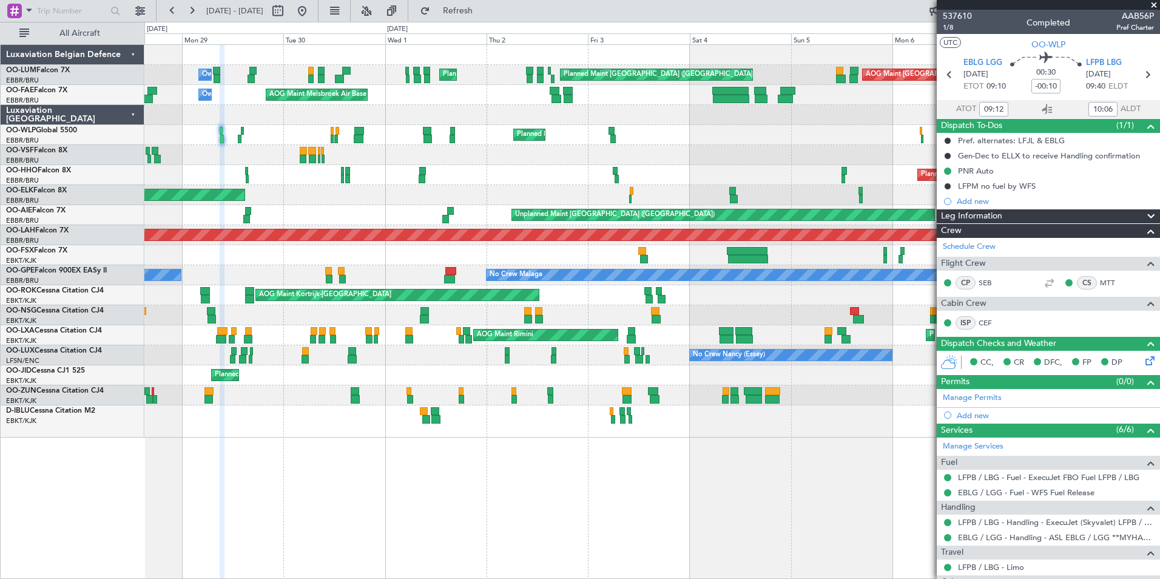
click at [398, 500] on div "AOG Maint [GEOGRAPHIC_DATA] Planned Maint [GEOGRAPHIC_DATA] ([GEOGRAPHIC_DATA])…" at bounding box center [651, 311] width 1015 height 534
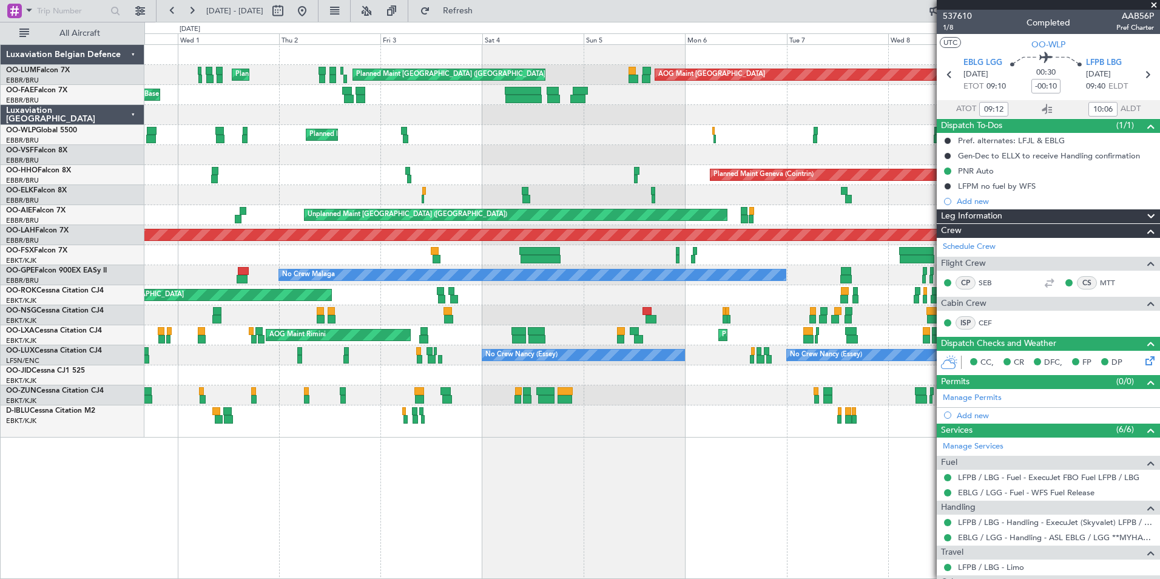
click at [401, 540] on div "AOG Maint [GEOGRAPHIC_DATA] Planned Maint [GEOGRAPHIC_DATA] ([GEOGRAPHIC_DATA])…" at bounding box center [651, 311] width 1015 height 534
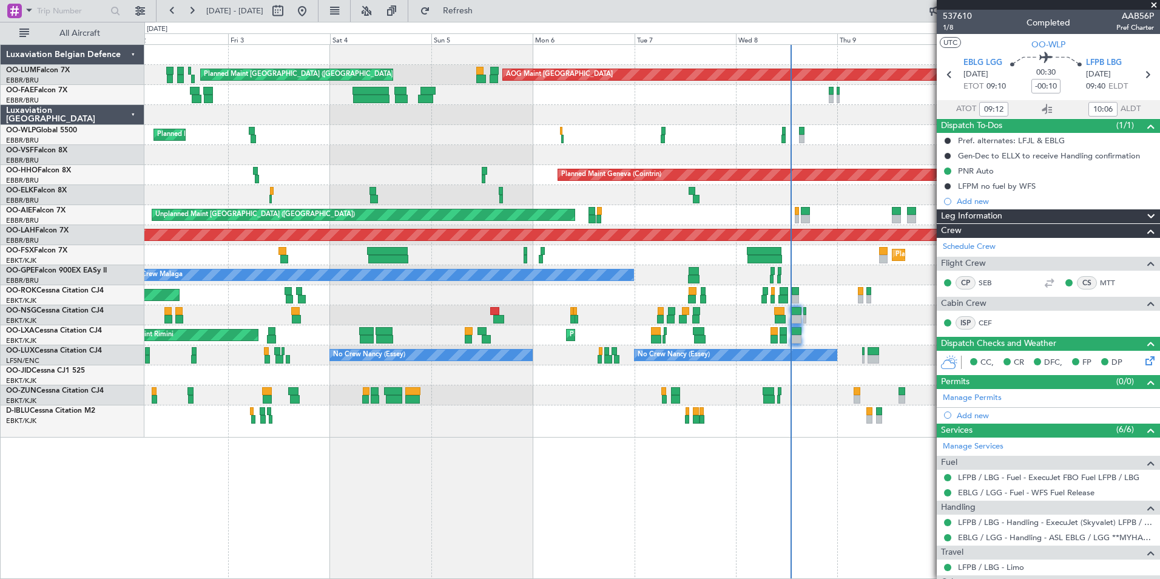
click at [383, 554] on div "AOG Maint [GEOGRAPHIC_DATA] Planned Maint [GEOGRAPHIC_DATA] ([GEOGRAPHIC_DATA])…" at bounding box center [651, 311] width 1015 height 534
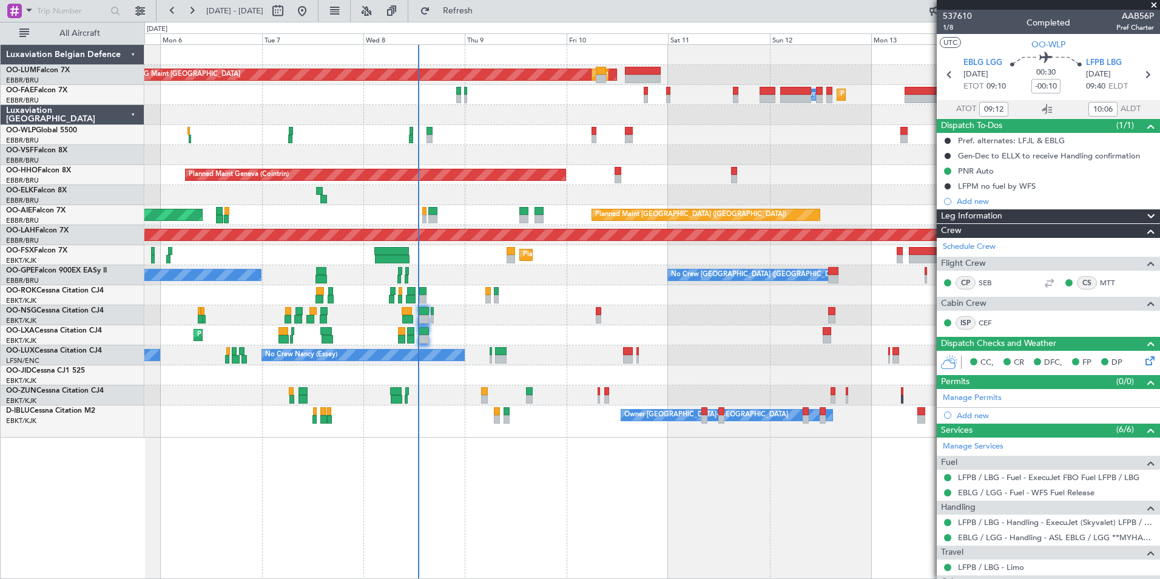
click at [428, 575] on div "AOG Maint [GEOGRAPHIC_DATA] Planned Maint [GEOGRAPHIC_DATA] ([GEOGRAPHIC_DATA])…" at bounding box center [651, 311] width 1015 height 534
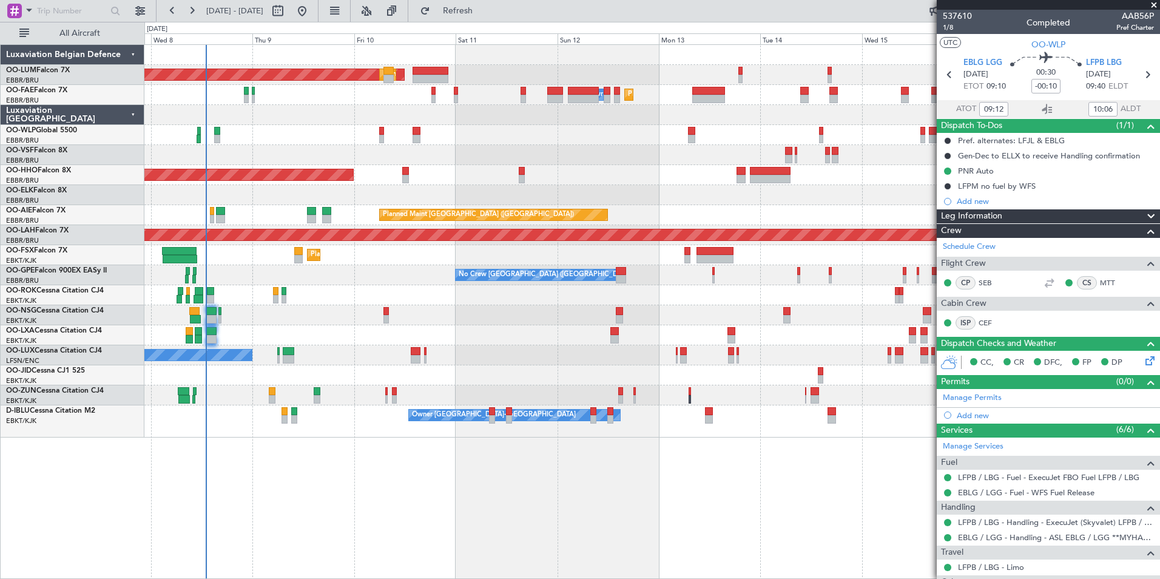
click at [368, 568] on div "AOG Maint [GEOGRAPHIC_DATA] Planned Maint [GEOGRAPHIC_DATA] ([GEOGRAPHIC_DATA])…" at bounding box center [580, 300] width 1160 height 557
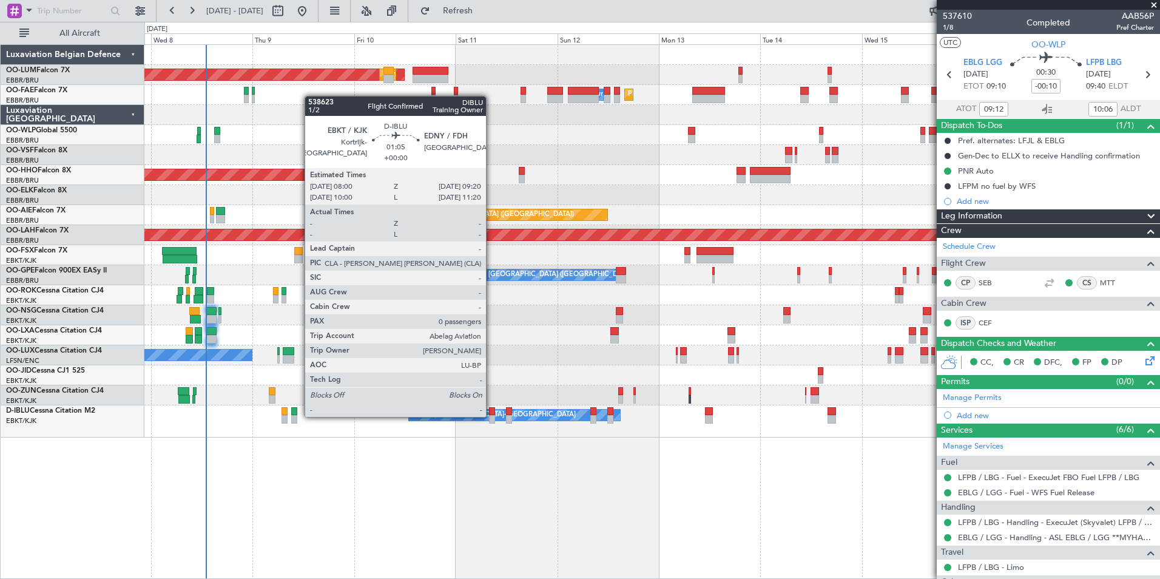
click at [492, 415] on div at bounding box center [492, 419] width 6 height 8
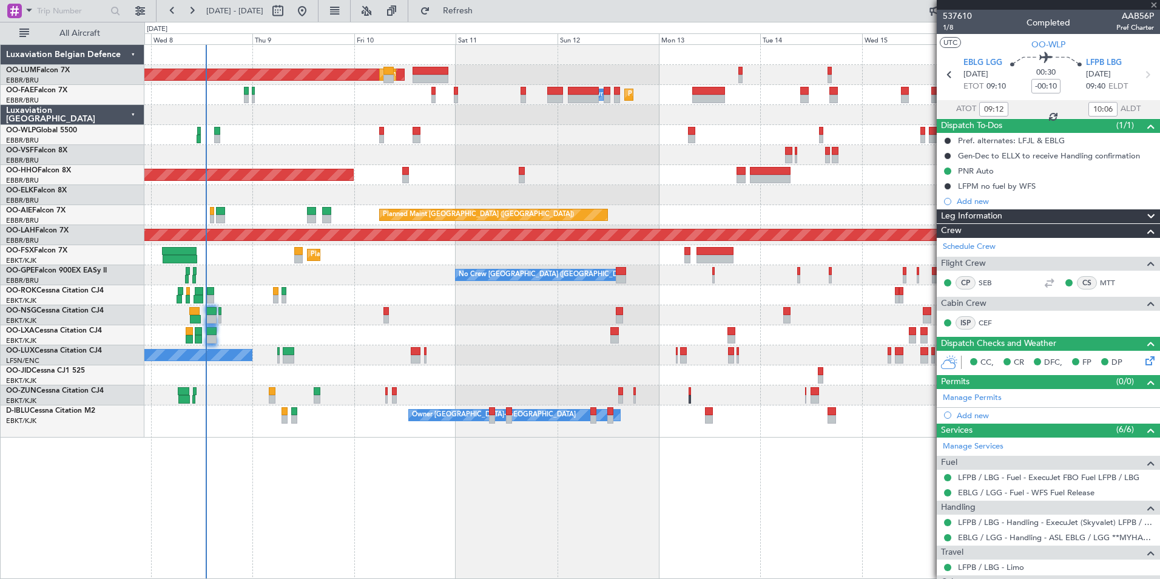
type input "0"
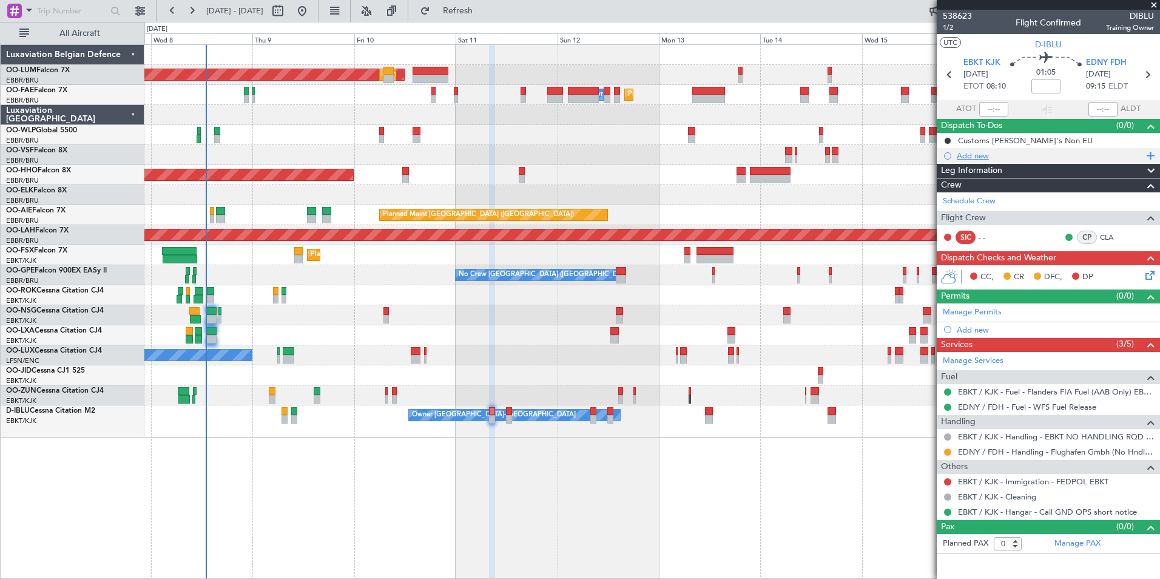
click at [966, 155] on div "Add new" at bounding box center [1049, 155] width 186 height 10
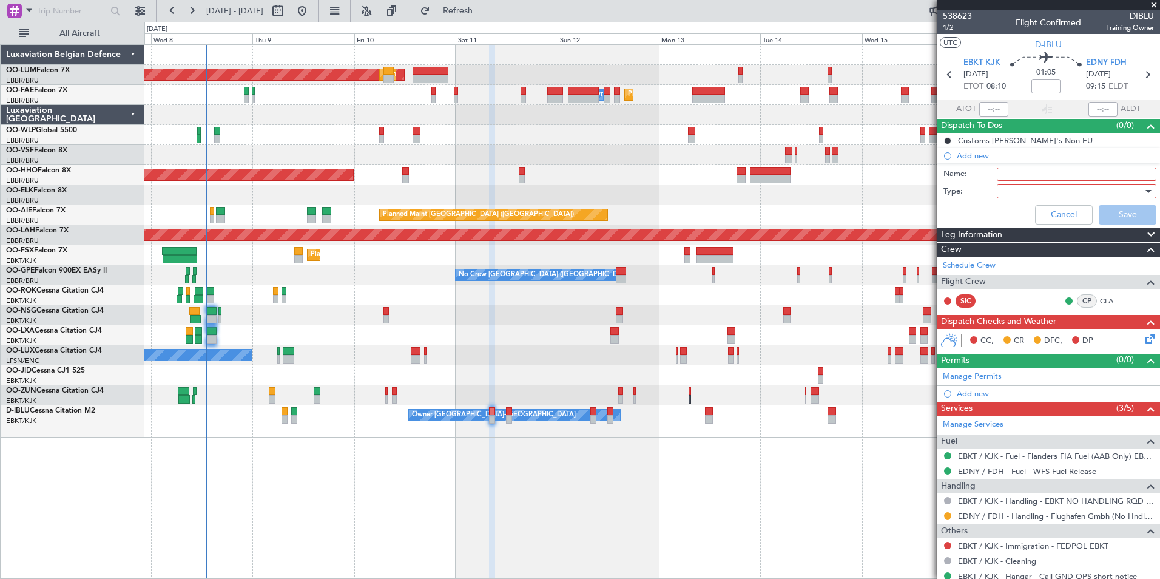
click at [1032, 174] on input "Name:" at bounding box center [1075, 173] width 159 height 13
click at [1054, 175] on input "Name:" at bounding box center [1075, 173] width 159 height 13
type input "training WAR"
click at [1011, 188] on div at bounding box center [1071, 191] width 141 height 18
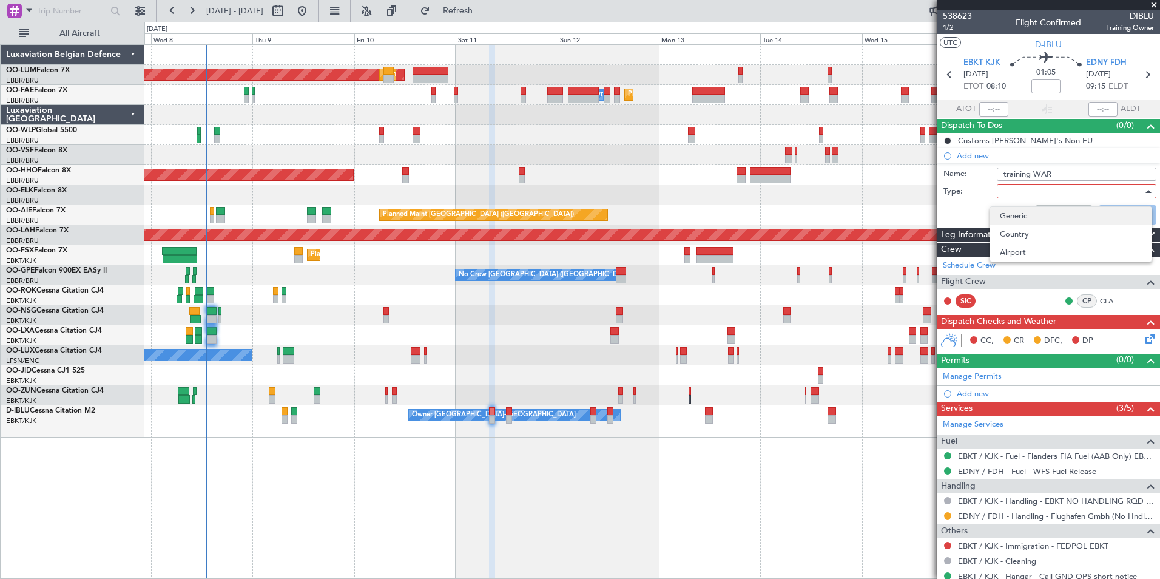
click at [1006, 220] on span "Generic" at bounding box center [1070, 216] width 142 height 18
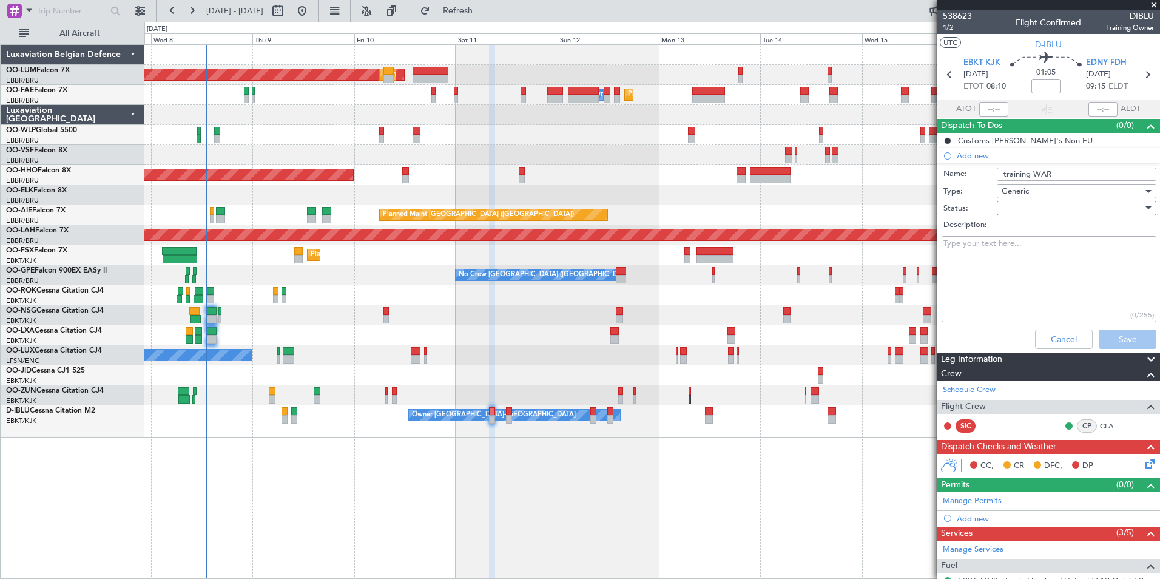
click at [1007, 207] on div at bounding box center [1071, 208] width 141 height 18
click at [1008, 237] on span "Not Started" at bounding box center [1070, 232] width 142 height 18
click at [1102, 337] on button "Save" at bounding box center [1127, 338] width 58 height 19
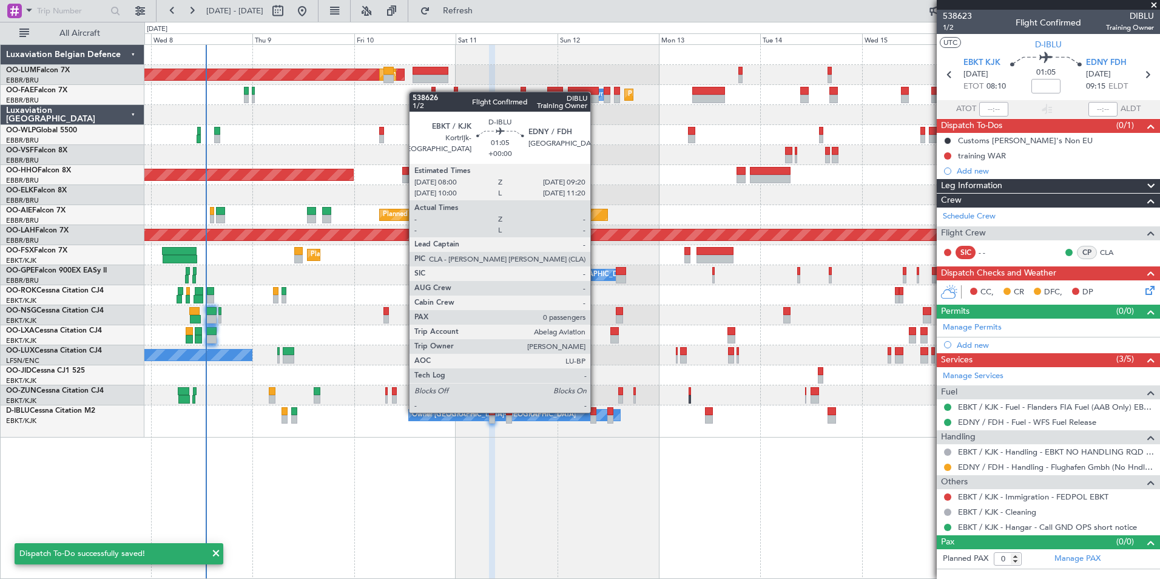
click at [596, 411] on div at bounding box center [593, 411] width 6 height 8
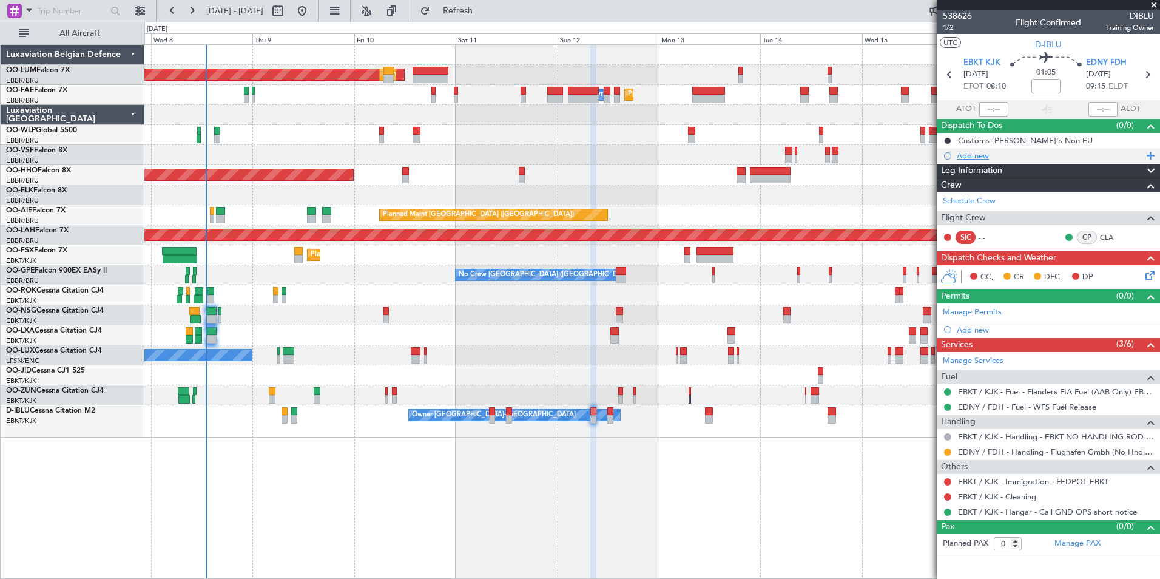
click at [975, 157] on div "Add new" at bounding box center [1049, 155] width 186 height 10
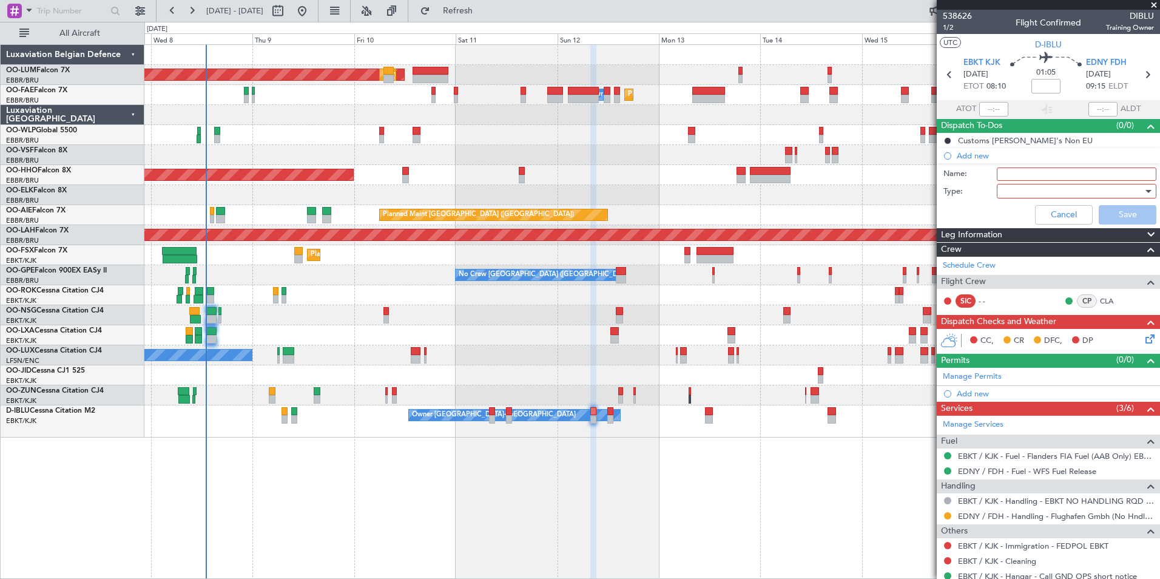
click at [1009, 179] on input "Name:" at bounding box center [1075, 173] width 159 height 13
type input "training CAV"
click at [1058, 192] on div at bounding box center [1071, 191] width 141 height 18
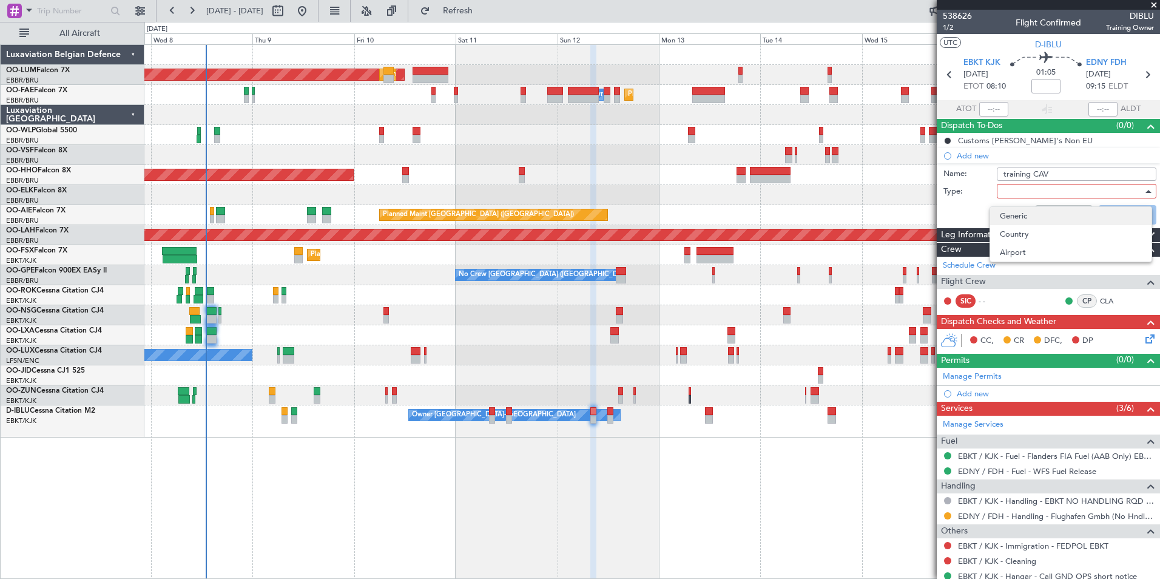
click at [1039, 213] on span "Generic" at bounding box center [1070, 216] width 142 height 18
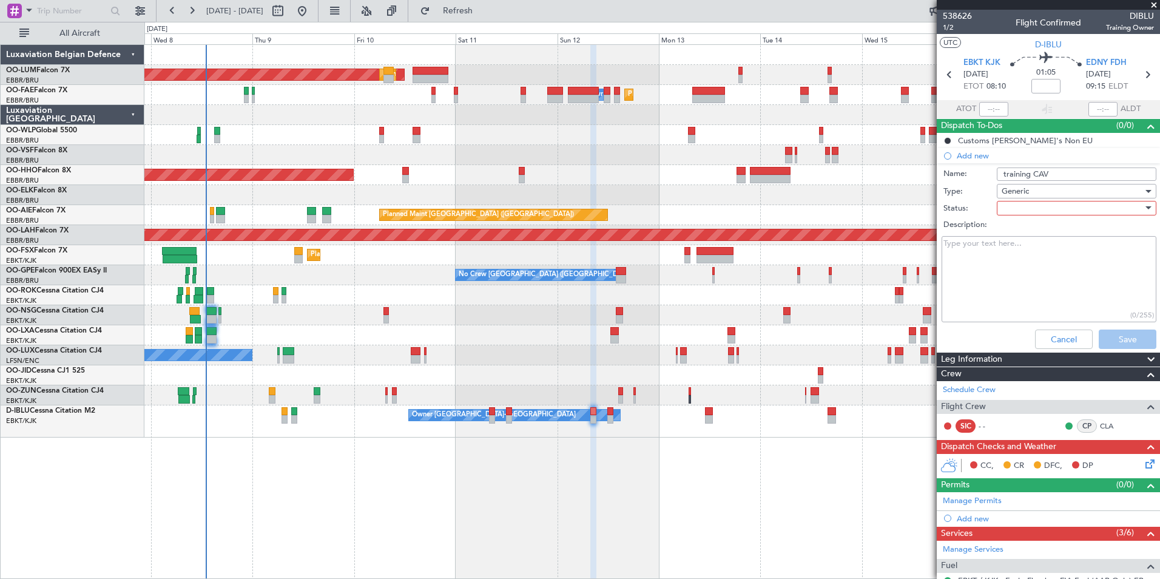
click at [1033, 206] on div at bounding box center [1071, 208] width 141 height 18
click at [1033, 234] on span "Not Started" at bounding box center [1070, 232] width 142 height 18
click at [1125, 334] on button "Save" at bounding box center [1127, 338] width 58 height 19
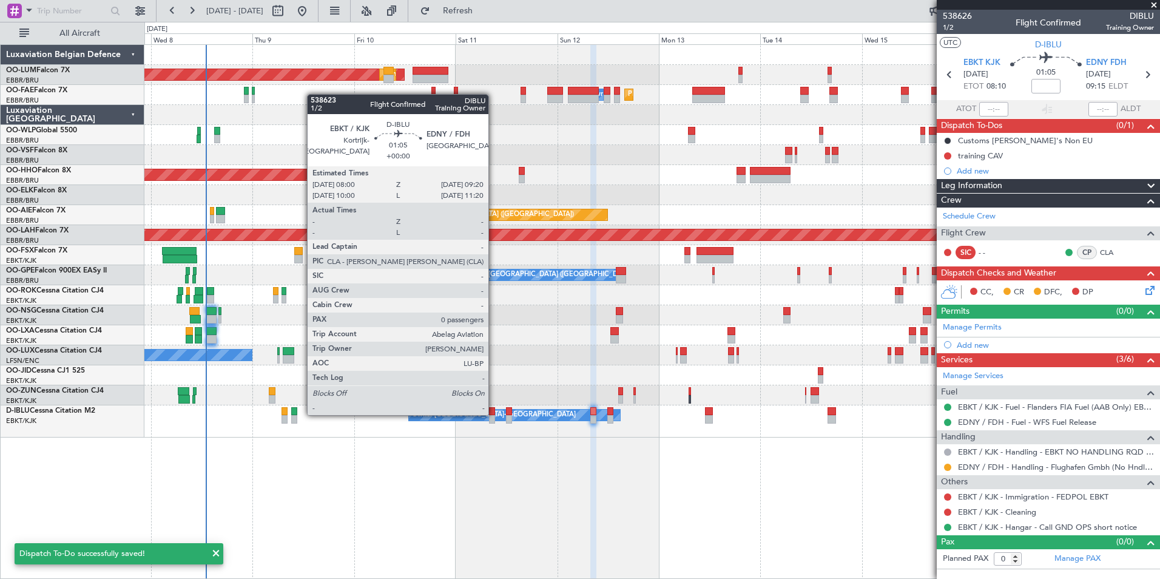
click at [494, 414] on div at bounding box center [492, 411] width 6 height 8
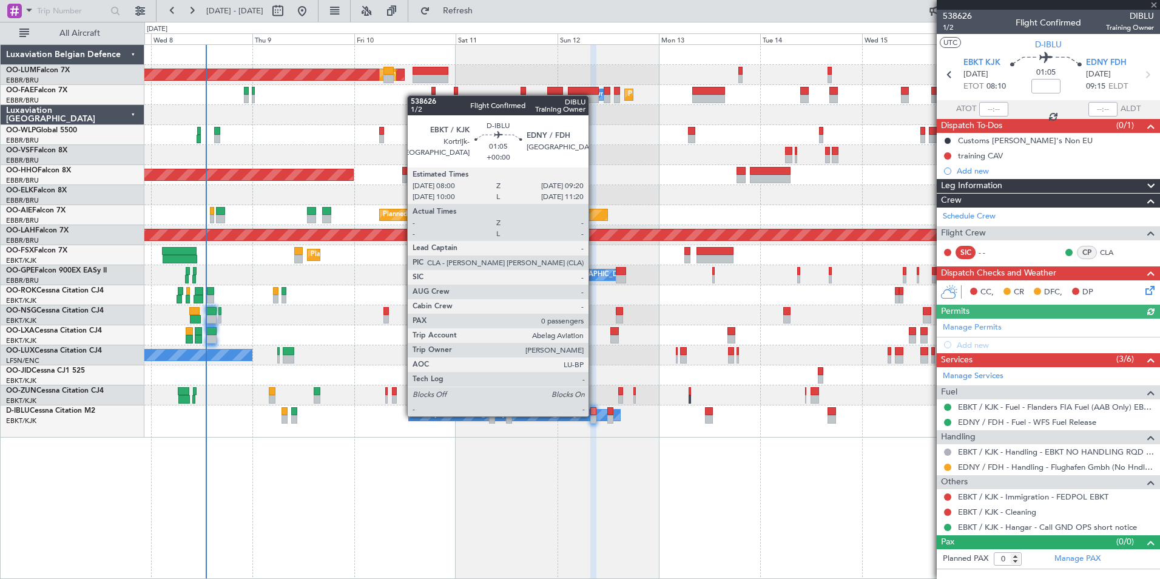
click at [593, 415] on div at bounding box center [593, 419] width 6 height 8
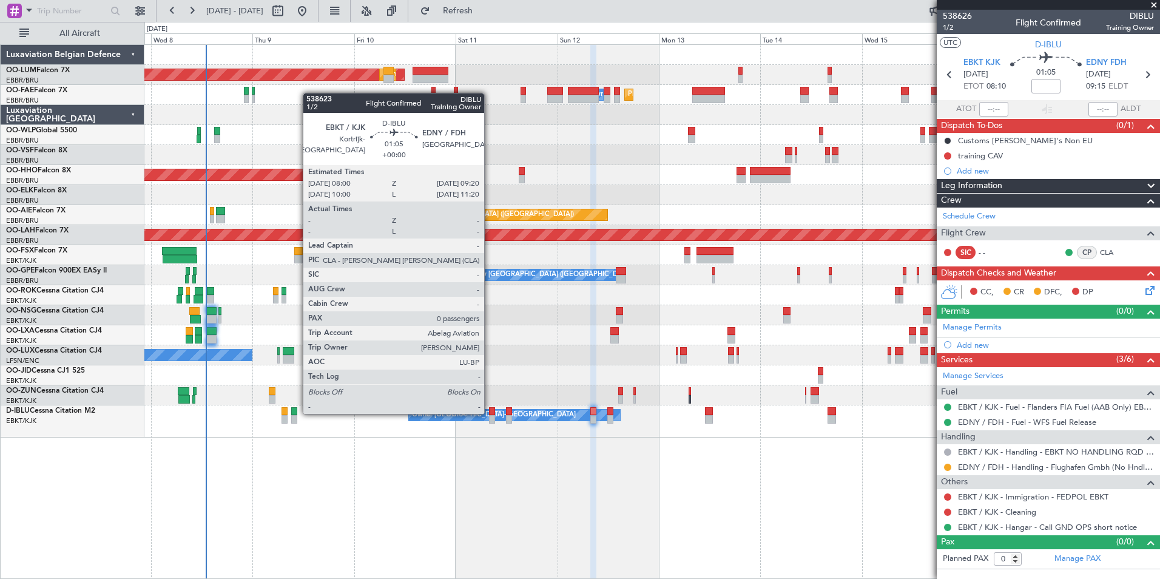
click at [489, 412] on div at bounding box center [492, 411] width 6 height 8
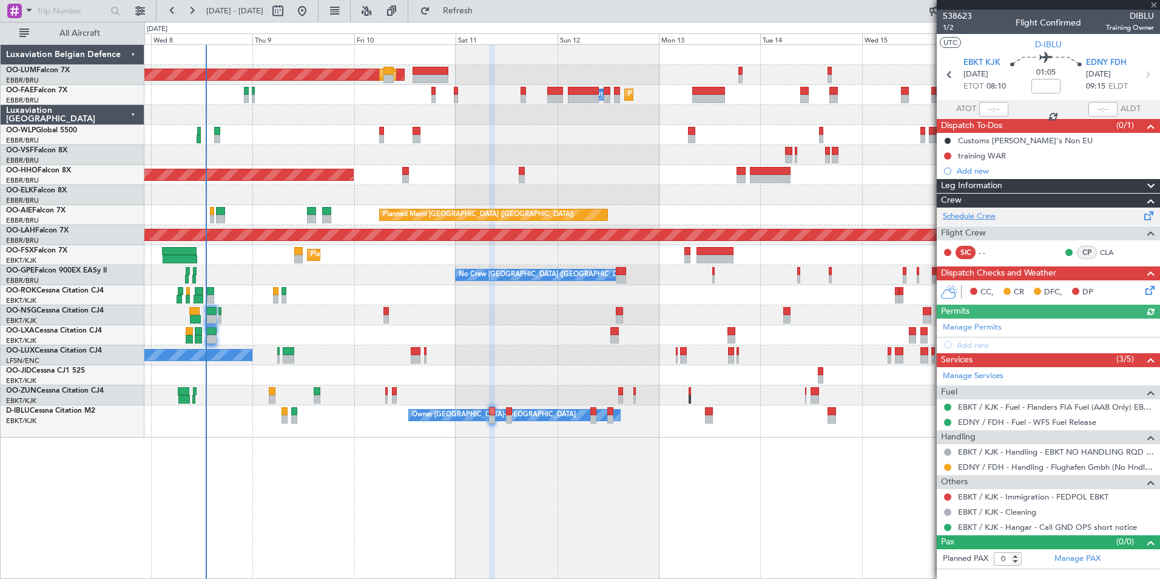
click at [962, 214] on link "Schedule Crew" at bounding box center [968, 216] width 53 height 12
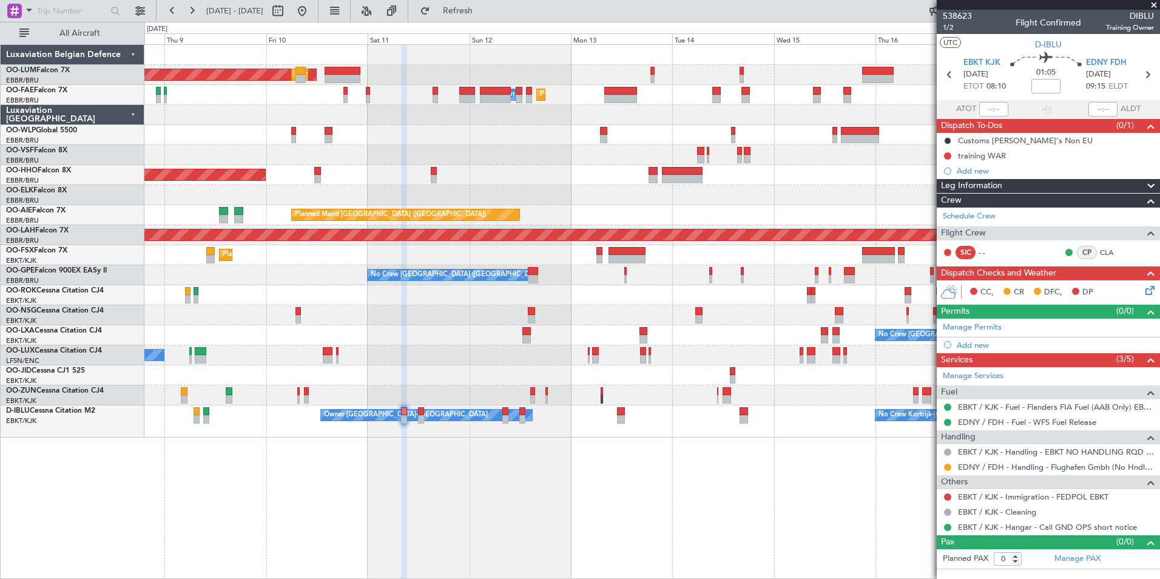
click at [477, 524] on div "AOG Maint Sibiu Planned Maint Brussels (Brussels National) Planned Maint Melsbr…" at bounding box center [651, 311] width 1015 height 534
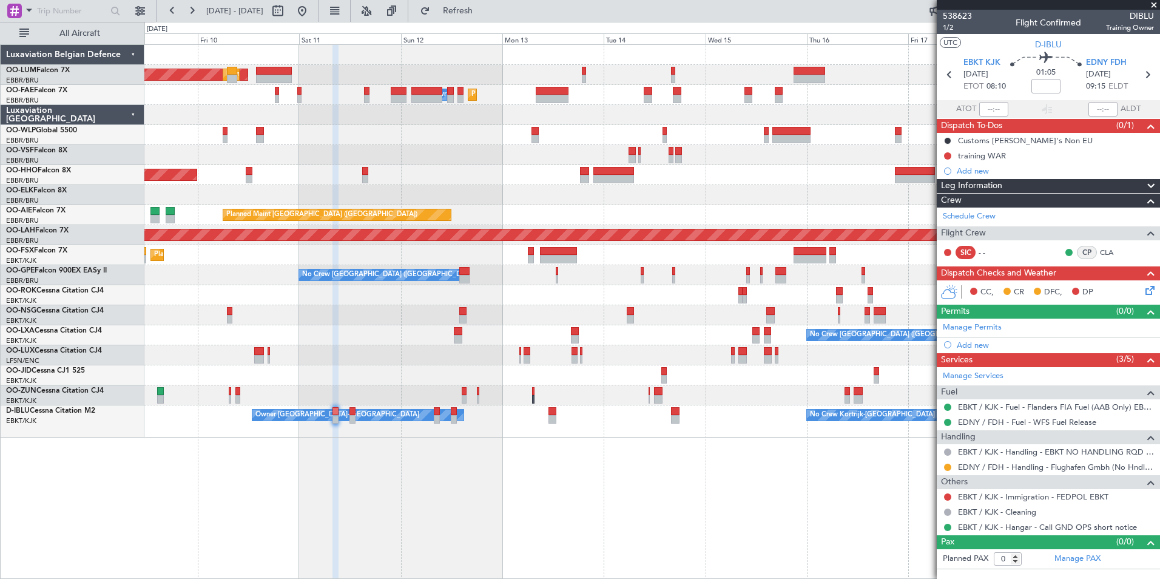
click at [396, 512] on div "AOG Maint Sibiu Planned Maint Brussels (Brussels National) Planned Maint Melsbr…" at bounding box center [651, 311] width 1015 height 534
click at [346, 517] on div "AOG Maint Sibiu Planned Maint Brussels (Brussels National) Planned Maint Melsbr…" at bounding box center [651, 311] width 1015 height 534
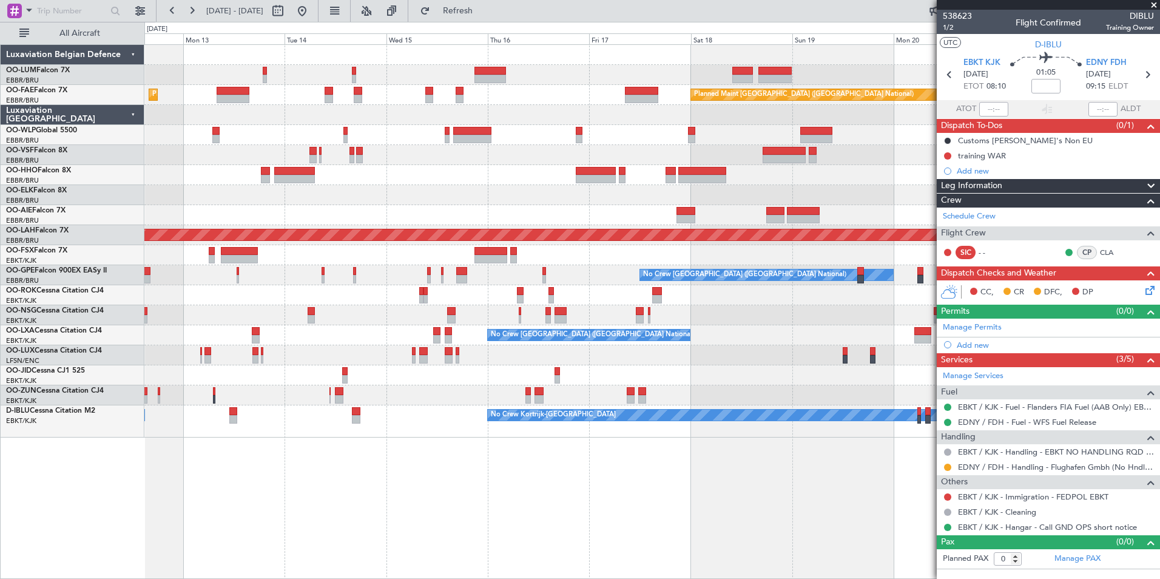
click at [430, 530] on div "Planned Maint Brussels (Brussels National) AOG Maint Sibiu Planned Maint Melsbr…" at bounding box center [651, 311] width 1015 height 534
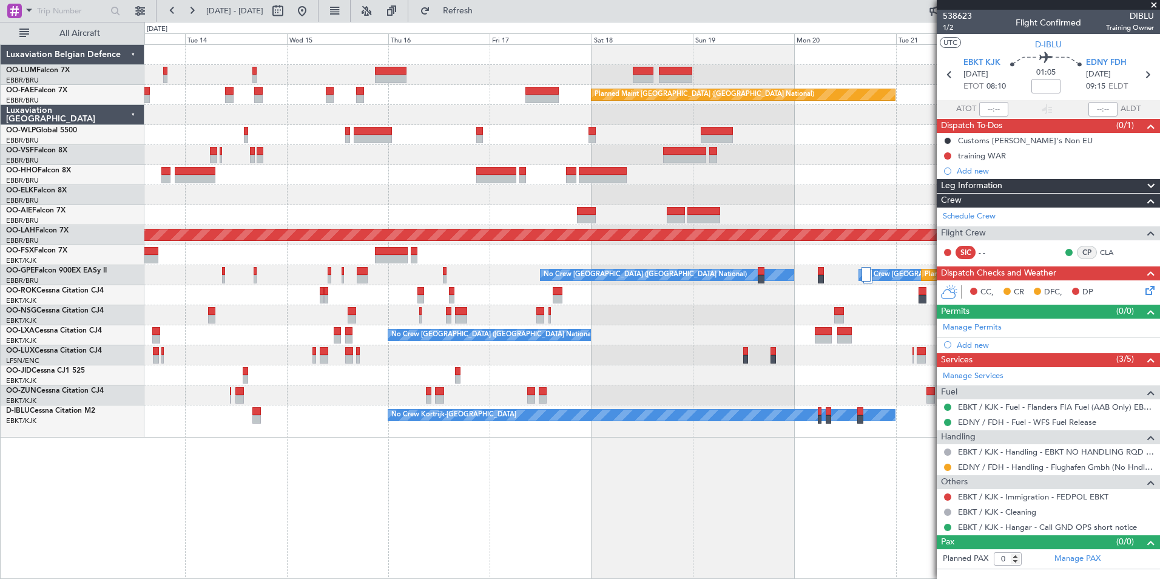
click at [484, 536] on div "Planned Maint Brussels (Brussels National) Planned Maint Melsbroek Air Base Own…" at bounding box center [651, 311] width 1015 height 534
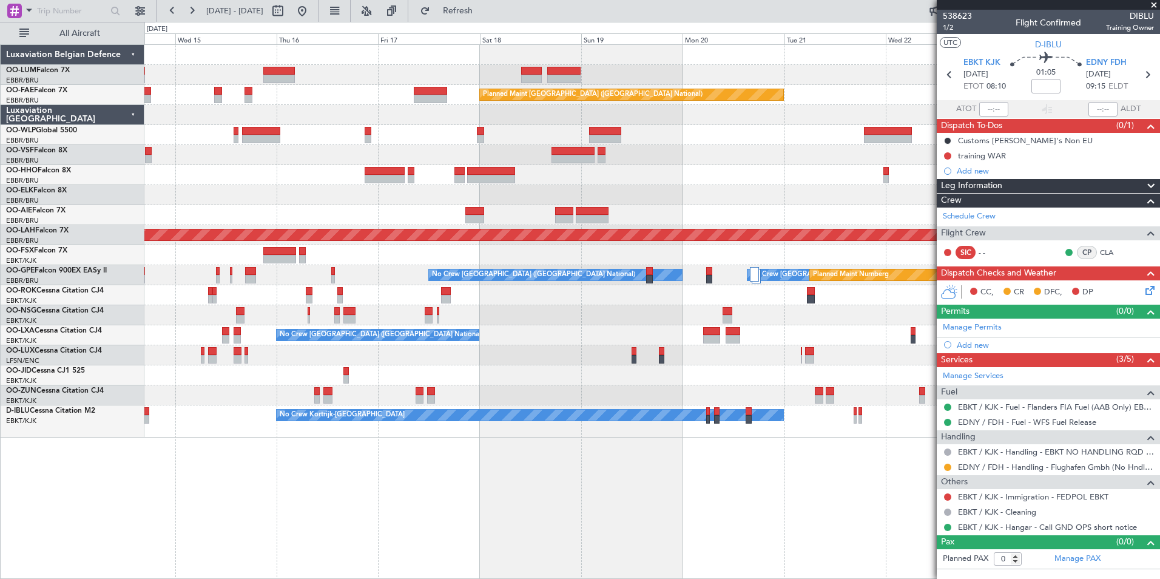
click at [779, 519] on div "Owner Melsbroek Air Base Owner Melsbroek Air Base Planned Maint Brussels (Bruss…" at bounding box center [651, 311] width 1015 height 534
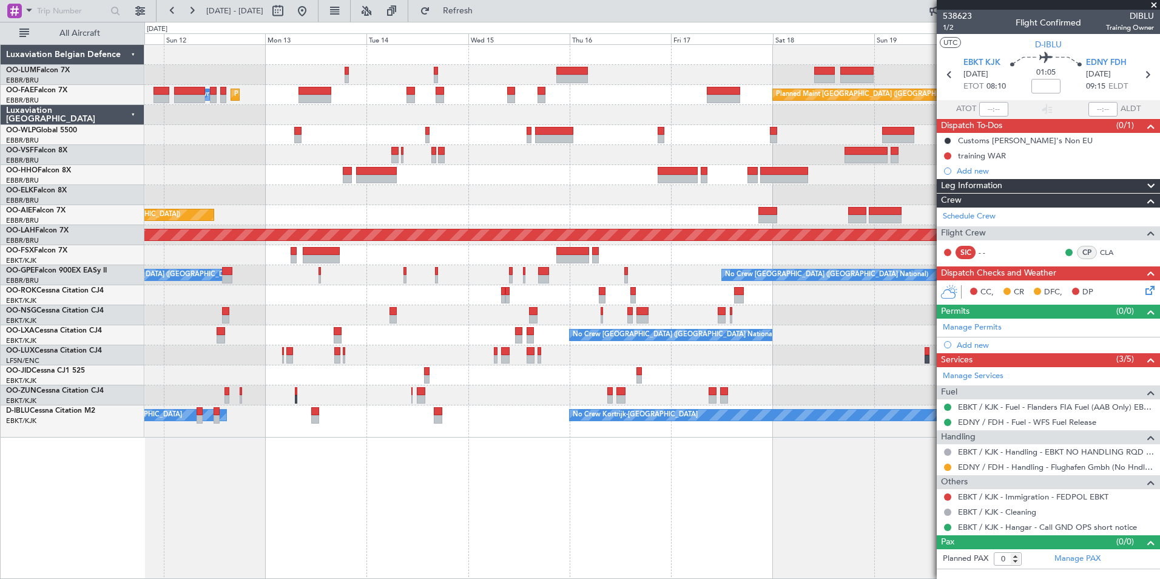
click at [386, 476] on div "Planned Maint Brussels (Brussels National) AOG Maint Sibiu Planned Maint Brusse…" at bounding box center [651, 311] width 1015 height 534
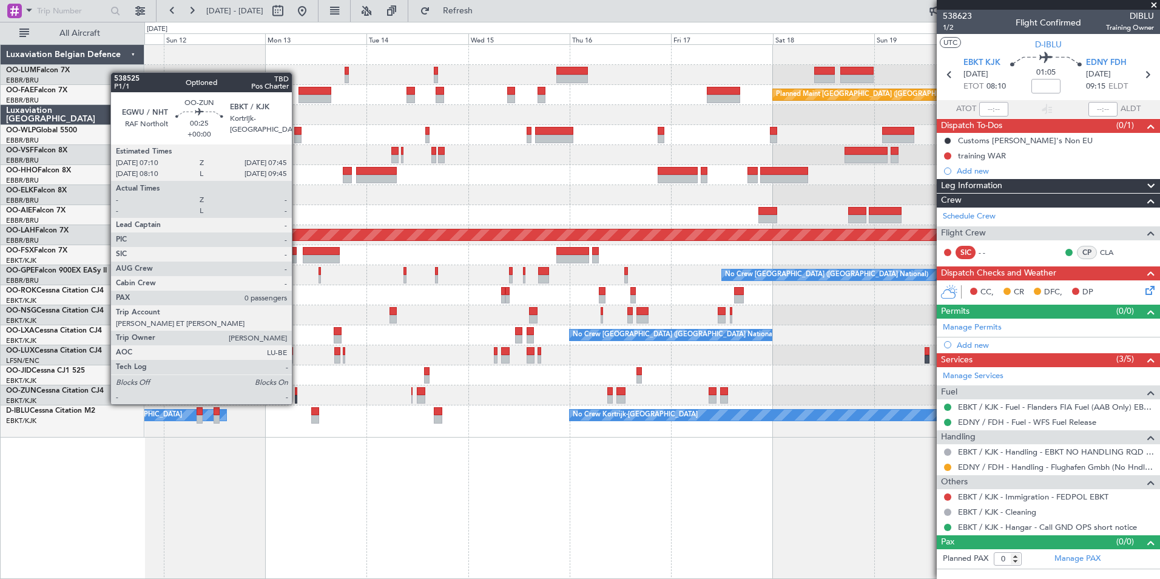
click at [297, 392] on div at bounding box center [296, 391] width 3 height 8
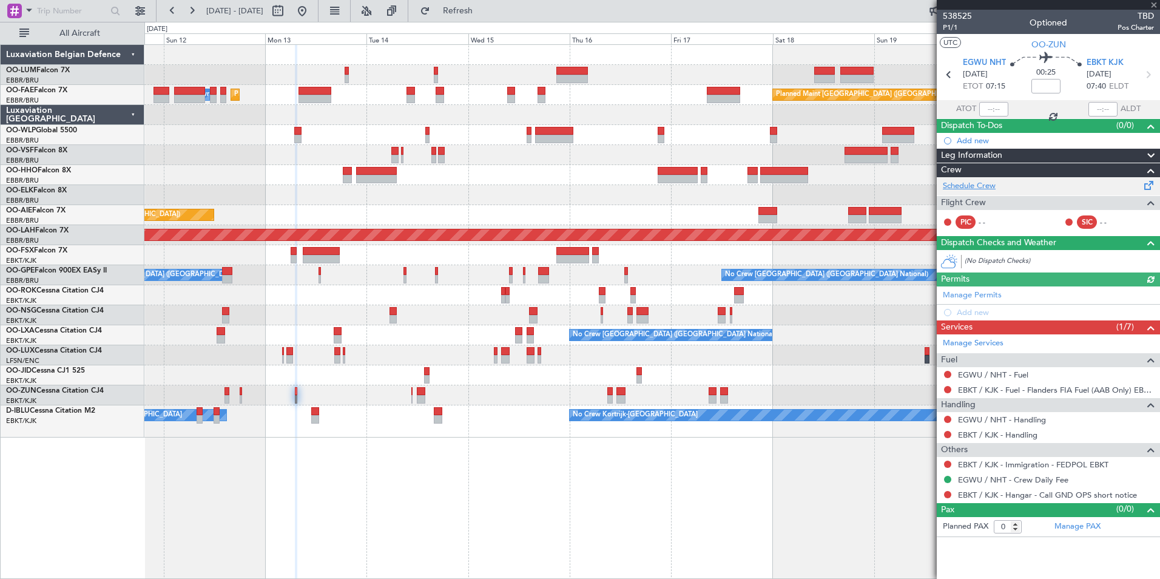
click at [958, 189] on link "Schedule Crew" at bounding box center [968, 186] width 53 height 12
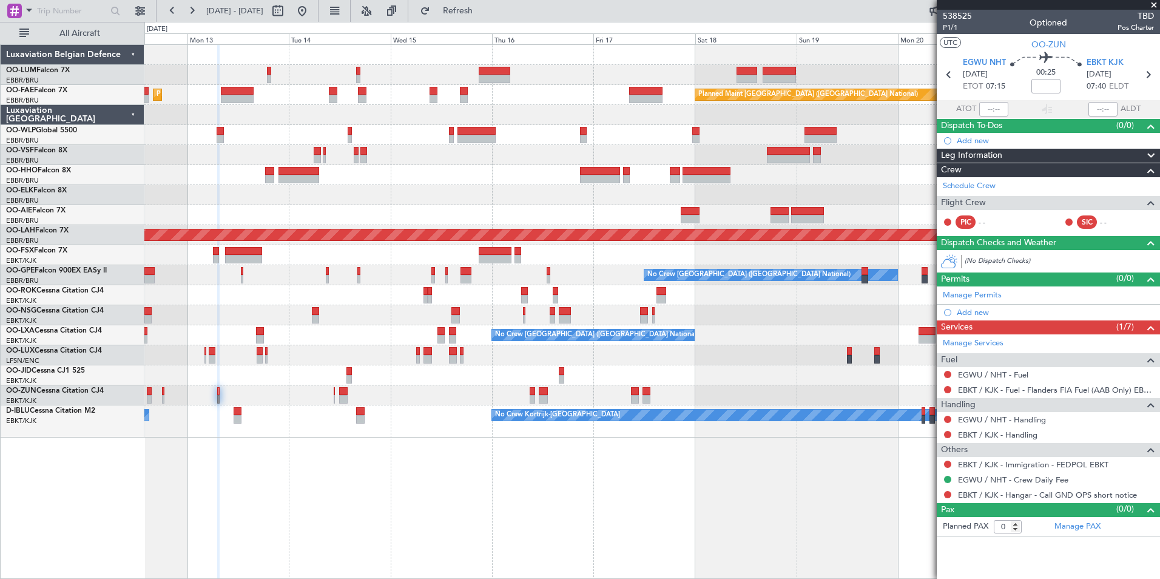
click at [307, 551] on div "Planned Maint Brussels (Brussels National) AOG Maint Sibiu Planned Maint Brusse…" at bounding box center [651, 311] width 1015 height 534
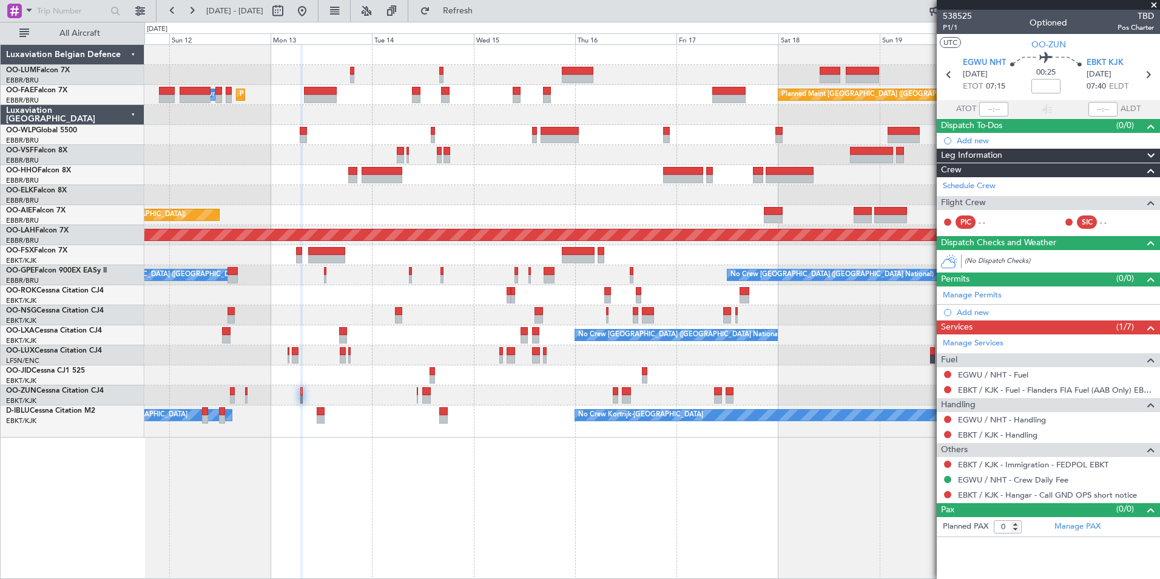
click at [471, 532] on div "Planned Maint [GEOGRAPHIC_DATA] ([GEOGRAPHIC_DATA] National) AOG Maint [GEOGRAP…" at bounding box center [651, 311] width 1015 height 534
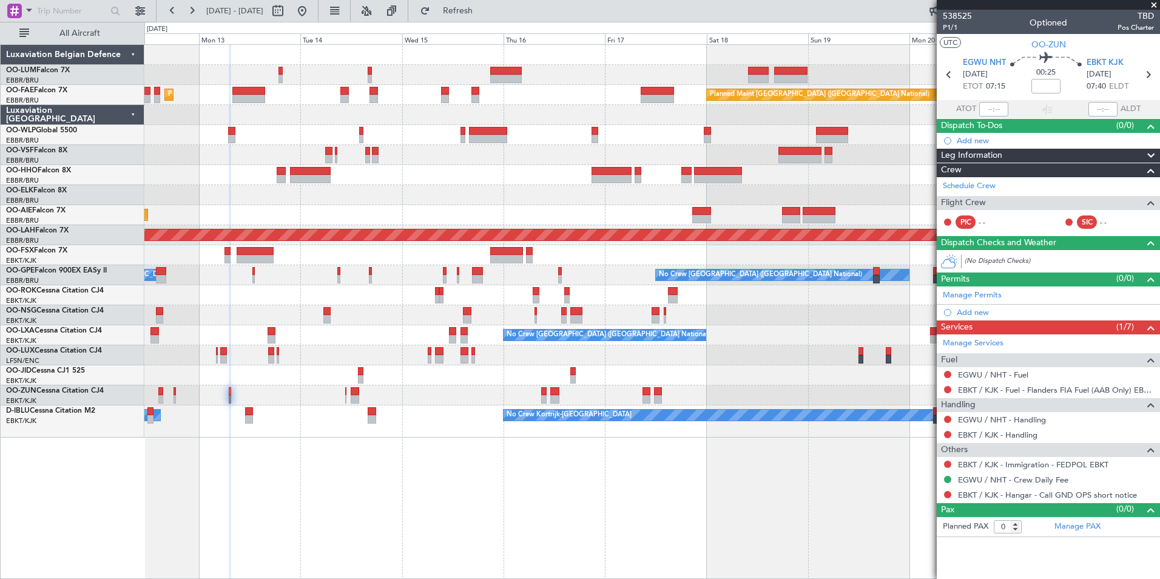
click at [556, 484] on div "Planned Maint Brussels (Brussels National) AOG Maint Sibiu Planned Maint Brusse…" at bounding box center [651, 311] width 1015 height 534
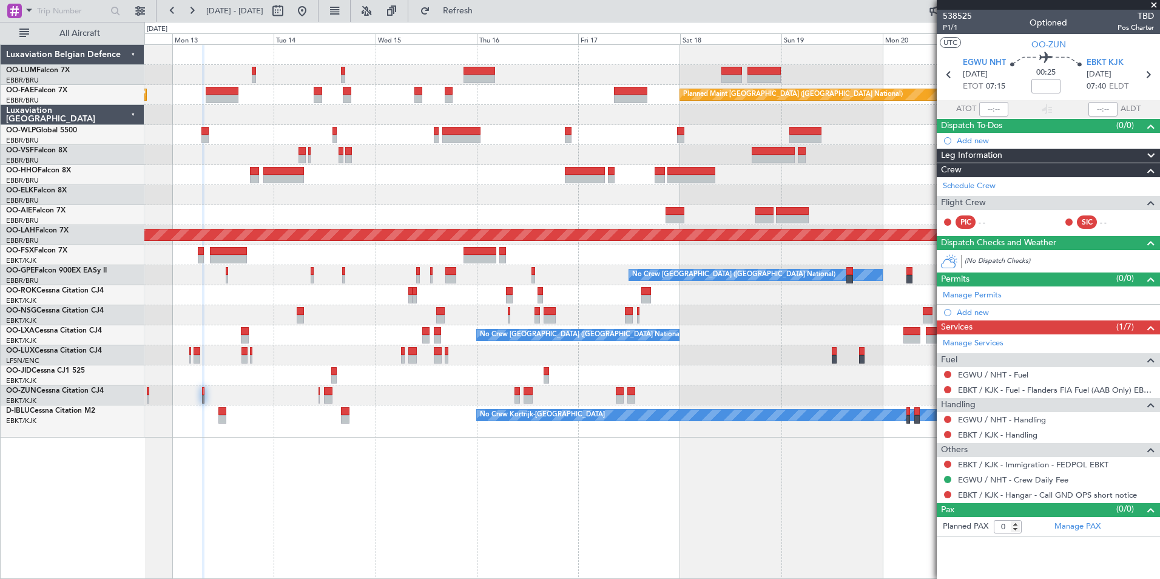
click at [574, 485] on div "Planned Maint Brussels (Brussels National) AOG Maint Sibiu Planned Maint Brusse…" at bounding box center [651, 311] width 1015 height 534
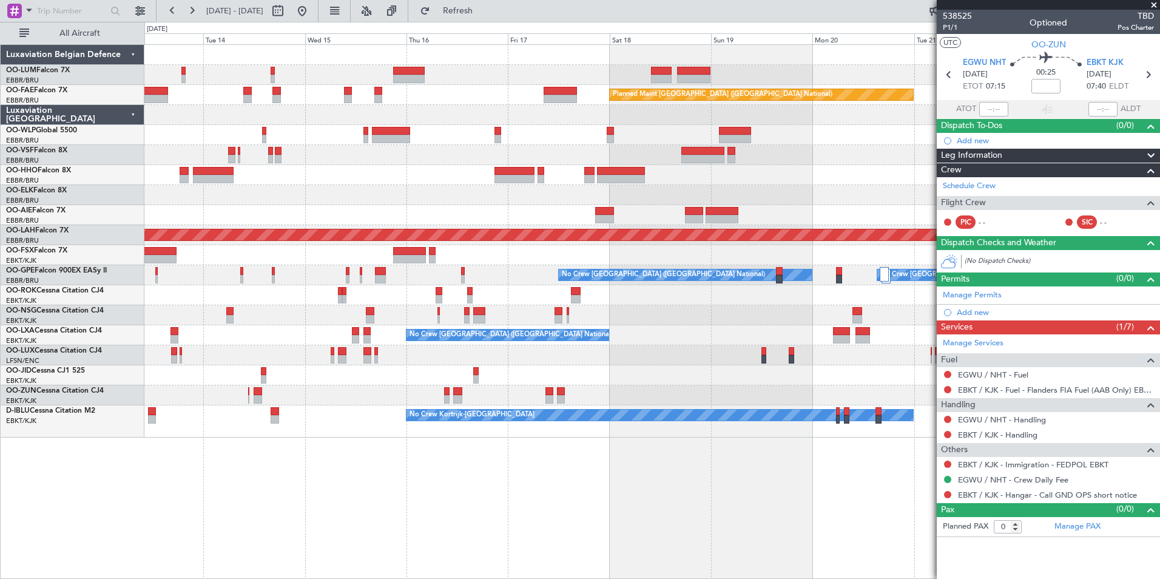
click at [752, 509] on div "Planned Maint [GEOGRAPHIC_DATA] ([GEOGRAPHIC_DATA] National) Planned Maint [GEO…" at bounding box center [651, 311] width 1015 height 534
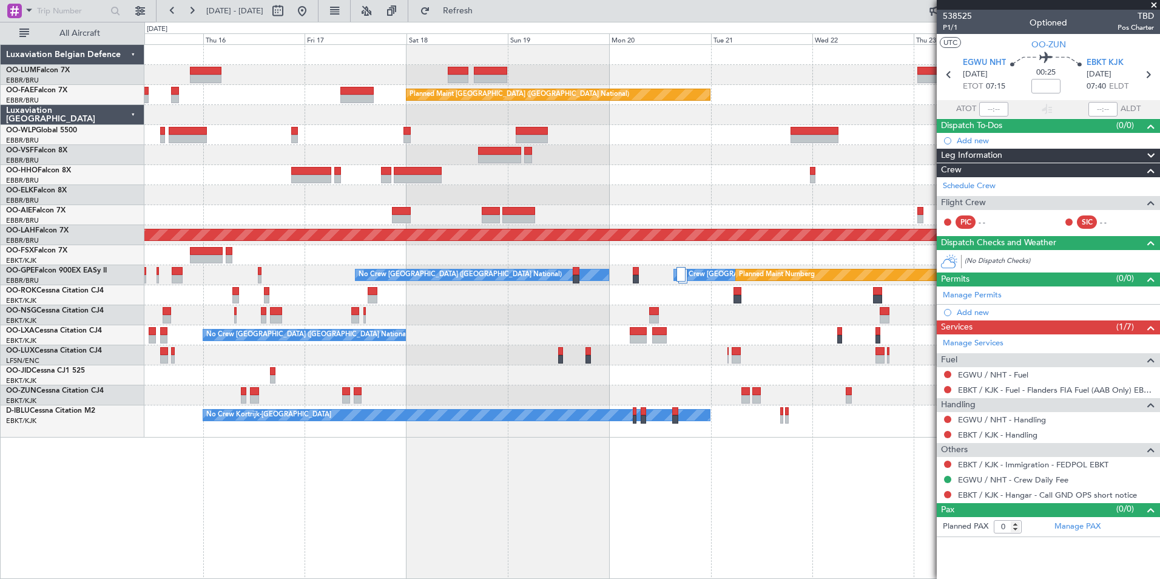
click at [538, 502] on div "Owner Melsbroek Air Base Owner Melsbroek Air Base Planned Maint Kortrijk-Wevelg…" at bounding box center [651, 311] width 1015 height 534
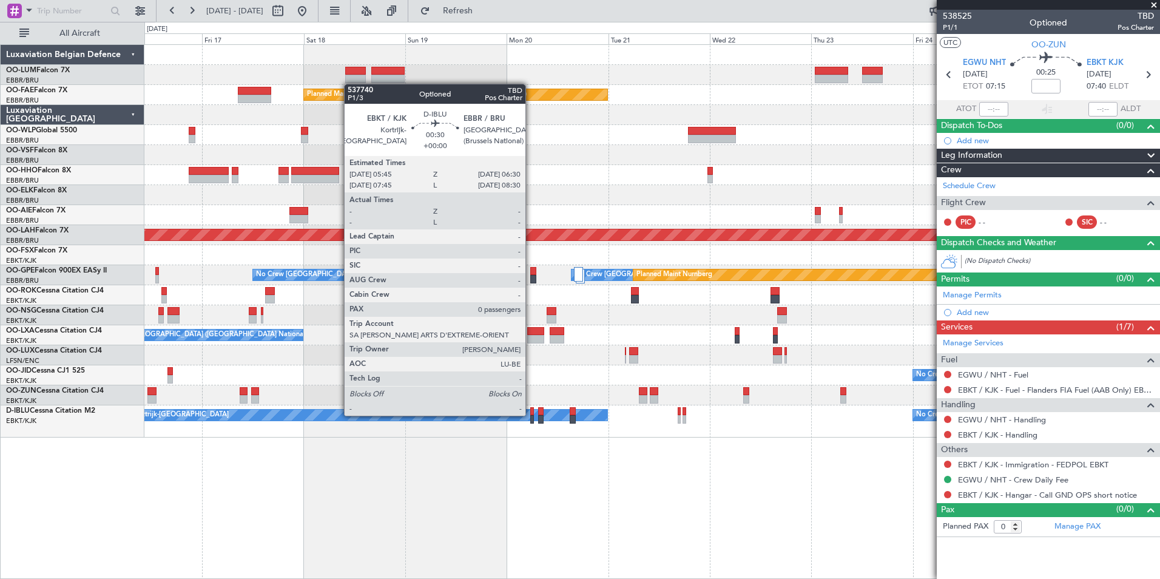
click at [531, 415] on div at bounding box center [532, 419] width 4 height 8
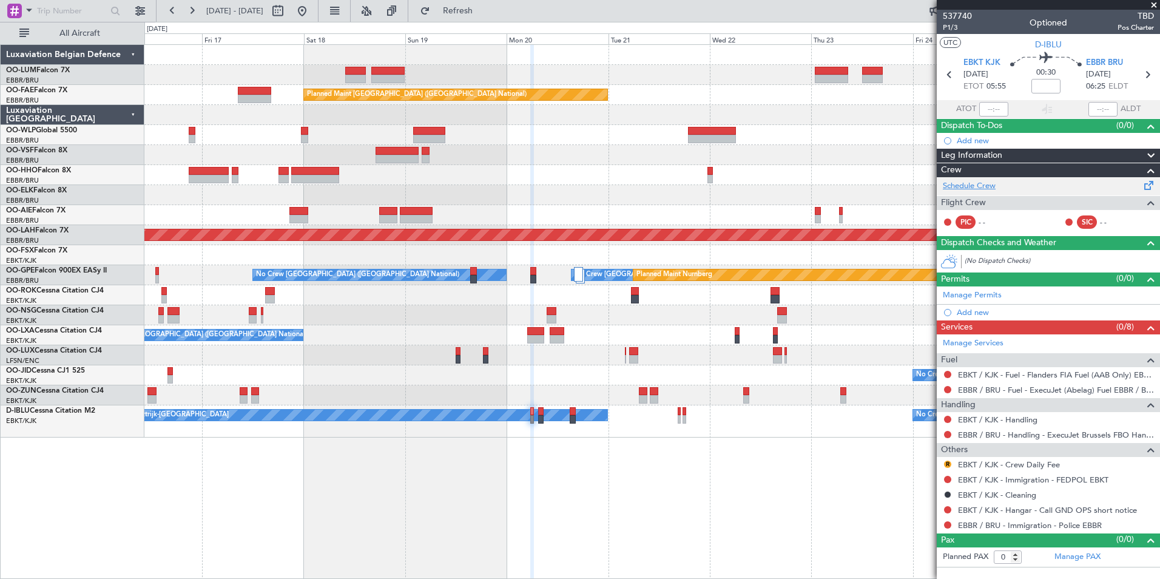
click at [975, 190] on link "Schedule Crew" at bounding box center [968, 186] width 53 height 12
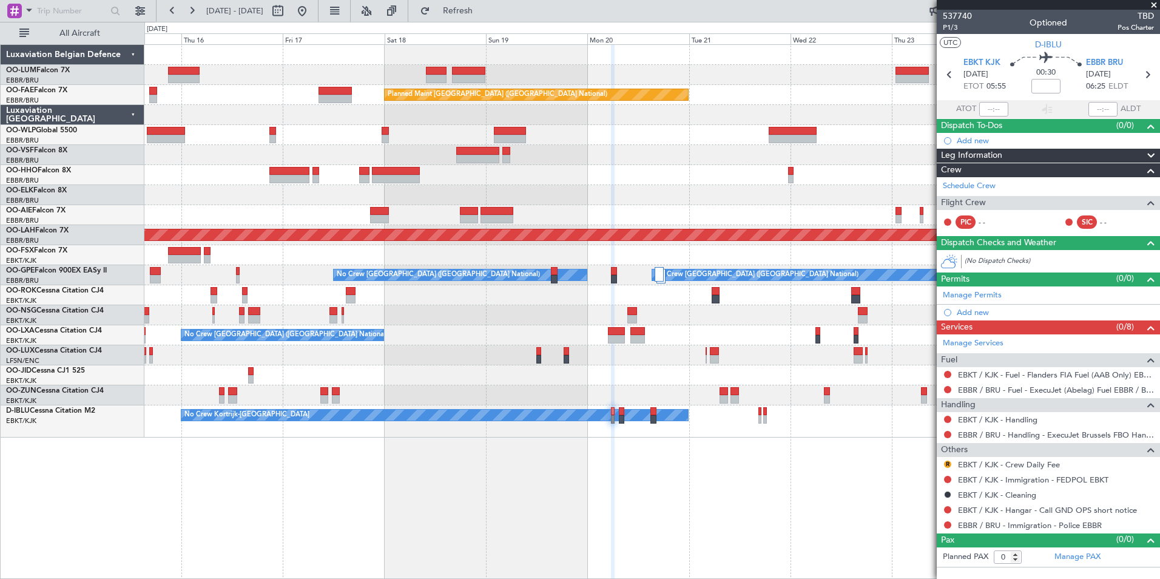
click at [726, 480] on div "Owner Melsbroek Air Base Owner Melsbroek Air Base Planned Maint Kortrijk-Wevelg…" at bounding box center [651, 311] width 1015 height 534
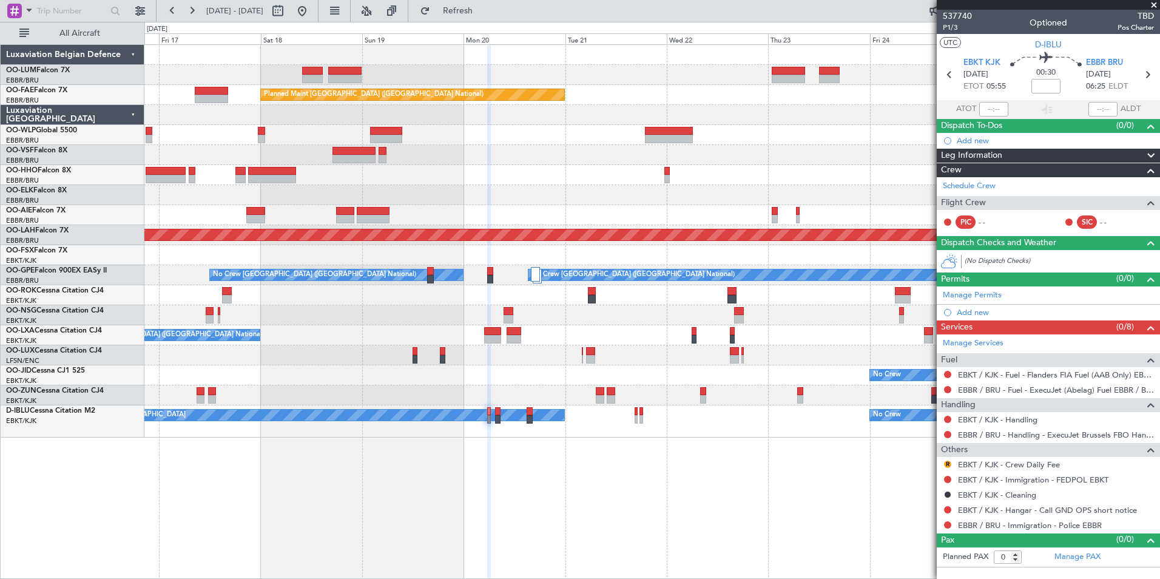
click at [525, 505] on div "Owner Melsbroek Air Base Owner Melsbroek Air Base Planned Maint Kortrijk-Wevelg…" at bounding box center [651, 311] width 1015 height 534
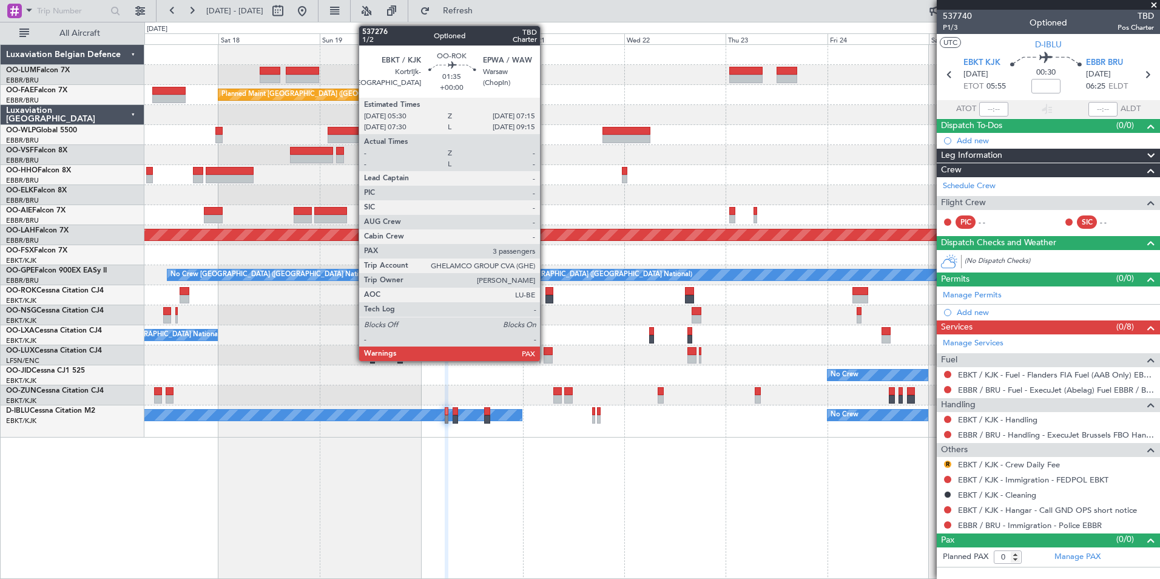
click at [548, 287] on div at bounding box center [549, 291] width 8 height 8
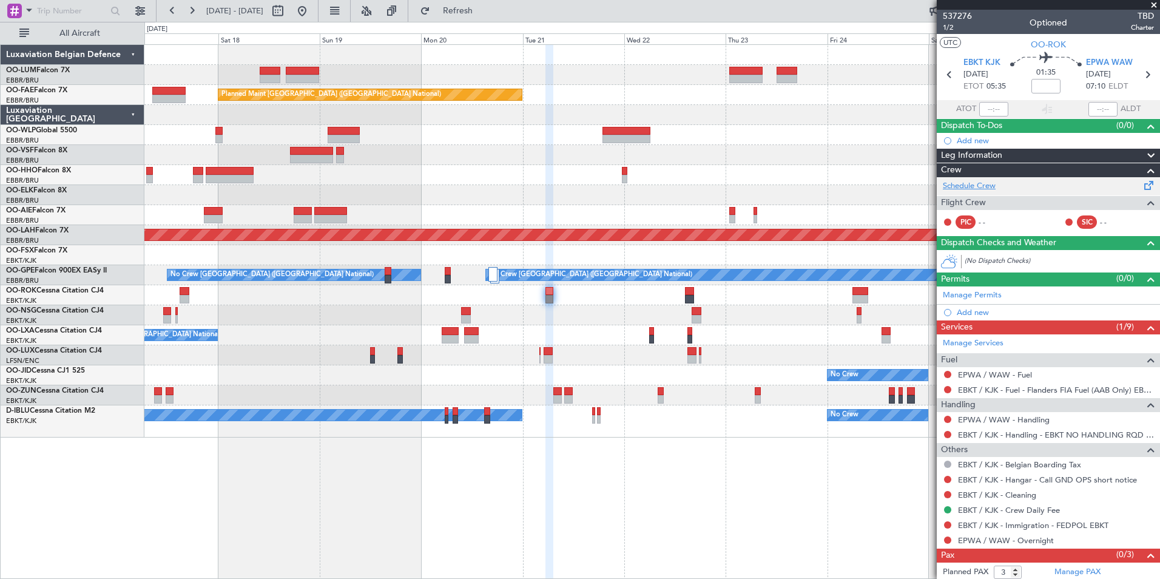
click at [972, 183] on link "Schedule Crew" at bounding box center [968, 186] width 53 height 12
click at [654, 535] on div "Planned Maint Kortrijk-Wevelgem Owner Melsbroek Air Base Owner Melsbroek Air Ba…" at bounding box center [651, 311] width 1015 height 534
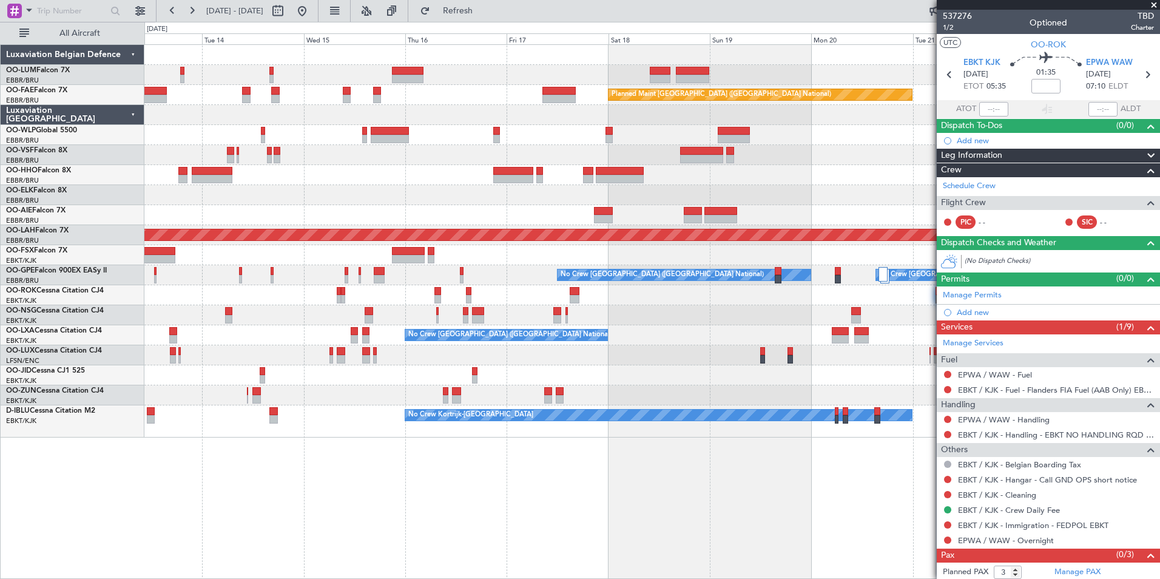
click at [400, 520] on div "Planned Maint Brussels (Brussels National) Planned Maint Melsbroek Air Base Own…" at bounding box center [651, 311] width 1015 height 534
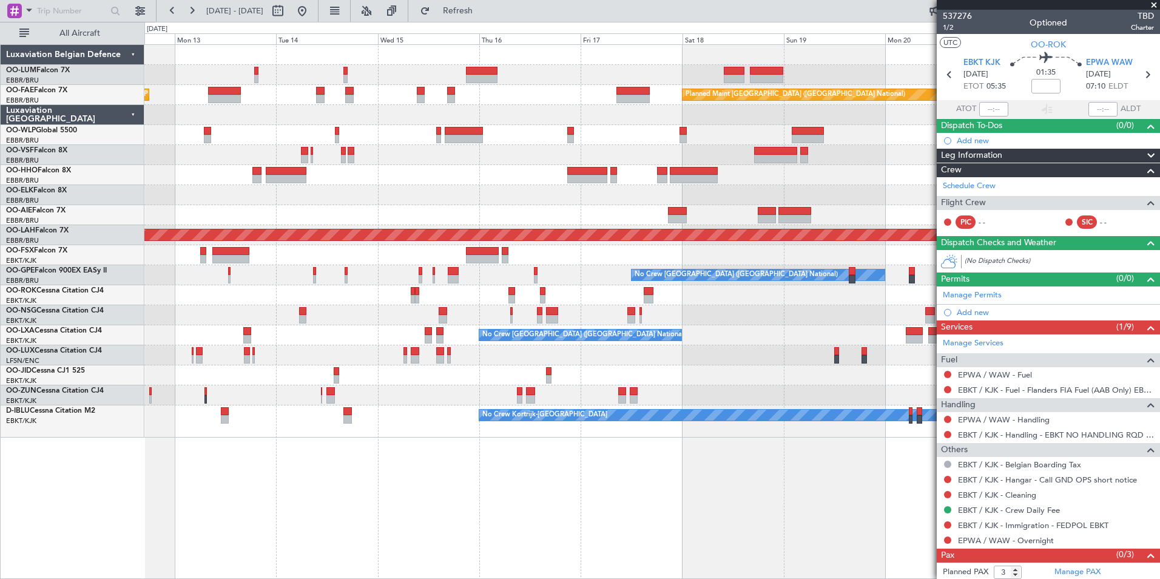
click at [432, 534] on div "Planned Maint Brussels (Brussels National) AOG Maint Sibiu Planned Maint Brusse…" at bounding box center [651, 311] width 1015 height 534
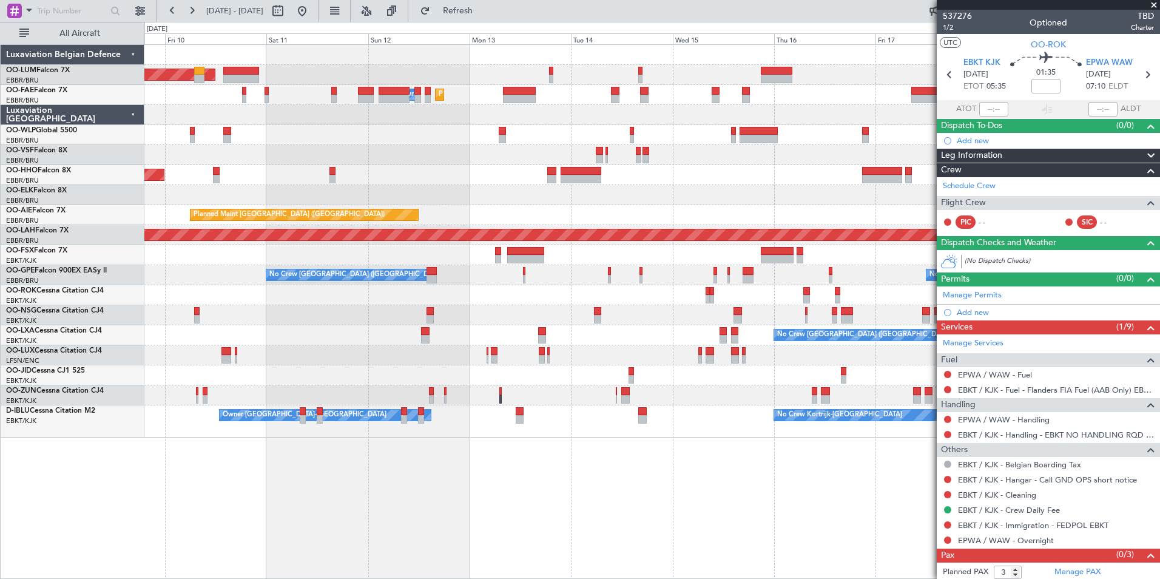
click at [811, 569] on div "Planned Maint Brussels (Brussels National) AOG Maint Sibiu Planned Maint Brusse…" at bounding box center [580, 300] width 1160 height 557
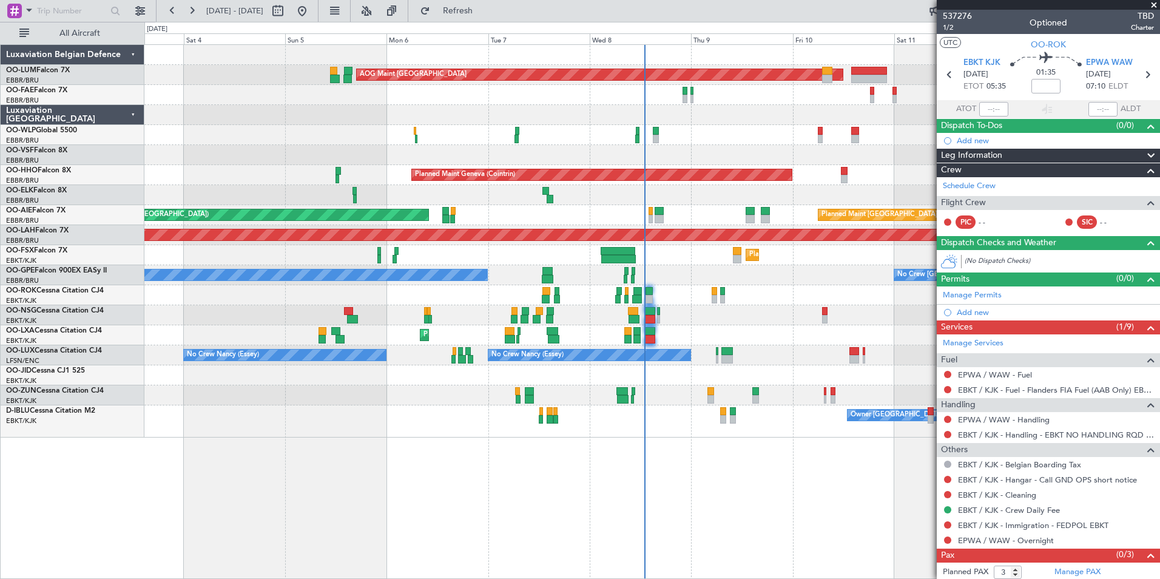
click at [661, 577] on div "Planned Maint Brussels (Brussels National) AOG Maint Sibiu Planned Maint Melsbr…" at bounding box center [651, 311] width 1015 height 534
click at [170, 7] on button at bounding box center [172, 10] width 19 height 19
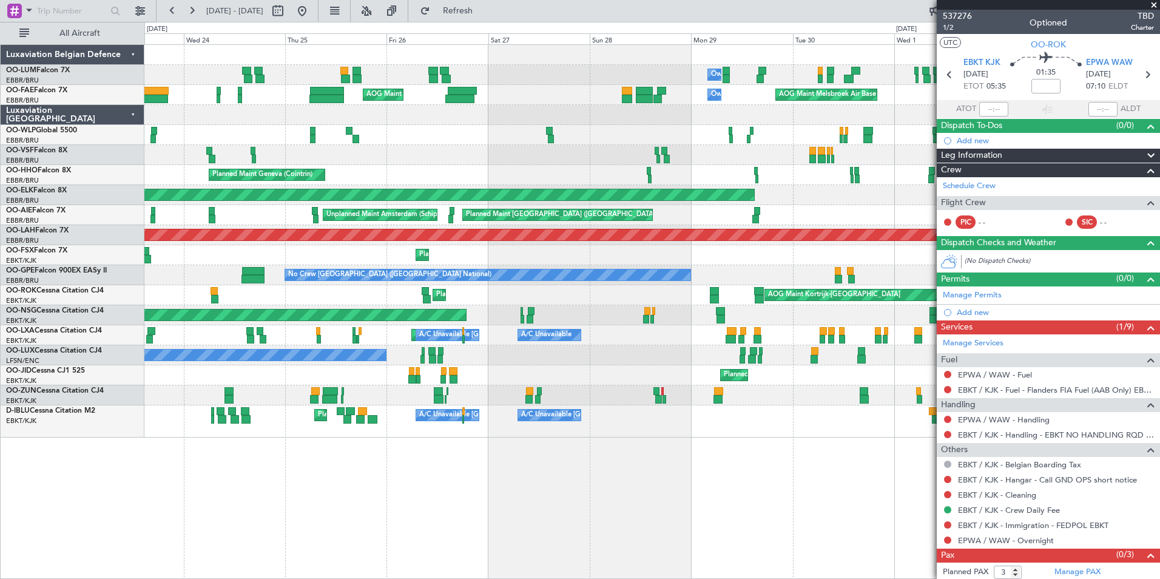
click at [208, 476] on div "Owner Melsbroek Air Base Planned Maint Brussels (Brussels National) Planned Mai…" at bounding box center [651, 311] width 1015 height 534
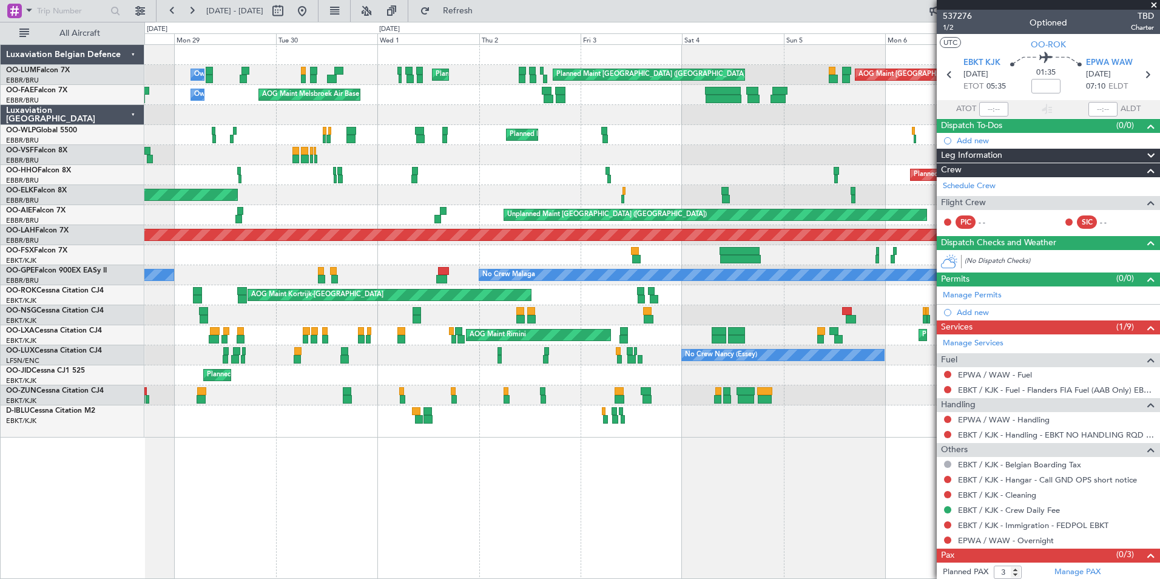
click at [391, 489] on div "Owner Melsbroek Air Base Planned Maint Brussels (Brussels National) Planned Mai…" at bounding box center [651, 311] width 1015 height 534
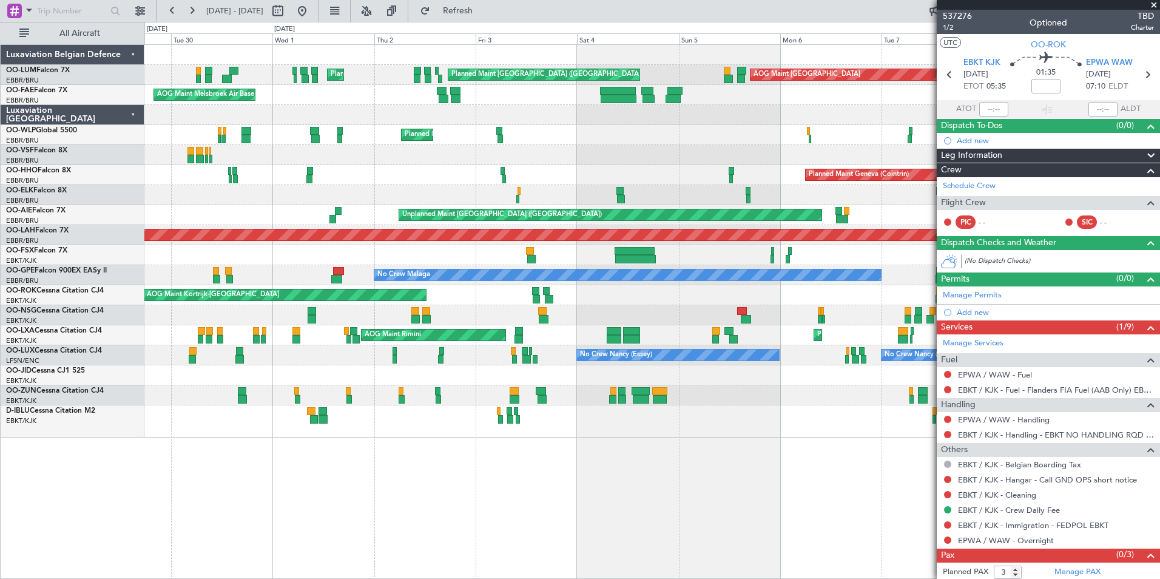
click at [574, 555] on div "Planned Maint Brussels (Brussels National) Planned Maint Brussels (Brussels Nat…" at bounding box center [651, 311] width 1015 height 534
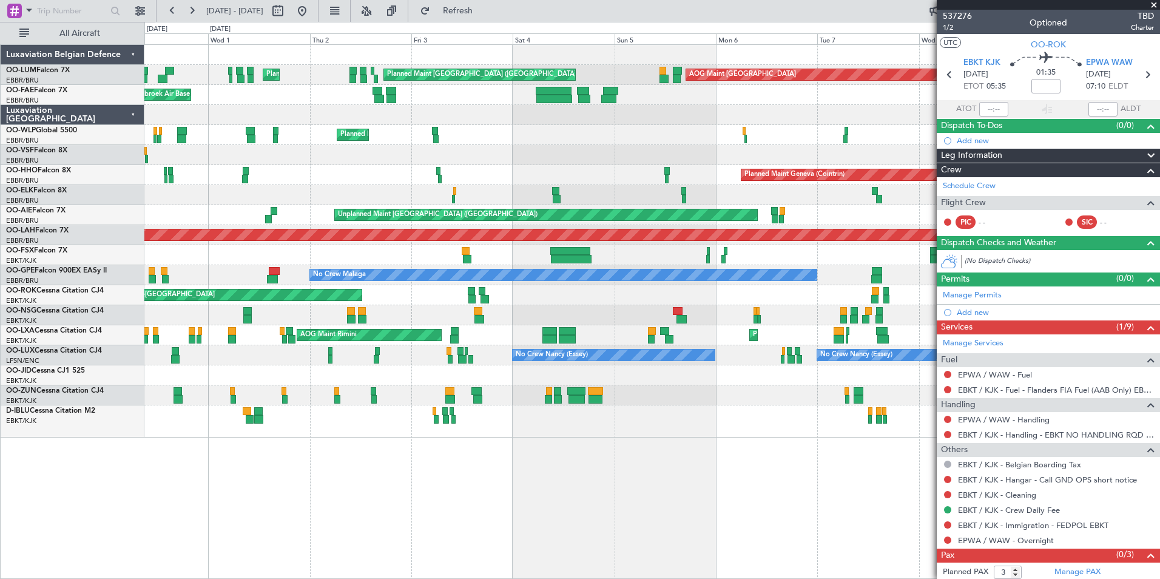
click at [386, 437] on div "Planned Maint Brussels (Brussels National) Planned Maint Brussels (Brussels Nat…" at bounding box center [651, 311] width 1015 height 534
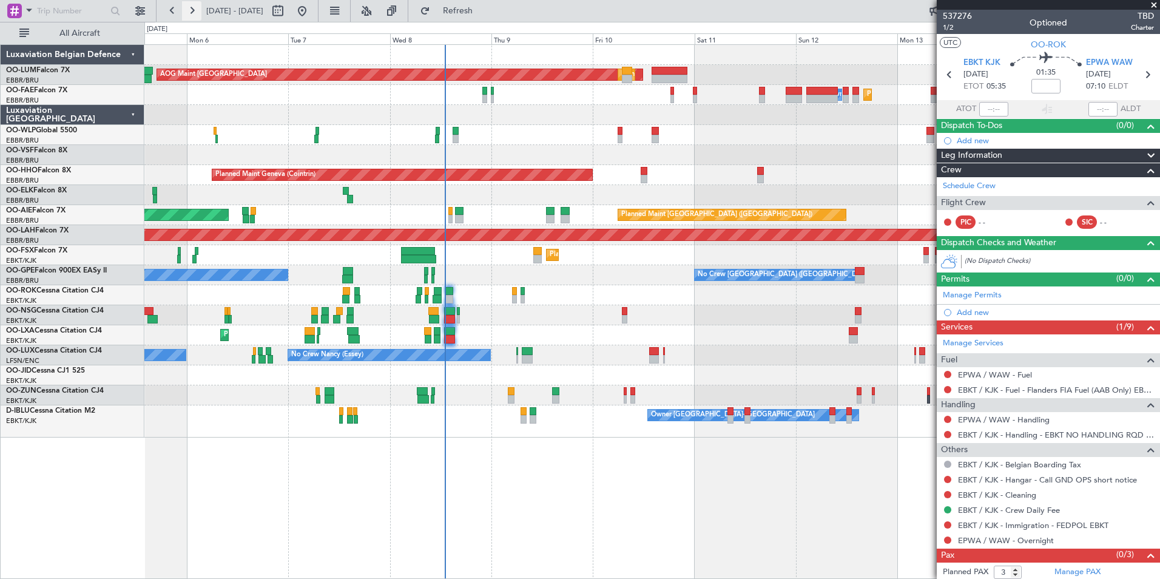
click at [191, 16] on button at bounding box center [191, 10] width 19 height 19
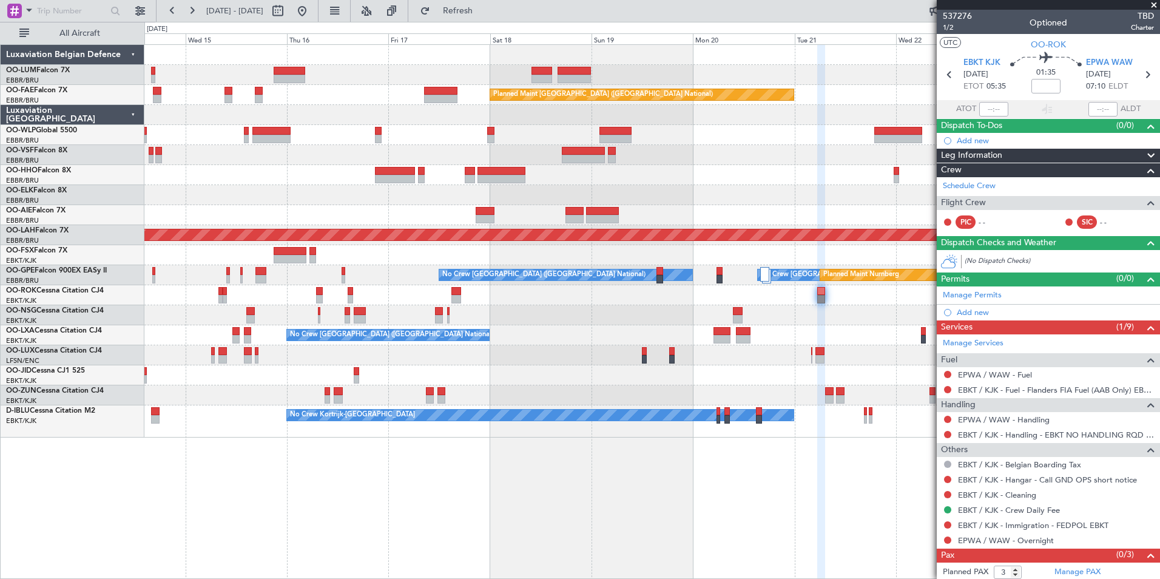
click at [606, 463] on div "Owner Melsbroek Air Base Owner Melsbroek Air Base Planned Maint Brussels (Bruss…" at bounding box center [651, 311] width 1015 height 534
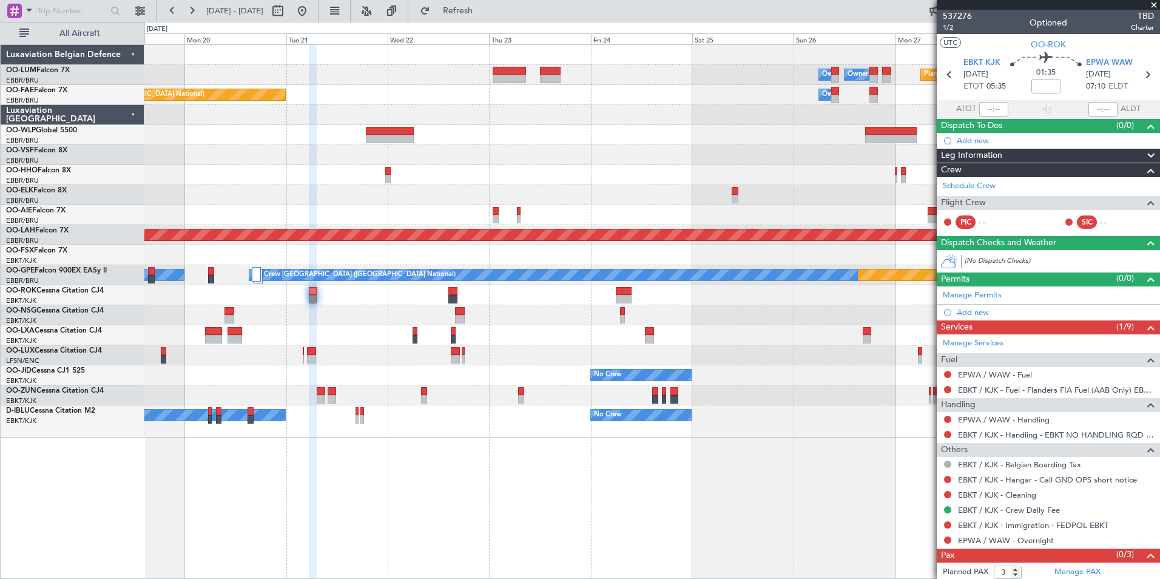
click at [184, 495] on div "Owner Melsbroek Air Base Owner Melsbroek Air Base Planned Maint Kortrijk-Wevelg…" at bounding box center [651, 311] width 1015 height 534
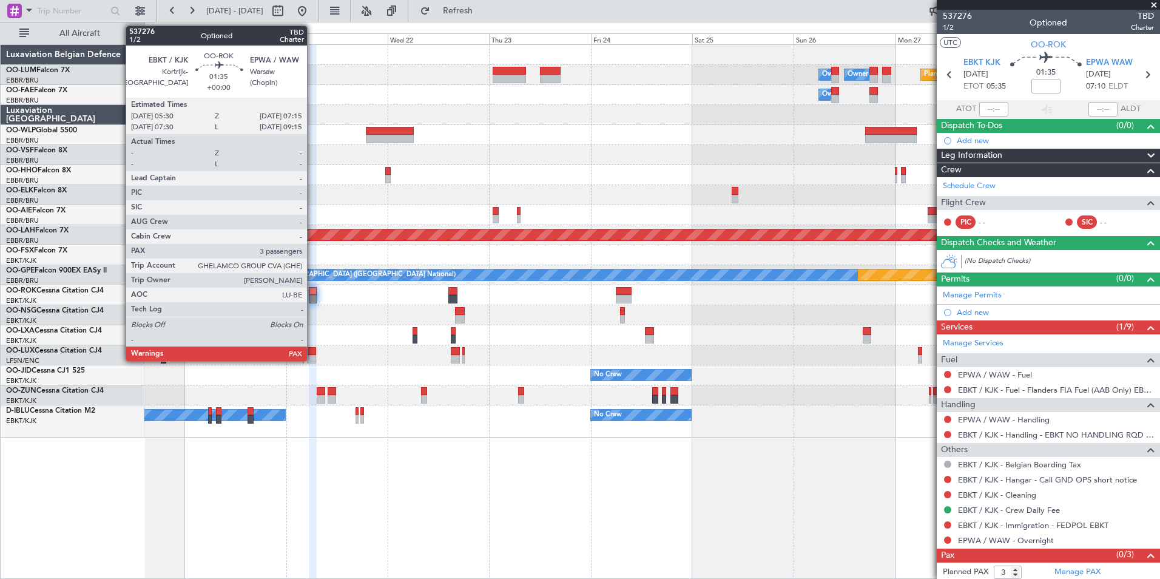
click at [312, 292] on div at bounding box center [313, 291] width 8 height 8
click at [312, 297] on div at bounding box center [313, 299] width 8 height 8
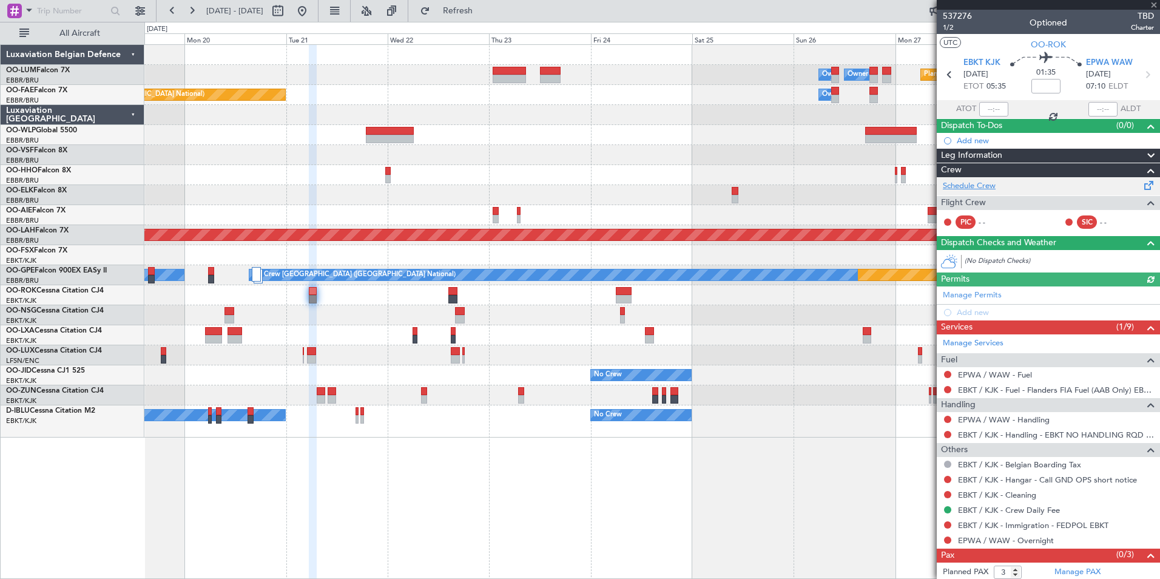
click at [989, 183] on link "Schedule Crew" at bounding box center [968, 186] width 53 height 12
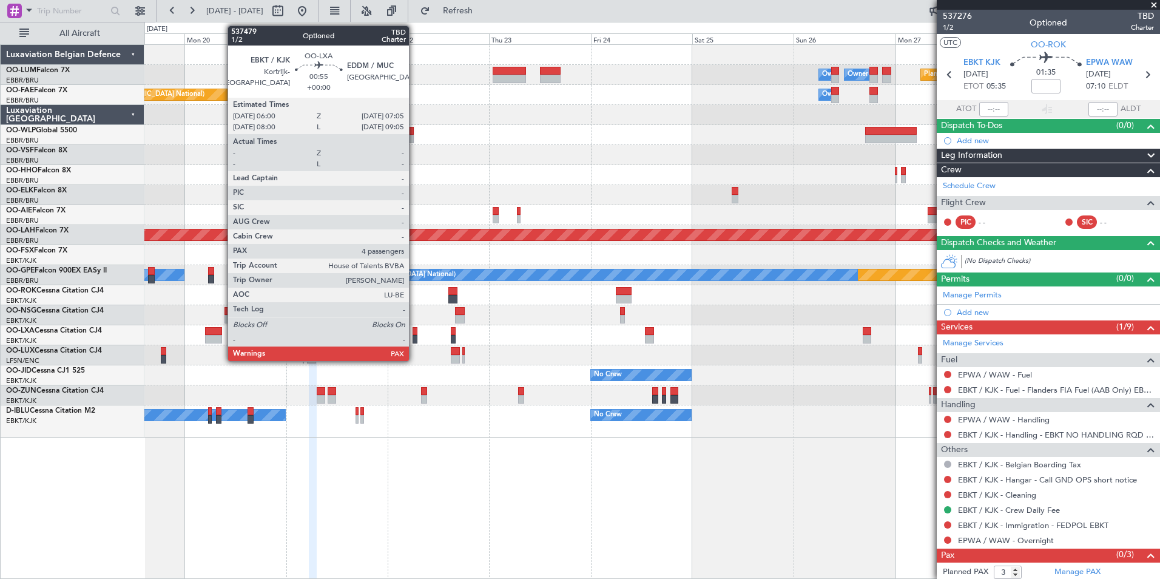
click at [414, 330] on div at bounding box center [414, 331] width 5 height 8
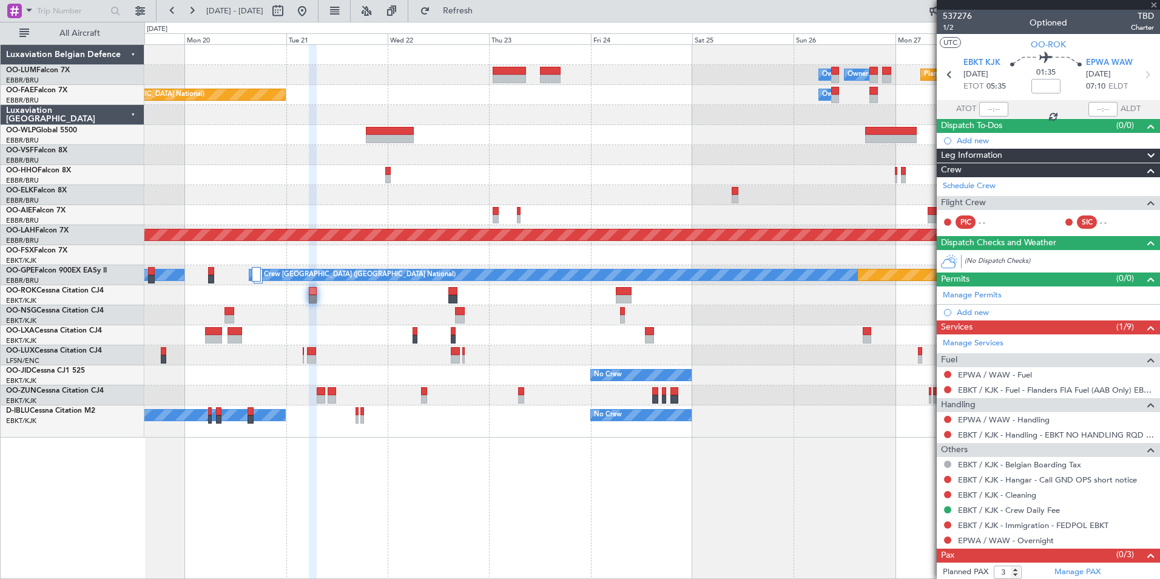
type input "4"
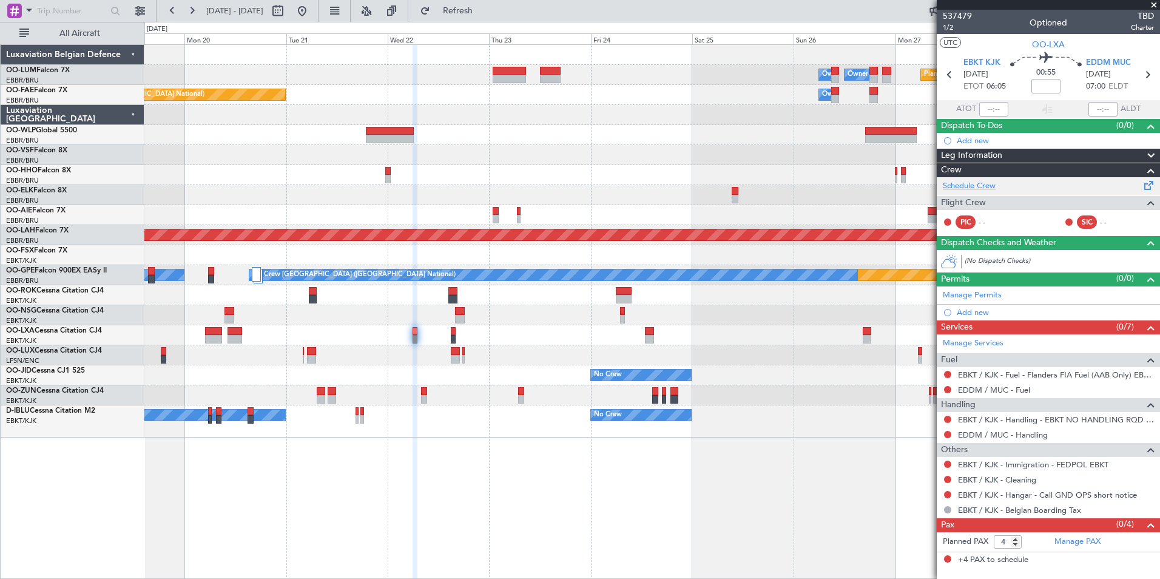
click at [984, 189] on link "Schedule Crew" at bounding box center [968, 186] width 53 height 12
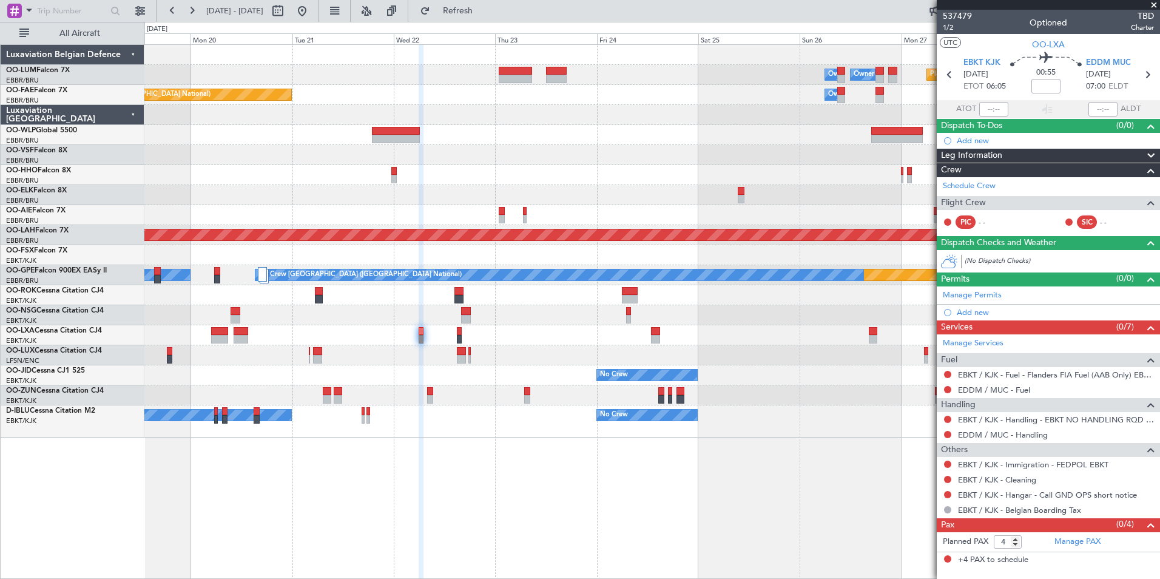
click at [485, 566] on div "Planned Maint Kortrijk-[GEOGRAPHIC_DATA] Owner [GEOGRAPHIC_DATA] Owner [GEOGRAP…" at bounding box center [651, 311] width 1015 height 534
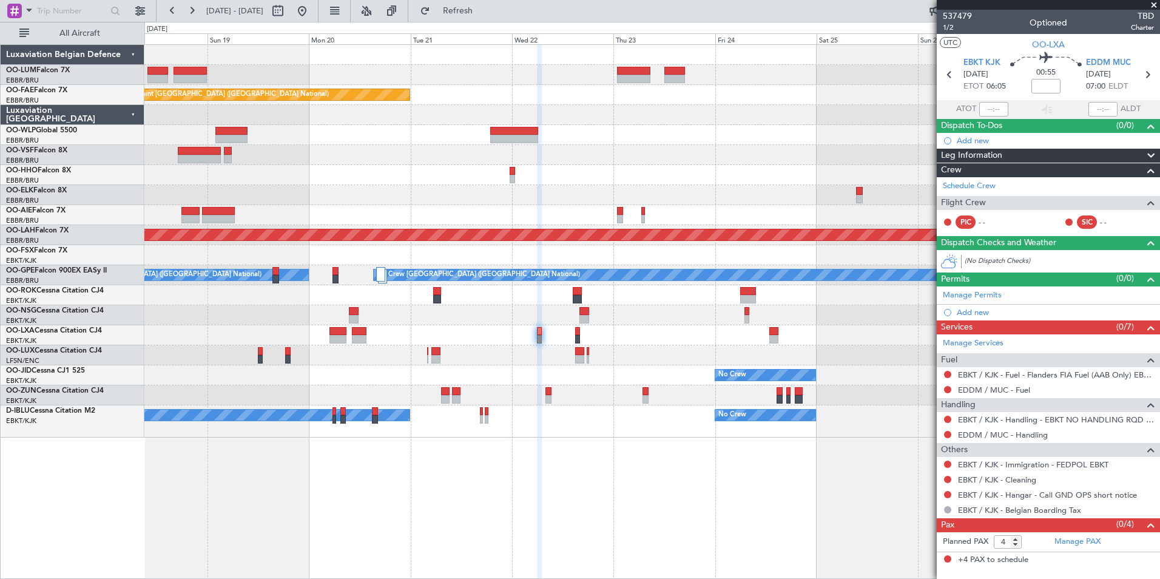
click at [590, 557] on div "Planned Maint Kortrijk-[GEOGRAPHIC_DATA] Owner [GEOGRAPHIC_DATA] Owner [GEOGRAP…" at bounding box center [651, 311] width 1015 height 534
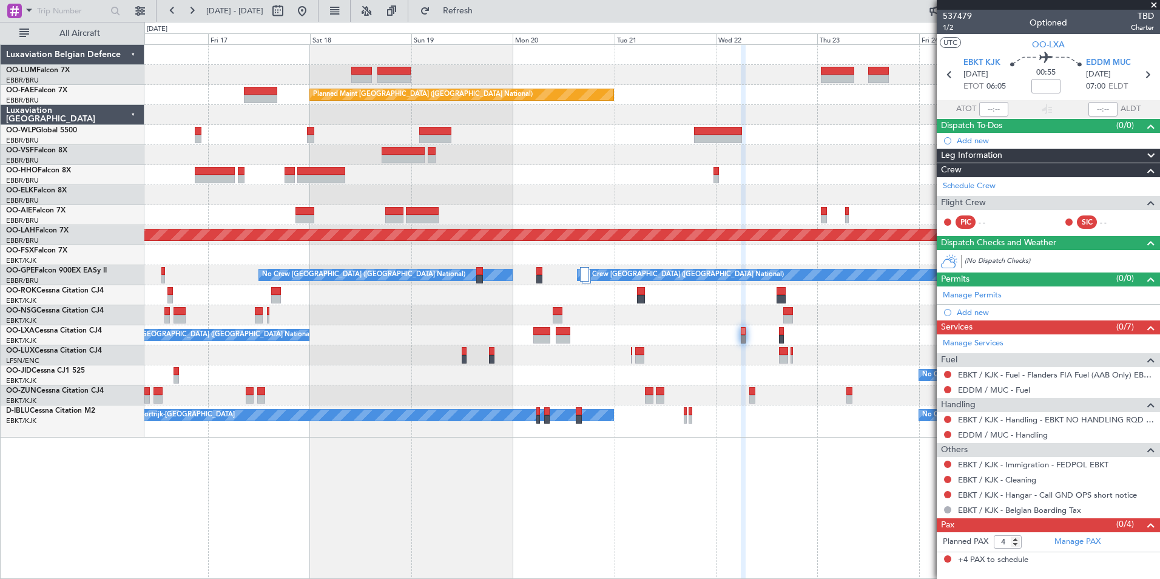
click at [562, 498] on div "Owner Melsbroek Air Base Owner [GEOGRAPHIC_DATA] Planned Maint [GEOGRAPHIC_DATA…" at bounding box center [651, 311] width 1015 height 534
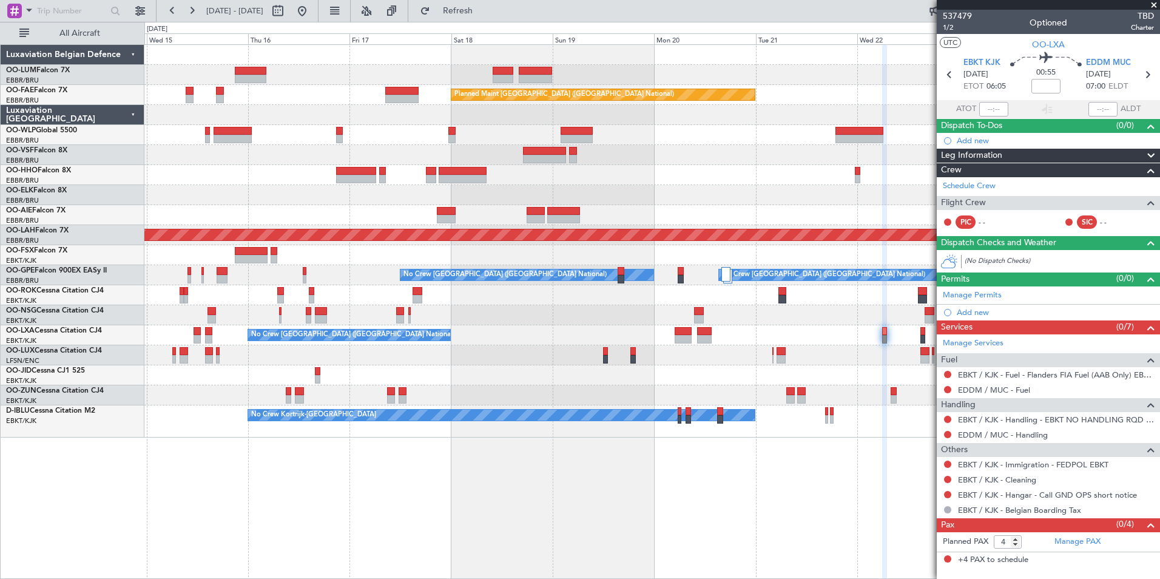
click at [691, 516] on div "Owner Melsbroek Air Base Owner [GEOGRAPHIC_DATA] Planned Maint [GEOGRAPHIC_DATA…" at bounding box center [651, 311] width 1015 height 534
click at [767, 501] on div "Owner Melsbroek Air Base Owner [GEOGRAPHIC_DATA] Planned Maint [GEOGRAPHIC_DATA…" at bounding box center [651, 311] width 1015 height 534
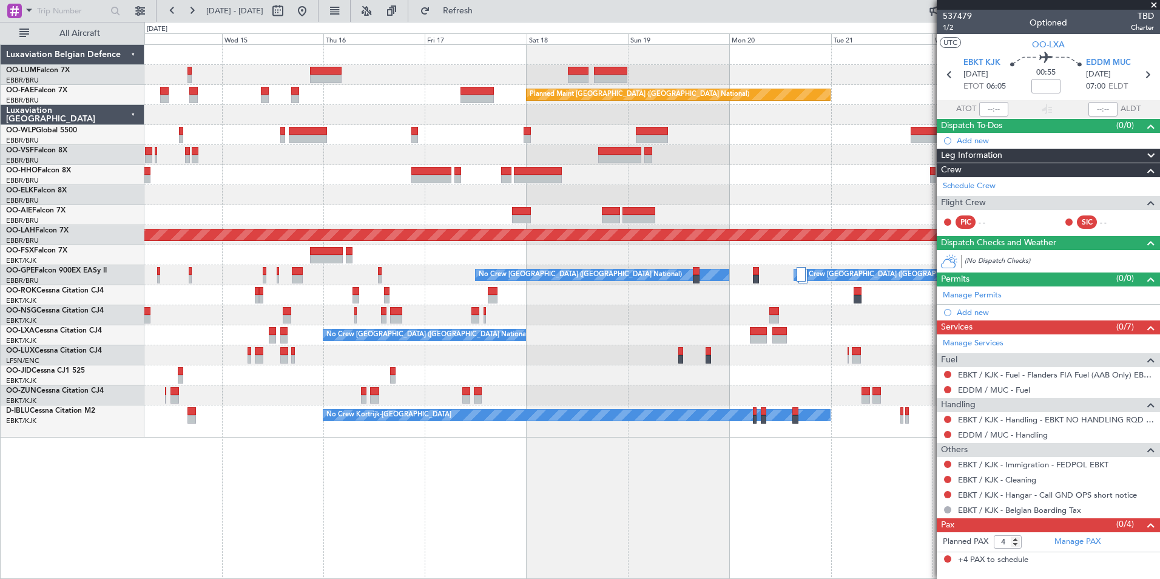
click at [621, 522] on div "Owner Melsbroek Air Base Owner [GEOGRAPHIC_DATA] Planned Maint [GEOGRAPHIC_DATA…" at bounding box center [651, 311] width 1015 height 534
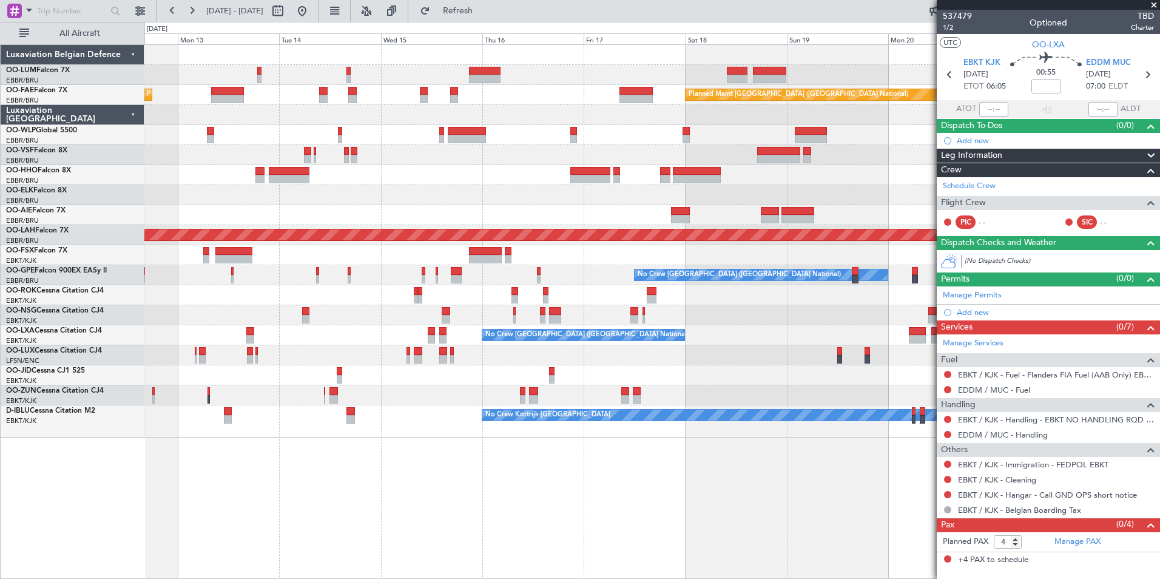
click at [566, 511] on div "Planned Maint [GEOGRAPHIC_DATA] ([GEOGRAPHIC_DATA] National) AOG Maint [GEOGRAP…" at bounding box center [651, 311] width 1015 height 534
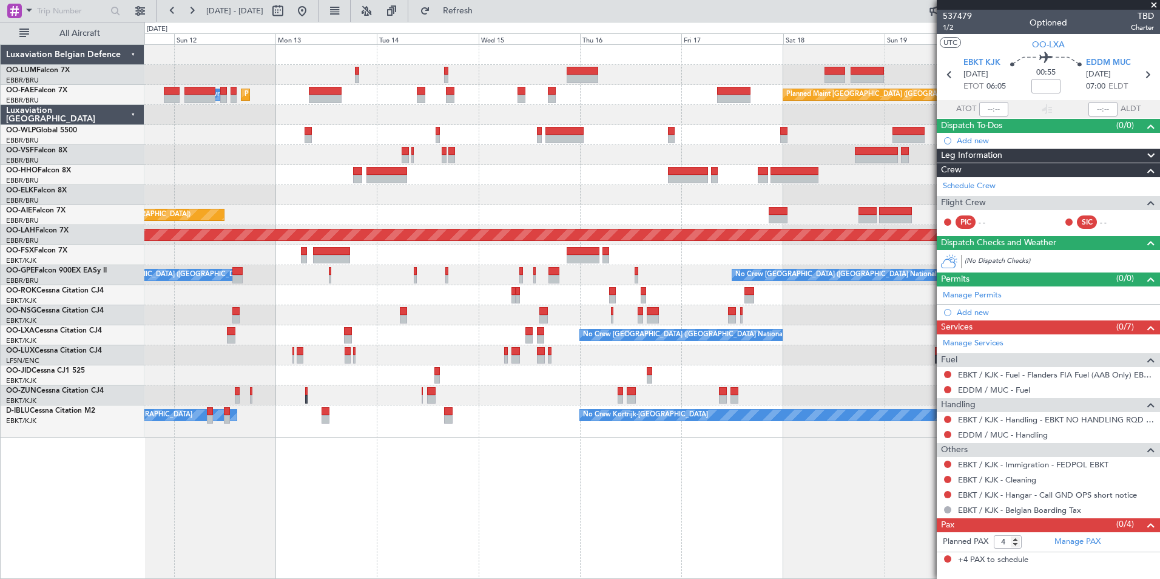
click at [620, 523] on div "Planned Maint [GEOGRAPHIC_DATA] ([GEOGRAPHIC_DATA] National) AOG Maint [GEOGRAP…" at bounding box center [651, 311] width 1015 height 534
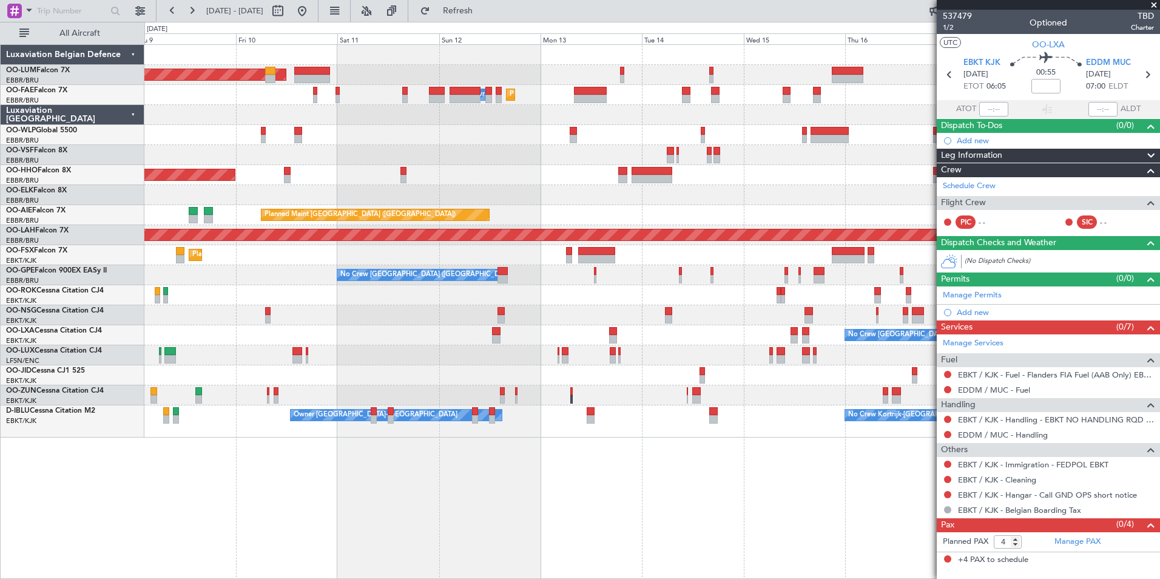
click at [705, 542] on div "Planned Maint [GEOGRAPHIC_DATA] ([GEOGRAPHIC_DATA] National) AOG Maint [GEOGRAP…" at bounding box center [651, 311] width 1015 height 534
click at [591, 553] on div "Planned Maint [GEOGRAPHIC_DATA] ([GEOGRAPHIC_DATA] National) AOG Maint [GEOGRAP…" at bounding box center [651, 311] width 1015 height 534
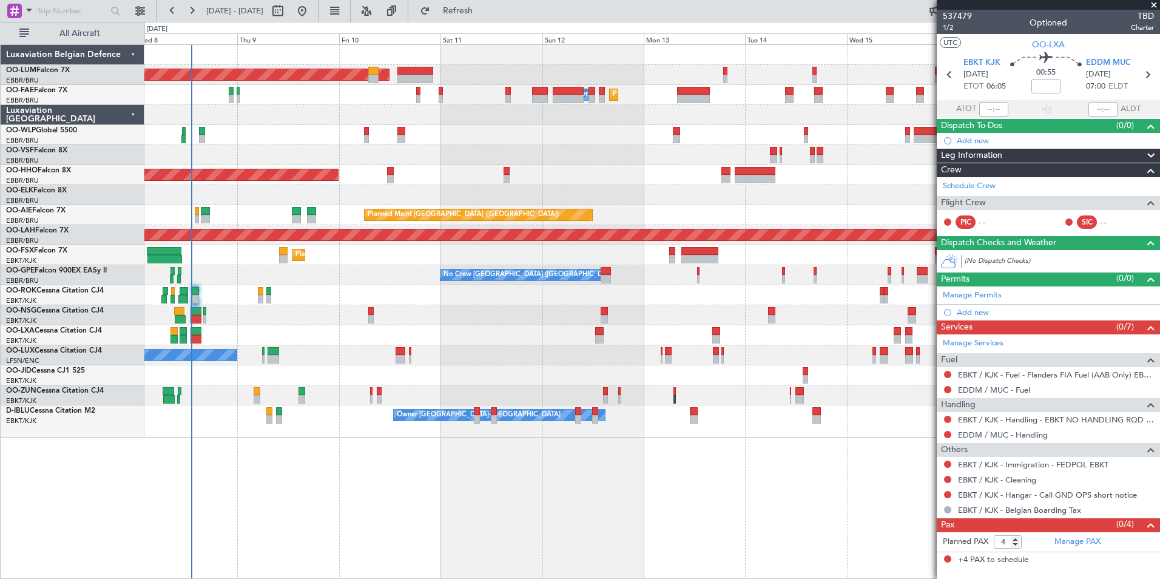
click at [523, 544] on div "Planned Maint [GEOGRAPHIC_DATA] ([GEOGRAPHIC_DATA] National) AOG Maint [GEOGRAP…" at bounding box center [651, 311] width 1015 height 534
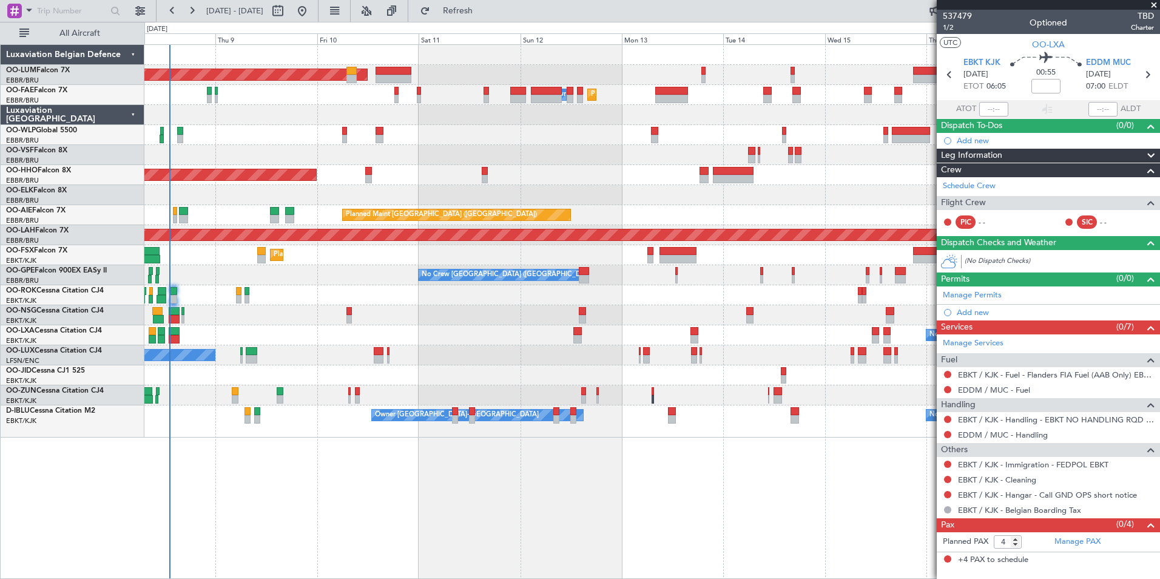
click at [357, 578] on html "[DATE] - [DATE] Refresh Quick Links All Aircraft Planned Maint [GEOGRAPHIC_DATA…" at bounding box center [580, 289] width 1160 height 579
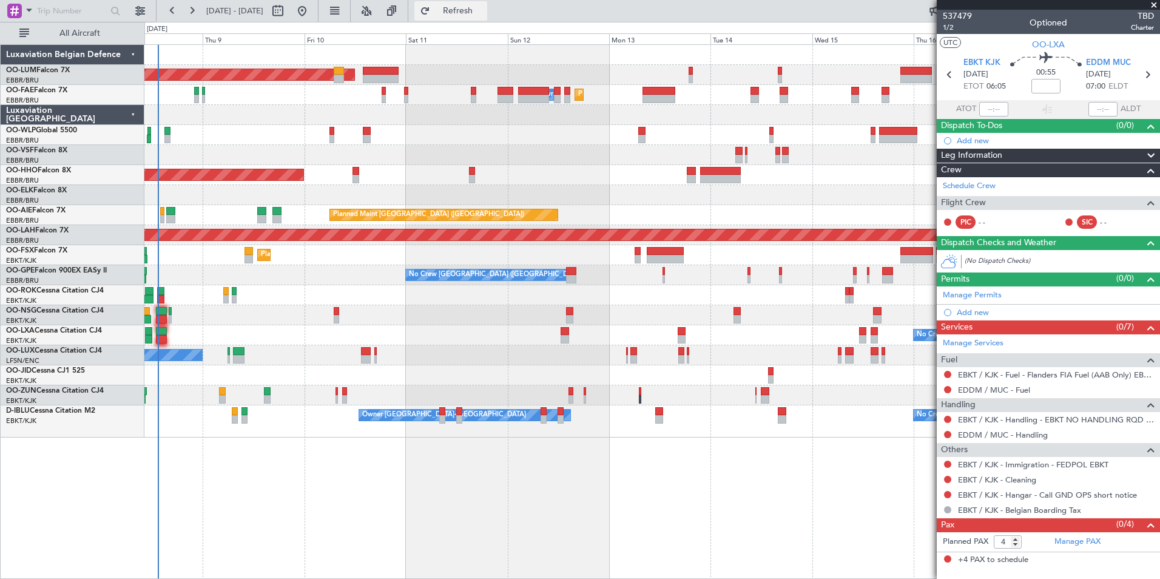
click at [483, 12] on span "Refresh" at bounding box center [457, 11] width 51 height 8
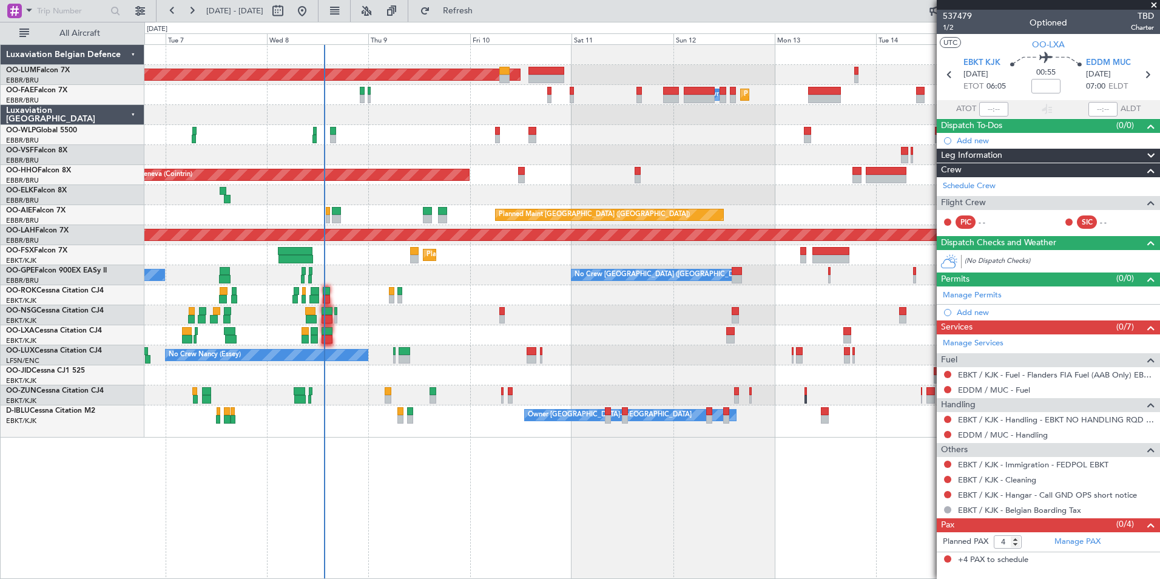
click at [564, 514] on div "Planned Maint [GEOGRAPHIC_DATA] ([GEOGRAPHIC_DATA] National) AOG Maint [GEOGRAP…" at bounding box center [651, 311] width 1015 height 534
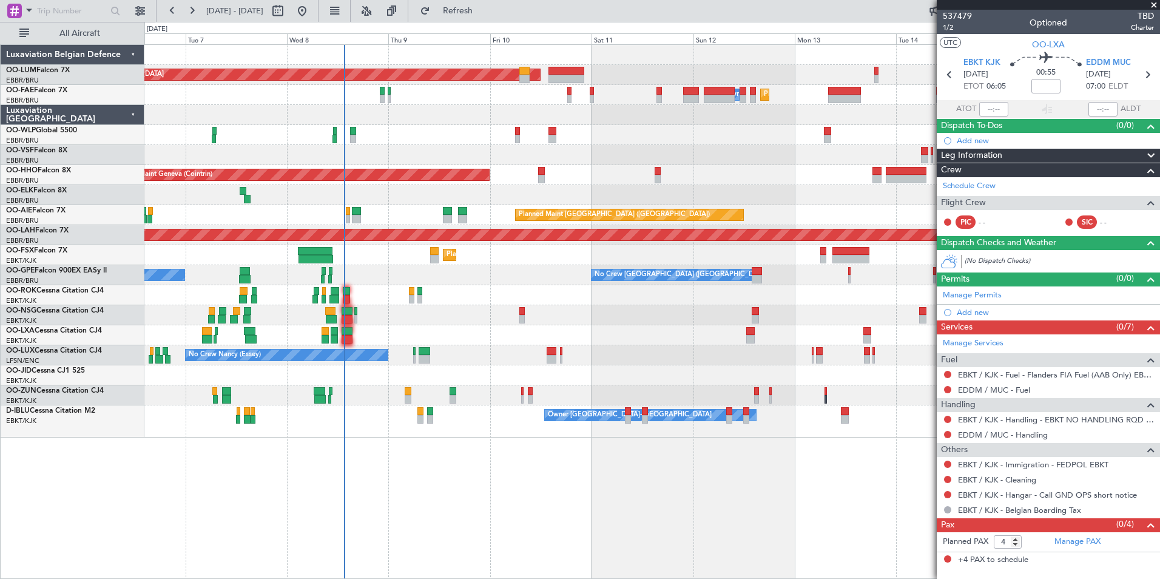
click at [334, 475] on div "Planned Maint [GEOGRAPHIC_DATA] ([GEOGRAPHIC_DATA] National) AOG Maint [GEOGRAP…" at bounding box center [651, 311] width 1015 height 534
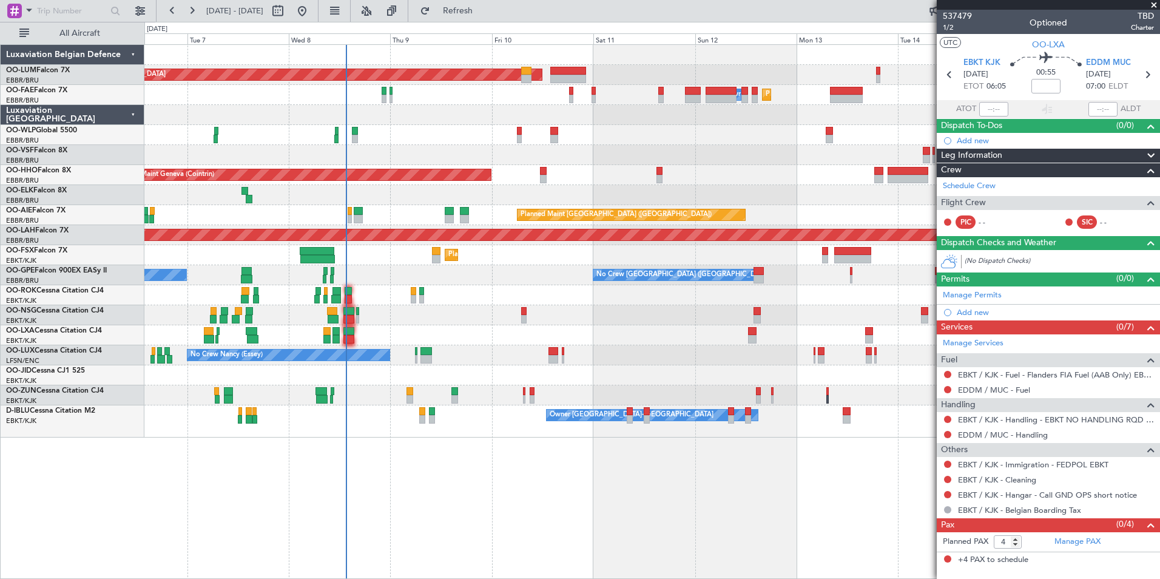
click at [523, 465] on div "Planned Maint [GEOGRAPHIC_DATA] ([GEOGRAPHIC_DATA] National) AOG Maint [GEOGRAP…" at bounding box center [651, 311] width 1015 height 534
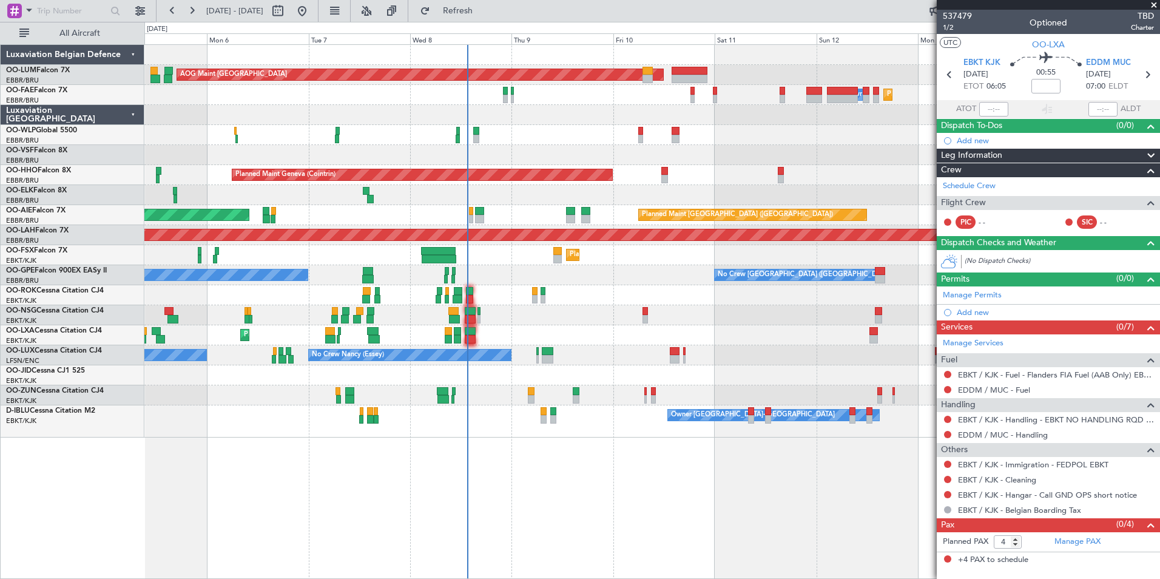
click at [450, 449] on div "Planned Maint [GEOGRAPHIC_DATA] ([GEOGRAPHIC_DATA] National) AOG Maint [GEOGRAP…" at bounding box center [580, 300] width 1160 height 557
click at [172, 4] on button at bounding box center [172, 10] width 19 height 19
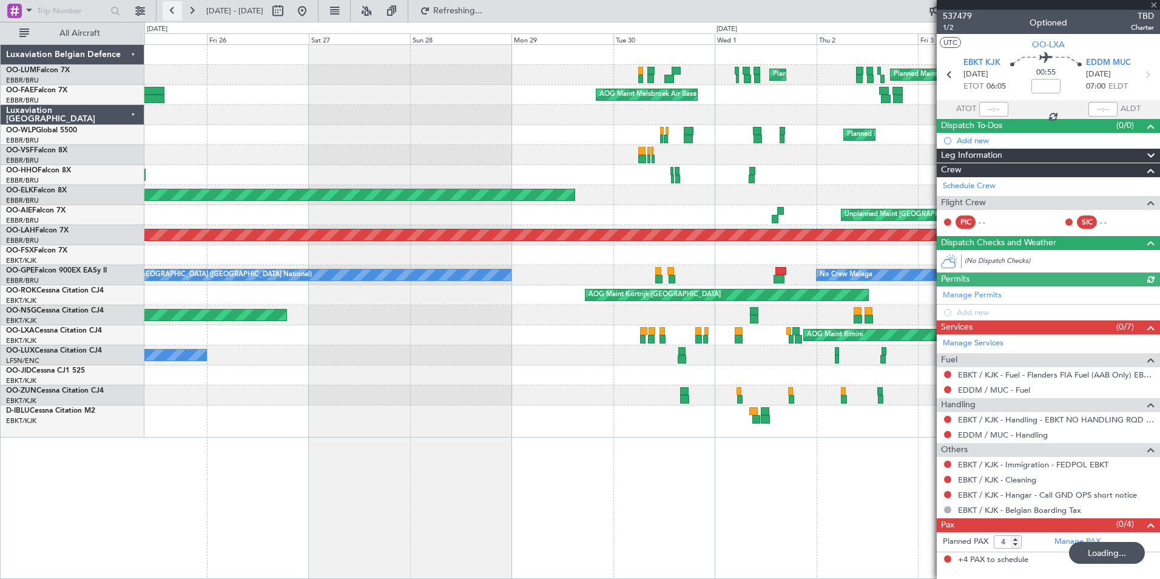
click at [173, 4] on button at bounding box center [172, 10] width 19 height 19
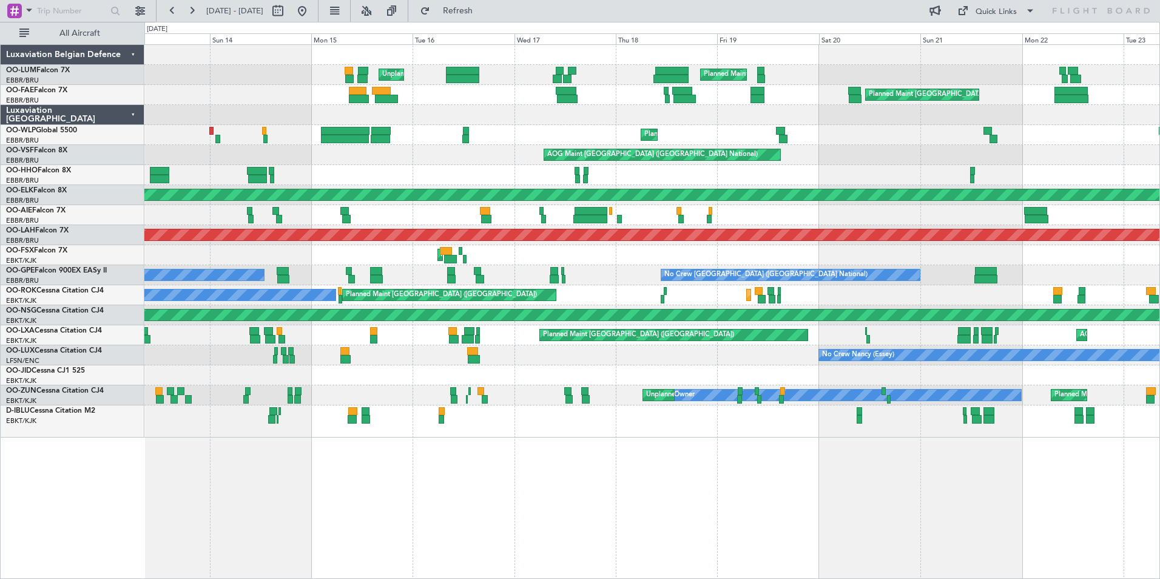
click at [327, 158] on div "Unplanned Maint [GEOGRAPHIC_DATA] ([GEOGRAPHIC_DATA] National) Planned Maint [G…" at bounding box center [651, 241] width 1015 height 392
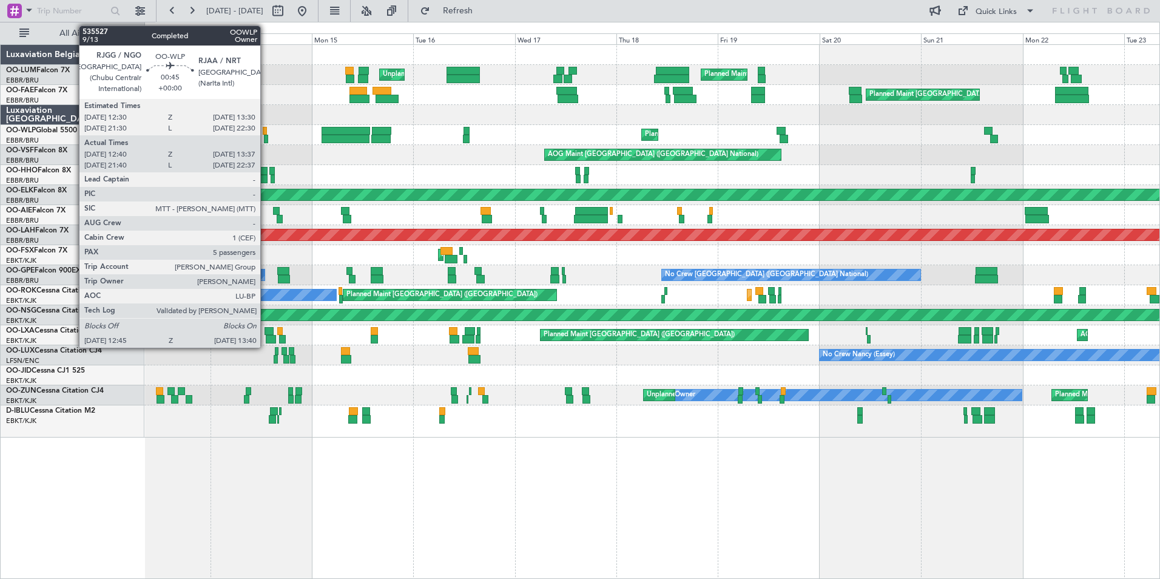
click at [266, 141] on div at bounding box center [266, 139] width 4 height 8
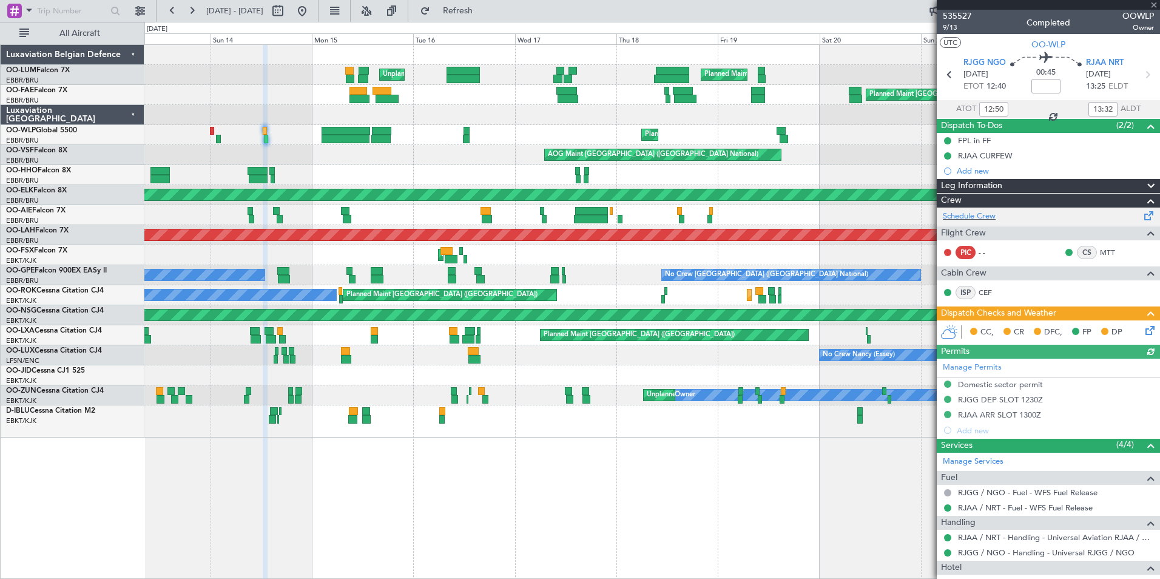
click at [996, 217] on div "Schedule Crew" at bounding box center [1047, 216] width 223 height 18
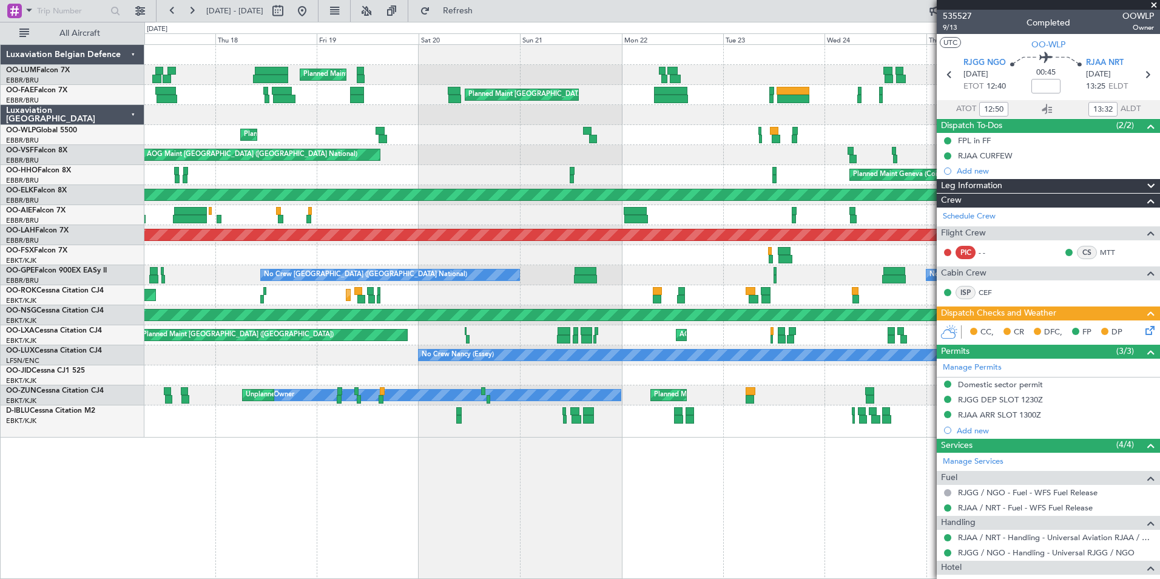
click at [0, 357] on html "[DATE] - [DATE] Refresh Quick Links All Aircraft Planned Maint [GEOGRAPHIC_DATA…" at bounding box center [580, 289] width 1160 height 579
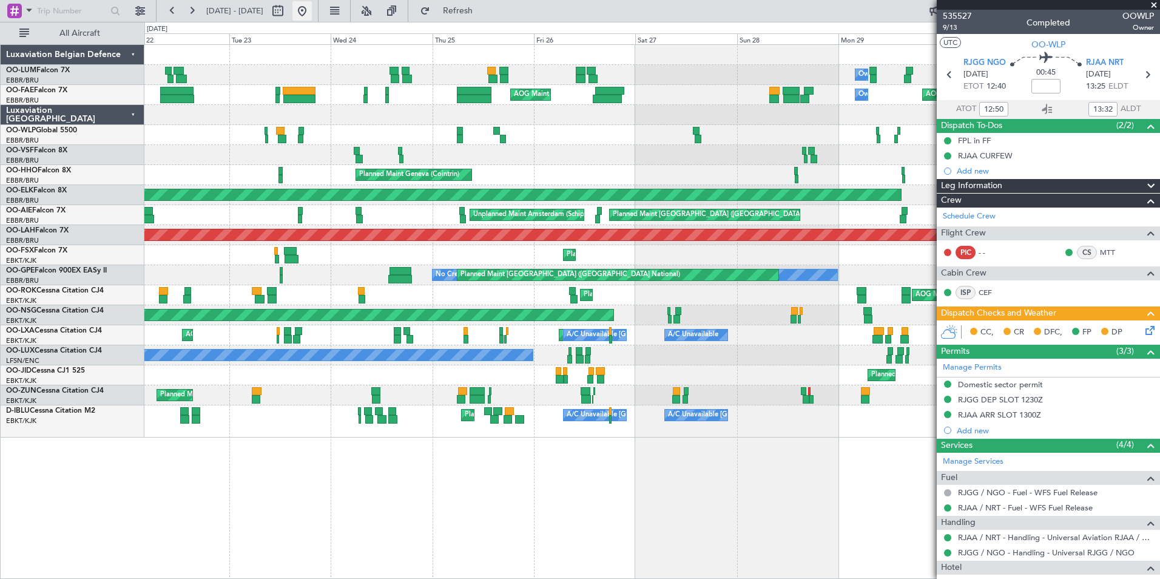
click at [312, 5] on button at bounding box center [301, 10] width 19 height 19
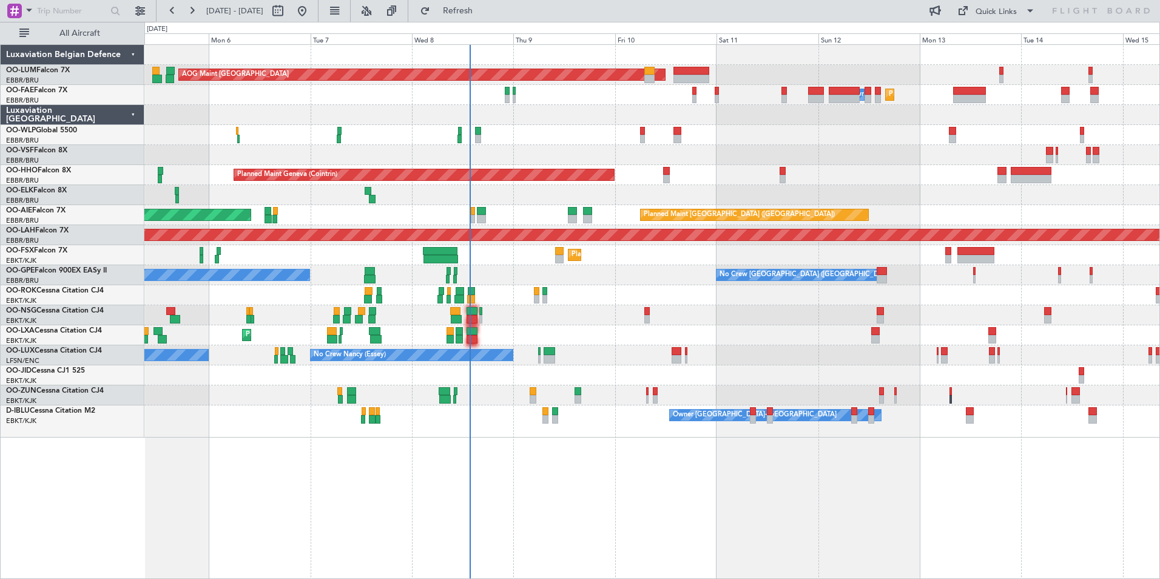
click at [434, 458] on div "Planned Maint Brussels (Brussels National) AOG Maint Sibiu Planned Maint Brusse…" at bounding box center [651, 311] width 1015 height 534
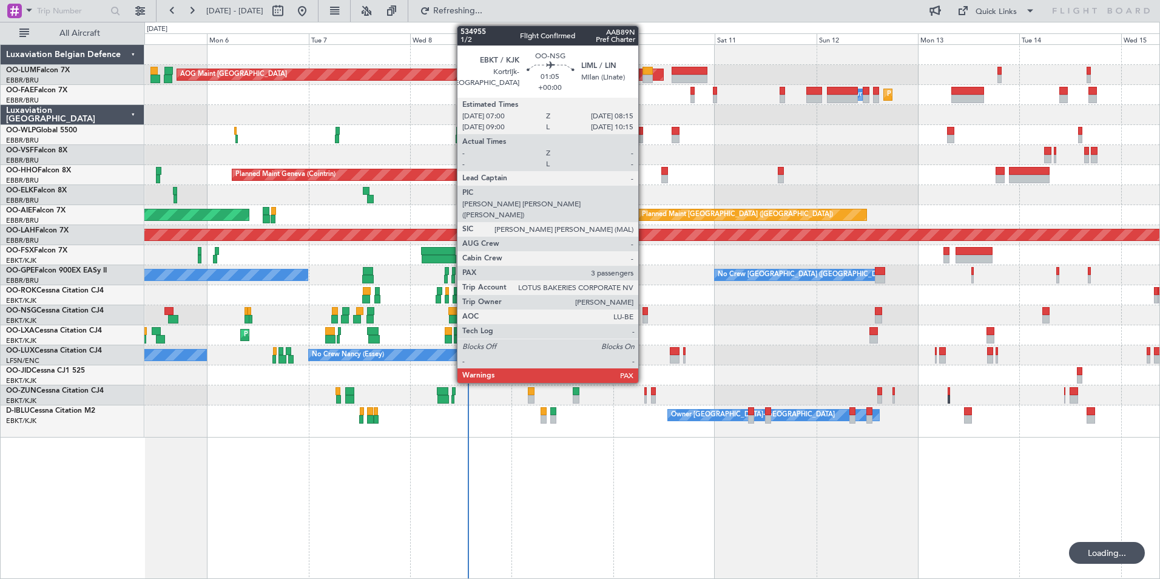
click at [643, 311] on div at bounding box center [644, 311] width 5 height 8
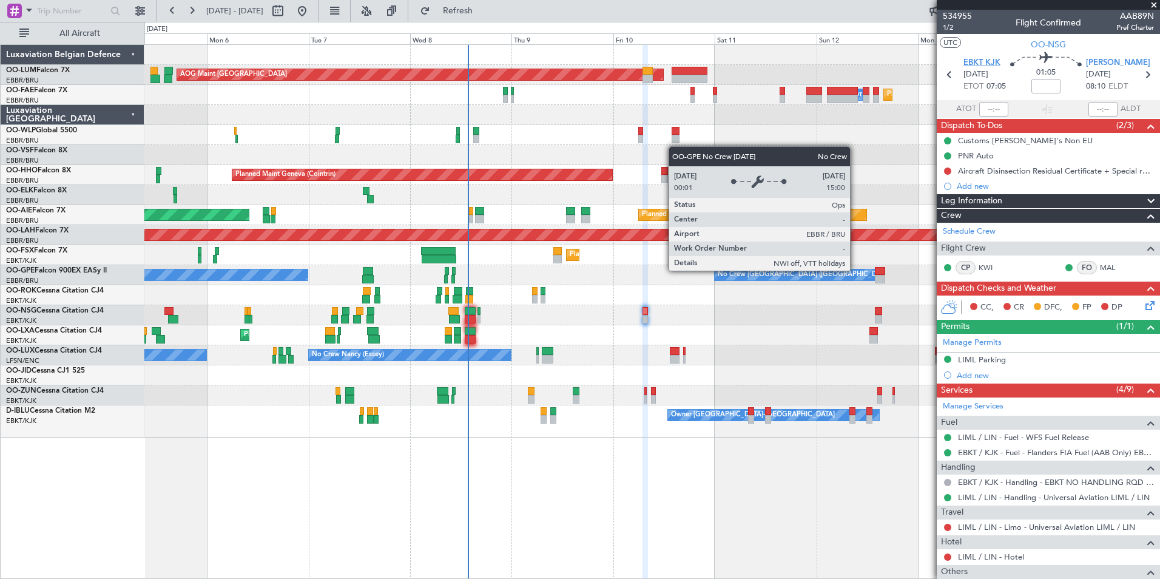
click at [967, 64] on span "EBKT KJK" at bounding box center [981, 63] width 37 height 12
click at [483, 14] on span "Refresh" at bounding box center [457, 11] width 51 height 8
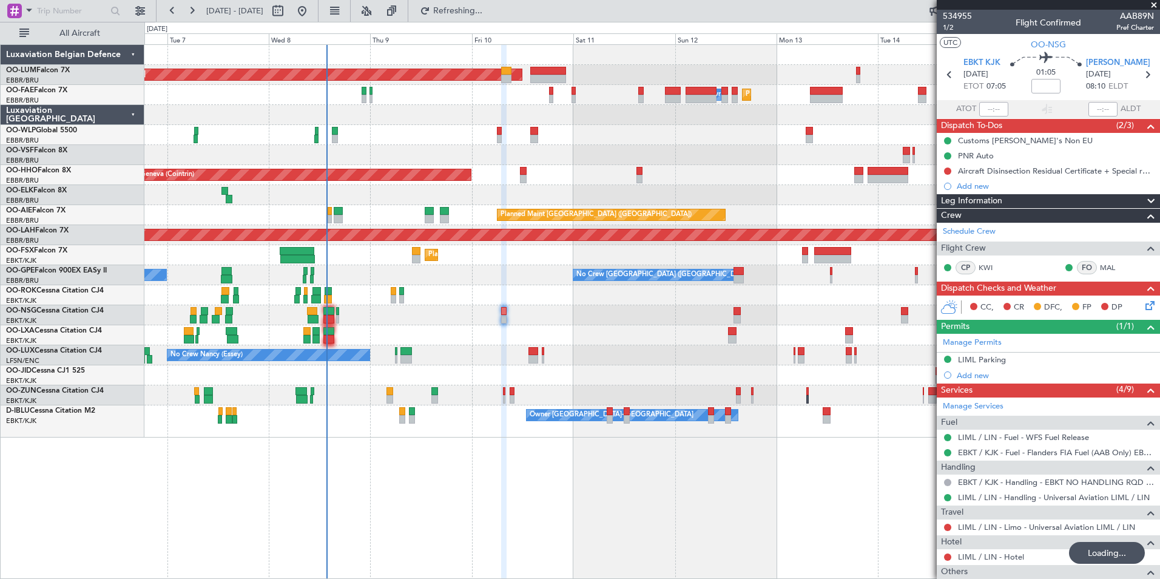
click at [300, 535] on div "Planned Maint Brussels (Brussels National) AOG Maint Sibiu Planned Maint Brusse…" at bounding box center [651, 311] width 1015 height 534
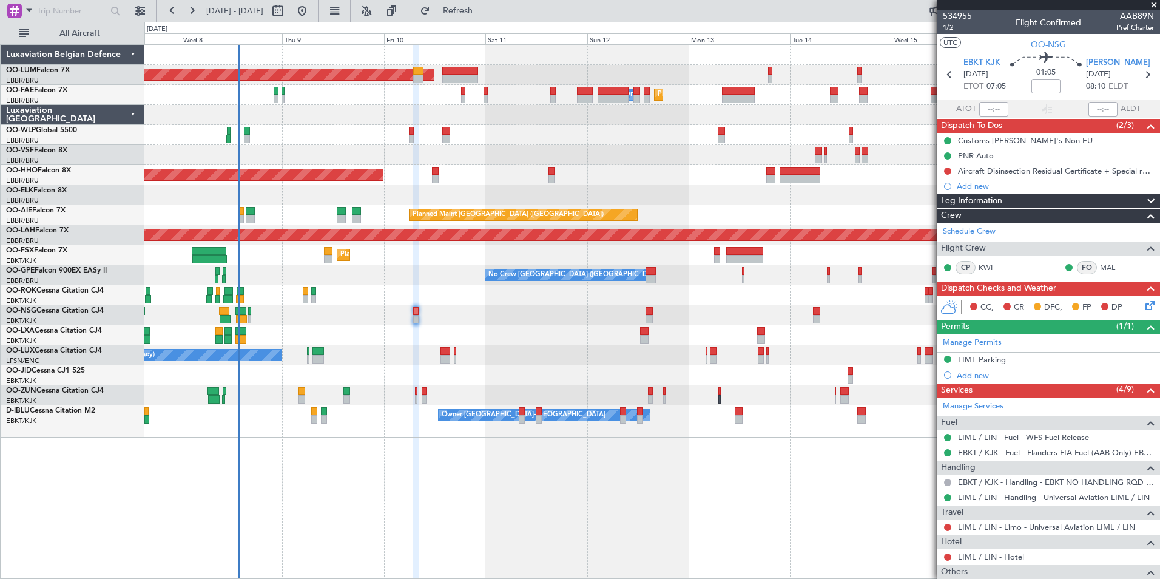
click at [329, 378] on div at bounding box center [651, 375] width 1015 height 20
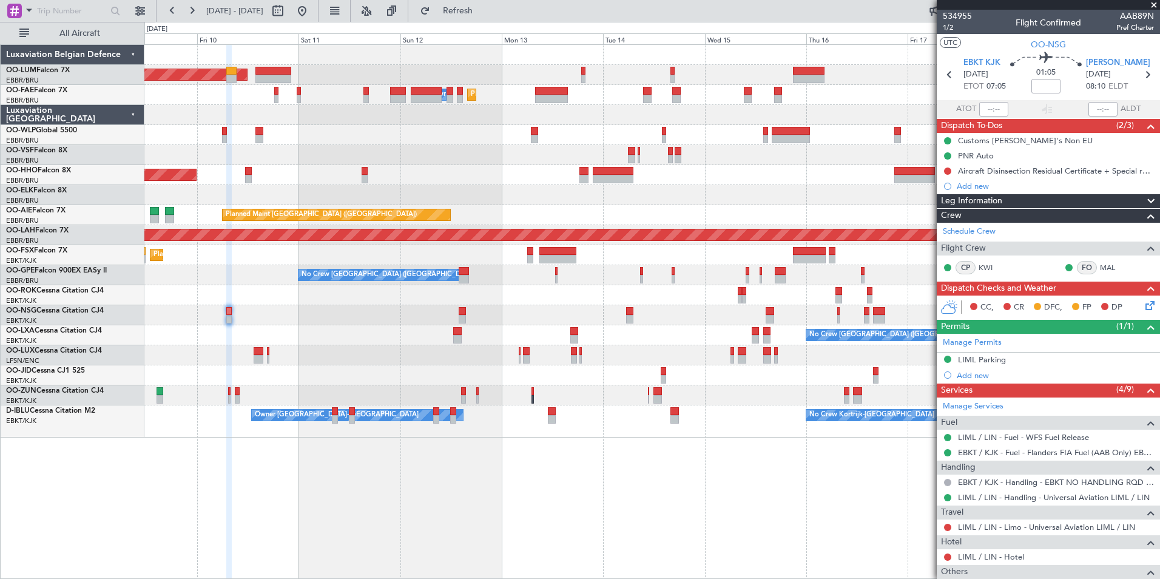
click at [520, 534] on div "Planned Maint Brussels (Brussels National) AOG Maint Sibiu Planned Maint Melsbr…" at bounding box center [651, 311] width 1015 height 534
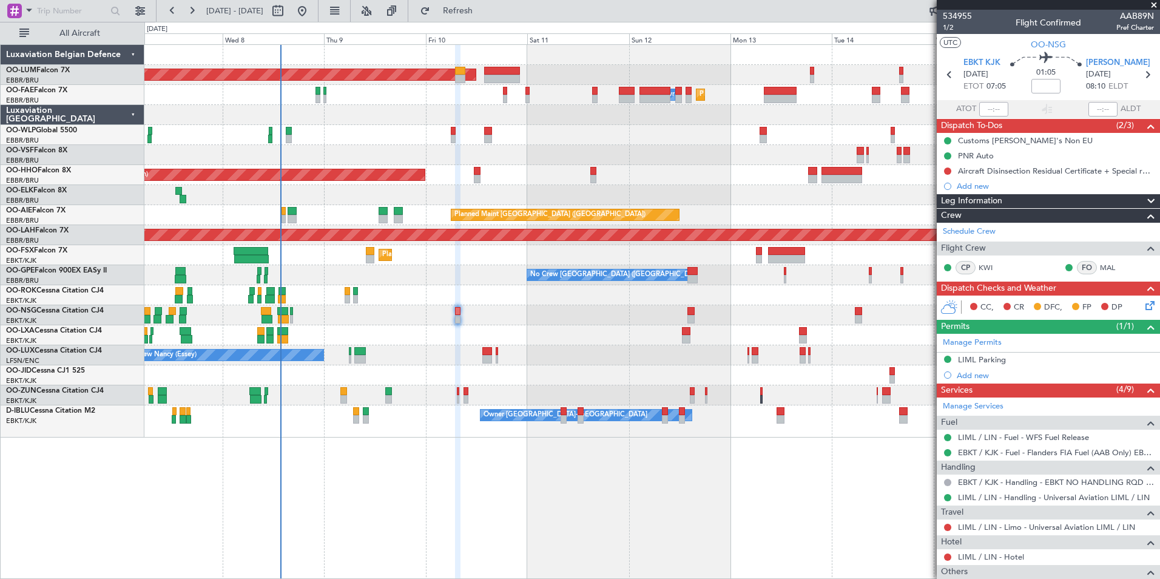
click at [796, 566] on div "Planned Maint Brussels (Brussels National) AOG Maint Sibiu Planned Maint Melsbr…" at bounding box center [651, 311] width 1015 height 534
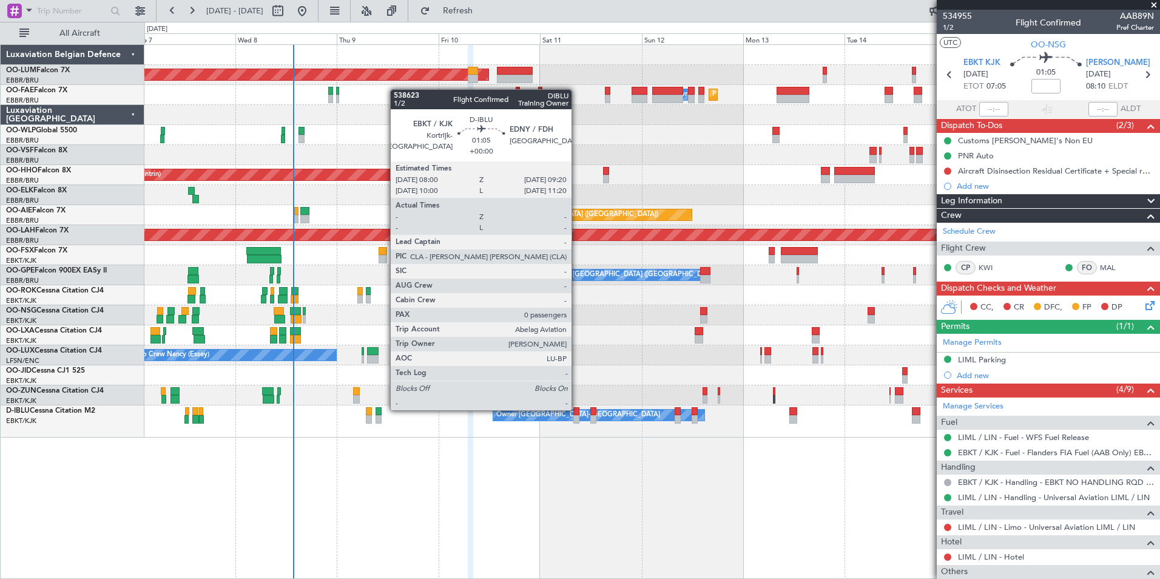
click at [577, 409] on div at bounding box center [576, 411] width 6 height 8
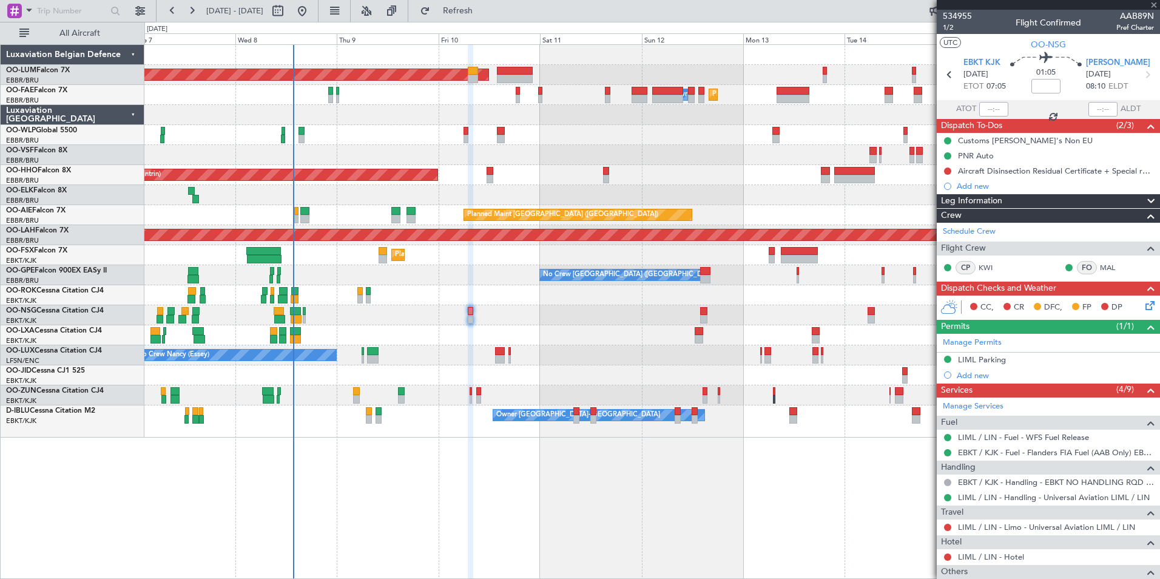
type input "0"
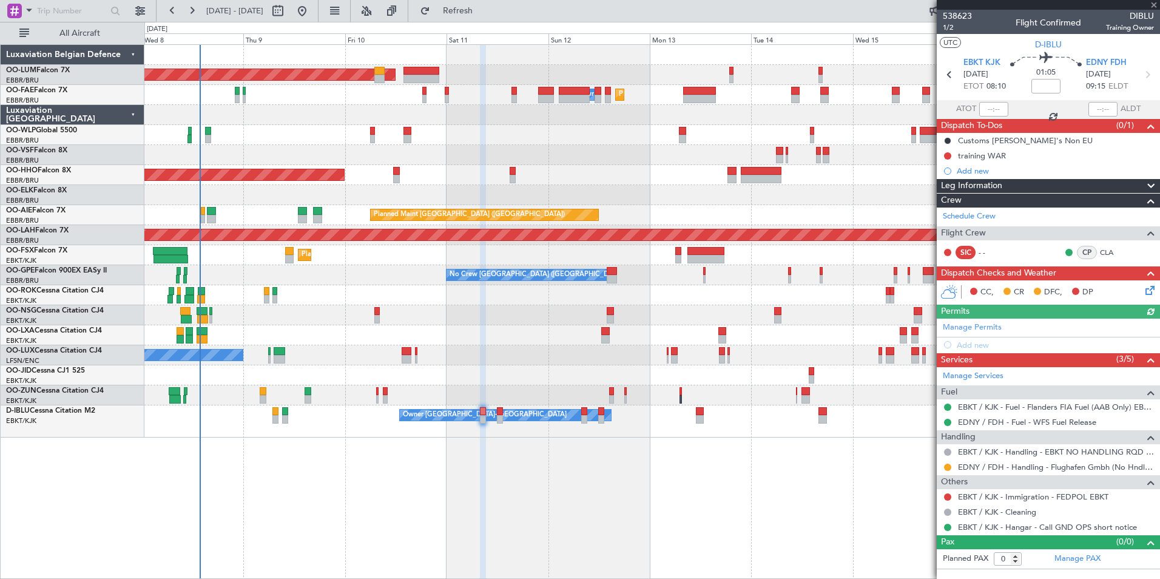
click at [651, 463] on div "Planned Maint [GEOGRAPHIC_DATA] ([GEOGRAPHIC_DATA] National) AOG Maint [GEOGRAP…" at bounding box center [651, 311] width 1015 height 534
click at [653, 502] on div "Planned Maint [GEOGRAPHIC_DATA] ([GEOGRAPHIC_DATA] National) AOG Maint [GEOGRAP…" at bounding box center [651, 311] width 1015 height 534
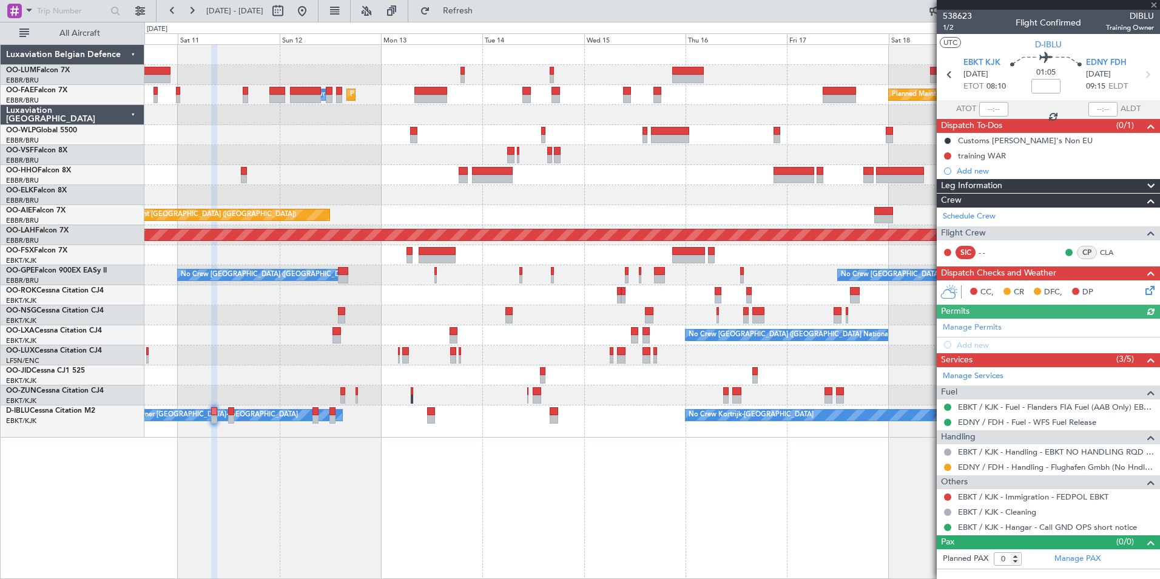
click at [644, 491] on div "Planned Maint Brussels (Brussels National) AOG Maint Sibiu Planned Maint Melsbr…" at bounding box center [651, 311] width 1015 height 534
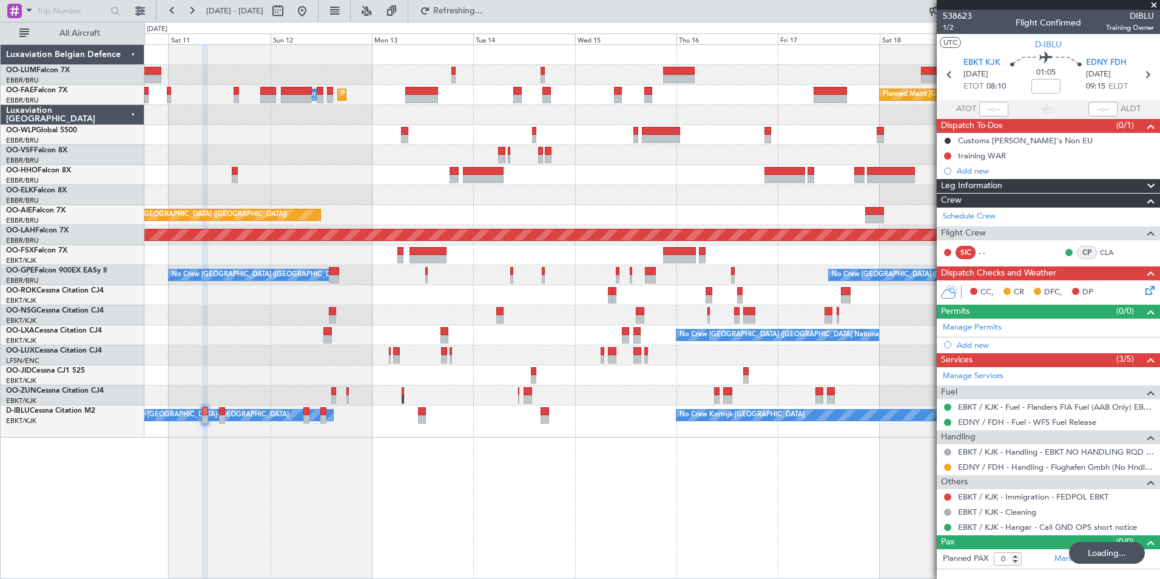
click at [383, 488] on div "Planned Maint Brussels (Brussels National) AOG Maint Sibiu Planned Maint Melsbr…" at bounding box center [651, 311] width 1015 height 534
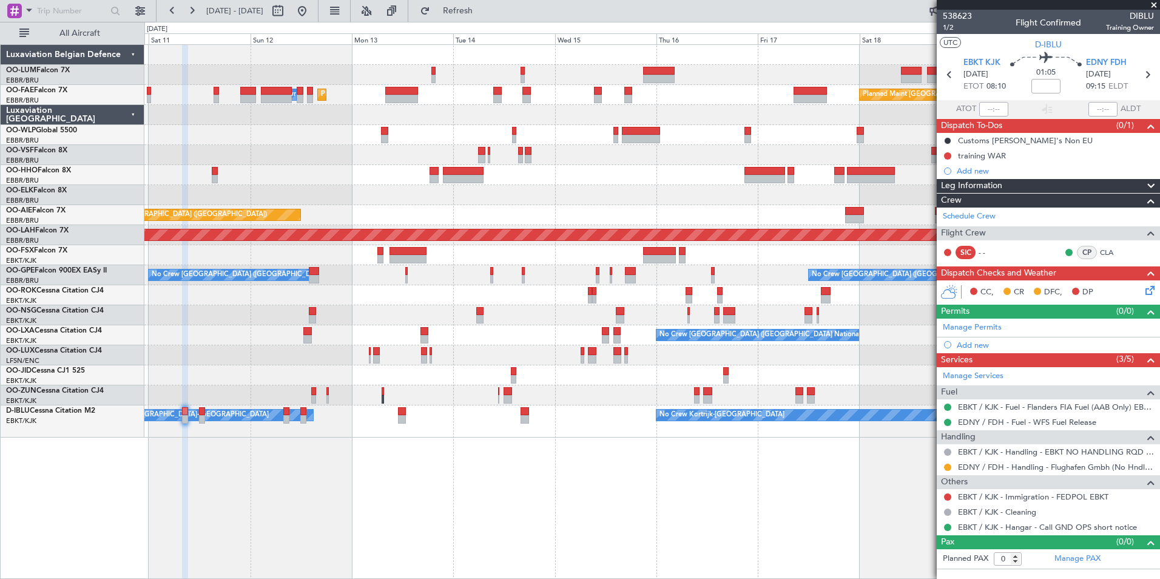
click at [844, 495] on div "Planned Maint Brussels (Brussels National) AOG Maint Sibiu Planned Maint Brusse…" at bounding box center [651, 311] width 1015 height 534
click at [579, 489] on div "Planned Maint Brussels (Brussels National) AOG Maint Sibiu Planned Maint Brusse…" at bounding box center [651, 311] width 1015 height 534
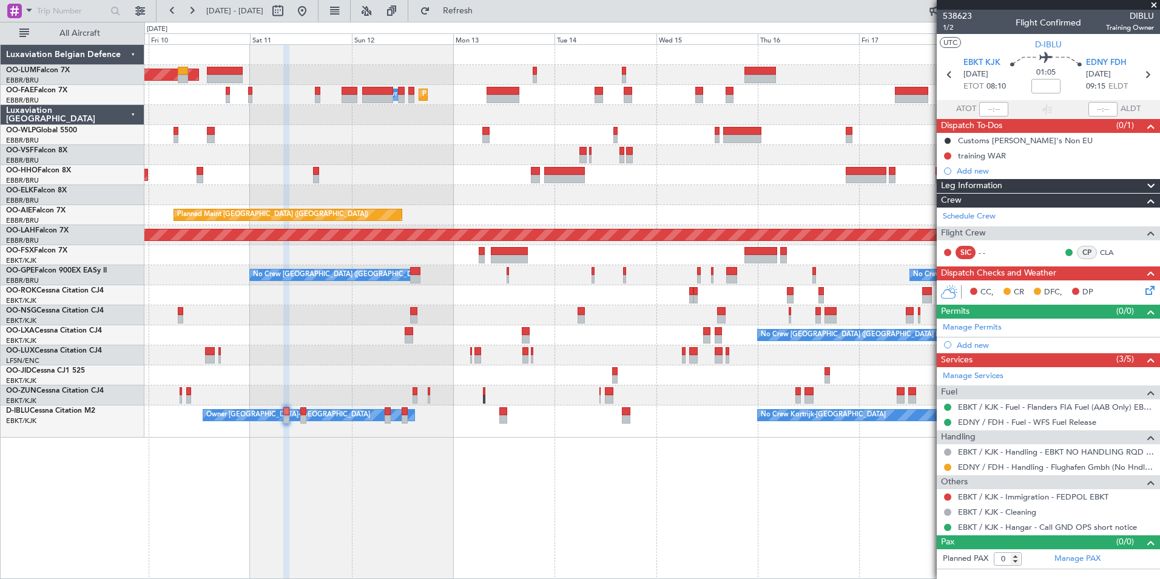
click at [661, 488] on div "Planned Maint Brussels (Brussels National) AOG Maint Sibiu Planned Maint Brusse…" at bounding box center [651, 311] width 1015 height 534
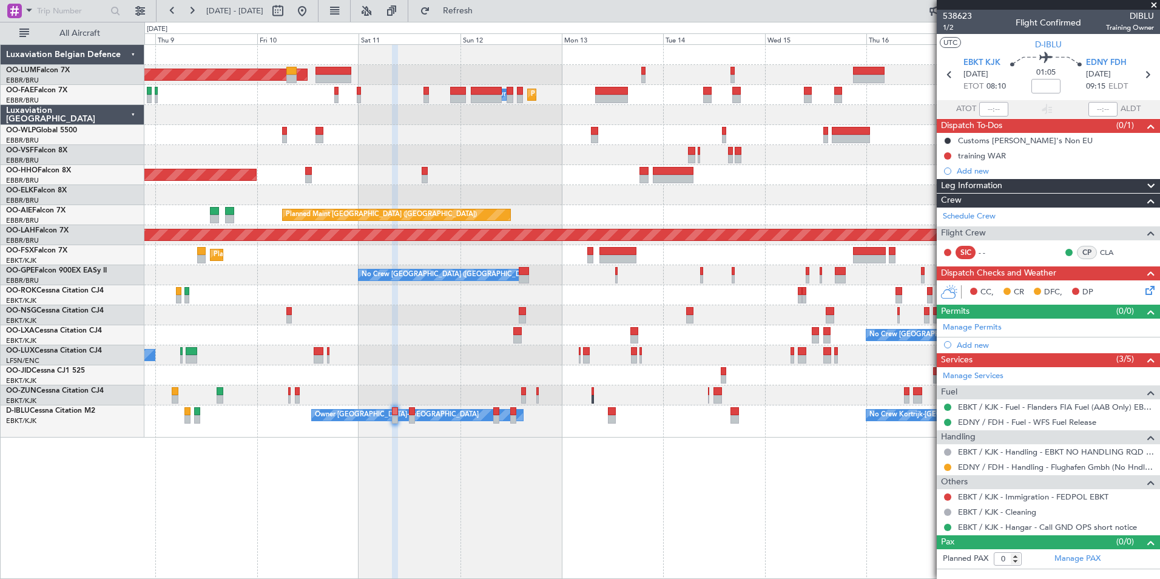
click at [643, 489] on div "Planned Maint Brussels (Brussels National) AOG Maint Sibiu Planned Maint Brusse…" at bounding box center [651, 311] width 1015 height 534
click at [603, 503] on div "Planned Maint Brussels (Brussels National) AOG Maint Sibiu Planned Maint Brusse…" at bounding box center [651, 311] width 1015 height 534
click at [560, 506] on div "Planned Maint Brussels (Brussels National) AOG Maint Sibiu Planned Maint Brusse…" at bounding box center [651, 311] width 1015 height 534
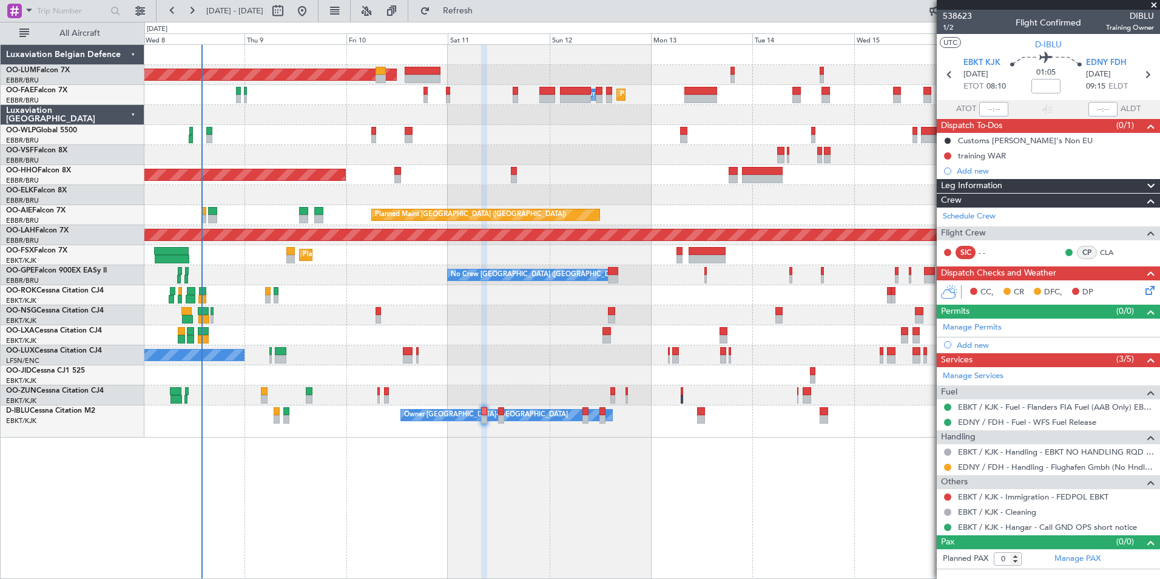
click at [394, 510] on div "Planned Maint [GEOGRAPHIC_DATA] ([GEOGRAPHIC_DATA] National) AOG Maint [GEOGRAP…" at bounding box center [651, 311] width 1015 height 534
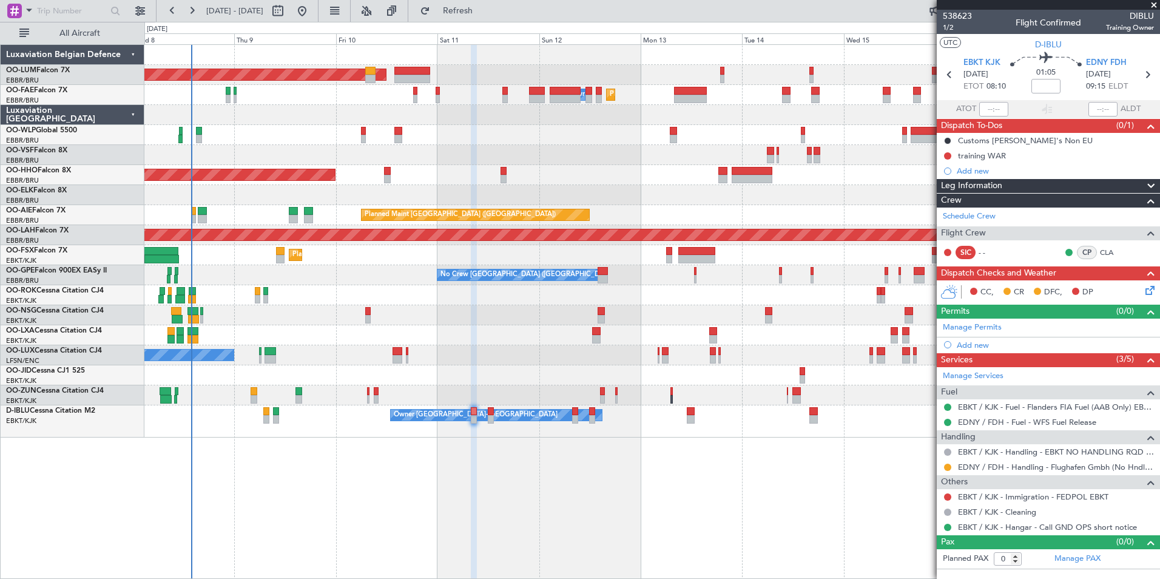
click at [683, 515] on div "Planned Maint [GEOGRAPHIC_DATA] ([GEOGRAPHIC_DATA] National) AOG Maint [GEOGRAP…" at bounding box center [651, 311] width 1015 height 534
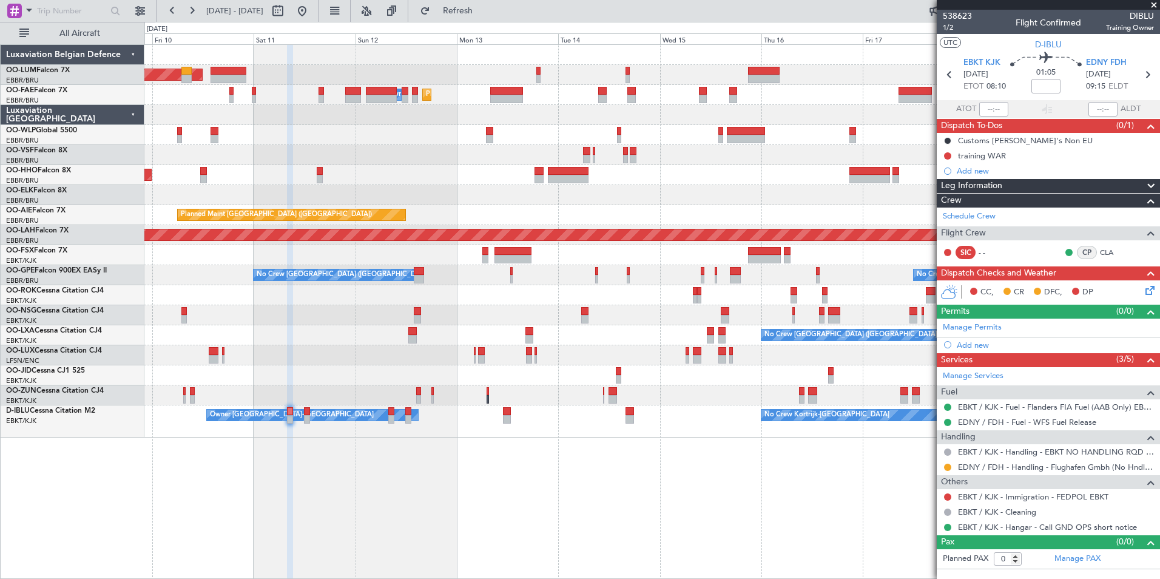
click at [650, 499] on div "Planned Maint Brussels (Brussels National) AOG Maint Sibiu Planned Maint Melsbr…" at bounding box center [651, 311] width 1015 height 534
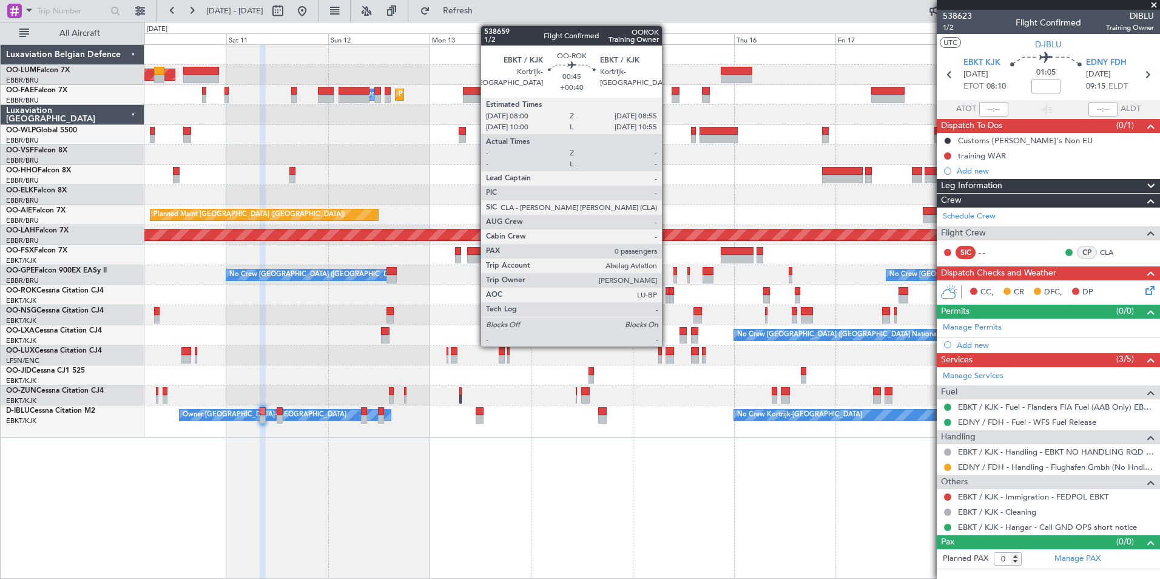
click at [667, 294] on div at bounding box center [667, 291] width 4 height 8
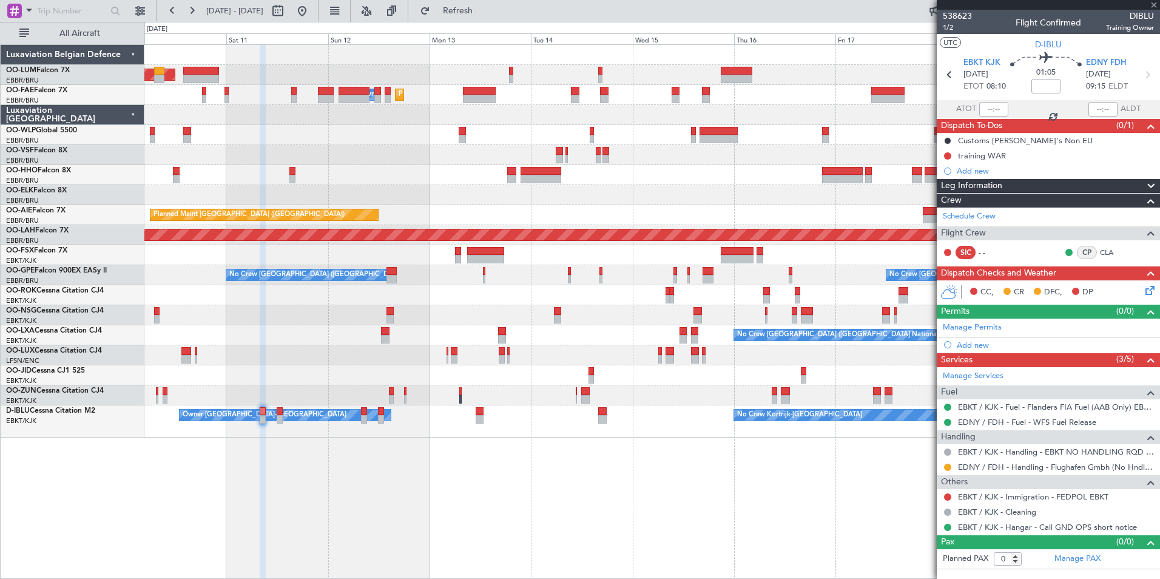
type input "+00:40"
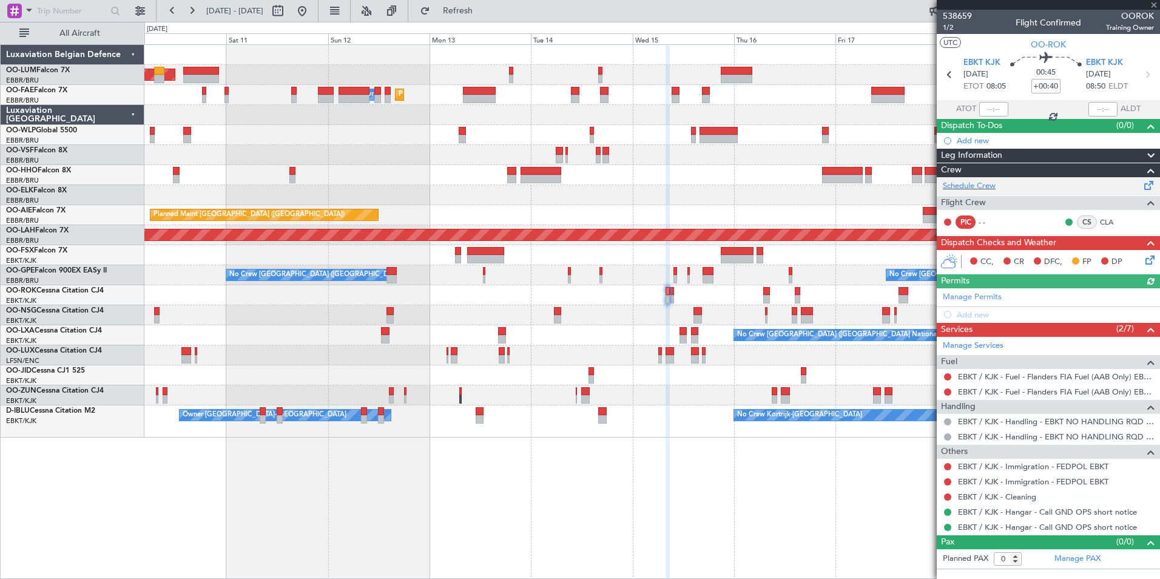
click at [972, 193] on div "Schedule Crew" at bounding box center [1047, 186] width 223 height 18
click at [485, 4] on button "Refresh" at bounding box center [450, 10] width 73 height 19
click at [384, 518] on div "Planned Maint Brussels (Brussels National) AOG Maint Sibiu Planned Maint Brusse…" at bounding box center [651, 311] width 1015 height 534
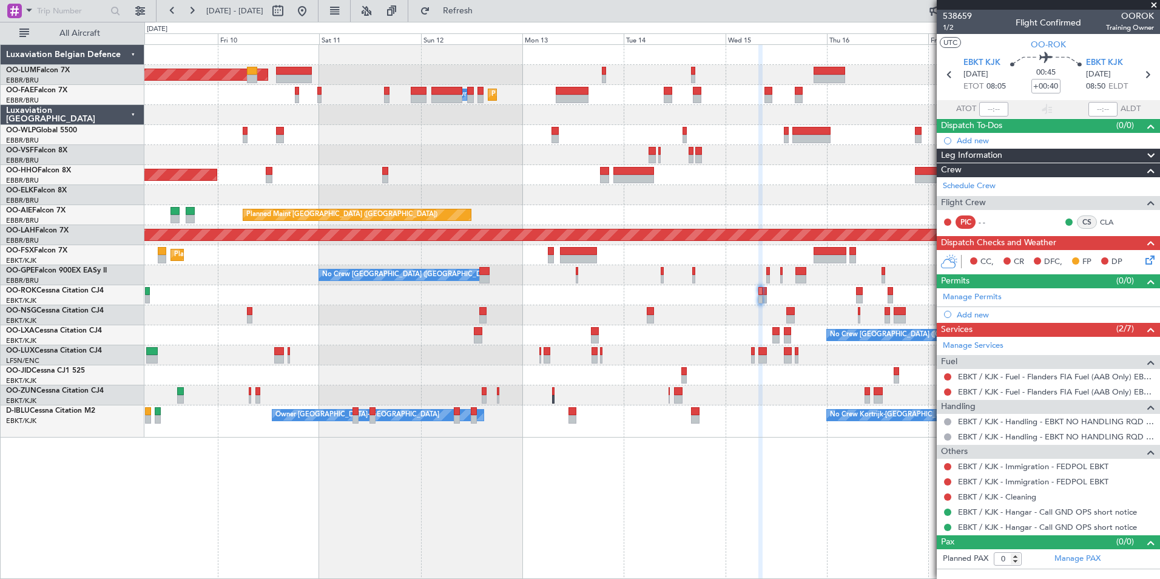
click at [572, 506] on div "Planned Maint Brussels (Brussels National) AOG Maint Sibiu Planned Maint Brusse…" at bounding box center [651, 311] width 1015 height 534
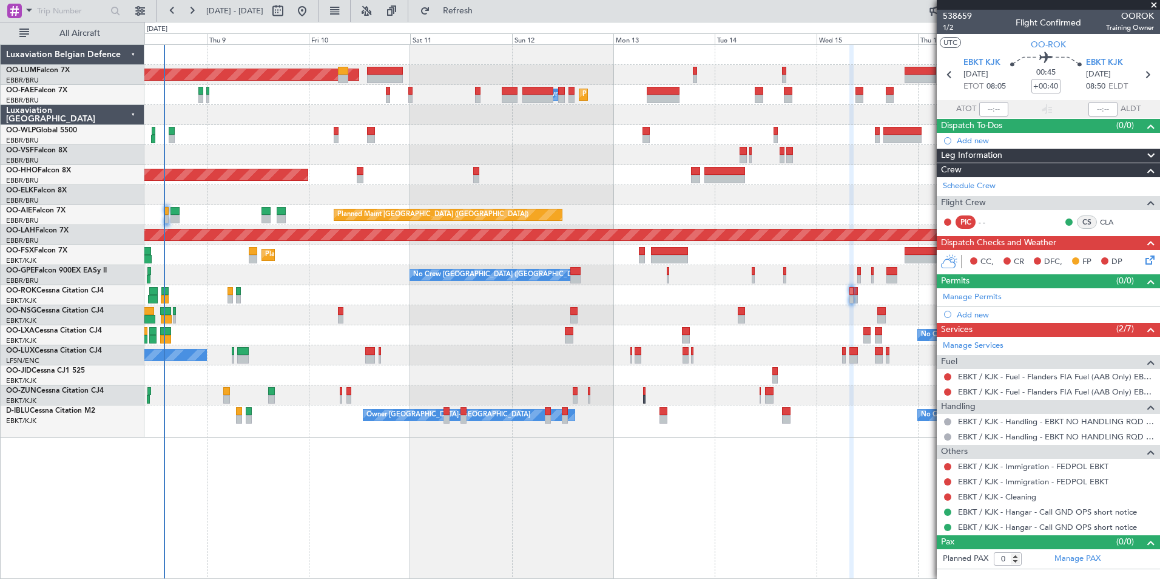
click at [477, 482] on div "Planned Maint Brussels (Brussels National) AOG Maint Sibiu Planned Maint Brusse…" at bounding box center [651, 311] width 1015 height 534
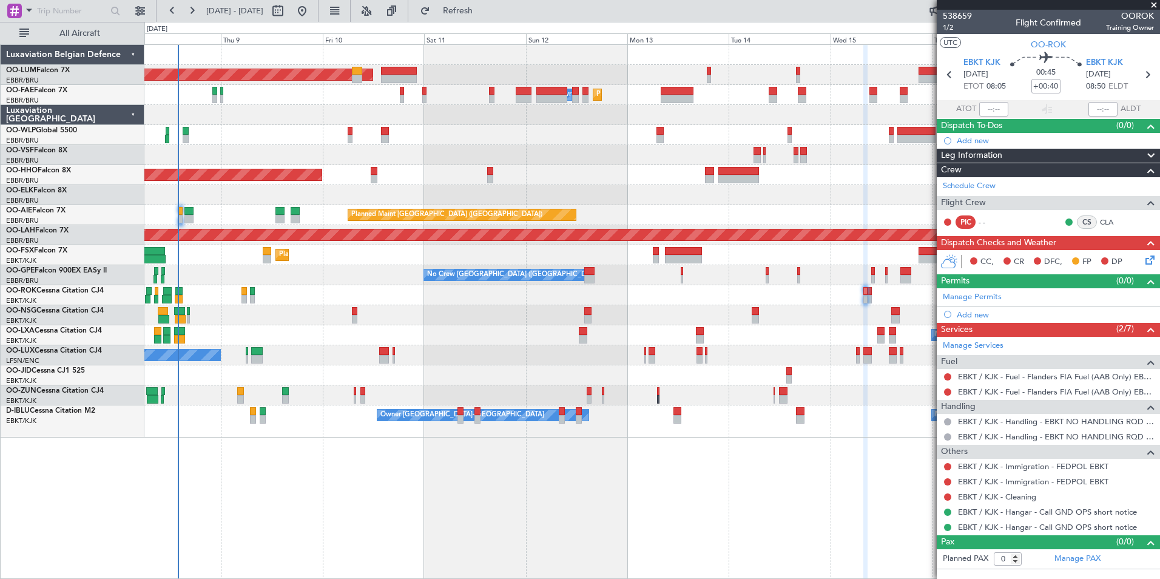
click at [403, 552] on div "Planned Maint Brussels (Brussels National) AOG Maint Sibiu Planned Maint Melsbr…" at bounding box center [651, 311] width 1015 height 534
click at [132, 474] on div "Luxaviation Belgian Defence OO-LUM Falcon 7X EBBR/BRU Brussels (Brussels Nation…" at bounding box center [73, 311] width 144 height 534
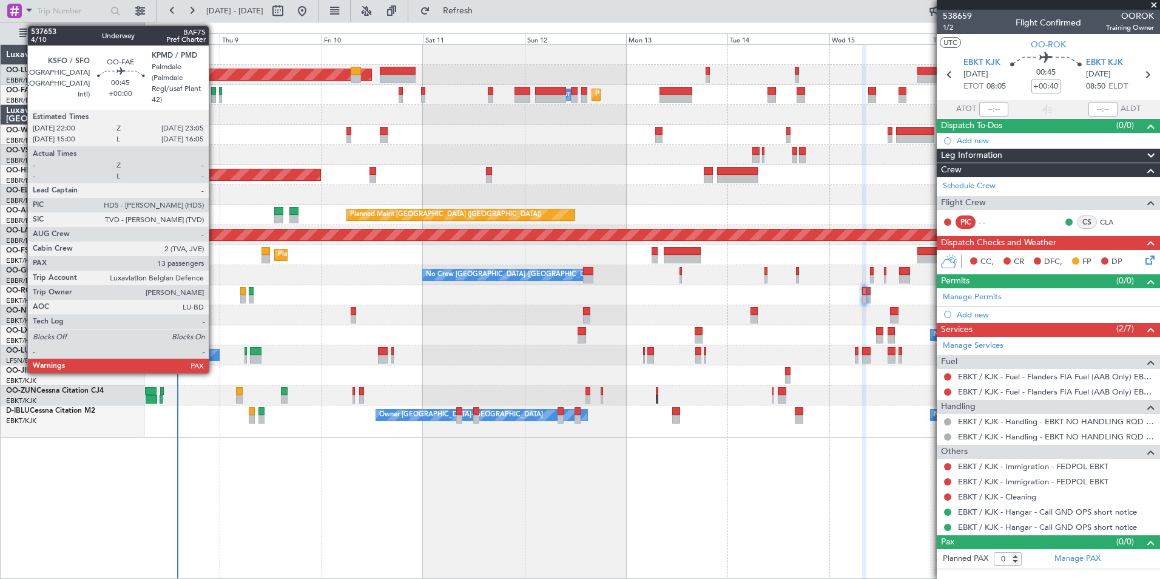
click at [214, 91] on div at bounding box center [213, 91] width 5 height 8
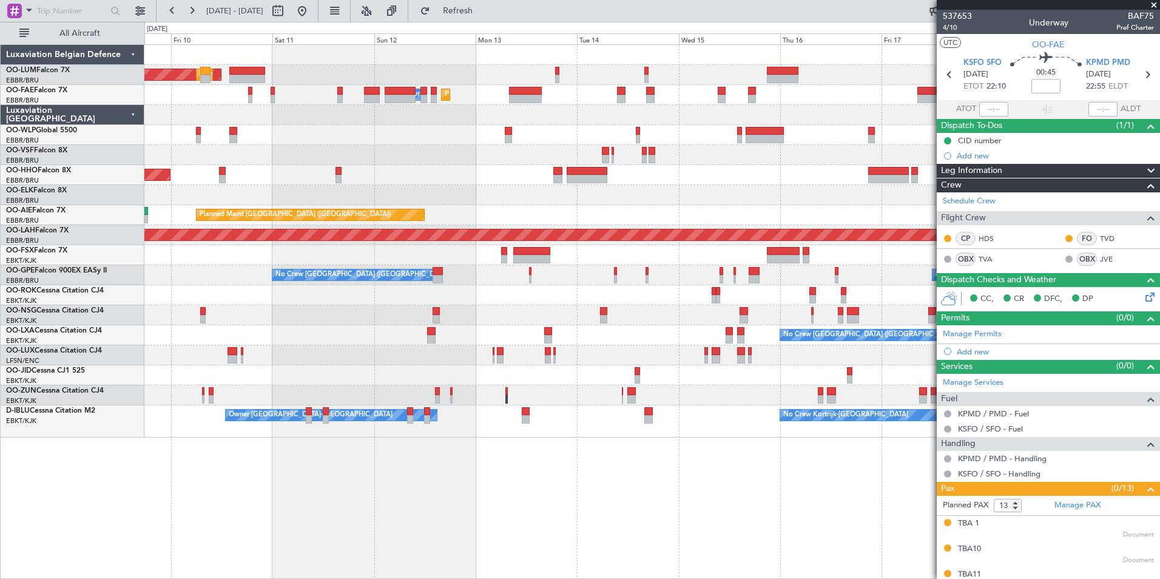
click at [110, 133] on div "AOG Maint Sibiu Planned Maint Brussels (Brussels National) Planned Maint Brusse…" at bounding box center [580, 300] width 1160 height 557
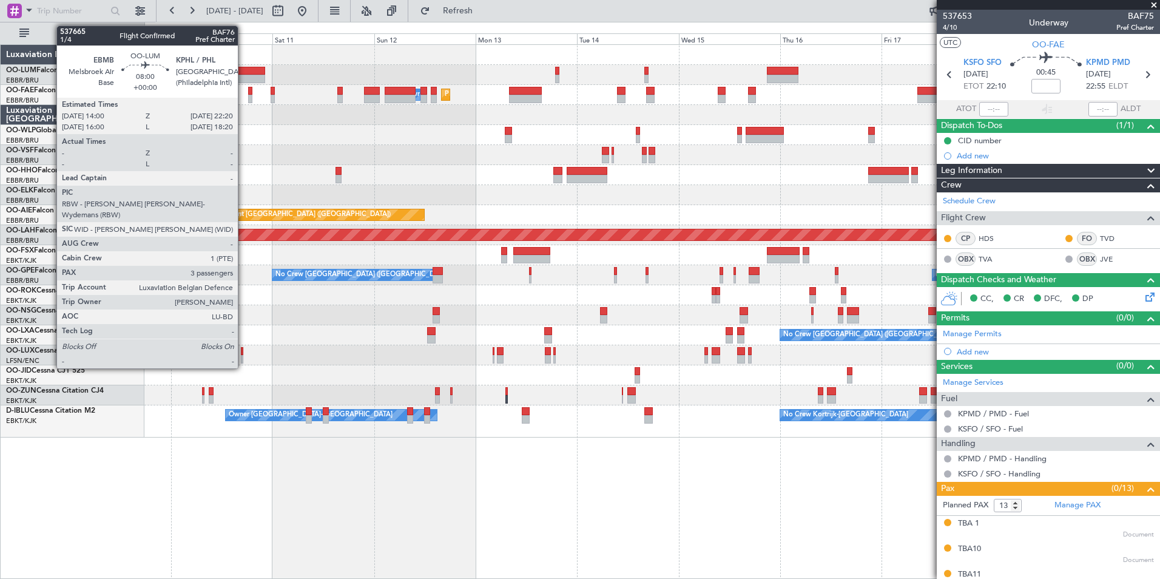
click at [243, 75] on div at bounding box center [247, 79] width 36 height 8
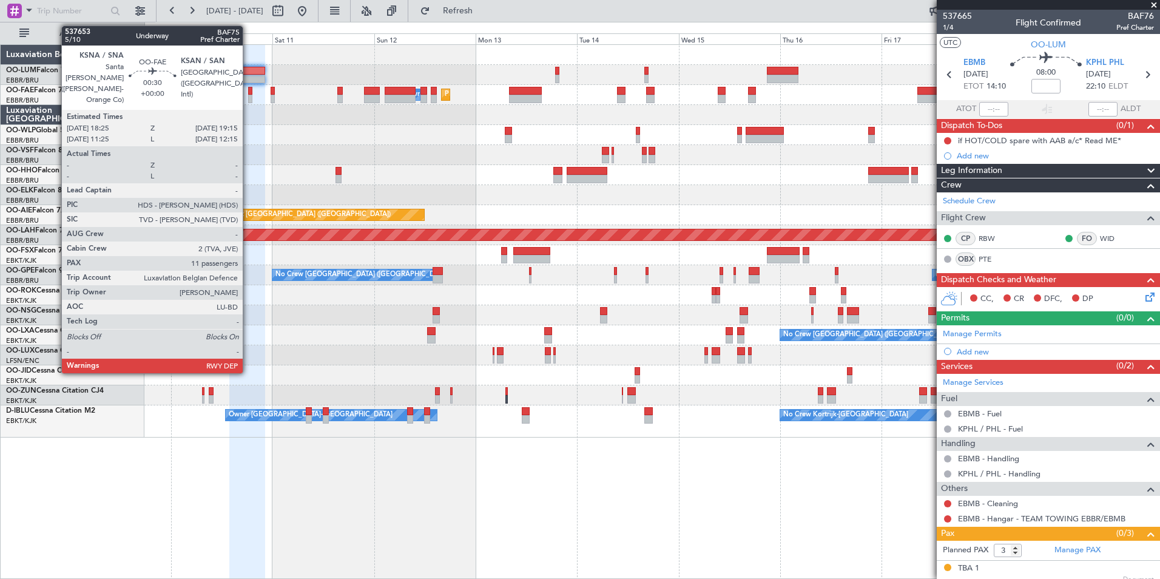
click at [248, 90] on div at bounding box center [250, 91] width 4 height 8
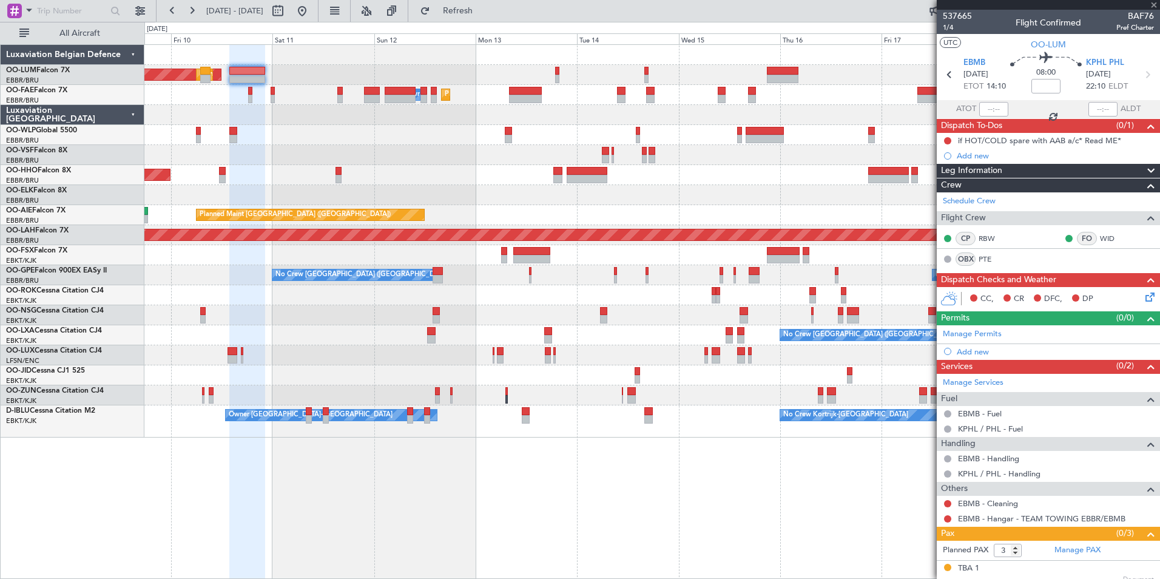
type input "11"
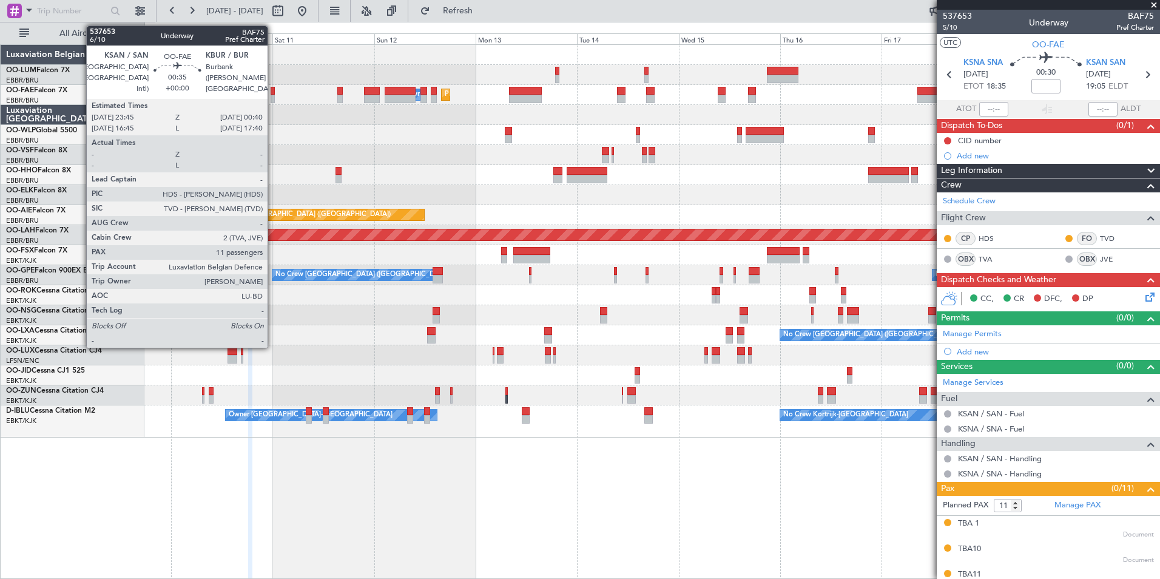
click at [273, 92] on div at bounding box center [272, 91] width 4 height 8
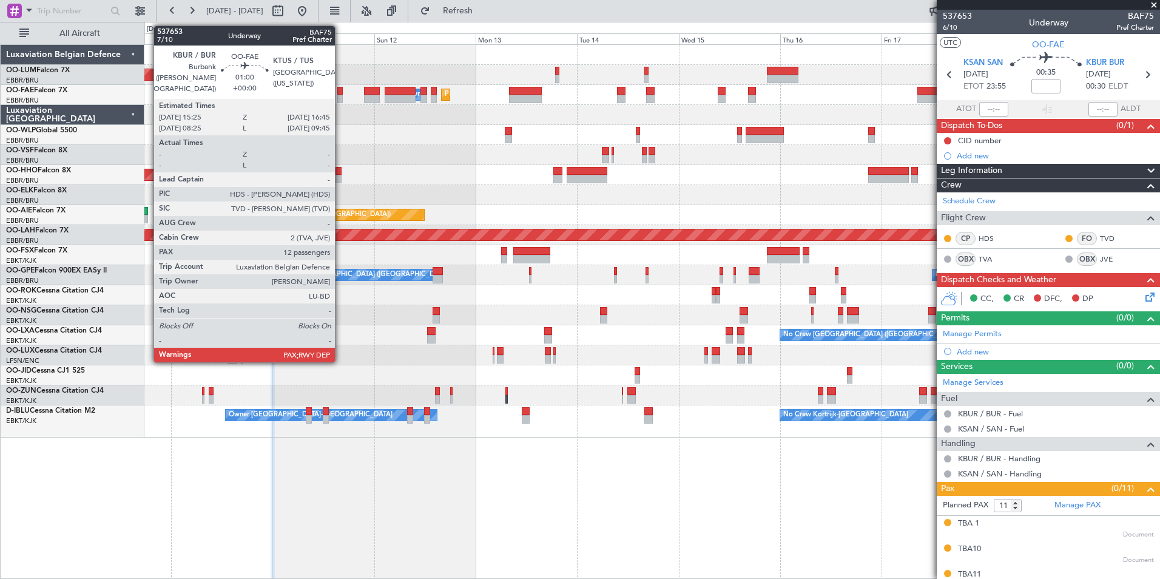
click at [340, 91] on div at bounding box center [340, 91] width 6 height 8
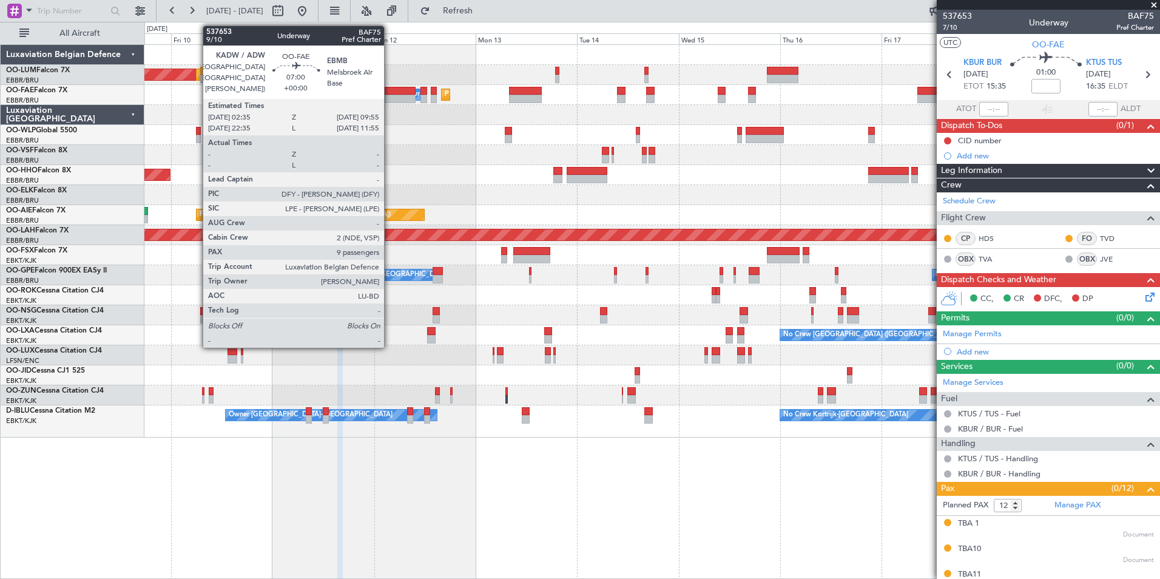
click at [389, 90] on div at bounding box center [400, 91] width 32 height 8
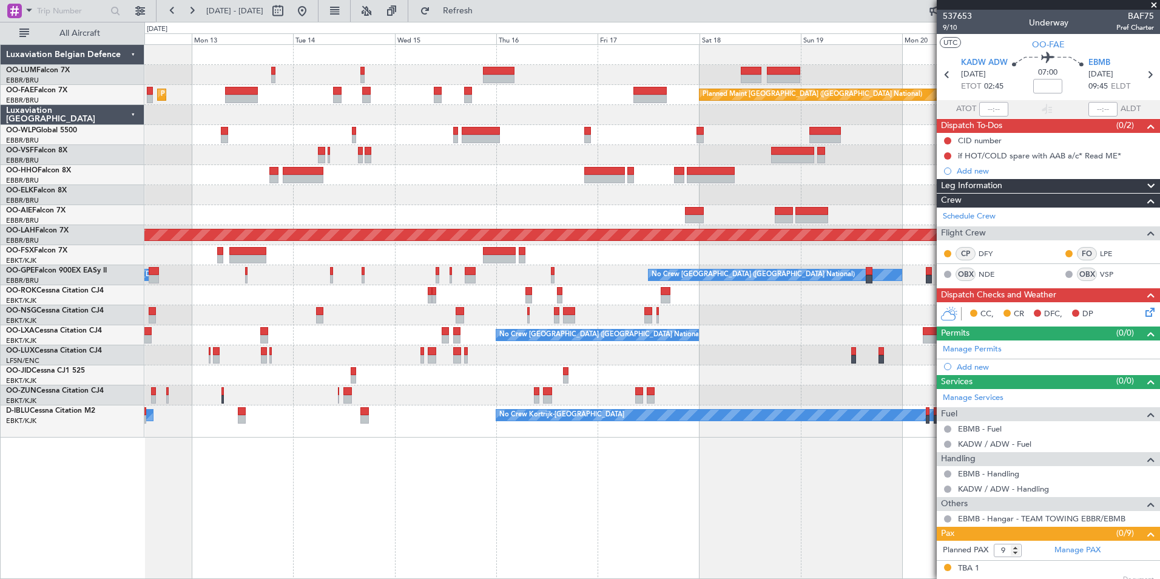
click at [121, 116] on div "Planned Maint [GEOGRAPHIC_DATA] ([GEOGRAPHIC_DATA] National) AOG Maint [GEOGRAP…" at bounding box center [580, 300] width 1160 height 557
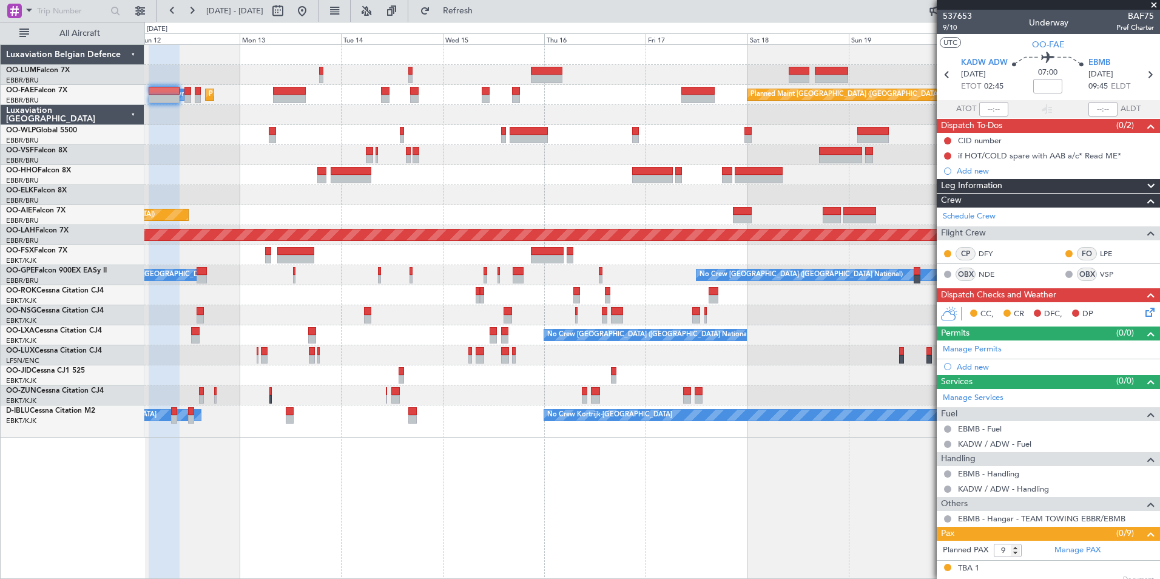
click at [229, 141] on div "Planned Maint [GEOGRAPHIC_DATA] ([GEOGRAPHIC_DATA] National) AOG Maint [GEOGRAP…" at bounding box center [651, 241] width 1015 height 392
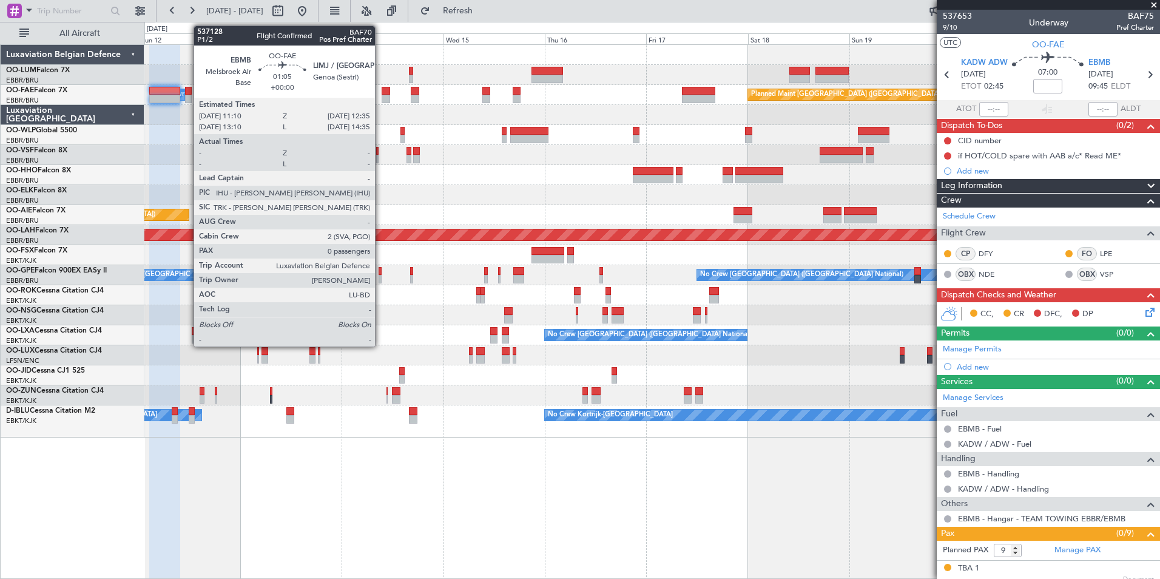
click at [187, 92] on div at bounding box center [188, 91] width 6 height 8
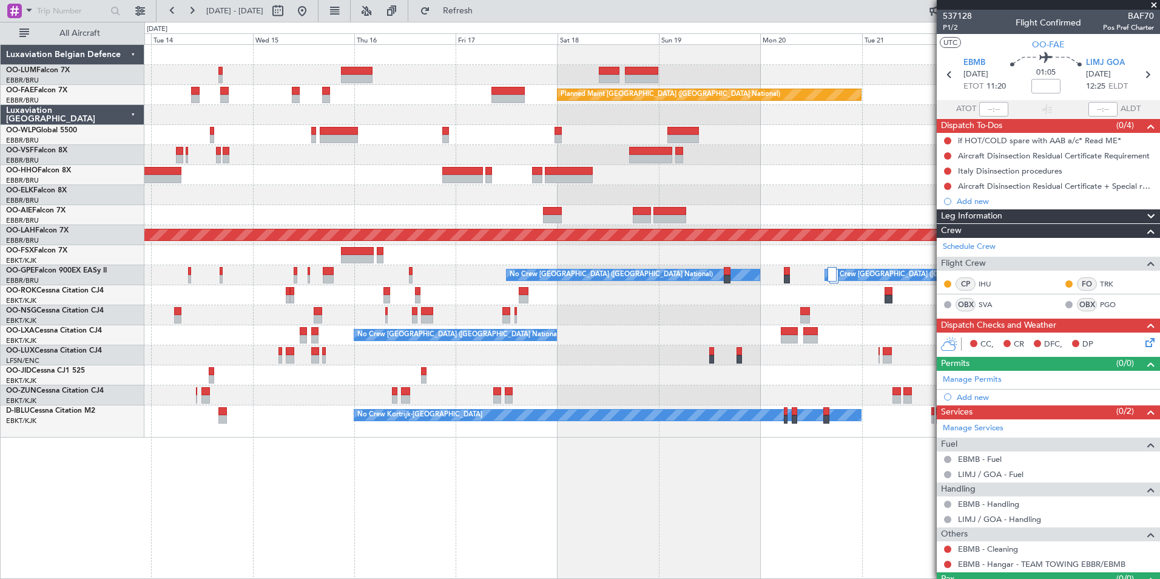
click at [104, 113] on div "Owner Melsbroek Air Base Planned Maint [GEOGRAPHIC_DATA] ([GEOGRAPHIC_DATA]) Pl…" at bounding box center [580, 300] width 1160 height 557
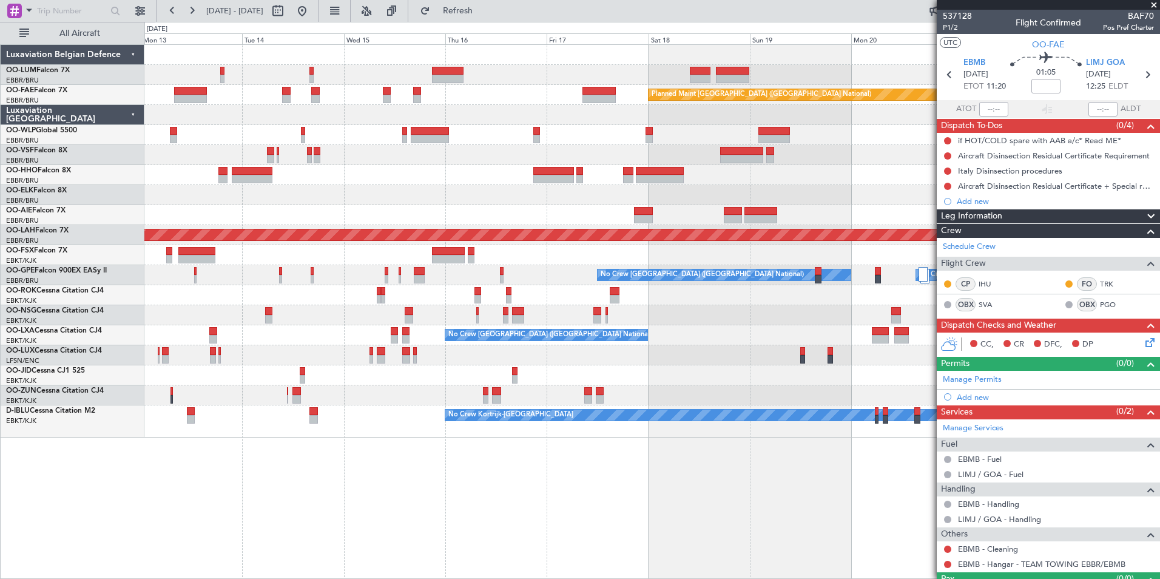
click at [165, 121] on div at bounding box center [651, 115] width 1015 height 20
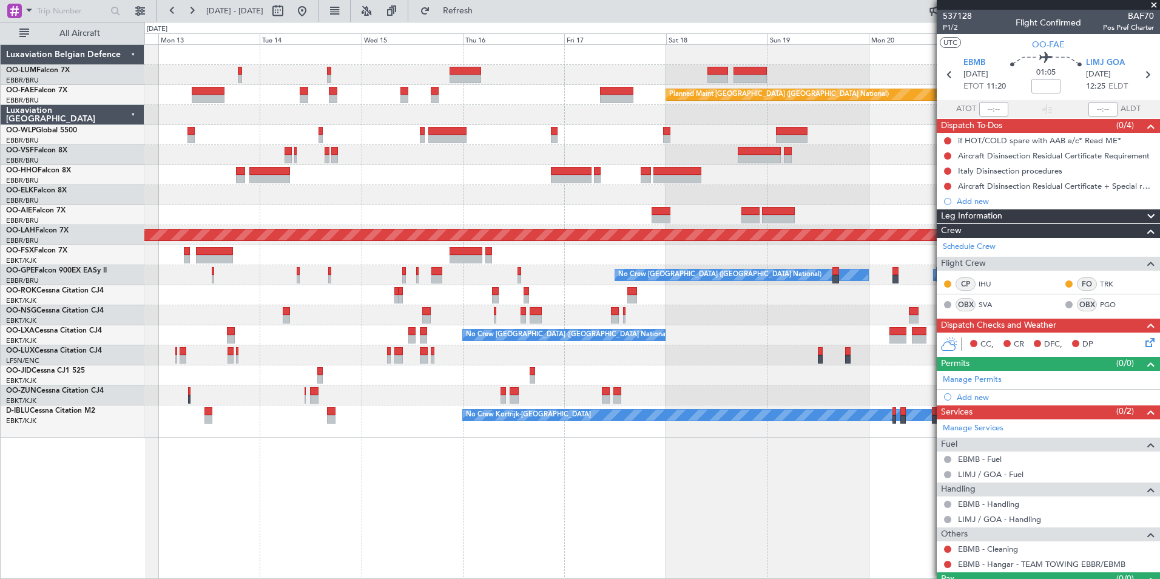
click at [257, 118] on div at bounding box center [651, 115] width 1015 height 20
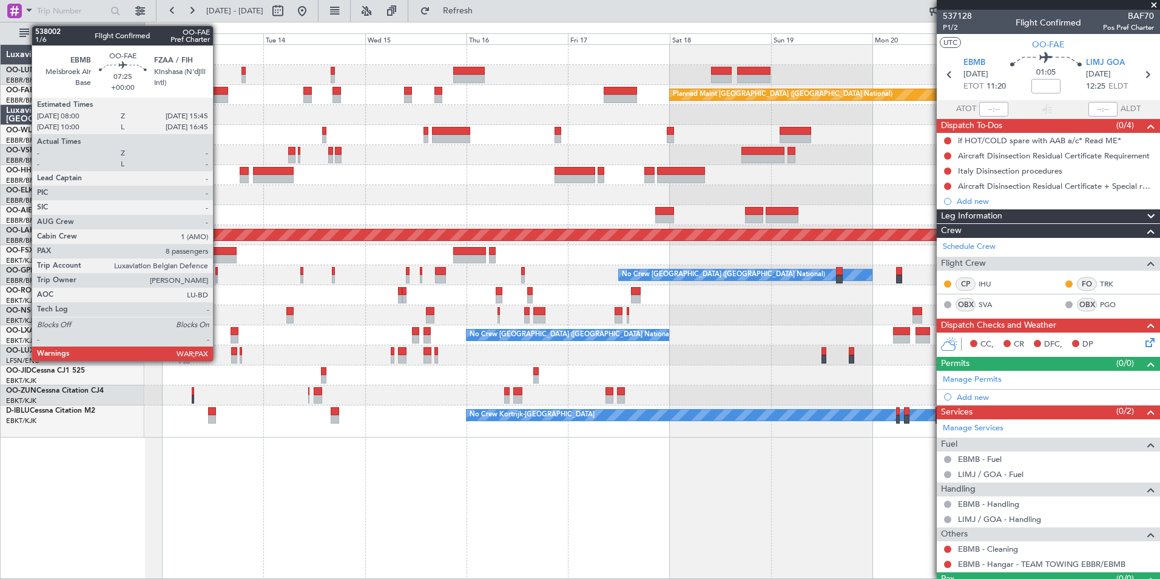
click at [218, 98] on div at bounding box center [211, 99] width 33 height 8
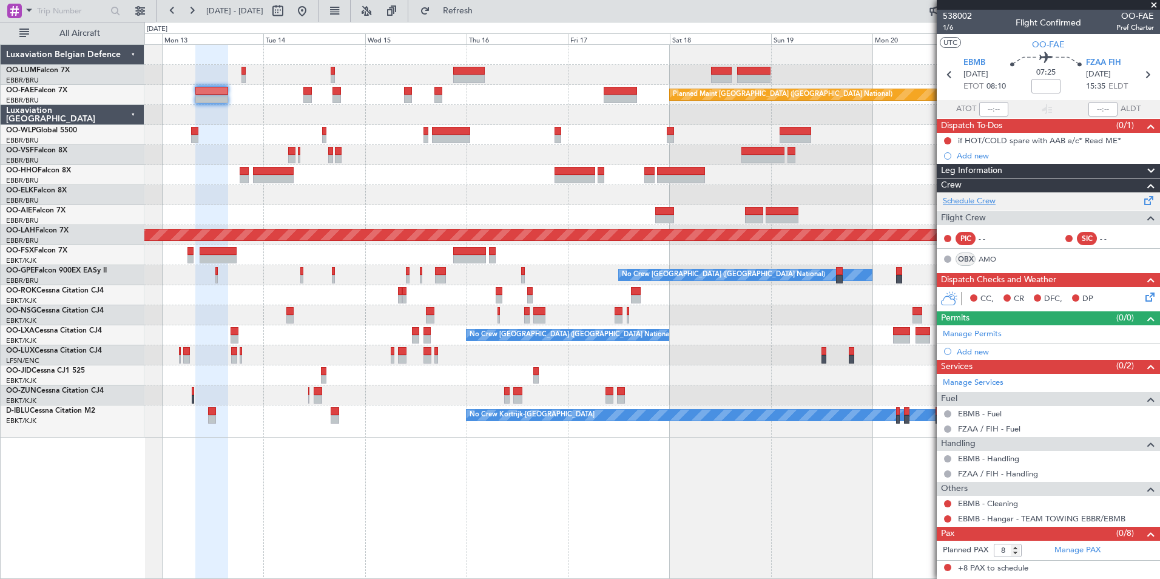
click at [981, 206] on link "Schedule Crew" at bounding box center [968, 201] width 53 height 12
click at [480, 14] on span "Refresh" at bounding box center [457, 11] width 51 height 8
click at [465, 12] on button "Refresh" at bounding box center [450, 10] width 73 height 19
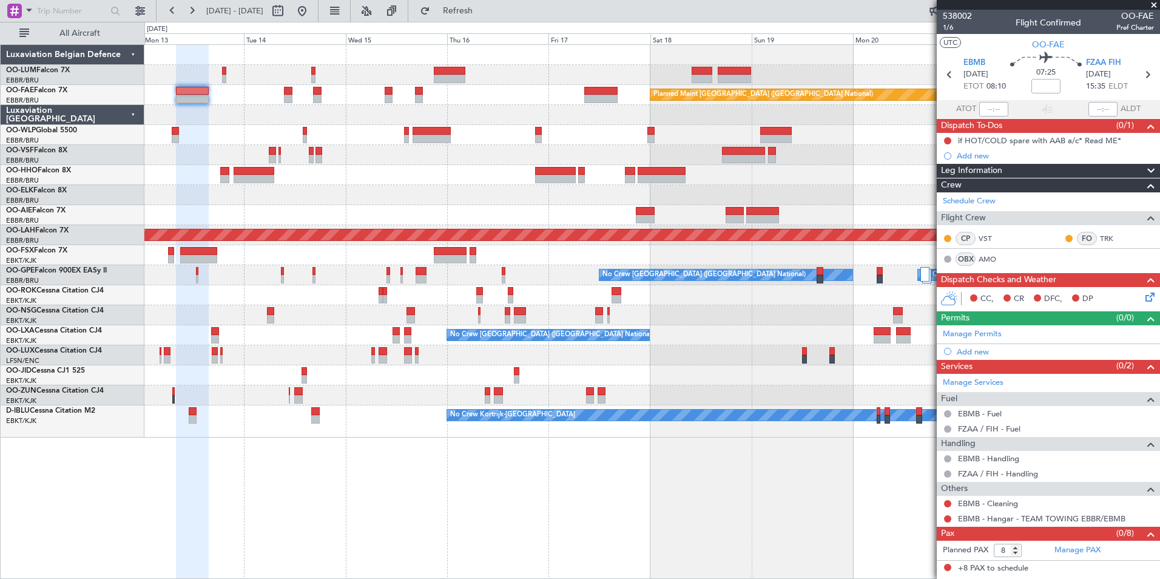
click at [219, 121] on div at bounding box center [651, 115] width 1015 height 20
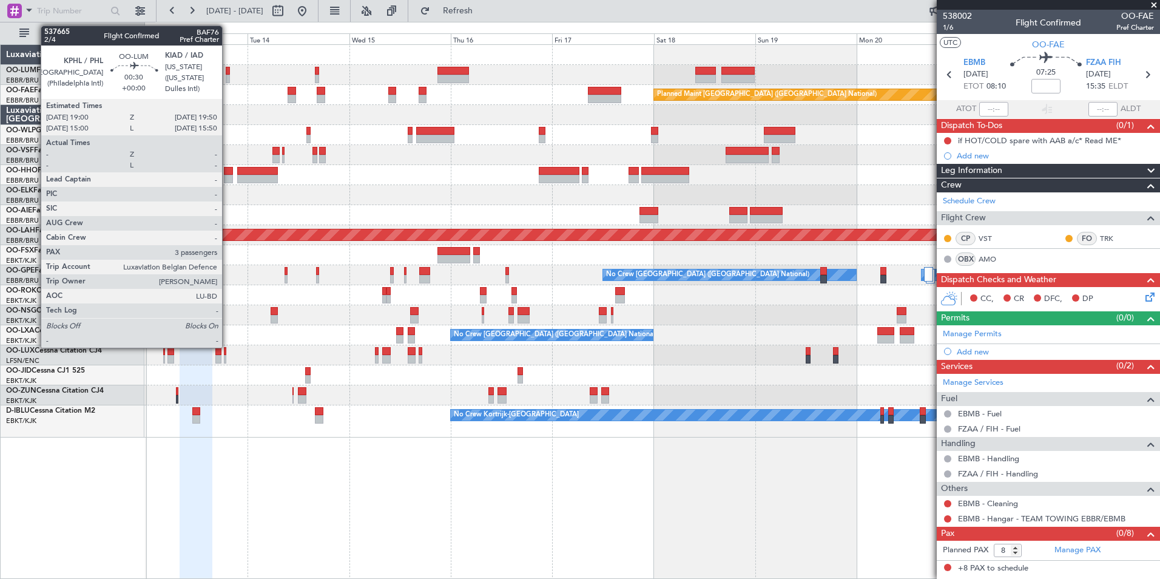
click at [227, 70] on div at bounding box center [228, 71] width 4 height 8
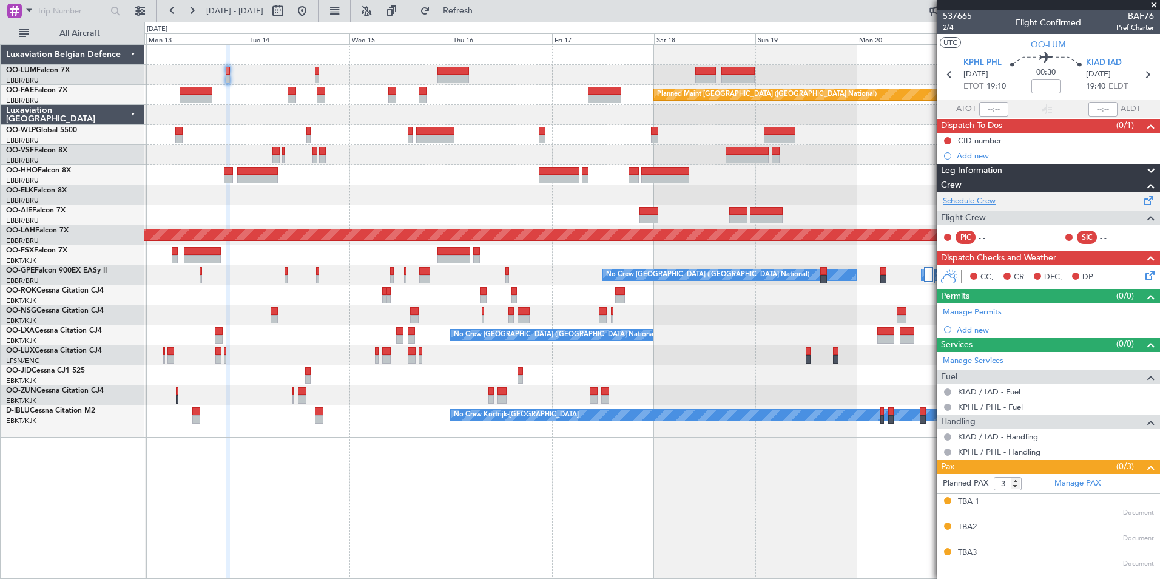
click at [985, 197] on link "Schedule Crew" at bounding box center [968, 201] width 53 height 12
click at [472, 11] on span "Refresh" at bounding box center [457, 11] width 51 height 8
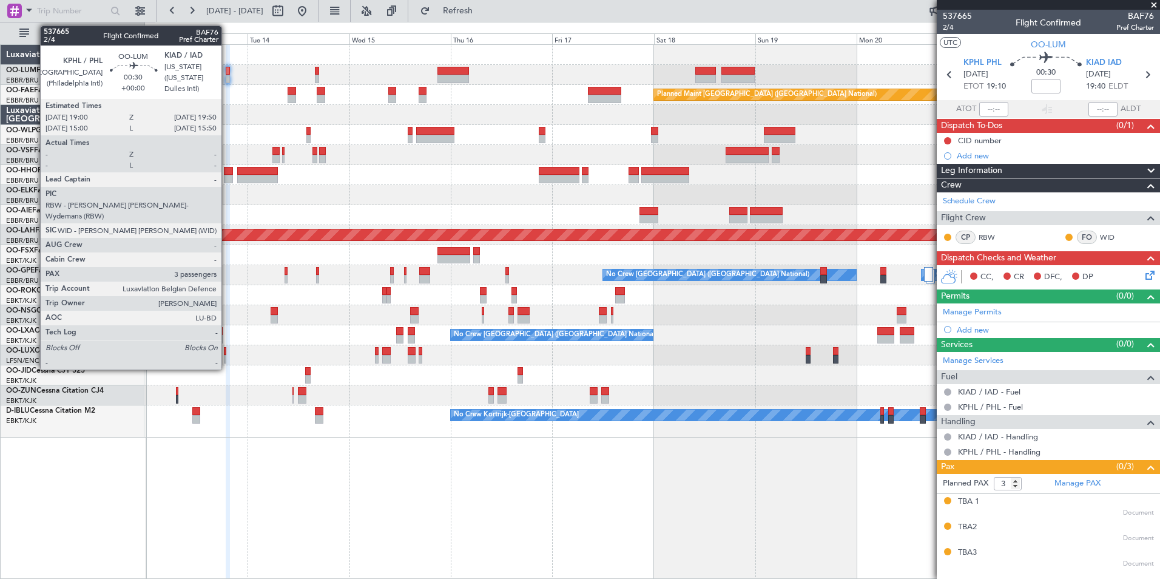
click at [227, 72] on div at bounding box center [228, 71] width 4 height 8
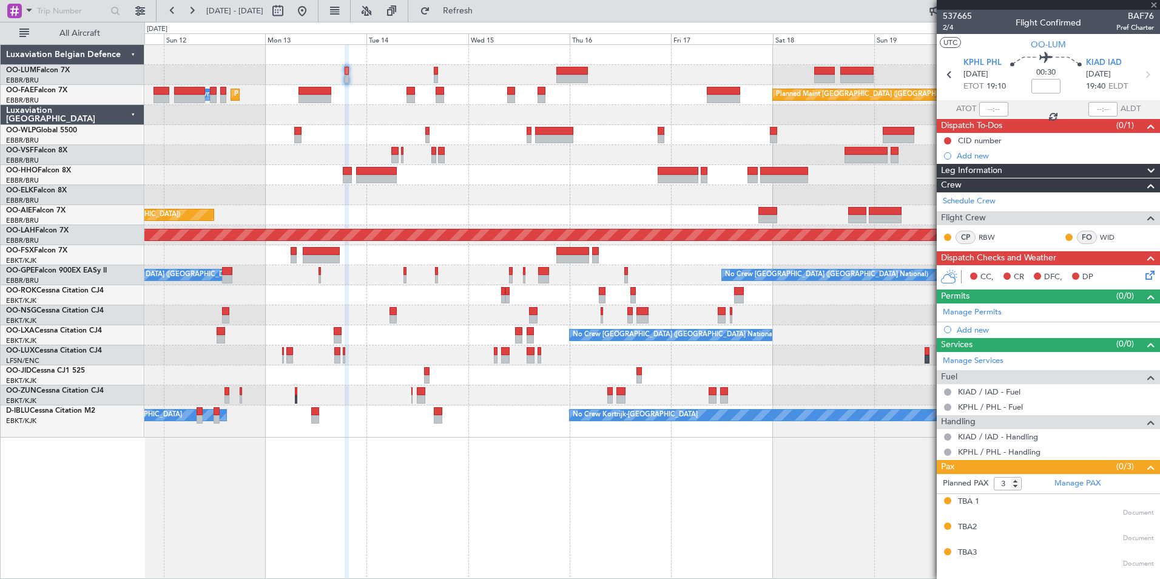
click at [335, 53] on div "Planned Maint [GEOGRAPHIC_DATA] ([GEOGRAPHIC_DATA] National) AOG Maint [GEOGRAP…" at bounding box center [651, 241] width 1015 height 392
click at [349, 62] on div "Planned Maint [GEOGRAPHIC_DATA] ([GEOGRAPHIC_DATA] National) AOG Maint [GEOGRAP…" at bounding box center [651, 241] width 1015 height 392
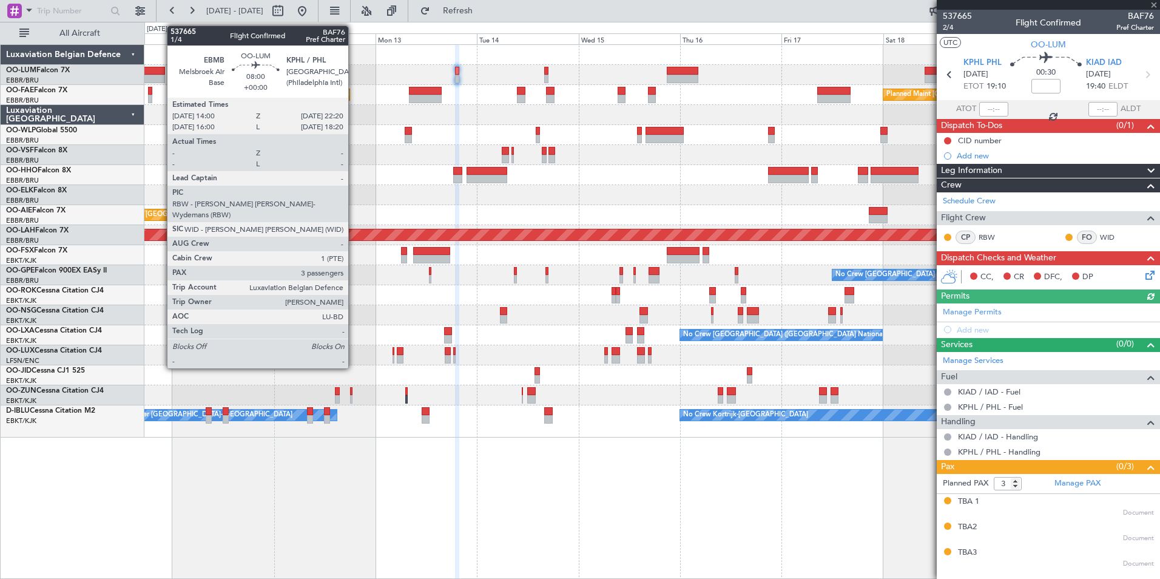
click at [161, 77] on div at bounding box center [147, 79] width 36 height 8
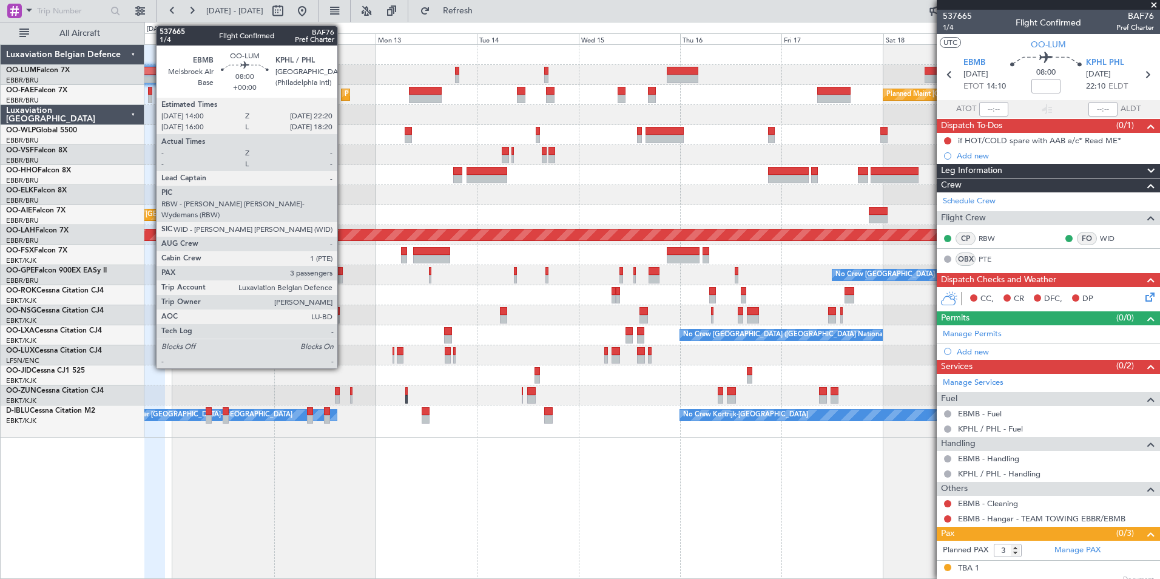
click at [150, 73] on div at bounding box center [147, 71] width 36 height 8
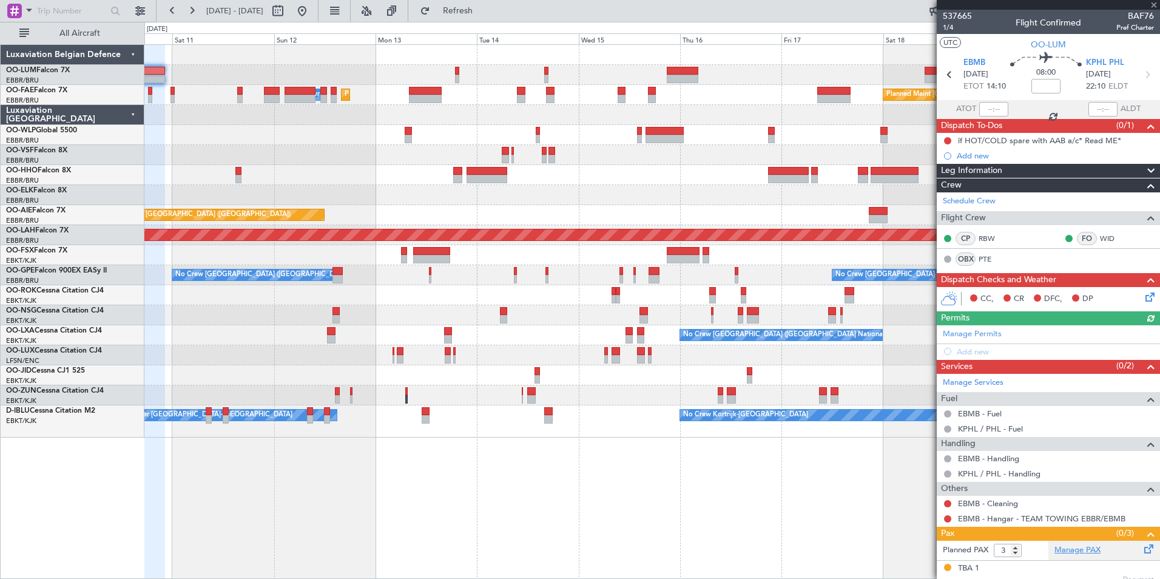
scroll to position [58, 0]
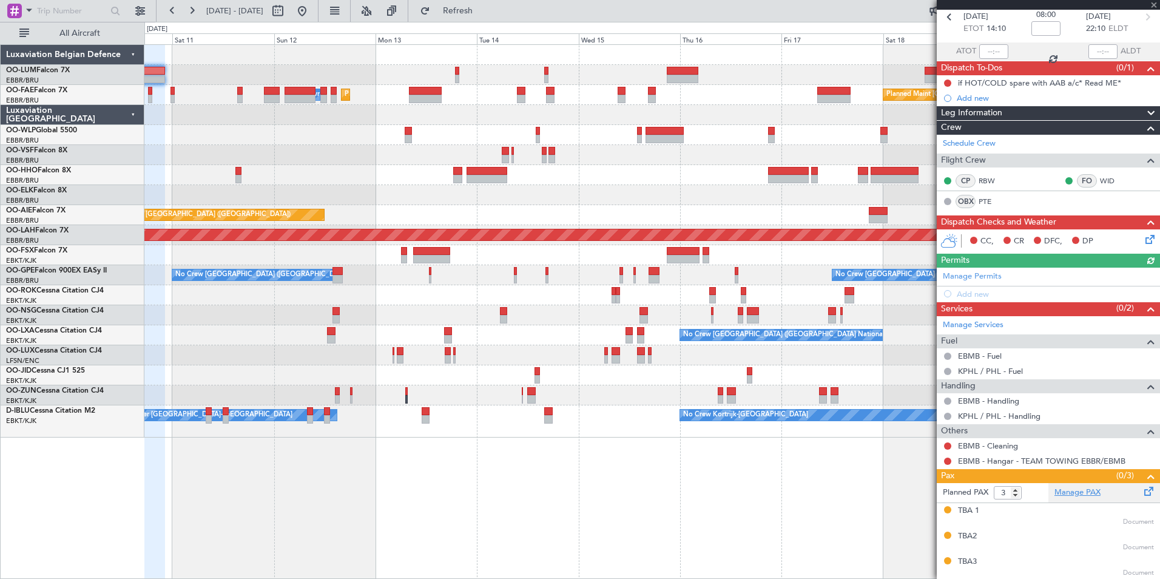
click at [1077, 492] on link "Manage PAX" at bounding box center [1077, 492] width 46 height 12
click at [466, 4] on button "Refresh" at bounding box center [450, 10] width 73 height 19
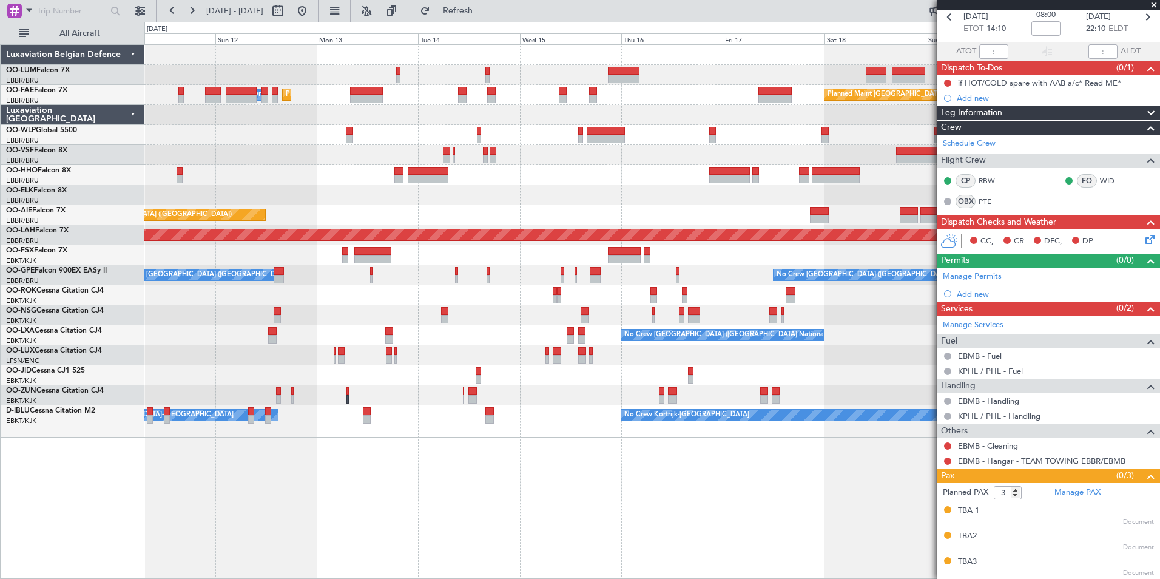
click at [227, 169] on div "Planned Maint [GEOGRAPHIC_DATA] ([GEOGRAPHIC_DATA] National) AOG Maint [GEOGRAP…" at bounding box center [651, 241] width 1015 height 392
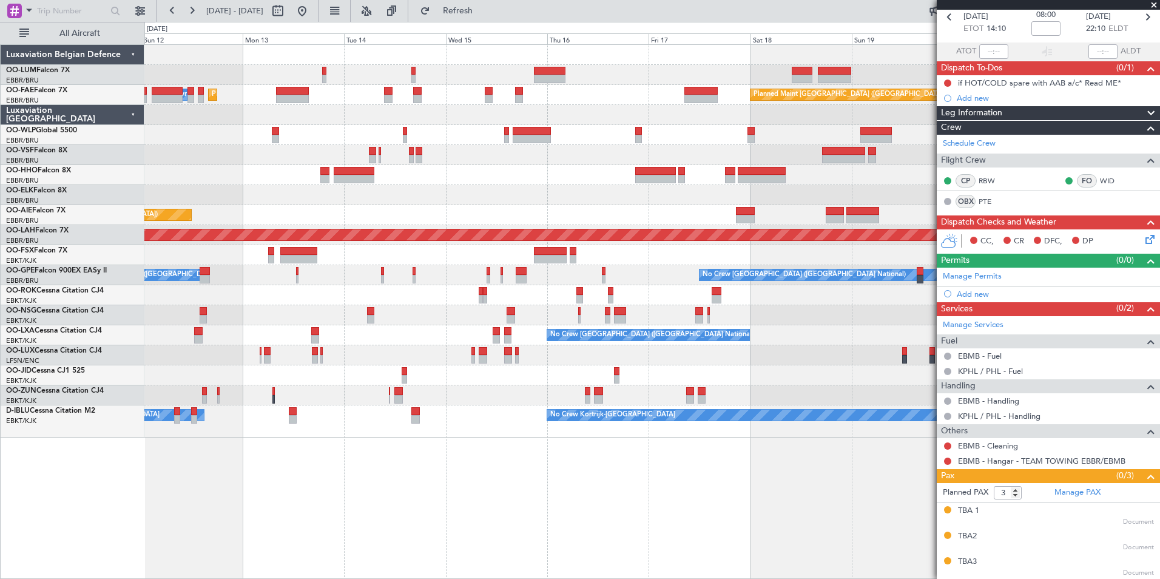
click at [220, 158] on div at bounding box center [651, 155] width 1015 height 20
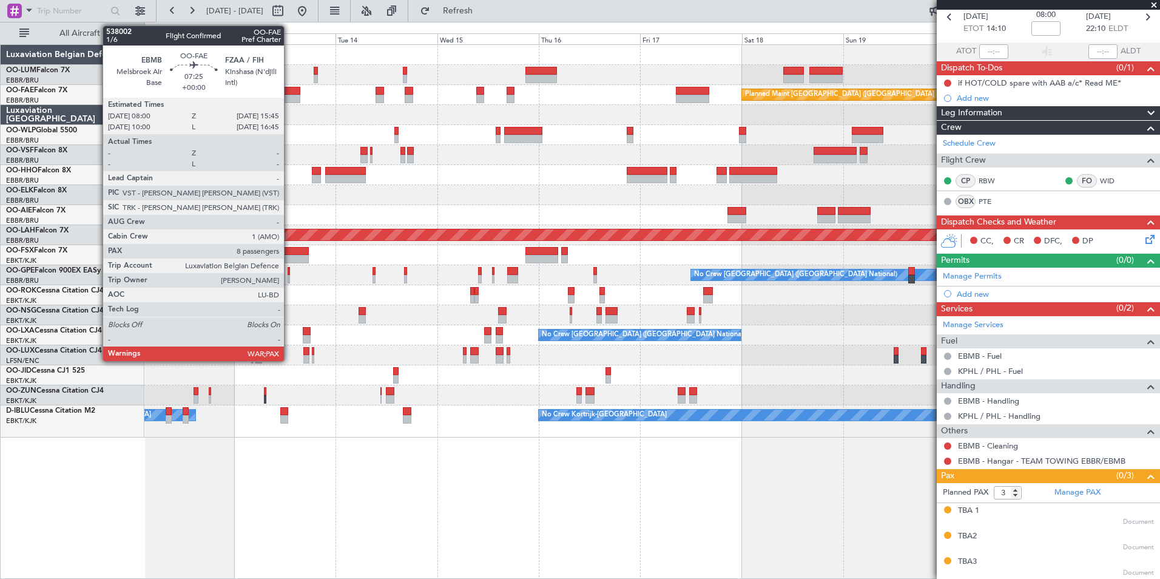
click at [289, 95] on div at bounding box center [283, 99] width 33 height 8
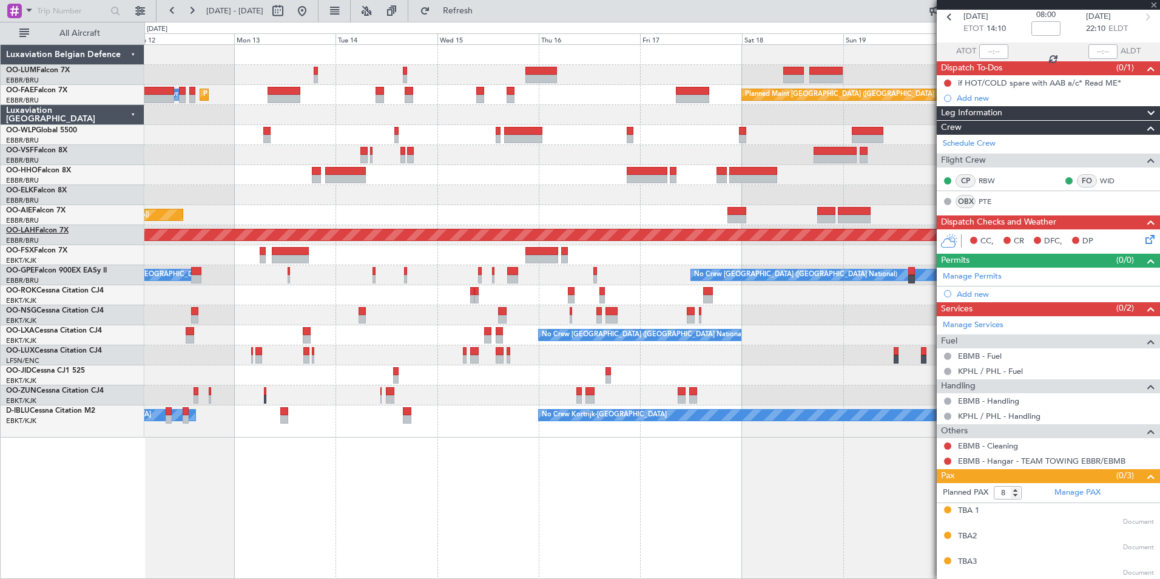
scroll to position [0, 0]
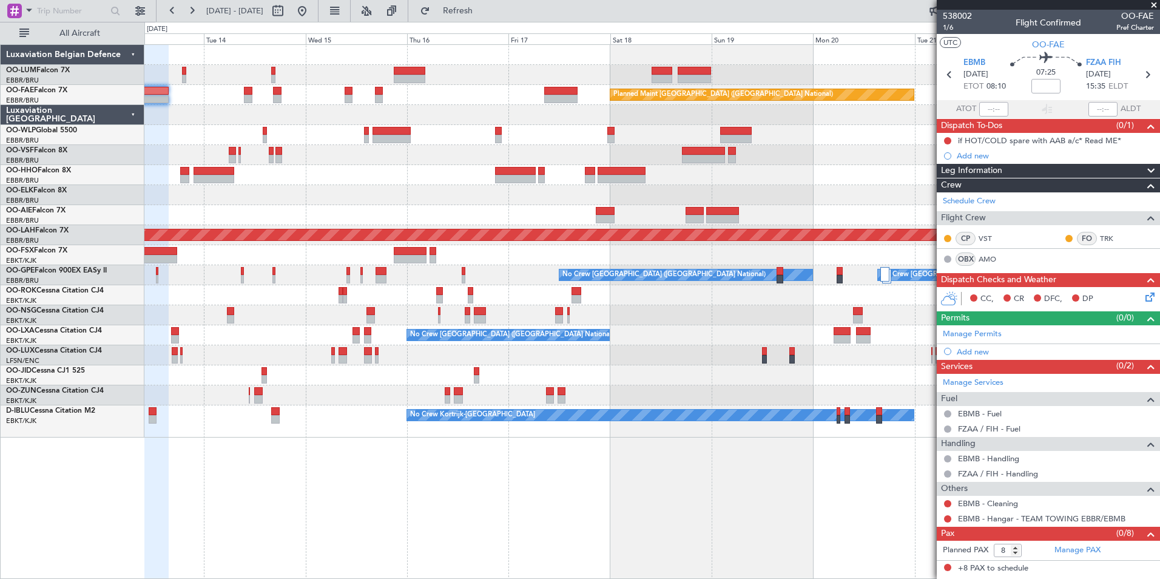
click at [340, 553] on div "Planned Maint [GEOGRAPHIC_DATA] ([GEOGRAPHIC_DATA] National) Planned Maint [GEO…" at bounding box center [651, 311] width 1015 height 534
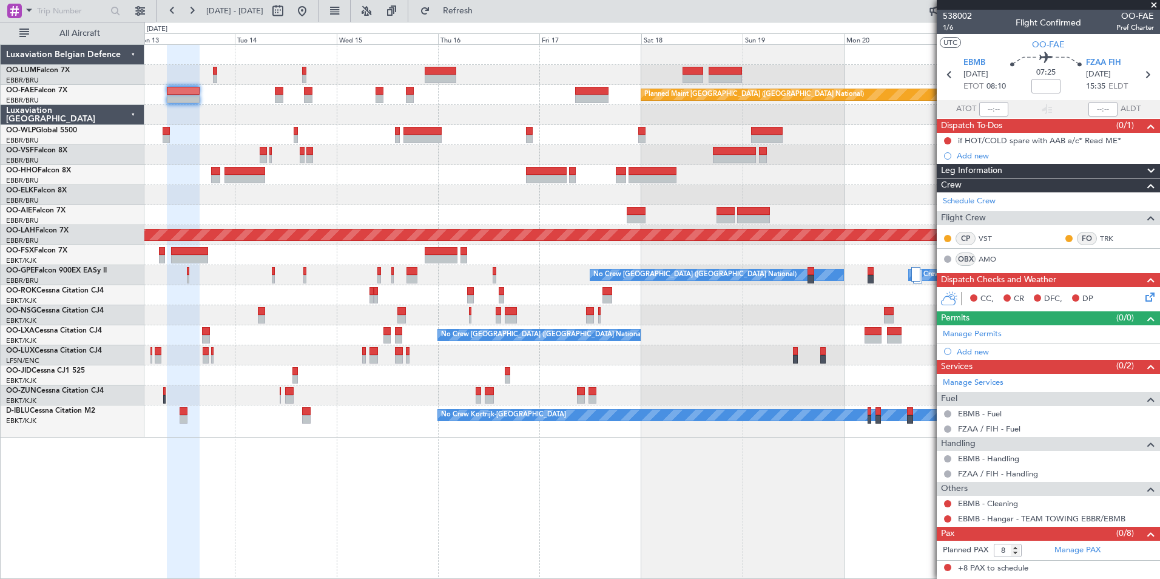
click at [273, 124] on div at bounding box center [651, 115] width 1015 height 20
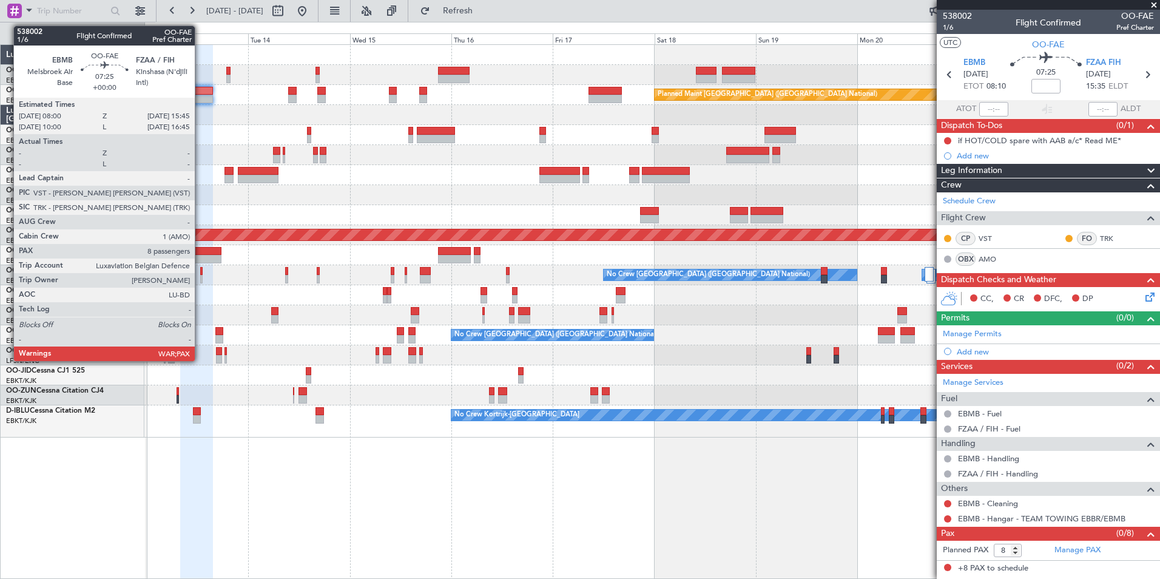
click at [200, 94] on div at bounding box center [196, 91] width 33 height 8
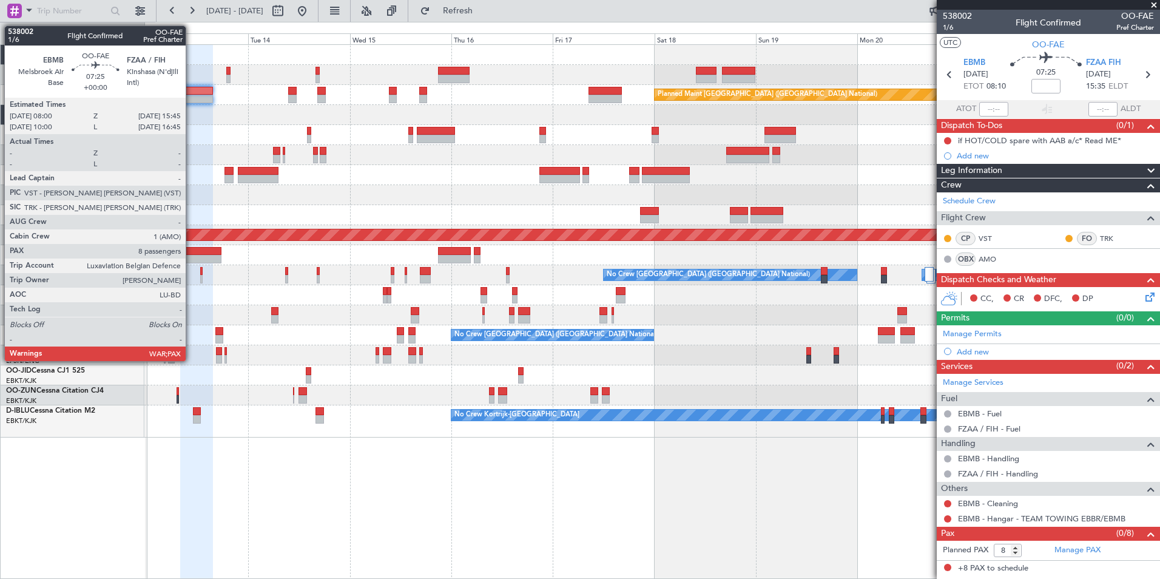
click at [191, 92] on div at bounding box center [196, 91] width 33 height 8
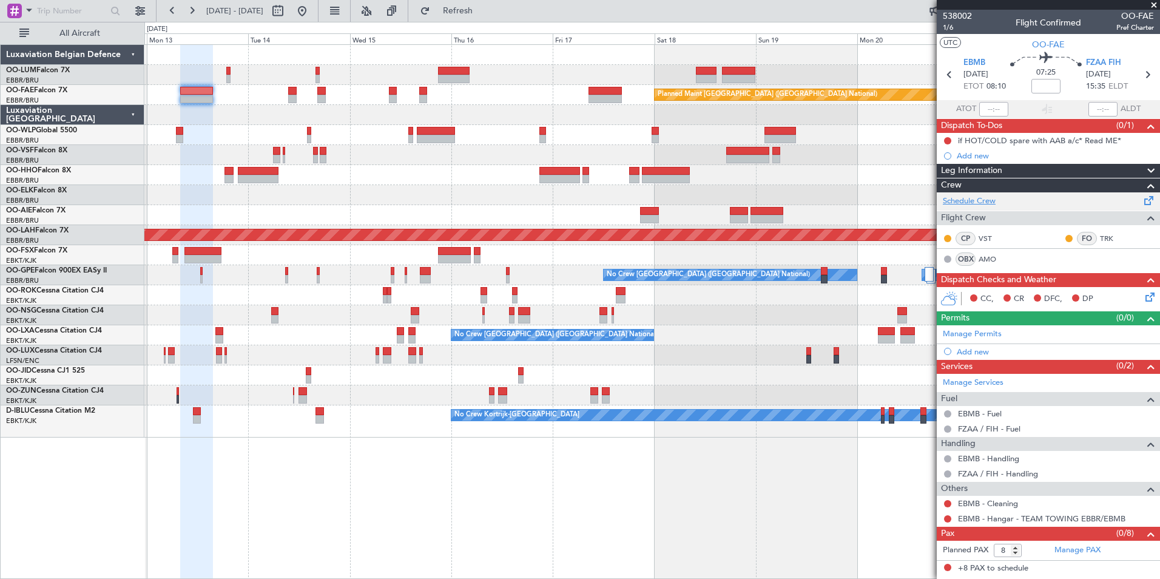
click at [969, 201] on link "Schedule Crew" at bounding box center [968, 201] width 53 height 12
drag, startPoint x: 480, startPoint y: 1, endPoint x: 475, endPoint y: 5, distance: 6.6
click at [480, 3] on button "Refresh" at bounding box center [450, 10] width 73 height 19
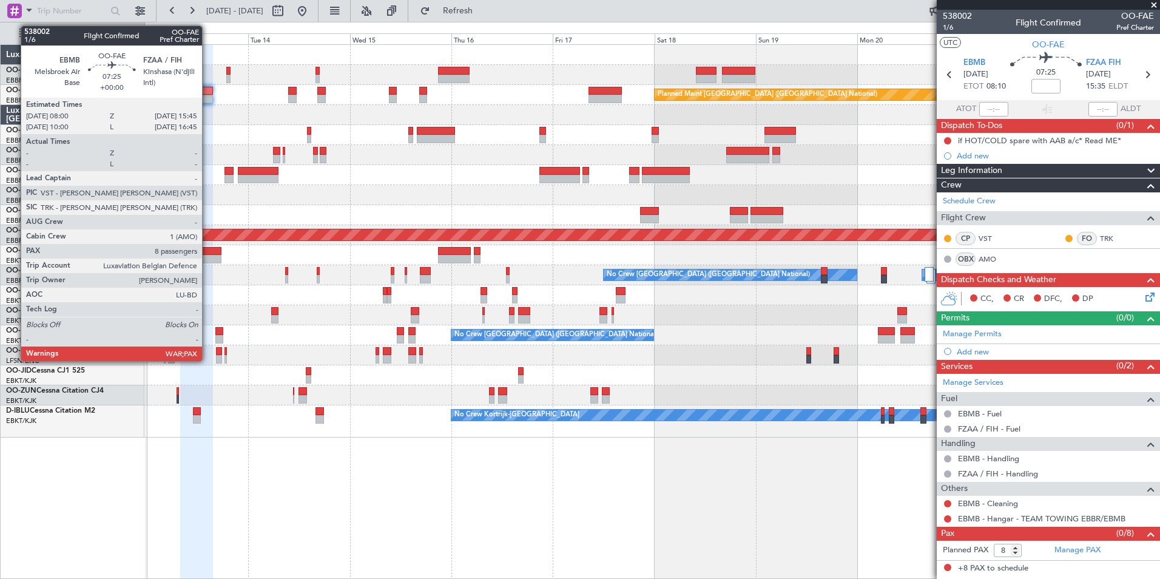
click at [207, 92] on div at bounding box center [196, 91] width 33 height 8
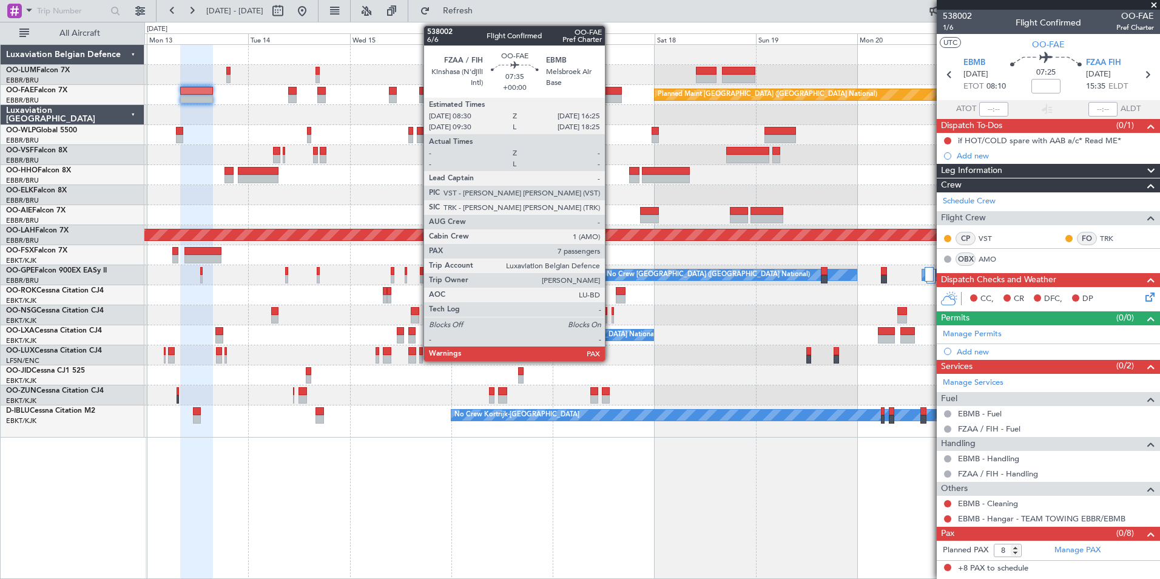
click at [610, 96] on div at bounding box center [605, 99] width 34 height 8
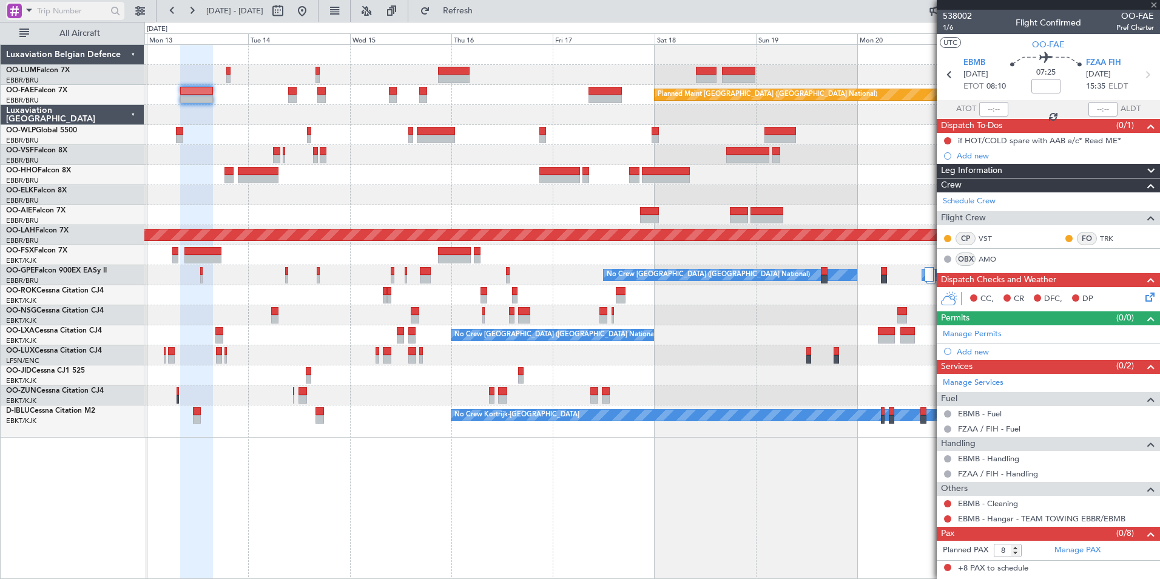
type input "7"
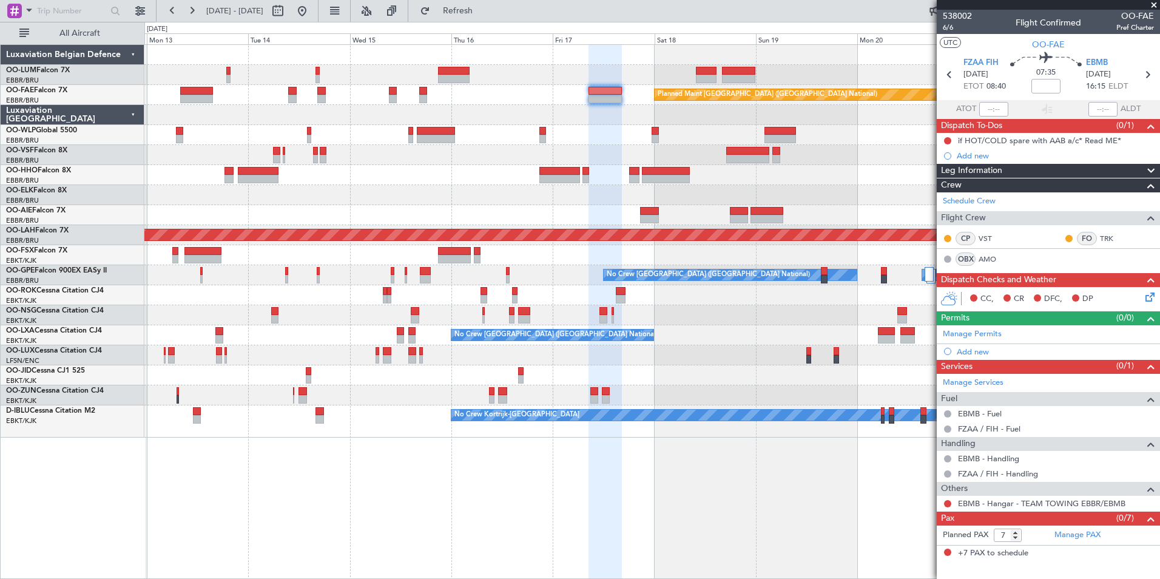
click at [640, 452] on div "AOG Maint [GEOGRAPHIC_DATA] Planned Maint [GEOGRAPHIC_DATA] ([GEOGRAPHIC_DATA])…" at bounding box center [651, 311] width 1015 height 534
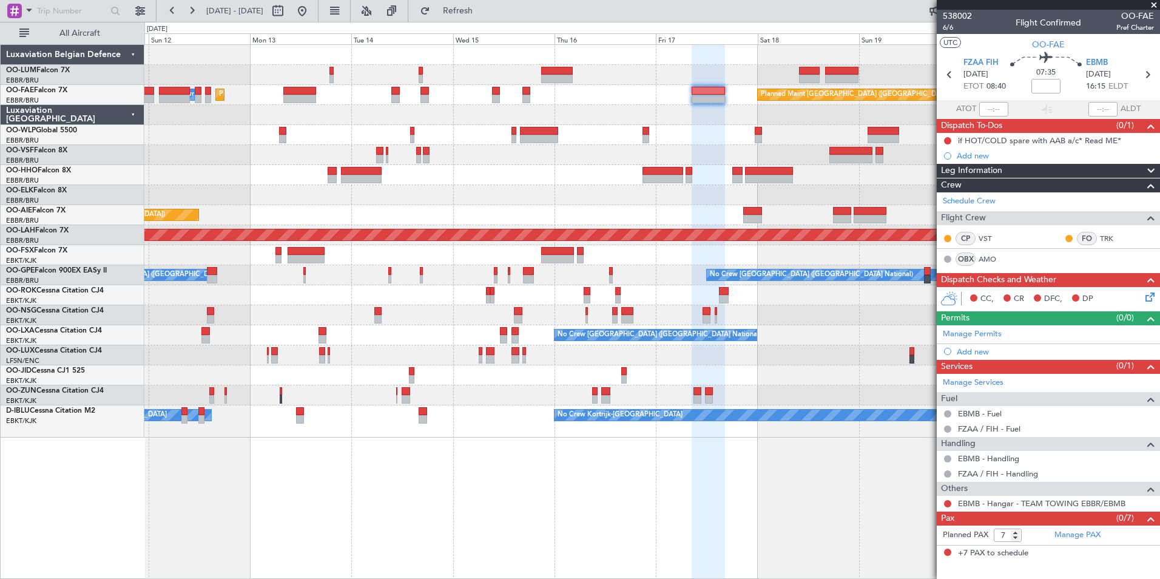
click at [574, 473] on div "Planned Maint [GEOGRAPHIC_DATA] ([GEOGRAPHIC_DATA] National) AOG Maint [GEOGRAP…" at bounding box center [651, 311] width 1015 height 534
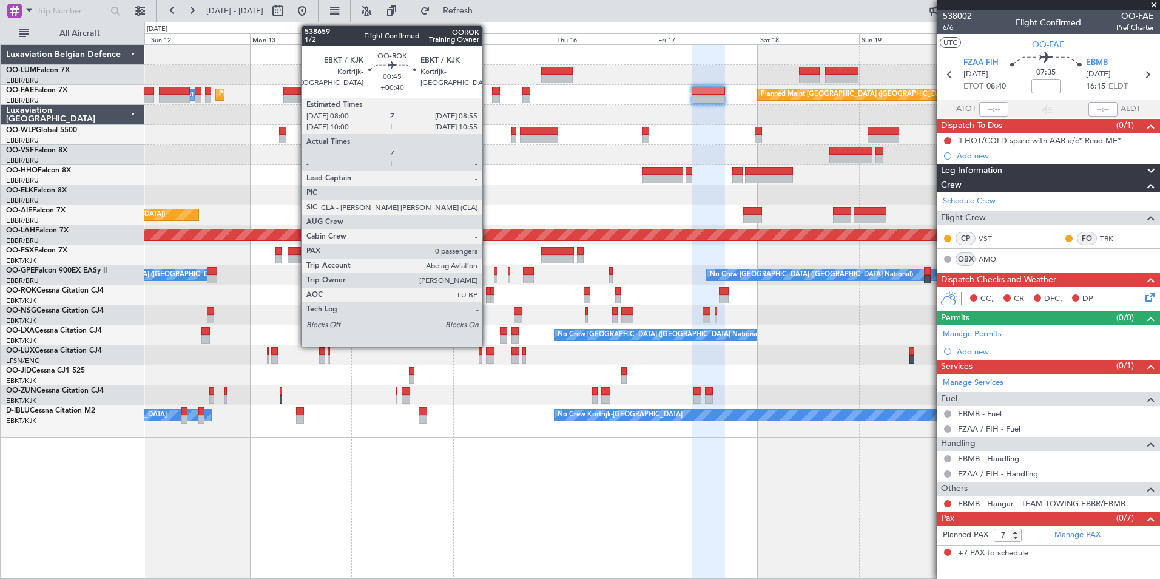
click at [488, 294] on div at bounding box center [488, 291] width 4 height 8
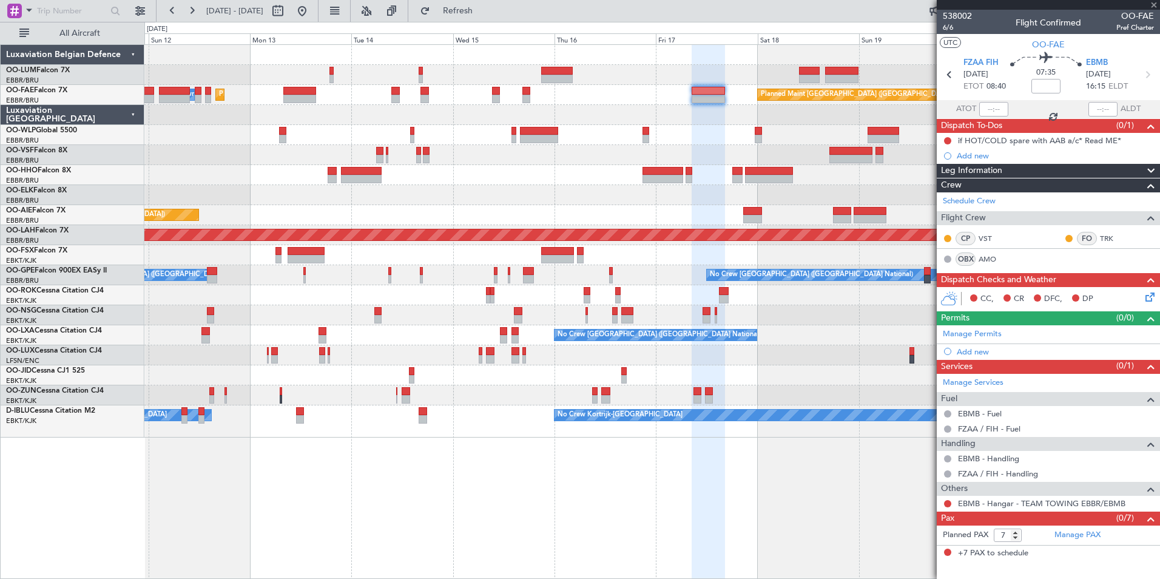
type input "+00:40"
type input "0"
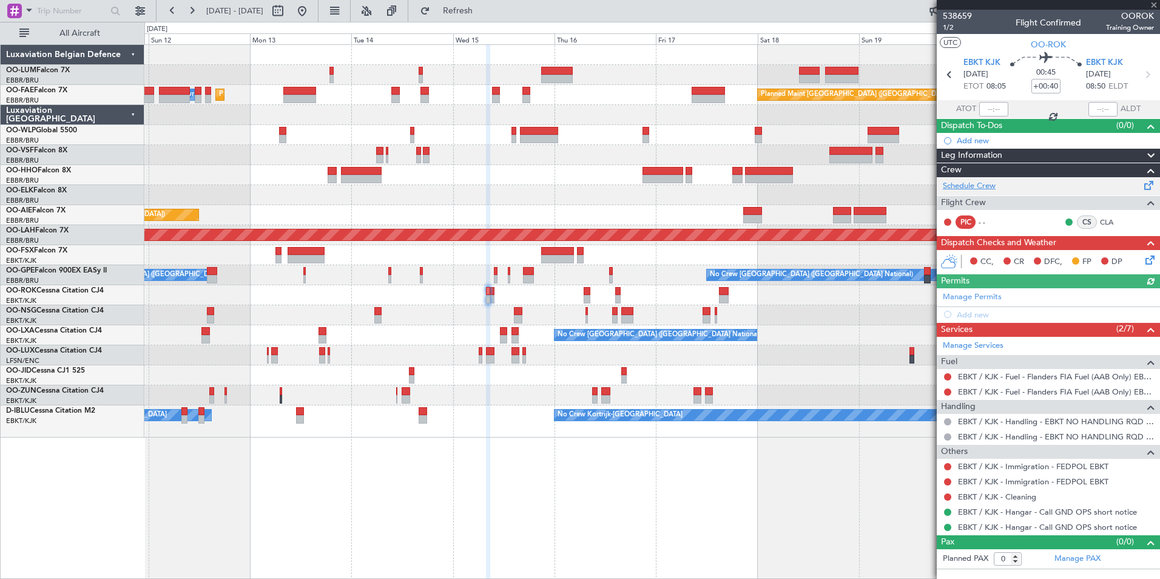
click at [990, 189] on link "Schedule Crew" at bounding box center [968, 186] width 53 height 12
click at [472, 12] on span "Refresh" at bounding box center [457, 11] width 51 height 8
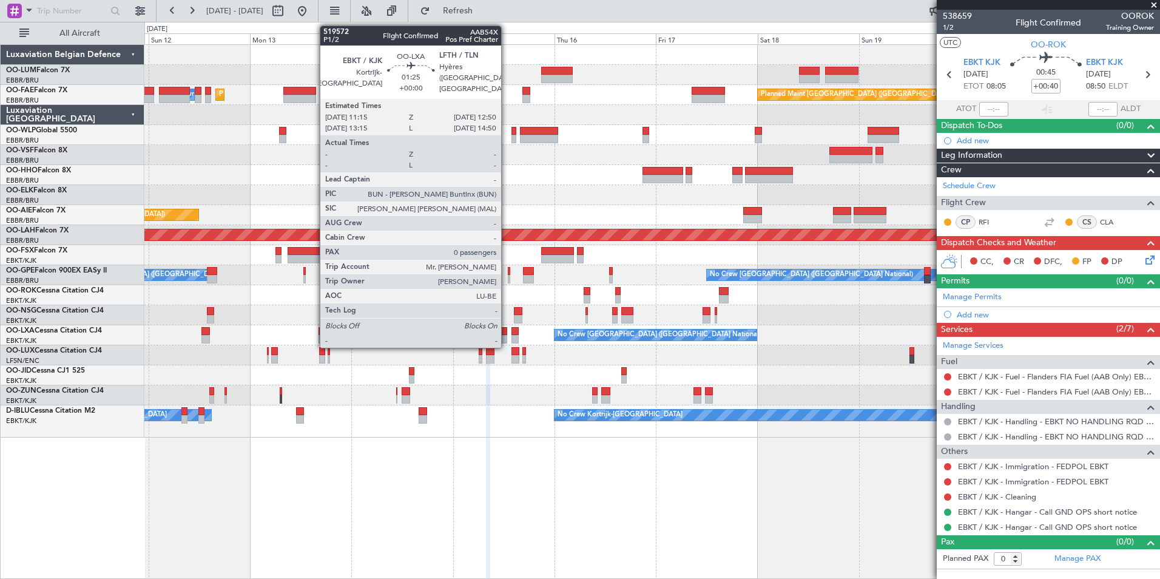
click at [550, 537] on div "Planned Maint [GEOGRAPHIC_DATA] ([GEOGRAPHIC_DATA] National) AOG Maint [GEOGRAP…" at bounding box center [651, 311] width 1015 height 534
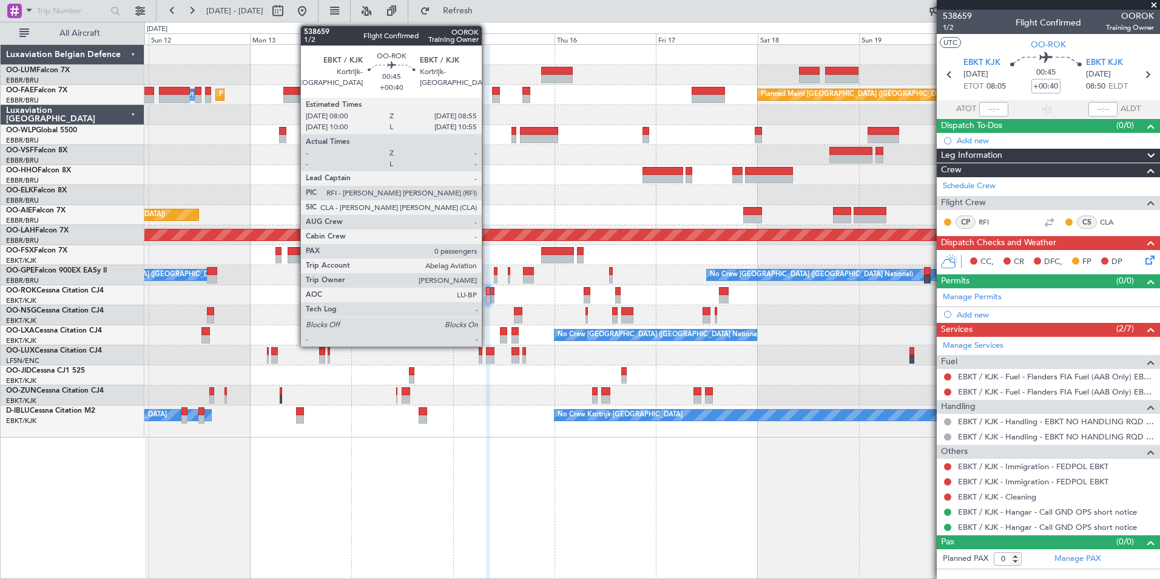
click at [487, 289] on div at bounding box center [488, 291] width 4 height 8
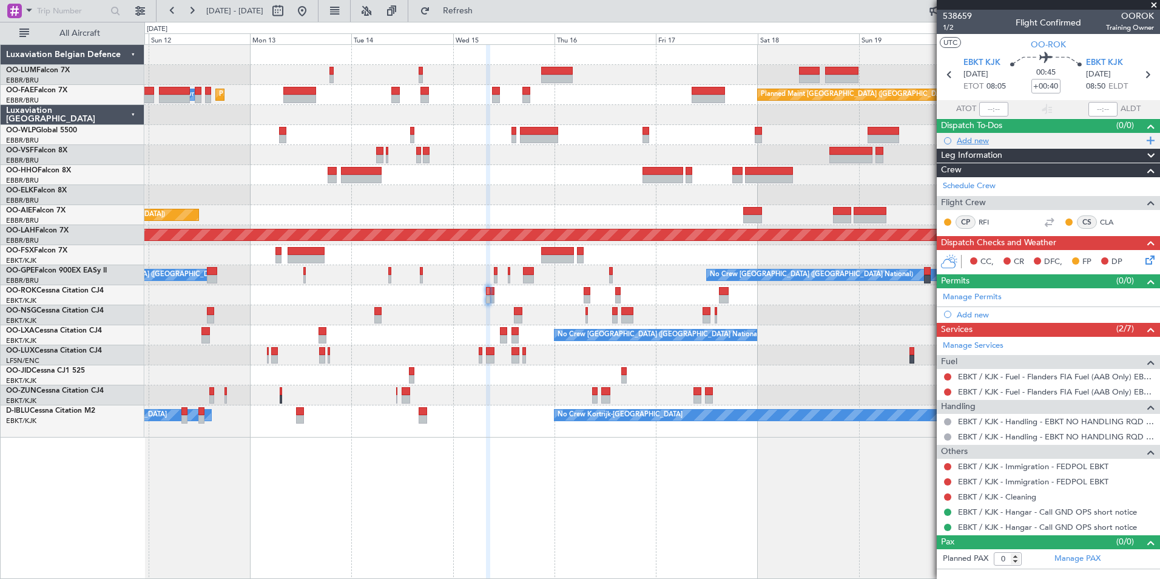
click at [976, 144] on div "Add new" at bounding box center [1049, 140] width 186 height 10
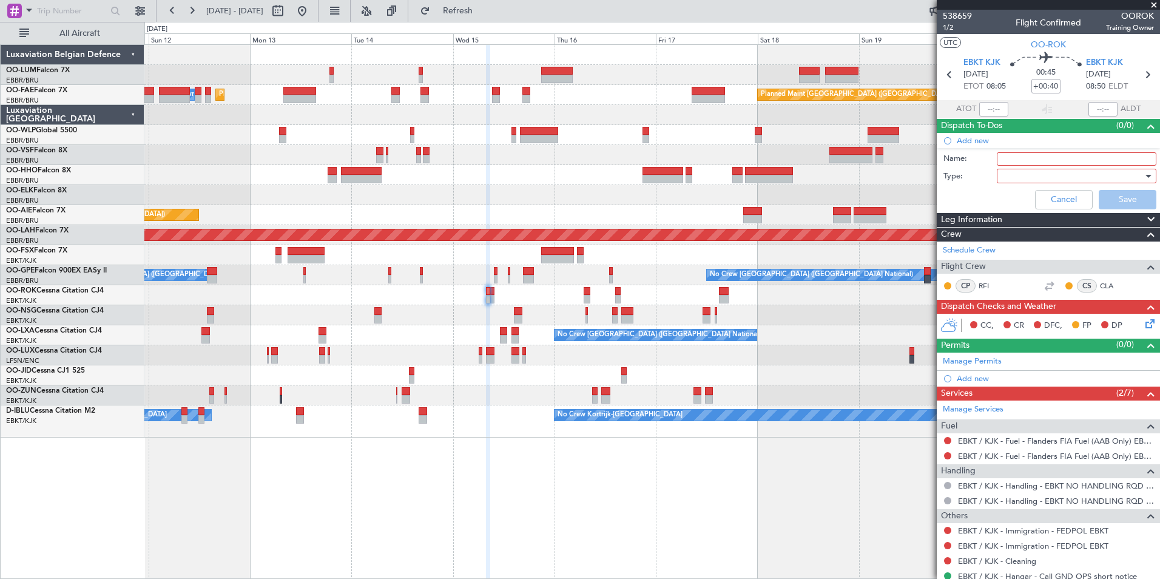
click at [1001, 156] on input "Name:" at bounding box center [1075, 158] width 159 height 13
click at [1029, 161] on input "check" at bounding box center [1075, 158] width 159 height 13
drag, startPoint x: 1039, startPoint y: 162, endPoint x: 1000, endPoint y: 174, distance: 40.7
click at [1010, 170] on form "Name: check CF4 Type: Cancel Save" at bounding box center [1047, 182] width 235 height 64
click at [996, 175] on div at bounding box center [1075, 176] width 159 height 15
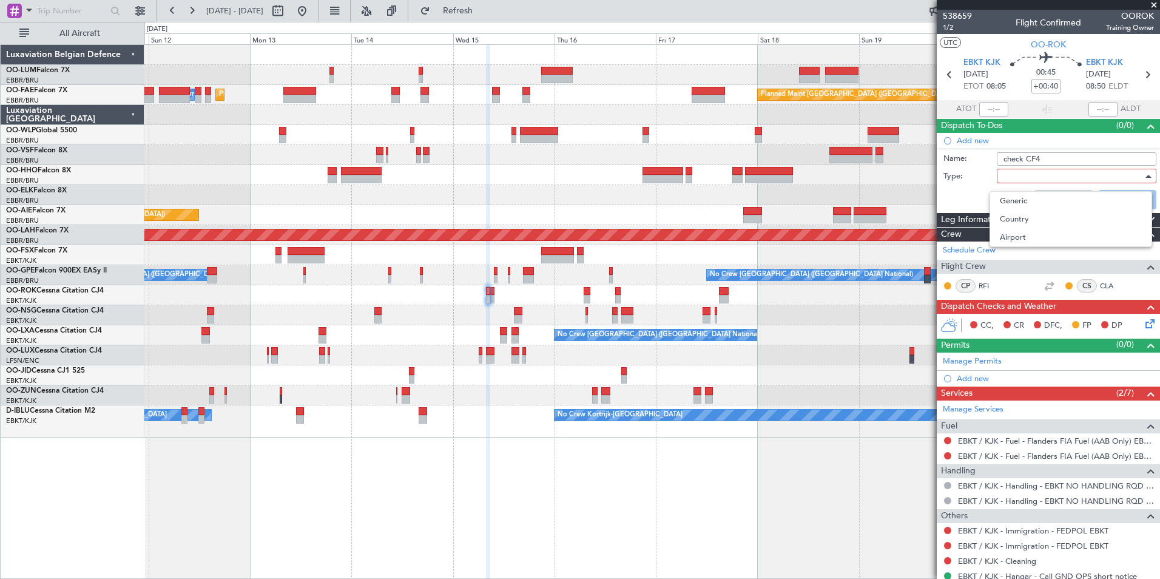
click at [1000, 157] on div at bounding box center [580, 289] width 1160 height 579
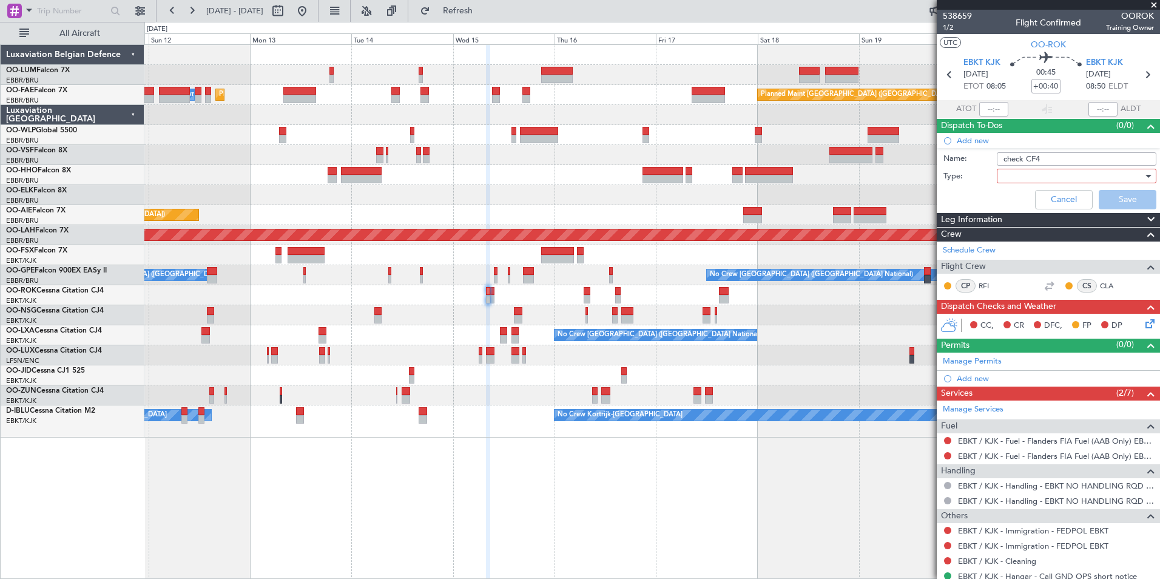
drag, startPoint x: 1000, startPoint y: 157, endPoint x: 1076, endPoint y: 155, distance: 75.8
click at [1076, 155] on input "check CF4" at bounding box center [1075, 158] width 159 height 13
type input "CHECK CJ4 RFI"
click at [1054, 179] on div at bounding box center [1071, 176] width 141 height 18
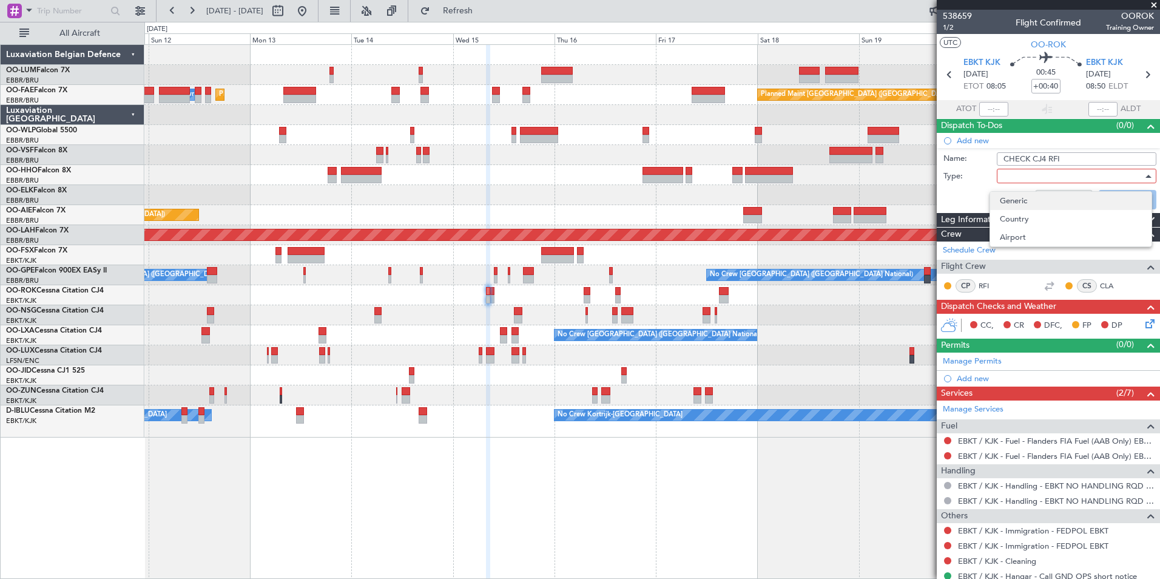
click at [1018, 206] on span "Generic" at bounding box center [1070, 201] width 142 height 18
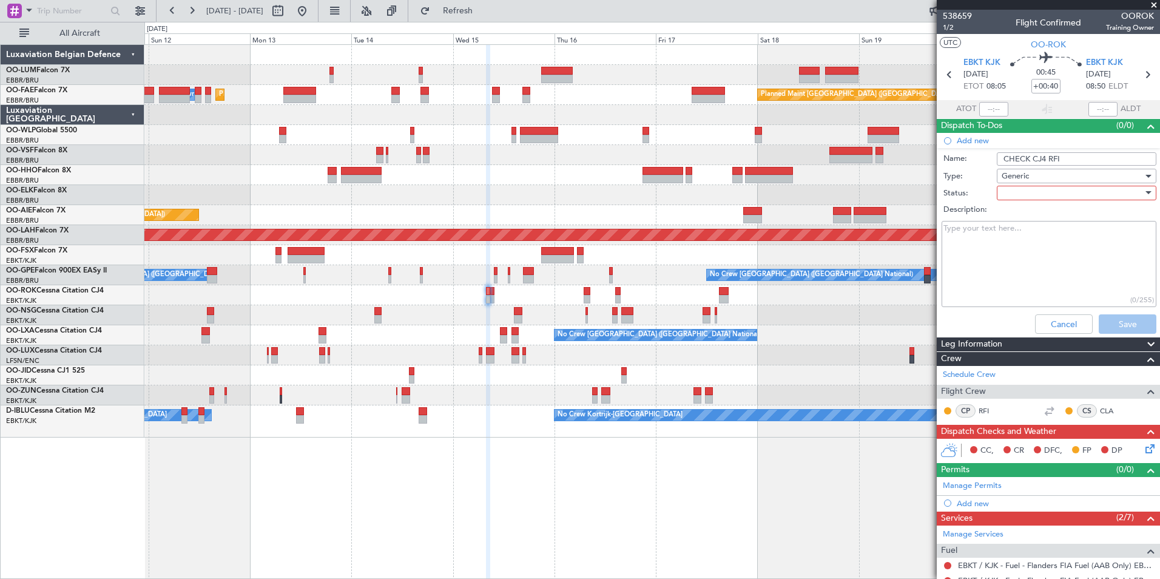
click at [1019, 196] on div at bounding box center [1071, 193] width 141 height 18
click at [1021, 217] on span "Not Started" at bounding box center [1070, 217] width 142 height 18
click at [1118, 319] on button "Save" at bounding box center [1127, 323] width 58 height 19
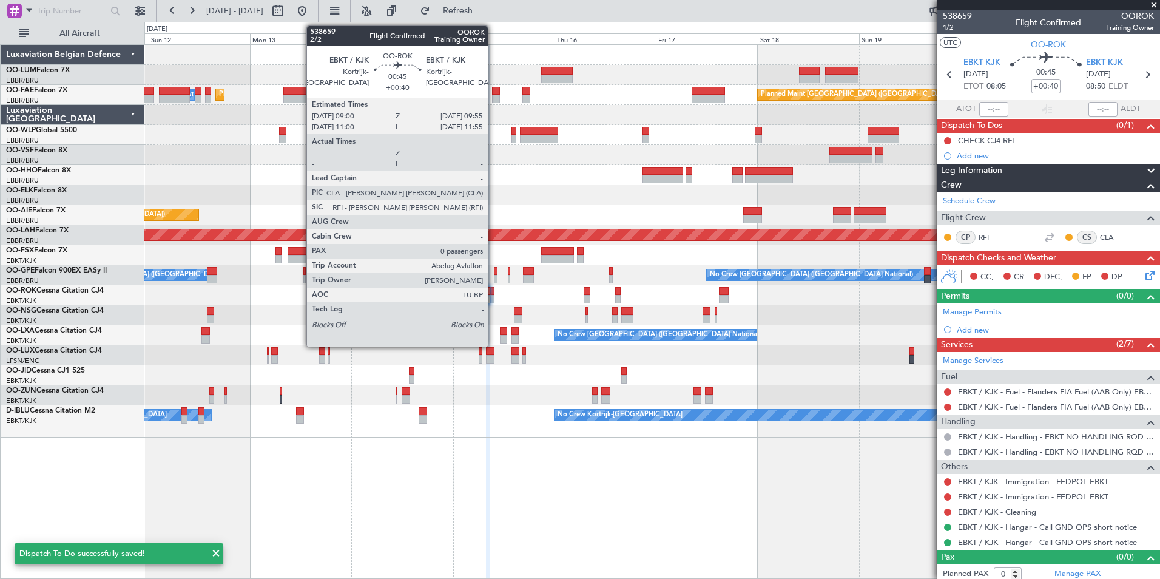
click at [494, 290] on div at bounding box center [492, 291] width 4 height 8
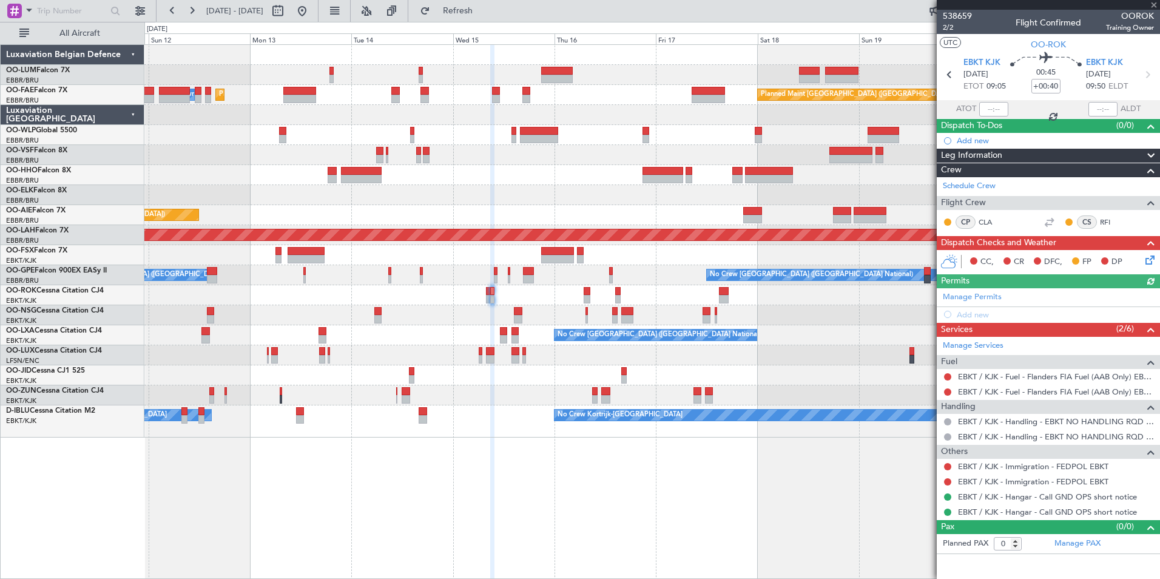
drag, startPoint x: 983, startPoint y: 138, endPoint x: 984, endPoint y: 147, distance: 8.5
click at [984, 138] on div "Add new" at bounding box center [1054, 140] width 197 height 10
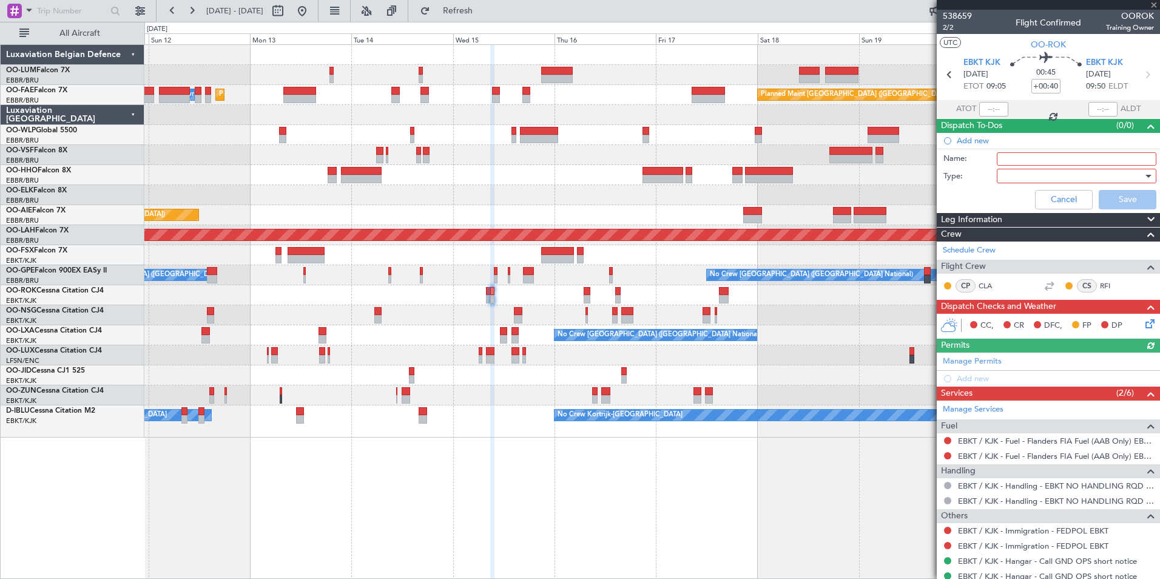
click at [1007, 161] on input "Name:" at bounding box center [1075, 158] width 159 height 13
click at [804, 525] on div "Planned Maint [GEOGRAPHIC_DATA] ([GEOGRAPHIC_DATA] National) AOG Maint [GEOGRAP…" at bounding box center [651, 311] width 1015 height 534
click at [1073, 158] on input "CHECK CJ4 CLA" at bounding box center [1075, 158] width 159 height 13
type input "CHECK CJ4 CLA"
click at [1036, 175] on div at bounding box center [1071, 176] width 141 height 18
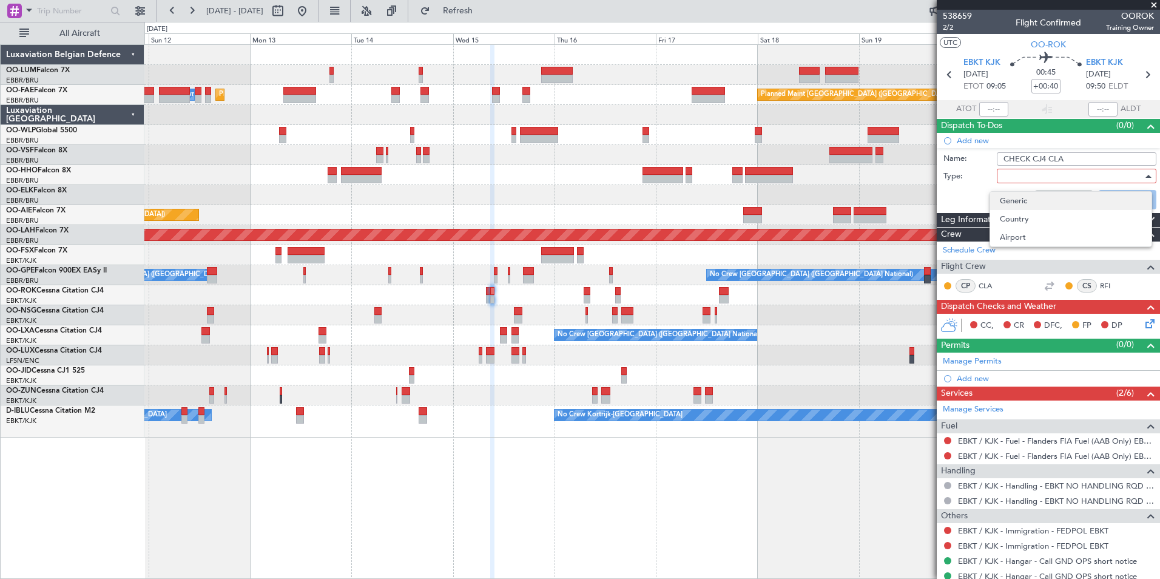
click at [1024, 197] on span "Generic" at bounding box center [1070, 201] width 142 height 18
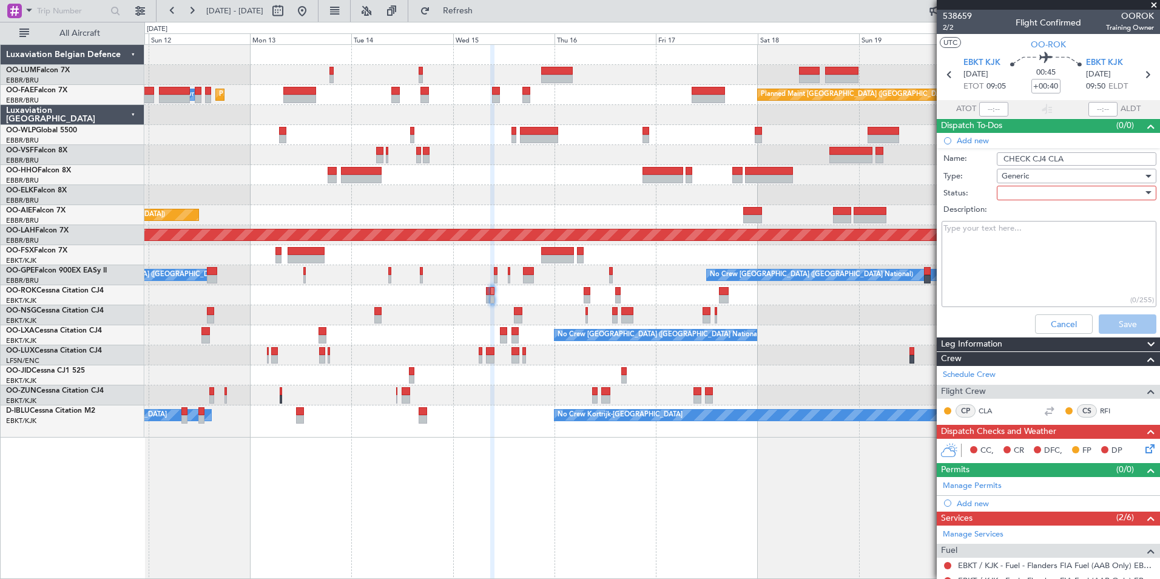
click at [1024, 195] on div at bounding box center [1071, 193] width 141 height 18
click at [1016, 230] on span "In Progress" at bounding box center [1070, 235] width 142 height 18
click at [1113, 318] on button "Save" at bounding box center [1127, 323] width 58 height 19
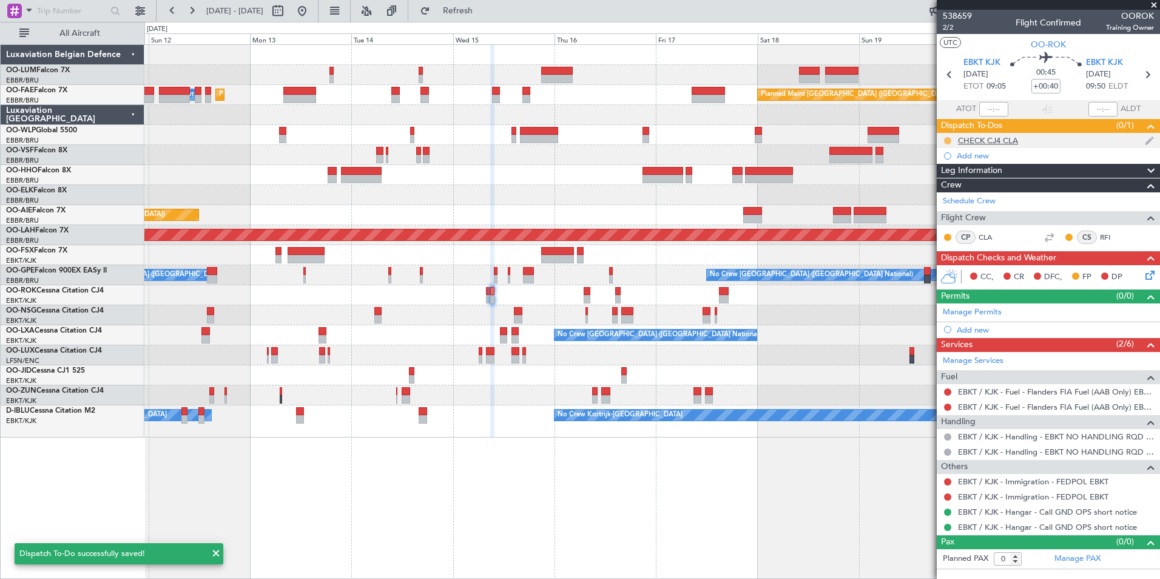
click at [947, 140] on button at bounding box center [947, 140] width 7 height 7
click at [953, 154] on span "Not Started" at bounding box center [953, 158] width 43 height 12
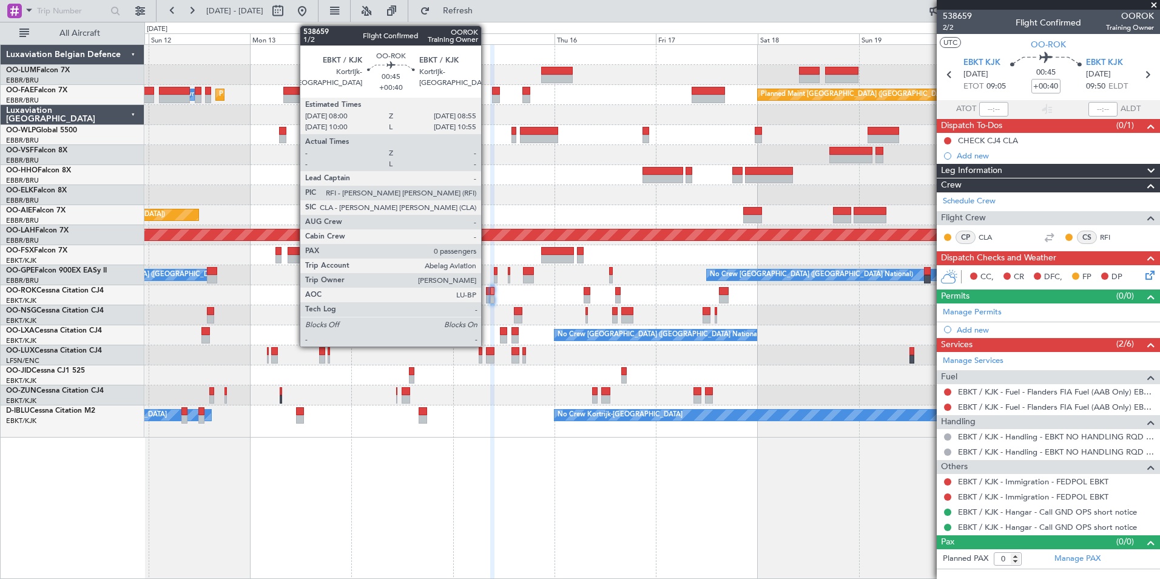
click at [486, 294] on div at bounding box center [488, 291] width 4 height 8
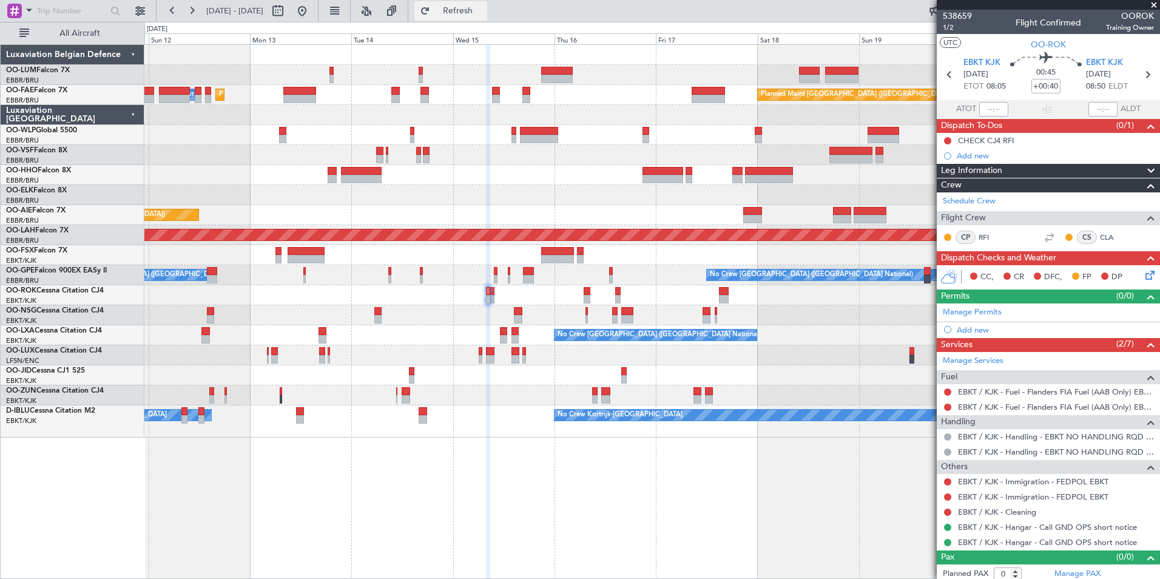
click at [487, 2] on button "Refresh" at bounding box center [450, 10] width 73 height 19
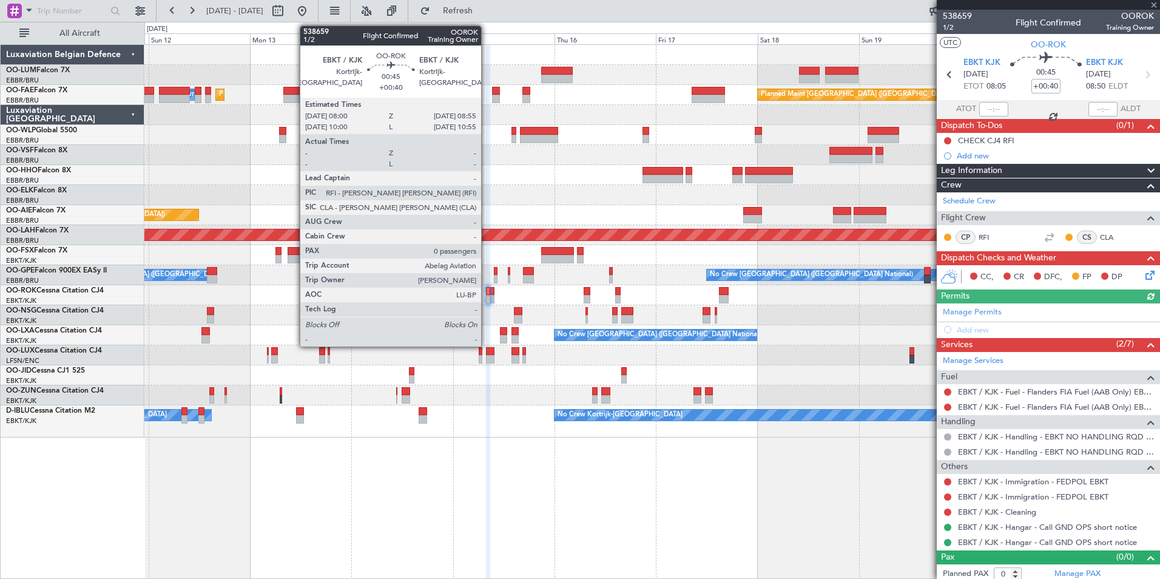
click at [486, 294] on div at bounding box center [488, 291] width 4 height 8
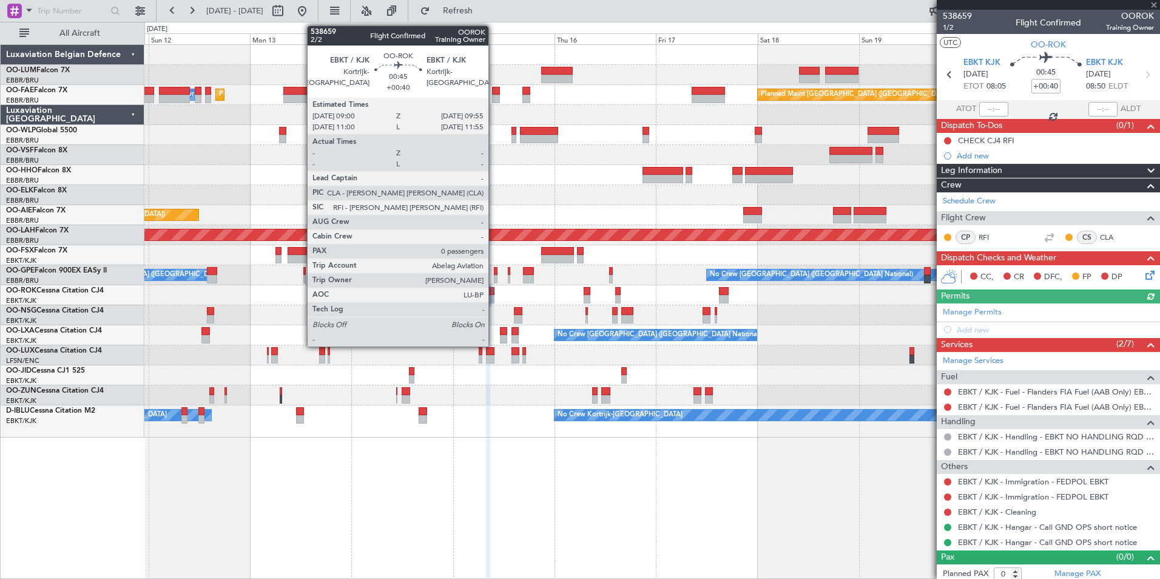
click at [494, 290] on div at bounding box center [492, 291] width 4 height 8
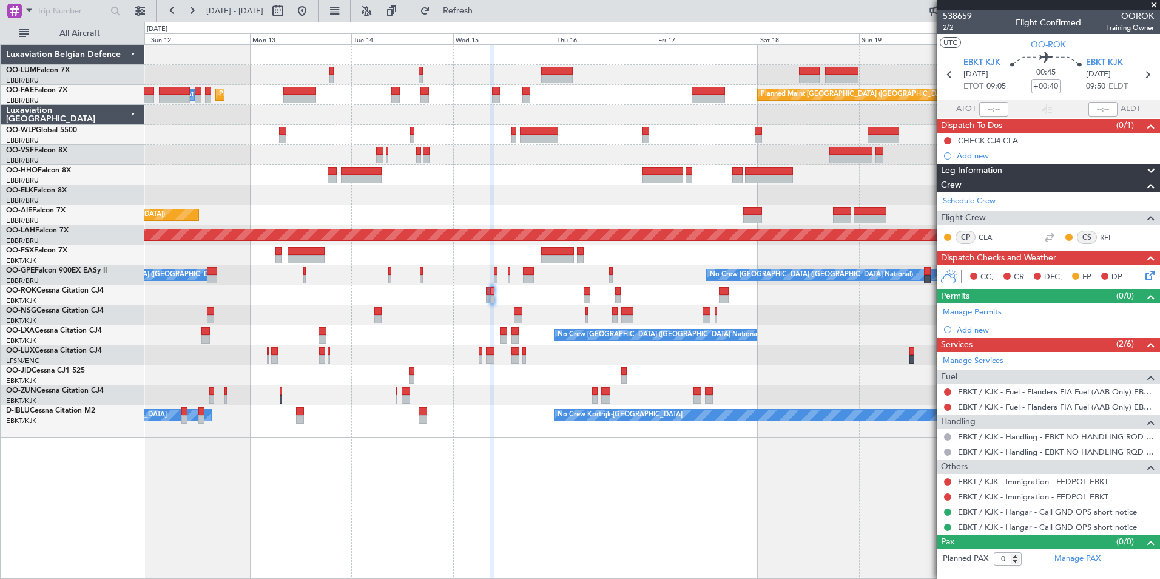
click at [569, 472] on div "Planned Maint [GEOGRAPHIC_DATA] ([GEOGRAPHIC_DATA] National) AOG Maint [GEOGRAP…" at bounding box center [651, 311] width 1015 height 534
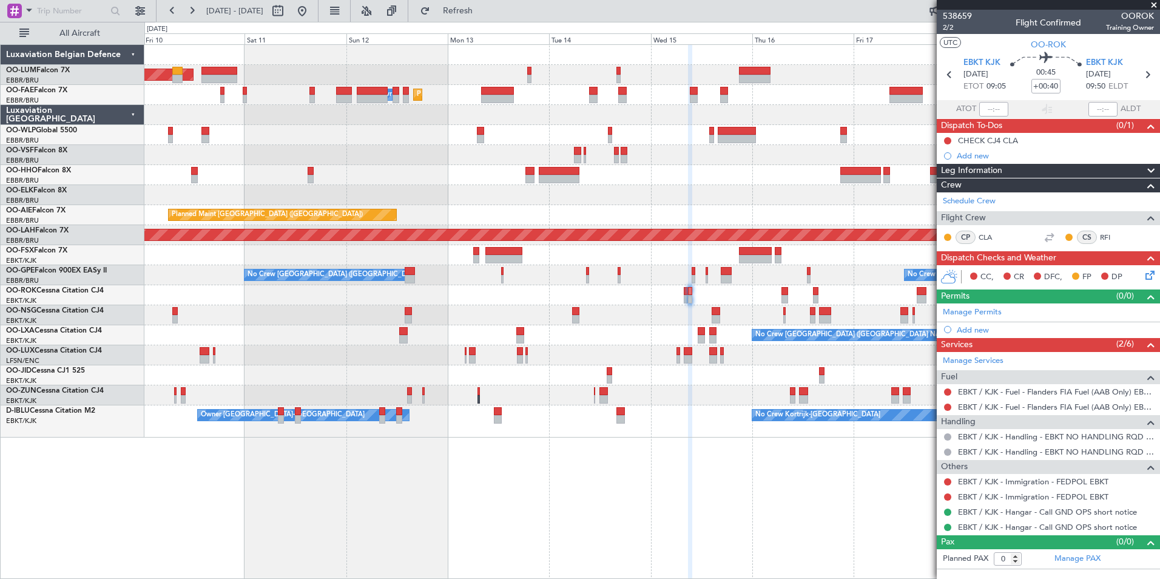
click at [691, 460] on div "Planned Maint [GEOGRAPHIC_DATA] ([GEOGRAPHIC_DATA] National) AOG Maint [GEOGRAP…" at bounding box center [651, 311] width 1015 height 534
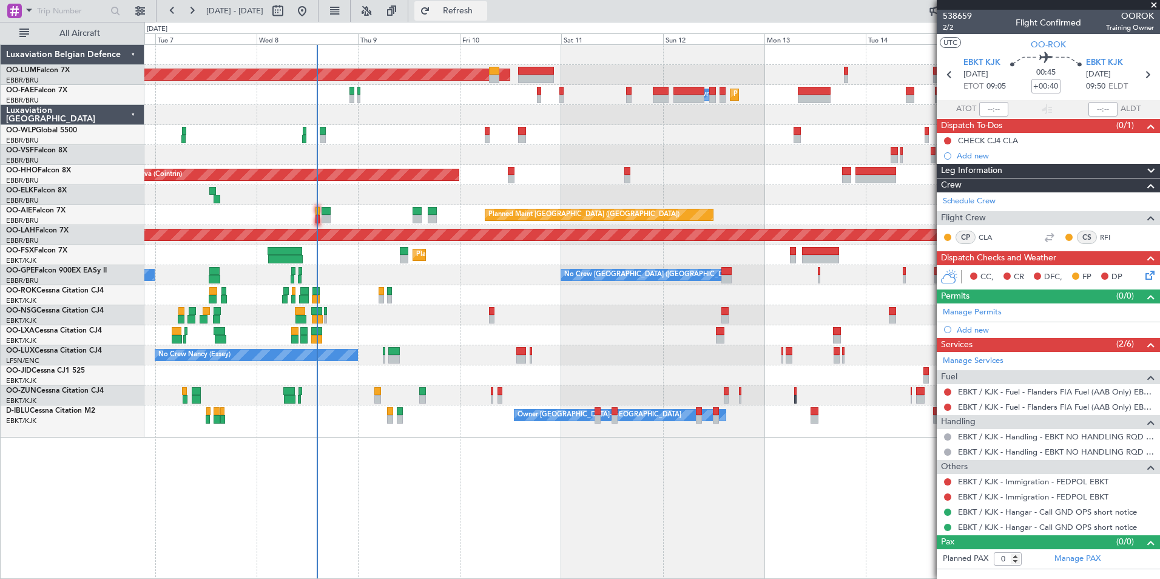
click at [483, 12] on span "Refresh" at bounding box center [457, 11] width 51 height 8
click at [483, 13] on span "Refresh" at bounding box center [457, 11] width 51 height 8
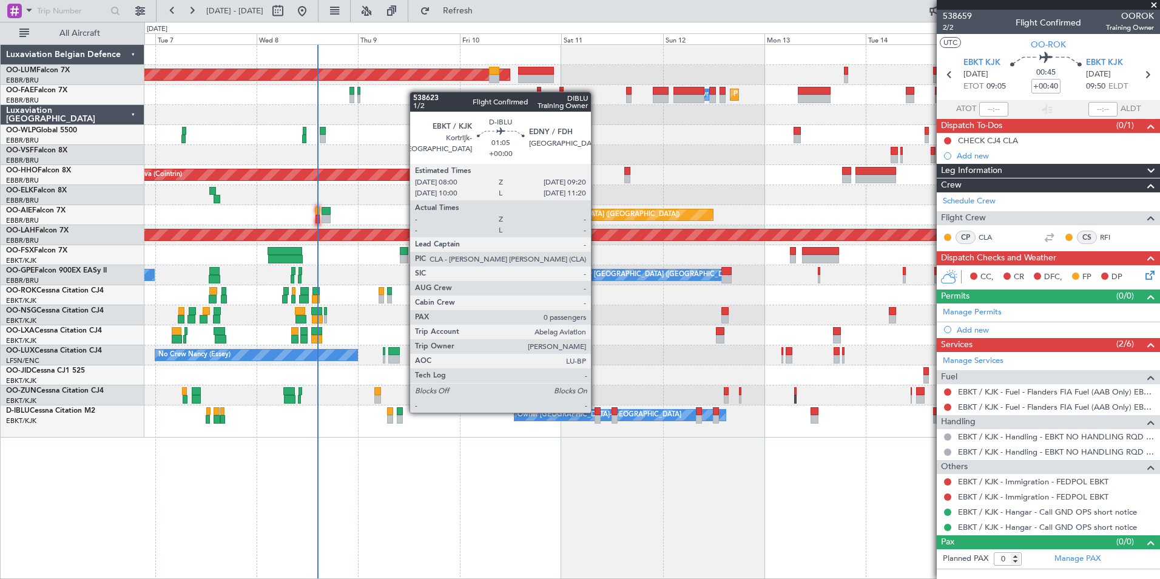
click at [597, 411] on div at bounding box center [597, 411] width 6 height 8
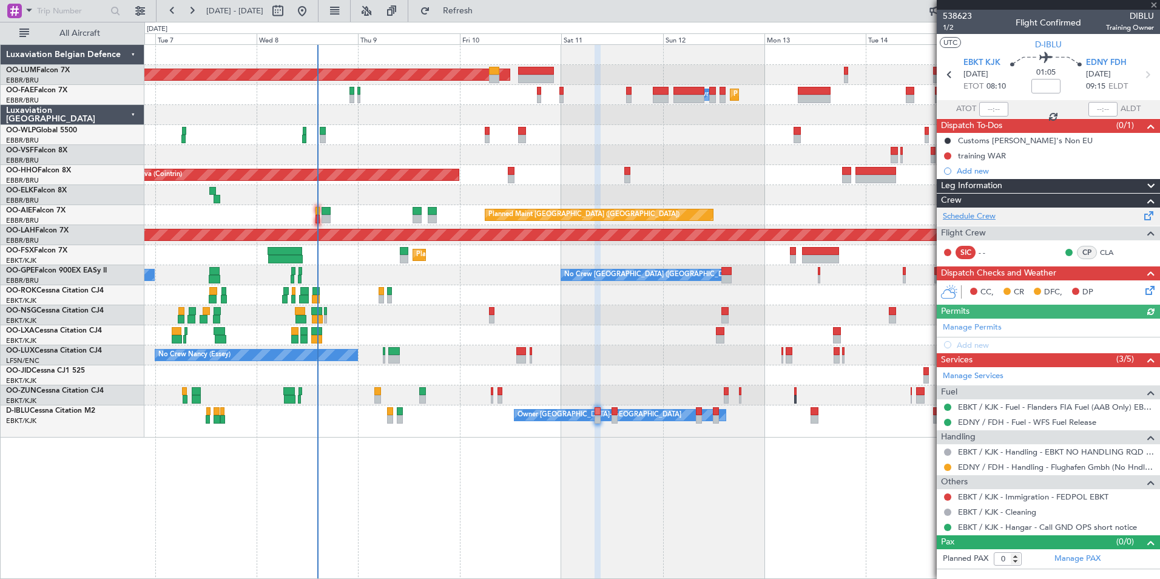
click at [987, 219] on link "Schedule Crew" at bounding box center [968, 216] width 53 height 12
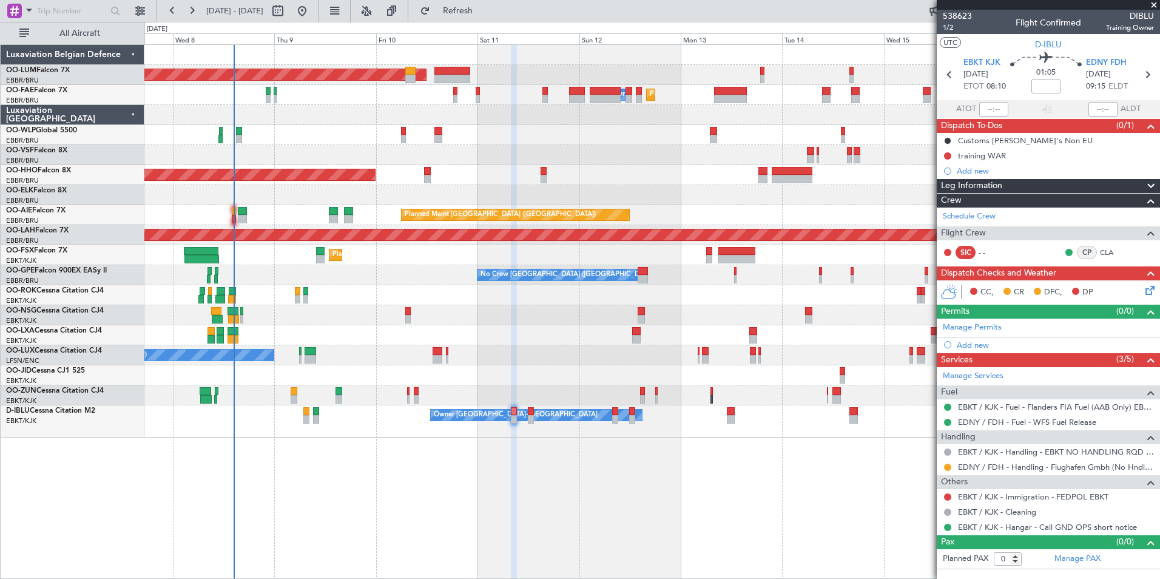
click at [418, 537] on div "Planned Maint [GEOGRAPHIC_DATA] ([GEOGRAPHIC_DATA] National) AOG Maint [GEOGRAP…" at bounding box center [651, 311] width 1015 height 534
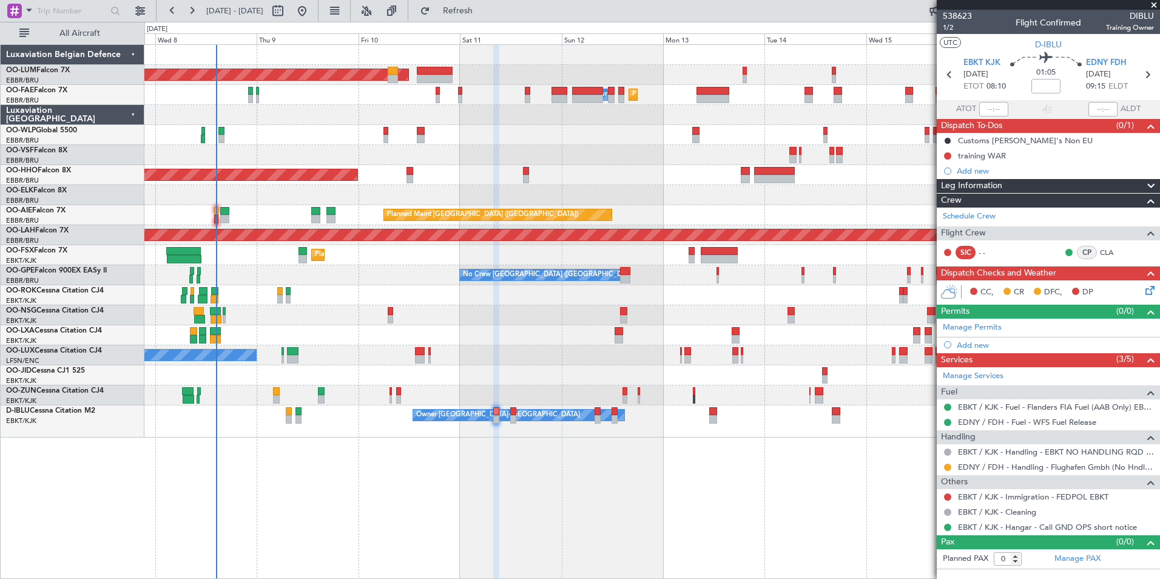
click at [384, 491] on div "Planned Maint [GEOGRAPHIC_DATA] ([GEOGRAPHIC_DATA] National) AOG Maint [GEOGRAP…" at bounding box center [651, 311] width 1015 height 534
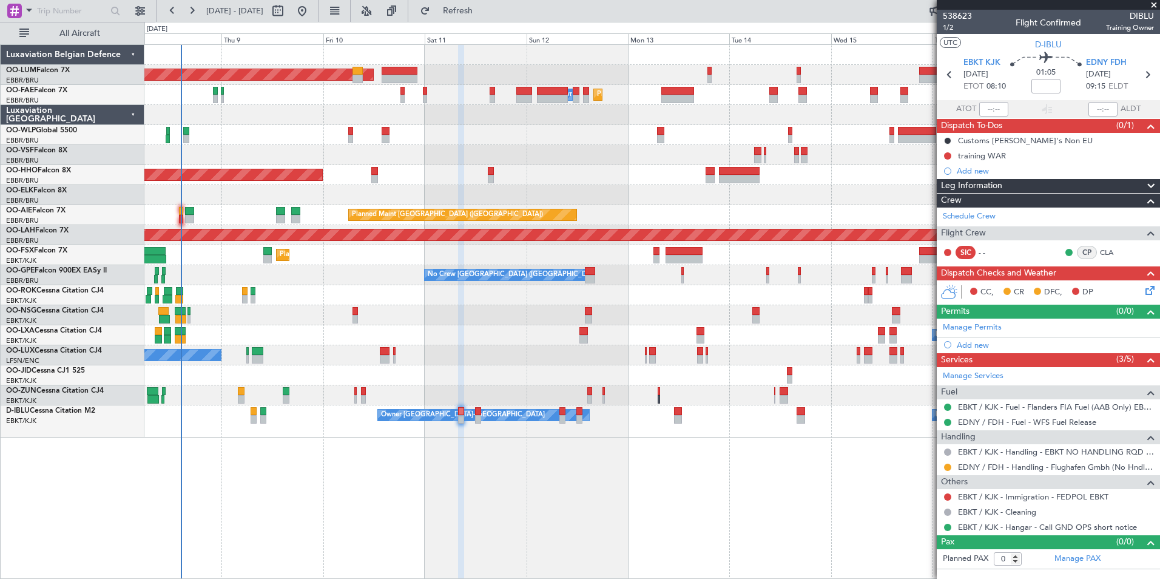
click at [336, 503] on div "Planned Maint [GEOGRAPHIC_DATA] ([GEOGRAPHIC_DATA] National) AOG Maint [GEOGRAP…" at bounding box center [651, 311] width 1015 height 534
